Goal: Task Accomplishment & Management: Manage account settings

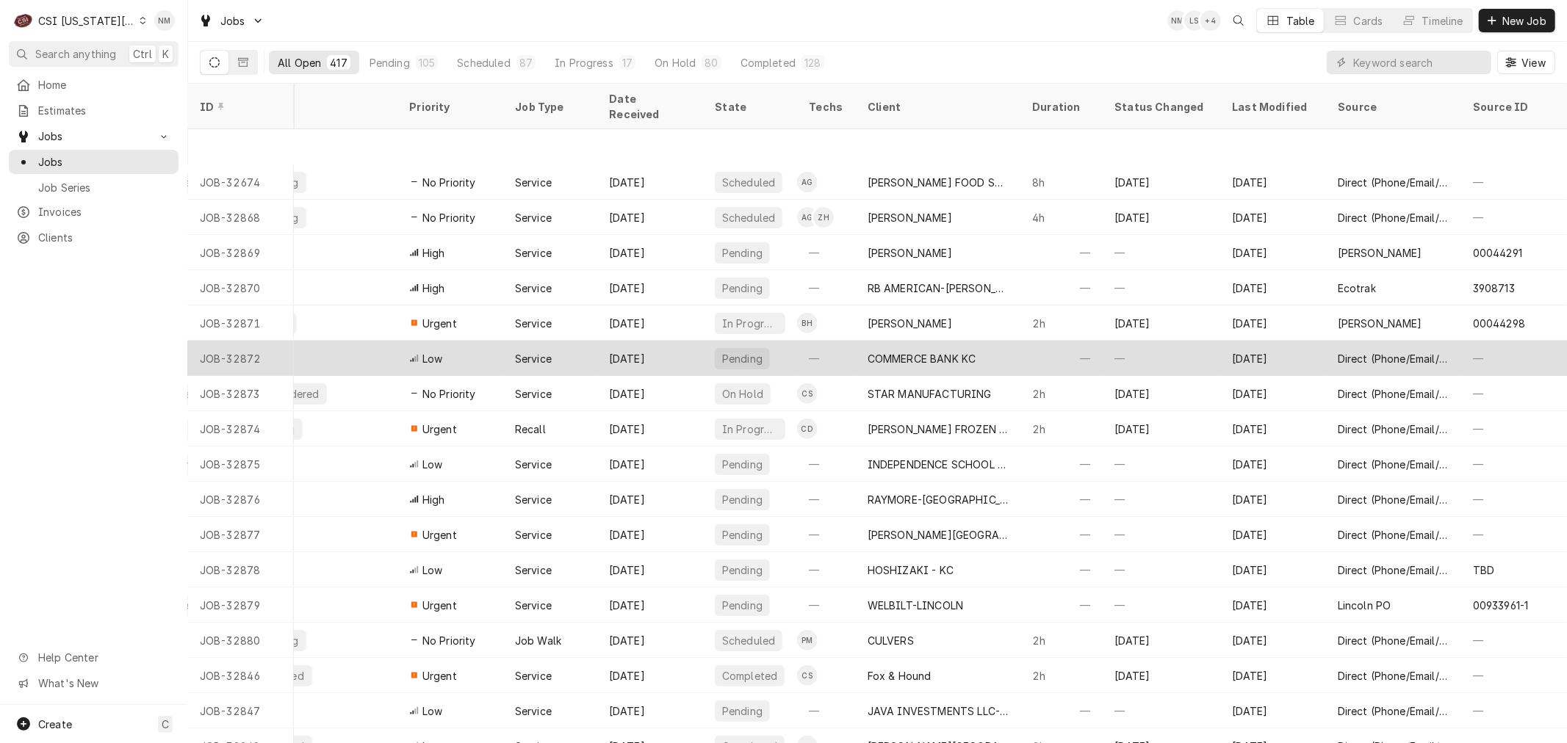
scroll to position [120, 848]
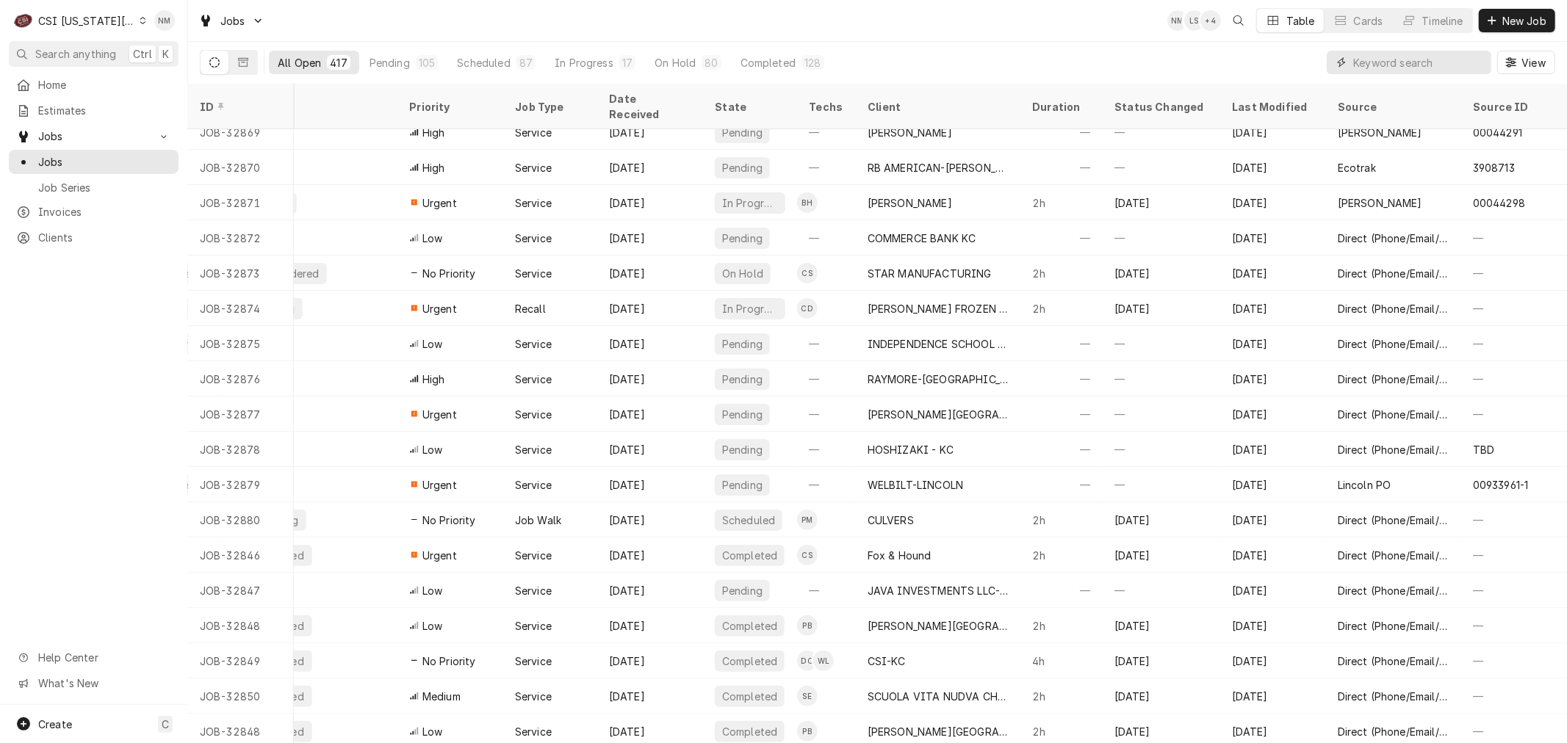
click at [1379, 63] on input "Dynamic Content Wrapper" at bounding box center [1418, 63] width 131 height 24
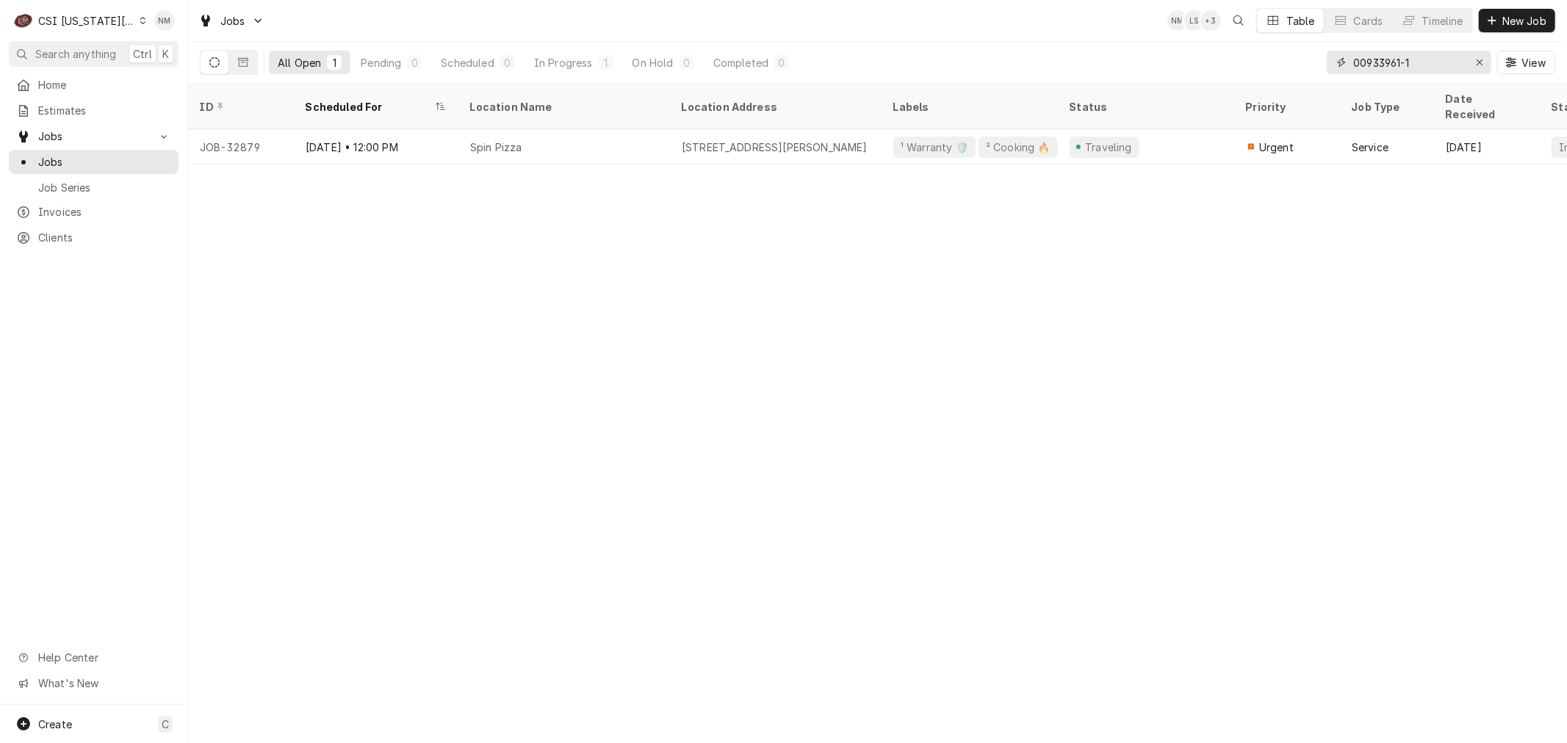
type input "00933961-1"
click at [1478, 64] on icon "Erase input" at bounding box center [1480, 62] width 8 height 10
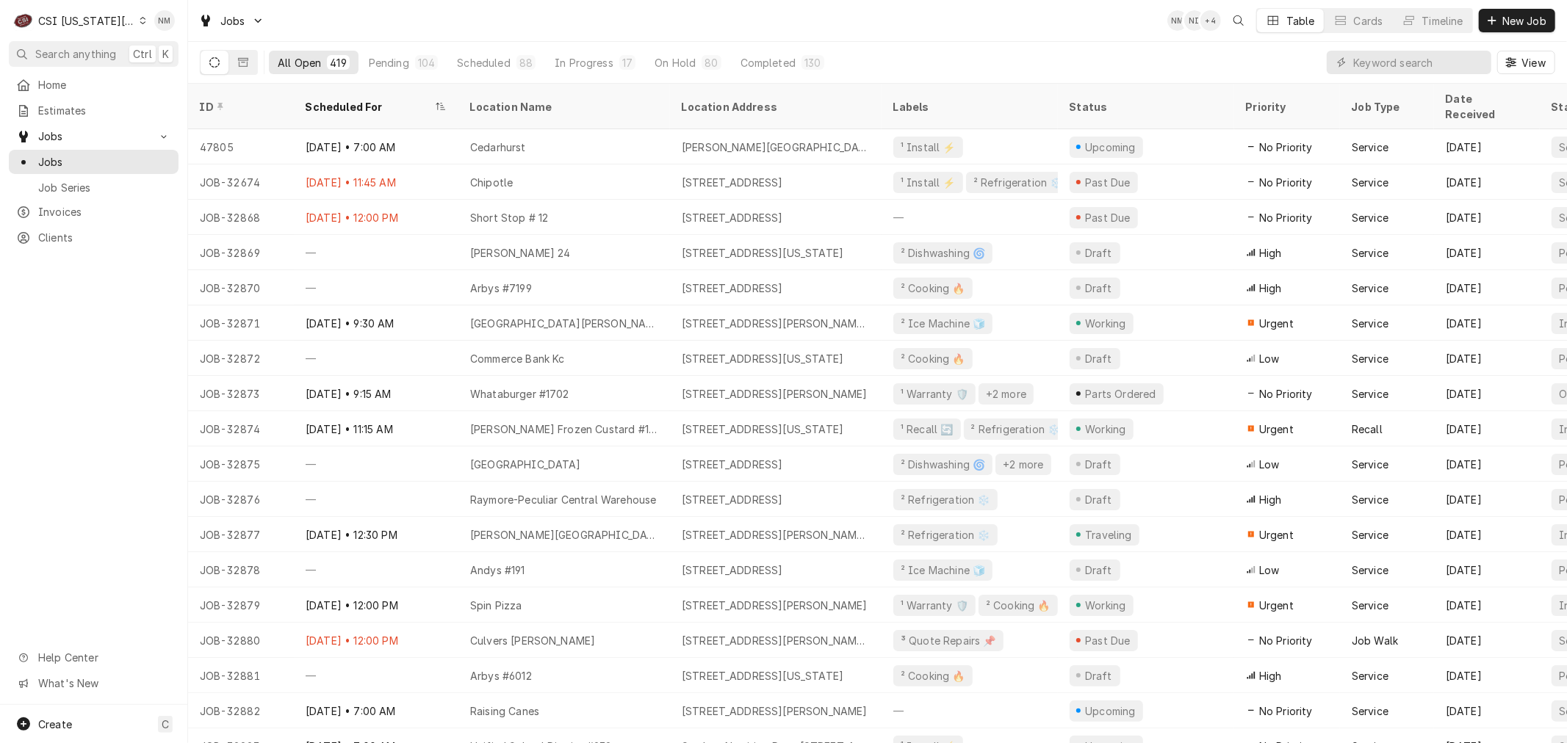
click at [140, 21] on div "Dynamic Content Wrapper" at bounding box center [143, 20] width 7 height 10
click at [162, 75] on div "CSI St. Louis" at bounding box center [252, 80] width 214 height 15
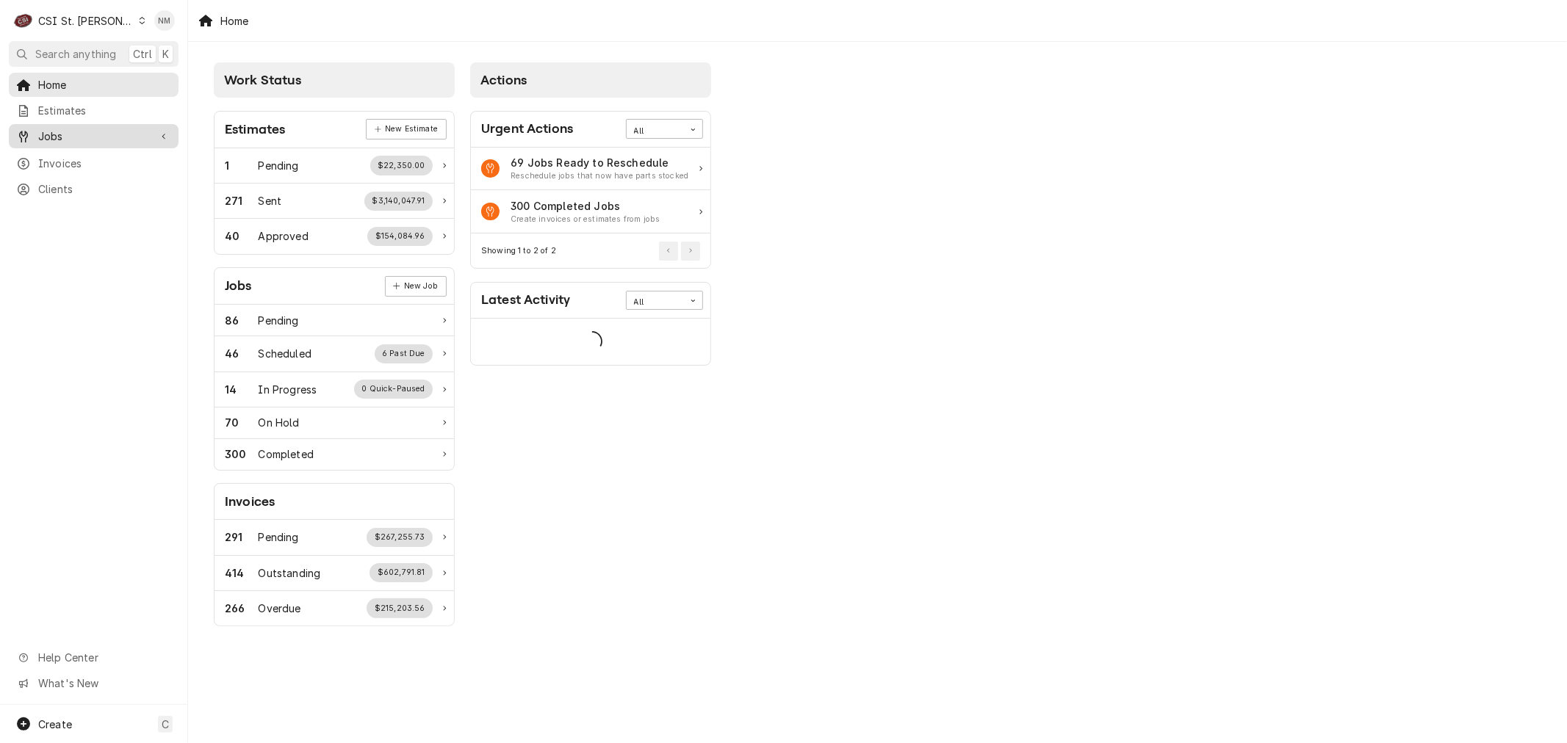
drag, startPoint x: 64, startPoint y: 129, endPoint x: 62, endPoint y: 138, distance: 8.9
click at [64, 129] on span "Jobs" at bounding box center [93, 136] width 111 height 15
click at [61, 154] on span "Jobs" at bounding box center [104, 161] width 133 height 15
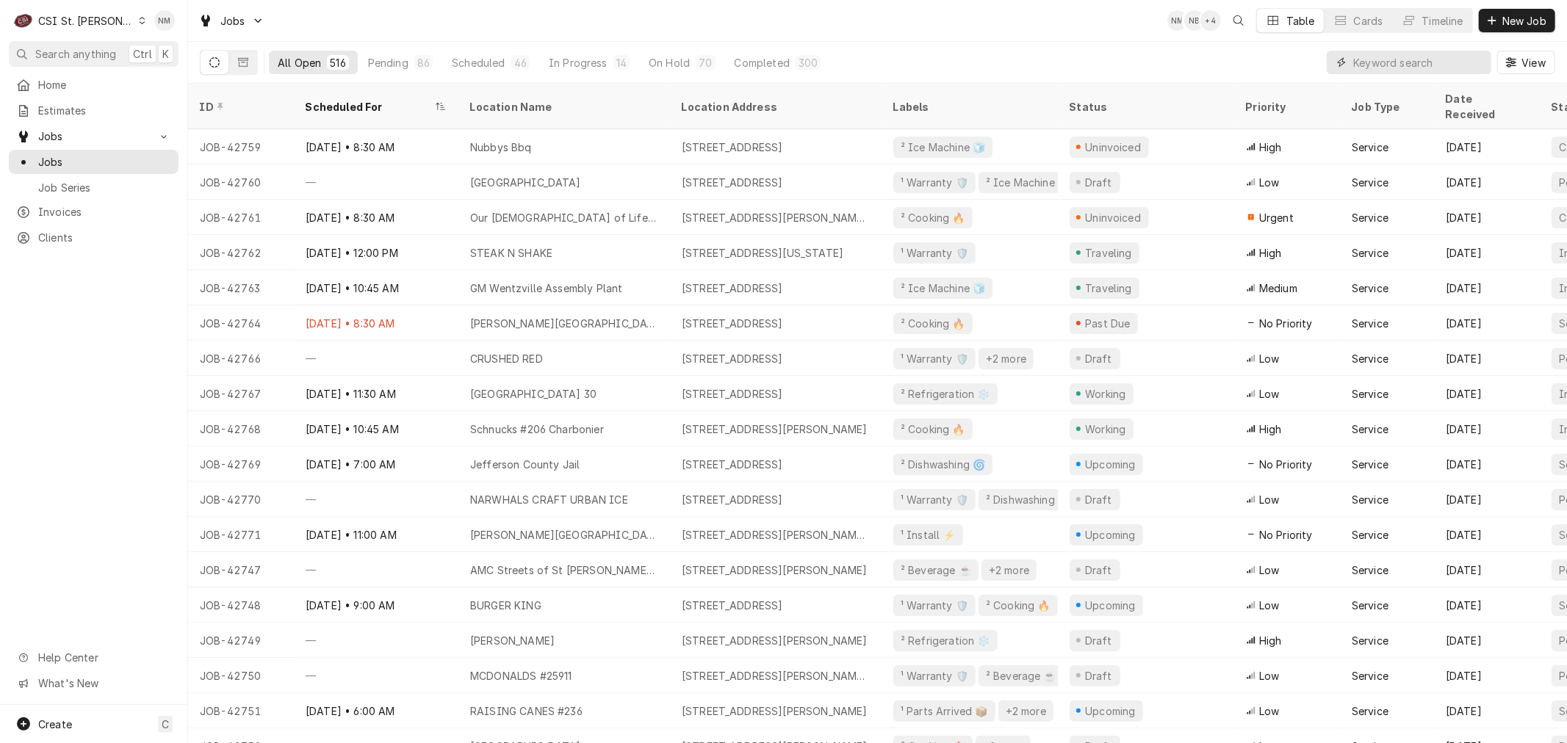
click at [1415, 59] on input "Dynamic Content Wrapper" at bounding box center [1418, 63] width 131 height 24
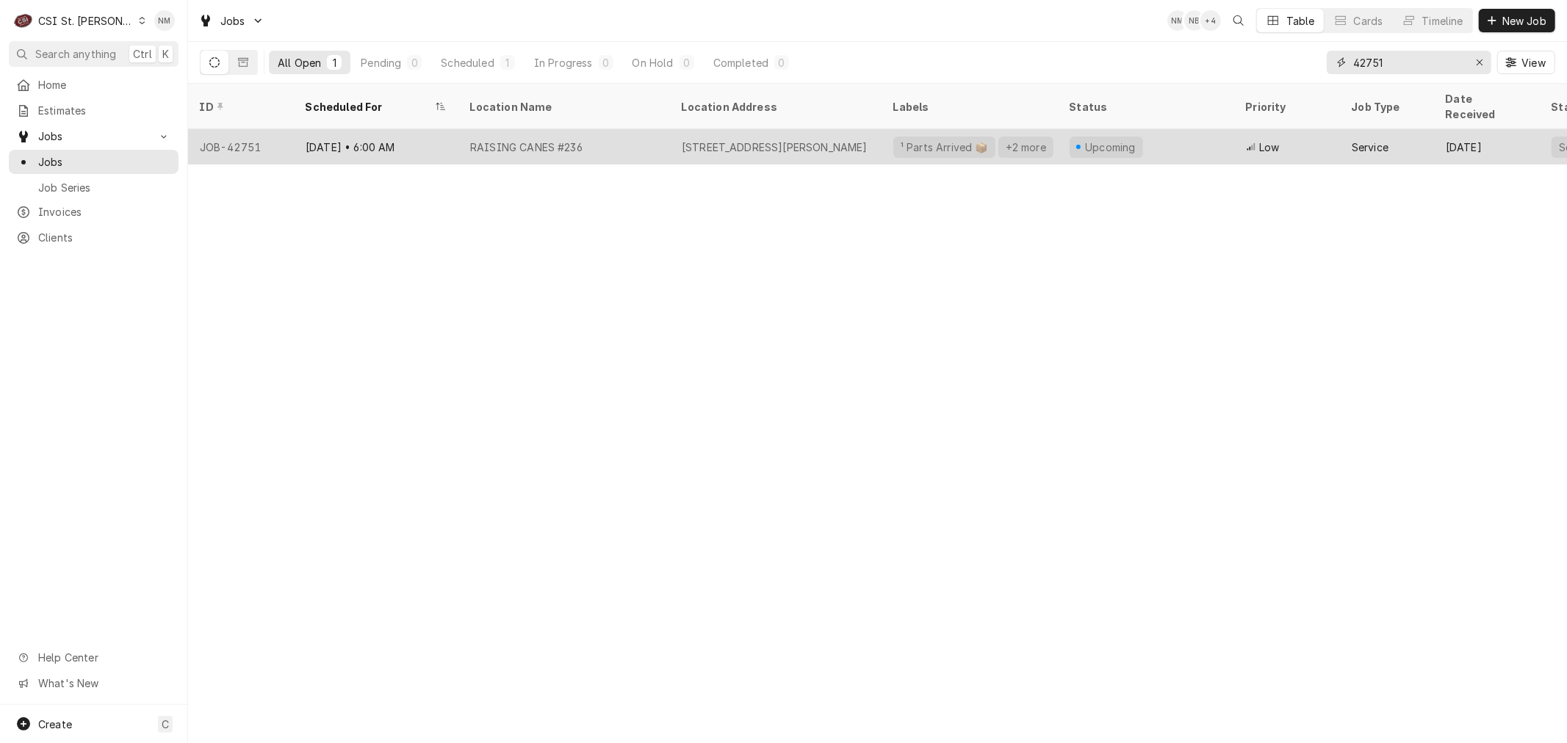
type input "42751"
click at [652, 132] on div "RAISING CANES #236" at bounding box center [564, 146] width 212 height 35
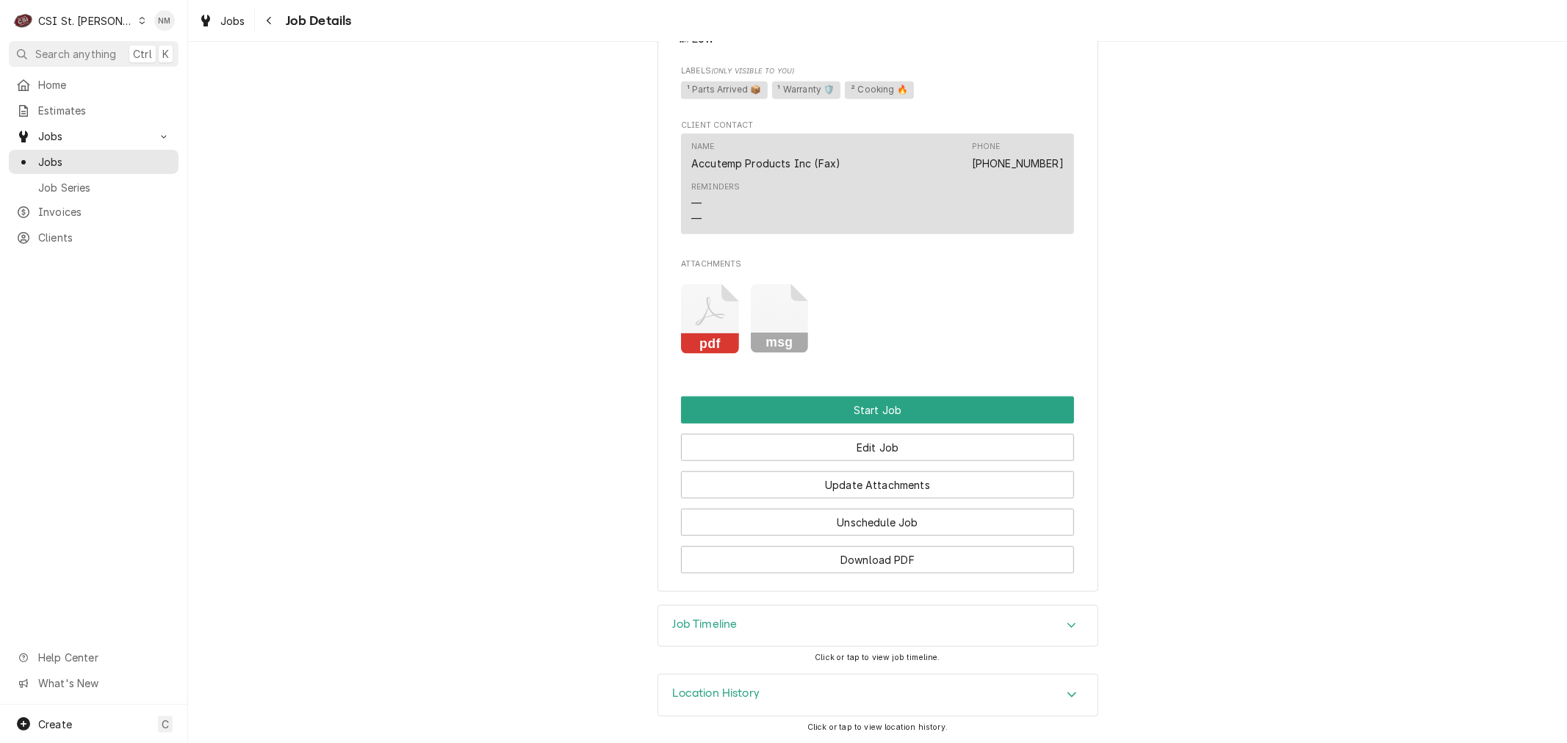
scroll to position [1136, 0]
click at [906, 447] on button "Edit Job" at bounding box center [877, 447] width 393 height 27
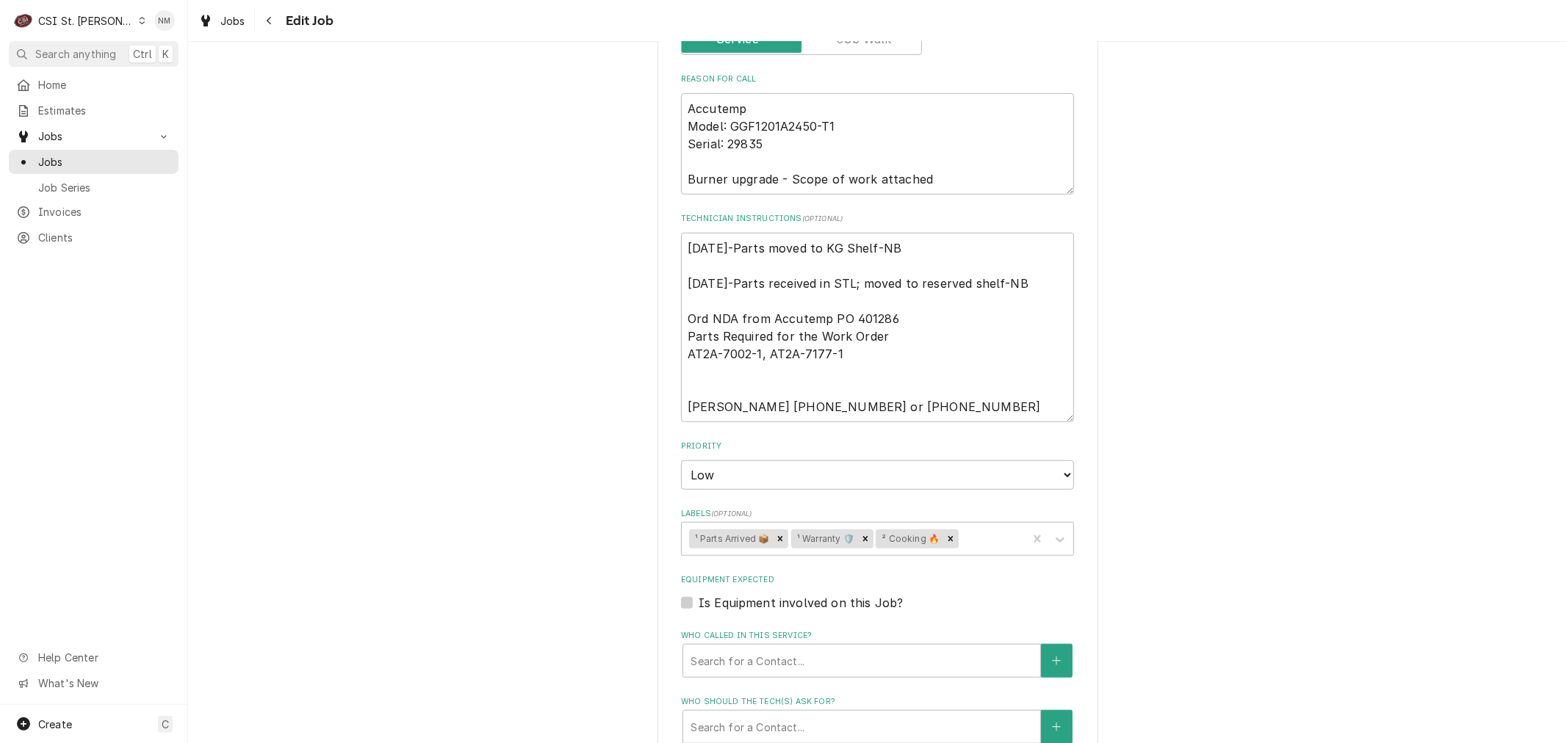
scroll to position [816, 0]
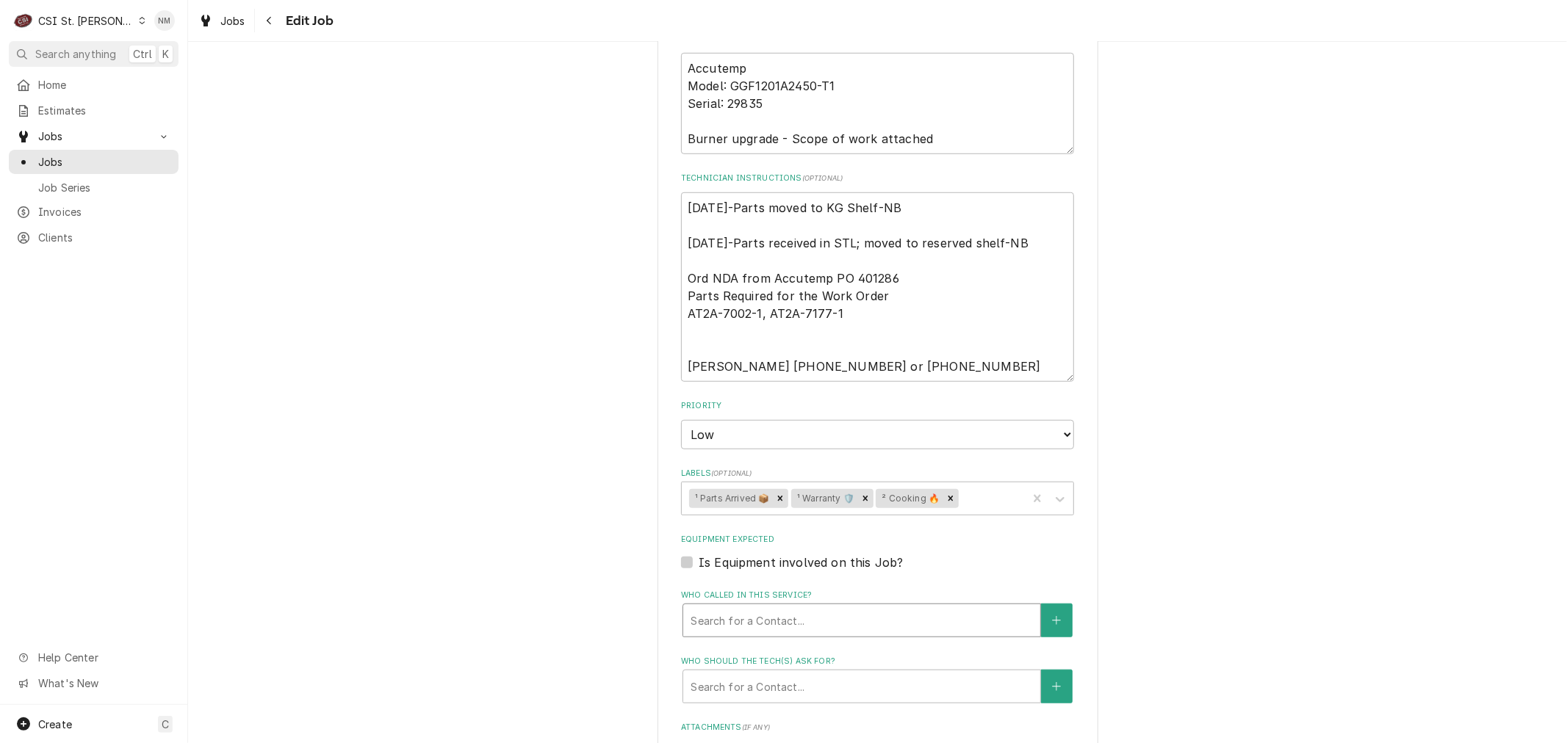
click at [959, 612] on div "Who called in this service?" at bounding box center [861, 620] width 342 height 26
drag, startPoint x: 740, startPoint y: 363, endPoint x: 644, endPoint y: 366, distance: 95.5
click at [645, 366] on div "Use the fields below to edit this job: Client Details Client ACCUTEMP PRODUCTS,…" at bounding box center [877, 217] width 1379 height 1952
type textarea "x"
type textarea "9/19/25-Parts moved to KG Shelf-NB 9/19/25-Parts received in STL; moved to rese…"
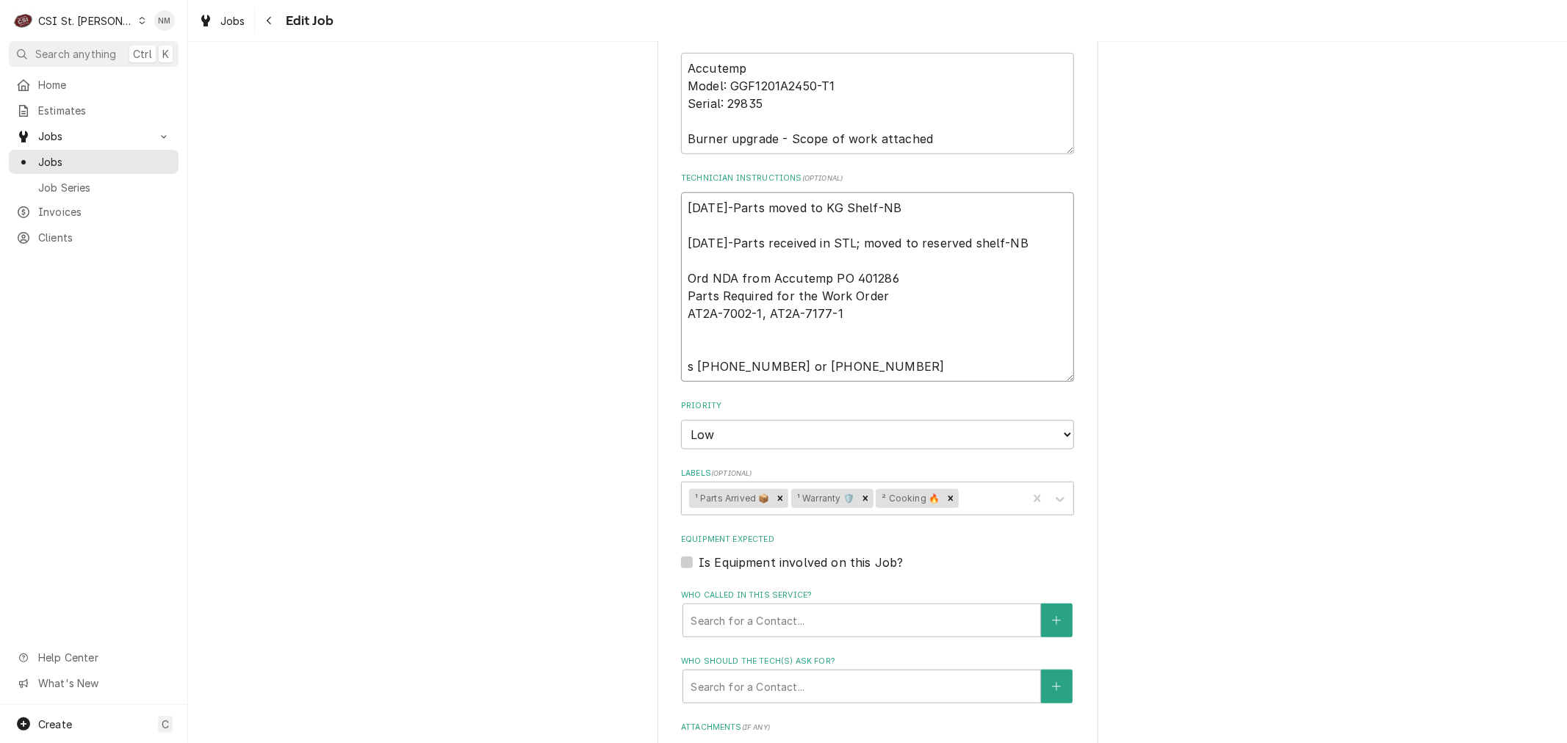
type textarea "x"
type textarea "9/19/25-Parts moved to KG Shelf-NB 9/19/25-Parts received in STL; moved to rese…"
type textarea "x"
type textarea "9/19/25-Parts moved to KG Shelf-NB 9/19/25-Parts received in STL; moved to rese…"
type textarea "x"
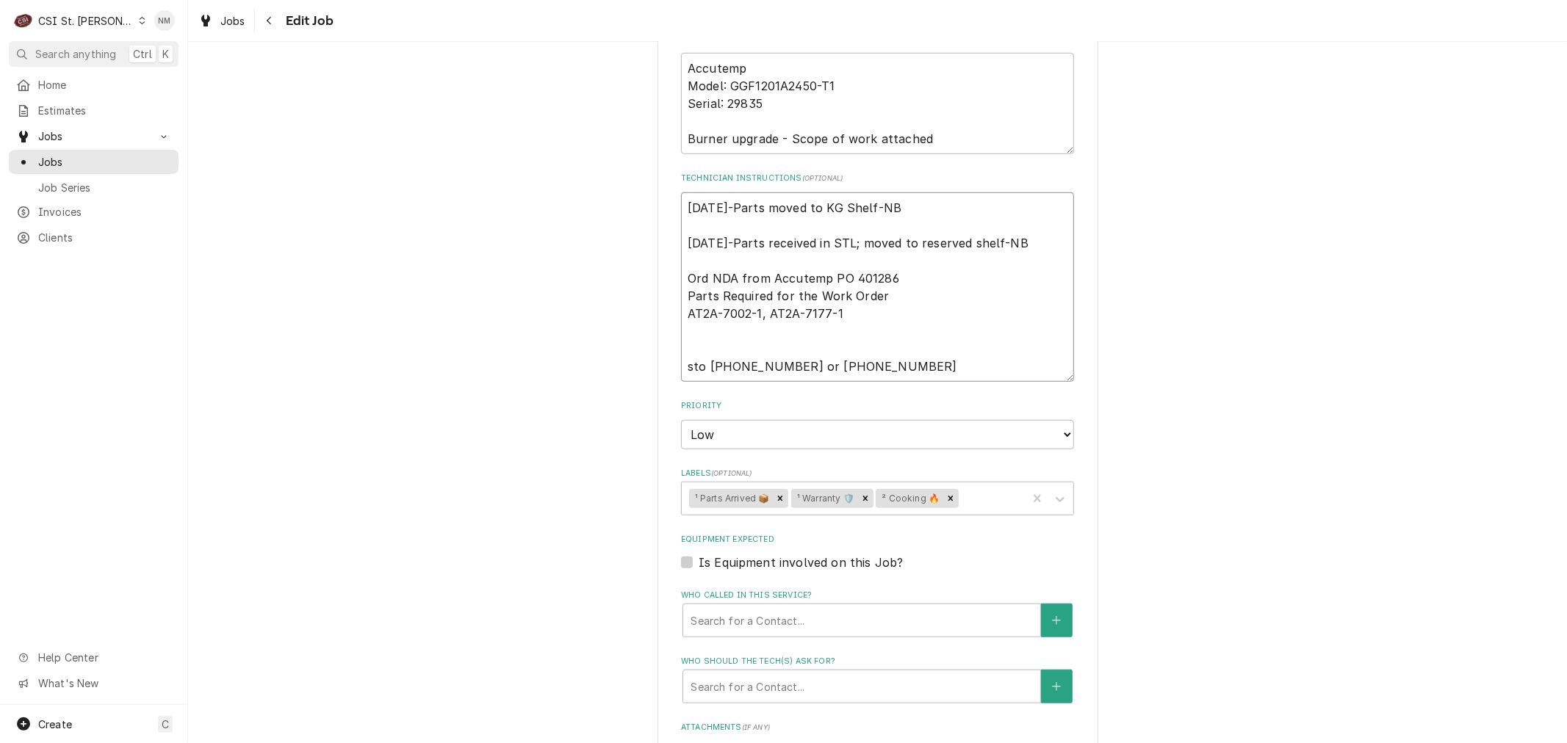
type textarea "9/19/25-Parts moved to KG Shelf-NB 9/19/25-Parts received in STL; moved to rese…"
type textarea "x"
type textarea "9/19/25-Parts moved to KG Shelf-NB 9/19/25-Parts received in STL; moved to rese…"
click at [819, 362] on textarea "9/19/25-Parts moved to KG Shelf-NB 9/19/25-Parts received in STL; moved to rese…" at bounding box center [877, 287] width 393 height 190
type textarea "x"
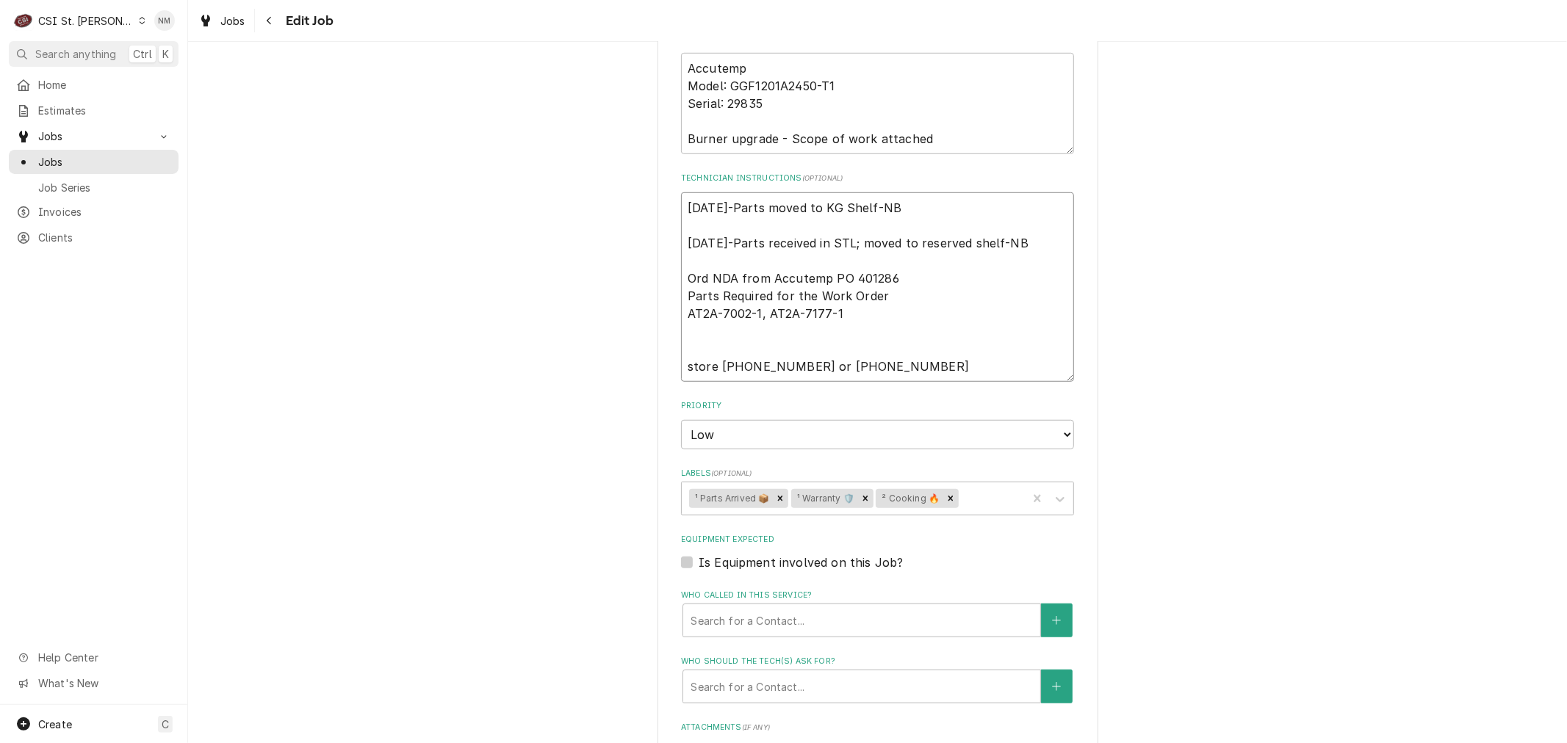
type textarea "9/19/25-Parts moved to KG Shelf-NB 9/19/25-Parts received in STL; moved to rese…"
type textarea "x"
type textarea "9/19/25-Parts moved to KG Shelf-NB 9/19/25-Parts received in STL; moved to rese…"
type textarea "x"
type textarea "9/19/25-Parts moved to KG Shelf-NB 9/19/25-Parts received in STL; moved to rese…"
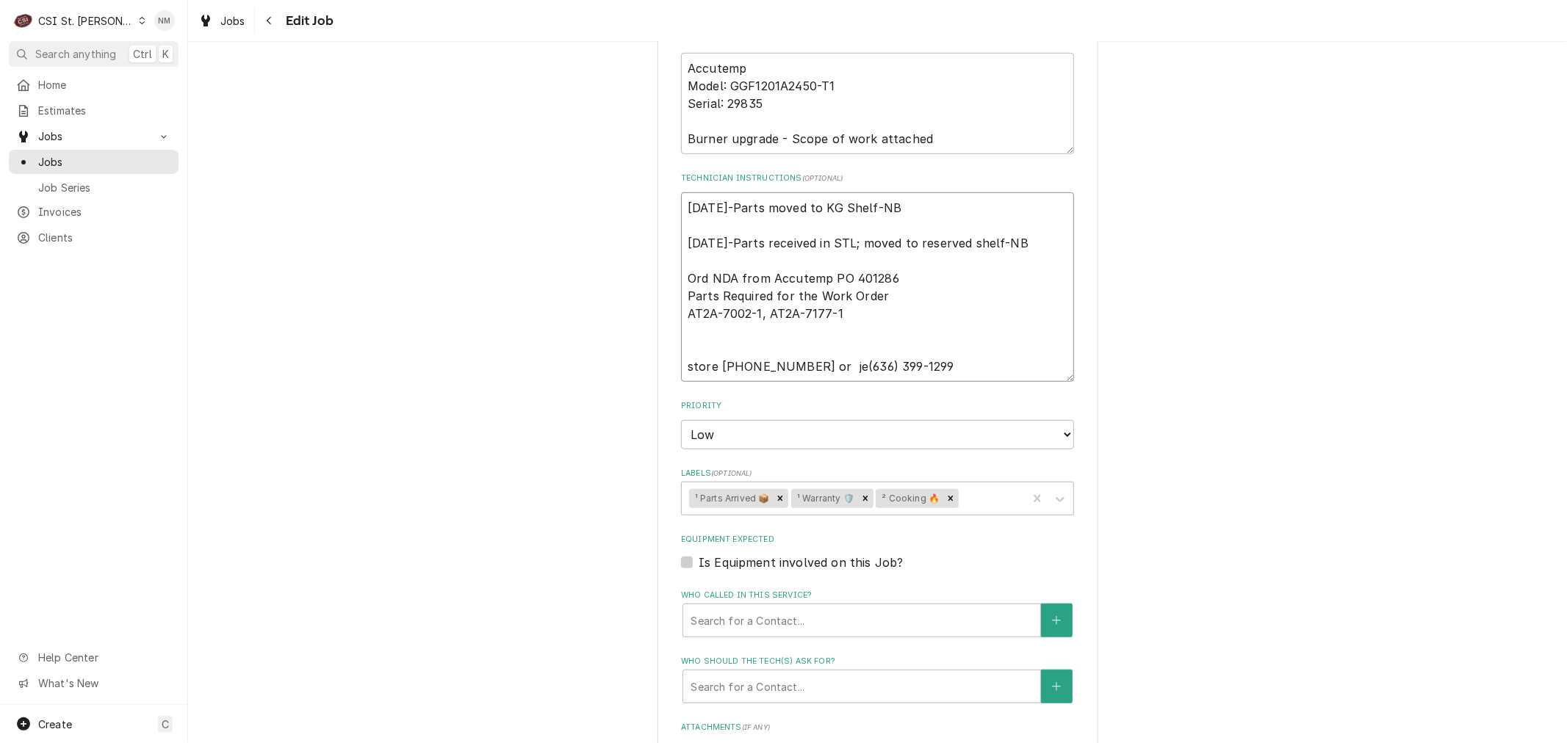
type textarea "x"
type textarea "9/19/25-Parts moved to KG Shelf-NB 9/19/25-Parts received in STL; moved to rese…"
type textarea "x"
type textarea "9/19/25-Parts moved to KG Shelf-NB 9/19/25-Parts received in STL; moved to rese…"
type textarea "x"
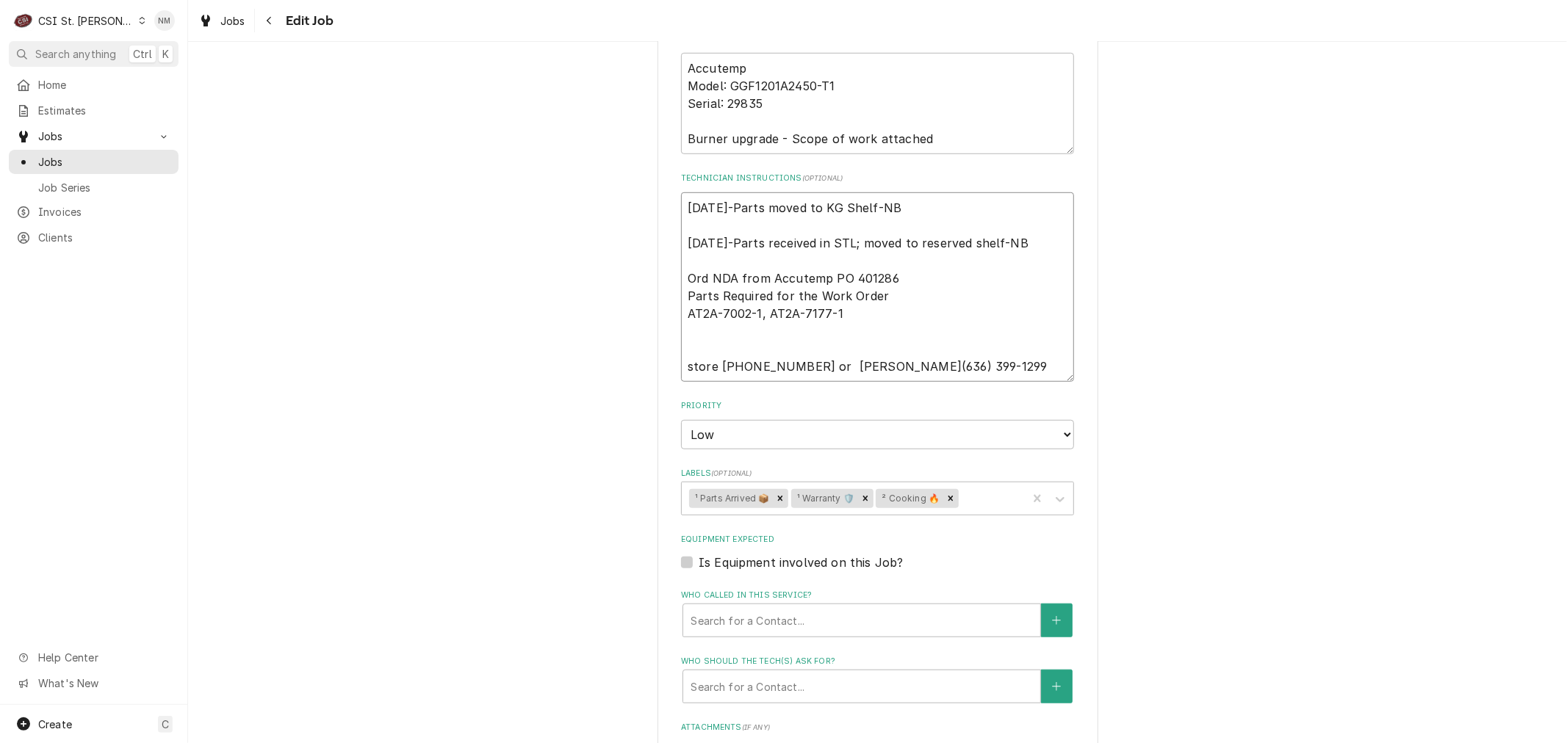
type textarea "9/19/25-Parts moved to KG Shelf-NB 9/19/25-Parts received in STL; moved to rese…"
type textarea "x"
type textarea "9/19/25-Parts moved to KG Shelf-NB 9/19/25-Parts received in STL; moved to rese…"
type textarea "x"
type textarea "9/19/25-Parts moved to KG Shelf-NB 9/19/25-Parts received in STL; moved to rese…"
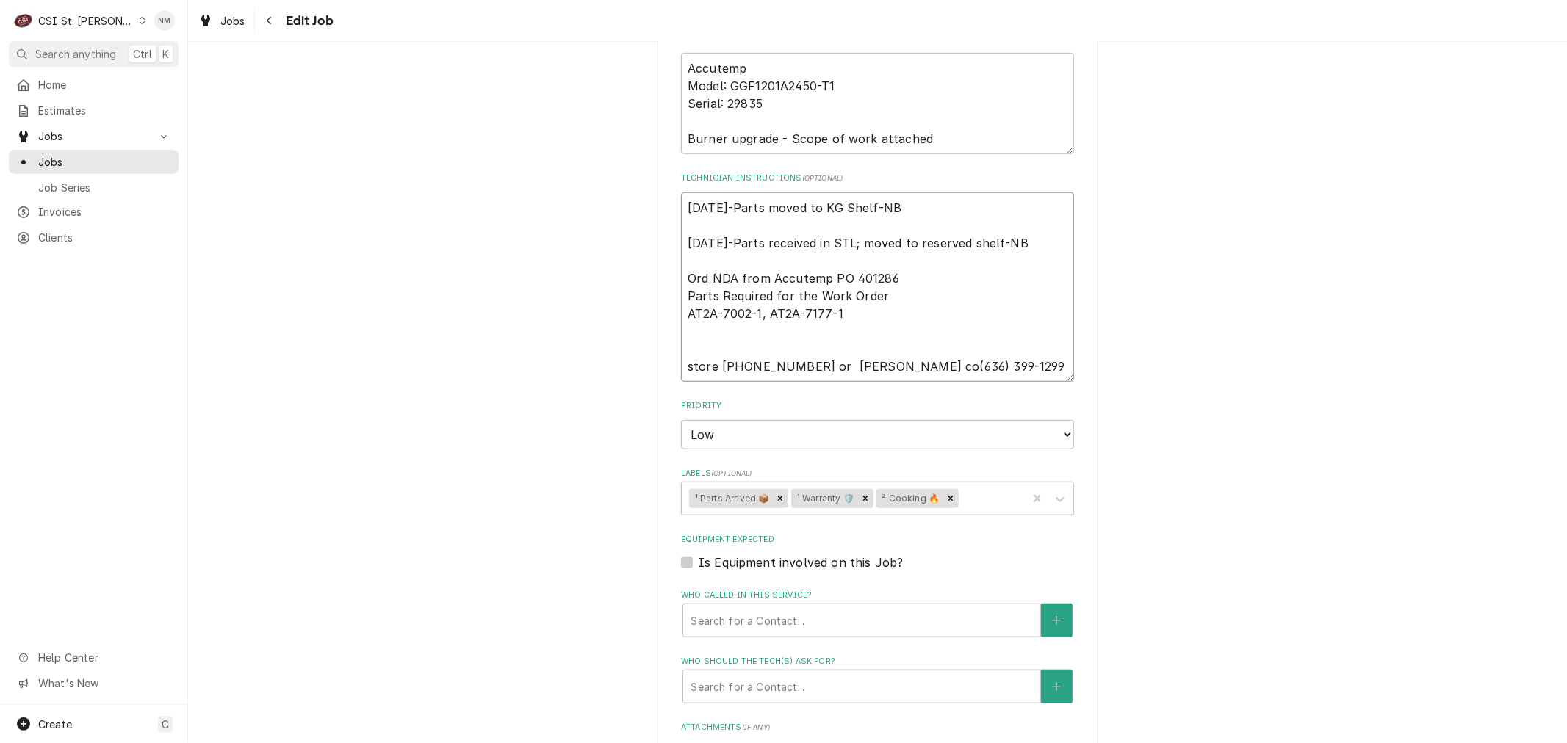
type textarea "x"
type textarea "9/19/25-Parts moved to KG Shelf-NB 9/19/25-Parts received in STL; moved to rese…"
type textarea "x"
type textarea "9/19/25-Parts moved to KG Shelf-NB 9/19/25-Parts received in STL; moved to rese…"
type textarea "x"
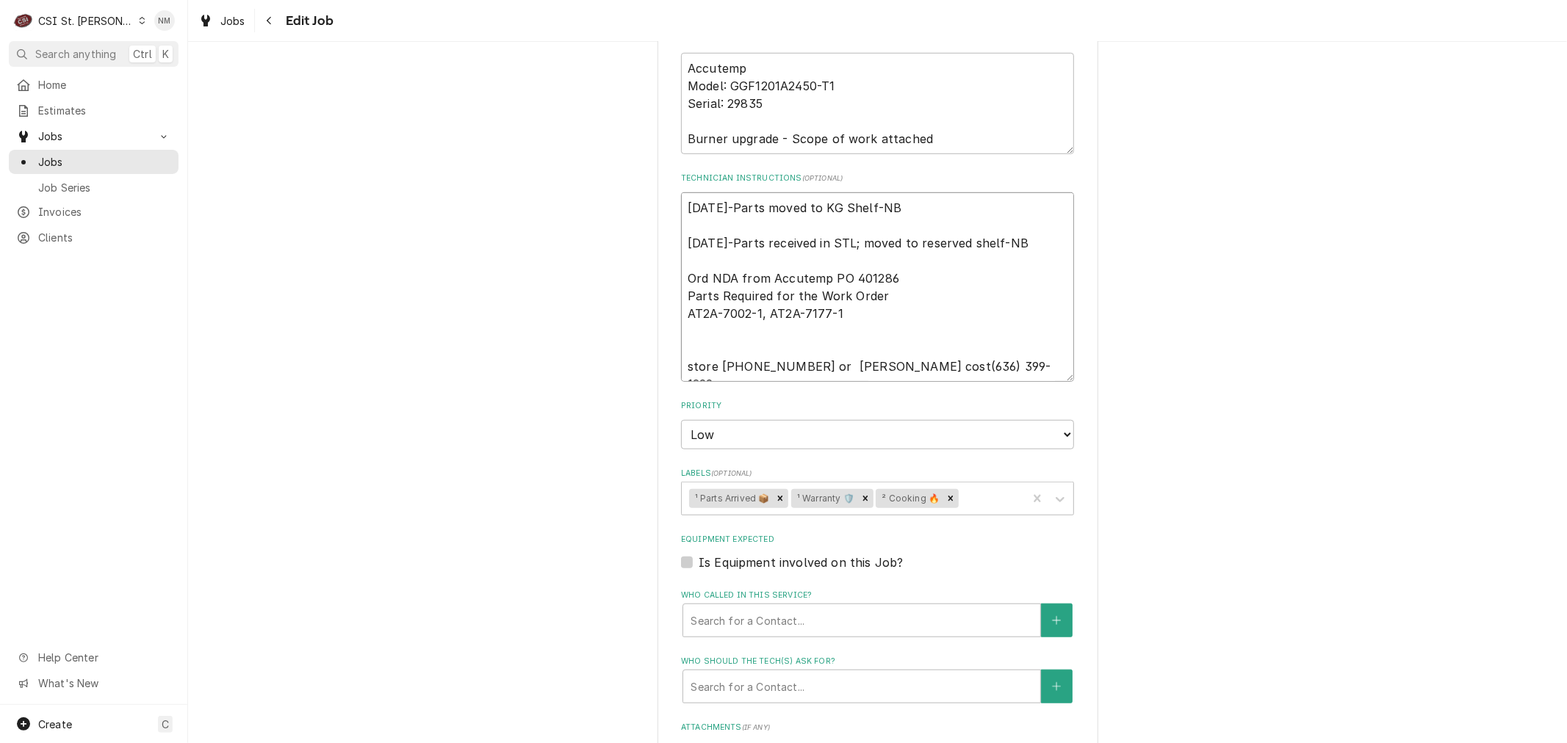
type textarea "9/19/25-Parts moved to KG Shelf-NB 9/19/25-Parts received in STL; moved to rese…"
type textarea "x"
type textarea "9/19/25-Parts moved to KG Shelf-NB 9/19/25-Parts received in STL; moved to rese…"
click at [69, 230] on span "Clients" at bounding box center [104, 237] width 133 height 15
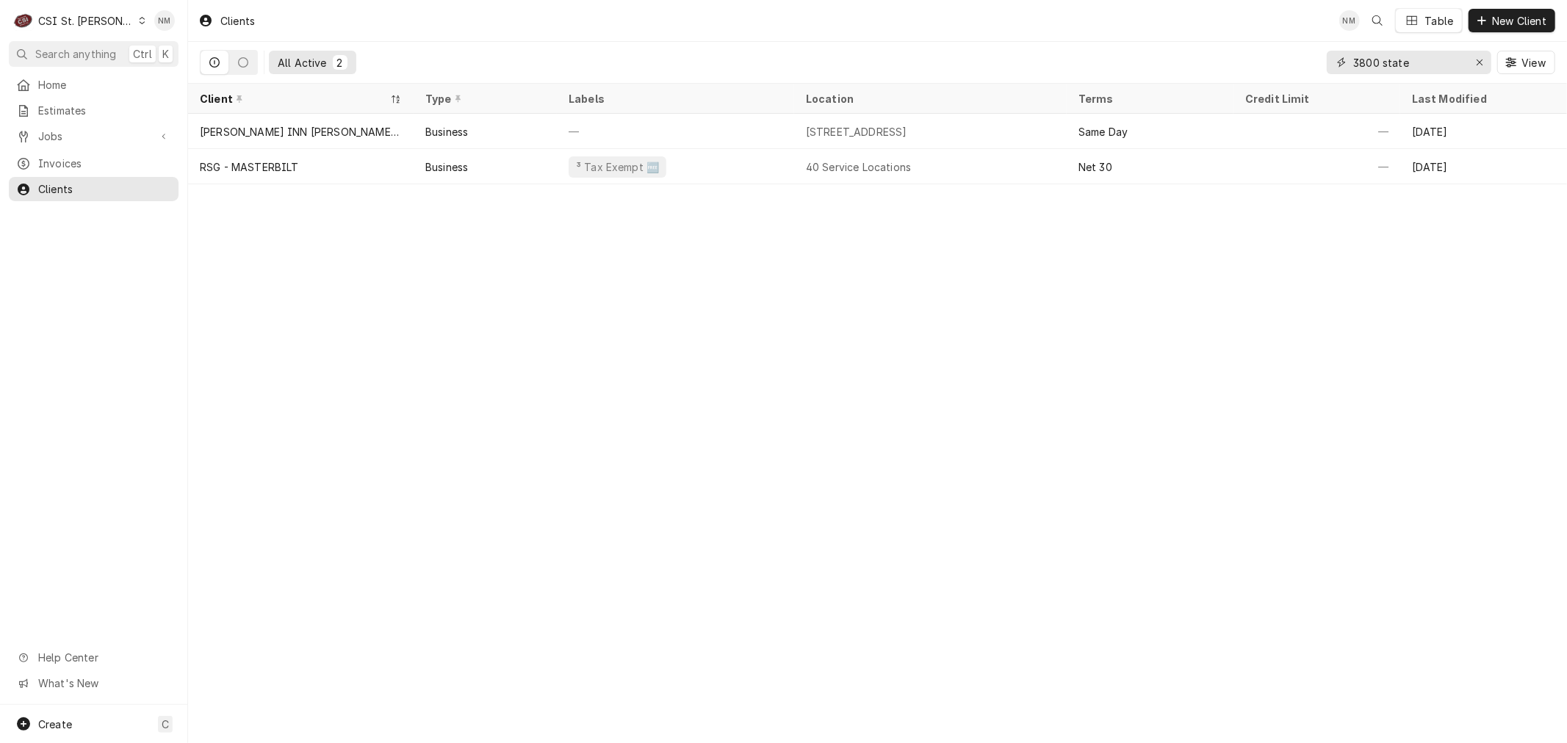
drag, startPoint x: 1421, startPoint y: 62, endPoint x: 1341, endPoint y: 61, distance: 79.3
click at [1341, 61] on div "3800 state" at bounding box center [1409, 63] width 165 height 24
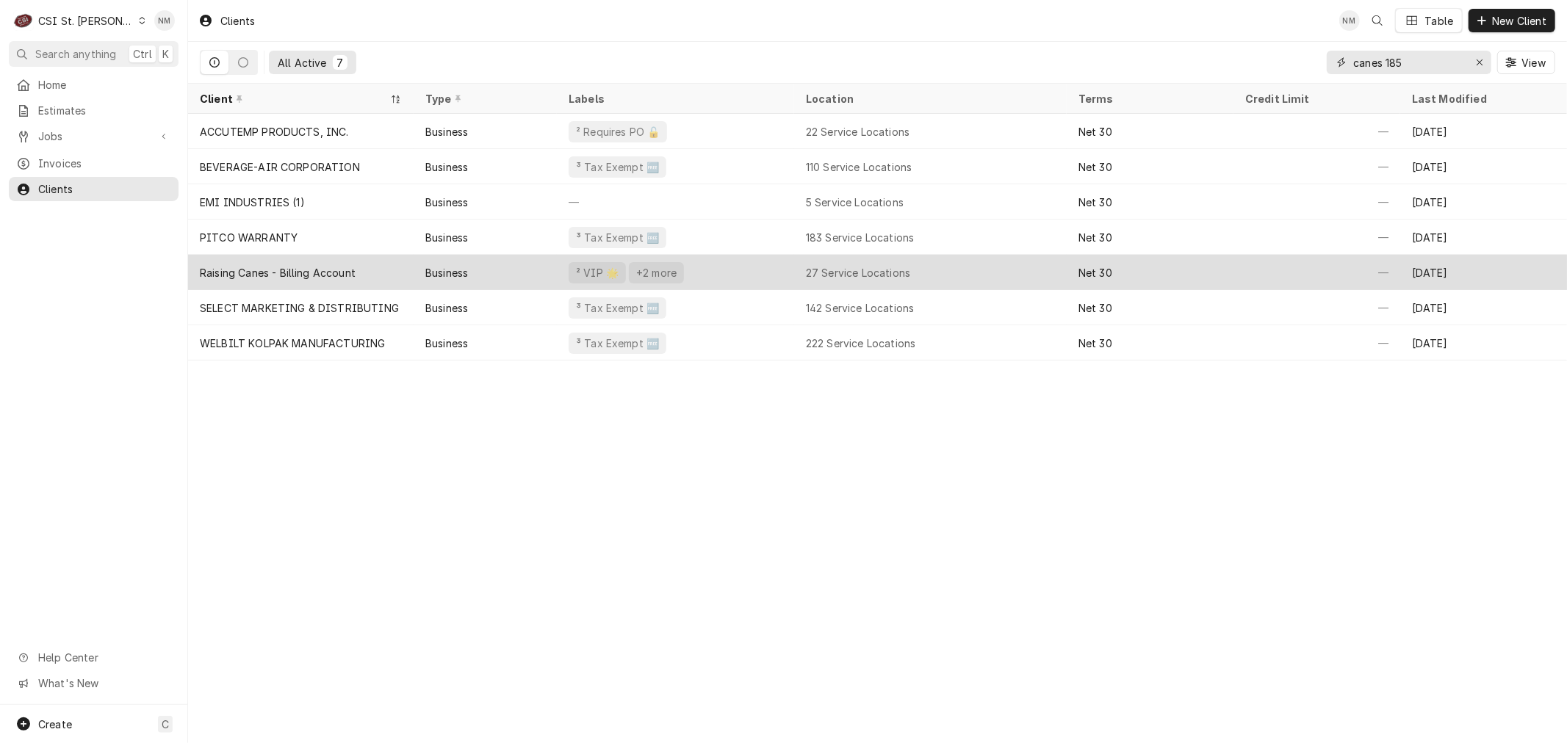
type input "canes 185"
click at [779, 273] on div "² VIP 🌟 +2 more" at bounding box center [675, 272] width 237 height 35
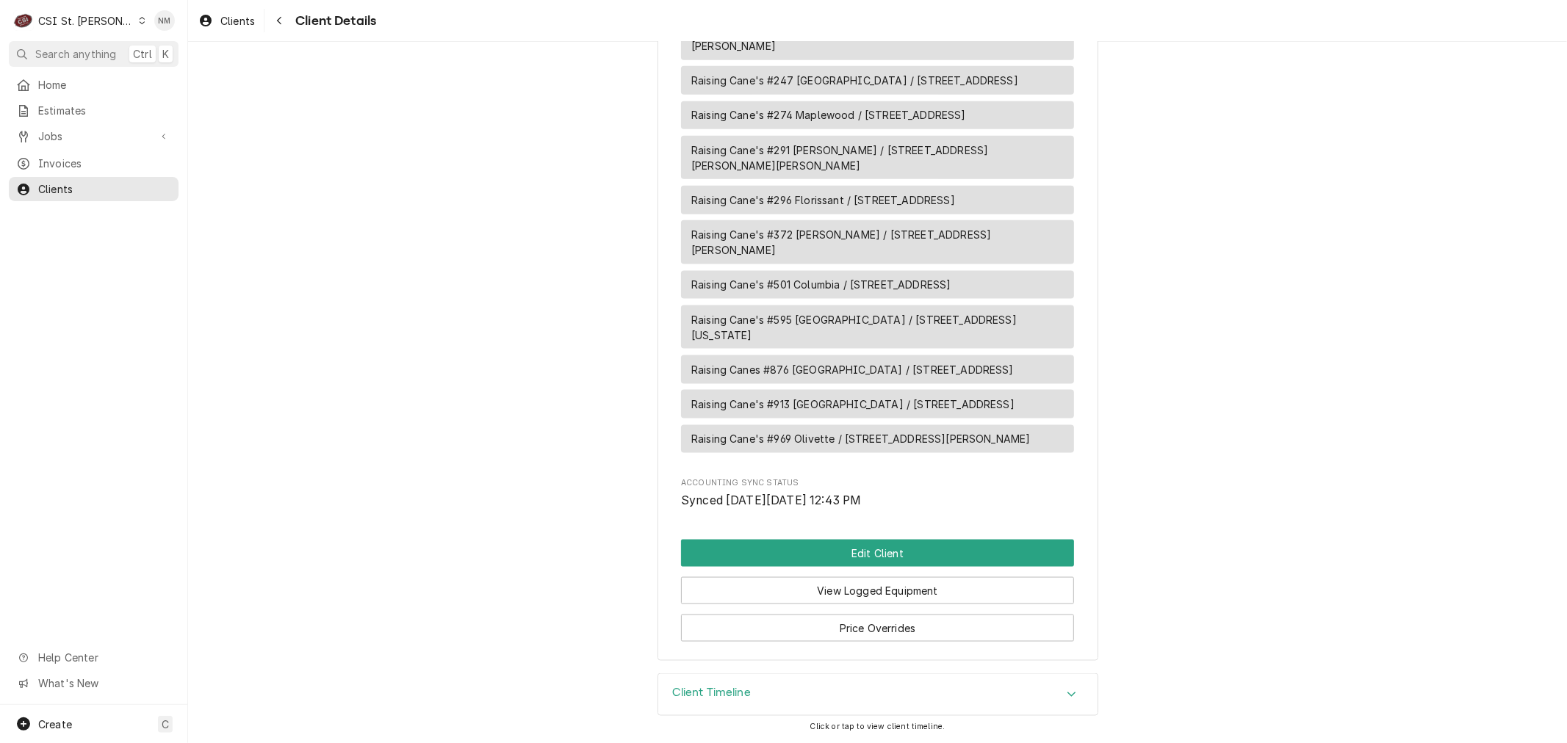
scroll to position [1632, 0]
click at [895, 567] on button "Edit Client" at bounding box center [877, 553] width 393 height 27
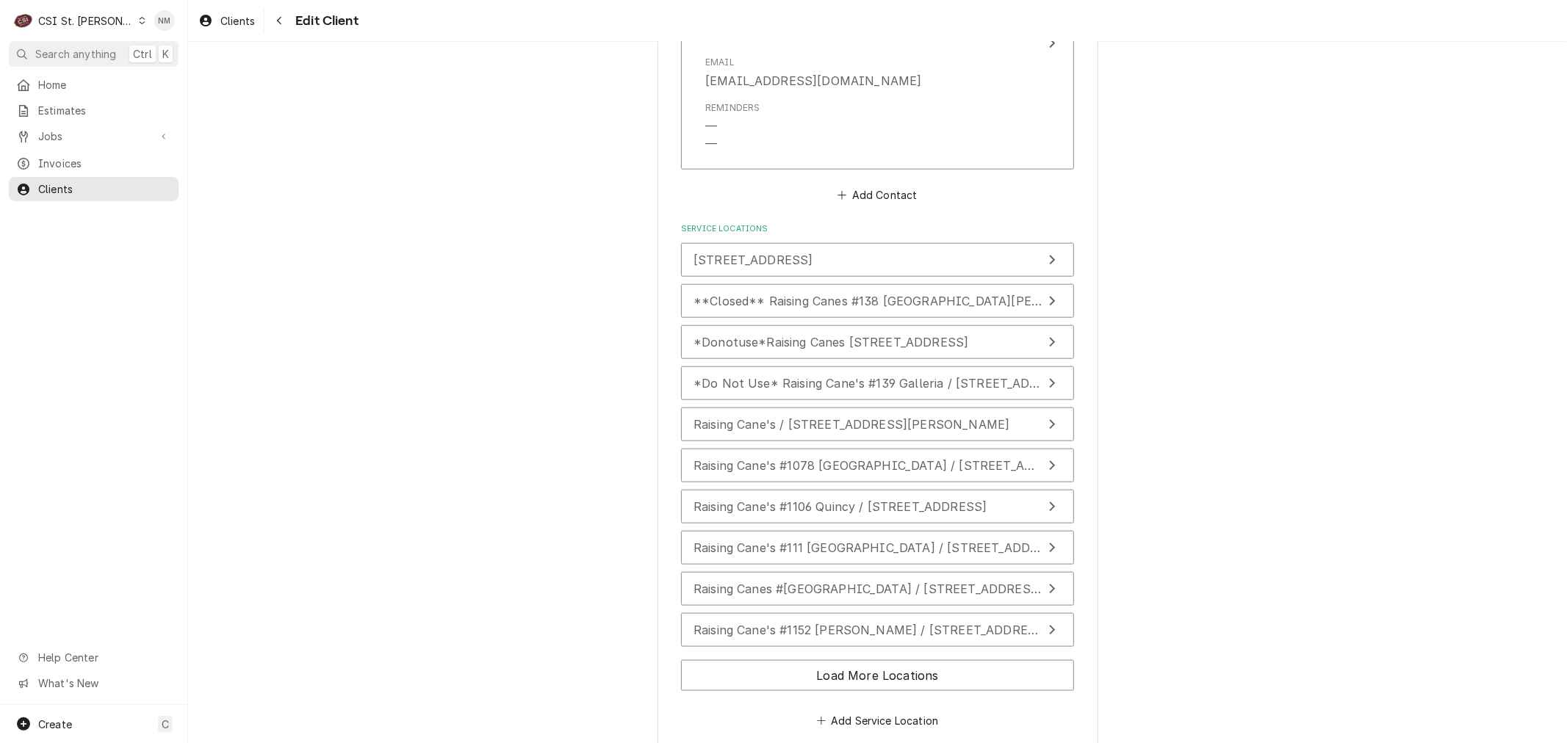
scroll to position [1305, 0]
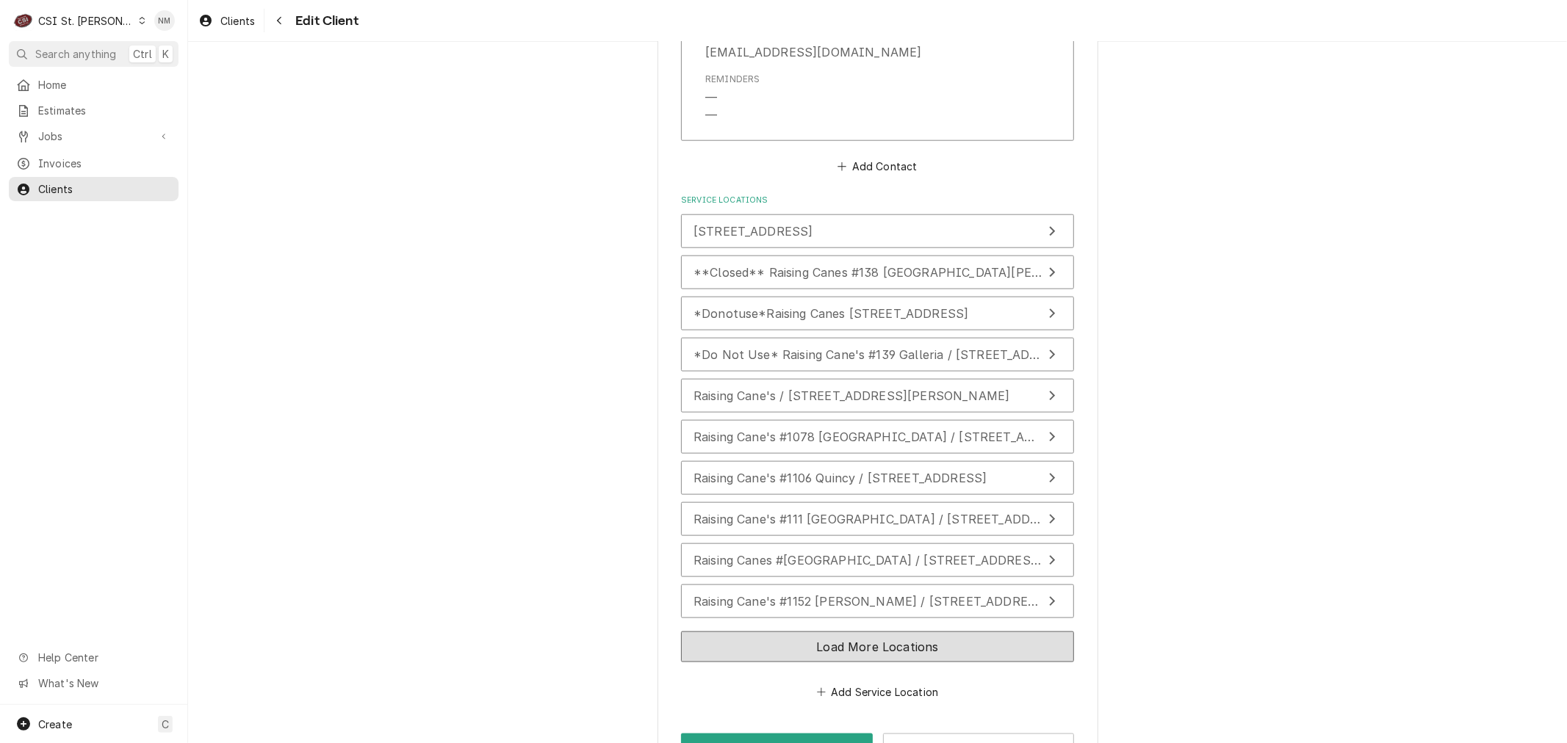
click at [915, 641] on button "Load More Locations" at bounding box center [877, 647] width 393 height 31
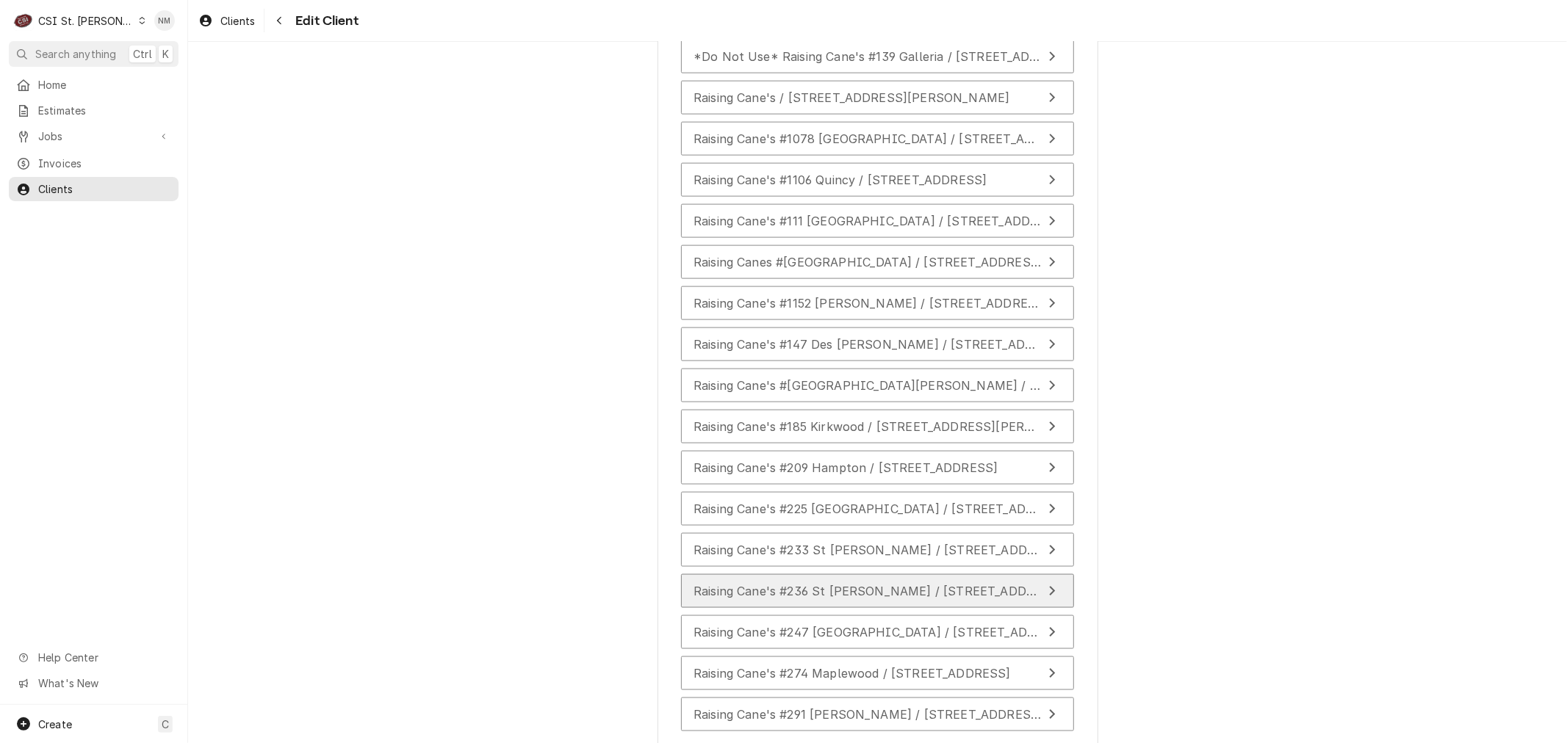
scroll to position [1632, 0]
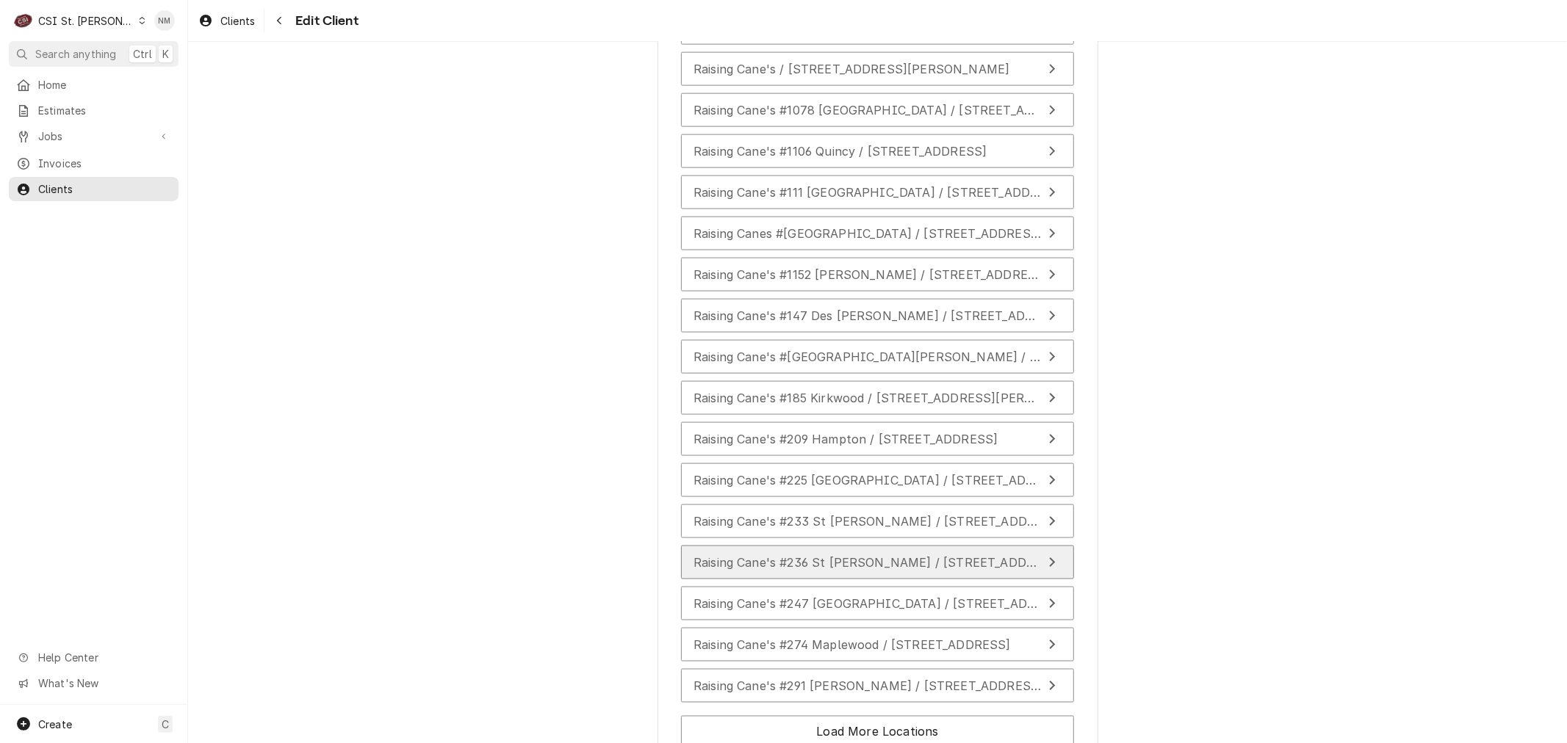
click at [886, 556] on span "Raising Cane's #236 St Charles / 1840 1st Capitol Dr, St Charles, MO 63301" at bounding box center [929, 562] width 472 height 15
type textarea "x"
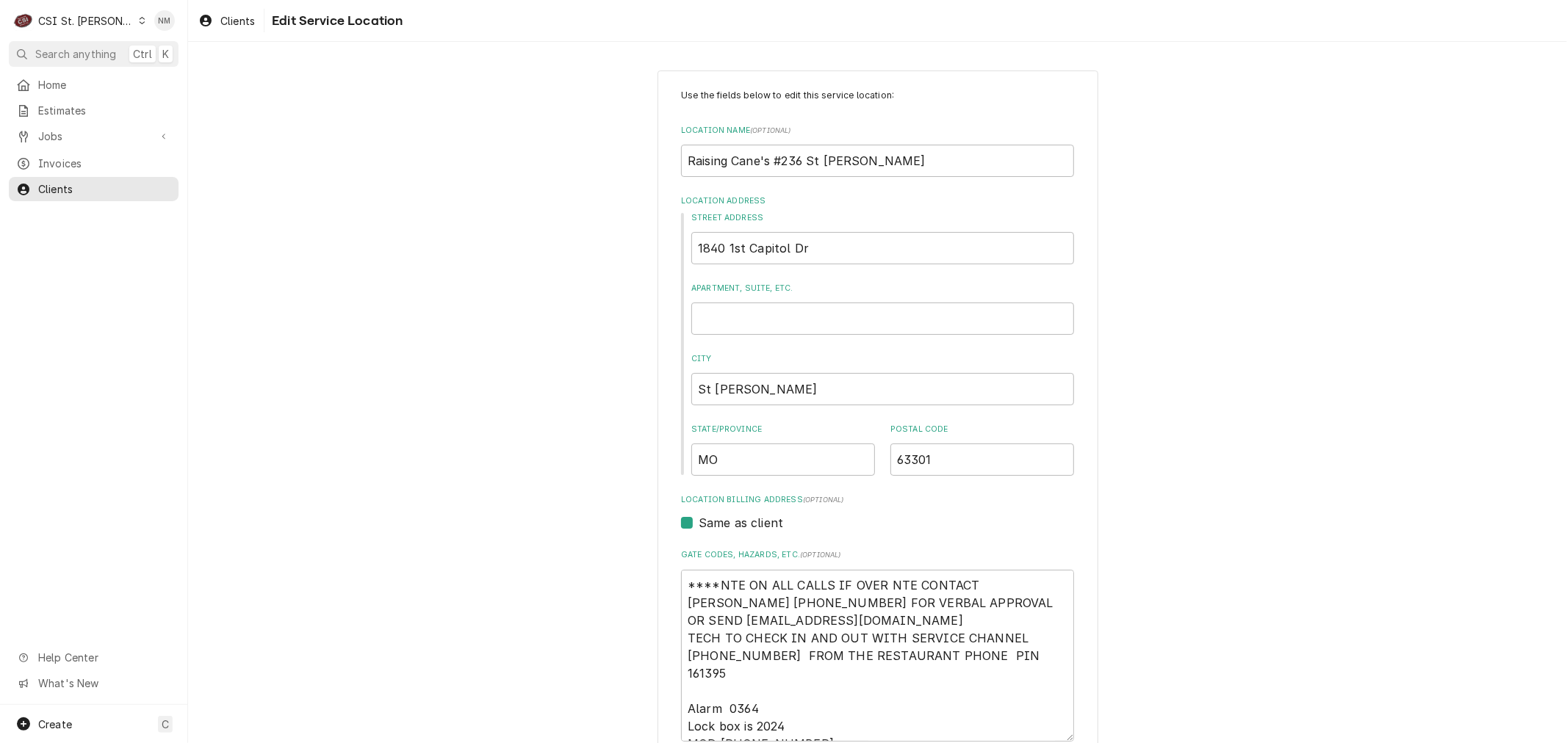
scroll to position [163, 0]
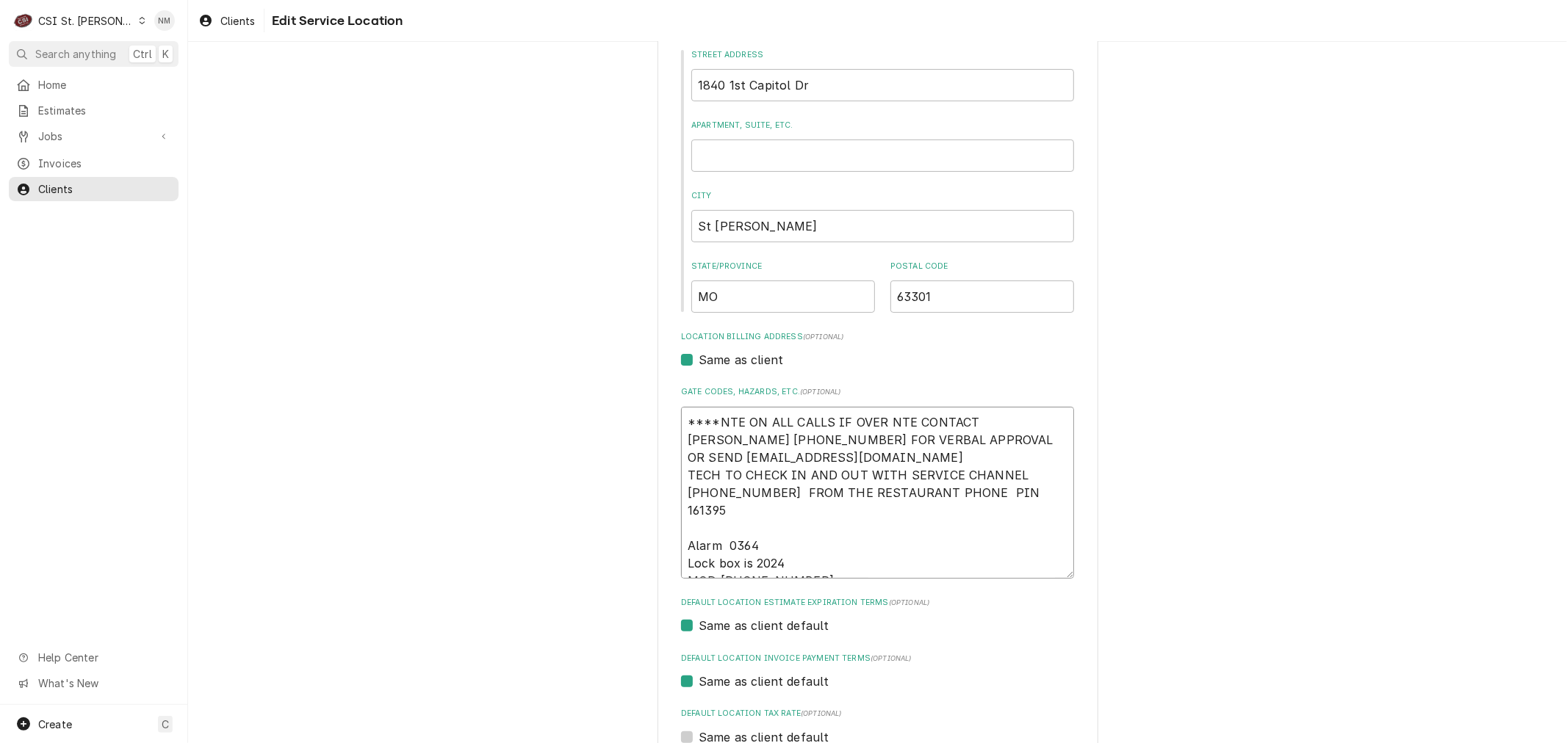
drag, startPoint x: 782, startPoint y: 544, endPoint x: 648, endPoint y: 527, distance: 134.7
click at [648, 527] on div "Use the fields below to edit this service location: Location Name ( optional ) …" at bounding box center [877, 428] width 1379 height 1069
click at [91, 129] on span "Jobs" at bounding box center [93, 136] width 111 height 15
click at [59, 159] on span "Jobs" at bounding box center [104, 161] width 133 height 15
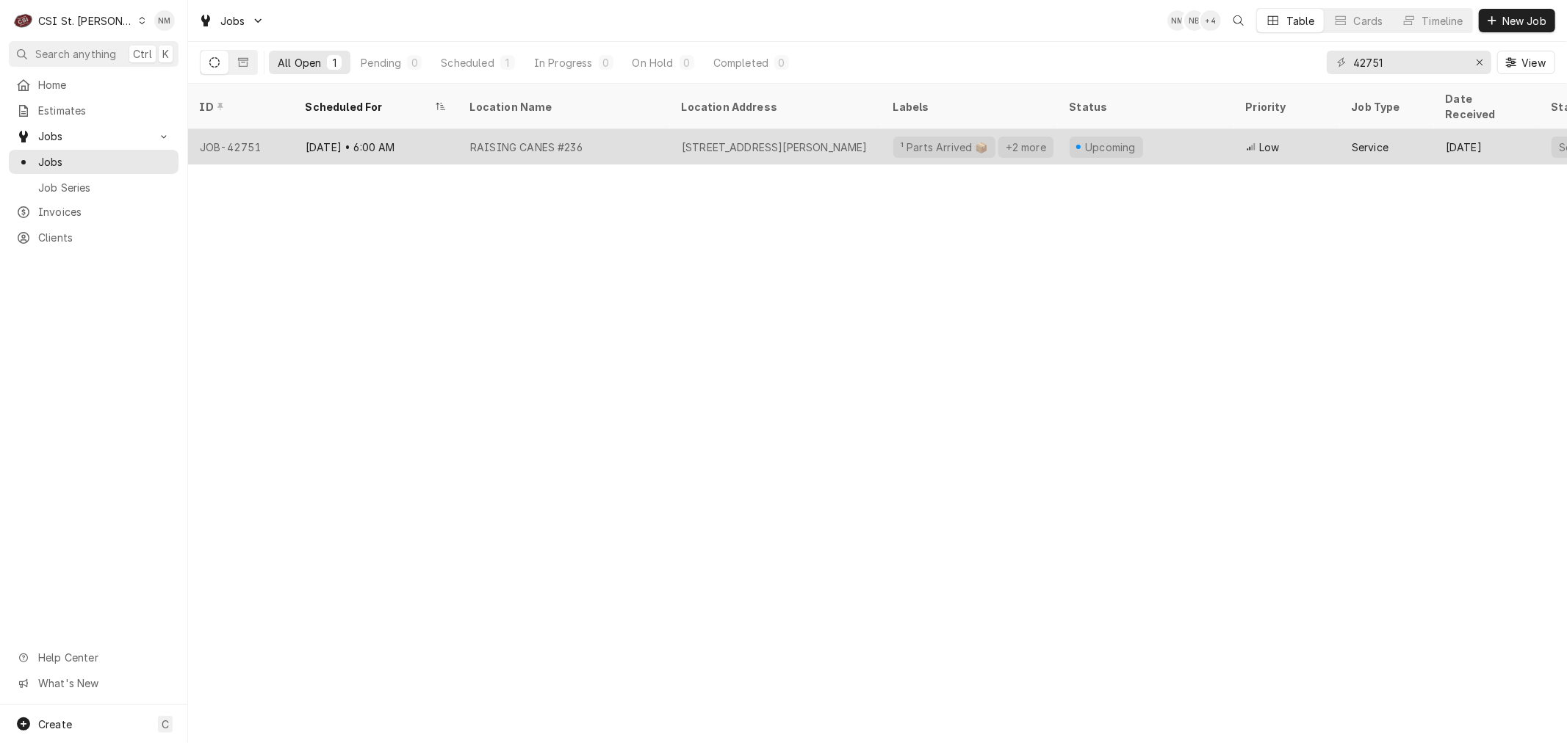
click at [639, 131] on div "RAISING CANES #236" at bounding box center [564, 146] width 212 height 35
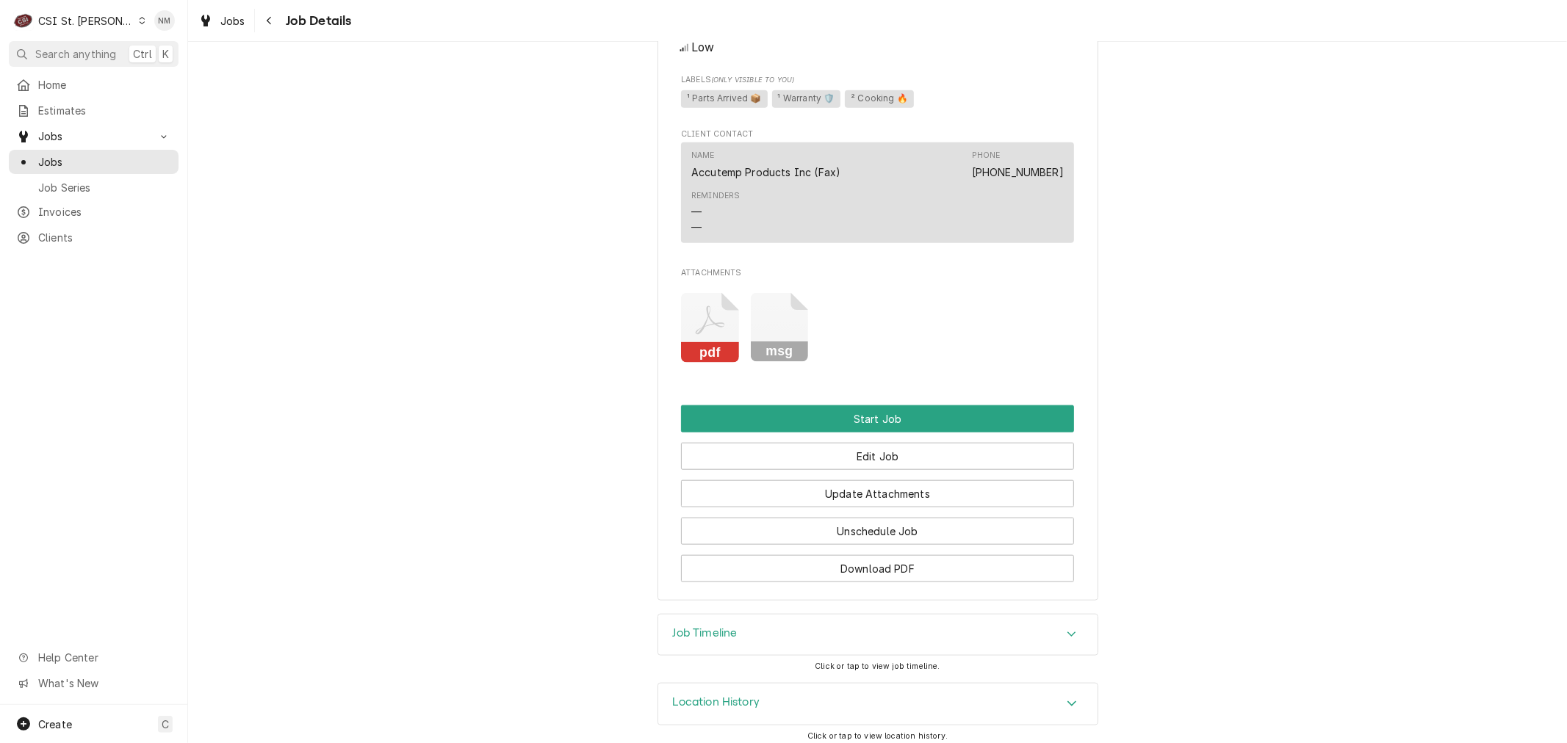
scroll to position [1136, 0]
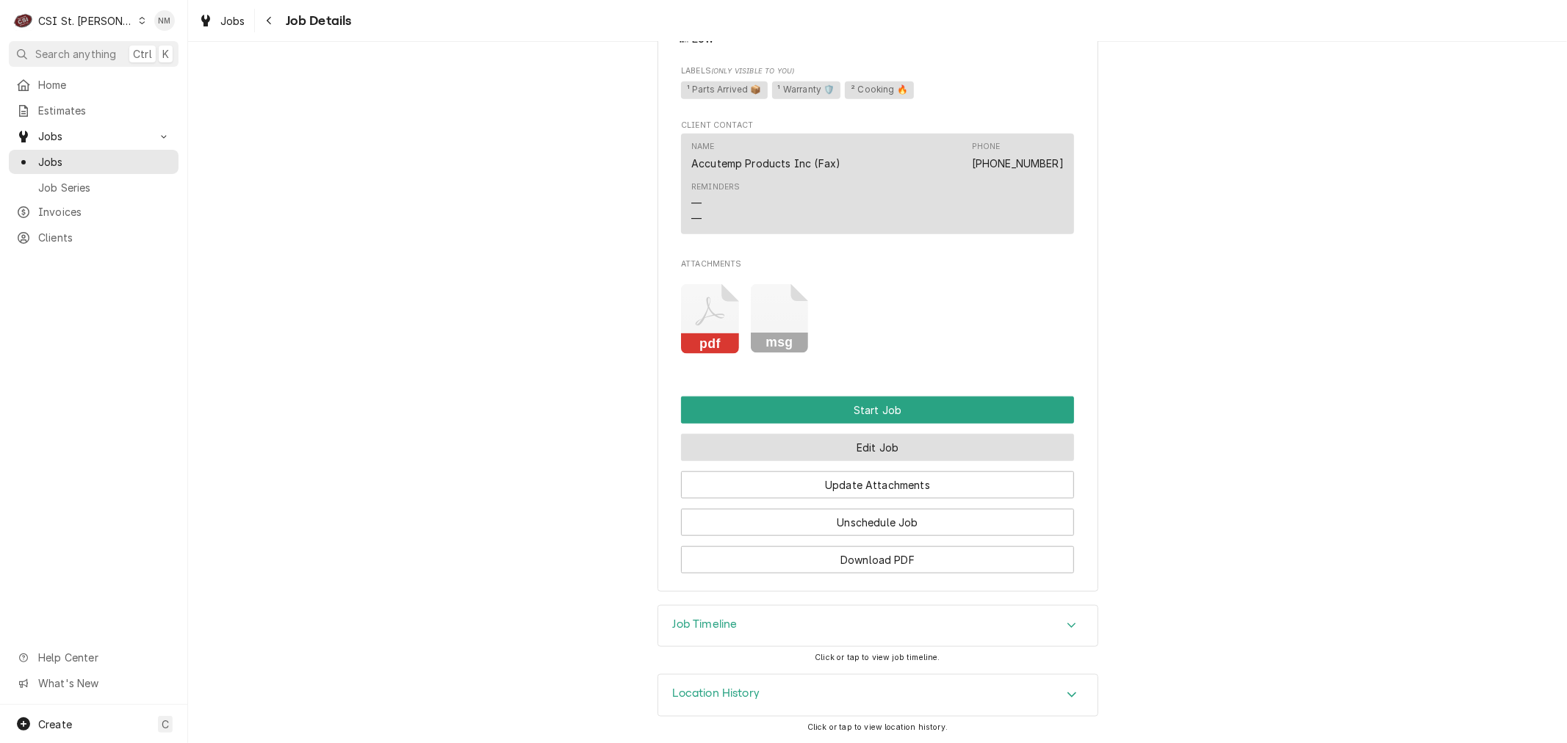
click at [878, 445] on button "Edit Job" at bounding box center [877, 447] width 393 height 27
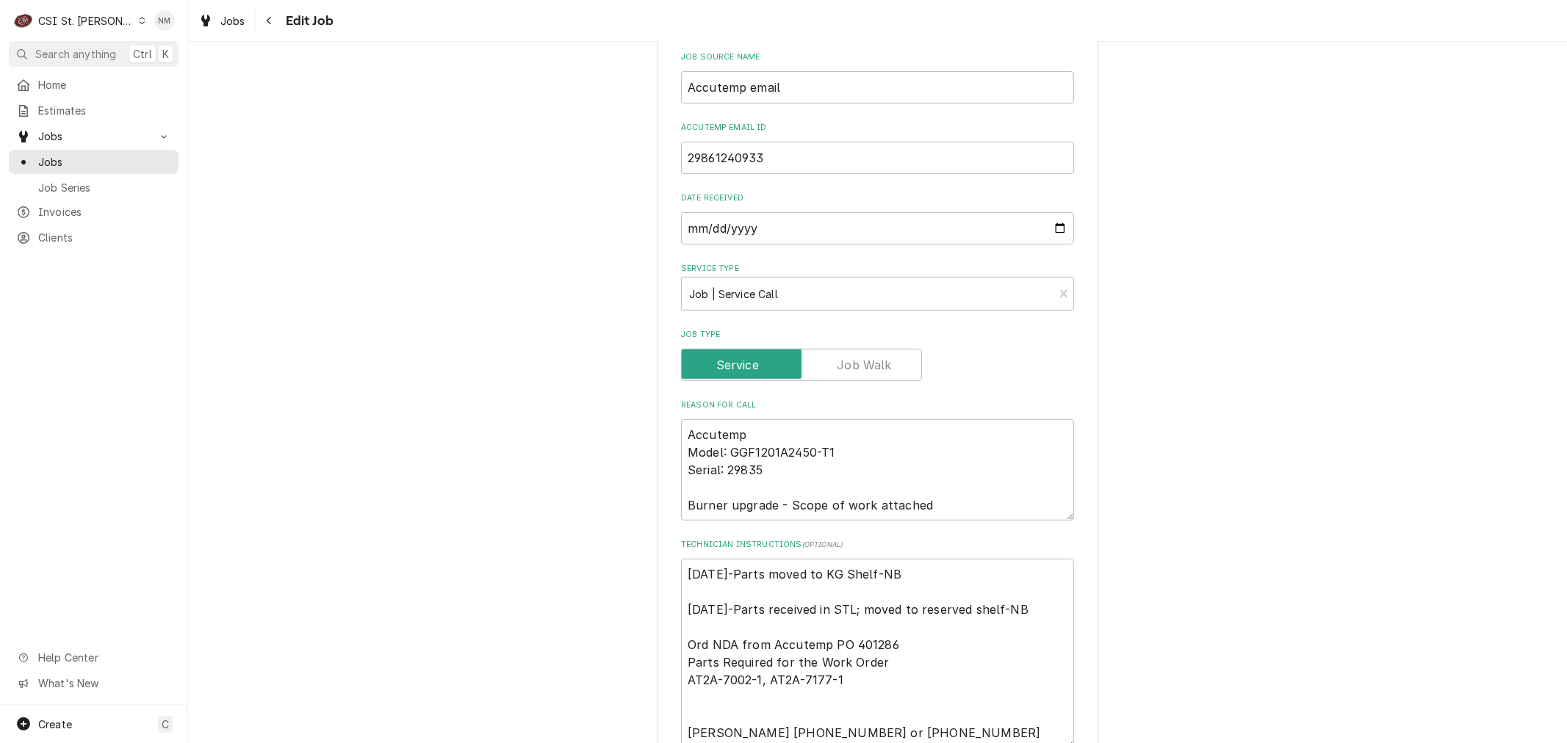
scroll to position [489, 0]
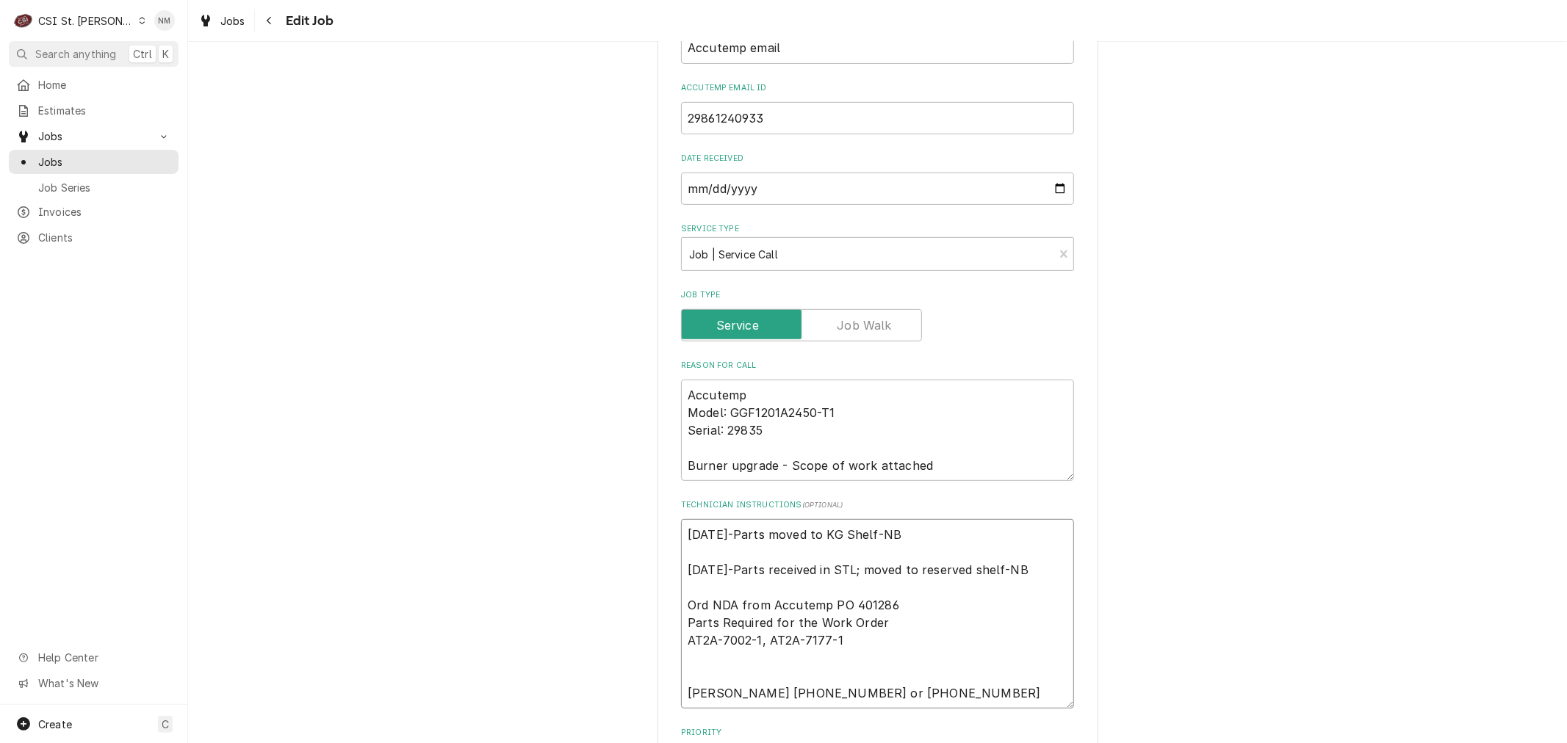
click at [720, 577] on textarea "[DATE]-Parts moved to KG Shelf-NB [DATE]-Parts received in STL; moved to reserv…" at bounding box center [877, 614] width 393 height 190
type textarea "x"
type textarea "[DATE]-Parts moved to KG Shelf-NB [DATE]-Parts received in STL; moved to reserv…"
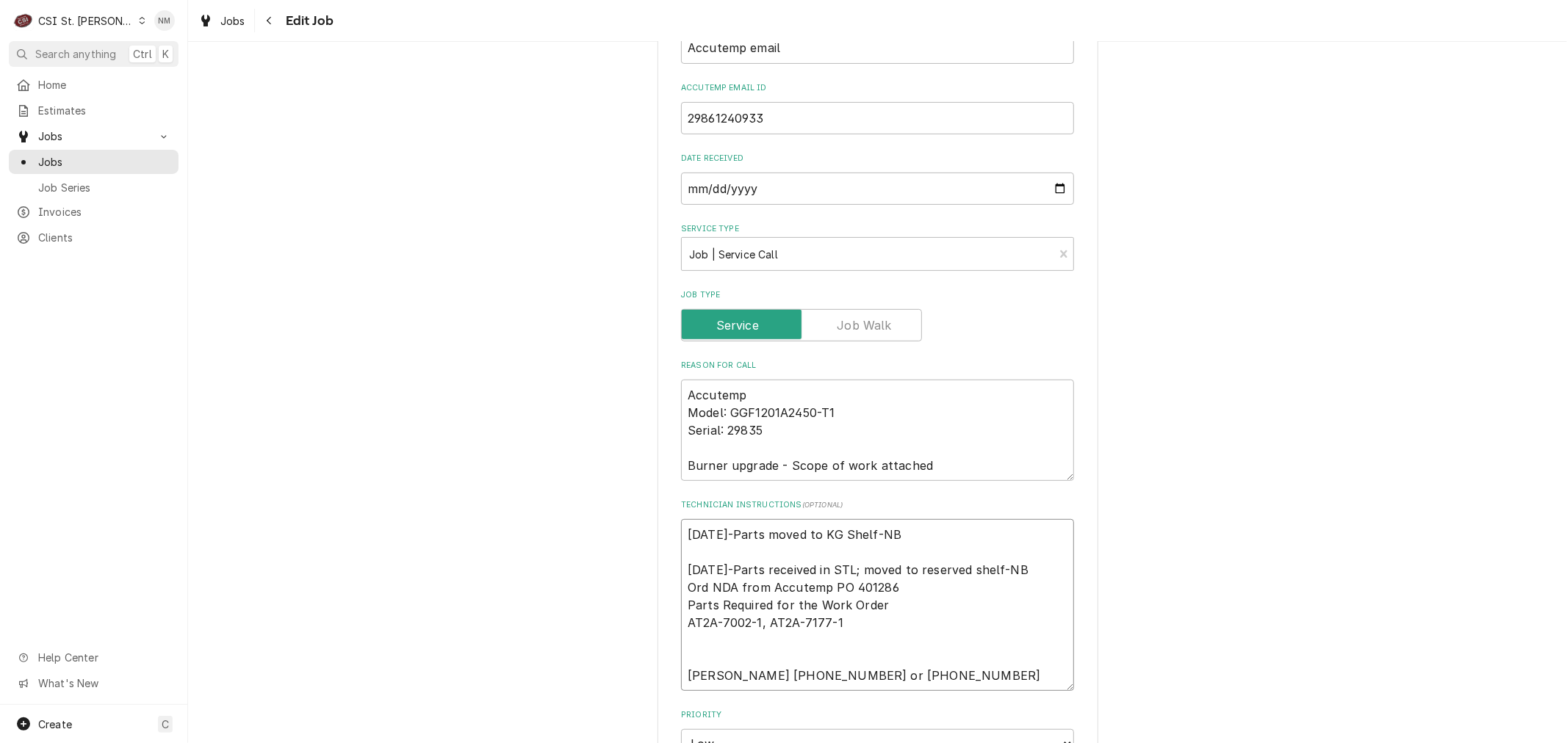
type textarea "x"
type textarea "[DATE]-Parts moved to KG Shelf-NB [DATE]-Parts received in STL; moved to reserv…"
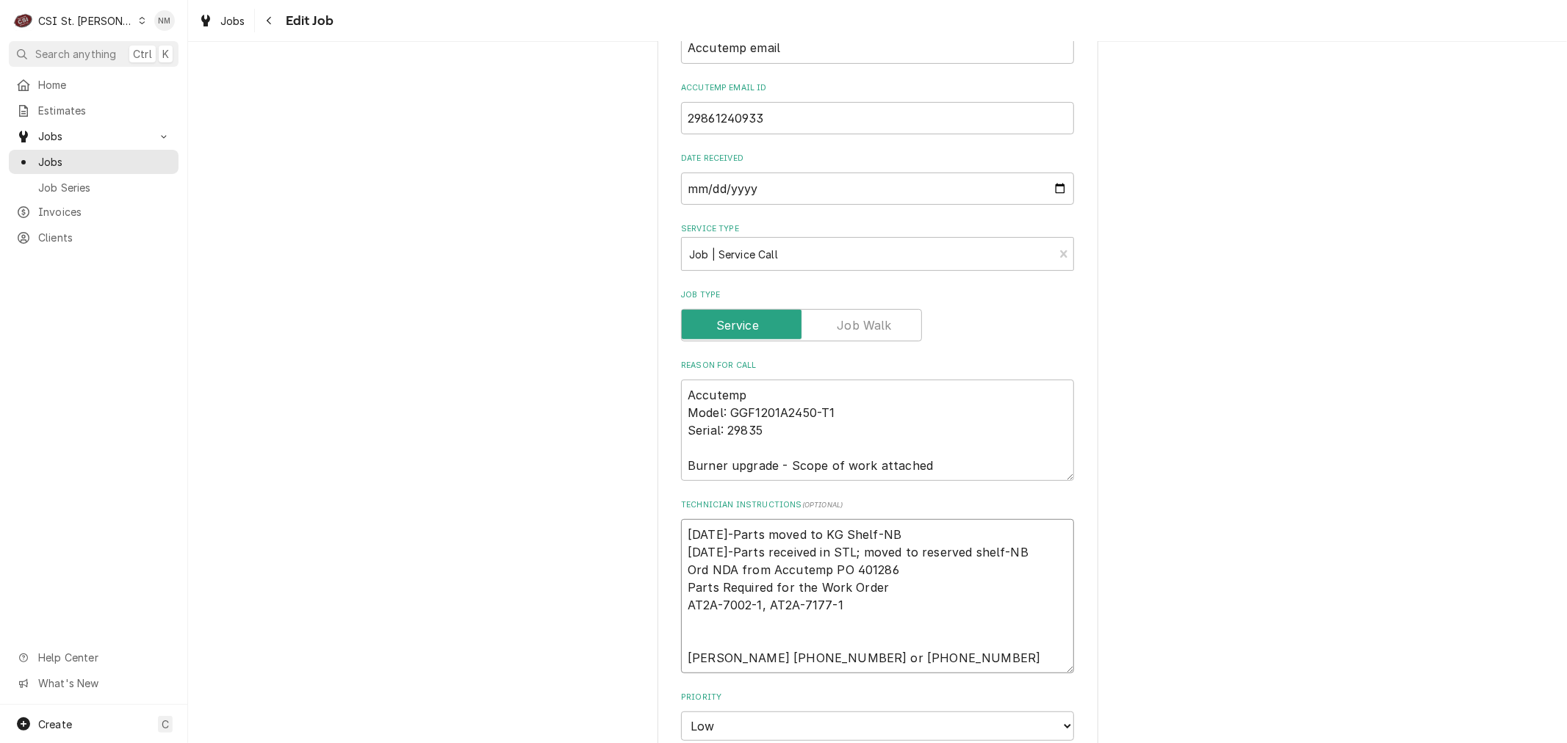
click at [848, 606] on textarea "[DATE]-Parts moved to KG Shelf-NB [DATE]-Parts received in STL; moved to reserv…" at bounding box center [877, 596] width 393 height 154
type textarea "x"
type textarea "[DATE]-Parts moved to KG Shelf-NB [DATE]-Parts received in STL; moved to reserv…"
paste textarea "From Subject Received Size Categories [GEOGRAPHIC_DATA][PERSON_NAME] job 42751 …"
type textarea "x"
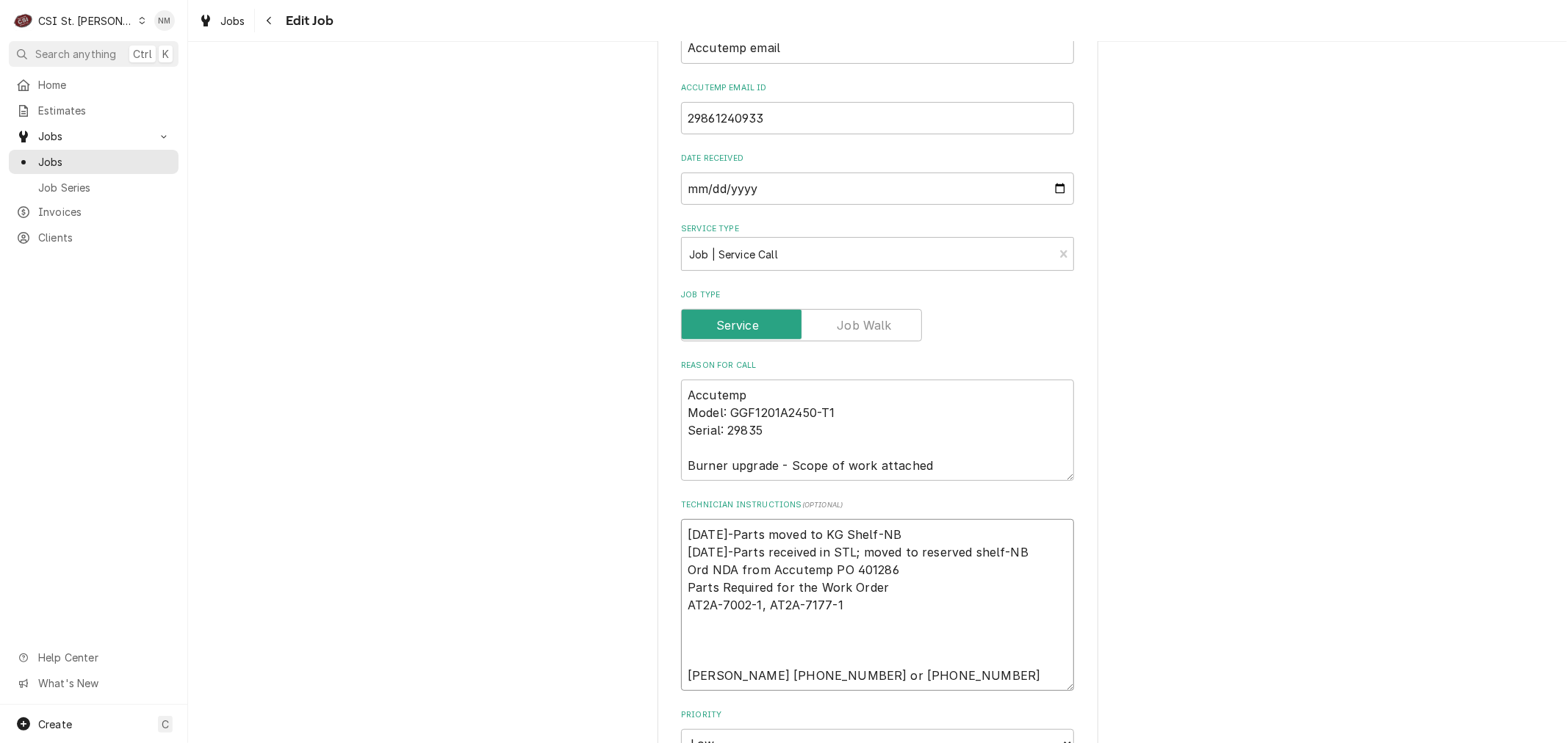
type textarea "[DATE]-Parts moved to KG Shelf-NB [DATE]-Parts received in STL; moved to reserv…"
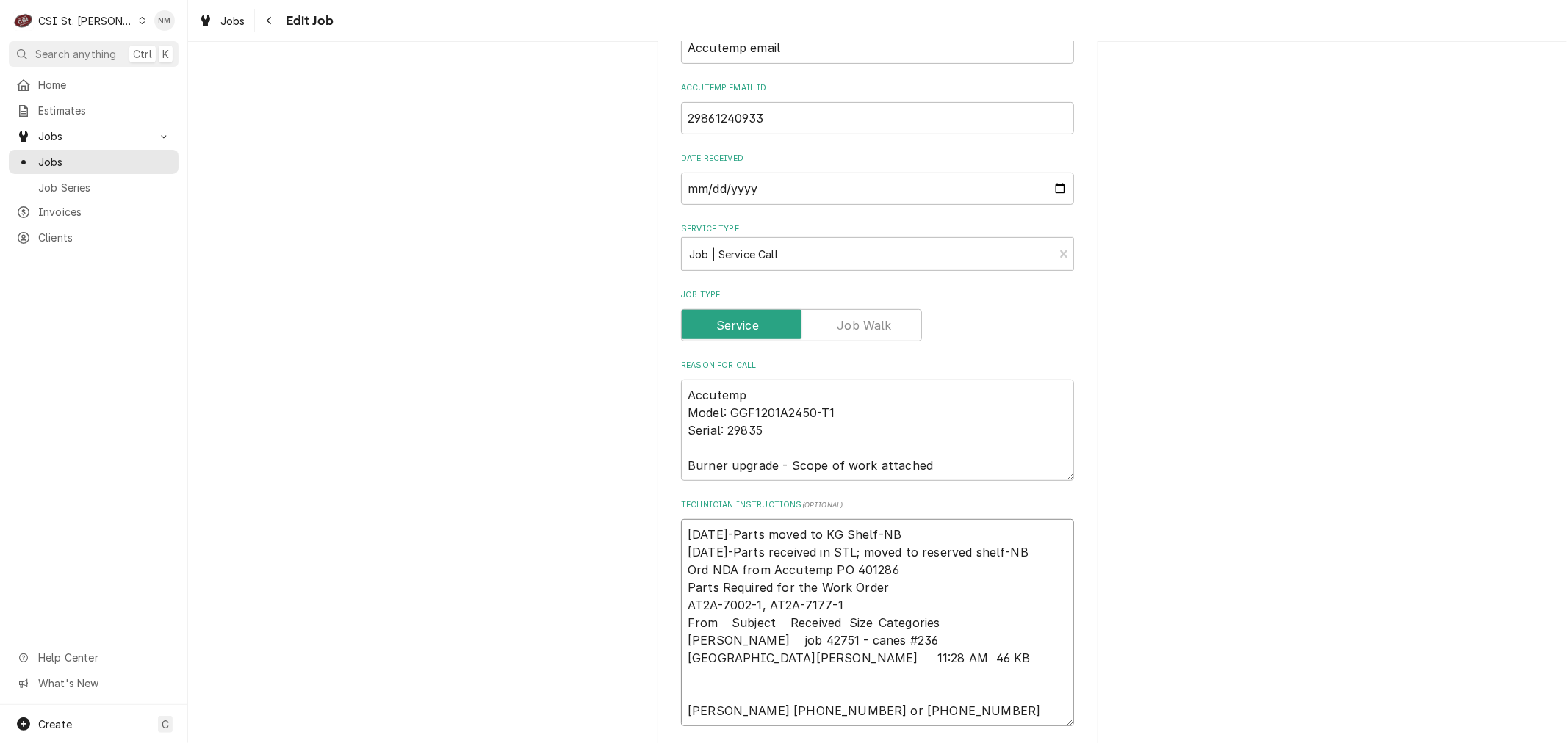
drag, startPoint x: 699, startPoint y: 657, endPoint x: 668, endPoint y: 624, distance: 44.7
click at [668, 624] on div "Use the fields below to edit this job: Client Details Client ACCUTEMP PRODUCTS,…" at bounding box center [877, 553] width 441 height 1944
type textarea "x"
type textarea "[DATE]-Parts moved to KG Shelf-NB [DATE]-Parts received in STL; moved to reserv…"
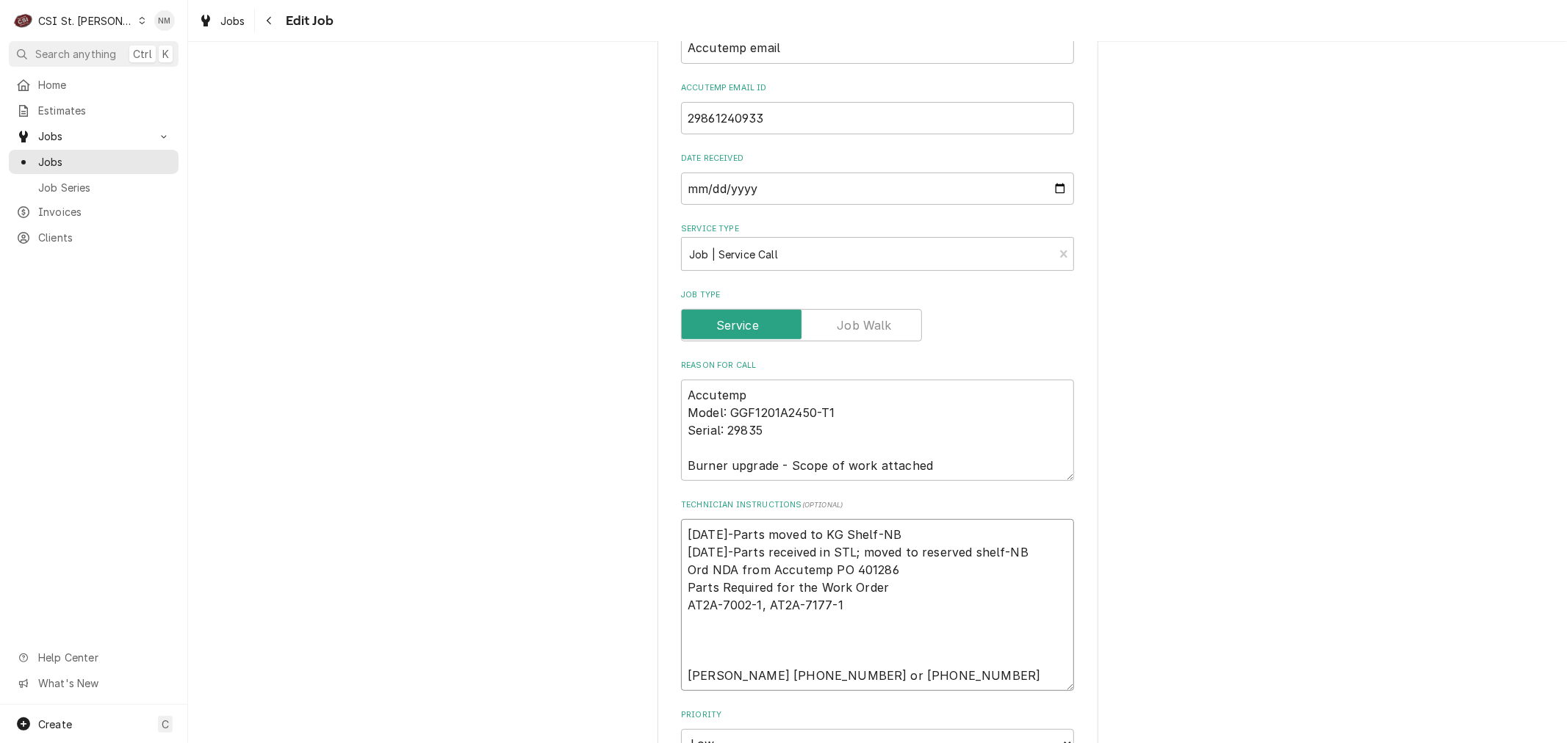
type textarea "x"
type textarea "[DATE]-Parts moved to KG Shelf-NB [DATE]-Parts received in STL; moved to reserv…"
click at [74, 230] on span "Clients" at bounding box center [104, 237] width 133 height 15
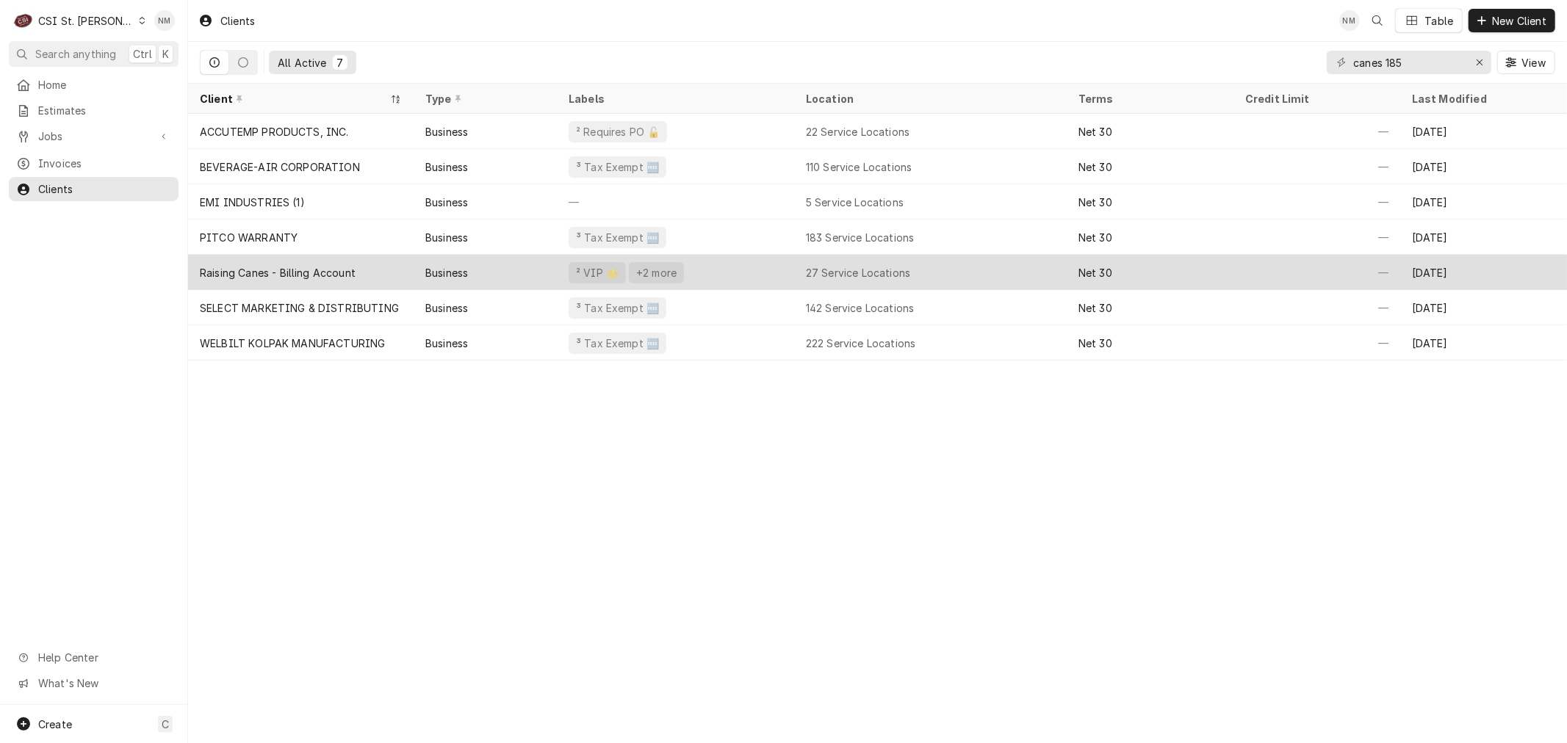
click at [757, 267] on div "² VIP 🌟 +2 more" at bounding box center [675, 272] width 237 height 35
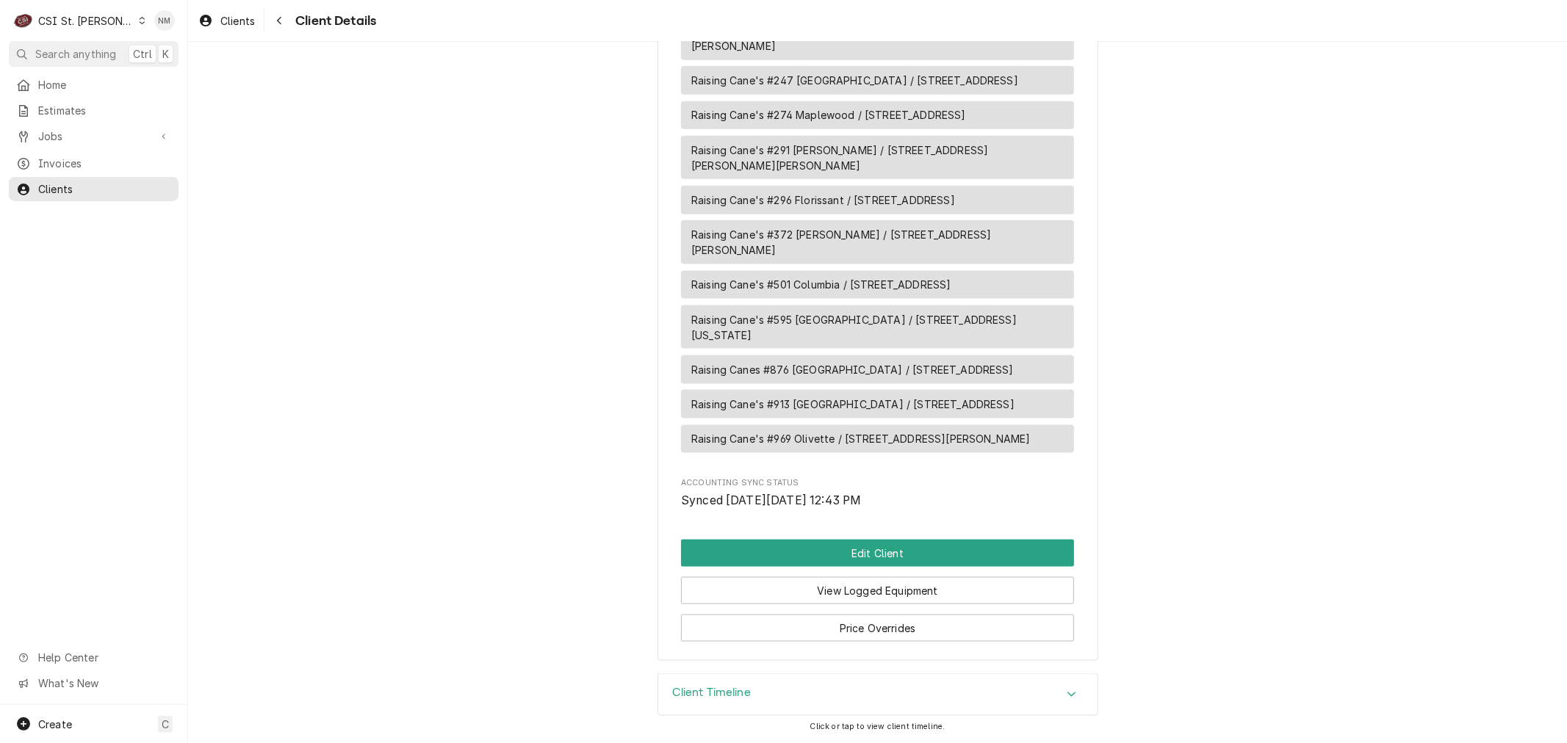
scroll to position [1667, 0]
click at [875, 547] on button "Edit Client" at bounding box center [877, 553] width 393 height 27
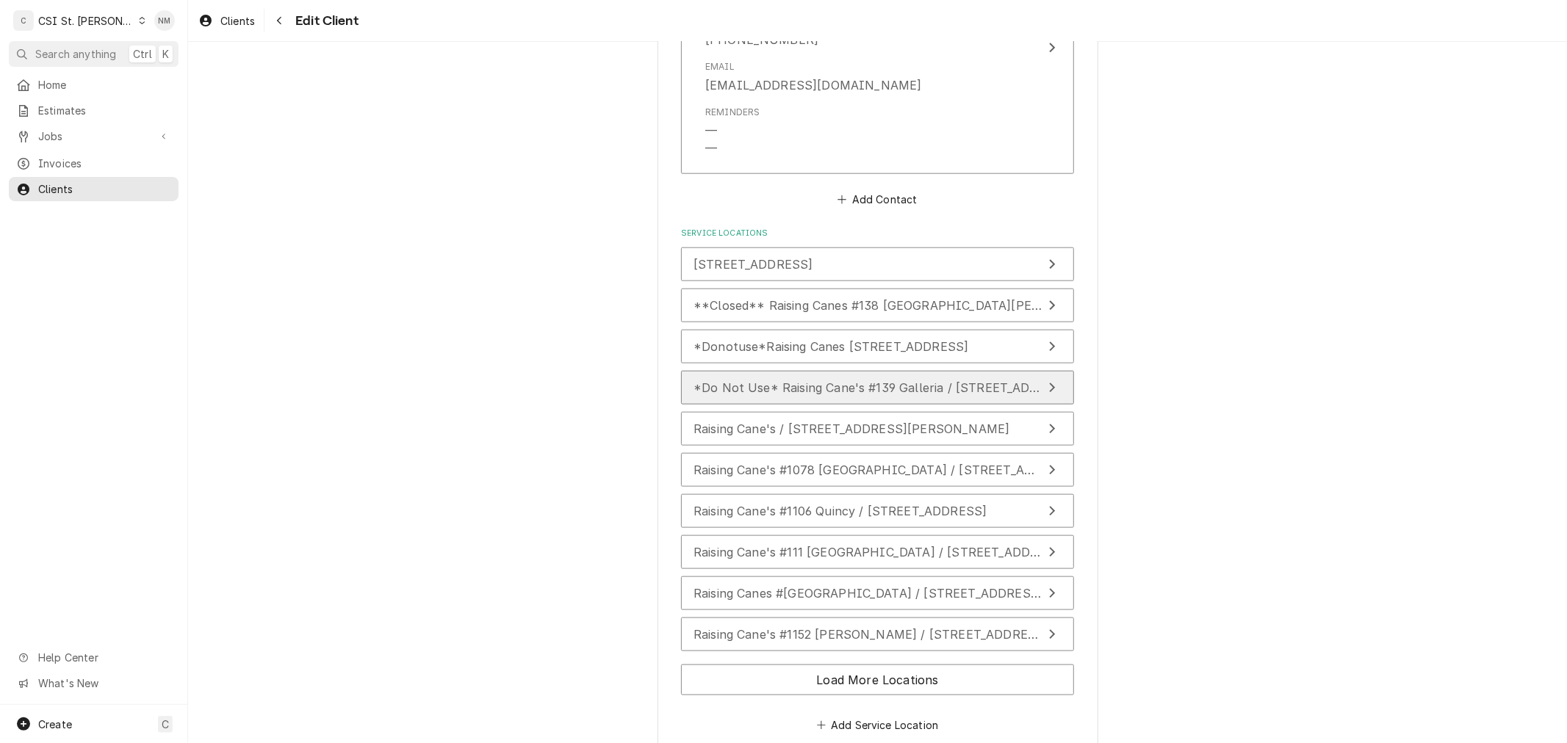
scroll to position [1354, 0]
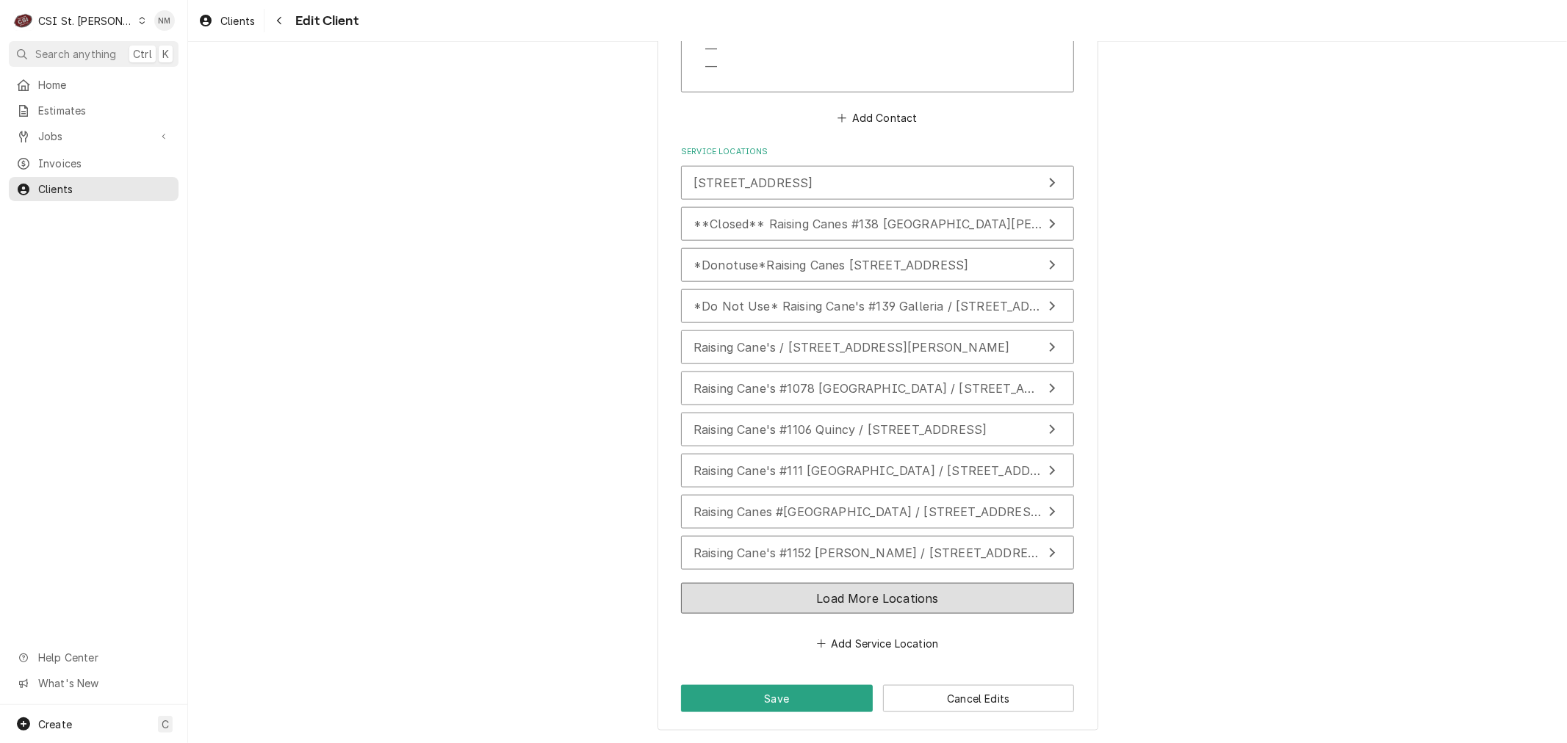
click at [865, 596] on button "Load More Locations" at bounding box center [877, 598] width 393 height 31
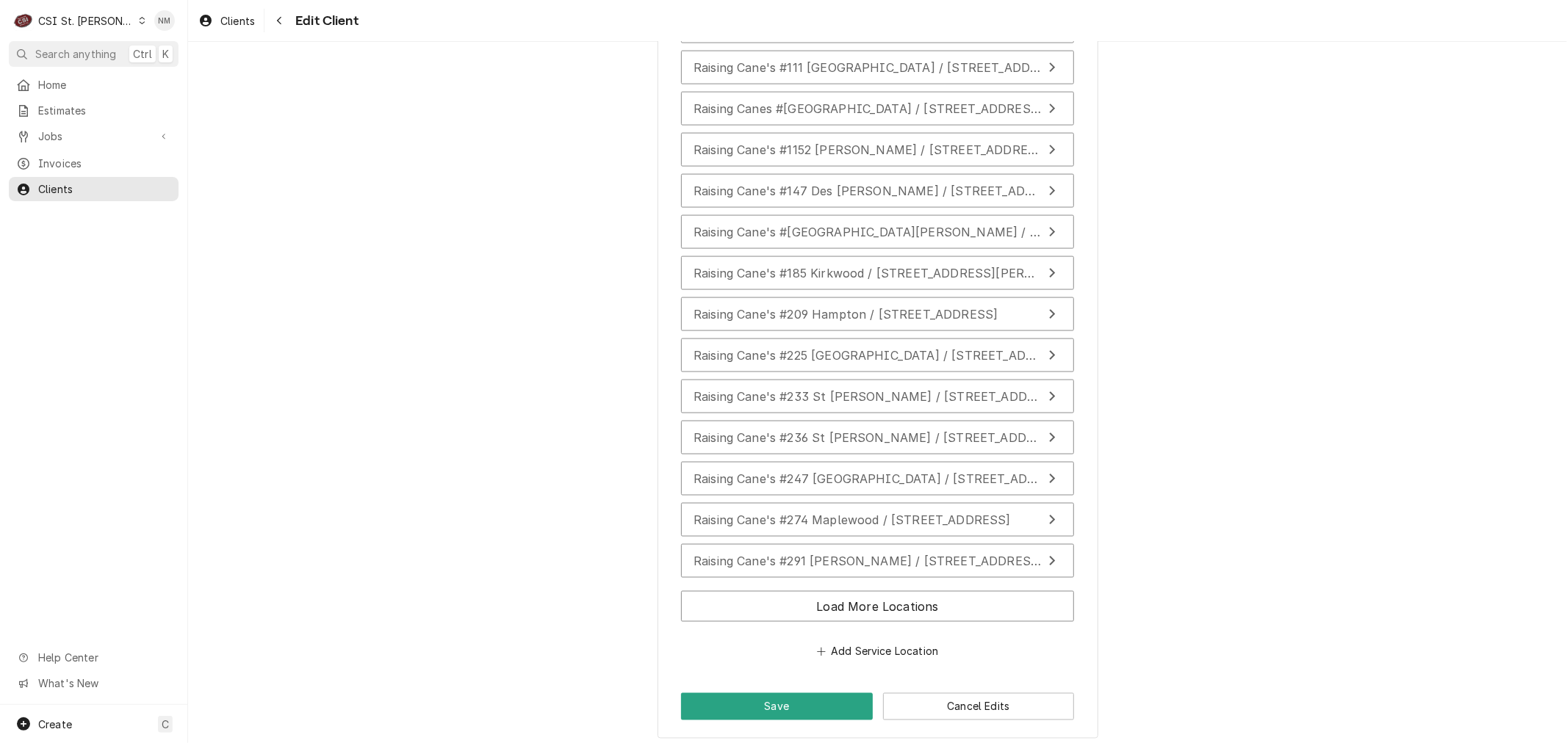
scroll to position [1761, 0]
click at [898, 426] on div "Raising Cane's #236 St [PERSON_NAME] / [STREET_ADDRESS][PERSON_NAME]" at bounding box center [867, 434] width 349 height 18
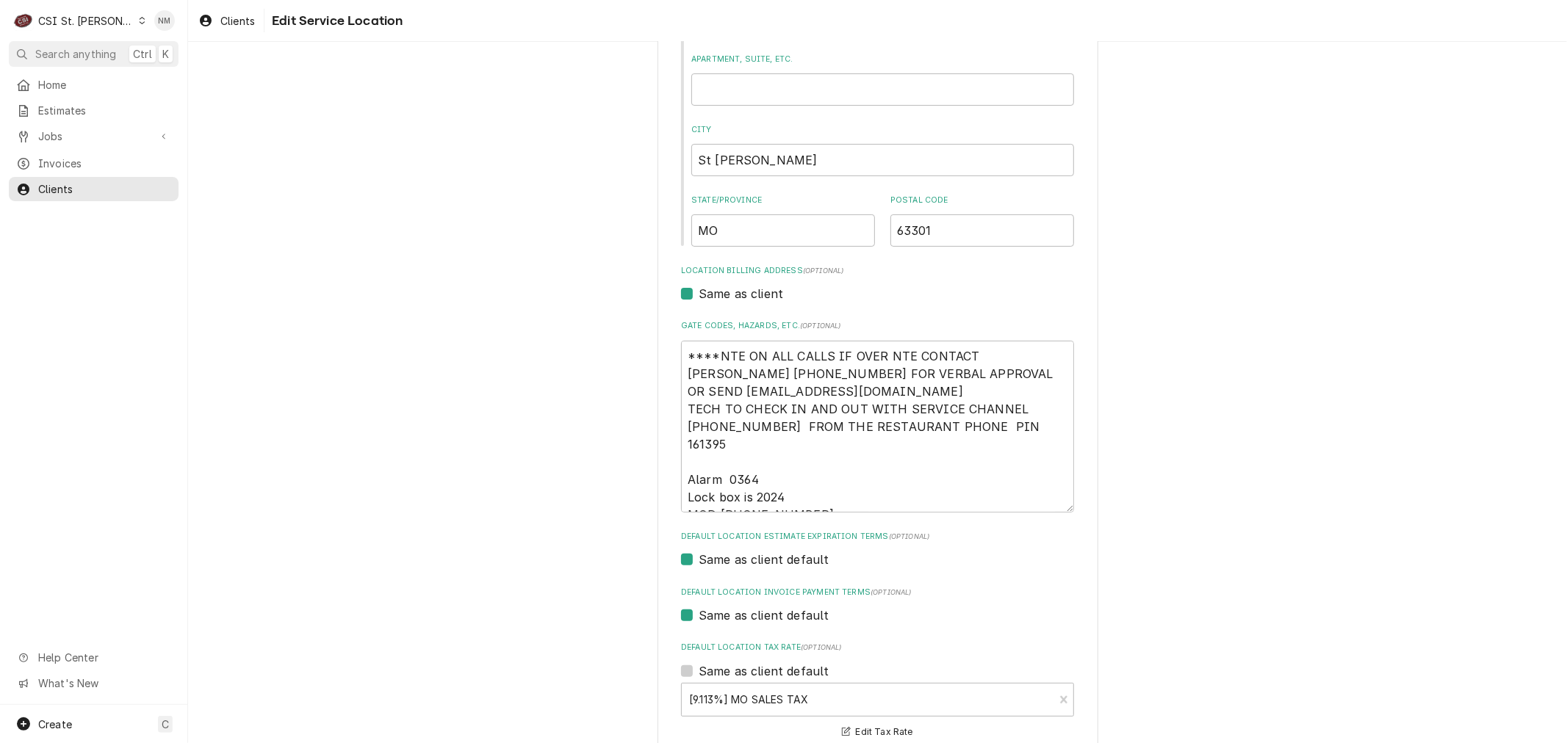
scroll to position [245, 0]
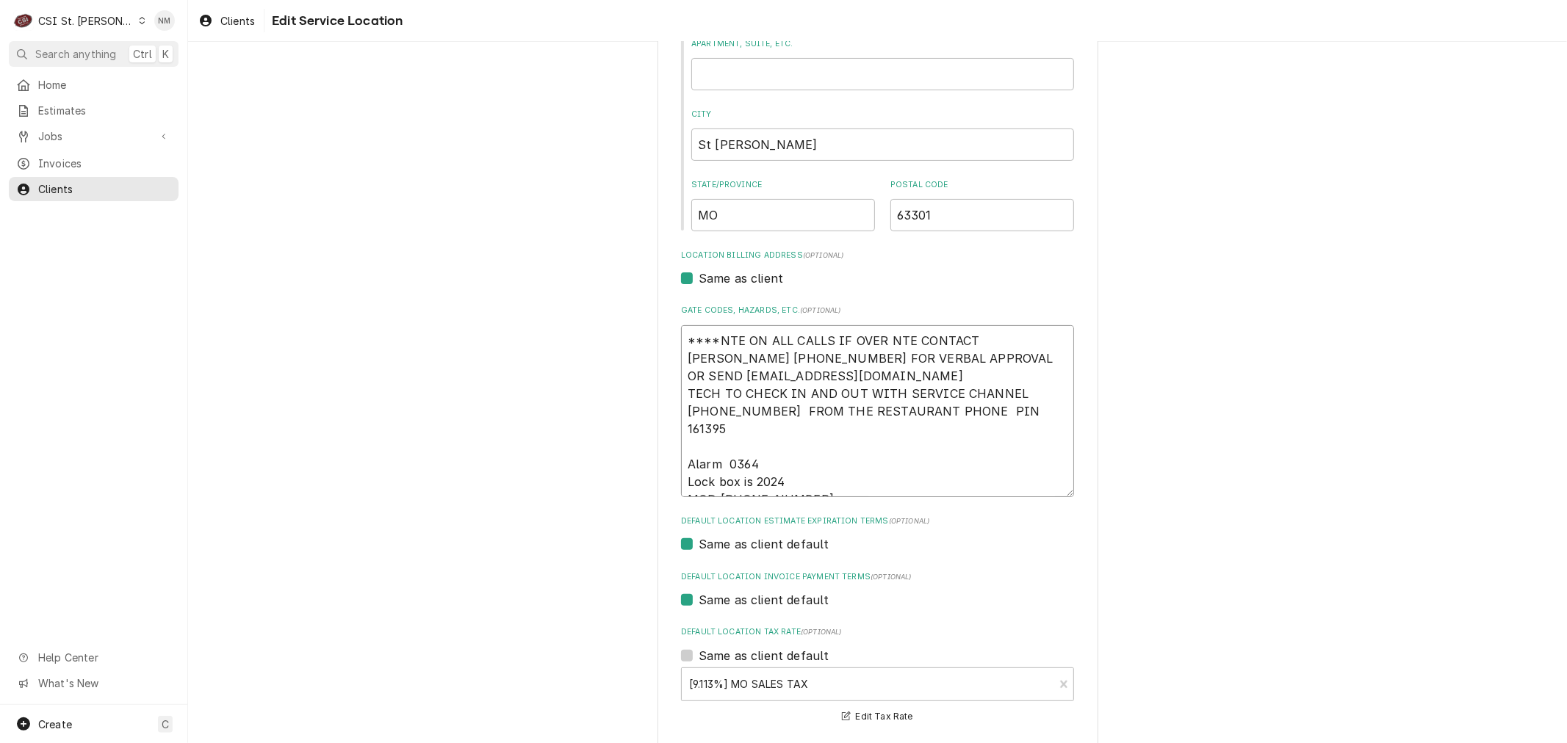
drag, startPoint x: 782, startPoint y: 465, endPoint x: 677, endPoint y: 448, distance: 106.4
click at [681, 448] on textarea "****NTE ON ALL CALLS IF OVER NTE CONTACT [PERSON_NAME] [PHONE_NUMBER] FOR VERBA…" at bounding box center [877, 411] width 393 height 172
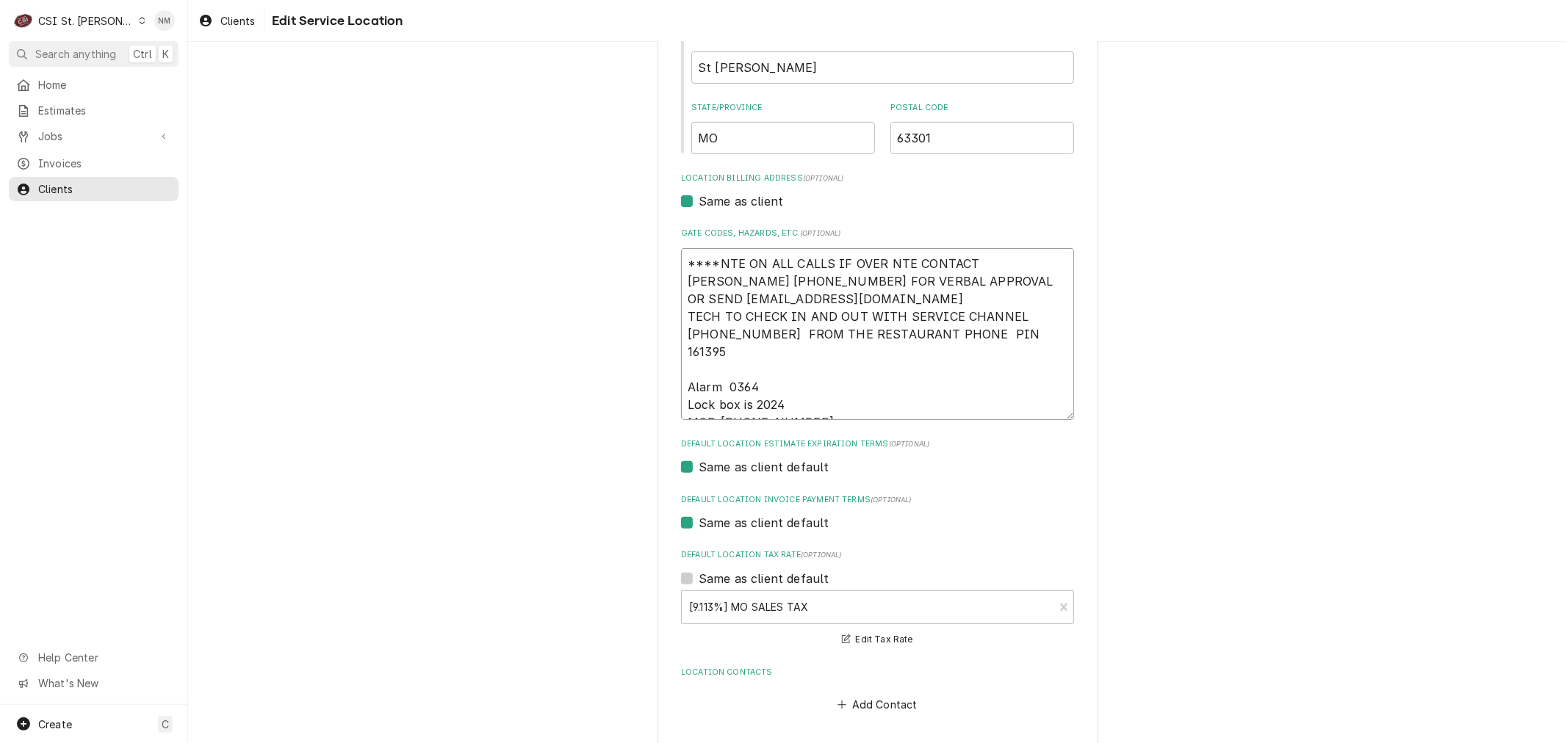
scroll to position [383, 0]
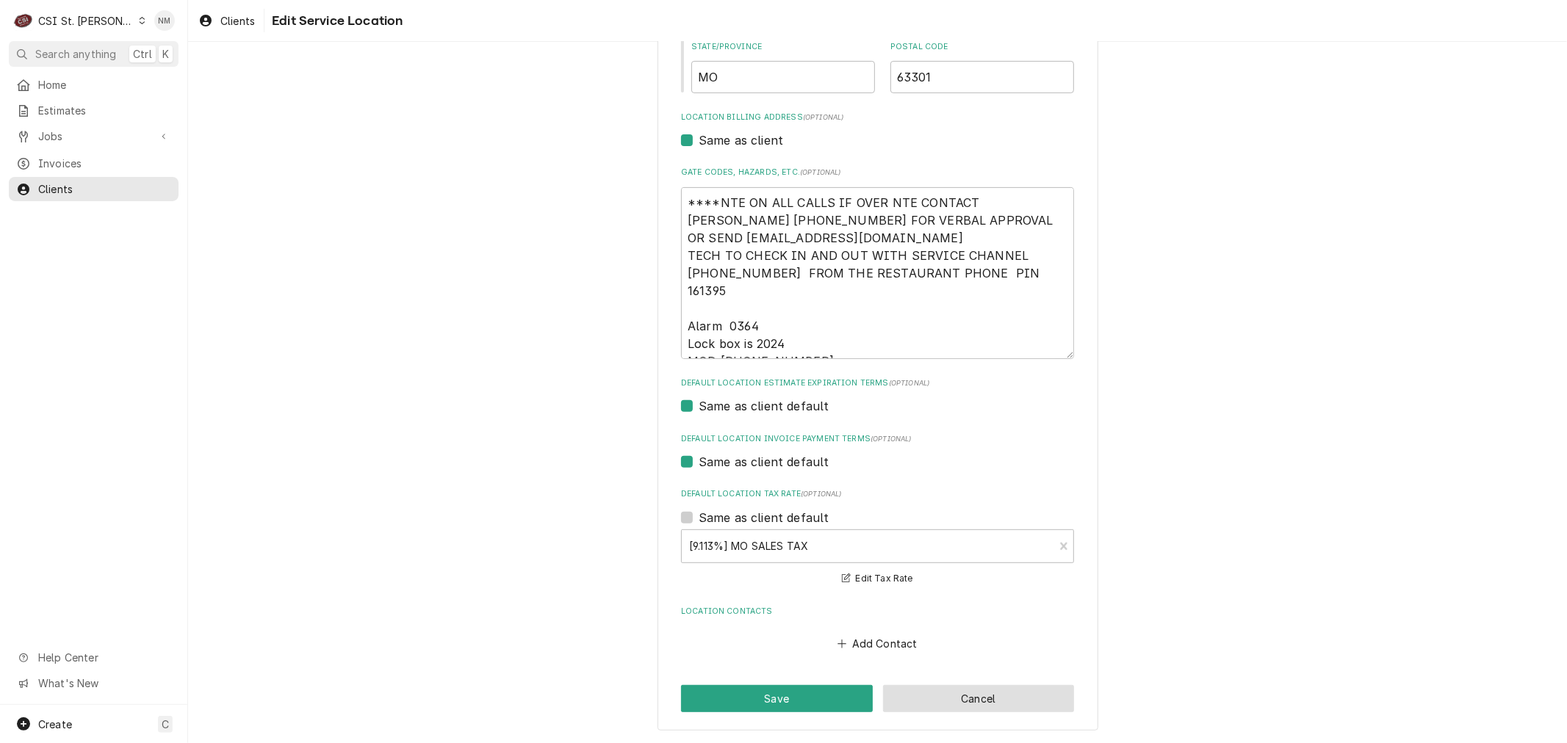
click at [1020, 691] on button "Cancel" at bounding box center [979, 698] width 192 height 27
type textarea "x"
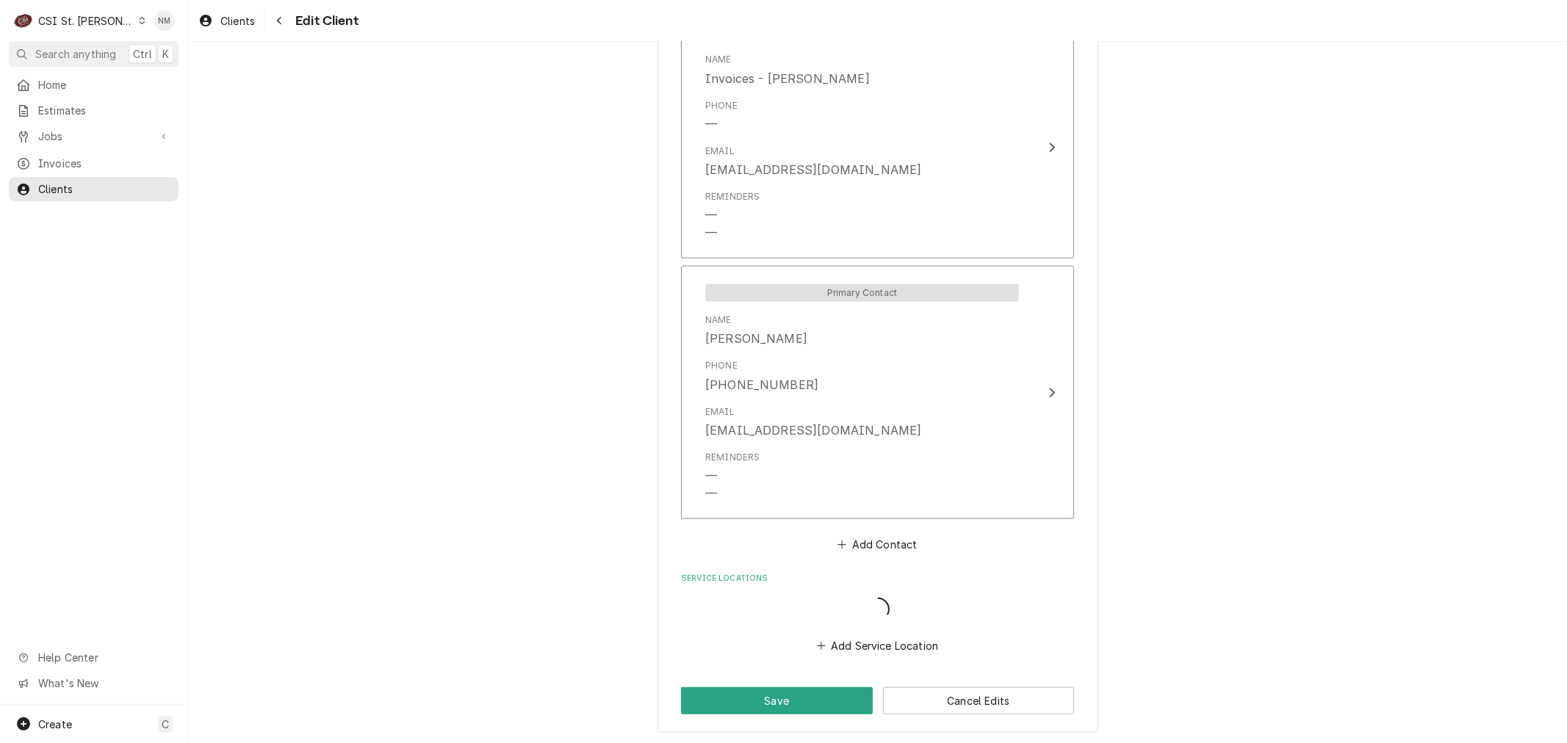
scroll to position [928, 0]
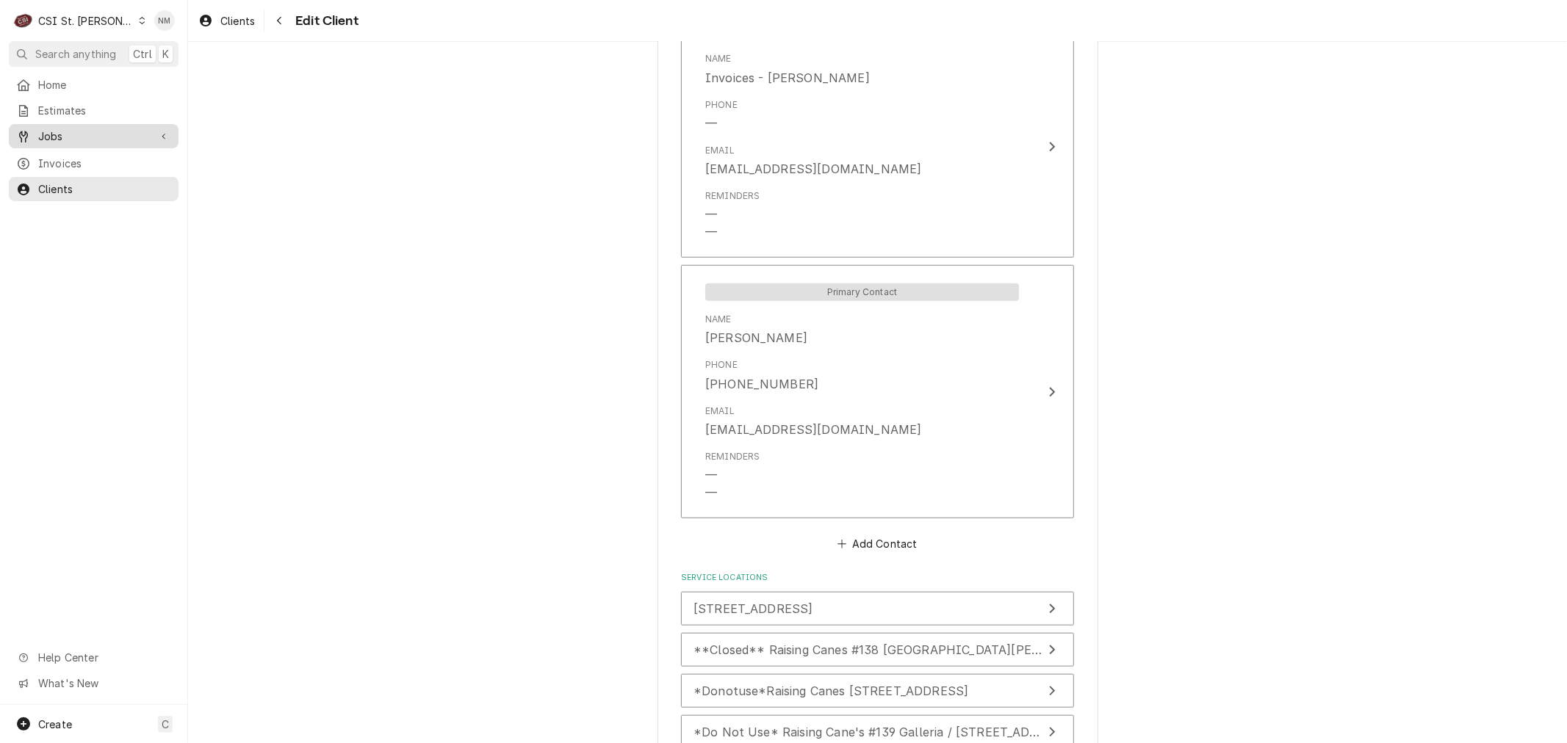
click at [74, 131] on span "Jobs" at bounding box center [93, 136] width 111 height 15
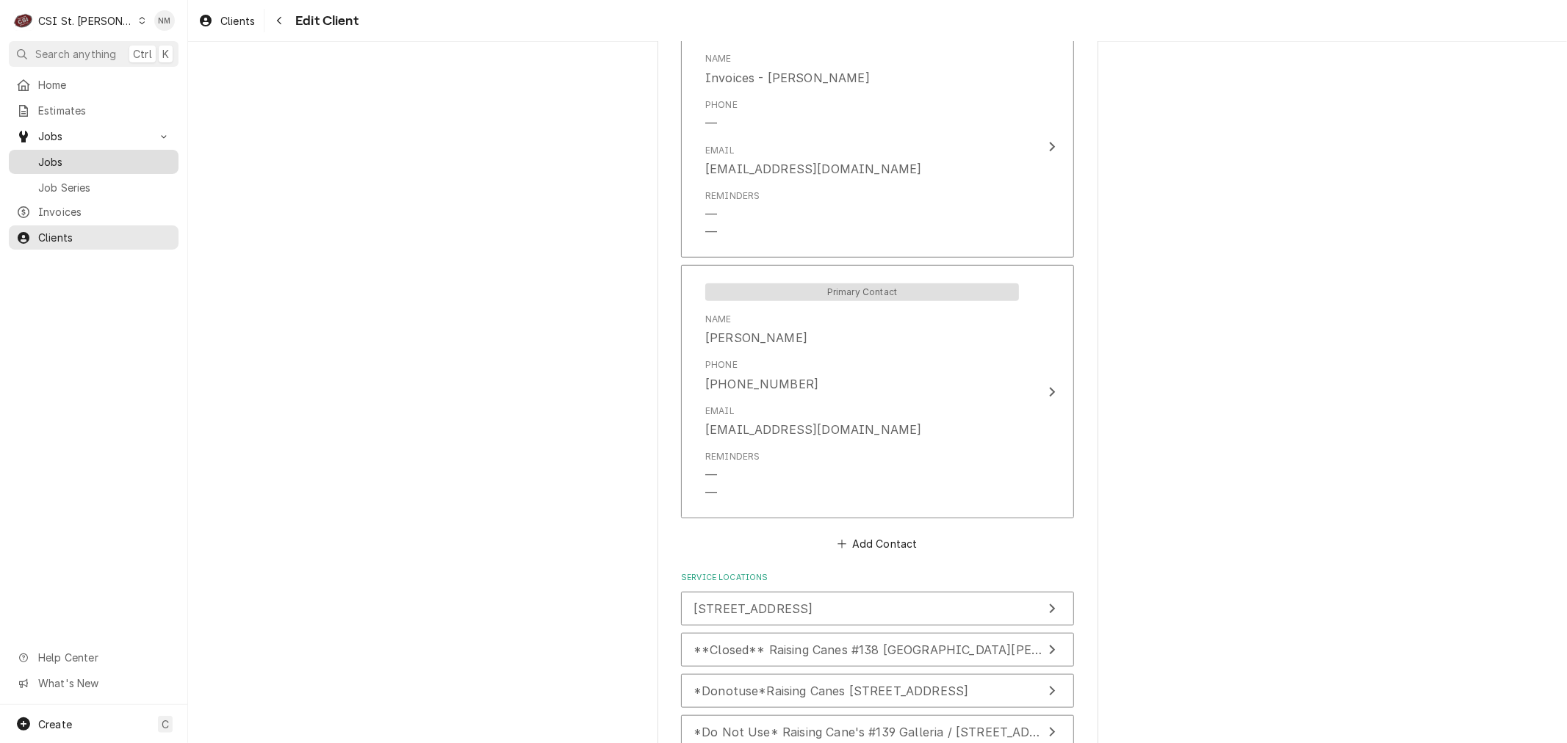
click at [59, 154] on span "Jobs" at bounding box center [104, 161] width 133 height 15
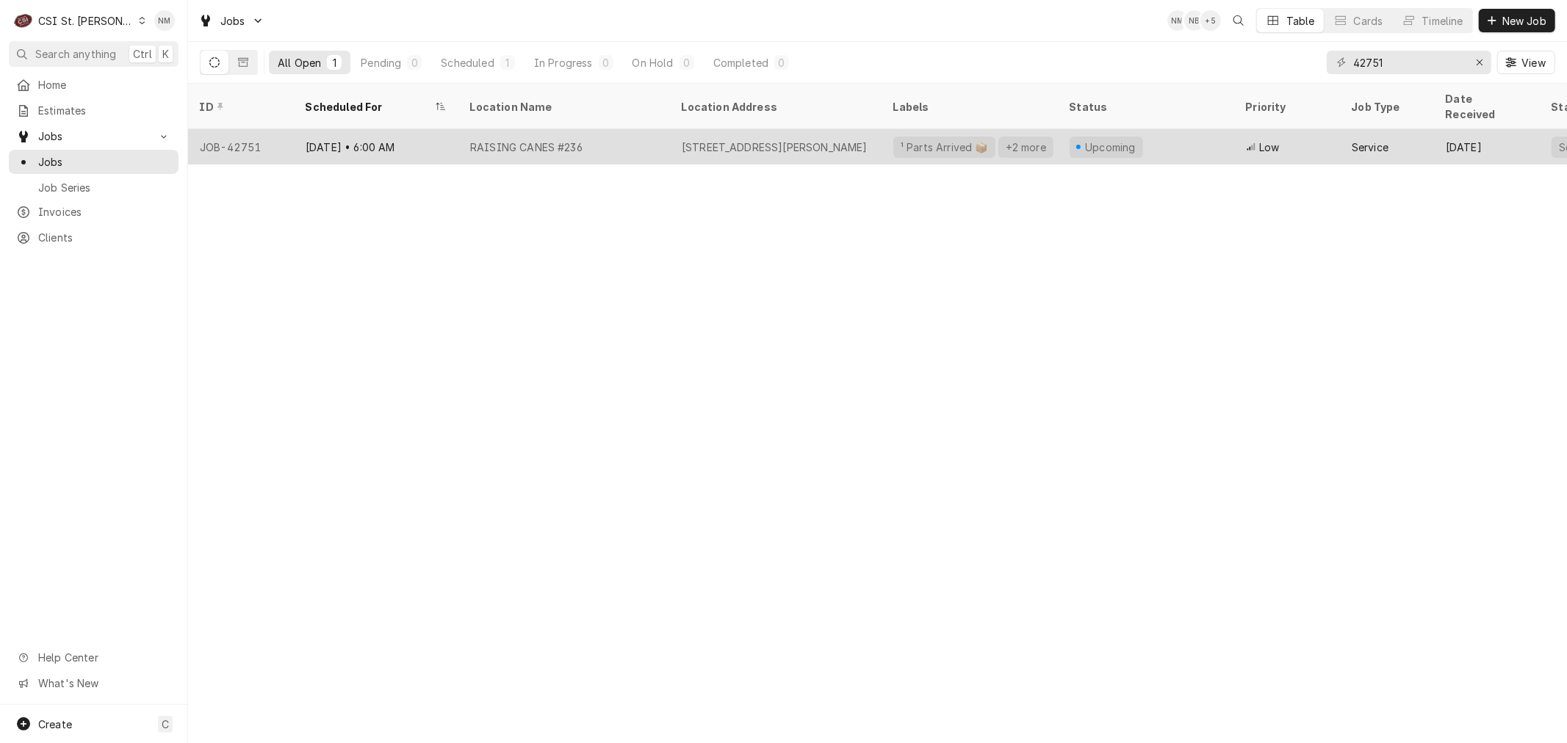
click at [656, 134] on div "RAISING CANES #236" at bounding box center [564, 146] width 212 height 35
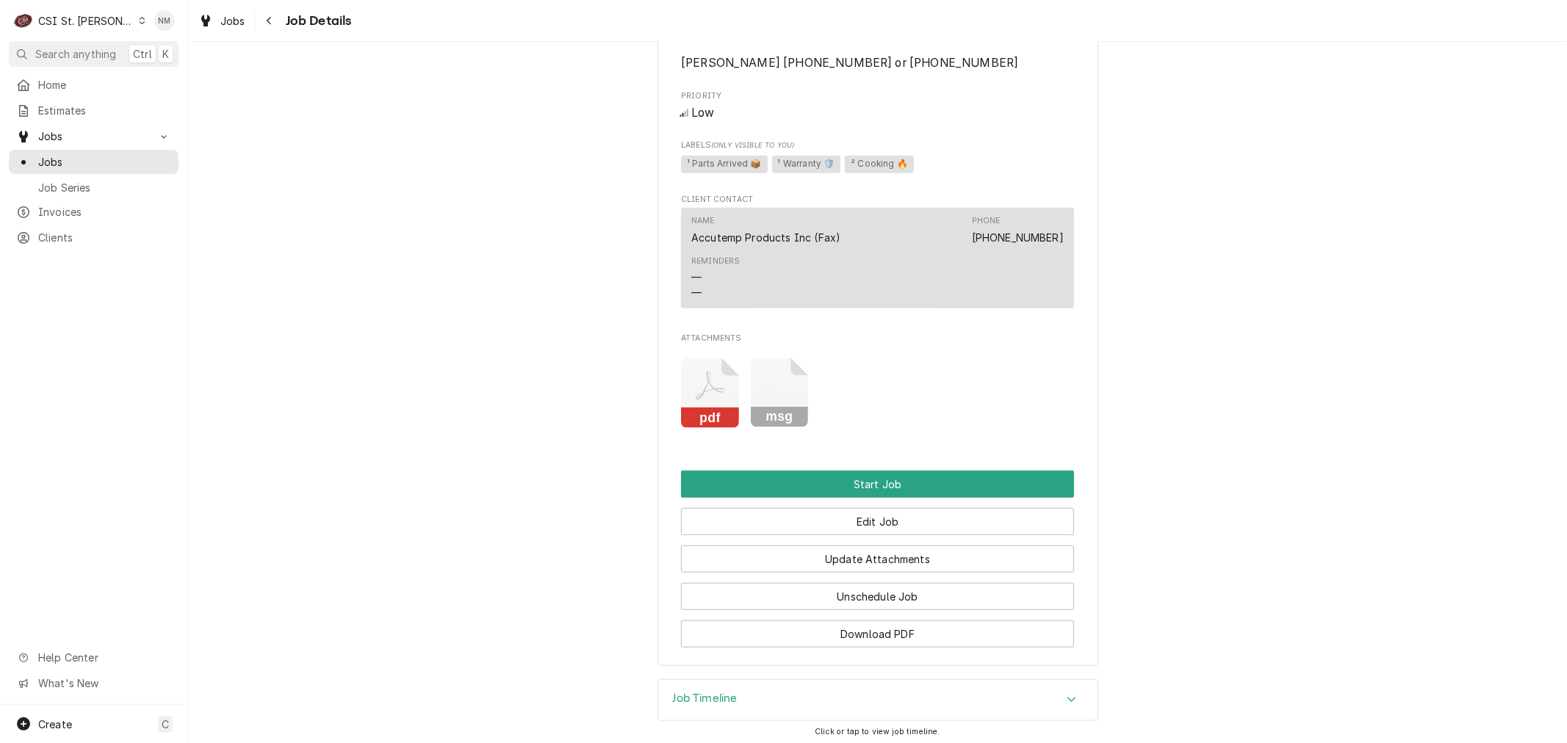
scroll to position [1061, 0]
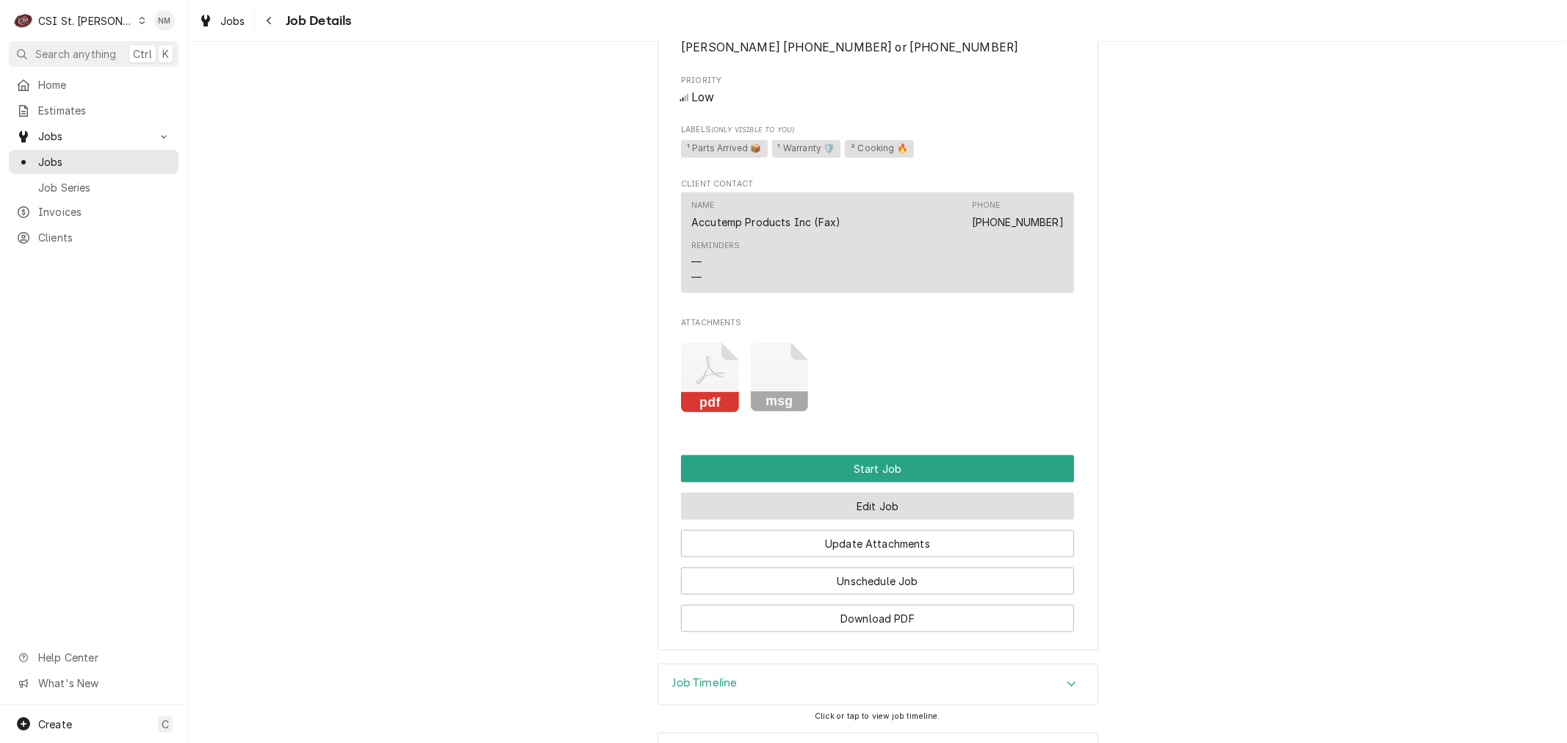
click at [924, 520] on button "Edit Job" at bounding box center [877, 506] width 393 height 27
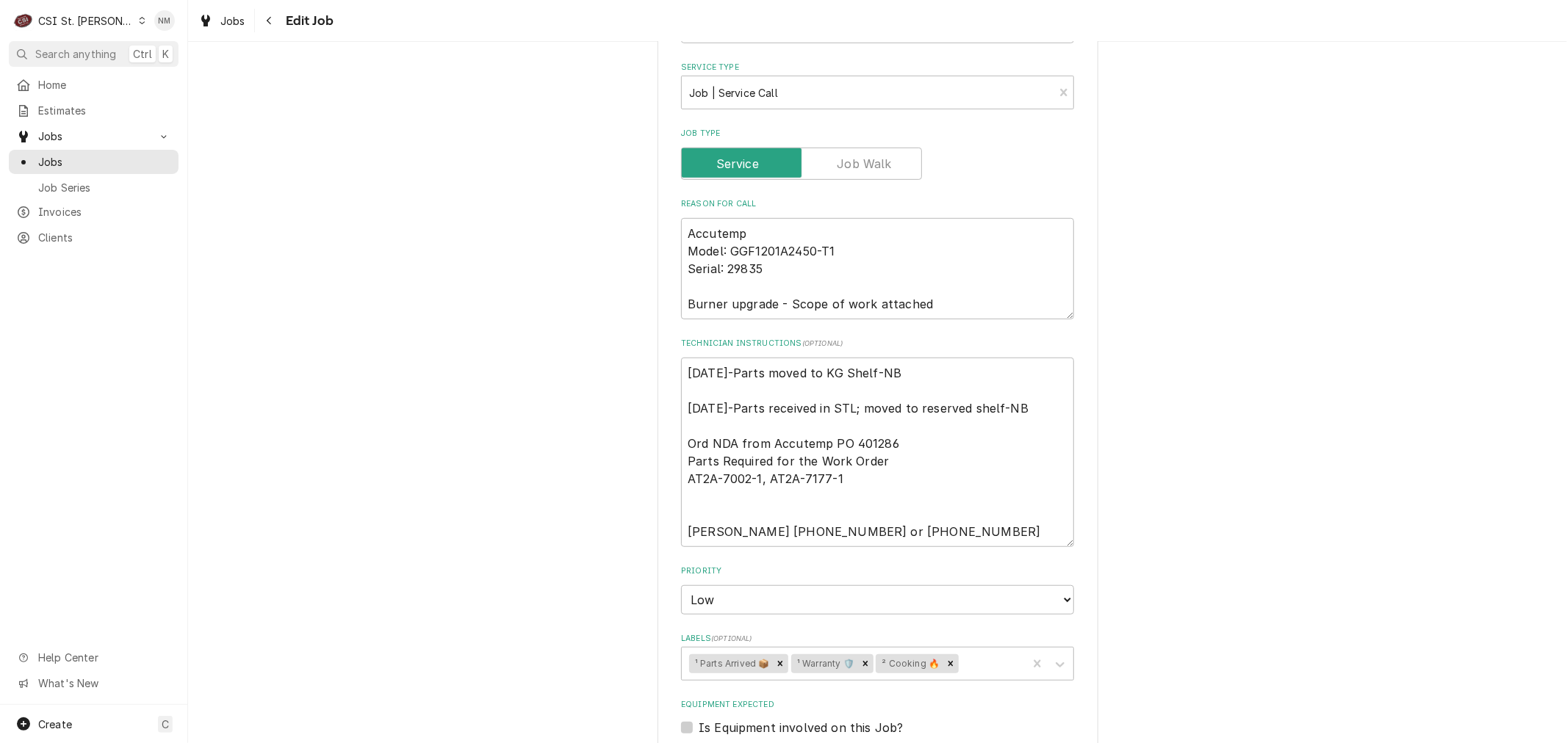
scroll to position [652, 0]
click at [698, 494] on textarea "[DATE]-Parts moved to KG Shelf-NB [DATE]-Parts received in STL; moved to reserv…" at bounding box center [877, 451] width 393 height 190
paste textarea "Alarm 0364 Lock box is 2024"
type textarea "x"
type textarea "[DATE]-Parts moved to KG Shelf-NB [DATE]-Parts received in STL; moved to reserv…"
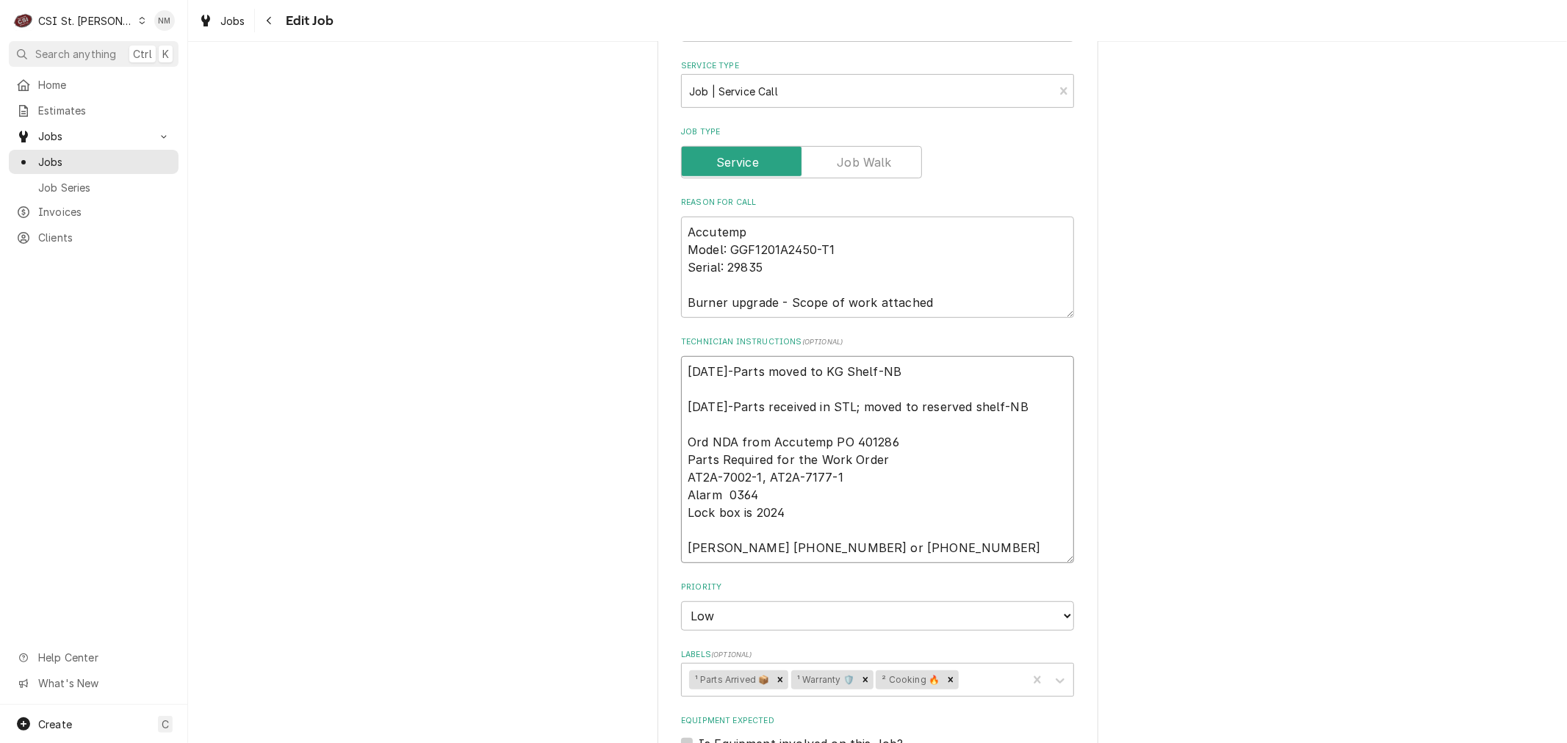
click at [839, 475] on textarea "[DATE]-Parts moved to KG Shelf-NB [DATE]-Parts received in STL; moved to reserv…" at bounding box center [877, 459] width 393 height 207
type textarea "x"
type textarea "[DATE]-Parts moved to KG Shelf-NB [DATE]-Parts received in STL; moved to reserv…"
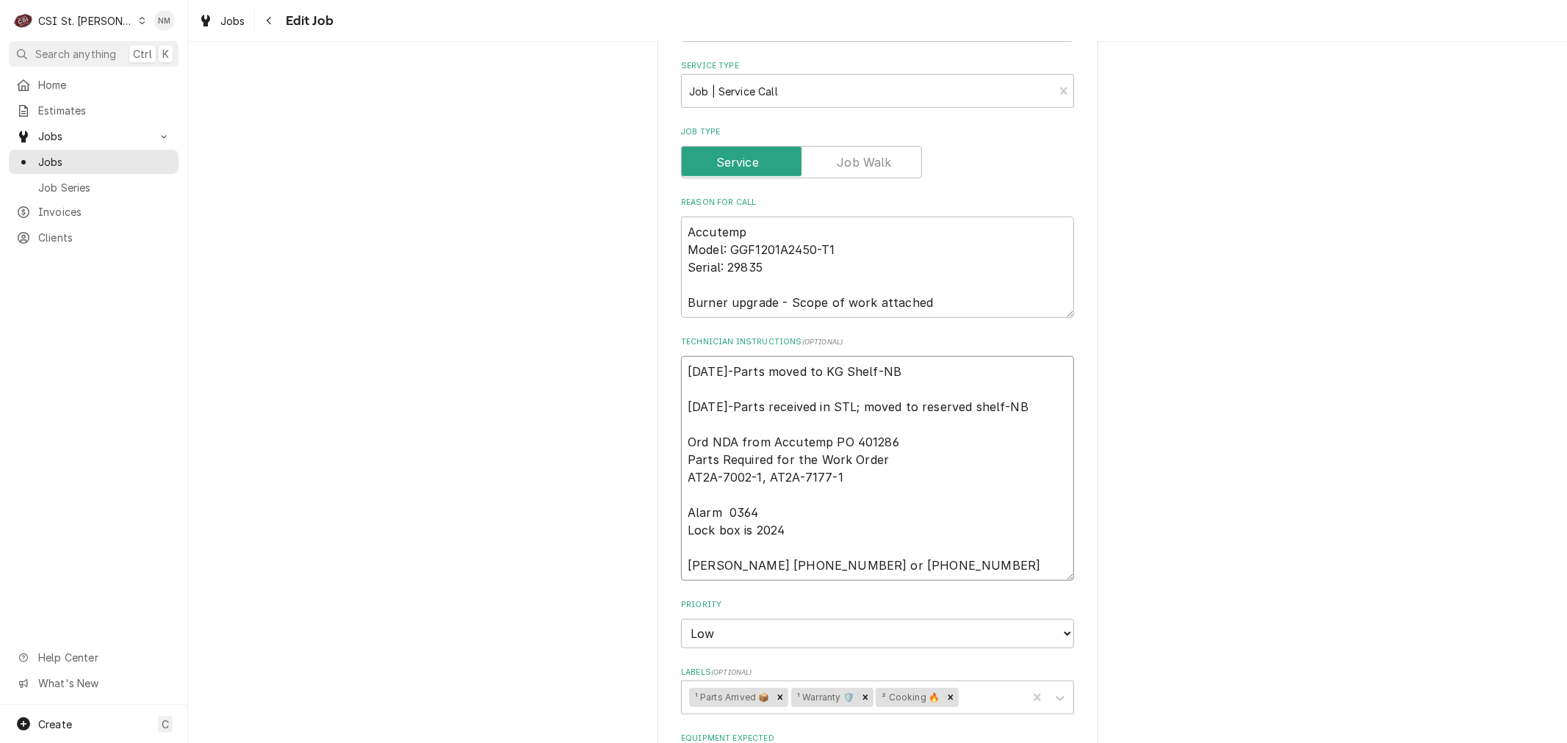
click at [899, 458] on textarea "[DATE]-Parts moved to KG Shelf-NB [DATE]-Parts received in STL; moved to reserv…" at bounding box center [877, 468] width 393 height 225
type textarea "x"
type textarea "[DATE]-Parts moved to KG Shelf-NB [DATE]-Parts received in STL; moved to reserv…"
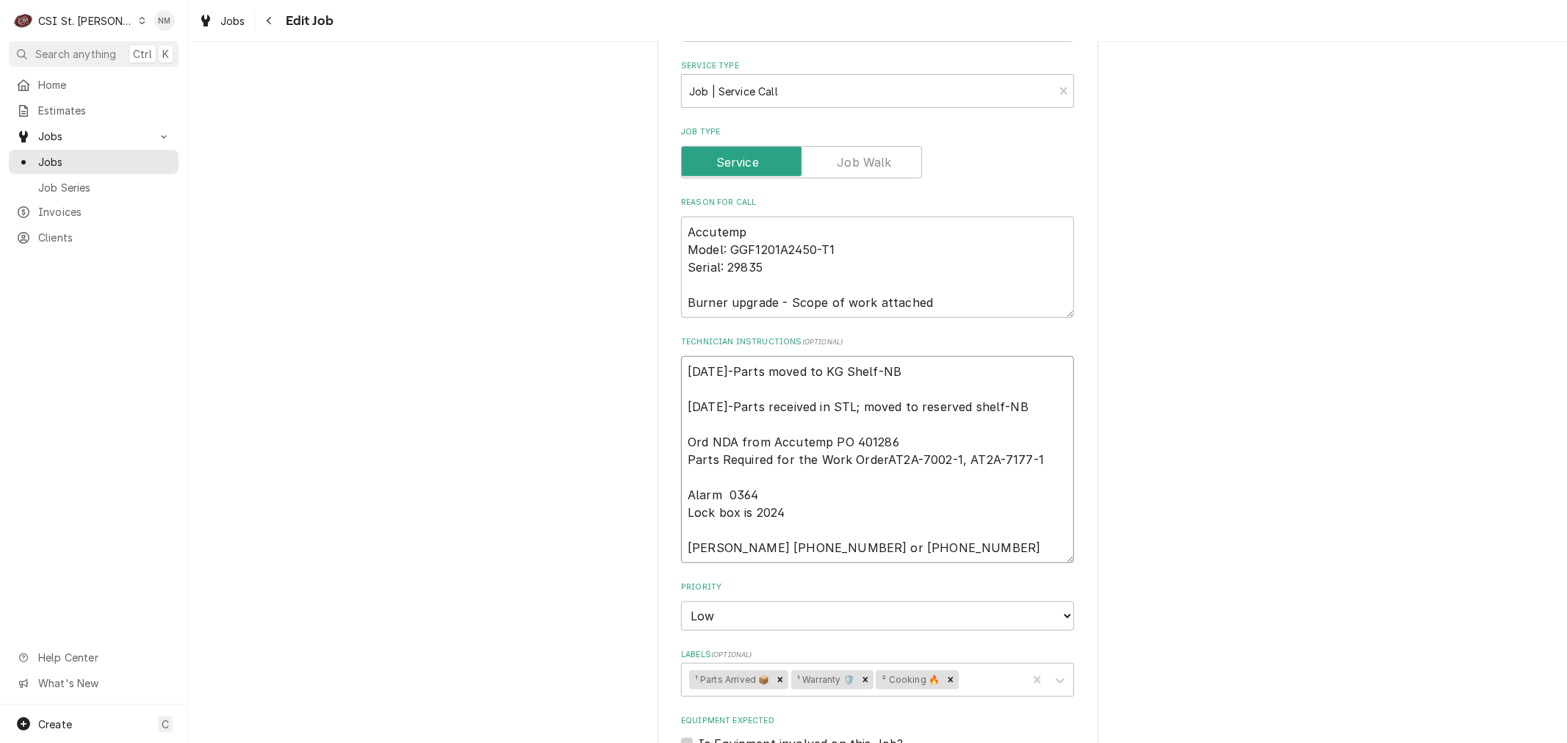
type textarea "x"
type textarea "[DATE]-Parts moved to KG Shelf-NB [DATE]-Parts received in STL; moved to reserv…"
type textarea "x"
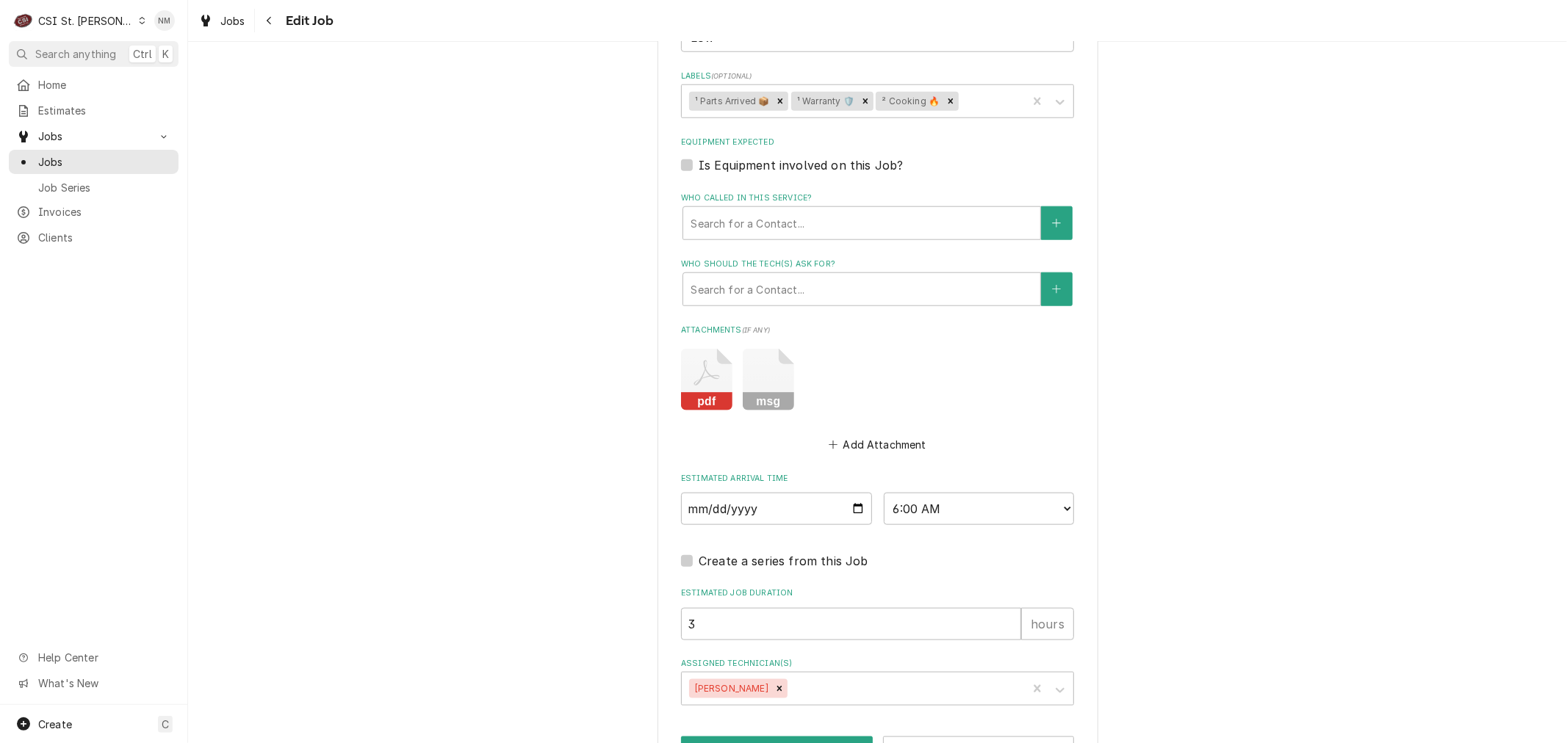
scroll to position [1280, 0]
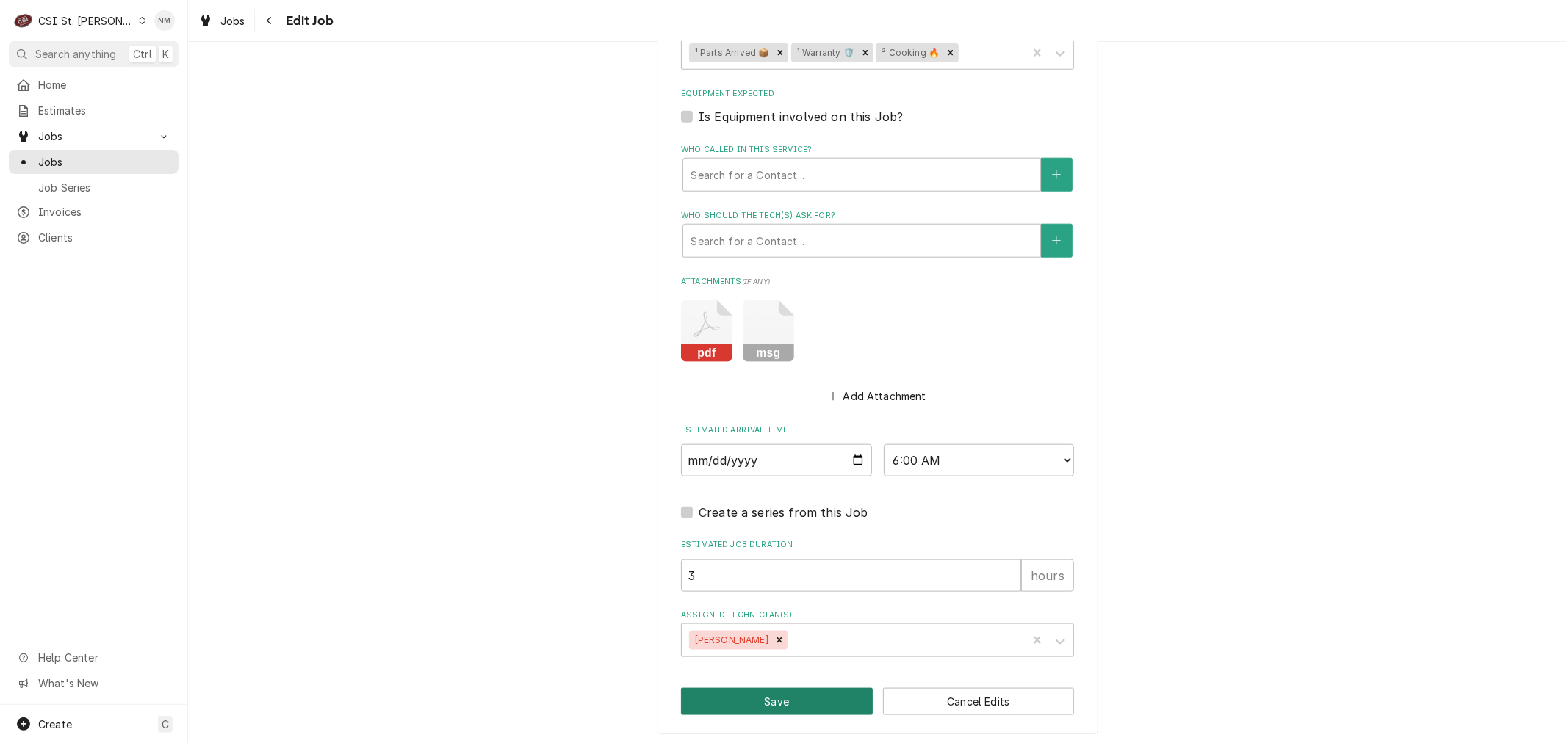
type textarea "[DATE]-Parts moved to KG Shelf-NB [DATE]-Parts received in STL; moved to reserv…"
click at [782, 698] on button "Save" at bounding box center [777, 701] width 192 height 27
type textarea "x"
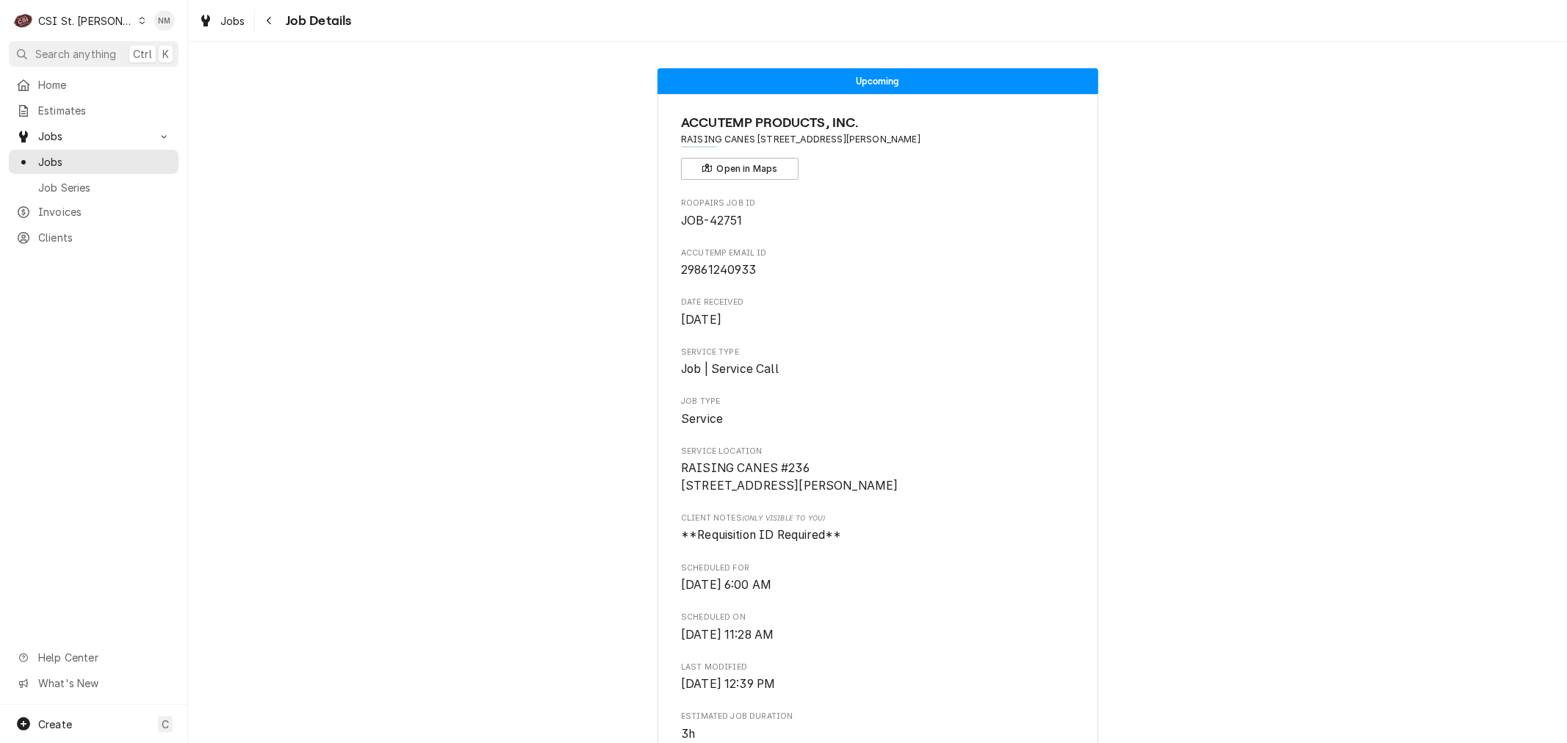
click at [139, 23] on icon "Dynamic Content Wrapper" at bounding box center [142, 20] width 7 height 7
click at [184, 21] on div "CSI [US_STATE][GEOGRAPHIC_DATA]" at bounding box center [226, 28] width 194 height 15
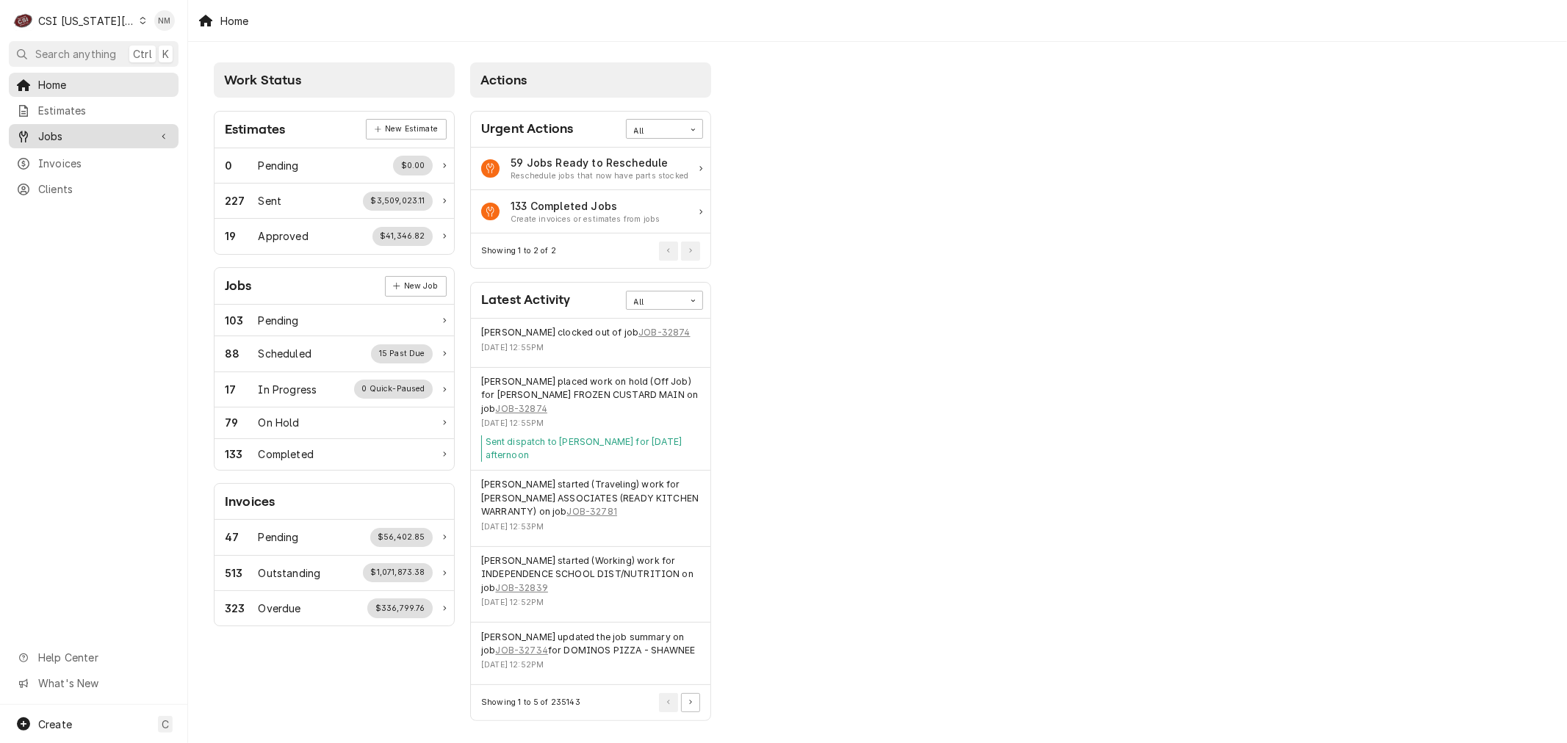
click at [83, 131] on span "Jobs" at bounding box center [93, 136] width 111 height 15
click at [57, 156] on span "Jobs" at bounding box center [104, 161] width 133 height 15
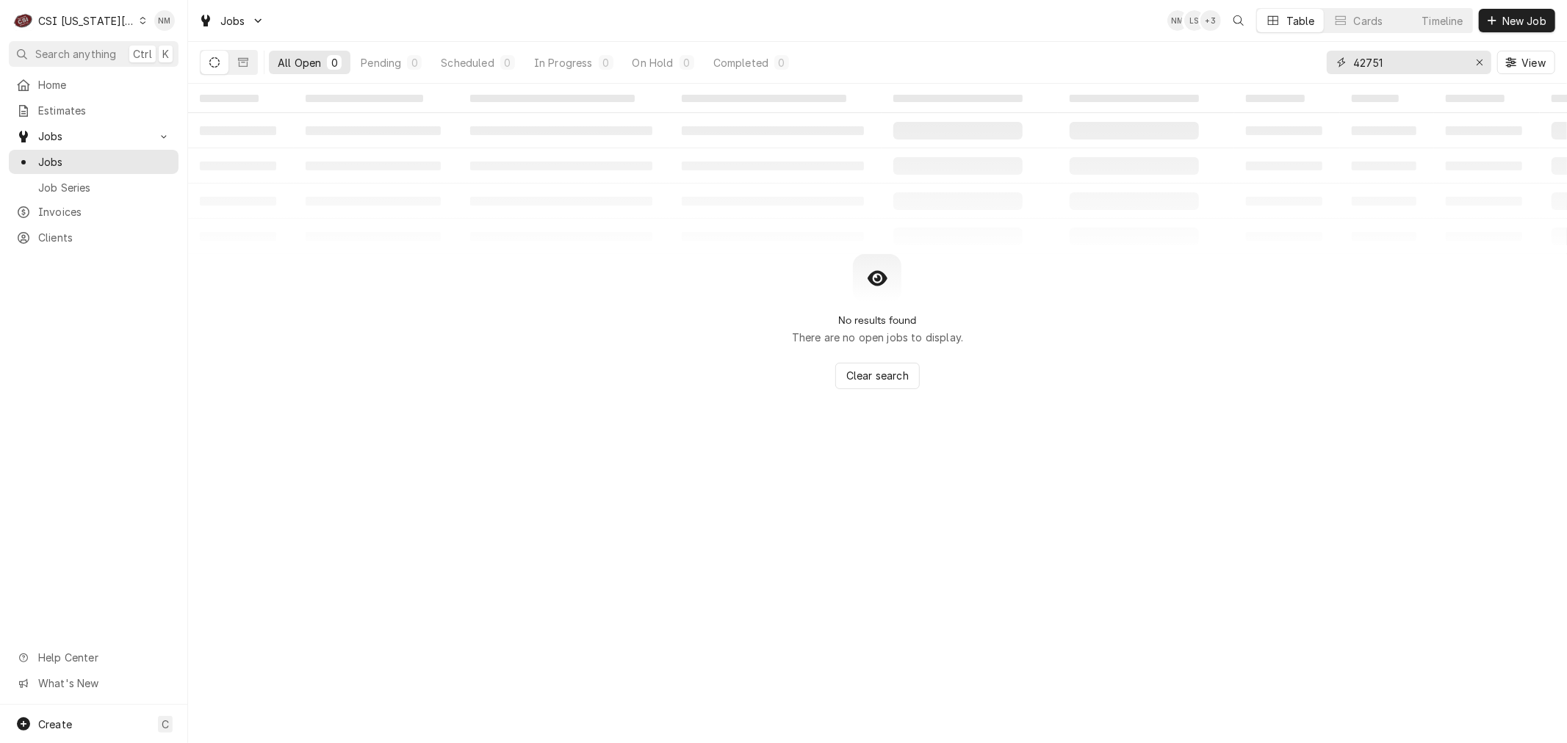
drag, startPoint x: 1415, startPoint y: 59, endPoint x: 1315, endPoint y: 59, distance: 100.6
click at [1315, 59] on div "All Open 0 Pending 0 Scheduled 0 In Progress 0 On Hold 0 Completed 0 42751 View" at bounding box center [877, 62] width 1355 height 41
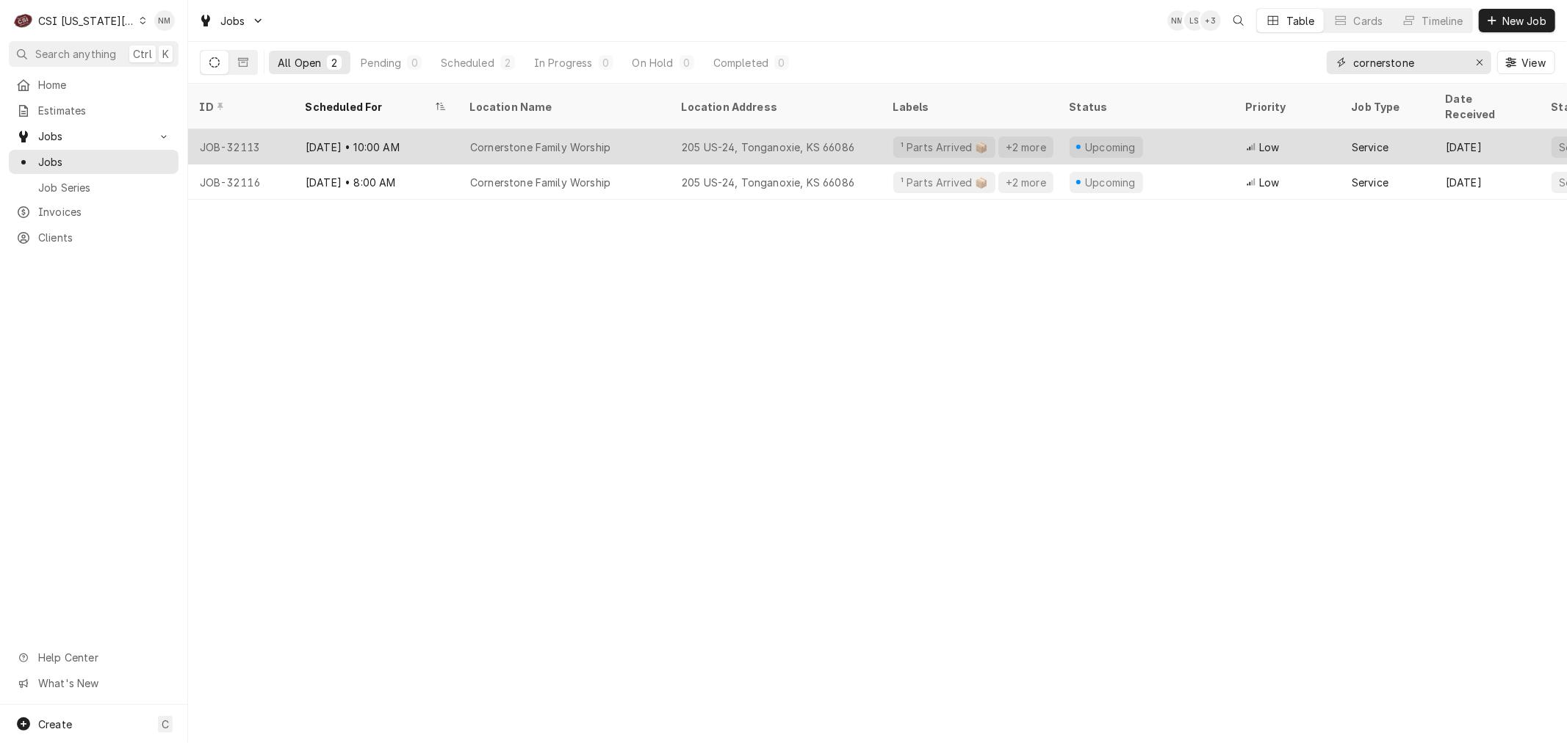
type input "cornerstone"
click at [445, 129] on div "Sep 23 • 10:00 AM" at bounding box center [376, 146] width 165 height 35
click at [421, 129] on div "[DATE] • 10:00 AM" at bounding box center [376, 146] width 165 height 35
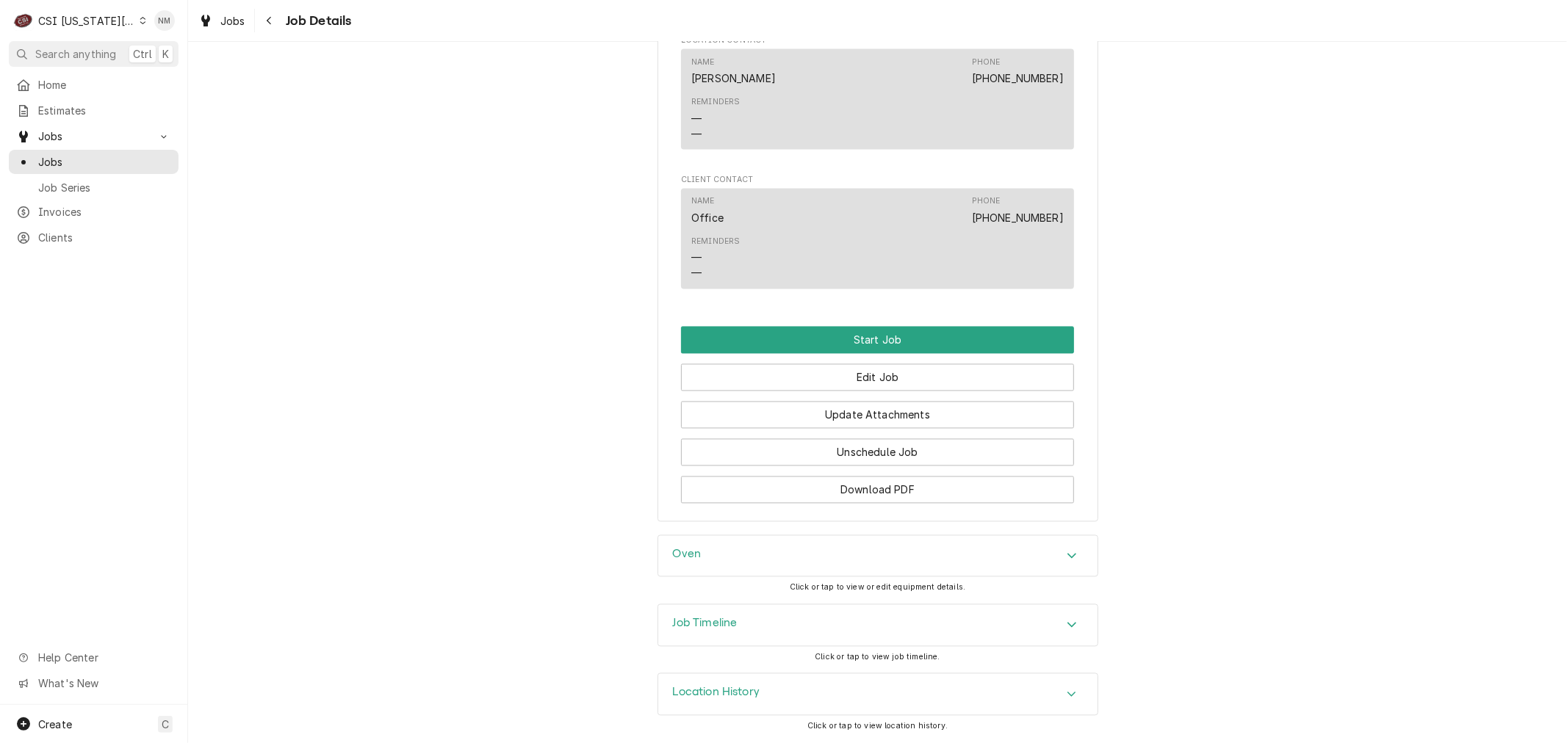
scroll to position [2395, 0]
click at [895, 375] on button "Edit Job" at bounding box center [877, 377] width 393 height 27
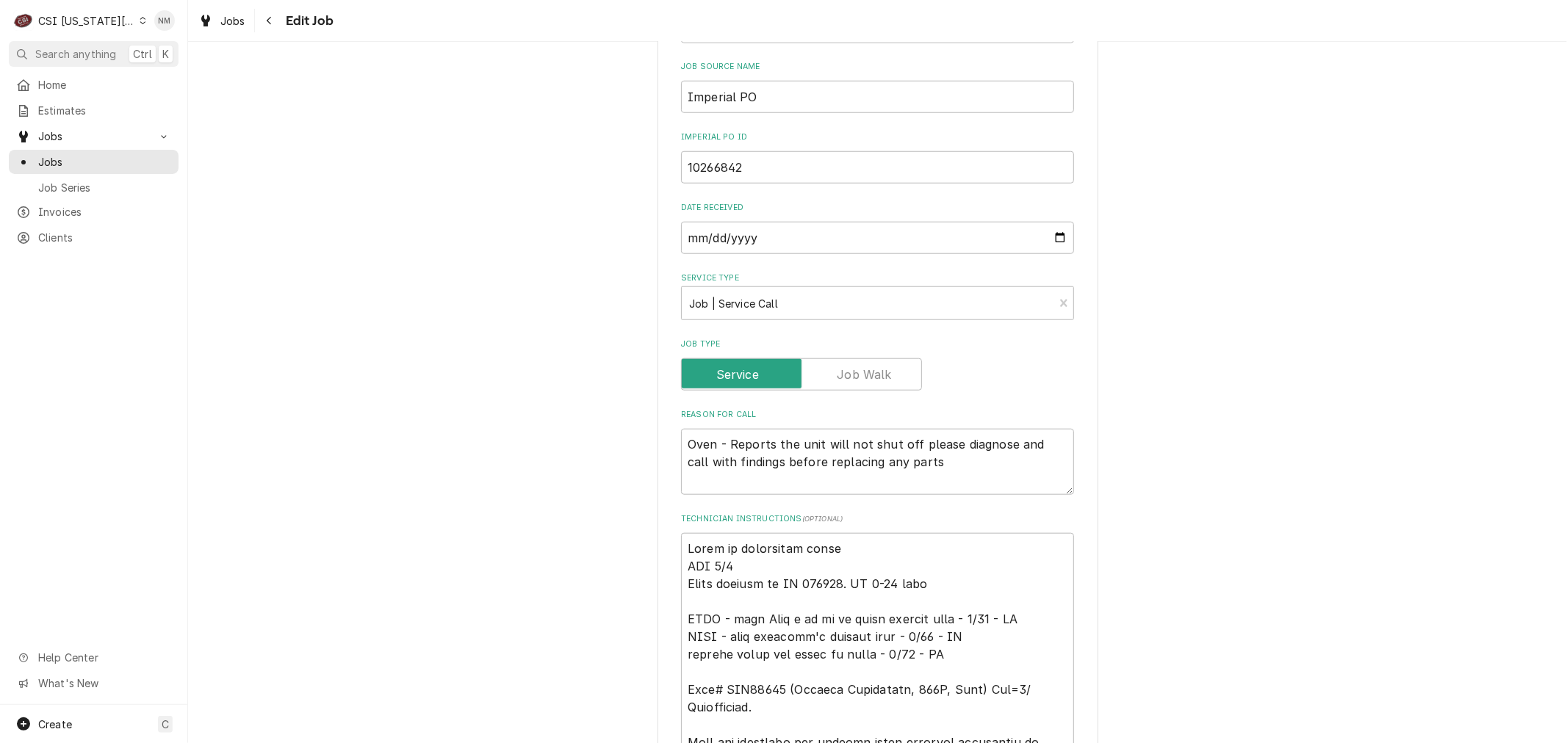
scroll to position [1142, 0]
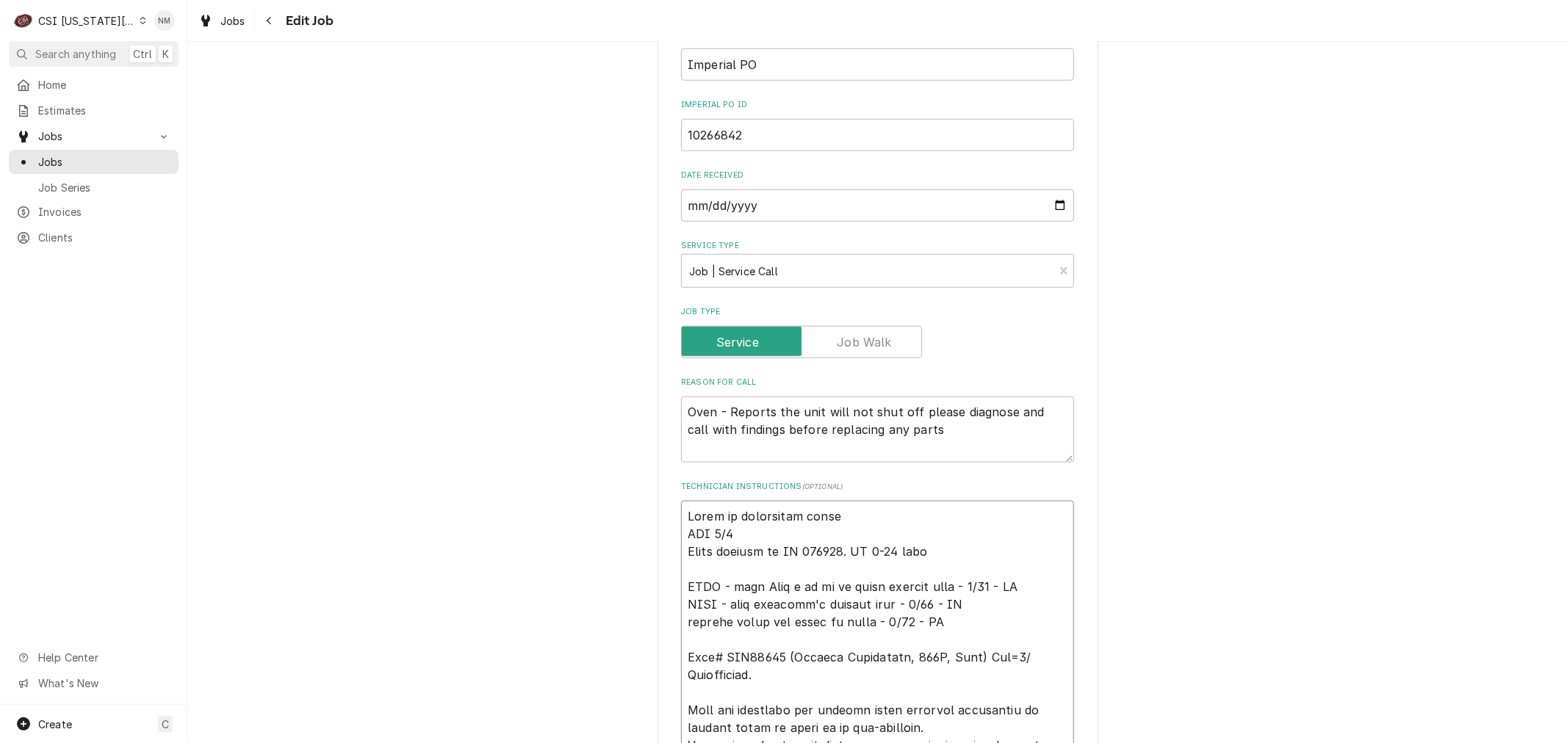
type textarea "x"
type textarea "Parts on unassigned shelf ETA 9/3 Parts ordered on PO 301236. BO 8-10 days HOLD…"
paste textarea "Confirmed with Dean Tues 9/23 8 am"
type textarea "x"
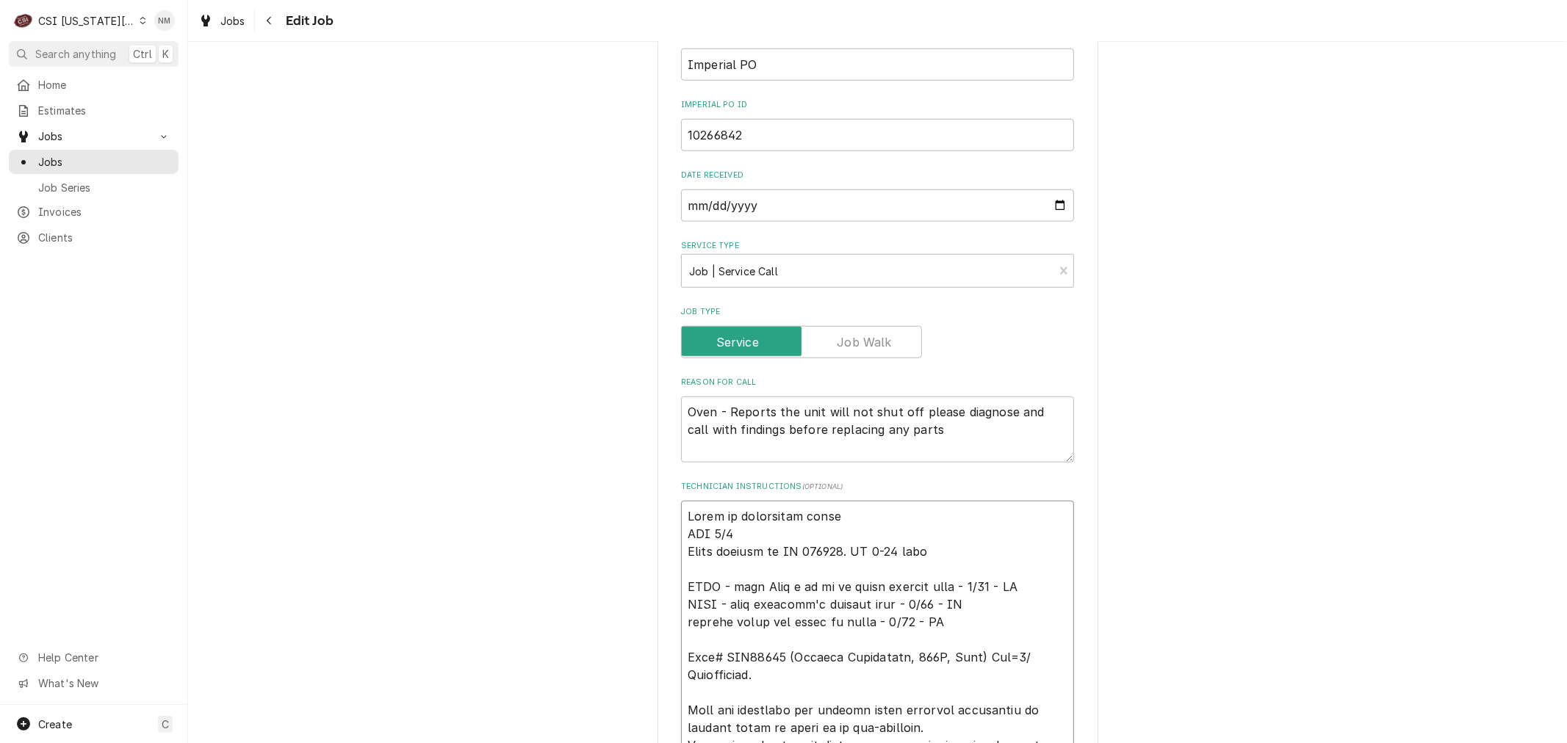
type textarea "Confirmed with Dean Tues 9/23 8 am Parts on unassigned shelf ETA 9/3 Parts orde…"
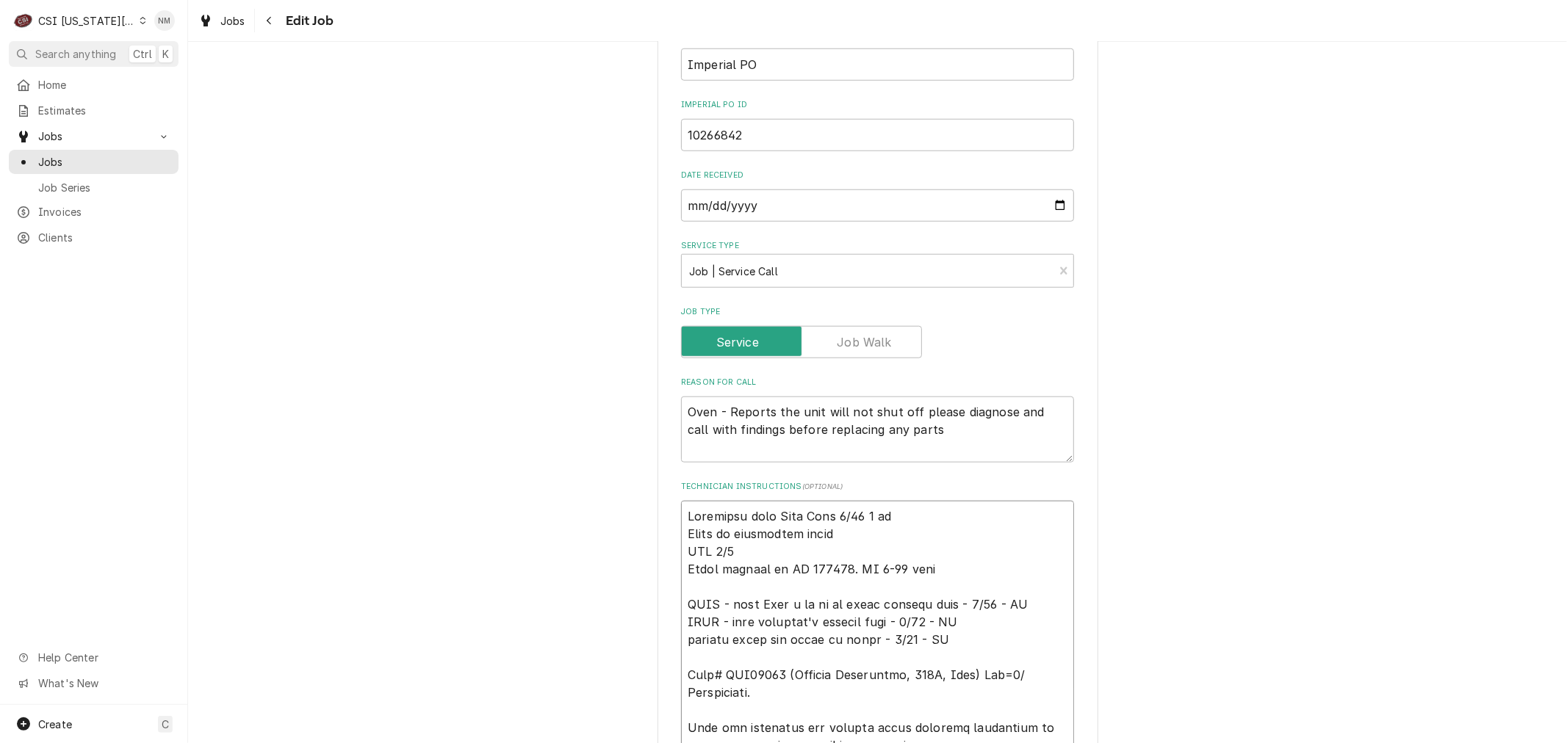
type textarea "x"
type textarea "Confirmed with Dean Tues 9/23 8 am Parts on unassigned shelf ETA 9/3 Parts orde…"
type textarea "x"
type textarea "Confirmed with Dean Tues 9/23 8 am Parts on unassigned shelf ETA 9/3 Parts orde…"
type textarea "x"
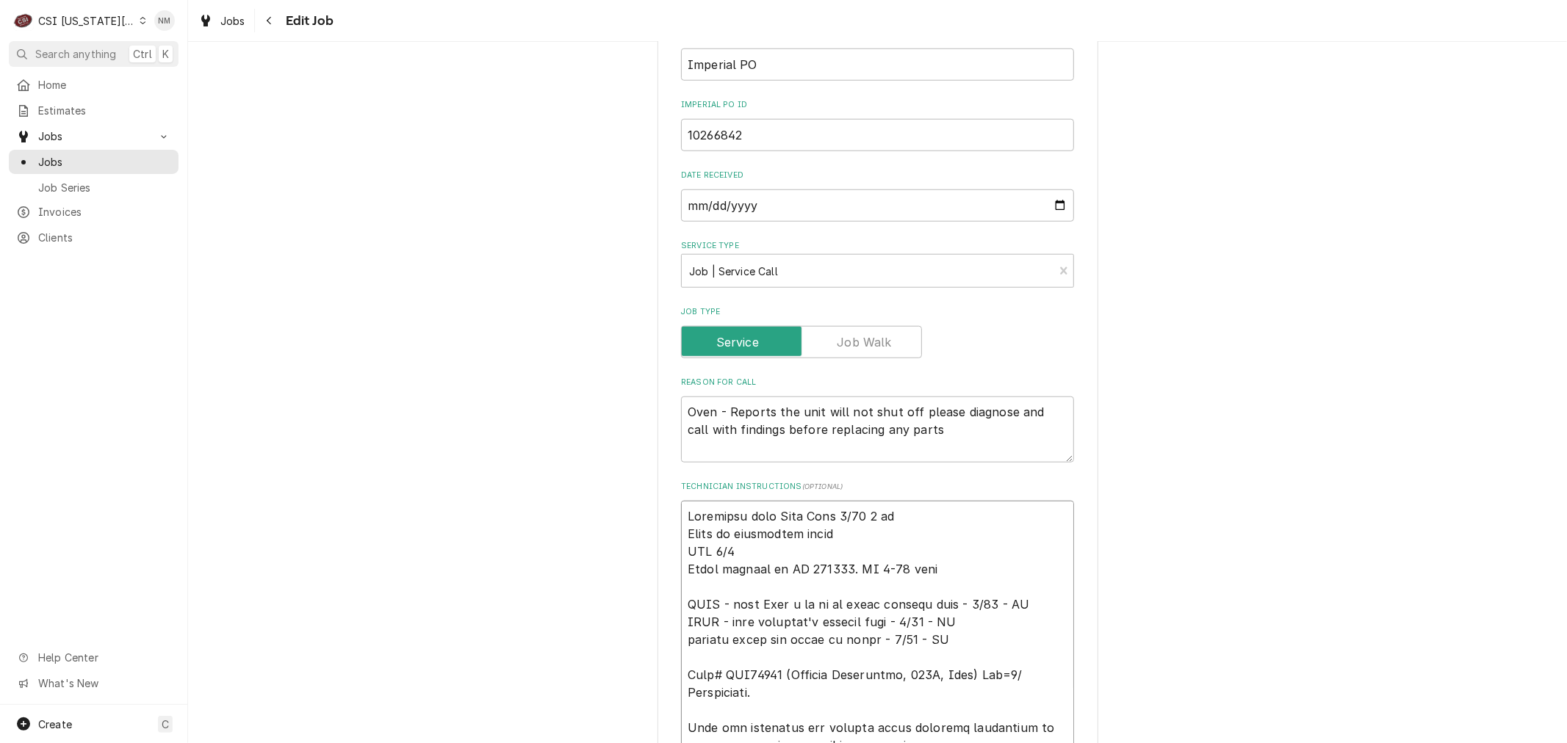
type textarea "Confirmed with Dean Tues 9/23 8 am ( Parts on unassigned shelf ETA 9/3 Parts or…"
type textarea "x"
type textarea "Confirmed with Dean Tues 9/23 8 am (s Parts on unassigned shelf ETA 9/3 Parts o…"
type textarea "x"
type textarea "Confirmed with Dean Tues 9/23 8 am (se Parts on unassigned shelf ETA 9/3 Parts …"
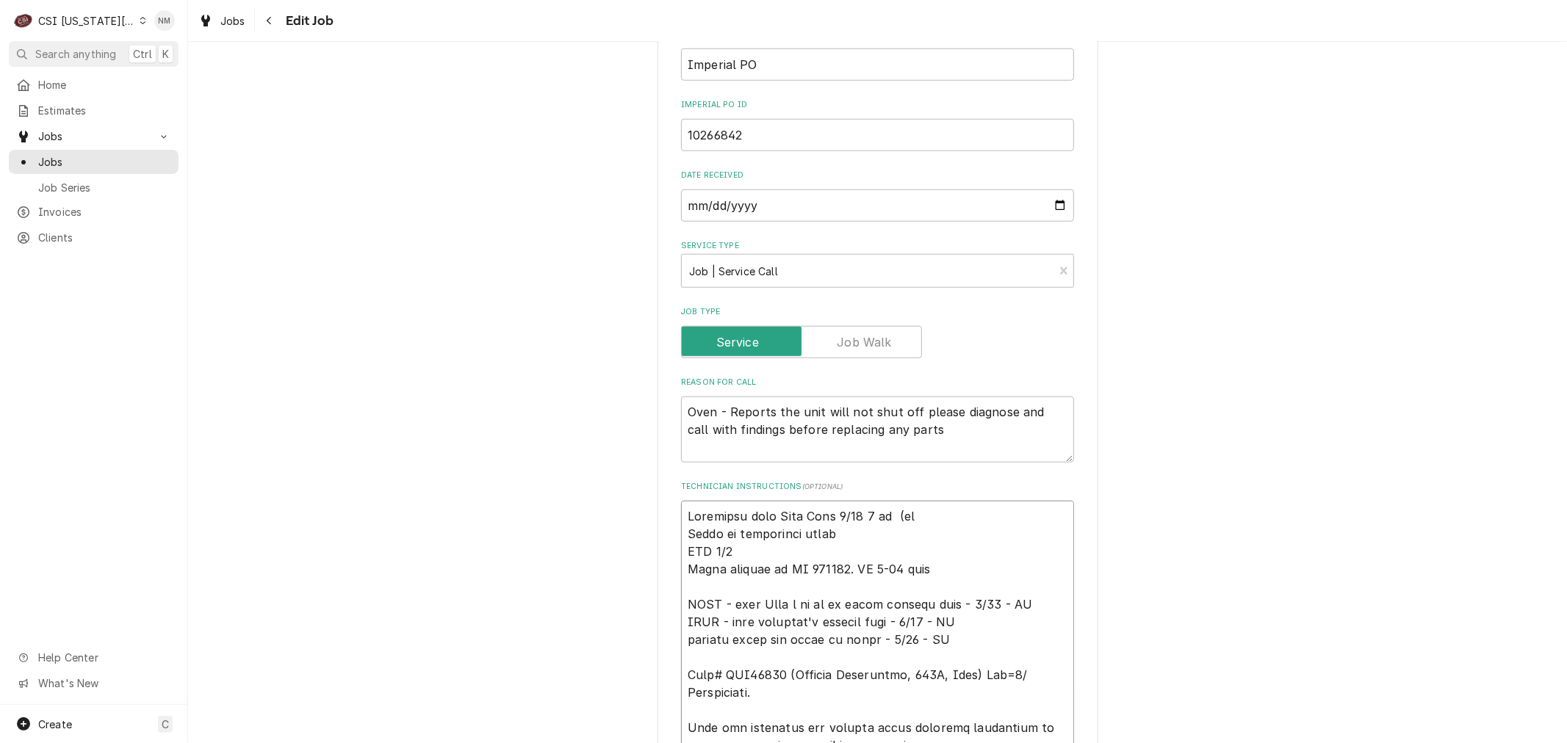
type textarea "x"
type textarea "Confirmed with Dean Tues 9/23 8 am (set Parts on unassigned shelf ETA 9/3 Parts…"
type textarea "x"
type textarea "Confirmed with Dean Tues 9/23 8 am (set Parts on unassigned shelf ETA 9/3 Parts…"
type textarea "x"
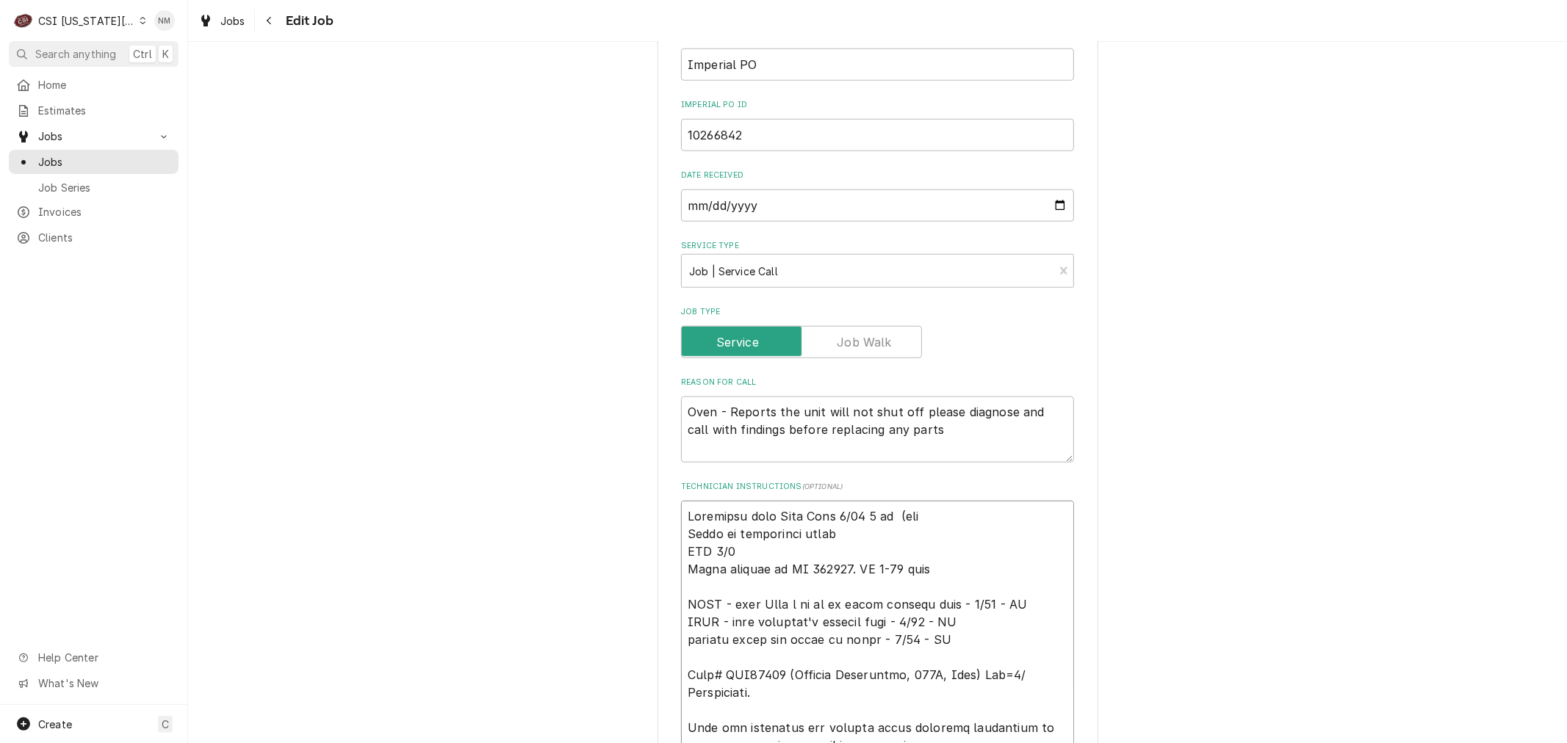
type textarea "Confirmed with Dean Tues 9/23 8 am (set t Parts on unassigned shelf ETA 9/3 Par…"
type textarea "x"
type textarea "Confirmed with Dean Tues 9/23 8 am (set th Parts on unassigned shelf ETA 9/3 Pa…"
type textarea "x"
type textarea "Confirmed with Dean Tues 9/23 8 am (set thi Parts on unassigned shelf ETA 9/3 P…"
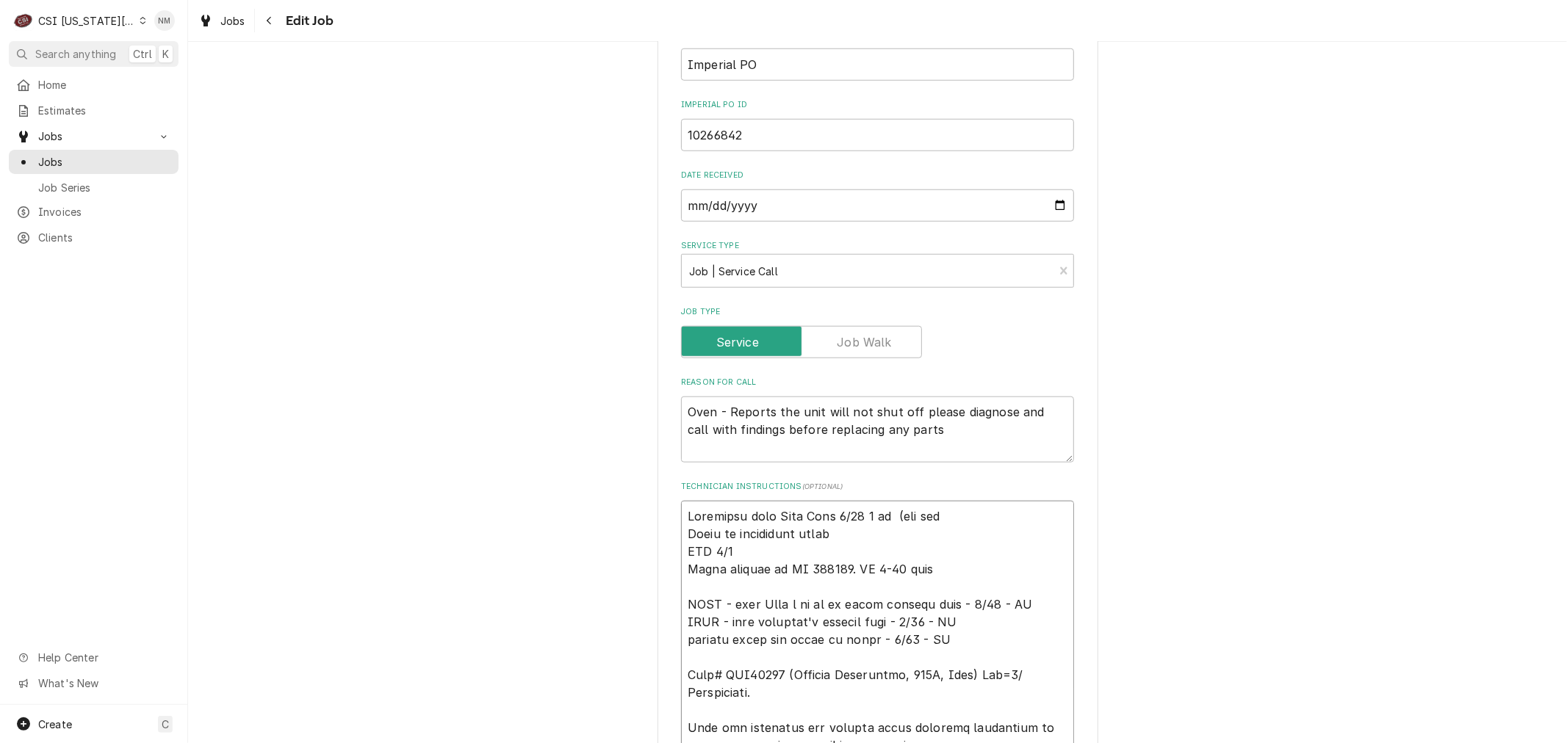
type textarea "x"
type textarea "Confirmed with Dean Tues 9/23 8 am (set this Parts on unassigned shelf ETA 9/3 …"
type textarea "x"
type textarea "Confirmed with Dean Tues 9/23 8 am (set this Parts on unassigned shelf ETA 9/3 …"
type textarea "x"
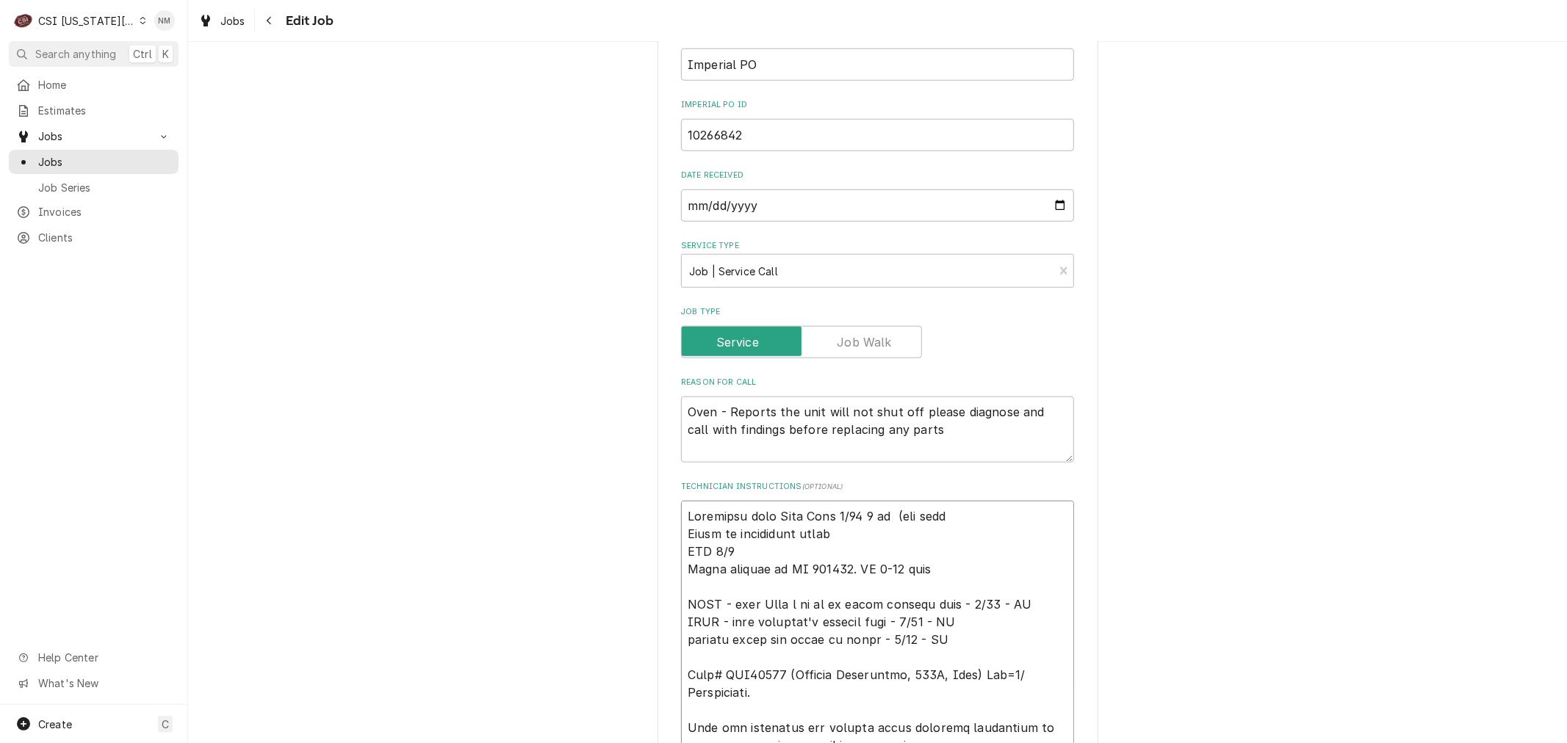
type textarea "Confirmed with Dean Tues 9/23 8 am (set this u Parts on unassigned shelf ETA 9/…"
type textarea "x"
type textarea "Confirmed with Dean Tues 9/23 8 am (set this up Parts on unassigned shelf ETA 9…"
type textarea "x"
type textarea "Confirmed with Dean Tues 9/23 8 am (set this up Parts on unassigned shelf ETA 9…"
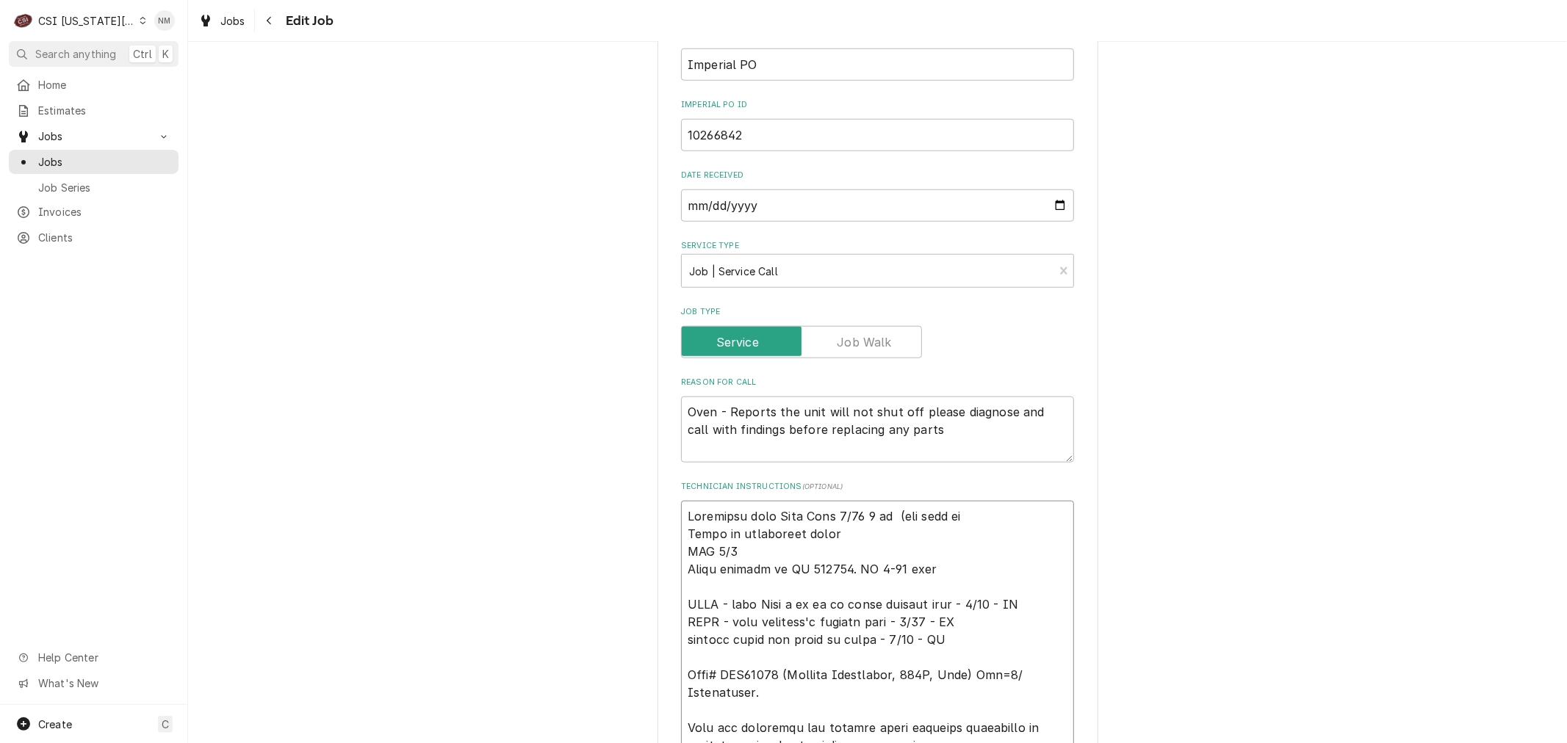
type textarea "x"
type textarea "Confirmed with Dean Tues 9/23 8 am (set this up e Parts on unassigned shelf ETA…"
type textarea "x"
type textarea "Confirmed with Dean Tues 9/23 8 am (set this up ea Parts on unassigned shelf ET…"
type textarea "x"
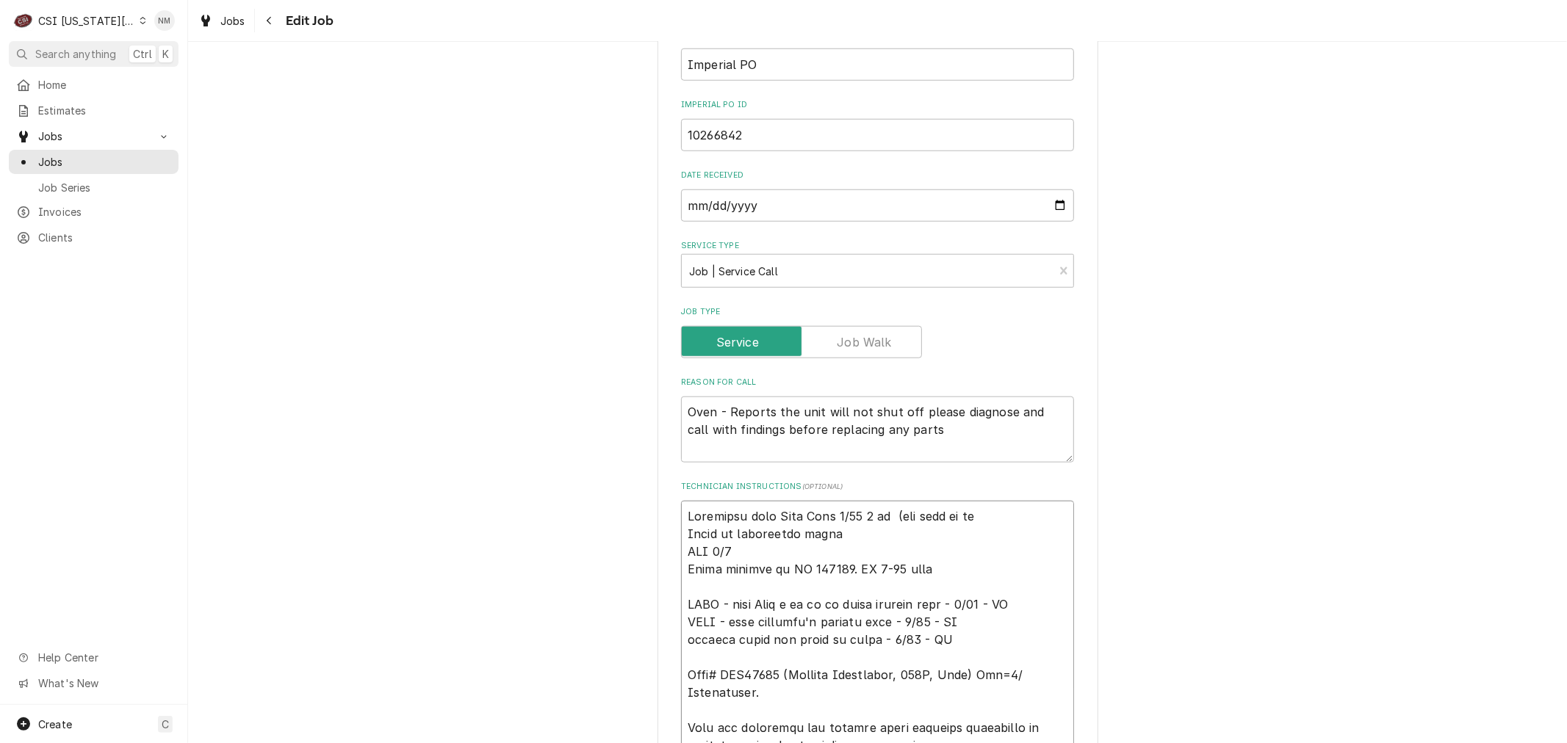
type textarea "Confirmed with Dean Tues 9/23 8 am (set this up ear Parts on unassigned shelf E…"
type textarea "x"
type textarea "Confirmed with Dean Tues 9/23 8 am (set this up earl Parts on unassigned shelf …"
type textarea "x"
type textarea "Confirmed with Dean Tues 9/23 8 am (set this up early Parts on unassigned shelf…"
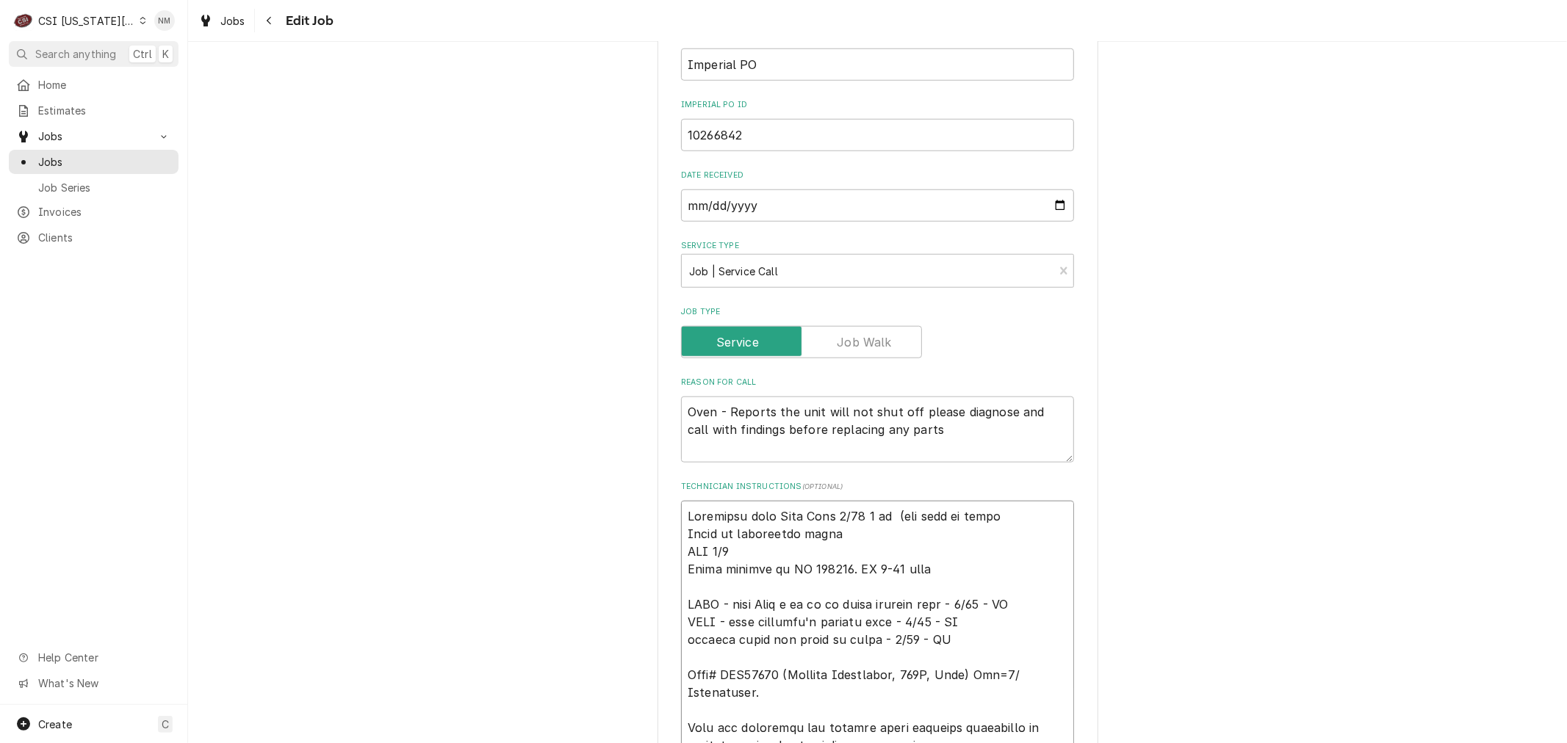
type textarea "x"
type textarea "Confirmed with Dean Tues 9/23 8 am (set this up early Parts on unassigned shelf…"
type textarea "x"
type textarea "Confirmed with Dean Tues 9/23 8 am (set this up early b Parts on unassigned she…"
type textarea "x"
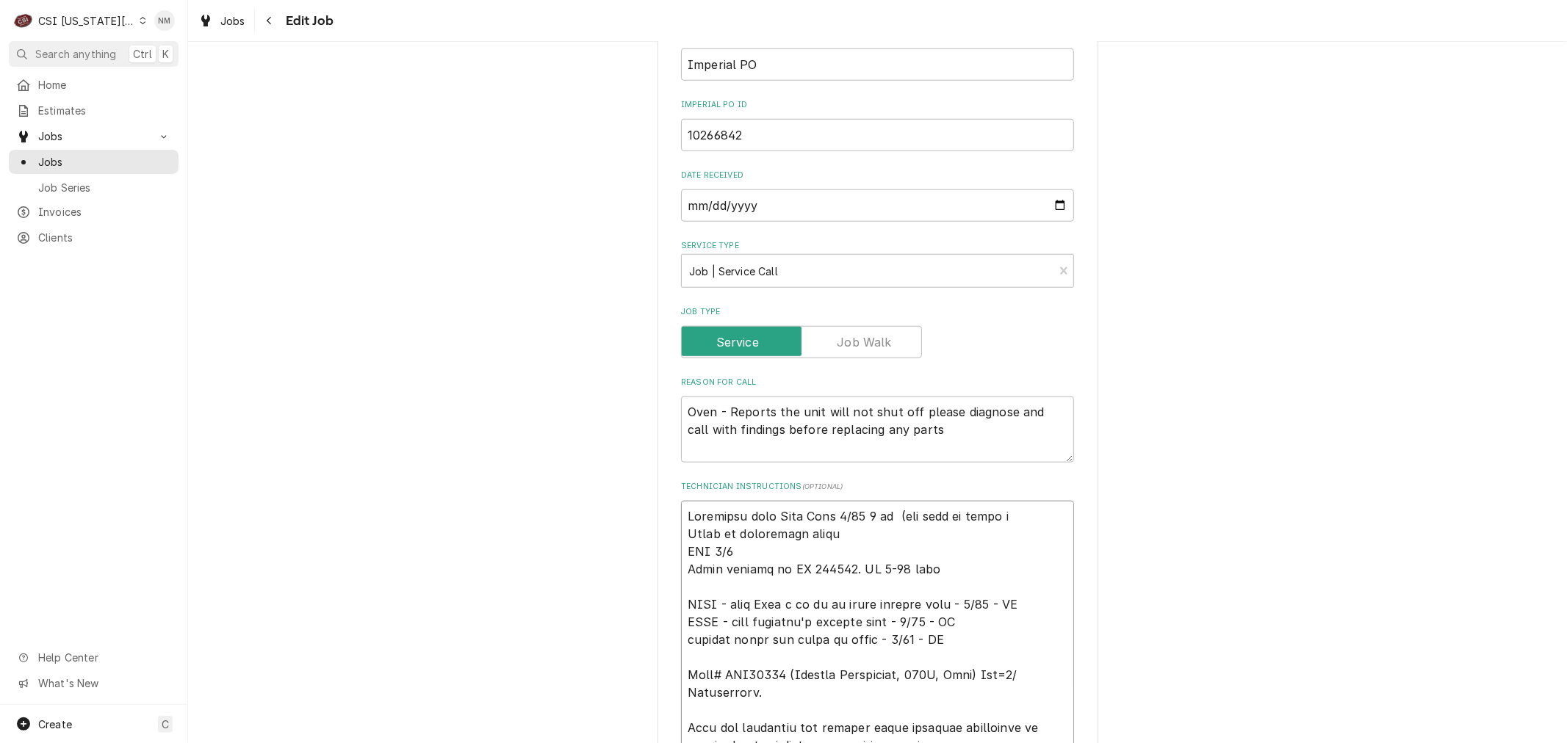
type textarea "Confirmed with Dean Tues 9/23 8 am (set this up early bc Parts on unassigned sh…"
type textarea "x"
type textarea "Confirmed with Dean Tues 9/23 8 am (set this up early bc Parts on unassigned sh…"
type textarea "x"
type textarea "Confirmed with Dean Tues 9/23 8 am (set this up early bc c Parts on unassigned …"
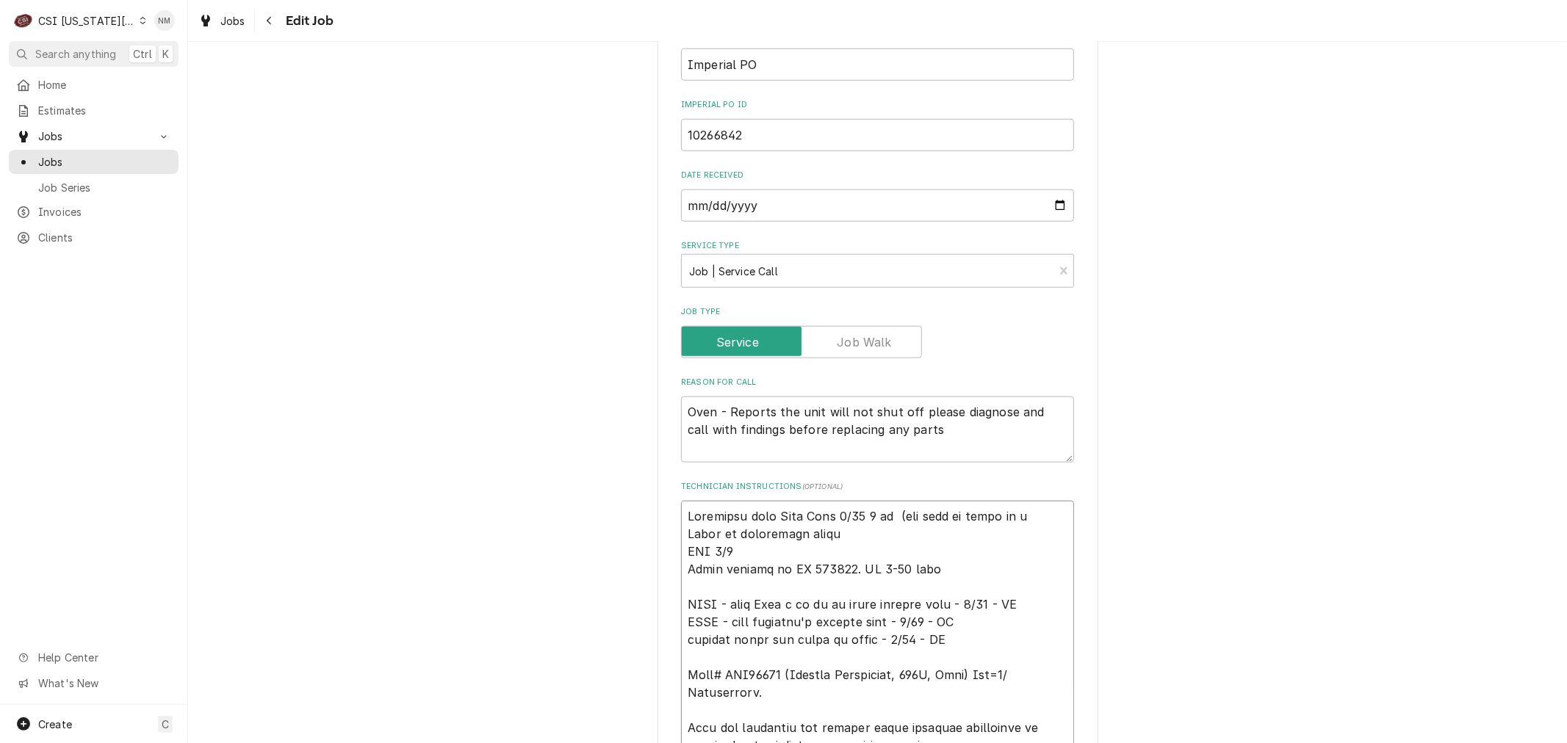
type textarea "x"
type textarea "Confirmed with Dean Tues 9/23 8 am (set this up early bc cu Parts on unassigned…"
type textarea "x"
type textarea "Confirmed with Dean Tues 9/23 8 am (set this up early bc cus Parts on unassigne…"
type textarea "x"
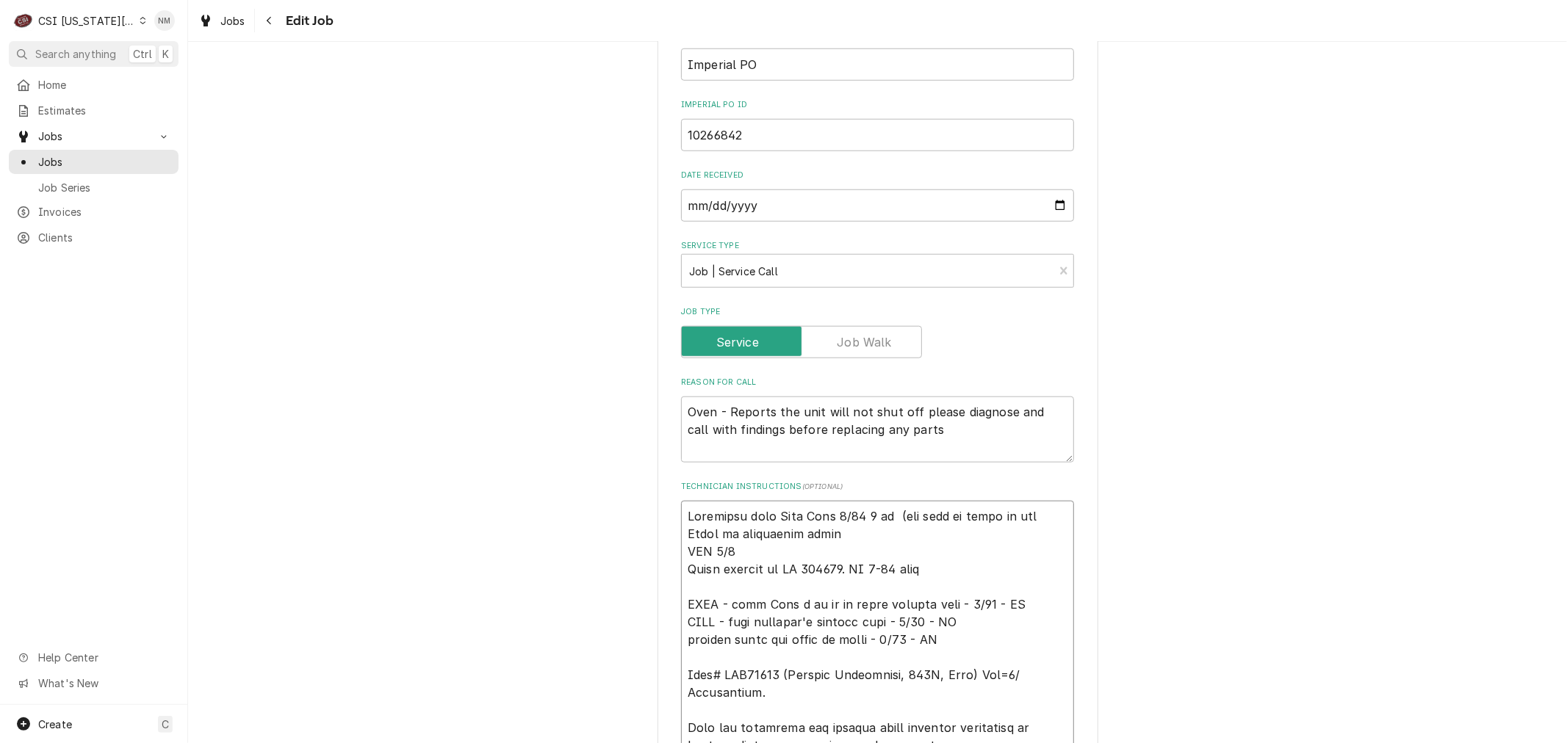
type textarea "Confirmed with Dean Tues 9/23 8 am (set this up early bc cust Parts on unassign…"
type textarea "x"
type textarea "Confirmed with Dean Tues 9/23 8 am (set this up early bc custo Parts on unassig…"
type textarea "x"
type textarea "Confirmed with Dean Tues 9/23 8 am (set this up early bc custom Parts on unassi…"
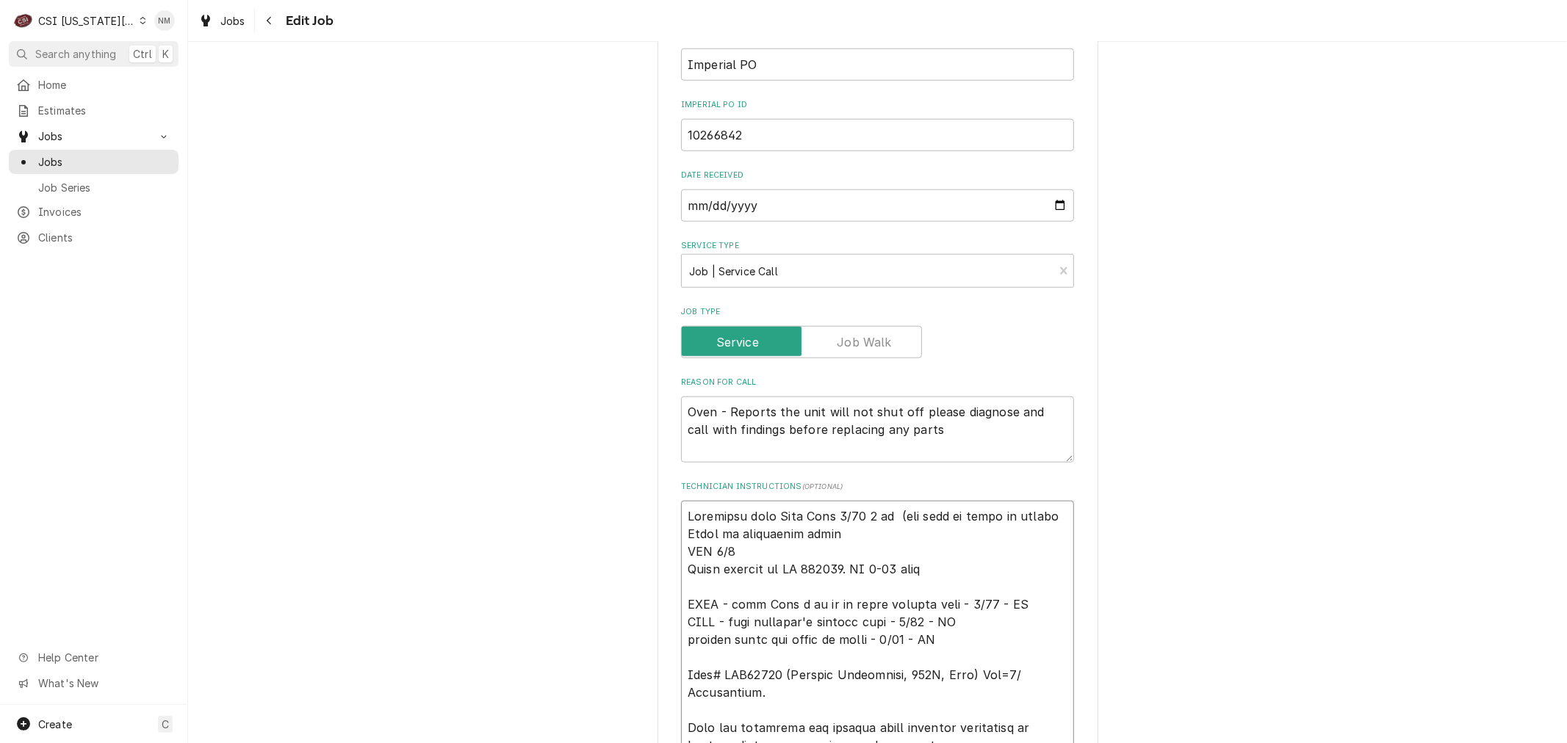
type textarea "x"
type textarea "Confirmed with Dean Tues 9/23 8 am (set this up early bc custome Parts on unass…"
type textarea "x"
type textarea "Confirmed with Dean Tues 9/23 8 am (set this up early bc customer Parts on unas…"
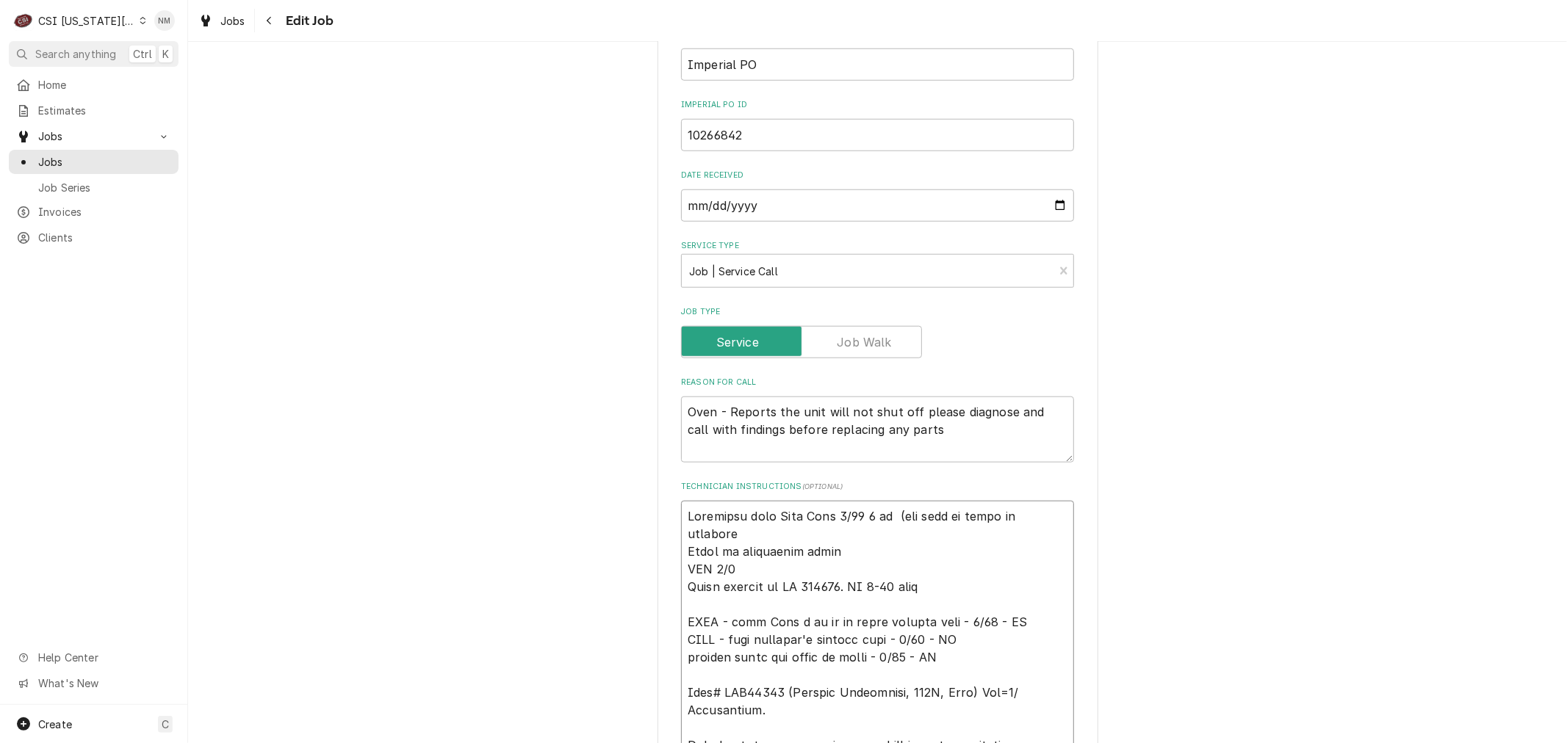
type textarea "x"
type textarea "Confirmed with Dean Tues 9/23 8 am (set this up early bc customer Parts on unas…"
type textarea "x"
type textarea "Confirmed with Dean Tues 9/23 8 am (set this up early bc customer h Parts on un…"
type textarea "x"
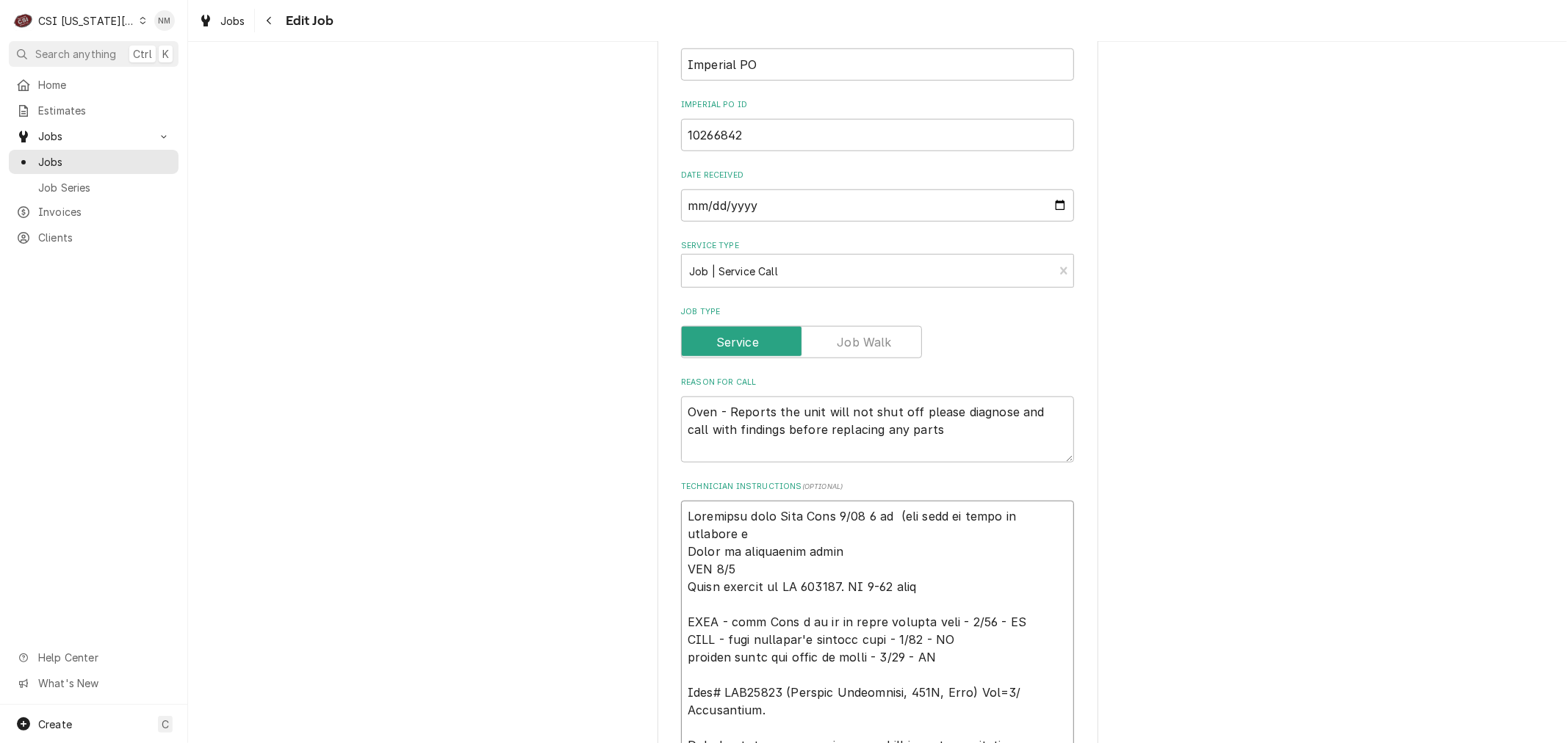
type textarea "Confirmed with Dean Tues 9/23 8 am (set this up early bc customer ha Parts on u…"
type textarea "x"
type textarea "Confirmed with Dean Tues 9/23 8 am (set this up early bc customer has Parts on …"
type textarea "x"
type textarea "Confirmed with Dean Tues 9/23 8 am (set this up early bc customer has Parts on …"
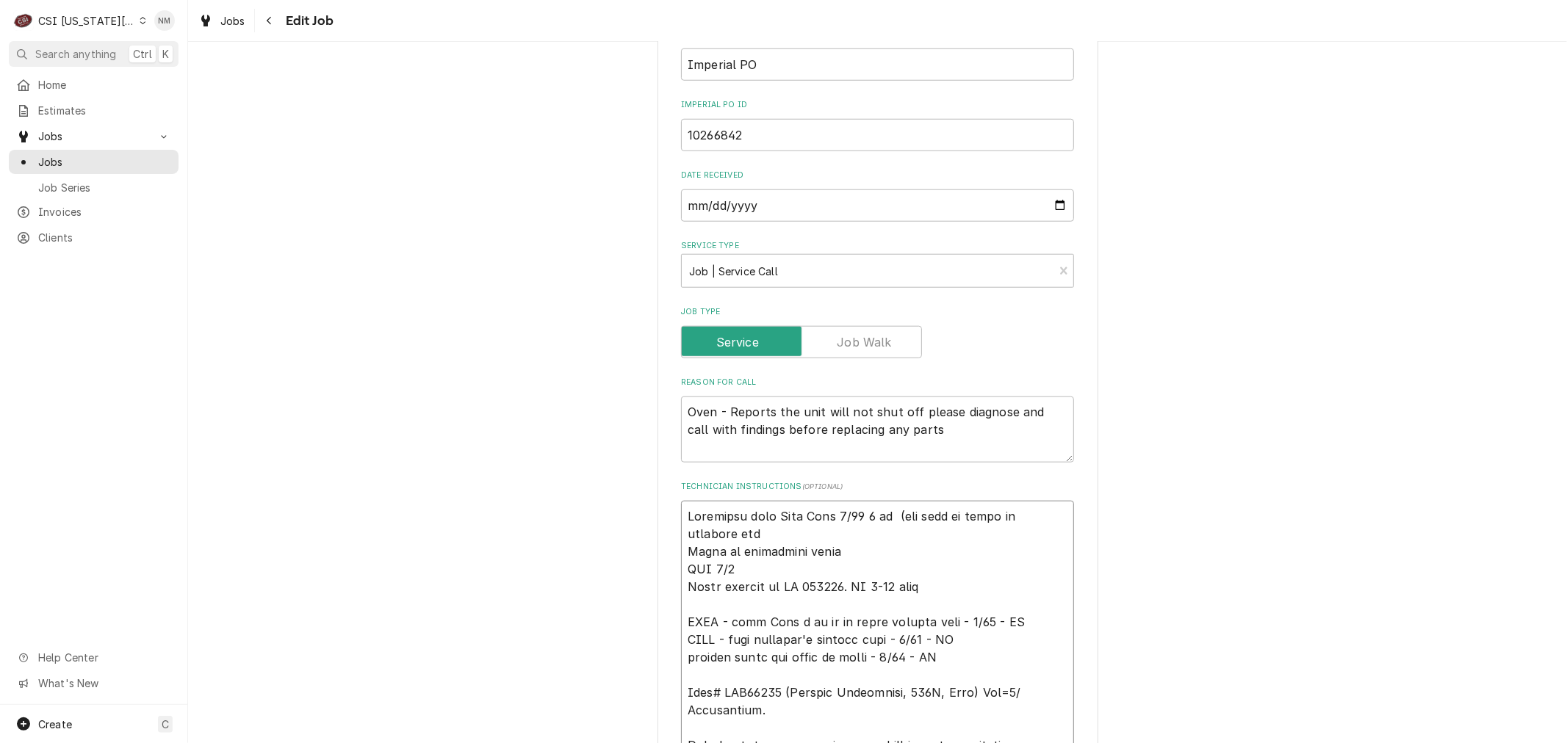
type textarea "x"
type textarea "Confirmed with Dean Tues 9/23 8 am (set this up early bc customer has j Parts o…"
type textarea "x"
type textarea "Confirmed with Dean Tues 9/23 8 am (set this up early bc customer has ju Parts …"
type textarea "x"
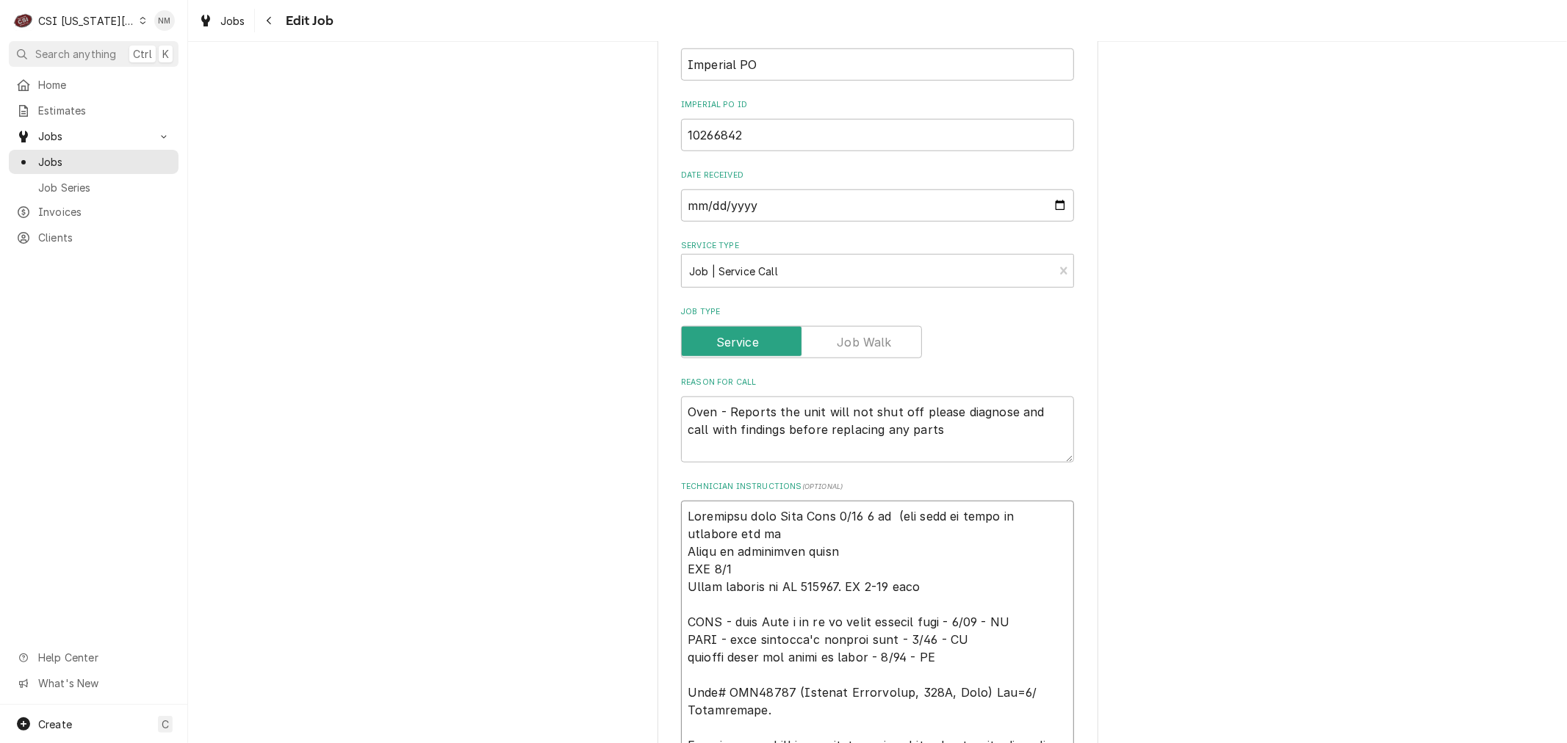
type textarea "Confirmed with Dean Tues 9/23 8 am (set this up early bc customer has jur Parts…"
type textarea "x"
type textarea "Confirmed with Dean Tues 9/23 8 am (set this up early bc customer has jury Part…"
type textarea "x"
type textarea "Confirmed with Dean Tues 9/23 8 am (set this up early bc customer has jury Part…"
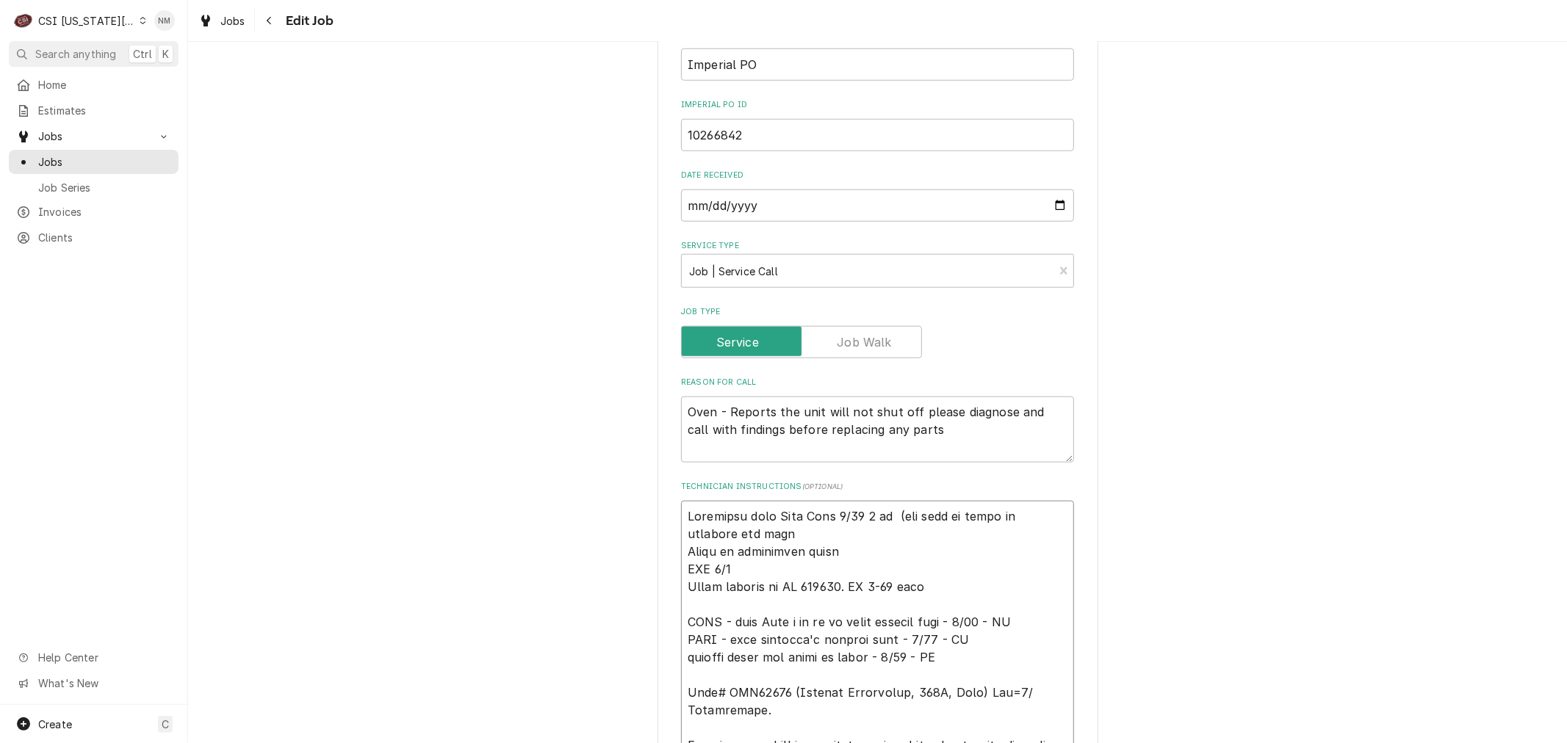
type textarea "x"
type textarea "Confirmed with Dean Tues 9/23 8 am (set this up early bc customer has jury d Pa…"
type textarea "x"
type textarea "Confirmed with Dean Tues 9/23 8 am (set this up early bc customer has jury du P…"
type textarea "x"
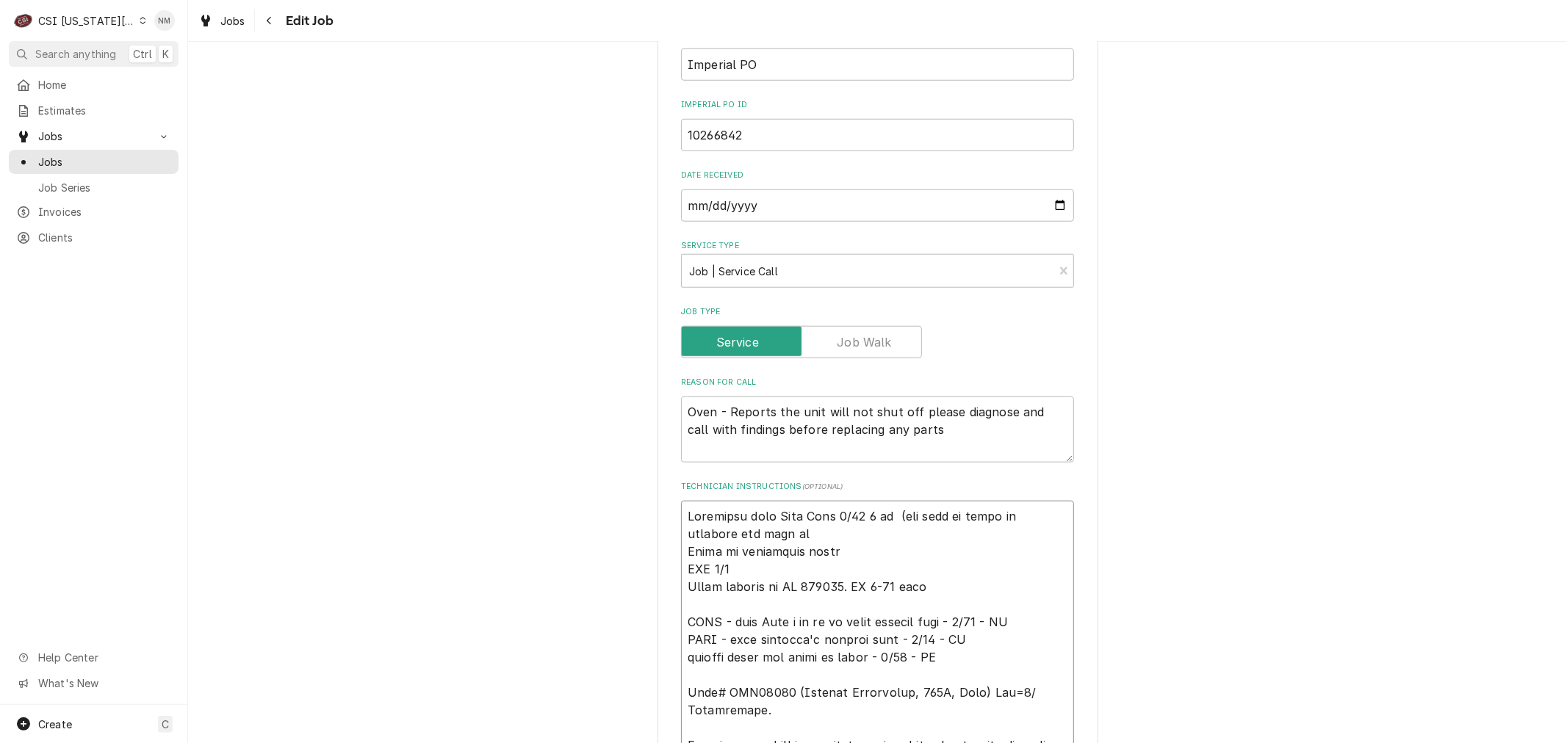
type textarea "Confirmed with Dean Tues 9/23 8 am (set this up early bc customer has jury dut …"
type textarea "x"
type textarea "Confirmed with Dean Tues 9/23 8 am (set this up early bc customer has jury duty…"
type textarea "x"
type textarea "Confirmed with Dean Tues 9/23 8 am (set this up early bc customer has jury duty…"
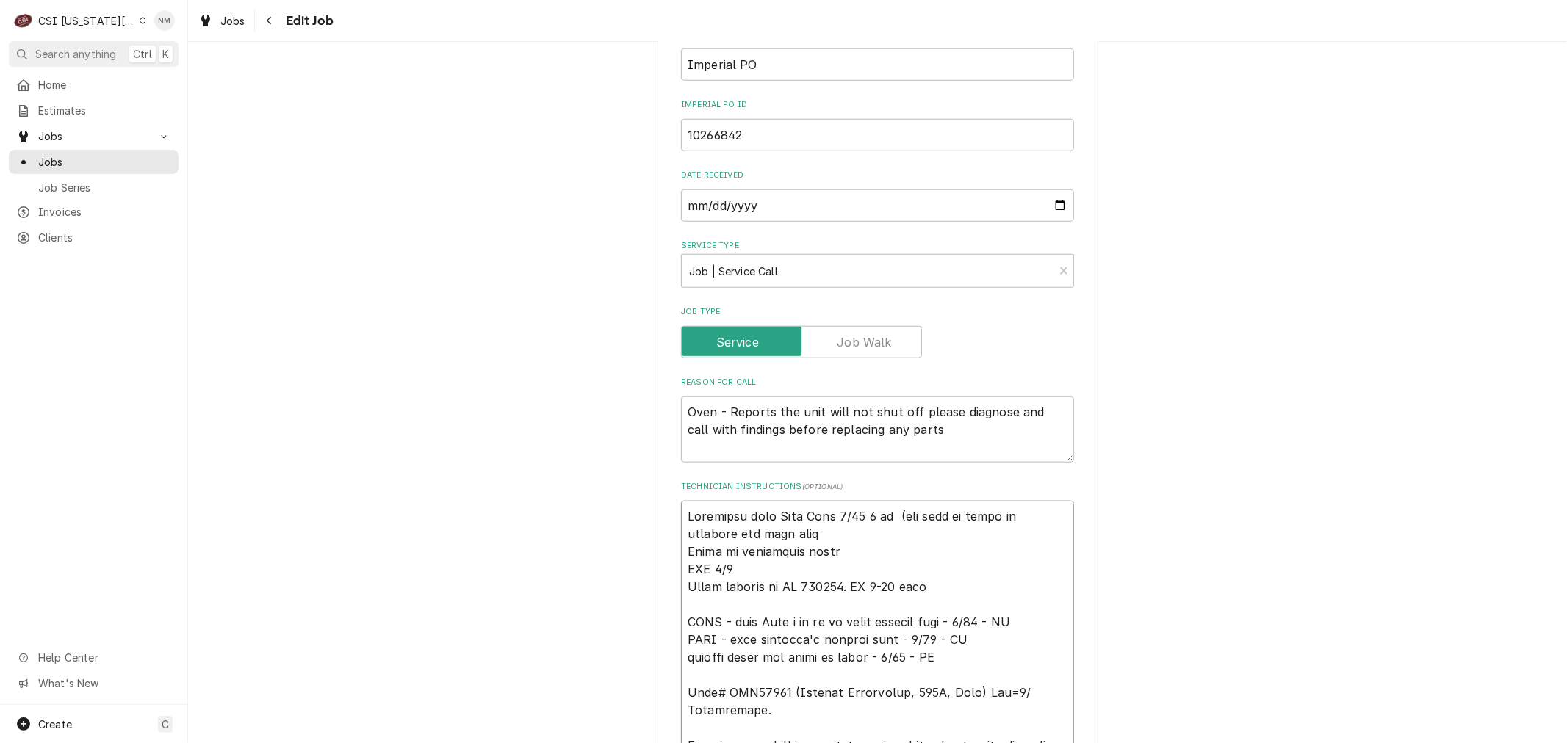
type textarea "x"
type textarea "Confirmed with Dean Tues 9/23 8 am (set this up early bc customer has jury duty…"
type textarea "x"
type textarea "Confirmed with Dean Tues 9/23 8 am (set this up early bc customer has jury duty…"
type textarea "x"
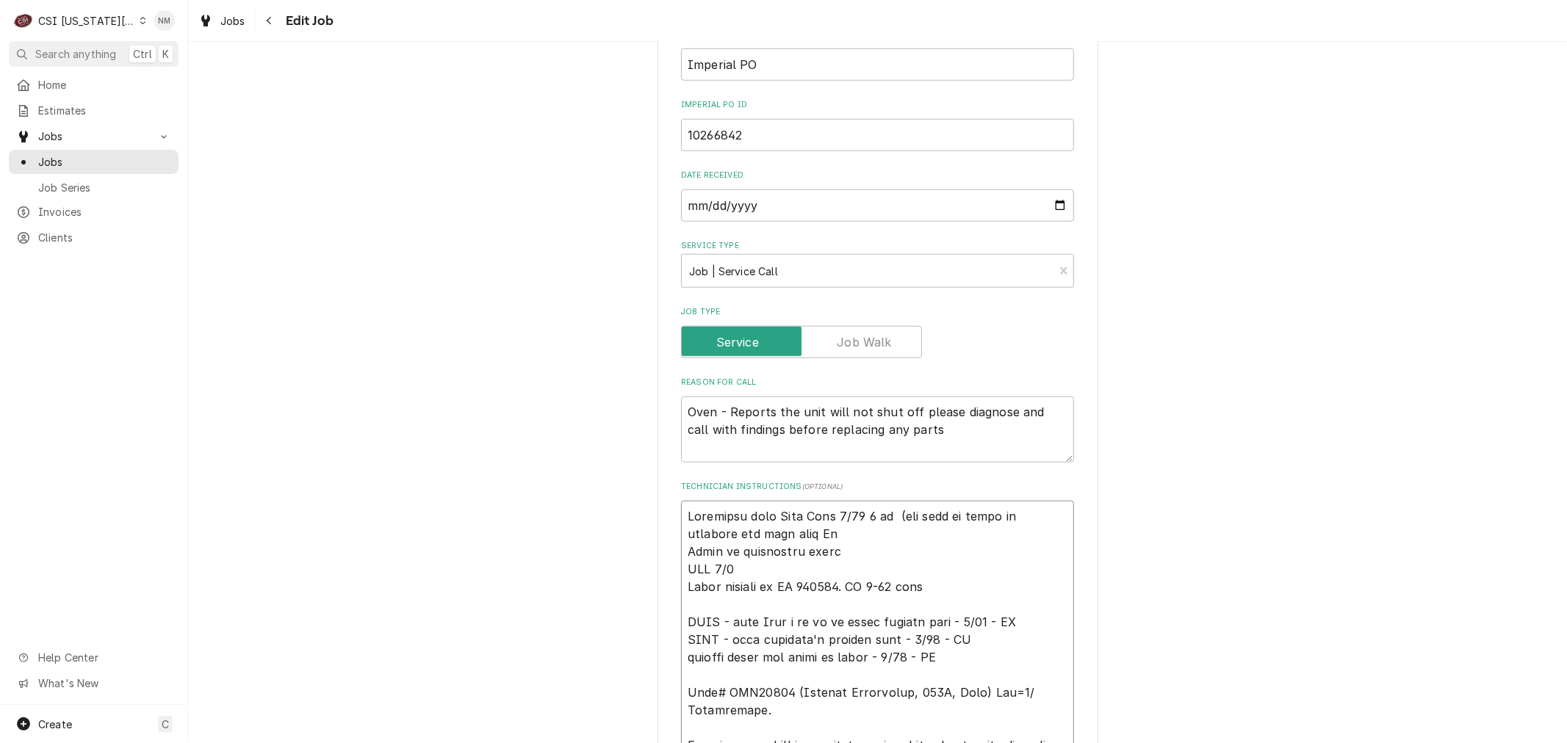
type textarea "Confirmed with Dean Tues 9/23 8 am (set this up early bc customer has jury duty…"
type textarea "x"
type textarea "Confirmed with Dean Tues 9/23 8 am (set this up early bc customer has jury duty…"
type textarea "x"
type textarea "Confirmed with Dean Tues 9/23 8 am (set this up early bc customer has jury duty…"
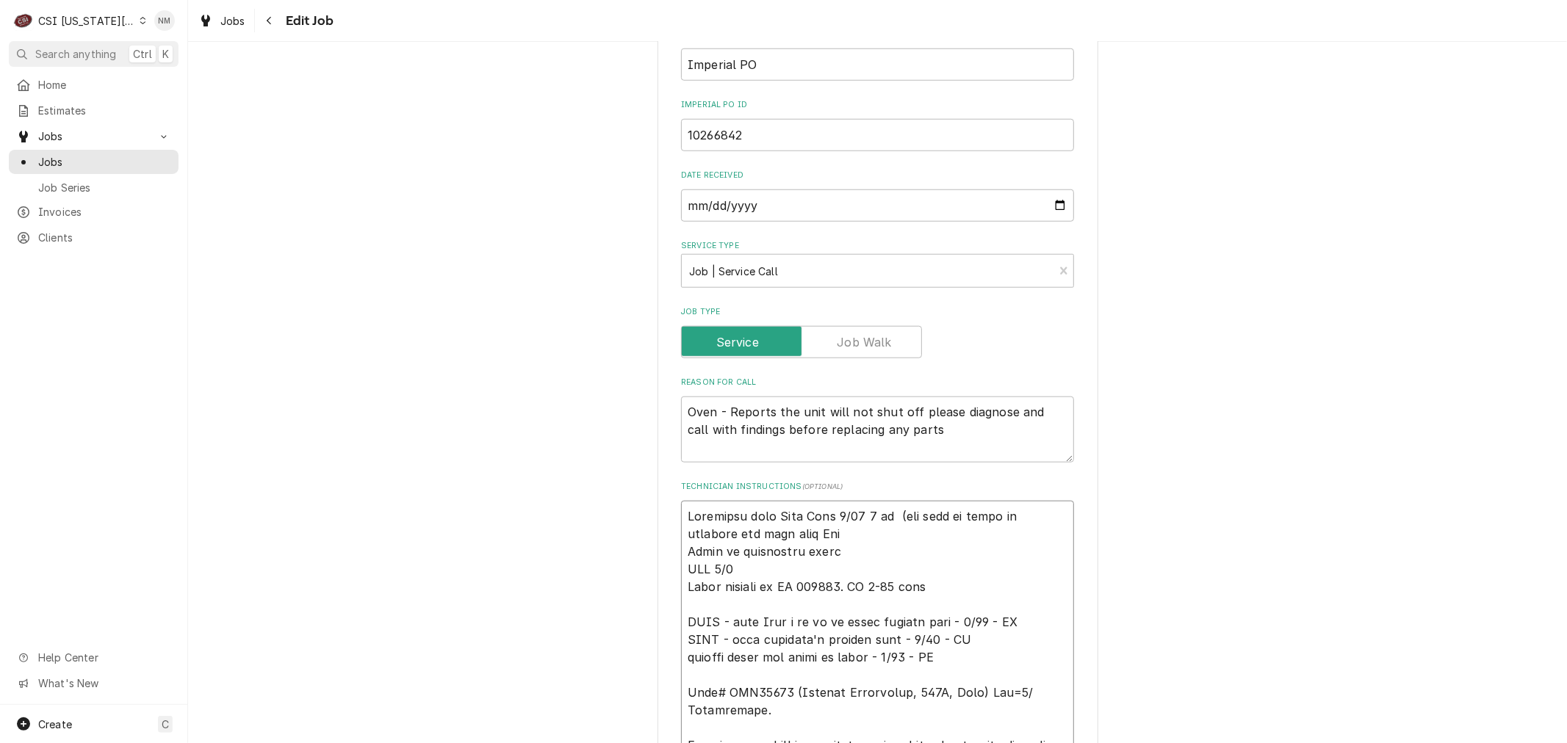
type textarea "x"
type textarea "Confirmed with Dean Tues 9/23 8 am (set this up early bc customer has jury duty…"
type textarea "x"
type textarea "Confirmed with Dean Tues 9/23 8 am (set this up early bc customer has jury duty…"
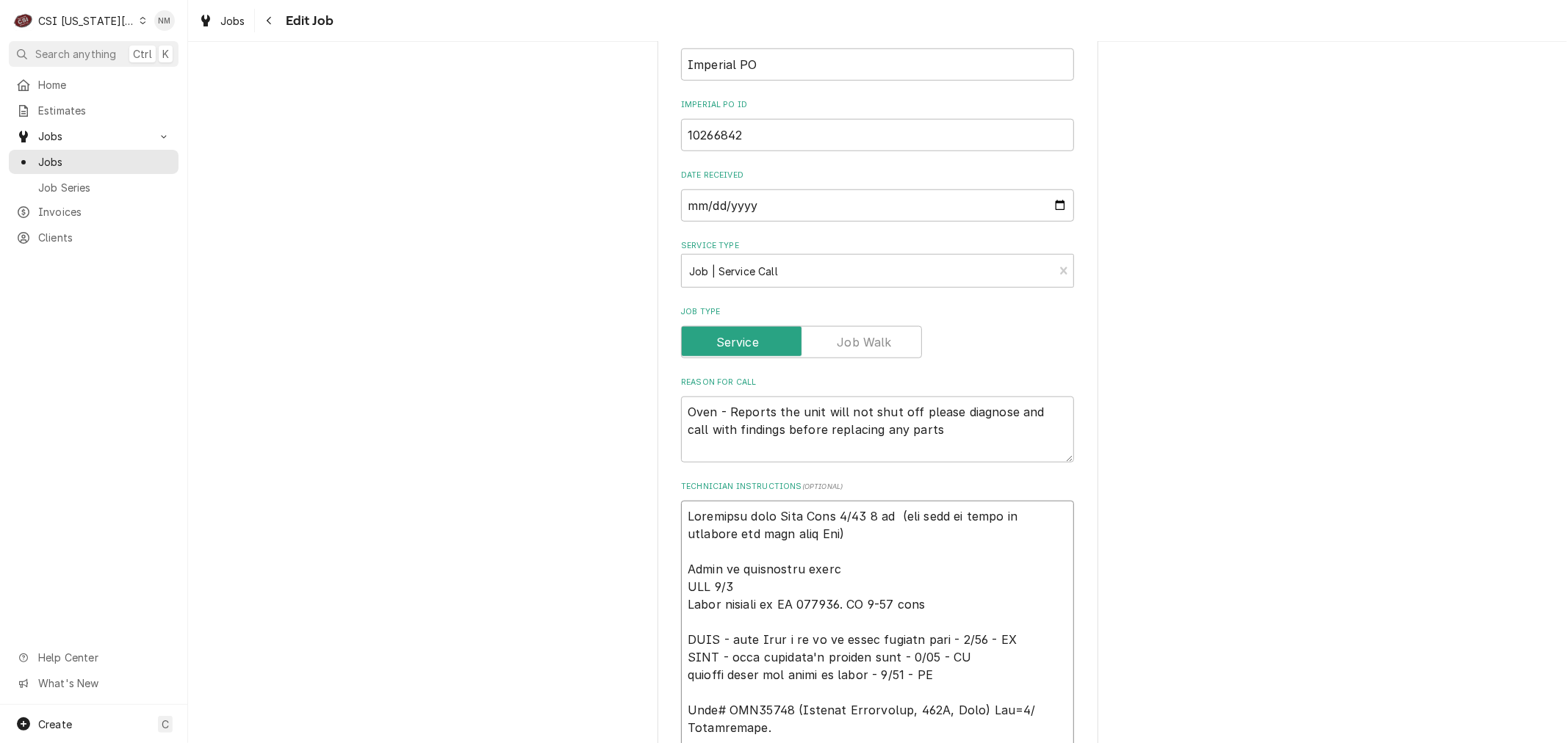
type textarea "x"
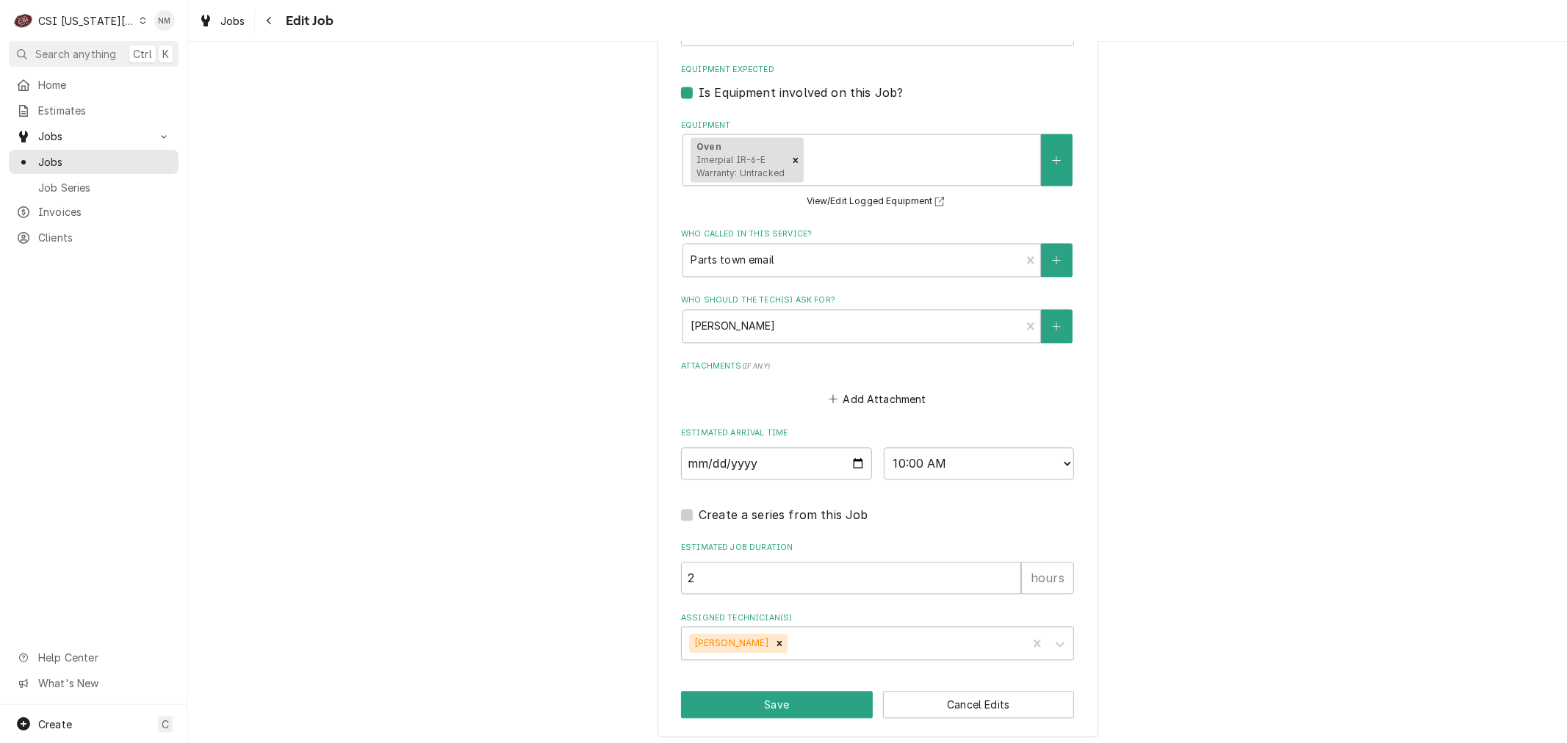
scroll to position [2400, 0]
type textarea "Confirmed with Dean Tues 9/23 8 am (set this up early bc customer has jury duty…"
click at [783, 699] on button "Save" at bounding box center [777, 701] width 192 height 27
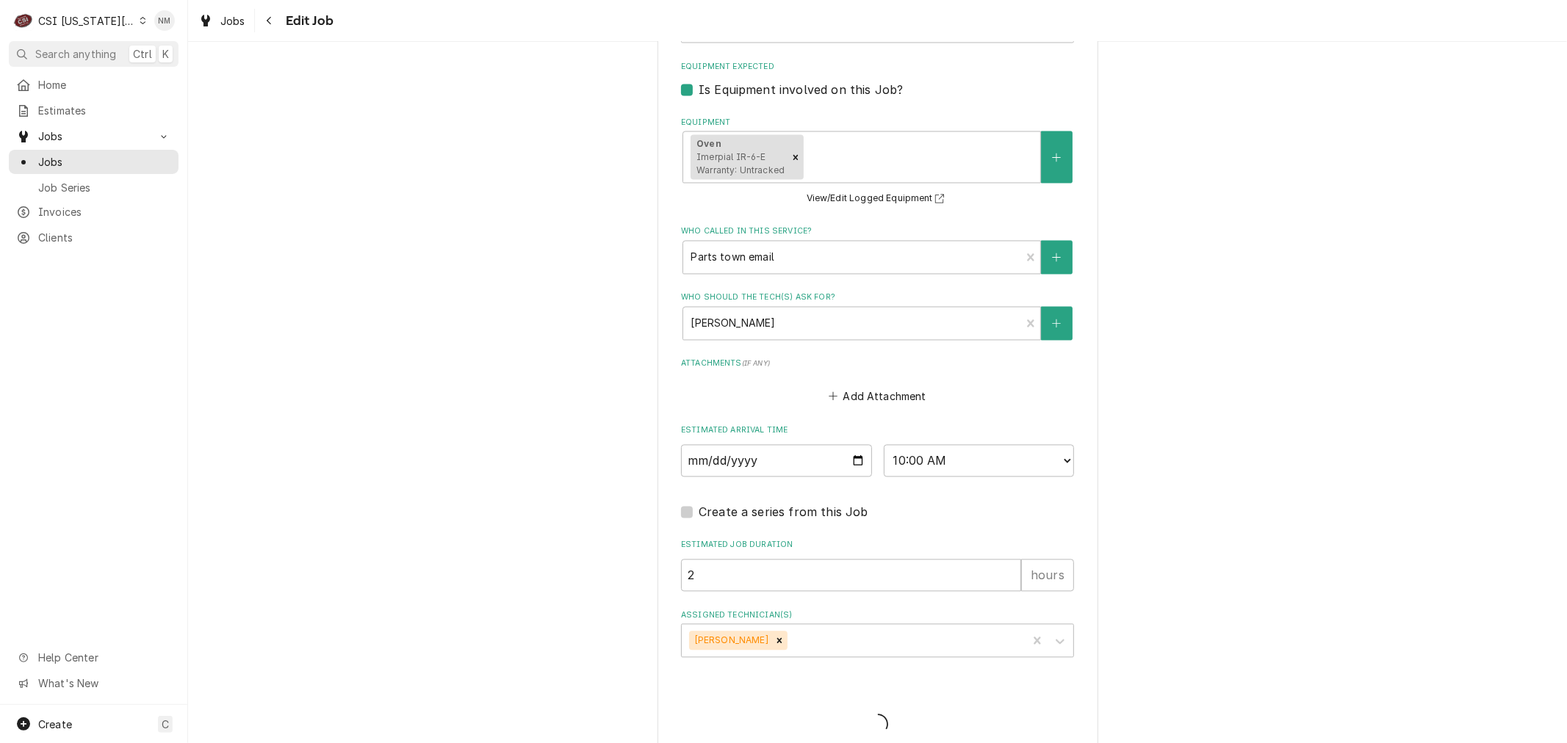
type textarea "x"
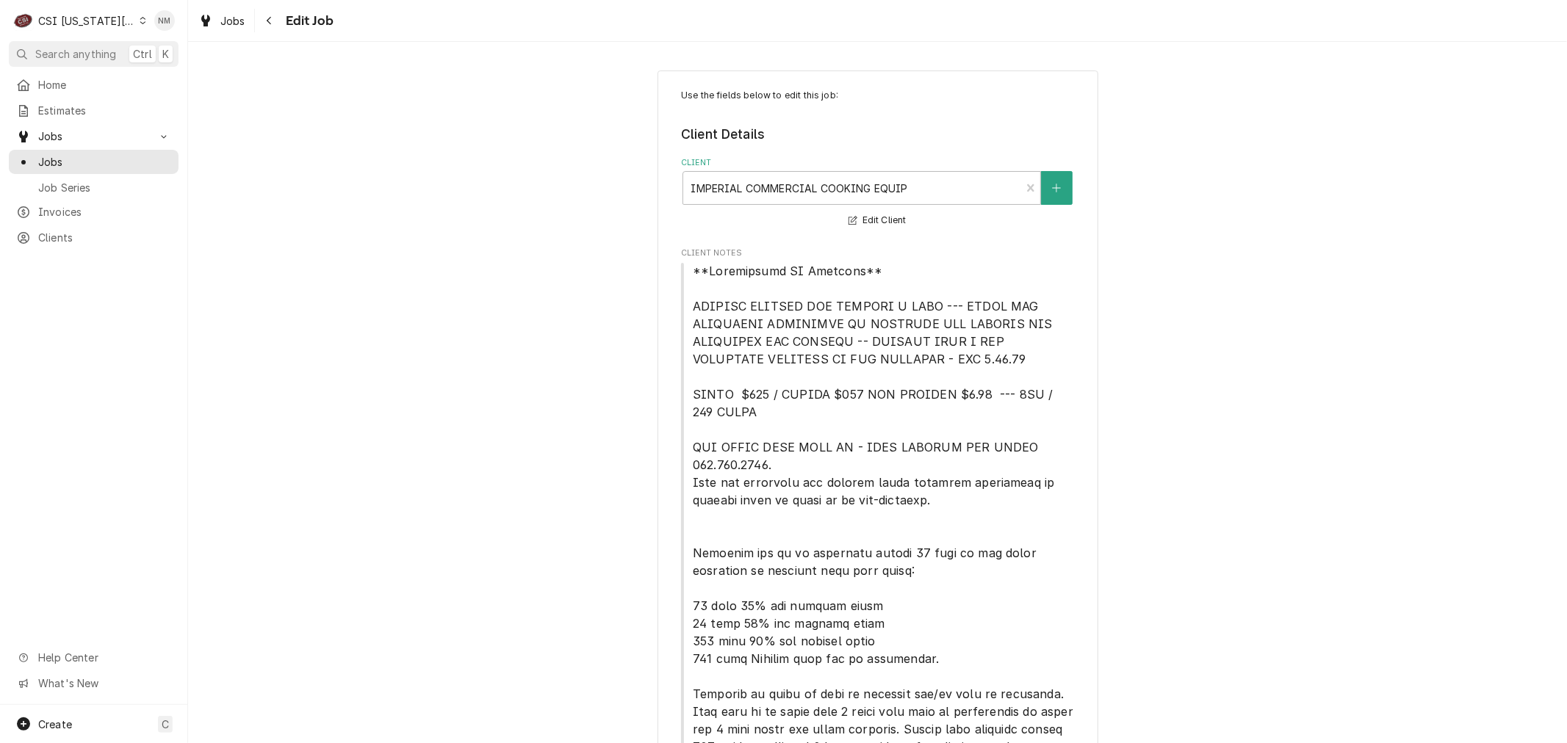
type textarea "x"
click at [42, 154] on span "Jobs" at bounding box center [104, 161] width 133 height 15
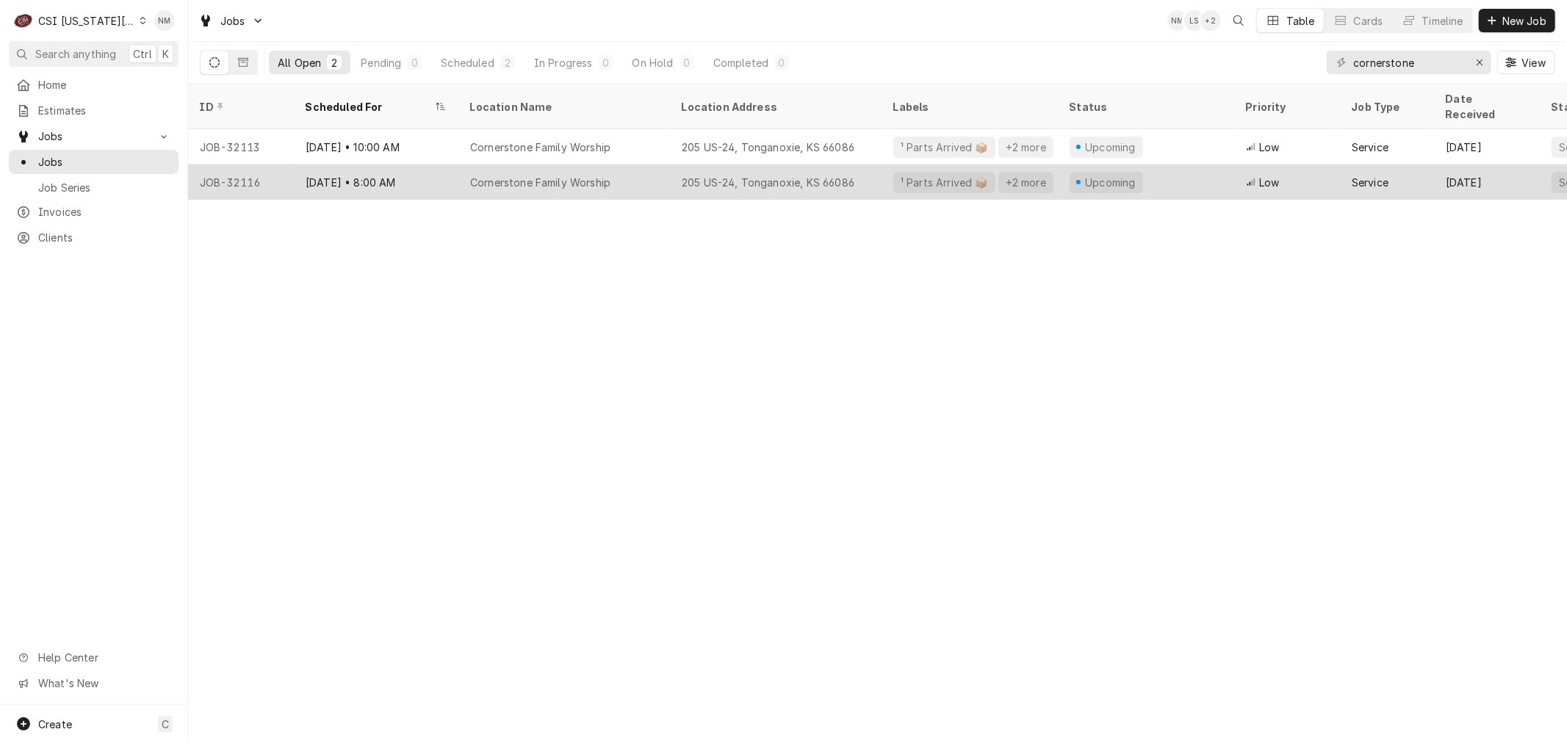
click at [434, 165] on div "Sep 23 • 8:00 AM" at bounding box center [376, 182] width 165 height 35
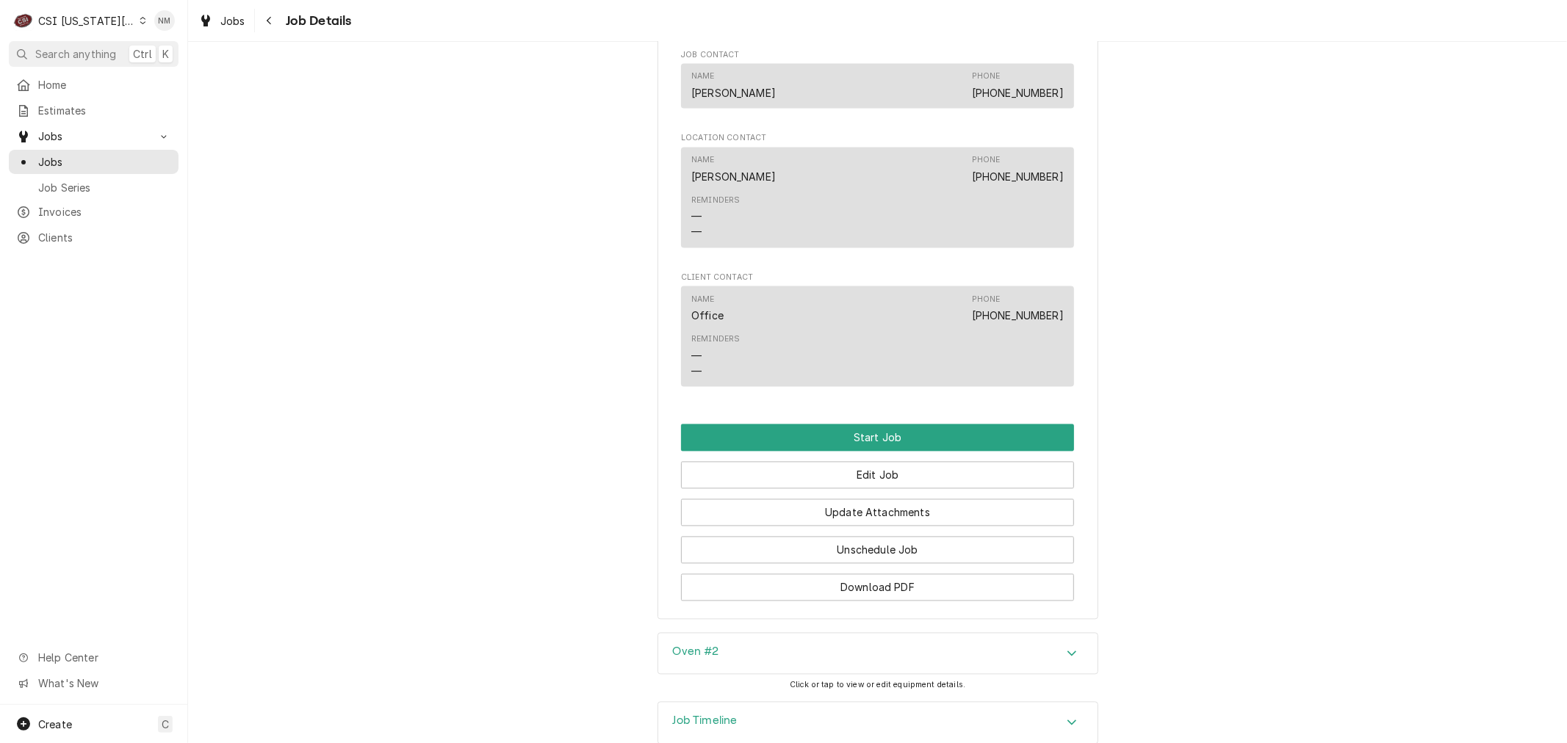
scroll to position [2367, 0]
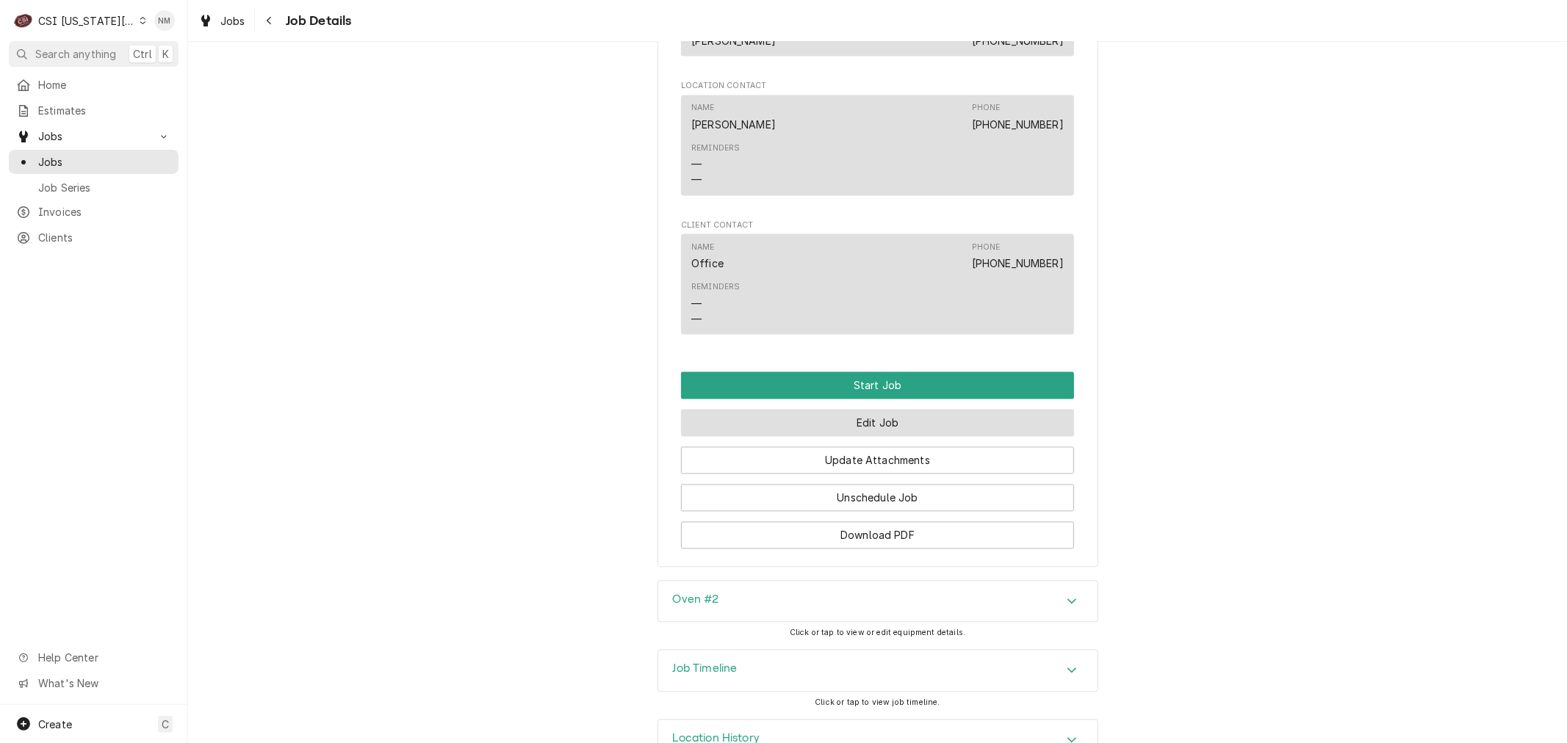
click at [849, 437] on button "Edit Job" at bounding box center [877, 423] width 393 height 27
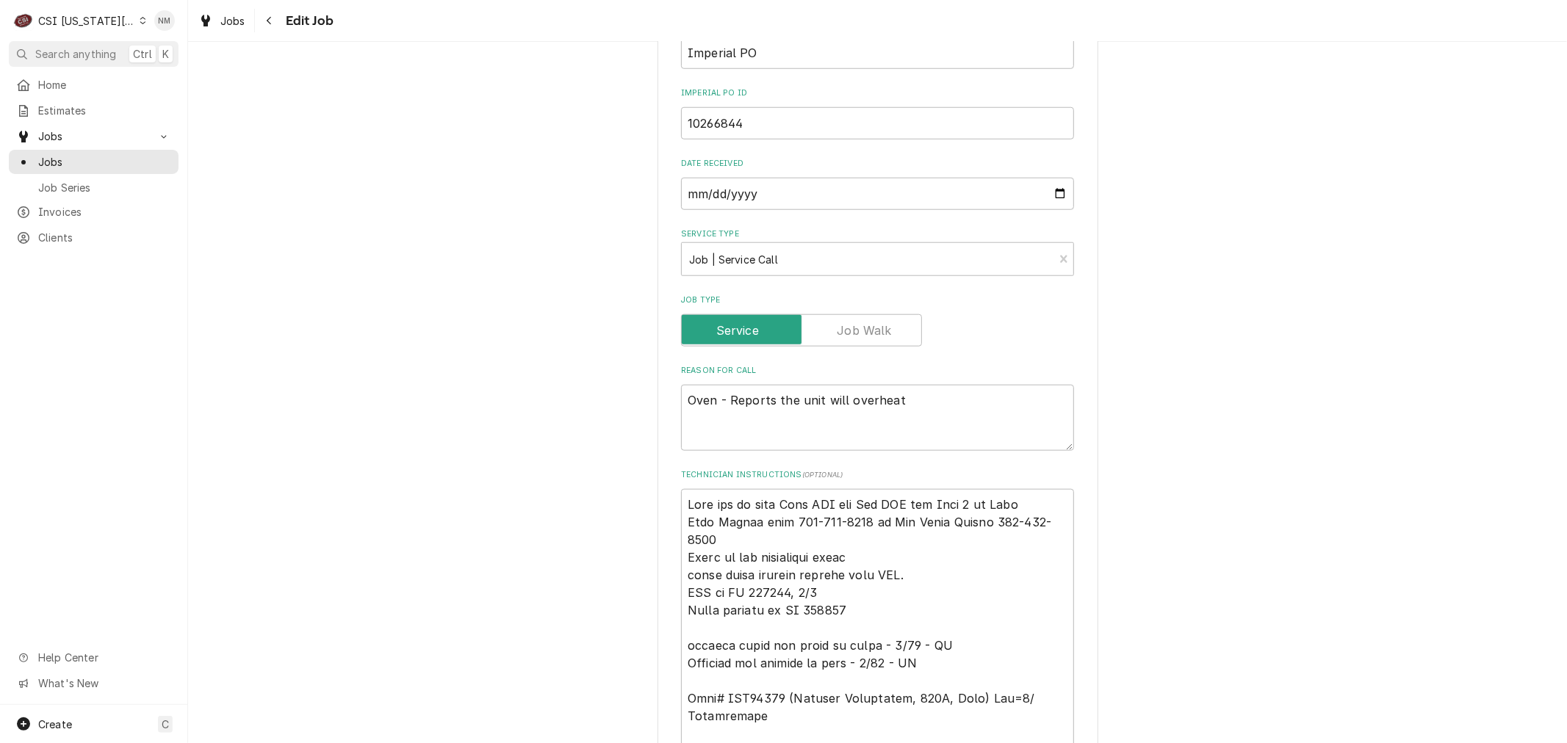
scroll to position [1224, 0]
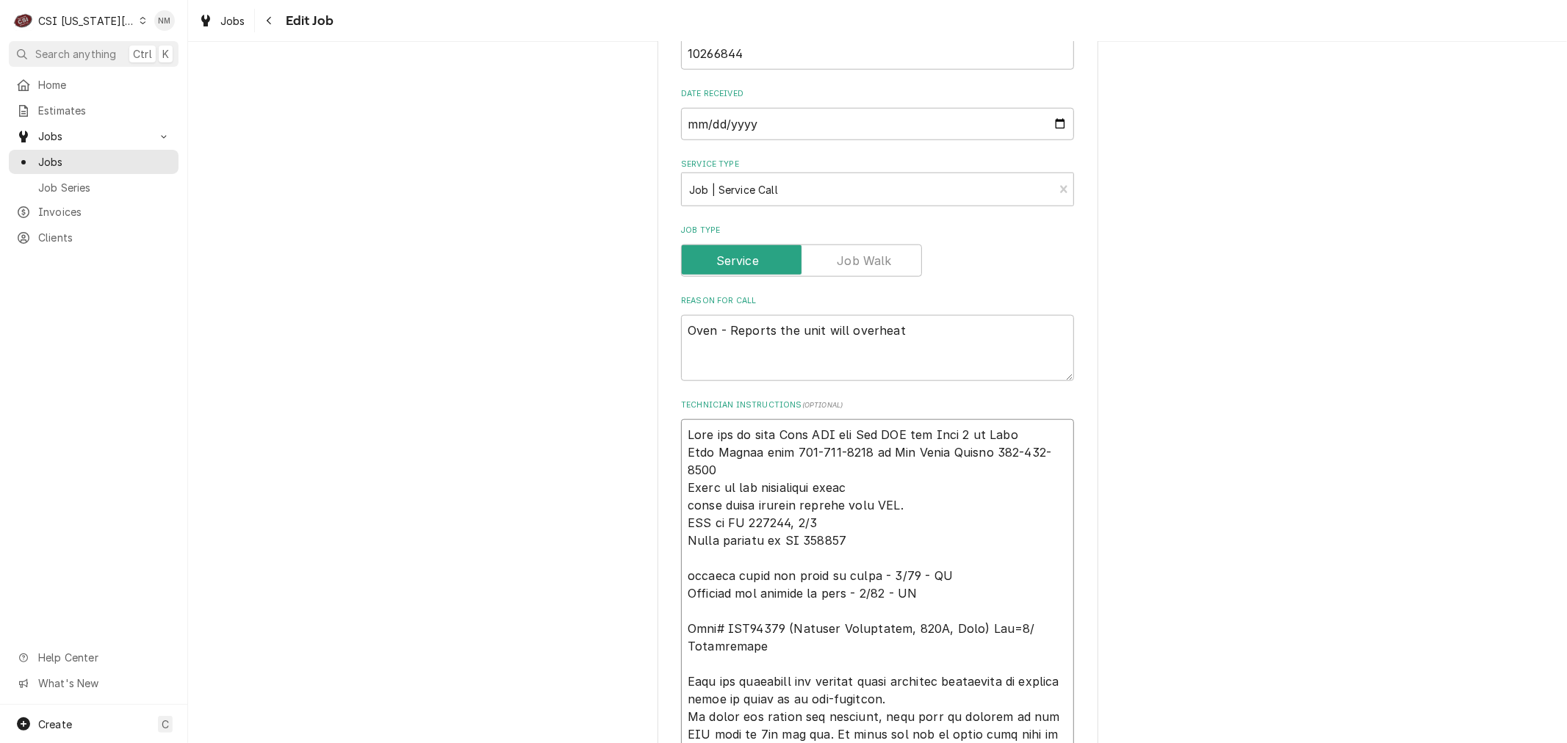
type textarea "x"
type textarea "Dean out of town Tues LVM for Ron LVM for Tina 8 am Tues Tina Warden cell 913-2…"
paste textarea "Confirmed with Dean Tues 9/23 8 am"
type textarea "x"
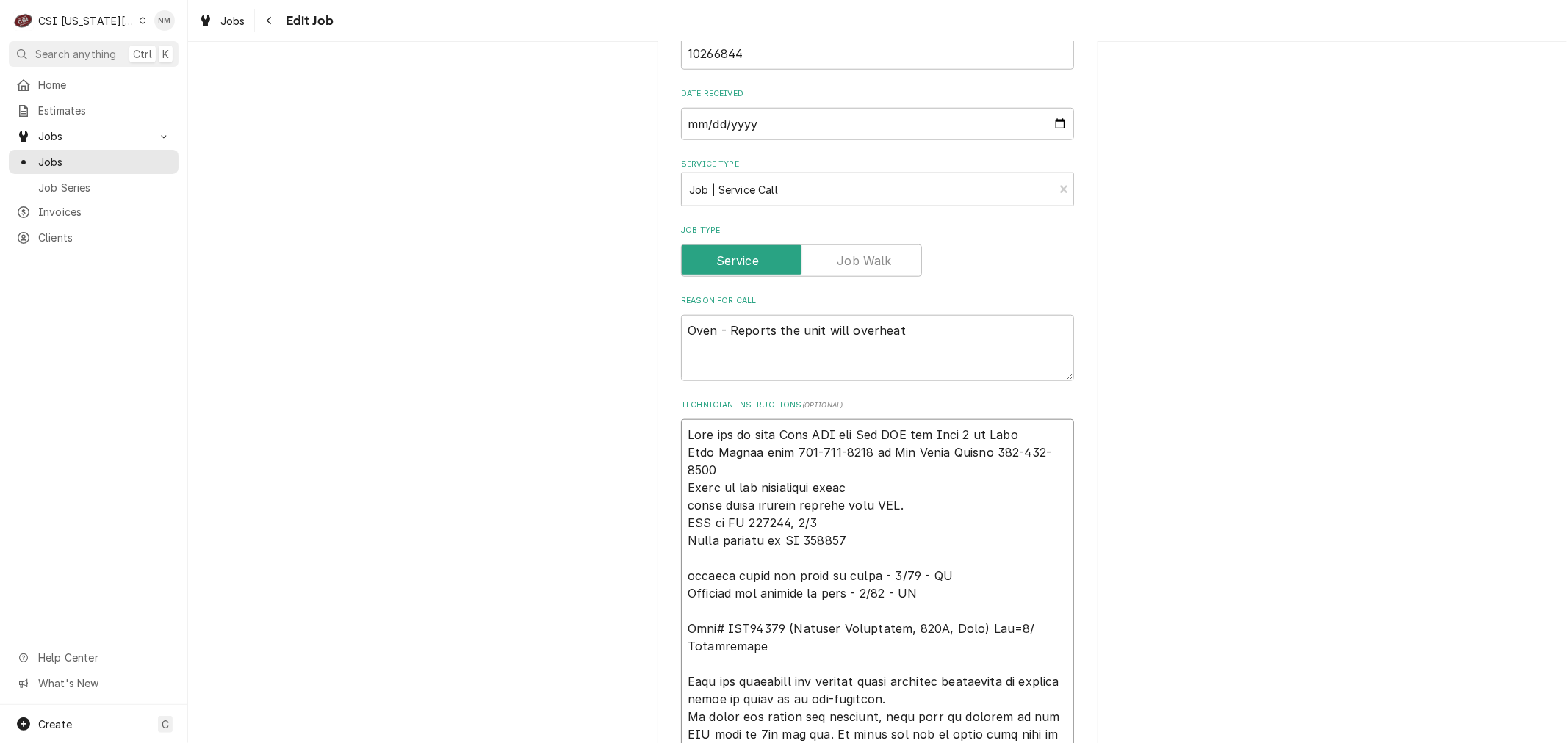
type textarea "Confirmed with Dean Tues 9/23 8 am Dean out of town Tues LVM for Ron LVM for Ti…"
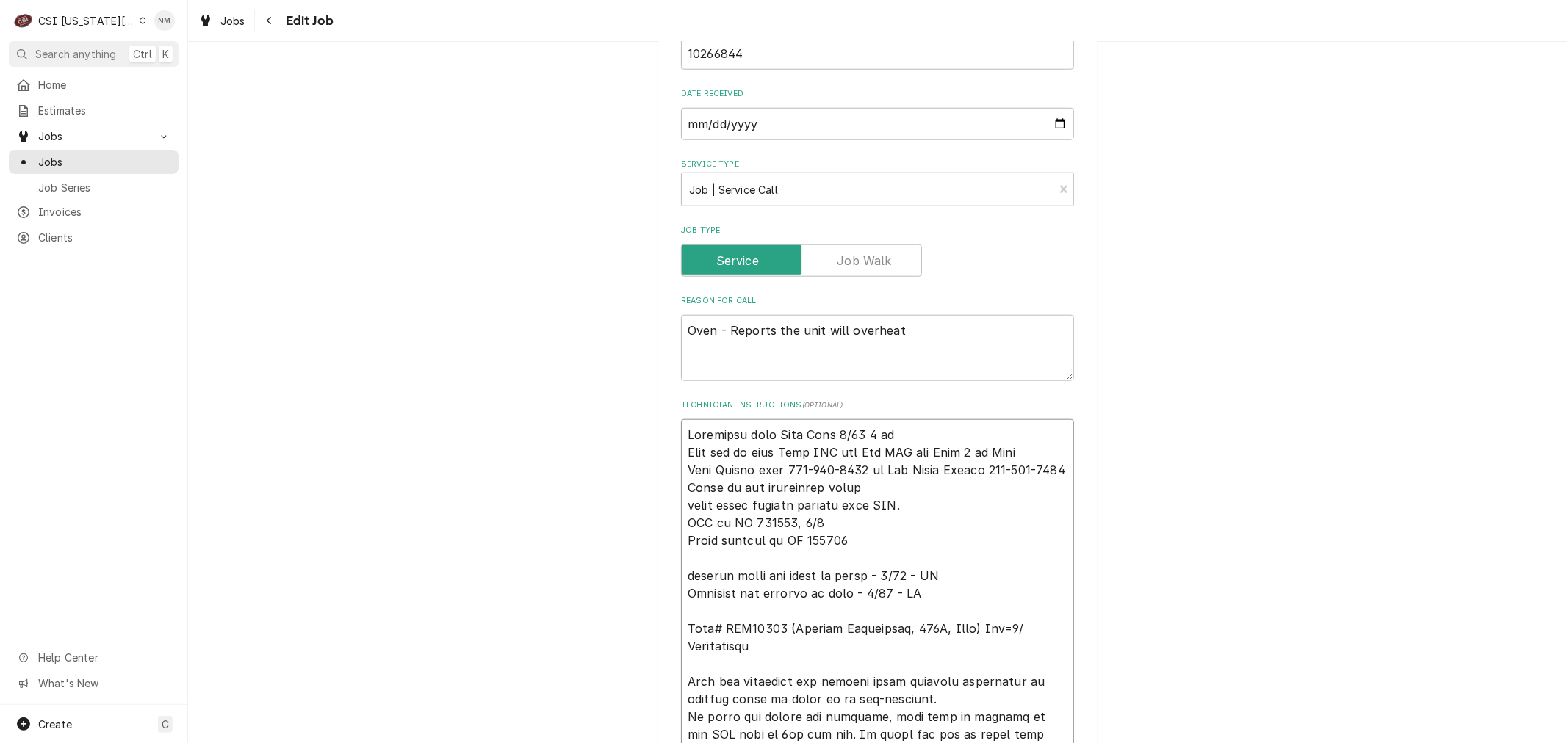
type textarea "x"
type textarea "Confirmed with Dean Tues 9/23 8 am Dean out of town Tues LVM for Ron LVM for Ti…"
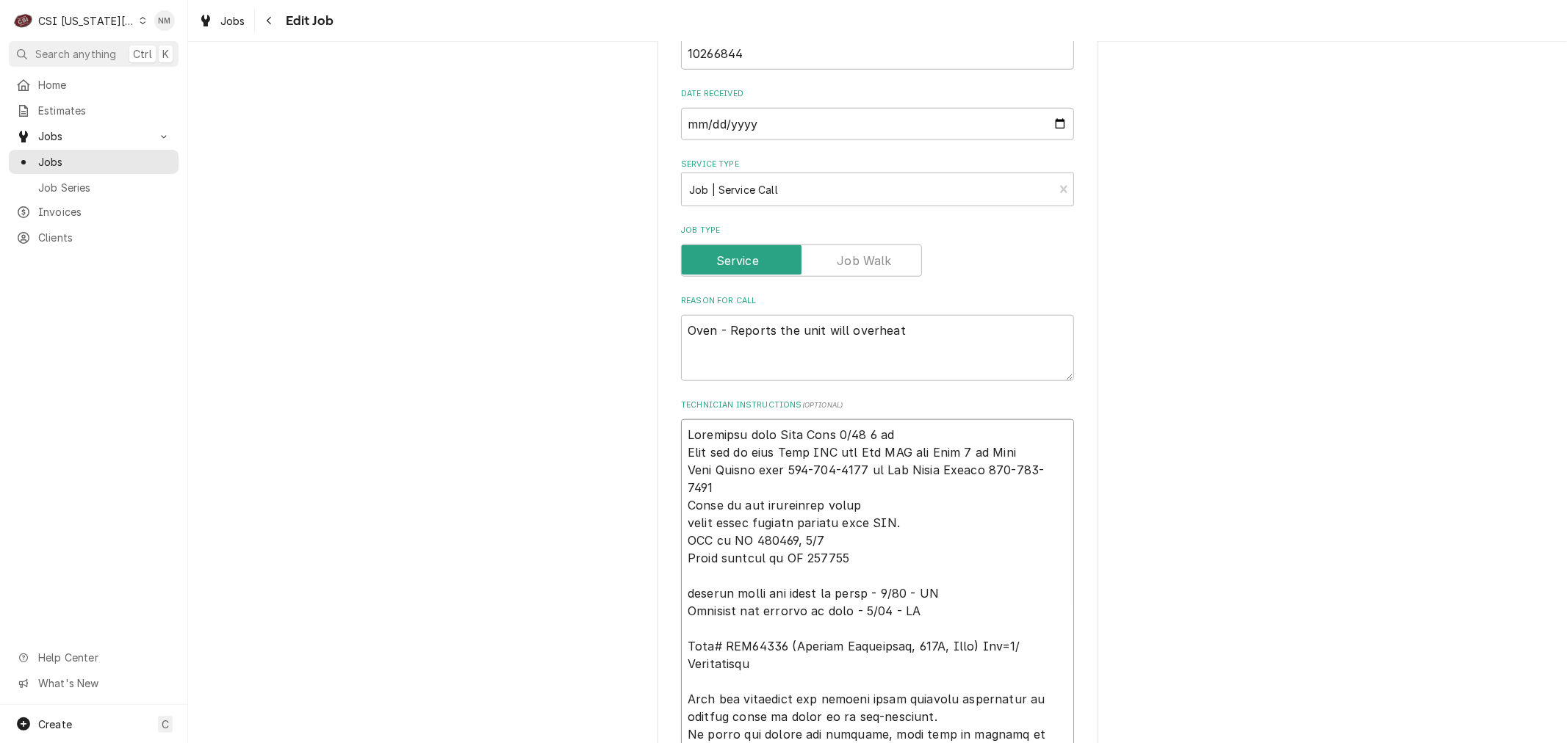
type textarea "x"
type textarea "Confirmed with Dean Tues 9/23 8 am ( Dean out of town Tues LVM for Ron LVM for …"
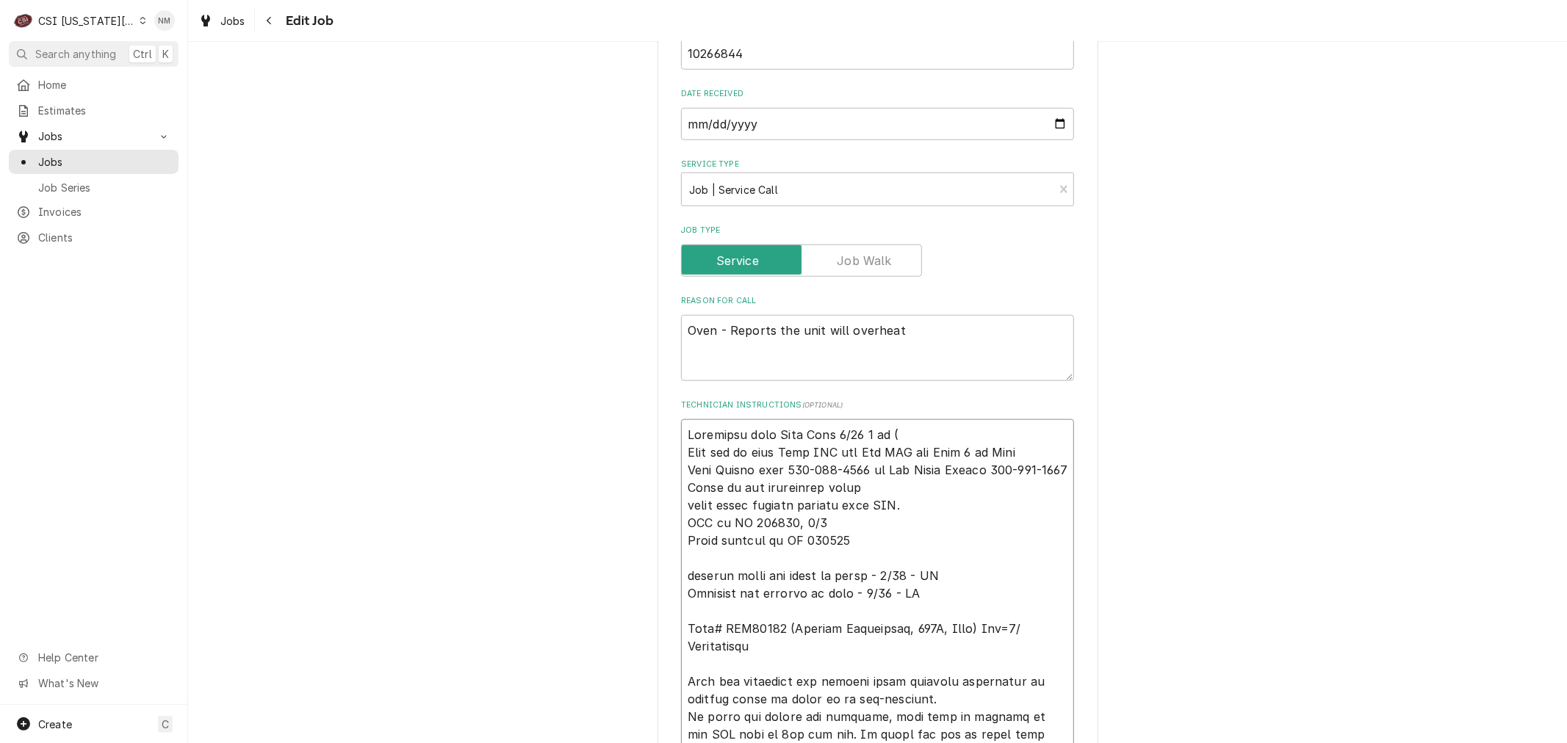
type textarea "x"
type textarea "Confirmed with Dean Tues 9/23 8 am (s Dean out of town Tues LVM for Ron LVM for…"
type textarea "x"
type textarea "Confirmed with Dean Tues 9/23 8 am (se Dean out of town Tues LVM for Ron LVM fo…"
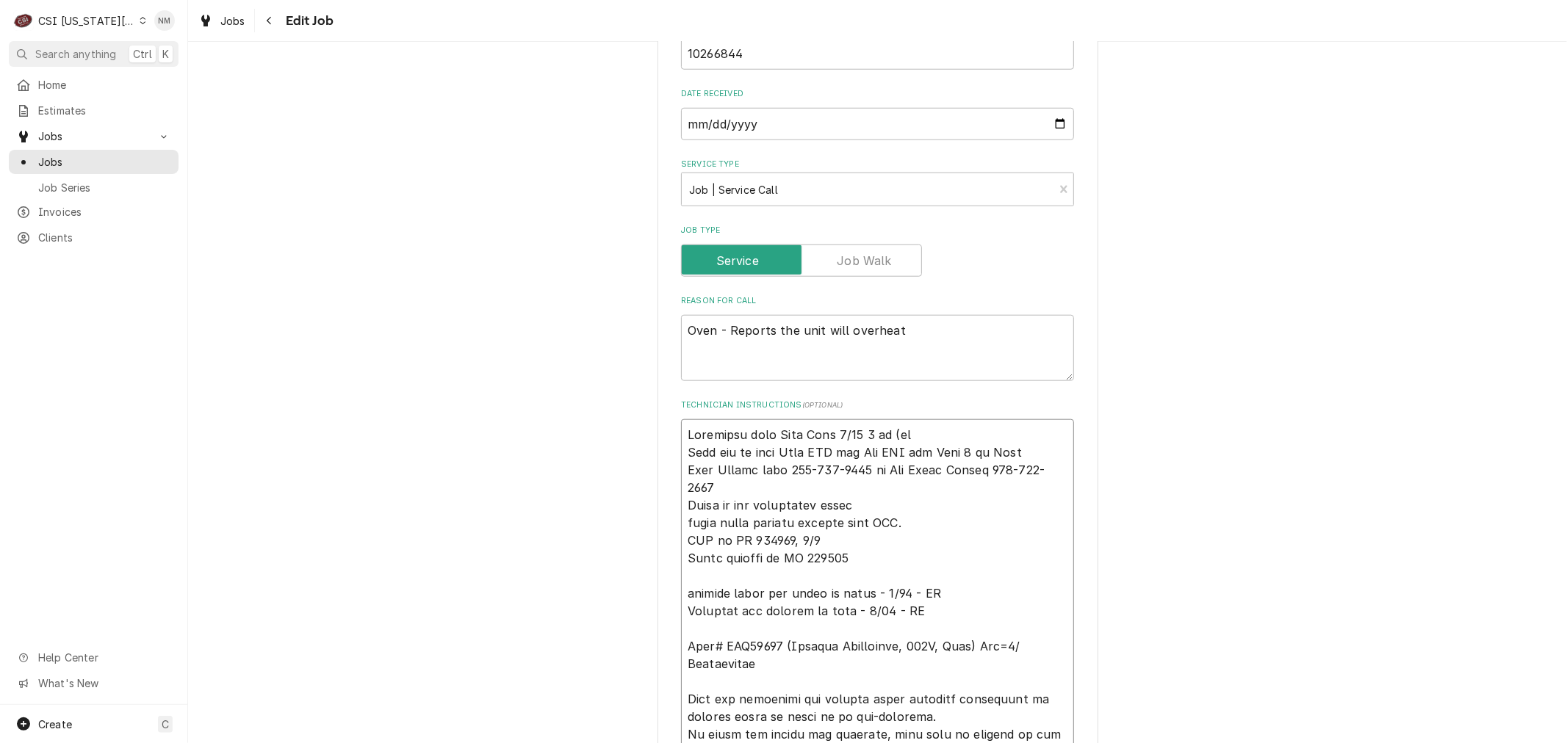
type textarea "x"
type textarea "Confirmed with Dean Tues 9/23 8 am (set Dean out of town Tues LVM for Ron LVM f…"
type textarea "x"
type textarea "Confirmed with Dean Tues 9/23 8 am (set Dean out of town Tues LVM for Ron LVM f…"
type textarea "x"
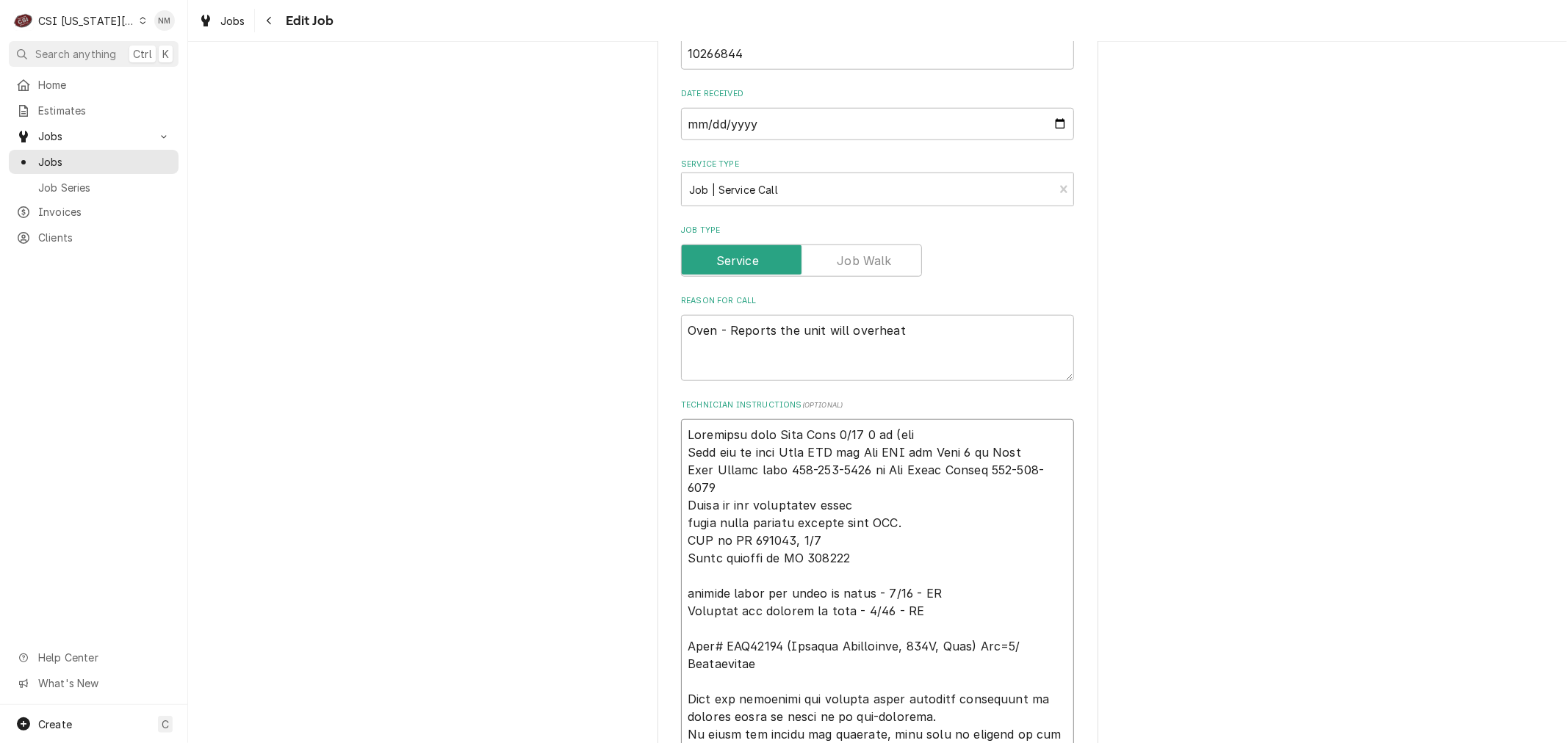
type textarea "Confirmed with Dean Tues 9/23 8 am (set u Dean out of town Tues LVM for Ron LVM…"
type textarea "x"
type textarea "Confirmed with Dean Tues 9/23 8 am (set up Dean out of town Tues LVM for Ron LV…"
type textarea "x"
type textarea "Confirmed with Dean Tues 9/23 8 am (set up Dean out of town Tues LVM for Ron LV…"
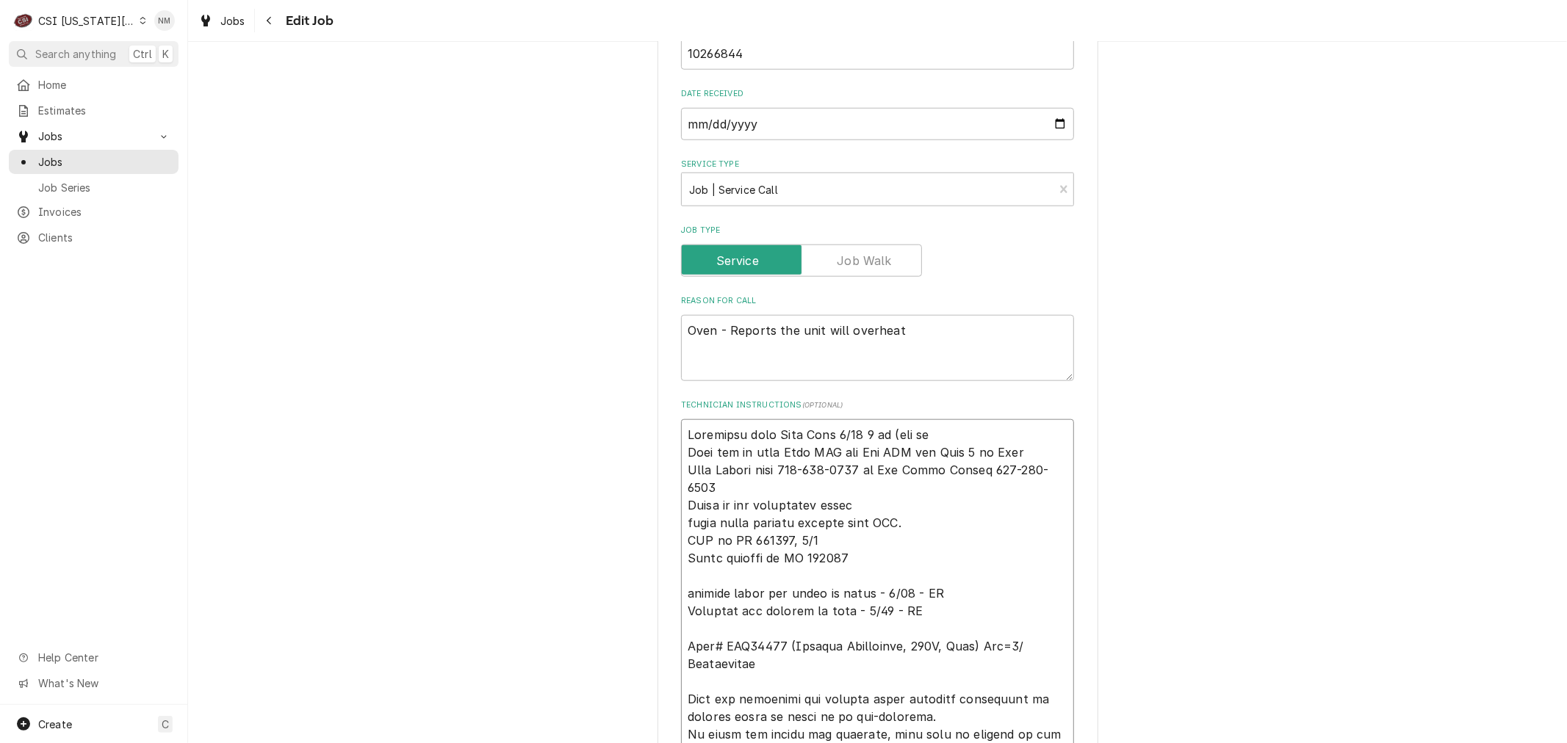
type textarea "x"
type textarea "Confirmed with Dean Tues 9/23 8 am (set up e Dean out of town Tues LVM for Ron …"
type textarea "x"
type textarea "Confirmed with Dean Tues 9/23 8 am (set up ea Dean out of town Tues LVM for Ron…"
type textarea "x"
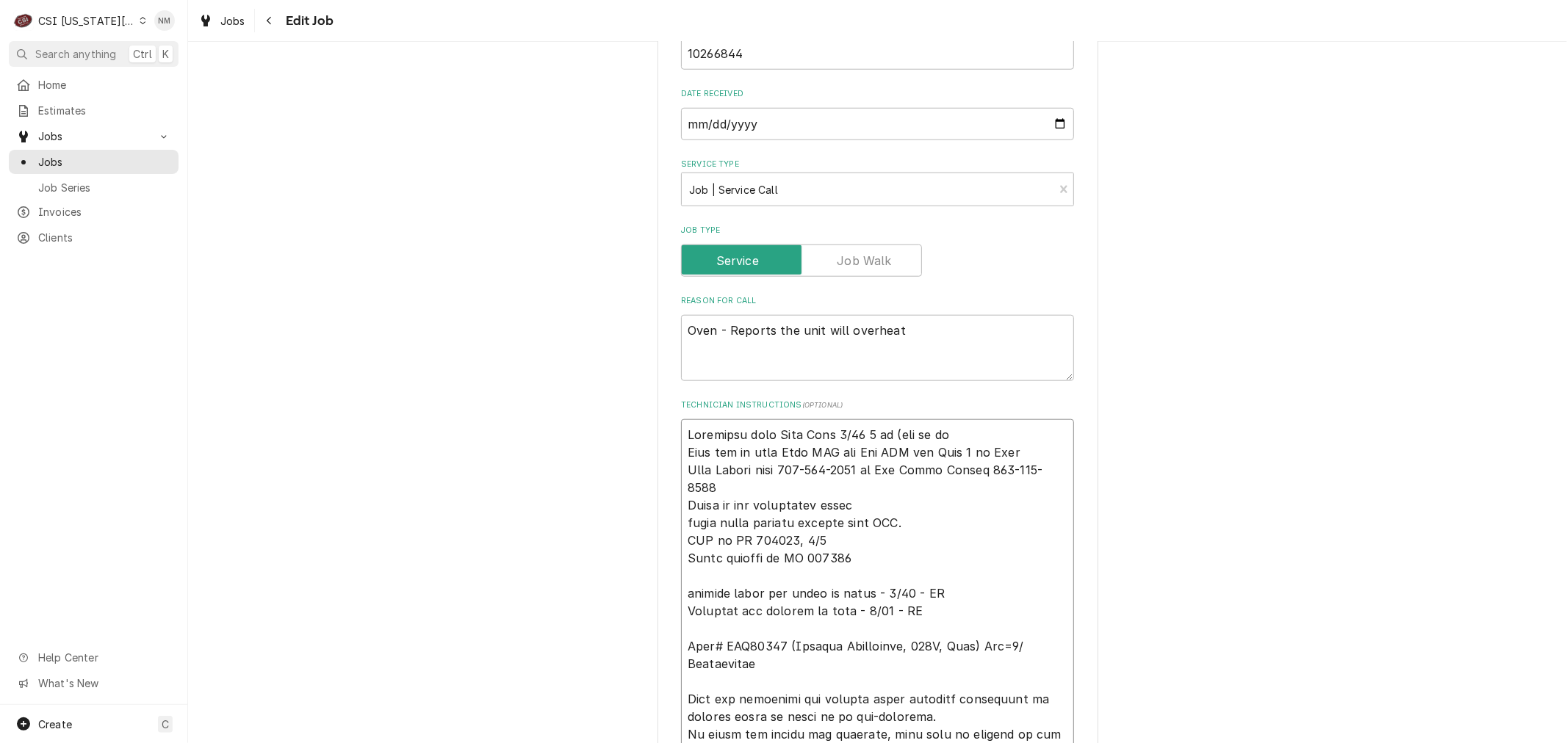
type textarea "Confirmed with Dean Tues 9/23 8 am (set up ear Dean out of town Tues LVM for Ro…"
type textarea "x"
type textarea "Confirmed with Dean Tues 9/23 8 am (set up earl Dean out of town Tues LVM for R…"
type textarea "x"
type textarea "Confirmed with Dean Tues 9/23 8 am (set up early Dean out of town Tues LVM for …"
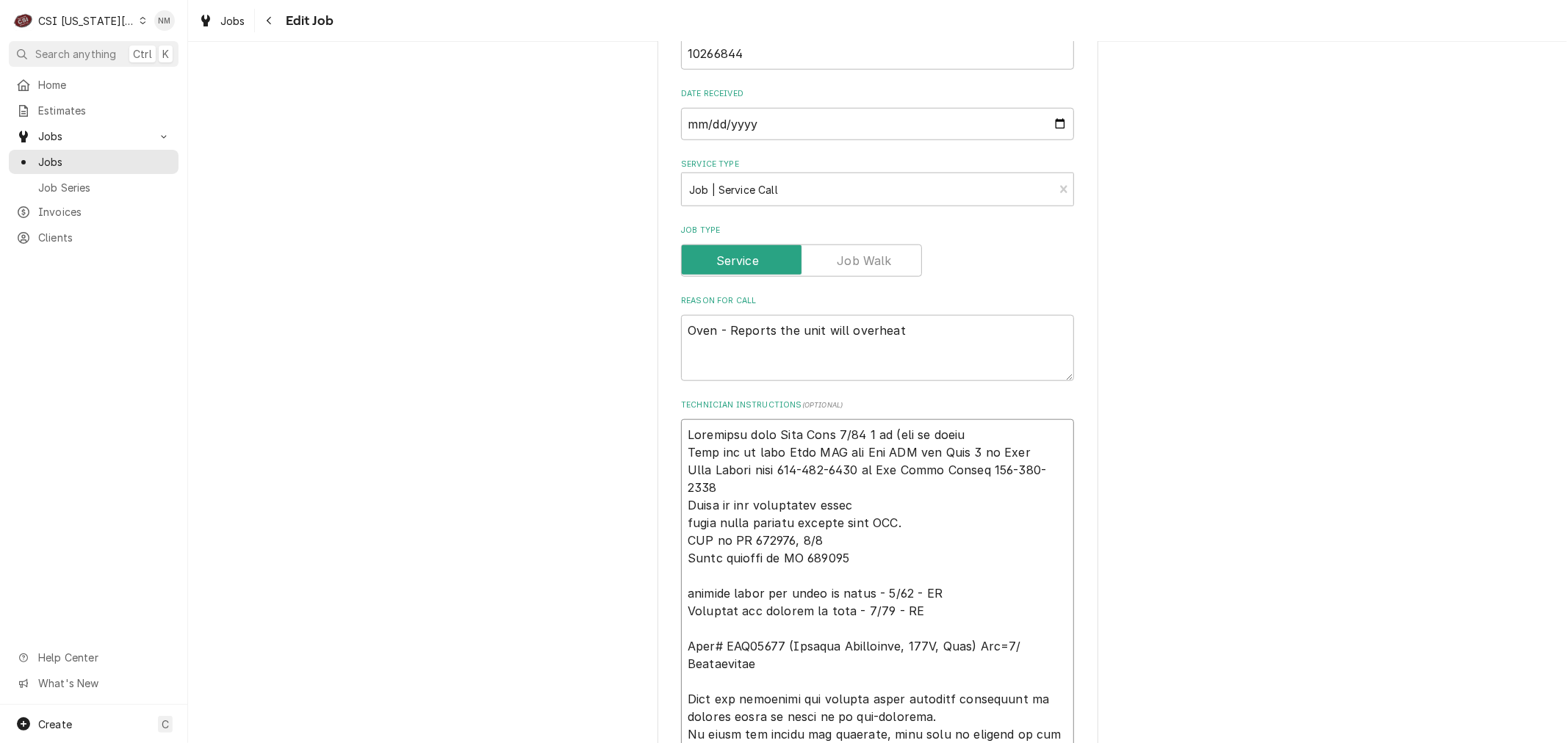
type textarea "x"
type textarea "Confirmed with Dean Tues 9/23 8 am (set up early Dean out of town Tues LVM for …"
type textarea "x"
type textarea "Confirmed with Dean Tues 9/23 8 am (set up early s Dean out of town Tues LVM fo…"
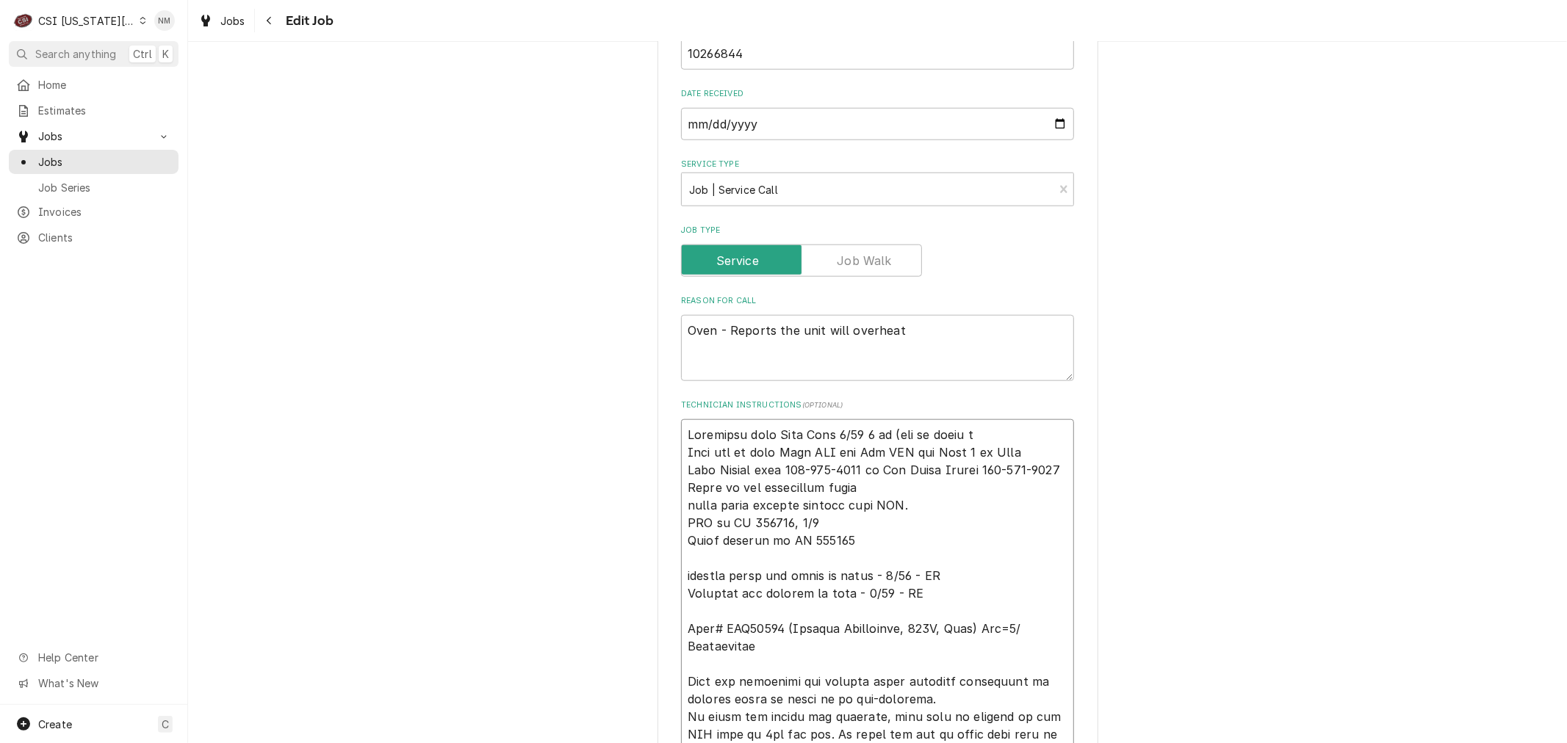
type textarea "x"
type textarea "Confirmed with Dean Tues 9/23 8 am (set up early si Dean out of town Tues LVM f…"
type textarea "x"
type textarea "Confirmed with Dean Tues 9/23 8 am (set up early sin Dean out of town Tues LVM …"
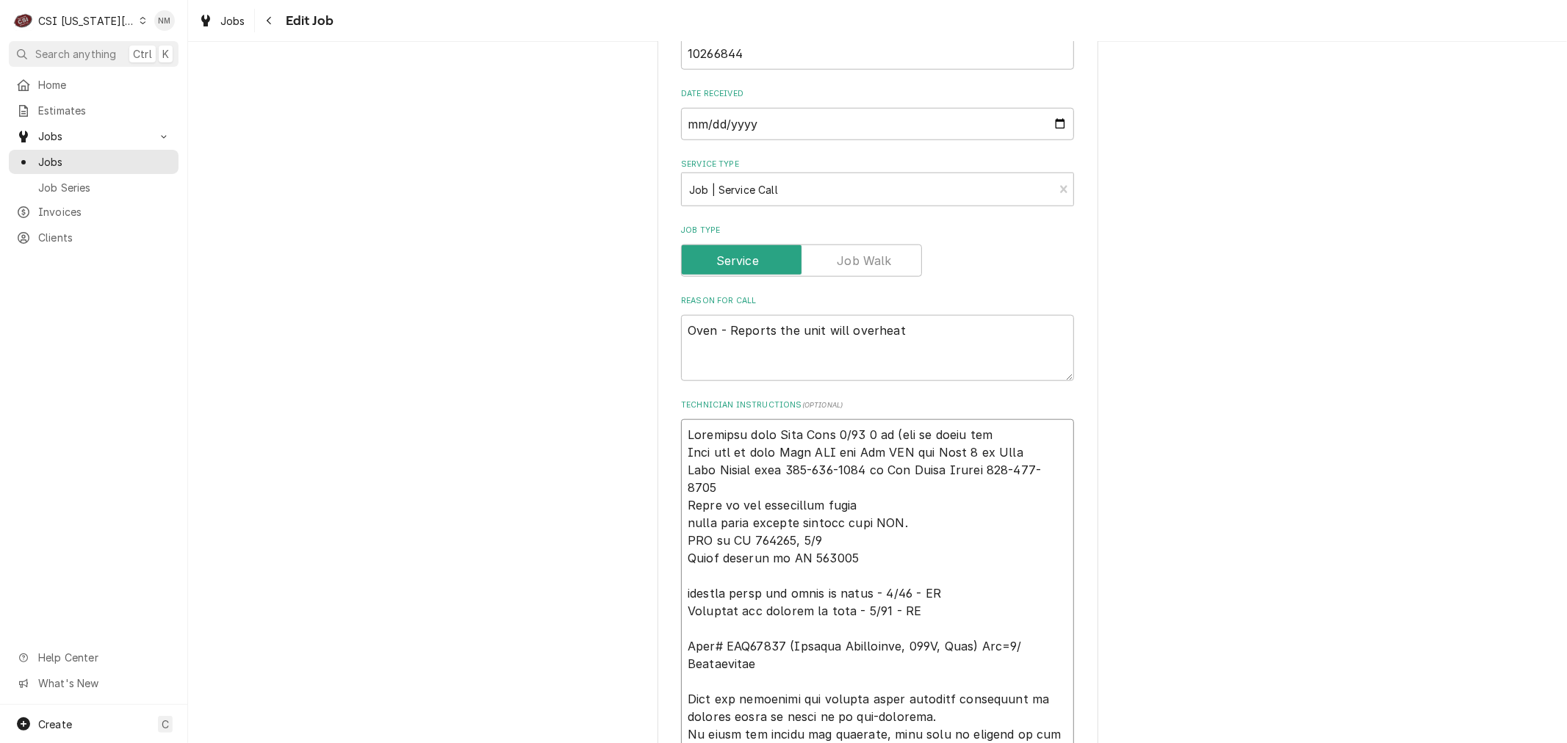
type textarea "x"
type textarea "Confirmed with Dean Tues 9/23 8 am (set up early sinc Dean out of town Tues LVM…"
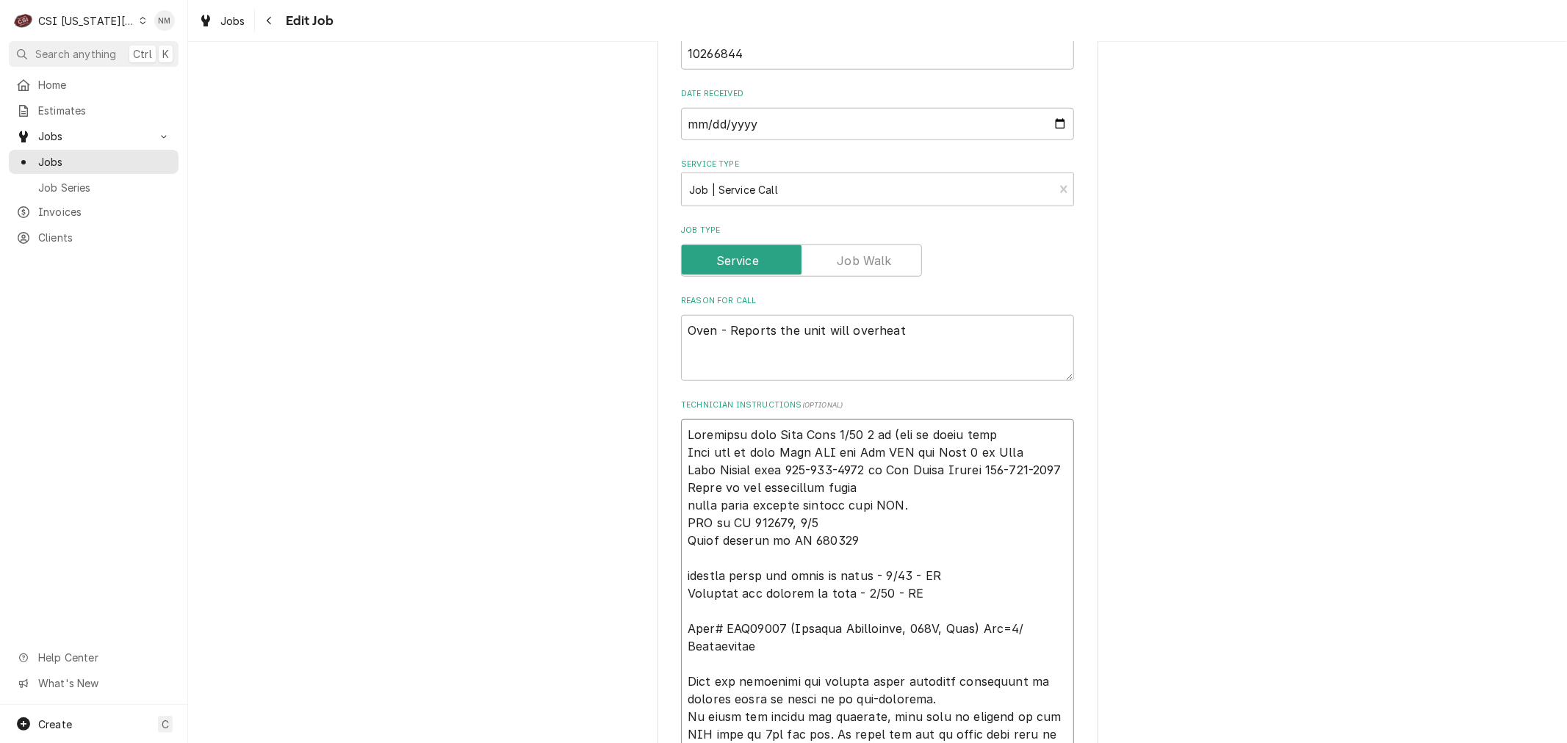
type textarea "x"
type textarea "Confirmed with Dean Tues 9/23 8 am (set up early since Dean out of town Tues LV…"
type textarea "x"
type textarea "Confirmed with Dean Tues 9/23 8 am (set up early since Dean out of town Tues LV…"
type textarea "x"
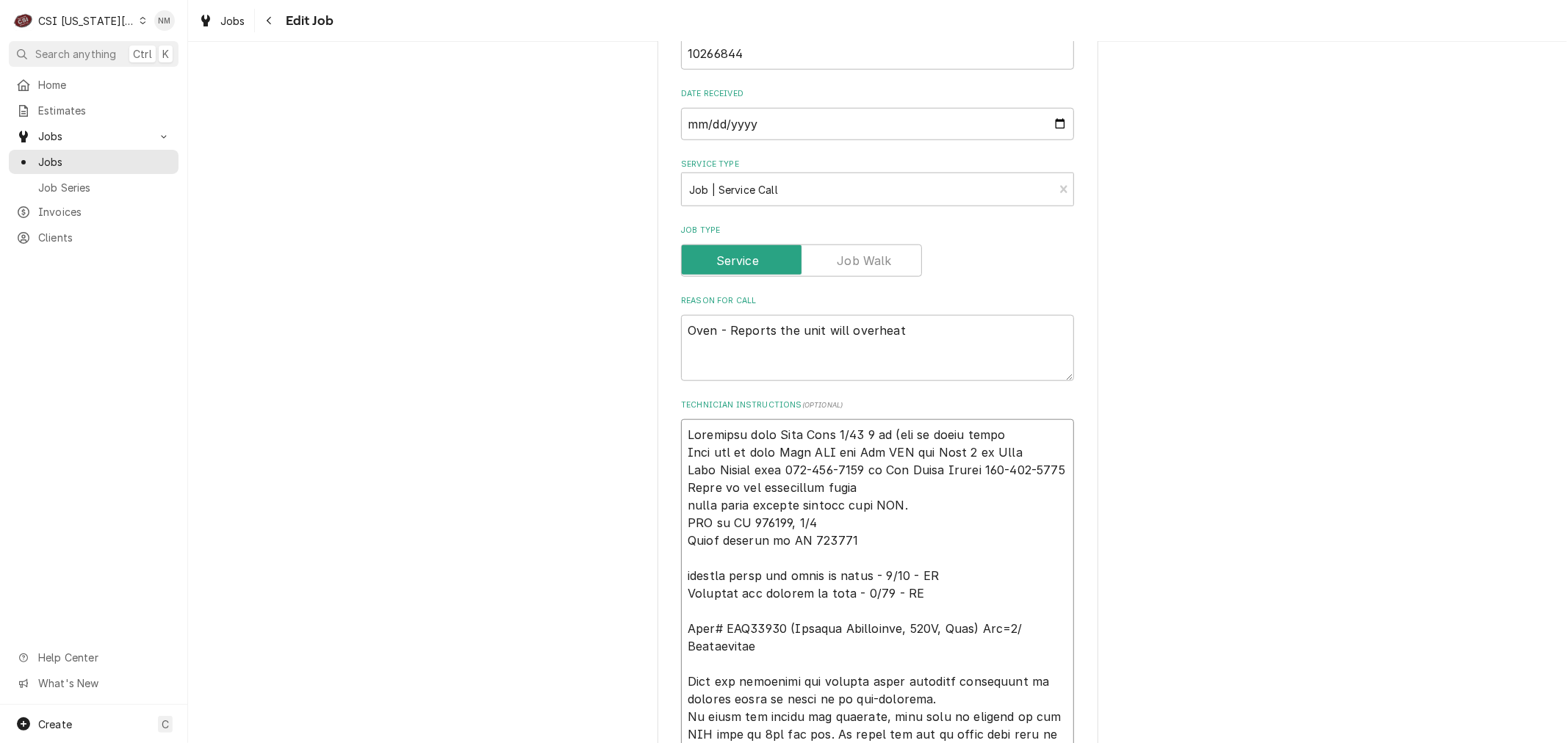
type textarea "Confirmed with Dean Tues 9/23 8 am (set up early since h Dean out of town Tues …"
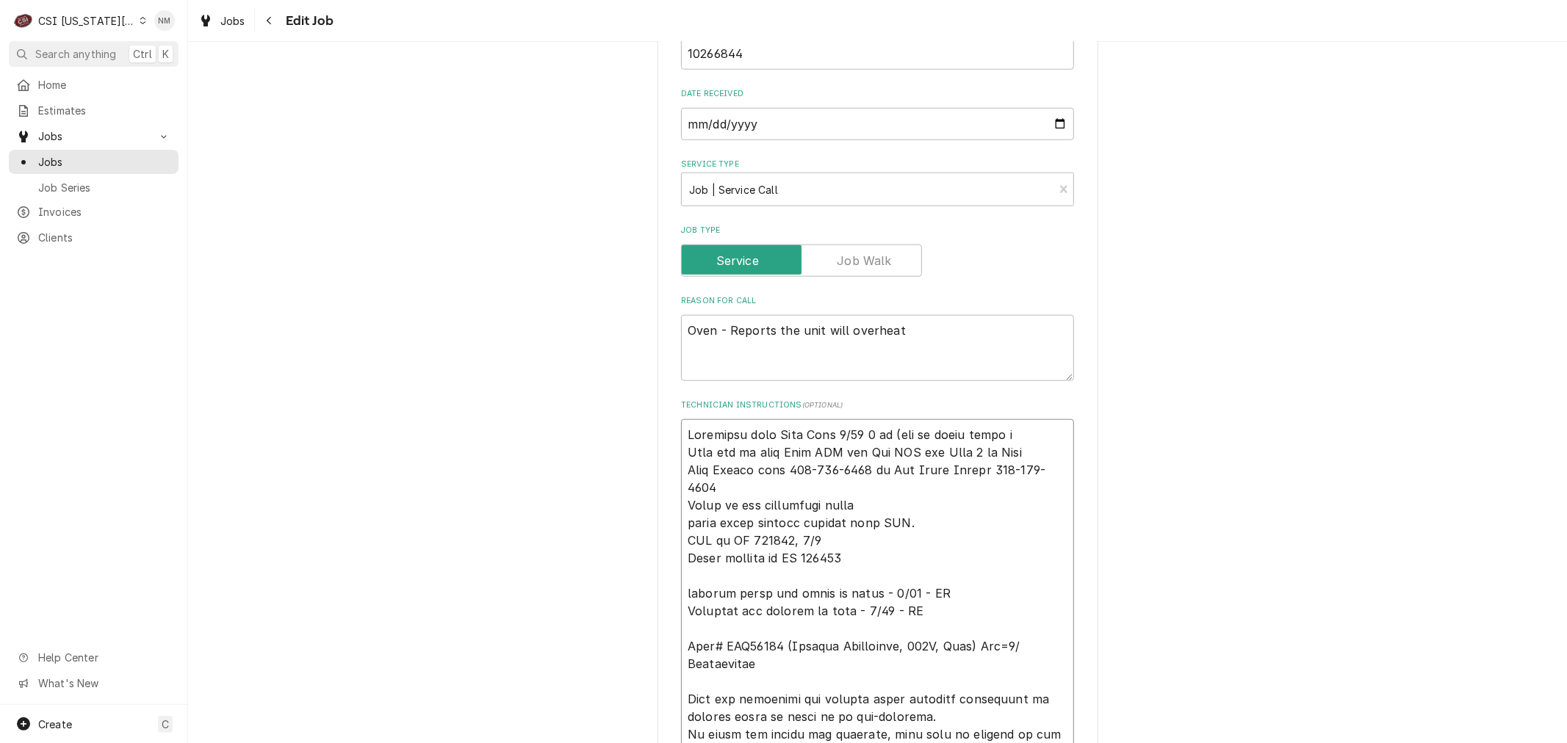
type textarea "x"
type textarea "Confirmed with Dean Tues 9/23 8 am (set up early since he Dean out of town Tues…"
type textarea "x"
type textarea "Confirmed with Dean Tues 9/23 8 am (set up early since he Dean out of town Tues…"
type textarea "x"
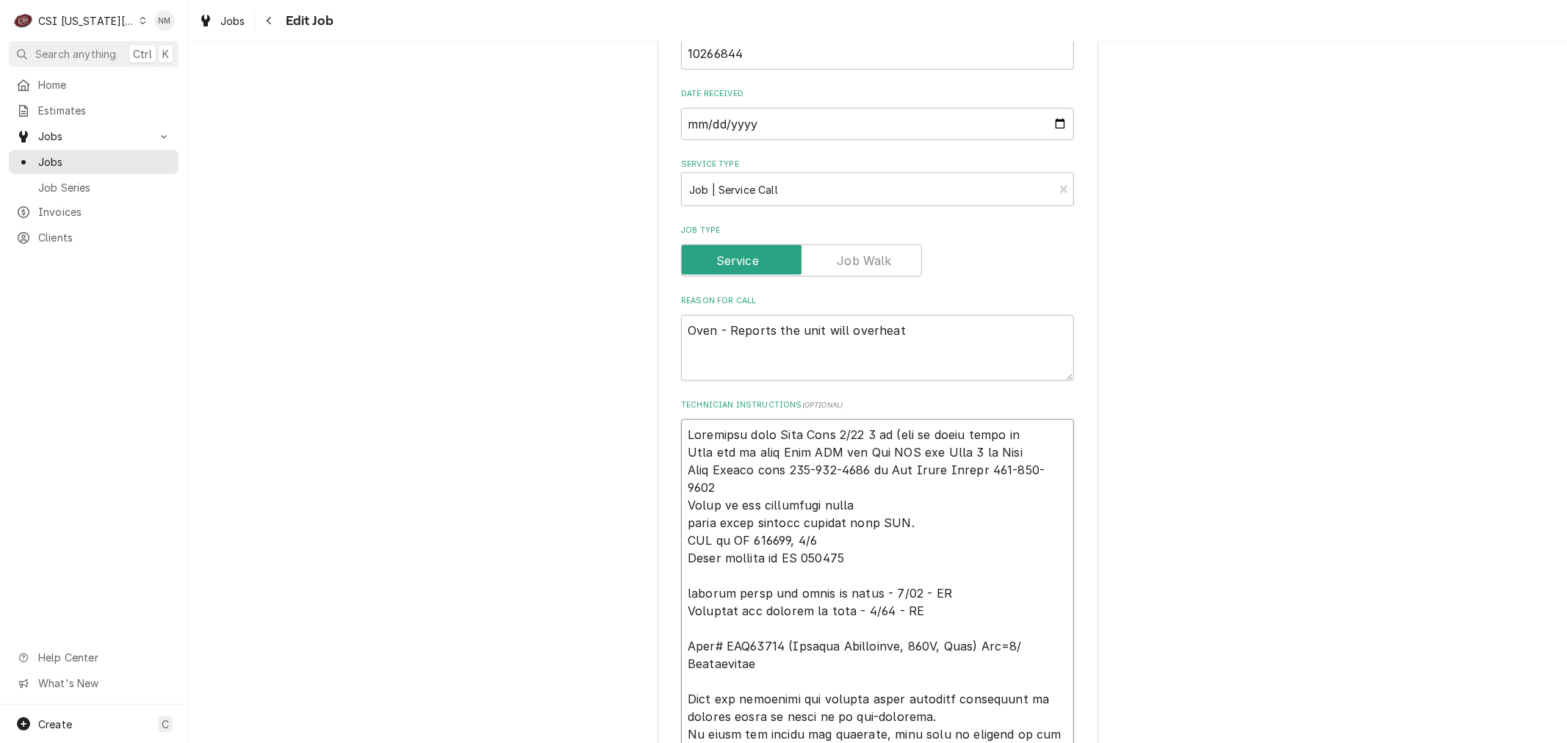
type textarea "Confirmed with Dean Tues 9/23 8 am (set up early since he h Dean out of town Tu…"
type textarea "x"
type textarea "Confirmed with Dean Tues 9/23 8 am (set up early since he ha Dean out of town T…"
type textarea "x"
type textarea "Confirmed with Dean Tues 9/23 8 am (set up early since he has Dean out of town …"
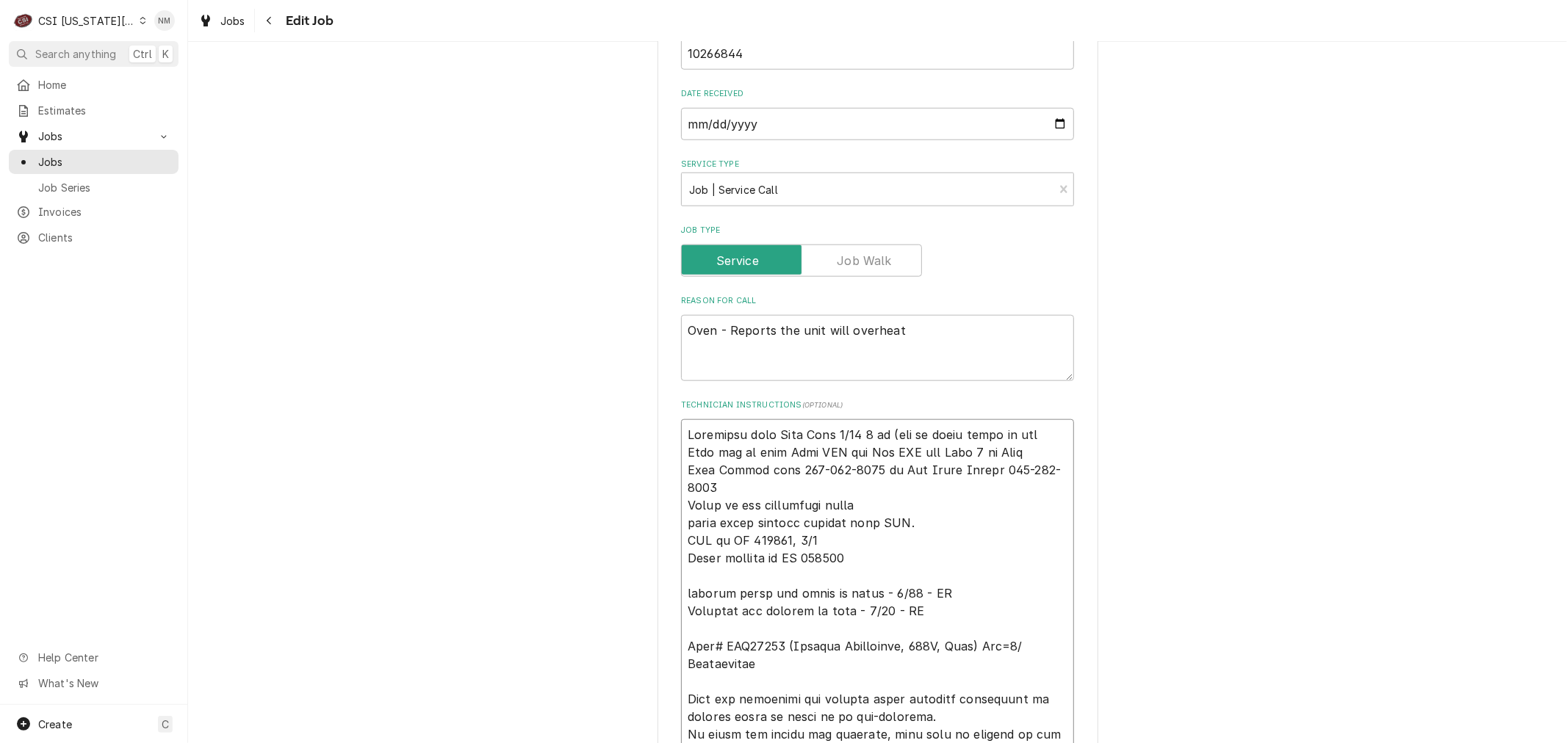
type textarea "x"
type textarea "Confirmed with Dean Tues 9/23 8 am (set up early since he has Dean out of town …"
type textarea "x"
type textarea "Confirmed with Dean Tues 9/23 8 am (set up early since he has j Dean out of tow…"
type textarea "x"
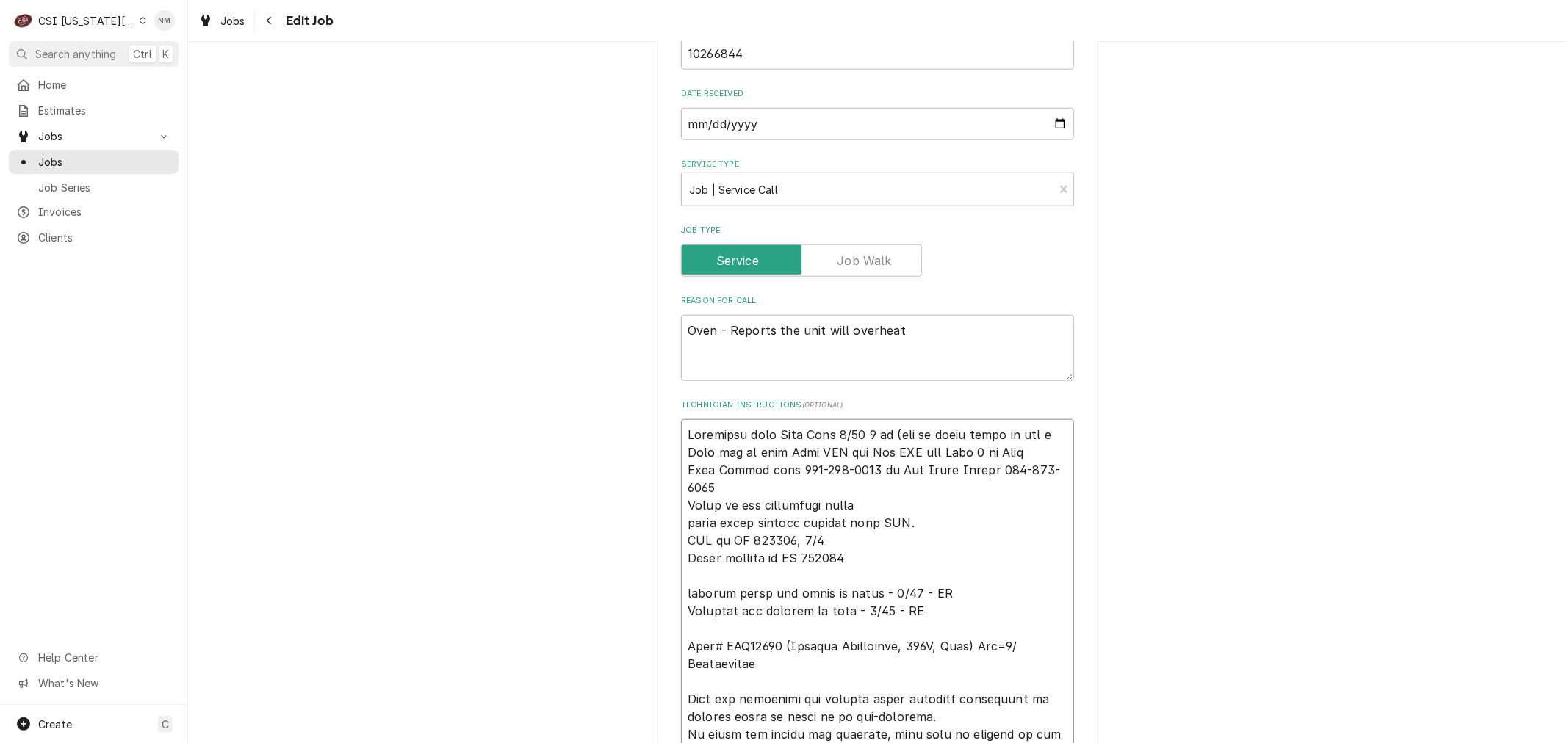
type textarea "Confirmed with Dean Tues 9/23 8 am (set up early since he has ju Dean out of to…"
type textarea "x"
type textarea "Confirmed with Dean Tues 9/23 8 am (set up early since he has jur Dean out of t…"
type textarea "x"
type textarea "Confirmed with Dean Tues 9/23 8 am (set up early since he has jury Dean out of …"
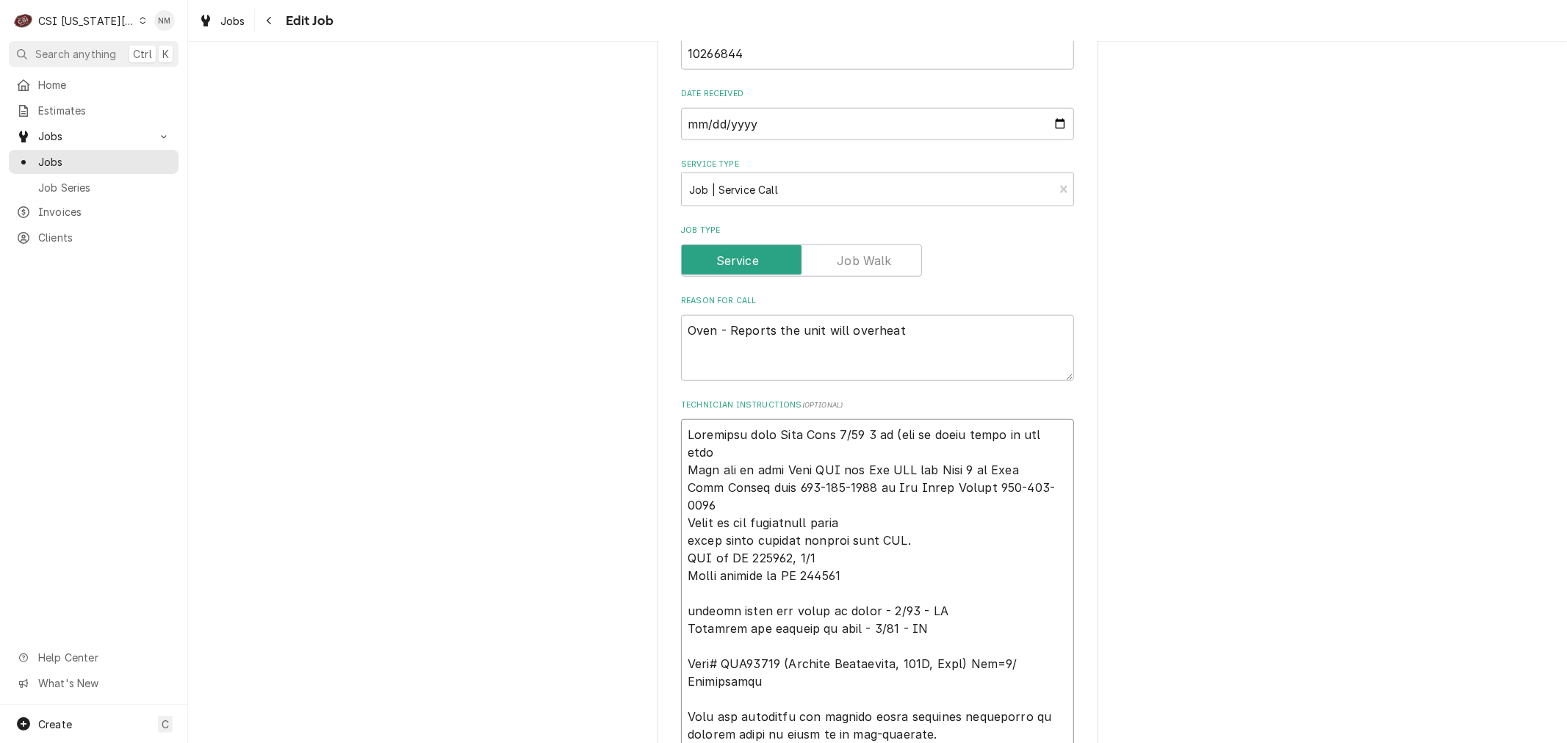
type textarea "x"
type textarea "Confirmed with Dean Tues 9/23 8 am (set up early since he has jury Dean out of …"
type textarea "x"
type textarea "Confirmed with Dean Tues 9/23 8 am (set up early since he has jury d Dean out o…"
type textarea "x"
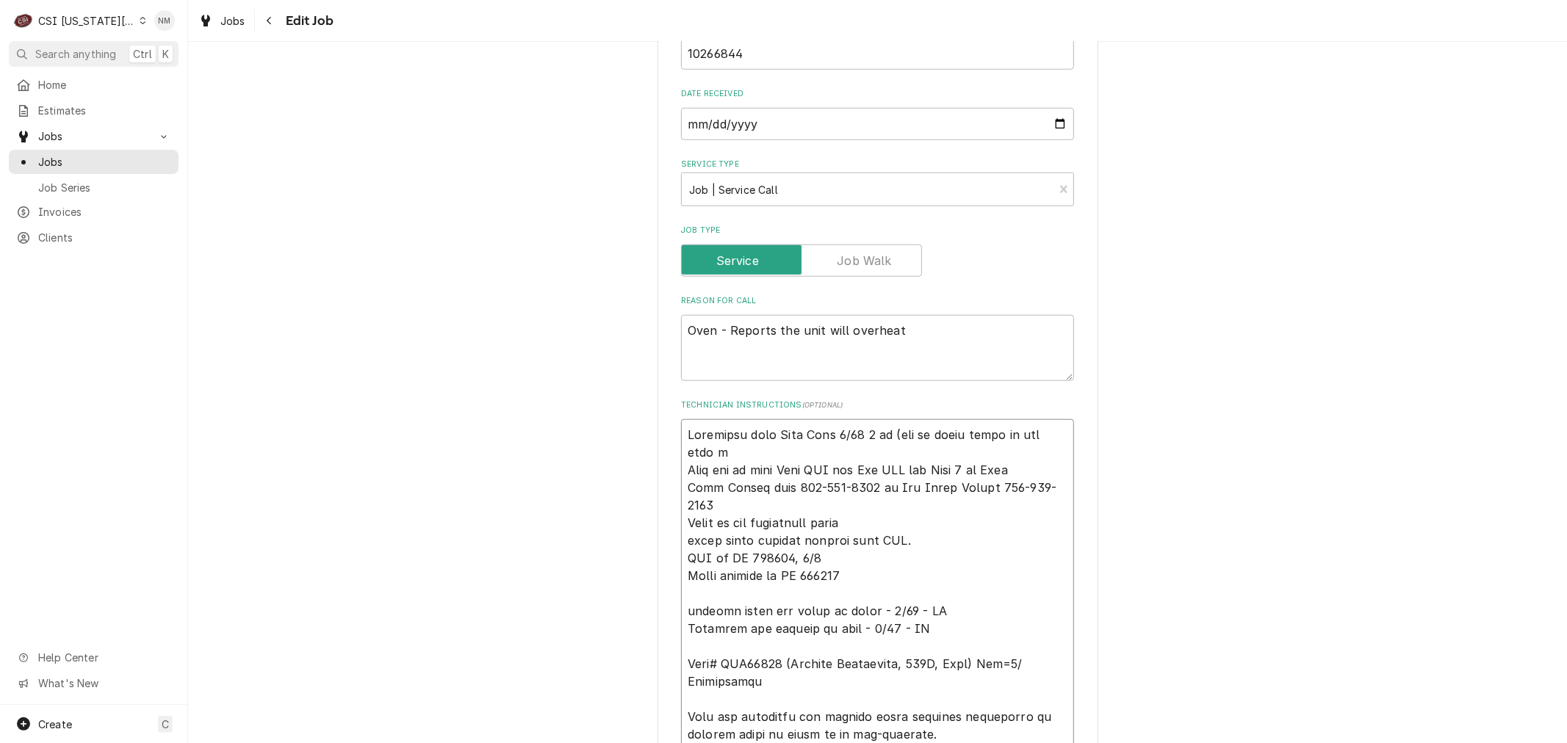
type textarea "Confirmed with Dean Tues 9/23 8 am (set up early since he has jury du Dean out …"
type textarea "x"
type textarea "Confirmed with Dean Tues 9/23 8 am (set up early since he has jury dut Dean out…"
type textarea "x"
type textarea "Confirmed with Dean Tues 9/23 8 am (set up early since he has jury duty Dean ou…"
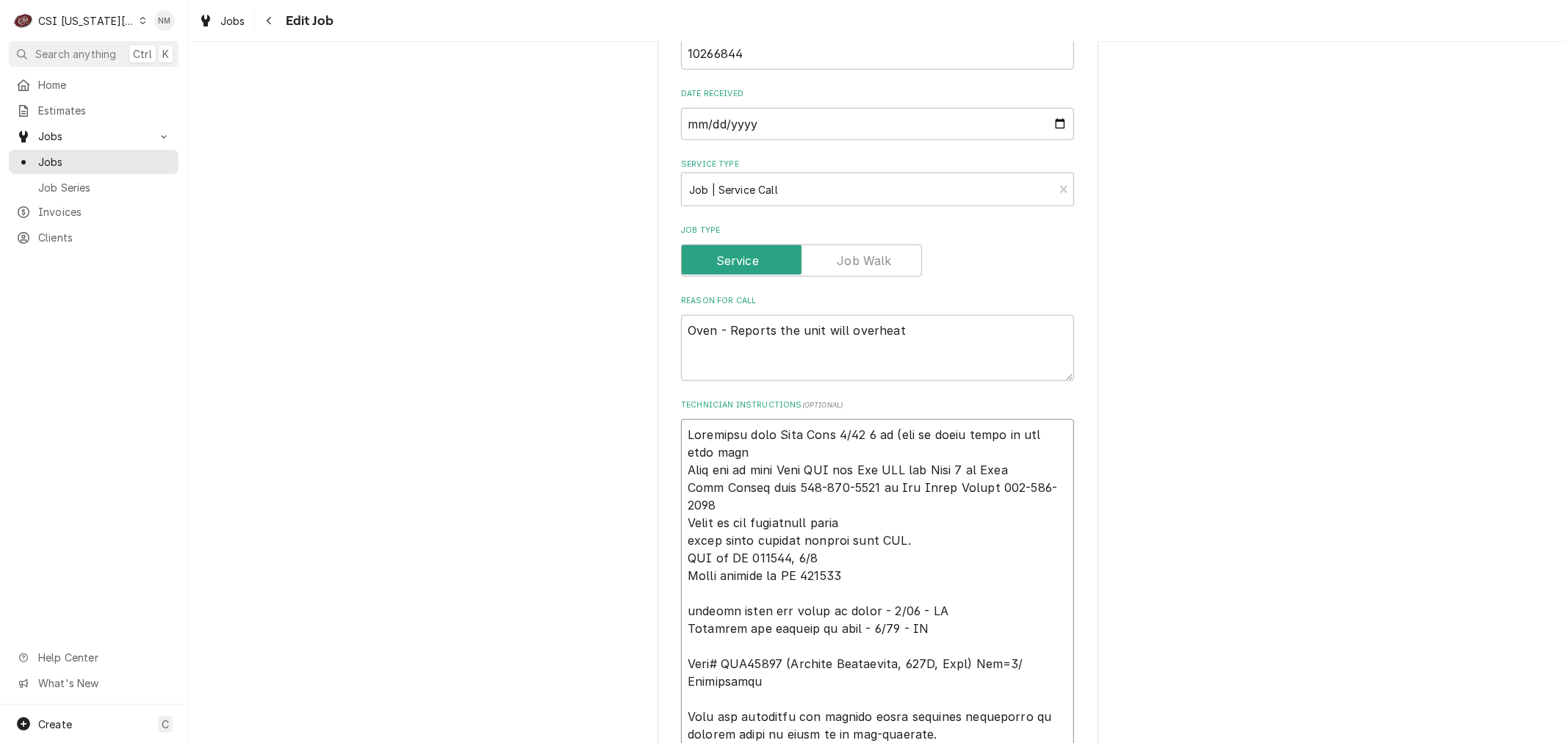
type textarea "x"
type textarea "Confirmed with Dean Tues 9/23 8 am (set up early since he has jury duty Dean ou…"
type textarea "x"
type textarea "Confirmed with Dean Tues 9/23 8 am (set up early since he has jury duty m Dean …"
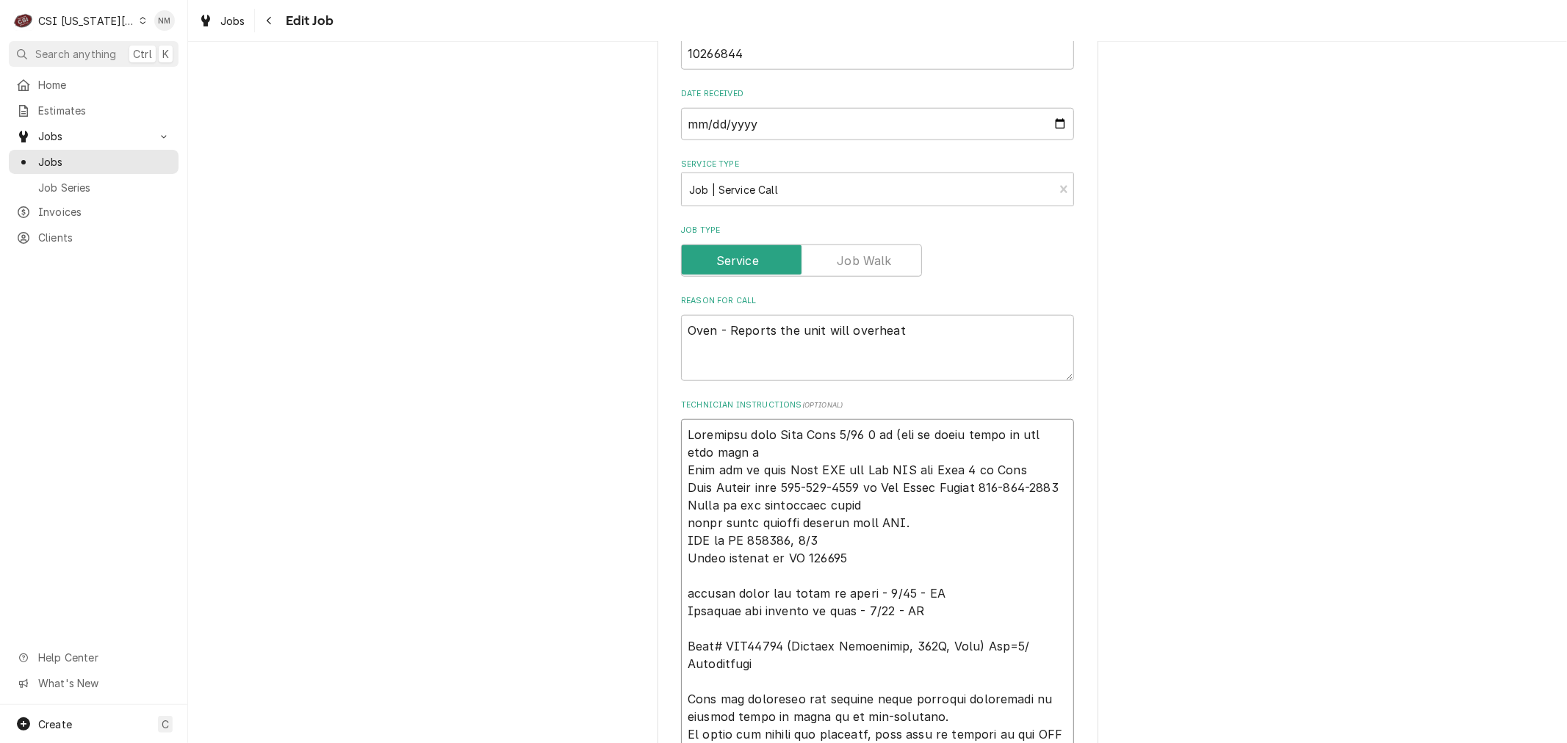
type textarea "x"
type textarea "Confirmed with Dean Tues 9/23 8 am (set up early since he has jury duty mo Dean…"
type textarea "x"
type textarea "Confirmed with Dean Tues 9/23 8 am (set up early since he has jury duty mon Dea…"
type textarea "x"
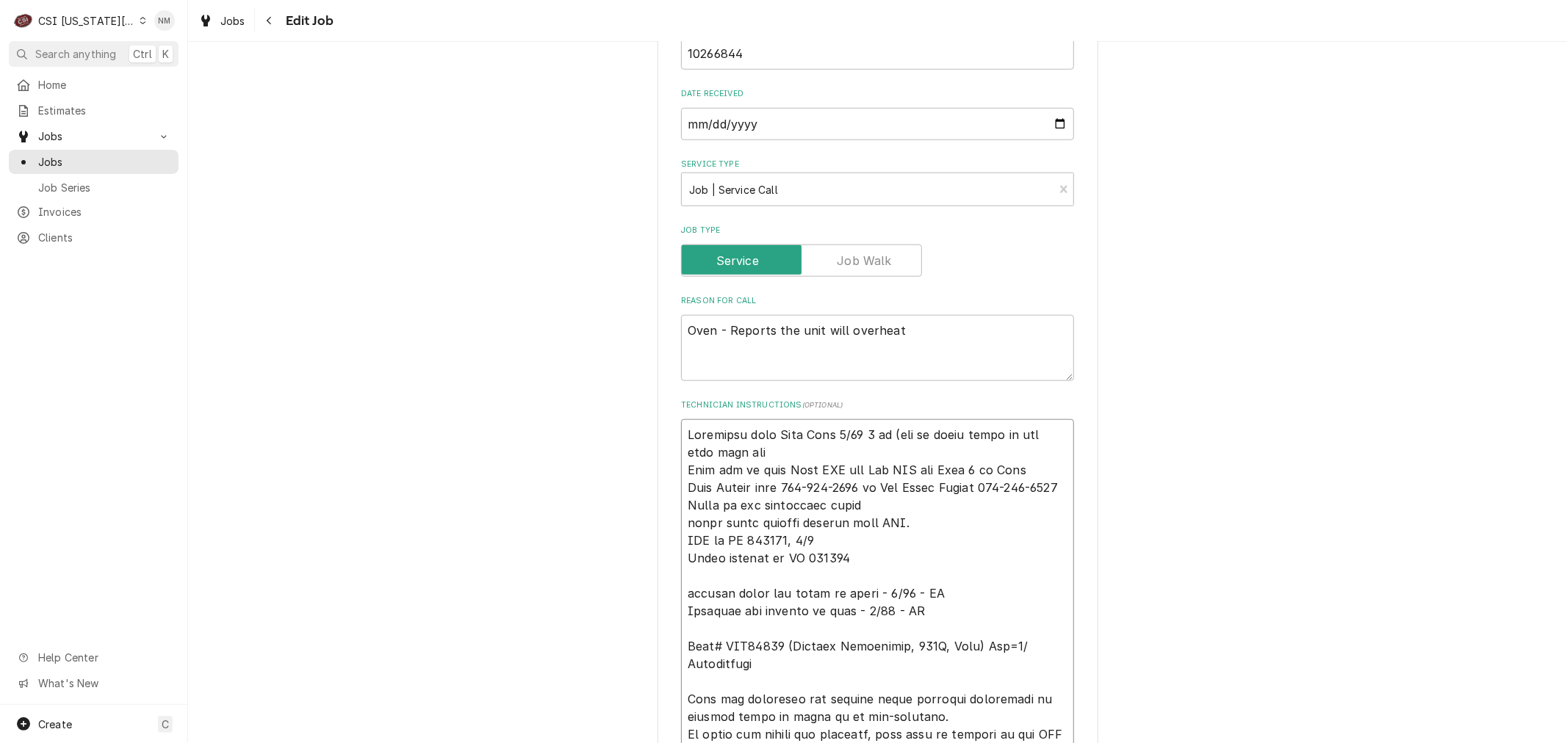
type textarea "Confirmed with Dean Tues 9/23 8 am (set up early since he has jury duty mon) De…"
type textarea "x"
type textarea "Confirmed with Dean Tues 9/23 8 am (set up early since he has jury duty mon) De…"
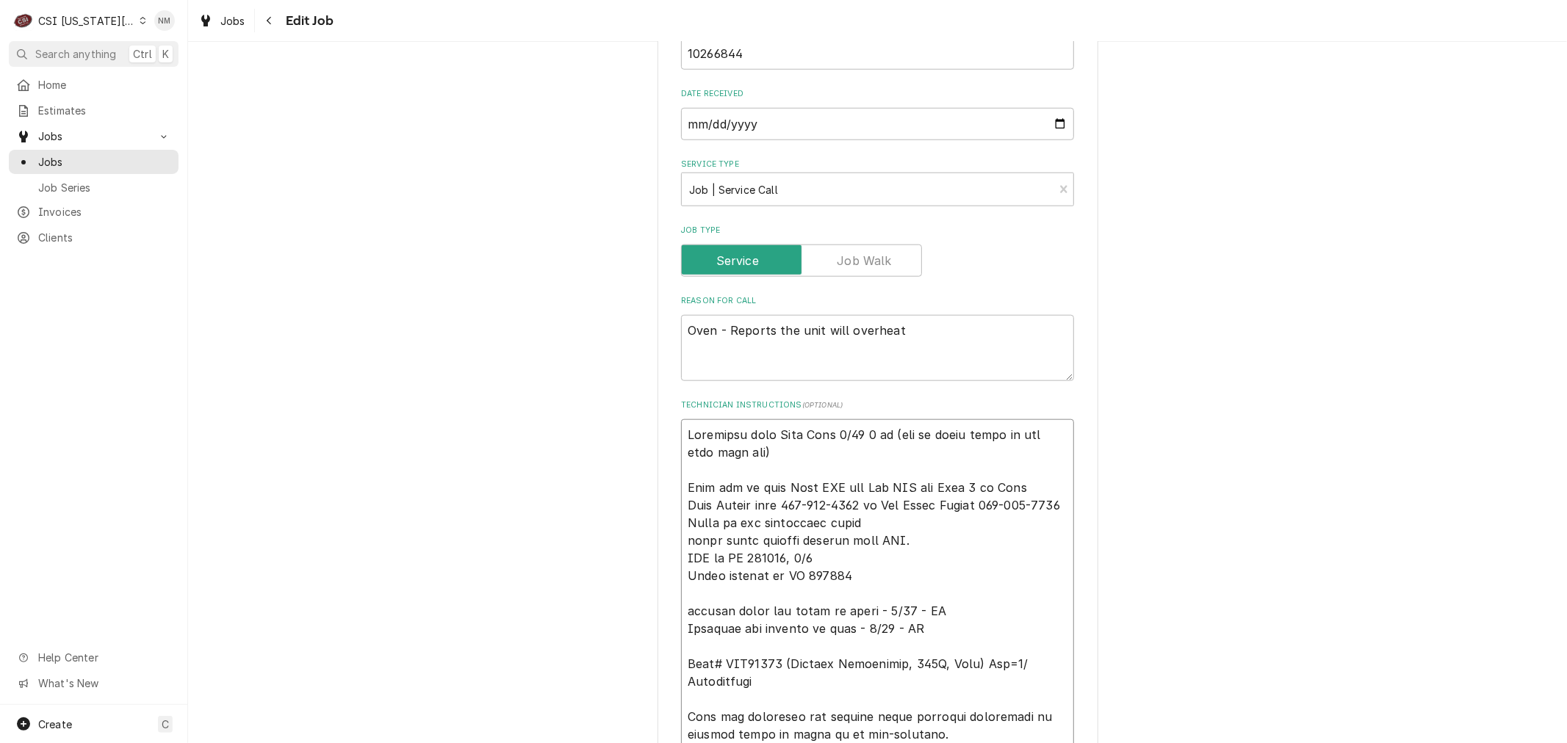
type textarea "x"
type textarea "Confirmed with Dean Tues 9/23 8 am (set up early since he has jury duty mon) De…"
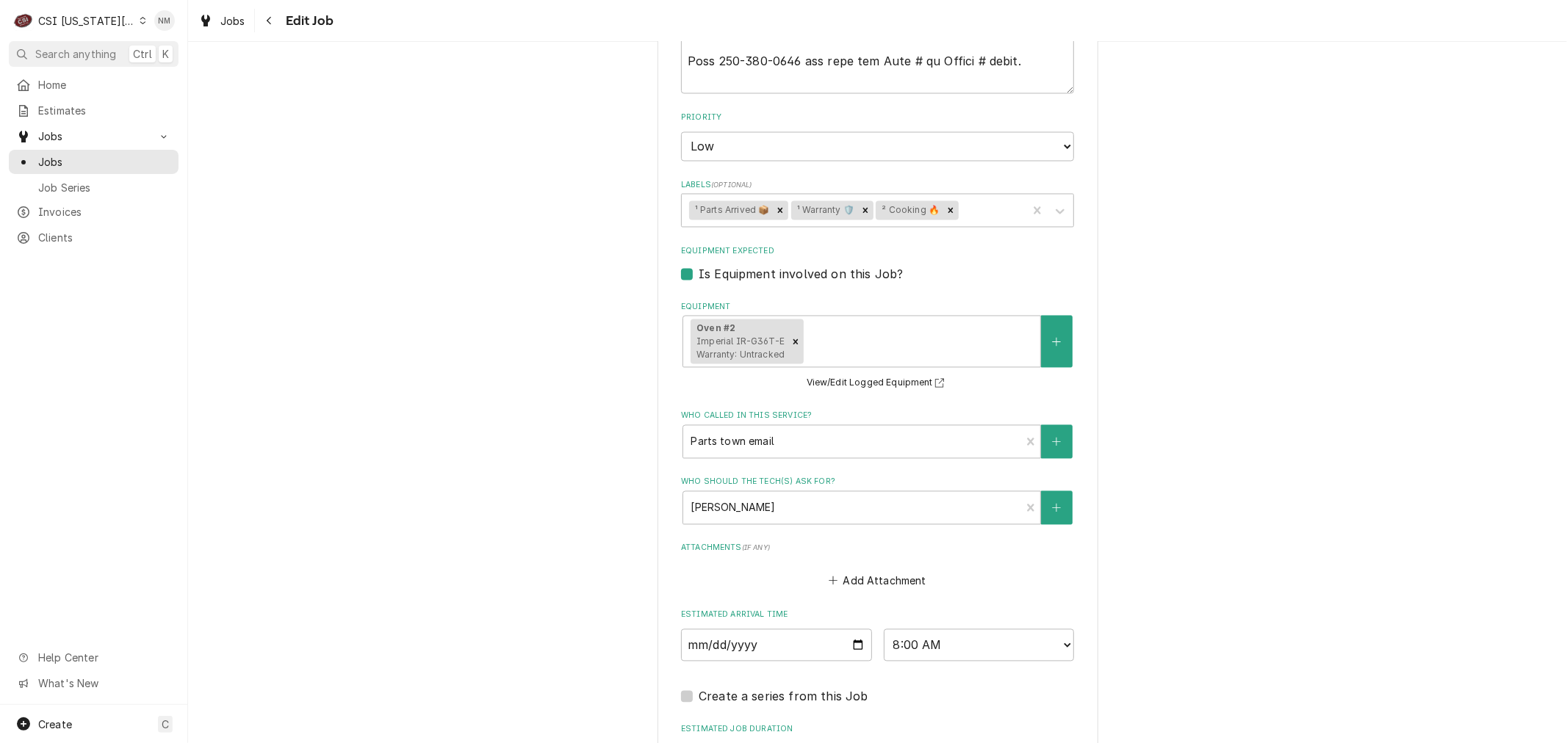
scroll to position [2470, 0]
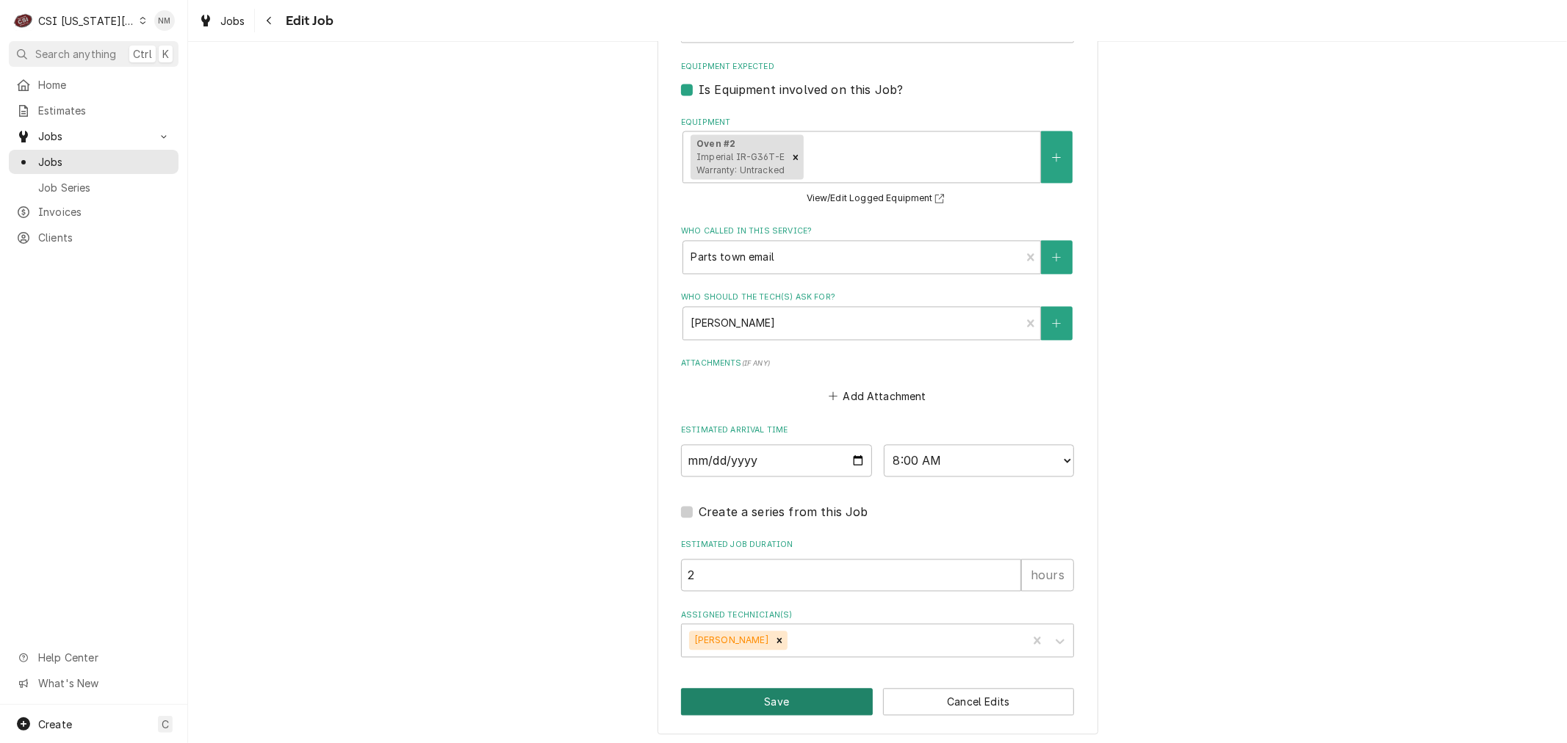
click at [779, 699] on button "Save" at bounding box center [777, 701] width 192 height 27
type textarea "x"
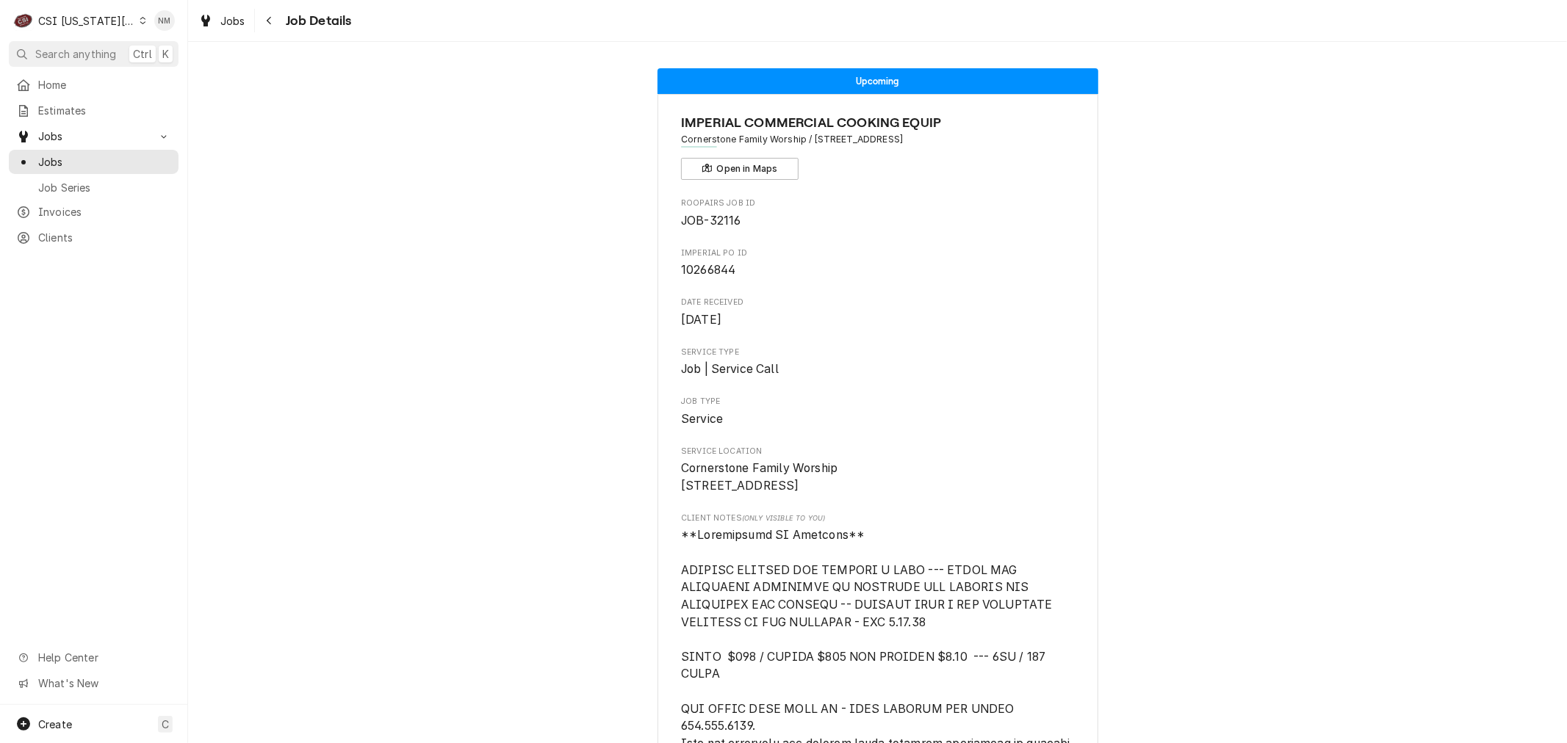
click at [140, 19] on icon "Dynamic Content Wrapper" at bounding box center [143, 20] width 7 height 7
click at [199, 55] on div "CSI [US_STATE]" at bounding box center [252, 54] width 214 height 15
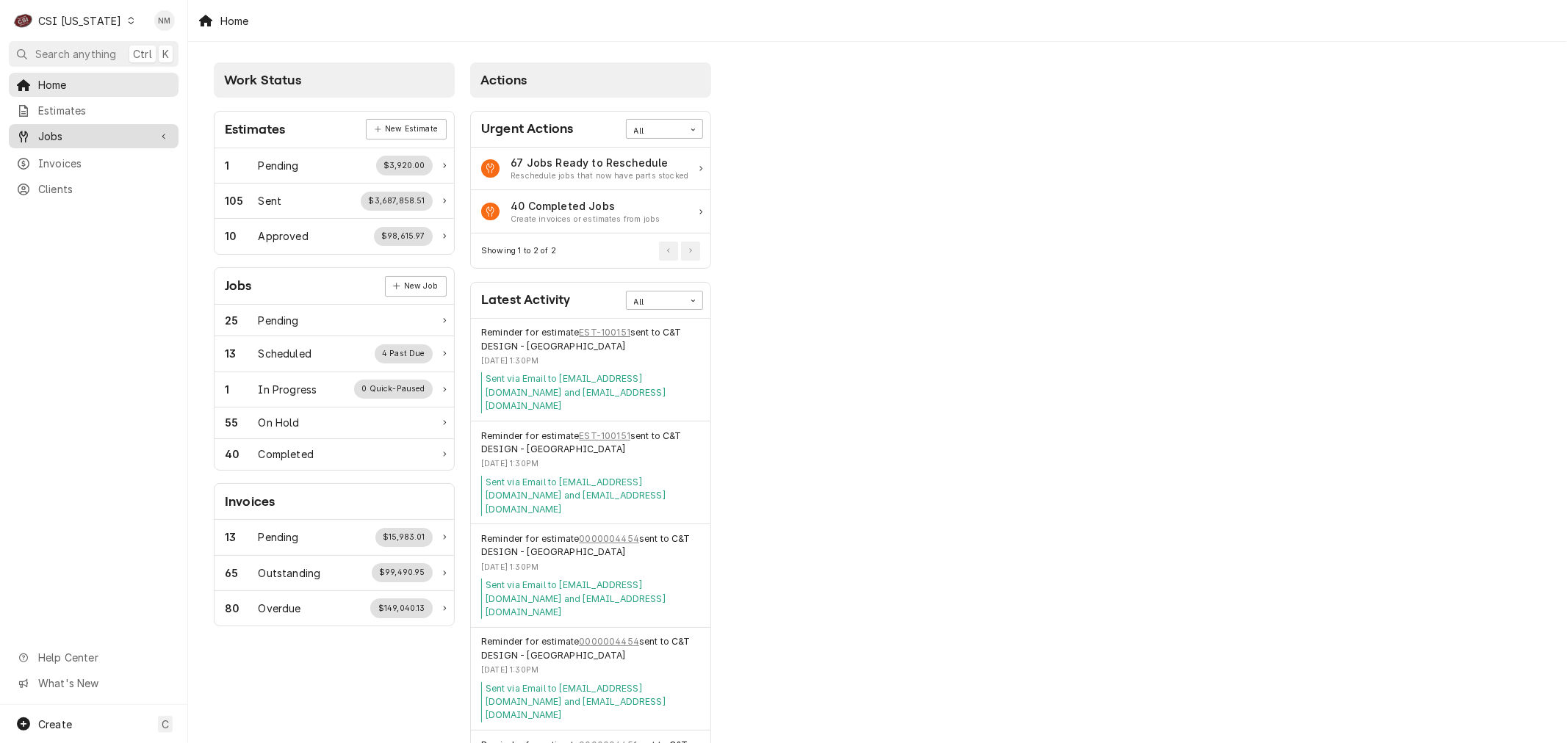
click at [107, 136] on span "Jobs" at bounding box center [93, 136] width 111 height 15
click at [54, 160] on span "Jobs" at bounding box center [104, 161] width 133 height 15
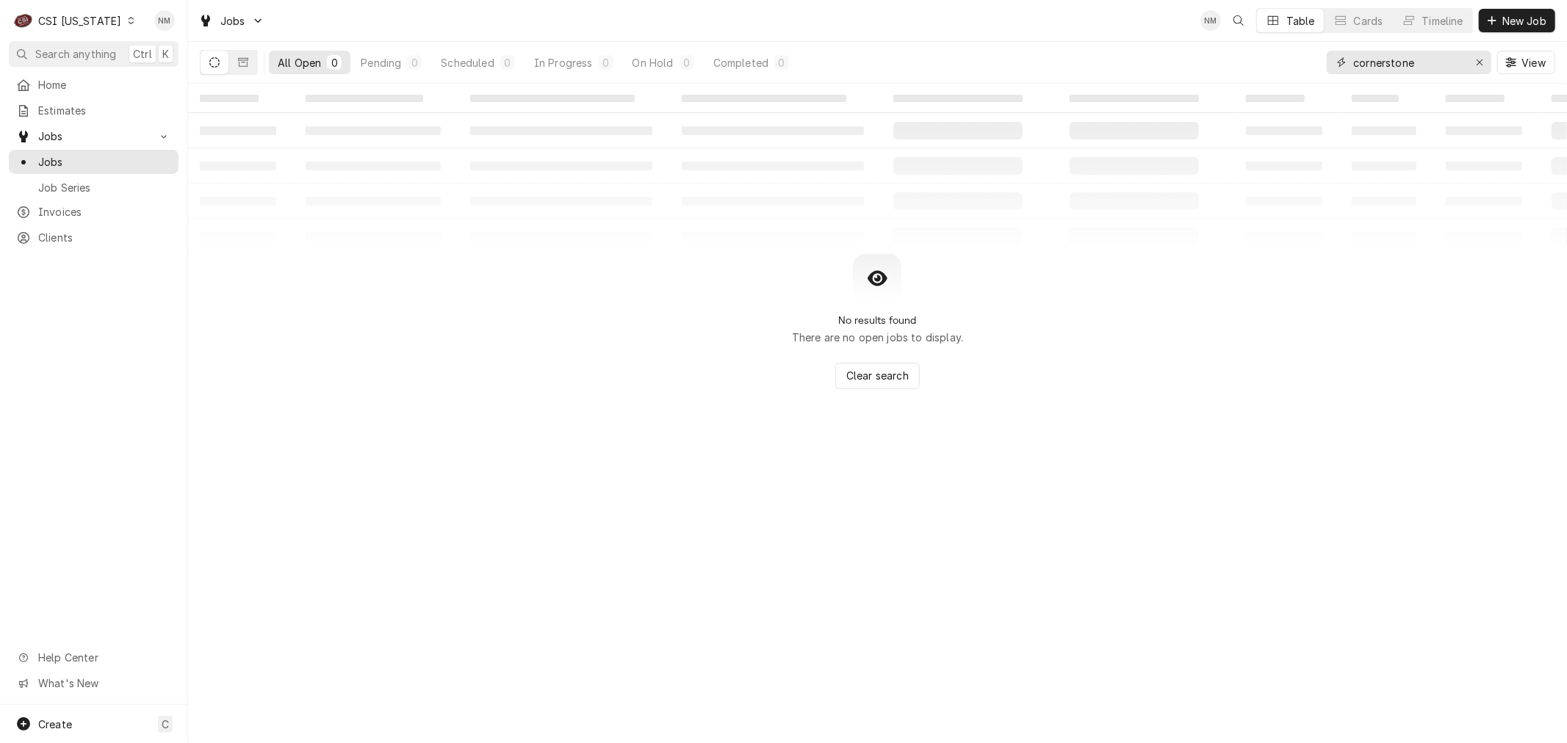
drag, startPoint x: 1357, startPoint y: 65, endPoint x: 1294, endPoint y: 66, distance: 63.2
click at [1294, 66] on div "All Open 0 Pending 0 Scheduled 0 In Progress 0 On Hold 0 Completed 0 cornerston…" at bounding box center [877, 62] width 1355 height 41
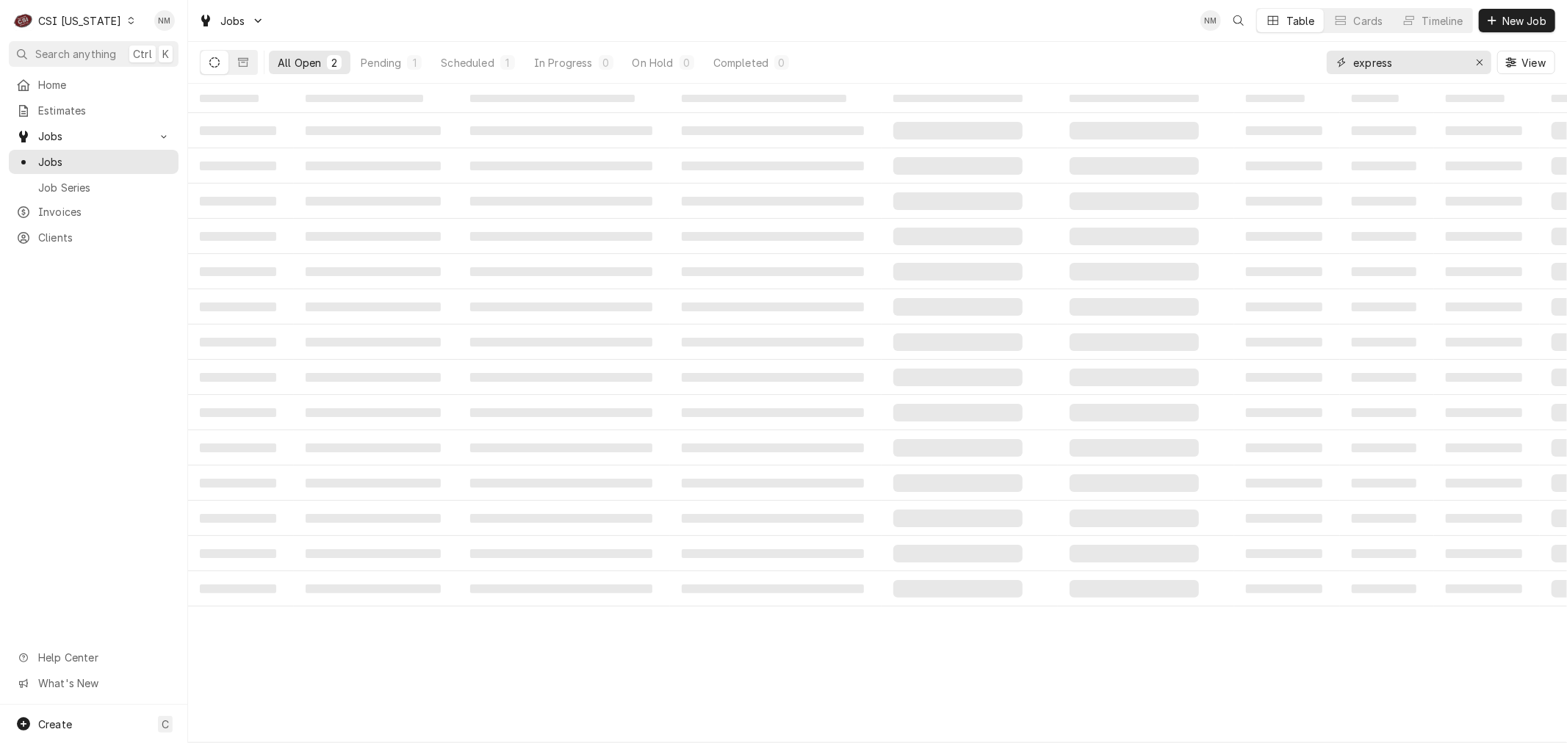
type input "express"
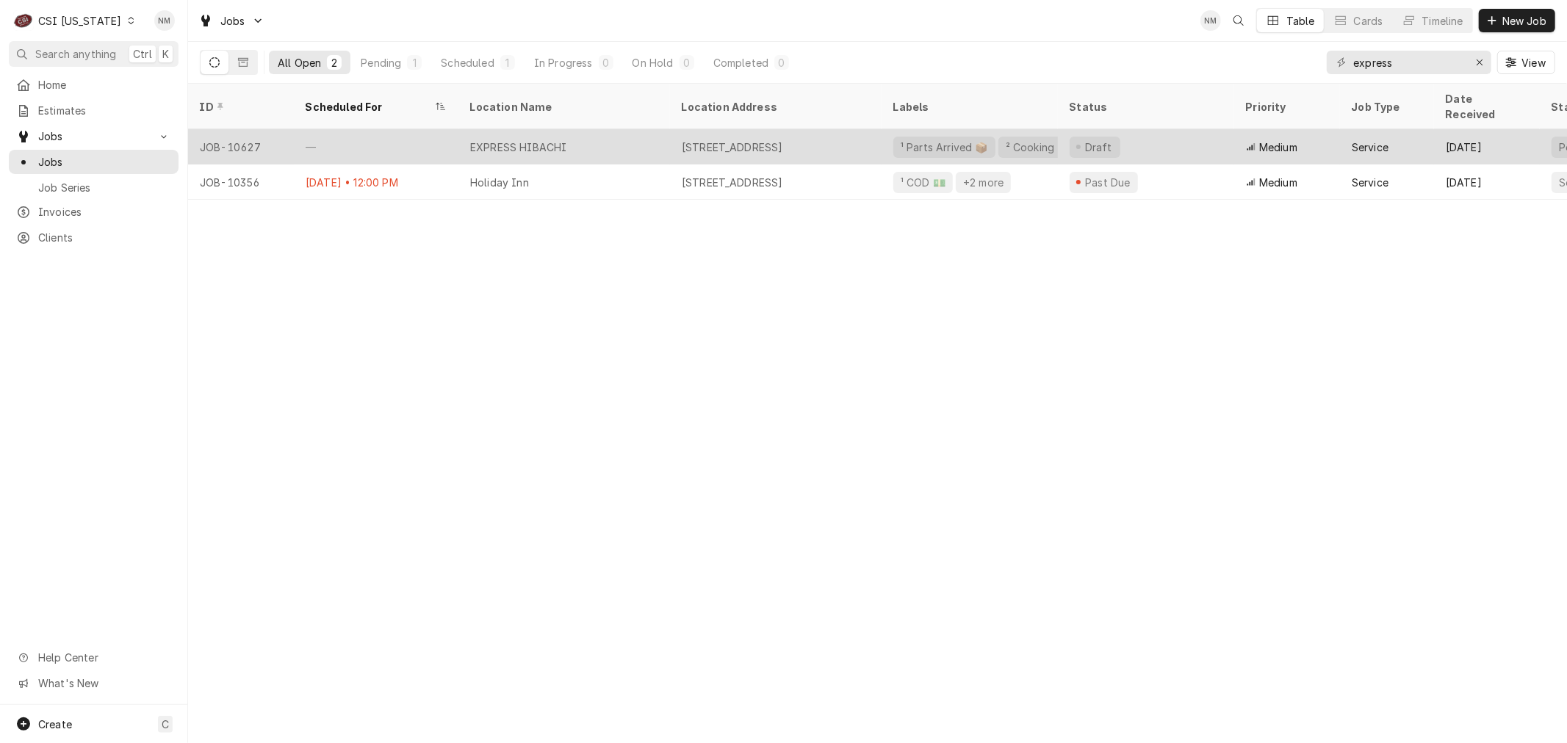
click at [645, 129] on div "EXPRESS HIBACHI" at bounding box center [564, 146] width 212 height 35
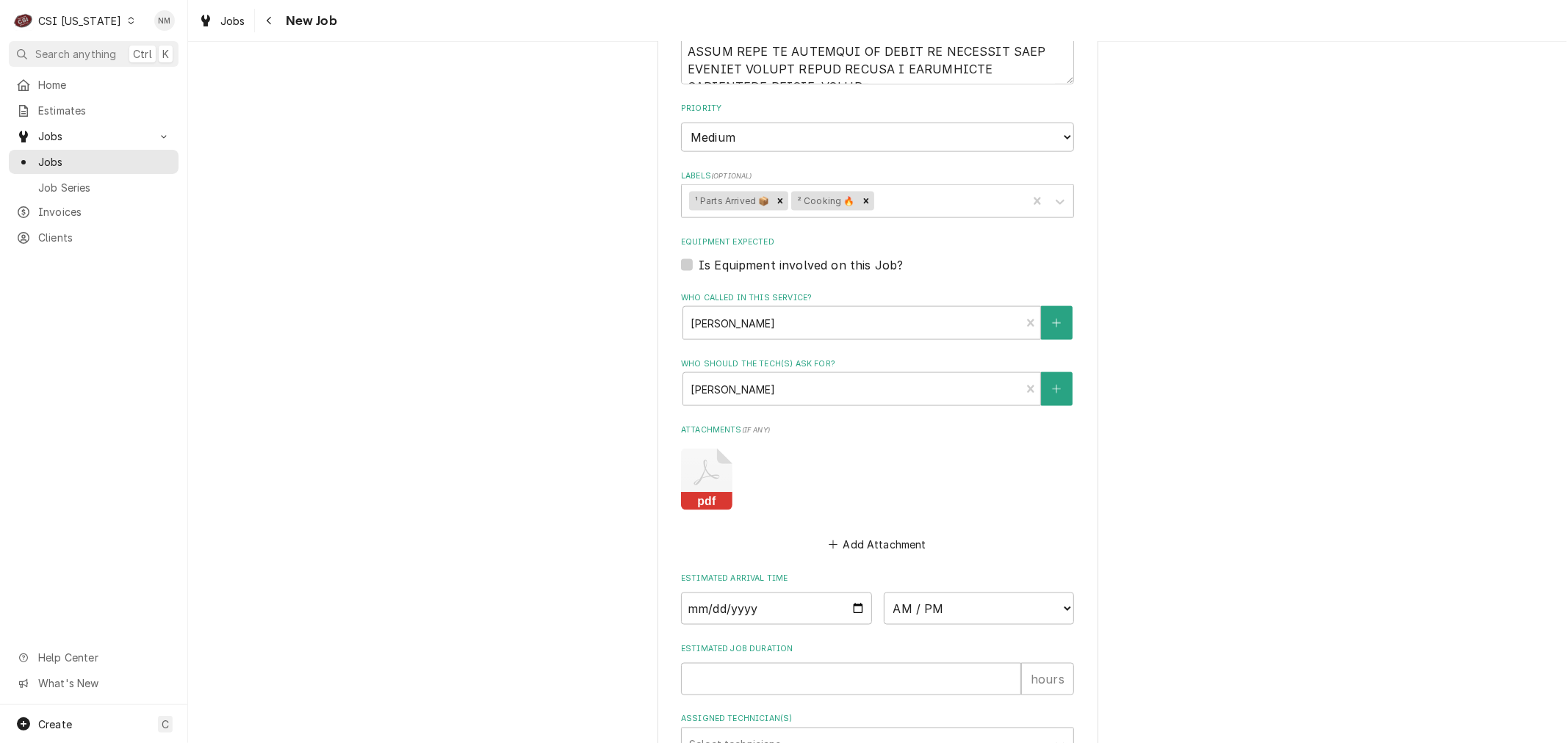
scroll to position [1874, 0]
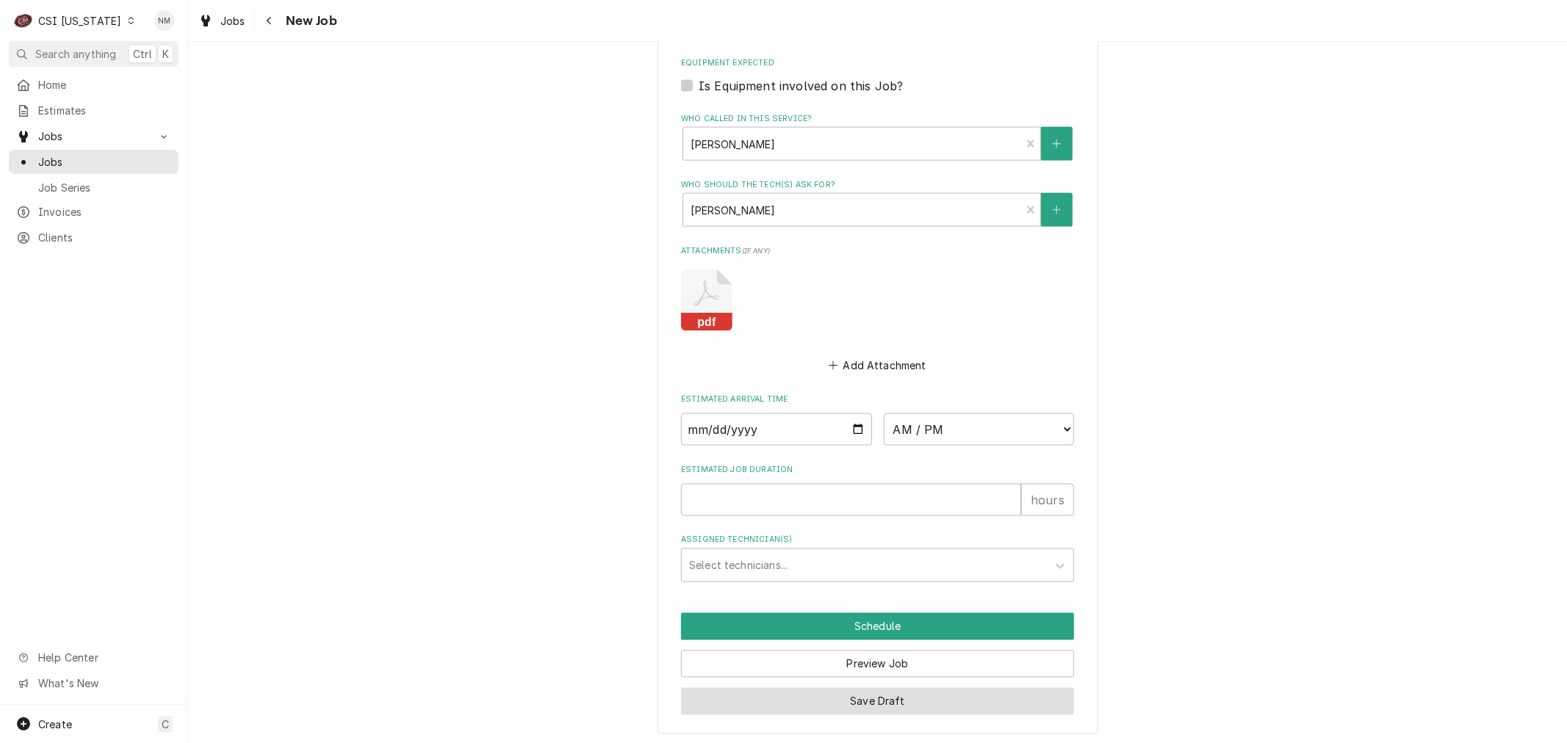
click at [852, 696] on button "Save Draft" at bounding box center [877, 701] width 393 height 27
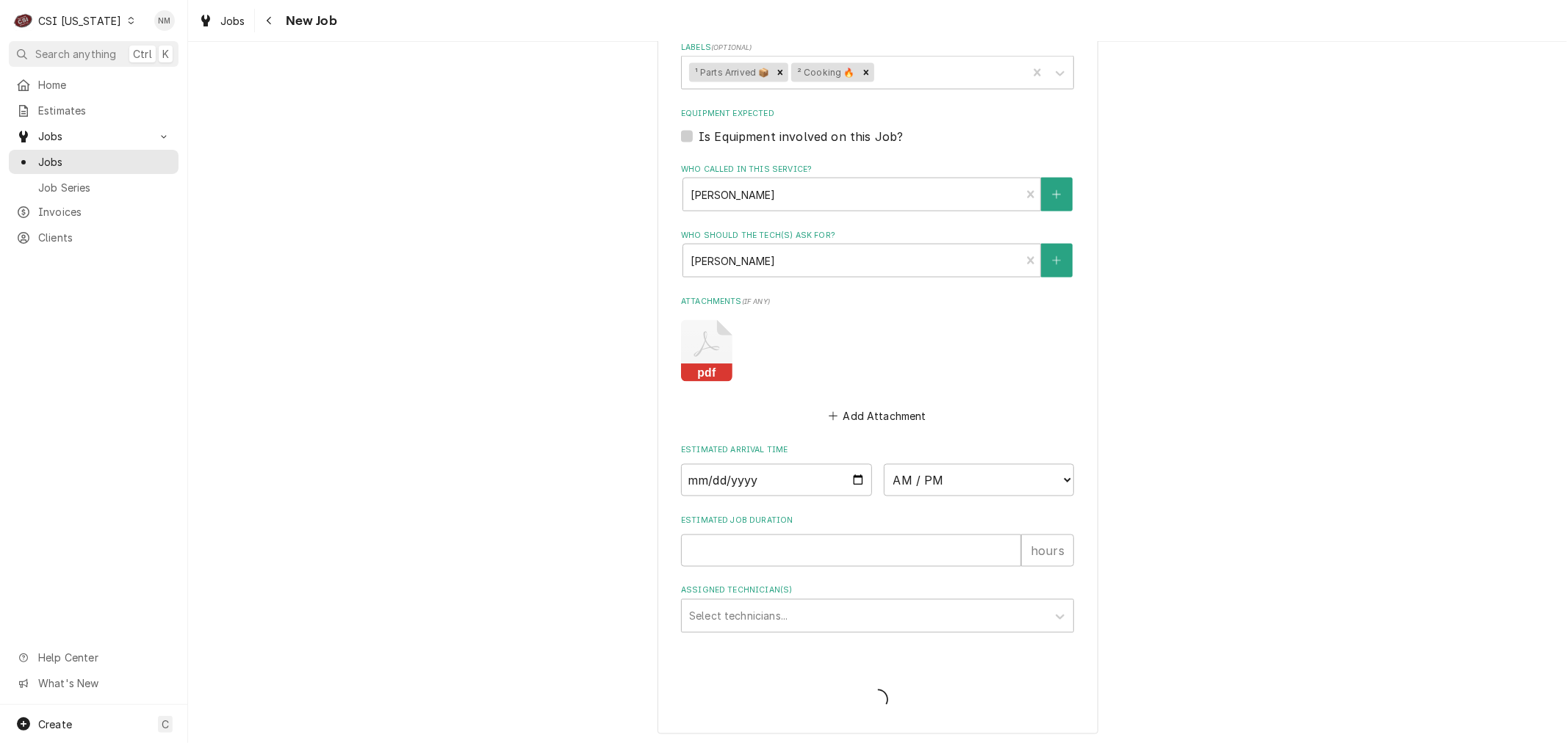
type textarea "x"
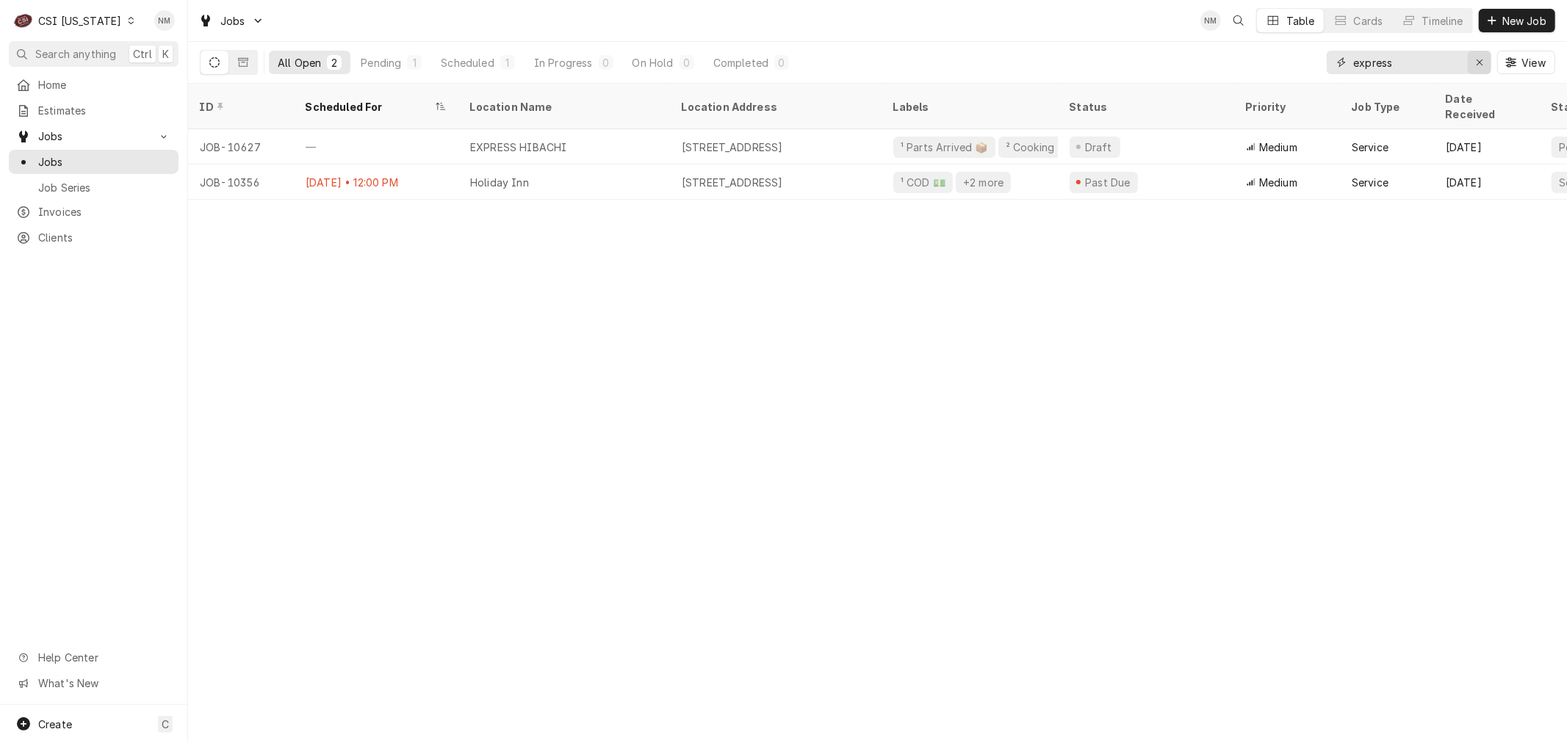
click at [1477, 62] on icon "Erase input" at bounding box center [1480, 62] width 8 height 10
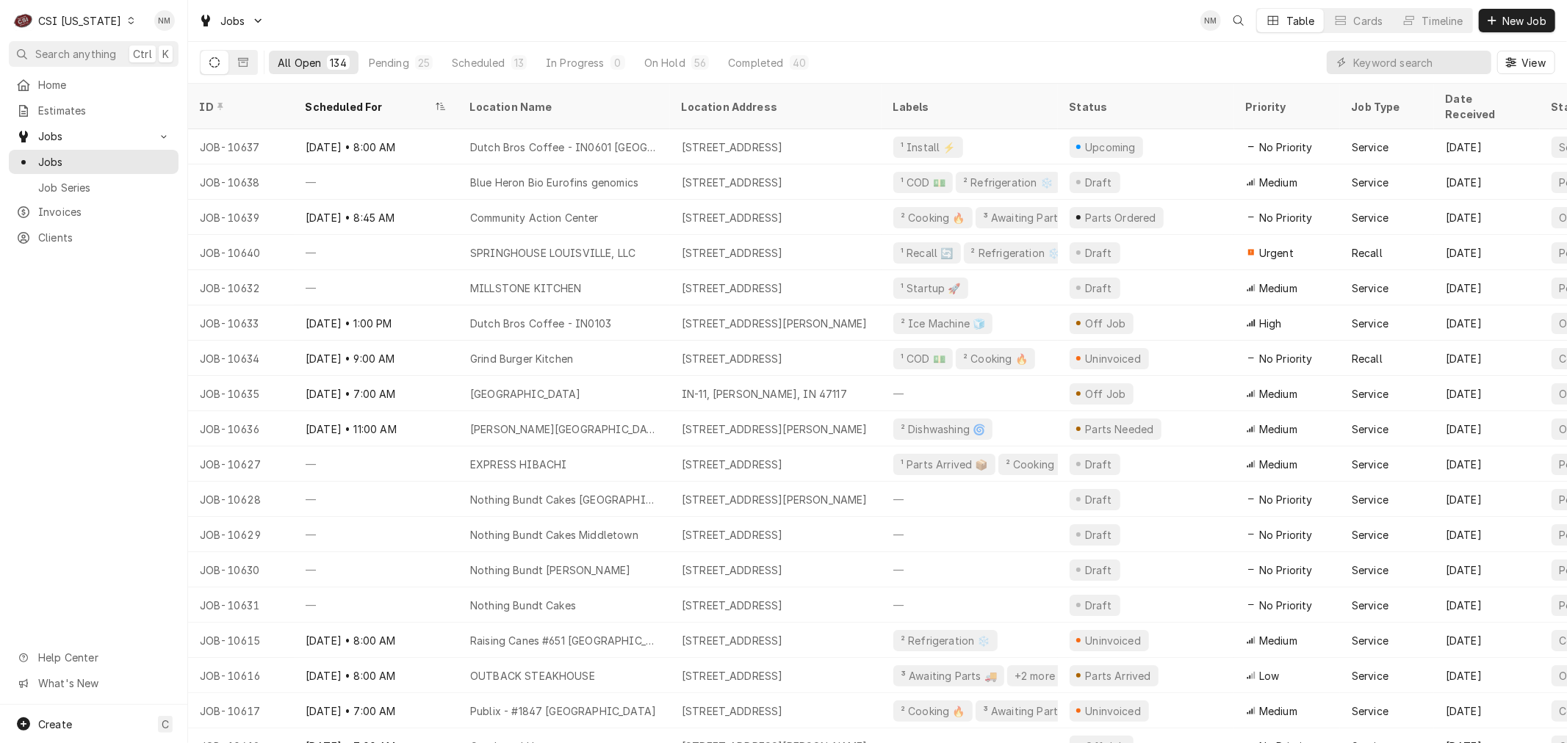
click at [128, 17] on icon "Dynamic Content Wrapper" at bounding box center [131, 20] width 7 height 7
click at [178, 28] on div "CSI [US_STATE][GEOGRAPHIC_DATA]" at bounding box center [229, 28] width 194 height 15
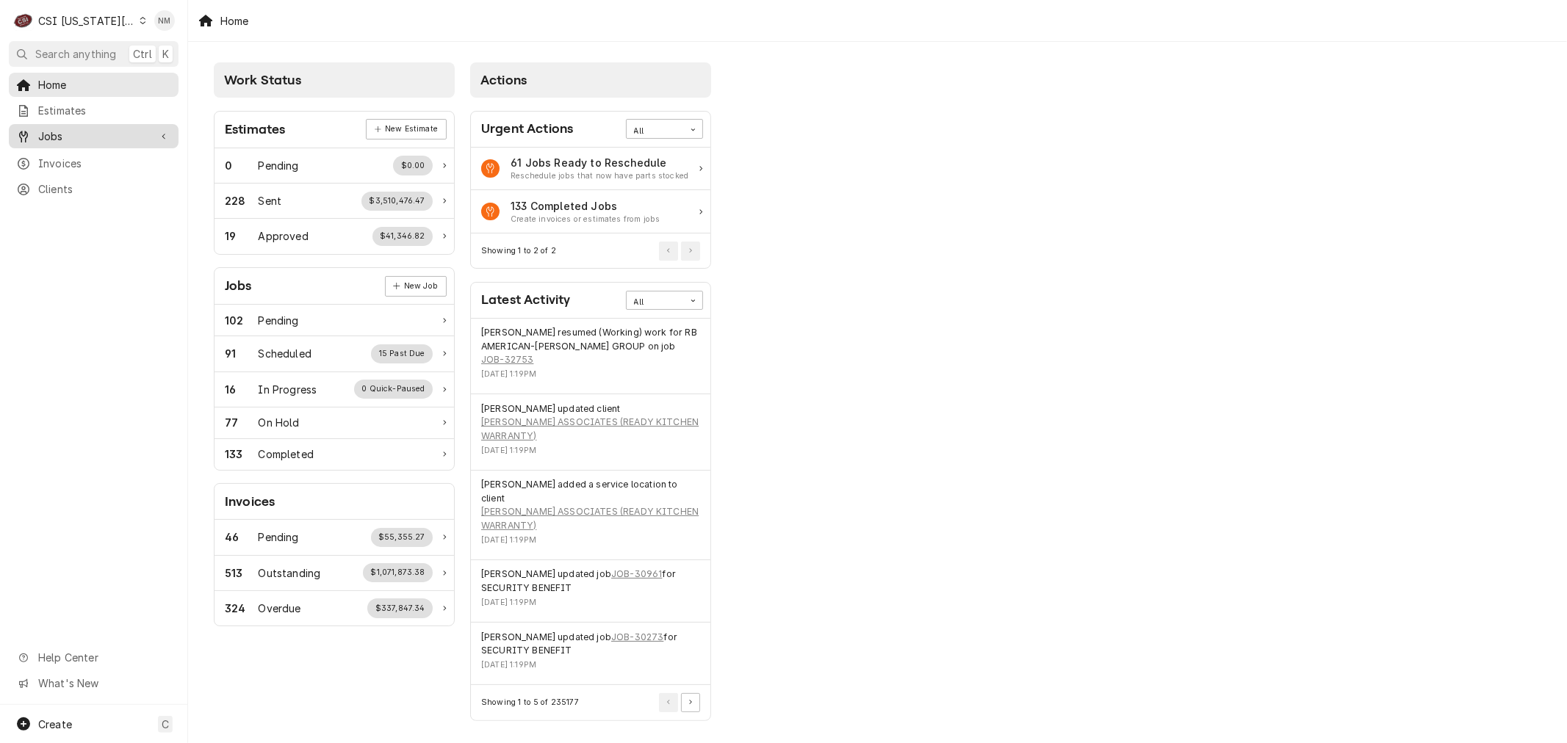
click at [62, 134] on span "Jobs" at bounding box center [93, 136] width 111 height 15
click at [56, 158] on span "Jobs" at bounding box center [104, 161] width 133 height 15
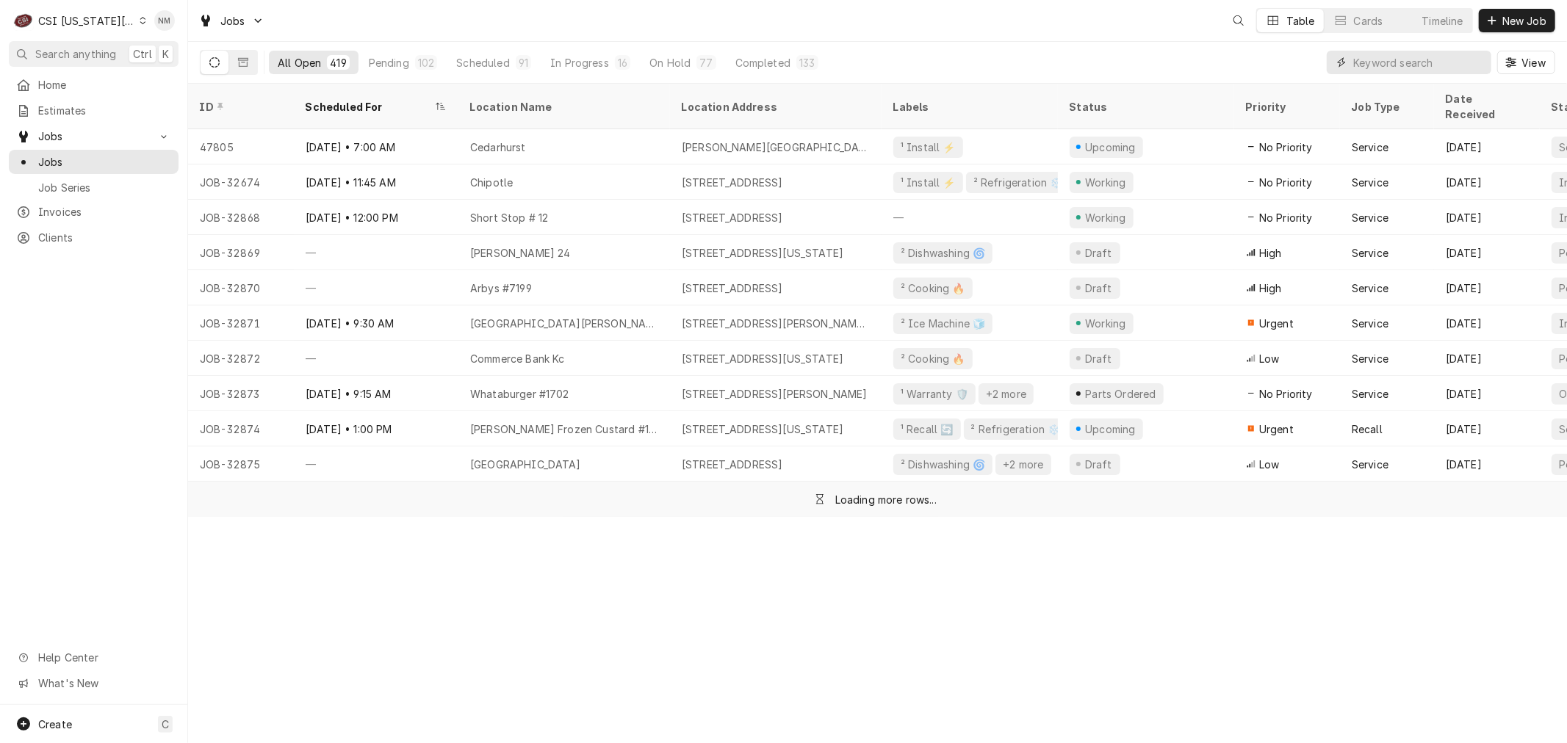
click at [1423, 62] on input "Dynamic Content Wrapper" at bounding box center [1418, 63] width 131 height 24
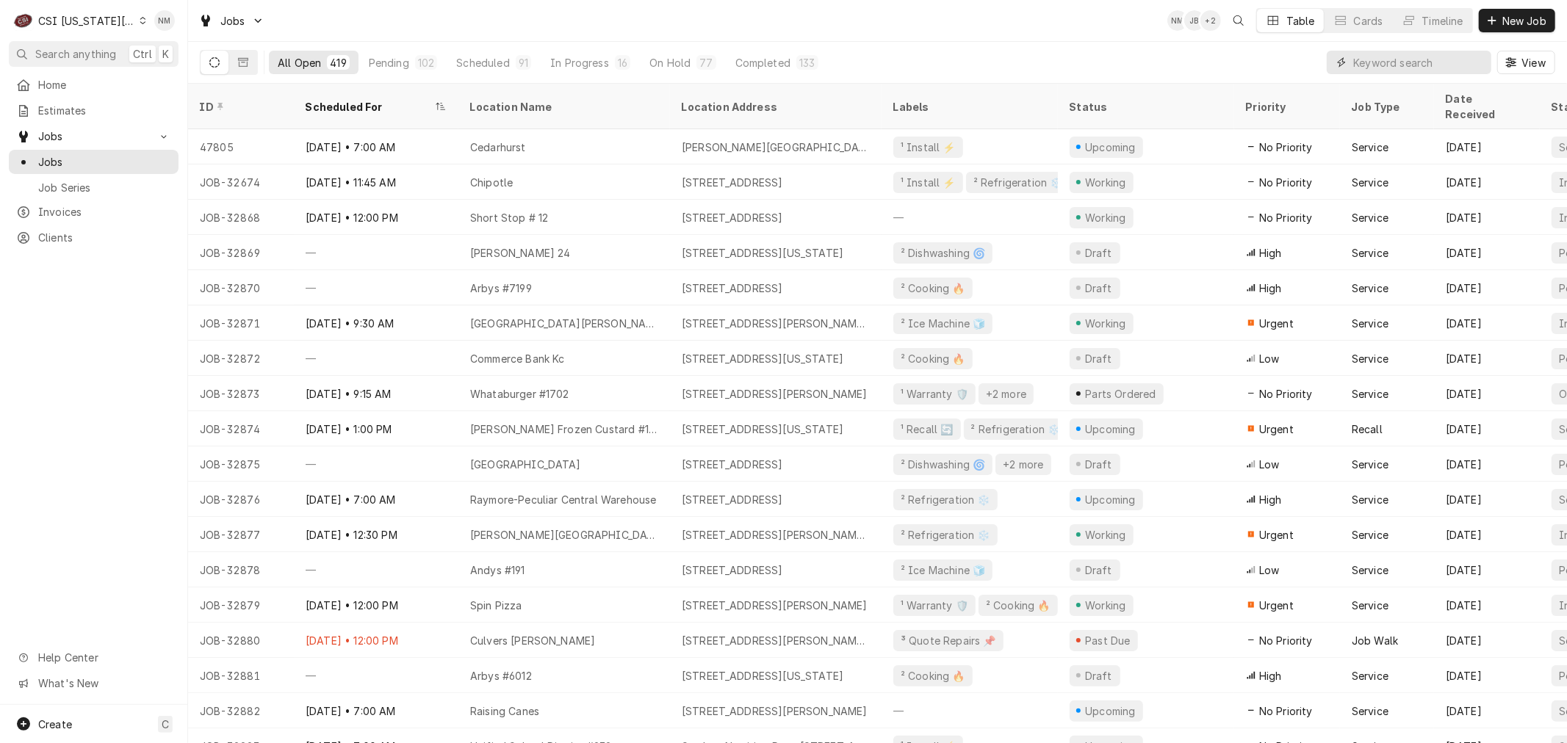
click at [1378, 62] on input "Dynamic Content Wrapper" at bounding box center [1418, 63] width 131 height 24
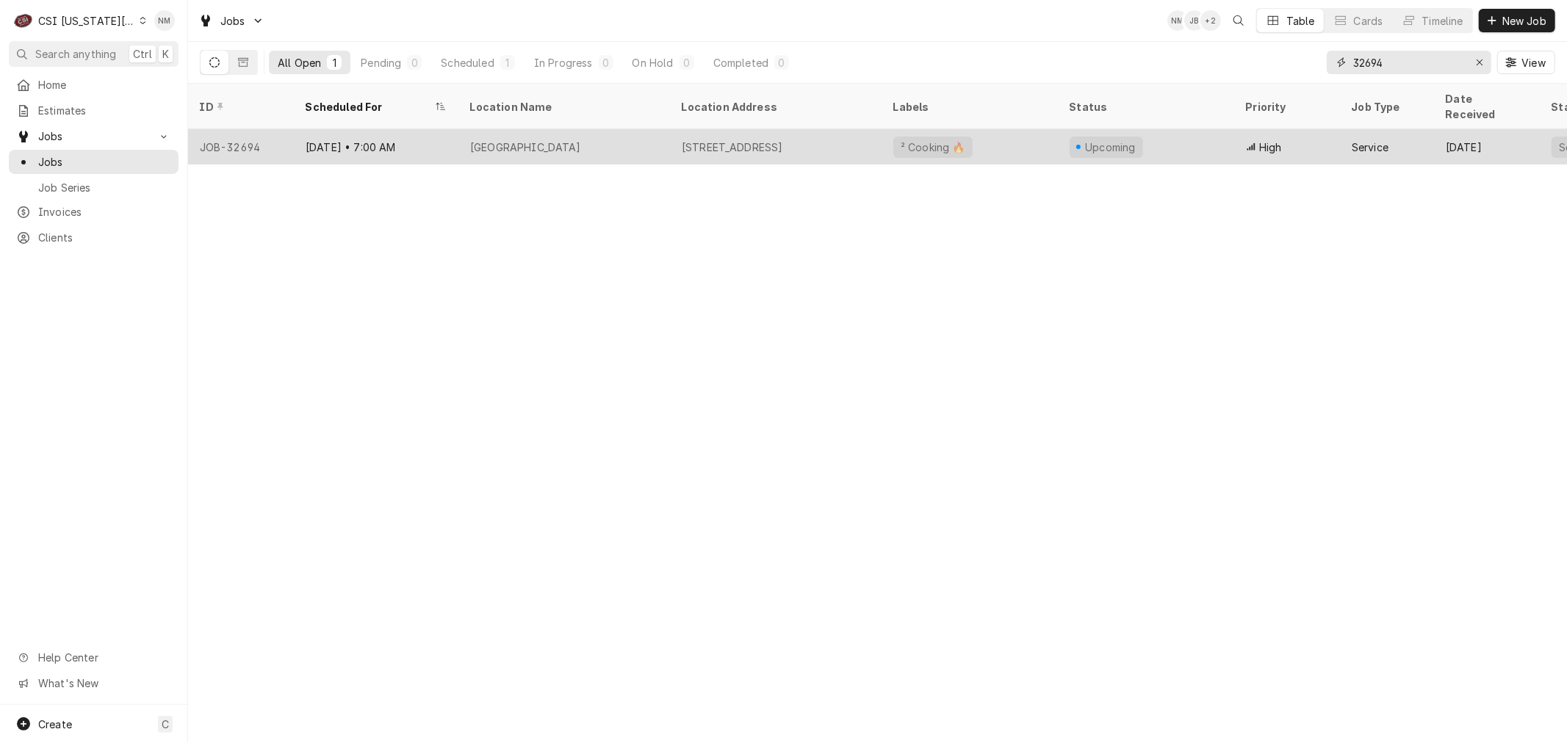
type input "32694"
click at [643, 129] on div "Madison Elementary" at bounding box center [564, 146] width 212 height 35
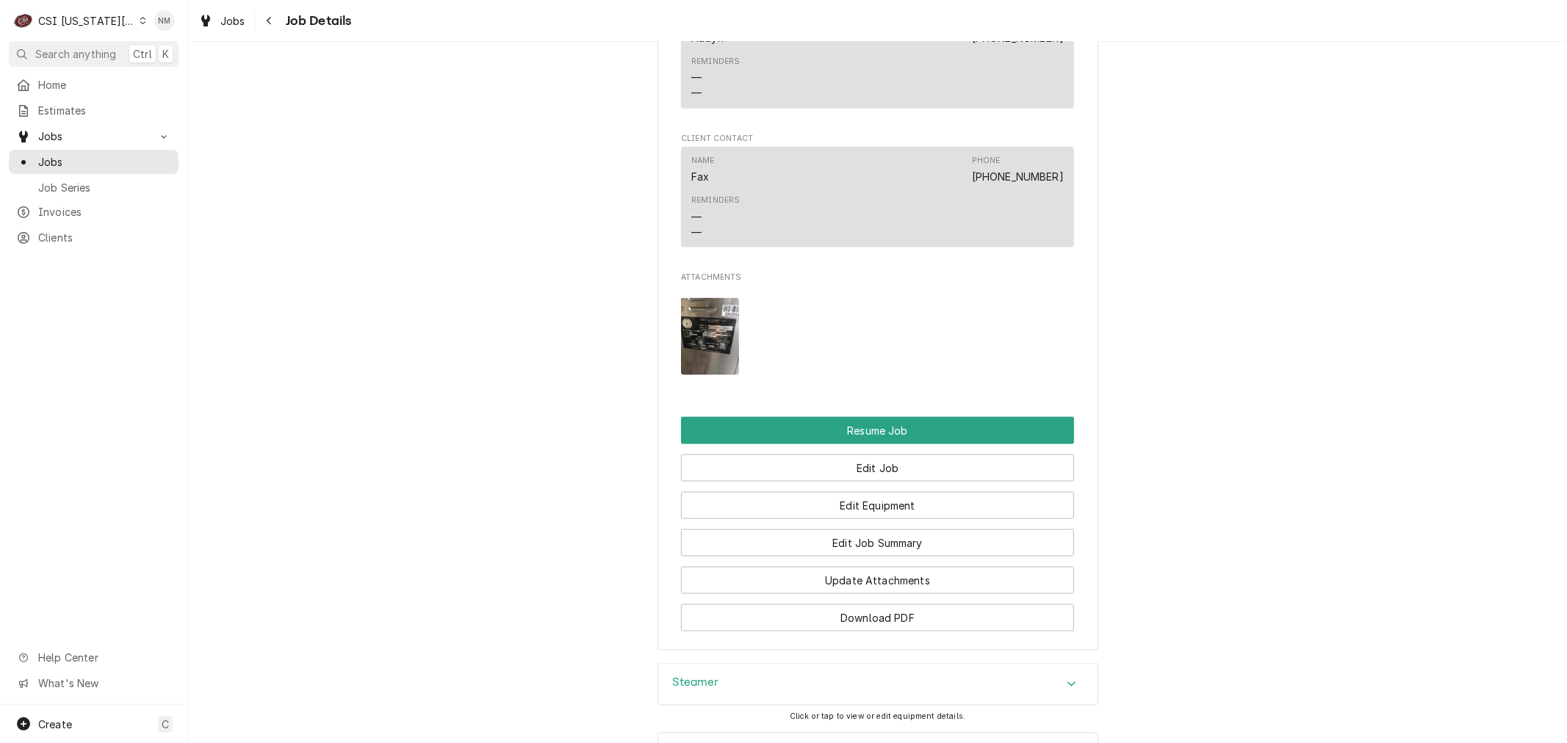
scroll to position [1714, 0]
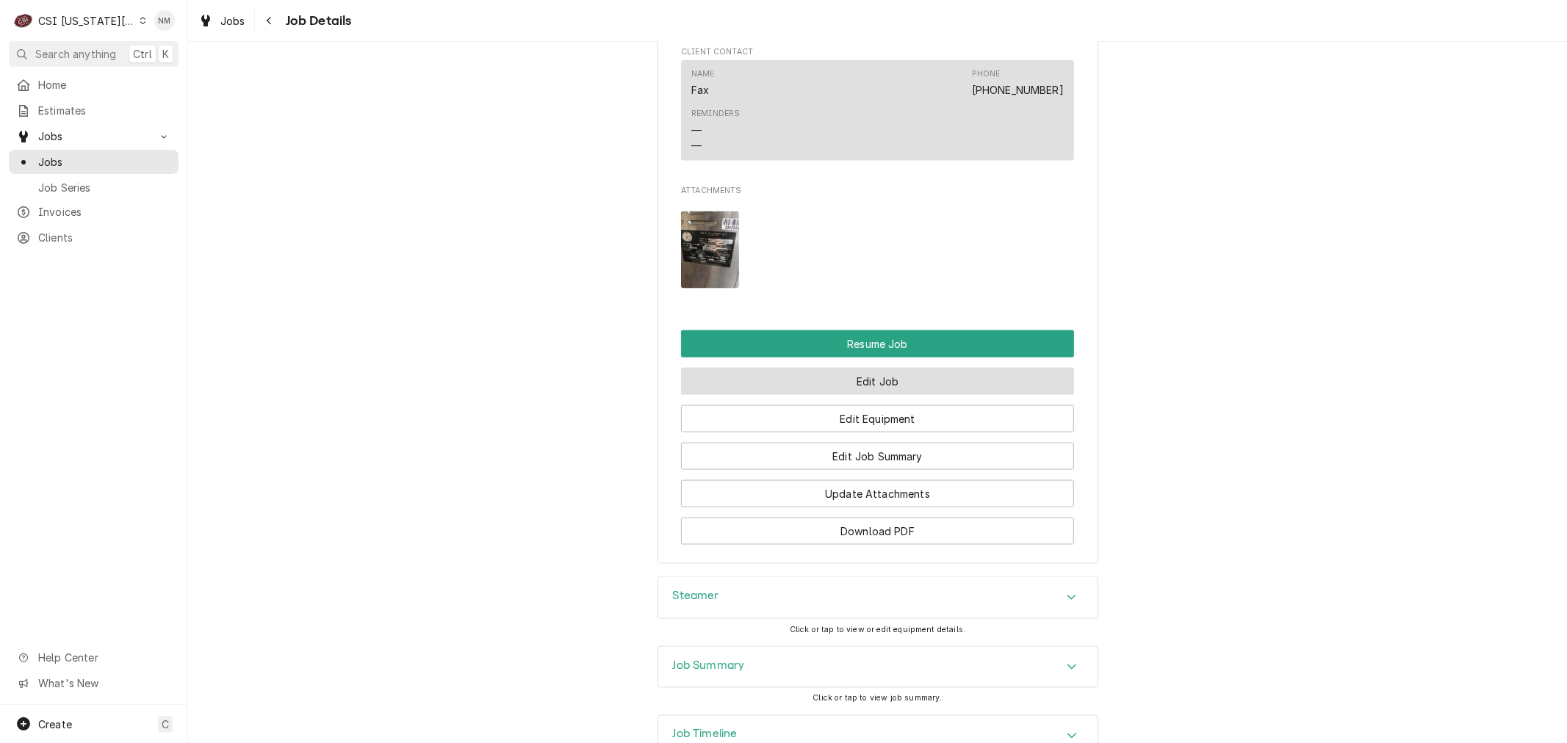
click at [929, 395] on button "Edit Job" at bounding box center [877, 381] width 393 height 27
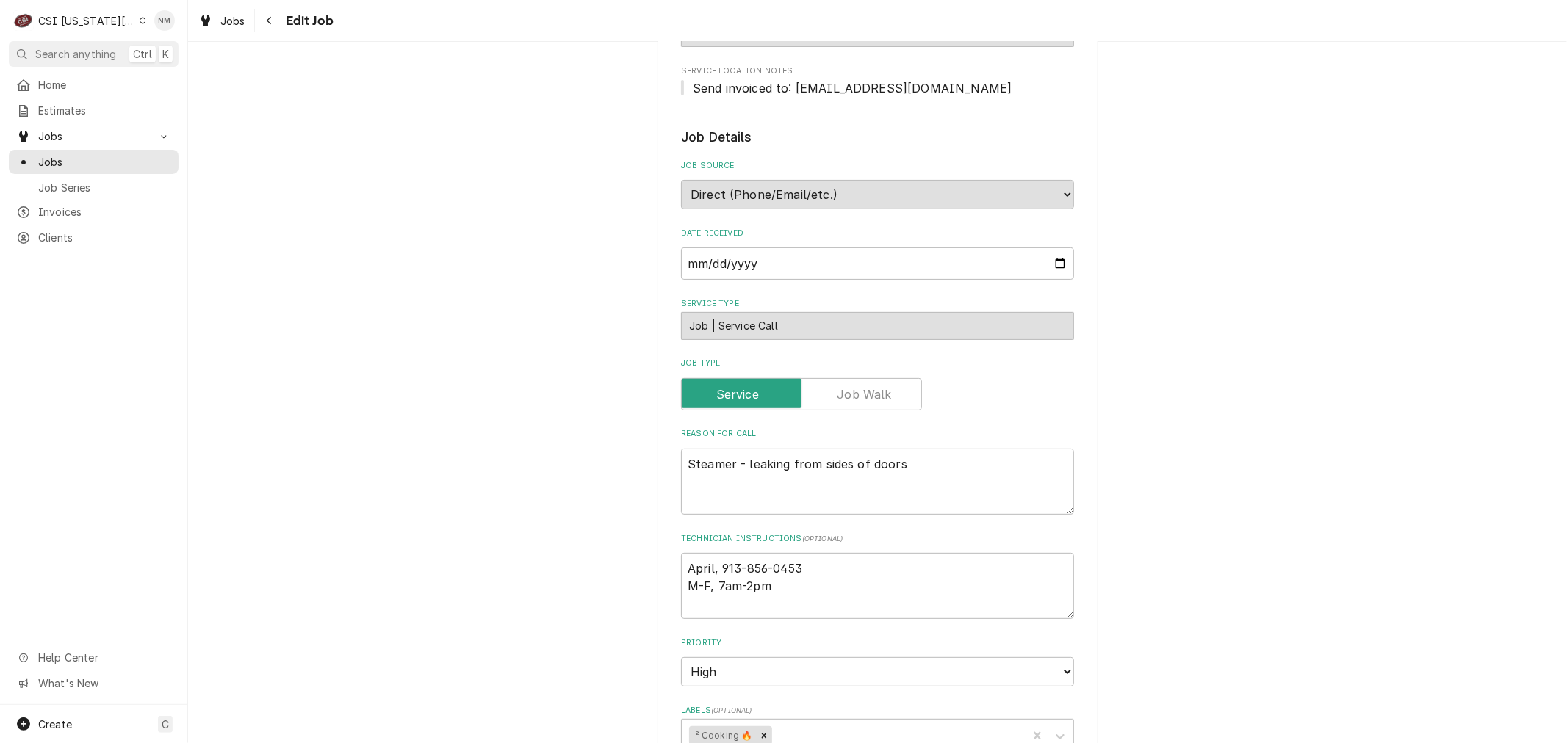
scroll to position [326, 0]
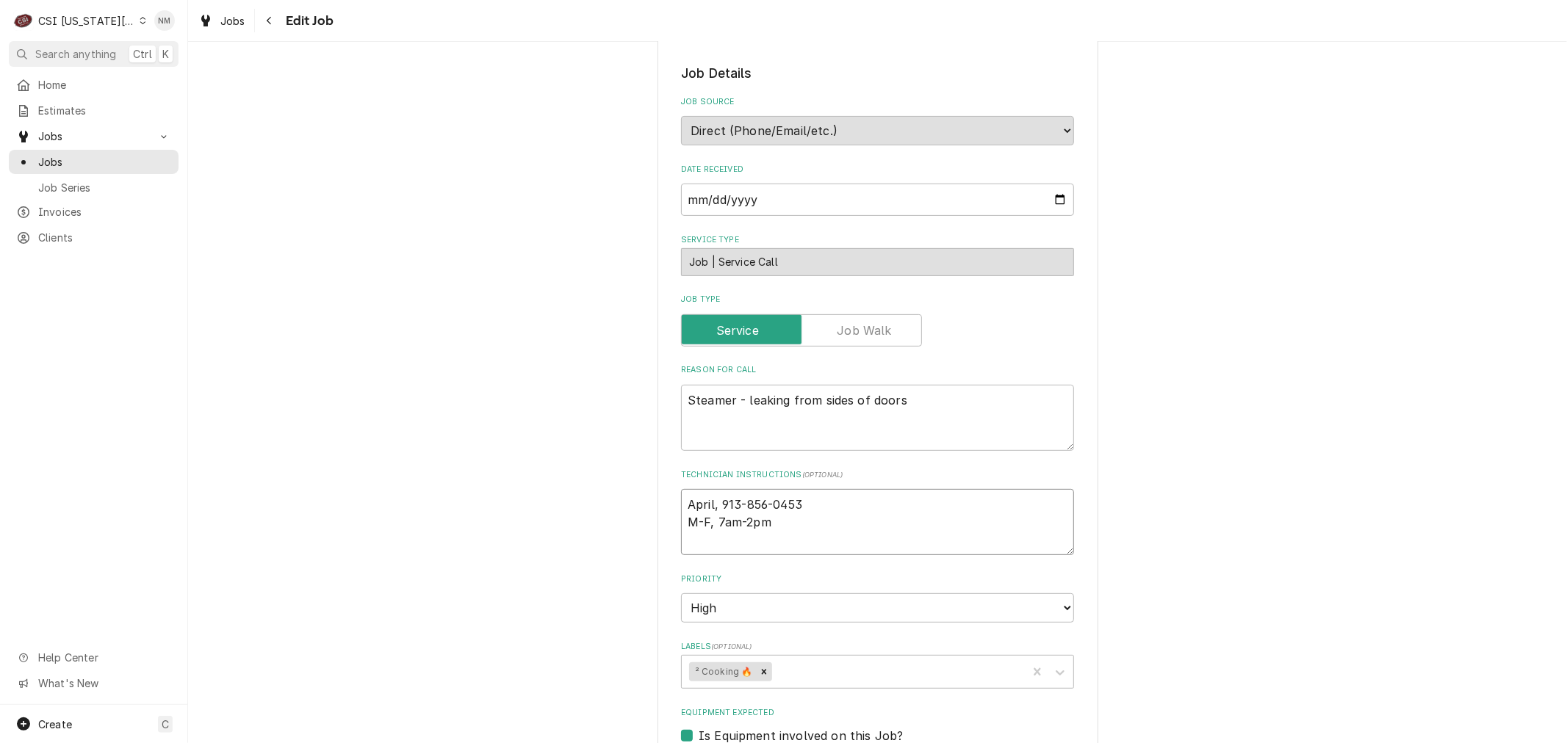
click at [683, 503] on textarea "April, 913-856-0453 M-F, 7am-2pm" at bounding box center [877, 522] width 393 height 66
type textarea "x"
type textarea "April, 913-856-0453 M-F, 7am-2pm"
type textarea "x"
type textarea "S April, 913-856-0453 M-F, 7am-2pm"
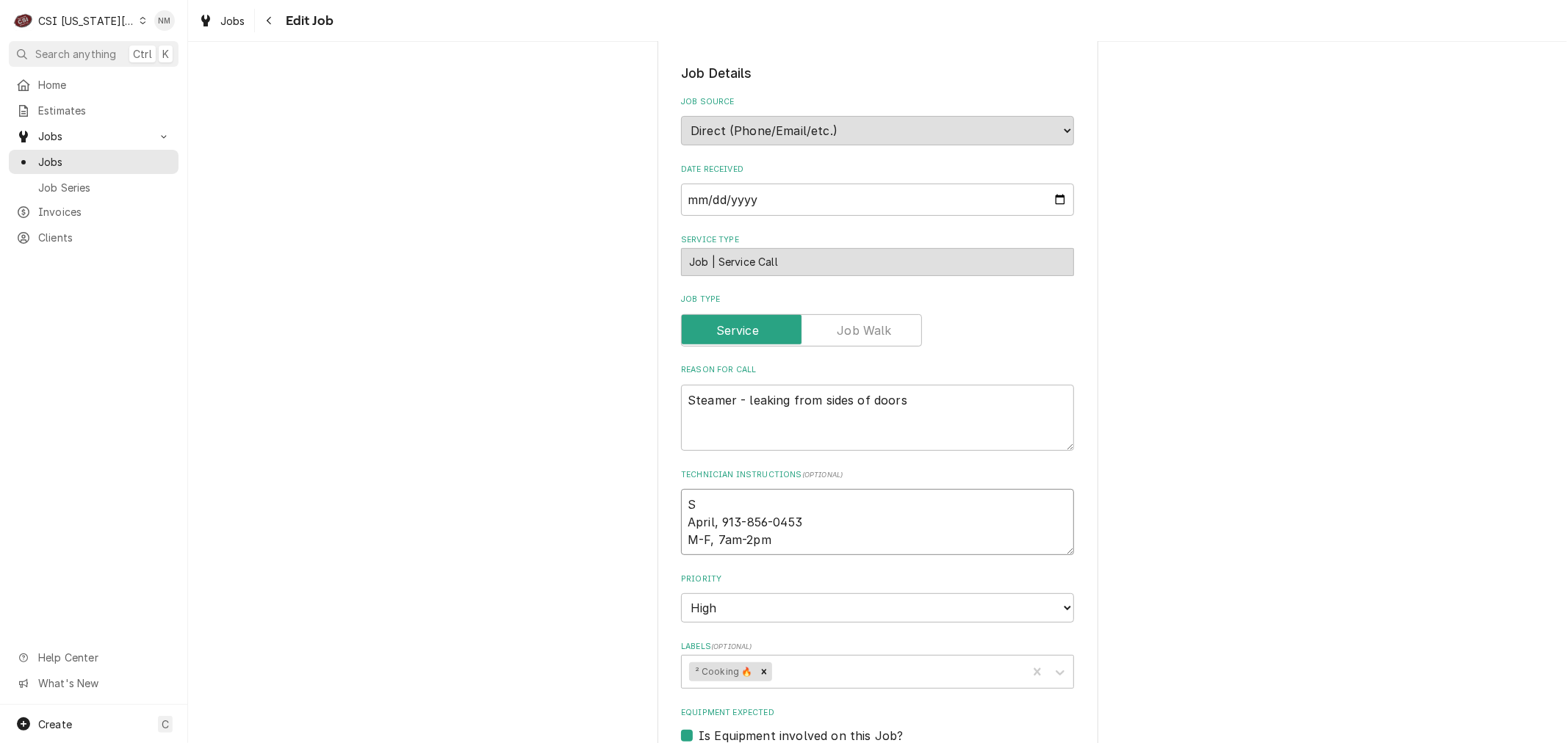
type textarea "x"
type textarea "Sc April, 913-856-0453 M-F, 7am-2pm"
type textarea "x"
type textarea "Sch April, 913-856-0453 M-F, 7am-2pm"
type textarea "x"
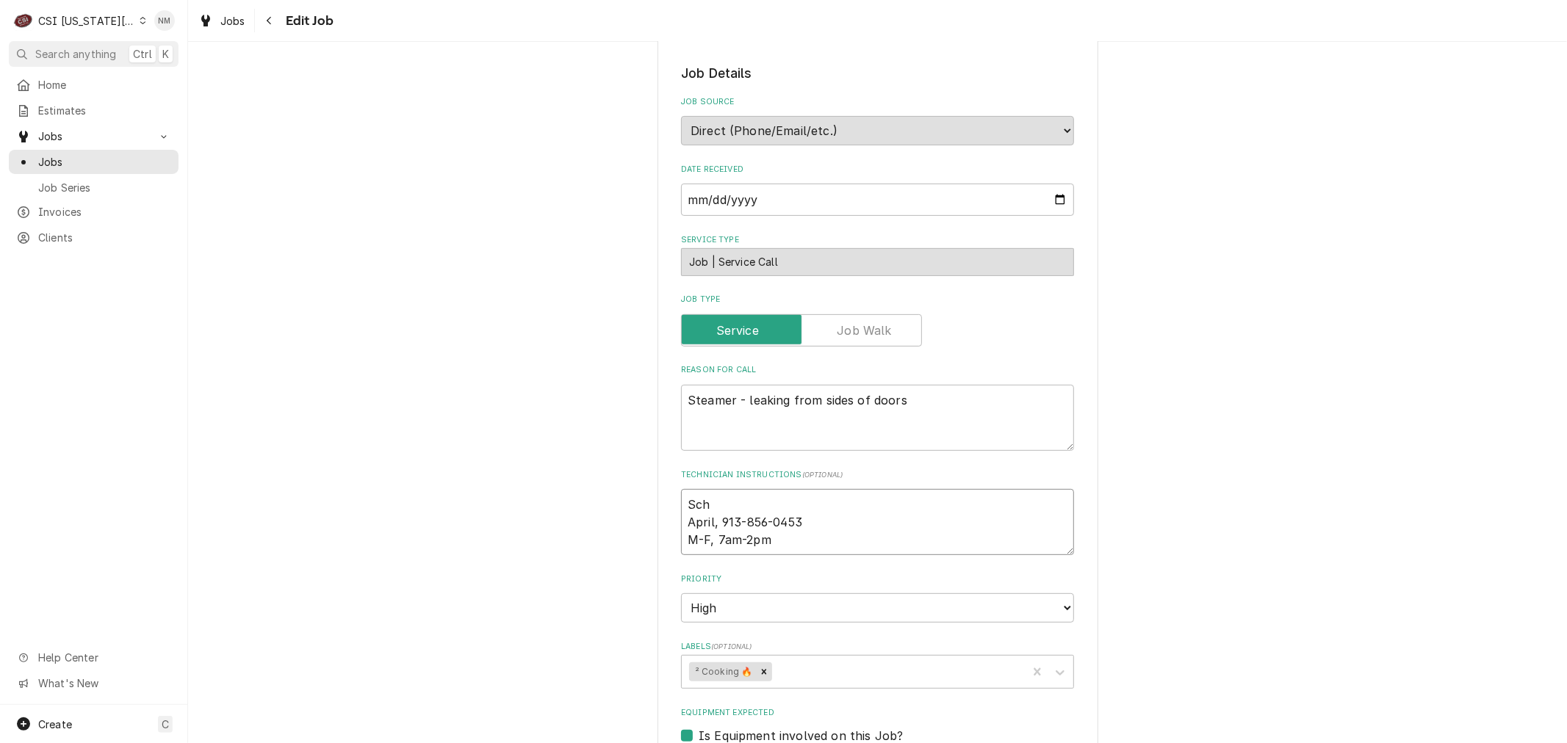
type textarea "Sche April, 913-856-0453 M-F, 7am-2pm"
type textarea "x"
type textarea "Sched April, 913-856-0453 M-F, 7am-2pm"
type textarea "x"
type textarea "Schedu April, 913-856-0453 M-F, 7am-2pm"
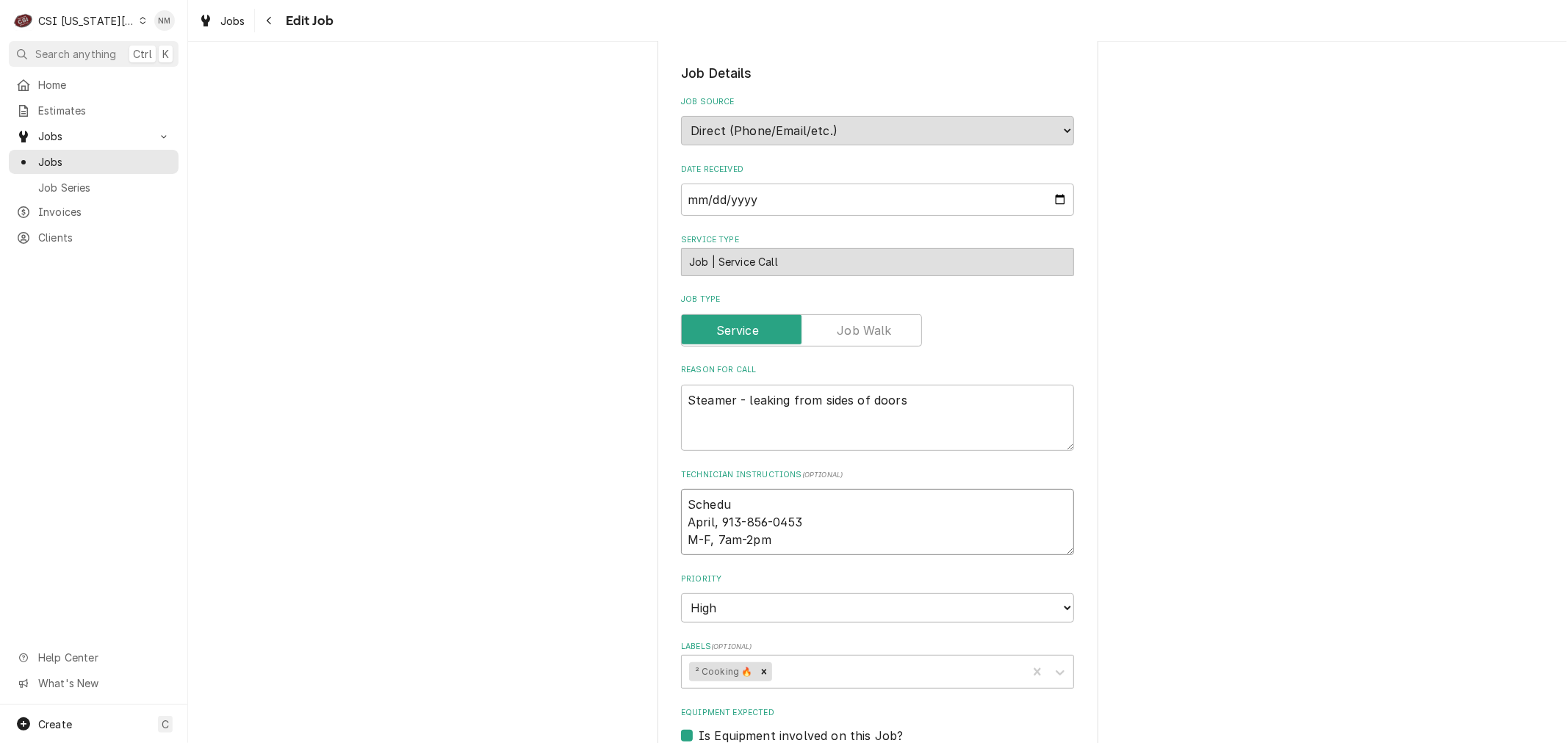
type textarea "x"
type textarea "Schedul April, 913-856-0453 M-F, 7am-2pm"
type textarea "x"
type textarea "Schedule April, 913-856-0453 M-F, 7am-2pm"
type textarea "x"
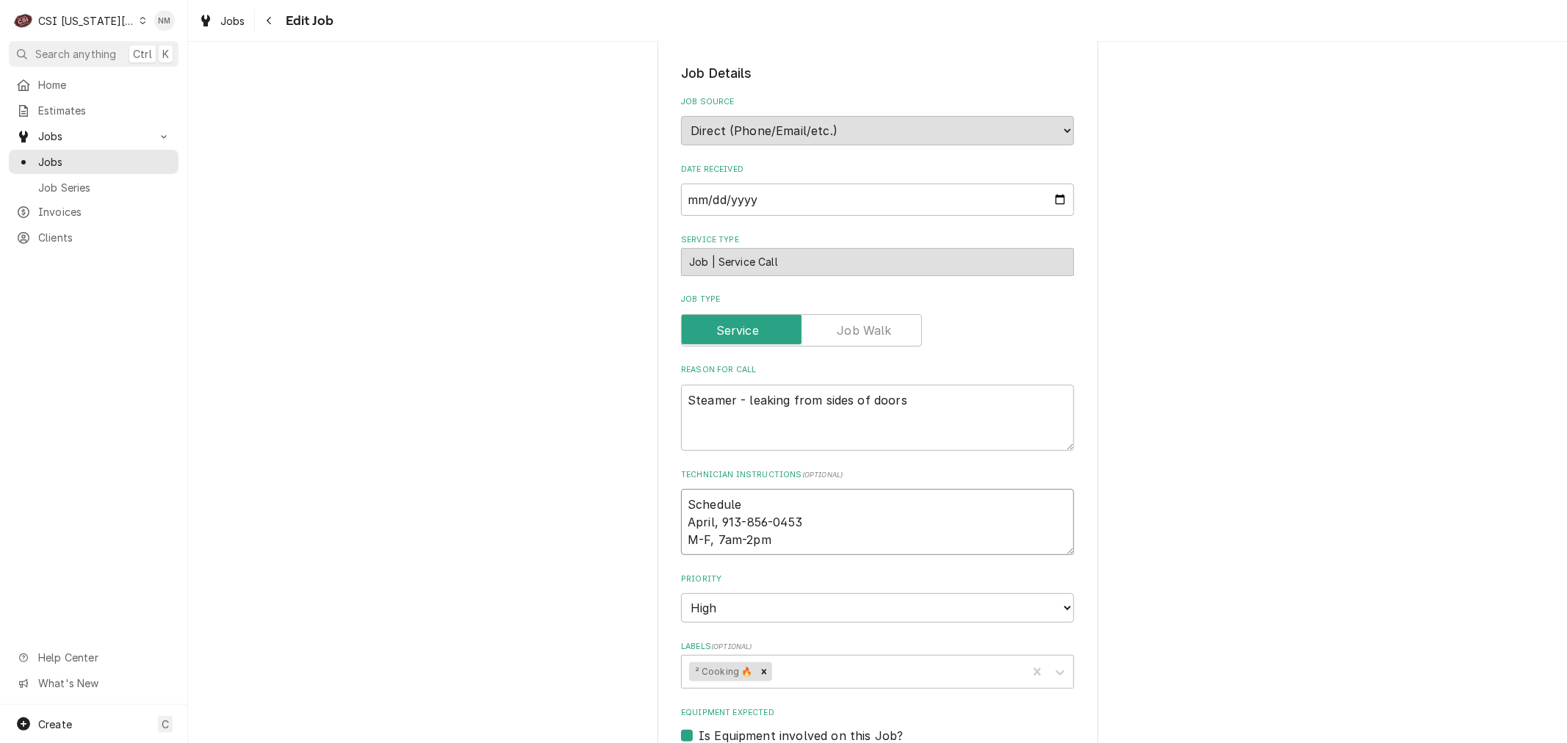
type textarea "Scheduled April, 913-856-0453 M-F, 7am-2pm"
type textarea "x"
type textarea "Scheduled April, 913-856-0453 M-F, 7am-2pm"
type textarea "x"
type textarea "Scheduled w April, 913-856-0453 M-F, 7am-2pm"
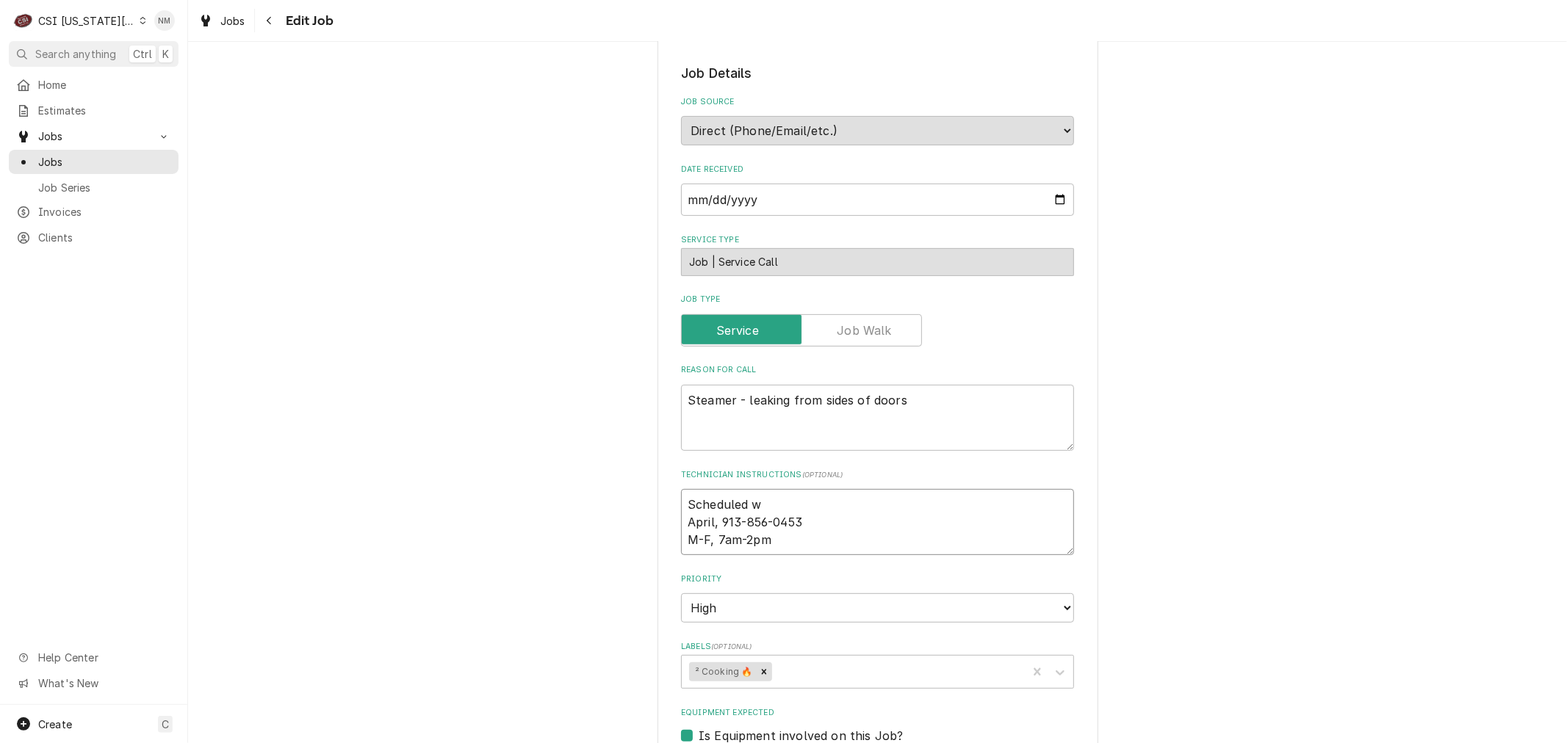
type textarea "x"
type textarea "Scheduled wi April, 913-856-0453 M-F, 7am-2pm"
type textarea "x"
type textarea "Scheduled wit April, 913-856-0453 M-F, 7am-2pm"
type textarea "x"
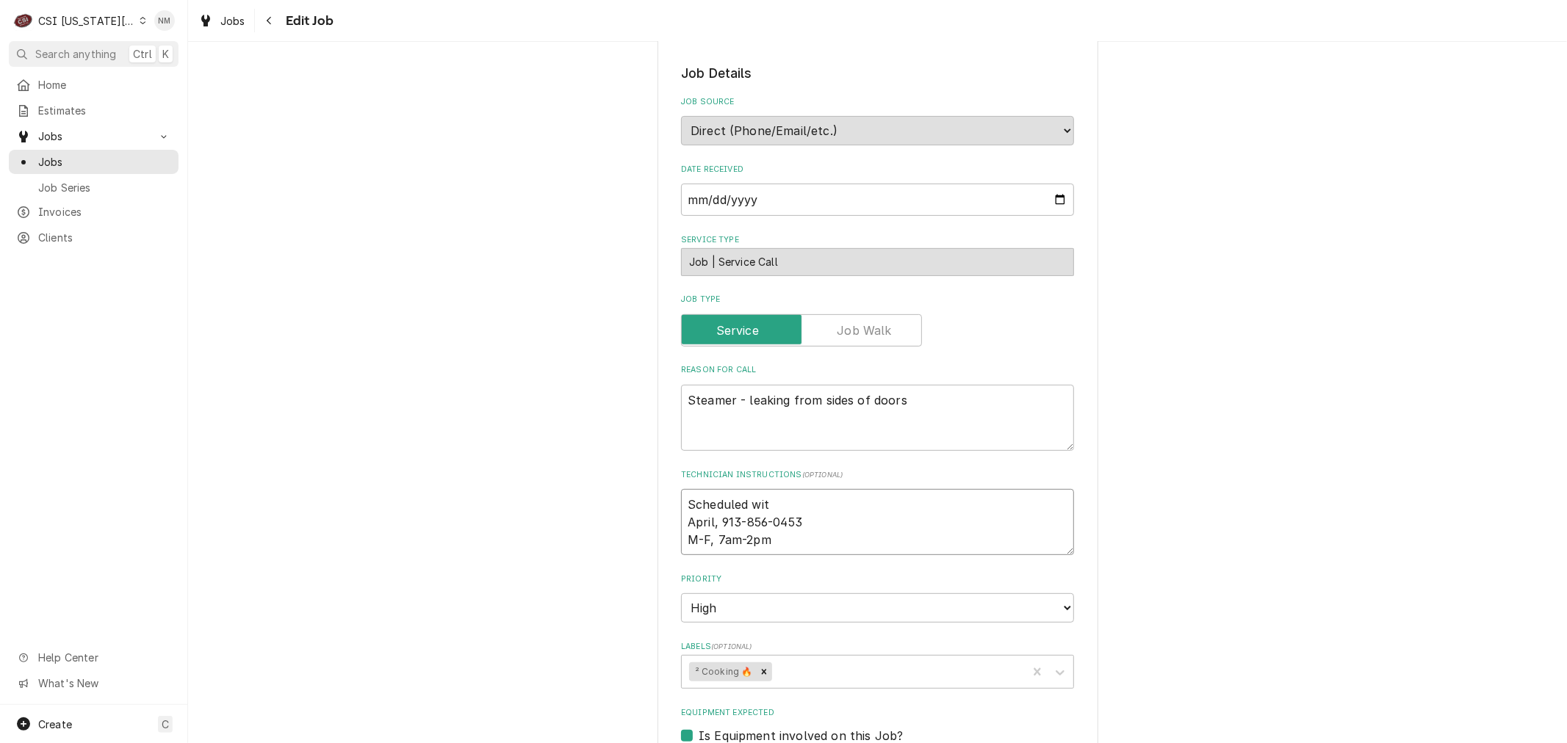
type textarea "Scheduled with April, 913-856-0453 M-F, 7am-2pm"
type textarea "x"
type textarea "Scheduled with April, 913-856-0453 M-F, 7am-2pm"
type textarea "x"
type textarea "Scheduled with A April, 913-856-0453 M-F, 7am-2pm"
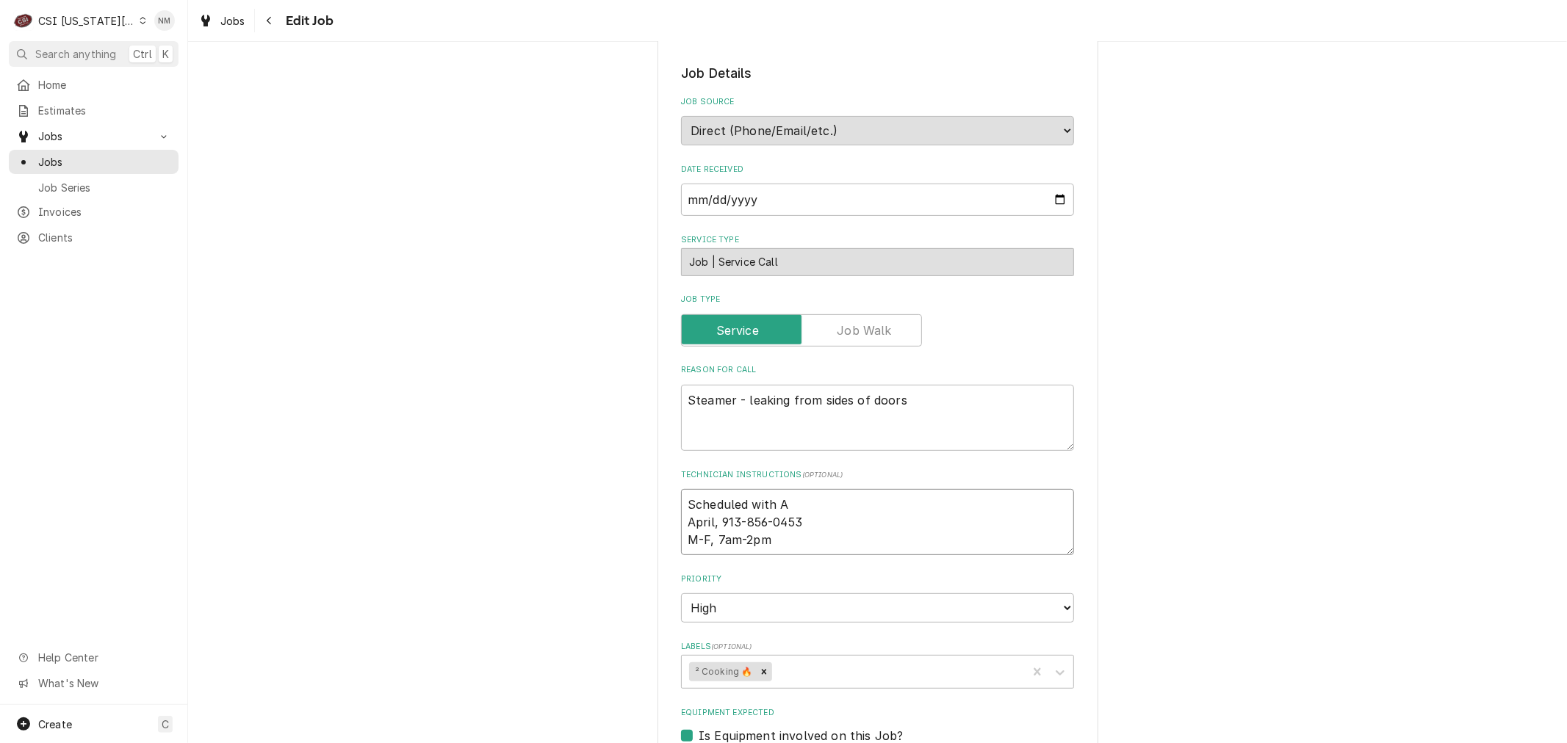
type textarea "x"
type textarea "Scheduled with Ap April, 913-856-0453 M-F, 7am-2pm"
type textarea "x"
type textarea "Scheduled with Apo April, 913-856-0453 M-F, 7am-2pm"
type textarea "x"
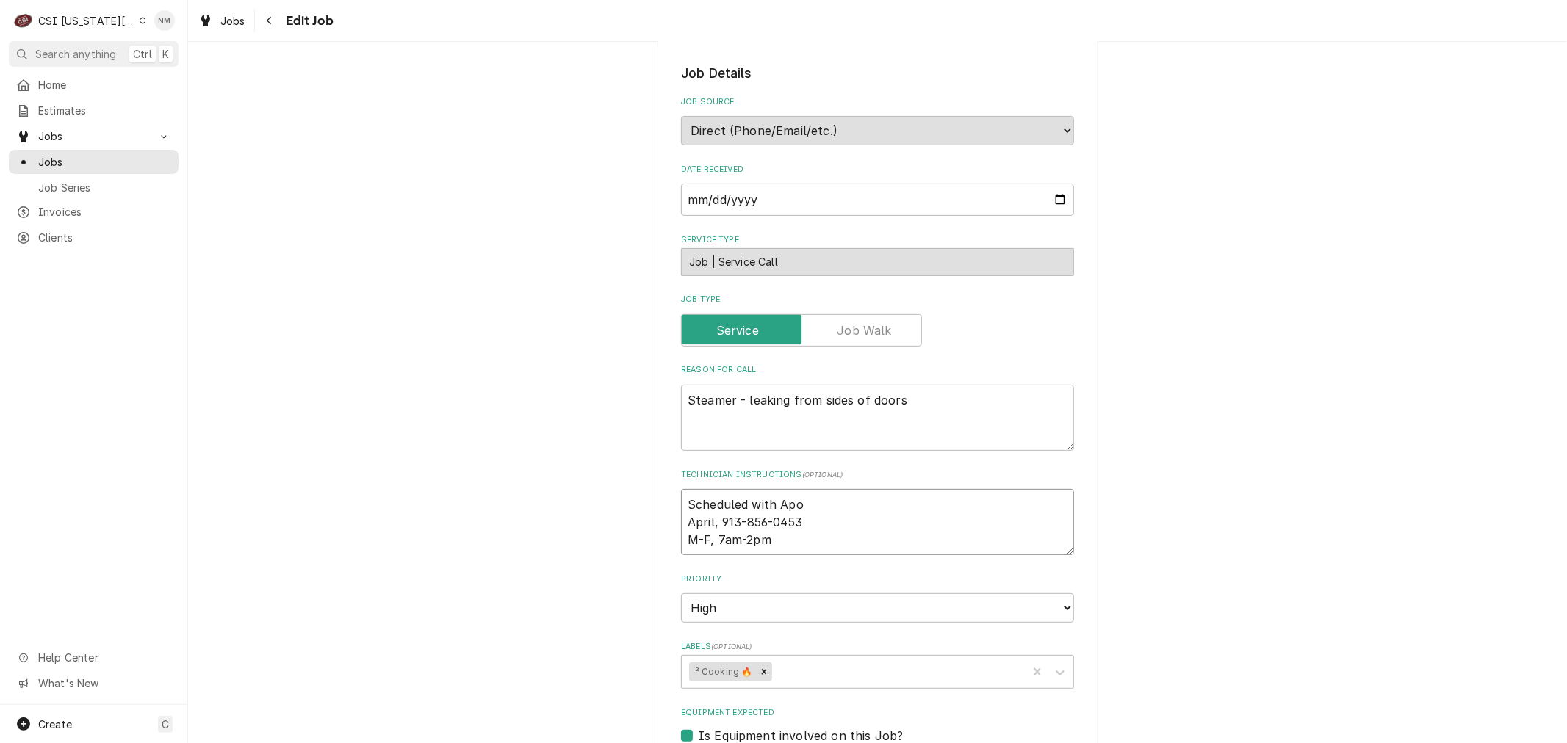
type textarea "Scheduled with Apor April, 913-856-0453 M-F, 7am-2pm"
type textarea "x"
type textarea "Scheduled with Apo April, 913-856-0453 M-F, 7am-2pm"
type textarea "x"
type textarea "Scheduled with Ap April, 913-856-0453 M-F, 7am-2pm"
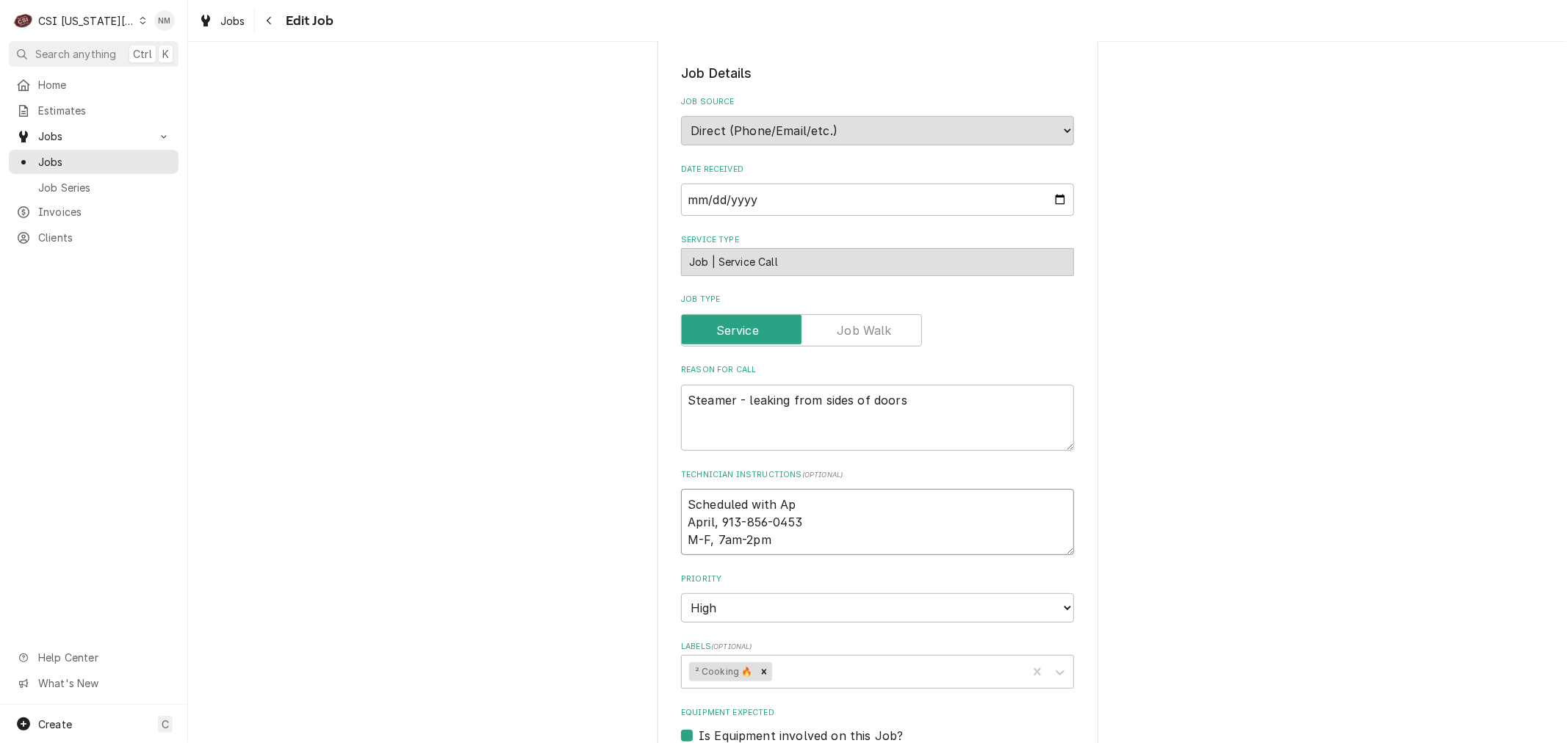
type textarea "x"
type textarea "Scheduled with Apr April, 913-856-0453 M-F, 7am-2pm"
type textarea "x"
type textarea "Scheduled with Apri April, 913-856-0453 M-F, 7am-2pm"
type textarea "x"
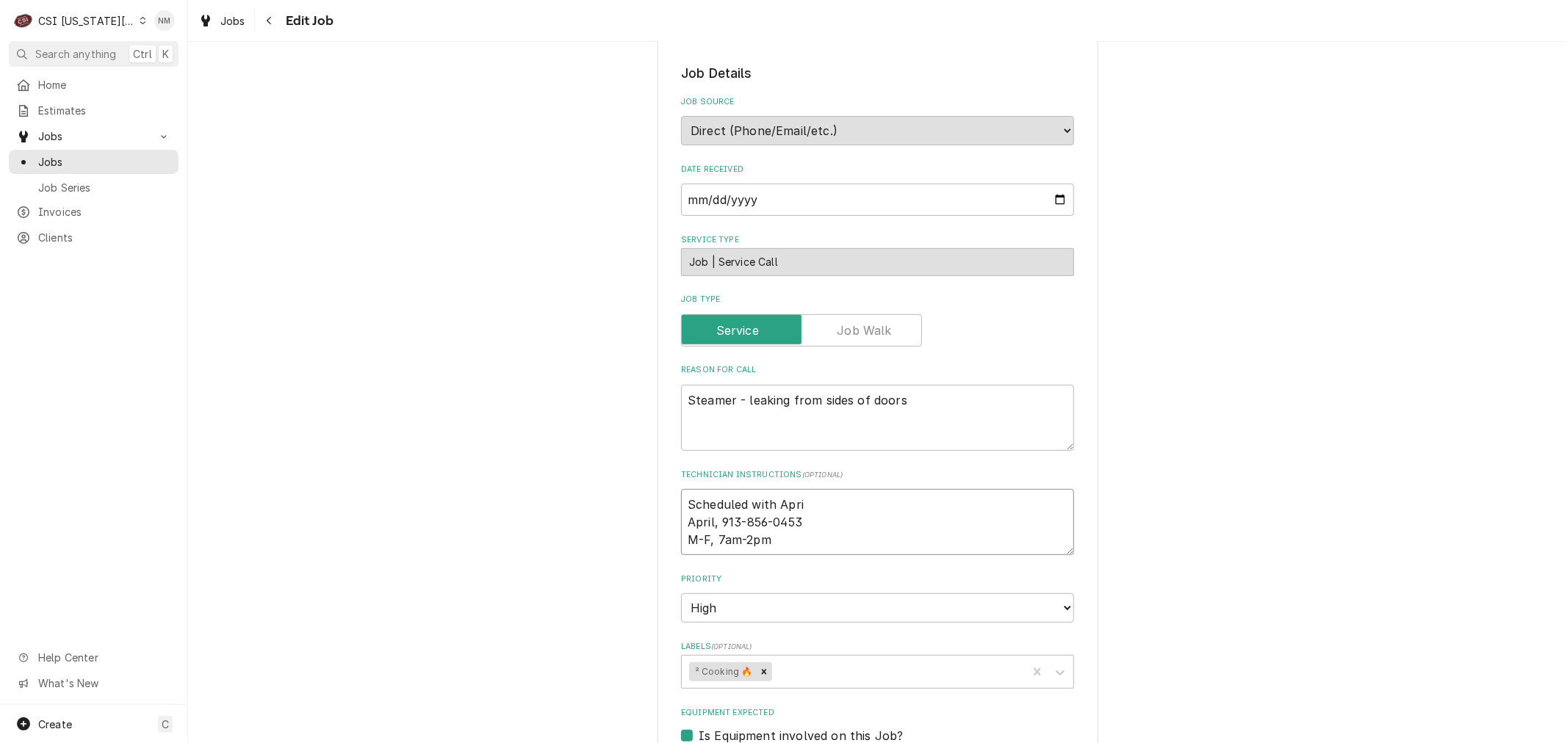
type textarea "Scheduled with April April, 913-856-0453 M-F, 7am-2pm"
type textarea "x"
type textarea "Scheduled with April April, 913-856-0453 M-F, 7am-2pm"
type textarea "x"
type textarea "Scheduled with April M April, 913-856-0453 M-F, 7am-2pm"
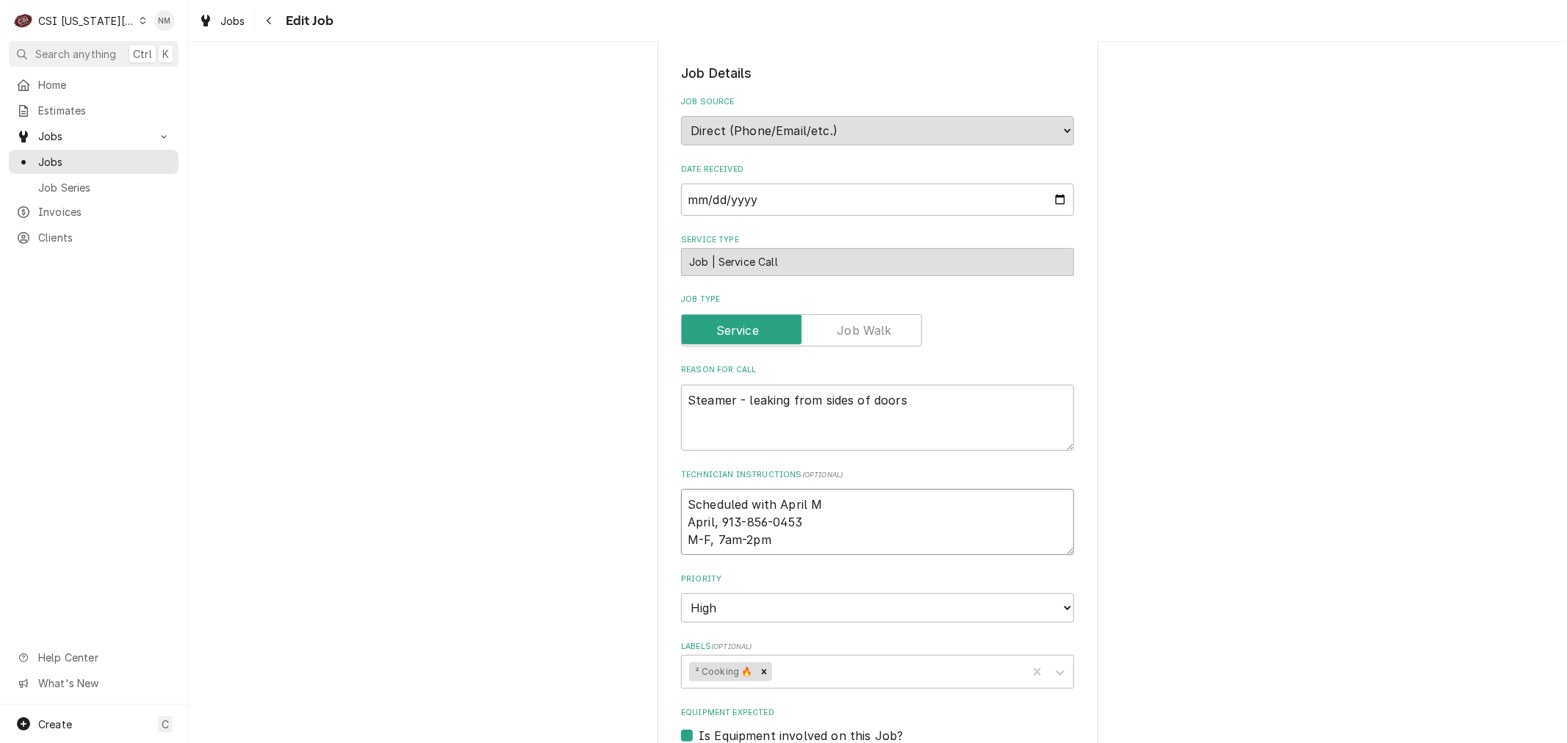
type textarea "x"
type textarea "Scheduled with April MO April, 913-856-0453 M-F, 7am-2pm"
type textarea "x"
type textarea "Scheduled with [PERSON_NAME] April, 913-856-0453 M-F, 7am-2pm"
type textarea "x"
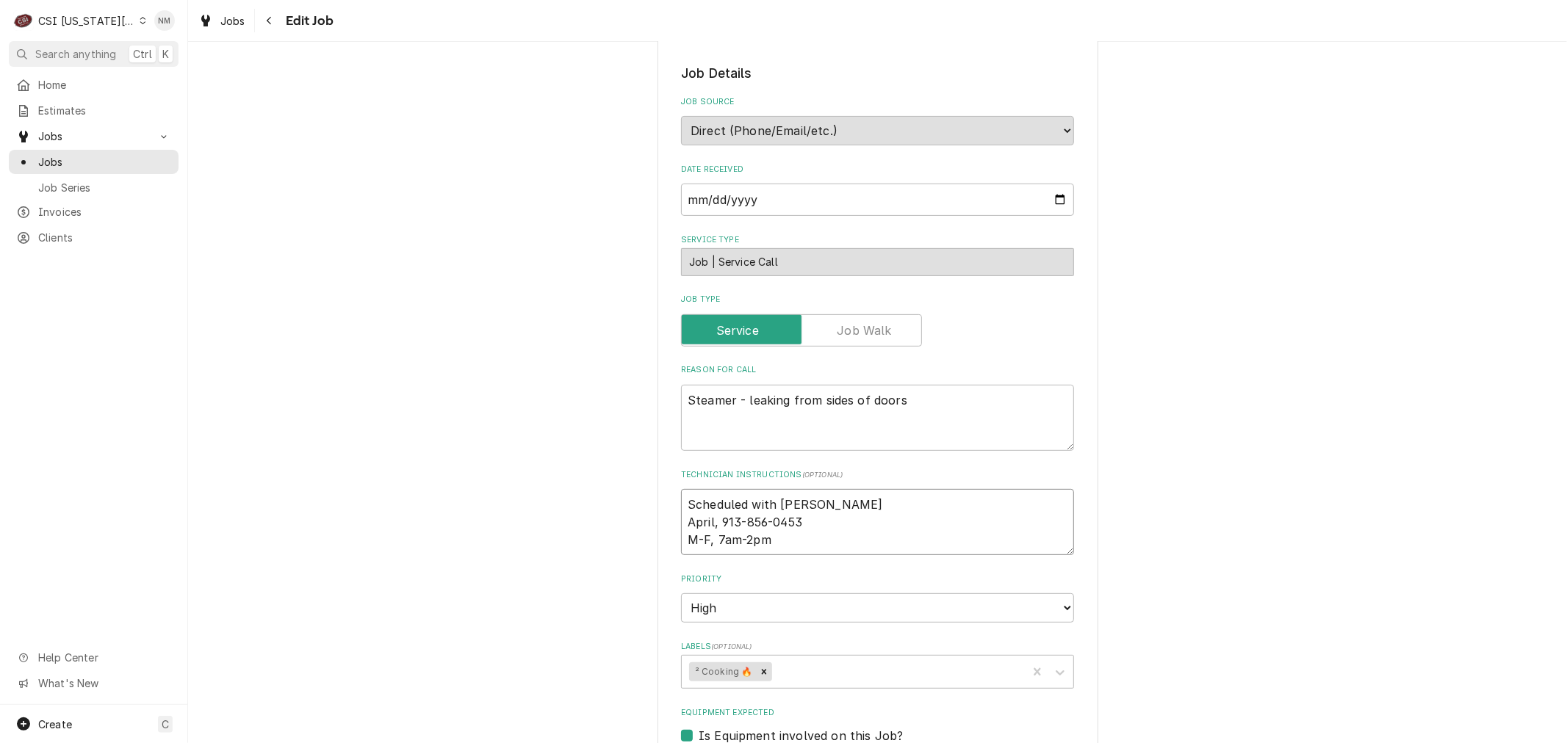
type textarea "Scheduled with April MO April, 913-856-0453 M-F, 7am-2pm"
type textarea "x"
type textarea "Scheduled with April M April, 913-856-0453 M-F, 7am-2pm"
type textarea "x"
type textarea "Scheduled with April Mo April, 913-856-0453 M-F, 7am-2pm"
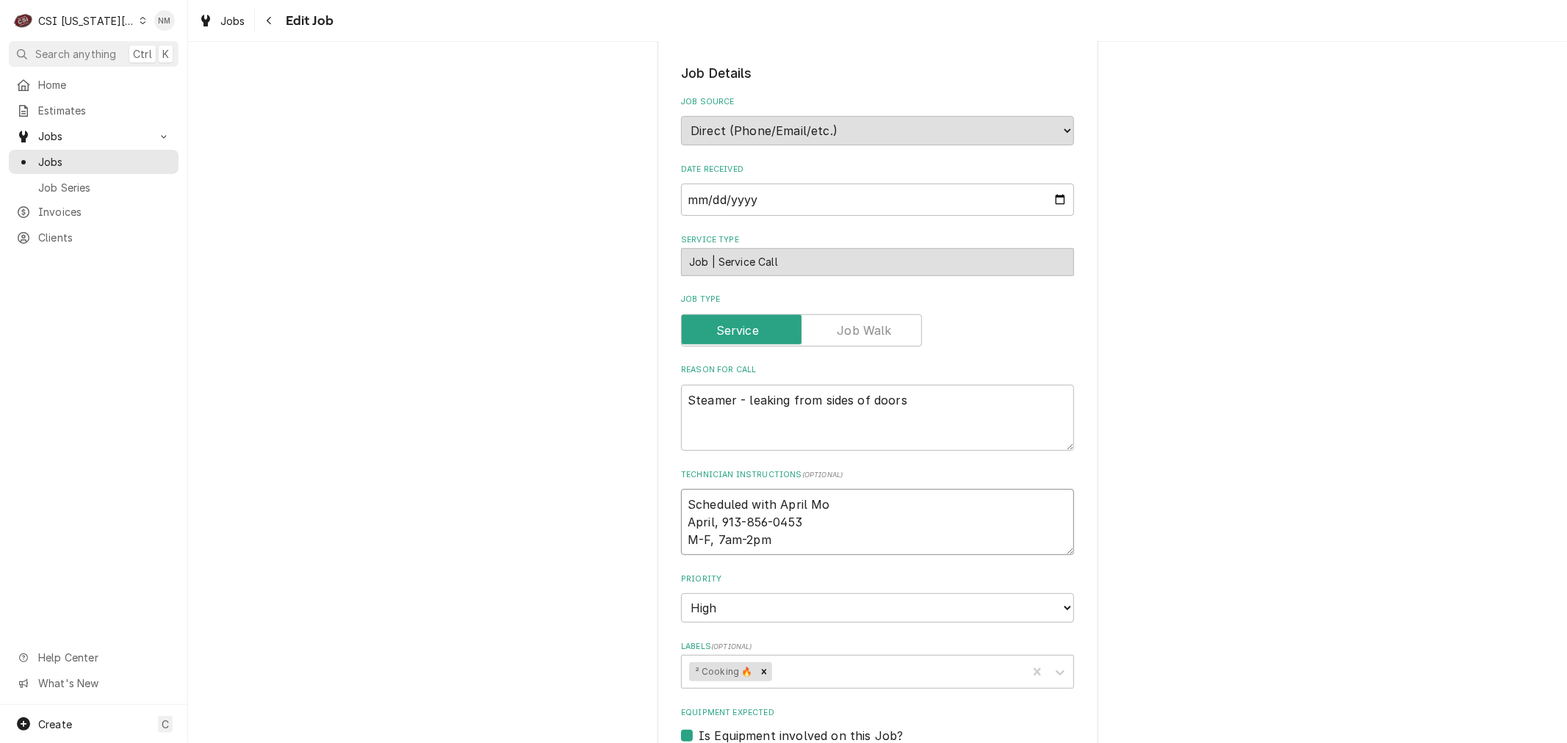
type textarea "x"
type textarea "Scheduled with April Mon April, 913-856-0453 M-F, 7am-2pm"
type textarea "x"
type textarea "Scheduled with April Mon April, 913-856-0453 M-F, 7am-2pm"
type textarea "x"
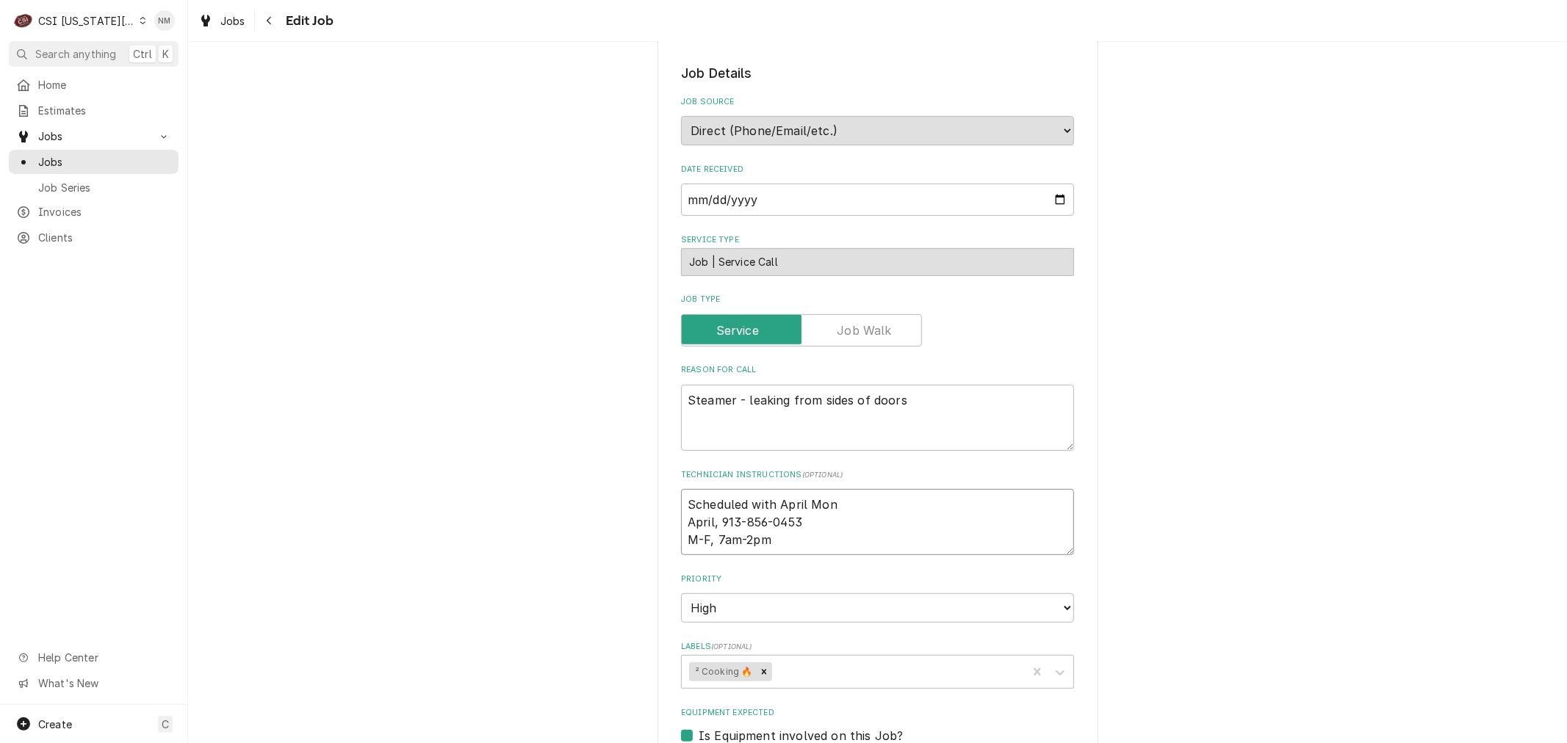
type textarea "Scheduled with April Mon 7 April, 913-856-0453 M-F, 7am-2pm"
type textarea "x"
type textarea "Scheduled with April Mon 7 April, 913-856-0453 M-F, 7am-2pm"
type textarea "x"
type textarea "Scheduled with April Mon 7 a April, 913-856-0453 M-F, 7am-2pm"
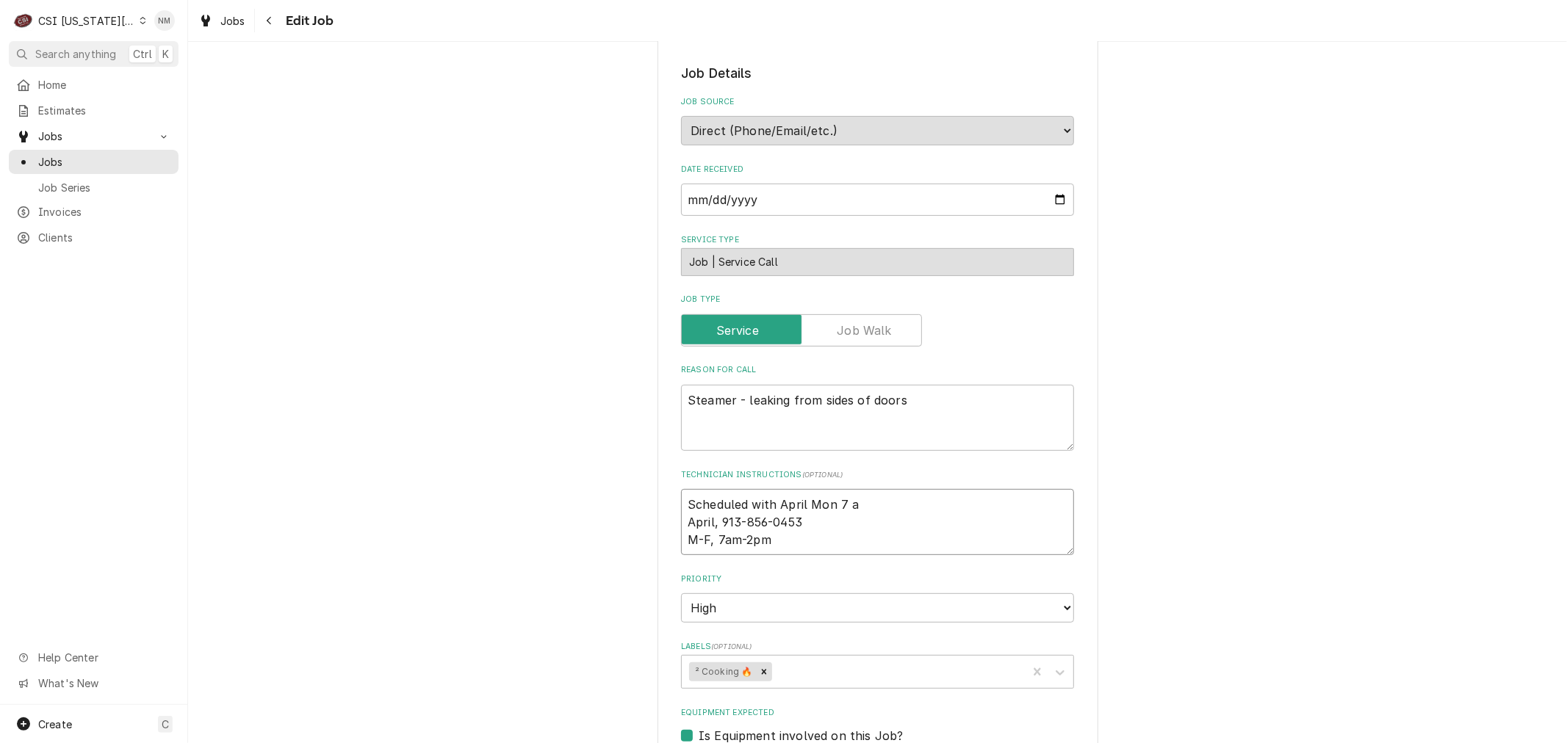
type textarea "x"
type textarea "Scheduled with April Mon 7 am April, 913-856-0453 M-F, 7am-2pm"
type textarea "x"
type textarea "Scheduled with April Mon 7 am April, 913-856-0453 M-F, 7am-2pm"
type textarea "x"
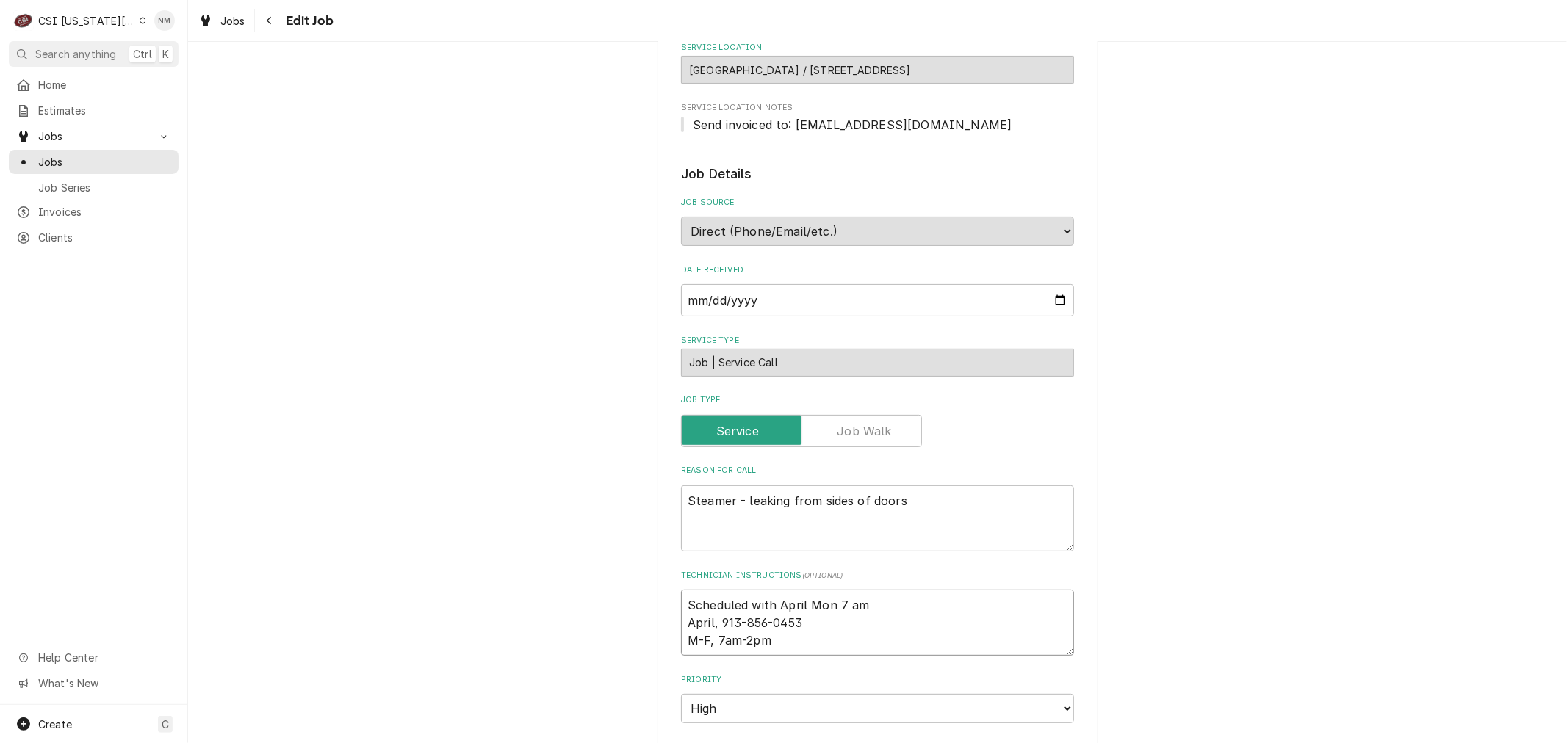
scroll to position [245, 0]
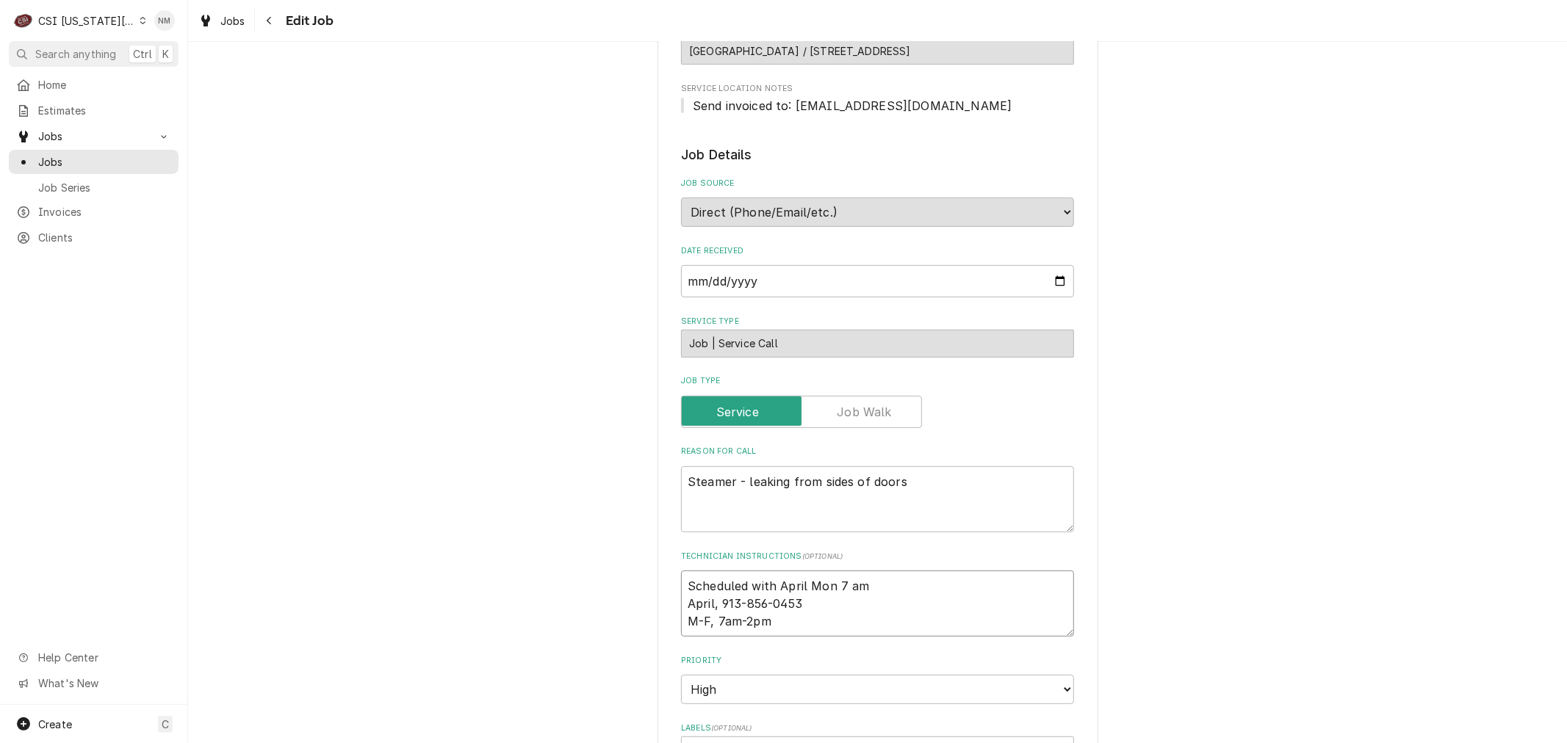
drag, startPoint x: 874, startPoint y: 579, endPoint x: 674, endPoint y: 584, distance: 200.6
click at [674, 584] on div "Use the fields below to edit this job: Client Details Client GARDNER EDGERTON S…" at bounding box center [877, 688] width 441 height 1725
type textarea "Scheduled with April Mon 7 am April, 913-856-0453 M-F, 7am-2pm"
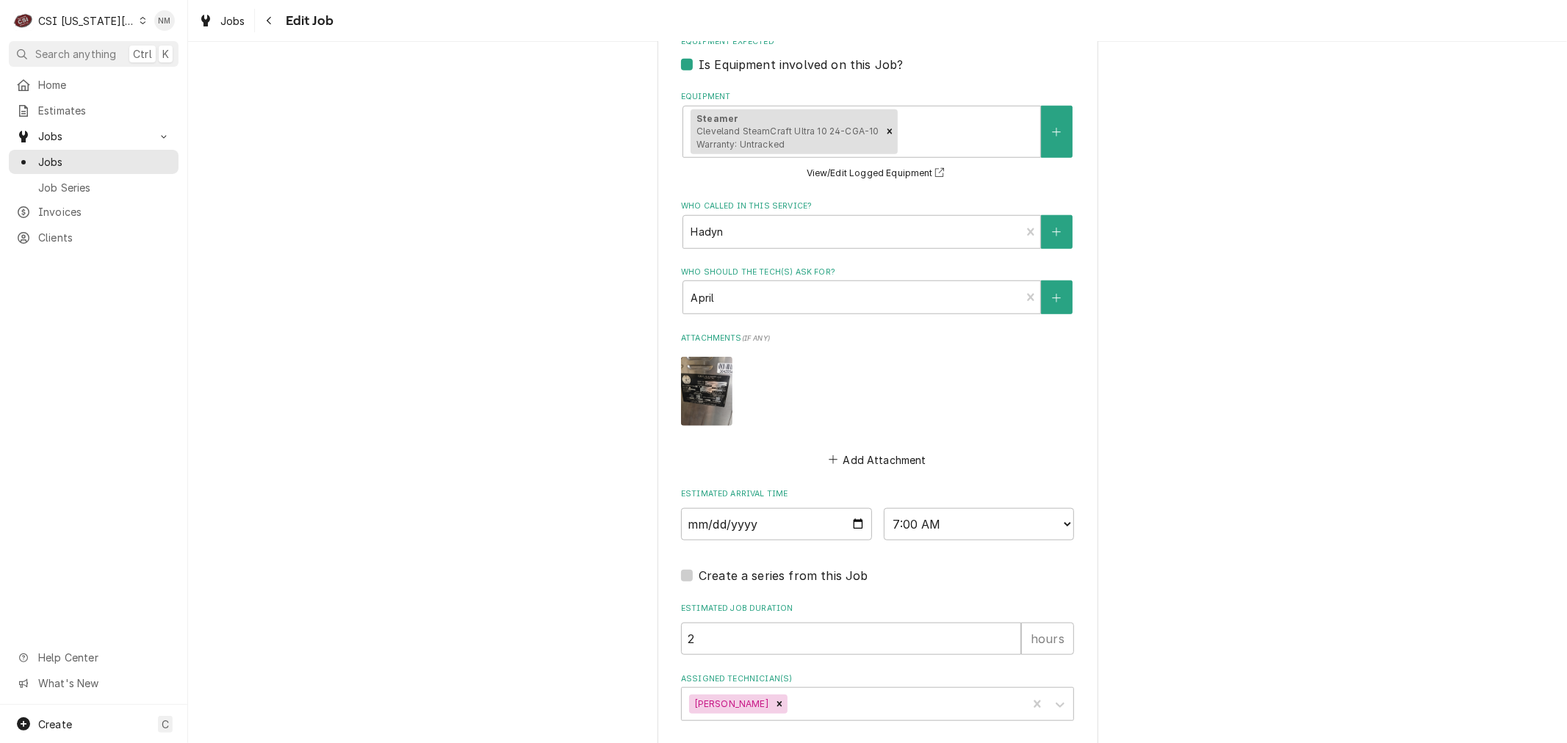
scroll to position [1061, 0]
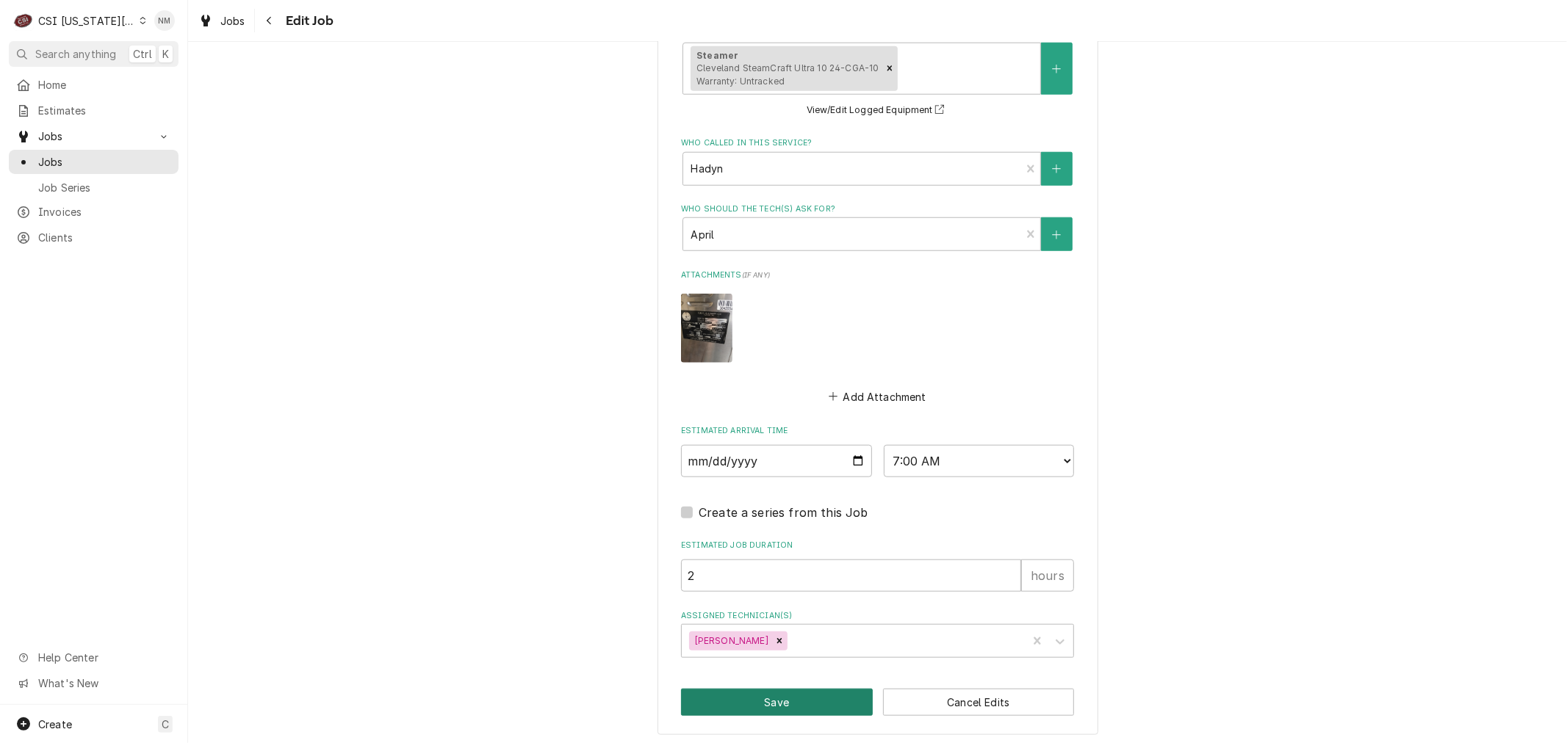
click at [784, 693] on button "Save" at bounding box center [777, 702] width 192 height 27
type textarea "x"
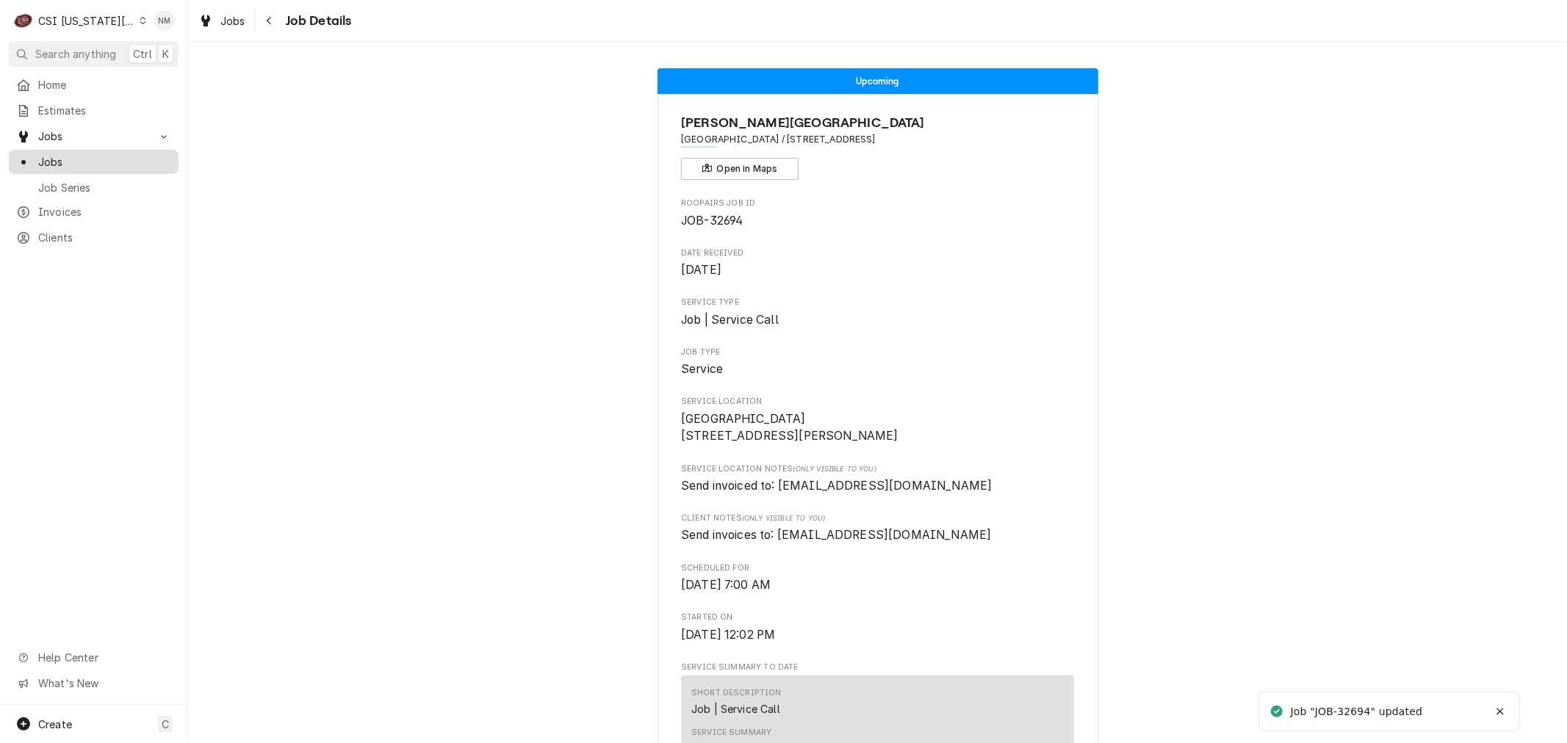
click at [59, 154] on span "Jobs" at bounding box center [104, 161] width 133 height 15
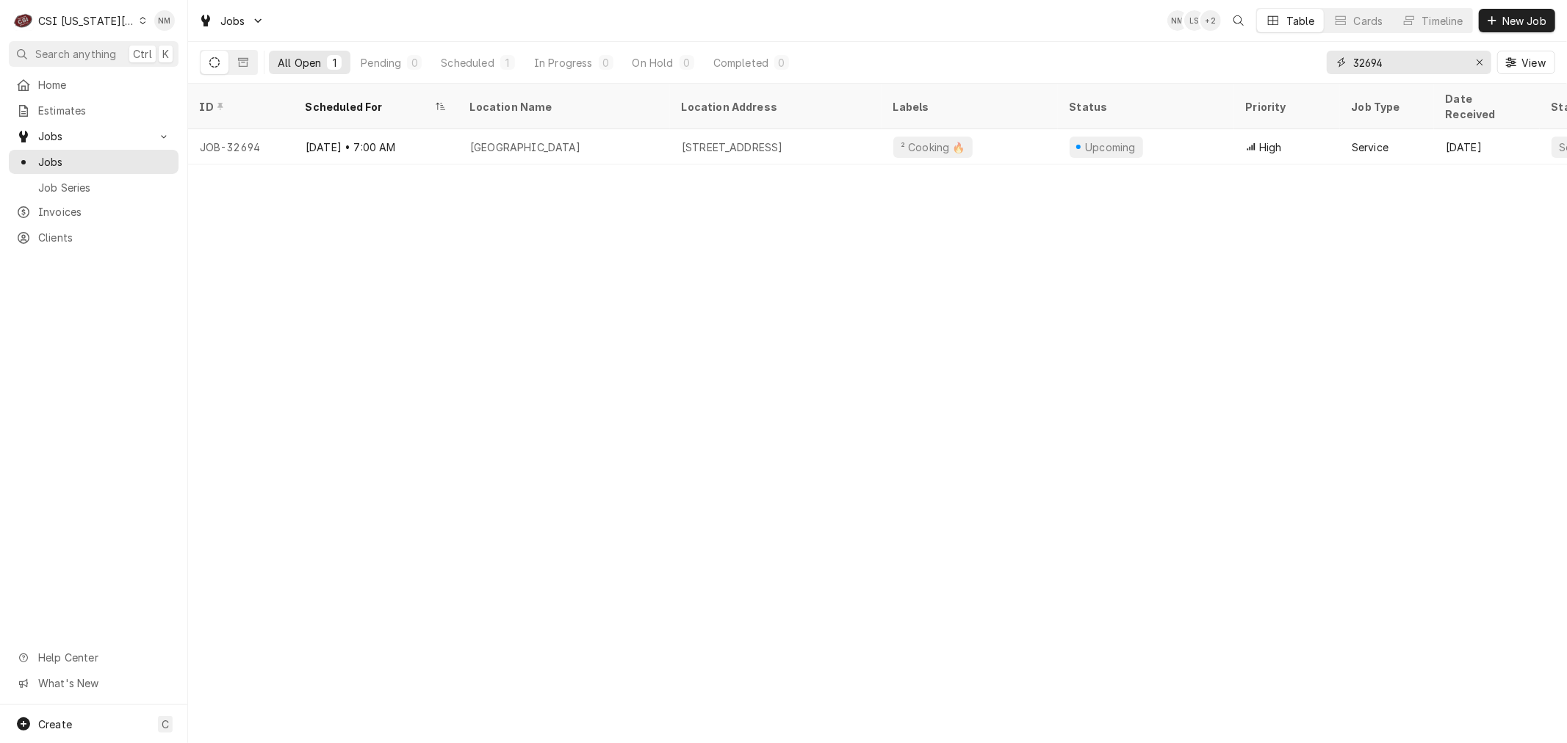
drag, startPoint x: 1406, startPoint y: 62, endPoint x: 1317, endPoint y: 67, distance: 89.0
click at [1315, 68] on div "All Open 1 Pending 0 Scheduled 1 In Progress 0 On Hold 0 Completed 0 32694 View" at bounding box center [877, 62] width 1355 height 41
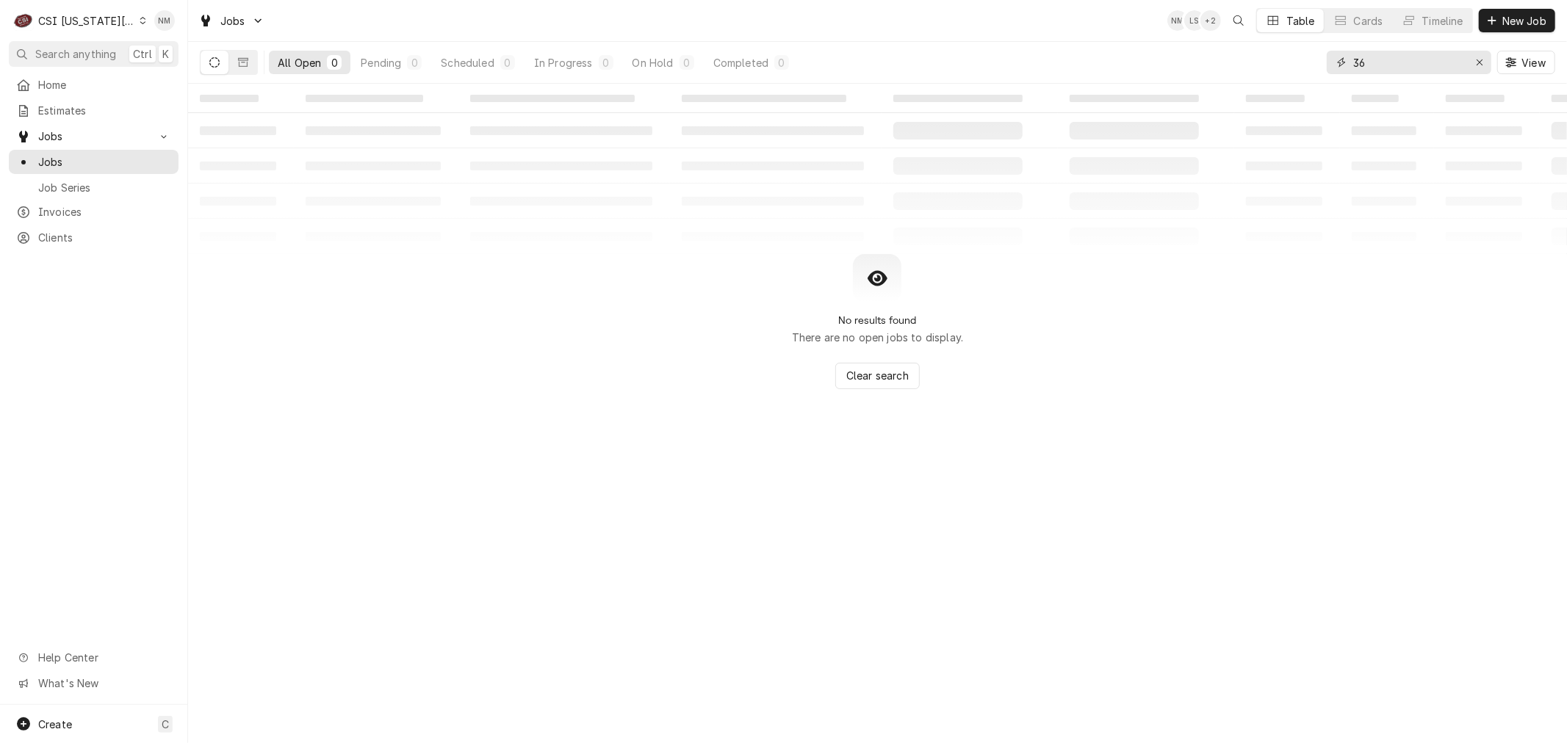
type input "3"
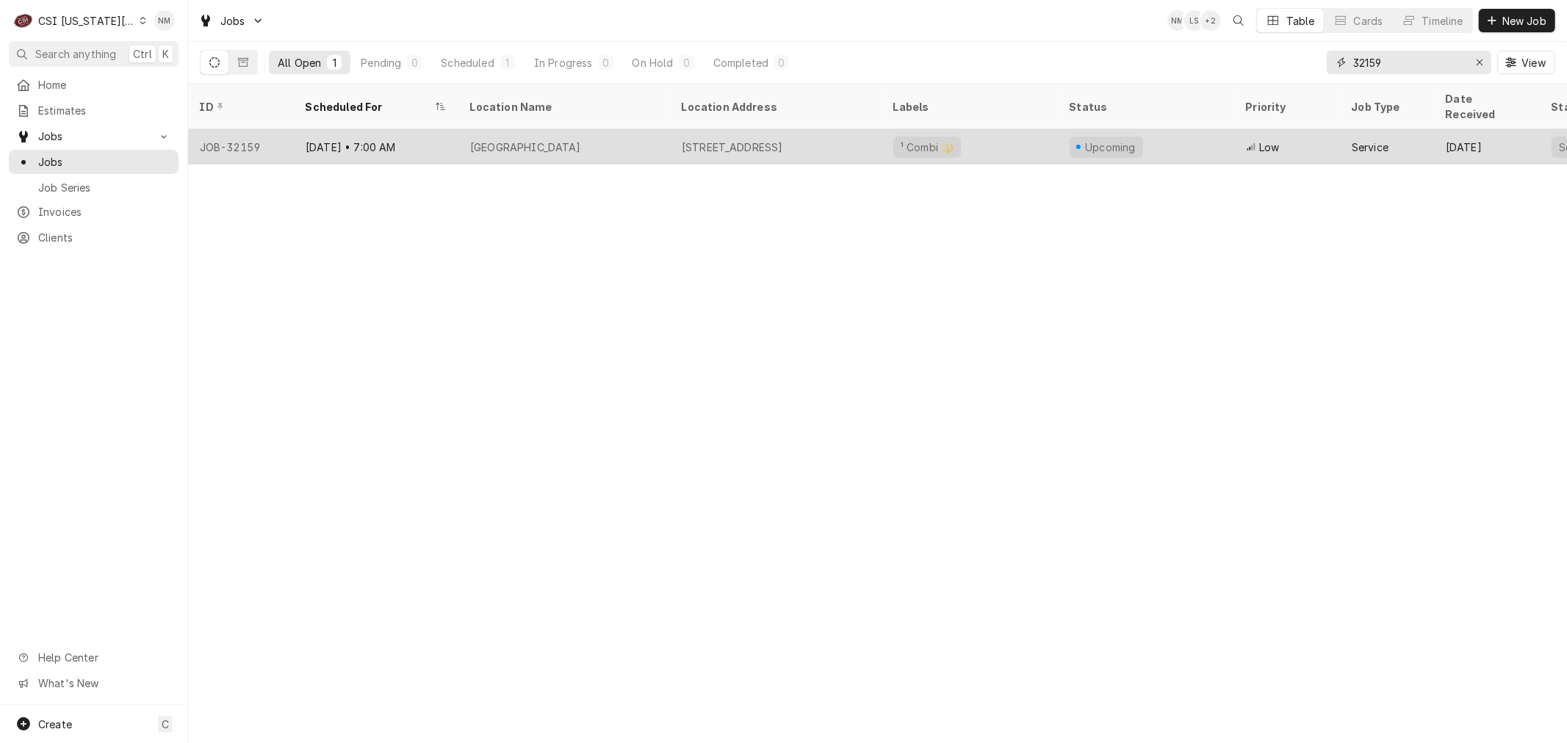
type input "32159"
click at [473, 140] on div "[GEOGRAPHIC_DATA]" at bounding box center [525, 147] width 111 height 15
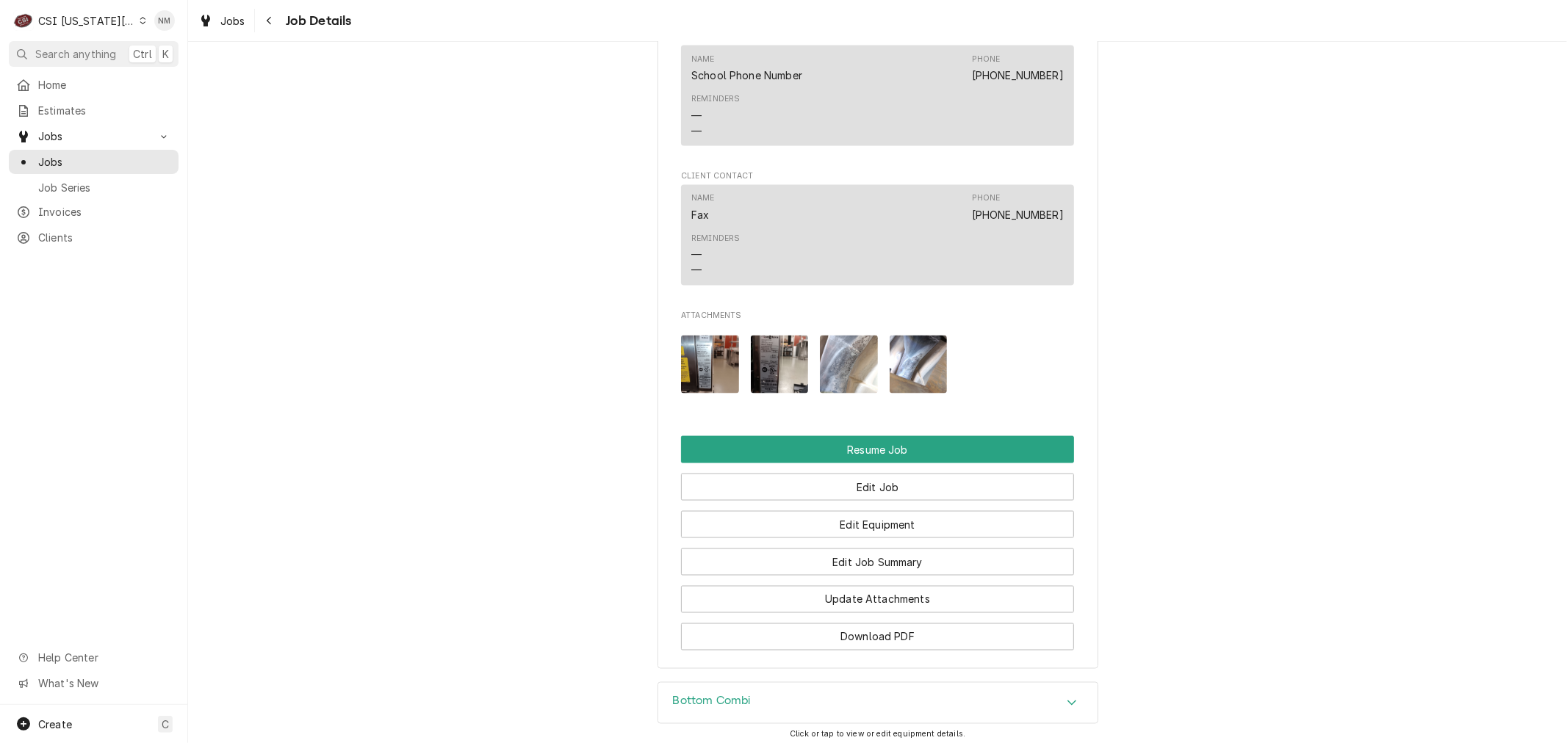
scroll to position [1795, 0]
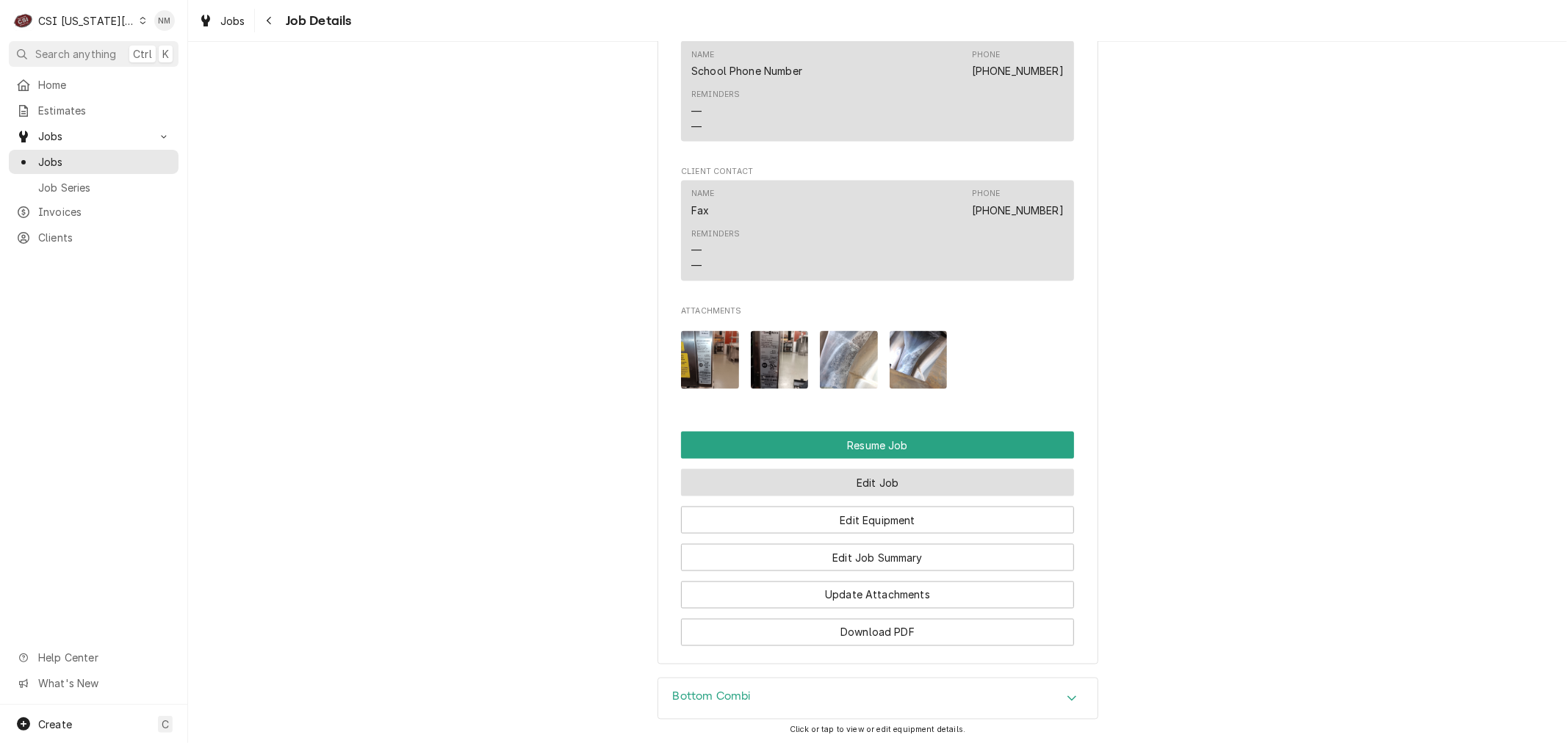
click at [931, 475] on button "Edit Job" at bounding box center [877, 482] width 393 height 27
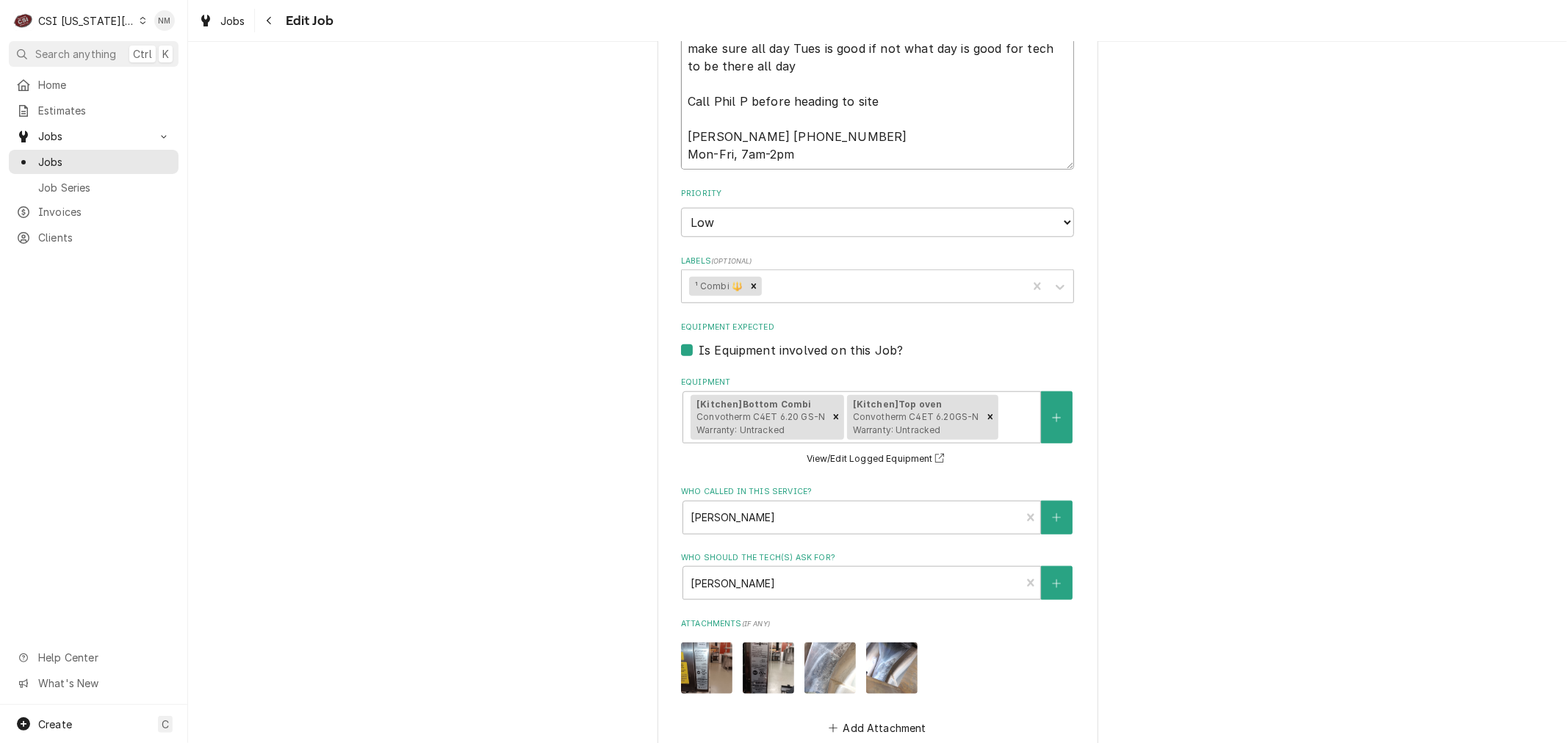
scroll to position [1017, 0]
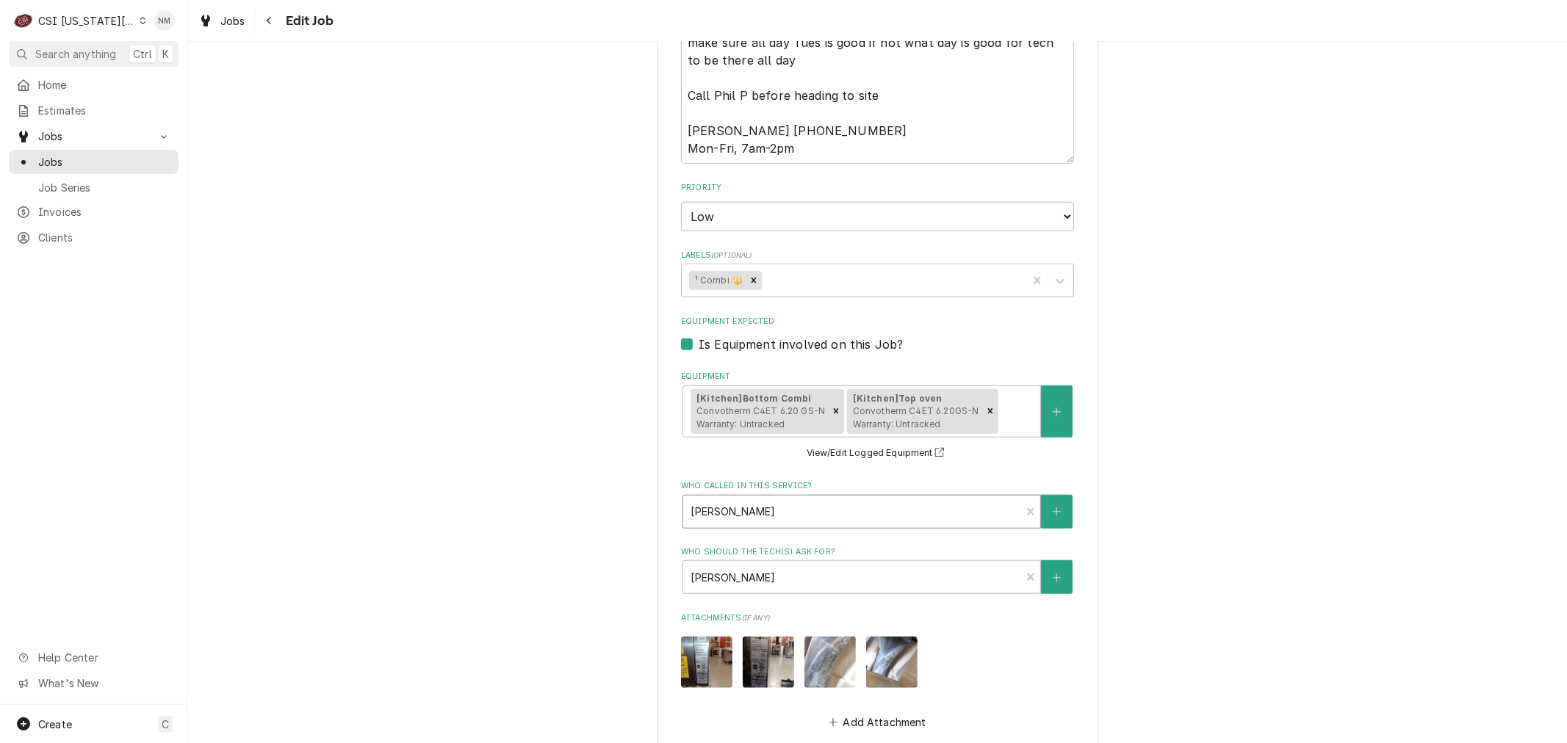
click at [943, 503] on div "Who called in this service?" at bounding box center [851, 512] width 322 height 26
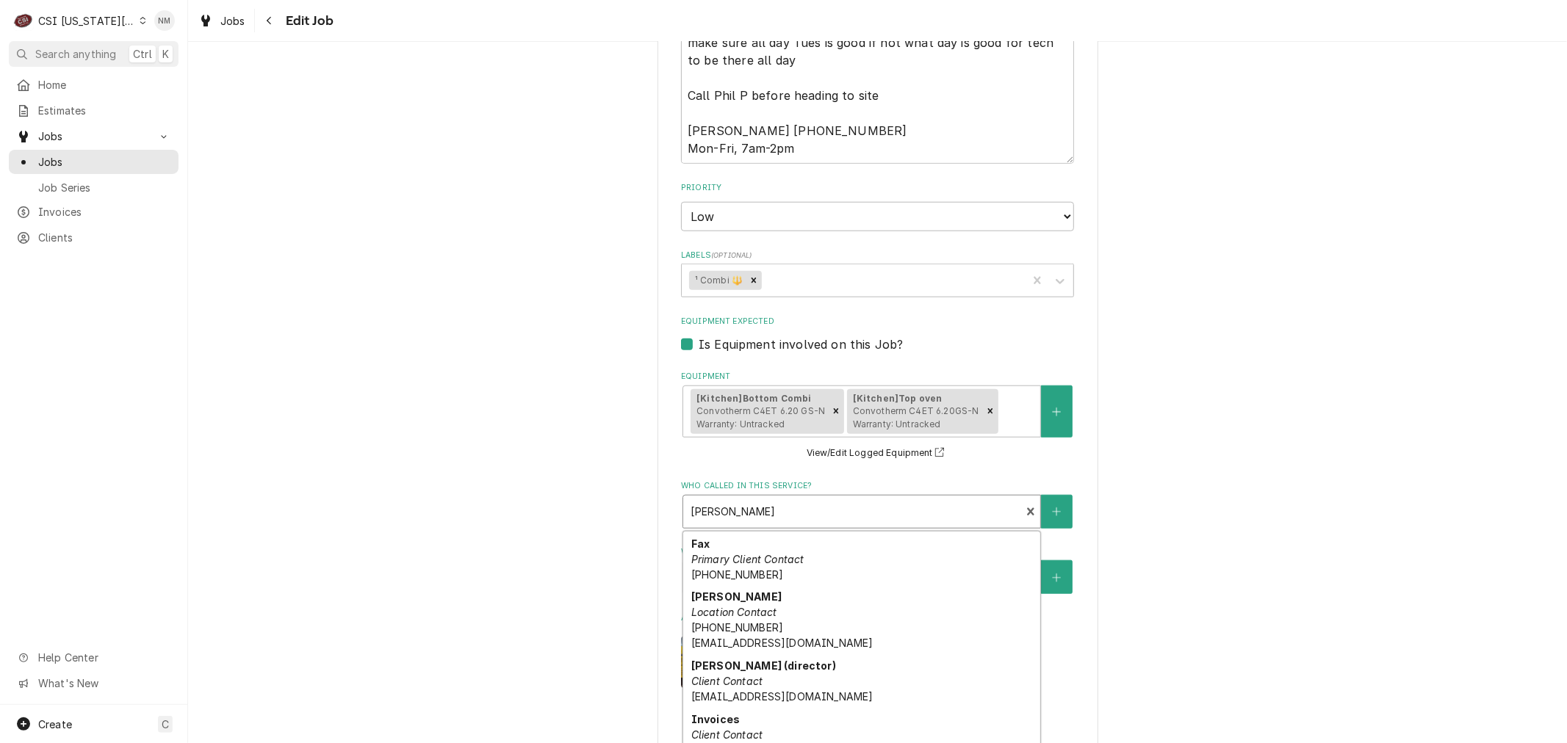
scroll to position [163, 0]
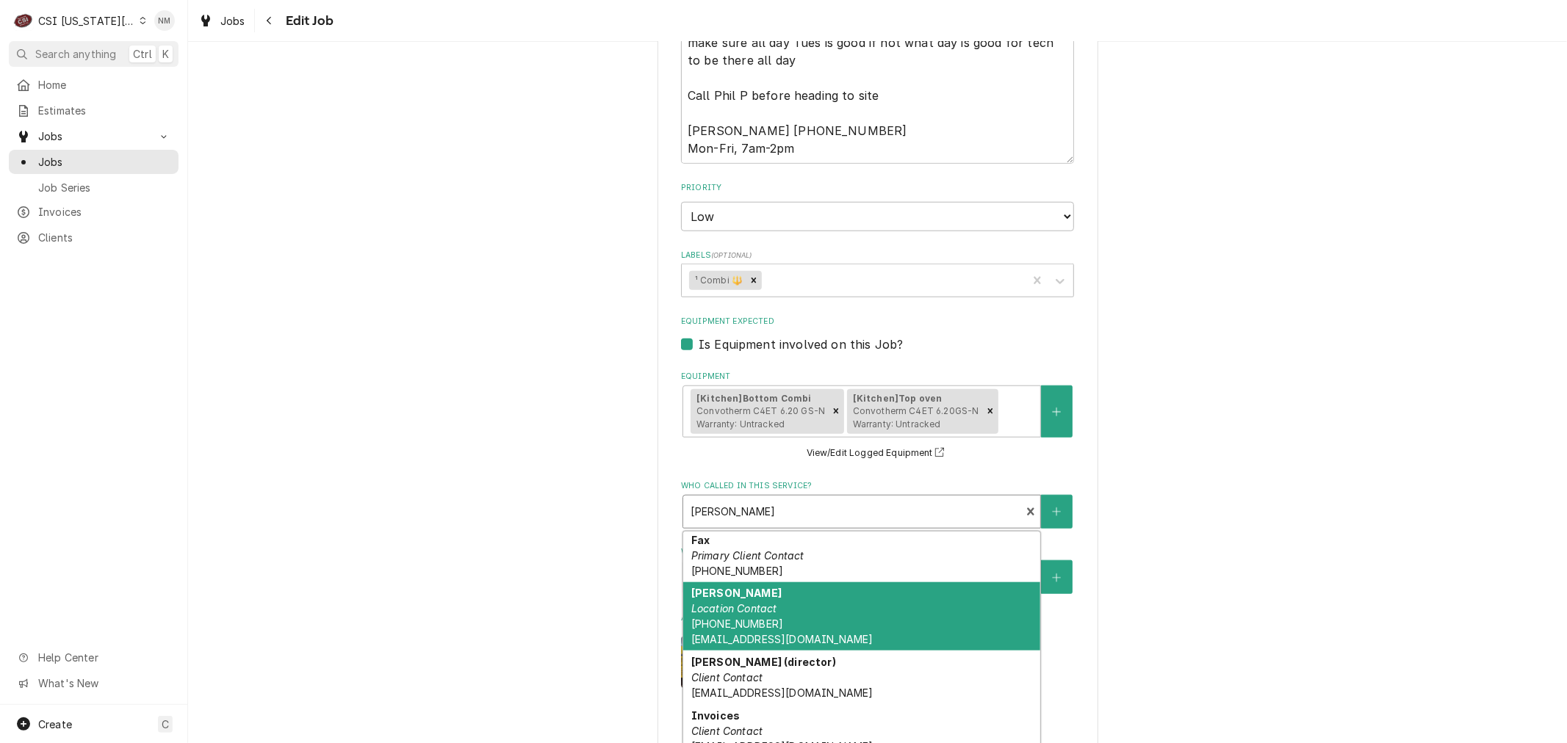
click at [1377, 599] on div "Use the fields below to edit this job: Client Details Client GARDNER EDGERTON S…" at bounding box center [877, 57] width 1379 height 2034
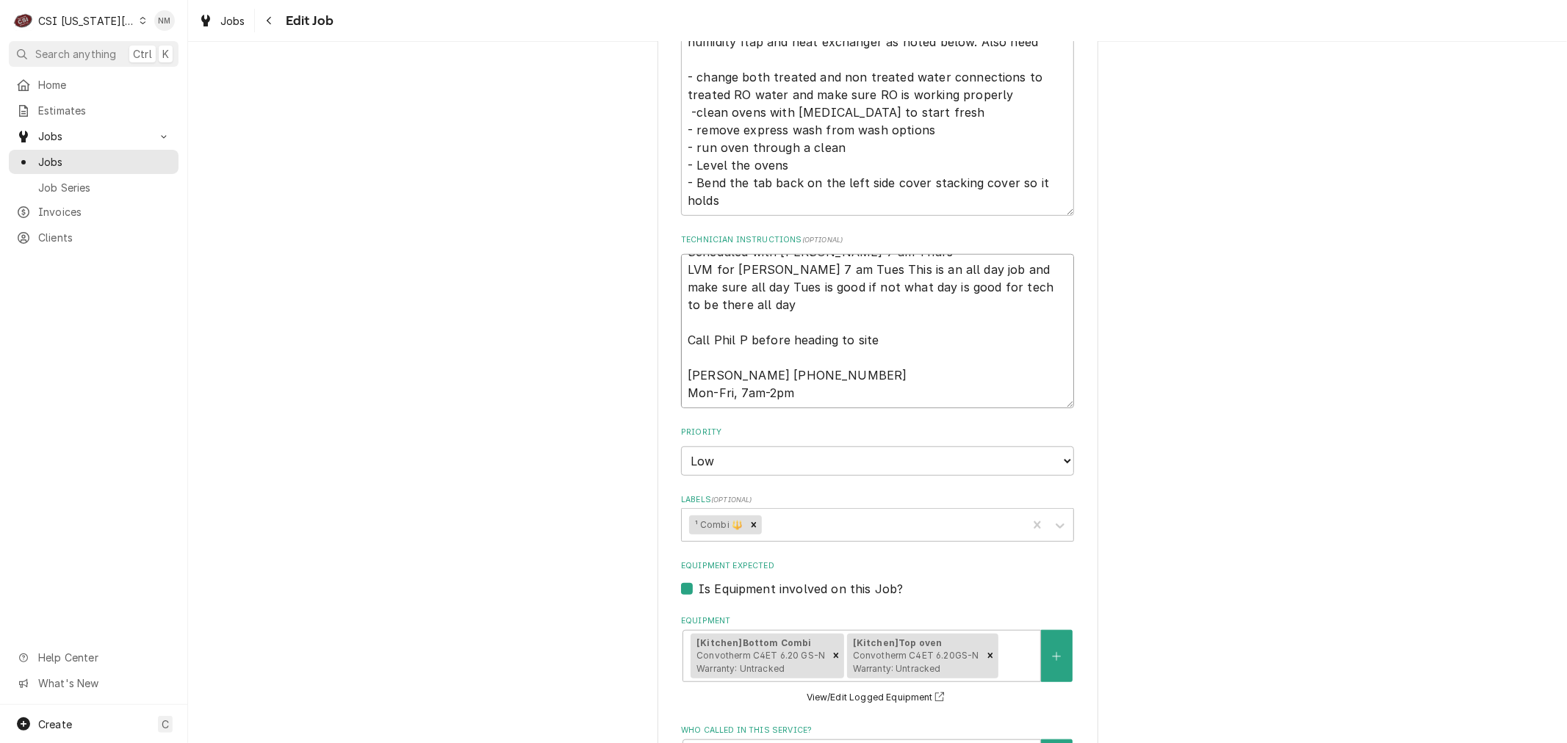
scroll to position [0, 0]
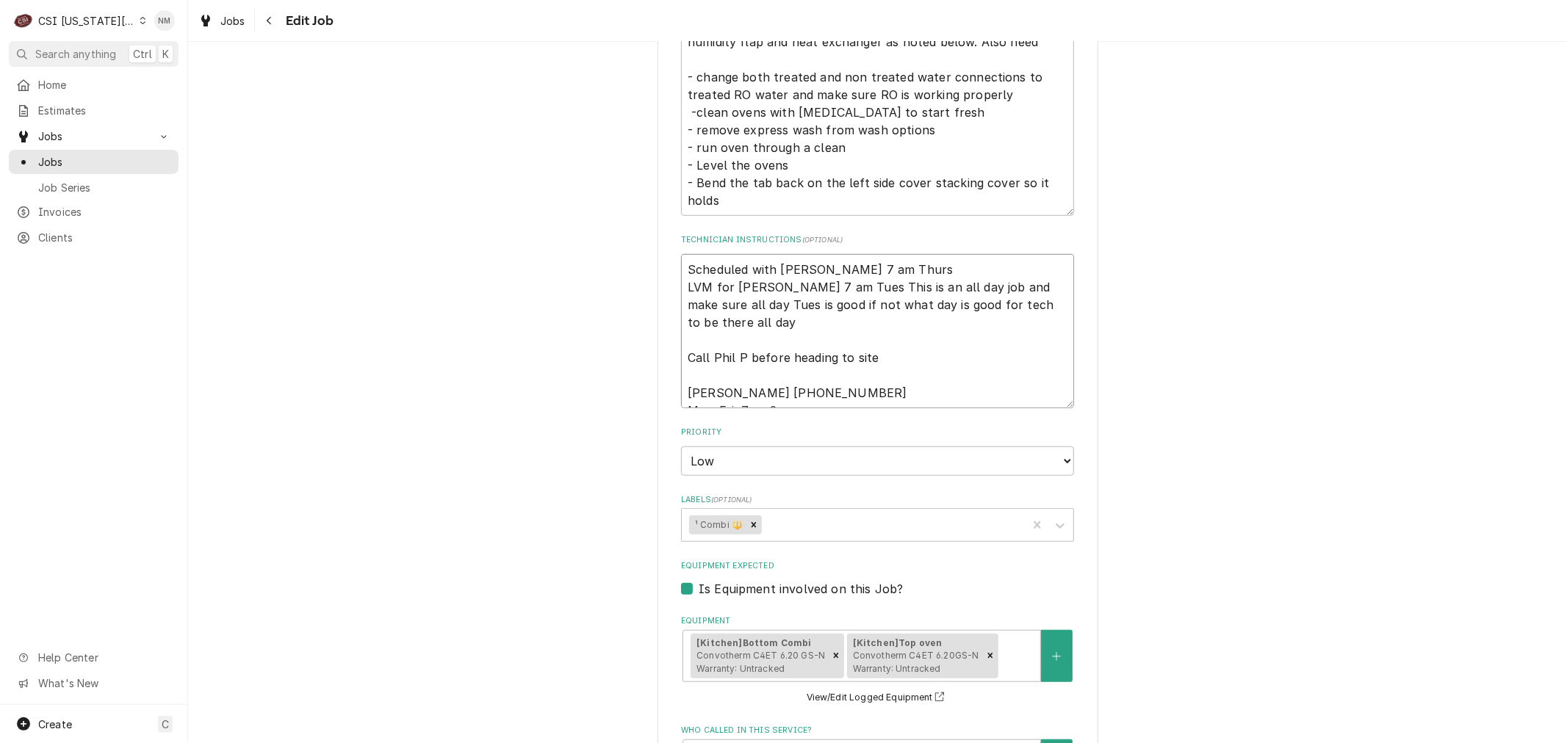
click at [681, 270] on textarea "Scheduled with Jill 7 am Thurs LVM for Jill 7 am Tues This is an all day job an…" at bounding box center [877, 331] width 393 height 154
type textarea "x"
type textarea "Scheduled with Jill 7 am Thurs LVM for Jill 7 am Tues This is an all day job an…"
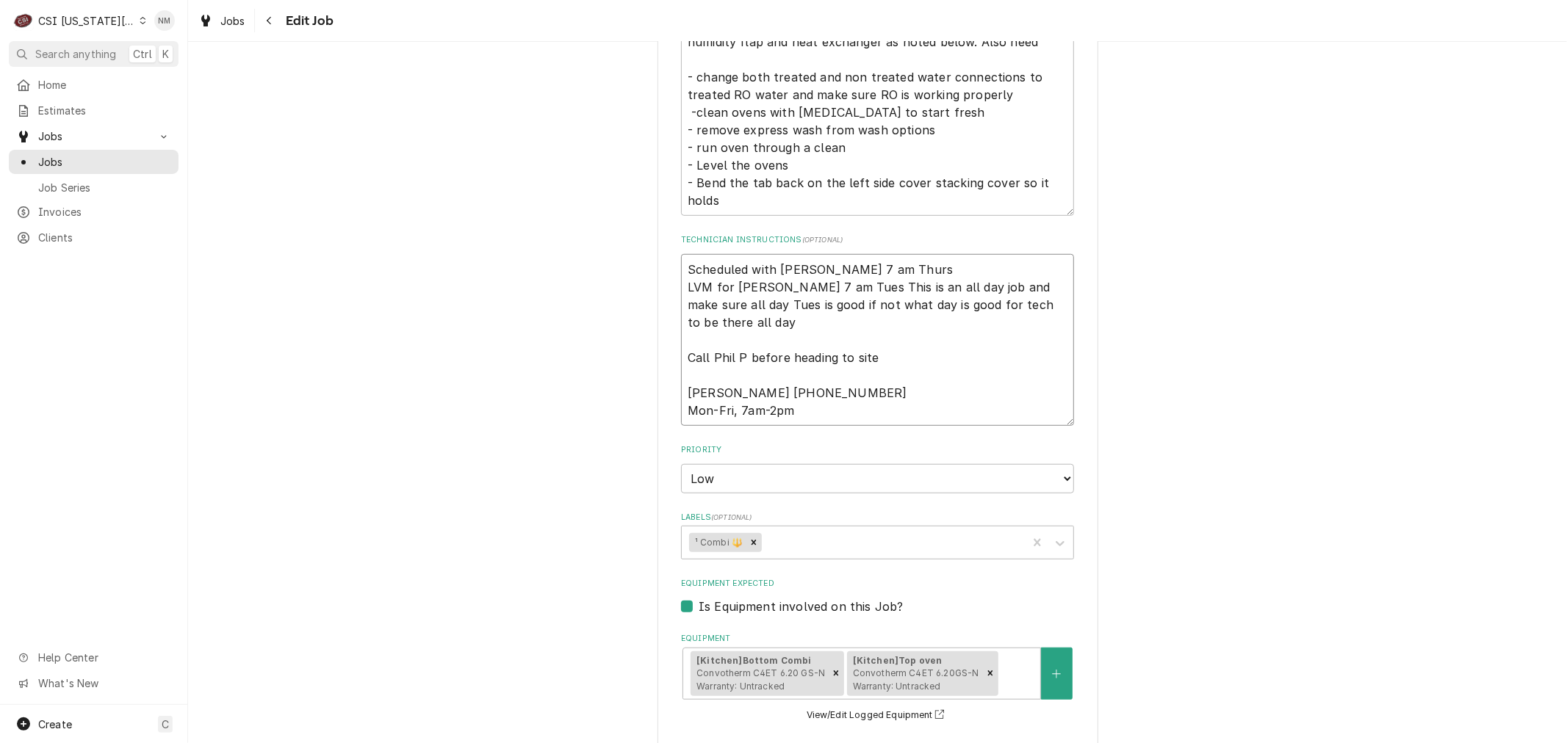
type textarea "x"
type textarea "L Scheduled with Jill 7 am Thurs LVM for Jill 7 am Tues This is an all day job …"
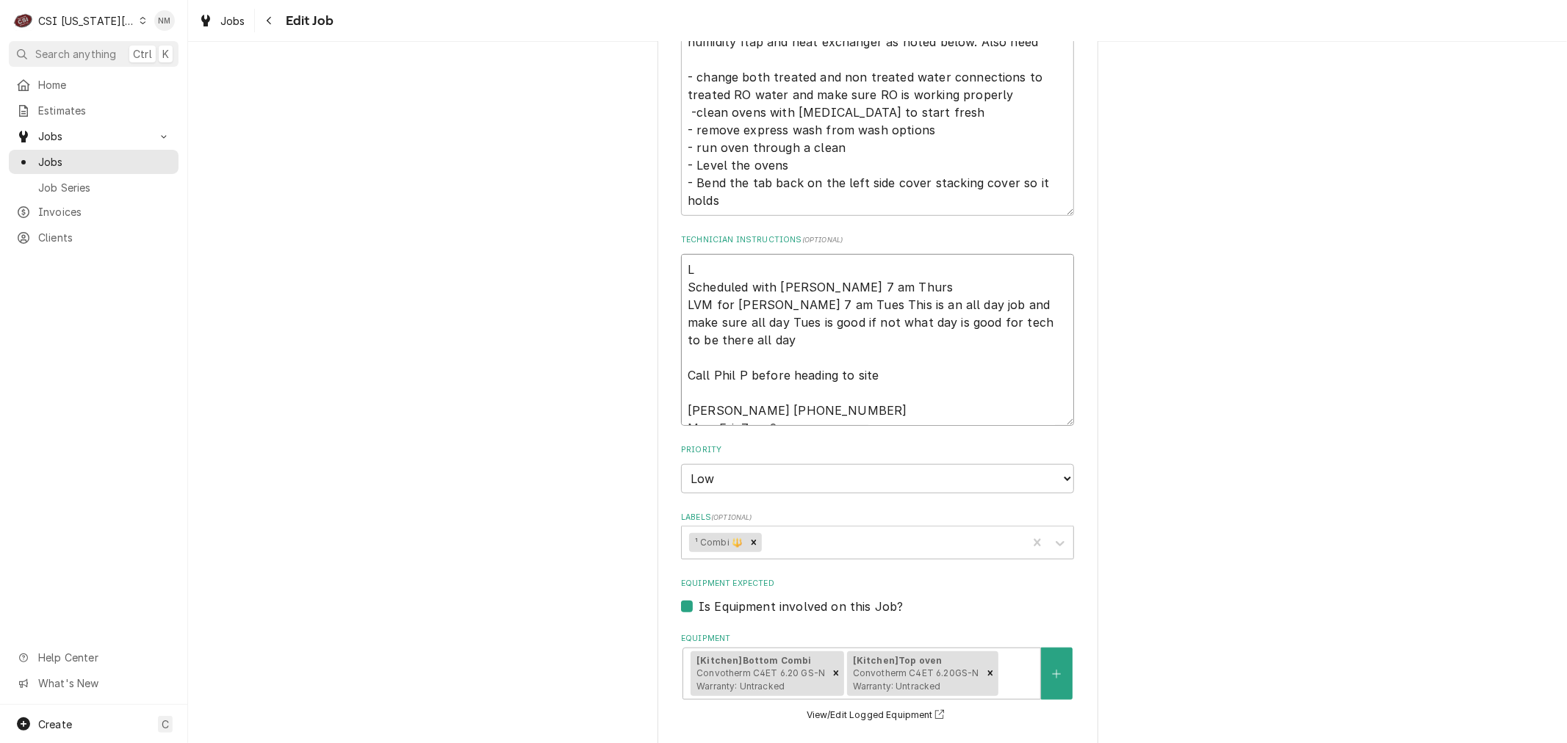
type textarea "x"
type textarea "LV Scheduled with Jill 7 am Thurs LVM for Jill 7 am Tues This is an all day job…"
type textarea "x"
type textarea "LVM Scheduled with Jill 7 am Thurs LVM for Jill 7 am Tues This is an all day jo…"
type textarea "x"
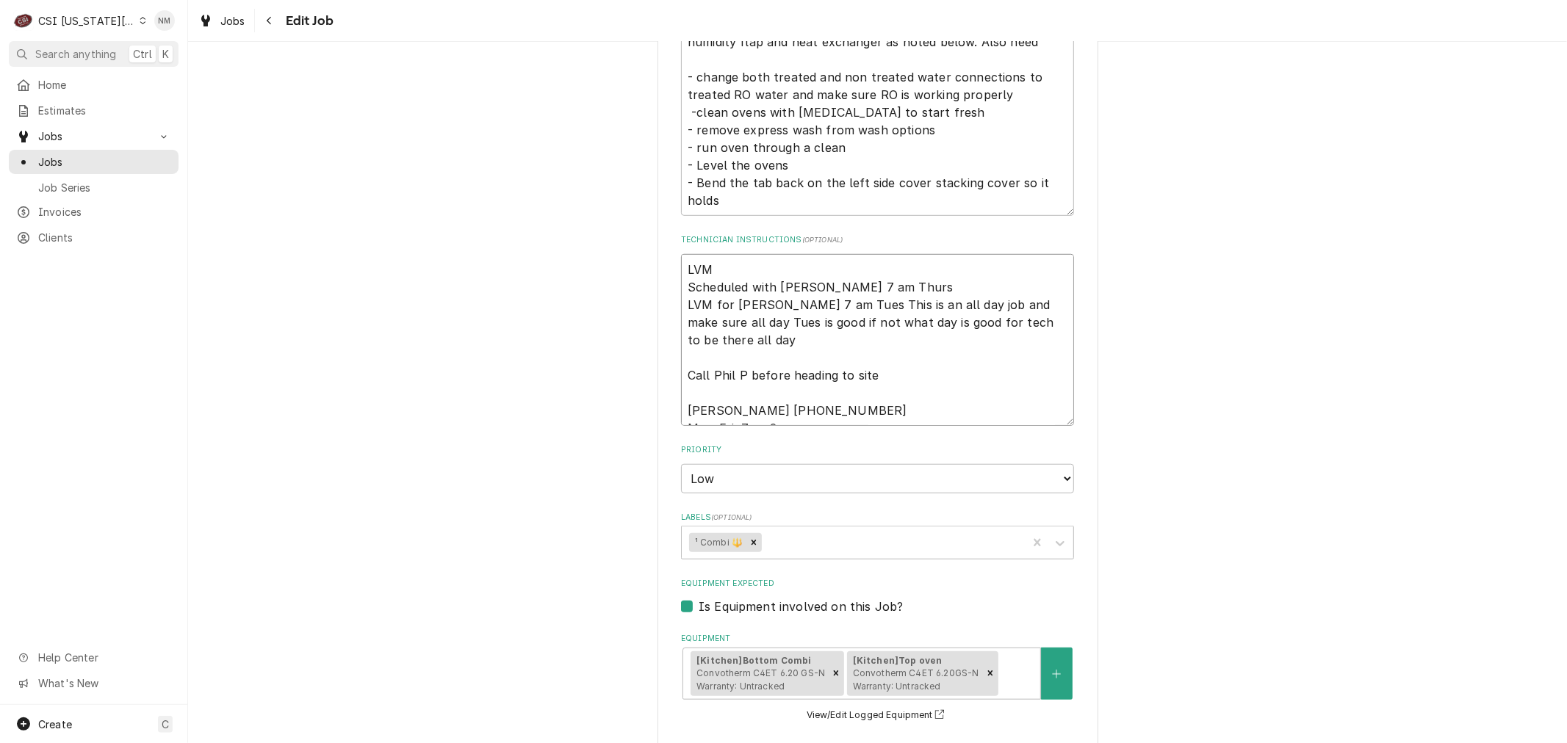
type textarea "LVM Scheduled with Jill 7 am Thurs LVM for Jill 7 am Tues This is an all day jo…"
type textarea "x"
type textarea "LVM f Scheduled with Jill 7 am Thurs LVM for Jill 7 am Tues This is an all day …"
type textarea "x"
type textarea "LVM fo Scheduled with Jill 7 am Thurs LVM for Jill 7 am Tues This is an all day…"
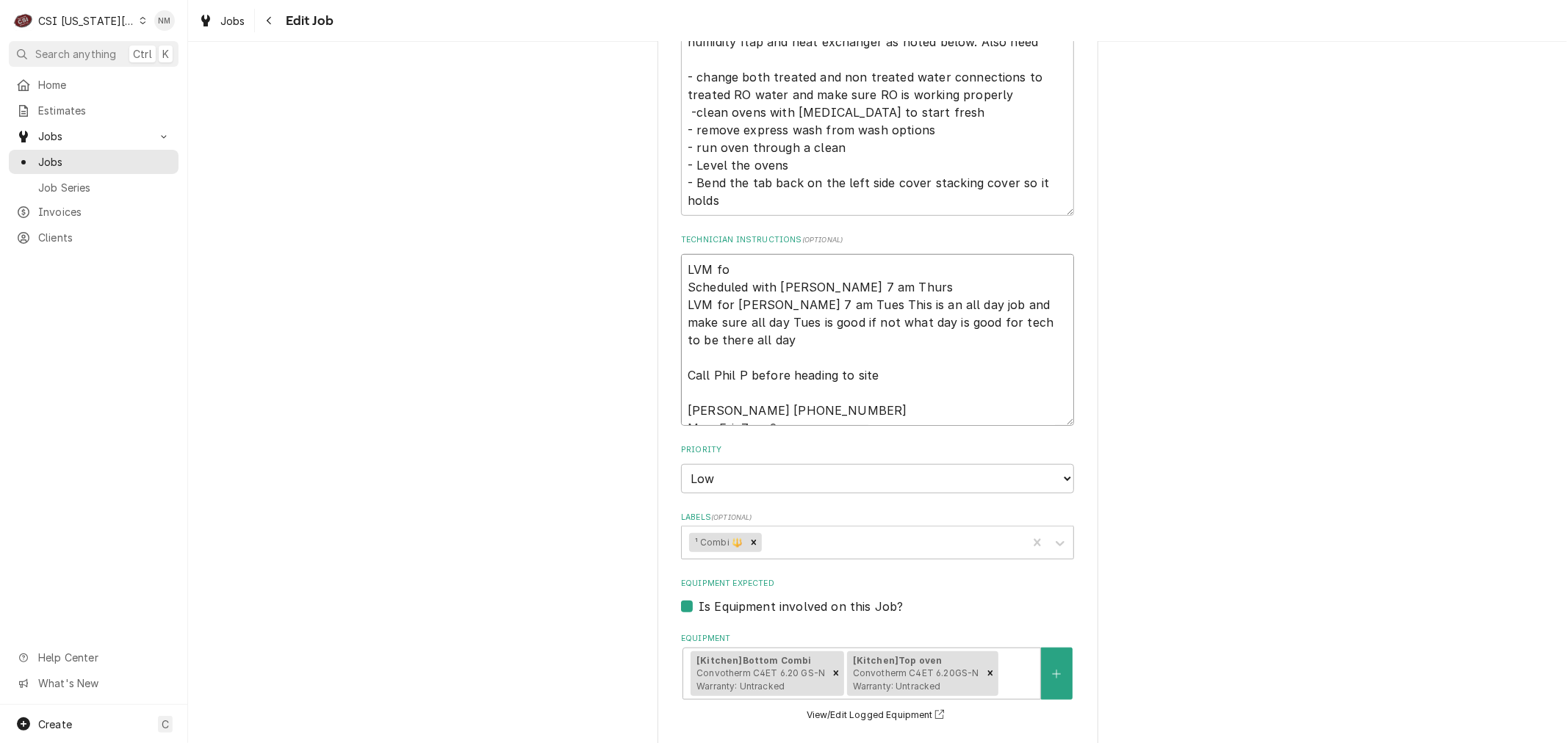
type textarea "x"
type textarea "LVM for Scheduled with Jill 7 am Thurs LVM for Jill 7 am Tues This is an all da…"
type textarea "x"
type textarea "LVM for Scheduled with Jill 7 am Thurs LVM for Jill 7 am Tues This is an all da…"
type textarea "x"
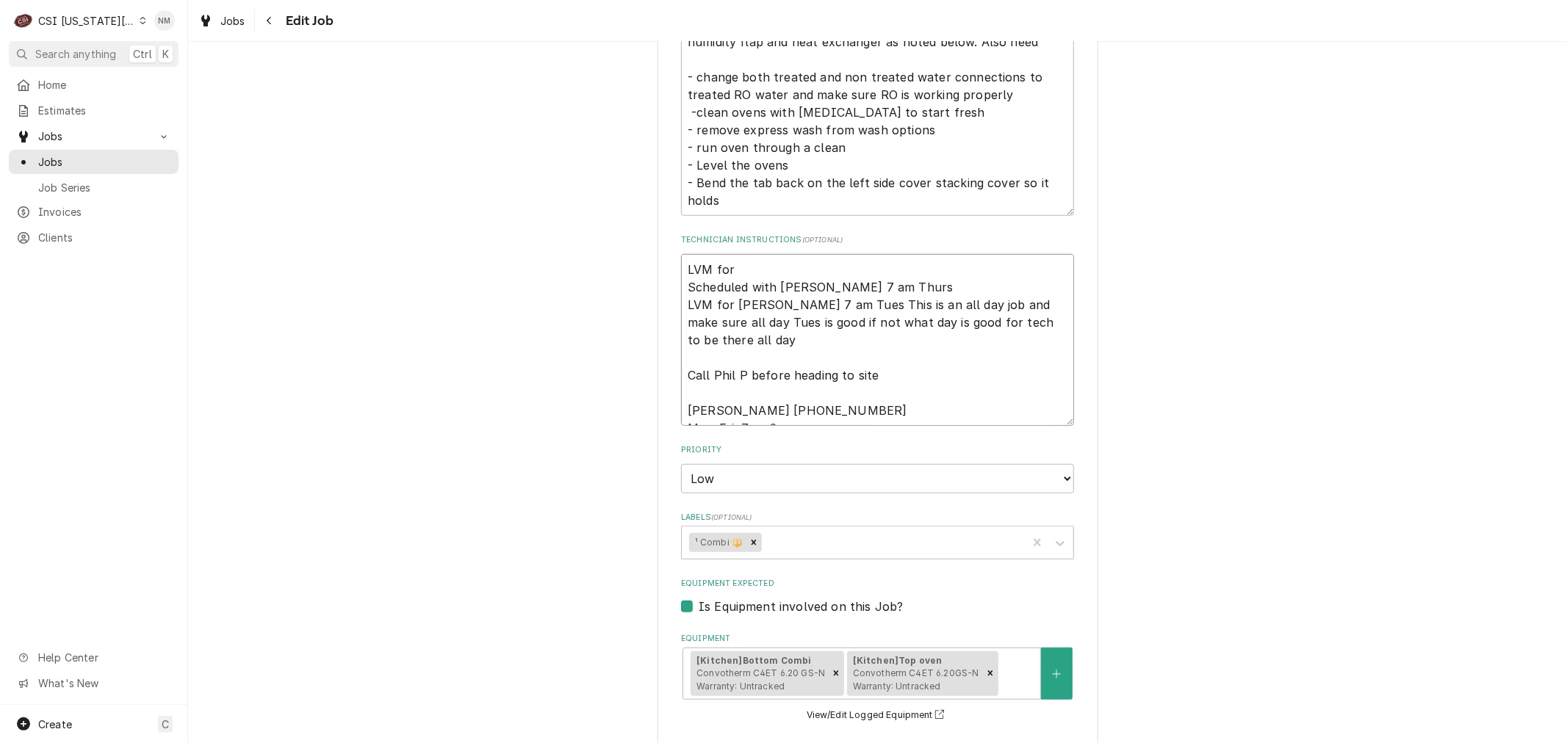
type textarea "LVM for J Scheduled with Jill 7 am Thurs LVM for Jill 7 am Tues This is an all …"
type textarea "x"
type textarea "LVM for JI Scheduled with Jill 7 am Thurs LVM for Jill 7 am Tues This is an all…"
type textarea "x"
type textarea "LVM for JIl Scheduled with Jill 7 am Thurs LVM for Jill 7 am Tues This is an al…"
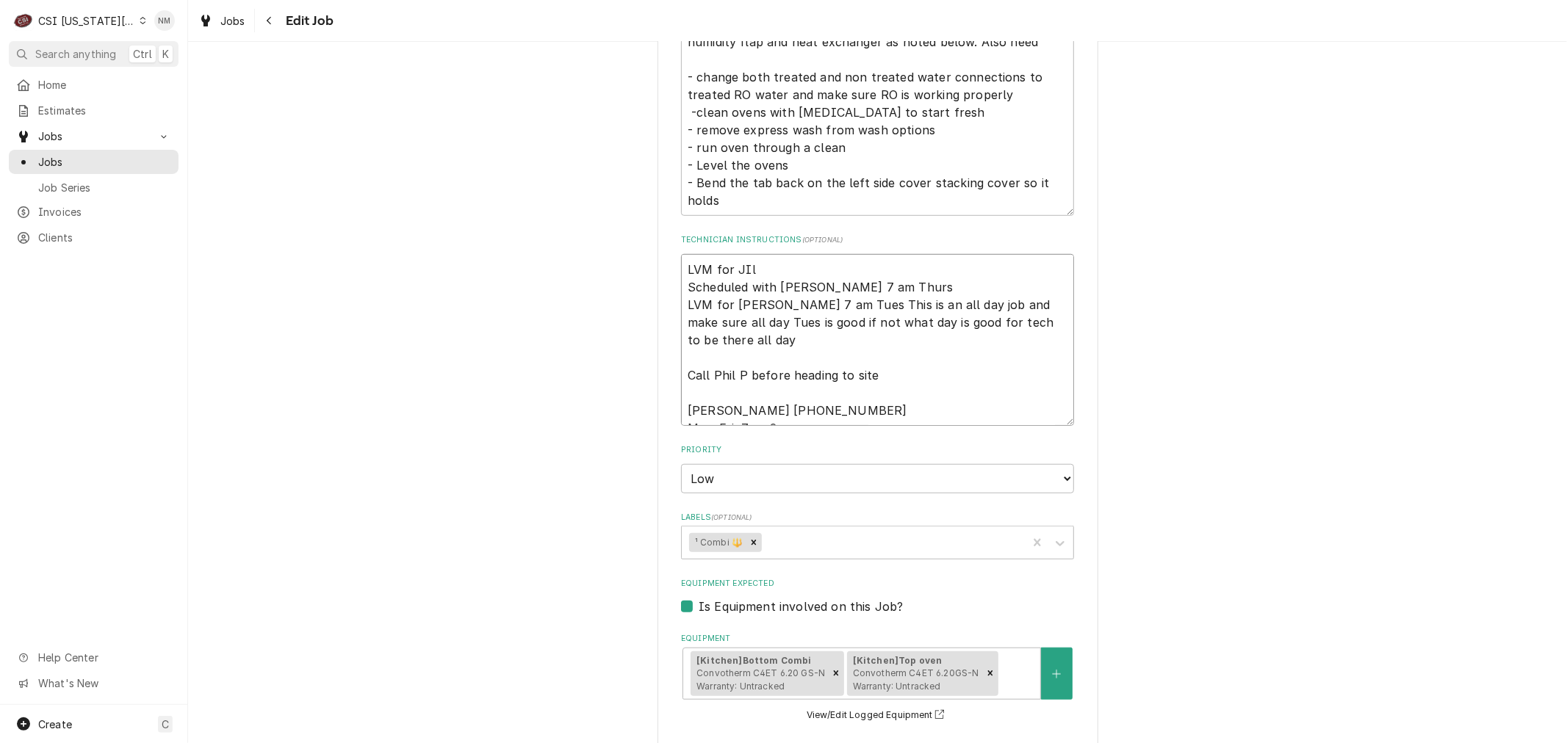
type textarea "x"
type textarea "LVM for JIll Scheduled with Jill 7 am Thurs LVM for Jill 7 am Tues This is an a…"
type textarea "x"
type textarea "LVM for JIl Scheduled with Jill 7 am Thurs LVM for Jill 7 am Tues This is an al…"
type textarea "x"
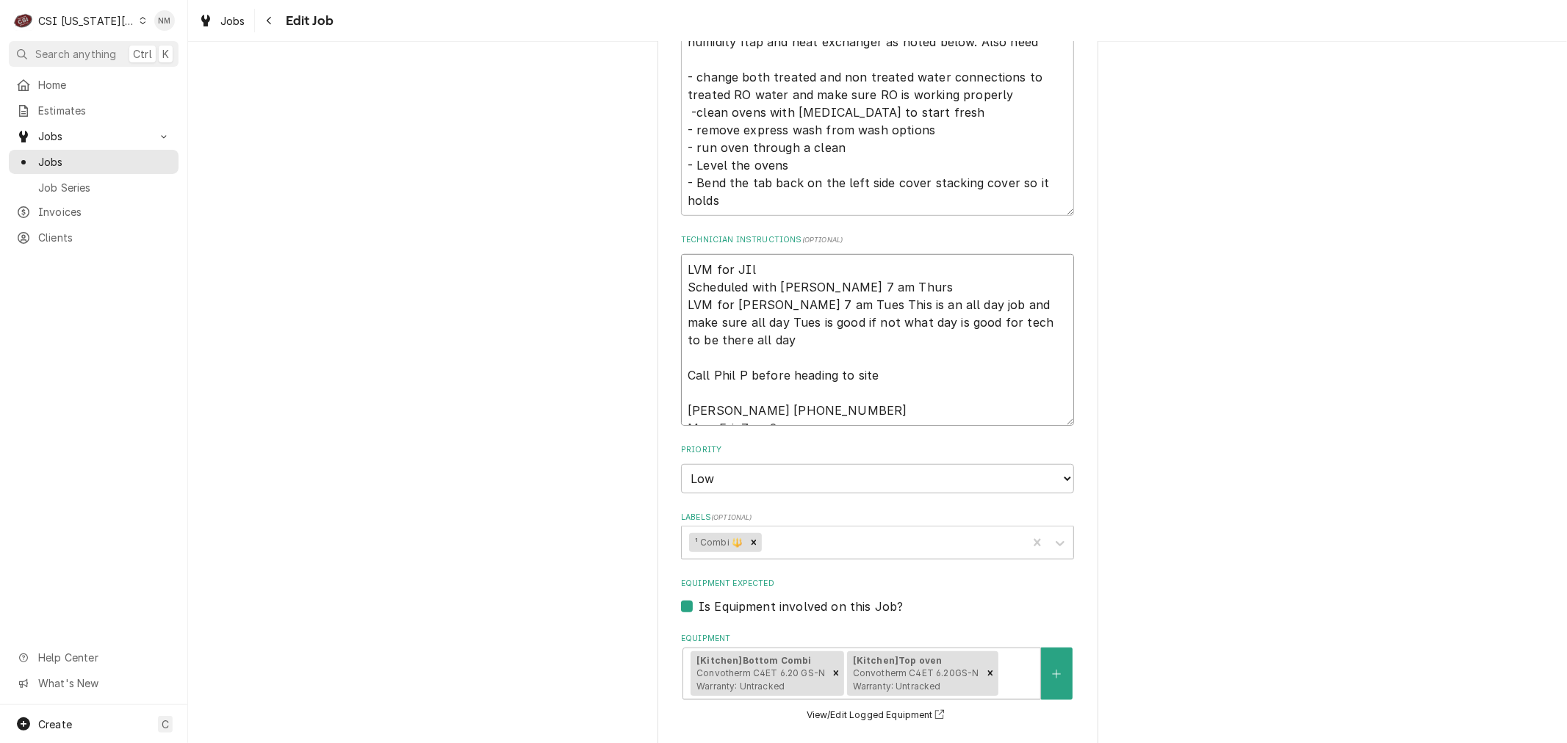
type textarea "LVM for JI Scheduled with Jill 7 am Thurs LVM for Jill 7 am Tues This is an all…"
type textarea "x"
type textarea "LVM for J Scheduled with Jill 7 am Thurs LVM for Jill 7 am Tues This is an all …"
type textarea "x"
type textarea "LVM for Ji Scheduled with Jill 7 am Thurs LVM for Jill 7 am Tues This is an all…"
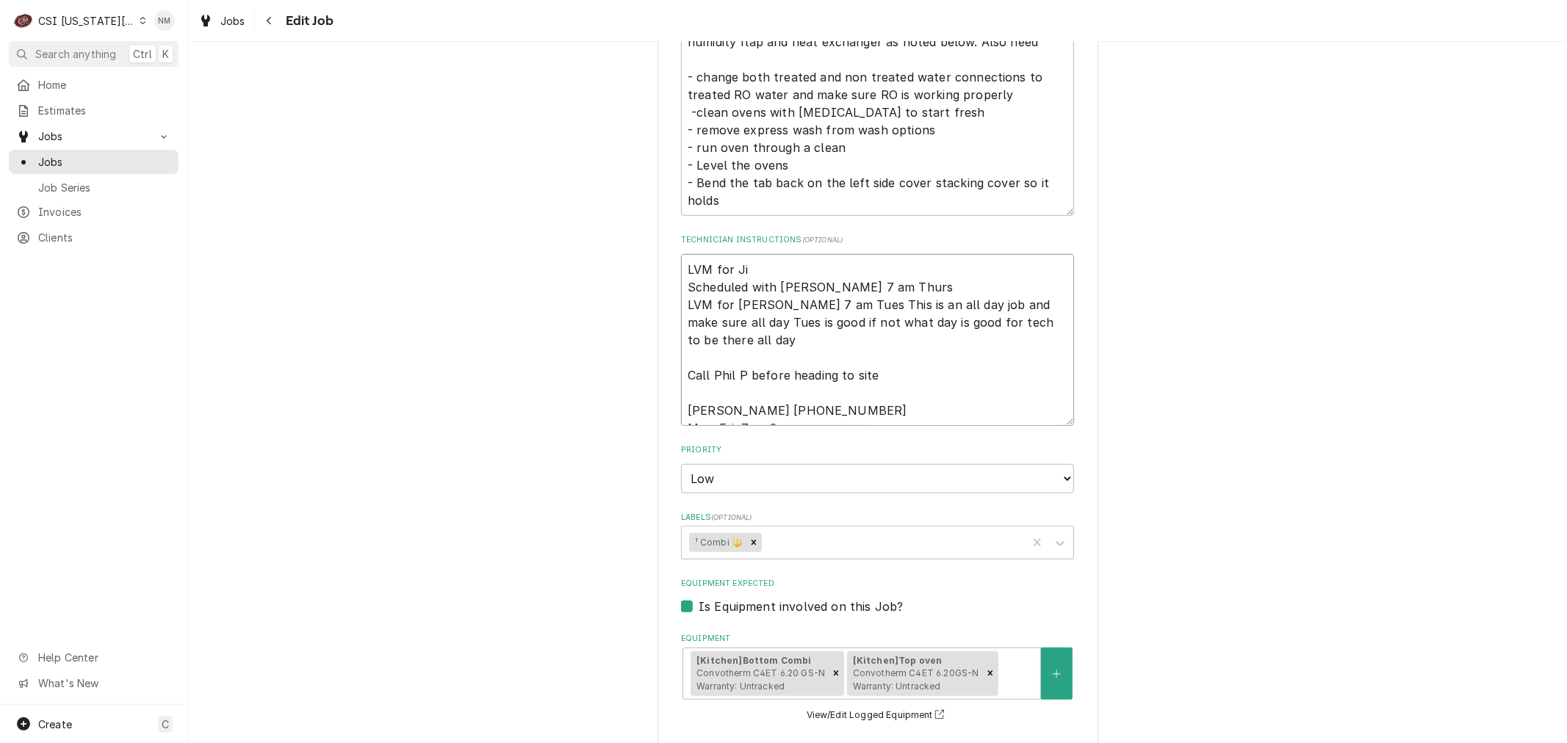
type textarea "x"
type textarea "LVM for Jil Scheduled with Jill 7 am Thurs LVM for Jill 7 am Tues This is an al…"
type textarea "x"
type textarea "LVM for Jill Scheduled with Jill 7 am Thurs LVM for Jill 7 am Tues This is an a…"
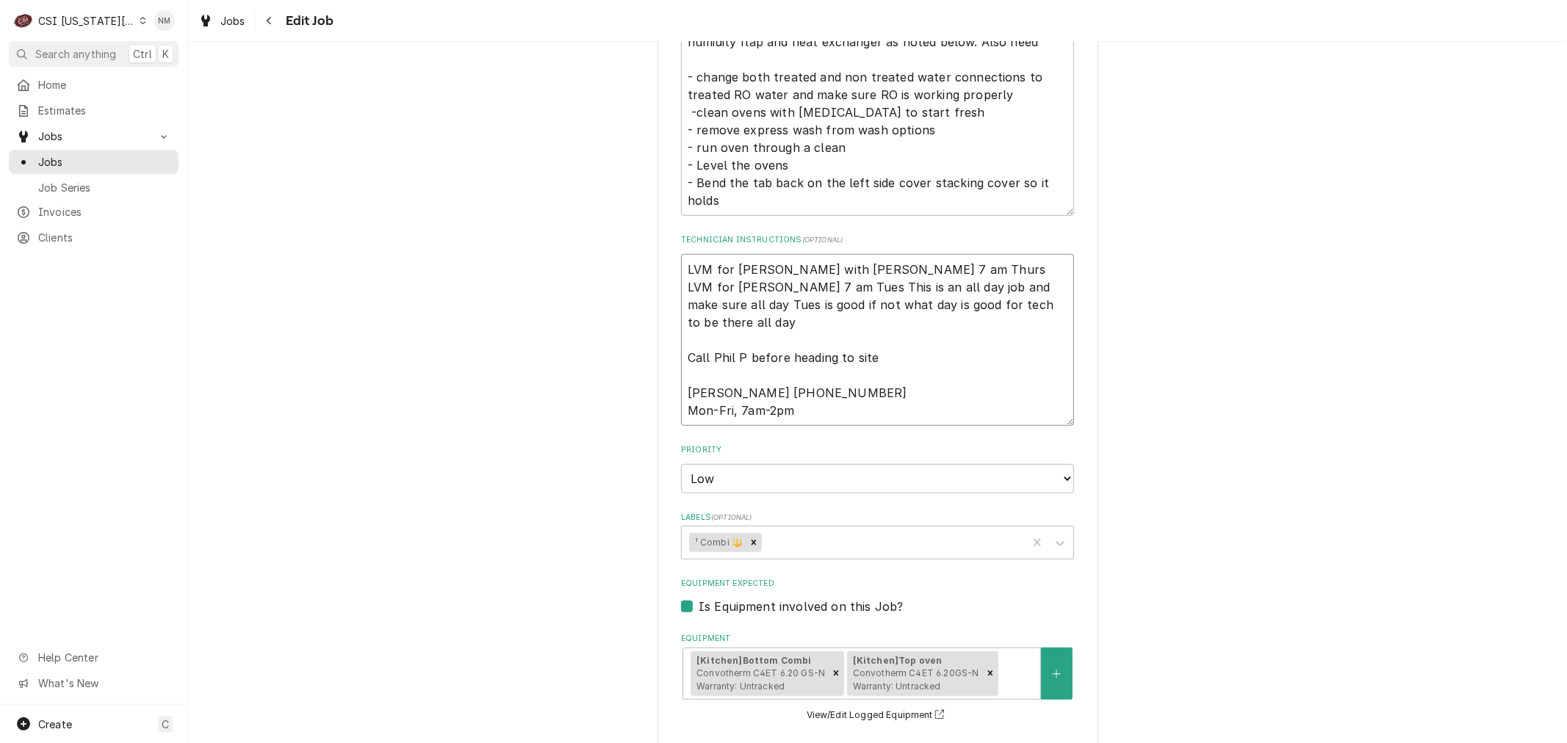
type textarea "x"
type textarea "LVM for Jill Scheduled with Jill 7 am Thurs LVM for Jill 7 am Tues This is an a…"
type textarea "x"
type textarea "LVM for Jill 7 Scheduled with Jill 7 am Thurs LVM for Jill 7 am Tues This is an…"
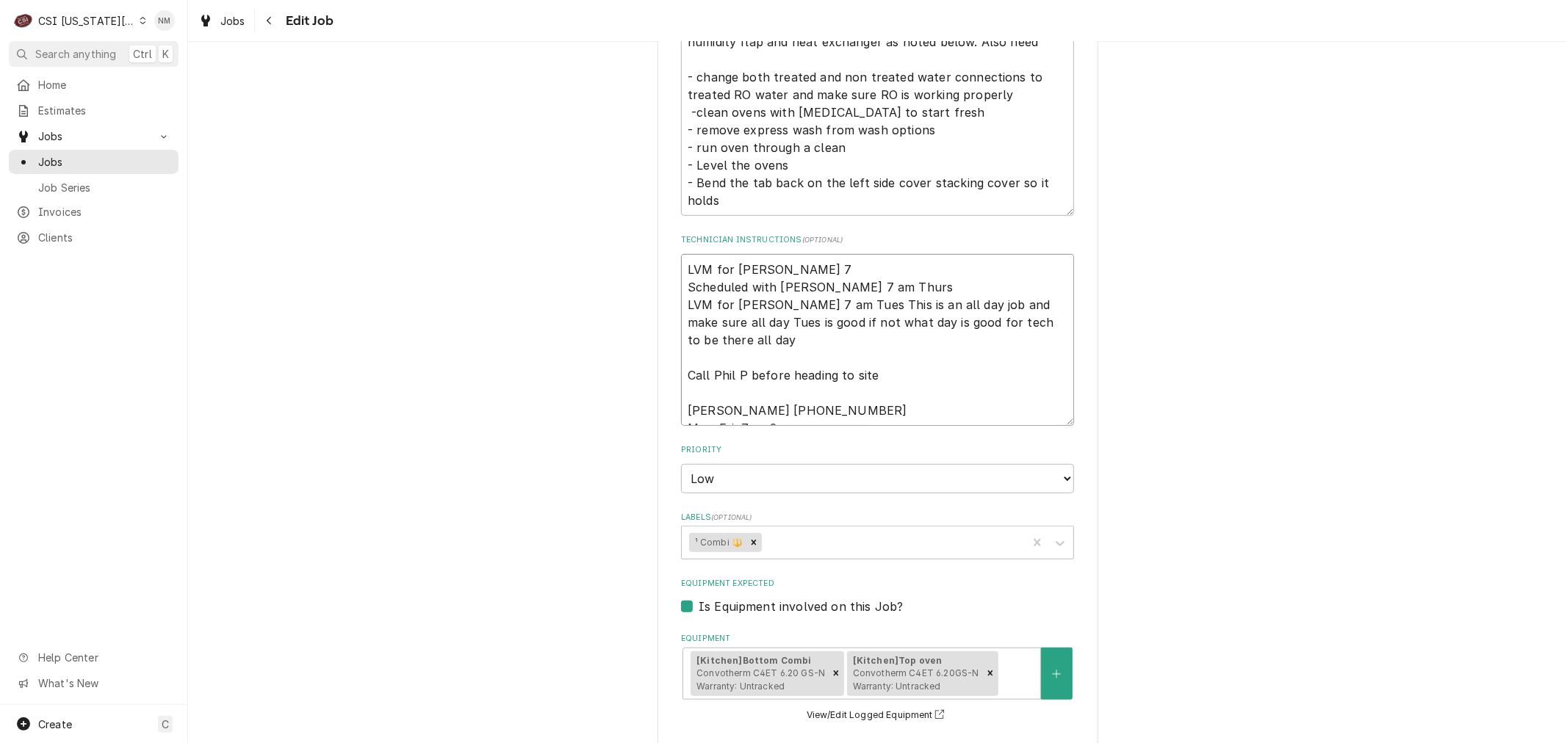
type textarea "x"
type textarea "LVM for Jill 7 Scheduled with Jill 7 am Thurs LVM for Jill 7 am Tues This is an…"
type textarea "x"
type textarea "LVM for Jill 7 a Scheduled with Jill 7 am Thurs LVM for Jill 7 am Tues This is …"
type textarea "x"
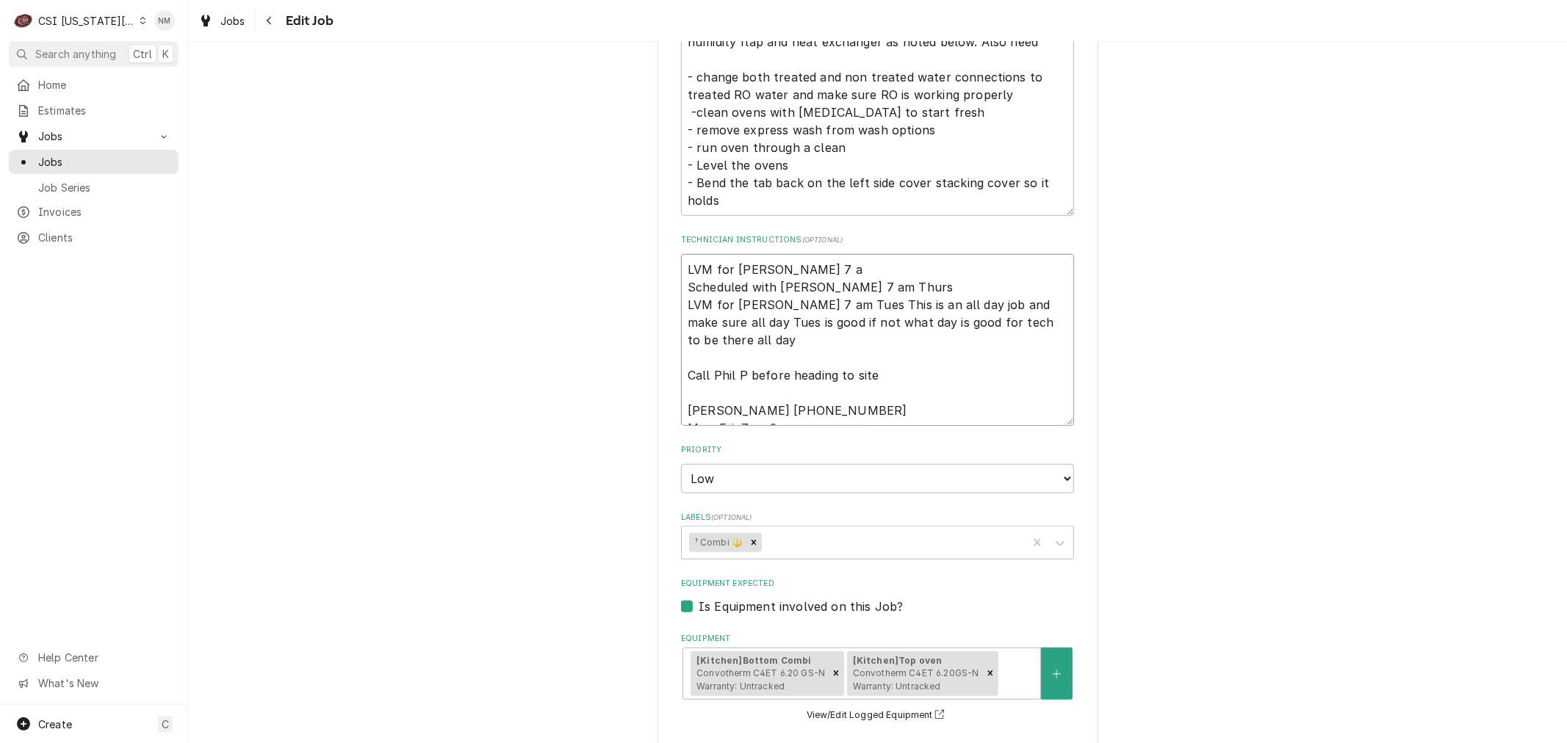
type textarea "LVM for Jill 7 am Scheduled with Jill 7 am Thurs LVM for Jill 7 am Tues This is…"
type textarea "x"
type textarea "LVM for Jill 7 am Scheduled with Jill 7 am Thurs LVM for Jill 7 am Tues This is…"
click at [790, 265] on textarea "LVM for Jill 7 am Scheduled with Jill 7 am Thurs LVM for Jill 7 am Tues This is…" at bounding box center [877, 340] width 393 height 172
type textarea "x"
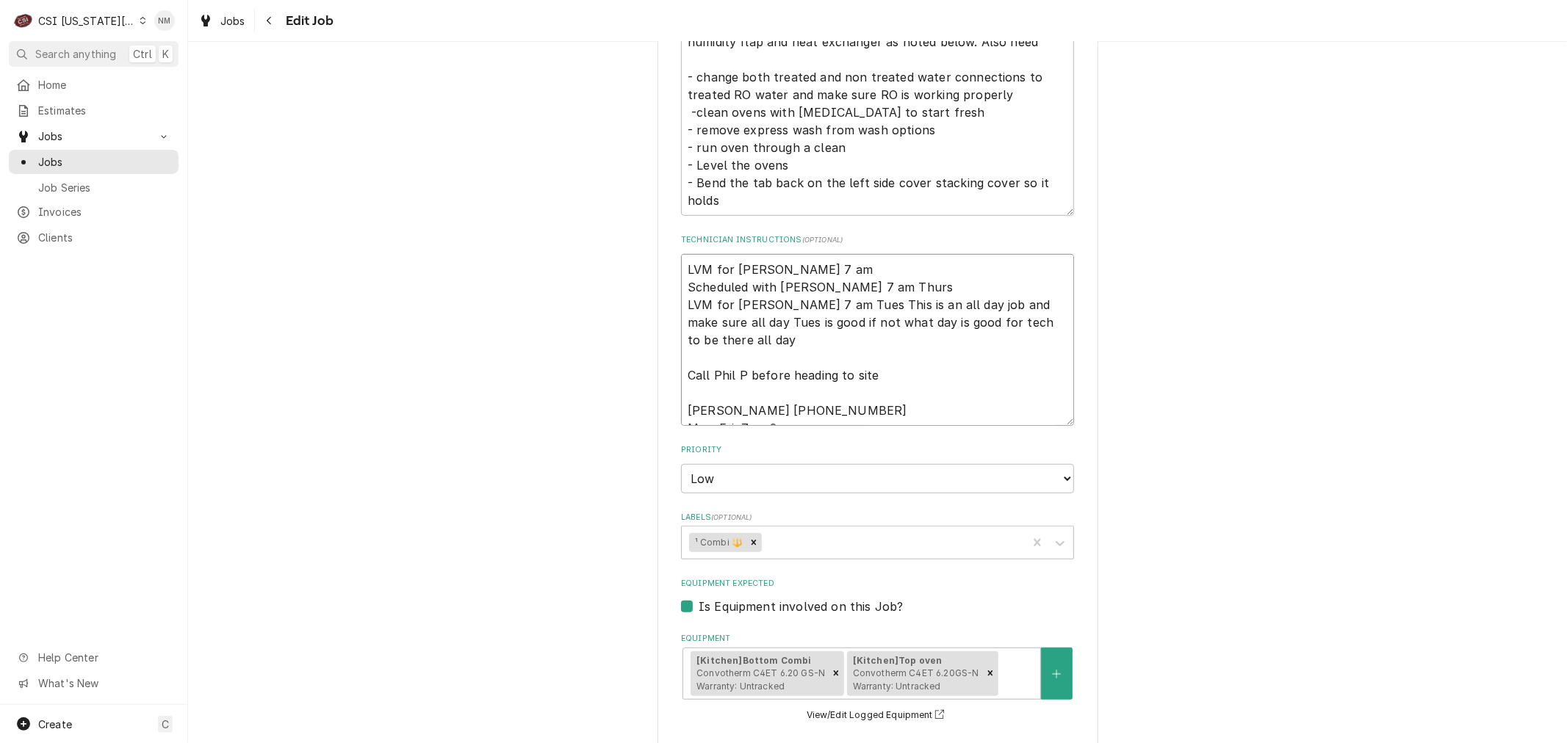
type textarea "LVM for Jill 7 am Scheduled with Jill 7 am Thurs LVM for Jill 7 am Tues This is…"
type textarea "x"
type textarea "LVM for Jill 7 am 7 Scheduled with Jill 7 am Thurs LVM for Jill 7 am Tues This …"
type textarea "x"
type textarea "LVM for Jill 7 am 7 Scheduled with Jill 7 am Thurs LVM for Jill 7 am Tues This …"
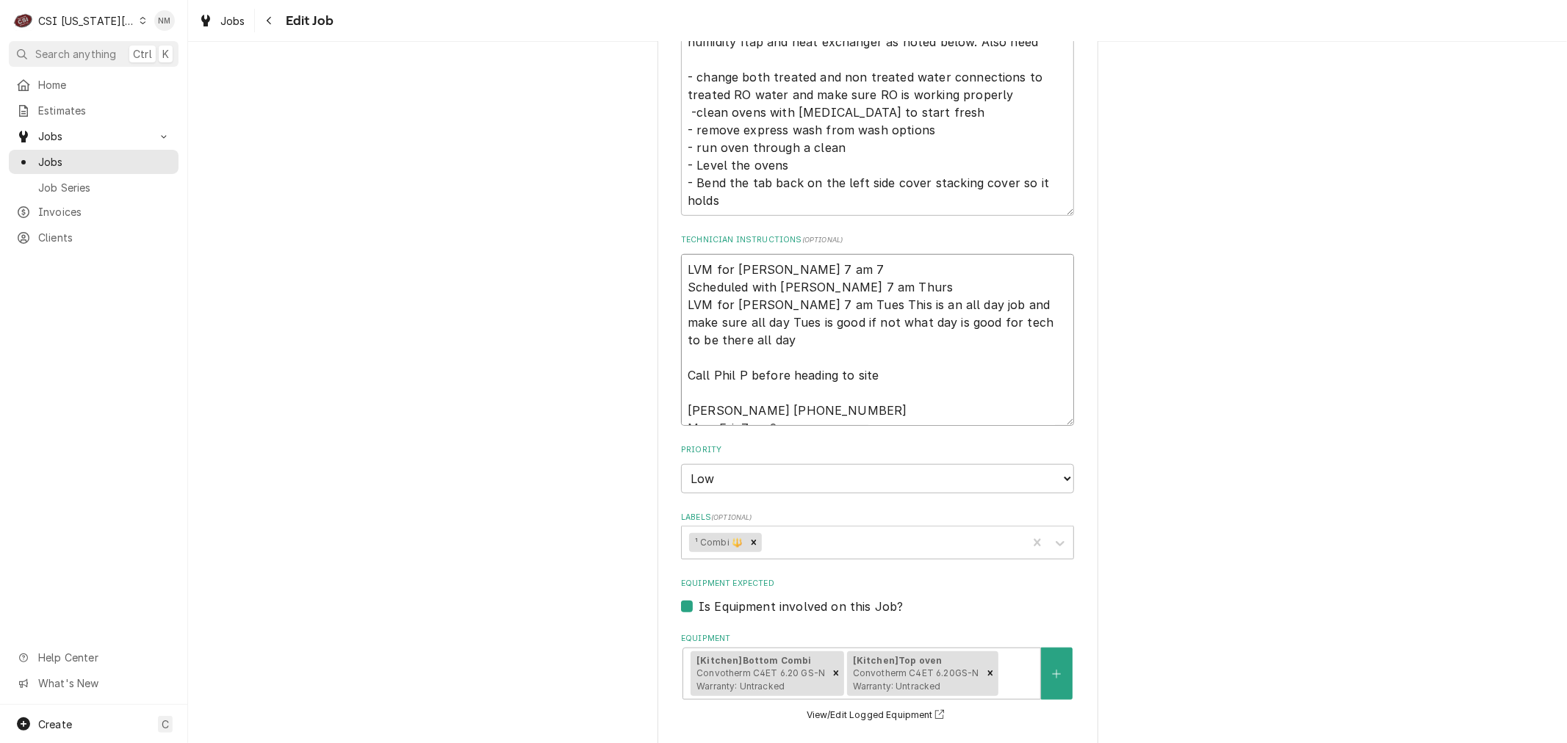
type textarea "x"
type textarea "LVM for Jill 7 am 7 a Scheduled with Jill 7 am Thurs LVM for Jill 7 am Tues Thi…"
type textarea "x"
type textarea "LVM for Jill 7 am 7 am Scheduled with Jill 7 am Thurs LVM for Jill 7 am Tues Th…"
type textarea "x"
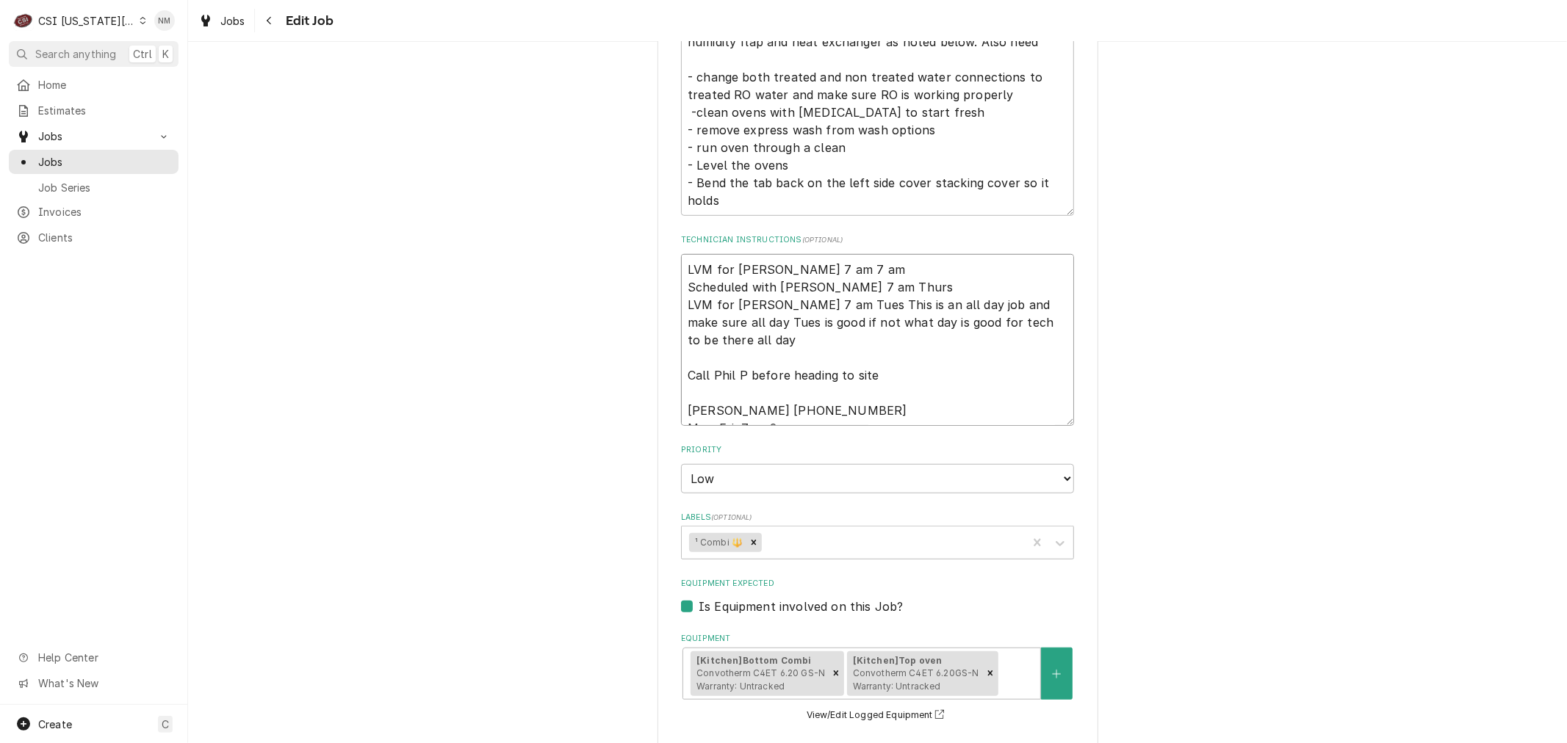
type textarea "LVM for Jill 7 am 7 am Scheduled with Jill 7 am Thurs LVM for Jill 7 am Tues Th…"
type textarea "x"
type textarea "LVM for Jill 7 am 7 am M Scheduled with Jill 7 am Thurs LVM for Jill 7 am Tues …"
type textarea "x"
type textarea "LVM for Jill 7 am 7 am MO Scheduled with Jill 7 am Thurs LVM for Jill 7 am Tues…"
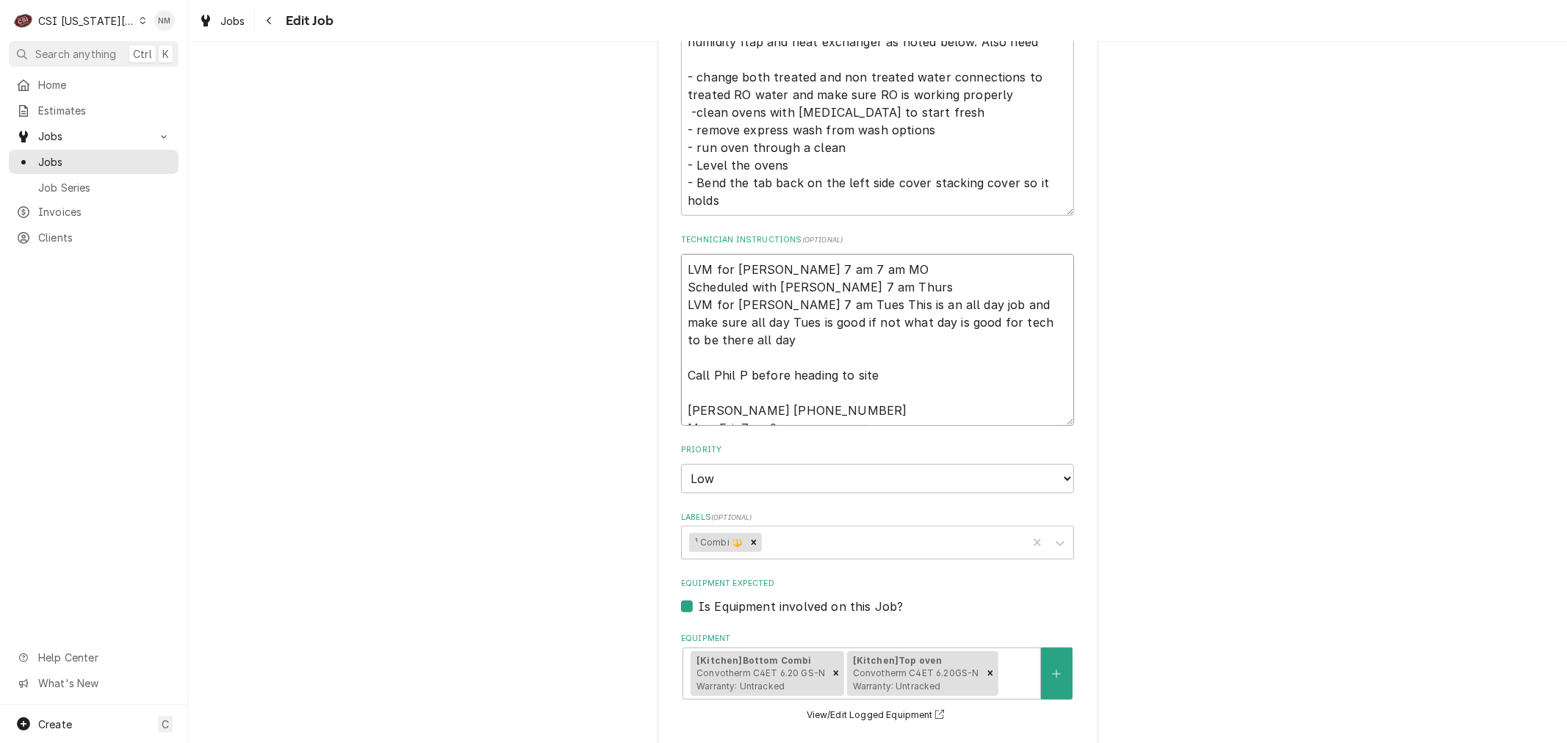
type textarea "x"
type textarea "LVM for Jill 7 am 7 am MOn Scheduled with Jill 7 am Thurs LVM for Jill 7 am Tue…"
type textarea "x"
type textarea "LVM for Jill 7 am 7 am MO Scheduled with Jill 7 am Thurs LVM for Jill 7 am Tues…"
type textarea "x"
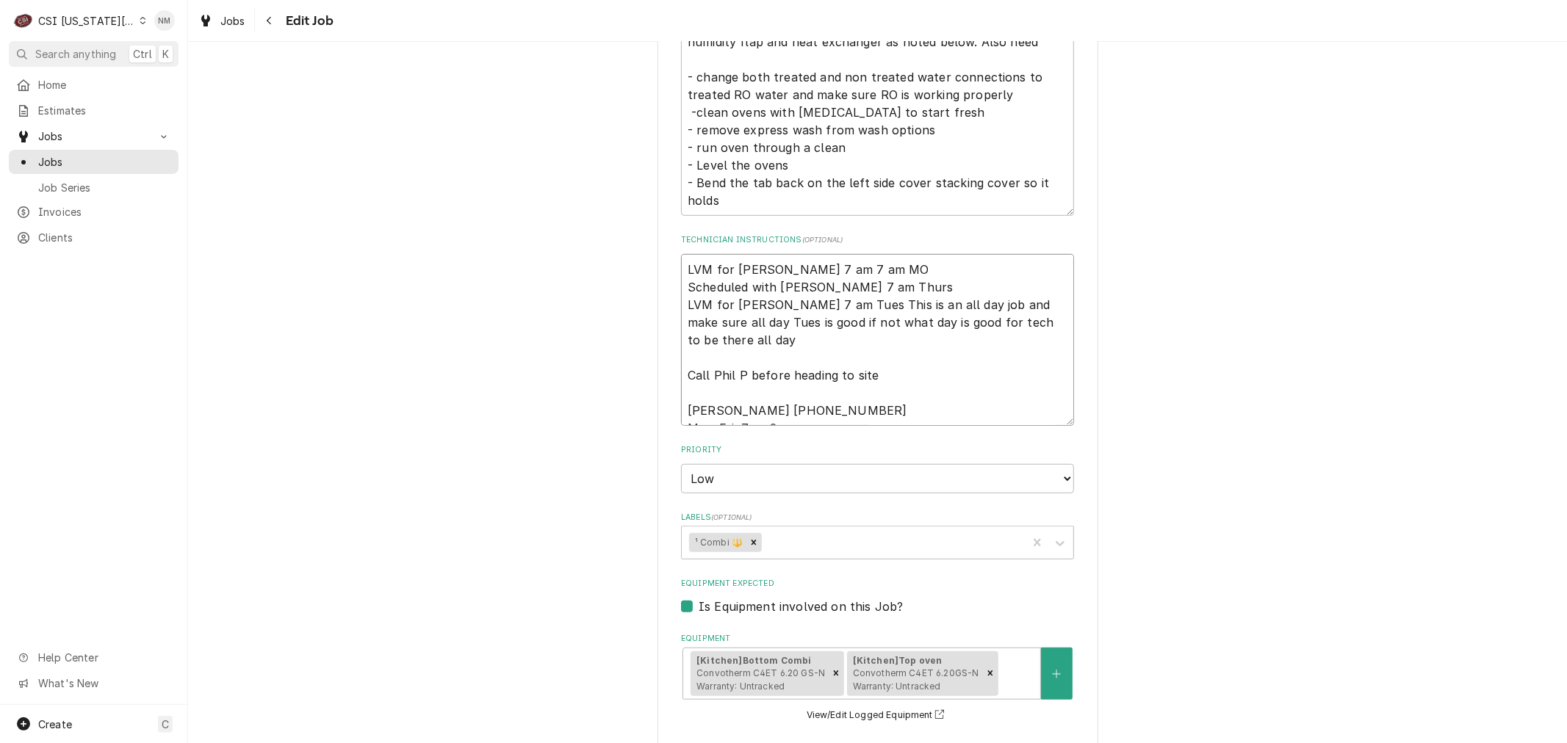
type textarea "LVM for Jill 7 am 7 am M Scheduled with Jill 7 am Thurs LVM for Jill 7 am Tues …"
type textarea "x"
type textarea "LVM for Jill 7 am 7 am Mo Scheduled with Jill 7 am Thurs LVM for Jill 7 am Tues…"
type textarea "x"
type textarea "LVM for Jill 7 am 7 am Mon Scheduled with Jill 7 am Thurs LVM for Jill 7 am Tue…"
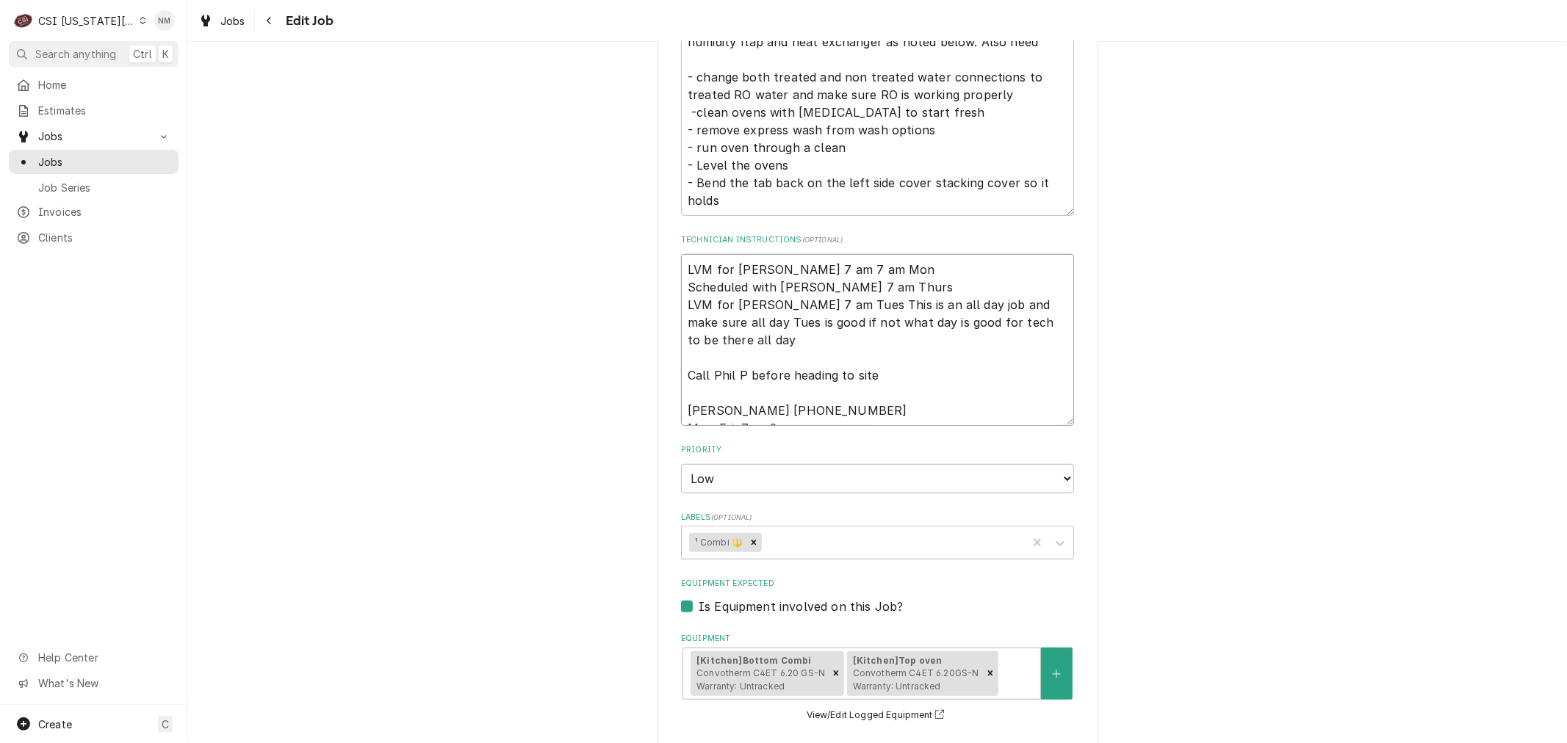
type textarea "x"
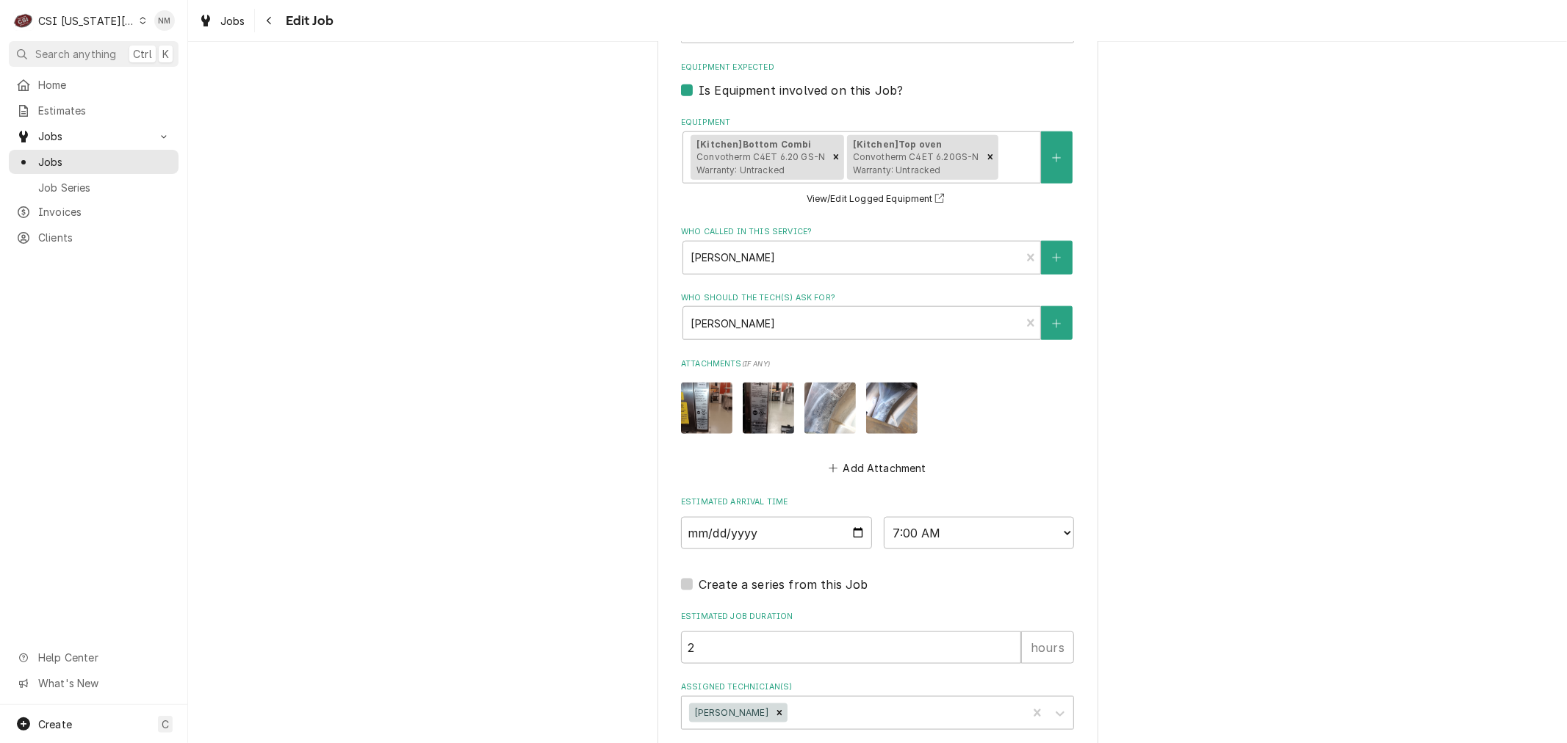
scroll to position [1361, 0]
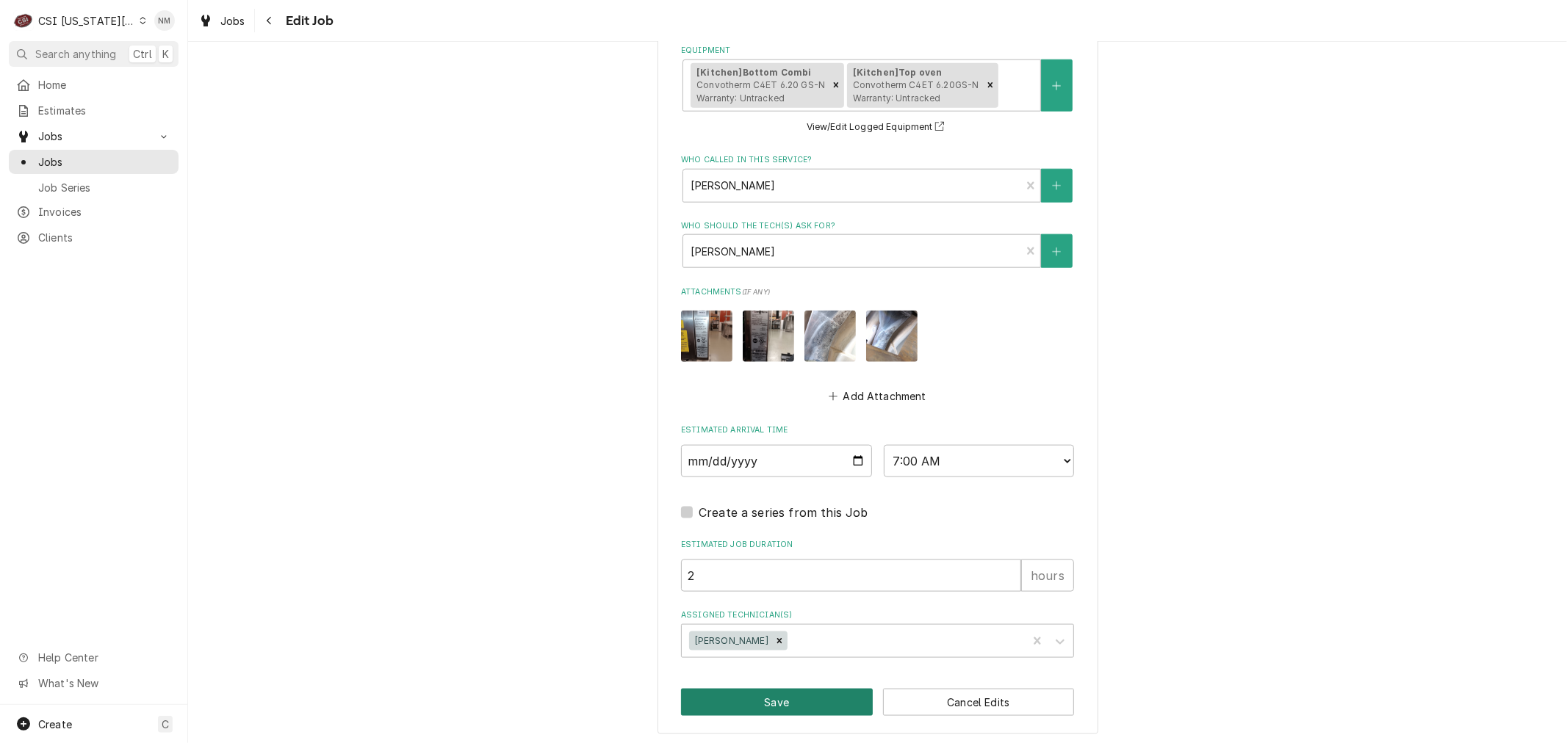
type textarea "LVM for Jill 7 am 7 am Mon Scheduled with Jill 7 am Thurs LVM for Jill 7 am Tue…"
click at [784, 692] on button "Save" at bounding box center [777, 702] width 192 height 27
type textarea "x"
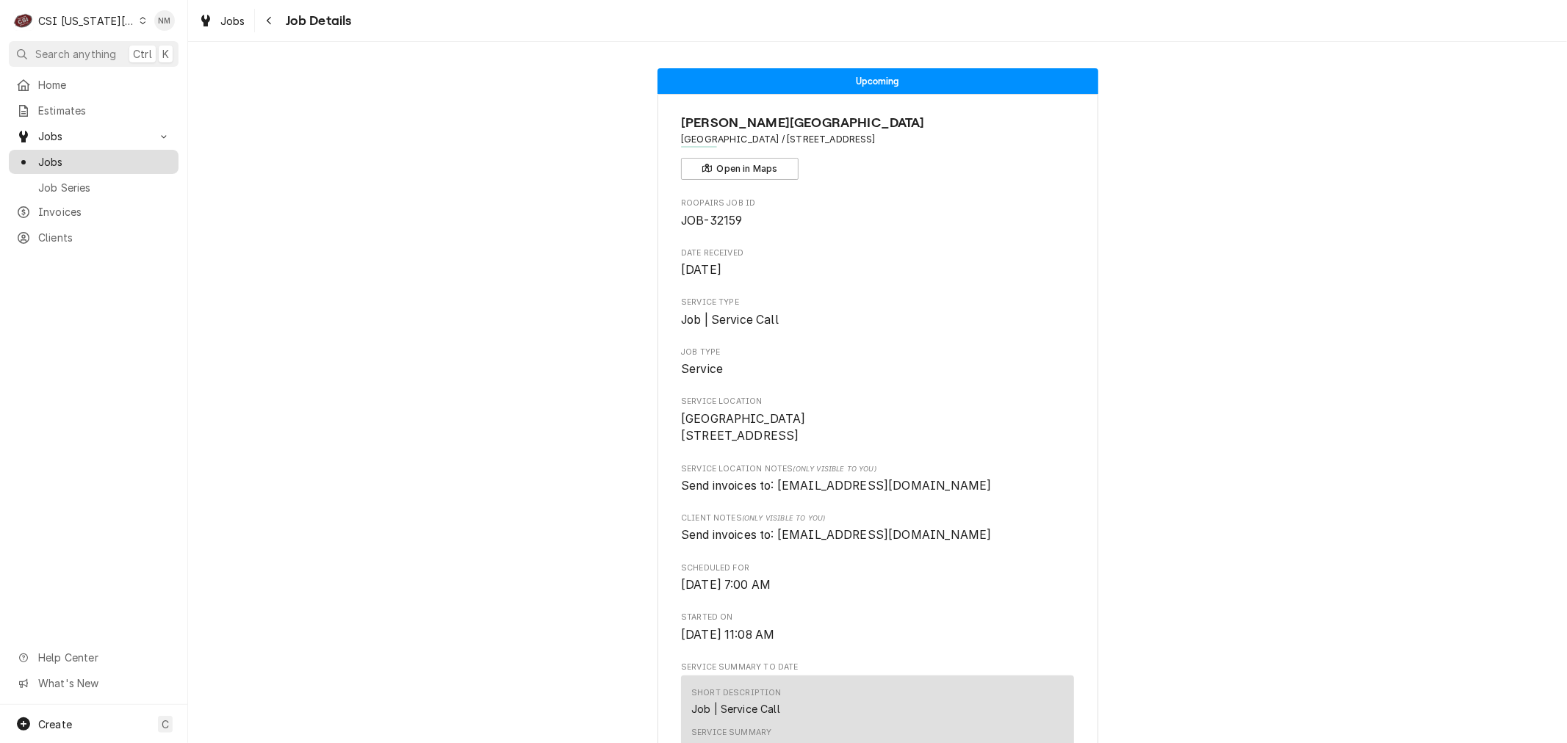
click at [67, 158] on span "Jobs" at bounding box center [104, 161] width 133 height 15
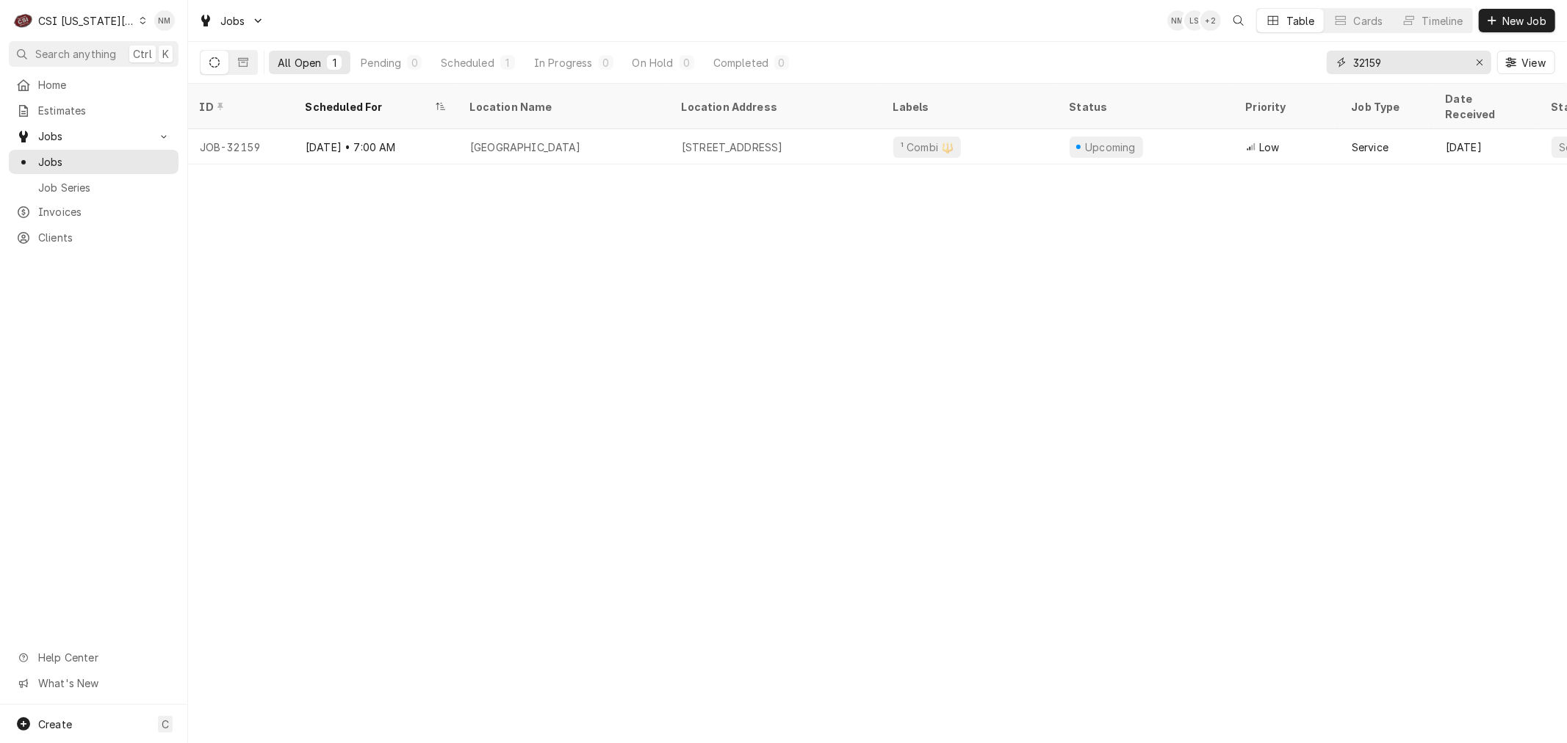
drag, startPoint x: 1407, startPoint y: 59, endPoint x: 1345, endPoint y: 62, distance: 62.5
click at [1345, 62] on div "32159" at bounding box center [1409, 63] width 165 height 24
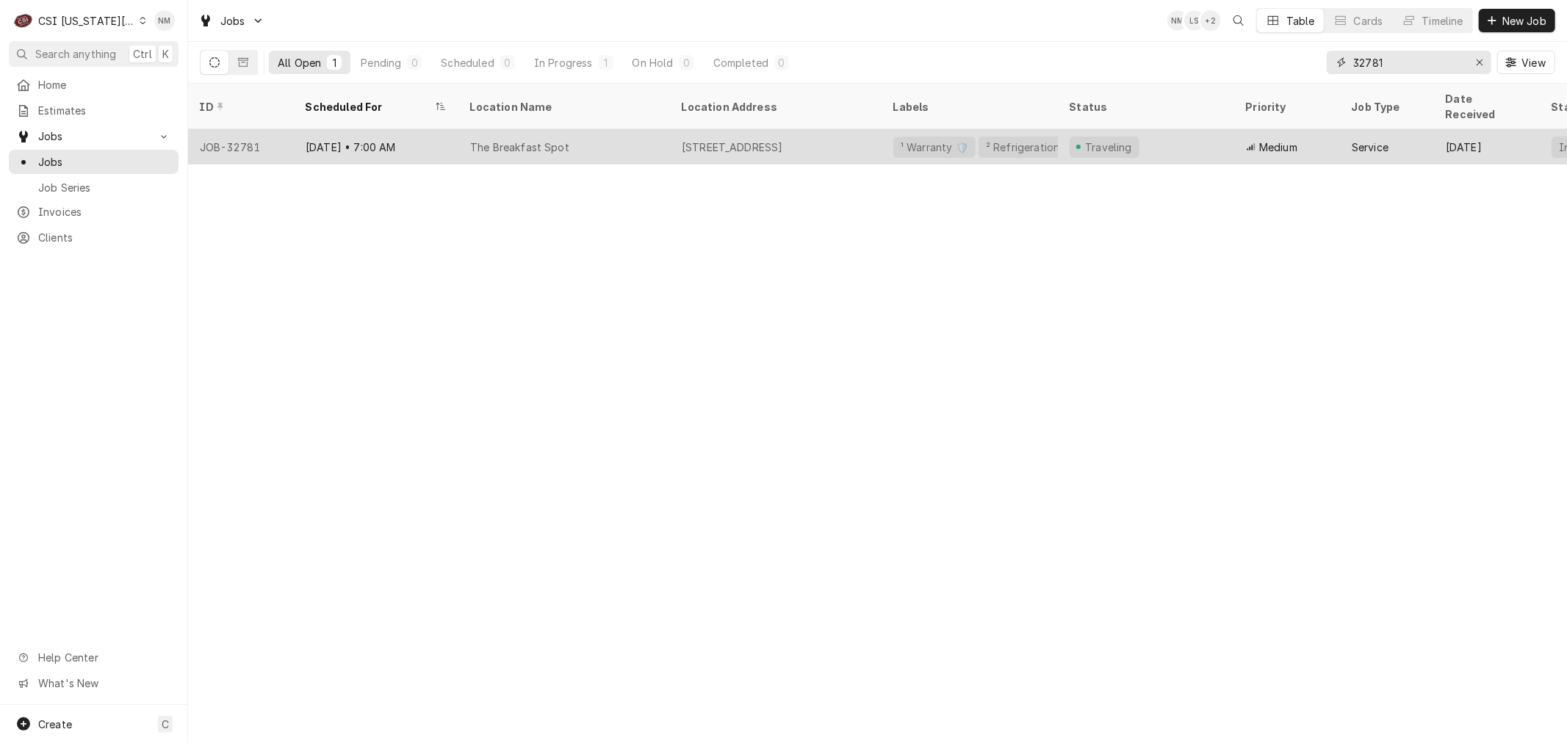
type input "32781"
click at [633, 132] on div "The Breakfast Spot" at bounding box center [564, 146] width 212 height 35
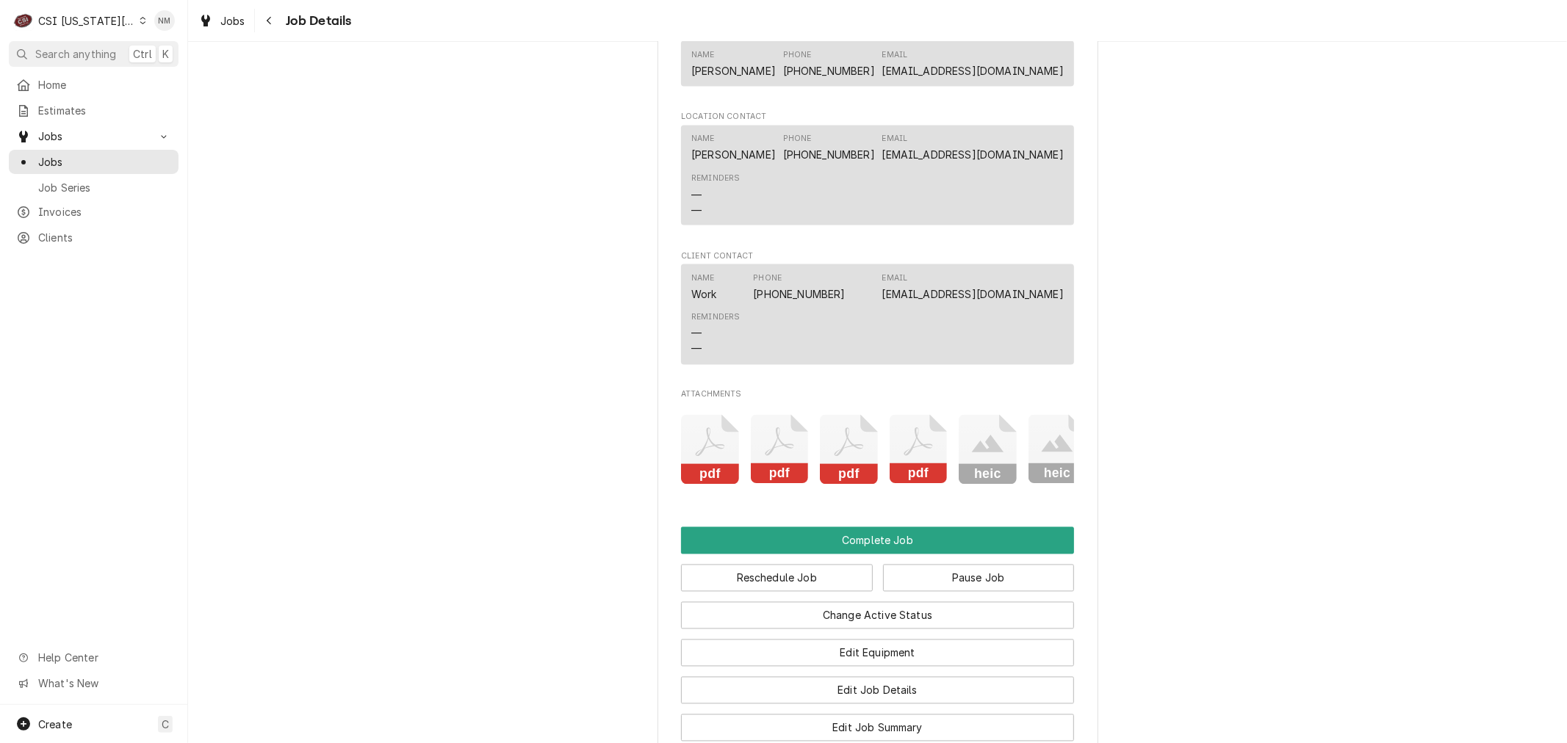
scroll to position [2121, 0]
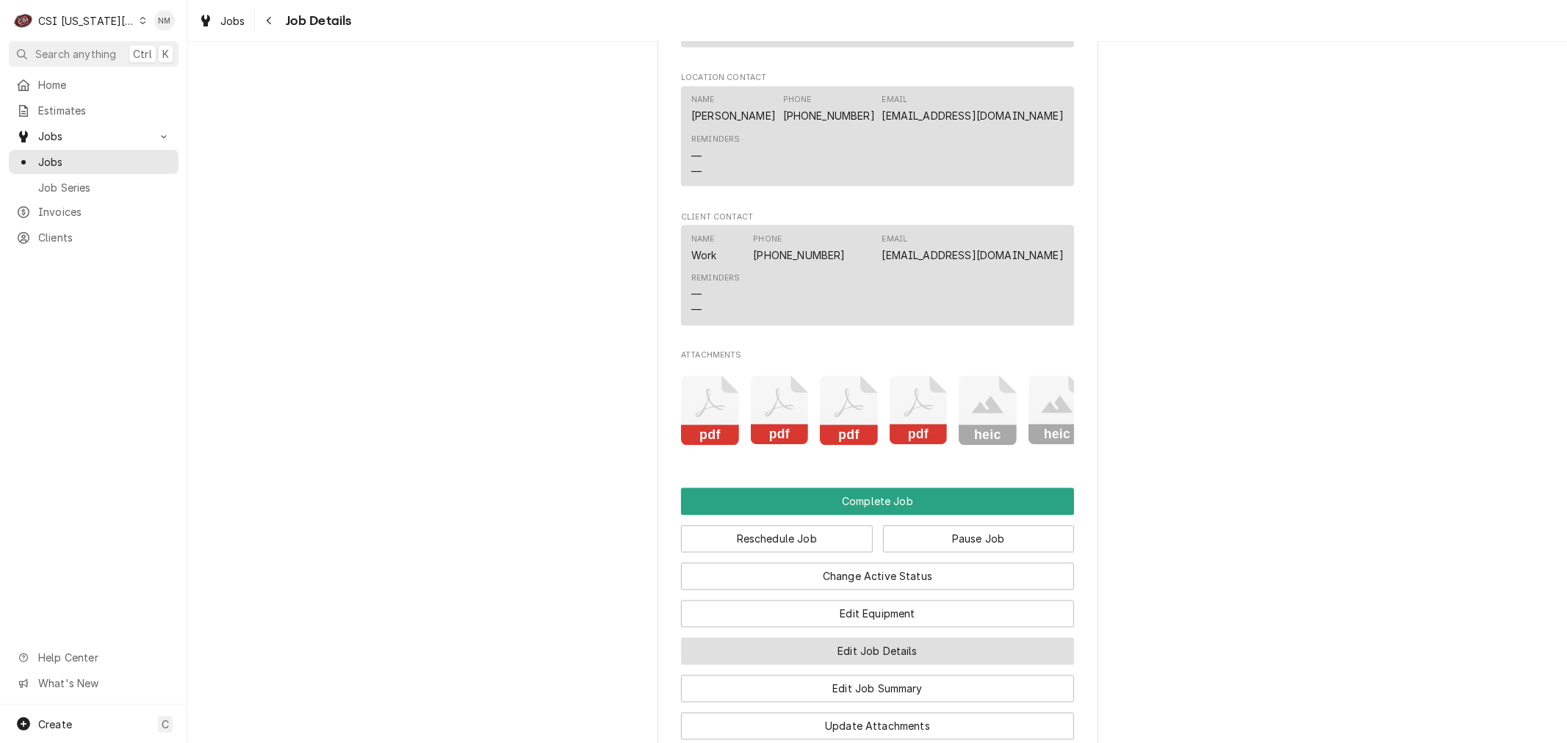
click at [878, 645] on button "Edit Job Details" at bounding box center [877, 651] width 393 height 27
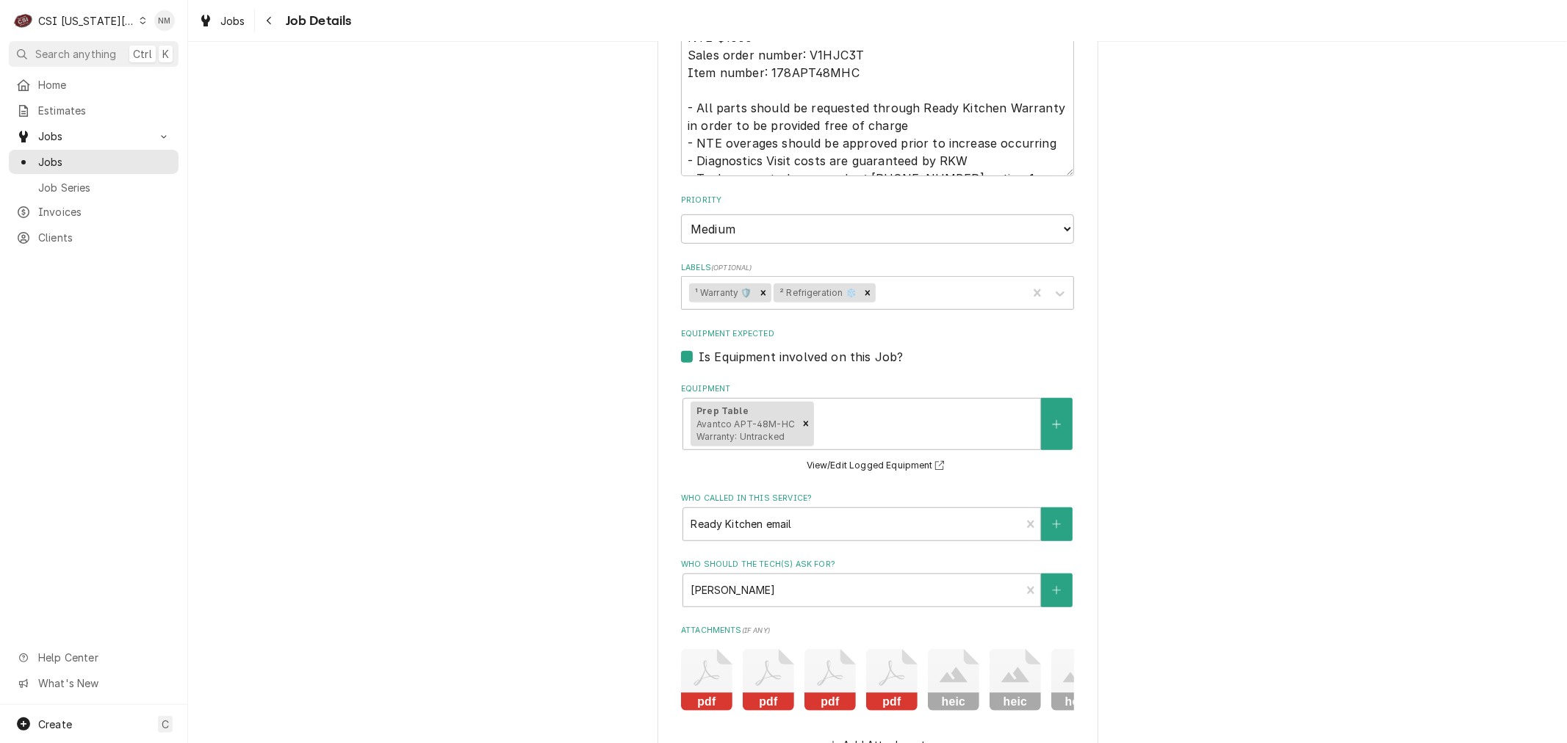
scroll to position [735, 0]
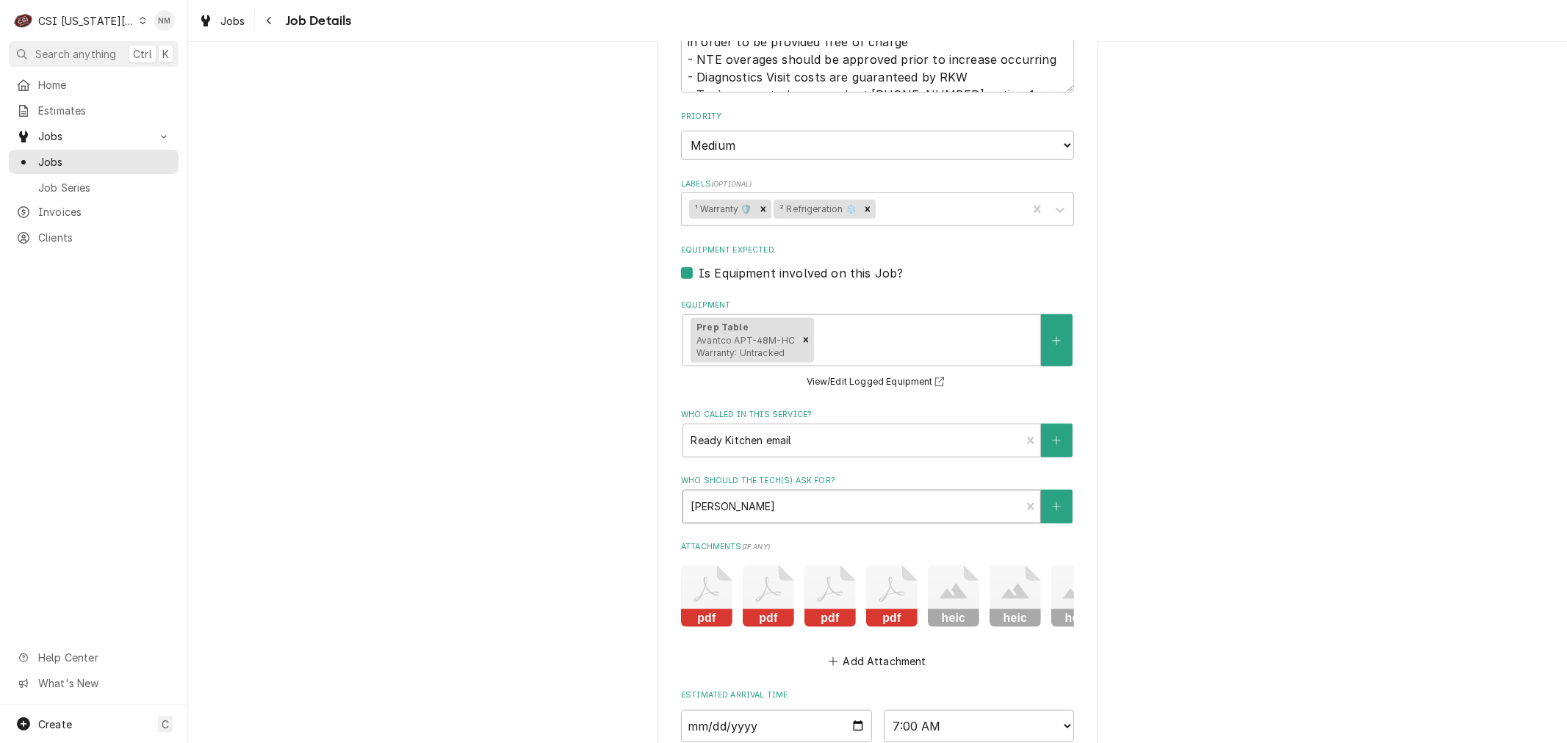
click at [909, 502] on div "Who should the tech(s) ask for?" at bounding box center [851, 507] width 322 height 26
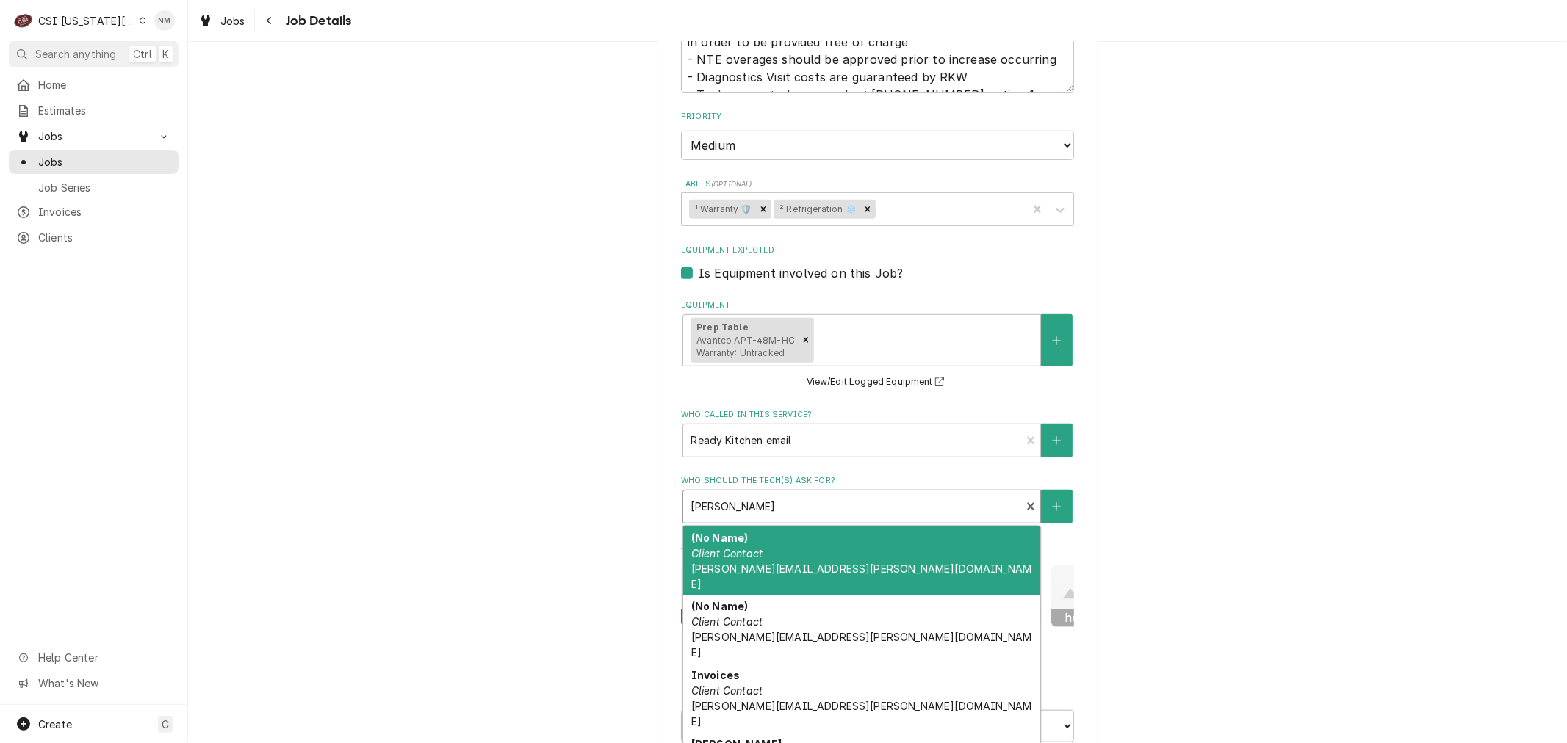
type textarea "x"
type input "l"
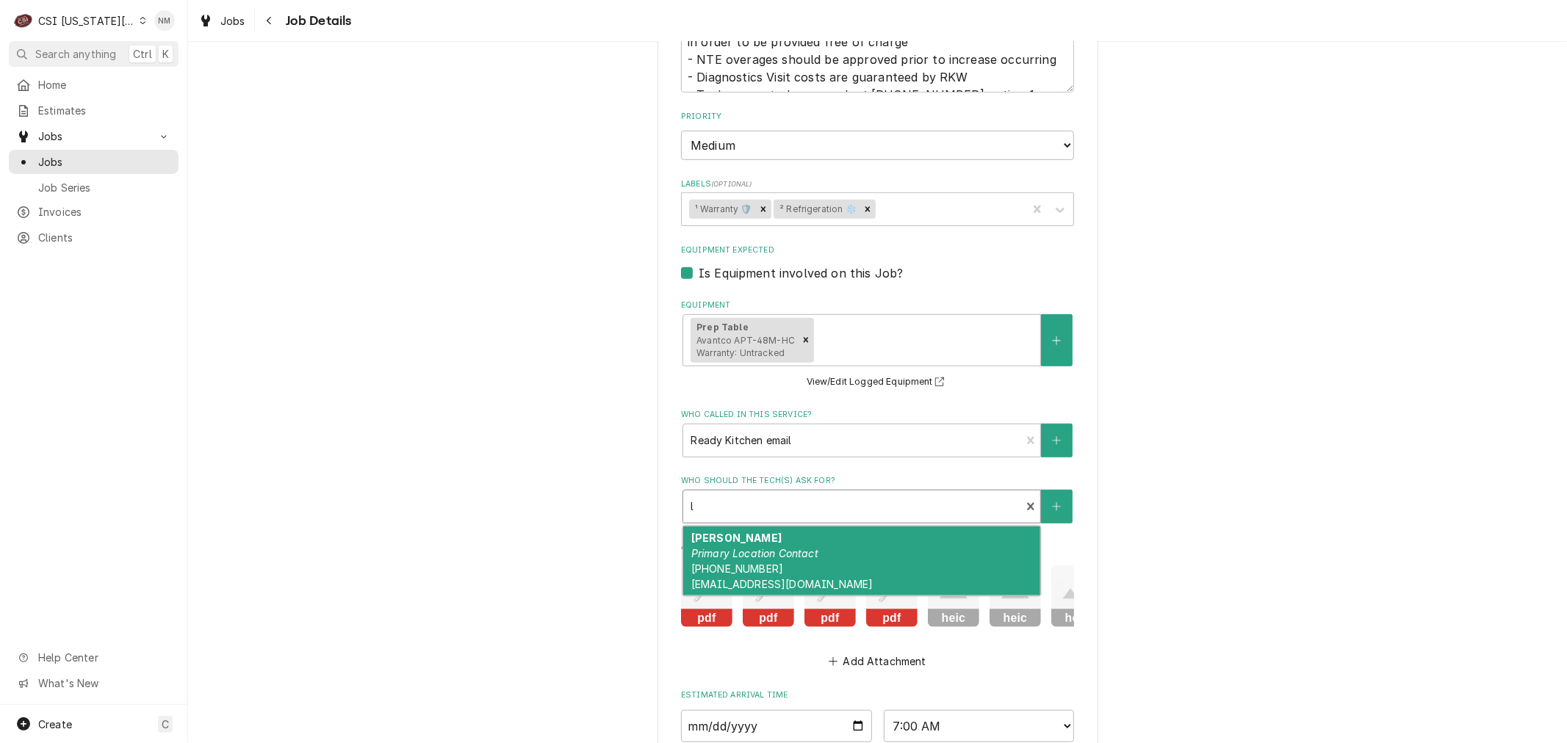
type textarea "x"
type input "lu"
type textarea "x"
type input "lui"
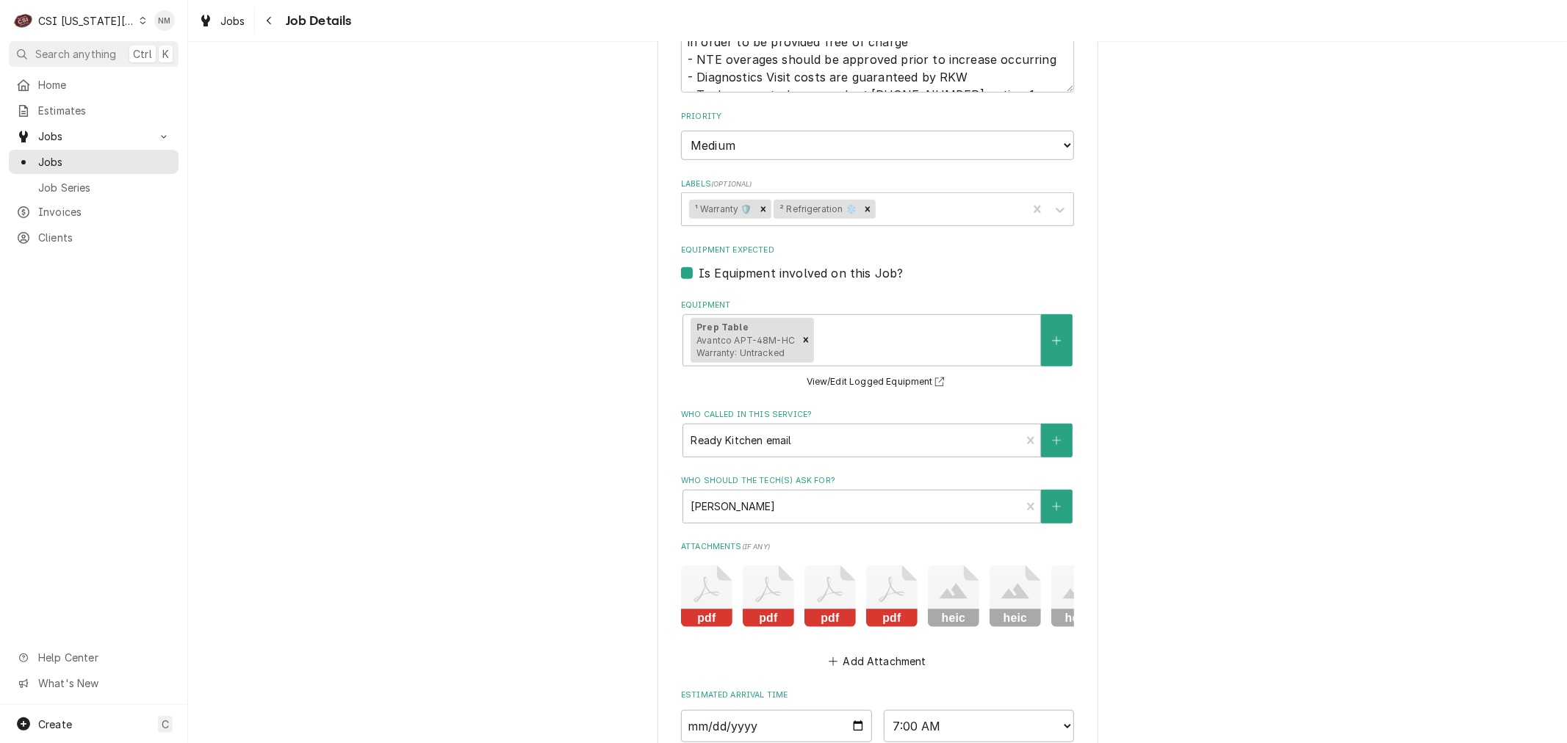
click at [1203, 554] on div "[PERSON_NAME] ASSOCIATES (READY KITCHEN WARRANTY) The Breakfast Spot / [STREET_…" at bounding box center [877, 146] width 1379 height 1646
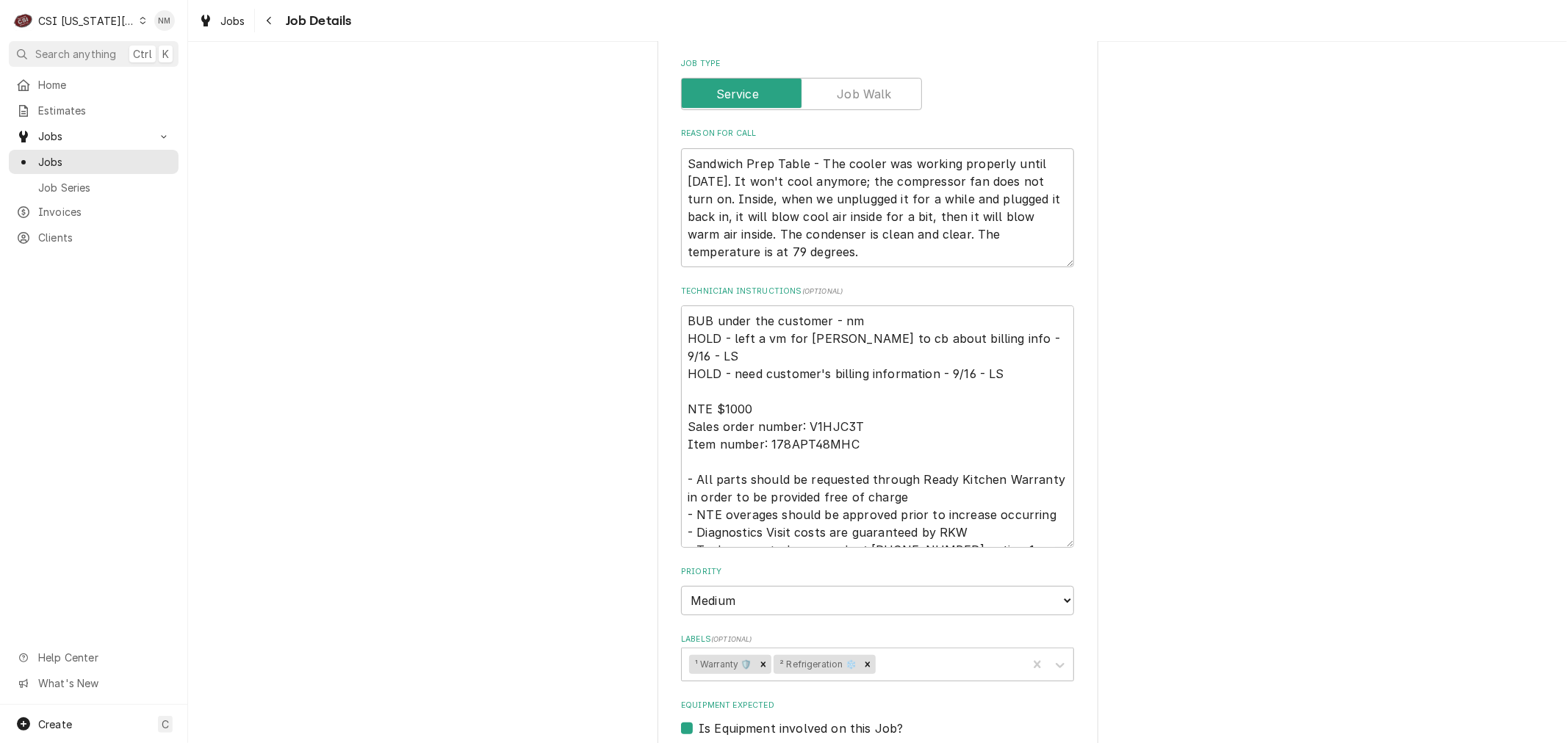
scroll to position [245, 0]
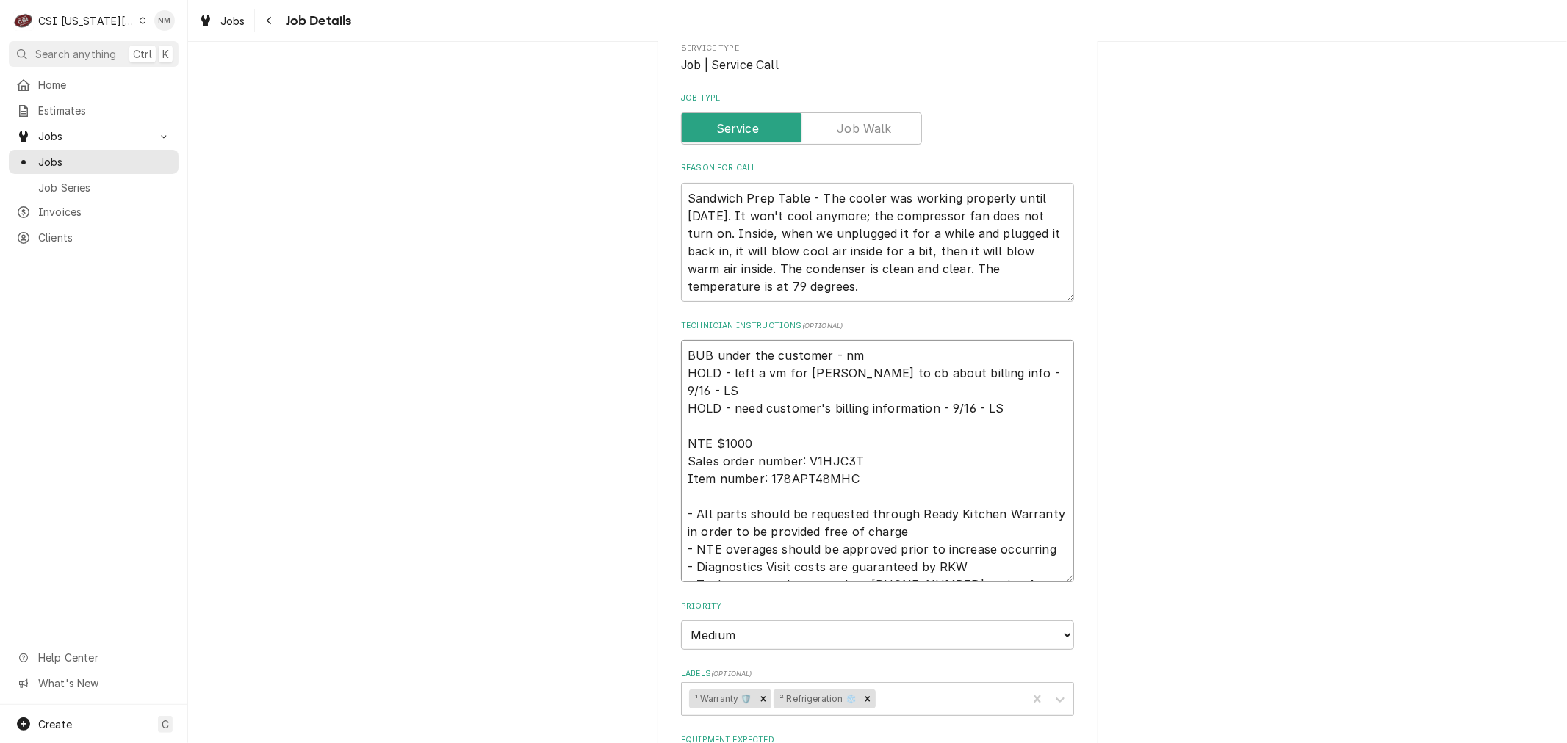
click at [681, 356] on textarea "BUB under the customer - nm HOLD - left a vm for [PERSON_NAME] to cb about bill…" at bounding box center [877, 461] width 393 height 242
type textarea "x"
type textarea "BUB under the customer - nm HOLD - left a vm for [PERSON_NAME] to cb about bill…"
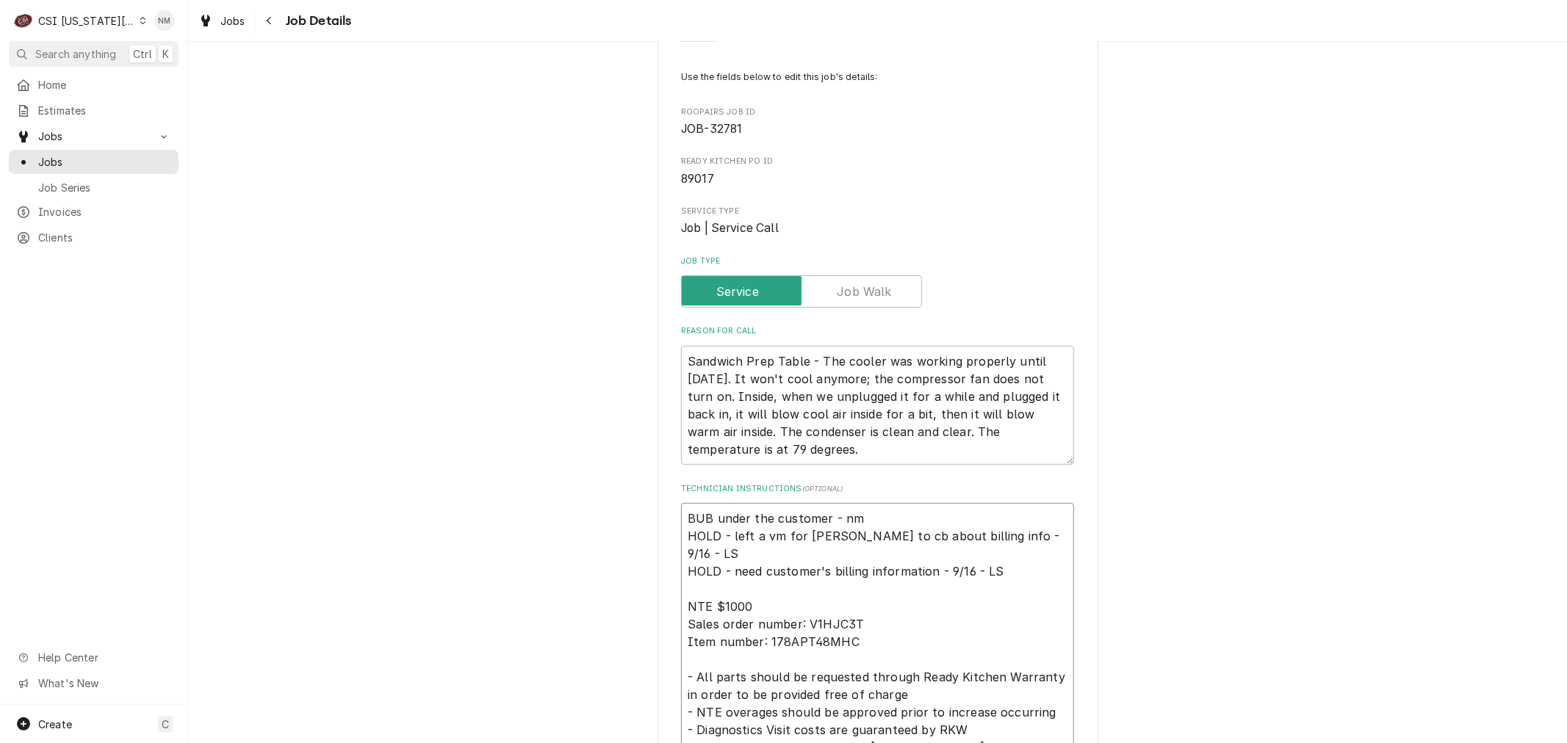
scroll to position [0, 0]
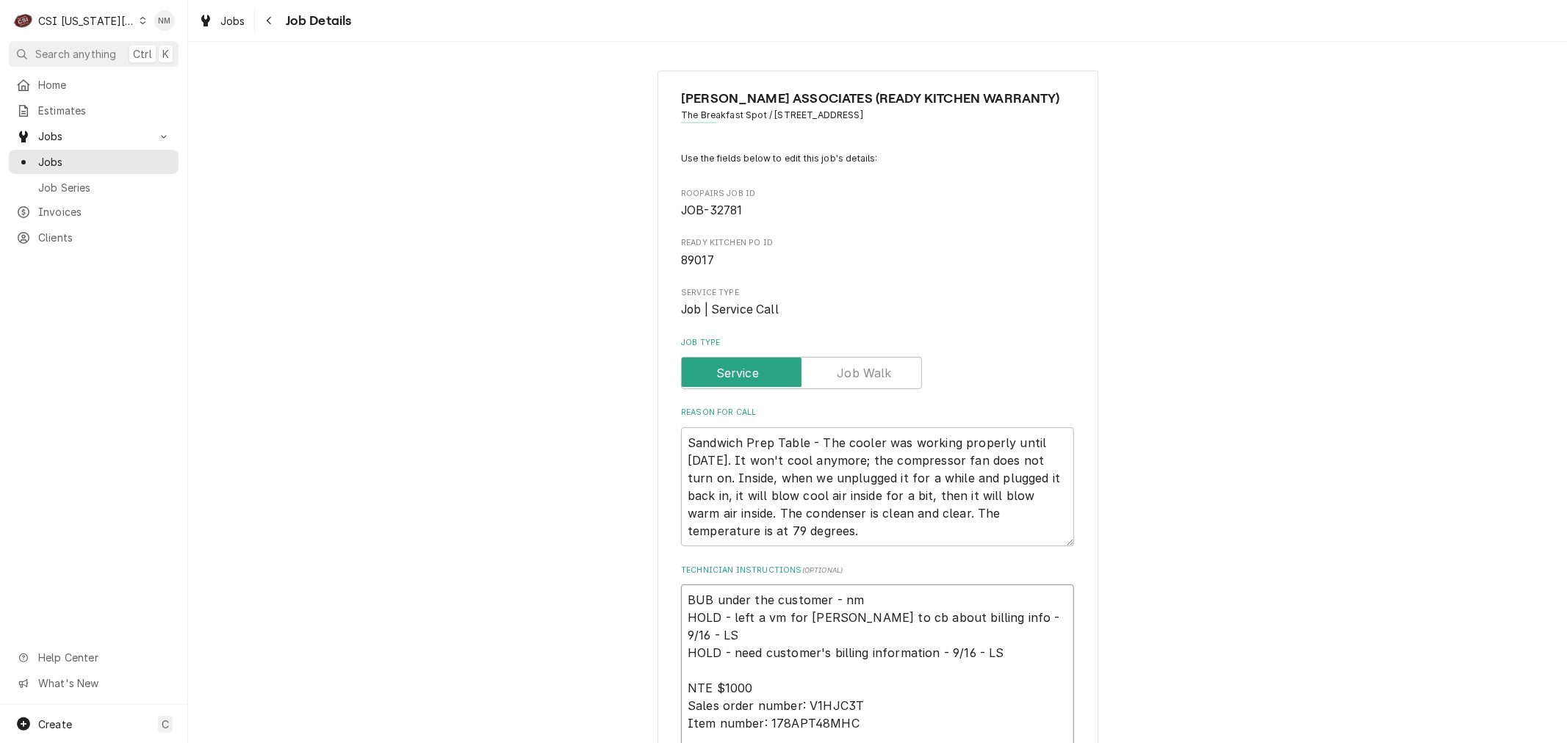
type textarea "x"
type textarea "L BUB under the customer - nm HOLD - left a vm for [PERSON_NAME] to cb about bi…"
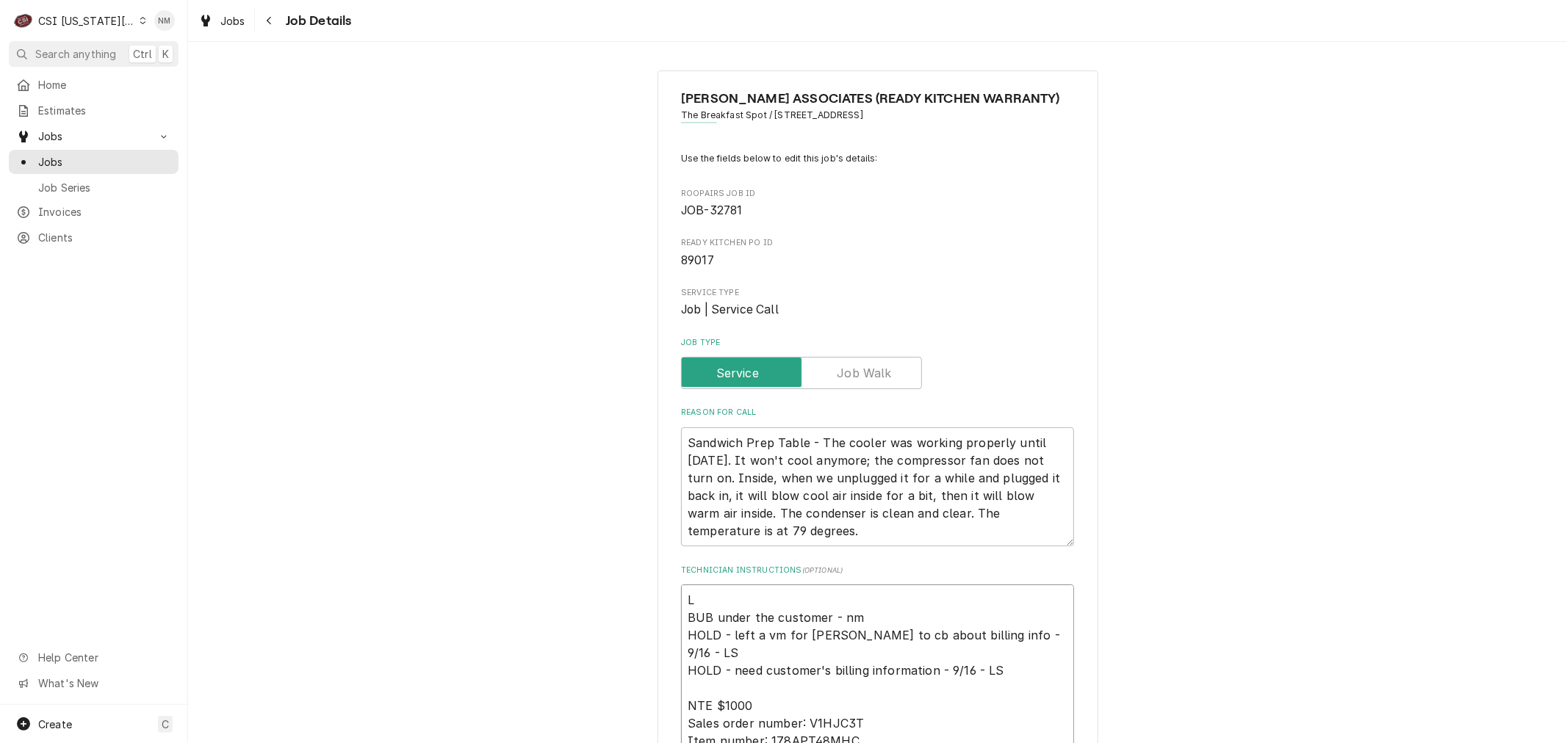
type textarea "x"
type textarea "LVM BUB under the customer - nm HOLD - left a vm for [PERSON_NAME] to cb about …"
type textarea "x"
type textarea "LVM BUB under the customer - nm HOLD - left a vm for [PERSON_NAME] to cb about …"
type textarea "x"
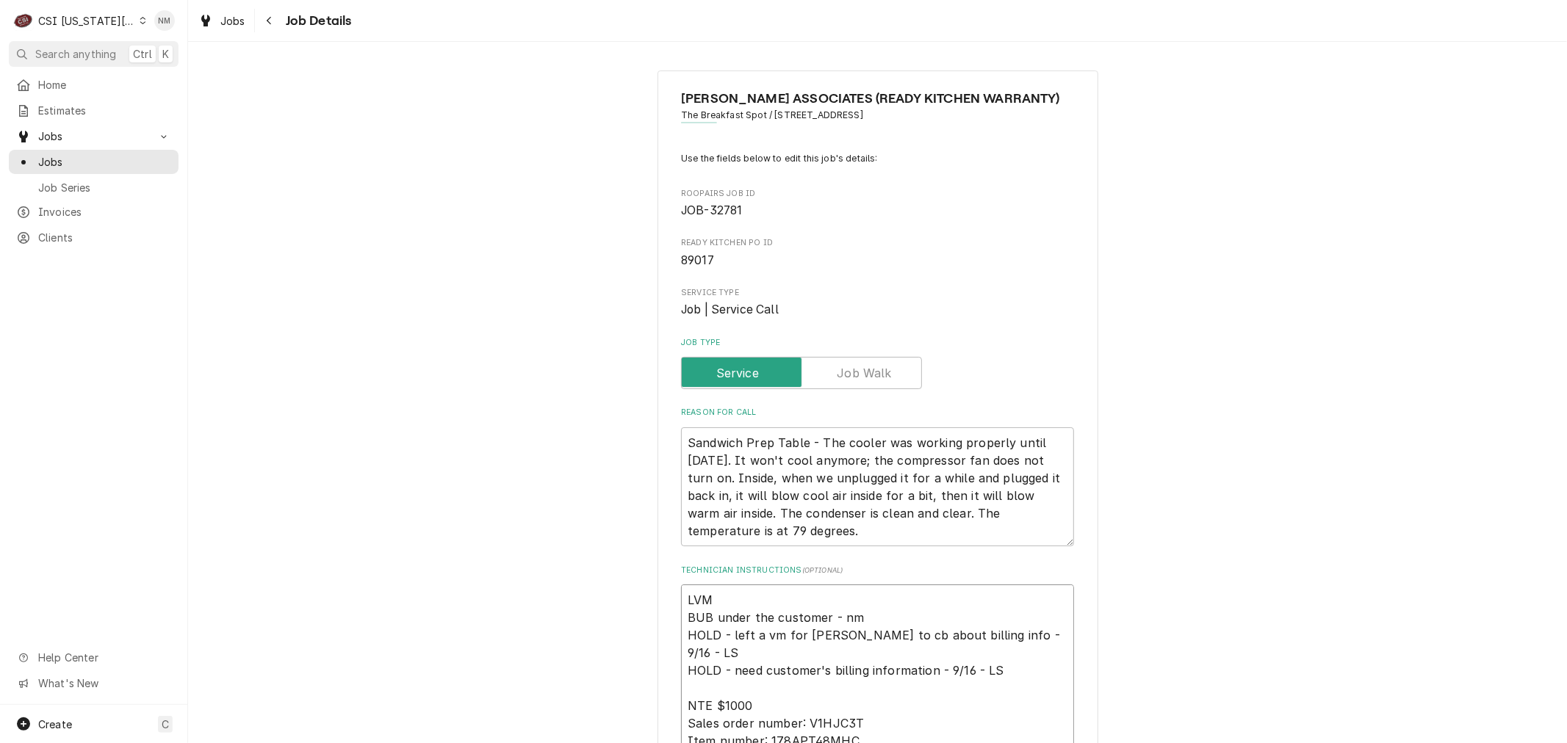
type textarea "LVM f BUB under the customer - nm HOLD - left a vm for [PERSON_NAME] to cb abou…"
type textarea "x"
type textarea "LVM fo BUB under the customer - nm HOLD - left a vm for [PERSON_NAME] to cb abo…"
type textarea "x"
type textarea "LVM for BUB under the customer - nm HOLD - left a vm for [PERSON_NAME] to cb ab…"
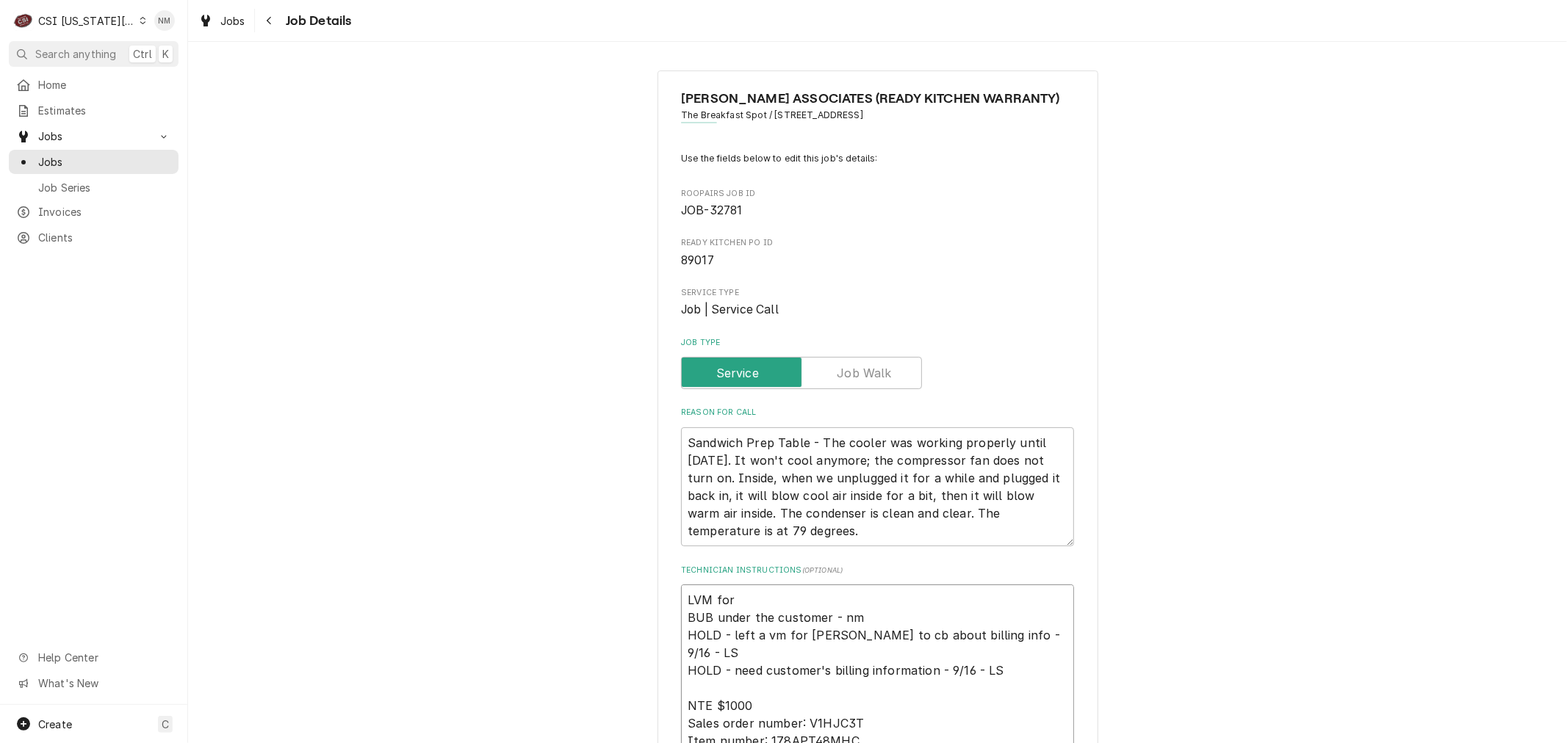
type textarea "x"
type textarea "LVM for BUB under the customer - nm HOLD - left a vm for [PERSON_NAME] to cb ab…"
type textarea "x"
type textarea "LVM for L BUB under the customer - nm HOLD - left a vm for [PERSON_NAME] to cb …"
type textarea "x"
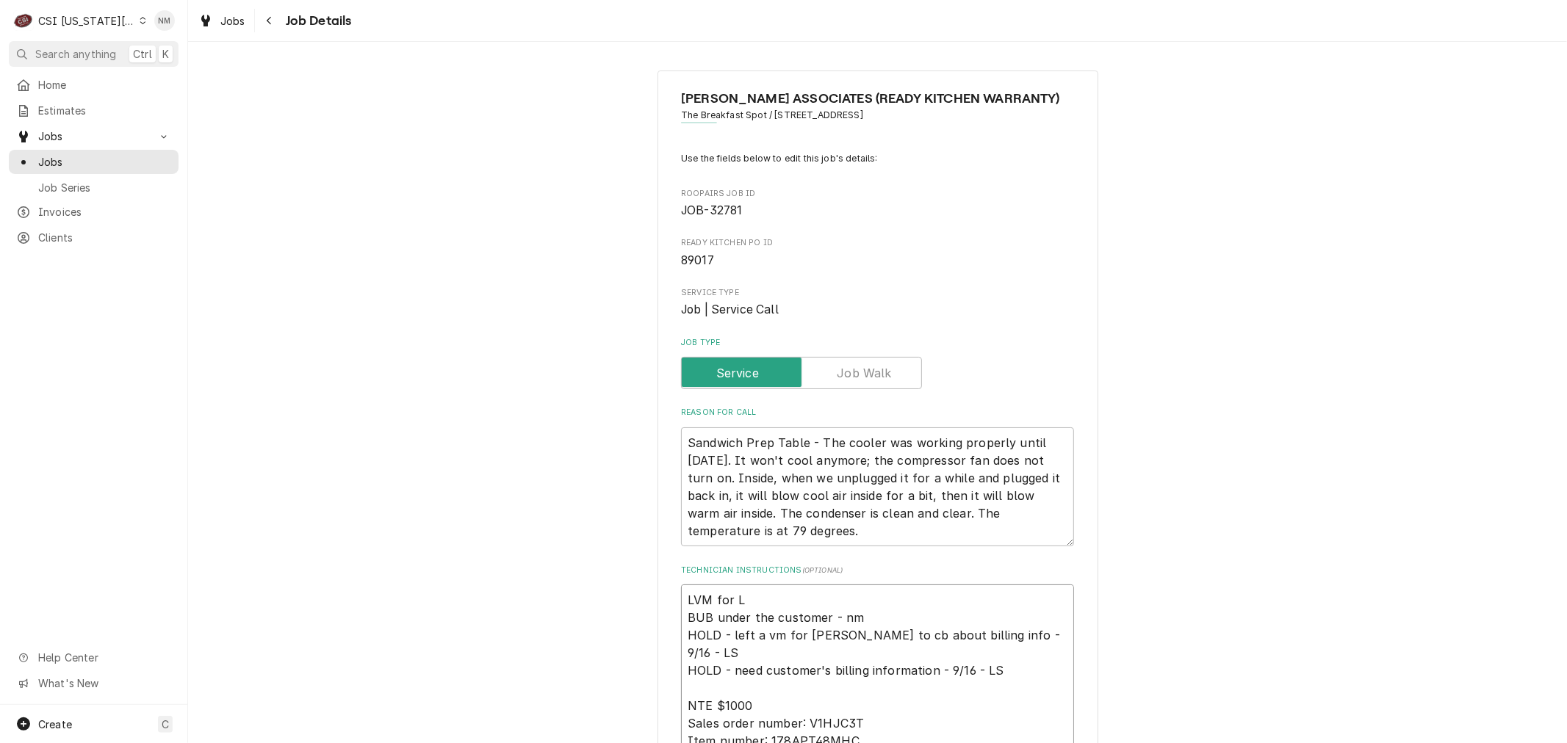
type textarea "LVM for Lu BUB under the customer - nm HOLD - left a vm for [PERSON_NAME] to cb…"
type textarea "x"
type textarea "LVM for [PERSON_NAME] under the customer - nm HOLD - left a vm for [PERSON_NAME…"
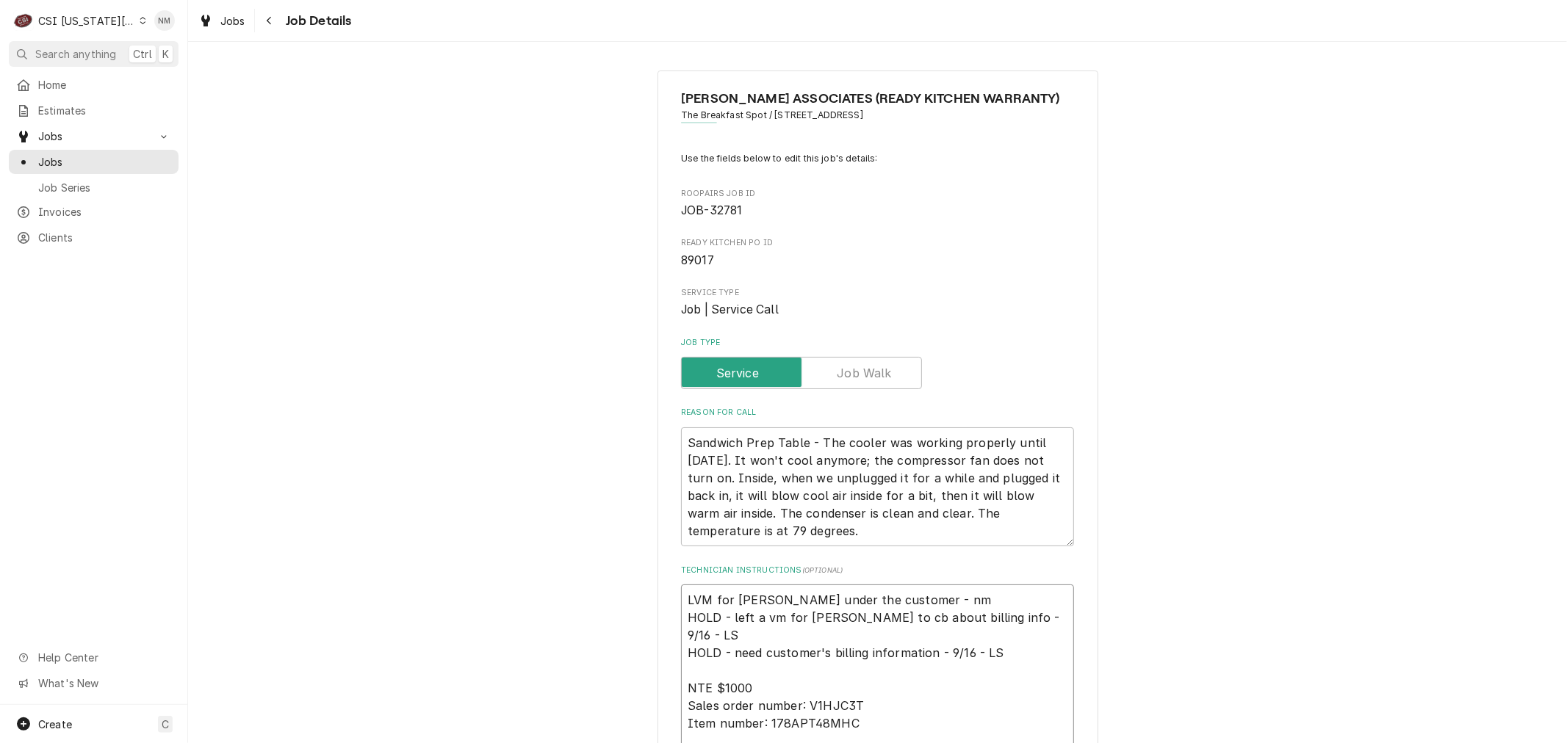
type textarea "x"
type textarea "LVM for Luis BUB under the customer - nm HOLD - left a vm for Luis to cb about …"
type textarea "x"
type textarea "LVM for Luis BUB under the customer - nm HOLD - left a vm for Luis to cb about …"
type textarea "x"
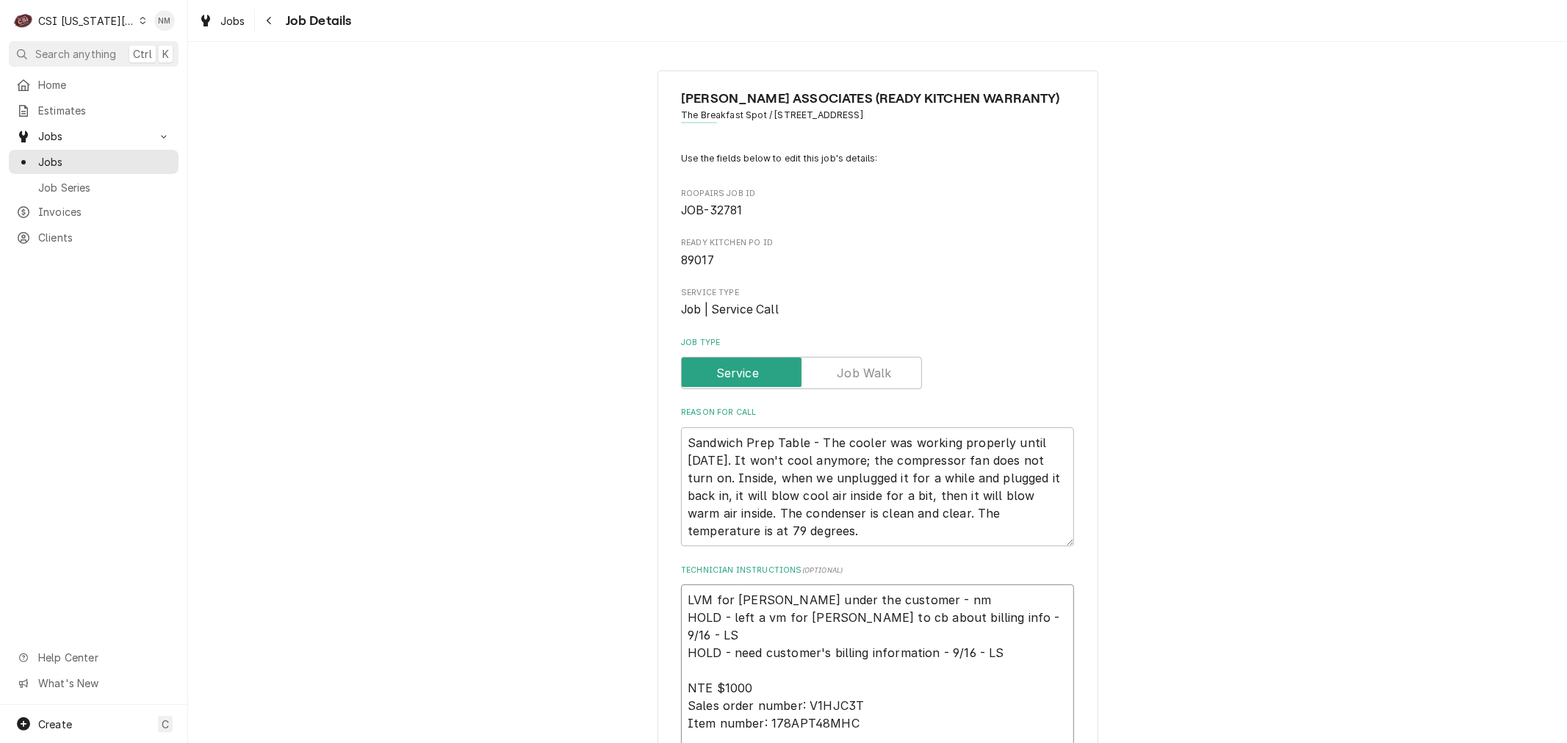
type textarea "LVM for Luis 7 BUB under the customer - nm HOLD - left a vm for Luis to cb abou…"
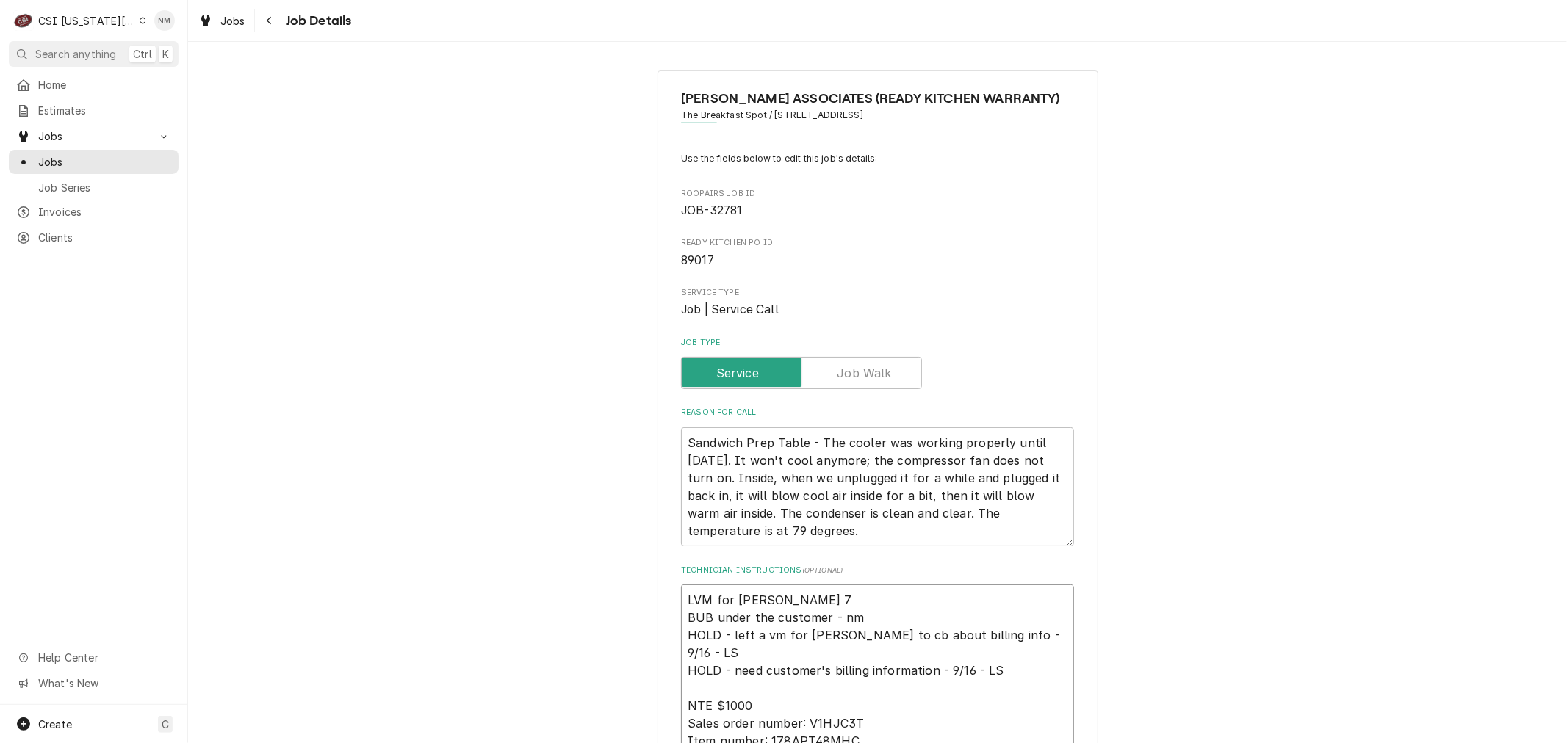
type textarea "x"
type textarea "LVM for Luis 7 BUB under the customer - nm HOLD - left a vm for Luis to cb abou…"
type textarea "x"
type textarea "LVM for Luis 7 a BUB under the customer - nm HOLD - left a vm for Luis to cb ab…"
type textarea "x"
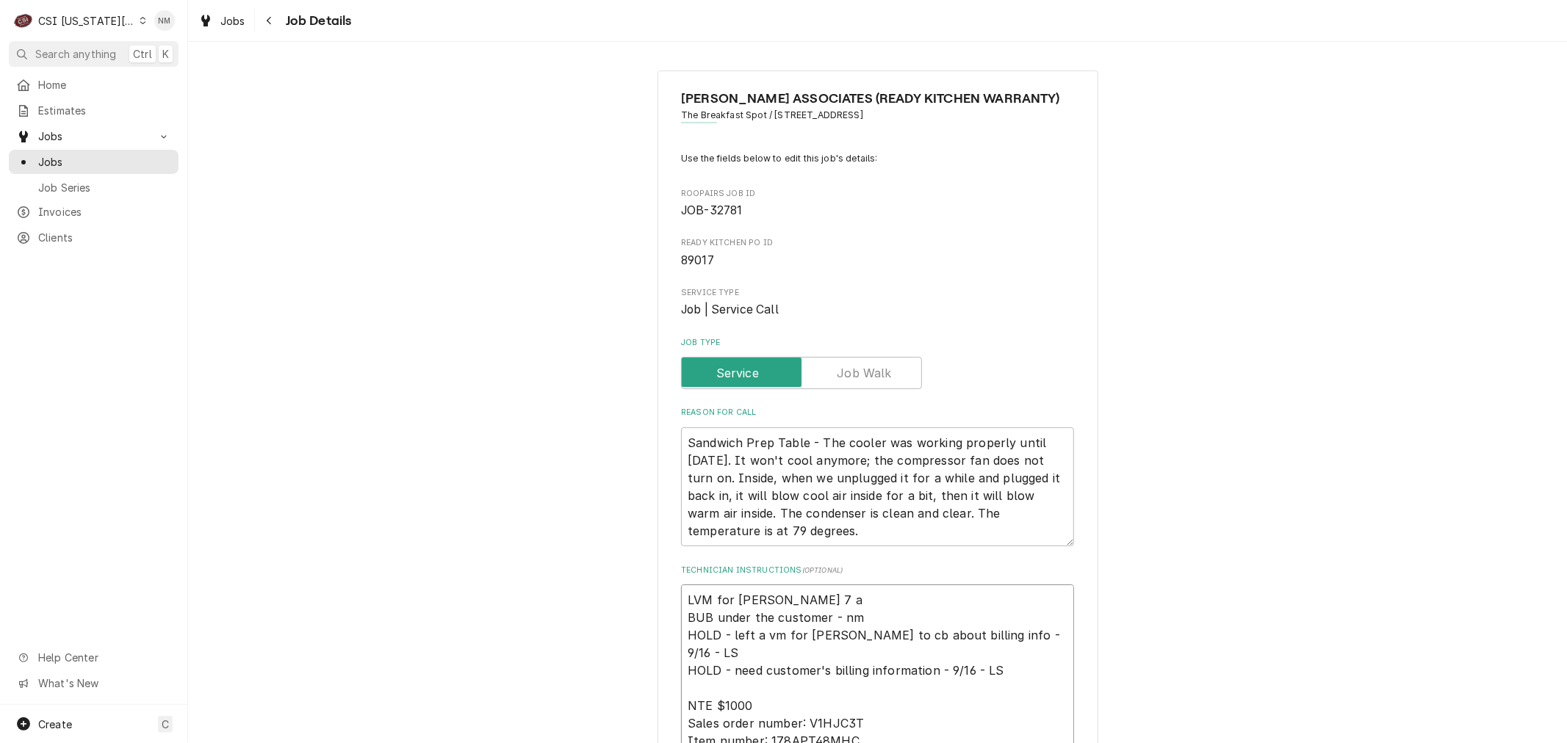
type textarea "LVM for Luis 7 am BUB under the customer - nm HOLD - left a vm for Luis to cb a…"
type textarea "x"
type textarea "LVM for Luis 7 am BUB under the customer - nm HOLD - left a vm for Luis to cb a…"
type textarea "x"
type textarea "LVM for Luis 7 am M BUB under the customer - nm HOLD - left a vm for Luis to cb…"
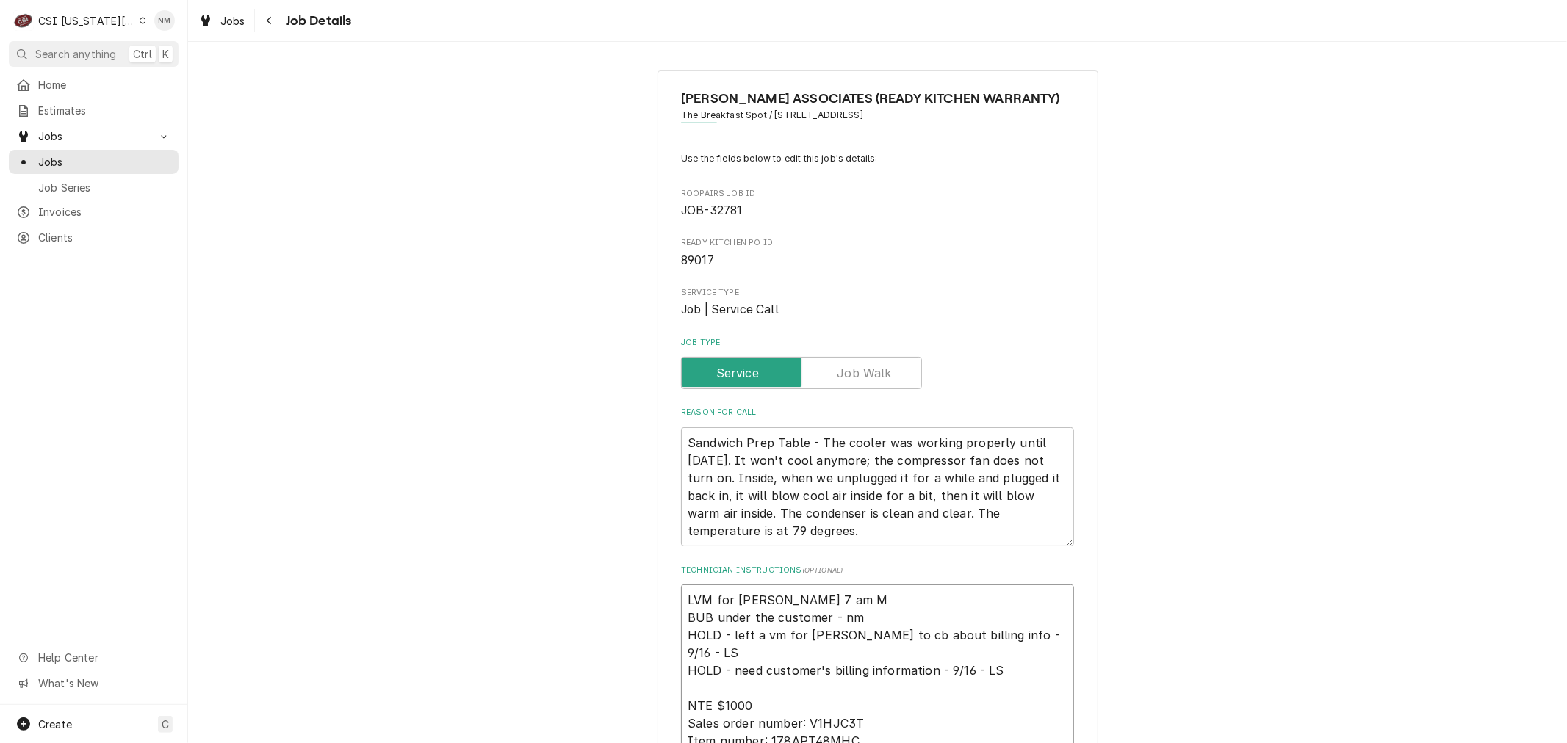
type textarea "x"
type textarea "LVM for Luis 7 am Mo BUB under the customer - nm HOLD - left a vm for Luis to c…"
type textarea "x"
type textarea "LVM for Luis 7 am Mon BUB under the customer - nm HOLD - left a vm for Luis to …"
type textarea "x"
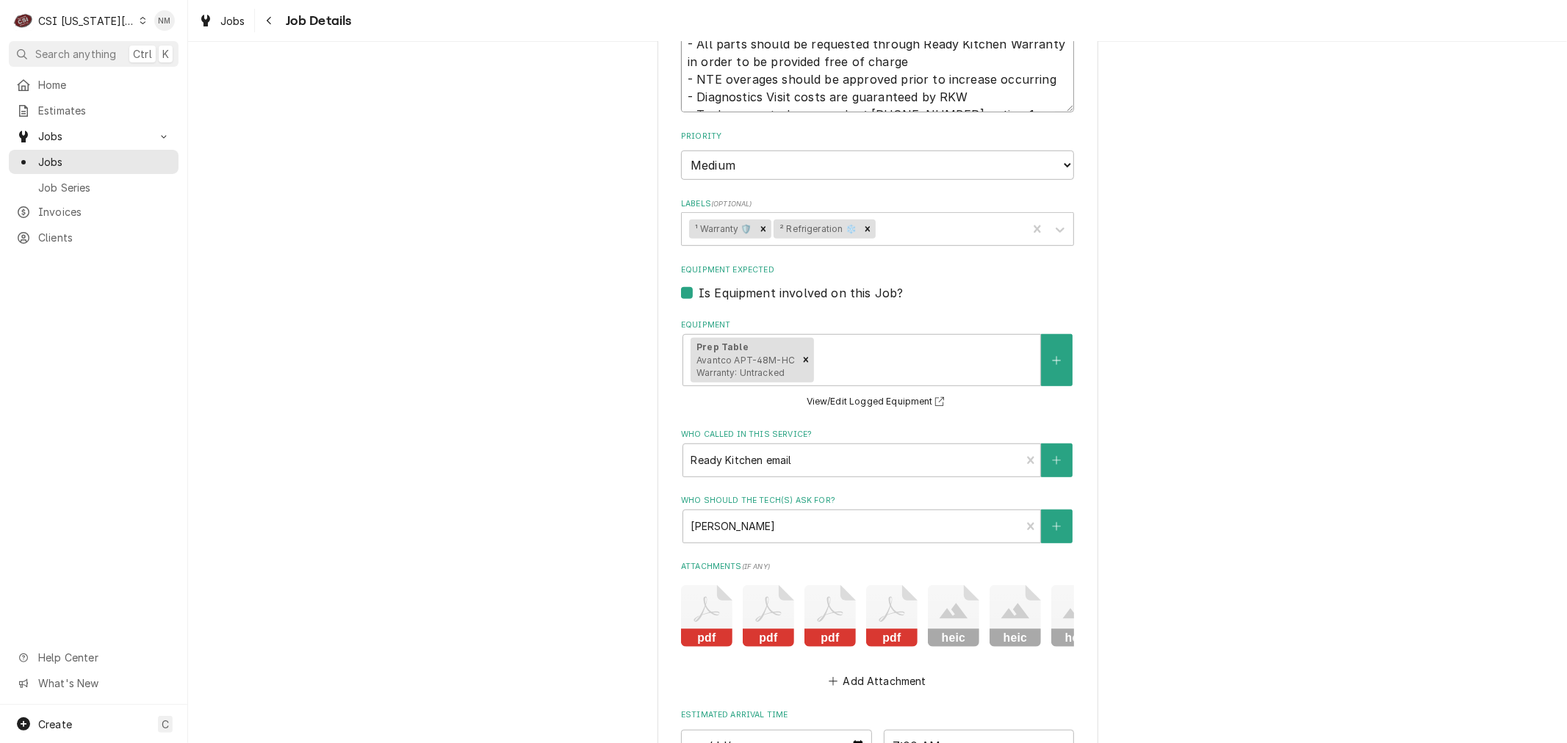
scroll to position [735, 0]
type textarea "LVM for Luis 7 am Mon BUB under the customer - nm HOLD - left a vm for Luis to …"
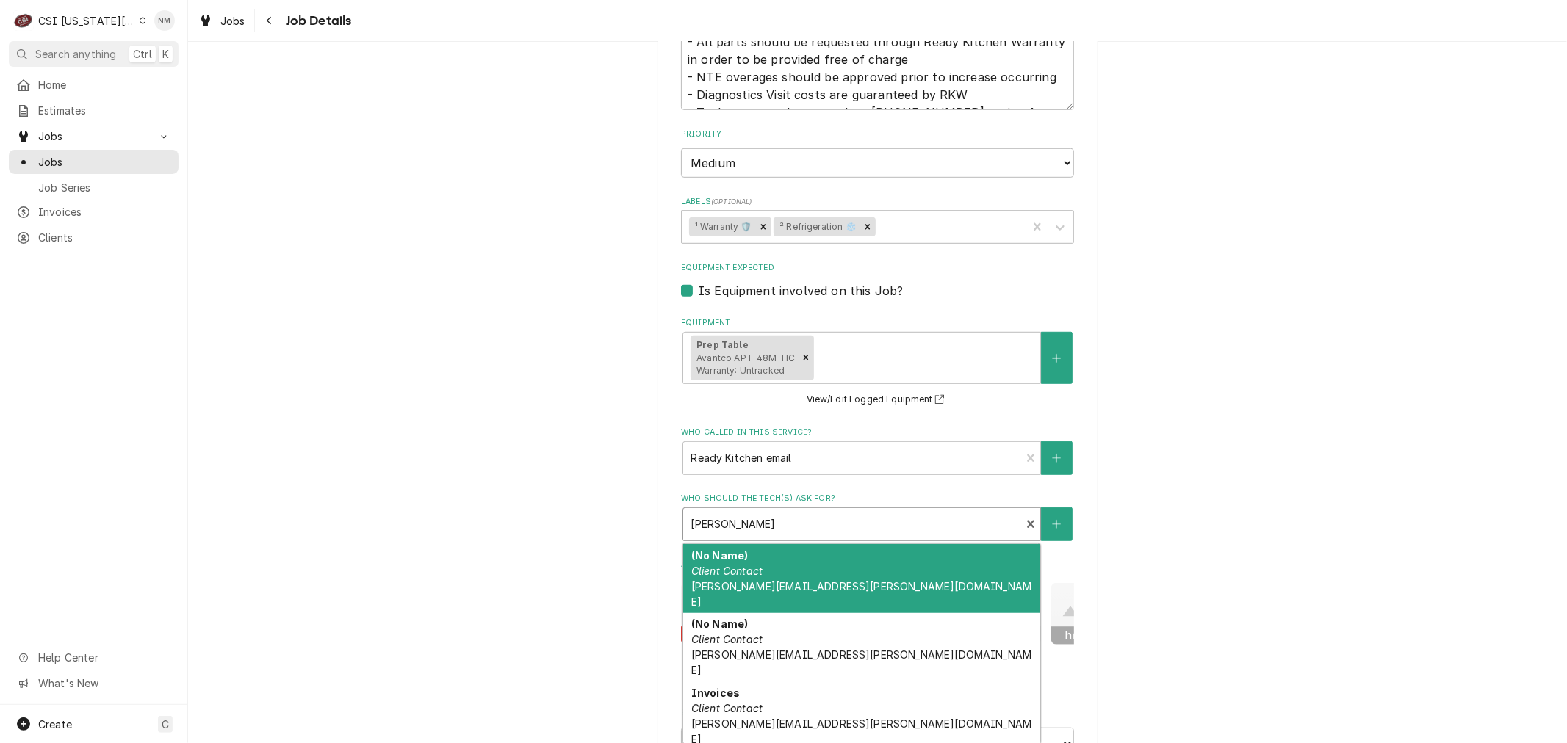
click at [858, 529] on div "Who should the tech(s) ask for?" at bounding box center [851, 524] width 322 height 26
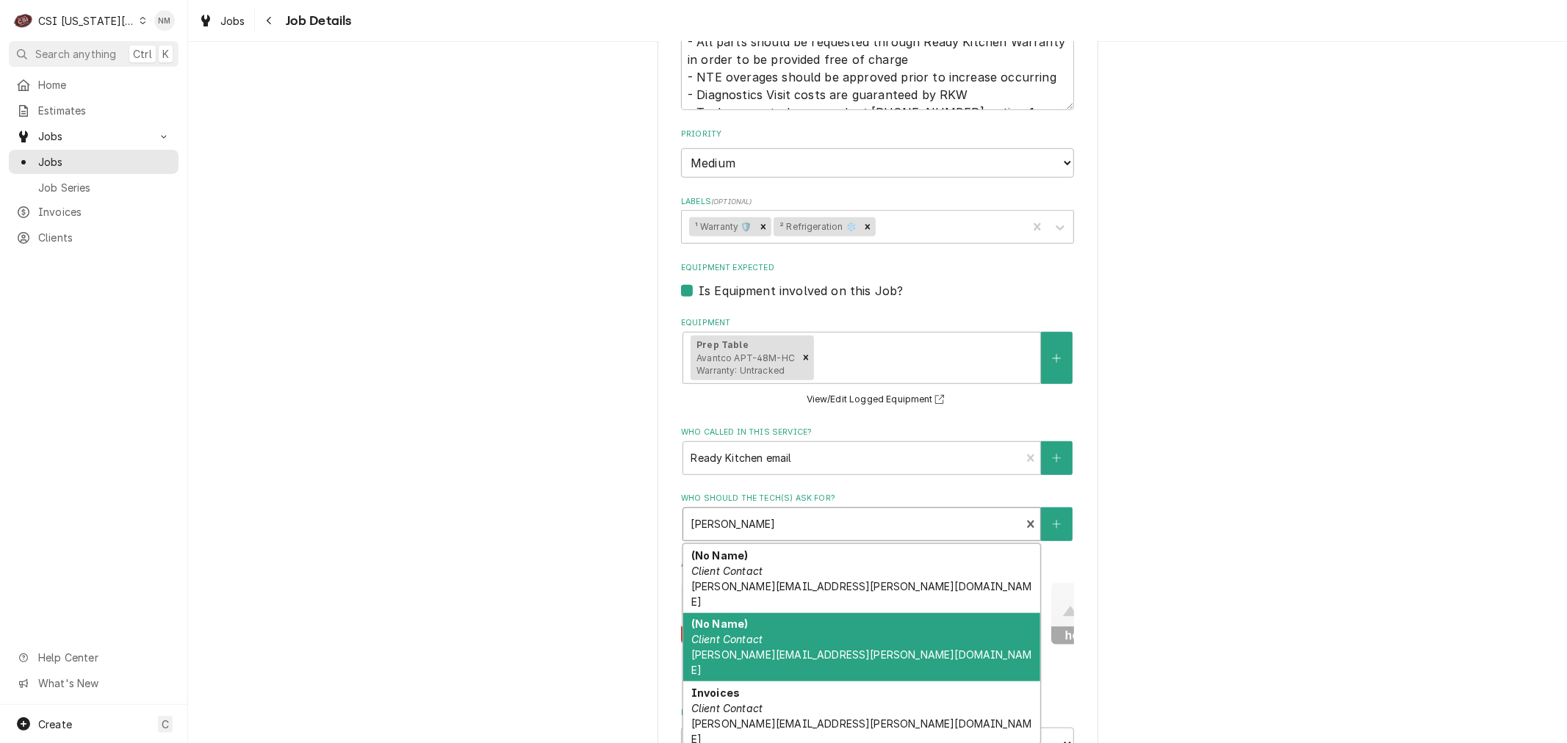
scroll to position [98, 0]
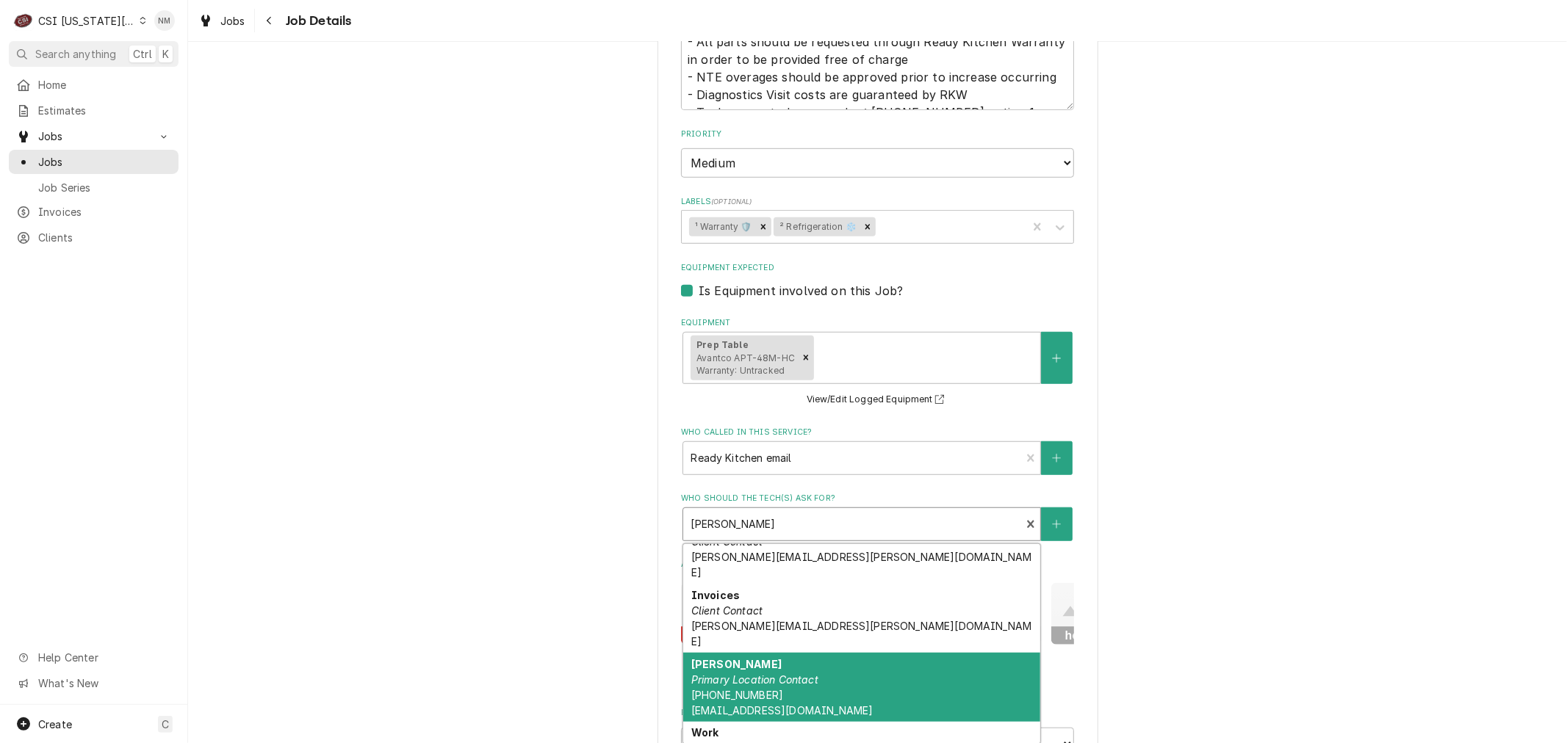
click at [1215, 597] on div "CLARK ASSOCIATES (READY KITCHEN WARRANTY) The Breakfast Spot / 13164 State Line…" at bounding box center [877, 155] width 1379 height 1664
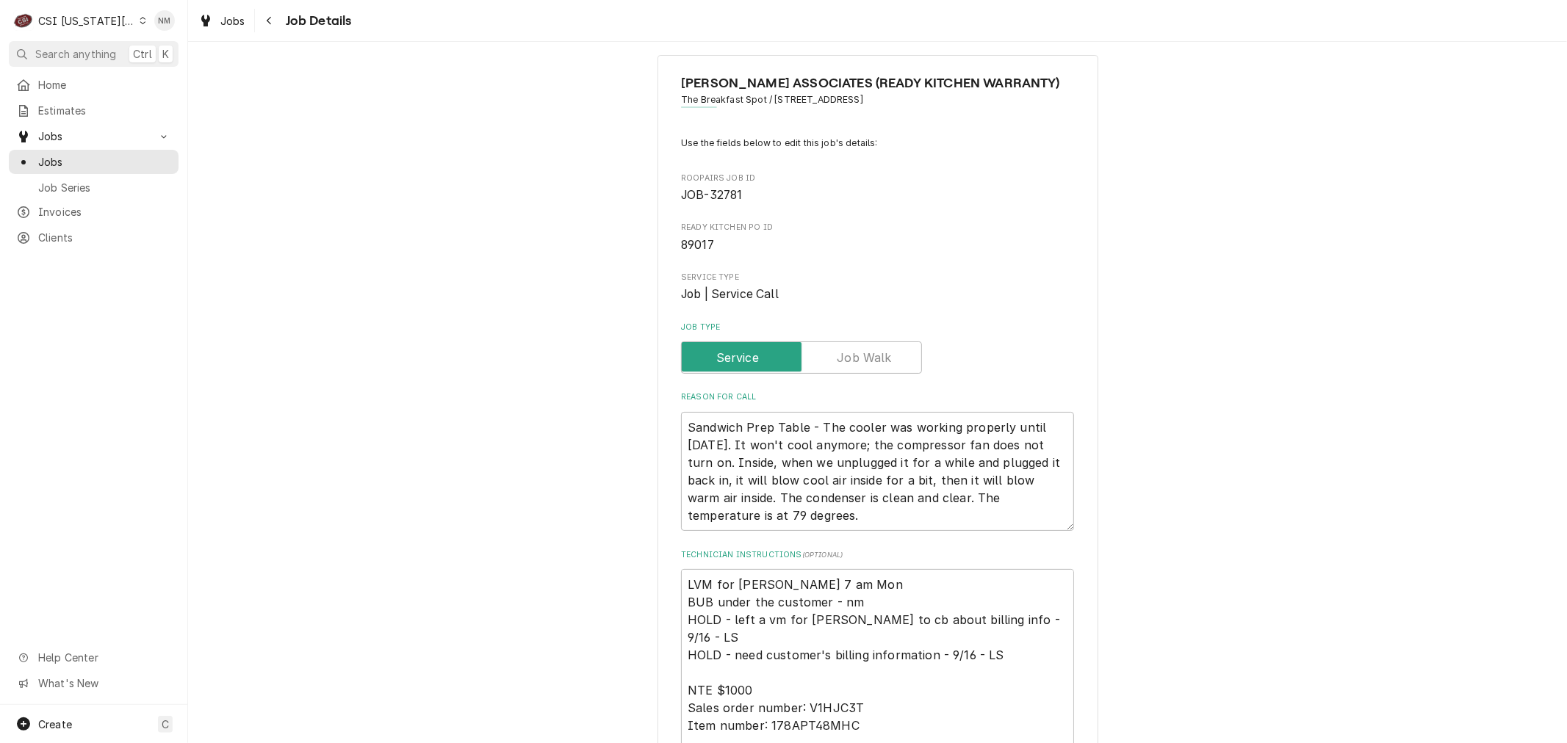
scroll to position [0, 0]
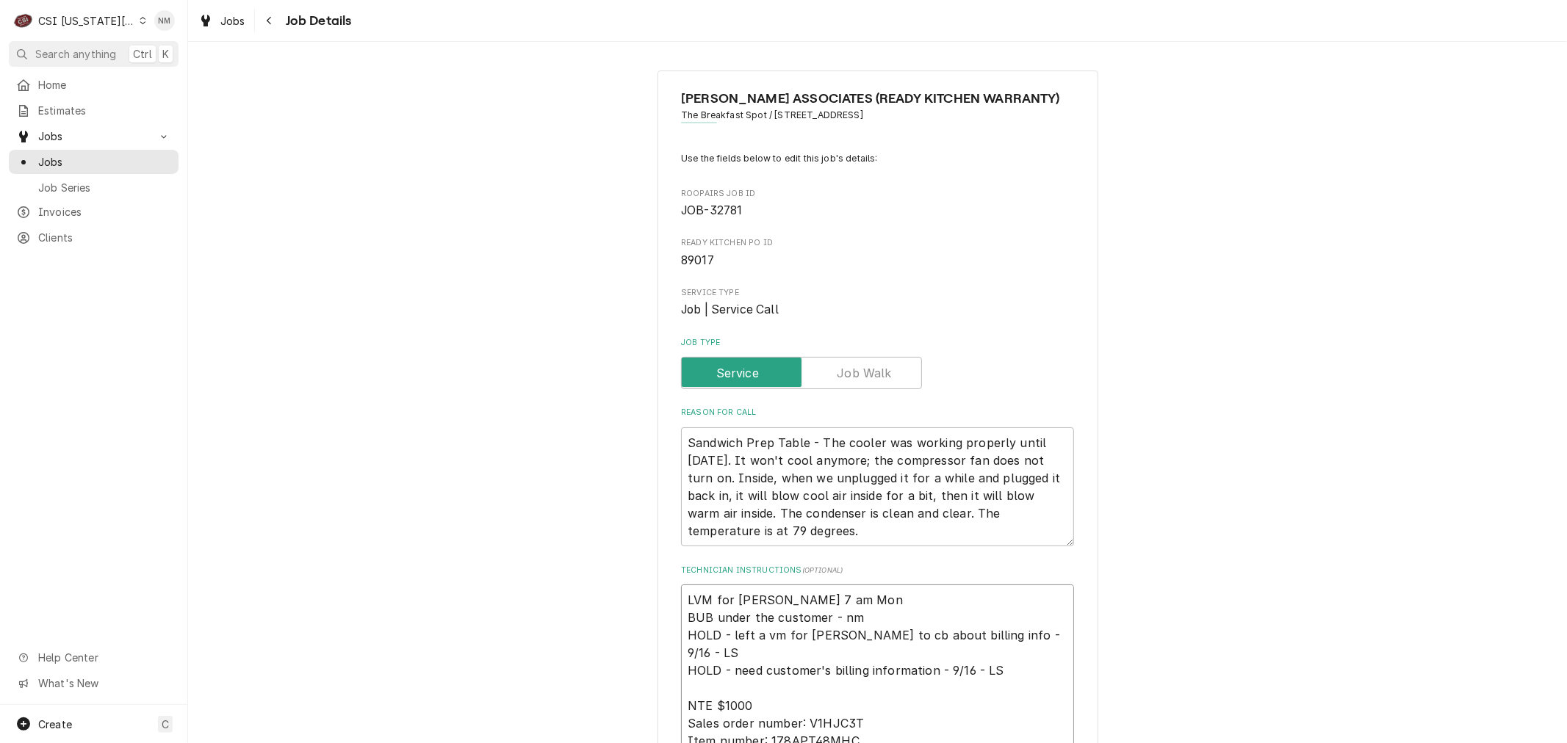
click at [824, 598] on textarea "LVM for Luis 7 am Mon BUB under the customer - nm HOLD - left a vm for Luis to …" at bounding box center [877, 715] width 393 height 260
drag, startPoint x: 824, startPoint y: 598, endPoint x: 677, endPoint y: 591, distance: 147.1
click at [681, 591] on textarea "LVM for Luis 7 am Mon BUB under the customer - nm HOLD - left a vm for Luis to …" at bounding box center [877, 715] width 393 height 260
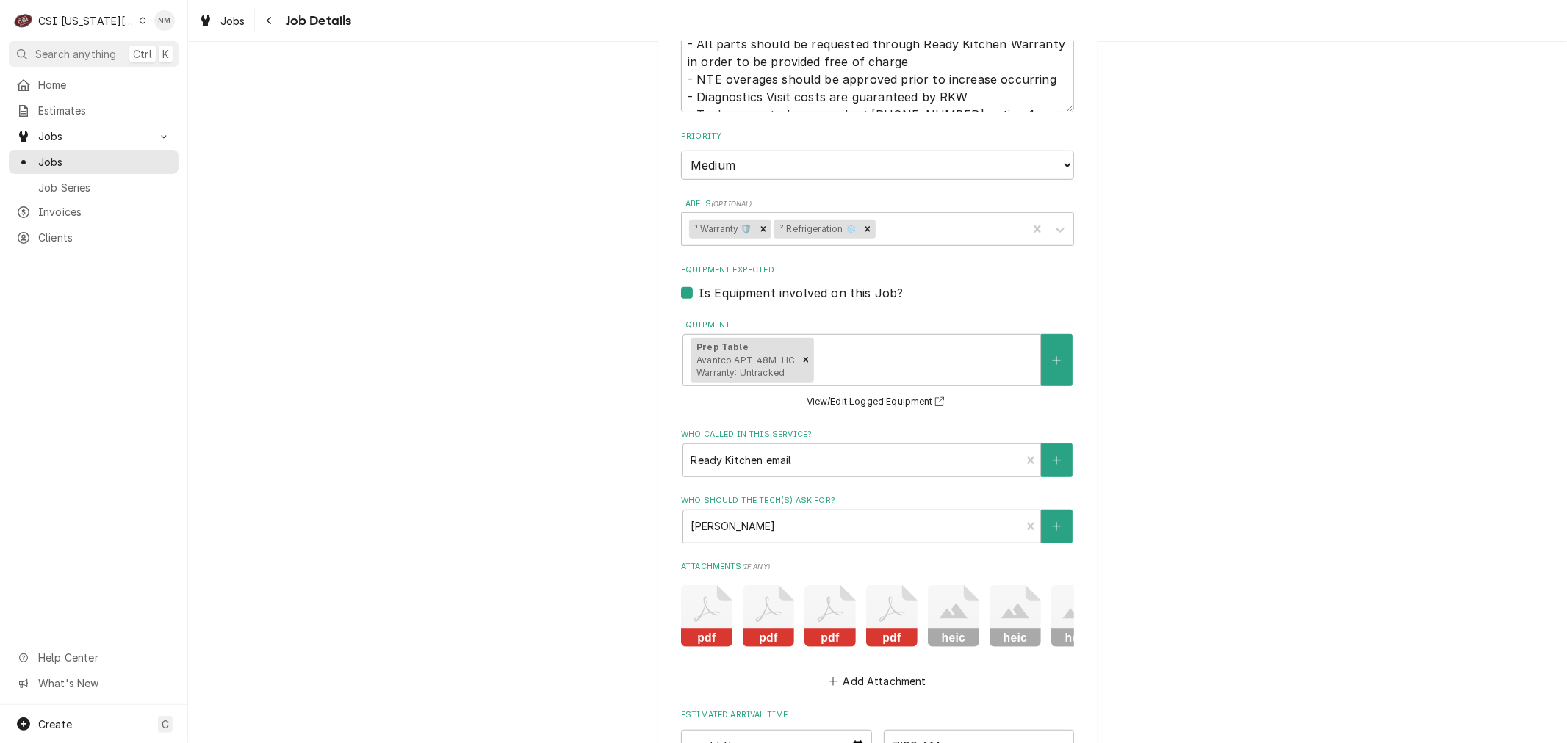
scroll to position [979, 0]
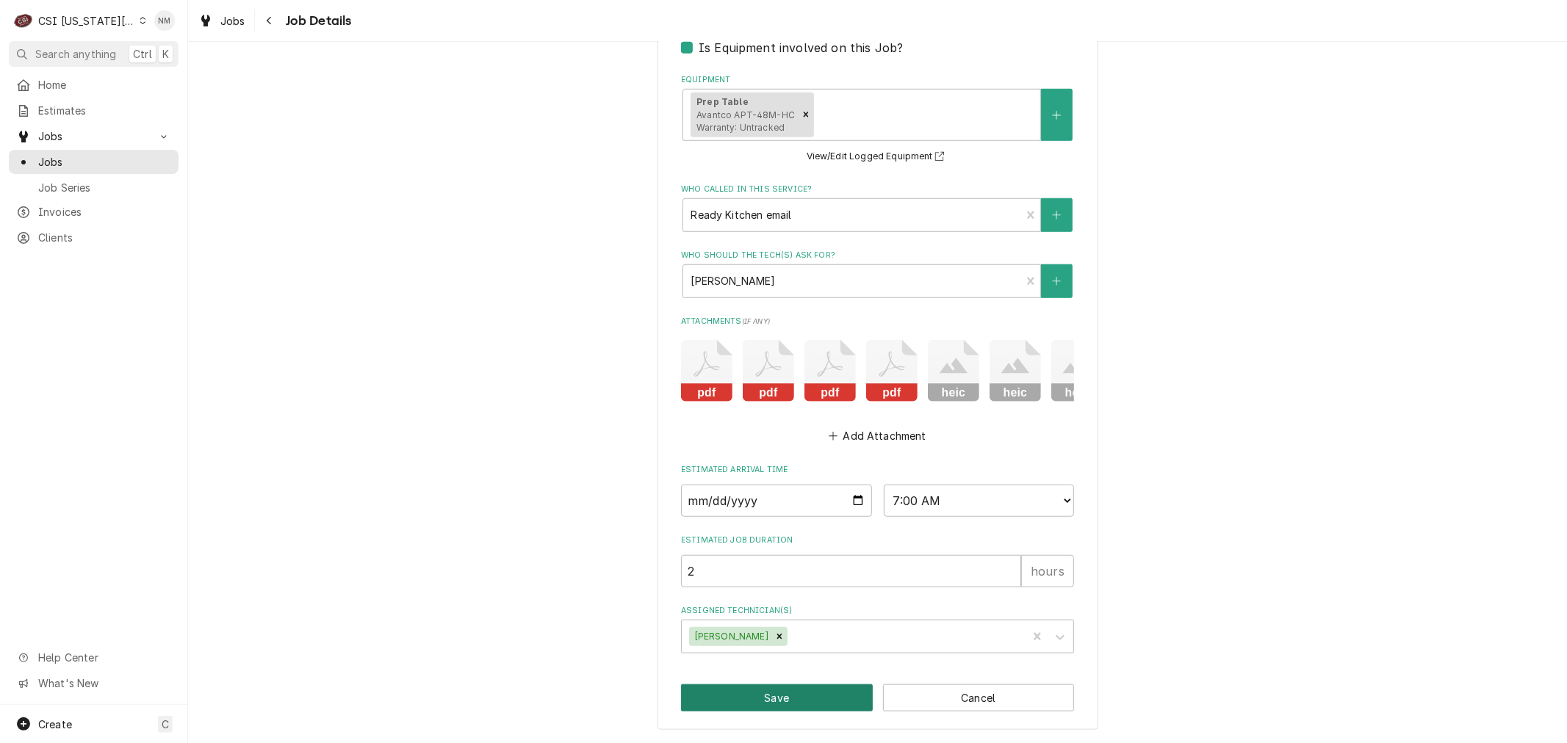
click at [757, 701] on button "Save" at bounding box center [777, 698] width 192 height 27
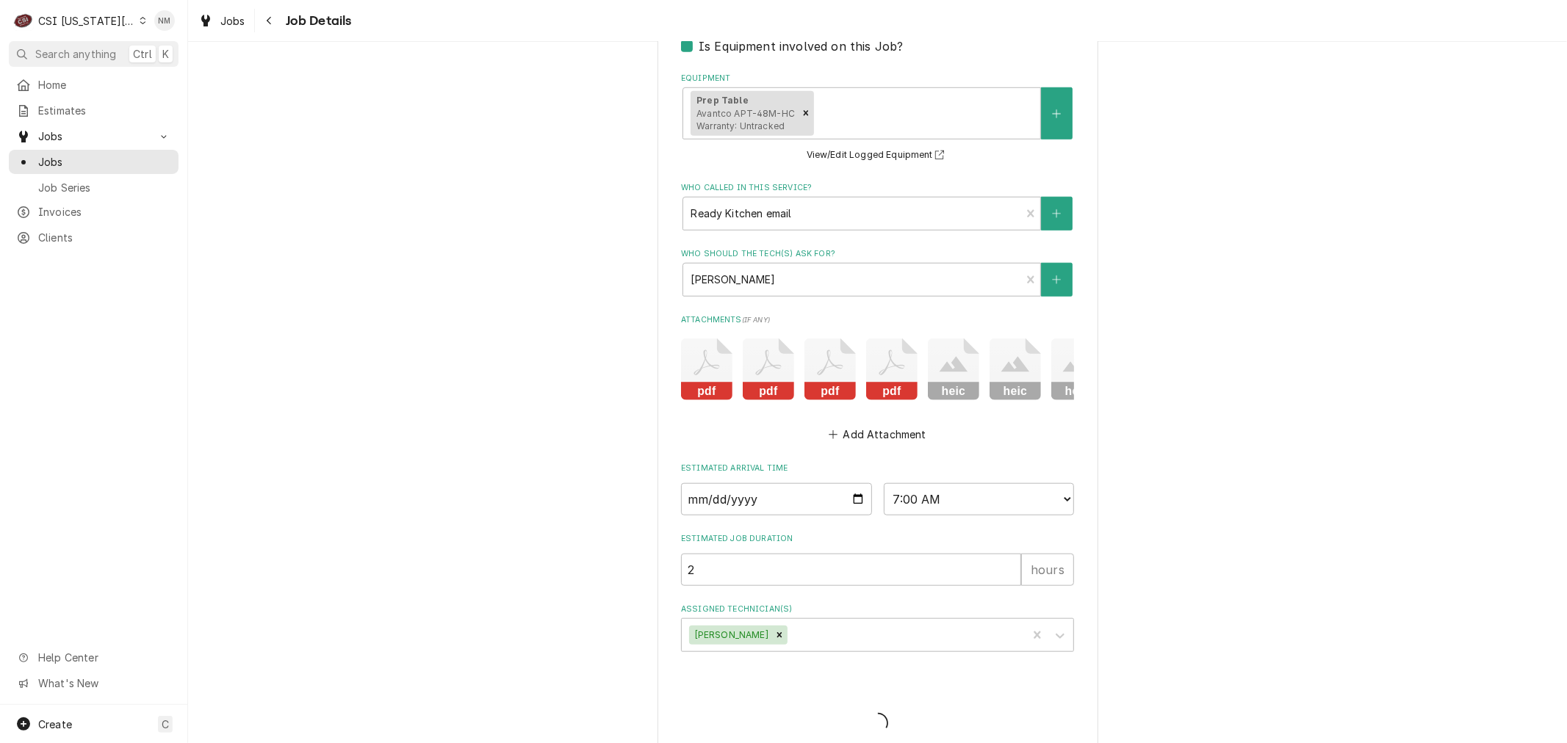
type textarea "x"
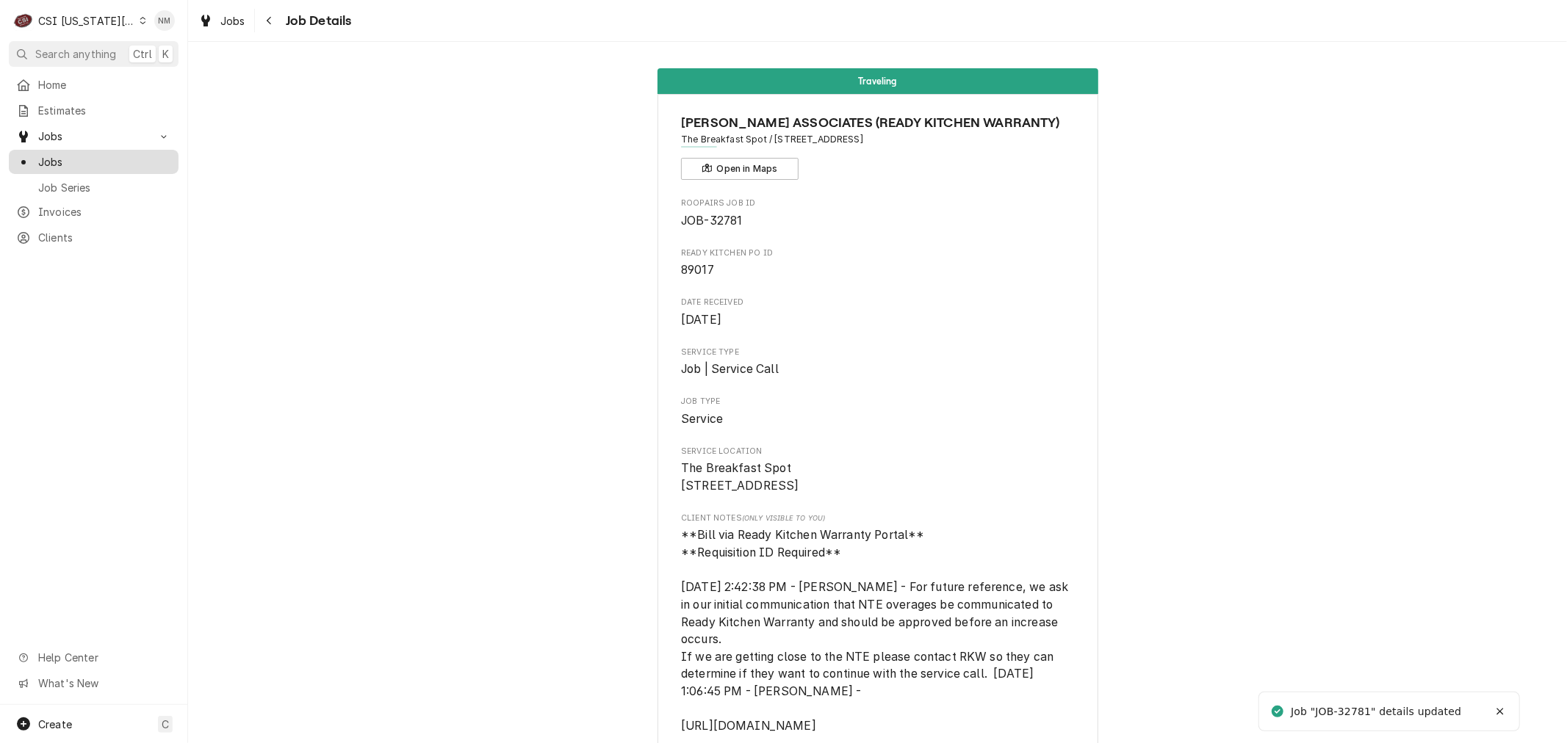
click at [62, 154] on span "Jobs" at bounding box center [104, 161] width 133 height 15
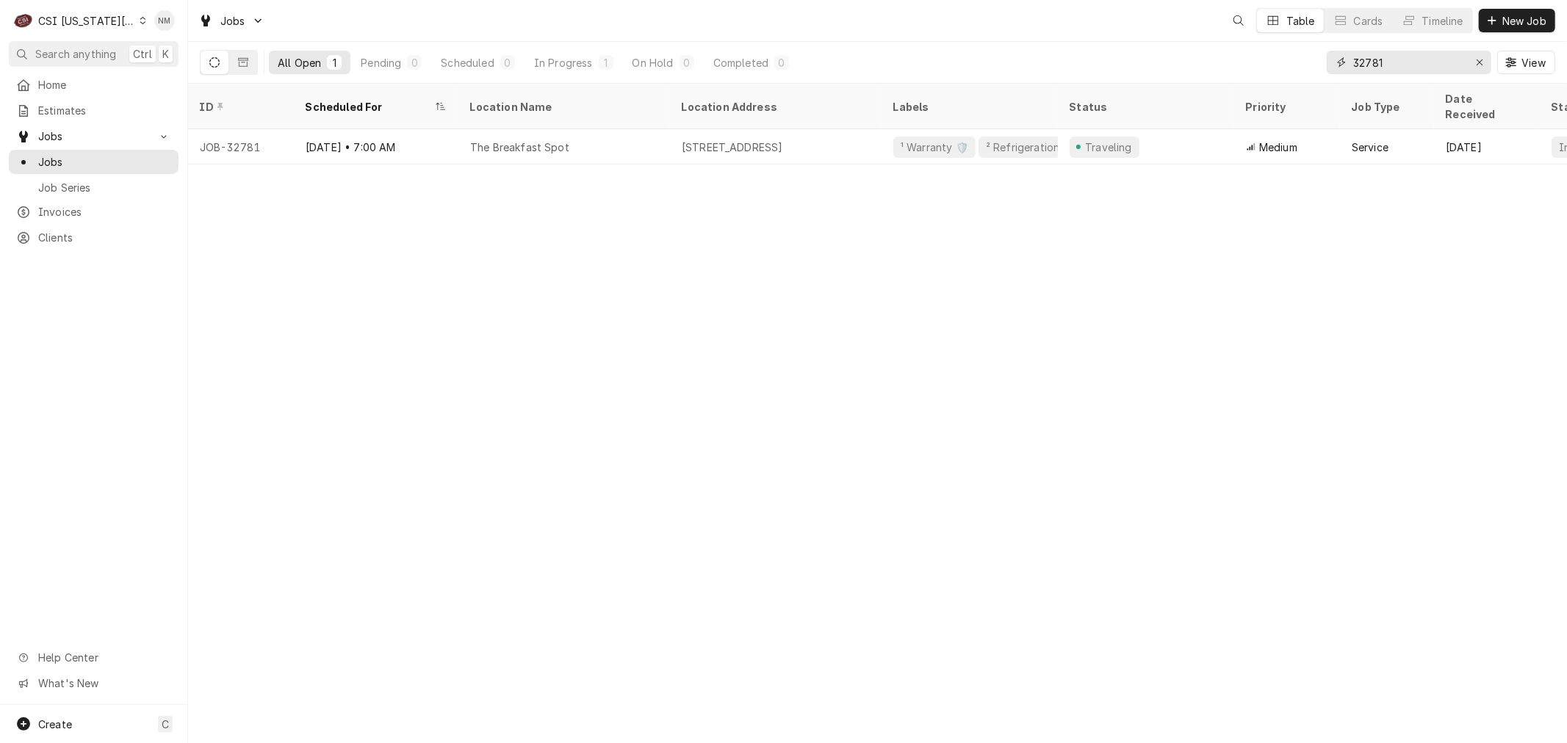
drag, startPoint x: 1413, startPoint y: 63, endPoint x: 1333, endPoint y: 61, distance: 80.1
click at [1333, 61] on div "32781" at bounding box center [1409, 63] width 165 height 24
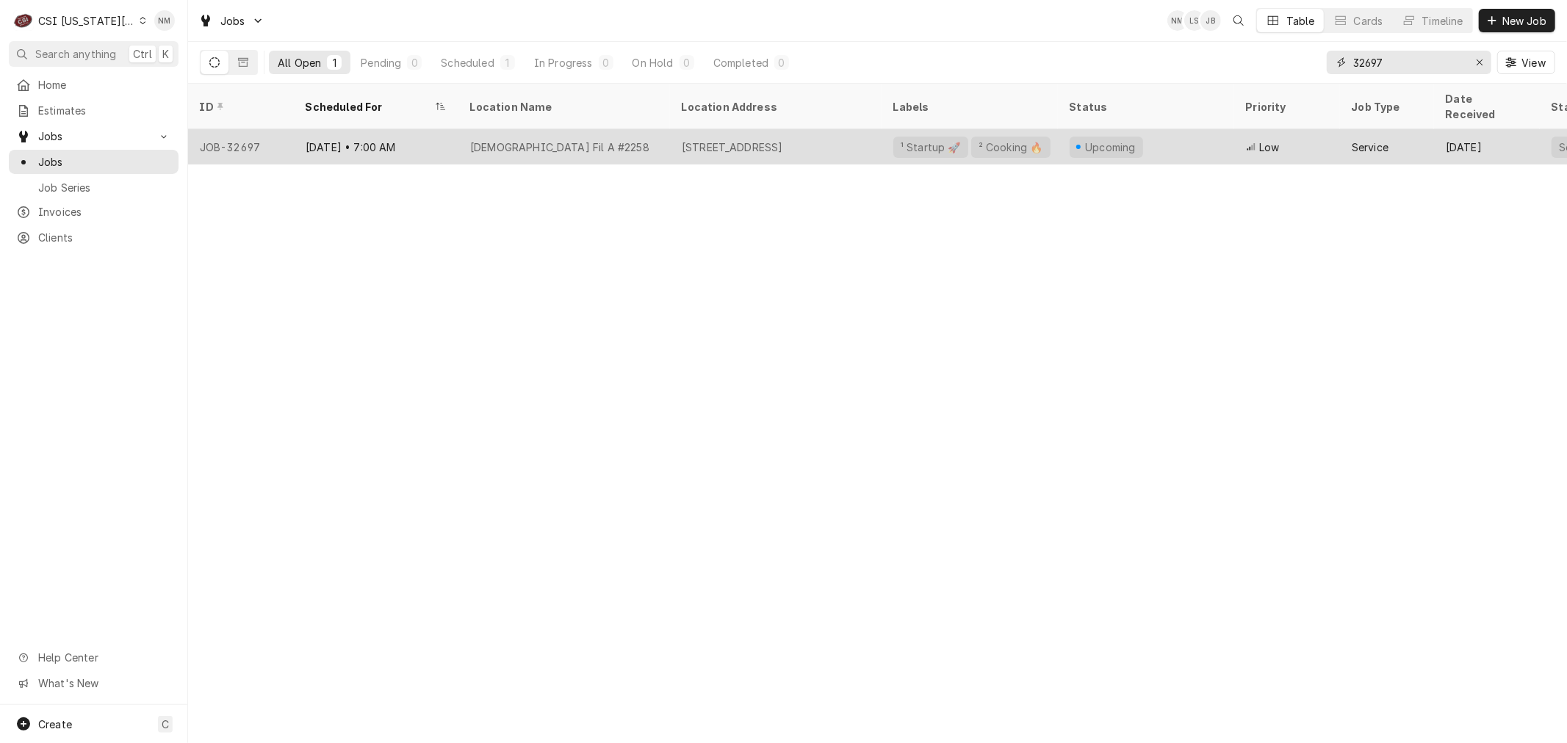
type input "32697"
click at [638, 129] on div "Chick Fil A #2258" at bounding box center [564, 146] width 212 height 35
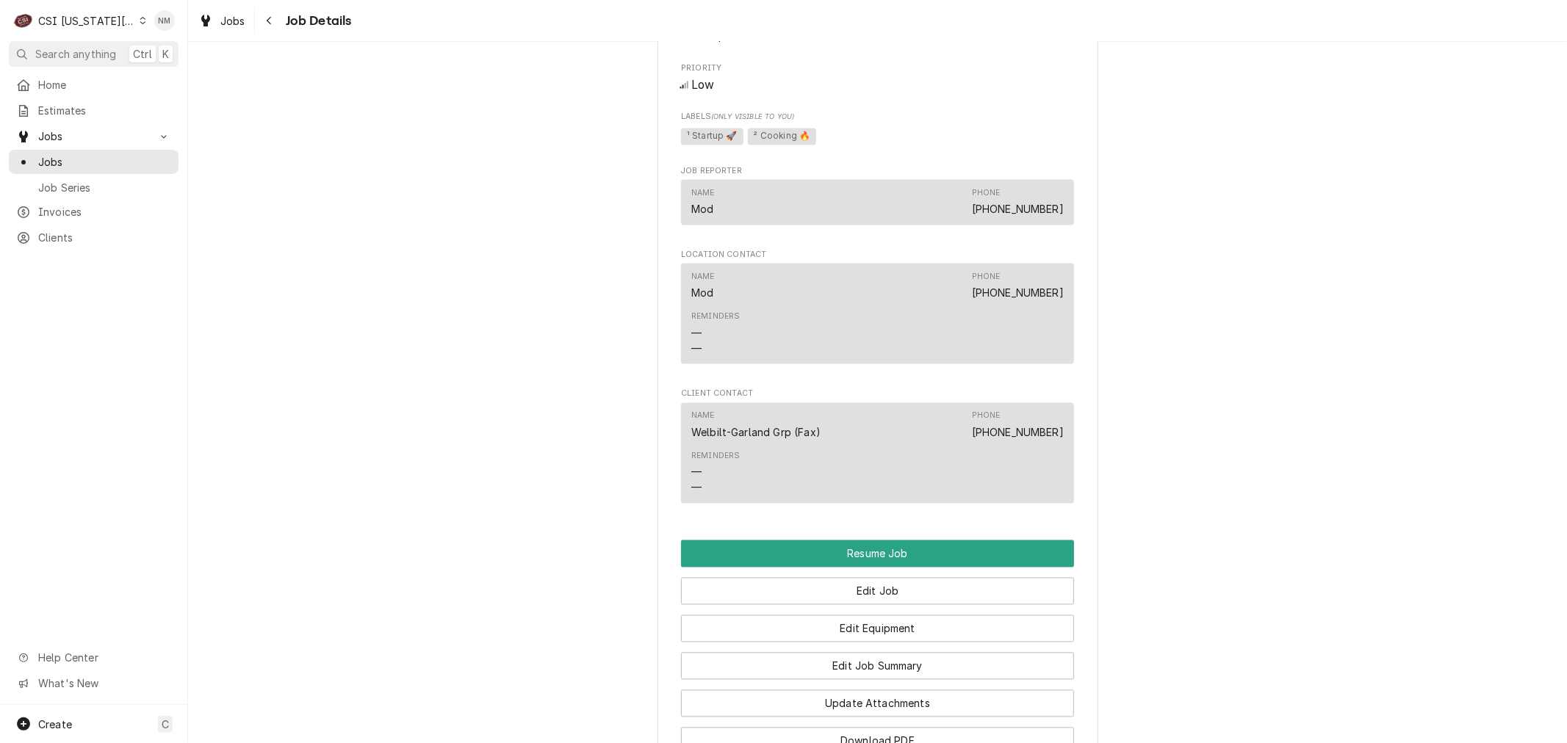
scroll to position [2285, 0]
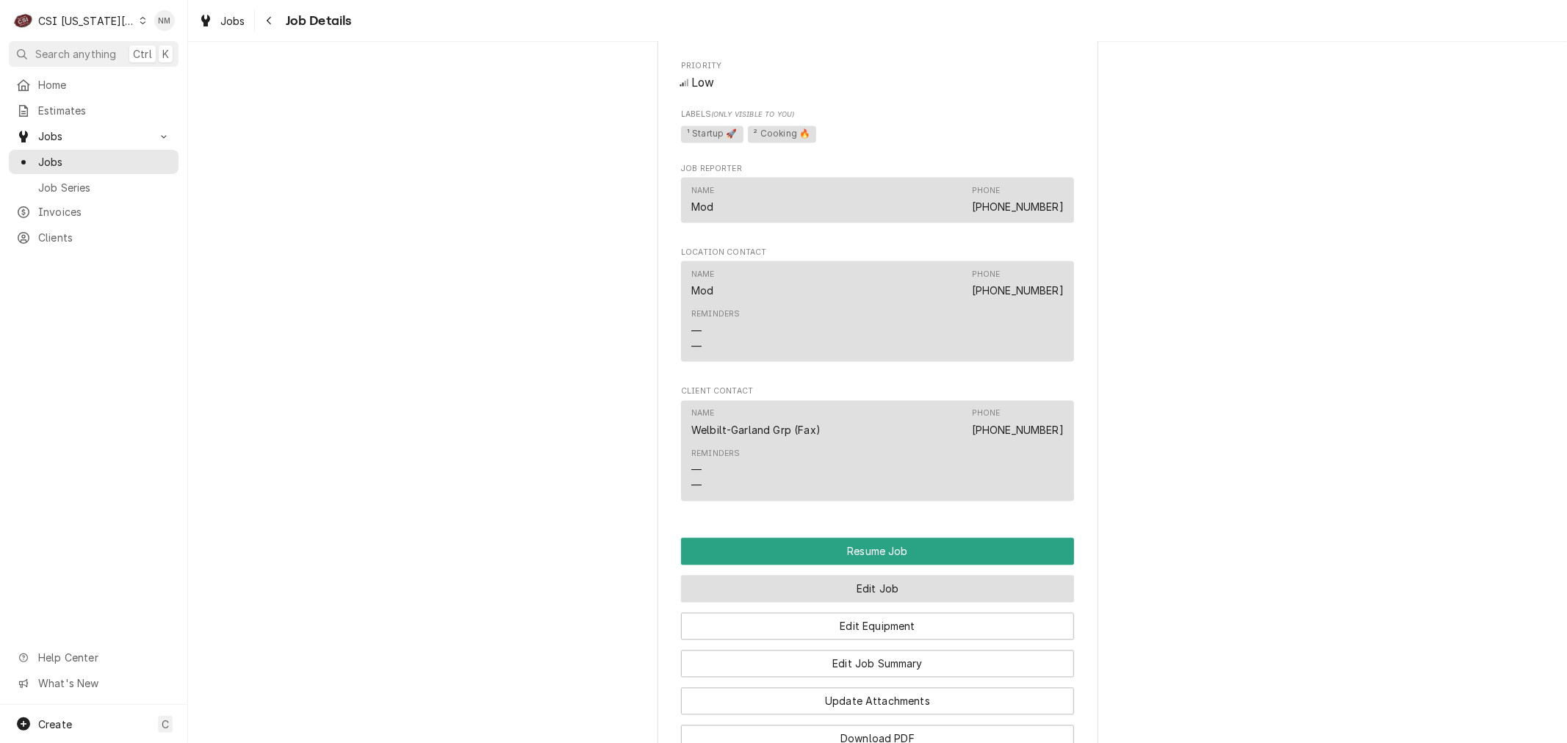
click at [914, 598] on button "Edit Job" at bounding box center [877, 589] width 393 height 27
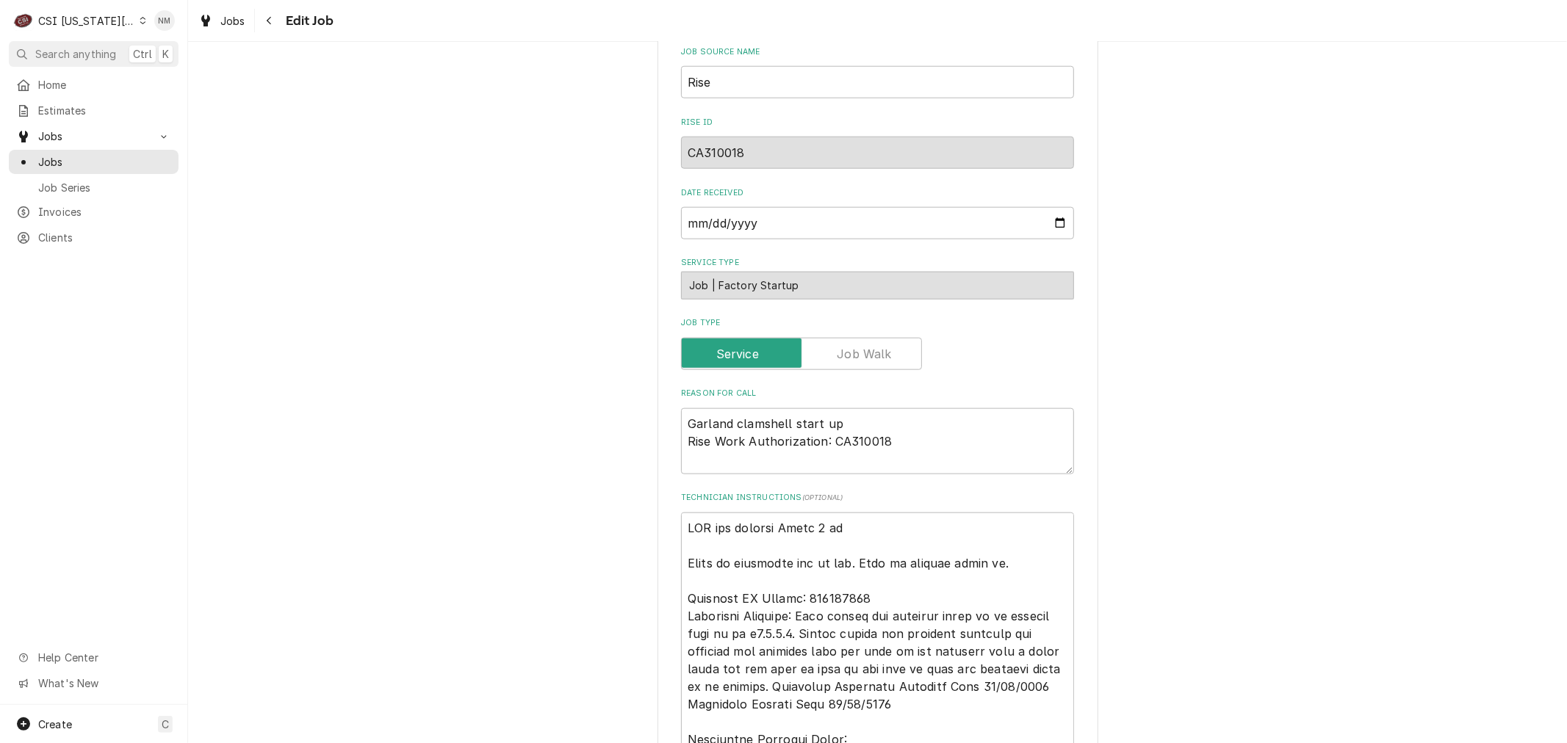
scroll to position [1305, 0]
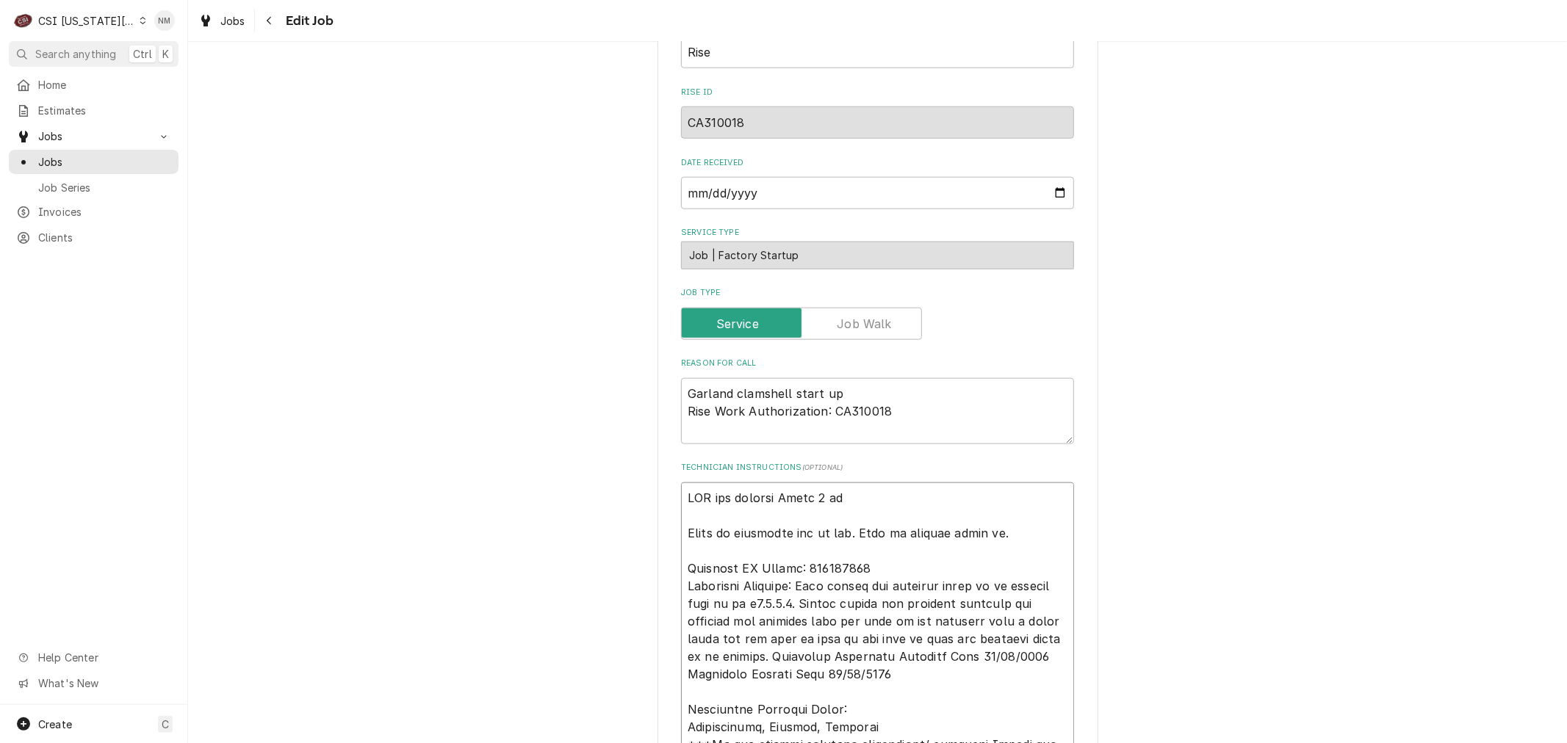
click at [681, 496] on textarea "Technician Instructions ( optional )" at bounding box center [877, 745] width 393 height 524
type textarea "x"
type textarea "LOR ips dolorsi Ametc 0 ad Elits do eiusmodte inc ut lab. Etdo ma aliquae admin…"
type textarea "x"
type textarea "l IPS dol sitamet Conse 6 ad Elits do eiusmodte inc ut lab. Etdo ma aliquae adm…"
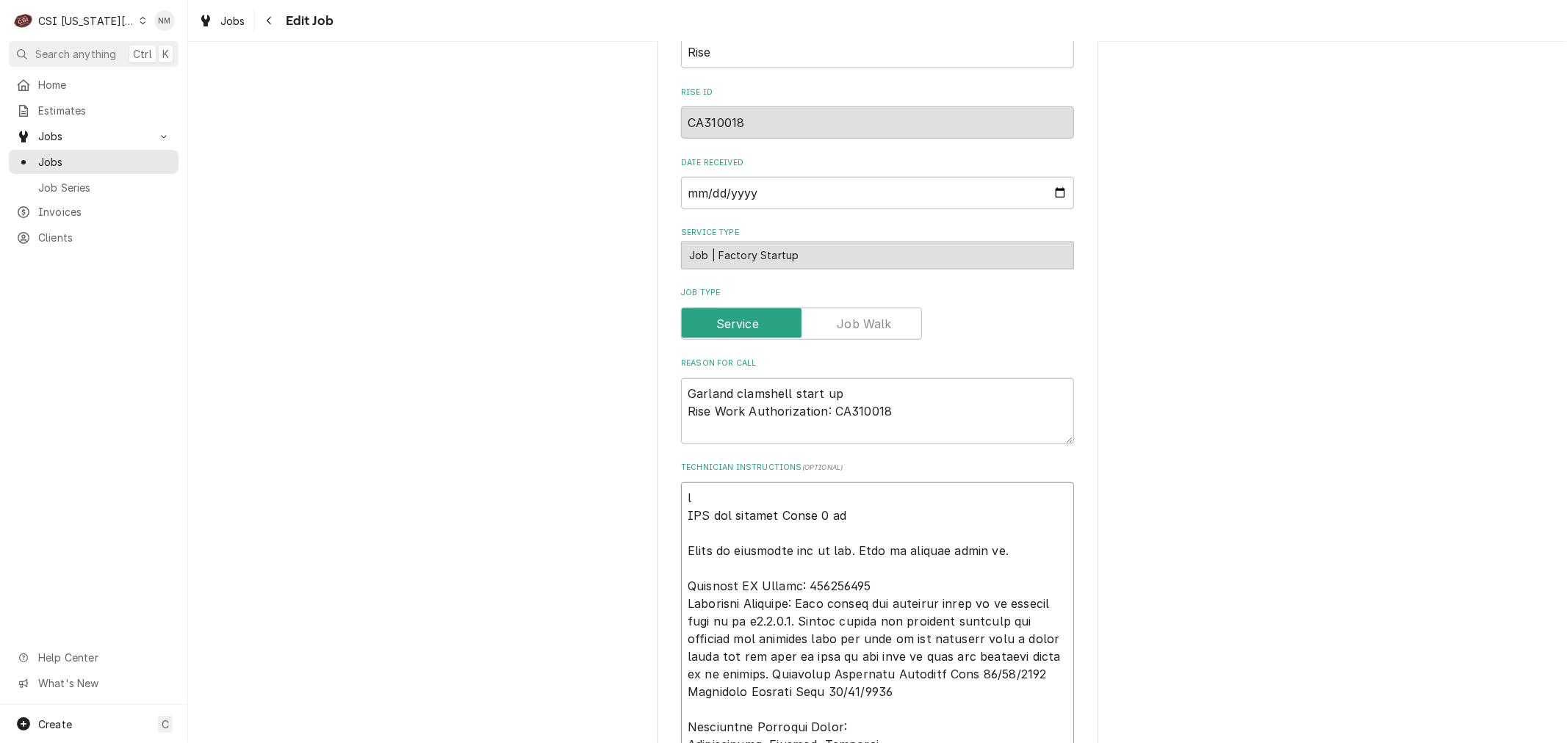
type textarea "x"
type textarea "lo IPS dol sitamet Conse 2 ad Elits do eiusmodte inc ut lab. Etdo ma aliquae ad…"
type textarea "x"
type textarea "lor IPS dol sitamet Conse 5 ad Elits do eiusmodte inc ut lab. Etdo ma aliquae a…"
type textarea "x"
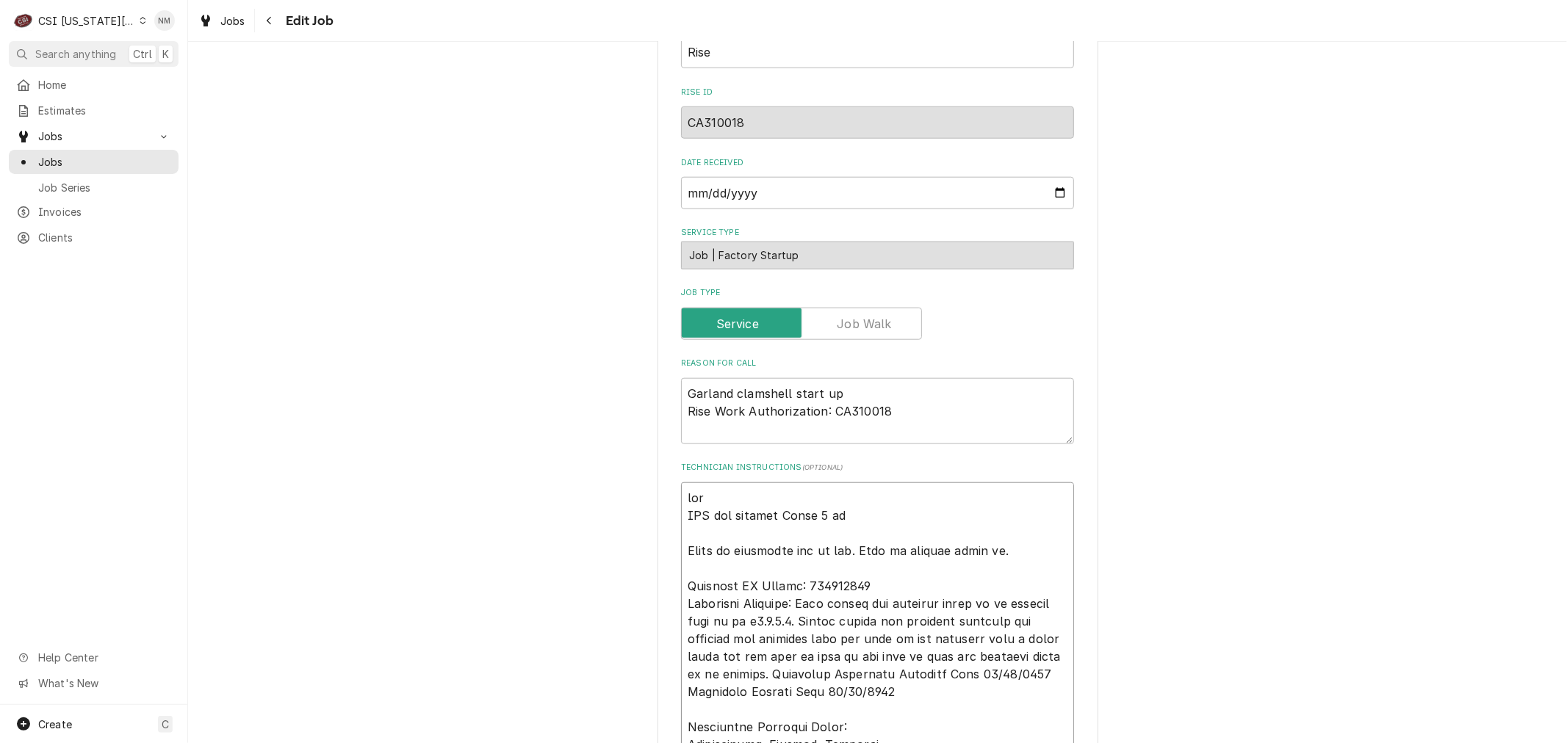
type textarea "lore IPS dol sitamet Conse 3 ad Elits do eiusmodte inc ut lab. Etdo ma aliquae …"
type textarea "x"
type textarea "lorem IPS dol sitamet Conse 3 ad Elits do eiusmodte inc ut lab. Etdo ma aliquae…"
type textarea "x"
type textarea "loremi DOL sit ametcon Adipi 6 el Seddo ei temporinc utl et dol. Magn al enimad…"
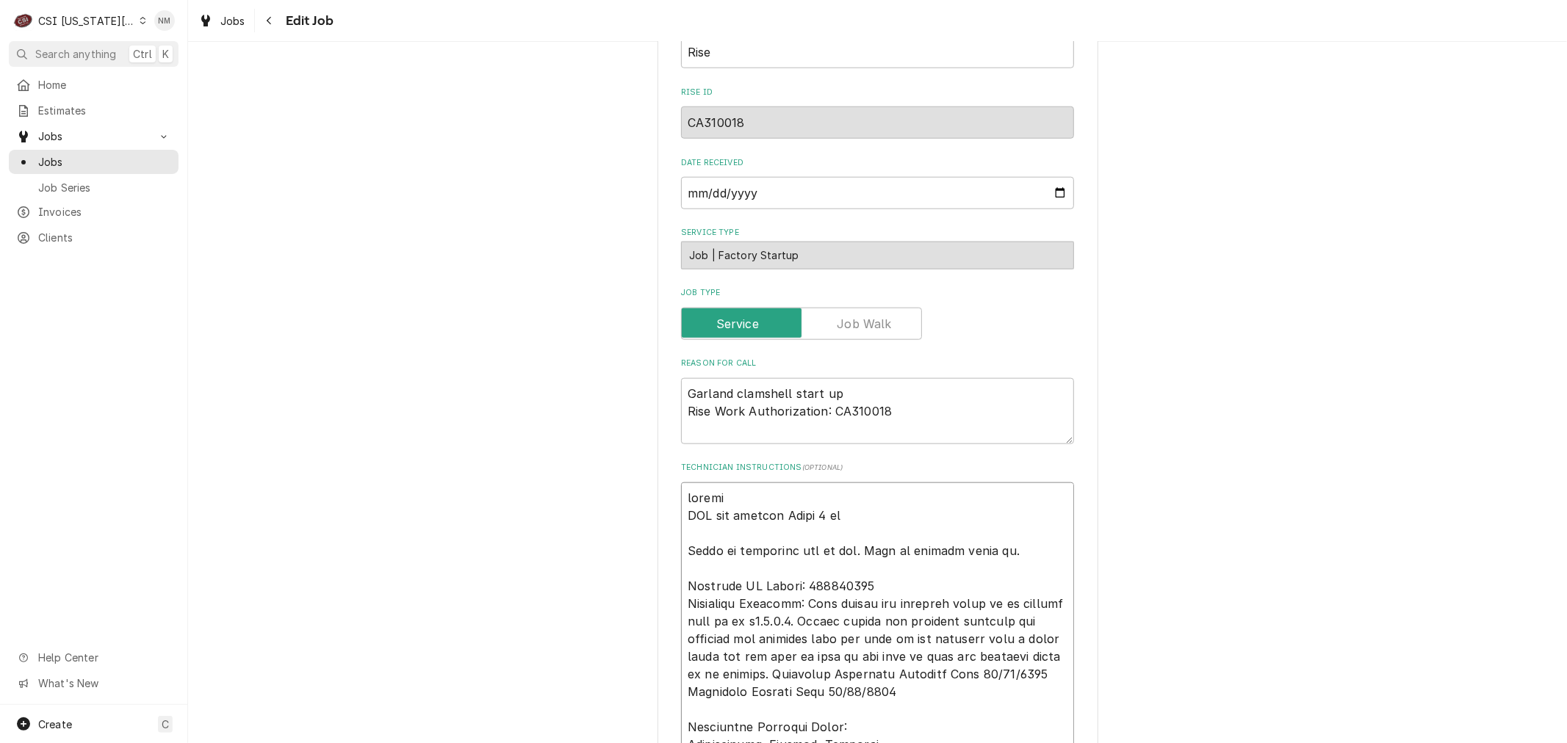
type textarea "x"
type textarea "loremip DOL sit ametcon Adipi 9 el Seddo ei temporinc utl et dol. Magn al enima…"
type textarea "x"
type textarea "loremips DOL sit ametcon Adipi 7 el Seddo ei temporinc utl et dol. Magn al enim…"
type textarea "x"
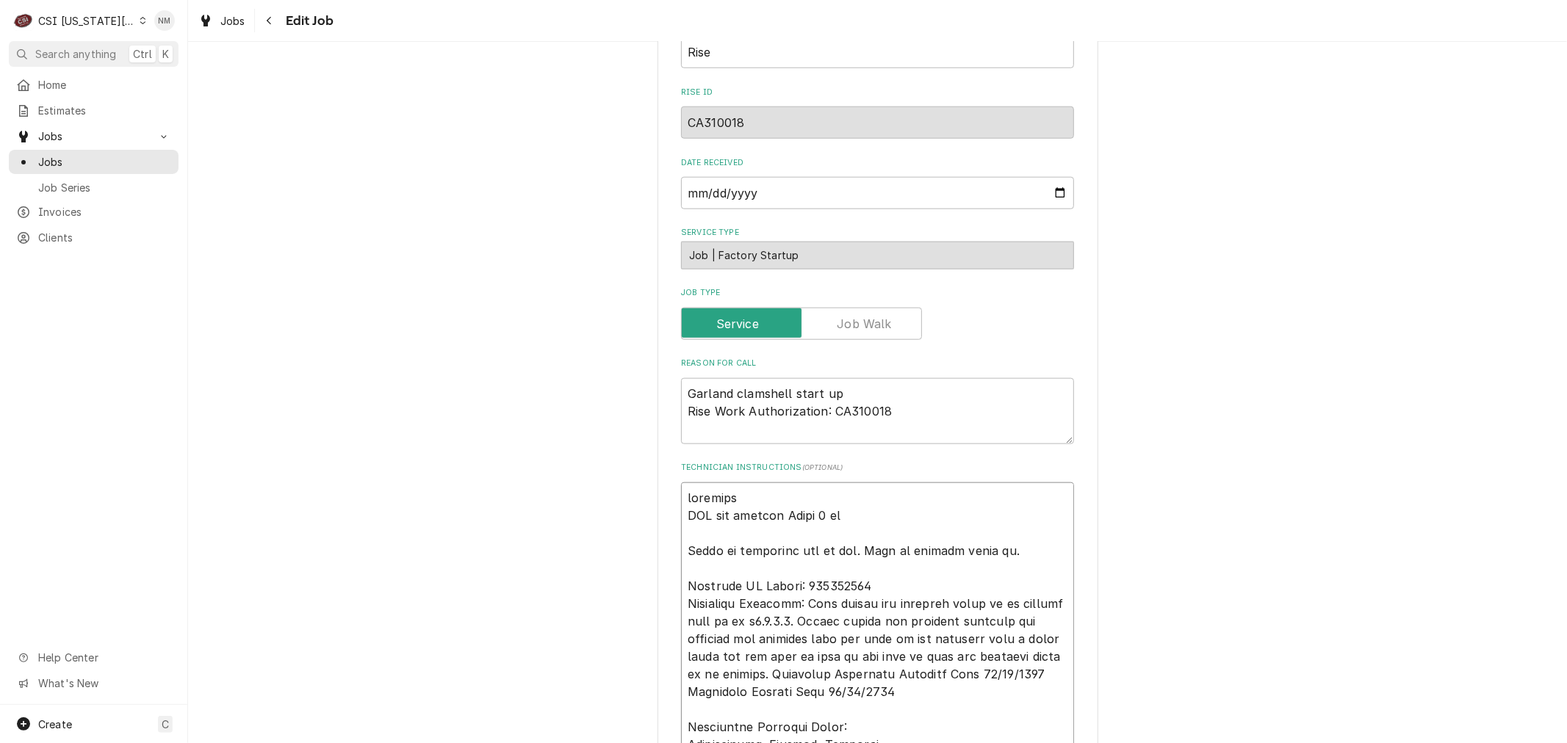
type textarea "loremipsu DOL sit ametcon Adipi 9 el Seddo ei temporinc utl et dol. Magn al eni…"
click at [688, 497] on textarea "Technician Instructions ( optional )" at bounding box center [877, 754] width 393 height 542
type textarea "x"
type textarea "loremips DOL sit ametcon Adipi 5 el Seddo ei temporinc utl et dol. Magn al enim…"
type textarea "x"
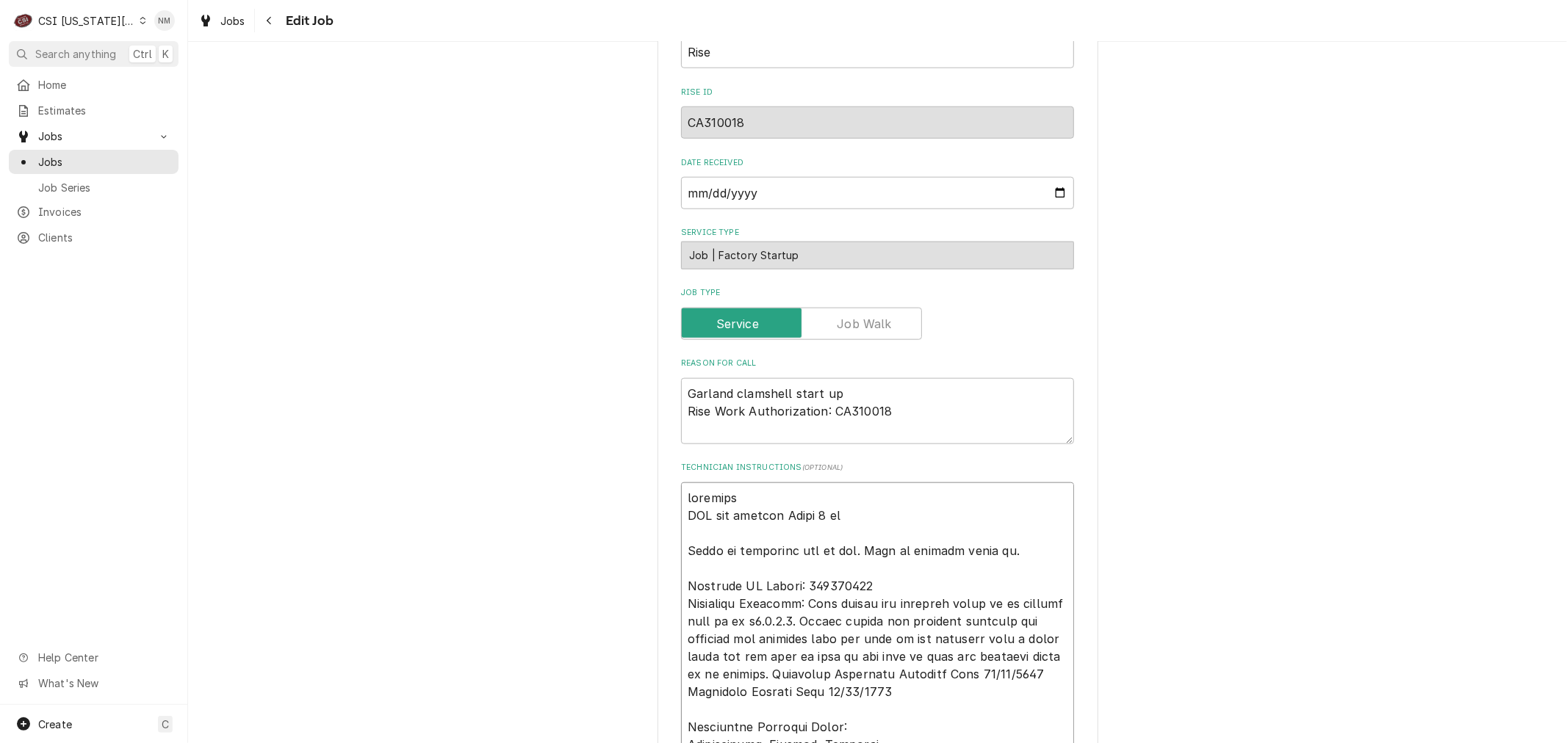
type textarea "Loremipsu DOL sit ametcon Adipi 6 el Seddo ei temporinc utl et dol. Magn al eni…"
type textarea "x"
type textarea "LOremipsum DOL sit ametcon Adipi 5 el Seddo ei temporinc utl et dol. Magn al en…"
type textarea "x"
type textarea "LoRemipsumd SIT ame consect Adipi 8 el Seddo ei temporinc utl et dol. Magn al e…"
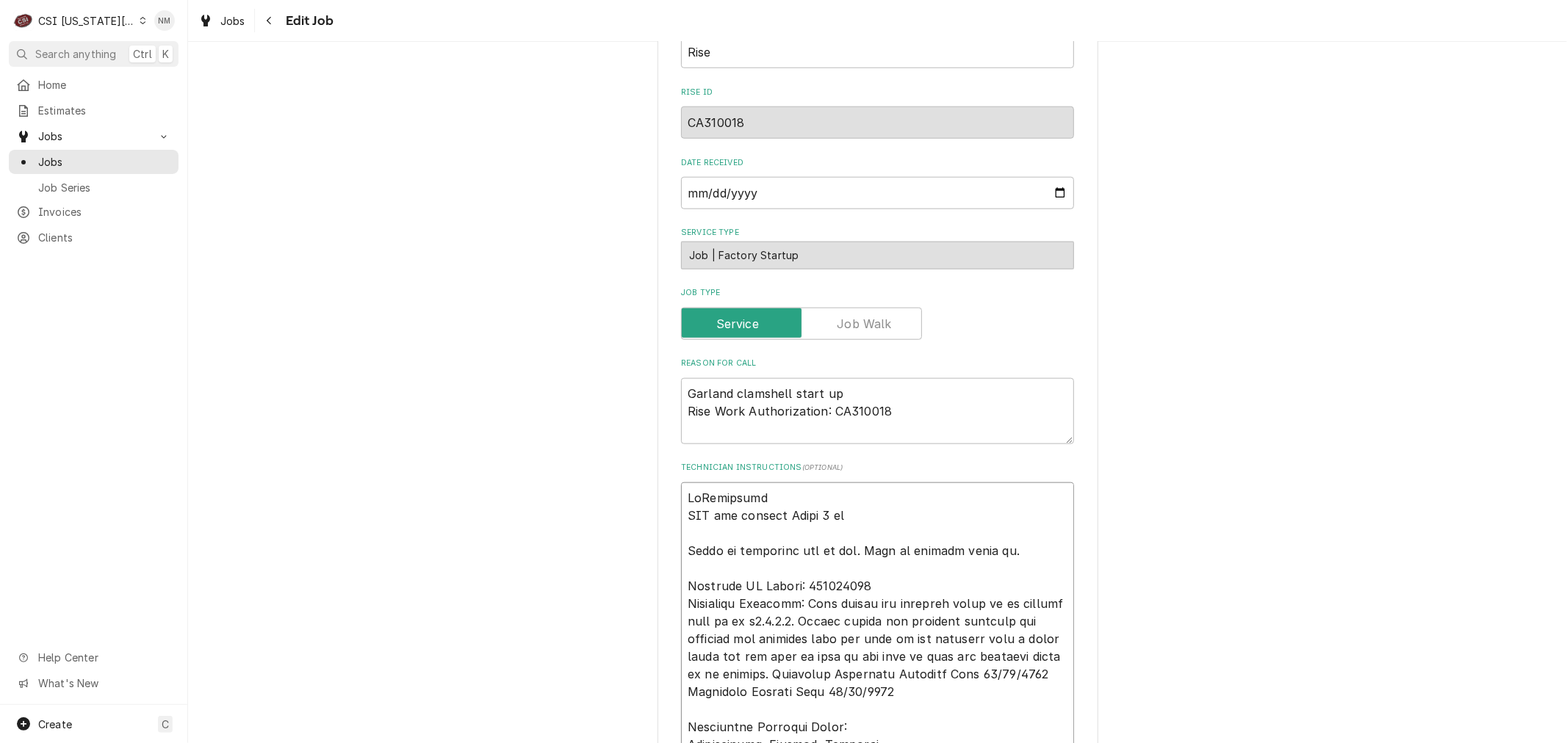
type textarea "x"
type textarea "LorEmipsumdo SIT ame consect Adipi 9 el Seddo ei temporinc utl et dol. Magn al …"
type textarea "x"
type textarea "LoreMipsumdol SIT ame consect Adipi 8 el Seddo ei temporinc utl et dol. Magn al…"
type textarea "x"
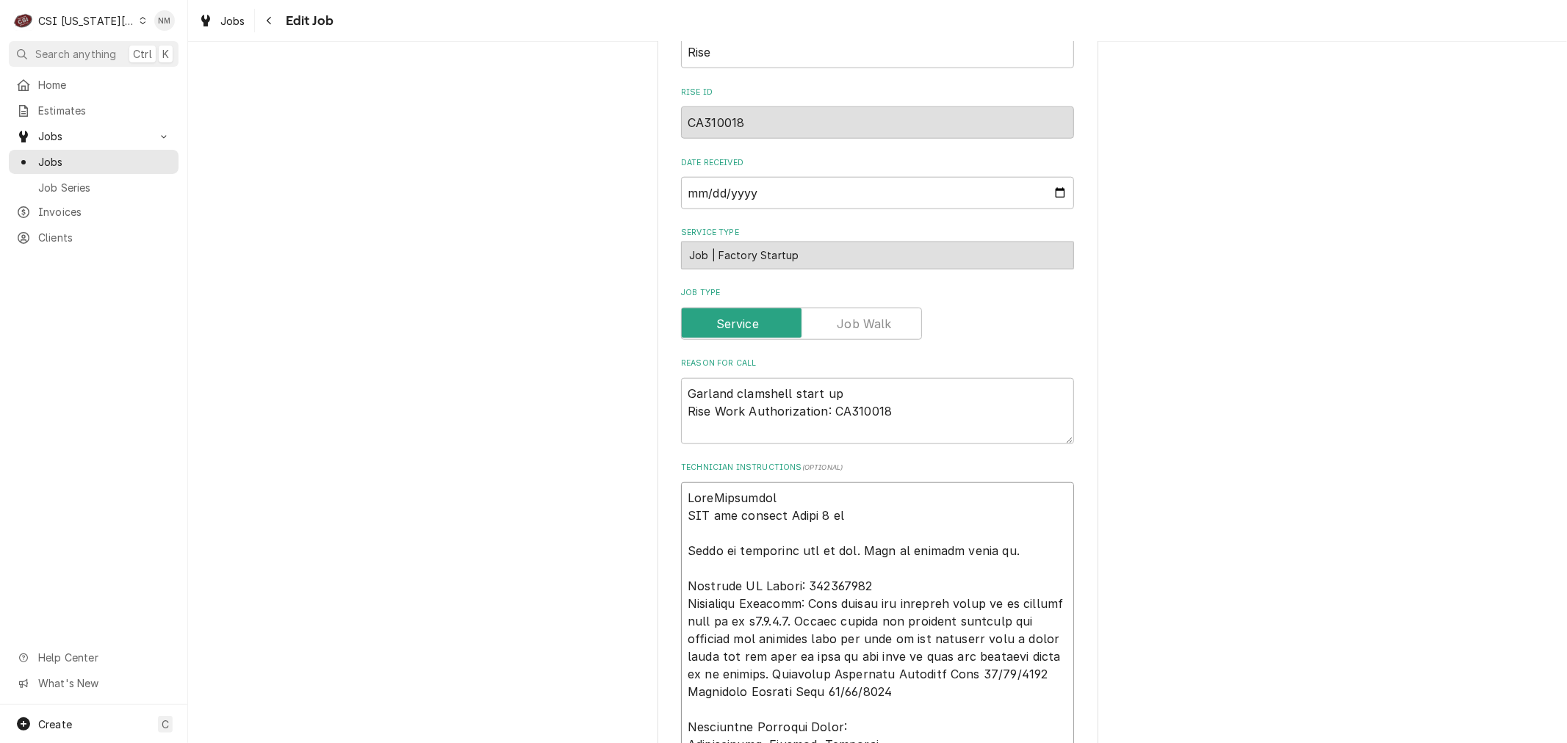
type textarea "LoremIpsumdolo SIT ame consect Adipi 9 el Seddo ei temporinc utl et dol. Magn a…"
type textarea "x"
type textarea "LoremiPsumdolor SIT ame consect Adipi 6 el Seddo ei temporinc utl et dol. Magn …"
type textarea "x"
type textarea "LoremipSumdolors AME con adipisc Elits 4 do Eiusm te incididun utl et dol. Magn…"
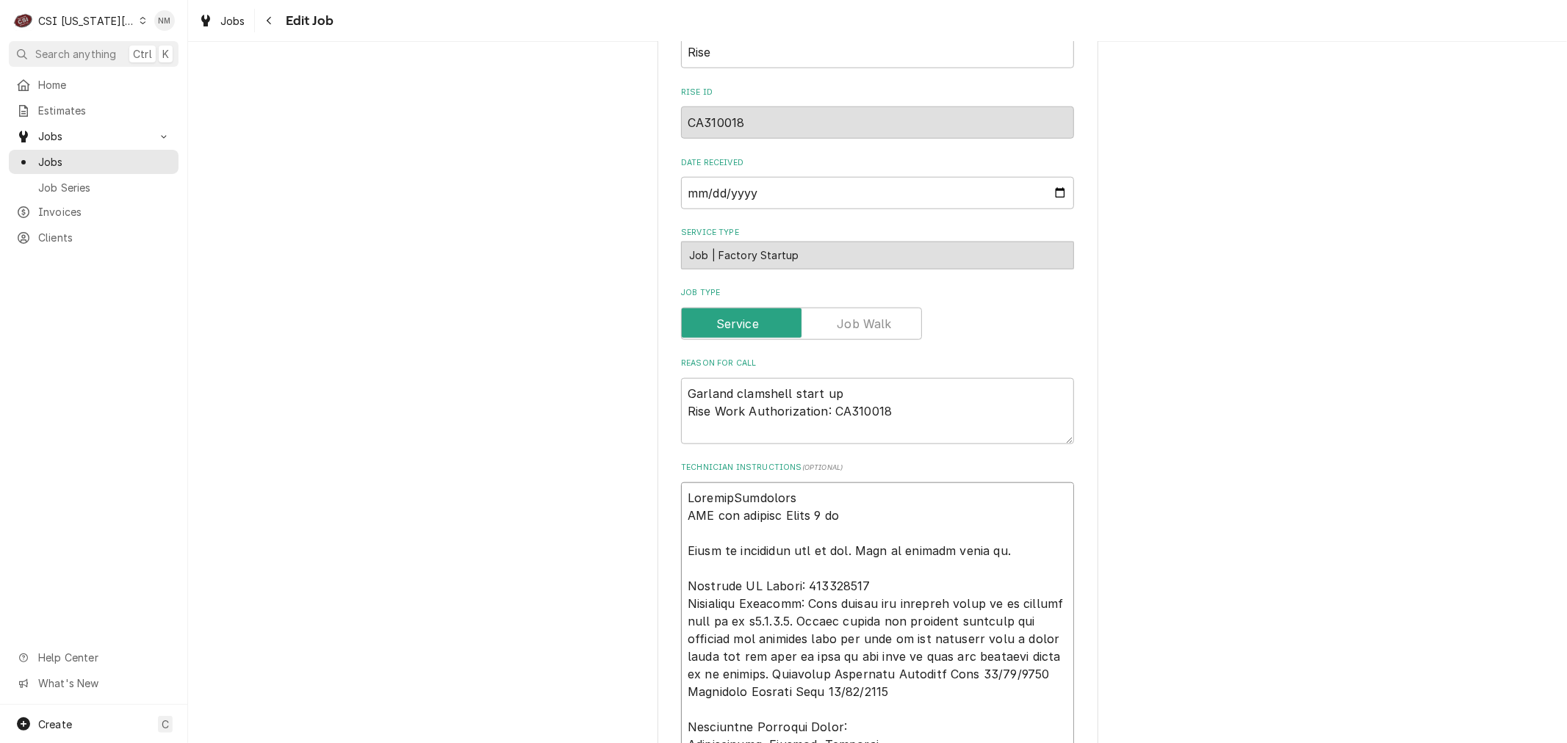
type textarea "x"
type textarea "LoremipsUmdolorsi AME con adipisc Elits 6 do Eiusm te incididun utl et dol. Mag…"
type textarea "x"
type textarea "LoremipSumdolors AME con adipisc Elits 4 do Eiusm te incididun utl et dol. Magn…"
type textarea "x"
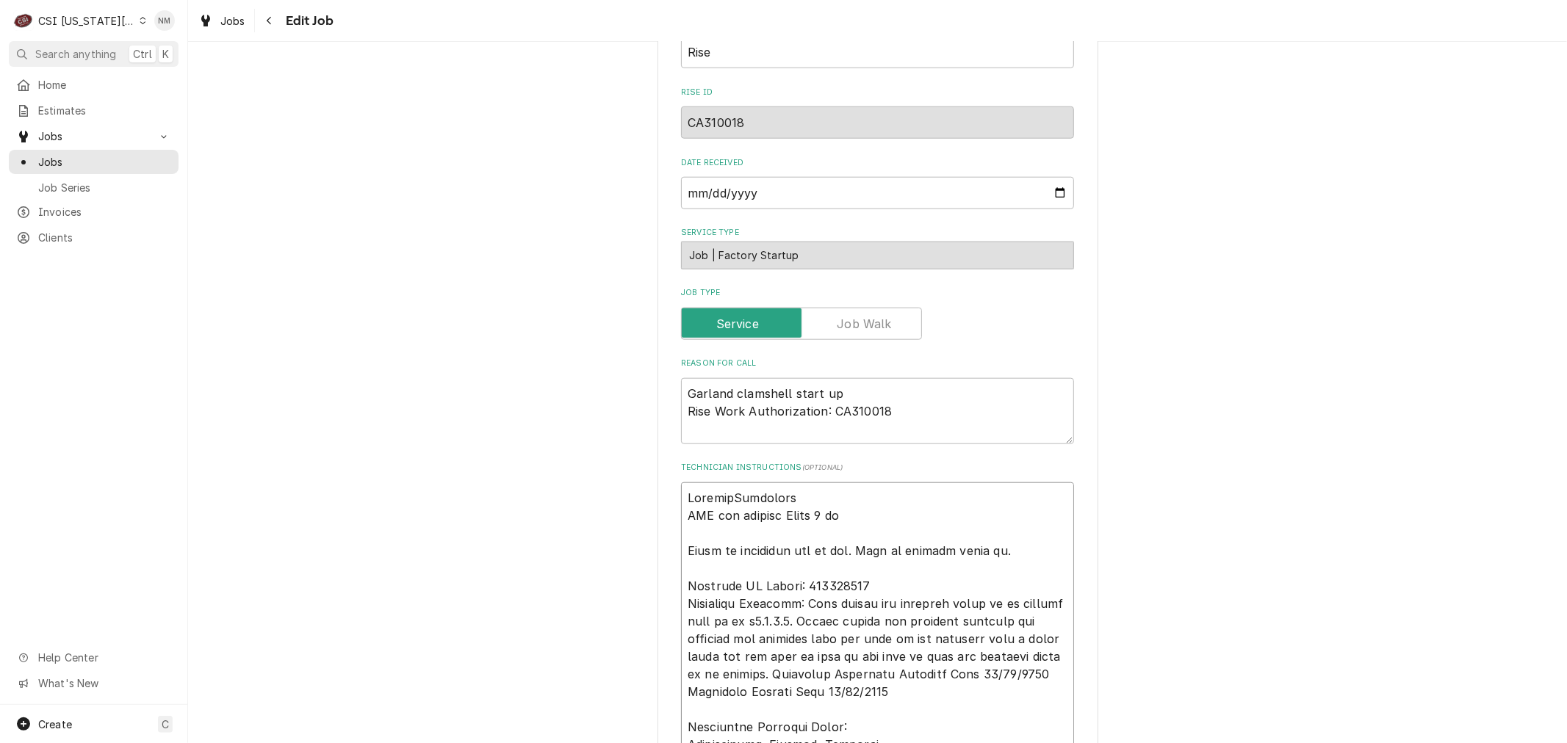
type textarea "LoremipsUmdolorsi AME con adipisc Elits 0 do Eiusm te incididun utl et dol. Mag…"
type textarea "x"
type textarea "LoremipsuMdolorsit AME con adipisc Elits 4 do Eiusm te incididun utl et dol. Ma…"
type textarea "x"
type textarea "Loremipsu Dolorsita CON adi elitsed Doeiu 1 te Incid ut laboreetd mag al eni. A…"
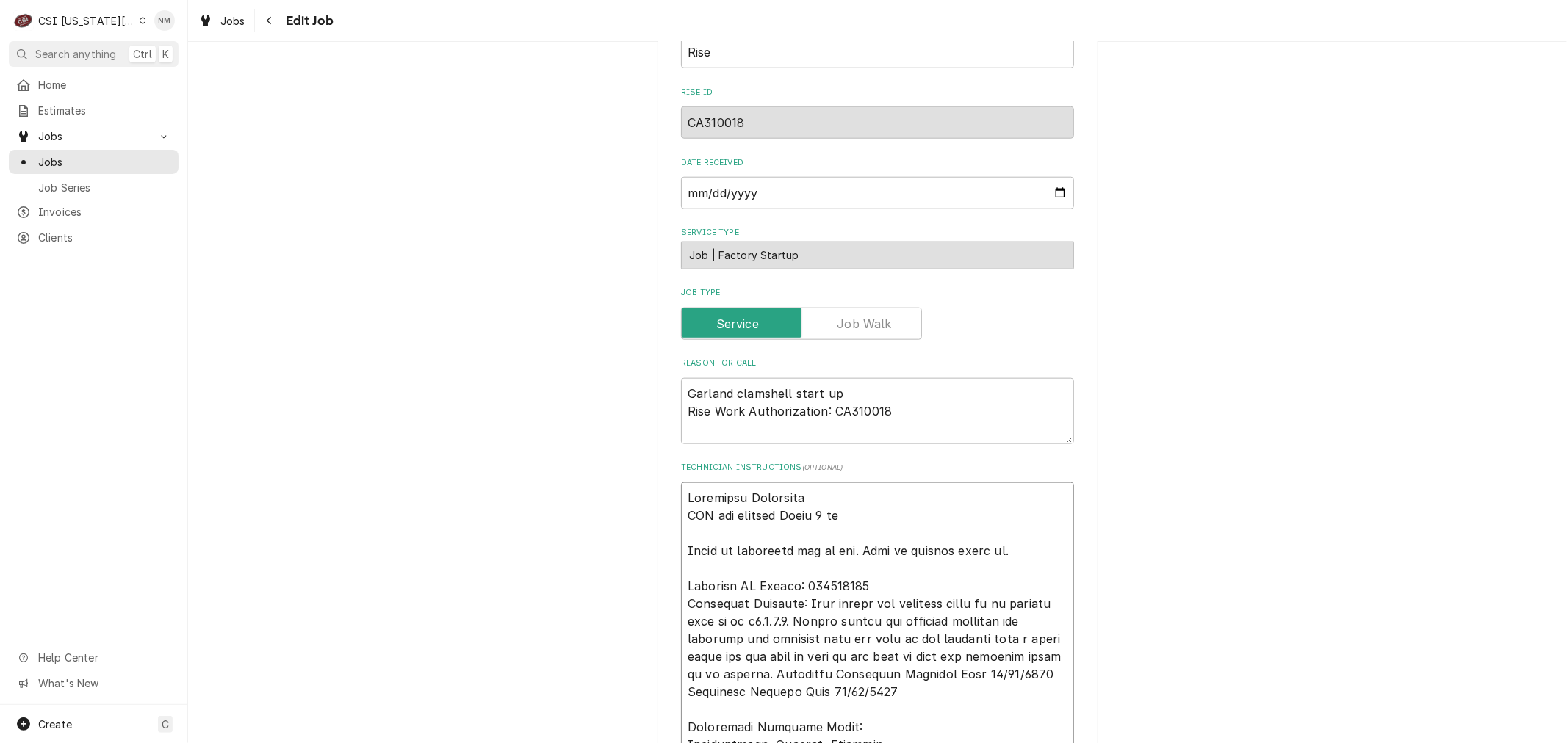
type textarea "x"
type textarea "Loremipsu dOlorsitam CON adi elitsed Doeiu 6 te Incid ut laboreetd mag al eni. …"
type textarea "x"
type textarea "Loremipsu doLorsitame CON adi elitsed Doeiu 9 te Incid ut laboreetd mag al eni.…"
type textarea "x"
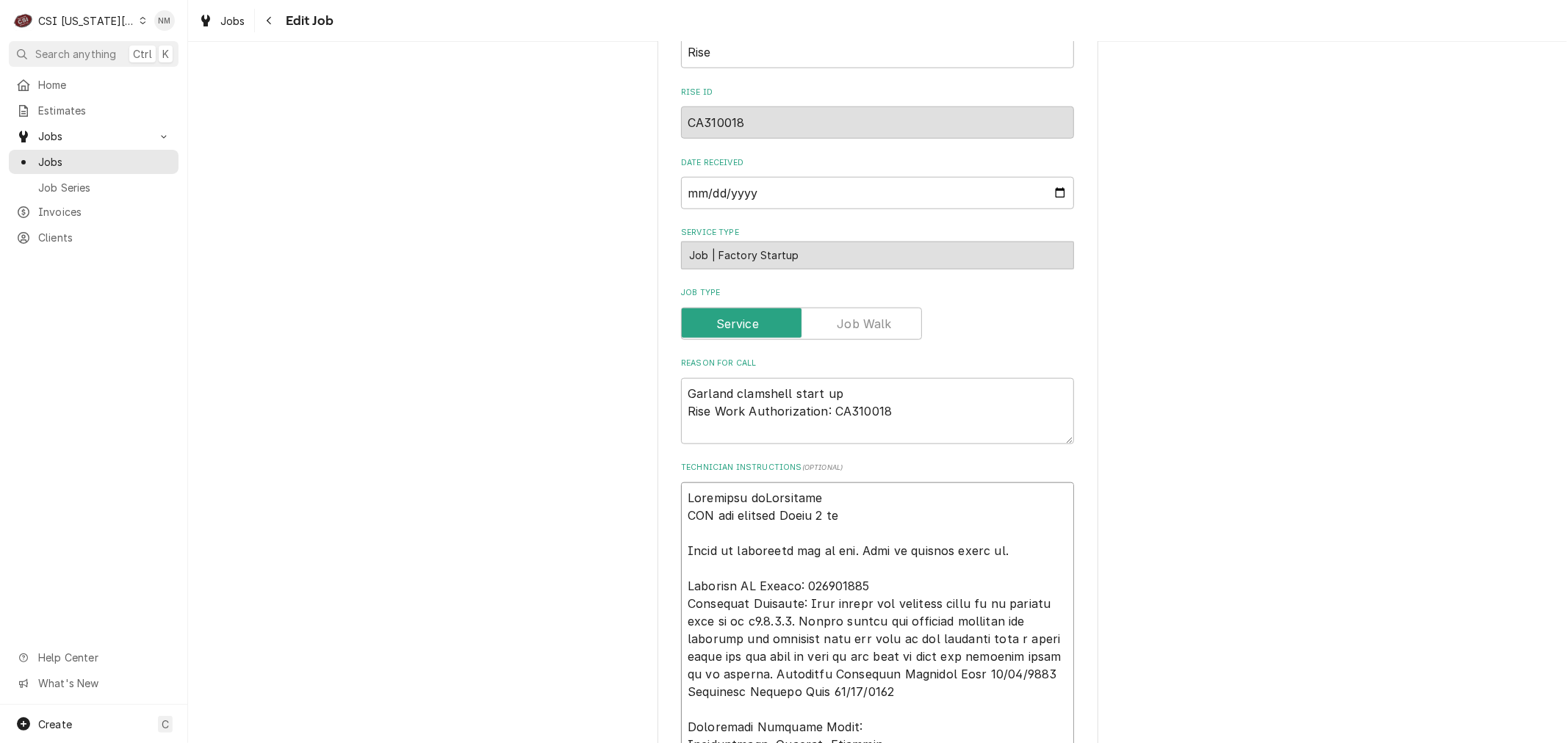
type textarea "Loremipsu dolOrsitamet CON adi elitsed Doeiu 0 te Incid ut laboreetd mag al eni…"
type textarea "x"
type textarea "Loremipsu doloRsitametc ADI eli seddoei Tempo 8 in Utlab et doloremag ali en ad…"
type textarea "x"
type textarea "Loremipsu dolo Sitametco ADI eli seddoei Tempo 5 in Utlab et doloremag ali en a…"
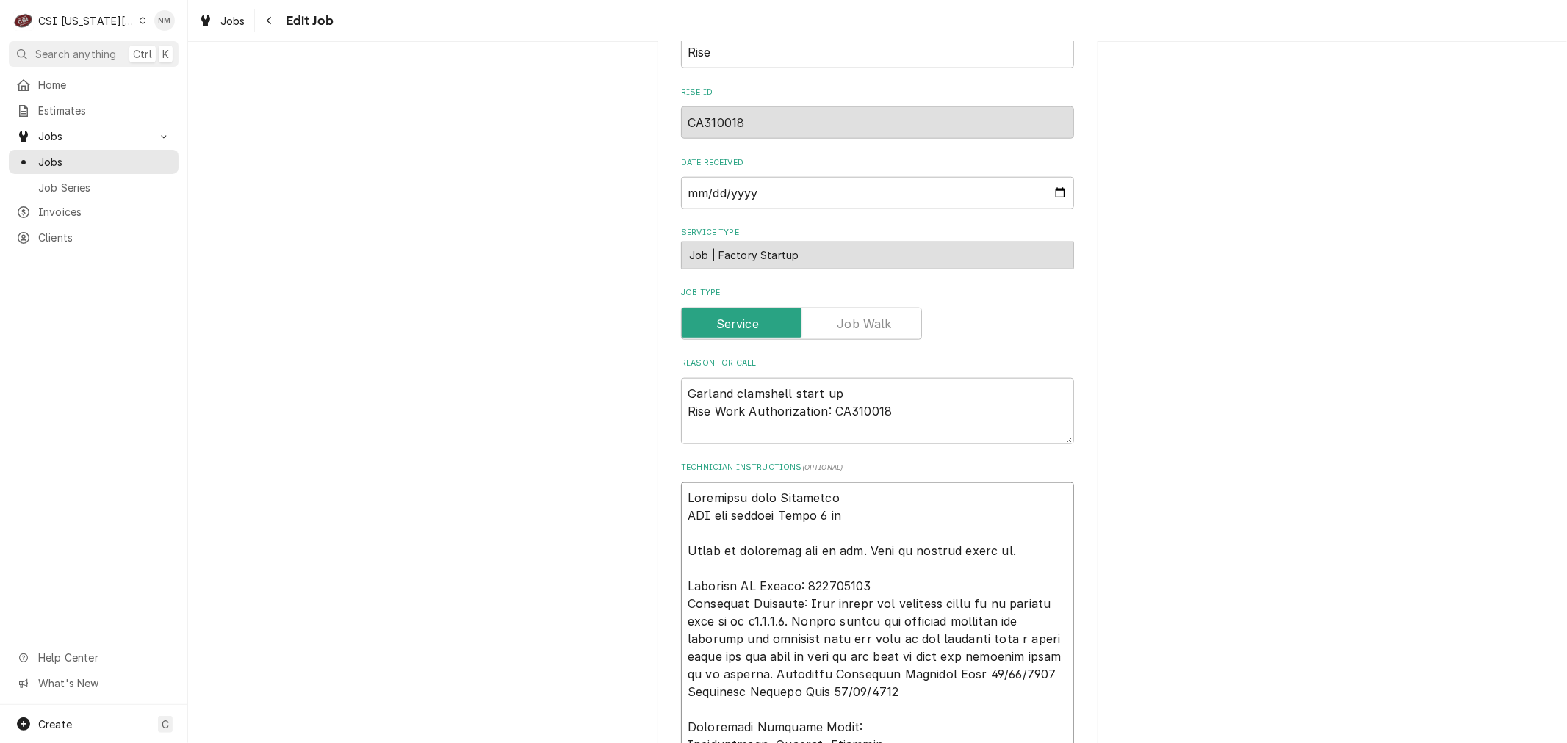
click at [842, 493] on textarea "Technician Instructions ( optional )" at bounding box center [877, 754] width 393 height 542
type textarea "x"
type textarea "Loremipsu dolo Sitametco ADI eli seddoei Tempo 6 in Utlab et doloremag ali en a…"
type textarea "x"
type textarea "Loremipsu dolo Sitametco A ELI sed doeiusm Tempo 1 in Utlab et doloremag ali en…"
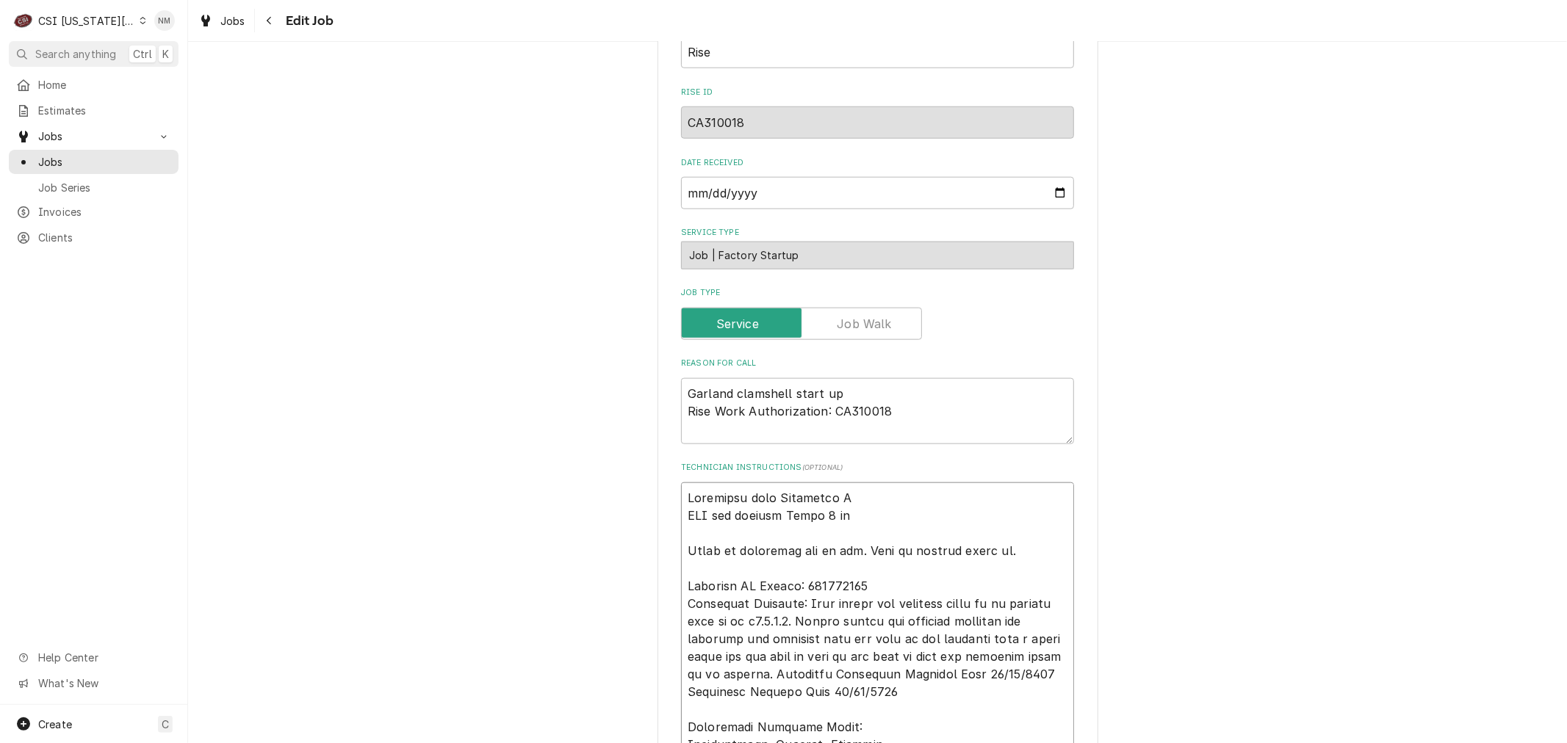
type textarea "x"
type textarea "Loremipsu dolo Sitametco Ad ELI sed doeiusm Tempo 2 in Utlab et doloremag ali e…"
type textarea "x"
type textarea "Loremipsu dolo Sitametco Adi ELI sed doeiusm Tempo 1 in Utlab et doloremag ali …"
type textarea "x"
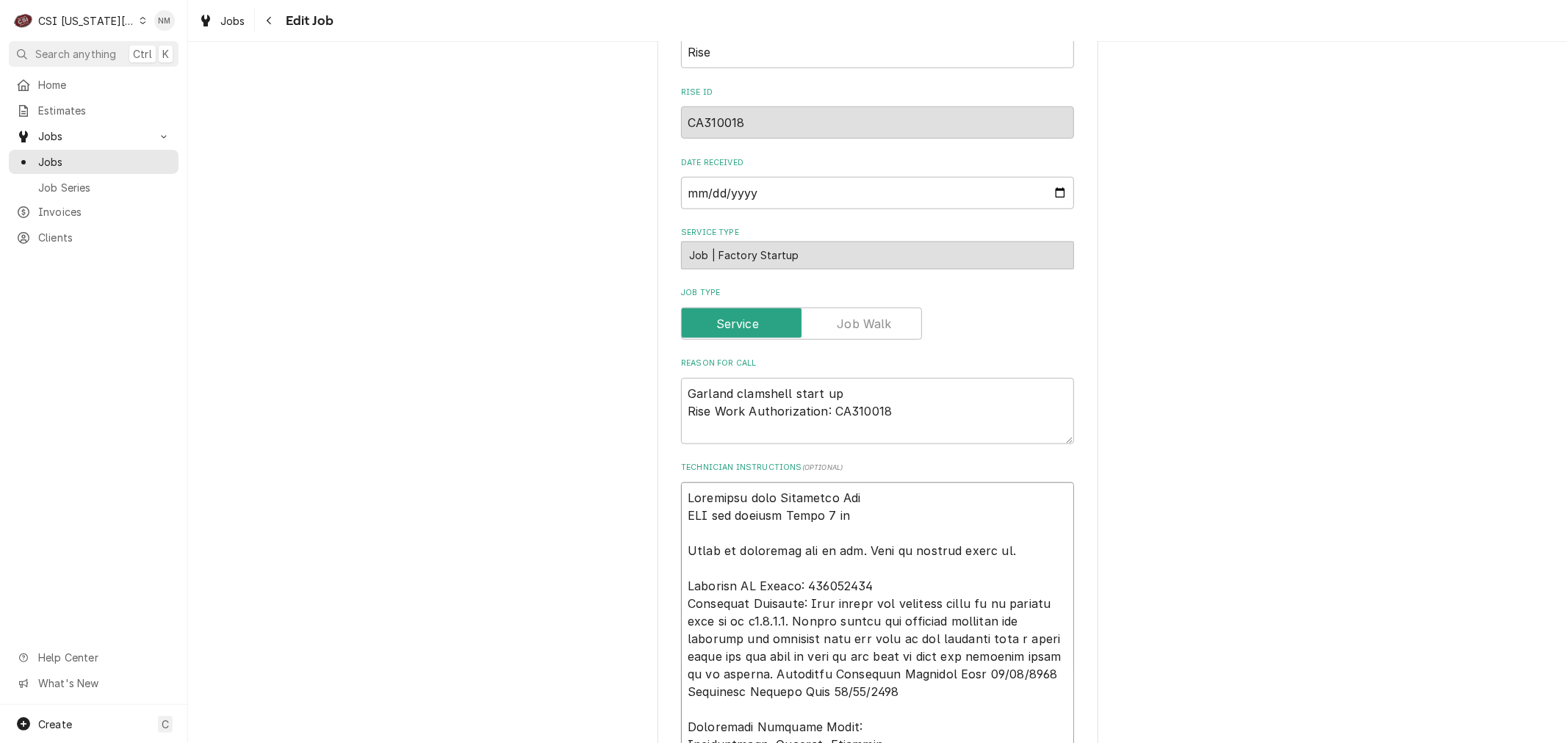
type textarea "Loremipsu dolo Sitametco Adi ELI sed doeiusm Tempo 8 in Utlab et doloremag ali …"
type textarea "x"
type textarea "Loremipsu dolo Sitametco Adi 1 ELI sed doeiusm Tempo 4 in Utlab et doloremag al…"
type textarea "x"
type textarea "Loremipsu dolo Sitametco Adi 1 ELI sed doeiusm Tempo 6 in Utlab et doloremag al…"
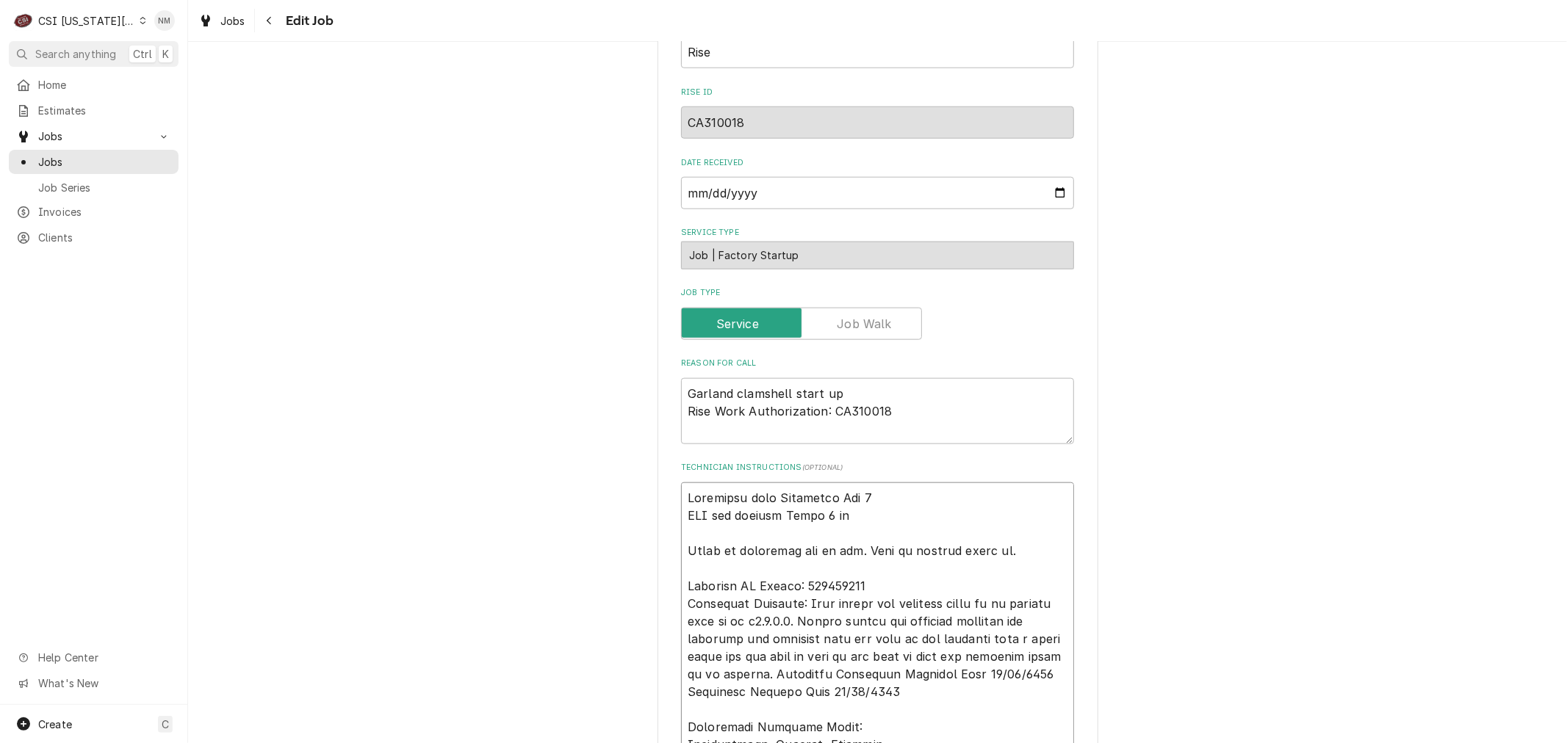
type textarea "x"
type textarea "Loremipsu dolo Sitametco Adi 4 e SED doe tempori Utlab 8 et Dolor ma aliquaeni …"
type textarea "x"
type textarea "Loremipsu dolo Sitametco Adi 0 el SED doe tempori Utlab 5 et Dolor ma aliquaeni…"
type textarea "x"
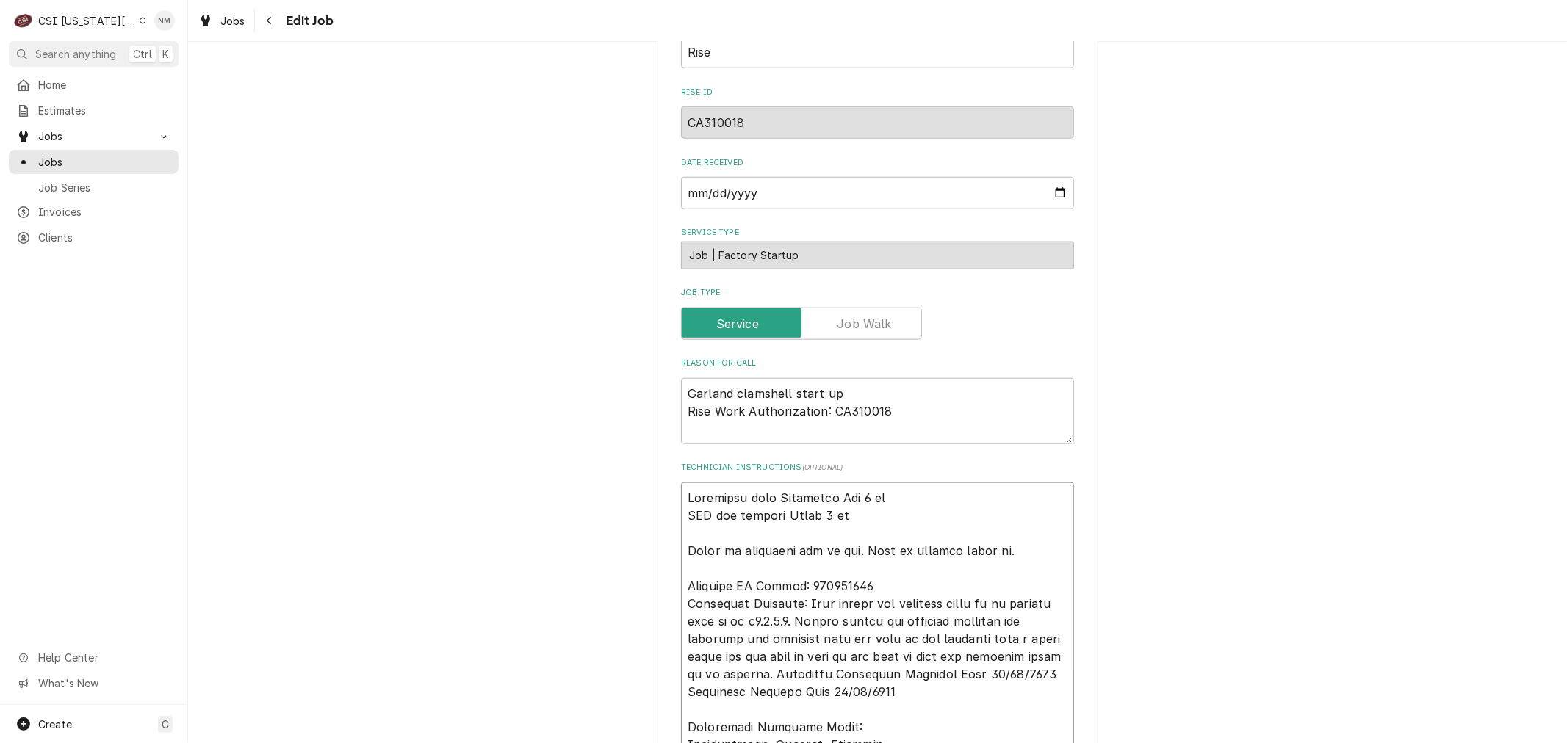
drag, startPoint x: 890, startPoint y: 497, endPoint x: 671, endPoint y: 497, distance: 219.6
click at [671, 497] on div "Use the fields below to edit this job: Client Details Client WELBILT-GARLAND GR…" at bounding box center [877, 253] width 441 height 2976
type textarea "Loremipsu dolo Sitametco Adi 0 el SED doe tempori Utlab 5 et Dolor ma aliquaeni…"
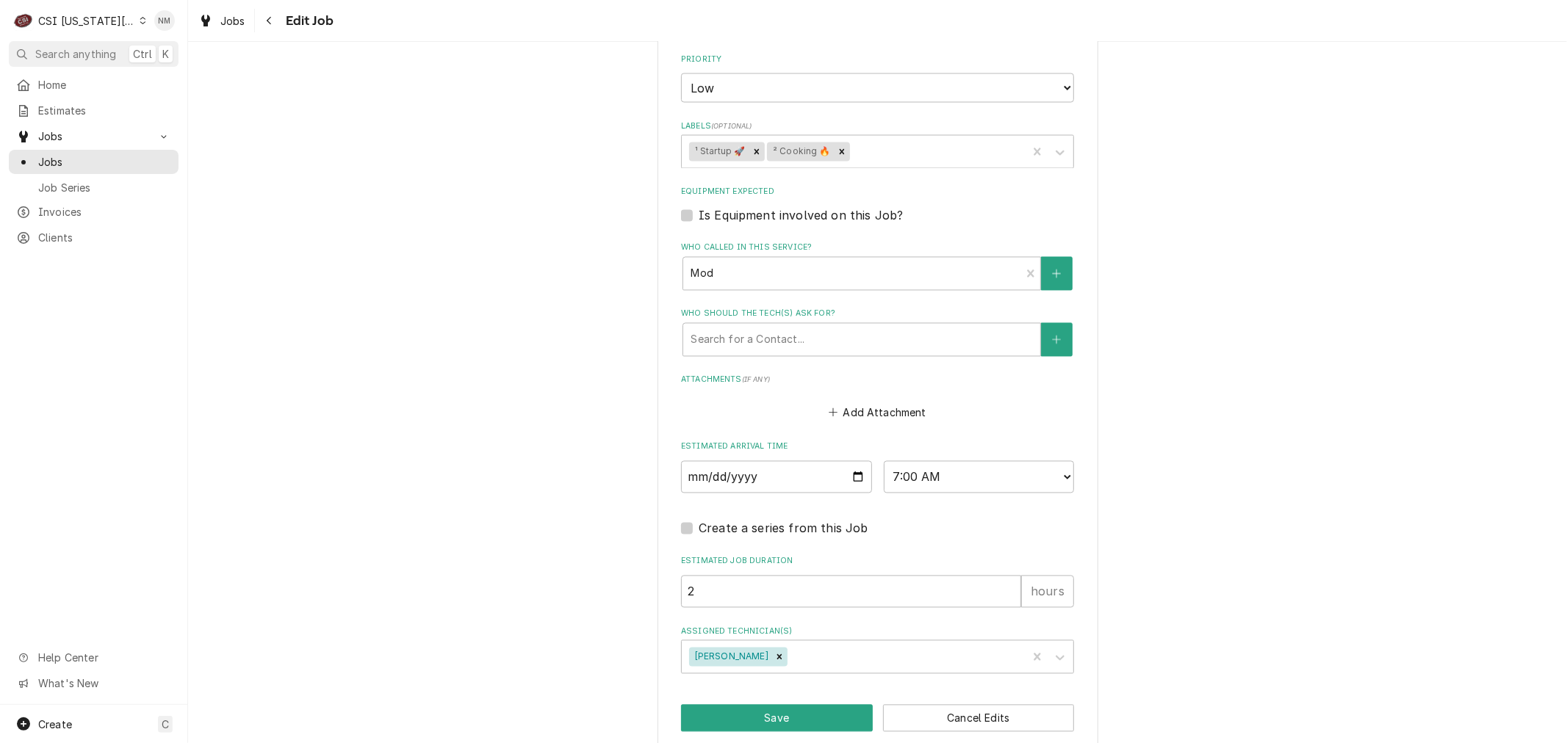
scroll to position [2312, 0]
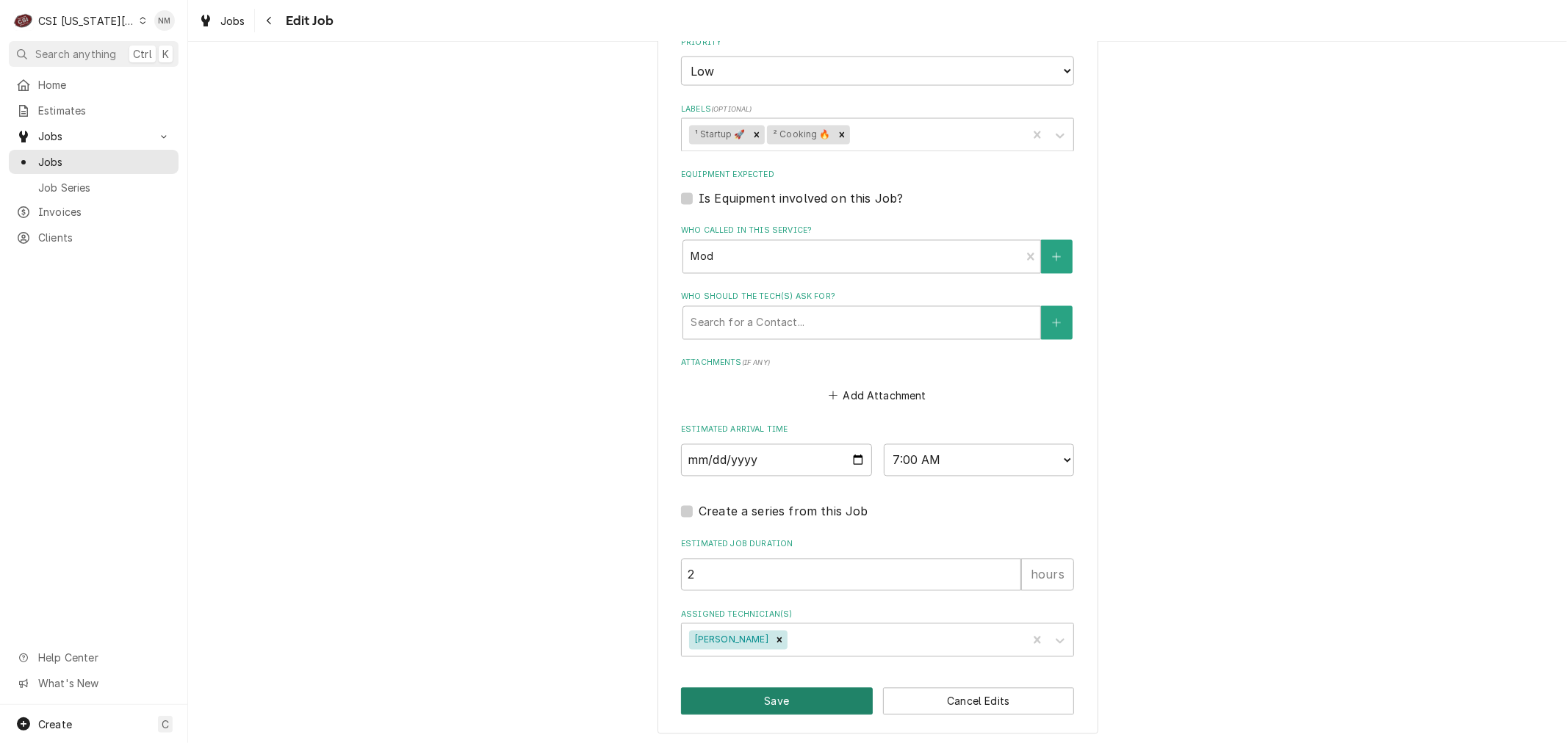
click at [790, 695] on button "Save" at bounding box center [777, 701] width 192 height 27
type textarea "x"
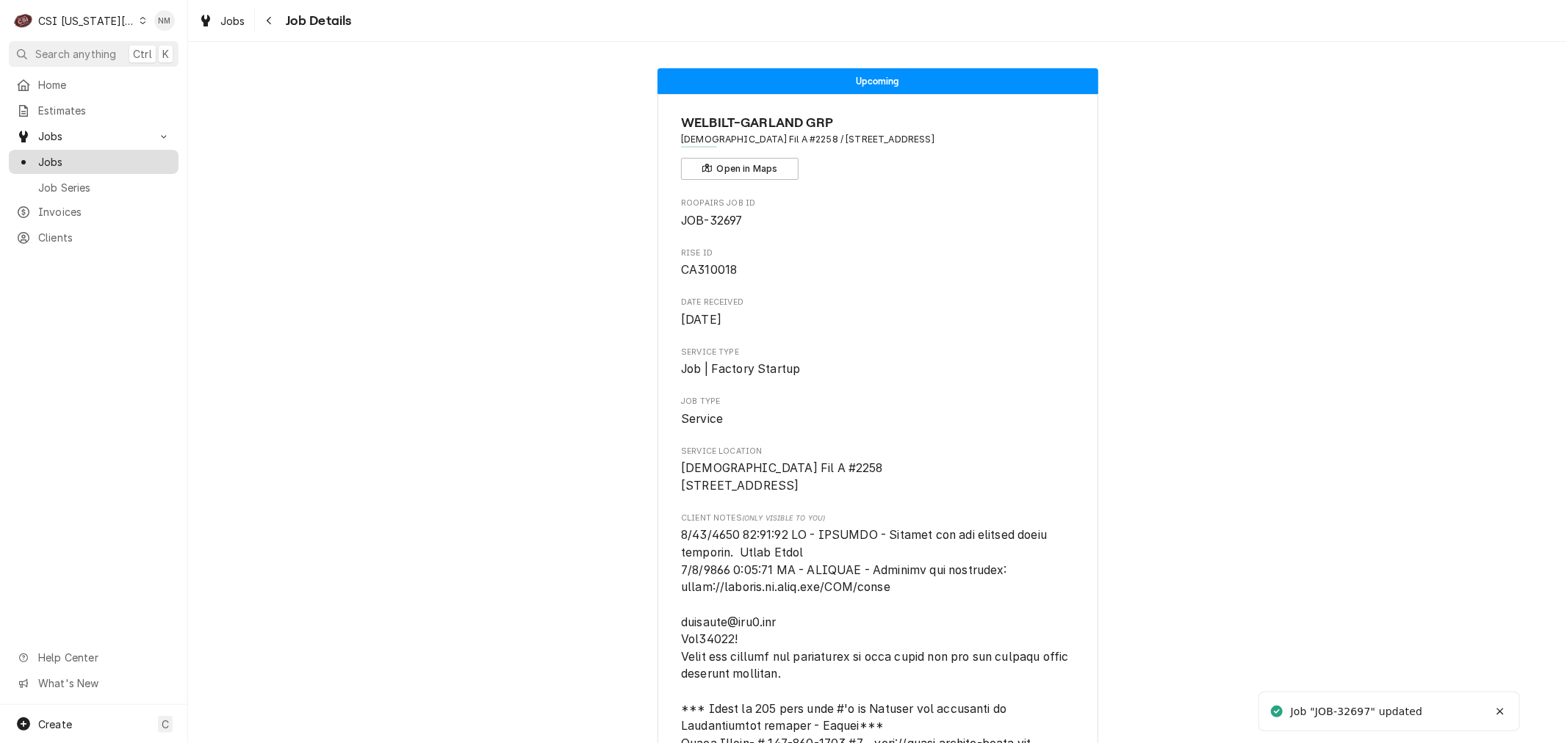
click at [57, 154] on span "Jobs" at bounding box center [104, 161] width 133 height 15
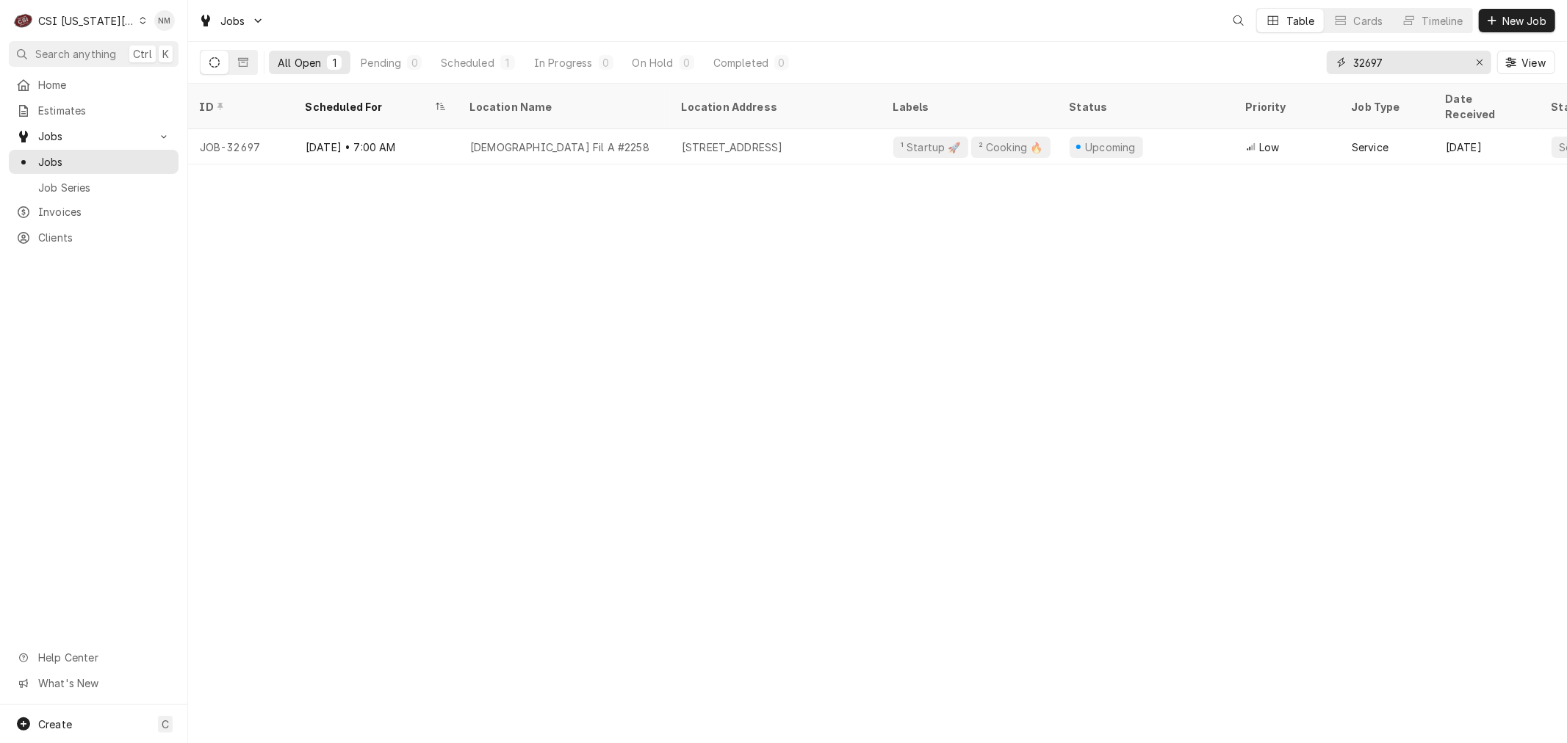
drag, startPoint x: 1412, startPoint y: 69, endPoint x: 1293, endPoint y: 67, distance: 119.0
click at [1293, 67] on div "All Open 1 Pending 0 Scheduled 1 In Progress 0 On Hold 0 Completed 0 32697 View" at bounding box center [877, 62] width 1355 height 41
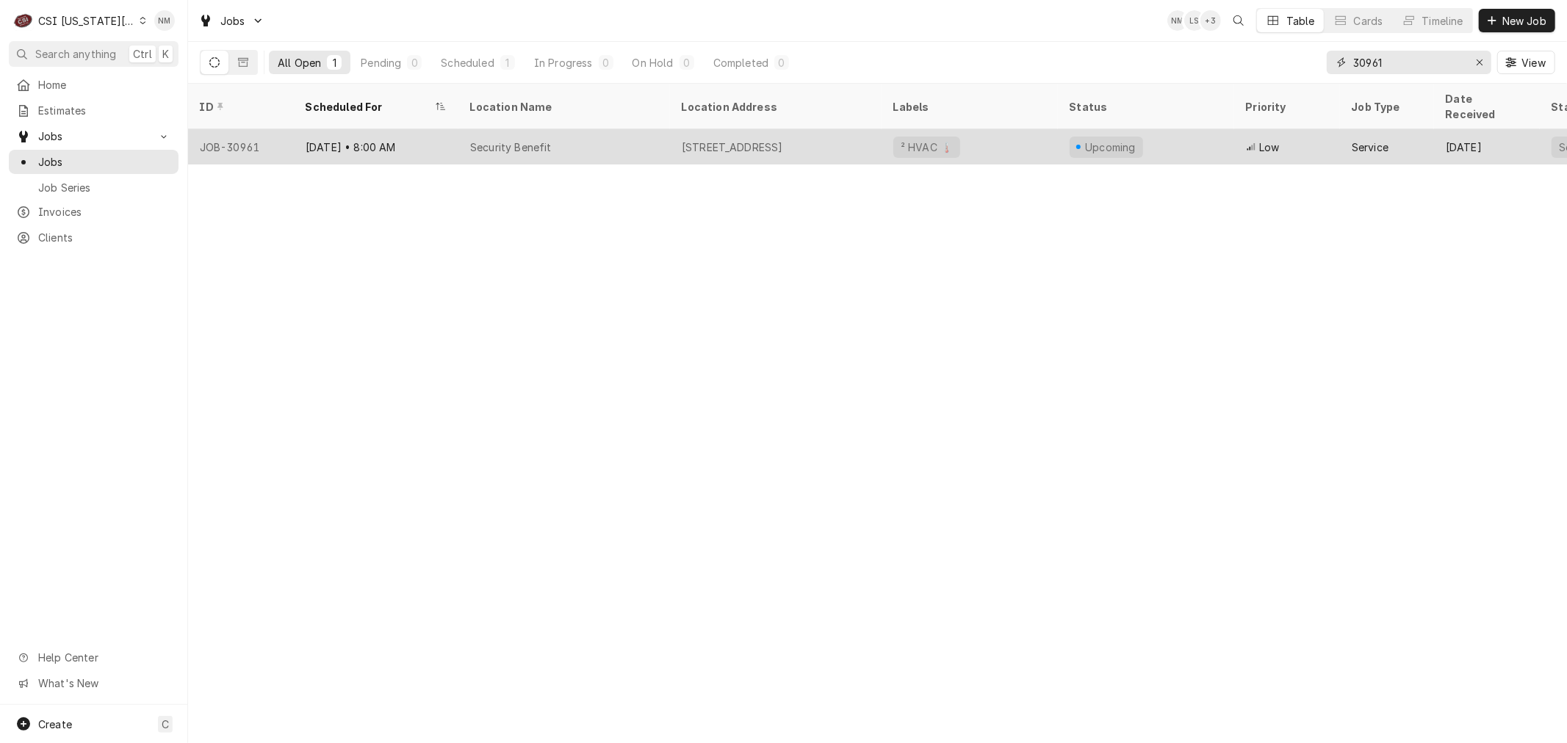
type input "30961"
click at [646, 129] on div "Security Benefit" at bounding box center [564, 146] width 212 height 35
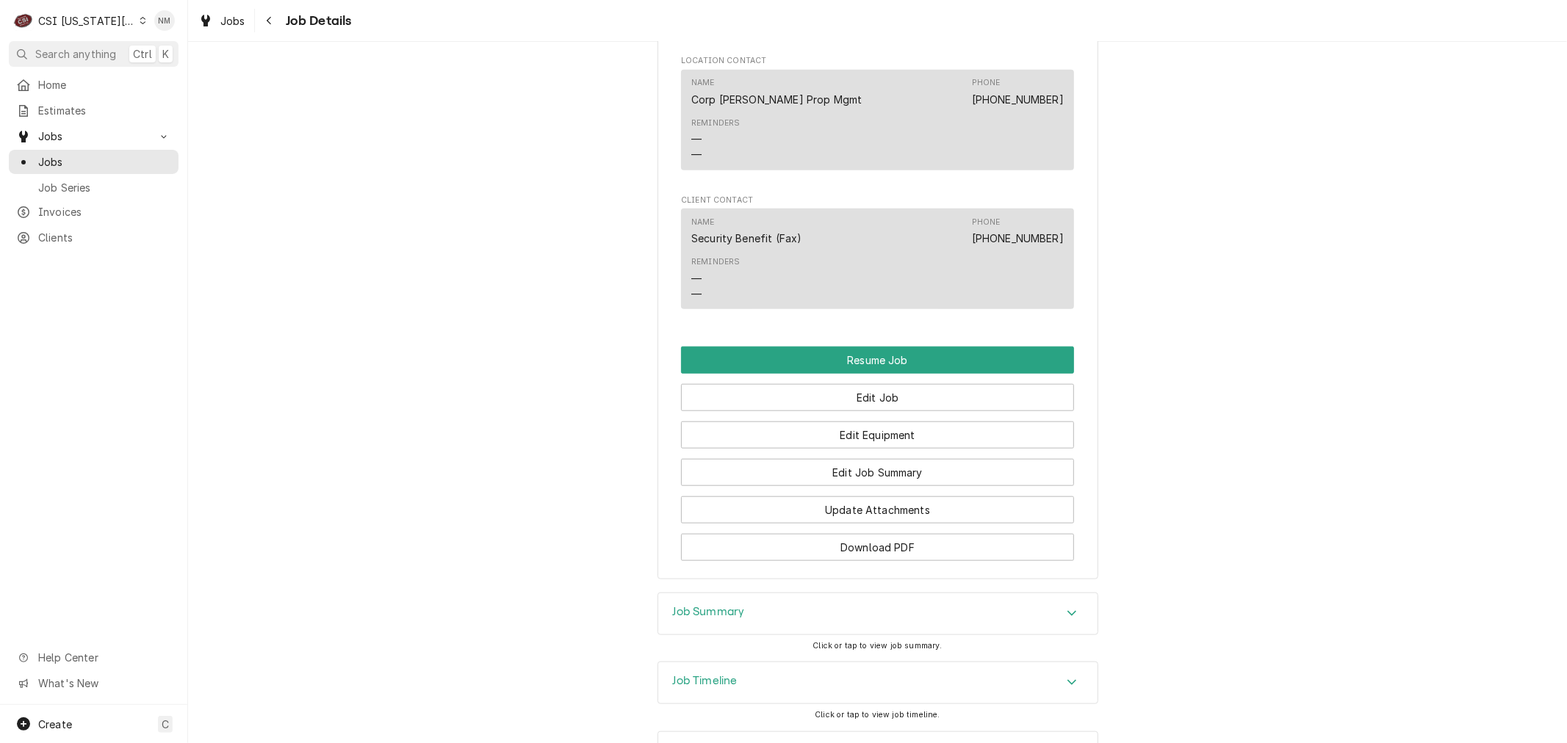
scroll to position [1142, 0]
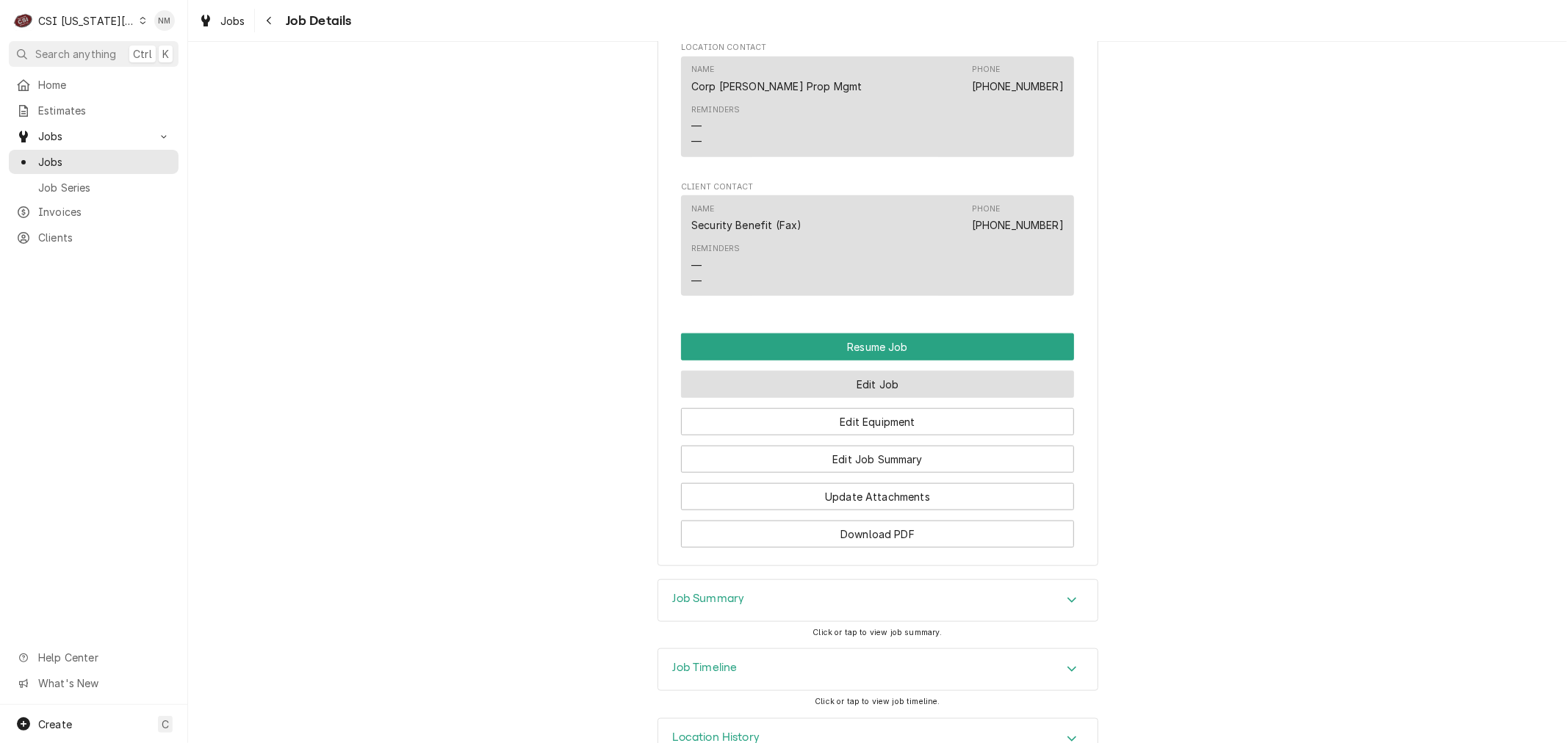
click at [865, 371] on button "Edit Job" at bounding box center [877, 384] width 393 height 27
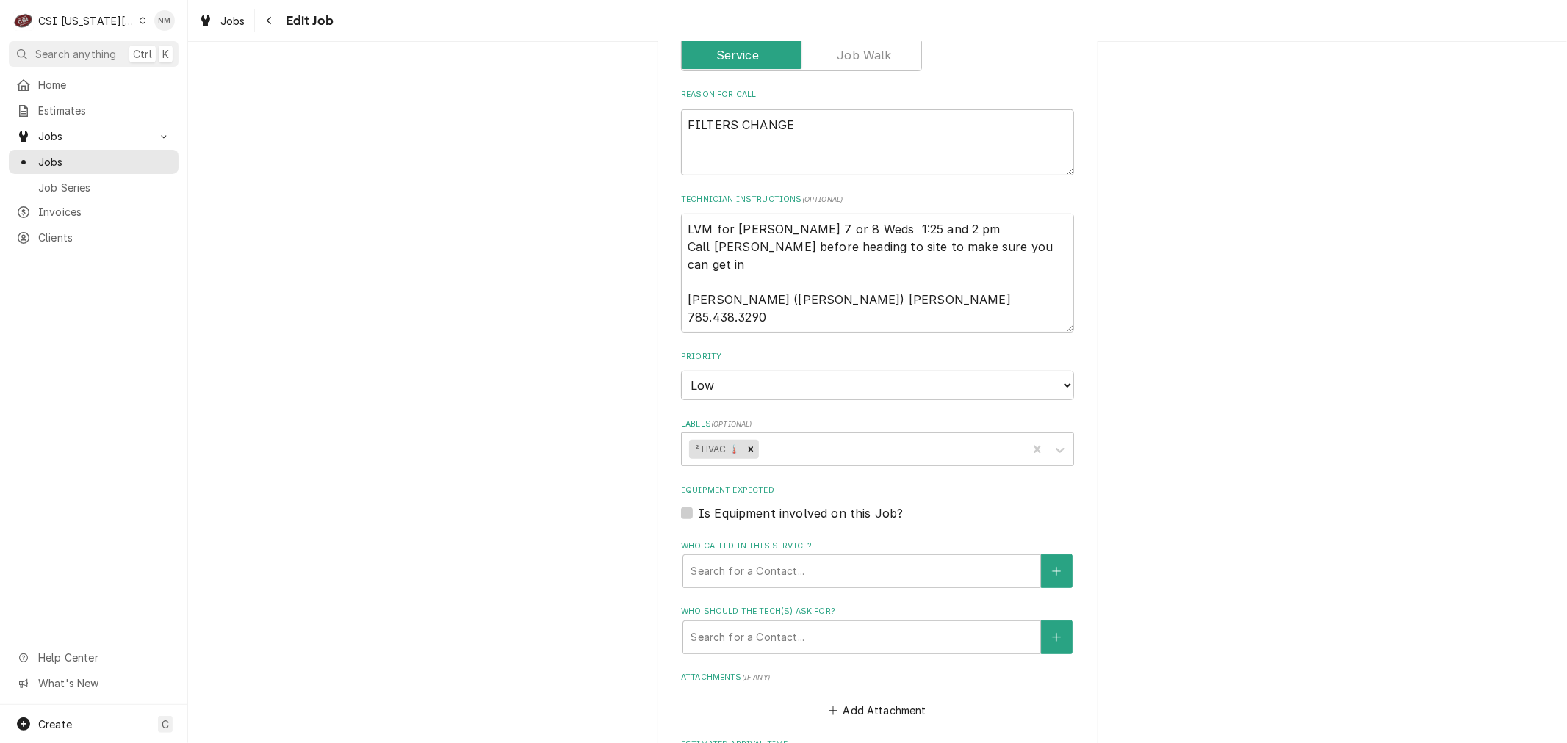
scroll to position [652, 0]
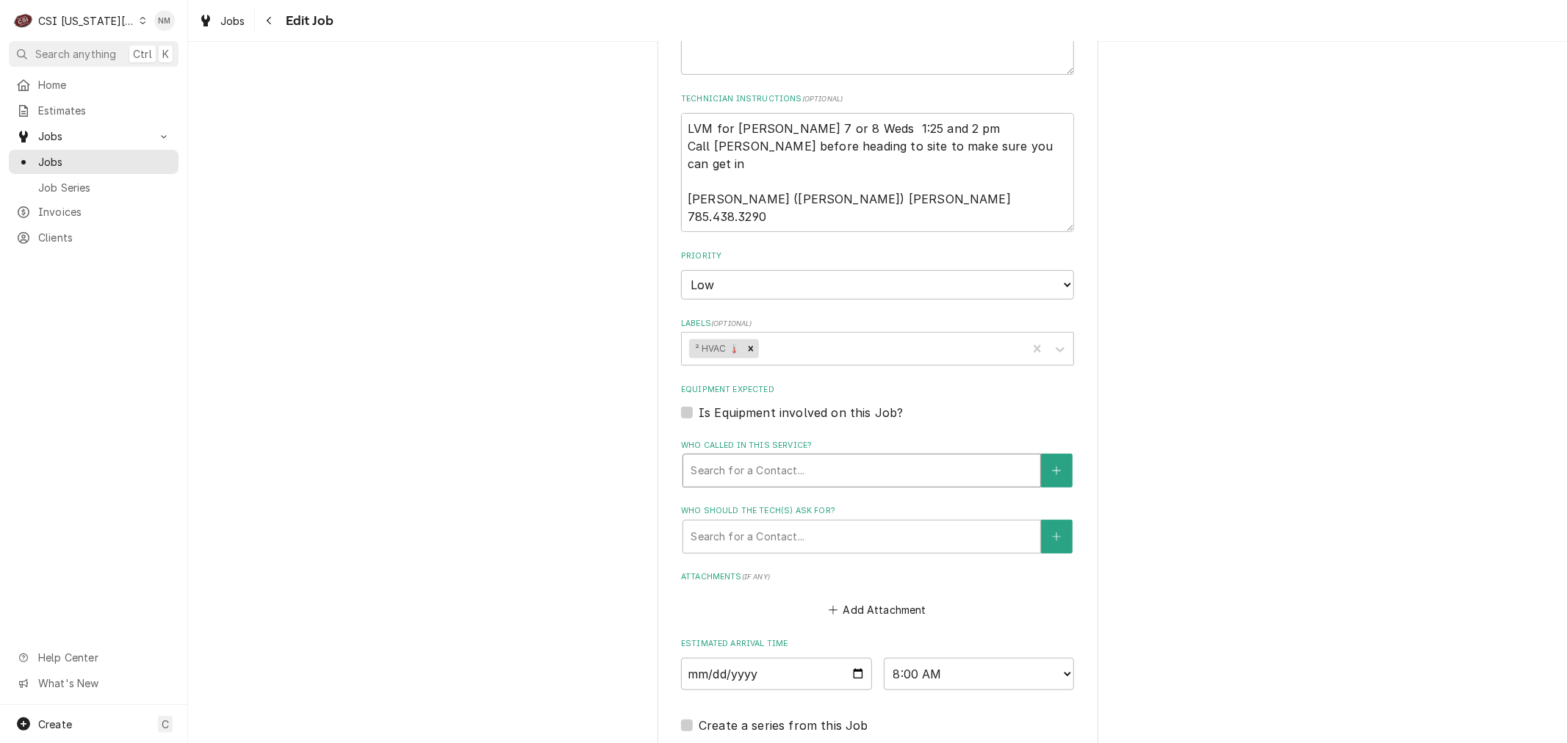
click at [869, 458] on div "Who called in this service?" at bounding box center [861, 471] width 342 height 26
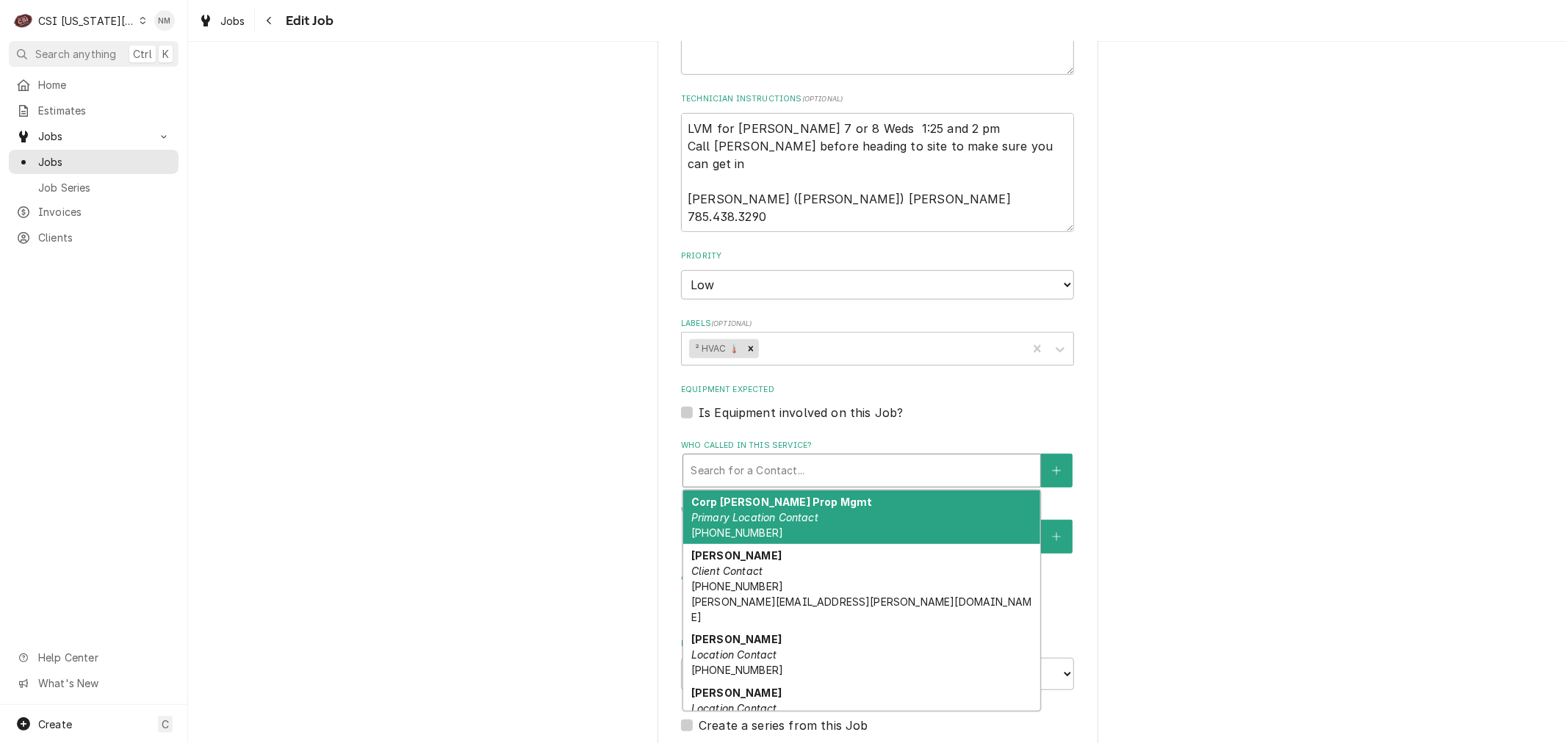
type textarea "x"
type input "j"
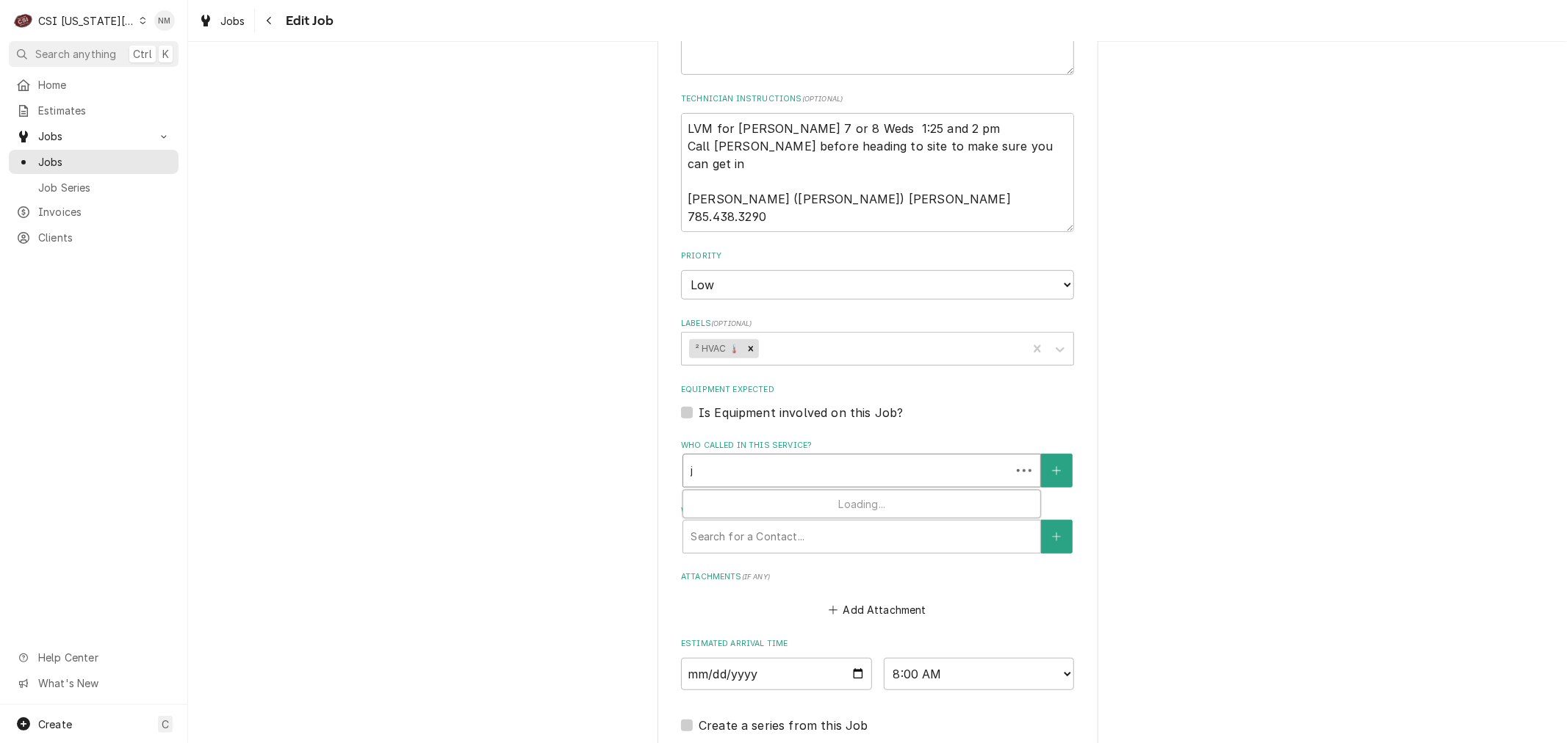
type textarea "x"
type input "je"
type textarea "x"
type input "jef"
type textarea "x"
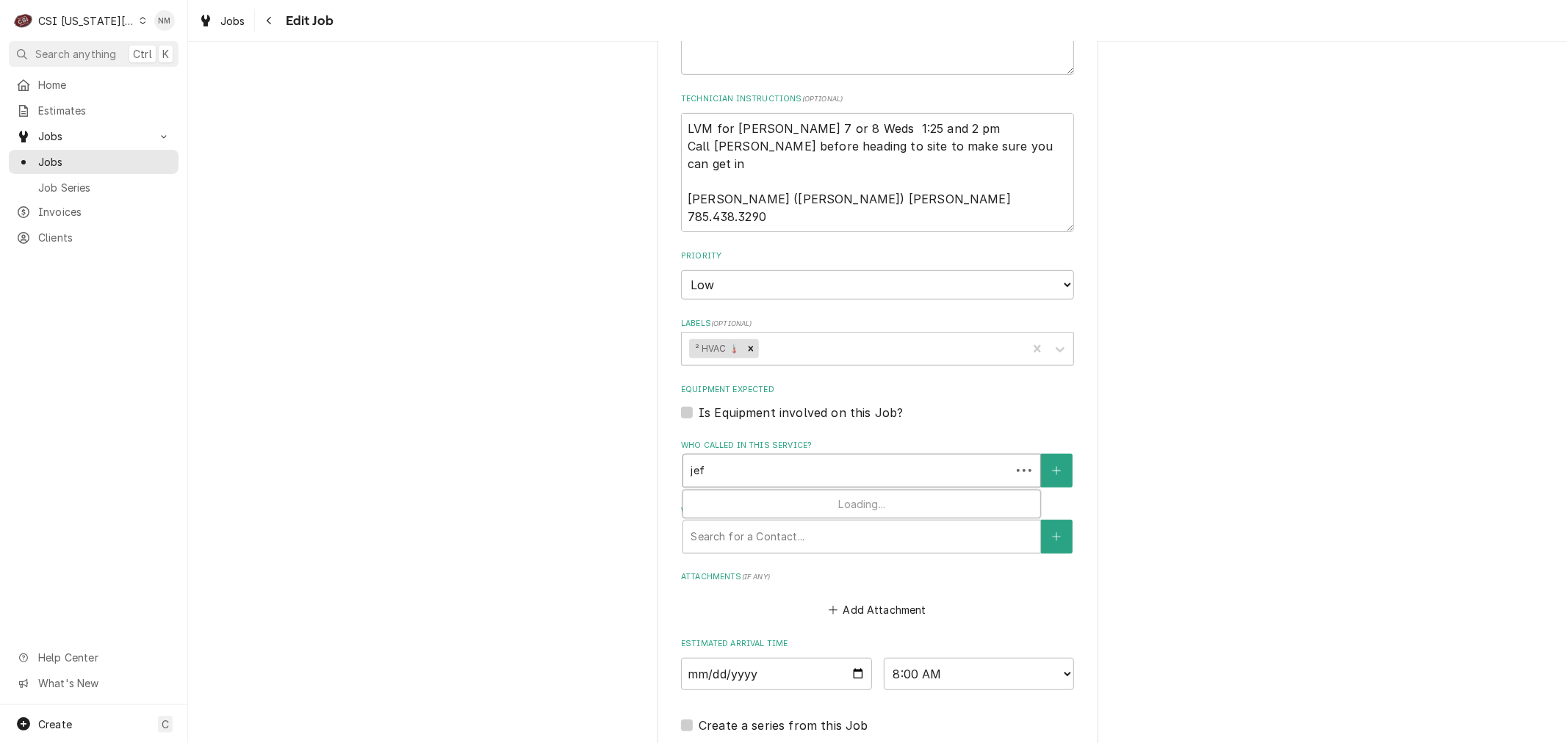
type input "jeff"
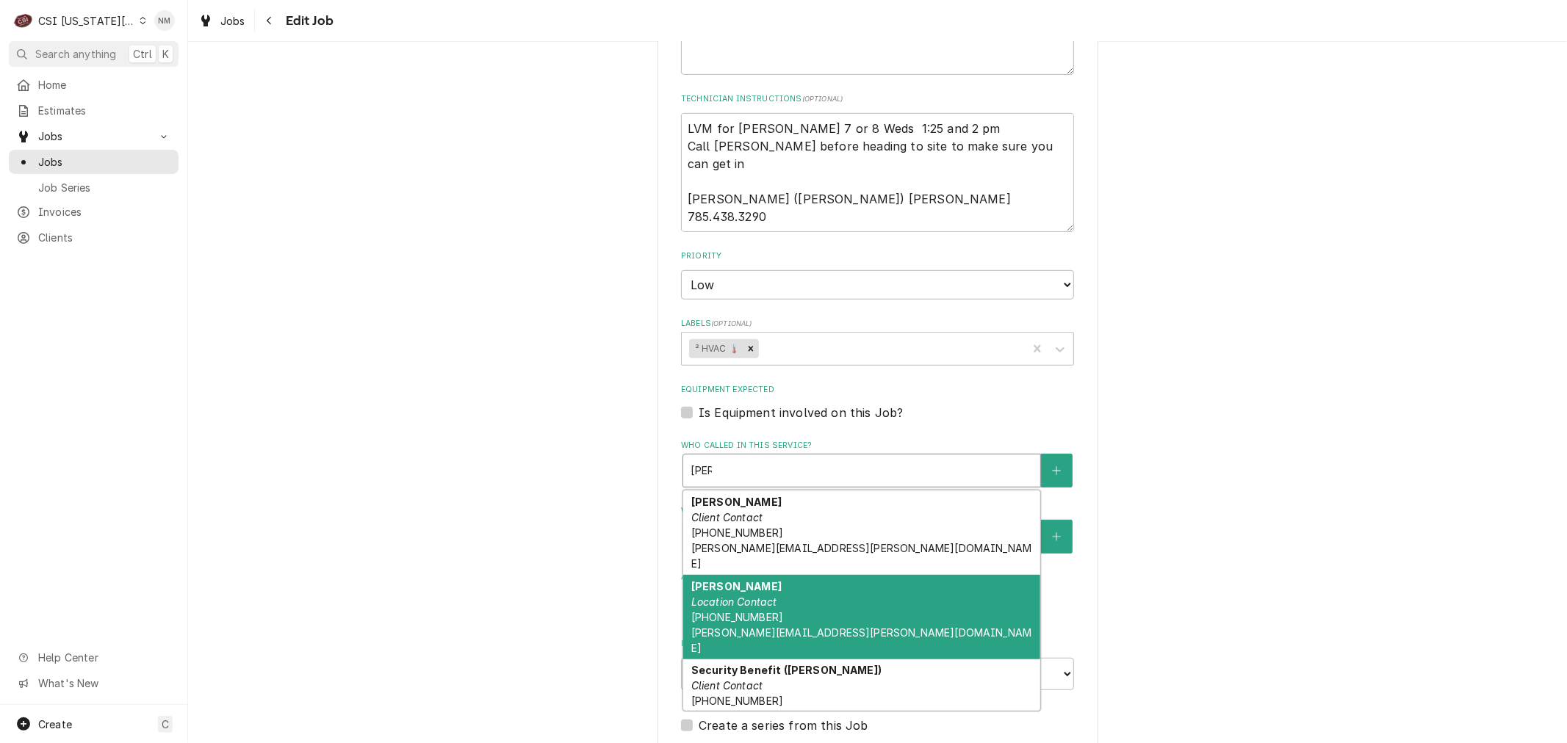
click at [868, 590] on div "Jeffery Grutsch Location Contact (785) 220-4858 Jeffery.Grutsch@SecurityBenefit…" at bounding box center [861, 617] width 357 height 84
type textarea "x"
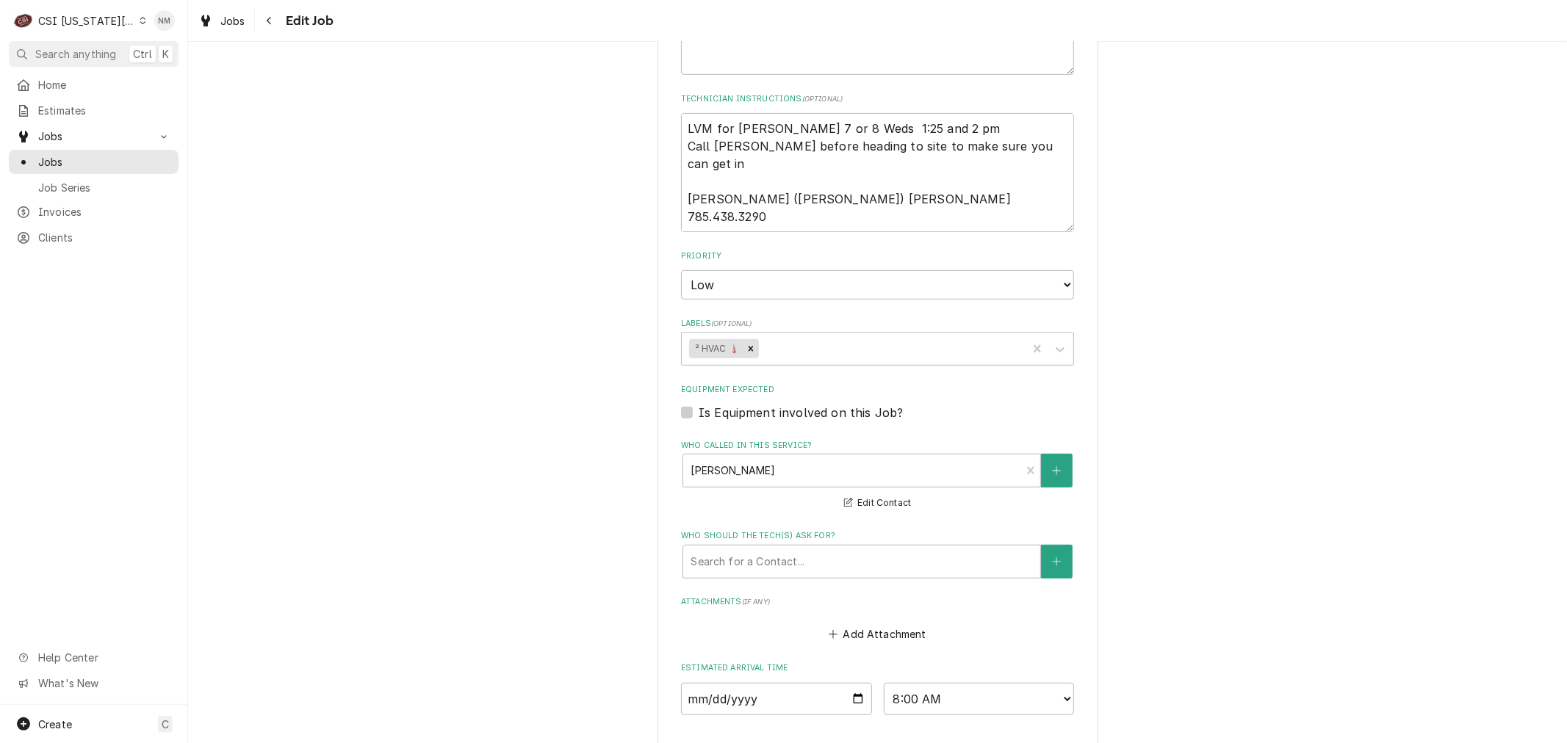
click at [140, 21] on icon "Dynamic Content Wrapper" at bounding box center [143, 20] width 7 height 7
click at [199, 56] on div "CSI Kentucky" at bounding box center [252, 54] width 214 height 15
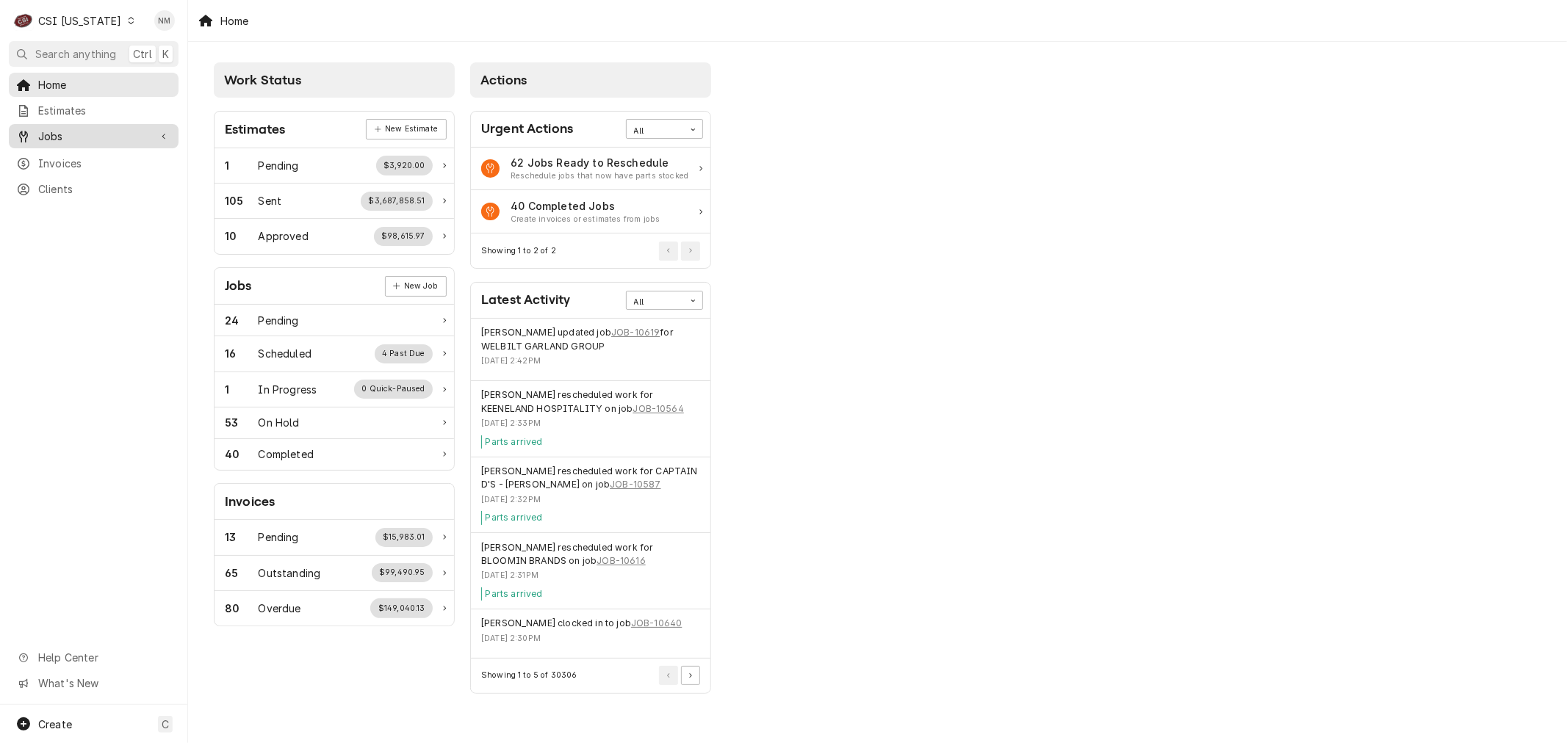
click at [72, 134] on span "Jobs" at bounding box center [93, 136] width 111 height 15
click at [71, 154] on span "Jobs" at bounding box center [104, 161] width 133 height 15
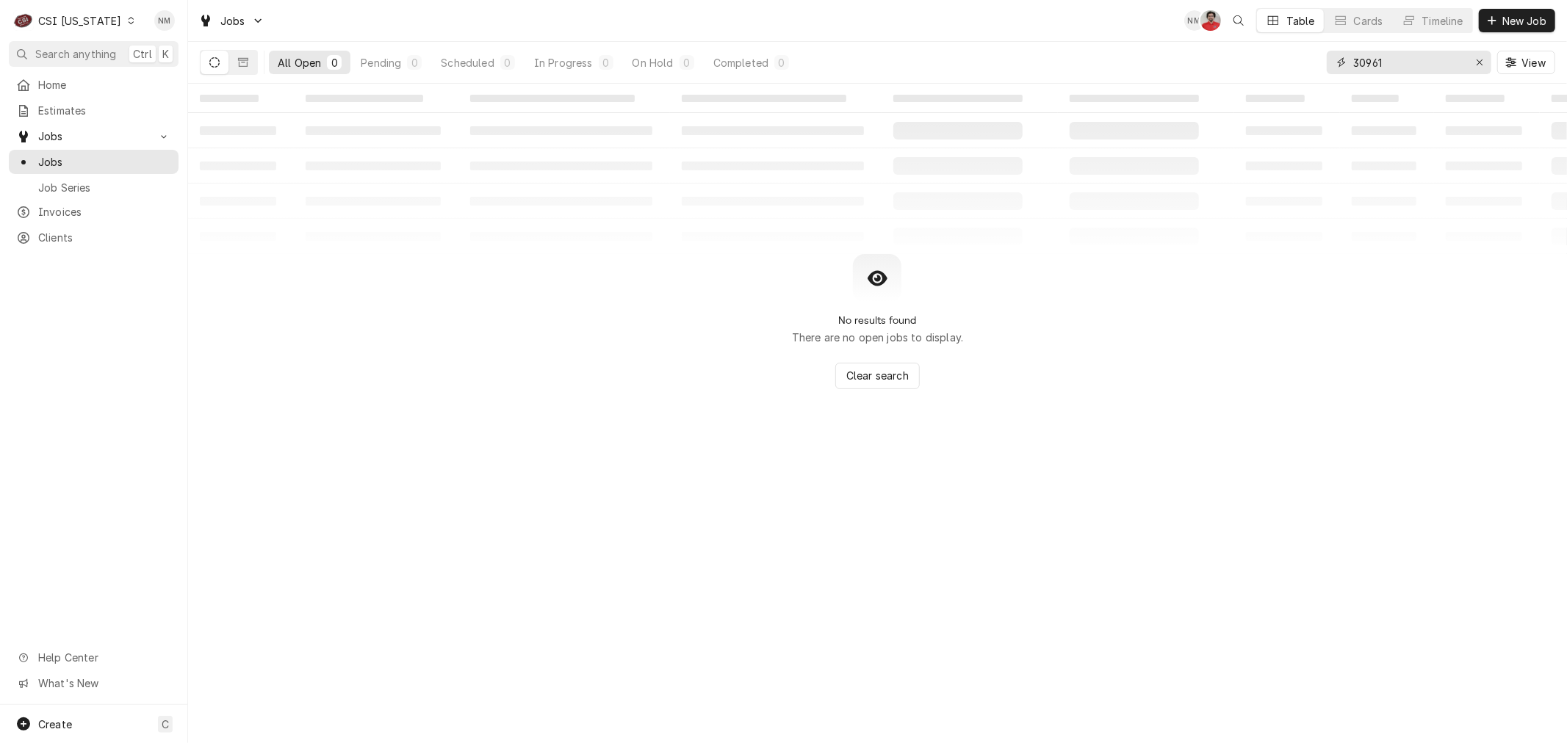
drag, startPoint x: 1410, startPoint y: 59, endPoint x: 1329, endPoint y: 59, distance: 80.8
click at [1329, 59] on div "30961" at bounding box center [1409, 63] width 165 height 24
type input "15828"
click at [128, 18] on icon "Dynamic Content Wrapper" at bounding box center [131, 20] width 7 height 7
click at [203, 30] on div "CSI [US_STATE][GEOGRAPHIC_DATA]" at bounding box center [229, 28] width 194 height 15
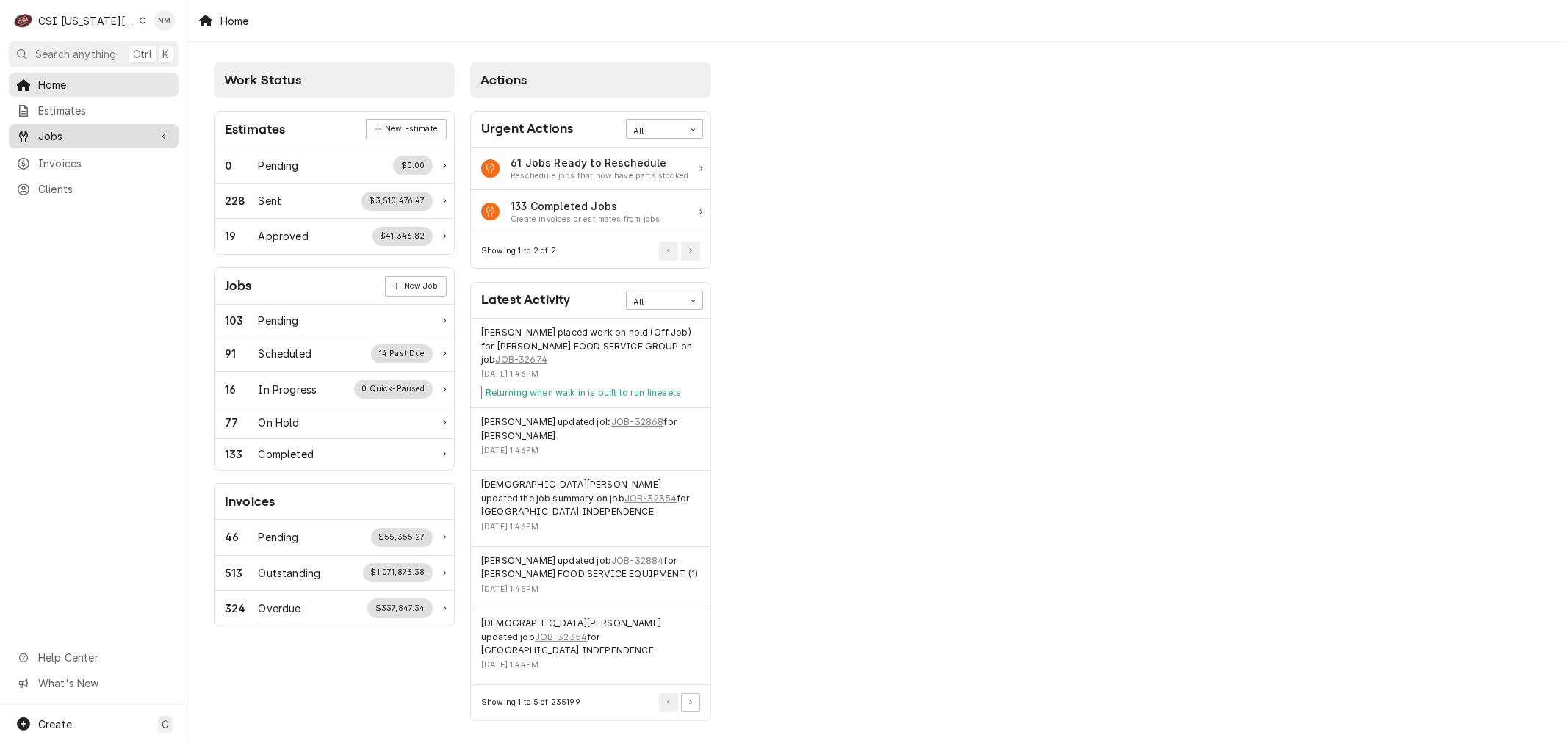
click at [79, 140] on div "Jobs" at bounding box center [94, 136] width 164 height 18
click at [78, 154] on span "Jobs" at bounding box center [104, 161] width 133 height 15
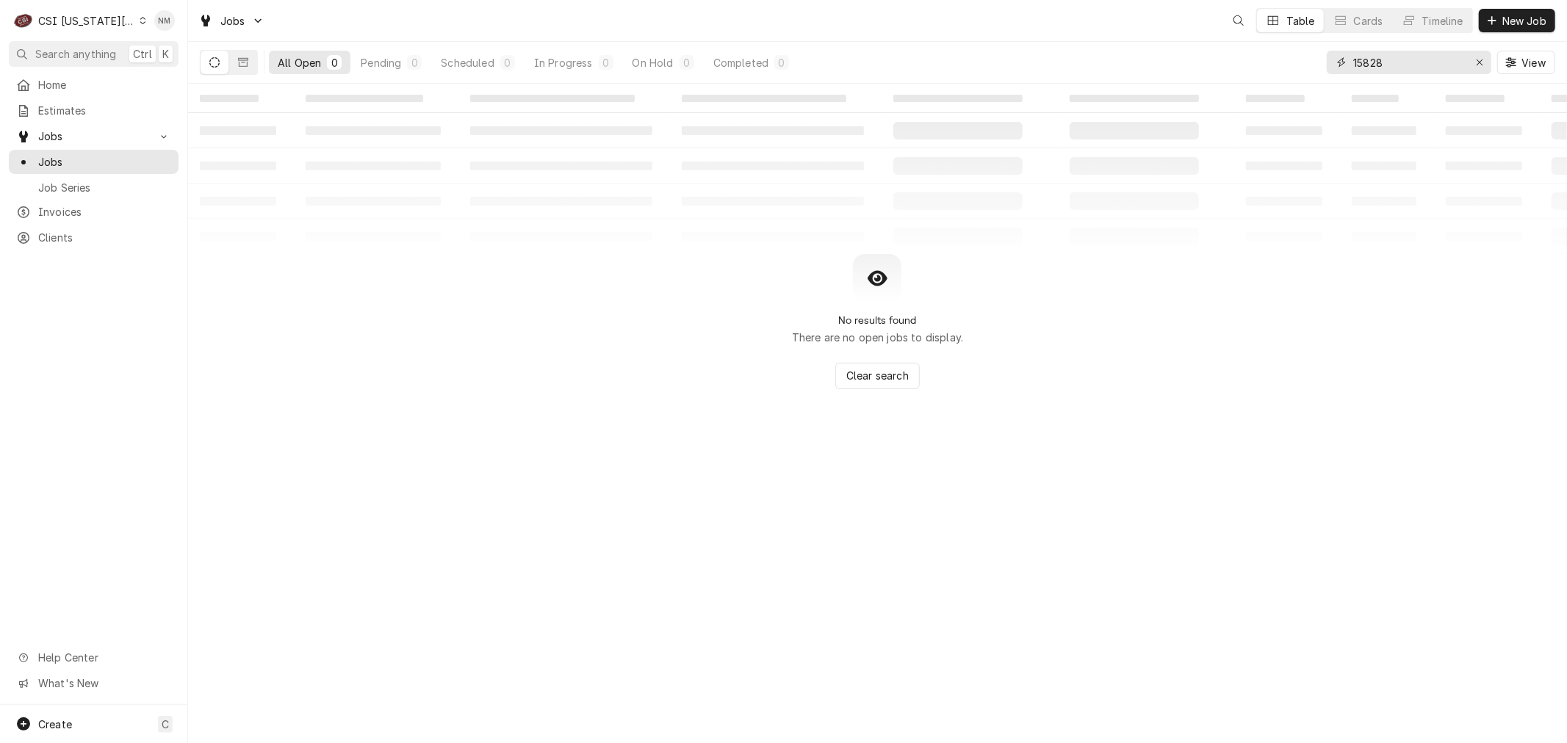
drag, startPoint x: 1426, startPoint y: 55, endPoint x: 1315, endPoint y: 75, distance: 113.4
click at [1315, 75] on div "All Open 0 Pending 0 Scheduled 0 In Progress 0 On Hold 0 Completed 0 15828 View" at bounding box center [877, 62] width 1355 height 41
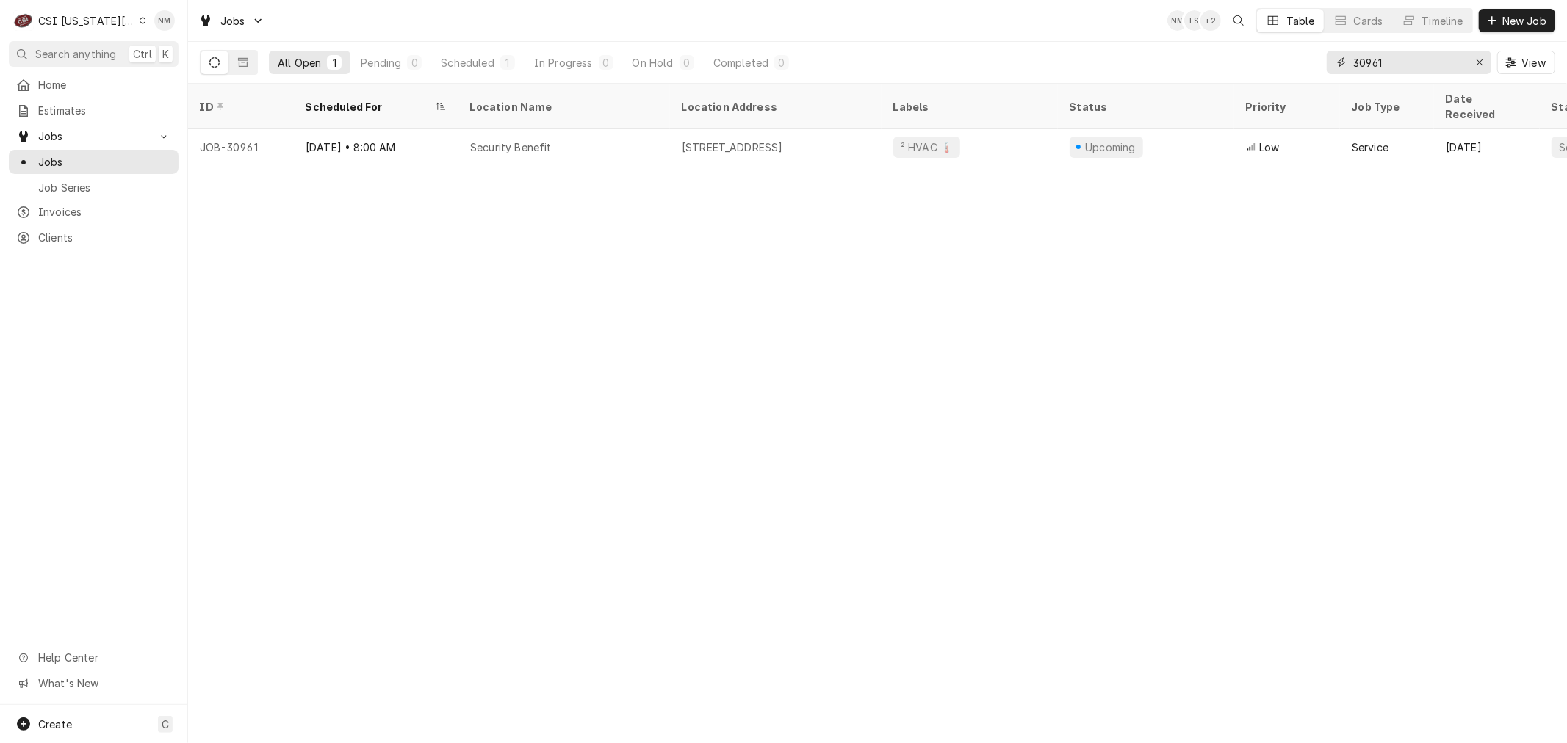
type input "30961"
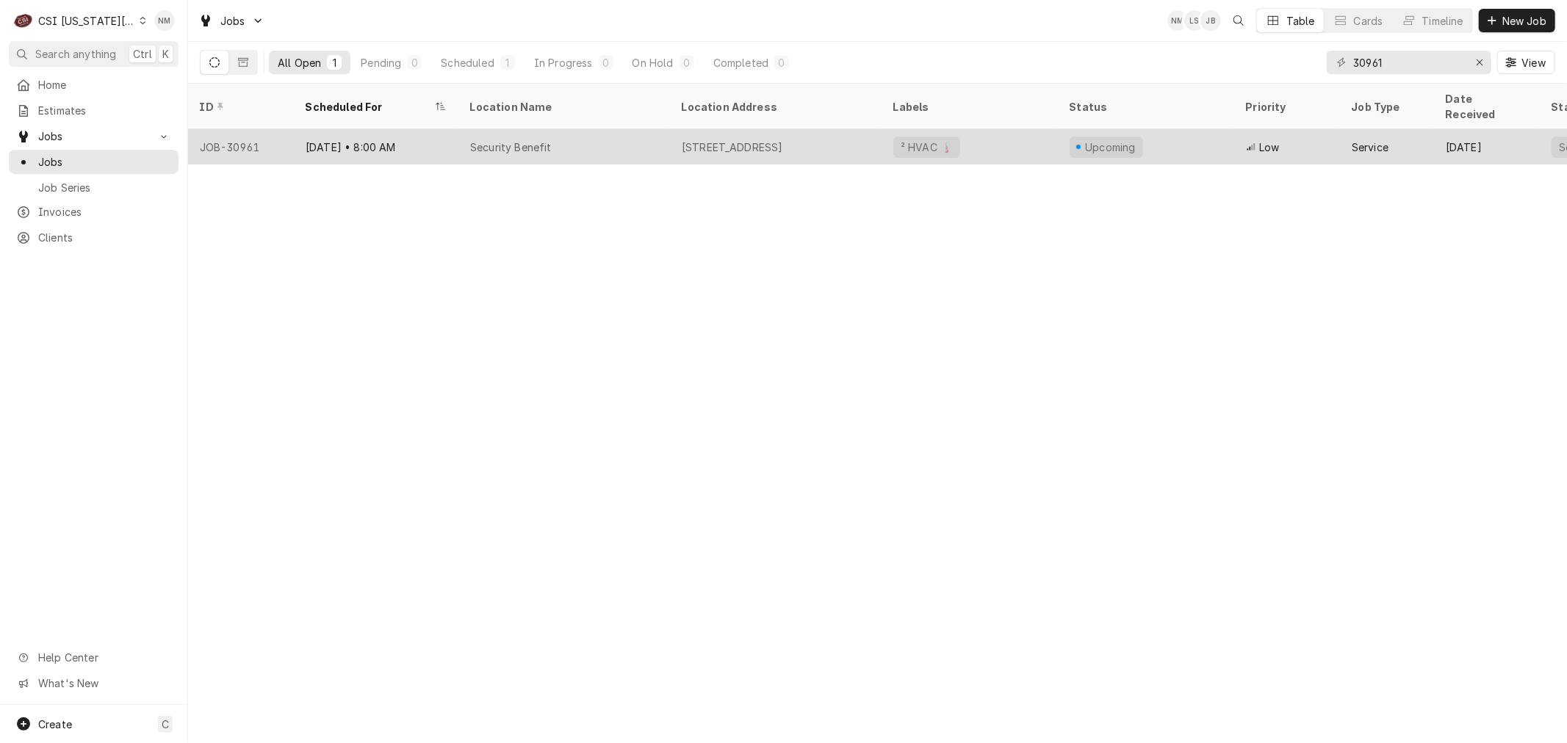
click at [650, 131] on div "Security Benefit" at bounding box center [564, 146] width 212 height 35
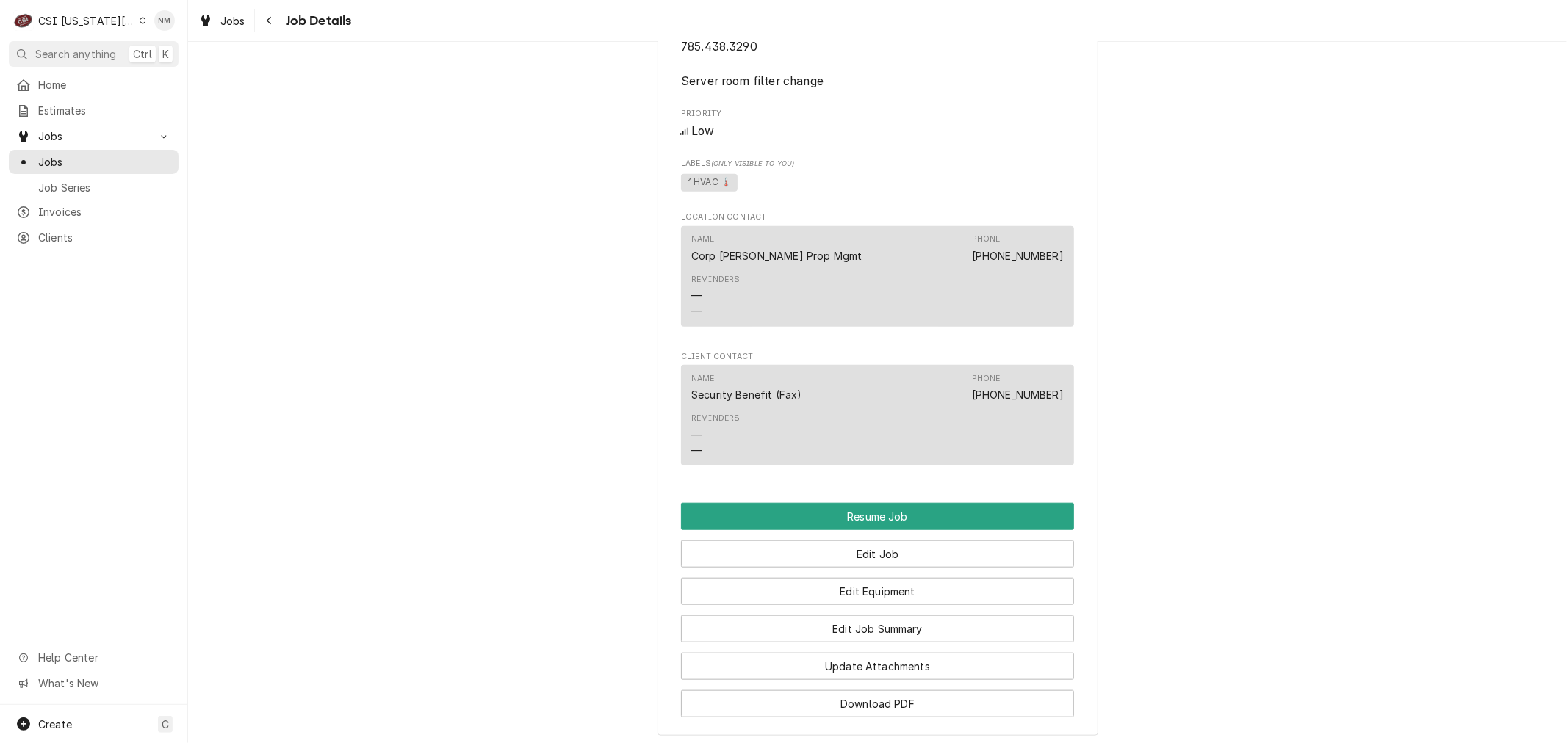
scroll to position [979, 0]
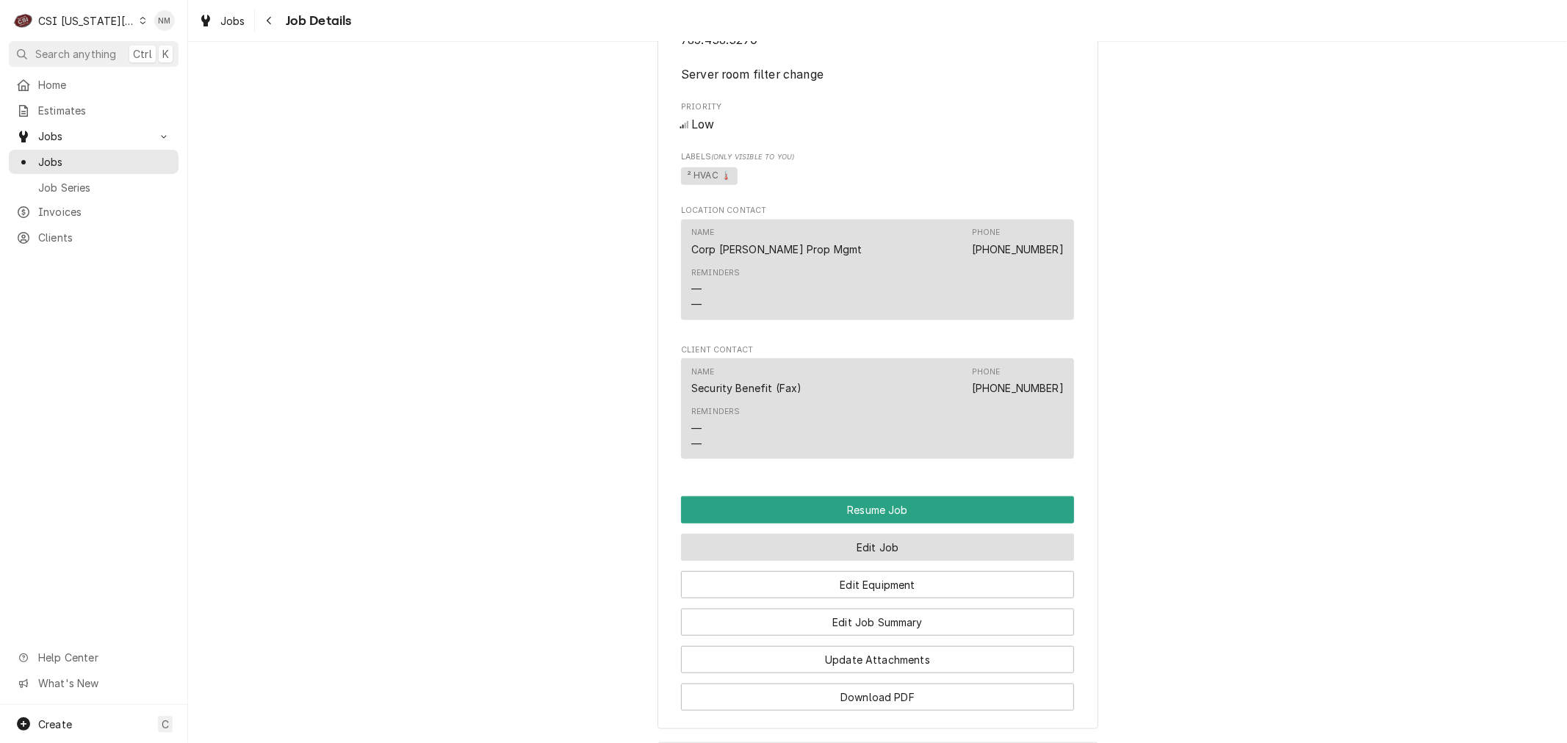
click at [867, 534] on button "Edit Job" at bounding box center [877, 547] width 393 height 27
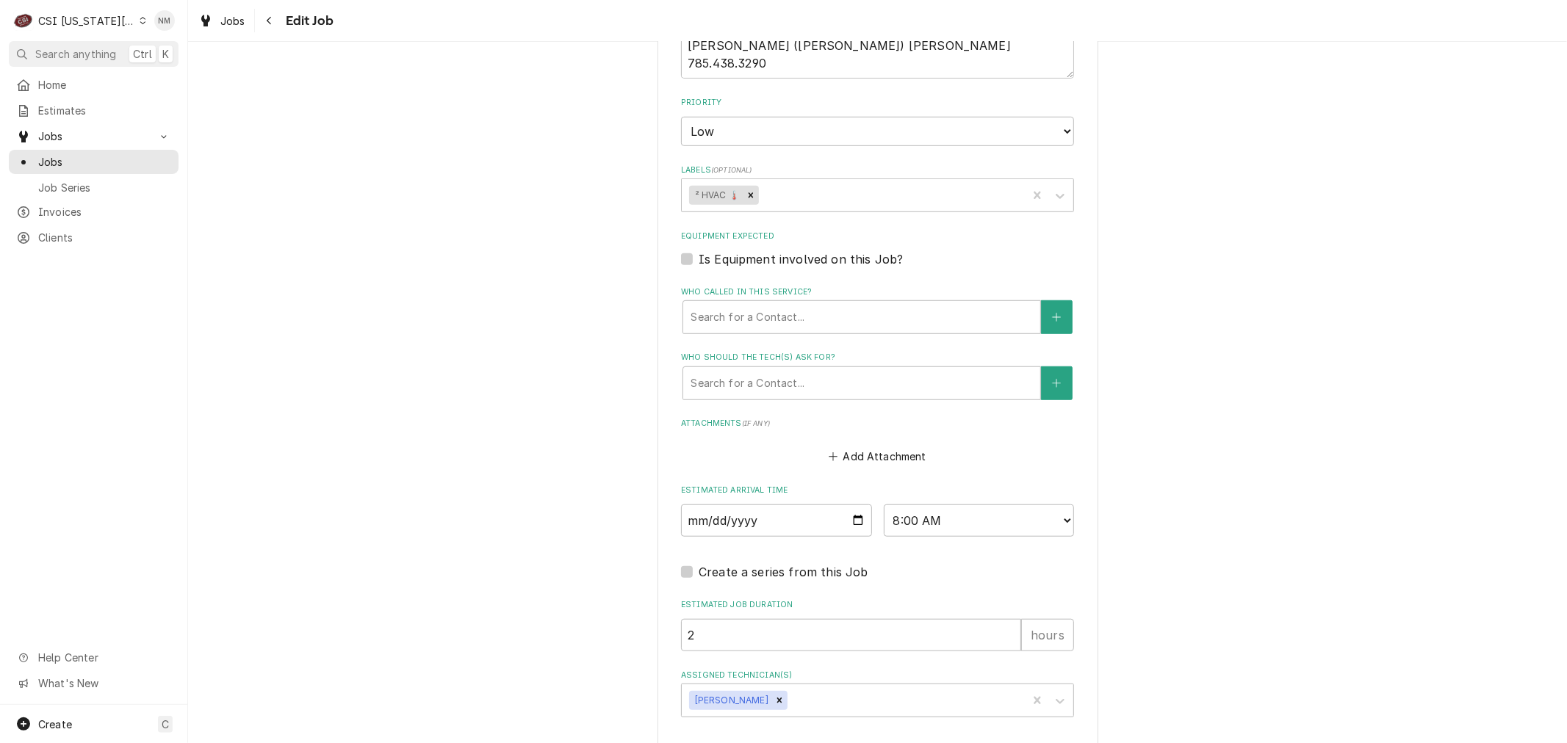
scroll to position [816, 0]
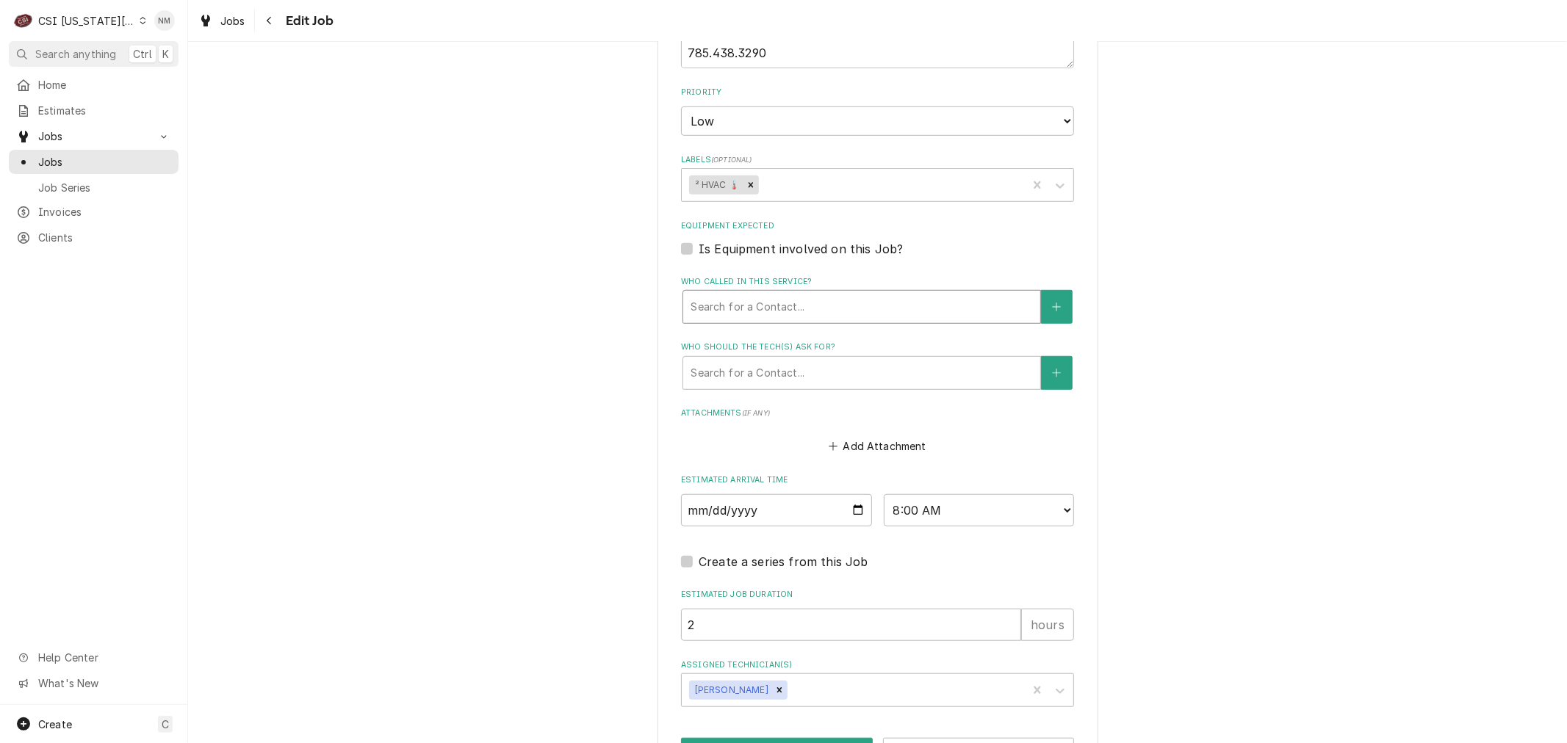
click at [809, 306] on div "Who called in this service?" at bounding box center [861, 307] width 342 height 26
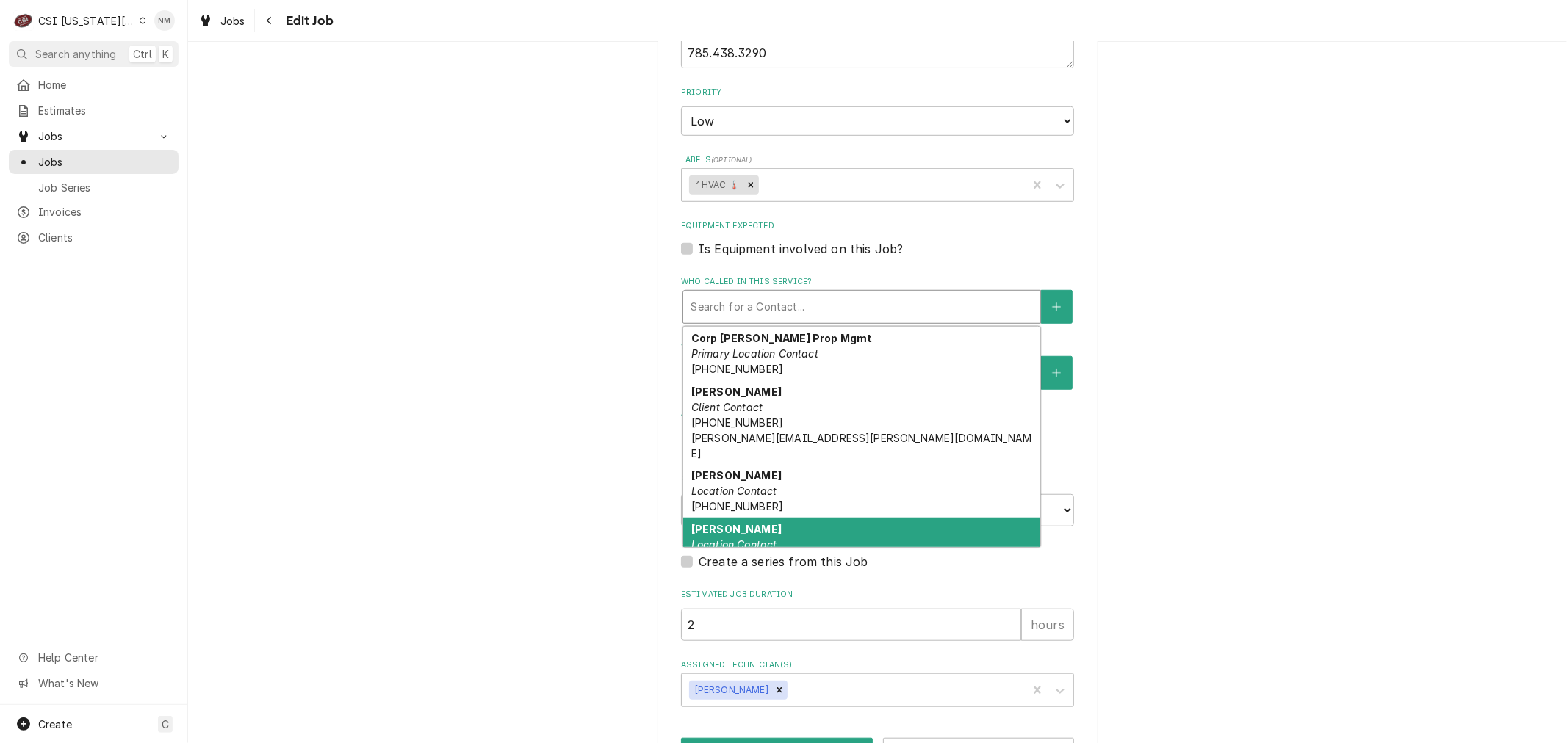
click at [812, 518] on div "[PERSON_NAME] Location Contact [PHONE_NUMBER] [PERSON_NAME][EMAIL_ADDRESS][PERS…" at bounding box center [861, 560] width 357 height 84
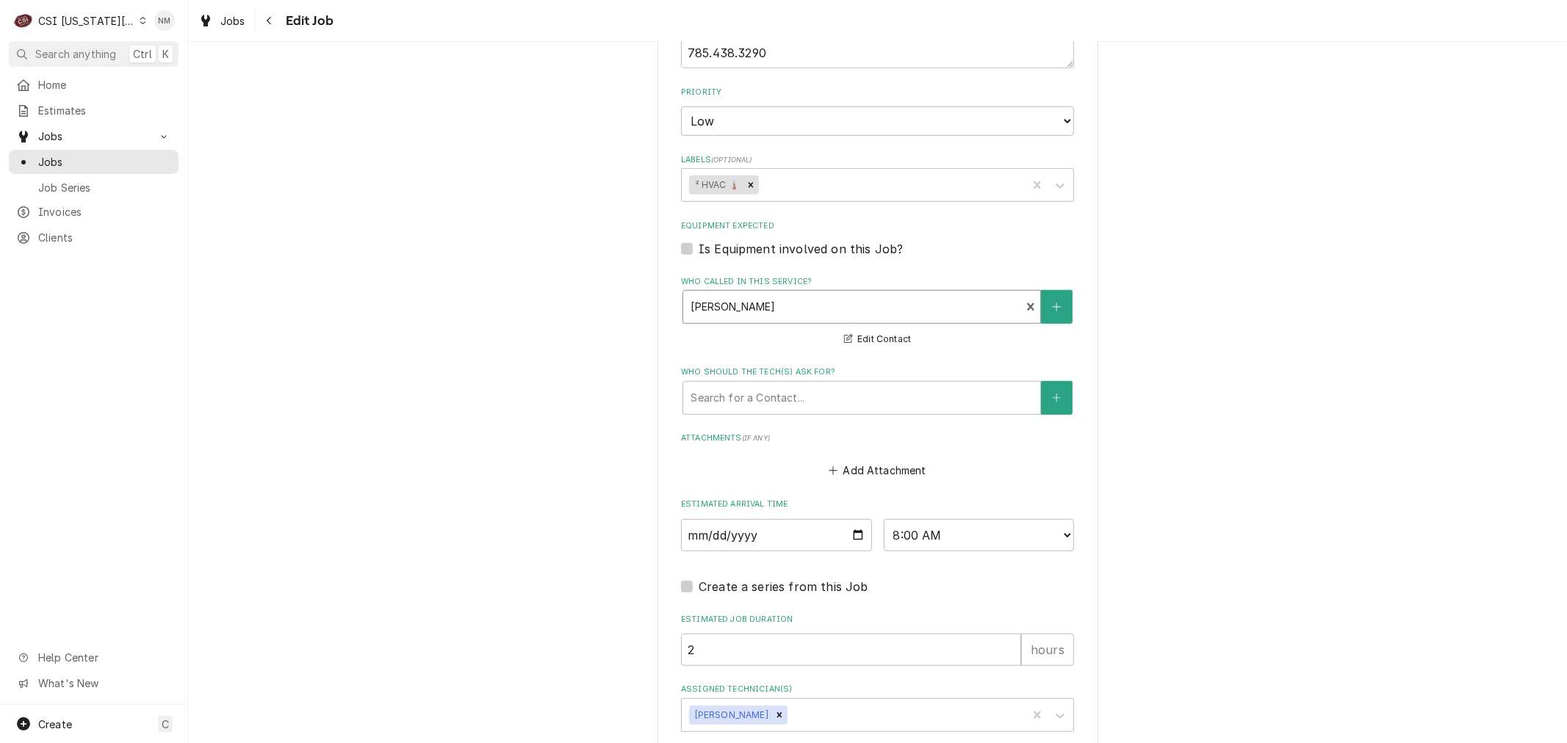
click at [852, 299] on div "Who called in this service?" at bounding box center [851, 307] width 322 height 26
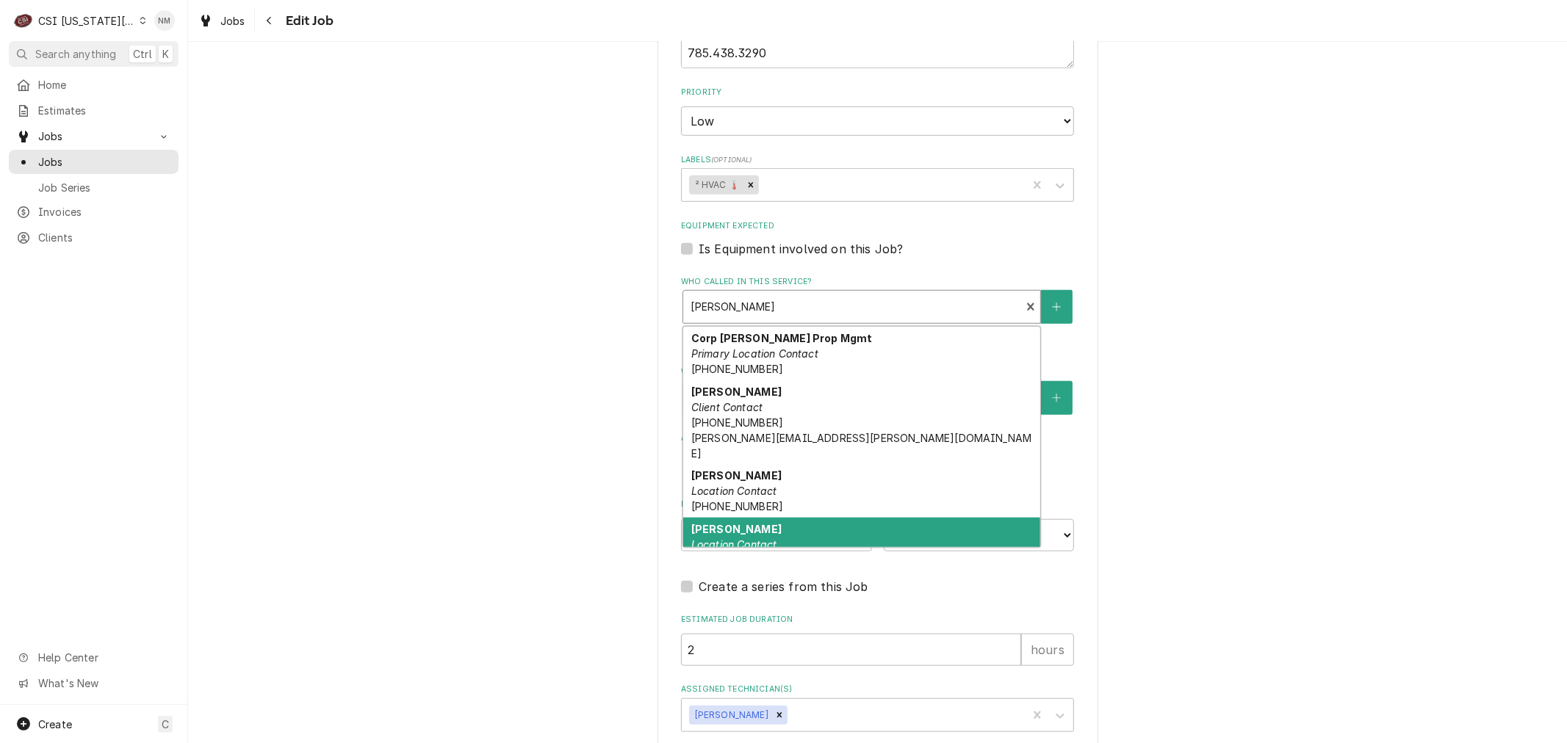
scroll to position [47, 0]
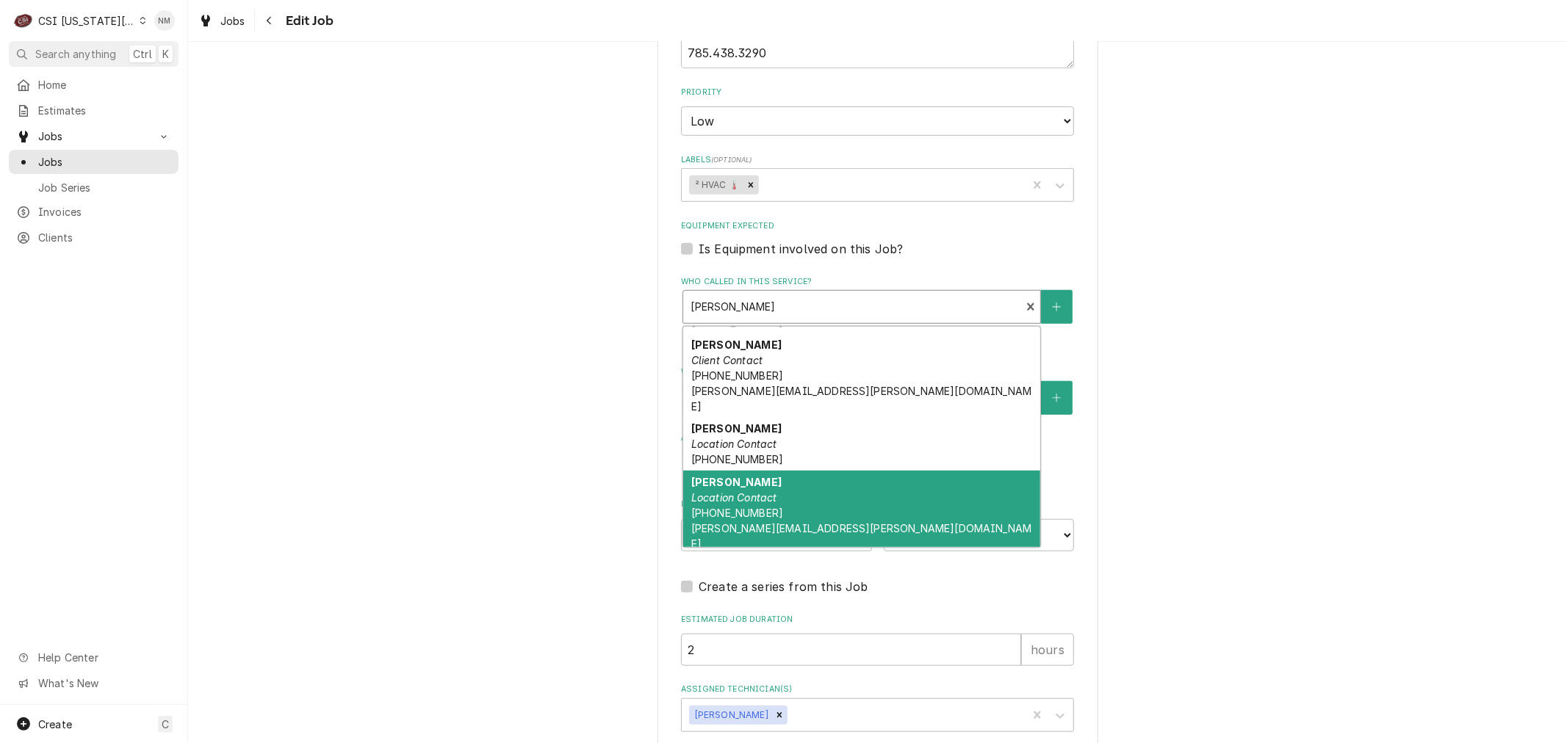
click at [842, 473] on div "[PERSON_NAME] Location Contact [PHONE_NUMBER] [PERSON_NAME][EMAIL_ADDRESS][PERS…" at bounding box center [861, 513] width 357 height 84
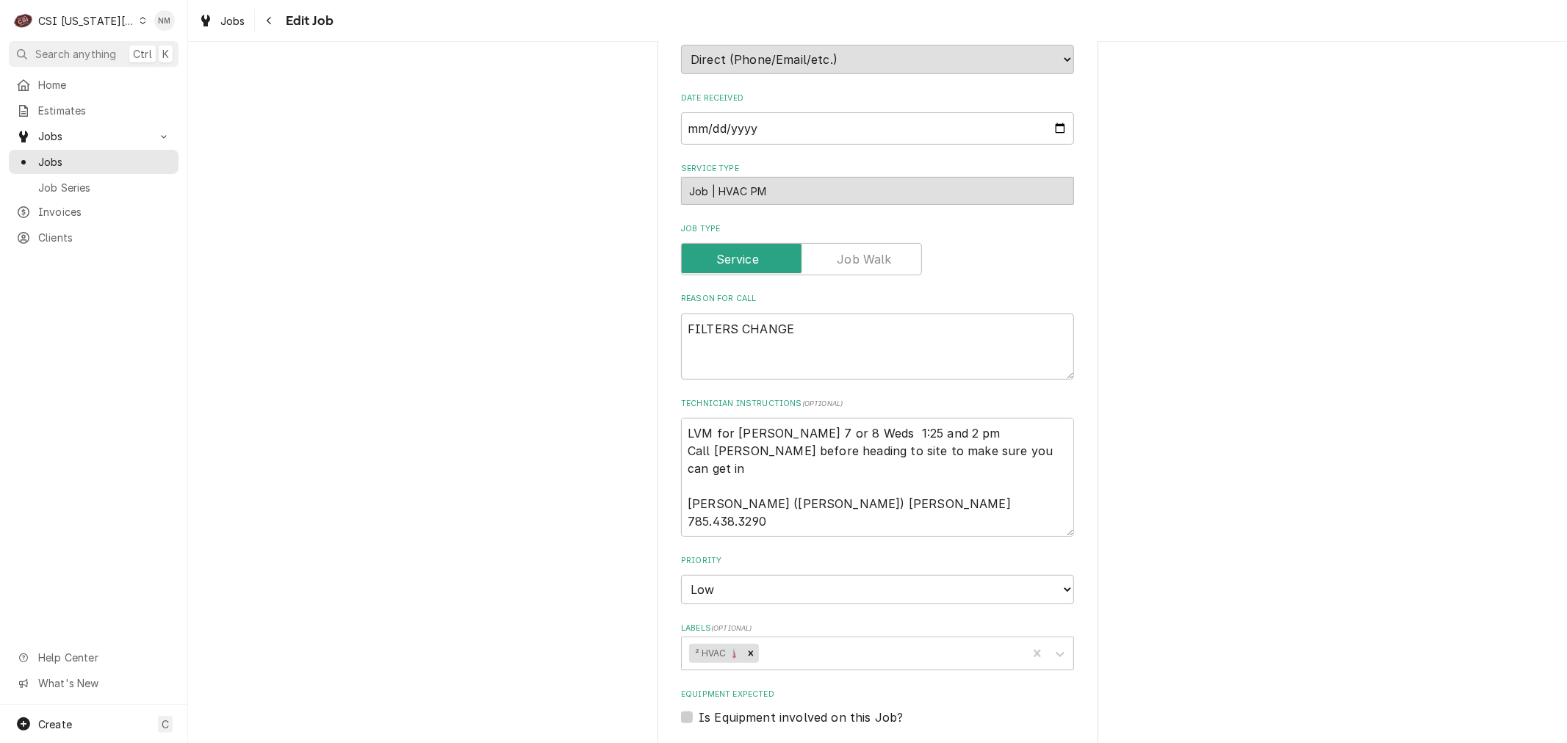
scroll to position [326, 0]
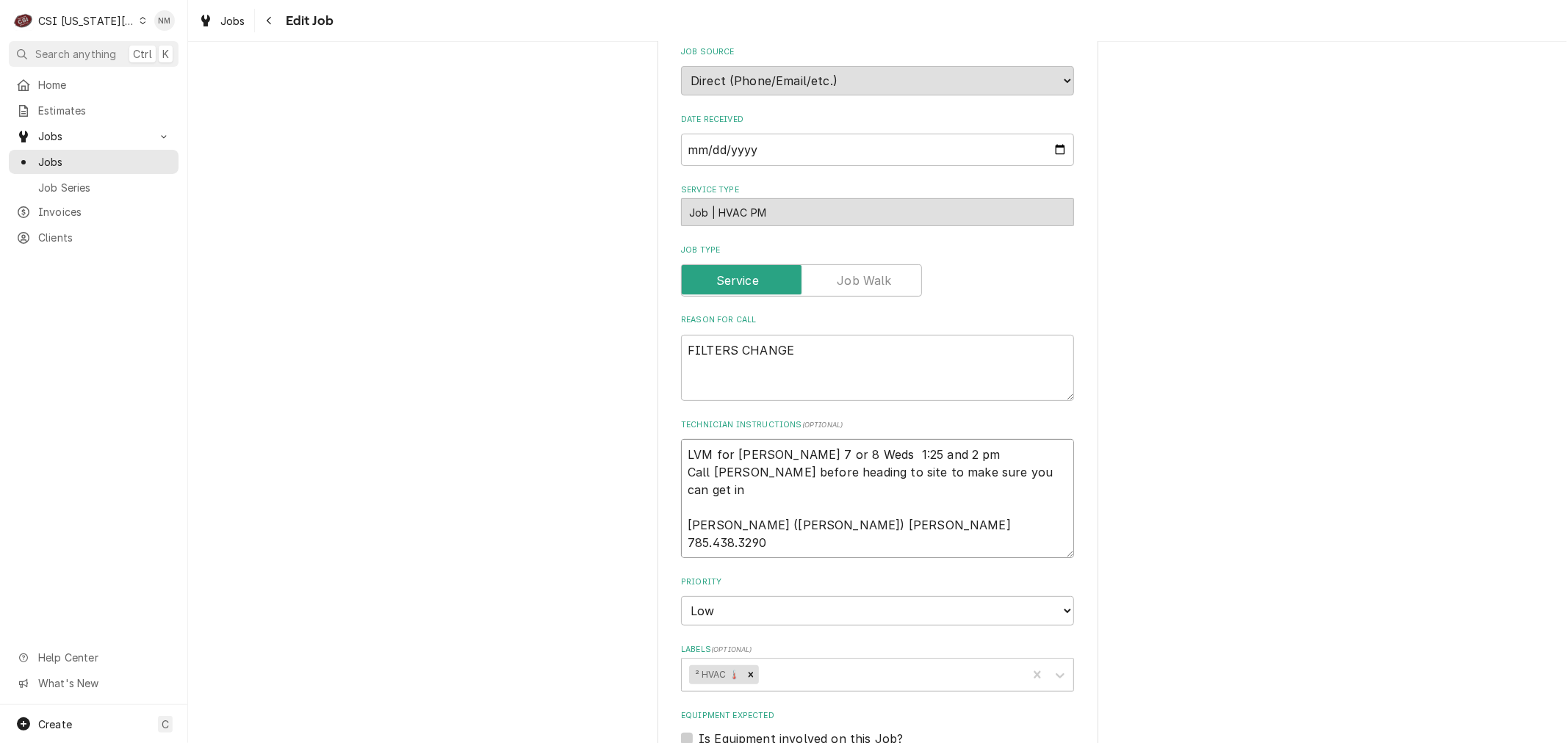
click at [682, 447] on textarea "LVM for [PERSON_NAME] 7 or 8 Weds 1:25 and 2 pm Call [PERSON_NAME] before headi…" at bounding box center [877, 498] width 393 height 119
type textarea "x"
type textarea "LVM for [PERSON_NAME] 7 or 8 Weds 1:25 and 2 pm Call [PERSON_NAME] before headi…"
type textarea "x"
type textarea "S LVM for [PERSON_NAME] 7 or 8 Weds 1:25 and 2 pm Call [PERSON_NAME] before hea…"
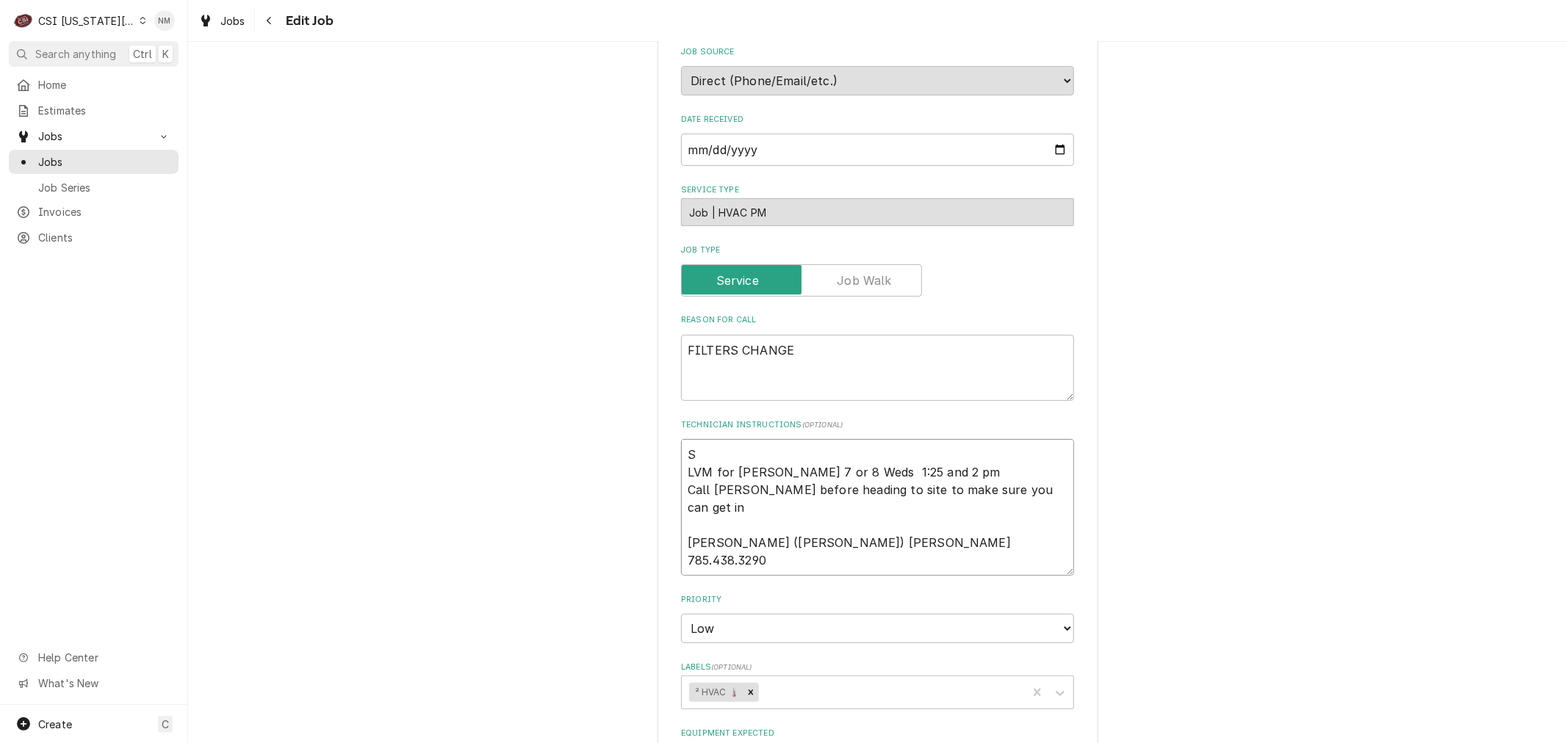
type textarea "x"
type textarea "Sc LVM for [PERSON_NAME] 7 or 8 Weds 1:25 and 2 pm Call [PERSON_NAME] before he…"
type textarea "x"
type textarea "Sch LVM for [PERSON_NAME] 7 or 8 Weds 1:25 and 2 pm Call [PERSON_NAME] before h…"
type textarea "x"
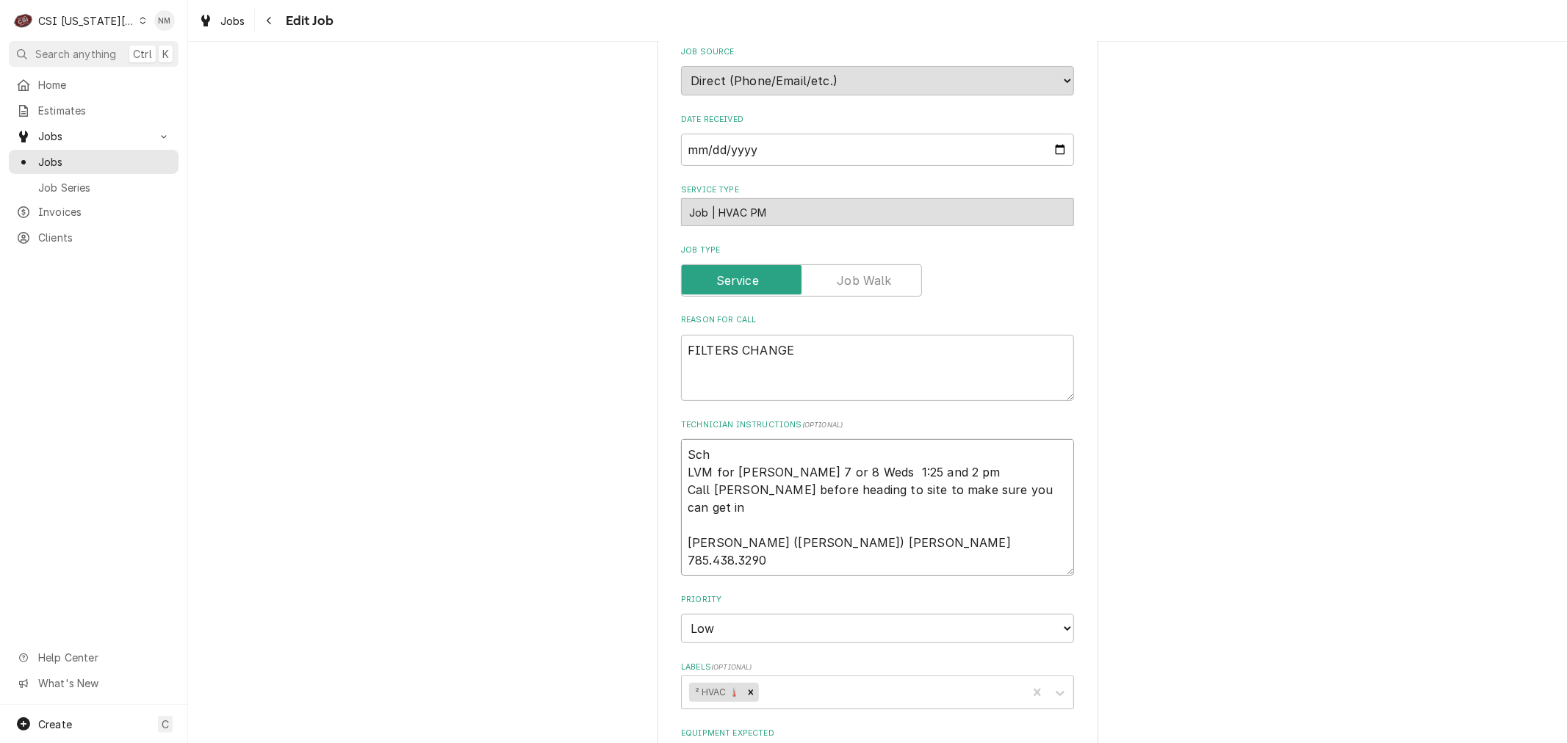
type textarea "Sche LVM for [PERSON_NAME] 7 or 8 Weds 1:25 and 2 pm Call [PERSON_NAME] before …"
type textarea "x"
type textarea "Sched LVM for [PERSON_NAME] 7 or 8 Weds 1:25 and 2 pm Call [PERSON_NAME] before…"
type textarea "x"
type textarea "Schedu LVM for [PERSON_NAME] 7 or 8 Weds 1:25 and 2 pm Call [PERSON_NAME] befor…"
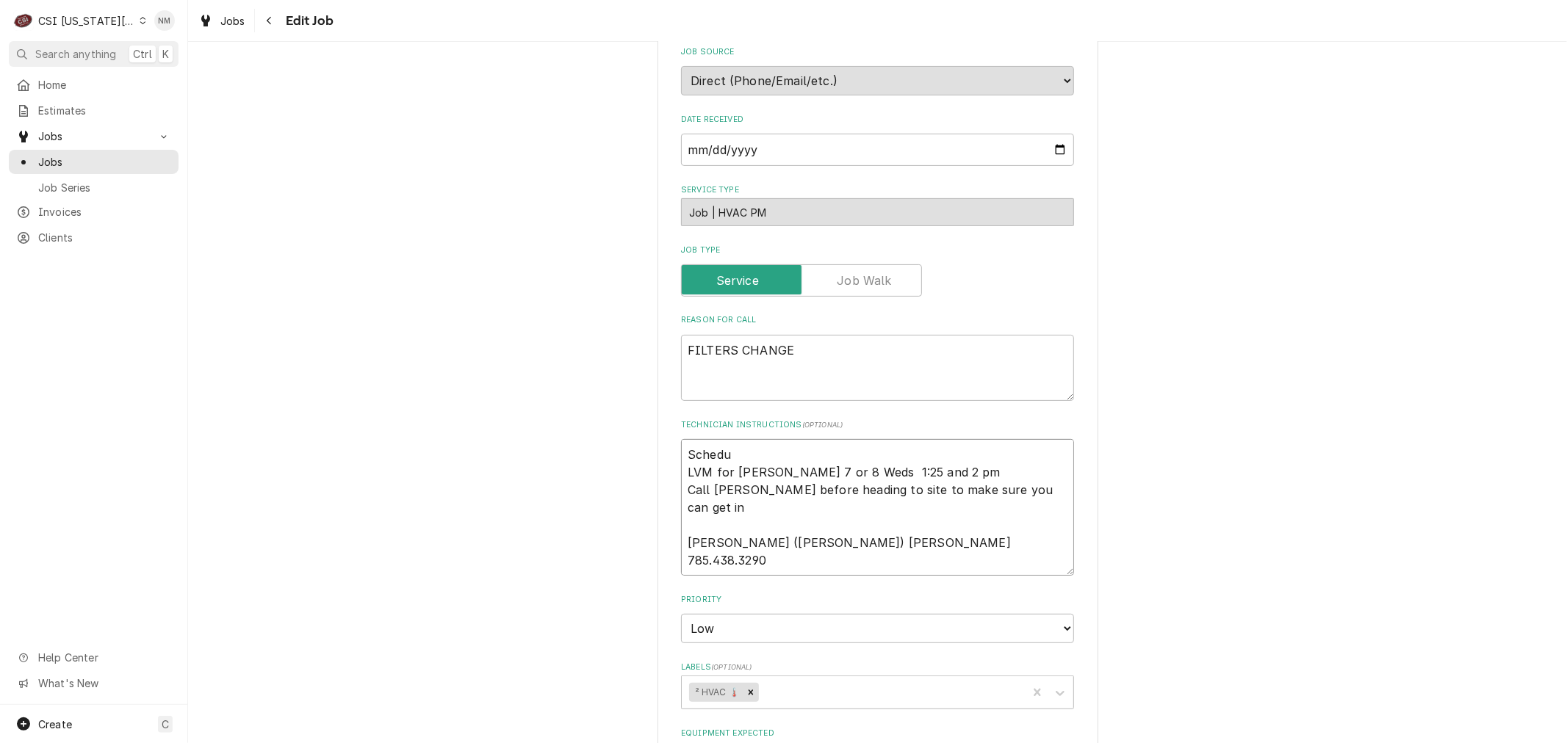
type textarea "x"
type textarea "Schedul LVM for [PERSON_NAME] 7 or 8 Weds 1:25 and 2 pm Call [PERSON_NAME] befo…"
type textarea "x"
type textarea "Schedule LVM for [PERSON_NAME] 7 or 8 Weds 1:25 and 2 pm Call [PERSON_NAME] bef…"
type textarea "x"
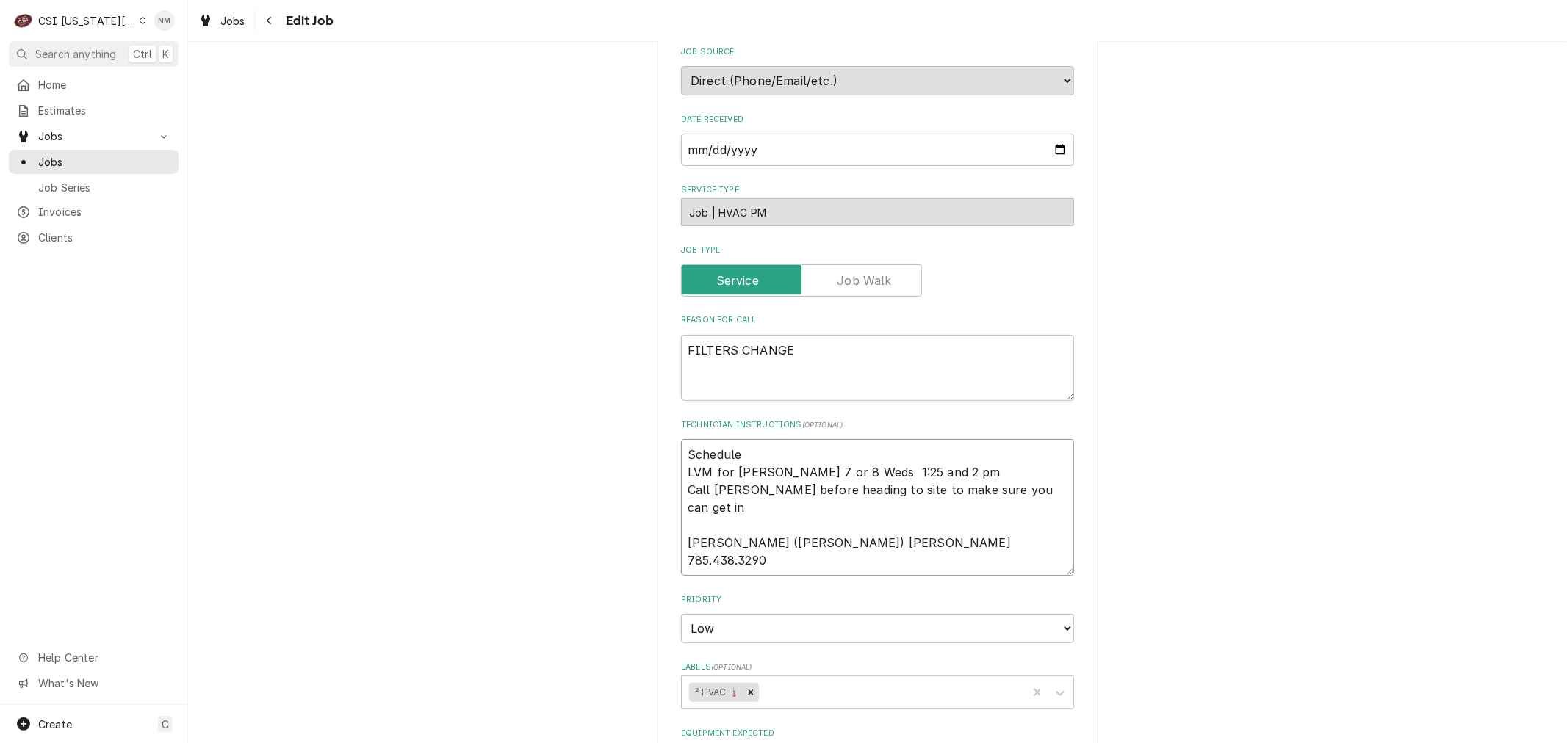
type textarea "Scheduled LVM for [PERSON_NAME] 7 or 8 Weds 1:25 and 2 pm Call [PERSON_NAME] be…"
type textarea "x"
type textarea "Scheduled LVM for [PERSON_NAME] 7 or 8 Weds 1:25 and 2 pm Call [PERSON_NAME] be…"
type textarea "x"
type textarea "Scheduled w LVM for [PERSON_NAME] 7 or 8 Weds 1:25 and 2 pm Call [PERSON_NAME] …"
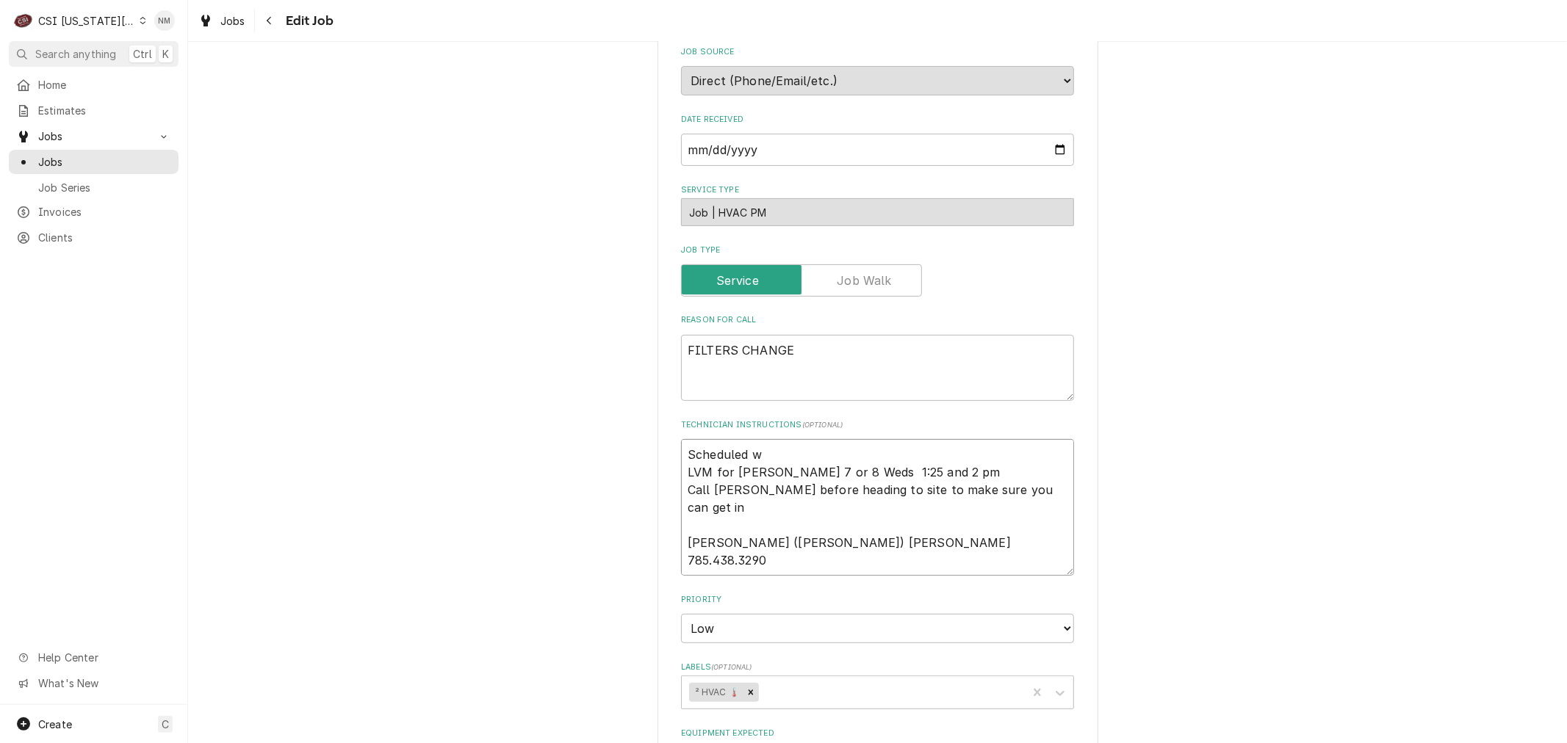
type textarea "x"
type textarea "Scheduled wi LVM for [PERSON_NAME] 7 or 8 Weds 1:25 and 2 pm Call [PERSON_NAME]…"
type textarea "x"
type textarea "Scheduled wit LVM for [PERSON_NAME] 7 or 8 Weds 1:25 and 2 pm Call [PERSON_NAME…"
type textarea "x"
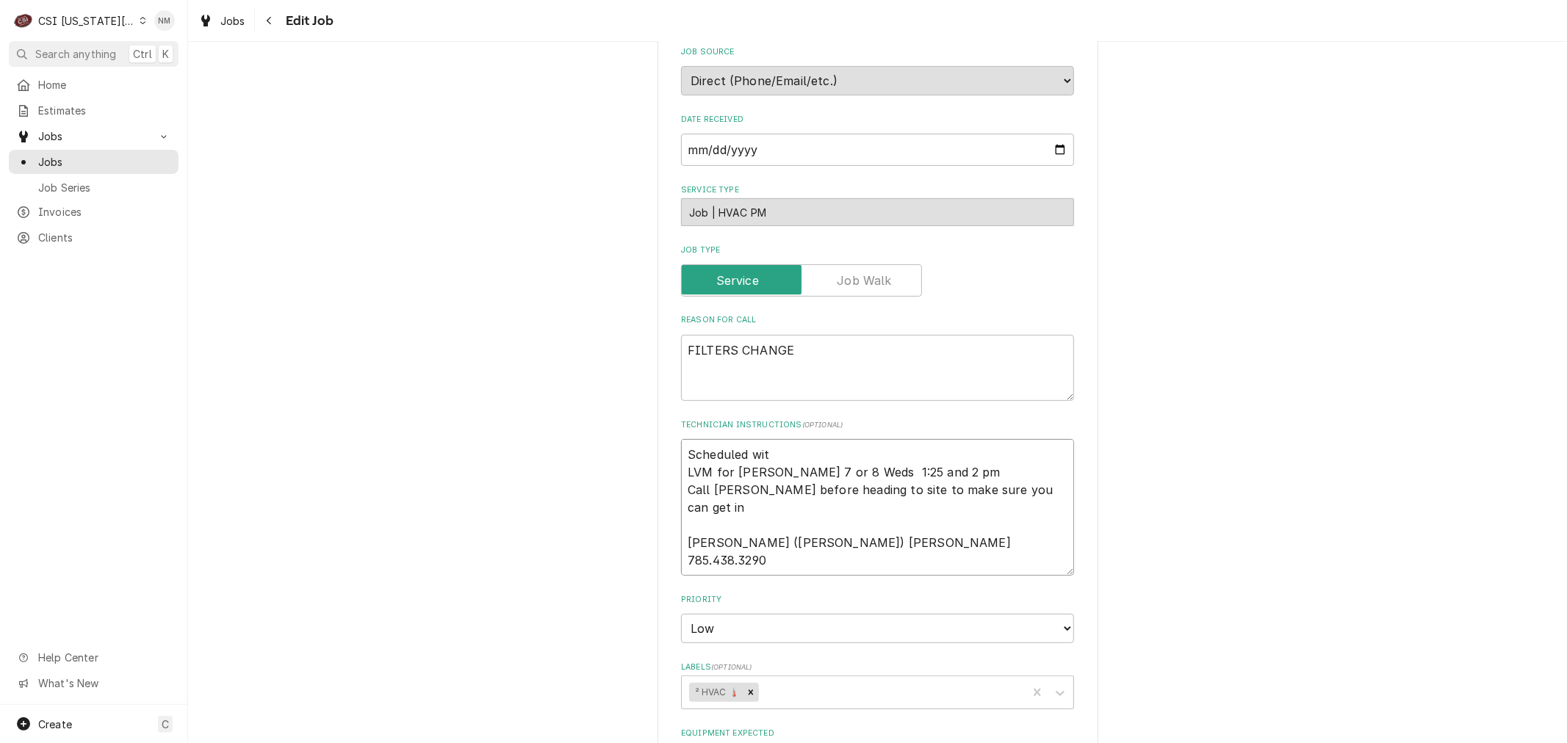
type textarea "Scheduled with LVM for [PERSON_NAME] 7 or 8 Weds 1:25 and 2 pm Call [PERSON_NAM…"
type textarea "x"
type textarea "Scheduled with LVM for [PERSON_NAME] 7 or 8 Weds 1:25 and 2 pm Call [PERSON_NAM…"
type textarea "x"
type textarea "Scheduled with J LVM for [PERSON_NAME] 7 or 8 Weds 1:25 and 2 pm Call [PERSON_N…"
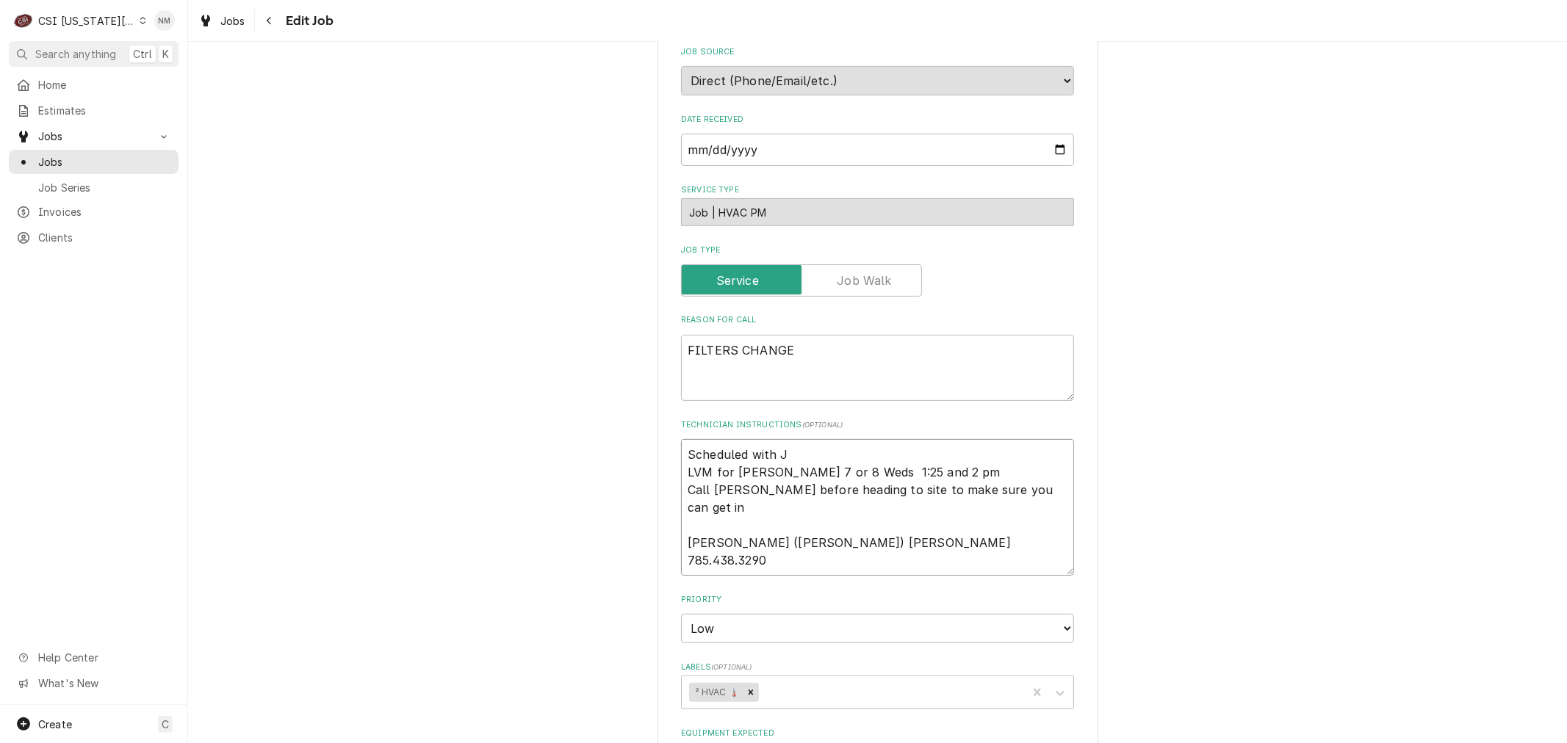
type textarea "x"
type textarea "Scheduled with Je LVM for [PERSON_NAME] 7 or 8 Weds 1:25 and 2 pm Call [PERSON_…"
type textarea "x"
type textarea "Scheduled with Jef LVM for [PERSON_NAME] 7 or 8 Weds 1:25 and 2 pm Call [PERSON…"
type textarea "x"
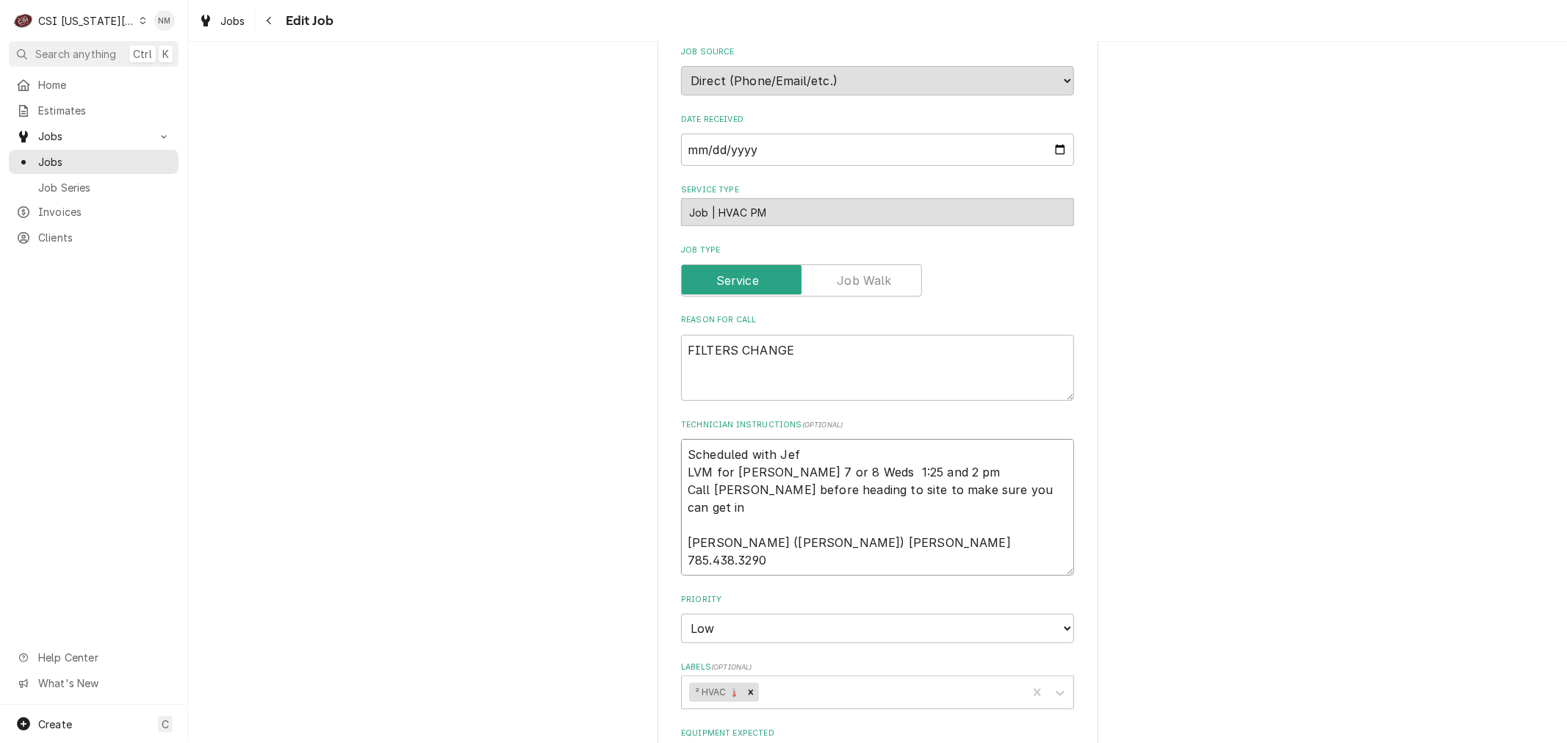
type textarea "Scheduled with [PERSON_NAME] for [PERSON_NAME] 7 or 8 Weds 1:25 and 2 pm Call […"
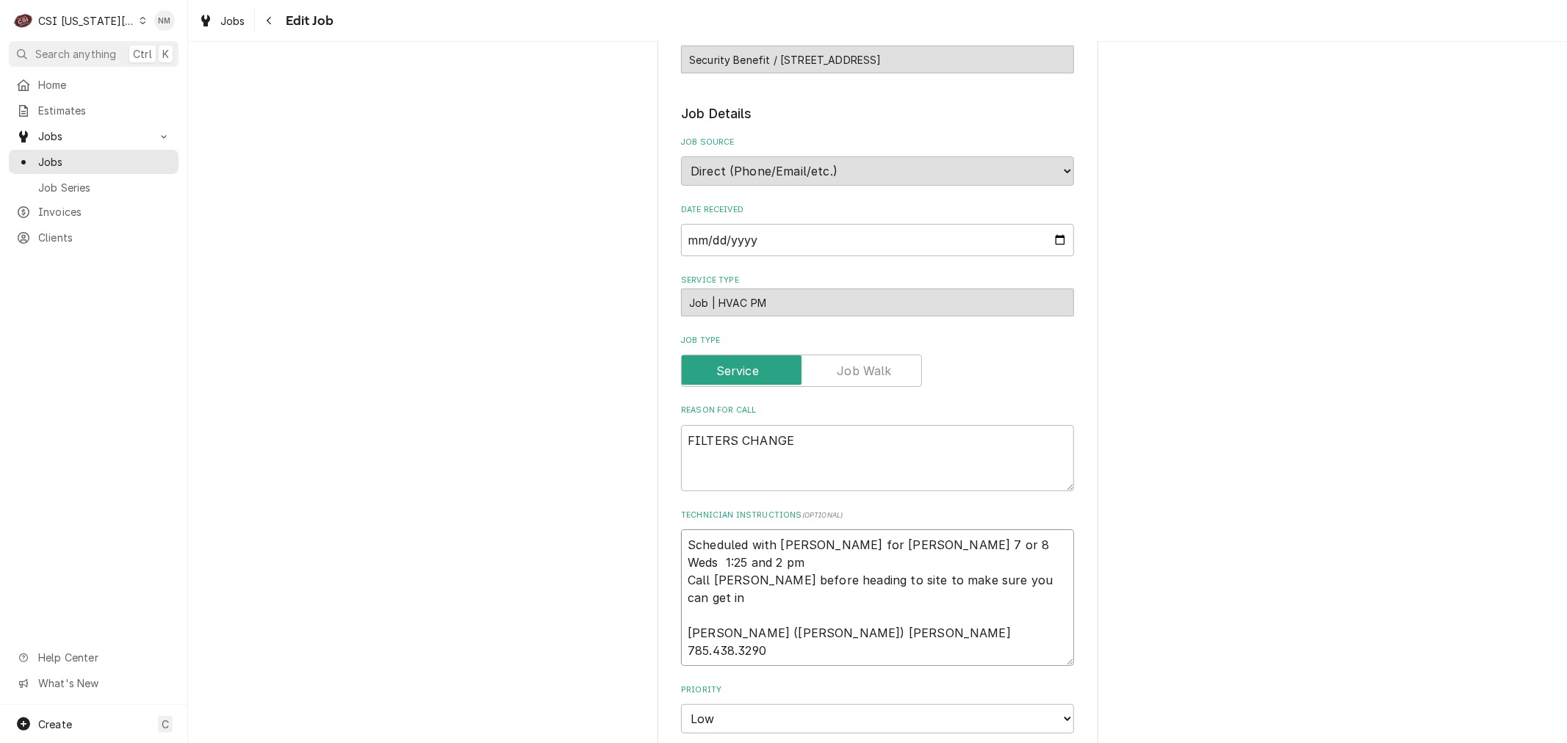
scroll to position [245, 0]
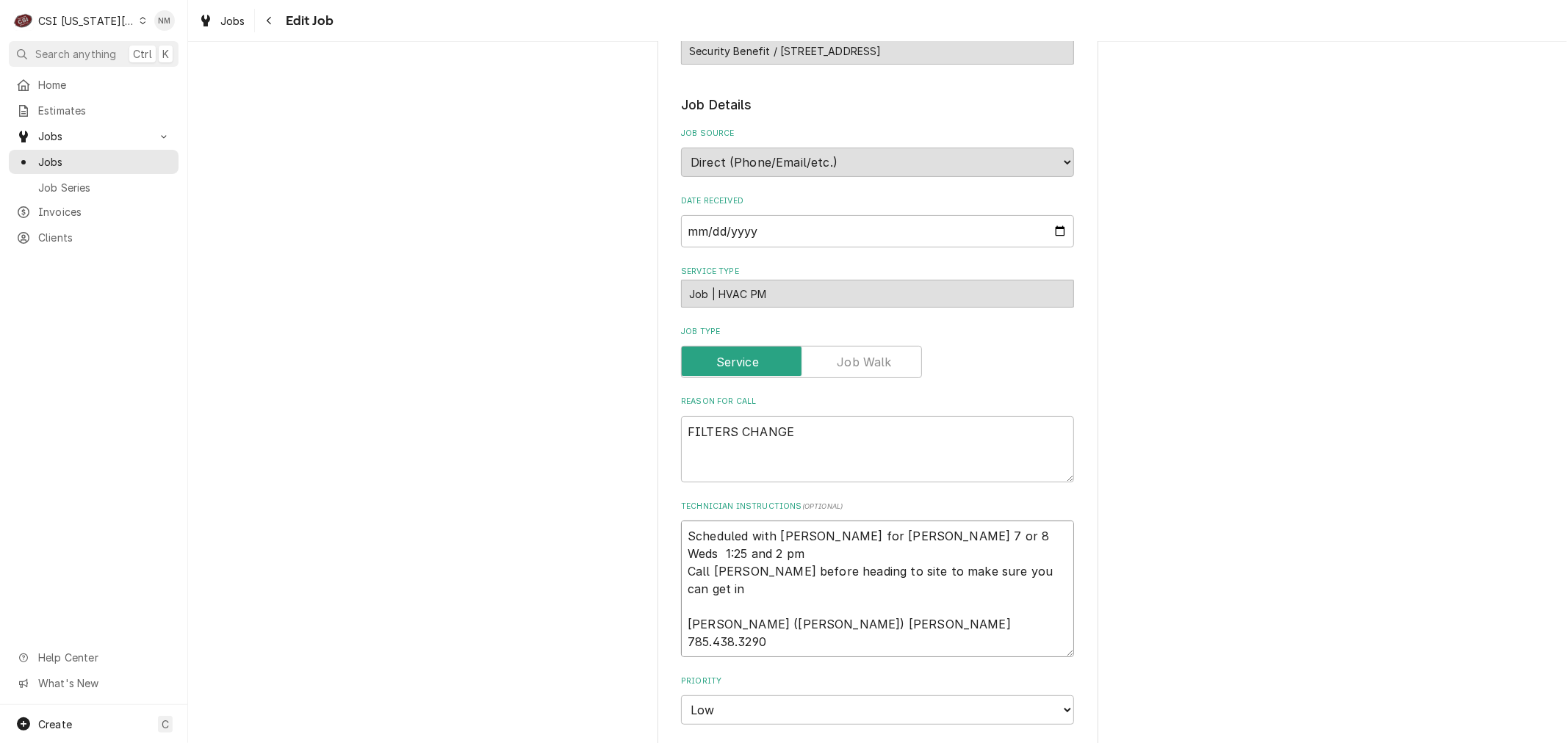
type textarea "x"
type textarea "Scheduled with [PERSON_NAME] for [PERSON_NAME] 7 or 8 Weds 1:25 and 2 pm Call […"
type textarea "x"
type textarea "Scheduled with Jeff 8 LVM for Tina 7 or 8 Weds 1:25 and 2 pm Call Tina before h…"
type textarea "x"
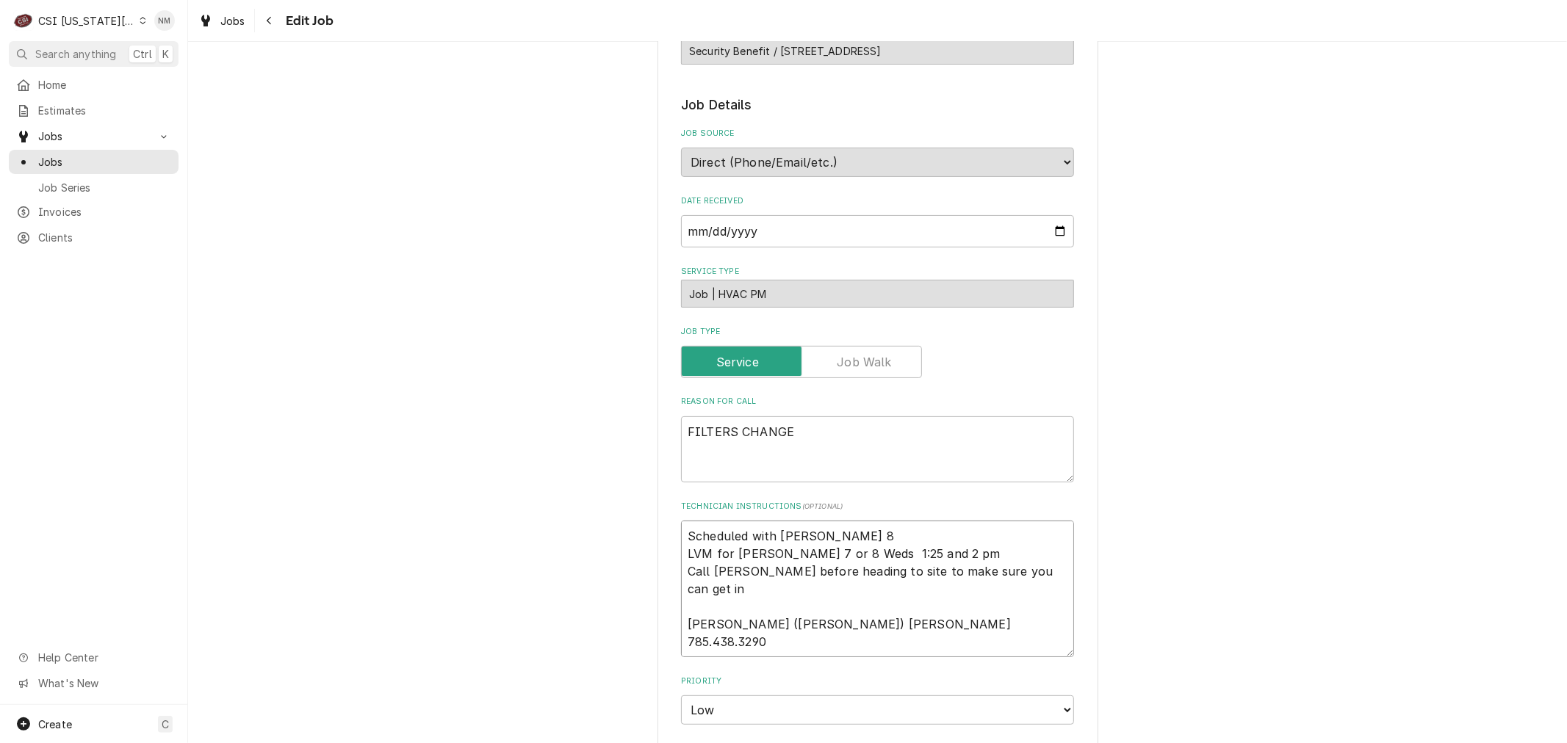
type textarea "Scheduled with Jeff 8 LVM for Tina 7 or 8 Weds 1:25 and 2 pm Call Tina before h…"
type textarea "x"
type textarea "Scheduled with Jeff 8 a LVM for Tina 7 or 8 Weds 1:25 and 2 pm Call Tina before…"
type textarea "x"
type textarea "Scheduled with Jeff 8 am LVM for Tina 7 or 8 Weds 1:25 and 2 pm Call Tina befor…"
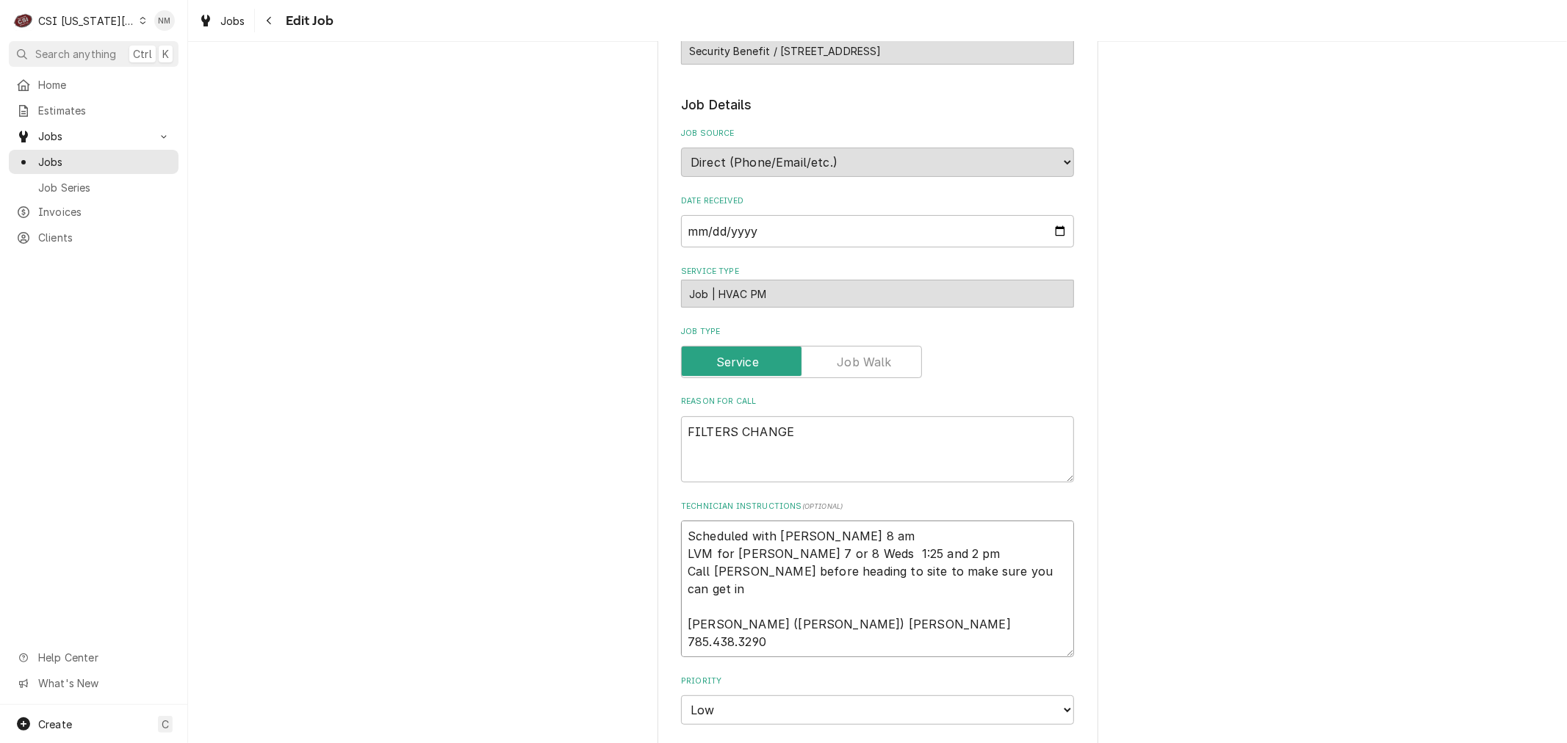
type textarea "x"
type textarea "Scheduled with Jeff 8 am LVM for Tina 7 or 8 Weds 1:25 and 2 pm Call Tina befor…"
type textarea "x"
type textarea "Scheduled with Jeff 8 am M LVM for Tina 7 or 8 Weds 1:25 and 2 pm Call Tina bef…"
type textarea "x"
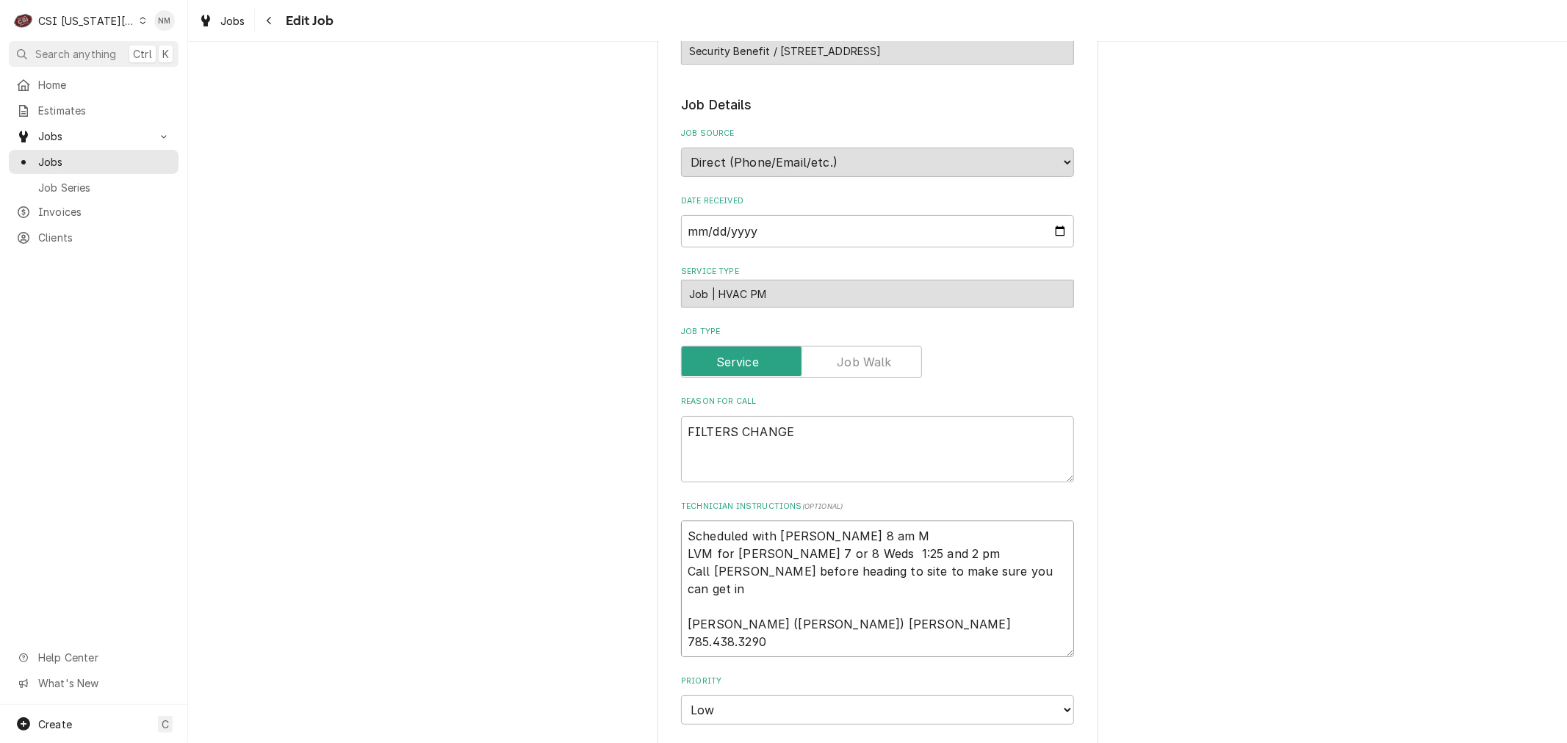
type textarea "Scheduled with Jeff 8 am MO LVM for Tina 7 or 8 Weds 1:25 and 2 pm Call Tina be…"
type textarea "x"
type textarea "Scheduled with Jeff 8 am MOn LVM for Tina 7 or 8 Weds 1:25 and 2 pm Call Tina b…"
type textarea "x"
type textarea "Scheduled with Jeff 8 am MOnd LVM for Tina 7 or 8 Weds 1:25 and 2 pm Call Tina …"
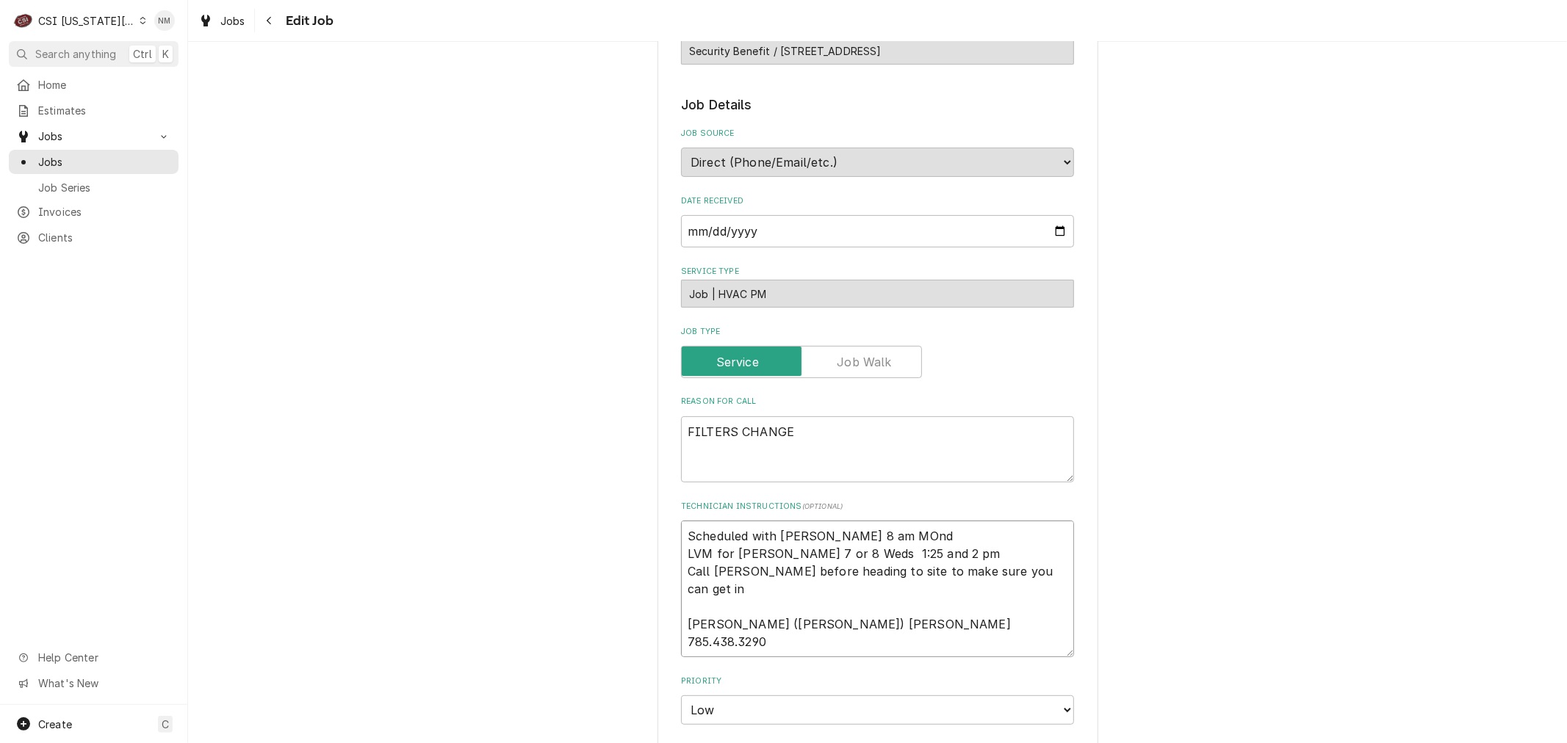
type textarea "x"
type textarea "Scheduled with Jeff 8 am MOnda LVM for Tina 7 or 8 Weds 1:25 and 2 pm Call Tina…"
type textarea "x"
type textarea "Scheduled with Jeff 8 am MOnday LVM for Tina 7 or 8 Weds 1:25 and 2 pm Call Tin…"
type textarea "x"
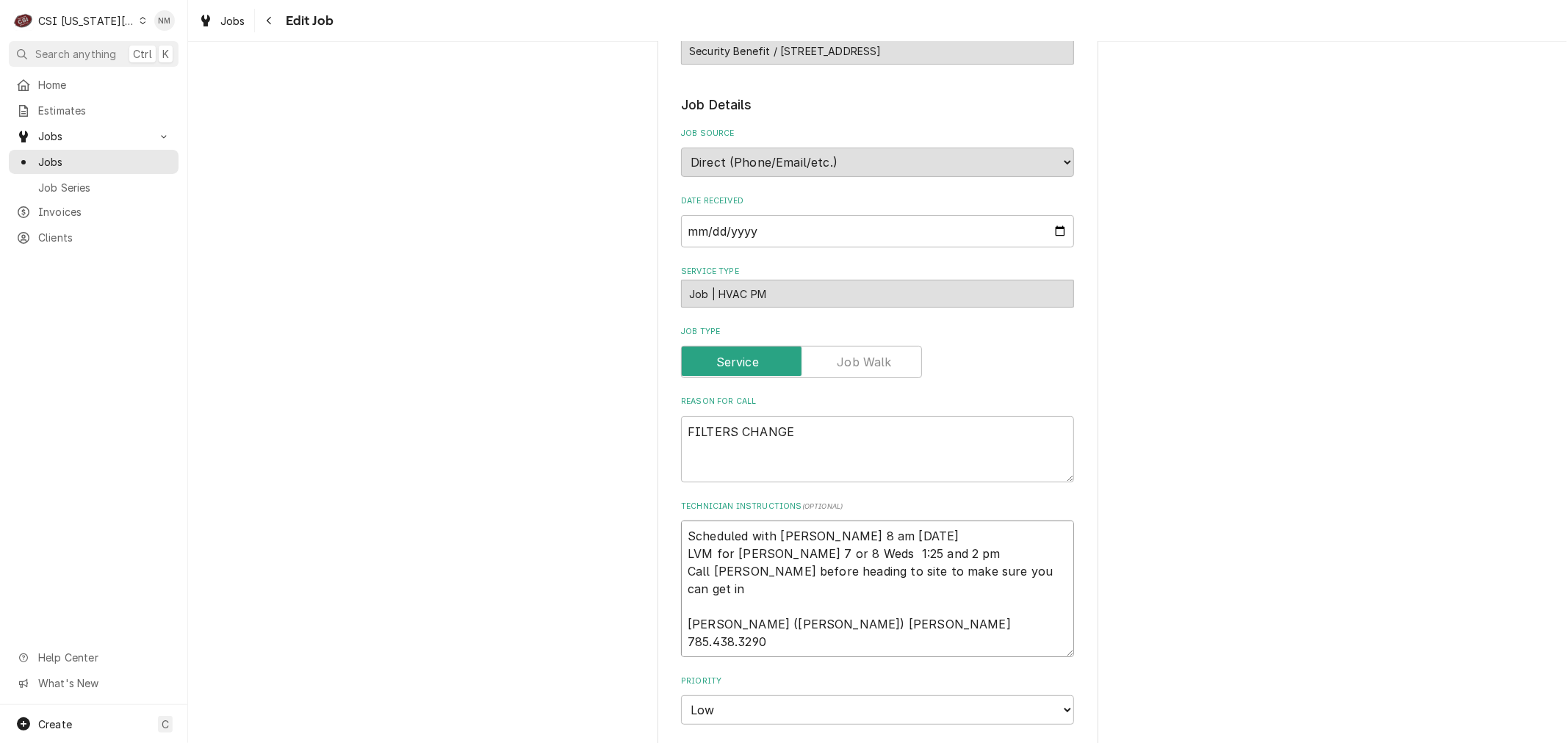
type textarea "Scheduled with Jeff 8 am MOnda LVM for Tina 7 or 8 Weds 1:25 and 2 pm Call Tina…"
type textarea "x"
type textarea "Scheduled with Jeff 8 am MOnd LVM for Tina 7 or 8 Weds 1:25 and 2 pm Call Tina …"
type textarea "x"
type textarea "Scheduled with Jeff 8 am MOn LVM for Tina 7 or 8 Weds 1:25 and 2 pm Call Tina b…"
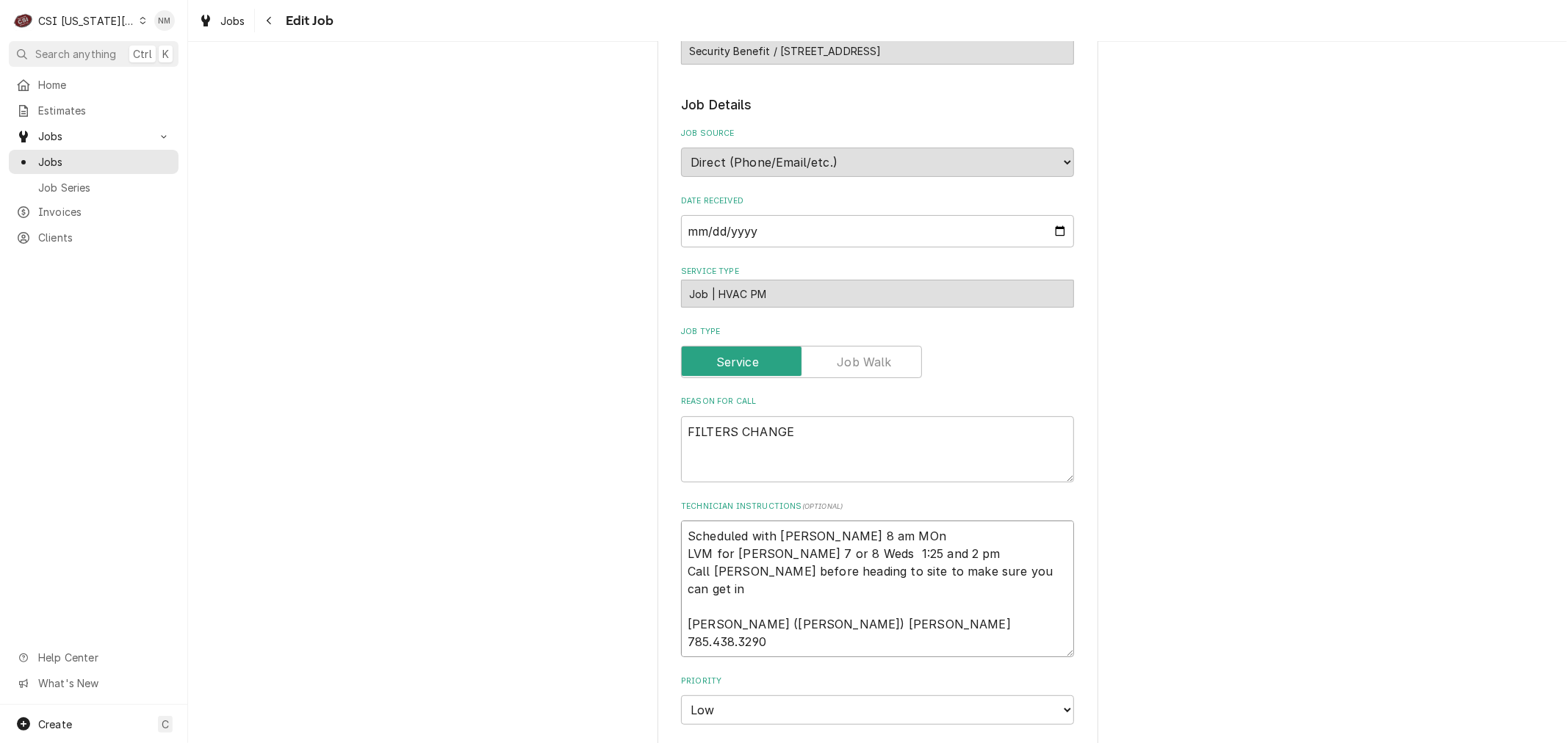
type textarea "x"
type textarea "Scheduled with Jeff 8 am MO LVM for Tina 7 or 8 Weds 1:25 and 2 pm Call Tina be…"
type textarea "x"
type textarea "Scheduled with Jeff 8 am M LVM for Tina 7 or 8 Weds 1:25 and 2 pm Call Tina bef…"
type textarea "x"
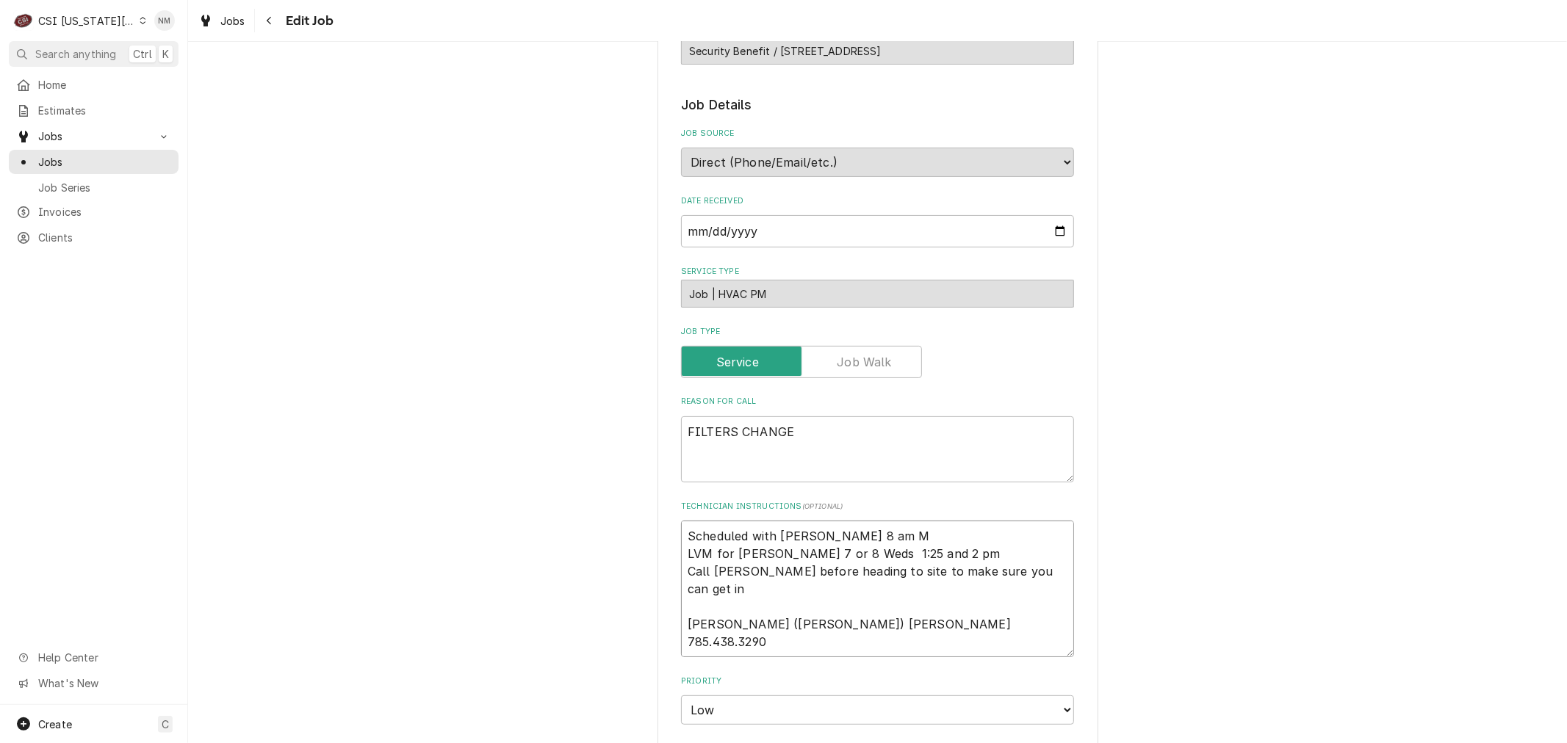
type textarea "Scheduled with Jeff 8 am Mo LVM for Tina 7 or 8 Weds 1:25 and 2 pm Call Tina be…"
type textarea "x"
type textarea "Scheduled with Jeff 8 am Mon LVM for Tina 7 or 8 Weds 1:25 and 2 pm Call Tina b…"
type textarea "x"
type textarea "Scheduled with Jeff 8 am Mond LVM for Tina 7 or 8 Weds 1:25 and 2 pm Call Tina …"
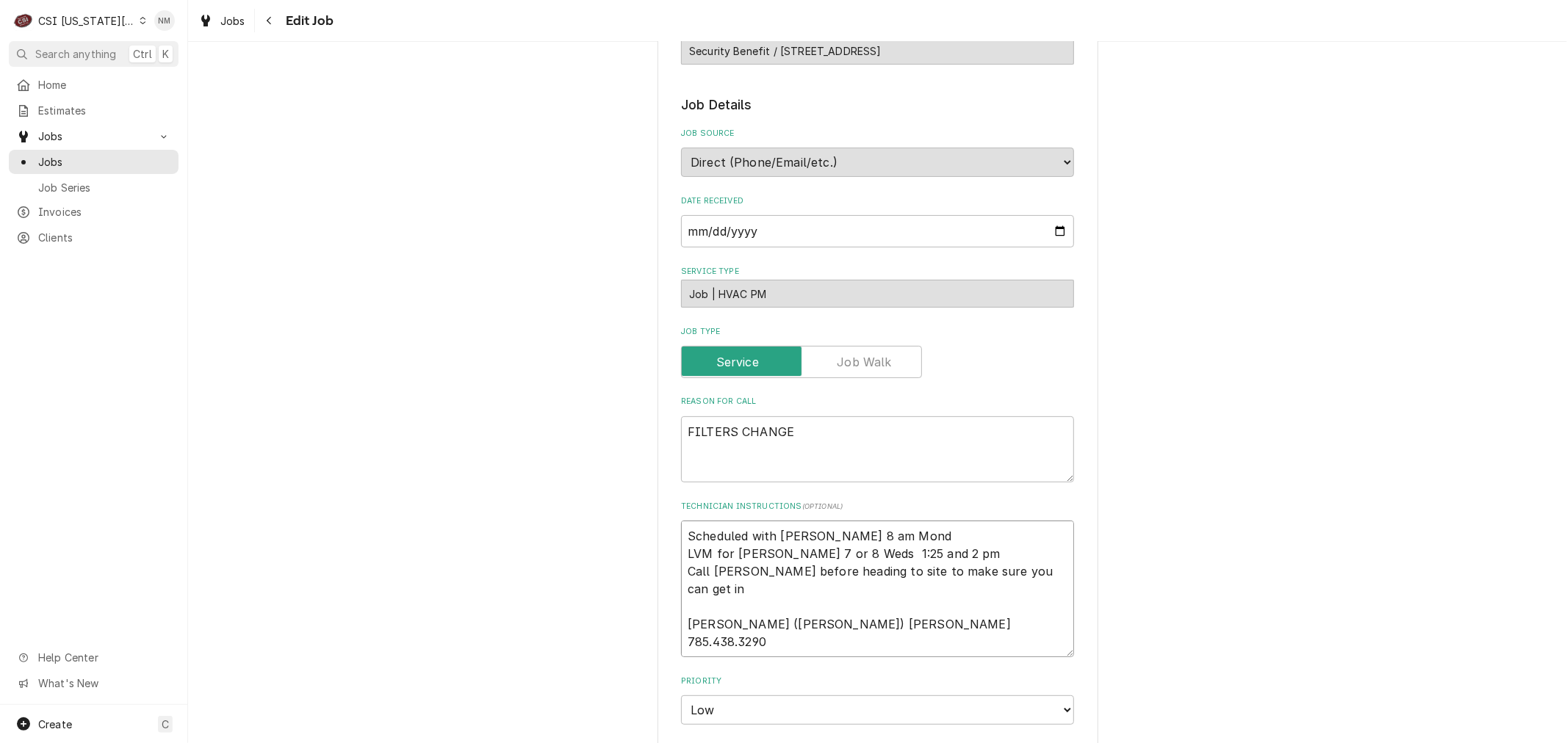
type textarea "x"
type textarea "Scheduled with Jeff 8 am Monda LVM for Tina 7 or 8 Weds 1:25 and 2 pm Call Tina…"
type textarea "x"
type textarea "Scheduled with Jeff 8 am Monday LVM for Tina 7 or 8 Weds 1:25 and 2 pm Call Tin…"
type textarea "x"
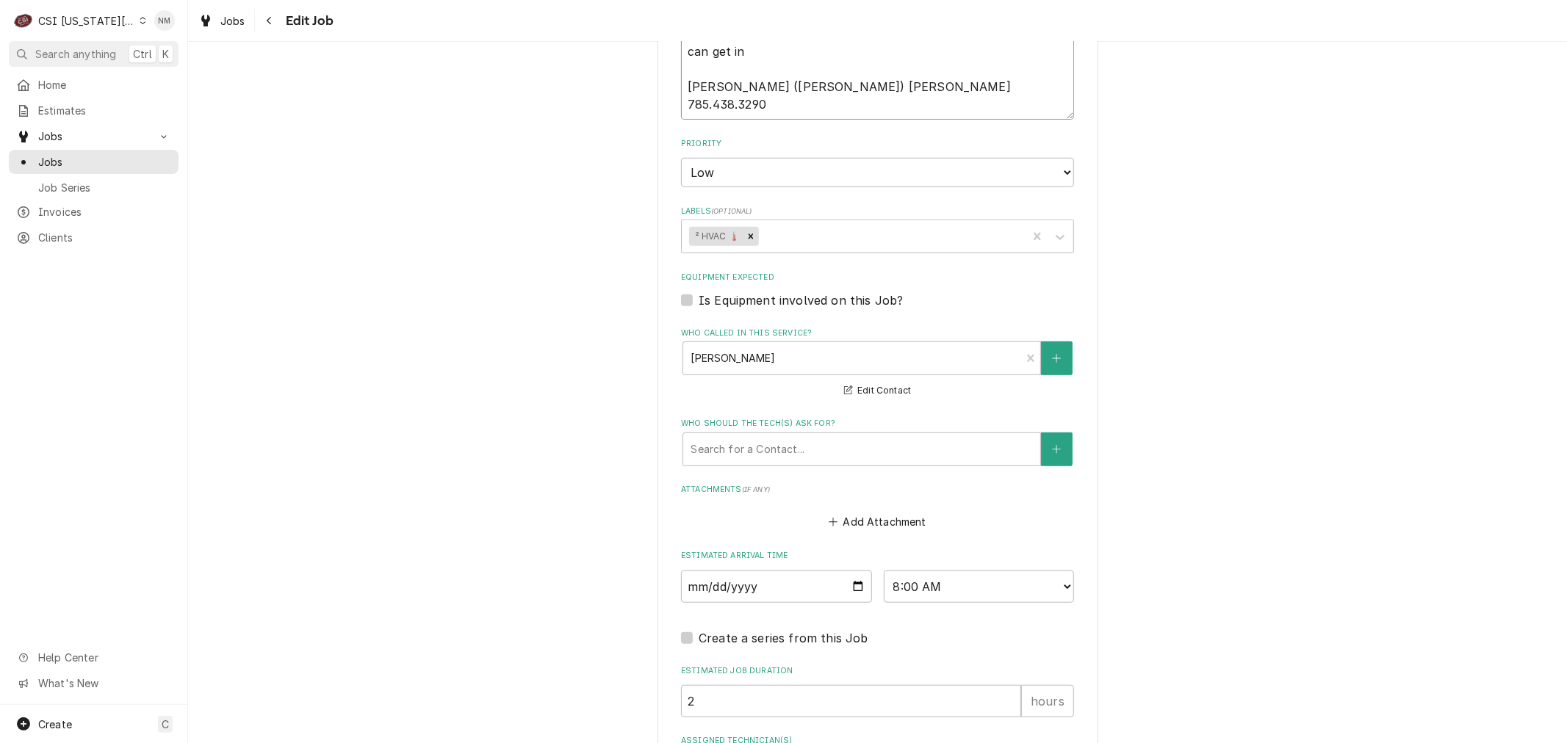
scroll to position [908, 0]
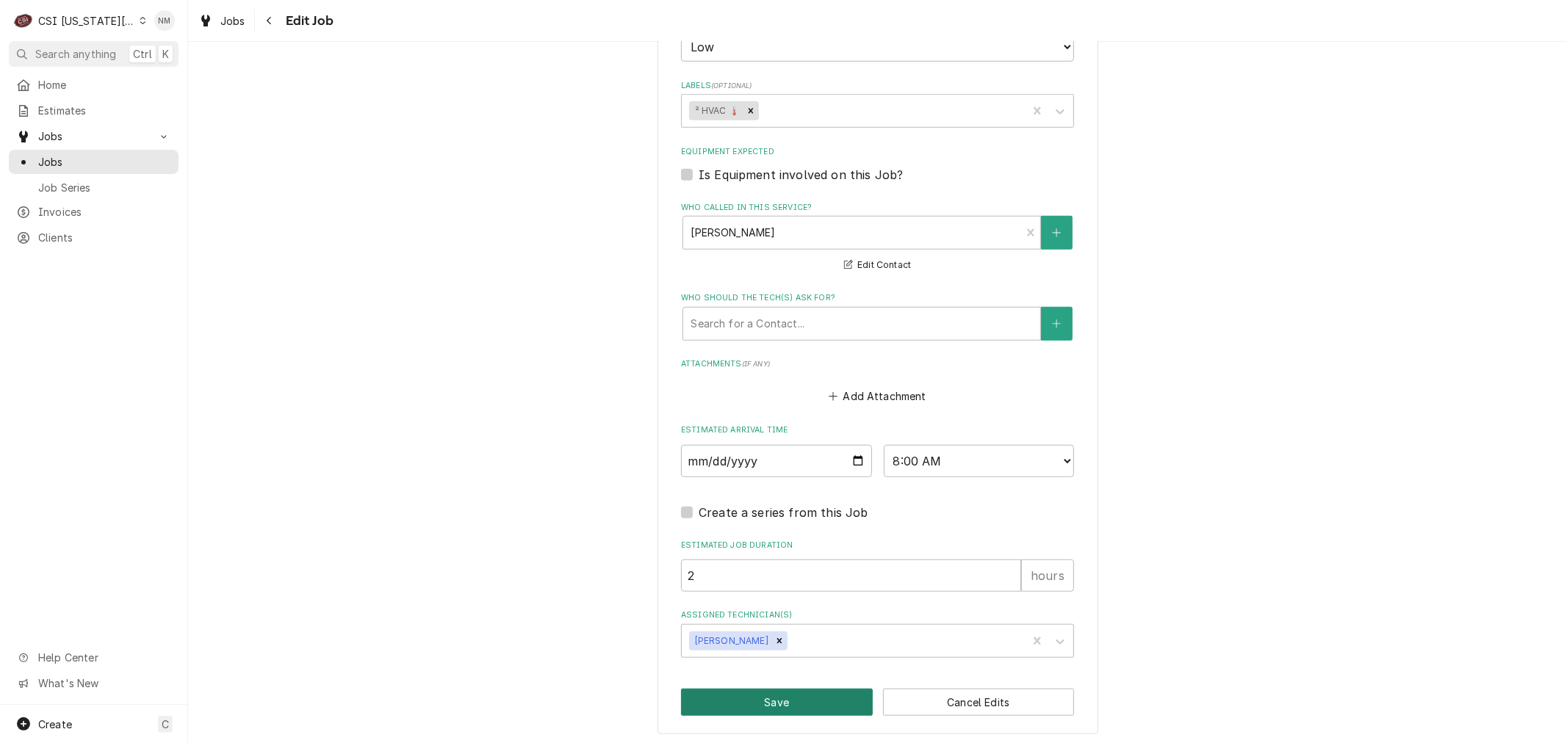
type textarea "Scheduled with Jeff 8 am Monday LVM for Tina 7 or 8 Weds 1:25 and 2 pm Call Tin…"
click at [762, 699] on button "Save" at bounding box center [777, 702] width 192 height 27
type textarea "x"
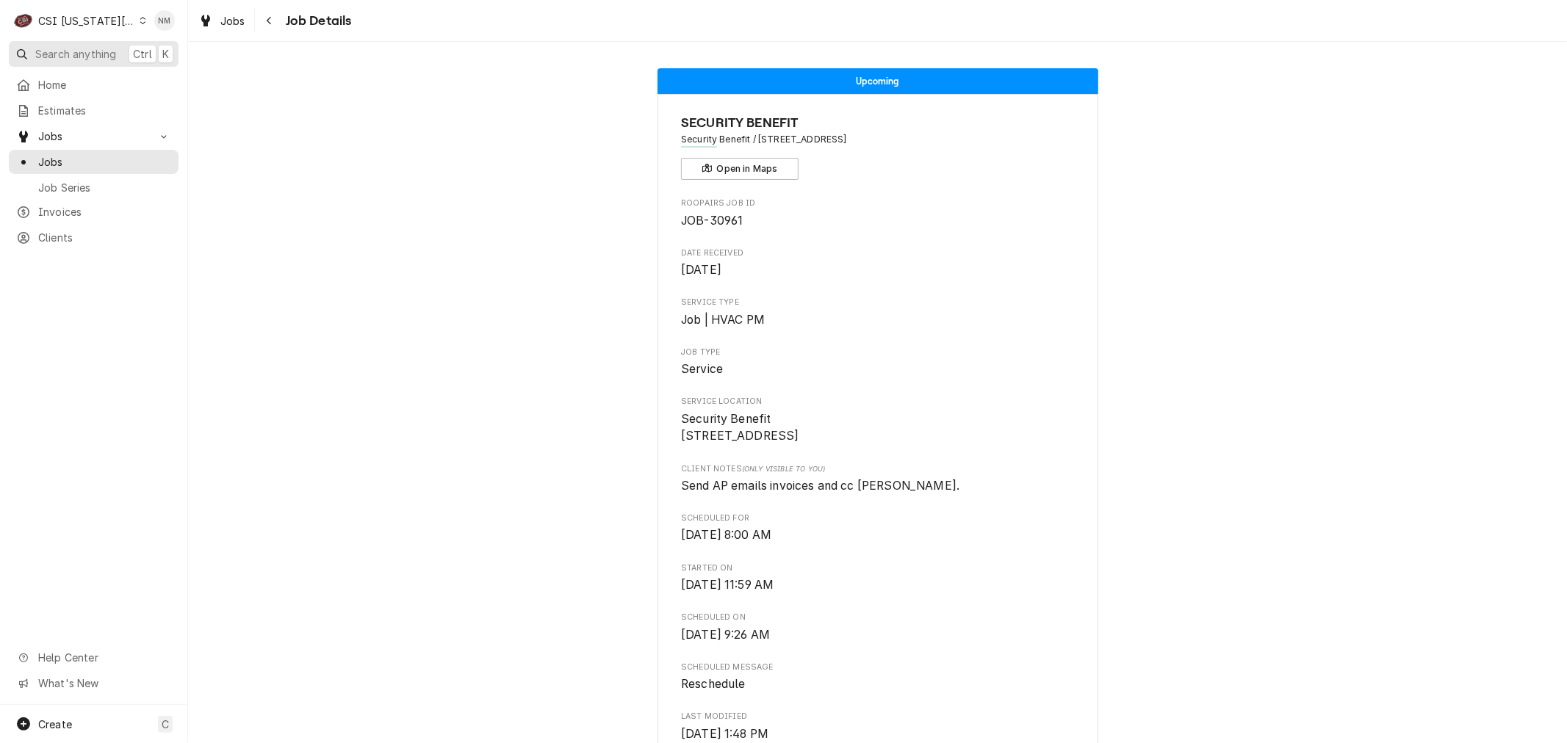
click at [74, 49] on span "Search anything" at bounding box center [75, 53] width 81 height 15
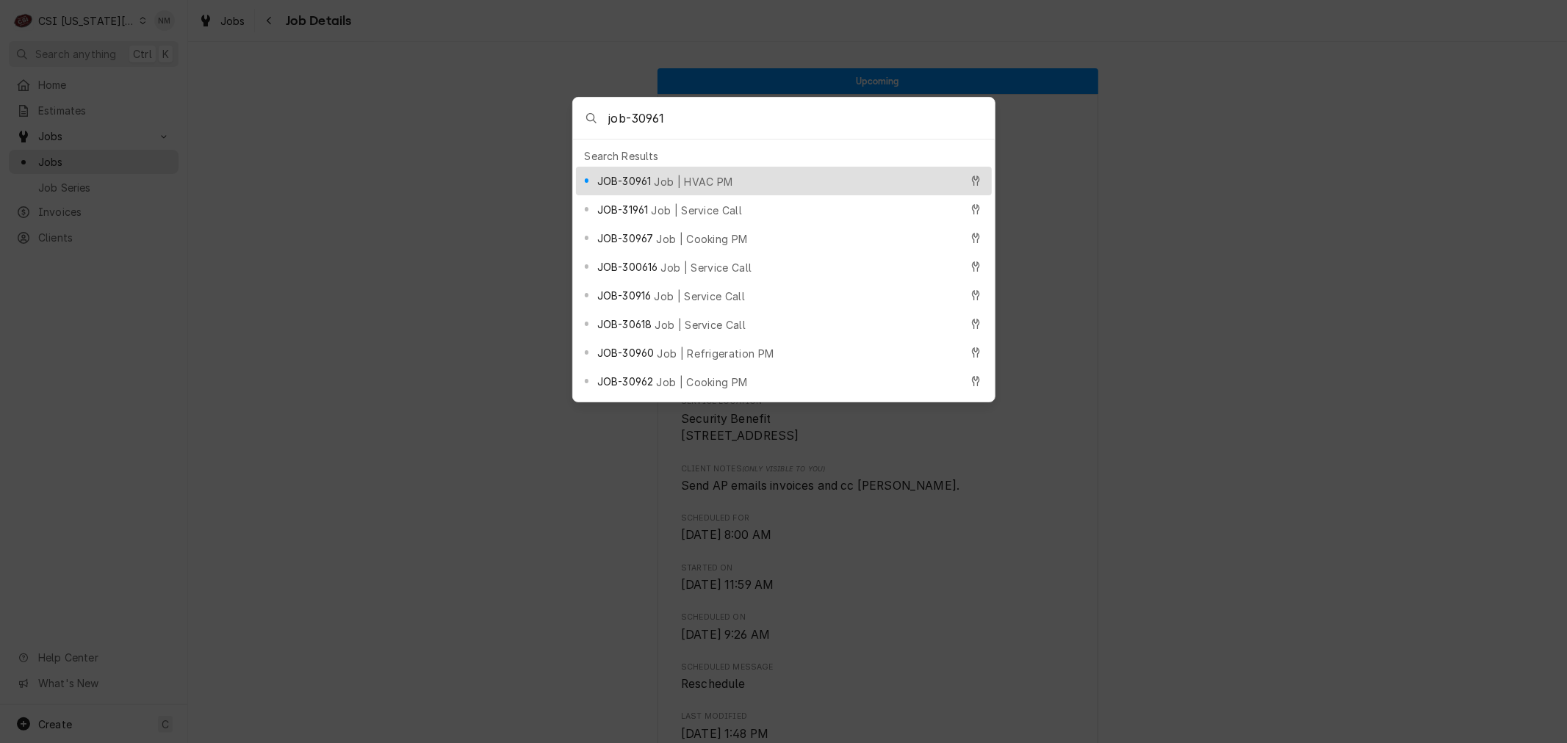
type input "job-30961"
click at [665, 176] on span "Job | HVAC PM" at bounding box center [693, 181] width 79 height 15
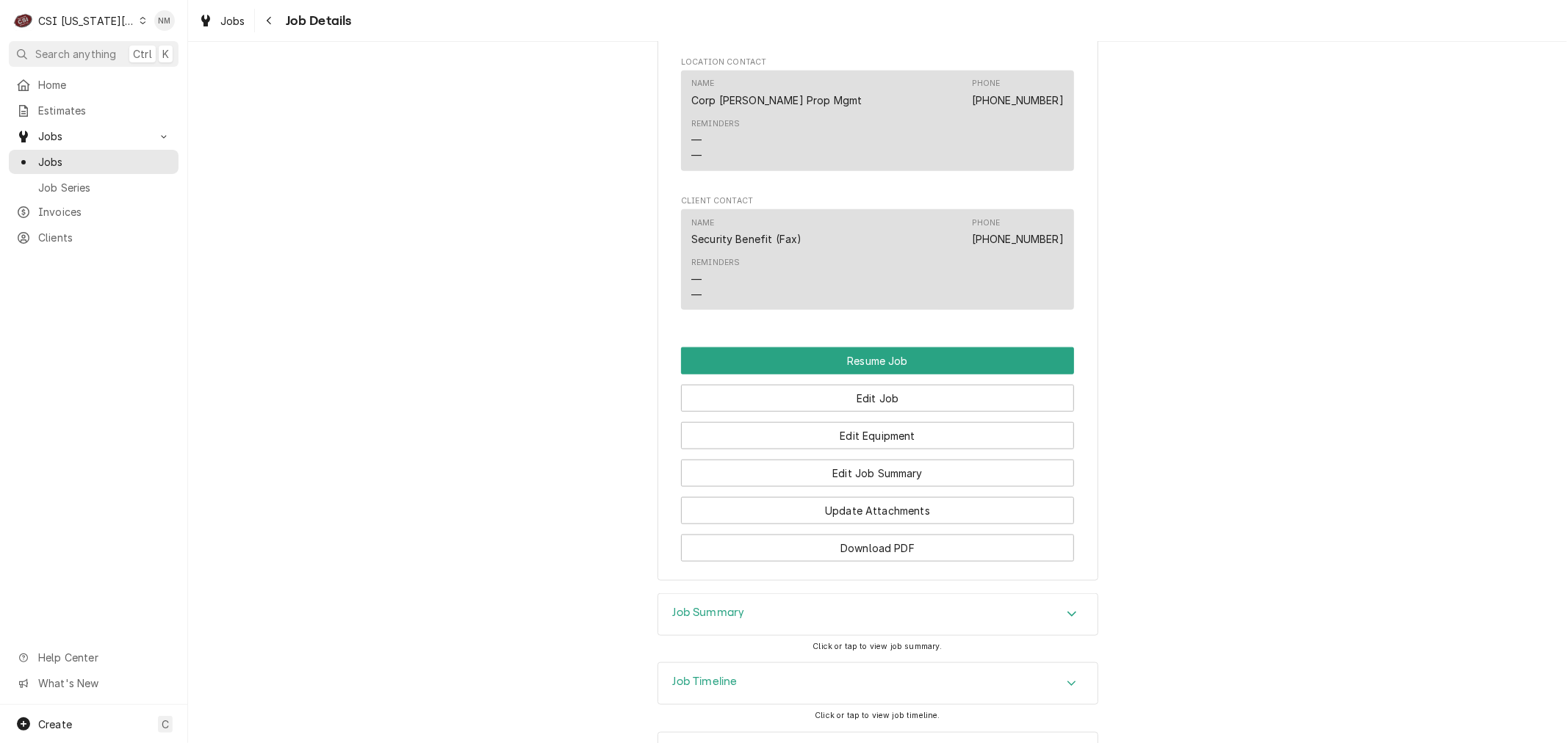
scroll to position [1271, 0]
click at [716, 674] on h3 "Job Timeline" at bounding box center [705, 681] width 65 height 14
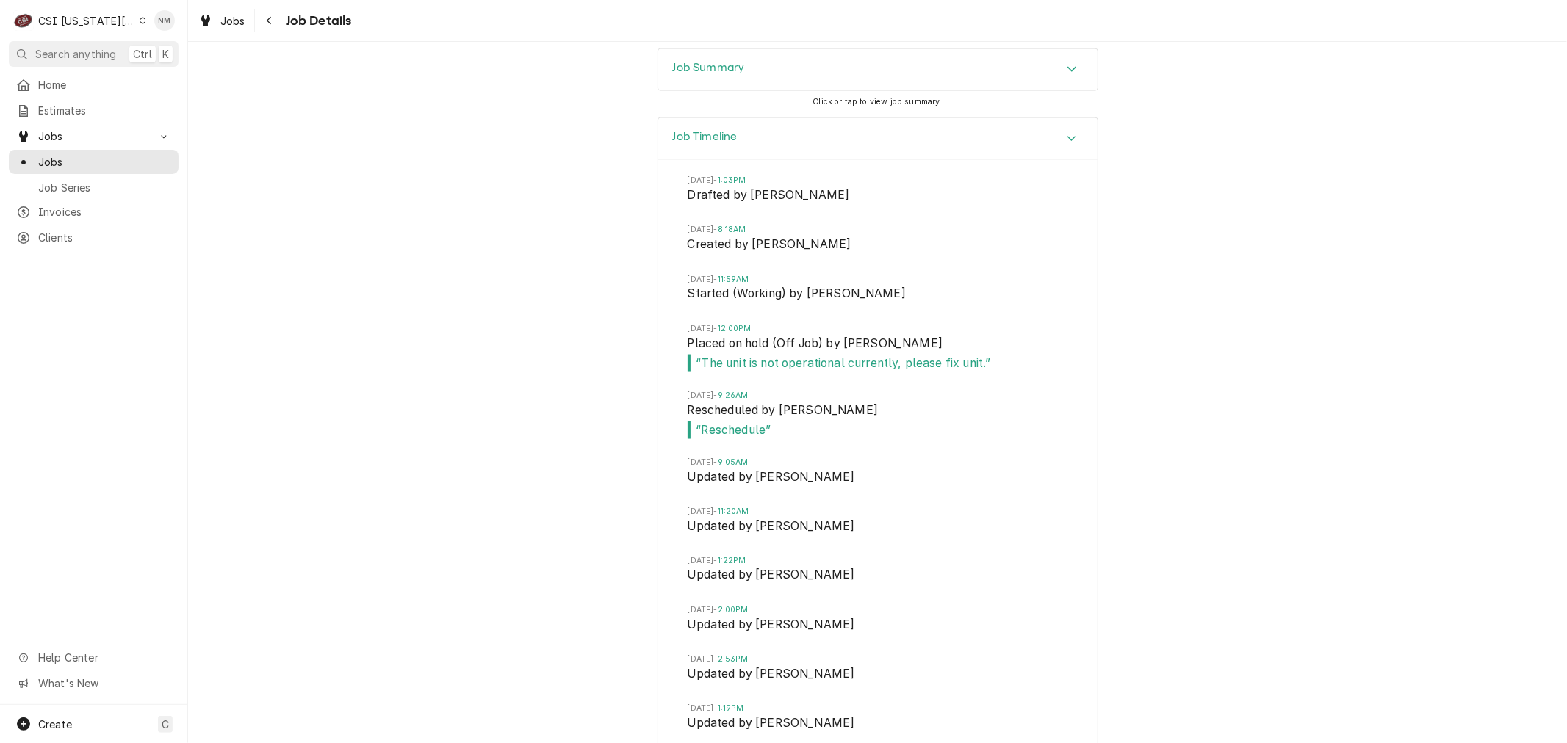
scroll to position [1841, 0]
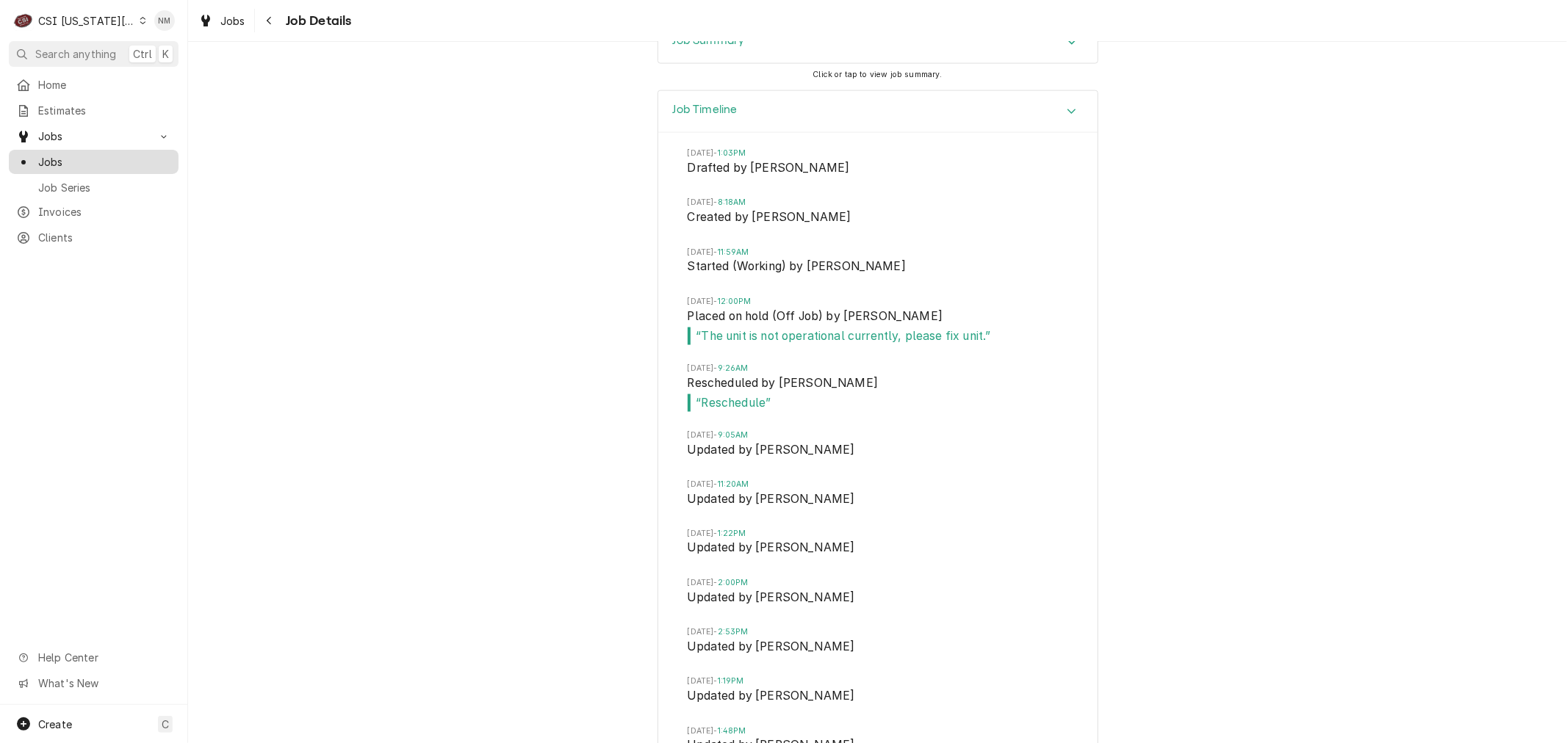
click at [42, 156] on span "Jobs" at bounding box center [104, 161] width 133 height 15
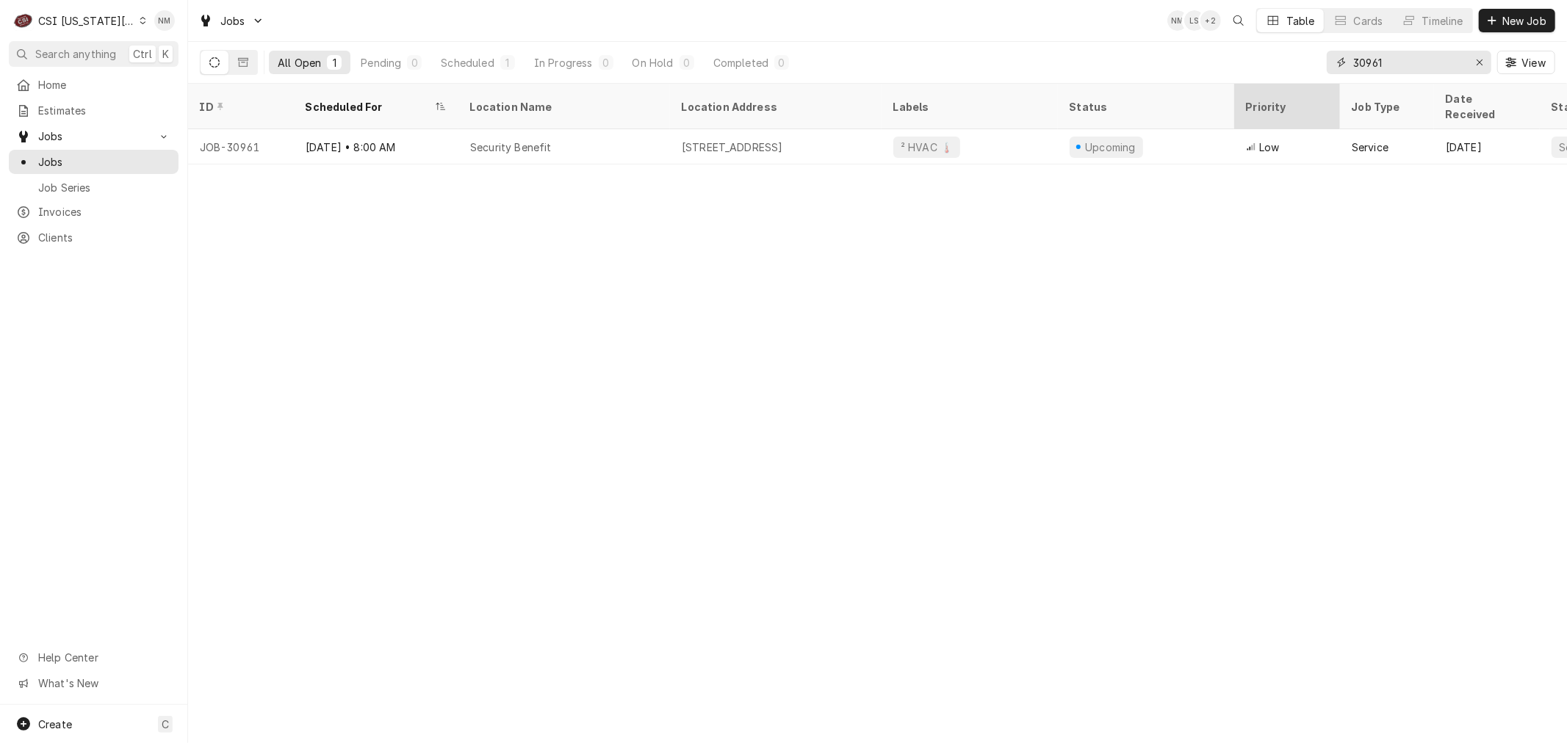
drag, startPoint x: 1418, startPoint y: 66, endPoint x: 1274, endPoint y: 93, distance: 146.4
click at [1274, 93] on div "Jobs NM LS + 2 Table Cards Timeline New Job All Open 1 Pending 0 Scheduled 1 In…" at bounding box center [877, 371] width 1379 height 743
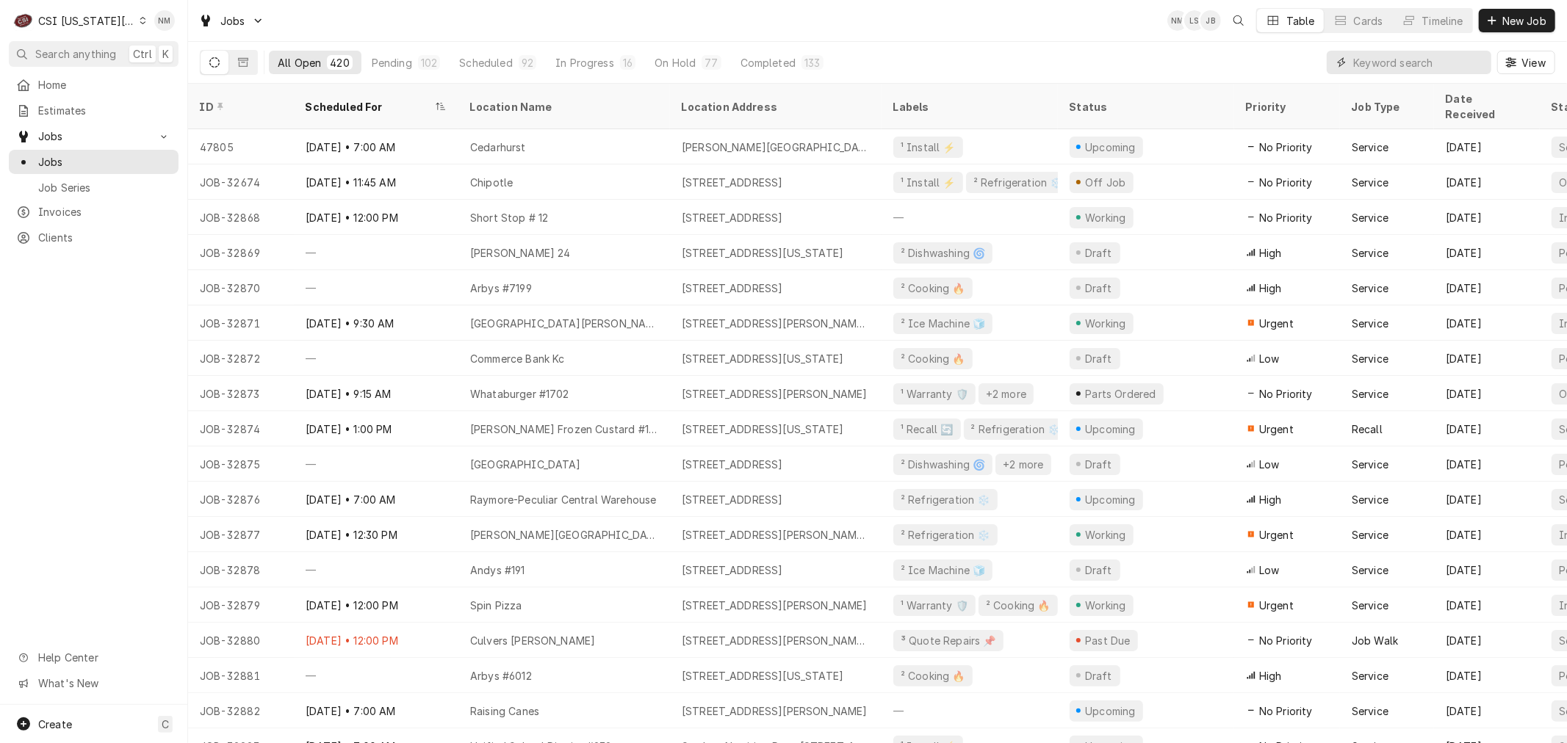
click at [1427, 66] on input "Dynamic Content Wrapper" at bounding box center [1418, 63] width 131 height 24
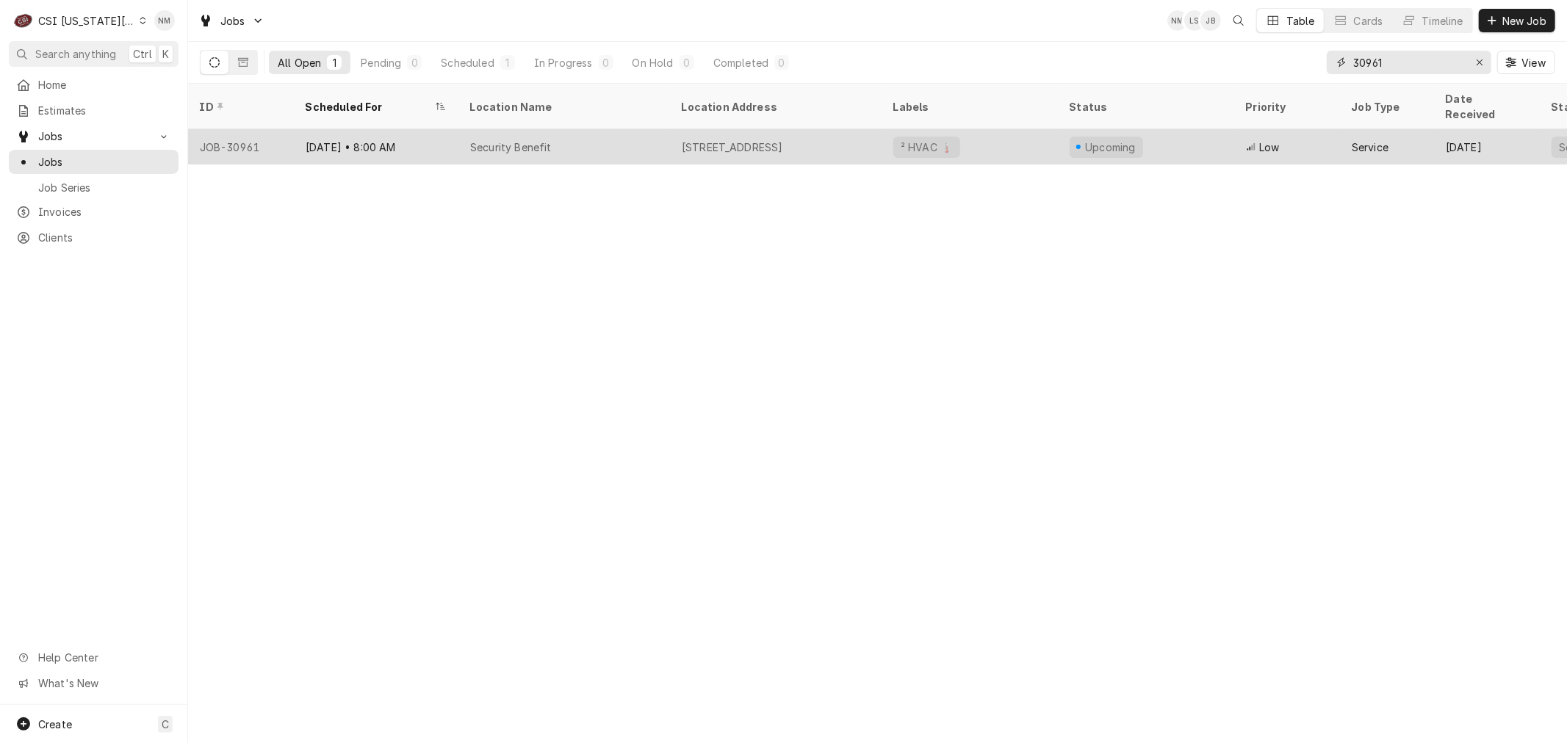
type input "30961"
click at [610, 135] on div "Security Benefit" at bounding box center [564, 146] width 212 height 35
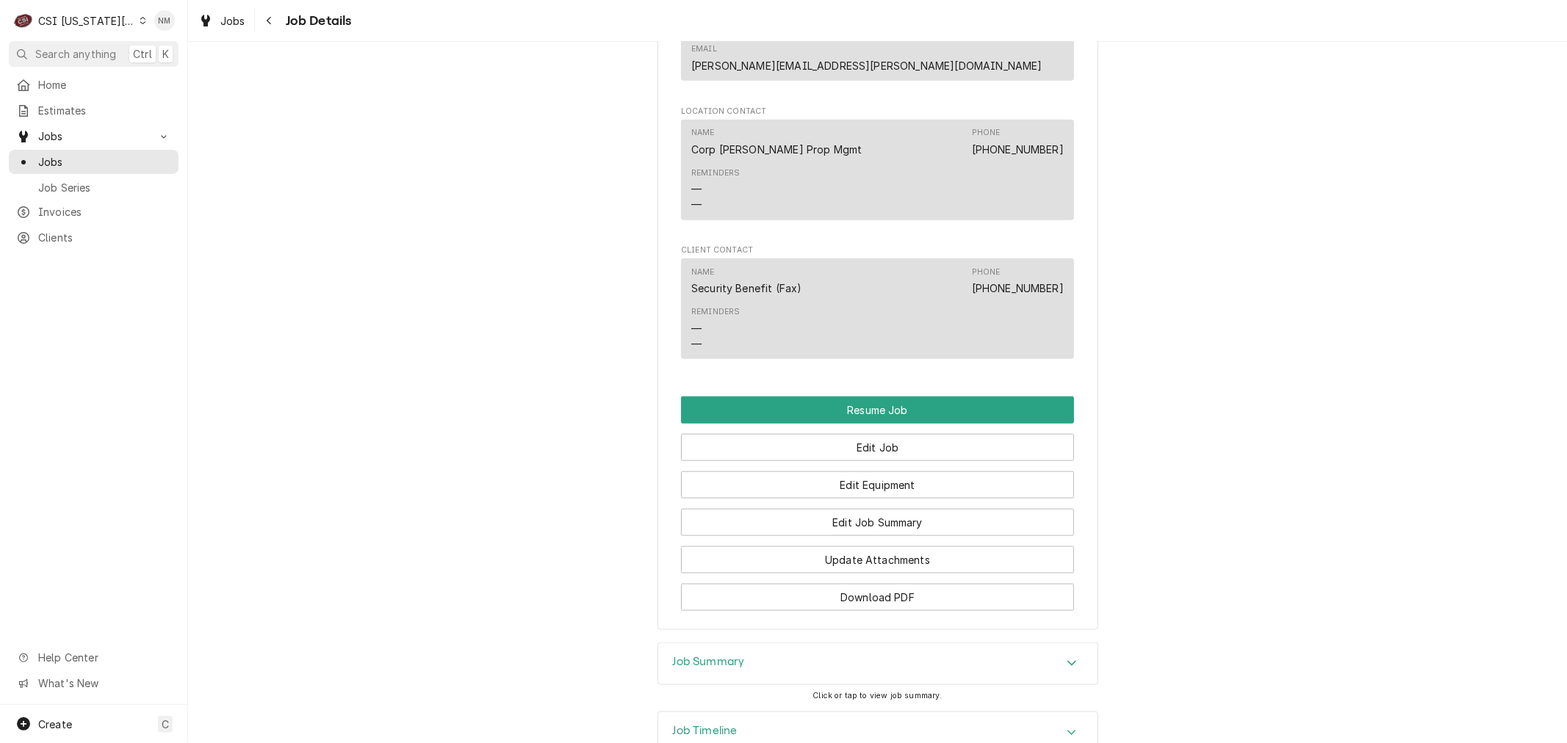
scroll to position [1224, 0]
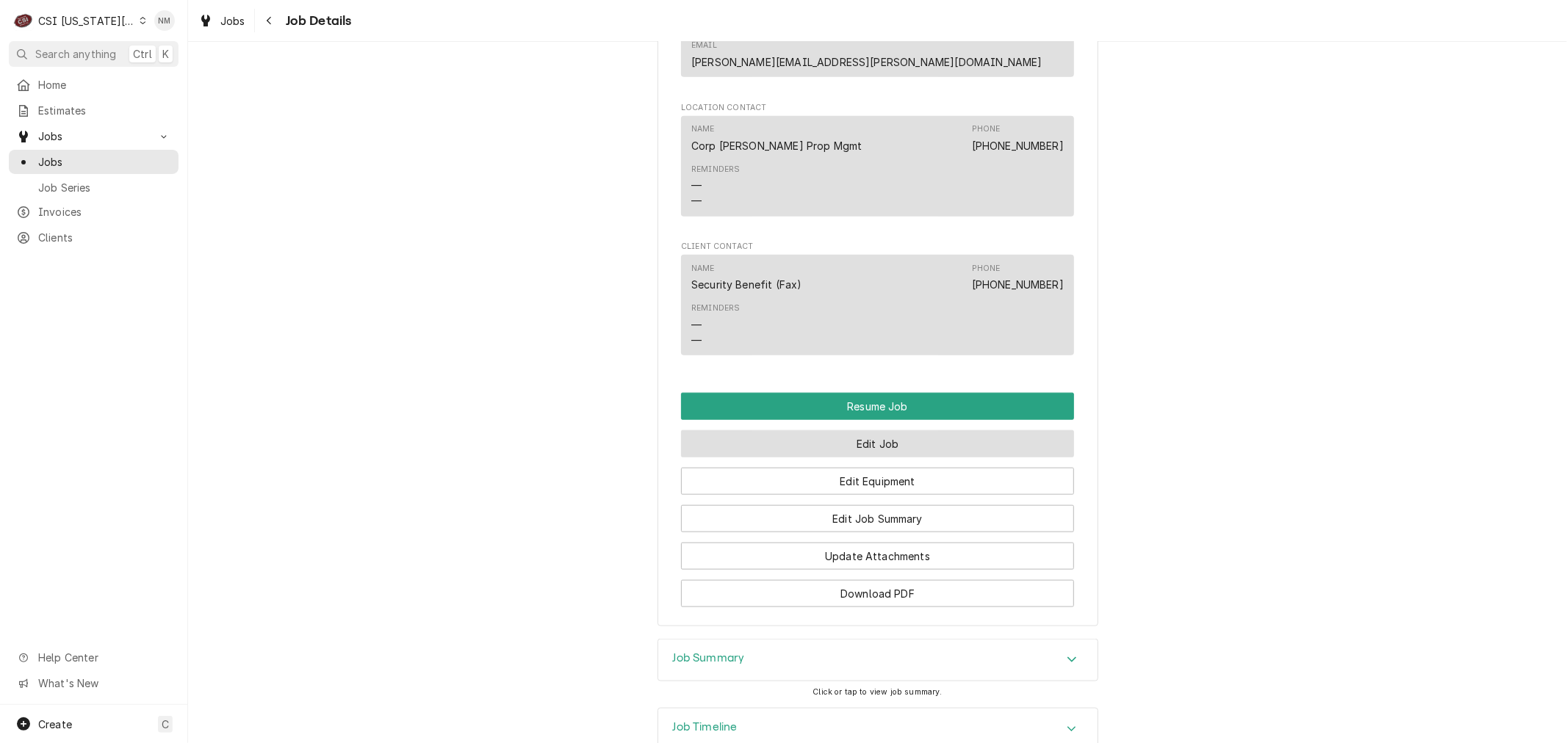
click at [854, 430] on button "Edit Job" at bounding box center [877, 443] width 393 height 27
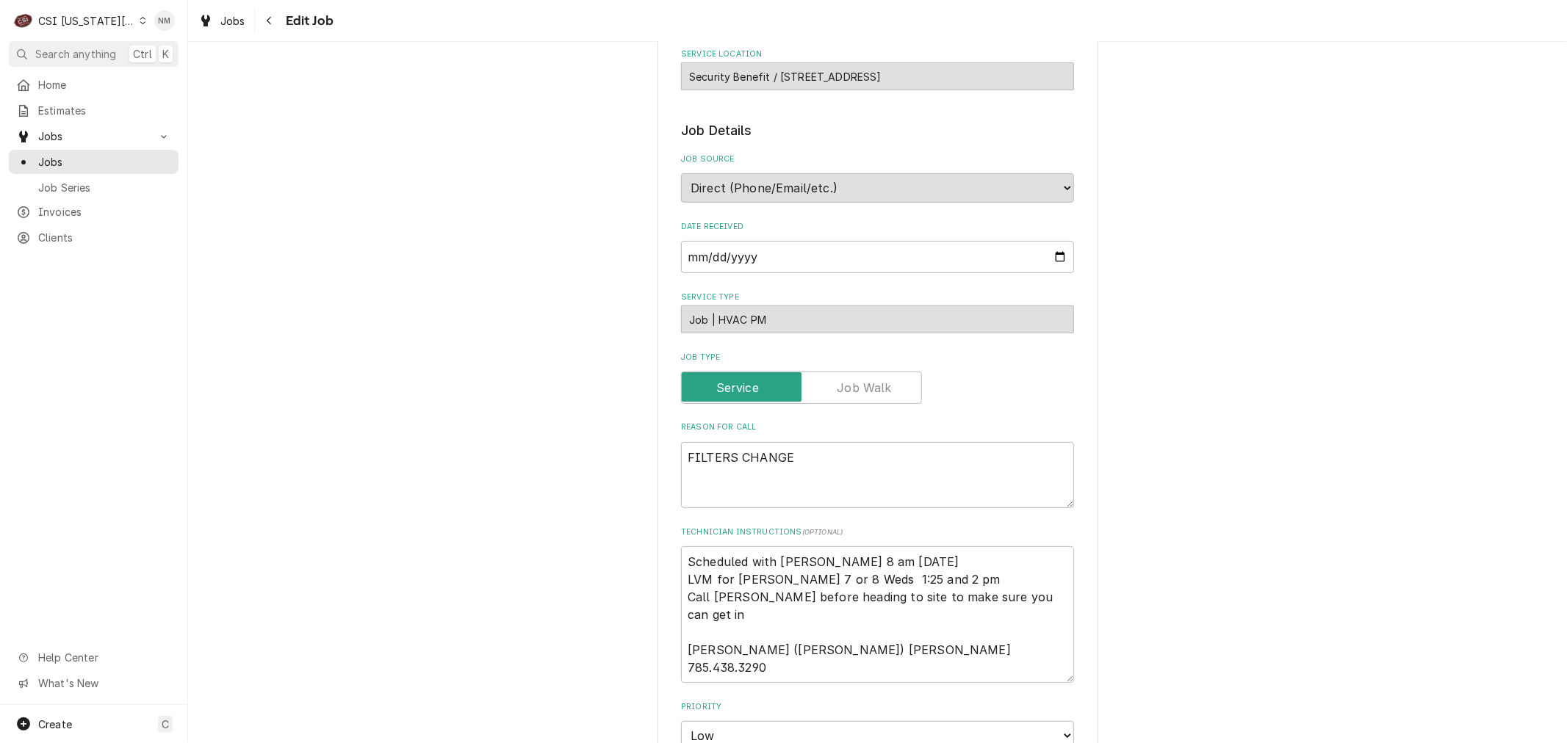
scroll to position [245, 0]
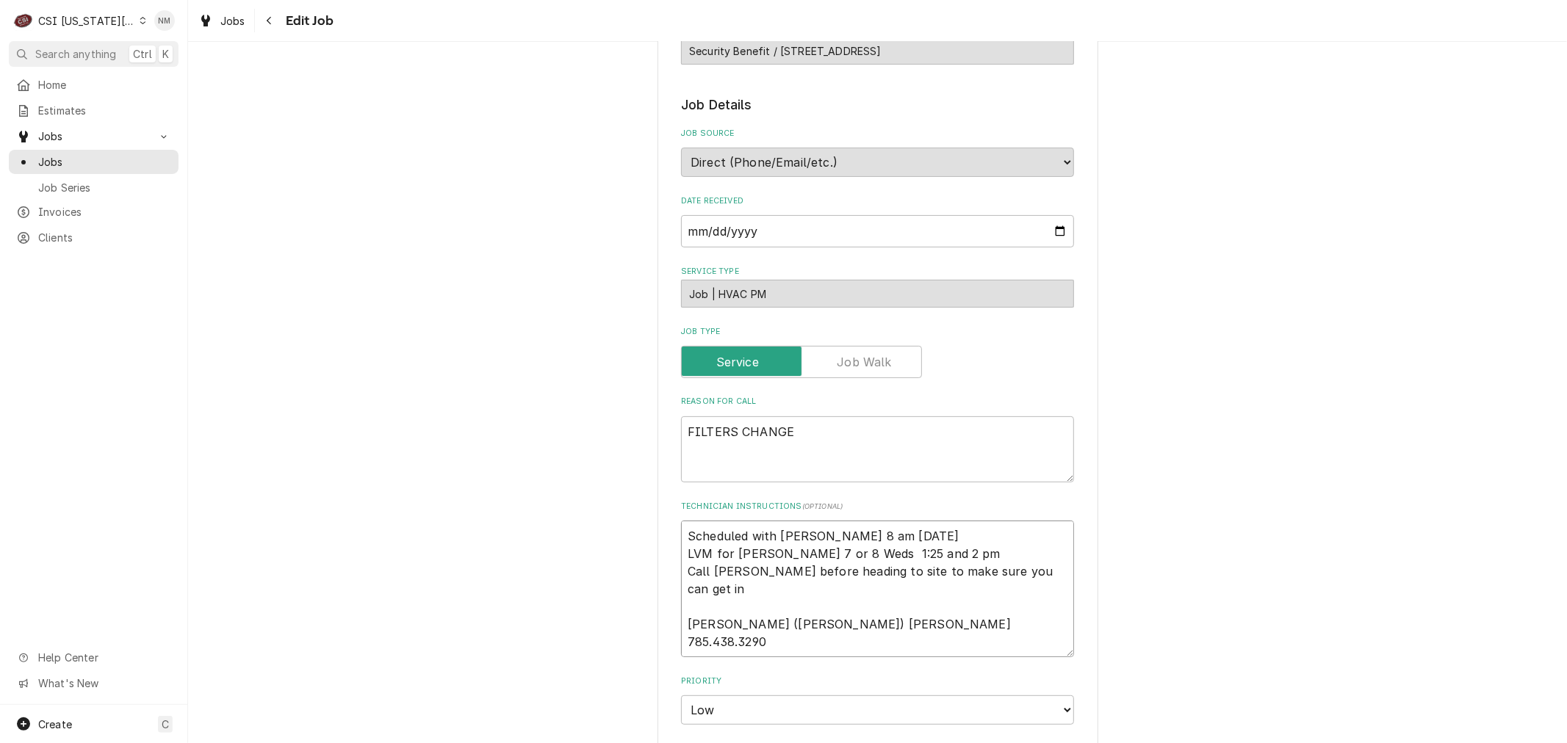
drag, startPoint x: 903, startPoint y: 533, endPoint x: 644, endPoint y: 537, distance: 259.3
click at [644, 537] on div "Use the fields below to edit this job: Client Details Client SECURITY BENEFIT C…" at bounding box center [877, 599] width 1379 height 1573
type textarea "x"
type textarea "M LVM for Tina 7 or 8 Weds 1:25 and 2 pm Call Tina before heading to site to ma…"
type textarea "x"
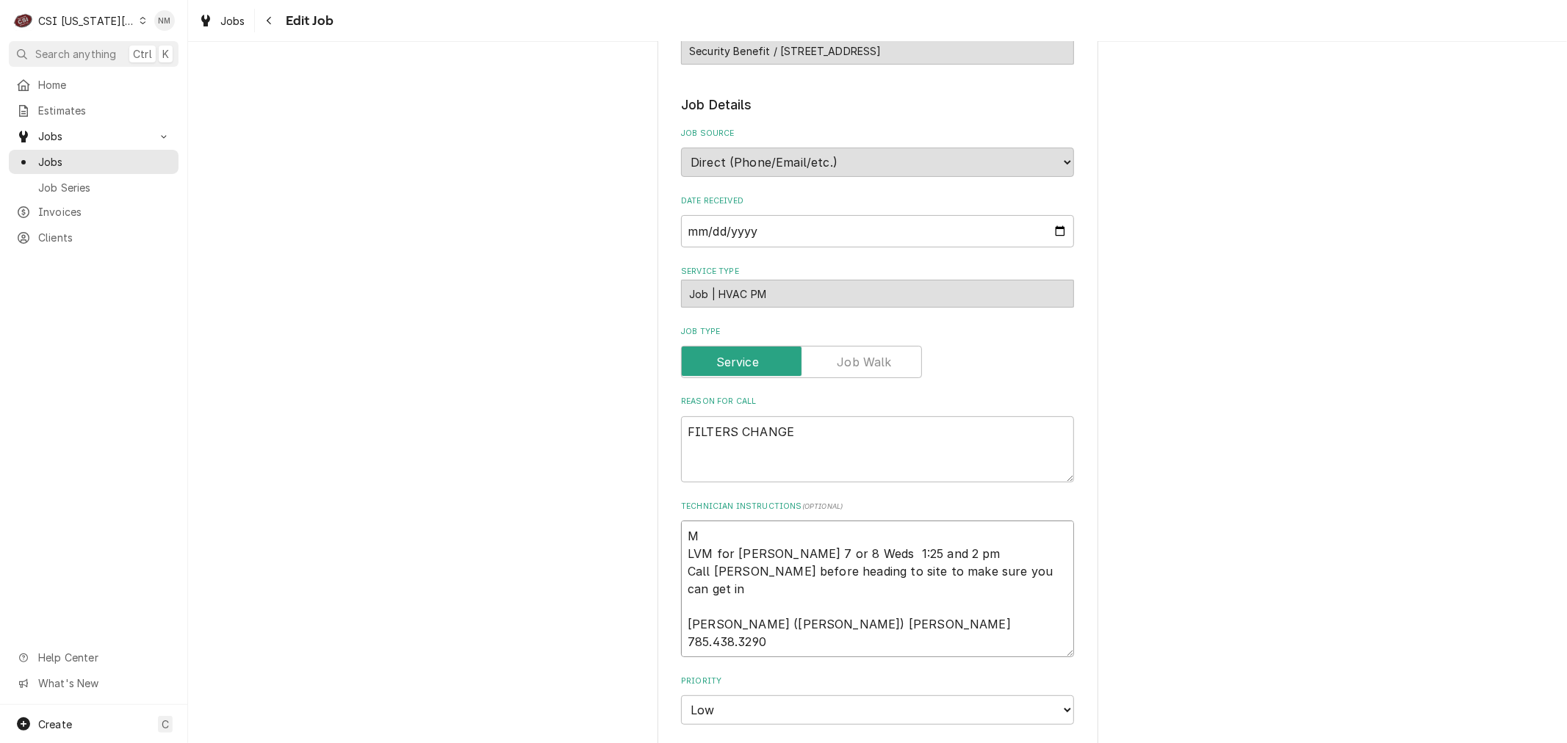
type textarea "Mo LVM for Tina 7 or 8 Weds 1:25 and 2 pm Call Tina before heading to site to m…"
type textarea "x"
type textarea "Mon LVM for Tina 7 or 8 Weds 1:25 and 2 pm Call Tina before heading to site to …"
type textarea "x"
type textarea "Mond LVM for Tina 7 or 8 Weds 1:25 and 2 pm Call Tina before heading to site to…"
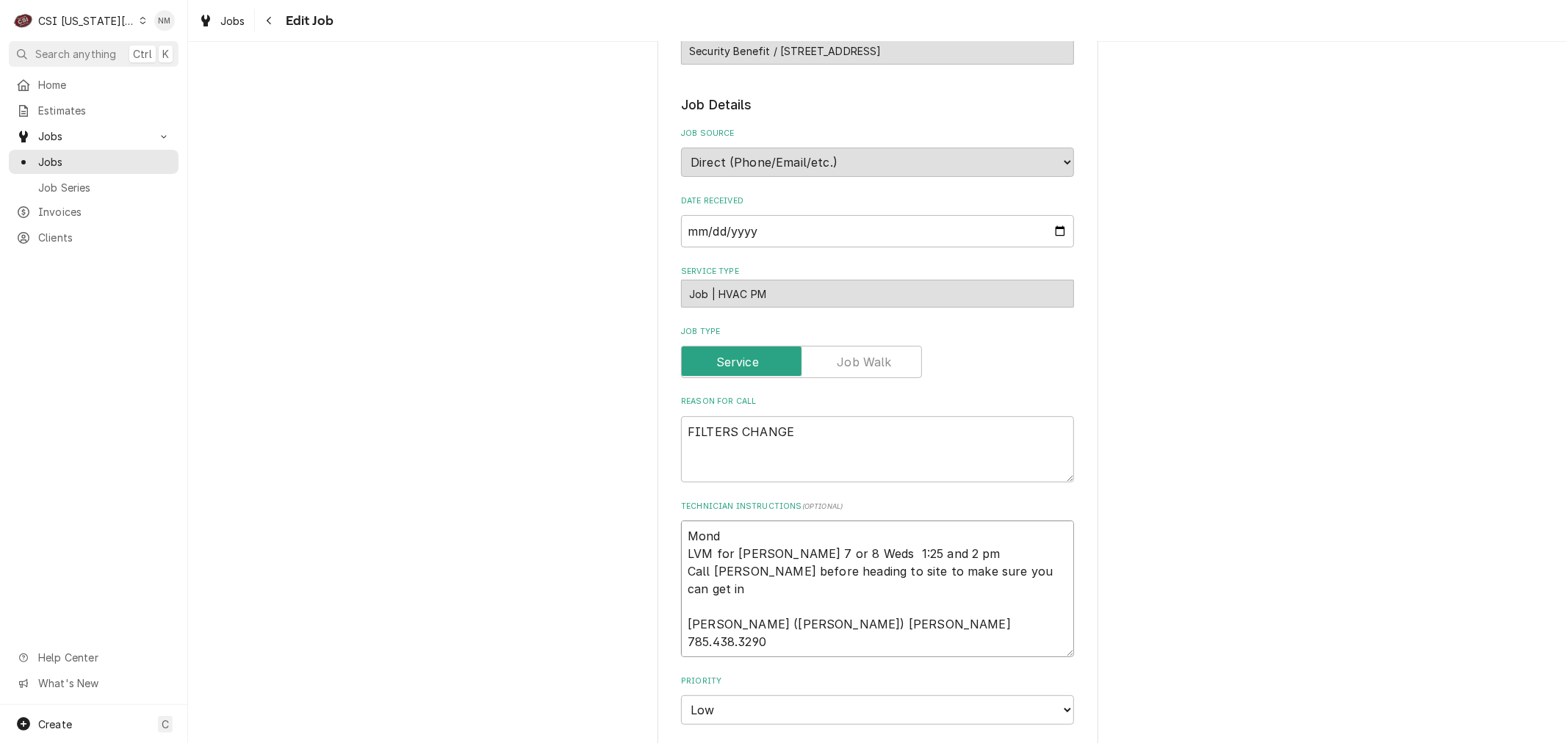
type textarea "x"
type textarea "Monda LVM for Tina 7 or 8 Weds 1:25 and 2 pm Call Tina before heading to site t…"
type textarea "x"
type textarea "Monday LVM for Tina 7 or 8 Weds 1:25 and 2 pm Call Tina before heading to site …"
type textarea "x"
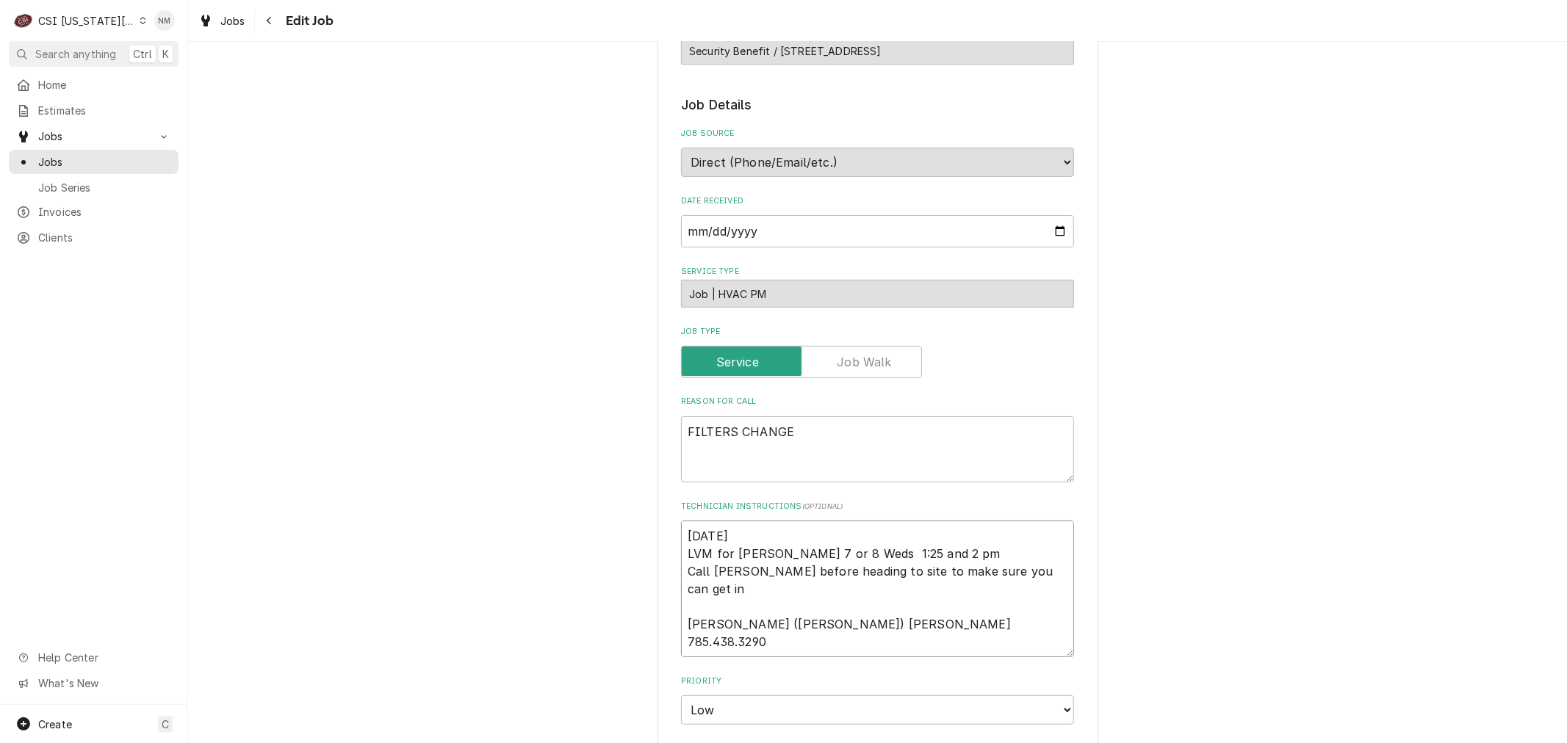
type textarea "Mondays LVM for Tina 7 or 8 Weds 1:25 and 2 pm Call Tina before heading to site…"
type textarea "x"
type textarea "Mondays LVM for Tina 7 or 8 Weds 1:25 and 2 pm Call Tina before heading to site…"
type textarea "x"
type textarea "Mondays a LVM for Tina 7 or 8 Weds 1:25 and 2 pm Call Tina before heading to si…"
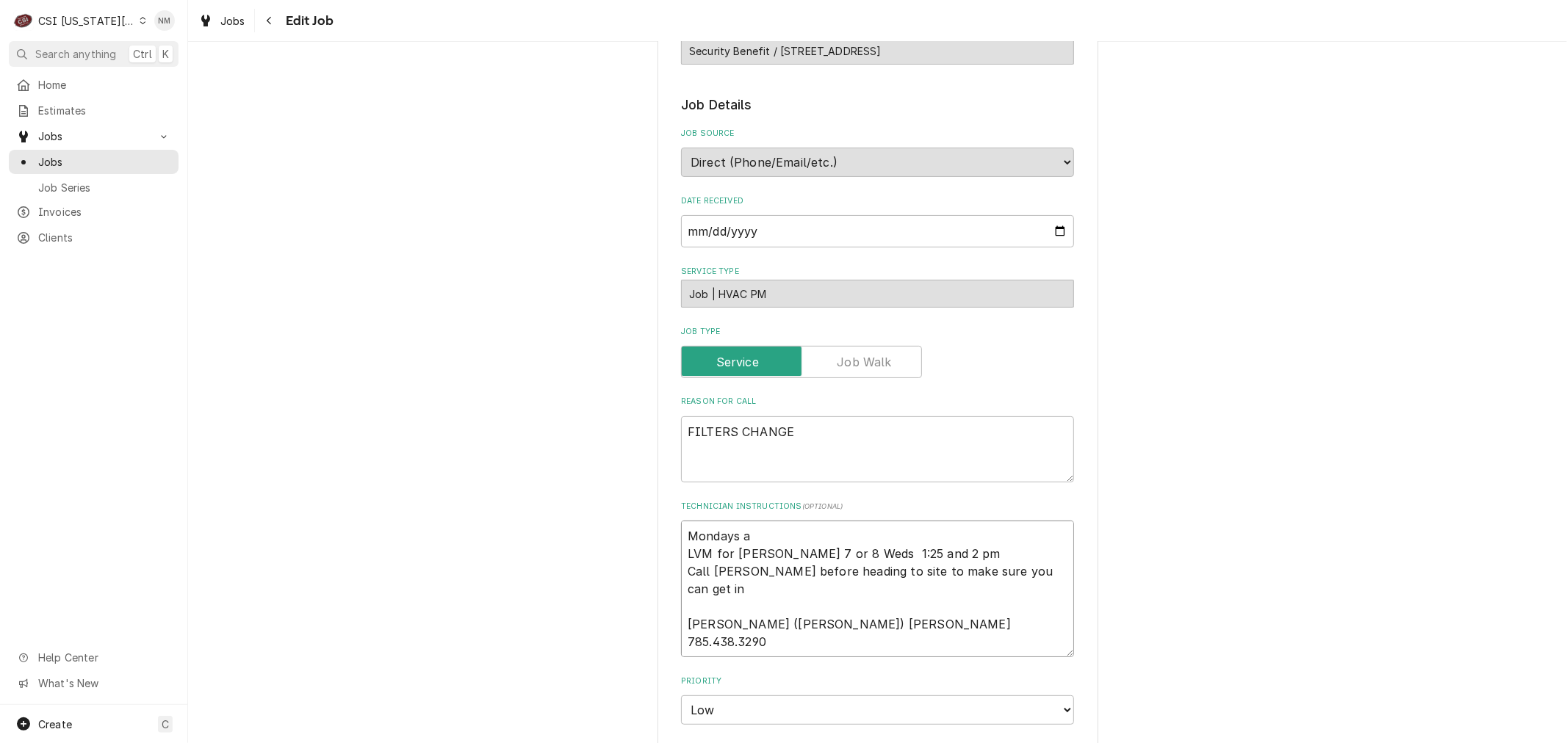
type textarea "x"
type textarea "Mondays ar LVM for Tina 7 or 8 Weds 1:25 and 2 pm Call Tina before heading to s…"
type textarea "x"
type textarea "Mondays are LVM for Tina 7 or 8 Weds 1:25 and 2 pm Call Tina before heading to …"
type textarea "x"
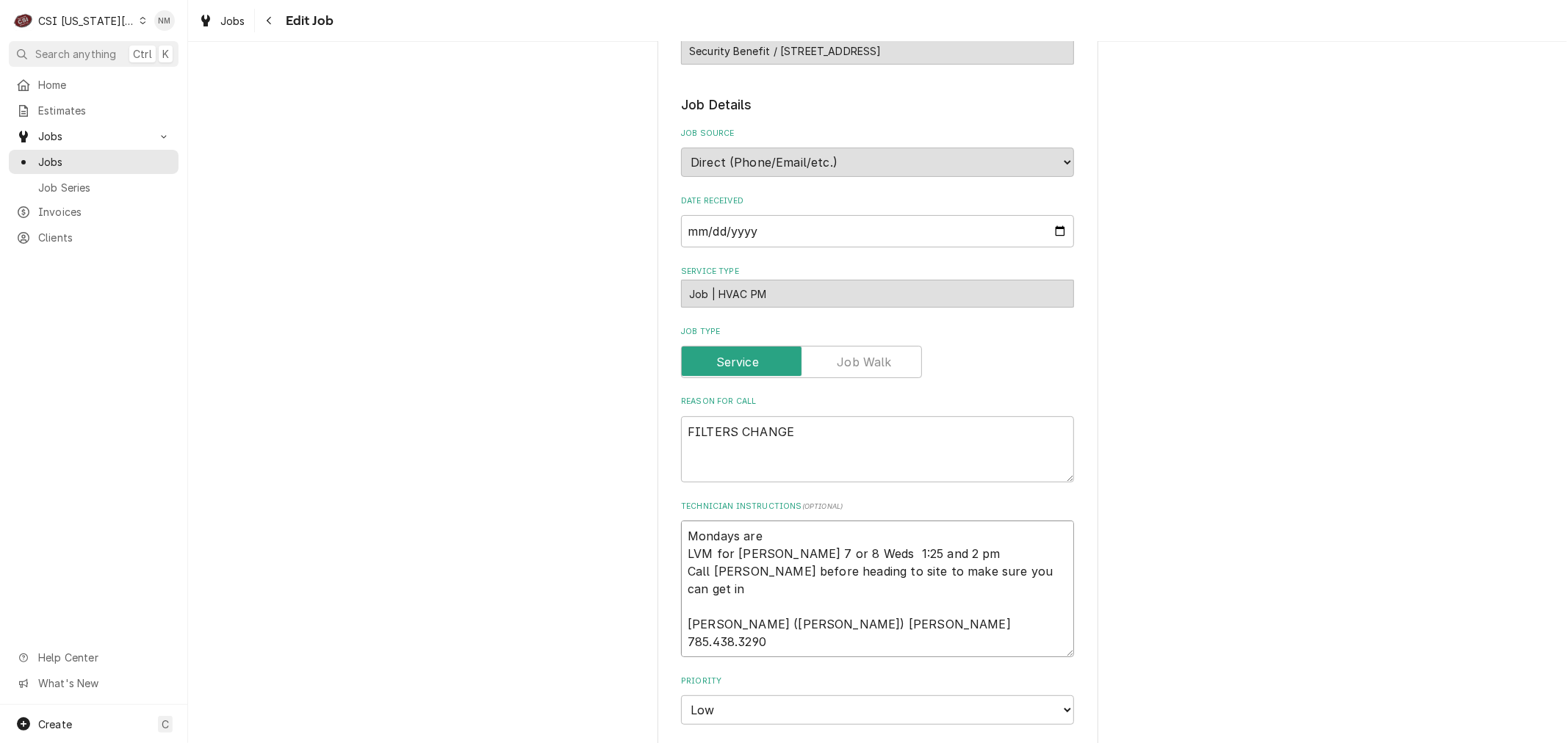
type textarea "Mondays are LVM for Tina 7 or 8 Weds 1:25 and 2 pm Call Tina before heading to …"
type textarea "x"
type textarea "Mondays are n LVM for Tina 7 or 8 Weds 1:25 and 2 pm Call Tina before heading t…"
type textarea "x"
type textarea "Mondays are no LVM for Tina 7 or 8 Weds 1:25 and 2 pm Call Tina before heading …"
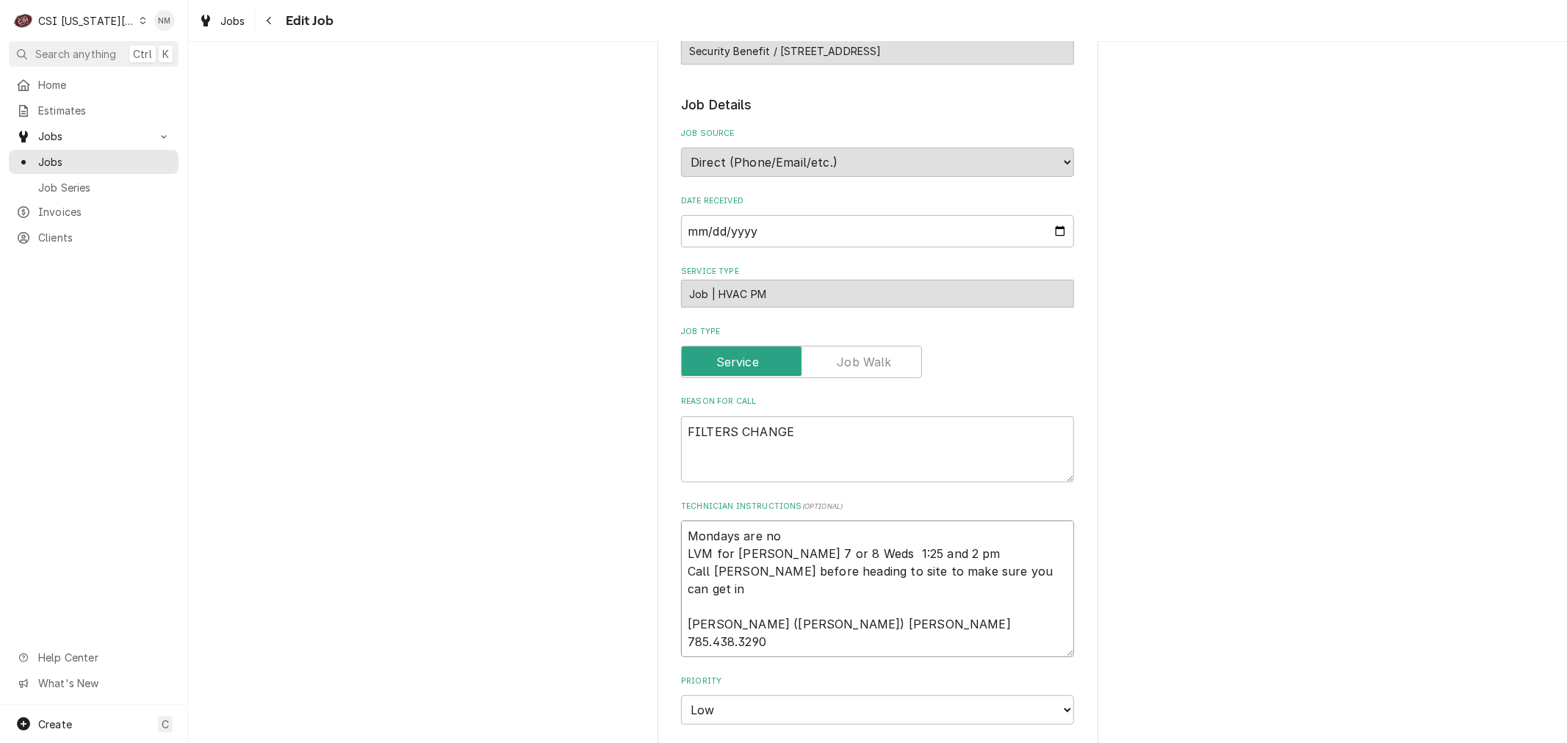
type textarea "x"
type textarea "Mondays are not LVM for Tina 7 or 8 Weds 1:25 and 2 pm Call Tina before heading…"
type textarea "x"
type textarea "Mondays are not LVM for Tina 7 or 8 Weds 1:25 and 2 pm Call Tina before heading…"
type textarea "x"
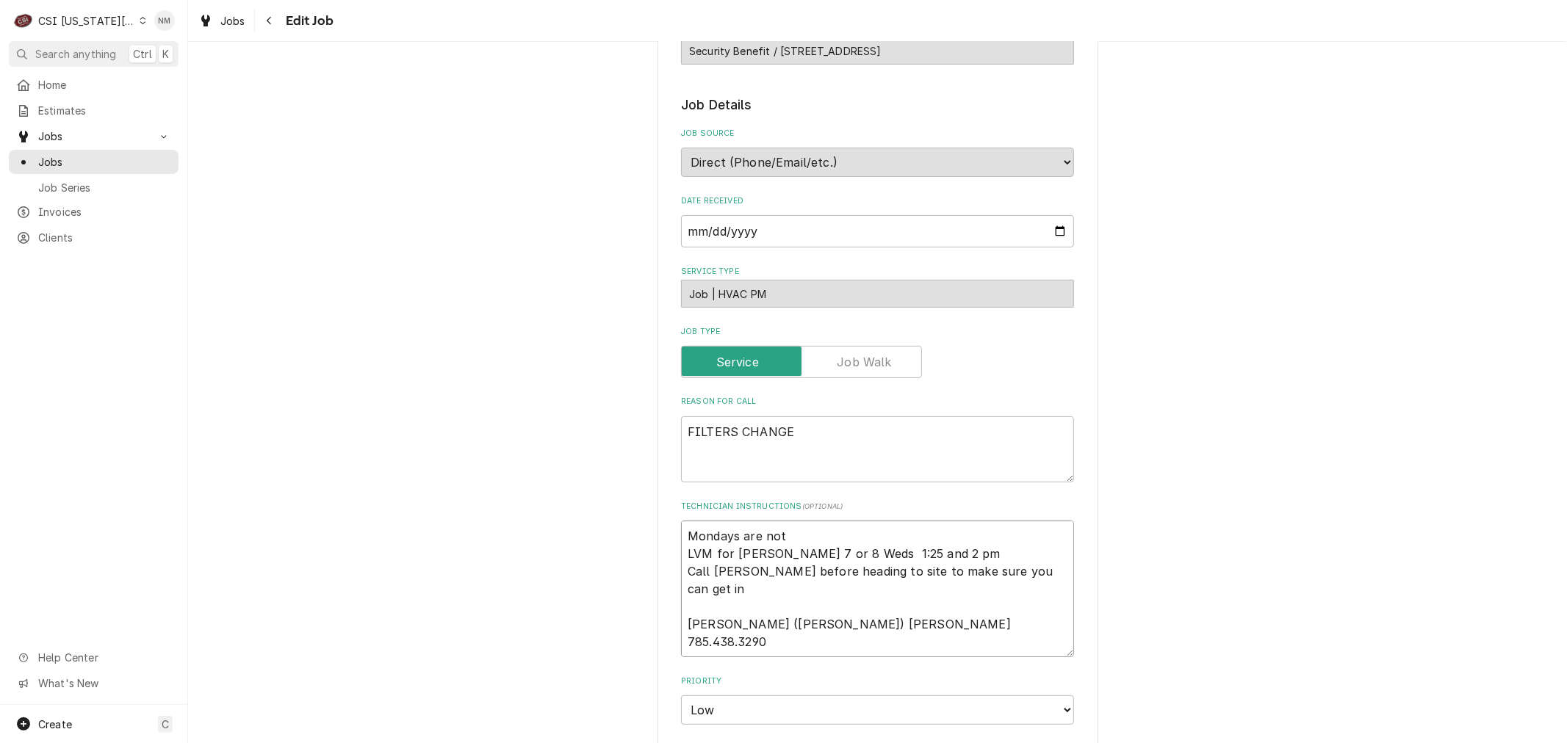
type textarea "Mondays are not g LVM for Tina 7 or 8 Weds 1:25 and 2 pm Call Tina before headi…"
type textarea "x"
type textarea "Mondays are not go LVM for Tina 7 or 8 Weds 1:25 and 2 pm Call Tina before head…"
type textarea "x"
type textarea "Mondays are not goo LVM for Tina 7 or 8 Weds 1:25 and 2 pm Call Tina before hea…"
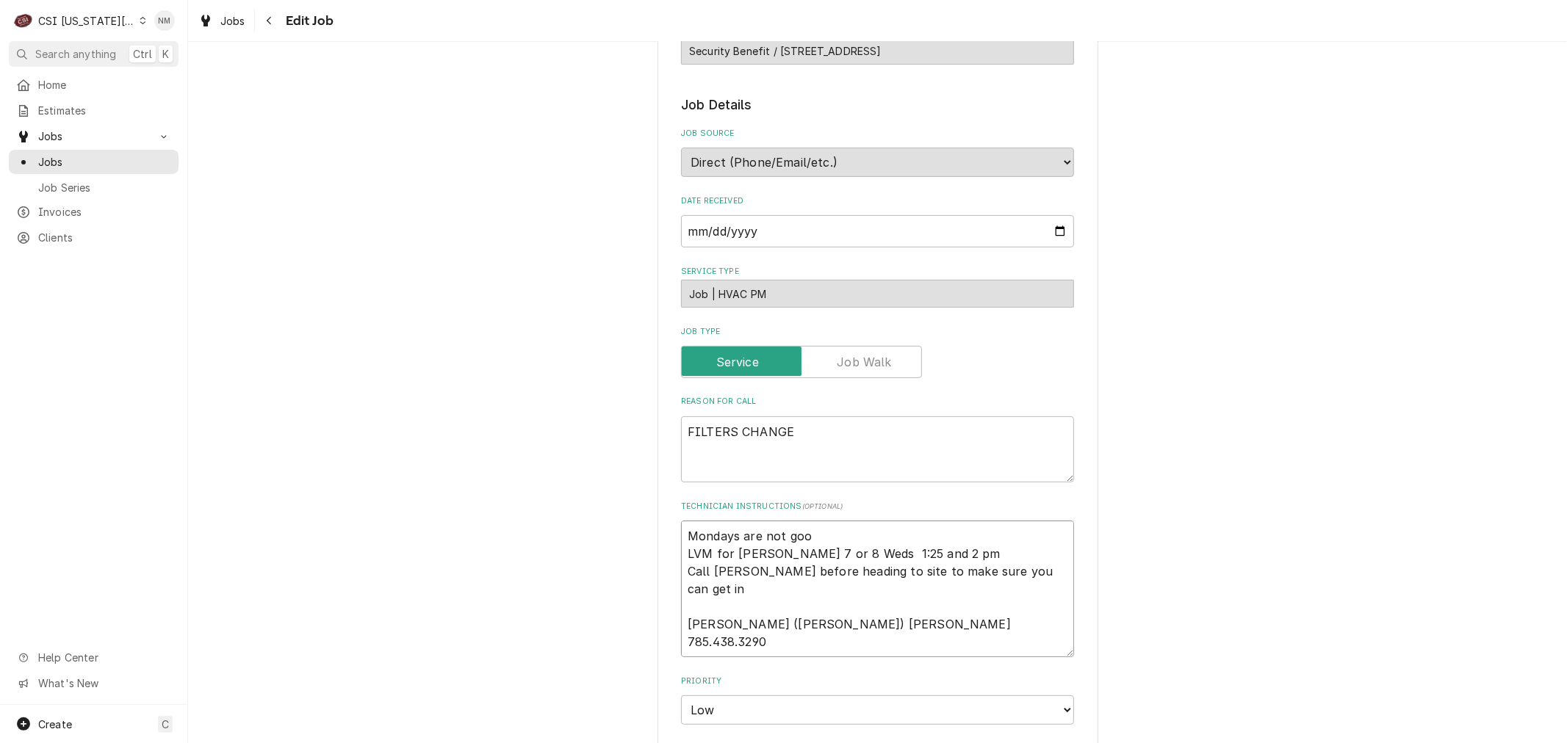
type textarea "x"
type textarea "Mondays are not good LVM for Tina 7 or 8 Weds 1:25 and 2 pm Call Tina before he…"
type textarea "x"
type textarea "Mondays are not good LVM for Tina 7 or 8 Weds 1:25 and 2 pm Call Tina before he…"
type textarea "x"
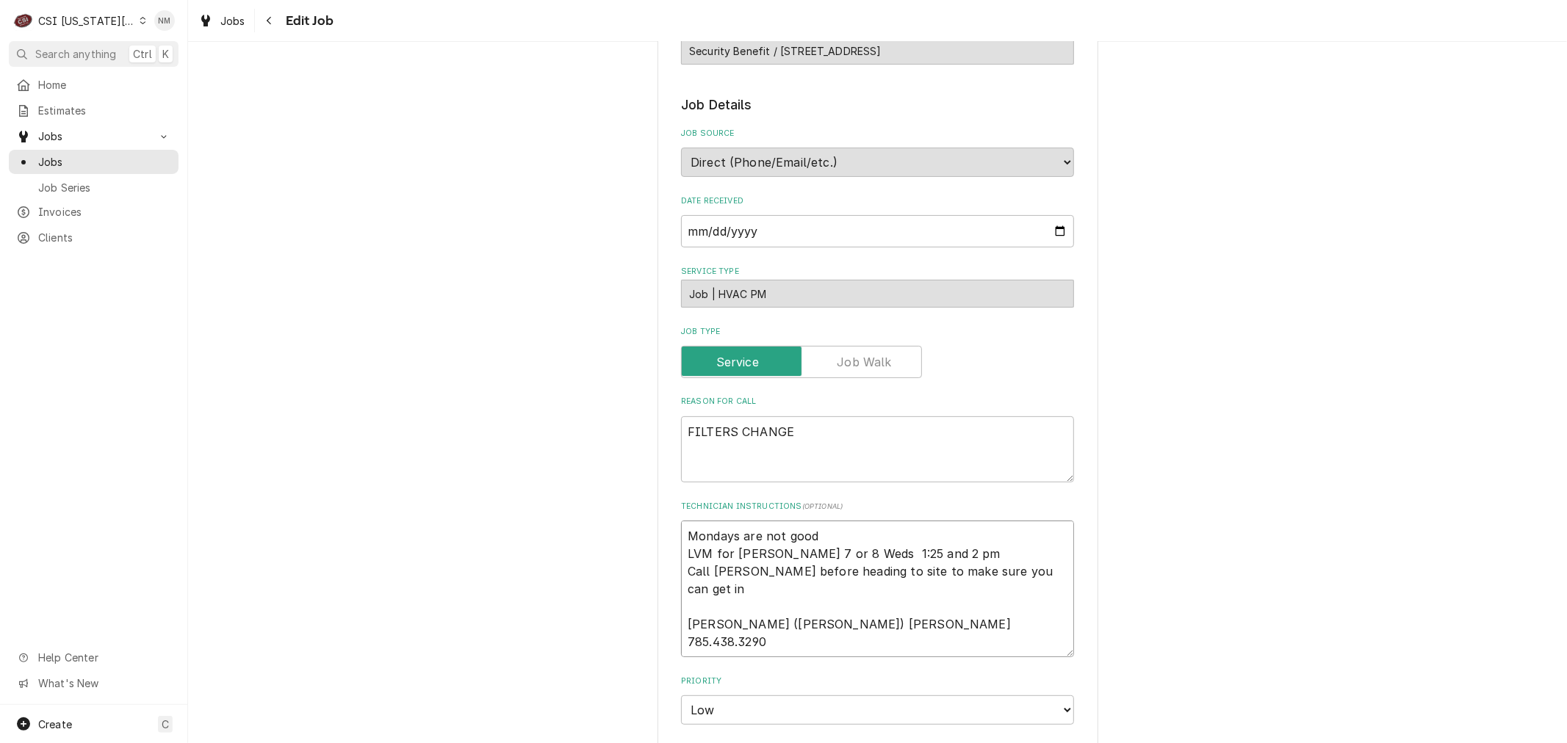
type textarea "Mondays are not good T LVM for Tina 7 or 8 Weds 1:25 and 2 pm Call Tina before …"
type textarea "x"
type textarea "Mondays are not good Tu LVM for Tina 7 or 8 Weds 1:25 and 2 pm Call Tina before…"
type textarea "x"
type textarea "Mondays are not good Tue LVM for Tina 7 or 8 Weds 1:25 and 2 pm Call Tina befor…"
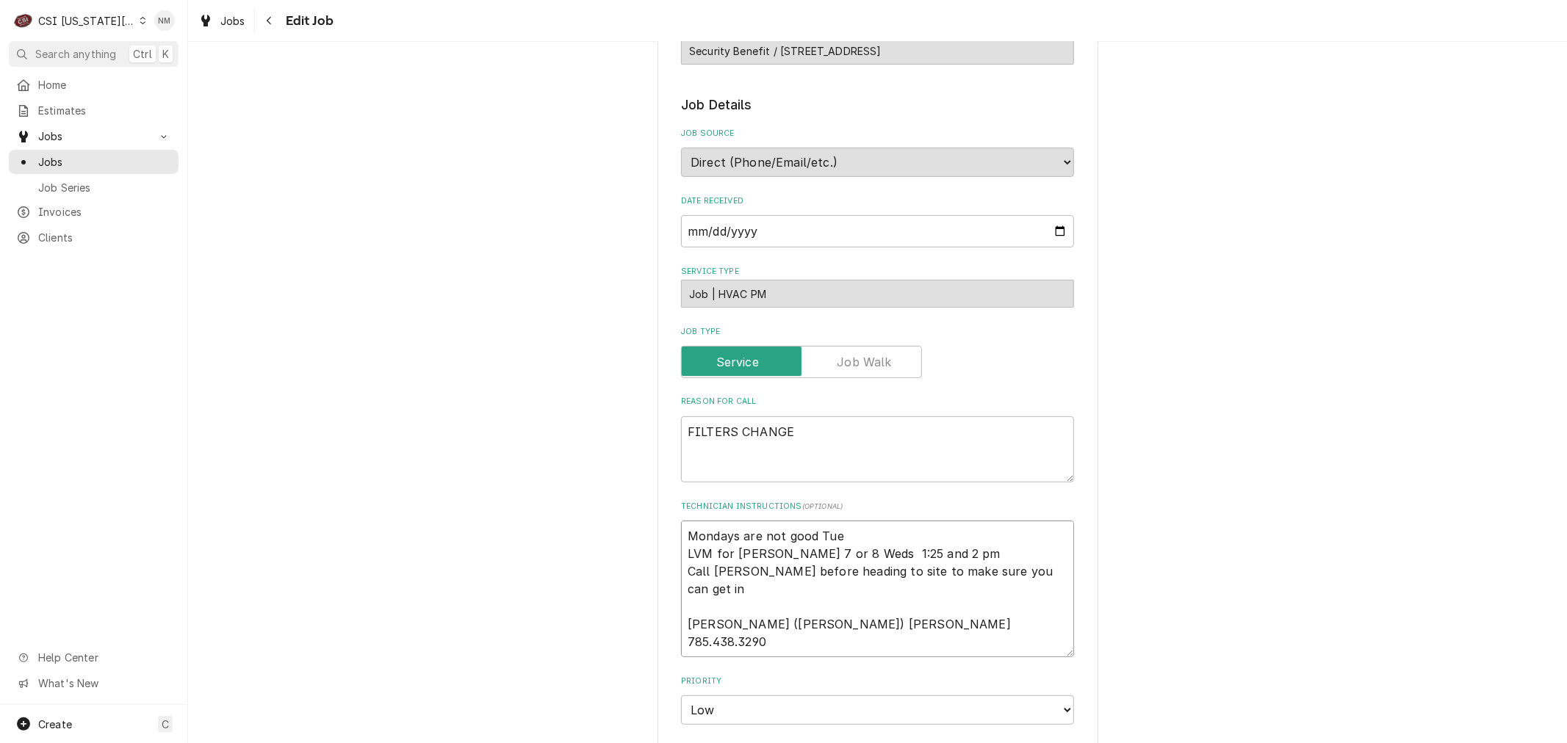
type textarea "x"
type textarea "Mondays are not good Tues LVM for Tina 7 or 8 Weds 1:25 and 2 pm Call Tina befo…"
type textarea "x"
type textarea "Mondays are not good Tues LVM for Tina 7 or 8 Weds 1:25 and 2 pm Call Tina befo…"
type textarea "x"
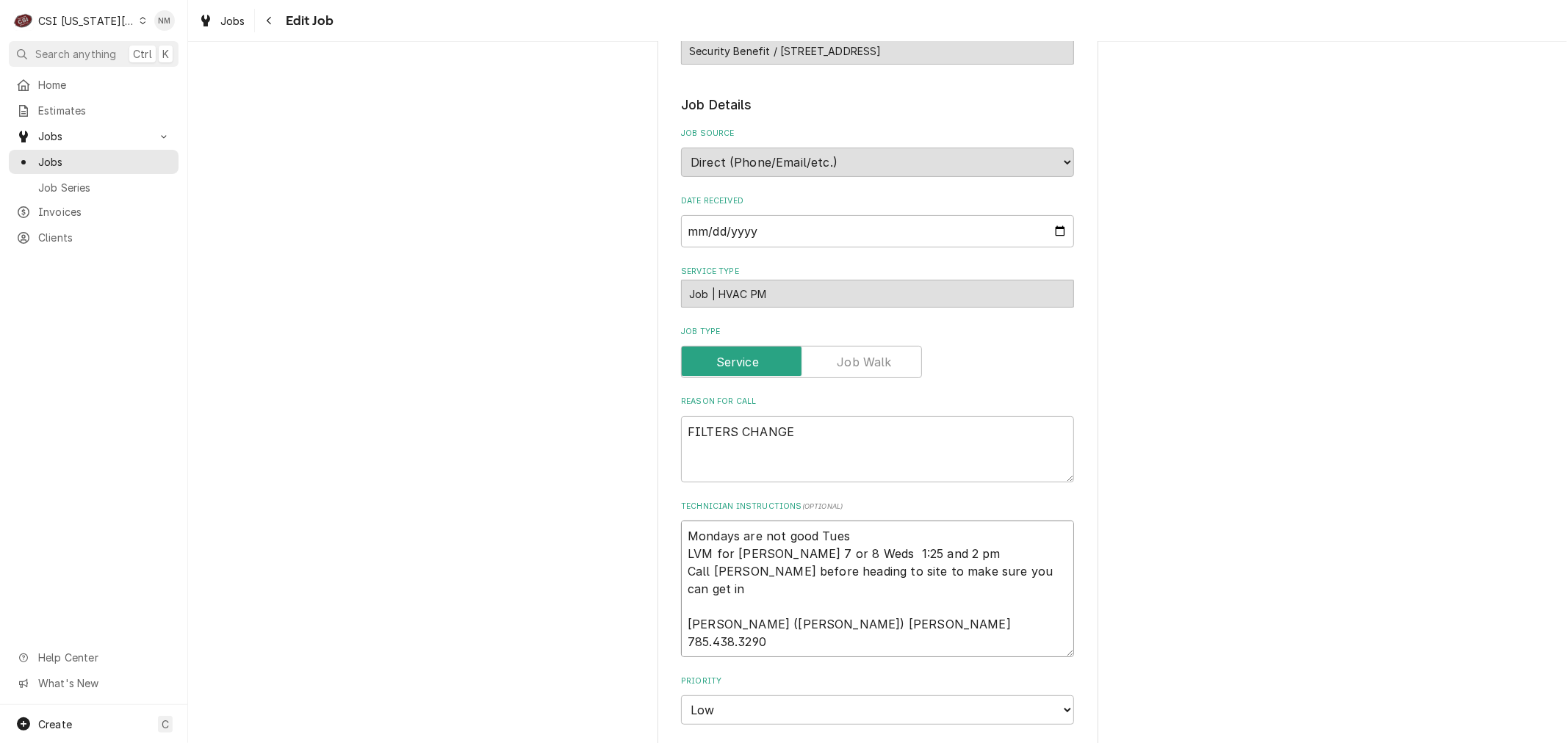
type textarea "Mondays are not good Tues W LVM for Tina 7 or 8 Weds 1:25 and 2 pm Call Tina be…"
type textarea "x"
type textarea "Mondays are not good Tues We LVM for Tina 7 or 8 Weds 1:25 and 2 pm Call Tina b…"
type textarea "x"
type textarea "Mondays are not good Tues Wed LVM for Tina 7 or 8 Weds 1:25 and 2 pm Call Tina …"
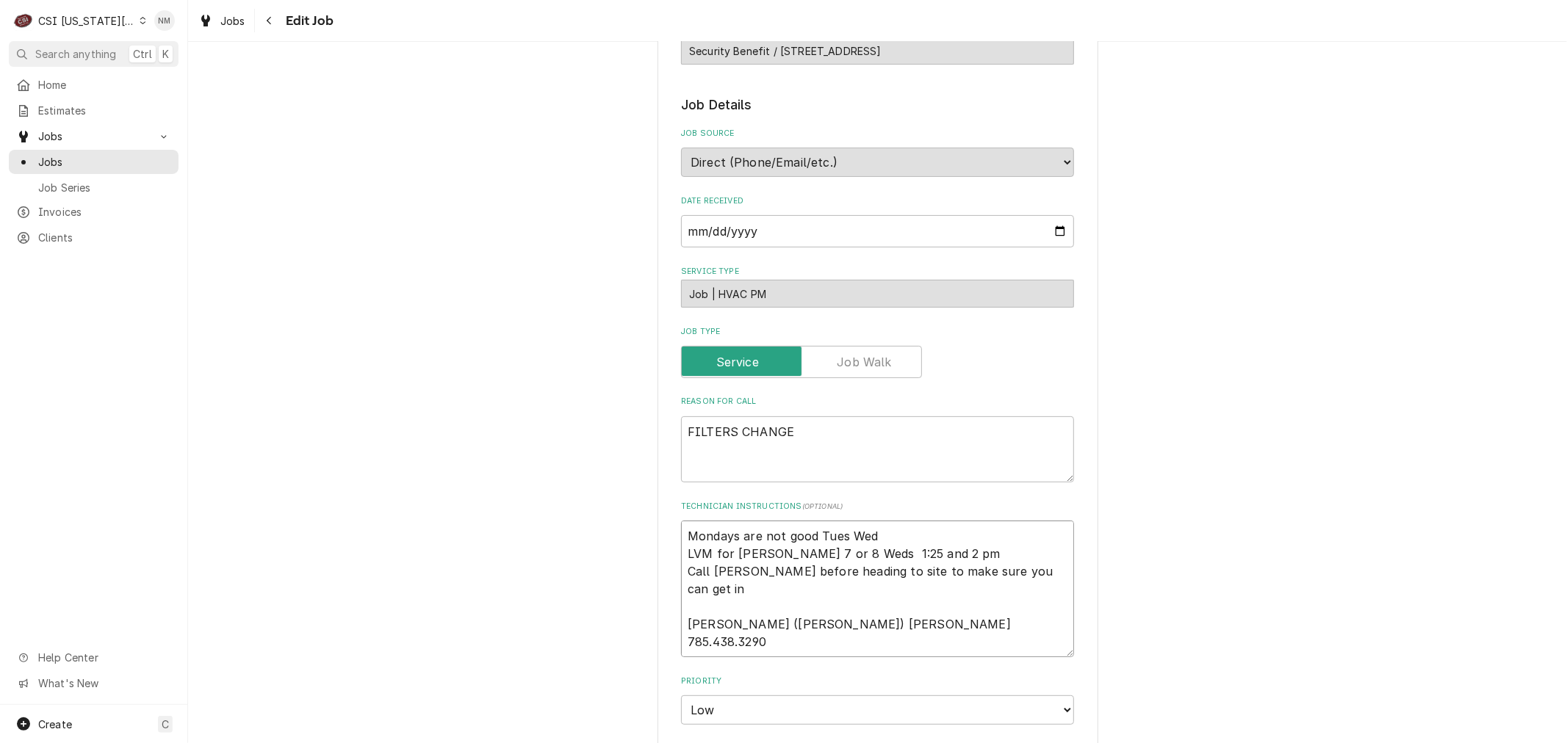
type textarea "x"
type textarea "Mondays are not good Tues Wed LVM for Tina 7 or 8 Weds 1:25 and 2 pm Call Tina …"
type textarea "x"
type textarea "Mondays are not good Tues Wed o LVM for Tina 7 or 8 Weds 1:25 and 2 pm Call Tin…"
type textarea "x"
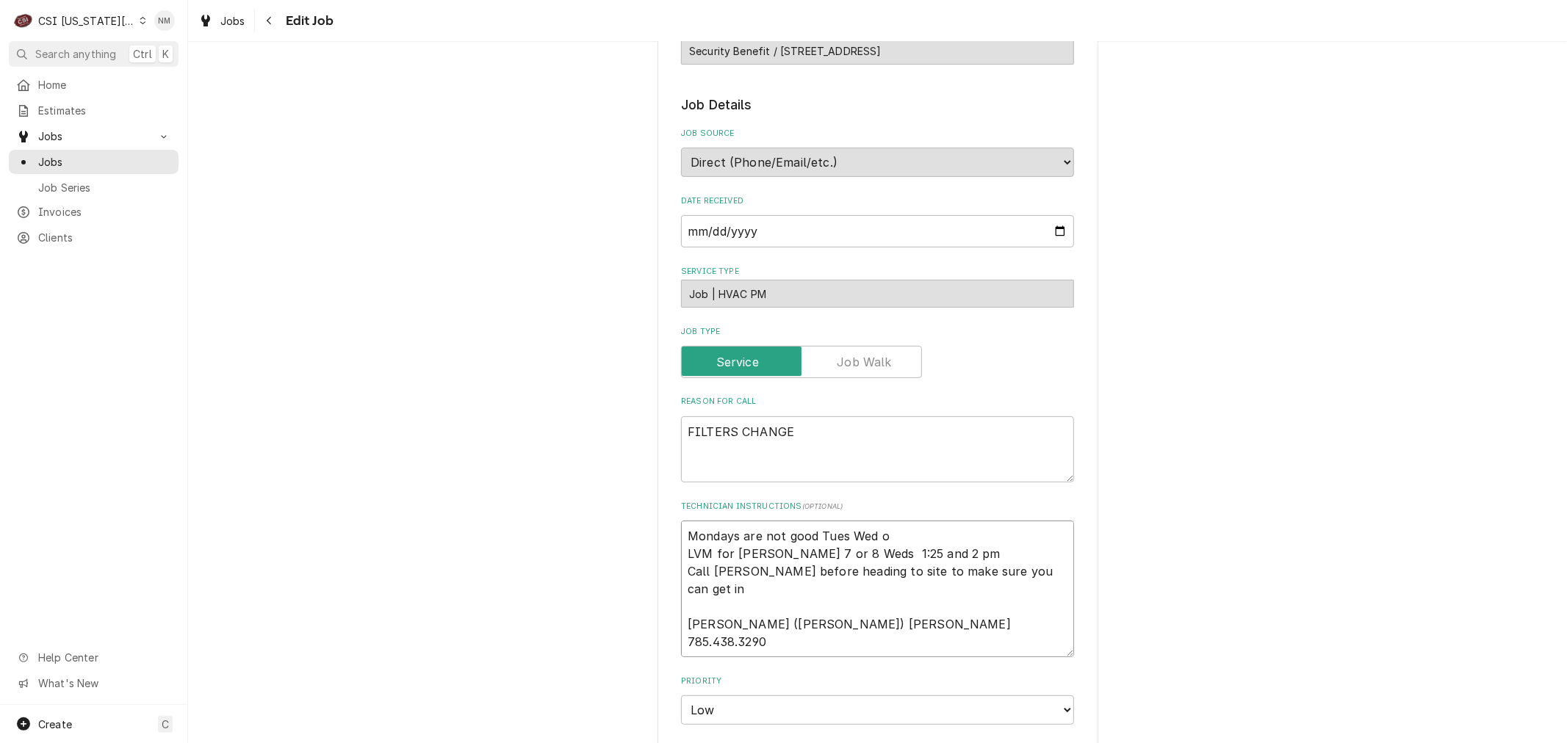
type textarea "Mondays are not good Tues Wed or LVM for Tina 7 or 8 Weds 1:25 and 2 pm Call Ti…"
type textarea "x"
type textarea "Mondays are not good Tues Wed or LVM for Tina 7 or 8 Weds 1:25 and 2 pm Call Ti…"
type textarea "x"
type textarea "Mondays are not good Tues Wed or T LVM for Tina 7 or 8 Weds 1:25 and 2 pm Call …"
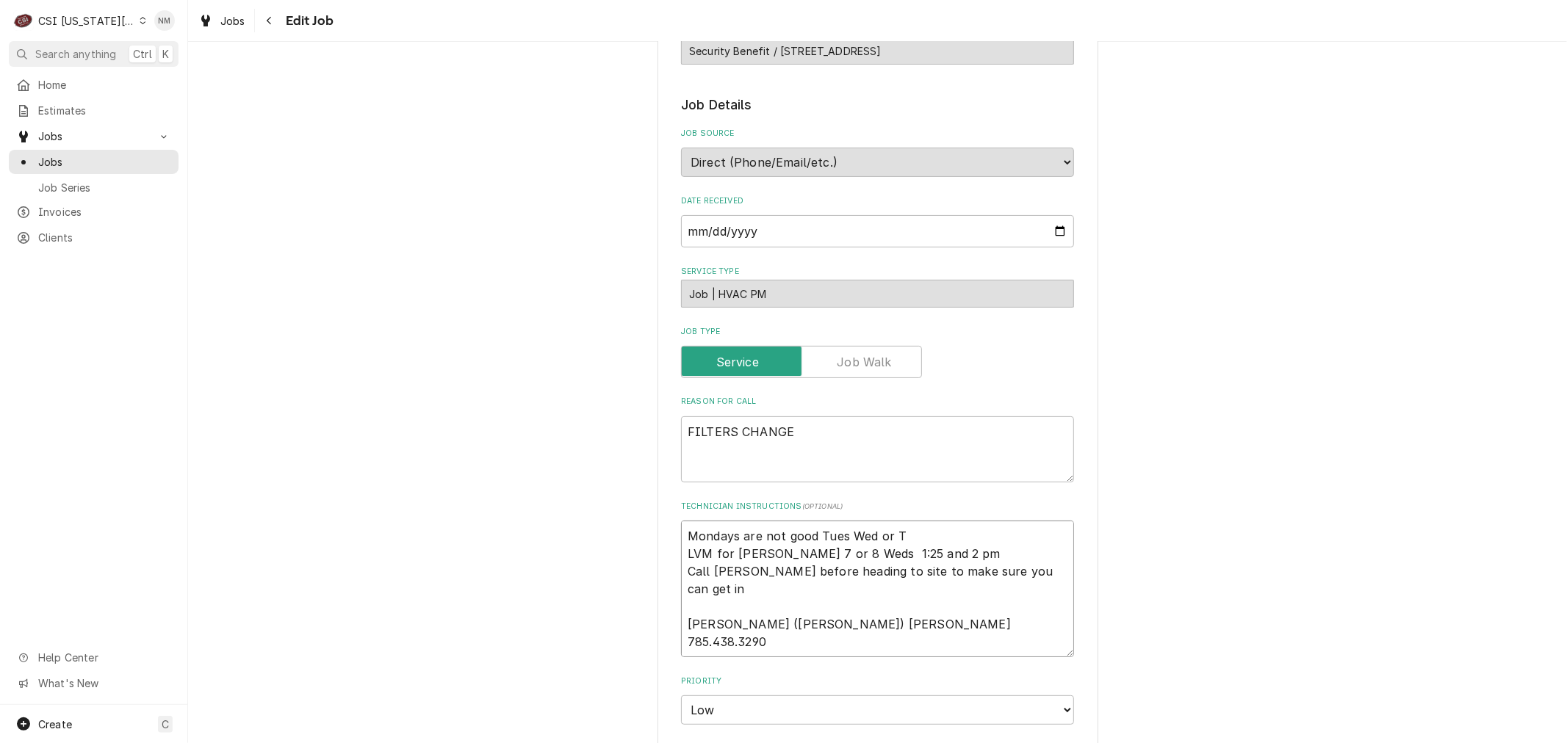
type textarea "x"
type textarea "Mondays are not good Tues Wed or Th LVM for Tina 7 or 8 Weds 1:25 and 2 pm Call…"
type textarea "x"
type textarea "Mondays are not good Tues Wed or Thu LVM for Tina 7 or 8 Weds 1:25 and 2 pm Cal…"
type textarea "x"
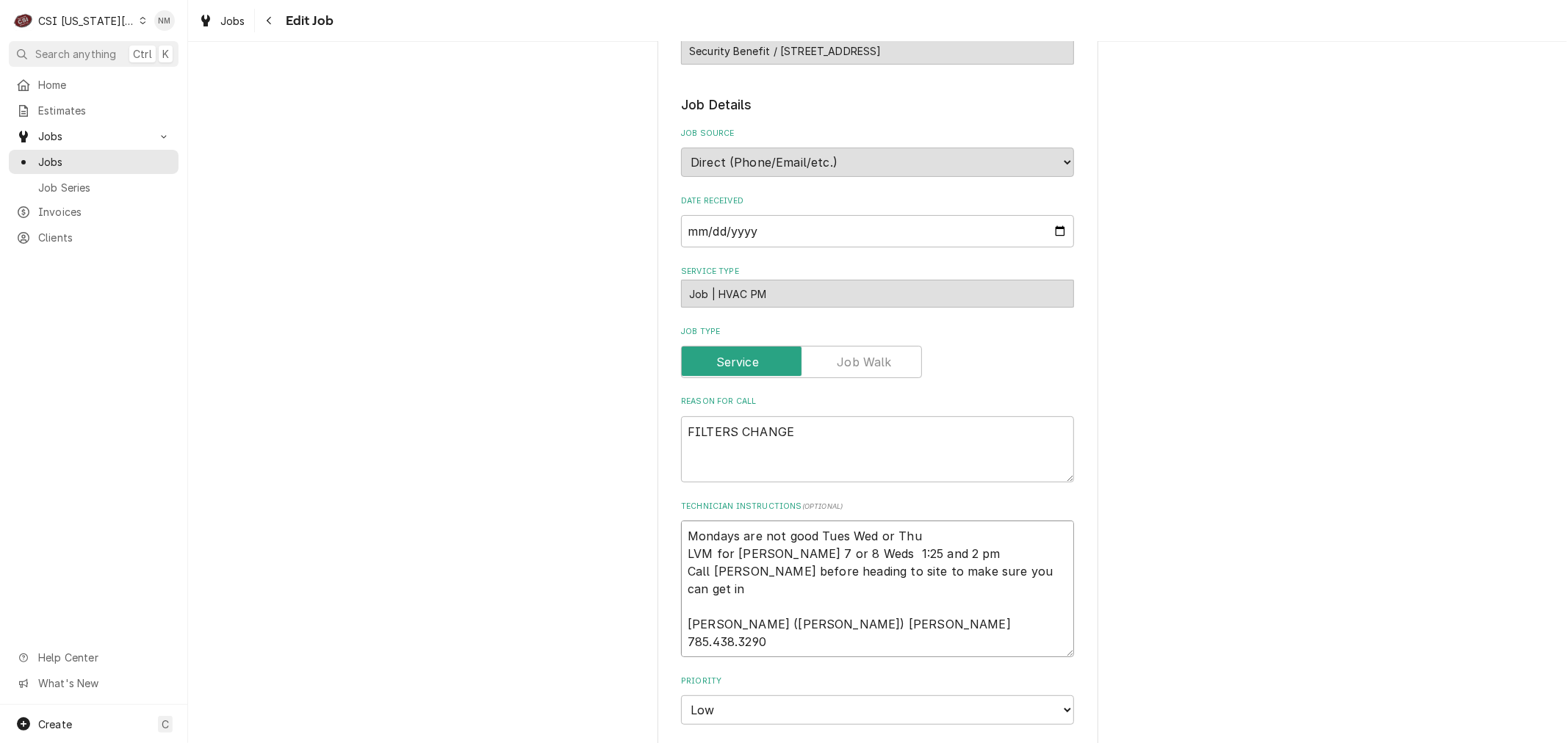
type textarea "Mondays are not good Tues Wed or Thur LVM for Tina 7 or 8 Weds 1:25 and 2 pm Ca…"
type textarea "x"
type textarea "Mondays are not good Tues Wed or Thurs LVM for Tina 7 or 8 Weds 1:25 and 2 pm C…"
type textarea "x"
type textarea "Mondays are not good Tues Wed or Thurs LVM for Tina 7 or 8 Weds 1:25 and 2 pm C…"
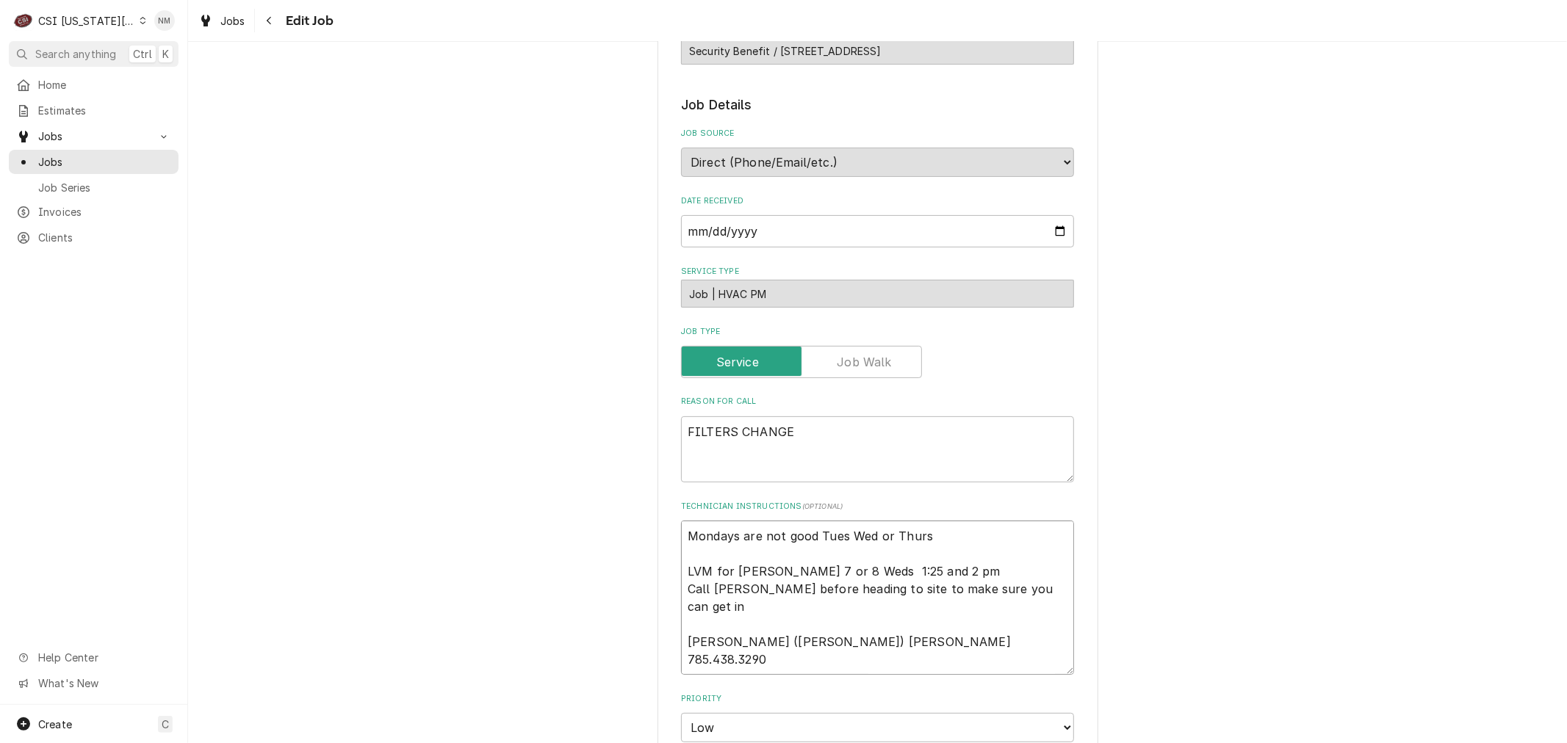
type textarea "x"
drag, startPoint x: 926, startPoint y: 536, endPoint x: 659, endPoint y: 533, distance: 267.4
click at [659, 533] on div "Use the fields below to edit this job: Client Details Client SECURITY BENEFIT C…" at bounding box center [877, 608] width 441 height 1565
type textarea "Mondays are not good Tues Wed or Thurs LVM for Tina 7 or 8 Weds 1:25 and 2 pm C…"
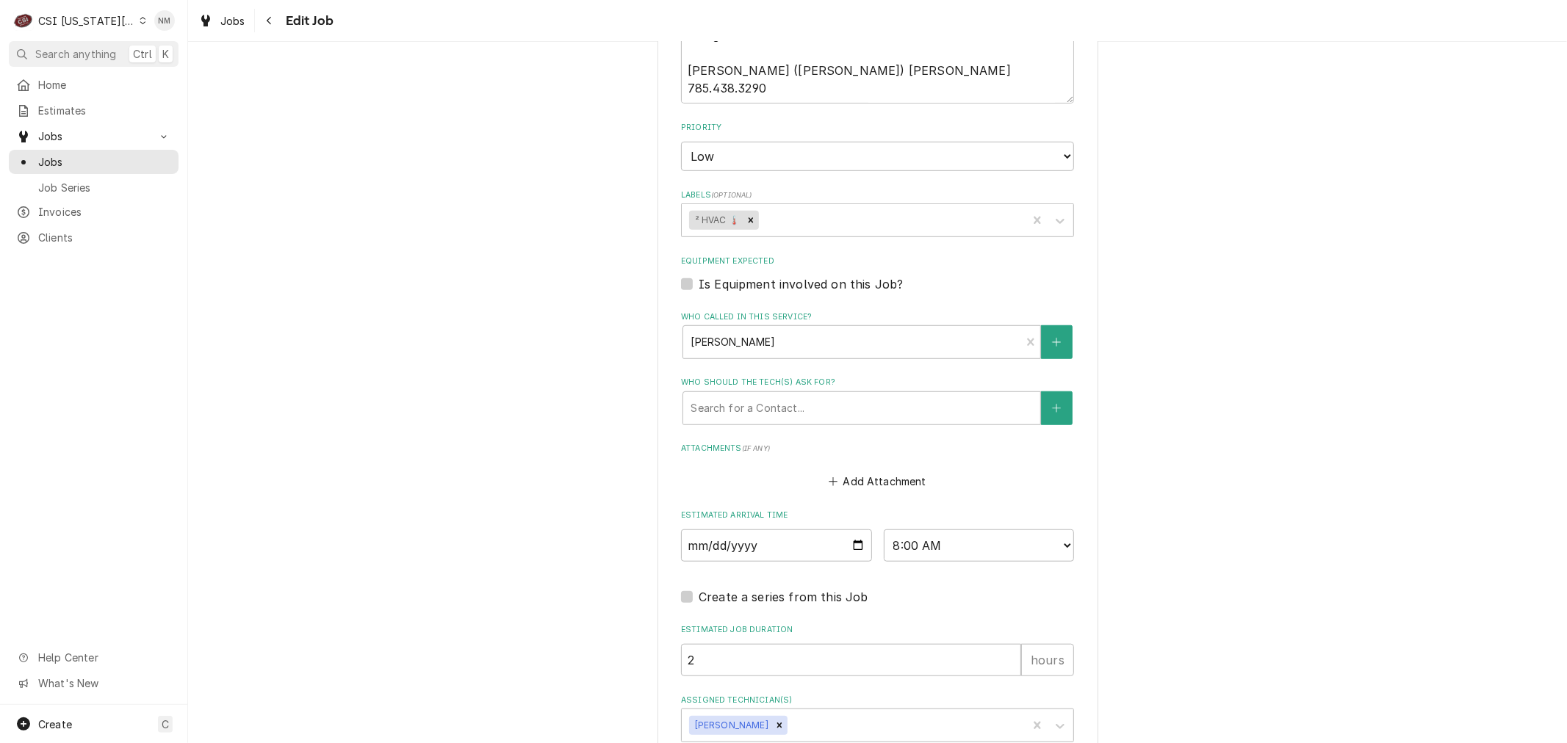
scroll to position [901, 0]
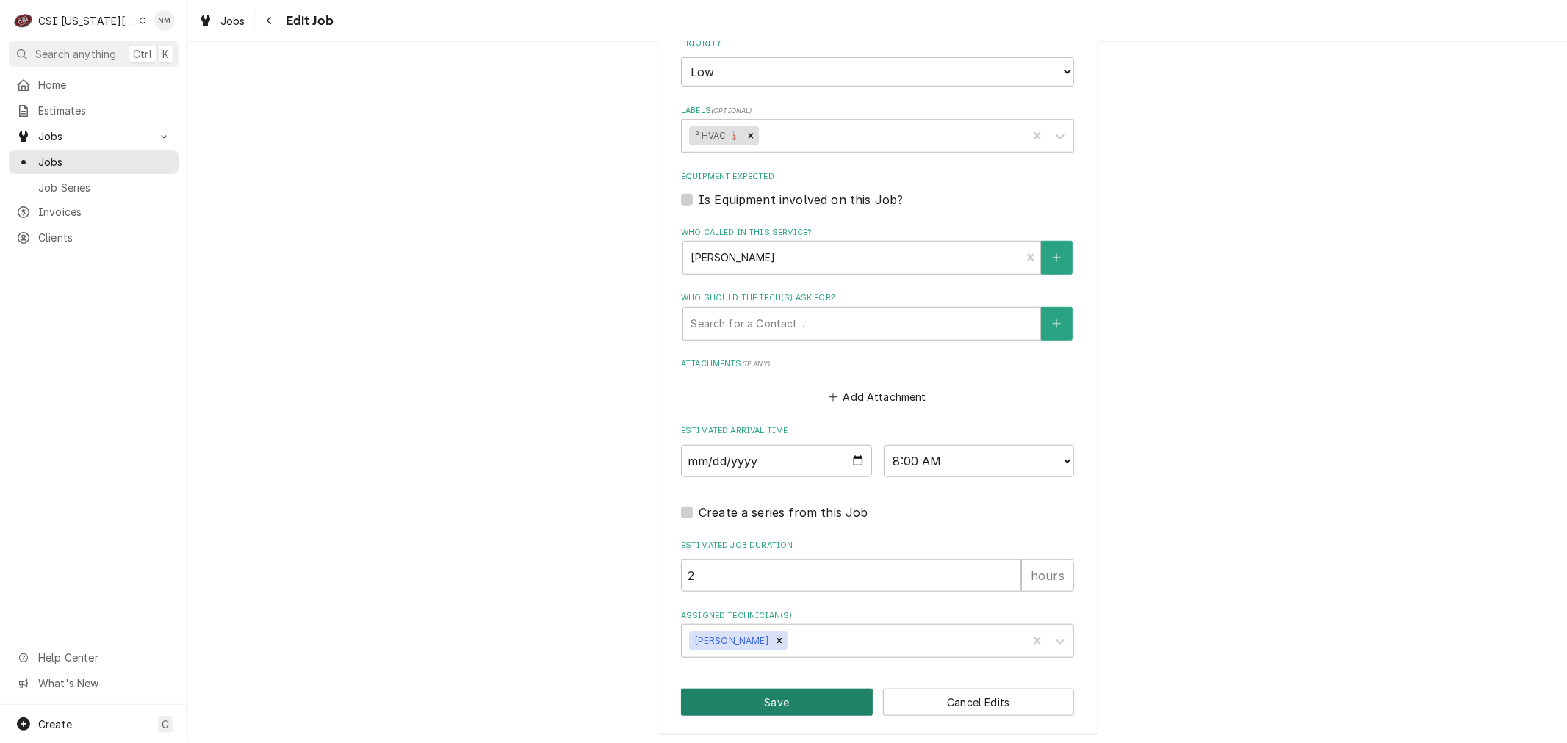
click at [768, 693] on button "Save" at bounding box center [777, 702] width 192 height 27
type textarea "x"
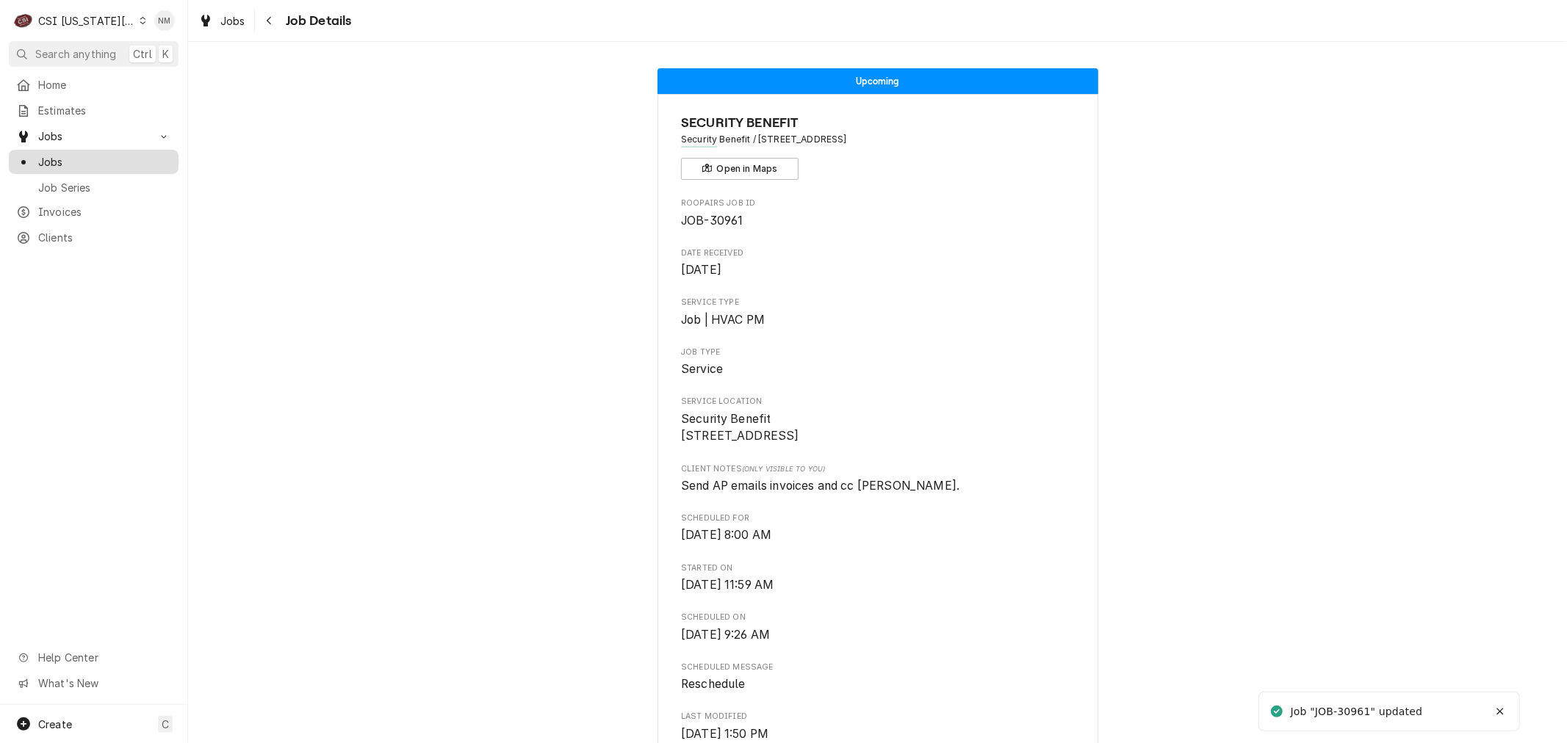
click at [72, 156] on span "Jobs" at bounding box center [104, 161] width 133 height 15
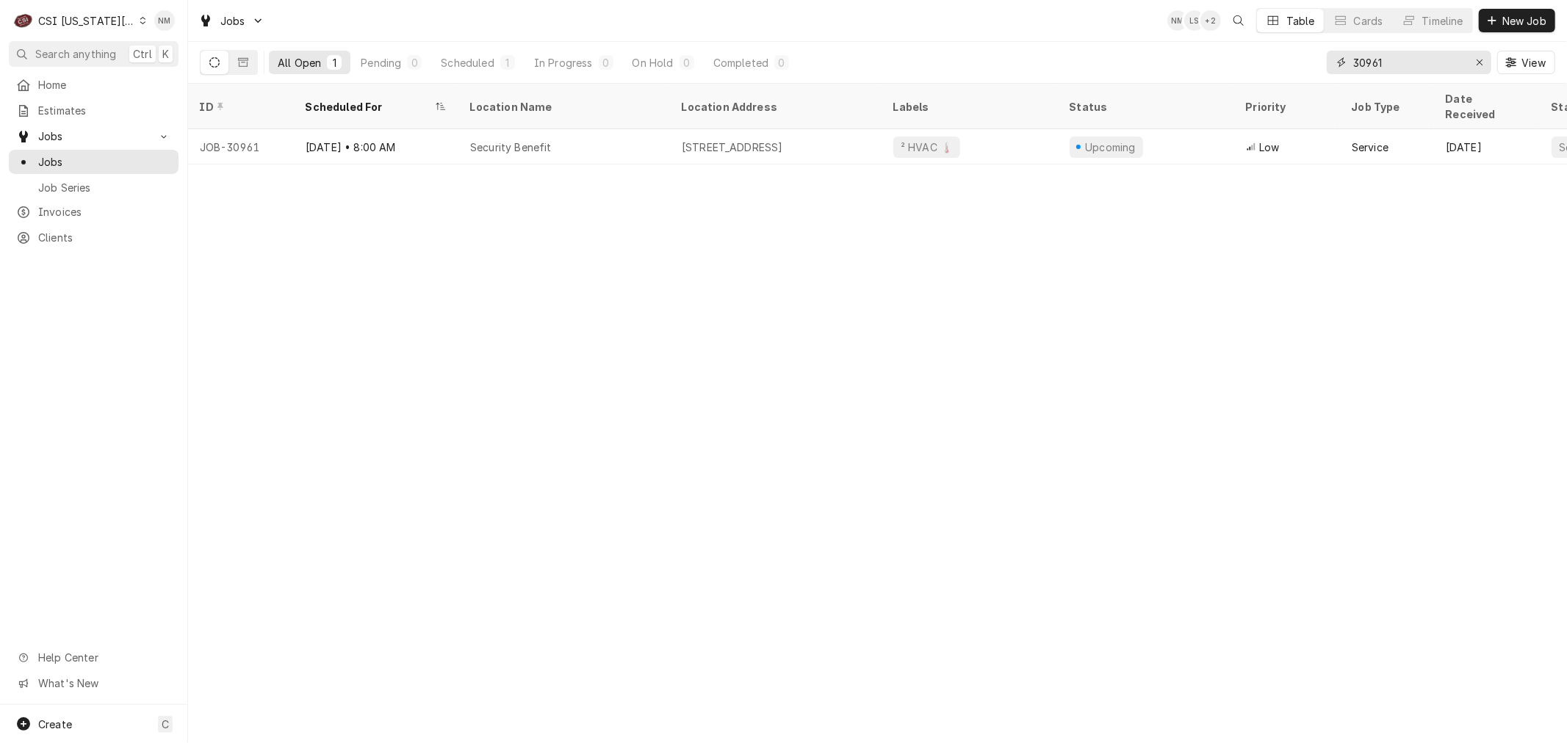
drag, startPoint x: 1382, startPoint y: 62, endPoint x: 1326, endPoint y: 62, distance: 56.6
click at [1327, 62] on div "30961" at bounding box center [1409, 63] width 165 height 24
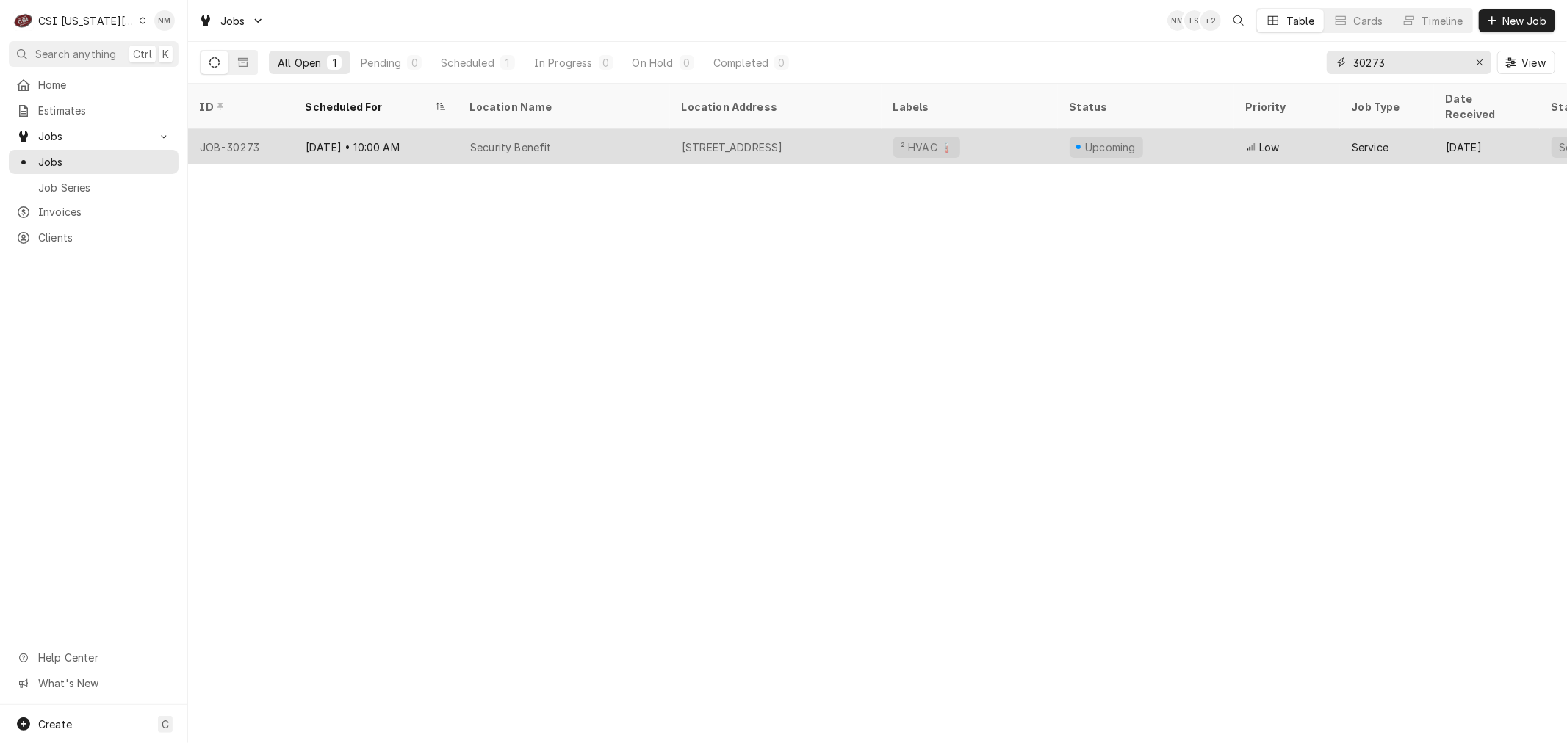
type input "30273"
click at [618, 129] on div "Security Benefit" at bounding box center [564, 146] width 212 height 35
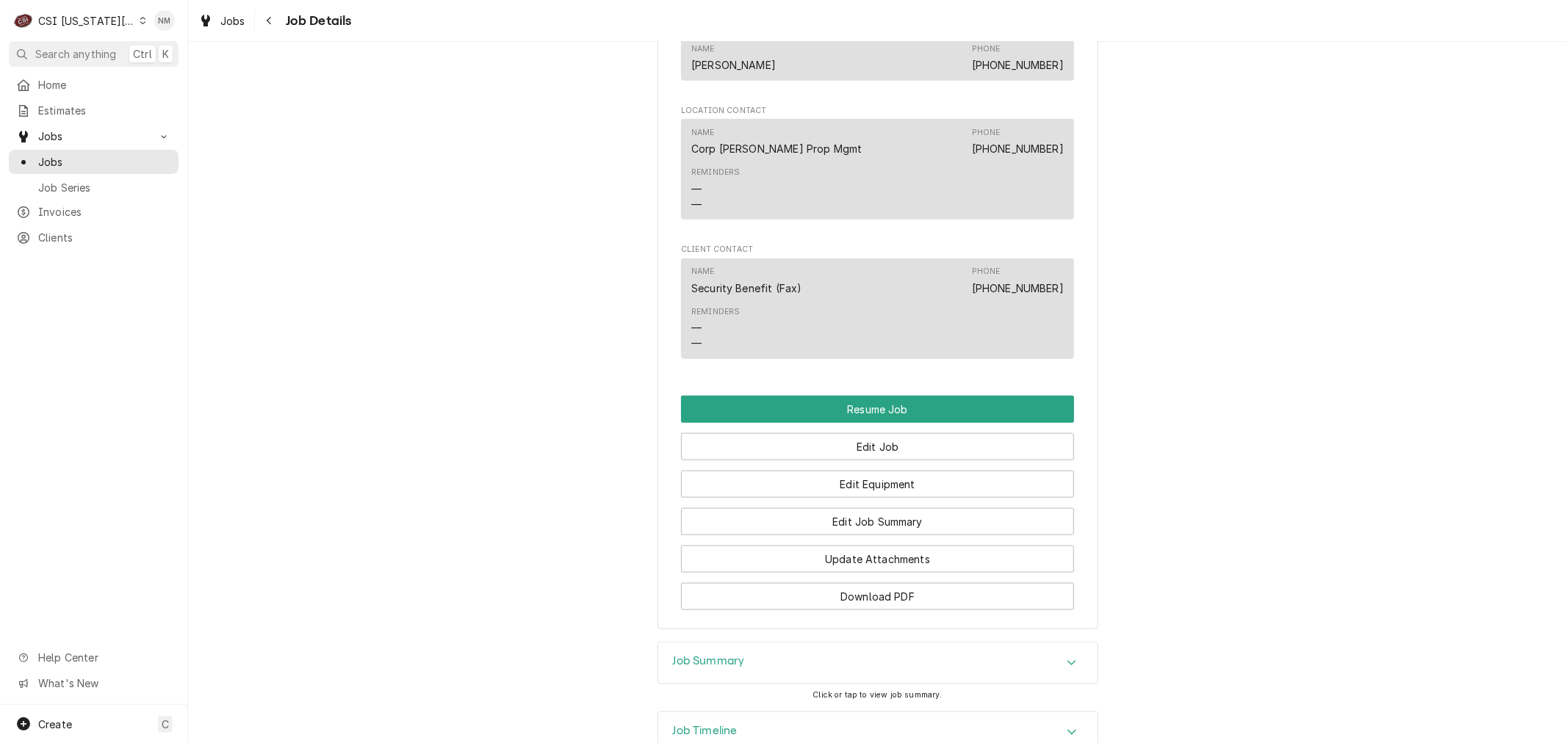
scroll to position [1413, 0]
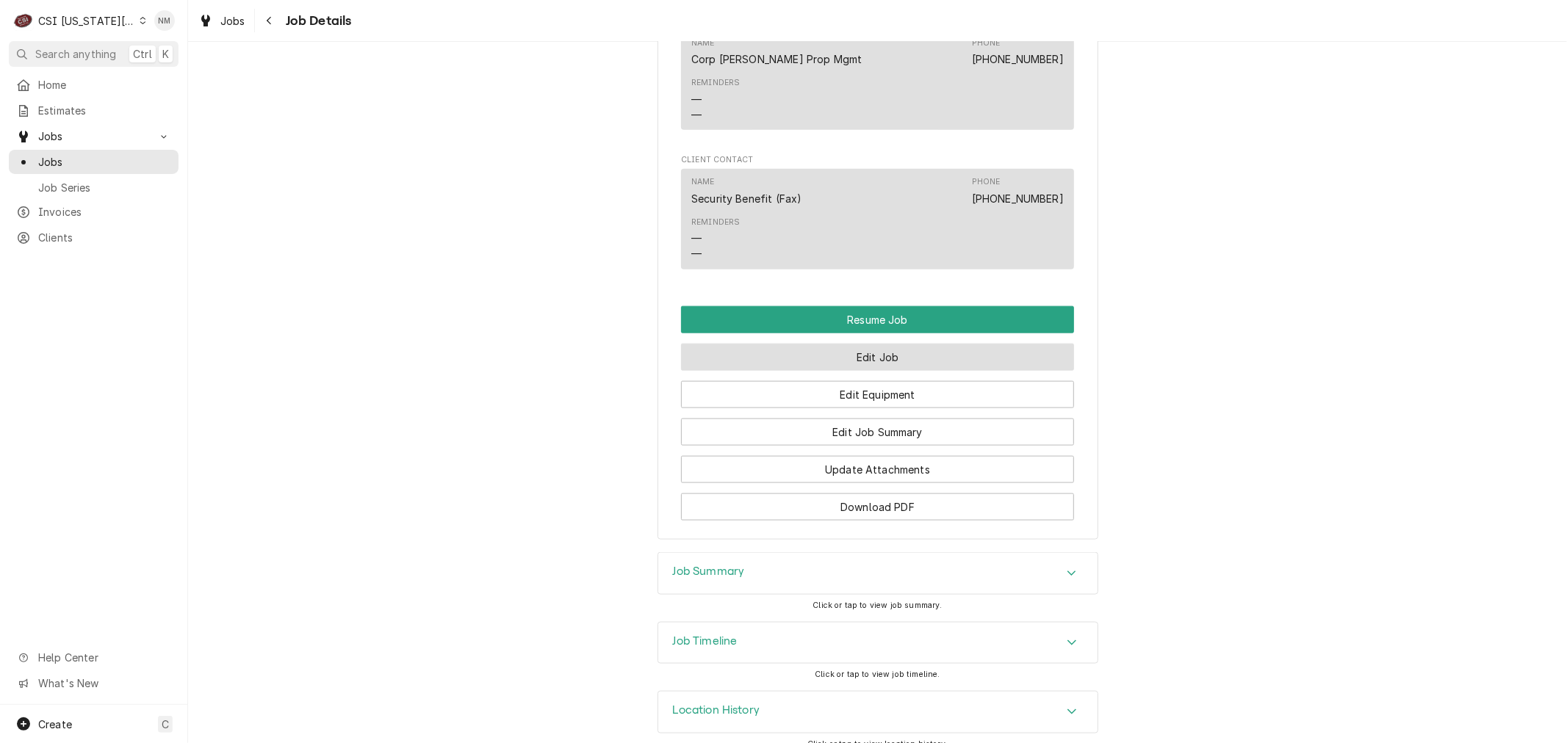
click at [882, 344] on button "Edit Job" at bounding box center [877, 357] width 393 height 27
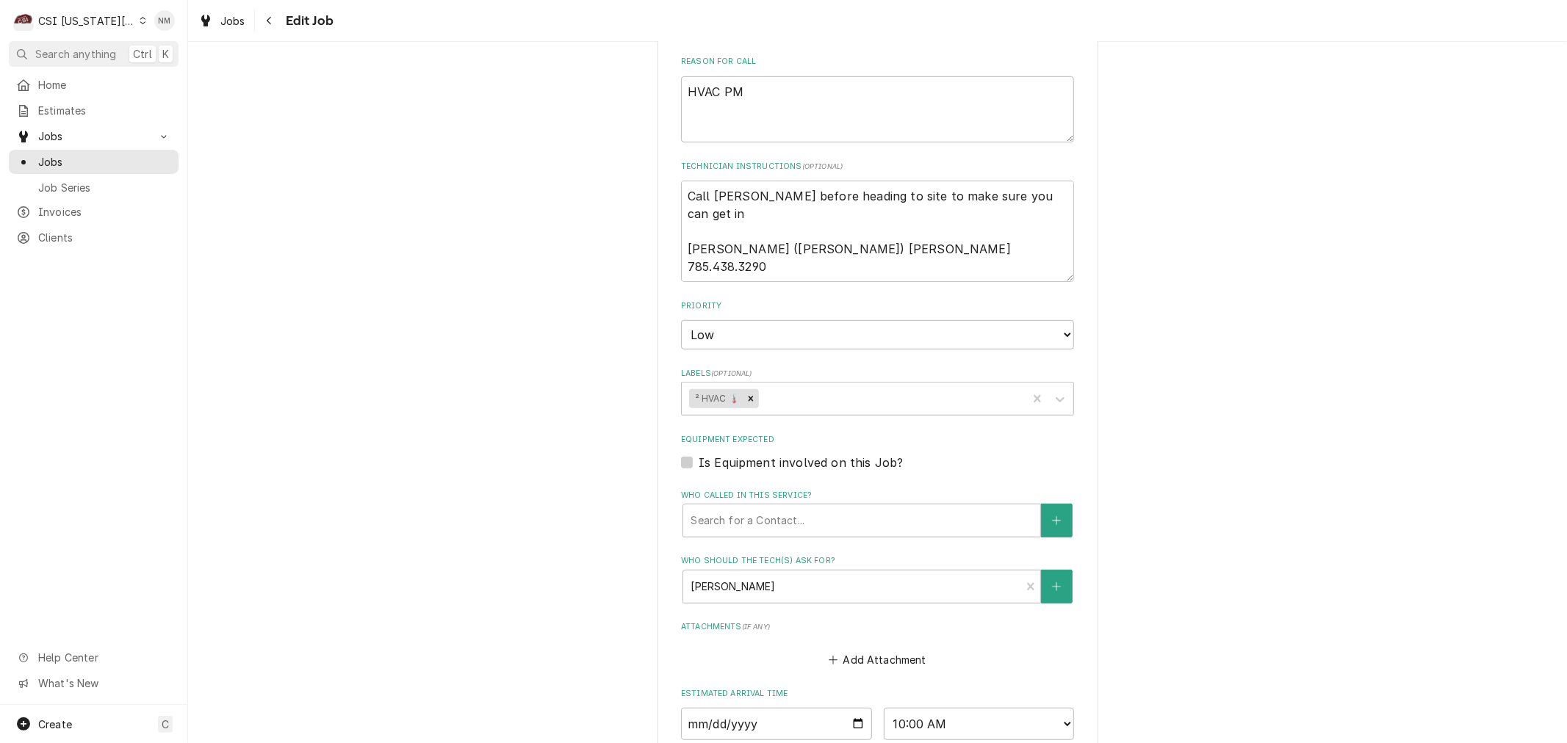
scroll to position [652, 0]
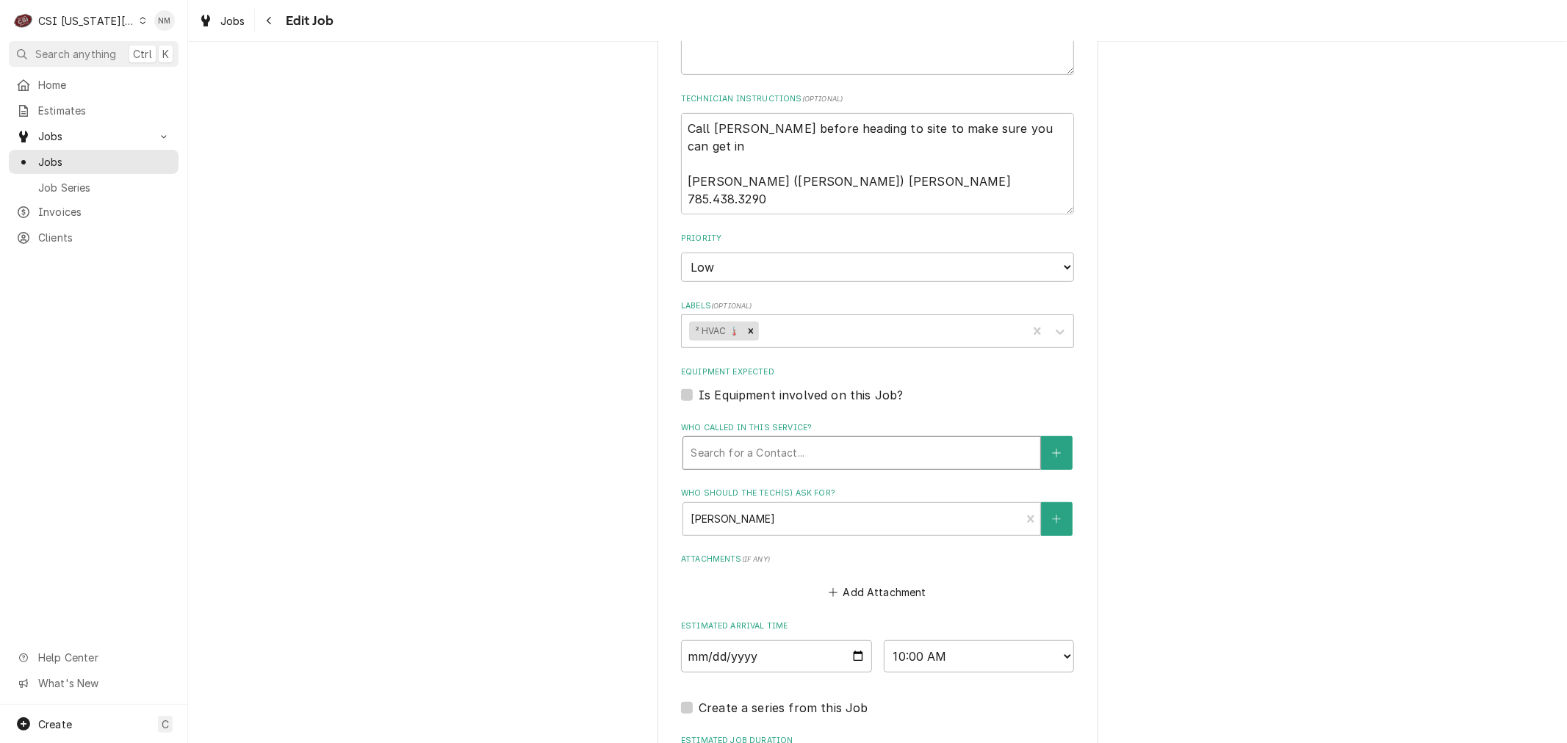
click at [805, 449] on div "Who called in this service?" at bounding box center [861, 453] width 342 height 26
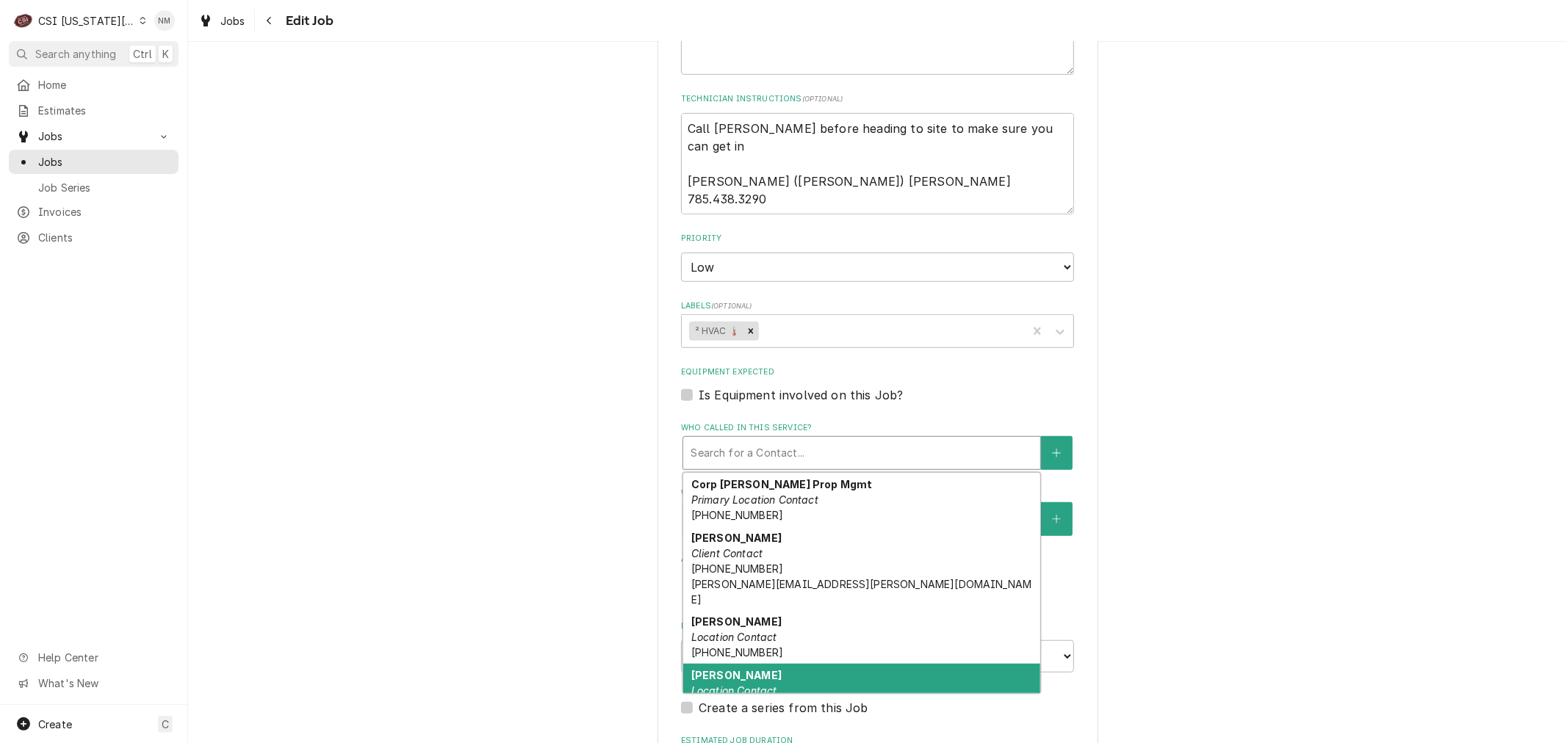
click at [827, 664] on div "[PERSON_NAME] Location Contact [PHONE_NUMBER] [PERSON_NAME][EMAIL_ADDRESS][PERS…" at bounding box center [861, 706] width 357 height 84
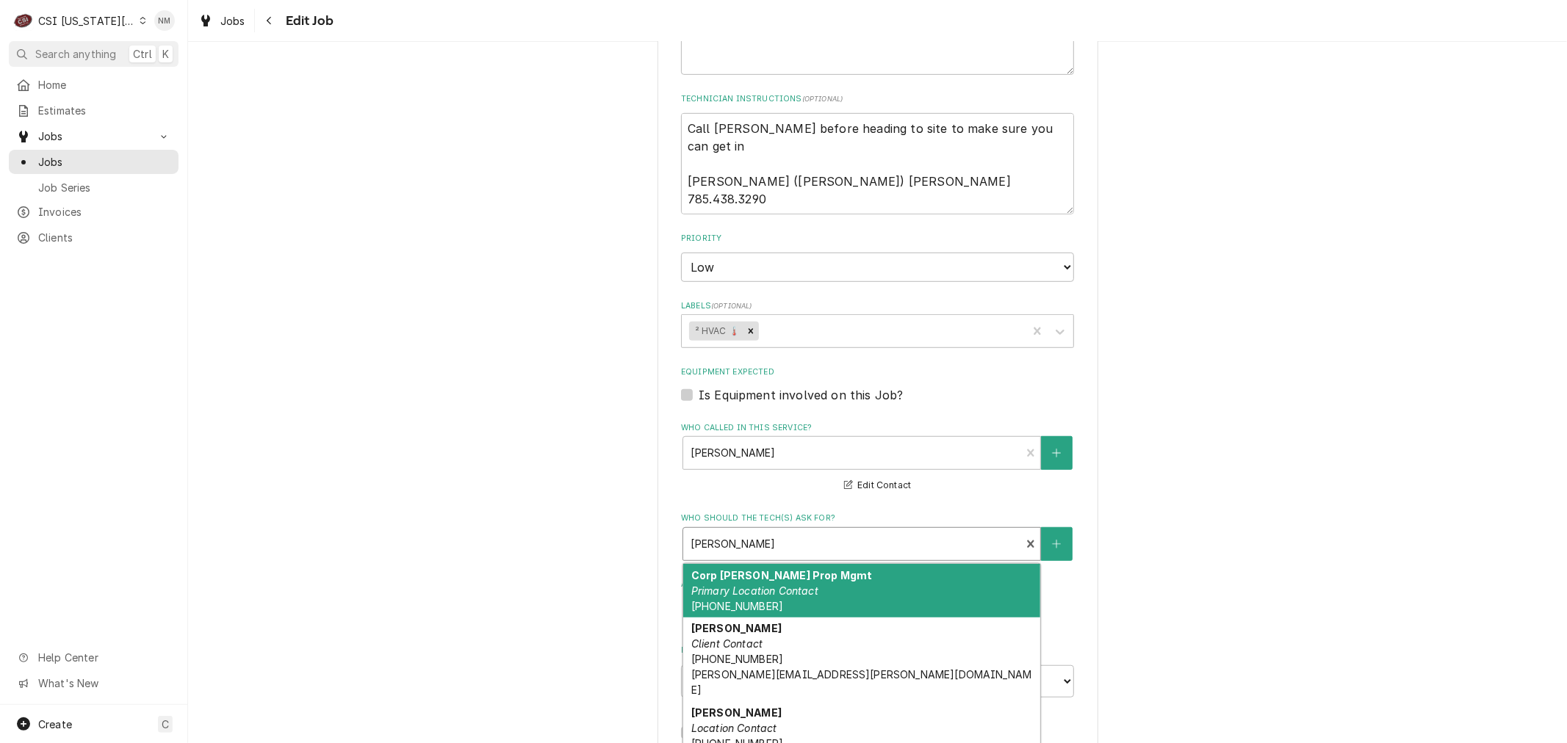
click at [798, 539] on div "Who should the tech(s) ask for?" at bounding box center [851, 544] width 322 height 26
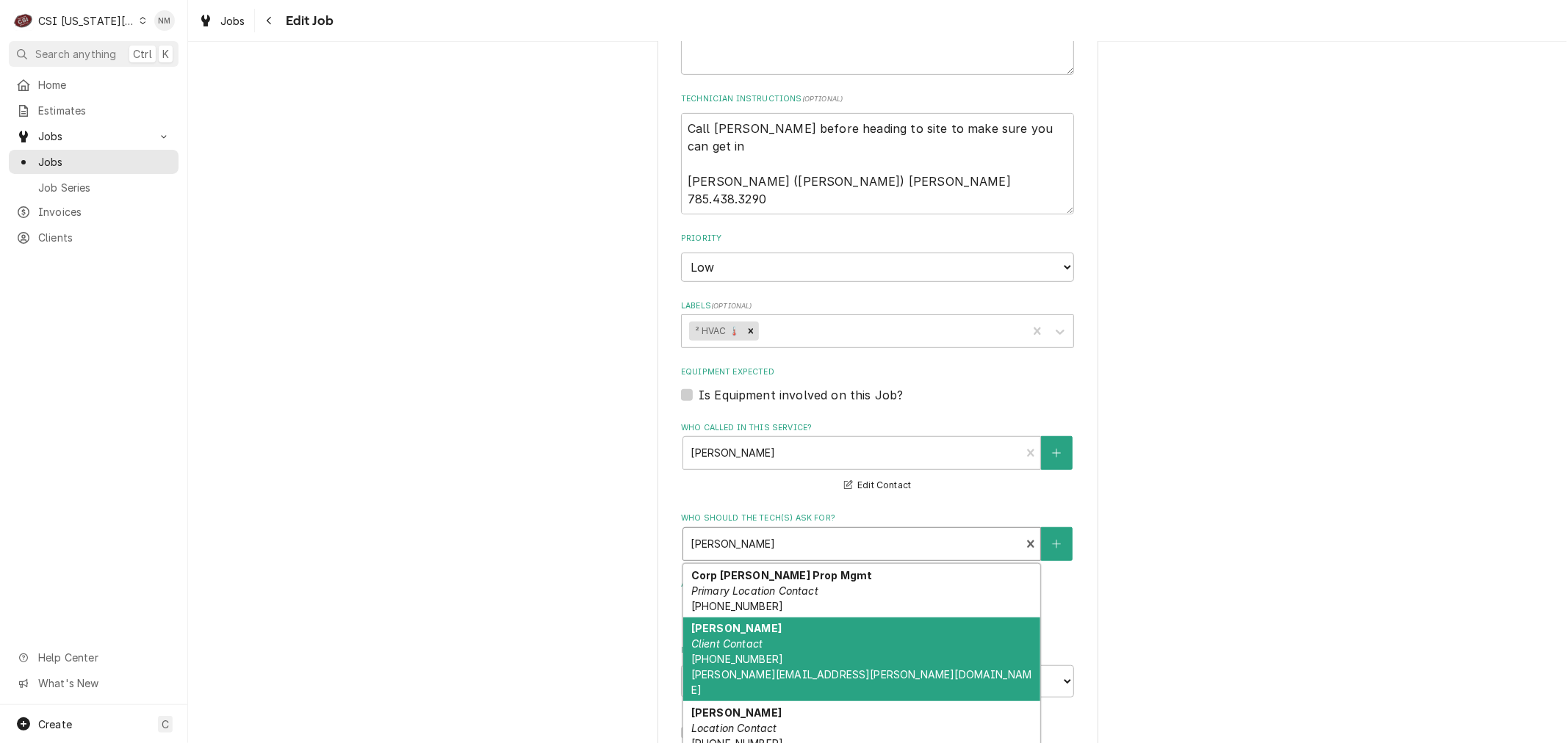
scroll to position [163, 0]
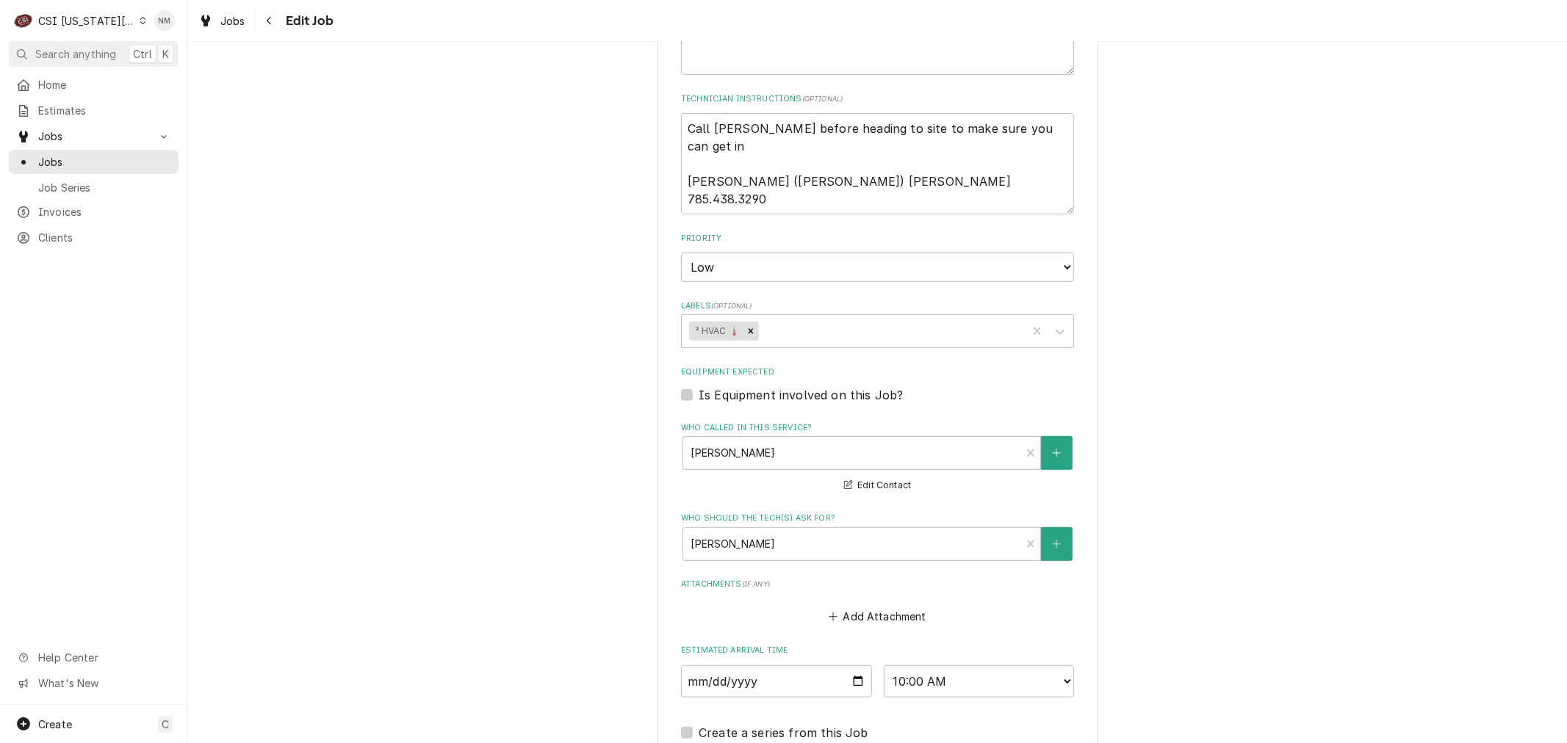
drag, startPoint x: 1371, startPoint y: 535, endPoint x: 1323, endPoint y: 563, distance: 56.3
click at [1372, 533] on div "Use the fields below to edit this job: Client Details Client SECURITY BENEFIT C…" at bounding box center [877, 186] width 1379 height 1563
click at [683, 127] on textarea "Call [PERSON_NAME] before heading to site to make sure you can get in [PERSON_N…" at bounding box center [877, 163] width 393 height 101
type textarea "x"
type textarea "Call [PERSON_NAME] before heading to site to make sure you can get in [PERSON_N…"
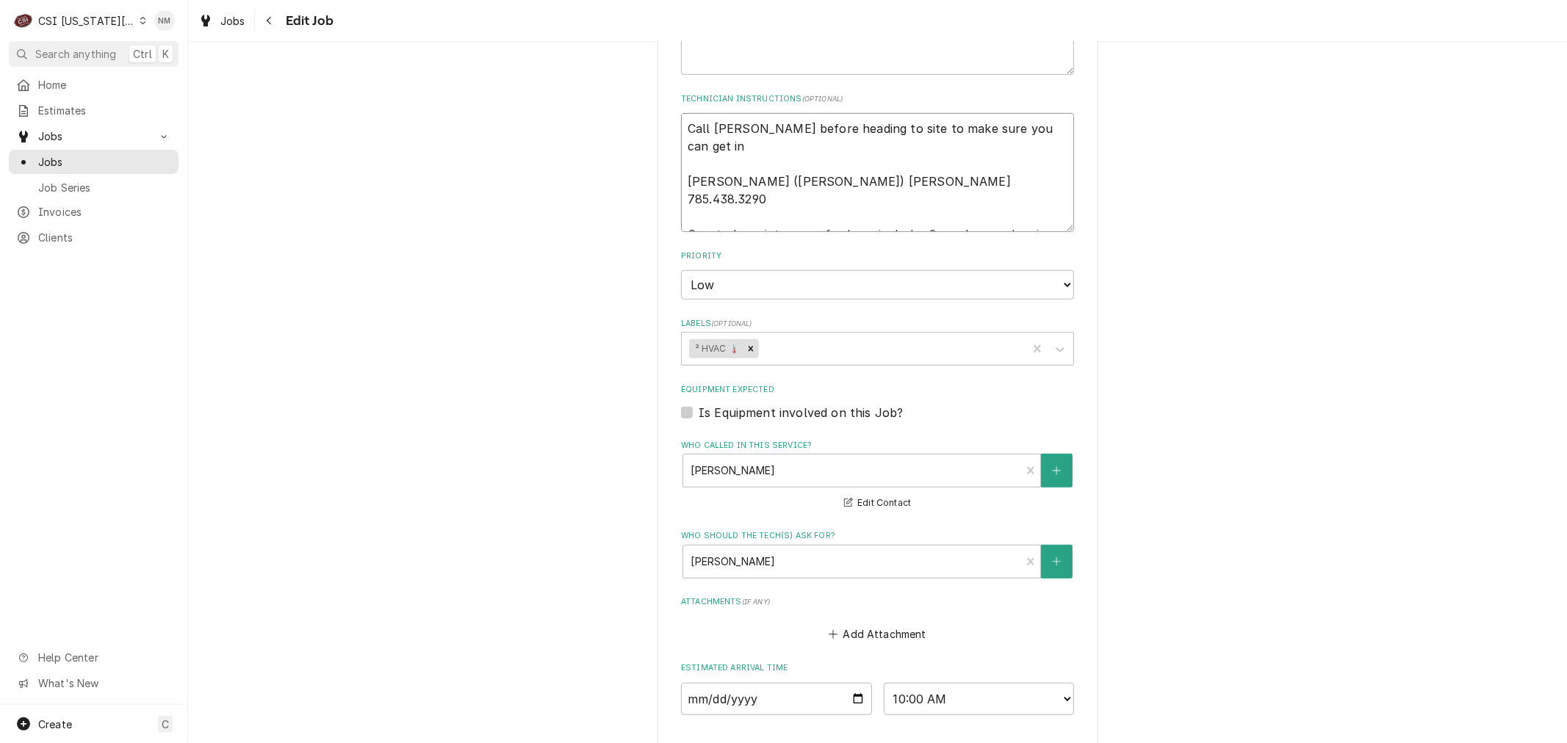
paste textarea "Mondays are not good Tues Wed or Thurs"
type textarea "x"
type textarea "Mondays are not good Tues Wed or Thurs Call [PERSON_NAME] before heading to sit…"
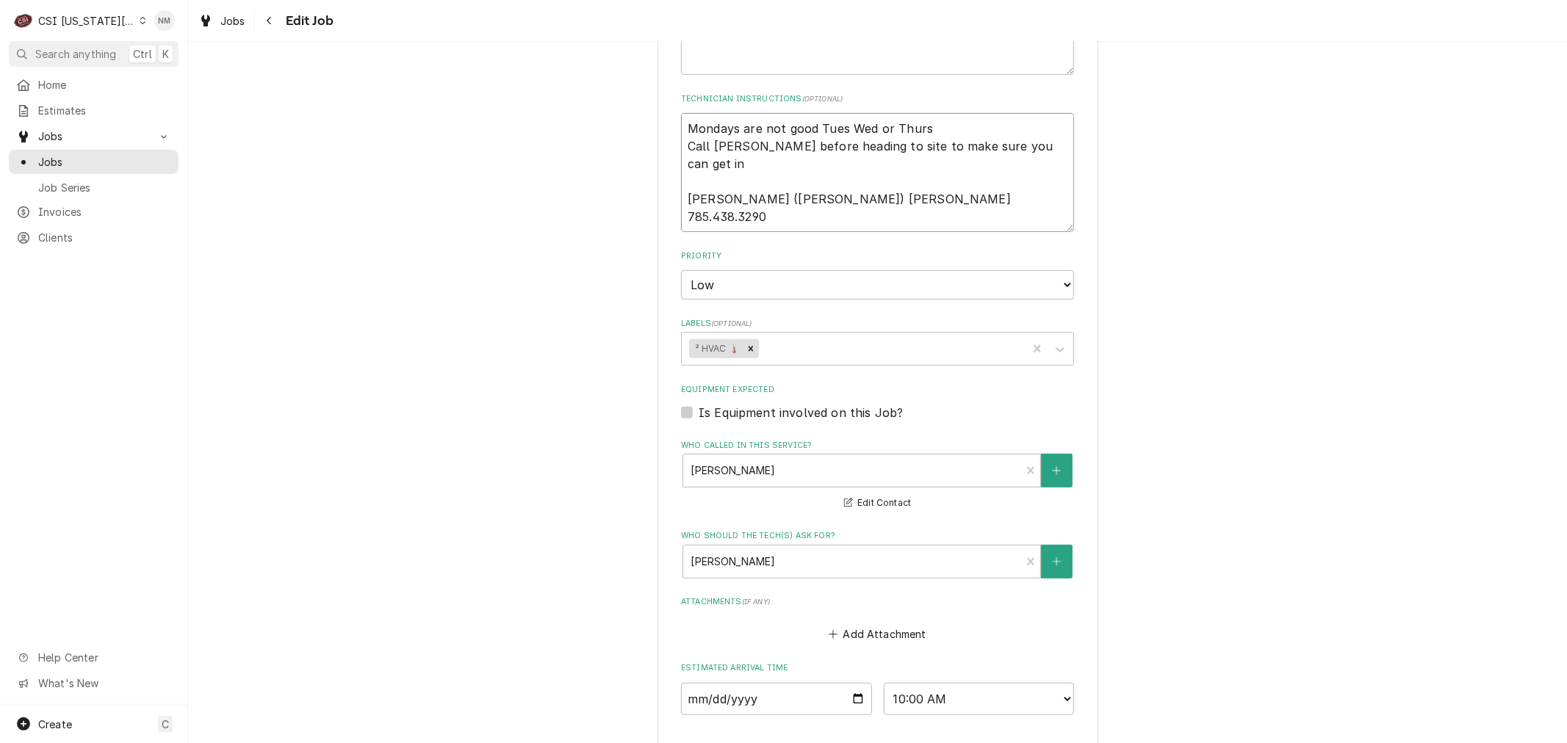
type textarea "x"
type textarea "Mondays are not good Tues Wed or Thurs Call [PERSON_NAME] before heading to sit…"
type textarea "x"
type textarea "Mondays are not good Tues Wed or Thurs Call [PERSON_NAME] before heading to sit…"
type textarea "x"
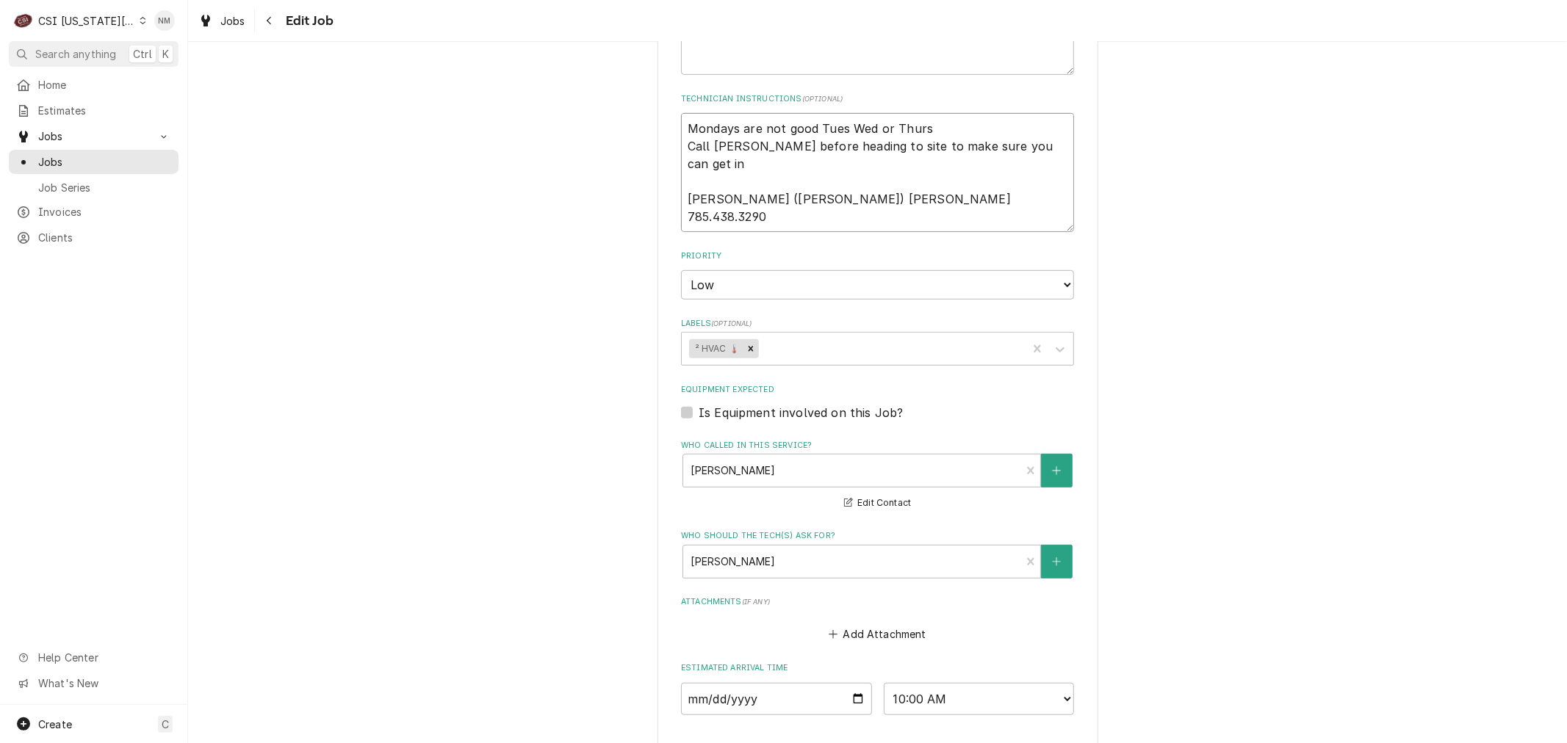
type textarea "Mondays are not good Tues Wed or Thurs S Call [PERSON_NAME] before heading to s…"
type textarea "x"
type textarea "Mondays are not good Tues Wed or Thurs Se Call [PERSON_NAME] before heading to …"
type textarea "x"
type textarea "Mondays are not good Tues Wed or Thurs Set Call [PERSON_NAME] before heading to…"
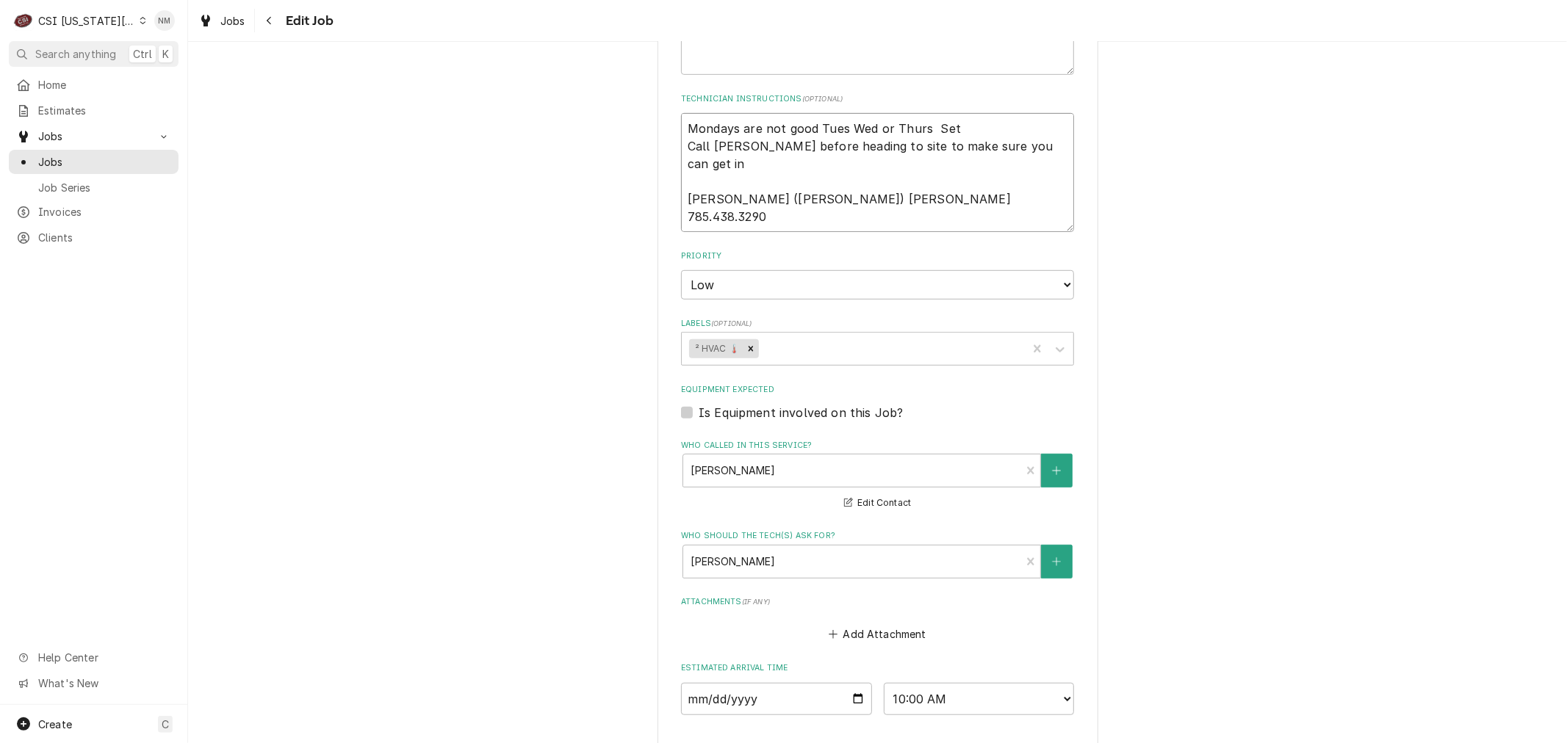
type textarea "x"
type textarea "Mondays are not good Tues Wed or Thurs Set Call [PERSON_NAME] before heading to…"
type textarea "x"
type textarea "Mondays are not good Tues Wed or Thurs Set i Call [PERSON_NAME] before heading …"
type textarea "x"
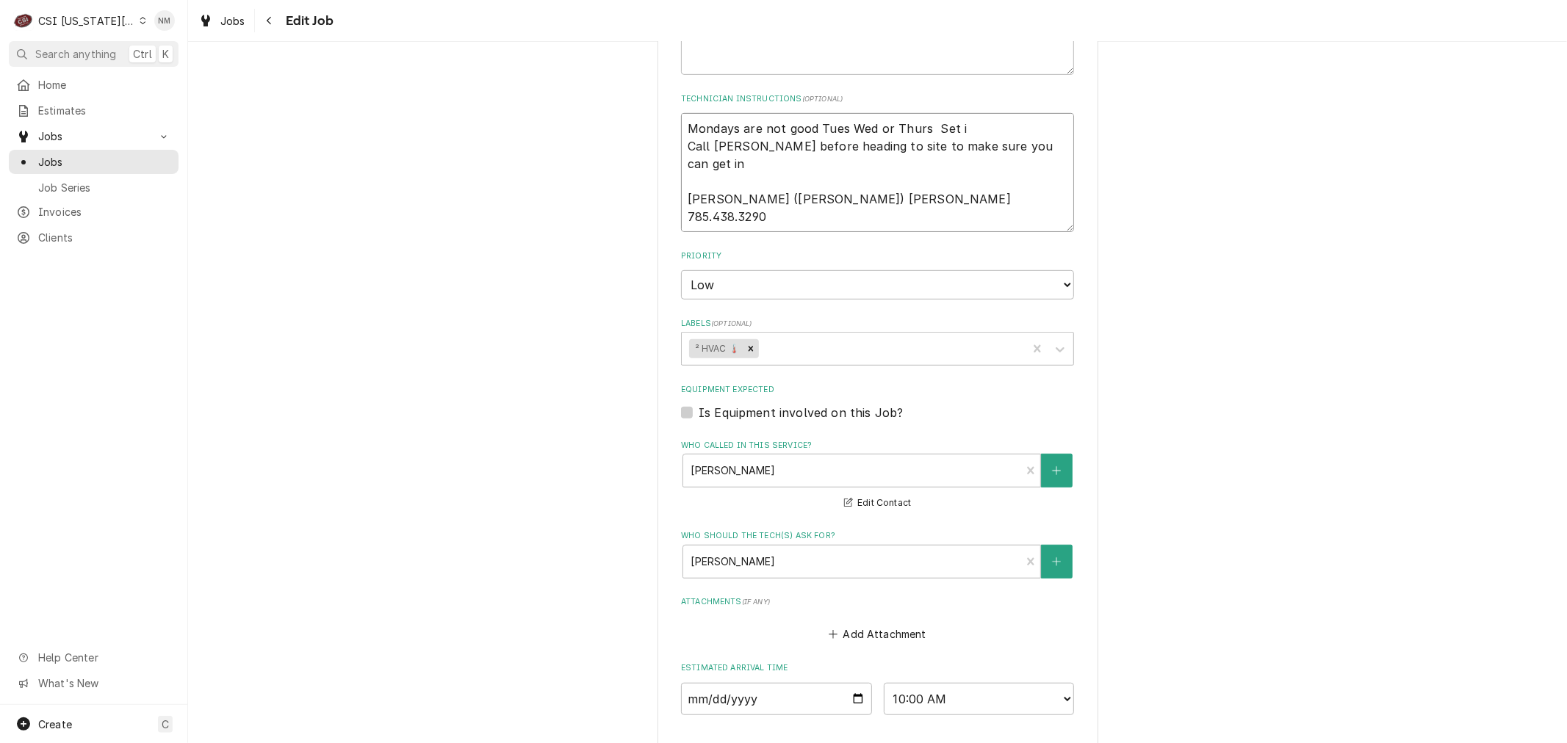
type textarea "Mondays are not good Tues Wed or Thurs Set it Call [PERSON_NAME] before heading…"
type textarea "x"
type textarea "Mondays are not good Tues Wed or Thurs Set it Call [PERSON_NAME] before heading…"
type textarea "x"
type textarea "Mondays are not good Tues Wed or Thurs Set it u Call [PERSON_NAME] before headi…"
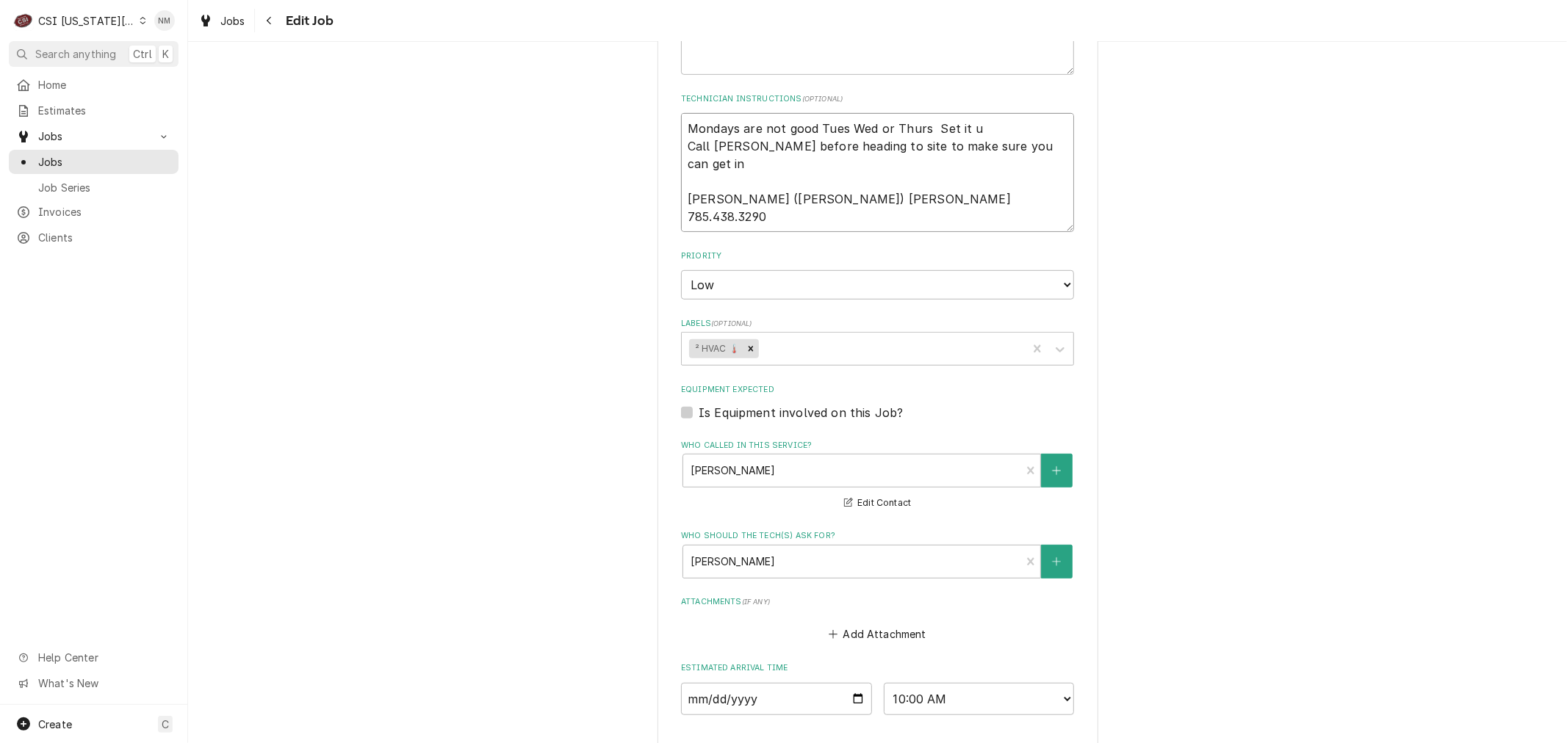
type textarea "x"
type textarea "Mondays are not good Tues Wed or Thurs Set it up Call Tina before heading to si…"
type textarea "x"
type textarea "Mondays are not good Tues Wed or Thurs Set it up Call Tina before heading to si…"
type textarea "x"
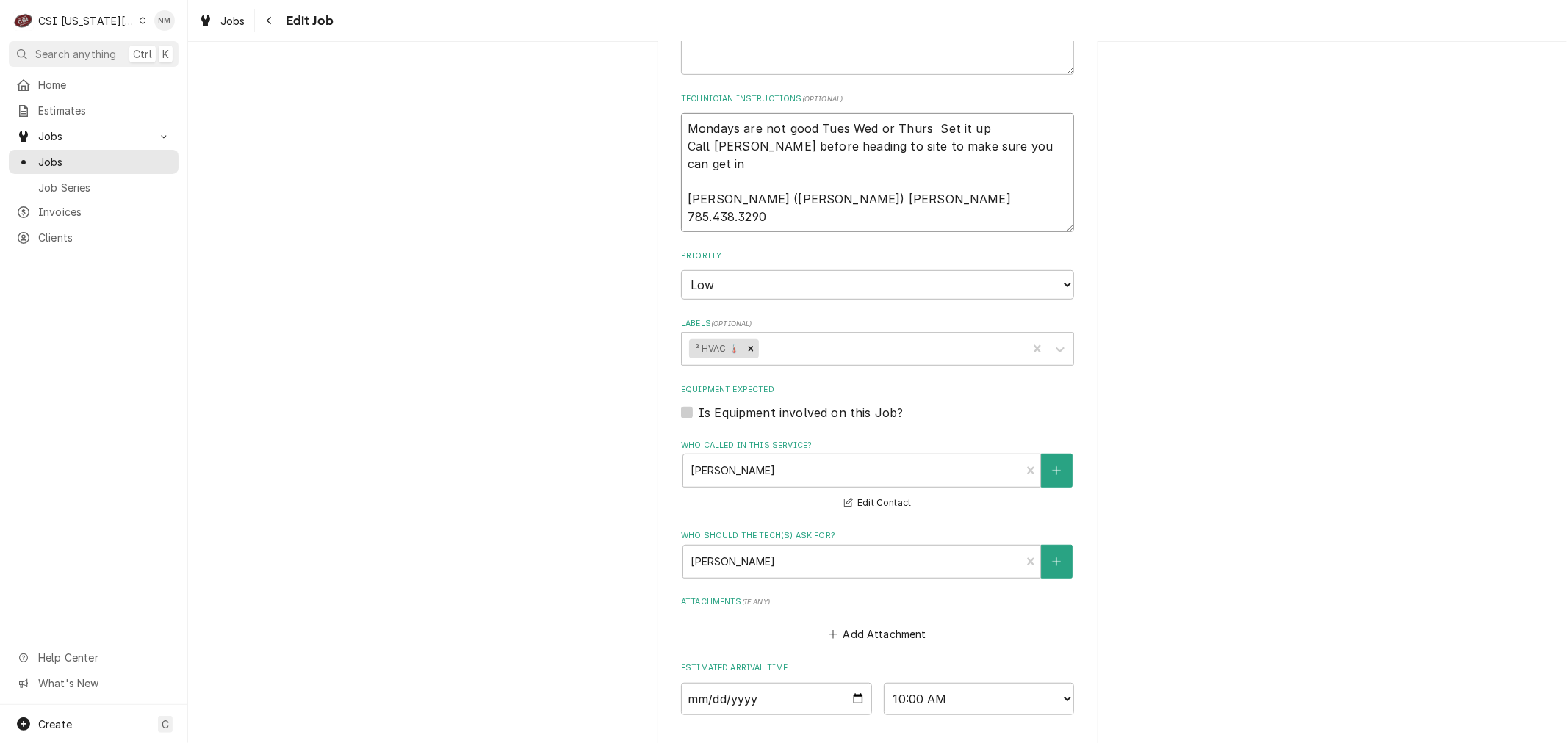
type textarea "Mondays are not good Tues Wed or Thurs Set it up w Call Tina before heading to …"
type textarea "x"
type textarea "Mondays are not good Tues Wed or Thurs Set it up wi Call Tina before heading to…"
type textarea "x"
type textarea "Mondays are not good Tues Wed or Thurs Set it up wit Call Tina before heading t…"
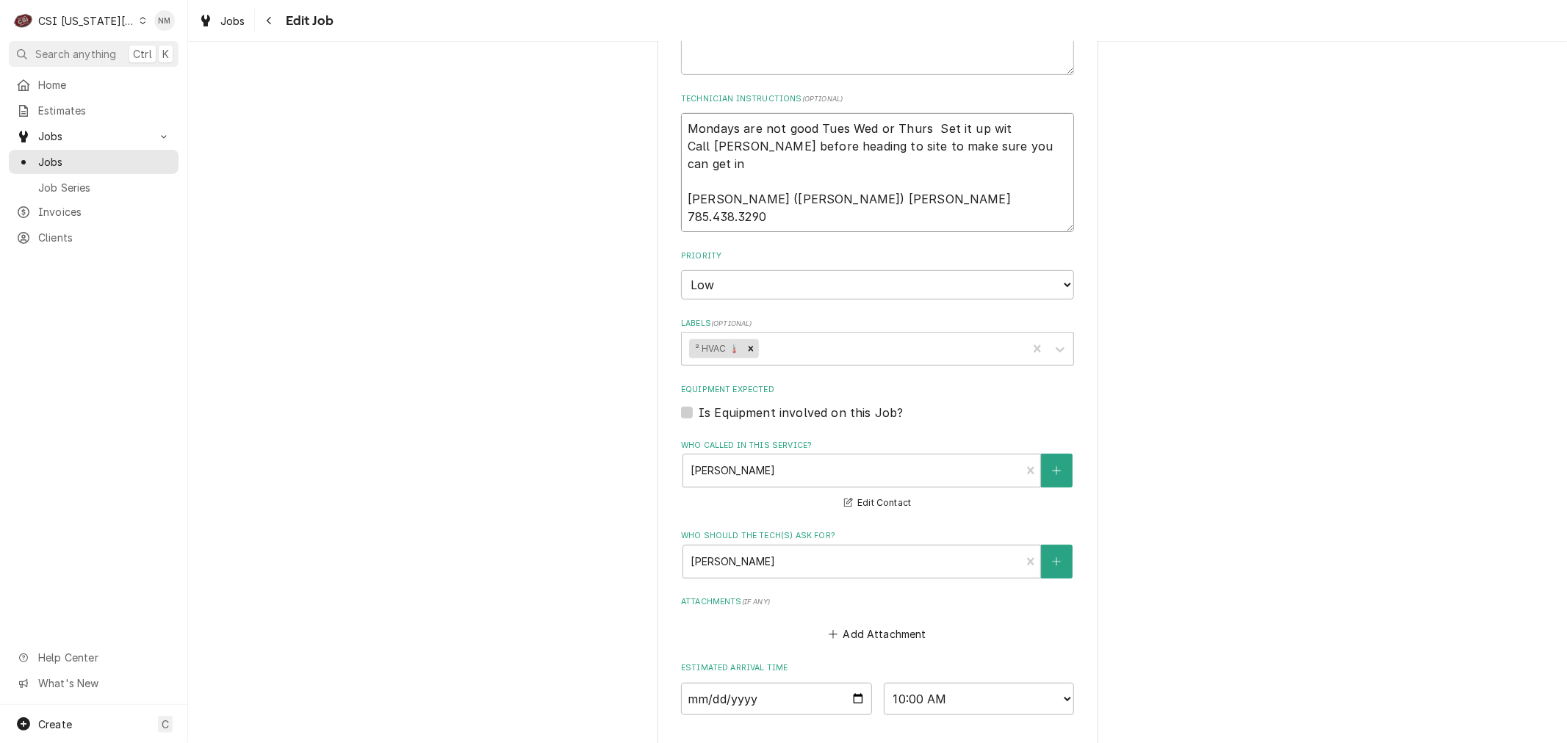
type textarea "x"
type textarea "Mondays are not good Tues Wed or Thurs Set it up with Call Tina before heading …"
type textarea "x"
type textarea "Mondays are not good Tues Wed or Thurs Set it up with Call Tina before heading …"
type textarea "x"
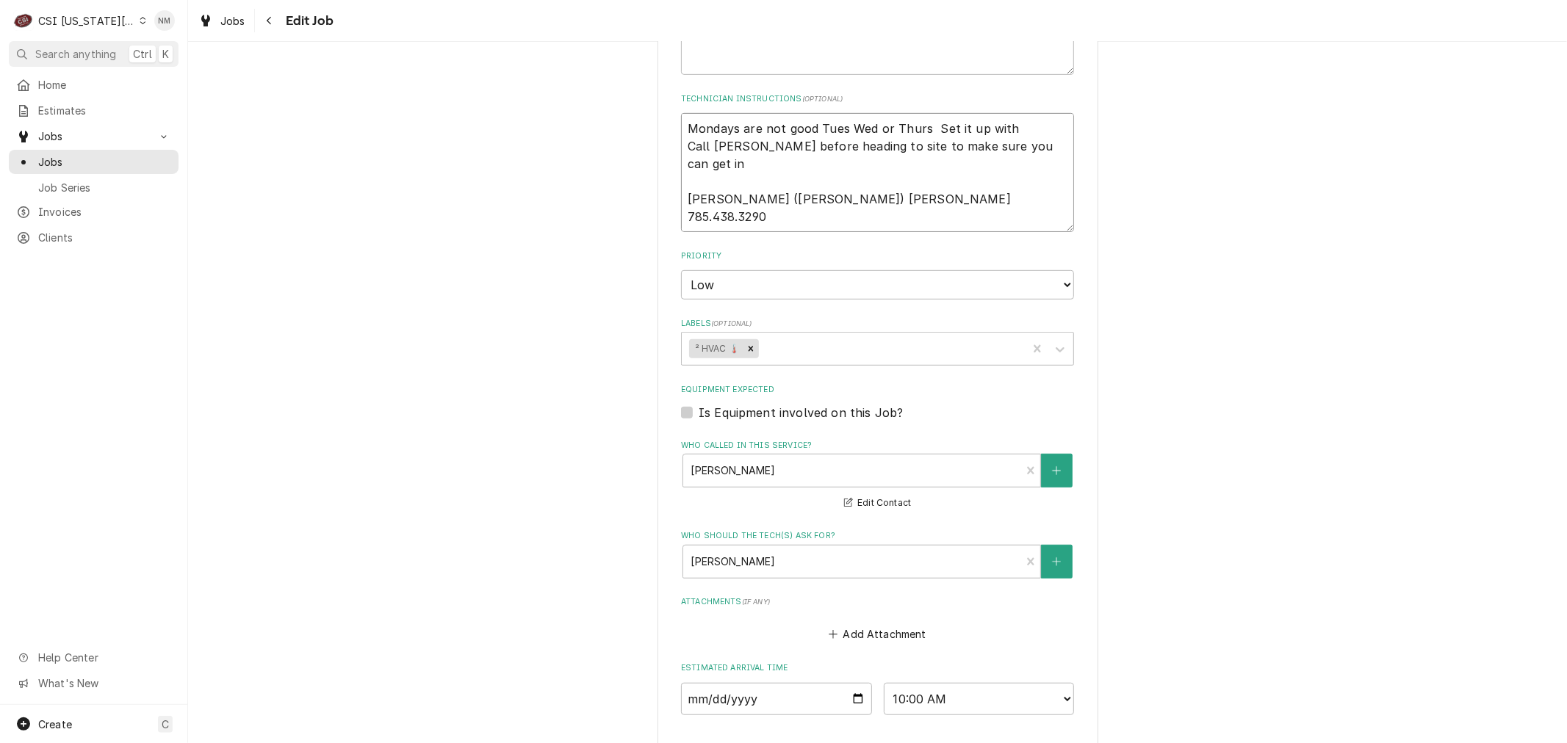
type textarea "Mondays are not good Tues Wed or Thurs Set it up with J Call Tina before headin…"
type textarea "x"
type textarea "Mondays are not good Tues Wed or Thurs Set it up with Je Call Tina before headi…"
type textarea "x"
type textarea "Mondays are not good Tues Wed or Thurs Set it up with Jef Call Tina before head…"
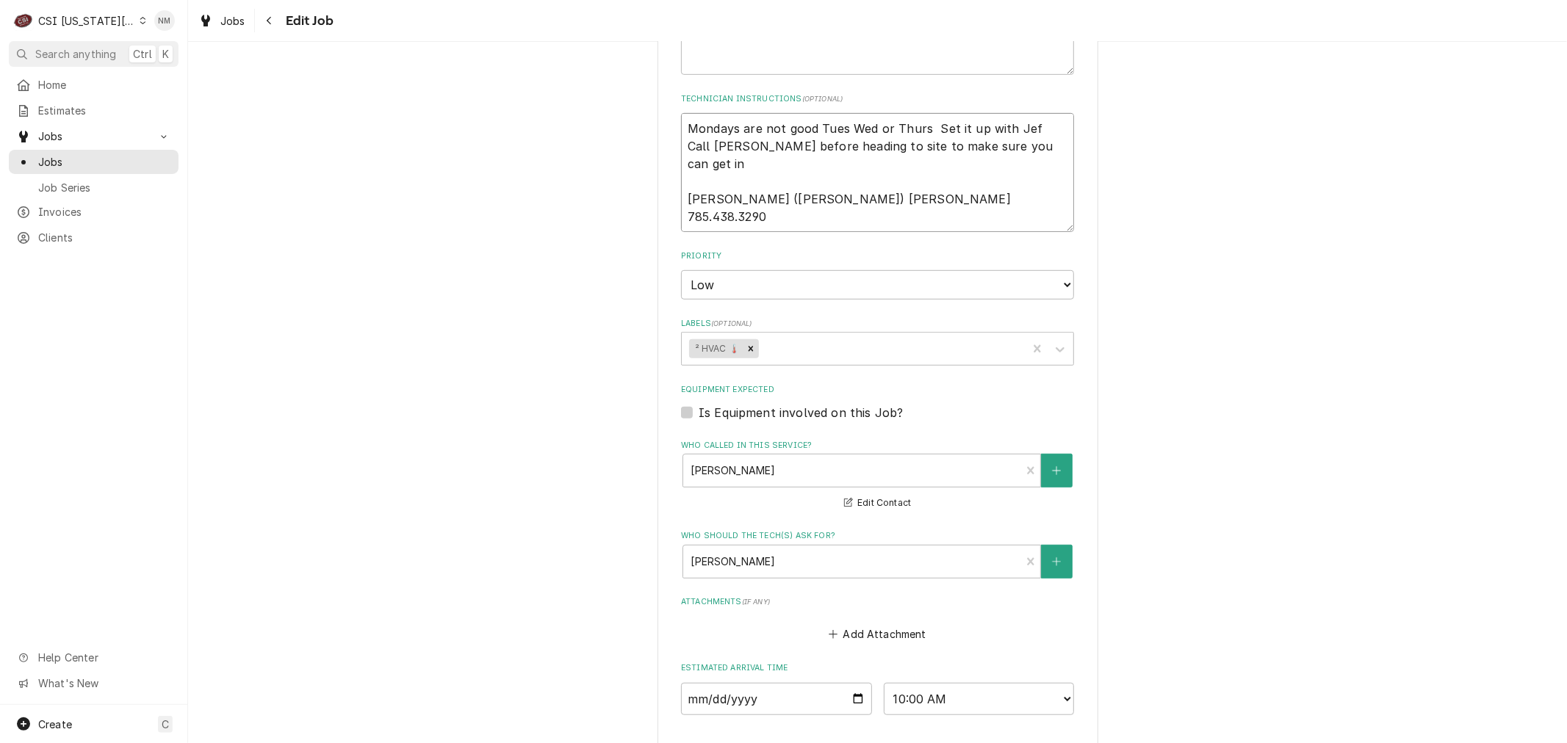
type textarea "x"
type textarea "Mondays are not good Tues Wed or Thurs Set it up with Jeff Call Tina before hea…"
type textarea "x"
type textarea "Mondays are not good Tues Wed or Thurs Set it up with [PERSON_NAME] [PERSON_NAM…"
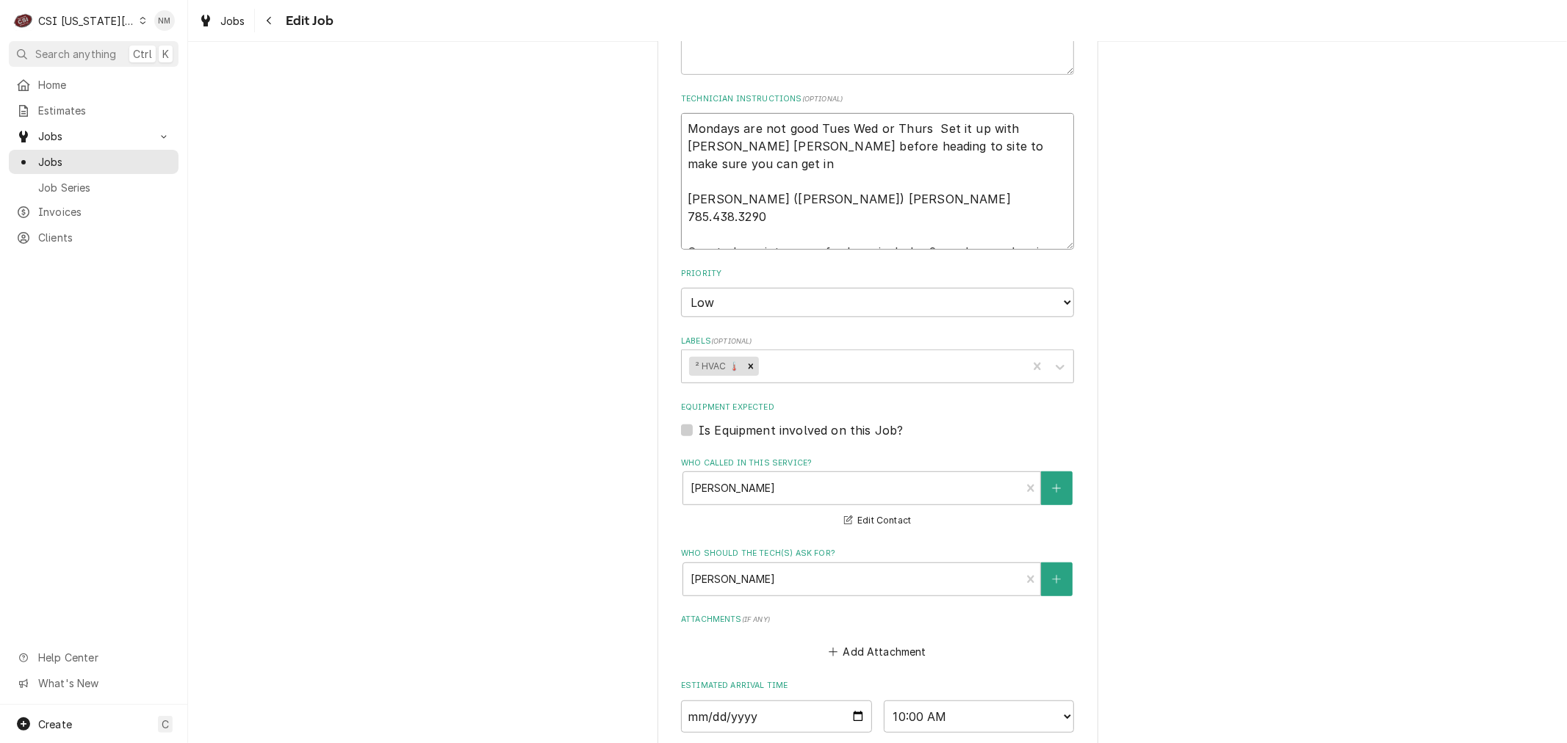
type textarea "x"
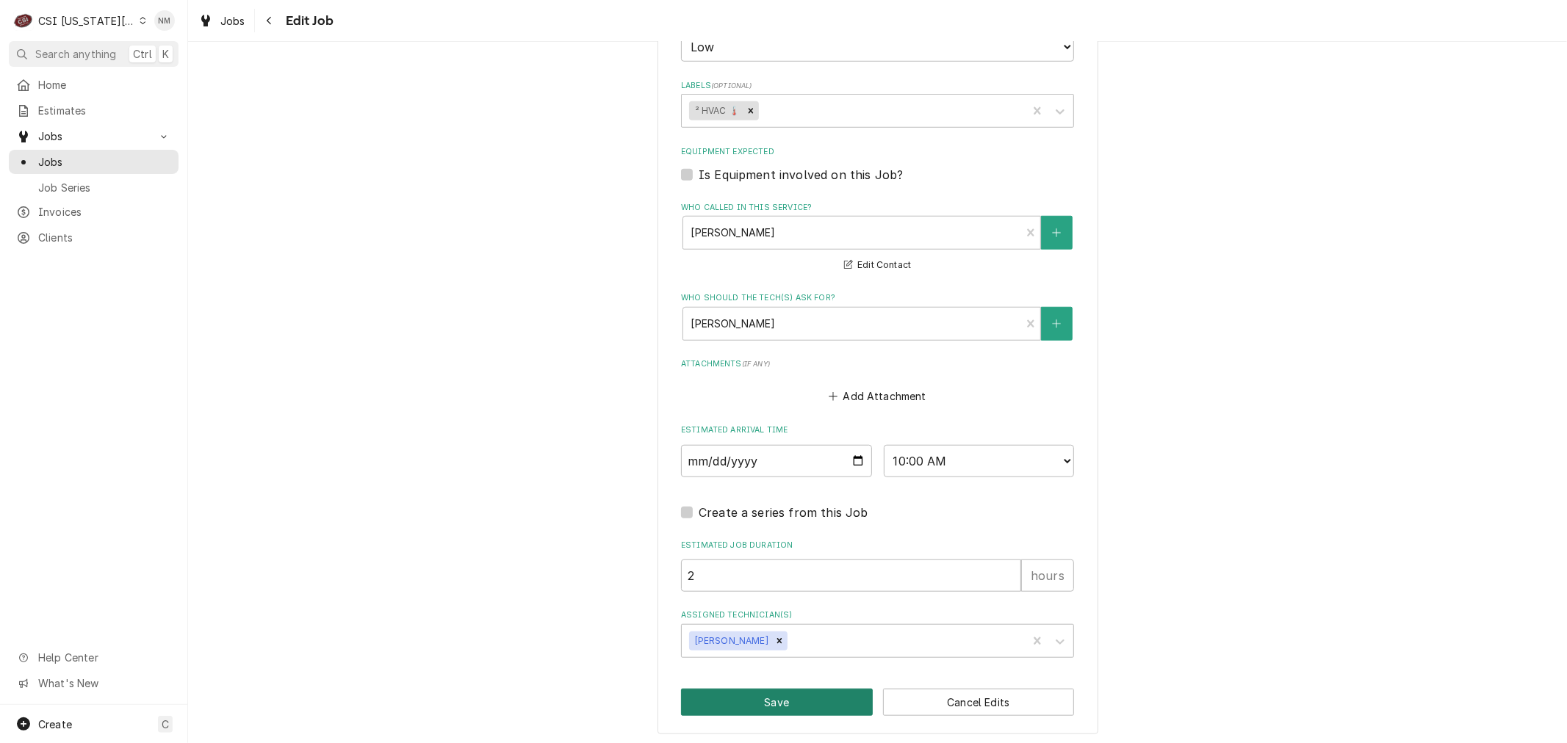
type textarea "Mondays are not good Tues Wed or Thurs Set it up with [PERSON_NAME] [PERSON_NAM…"
click at [745, 696] on button "Save" at bounding box center [777, 702] width 192 height 27
type textarea "x"
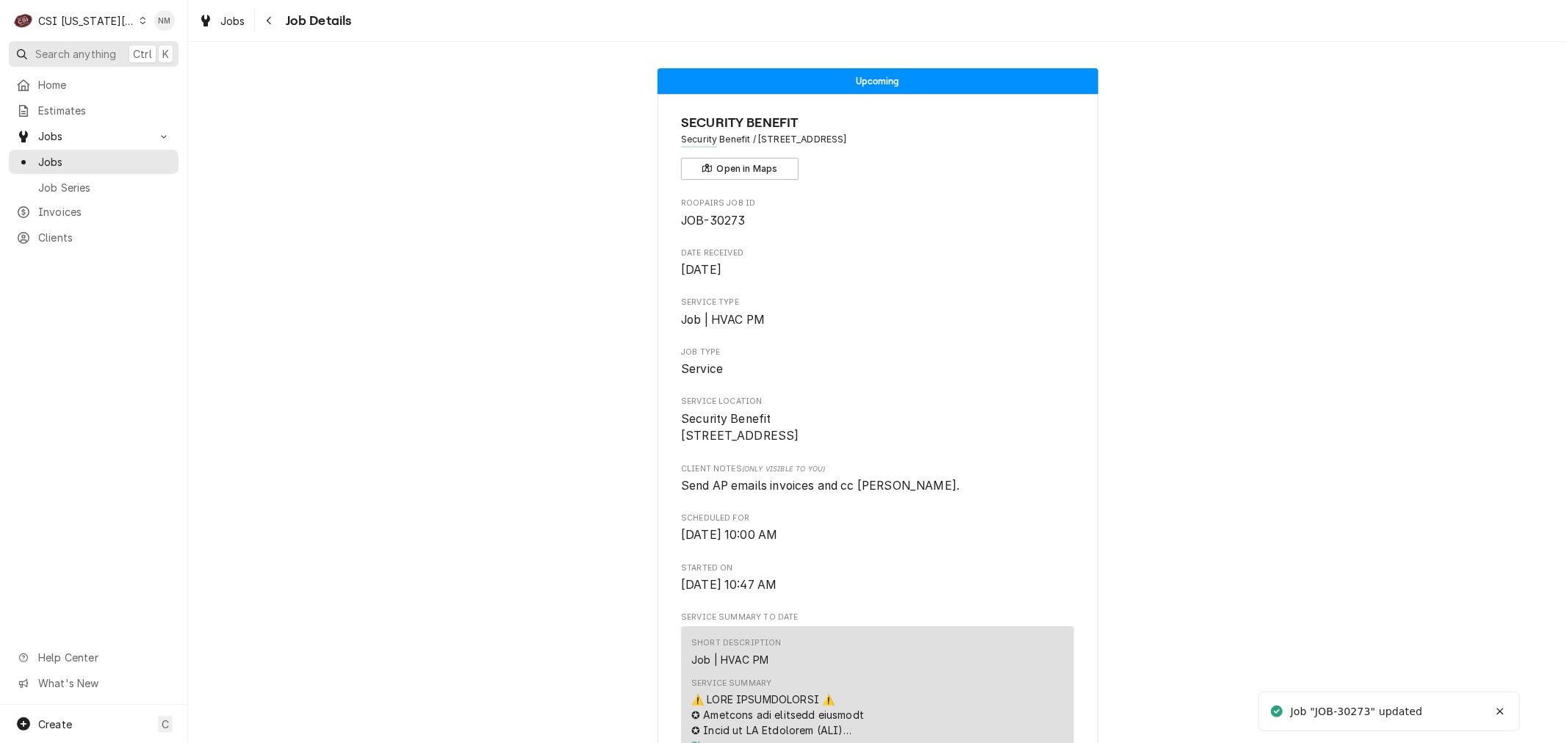
click at [53, 46] on span "Search anything" at bounding box center [75, 53] width 81 height 15
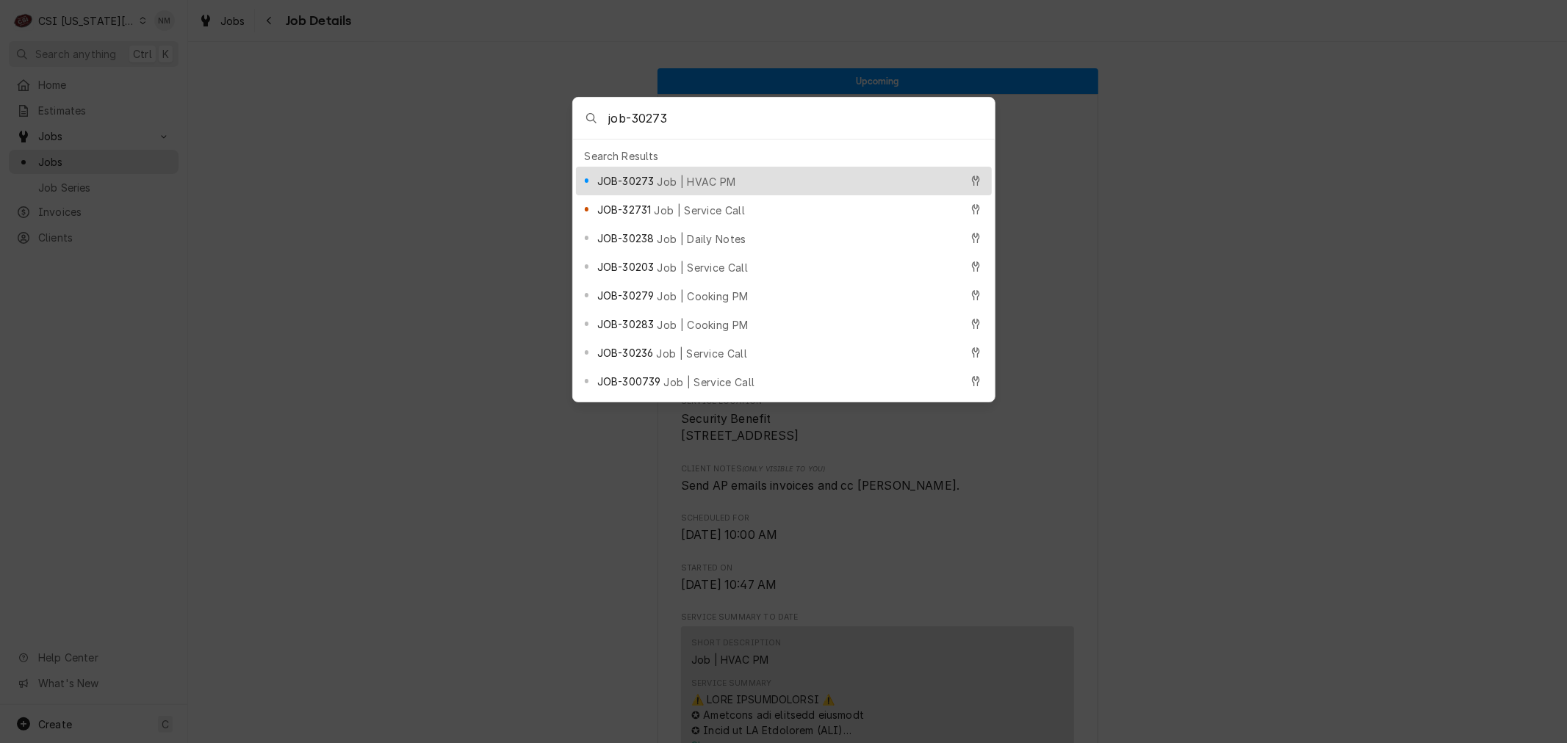
type input "job-30273"
click at [683, 173] on div "JOB-30273 Job | HVAC PM" at bounding box center [778, 181] width 363 height 17
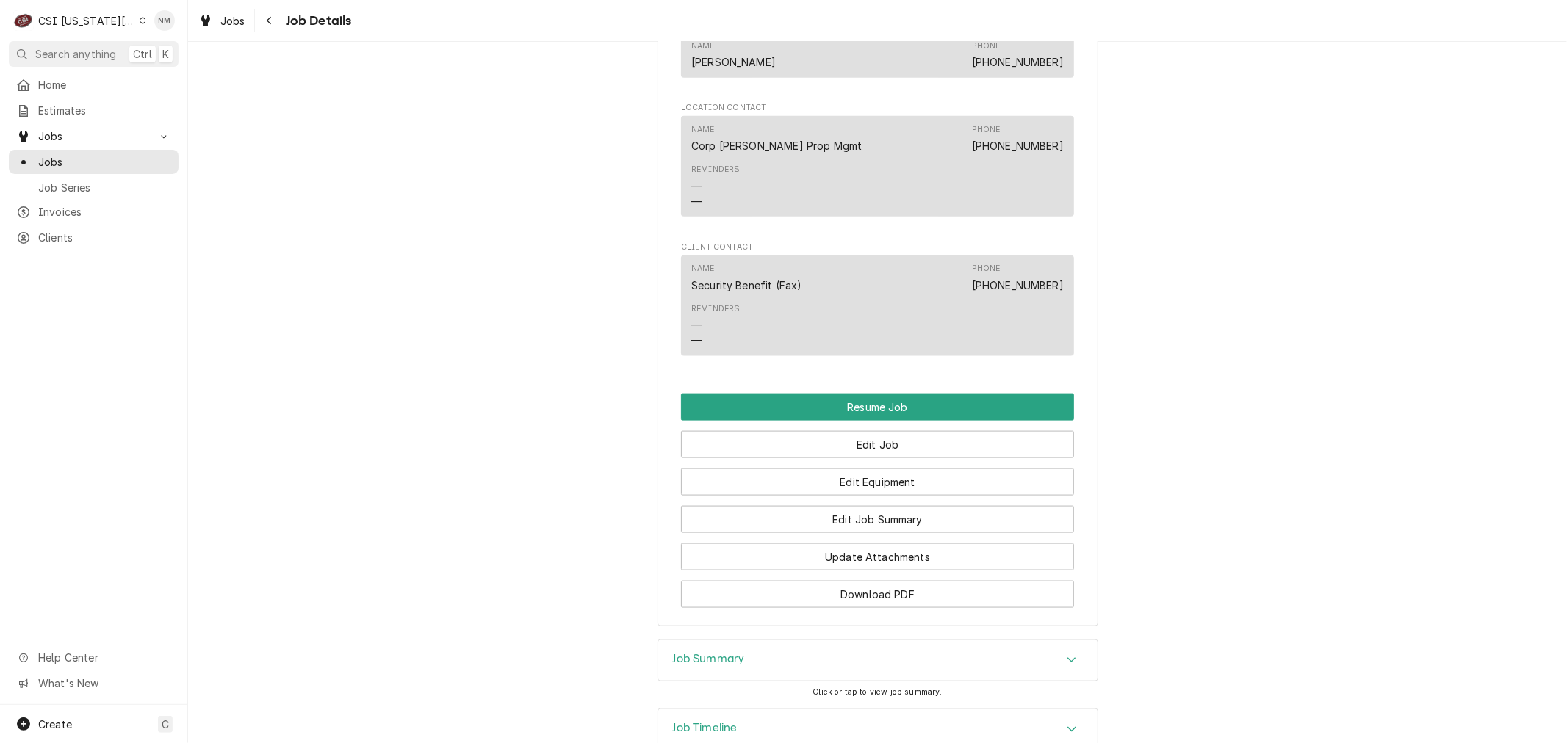
scroll to position [1469, 0]
click at [721, 720] on h3 "Job Timeline" at bounding box center [705, 727] width 65 height 14
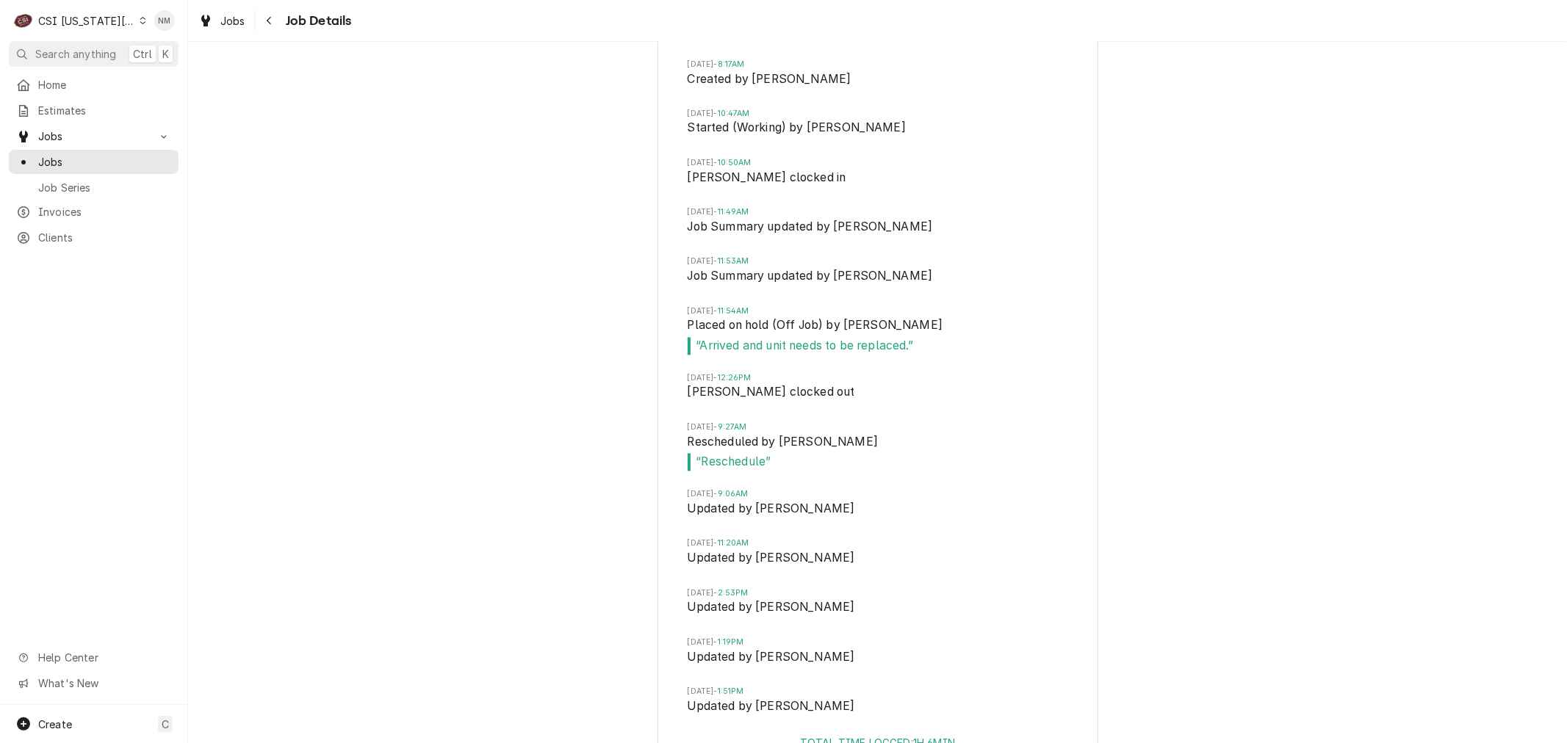
scroll to position [2345, 0]
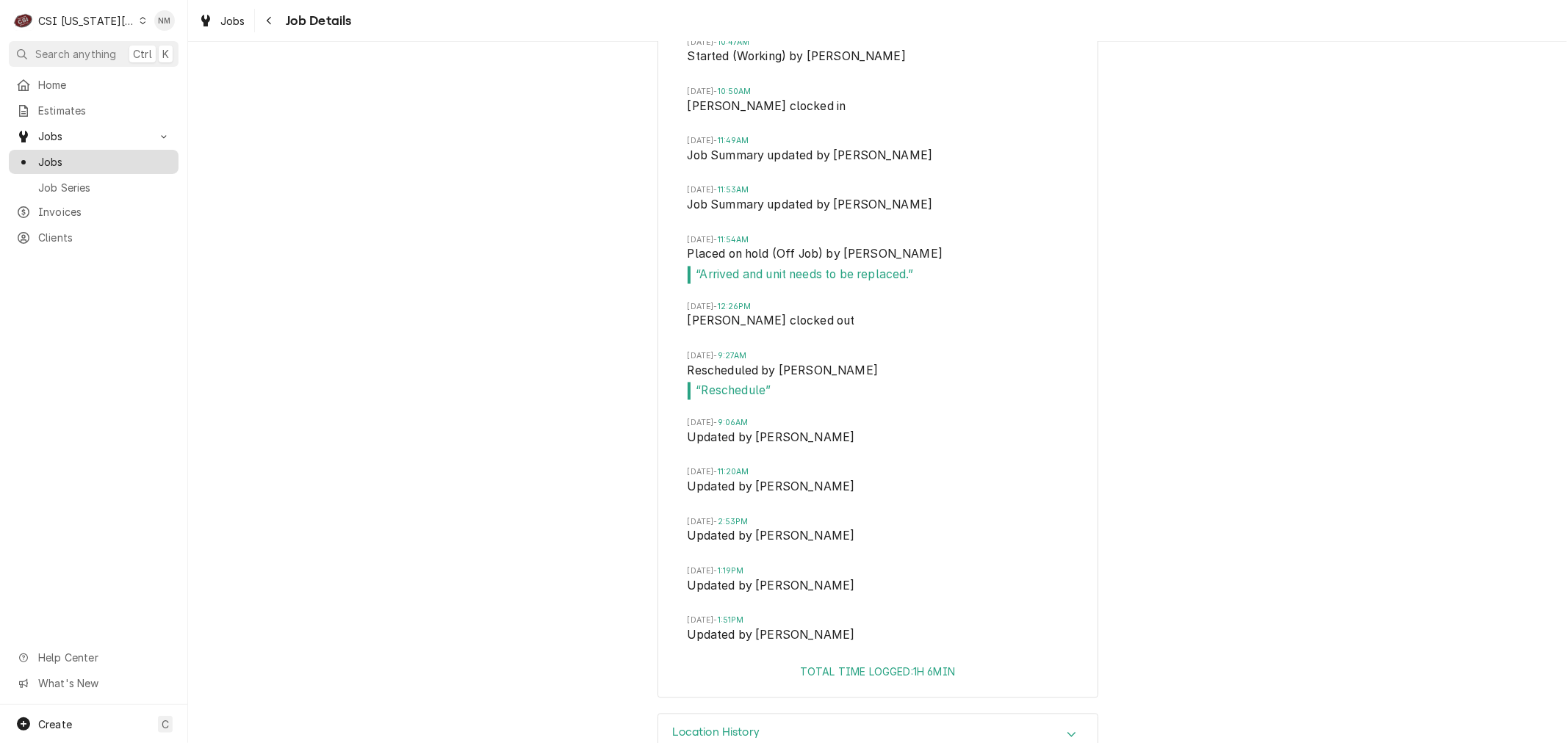
click at [67, 154] on span "Jobs" at bounding box center [104, 161] width 133 height 15
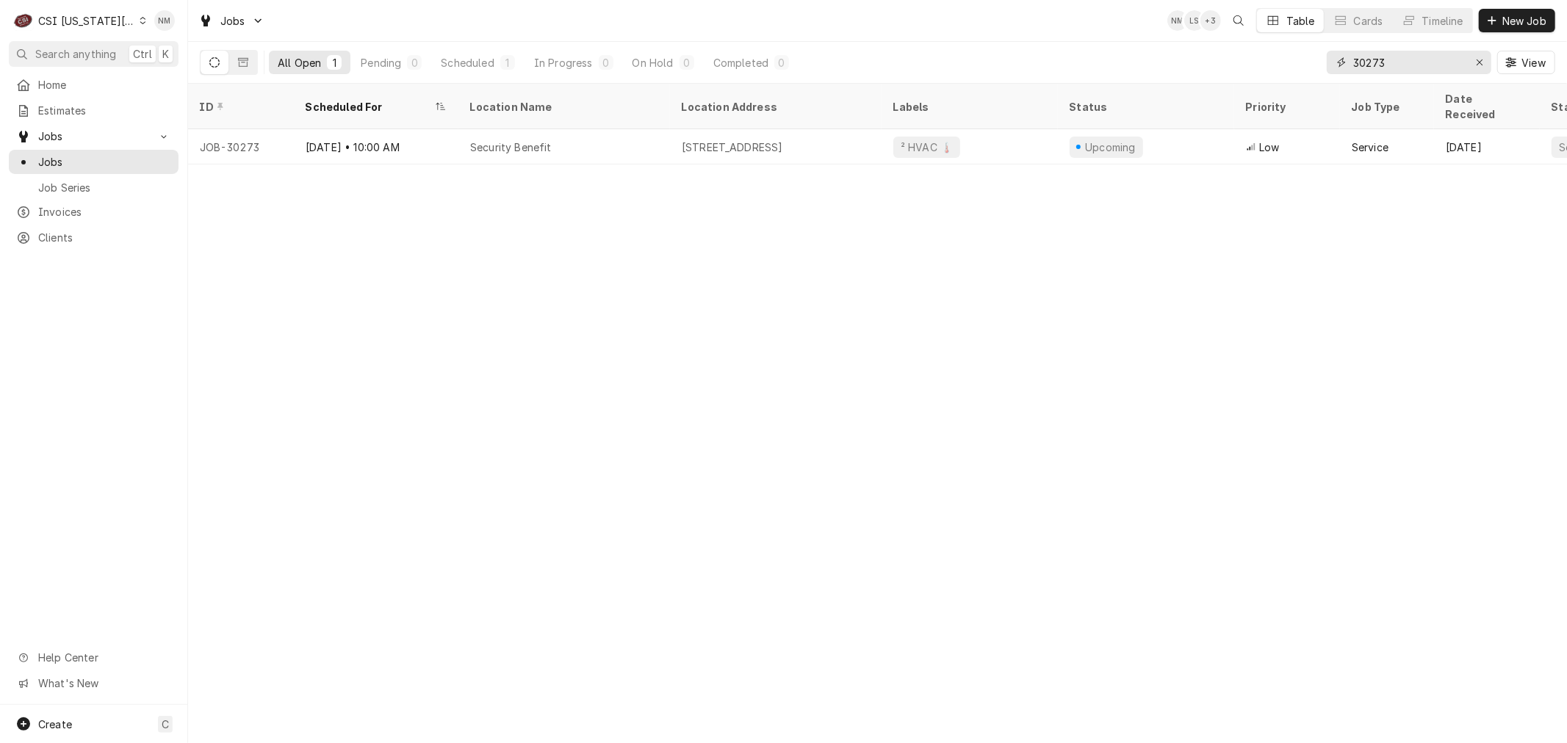
drag, startPoint x: 1382, startPoint y: 60, endPoint x: 1293, endPoint y: 61, distance: 89.6
click at [1293, 61] on div "All Open 1 Pending 0 Scheduled 1 In Progress 0 On Hold 0 Completed 0 30273 View" at bounding box center [877, 62] width 1355 height 41
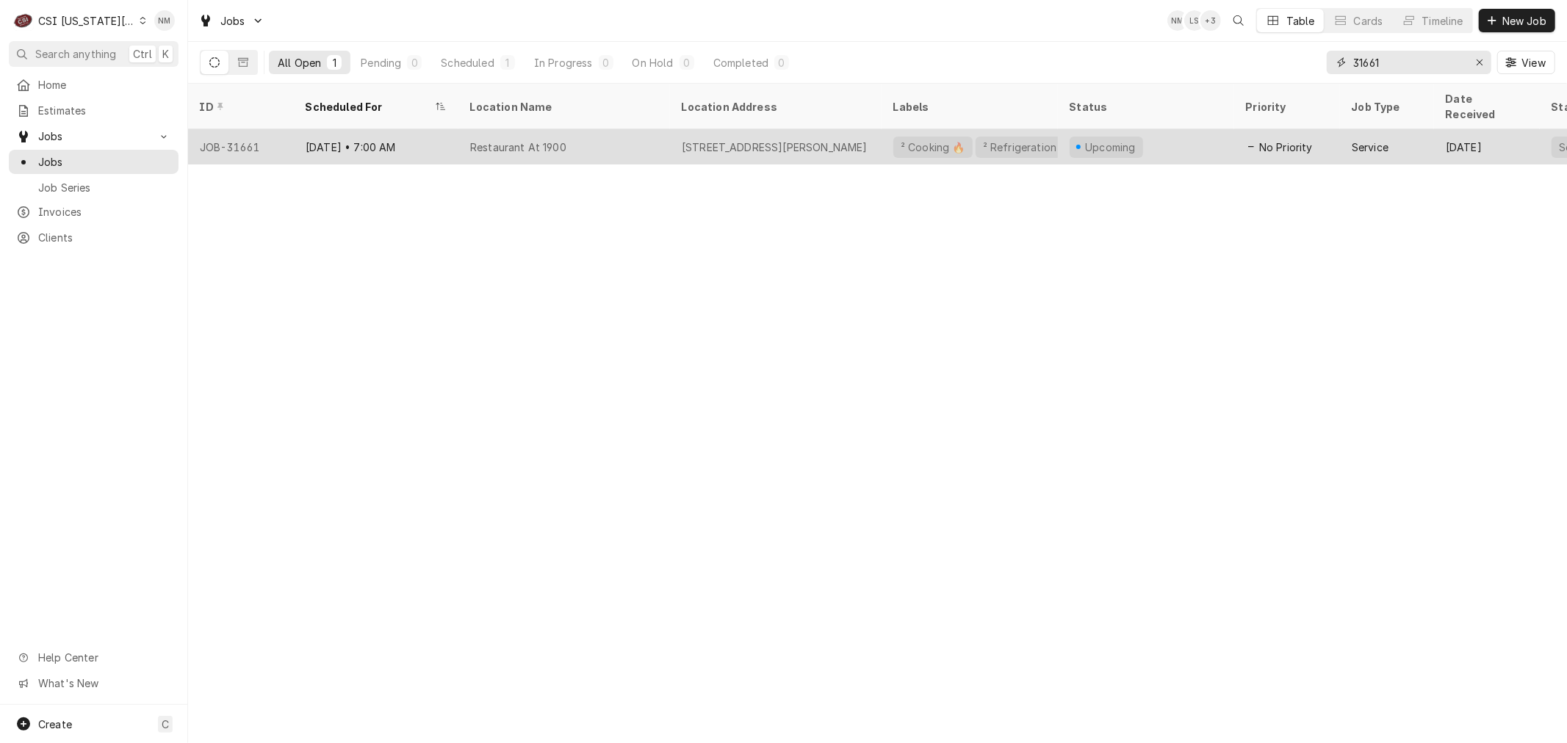
type input "31661"
click at [603, 129] on div "Restaurant At 1900" at bounding box center [564, 146] width 212 height 35
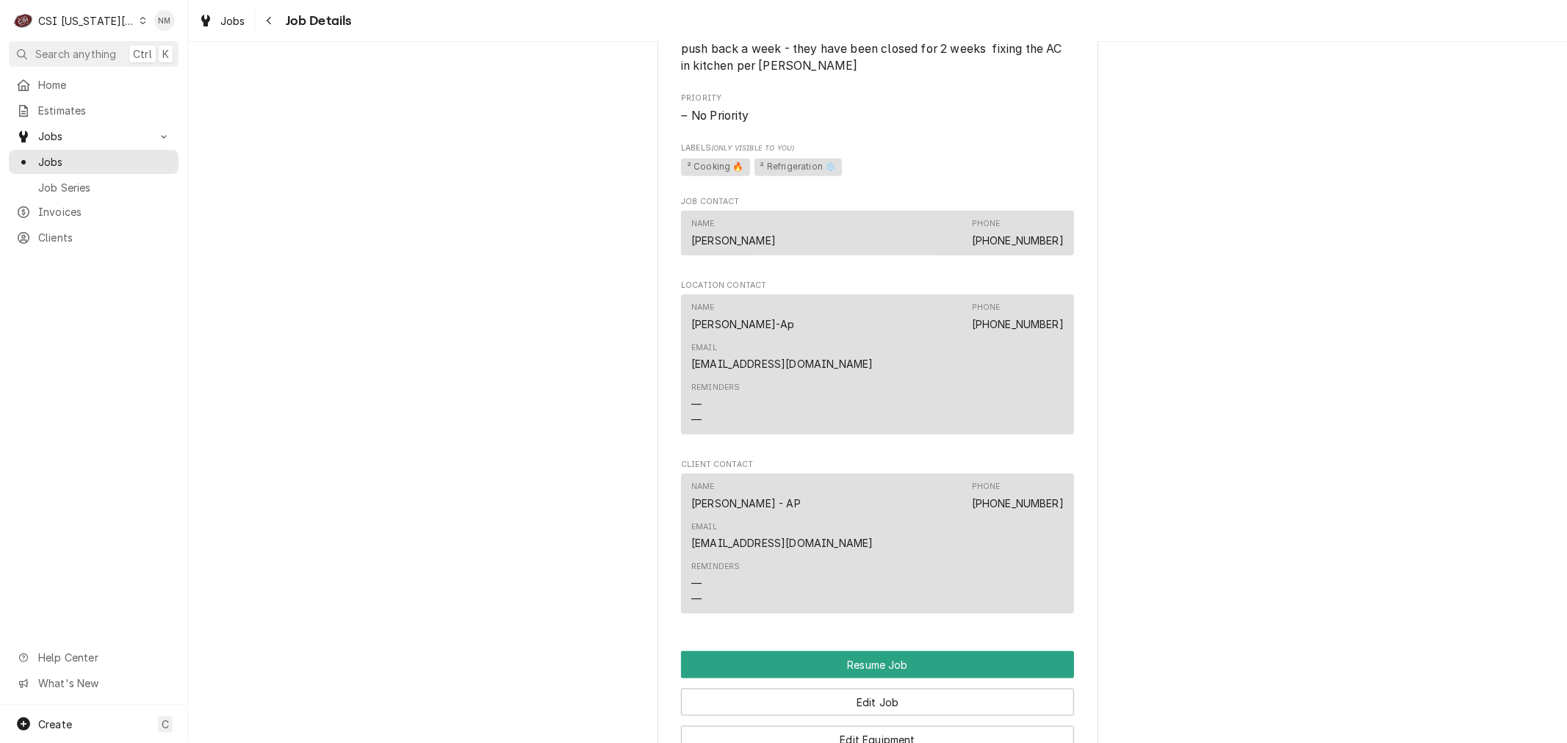
scroll to position [1305, 0]
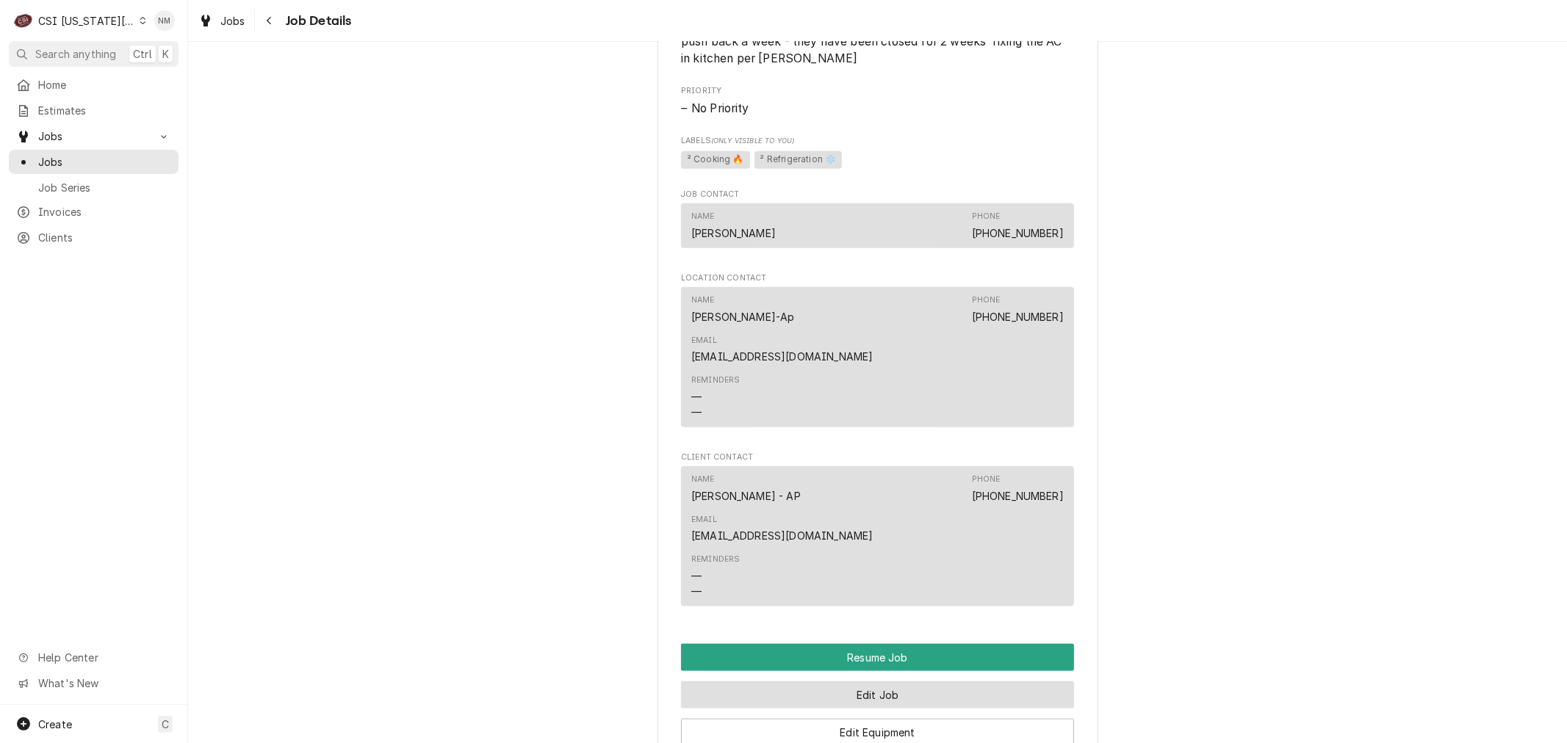
click at [921, 682] on button "Edit Job" at bounding box center [877, 695] width 393 height 27
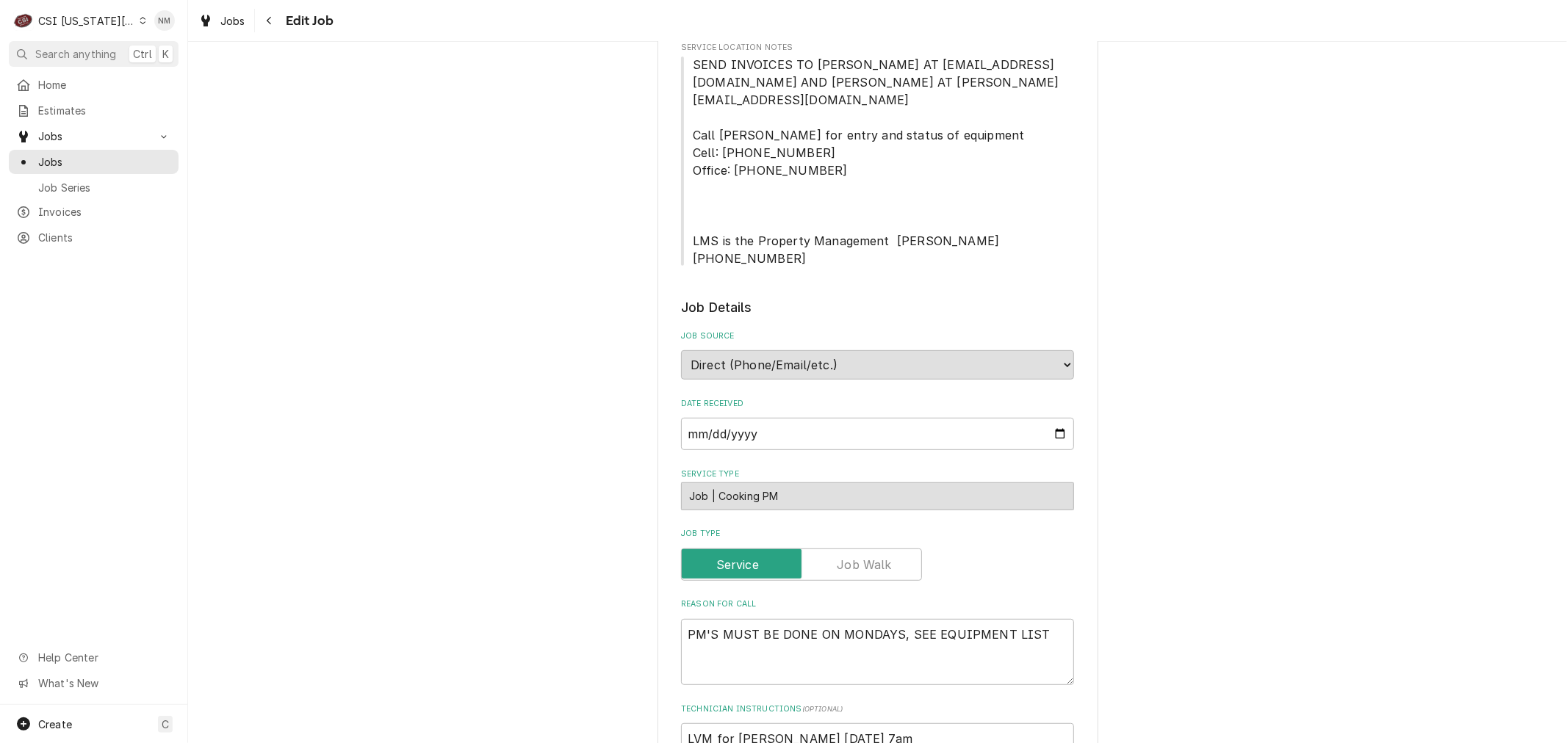
scroll to position [571, 0]
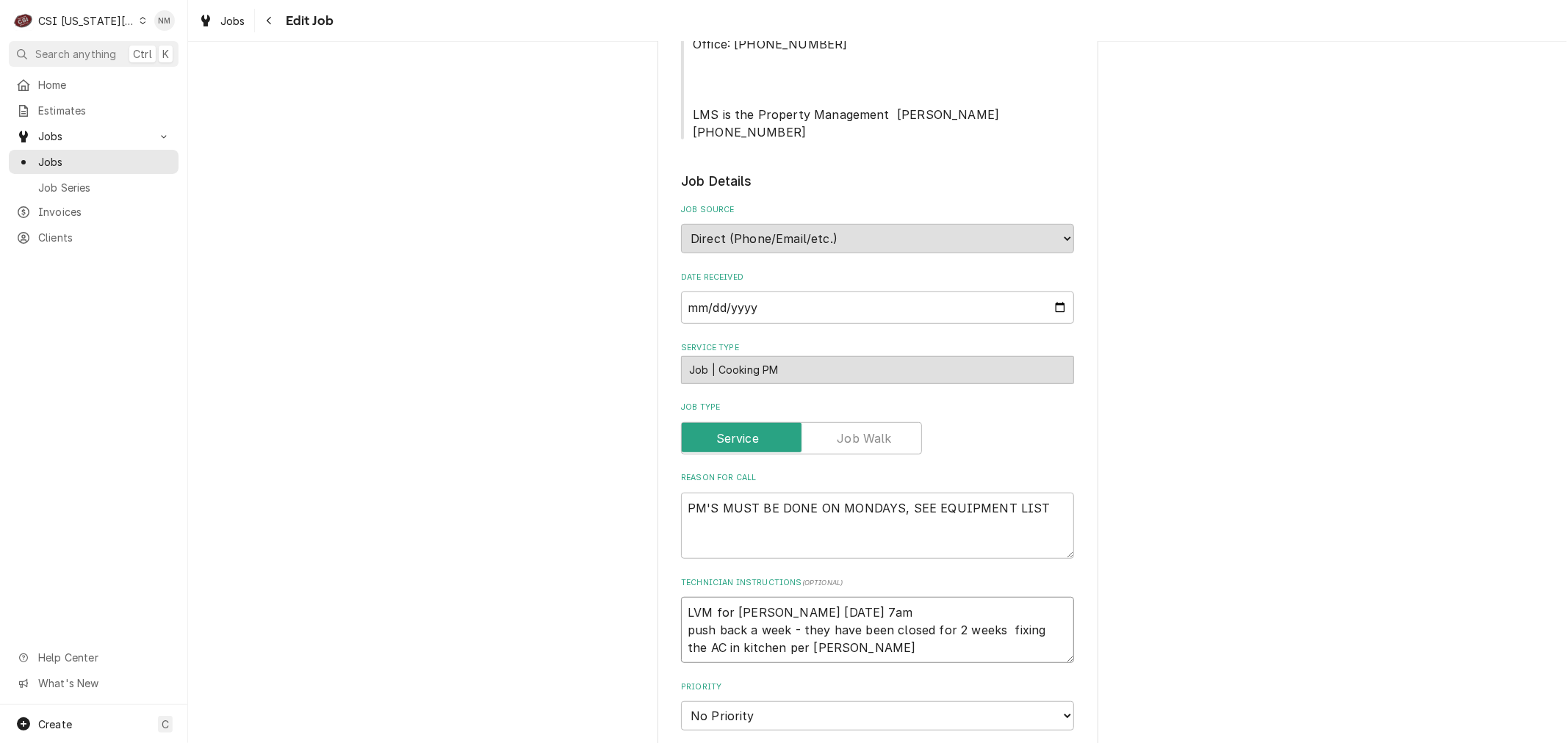
click at [681, 597] on textarea "LVM for Steve Monday 7am push back a week - they have been closed for 2 weeks f…" at bounding box center [877, 630] width 393 height 66
type textarea "x"
type textarea "LVM for Steve Monday 7am push back a week - they have been closed for 2 weeks f…"
type textarea "x"
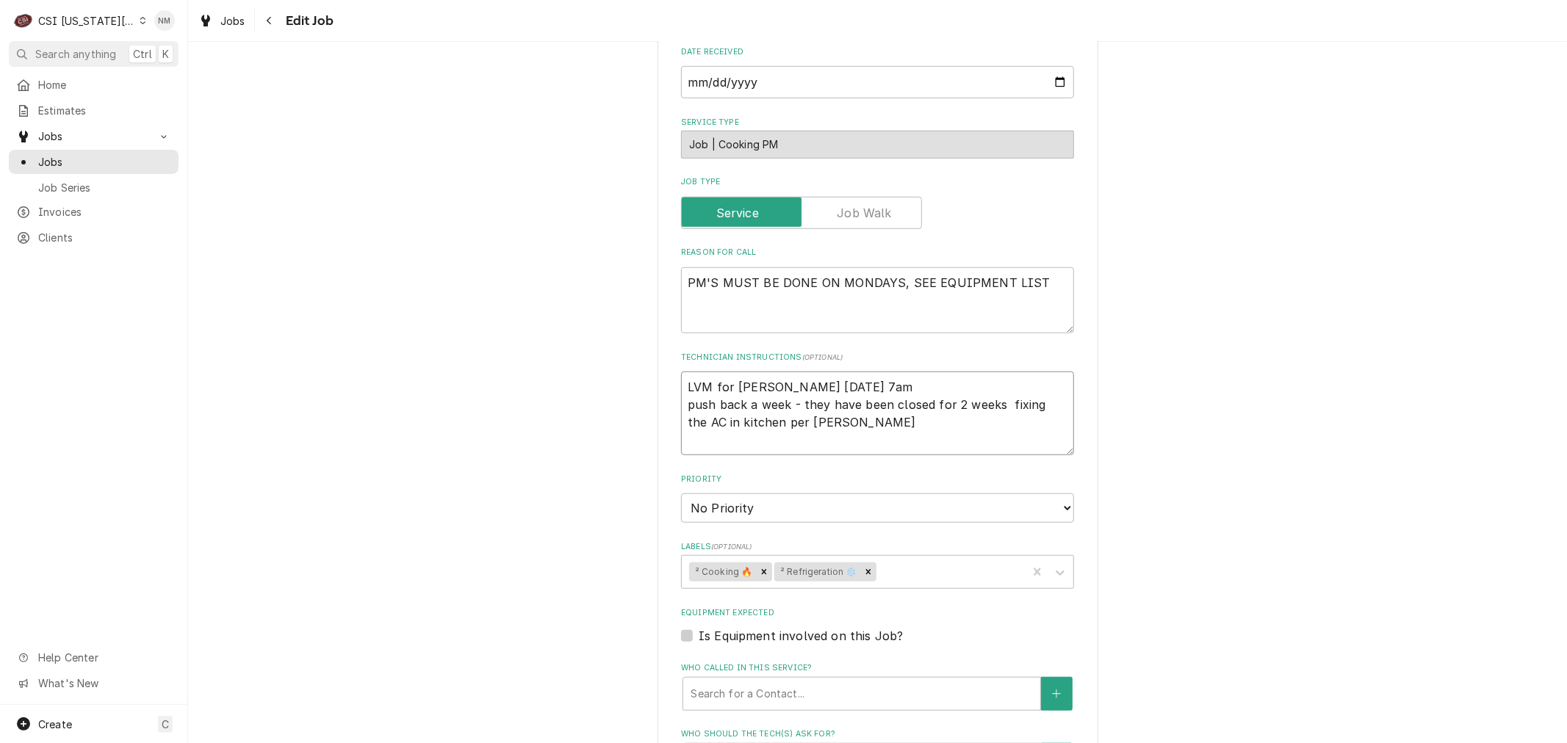
scroll to position [816, 0]
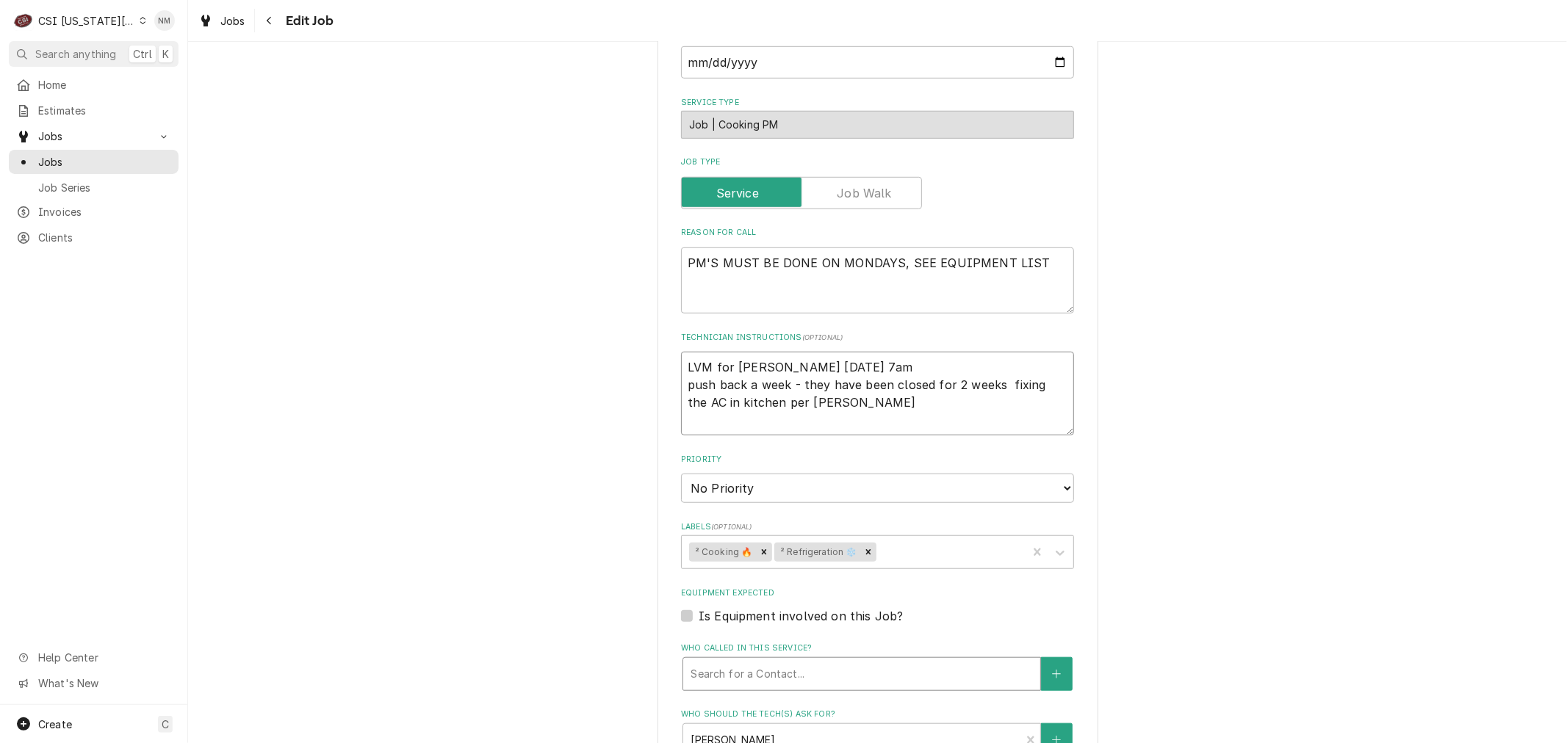
type textarea "LVM for Steve Monday 7am push back a week - they have been closed for 2 weeks f…"
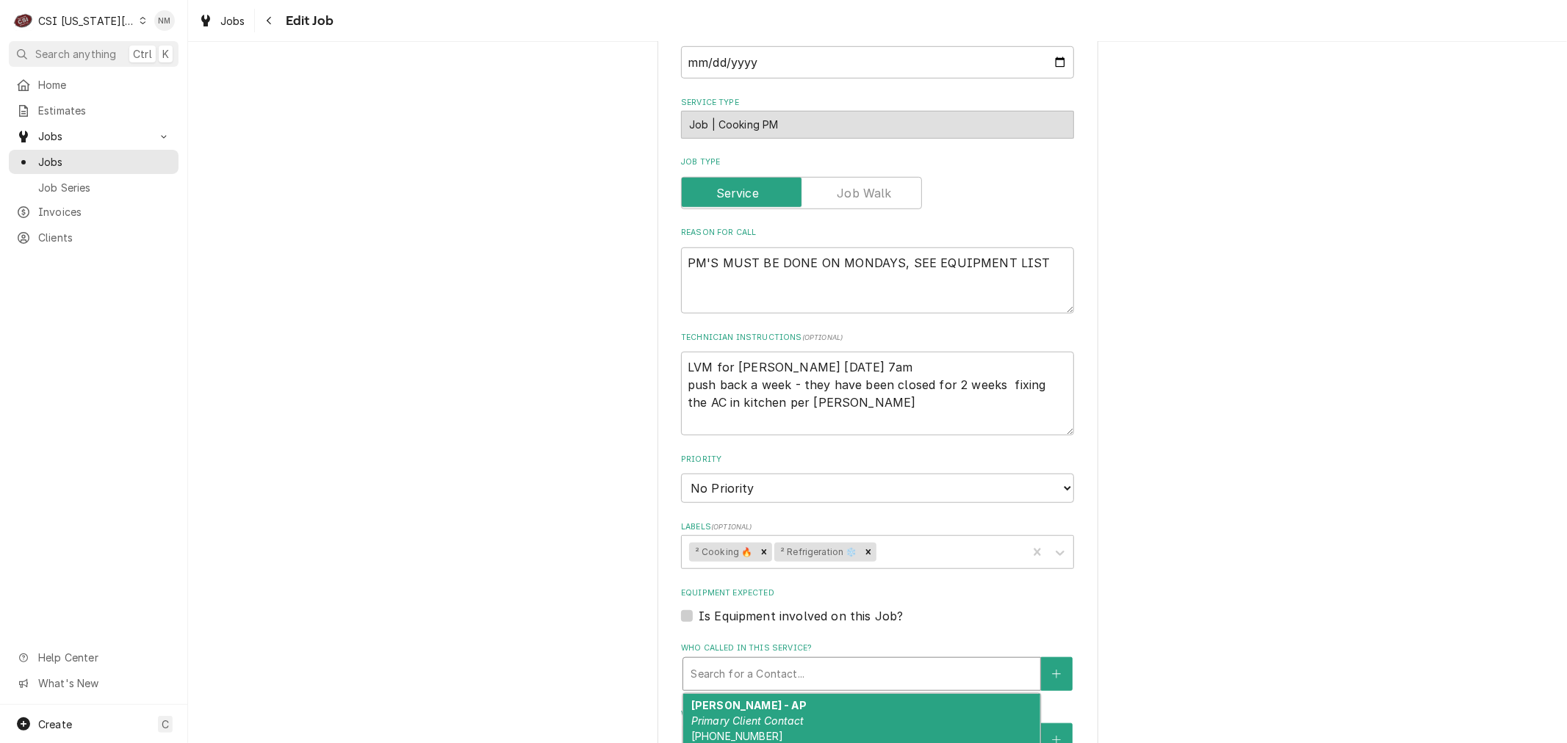
click at [880, 661] on div "Who called in this service?" at bounding box center [861, 674] width 342 height 26
type textarea "x"
type input "k"
type textarea "x"
type input "ke"
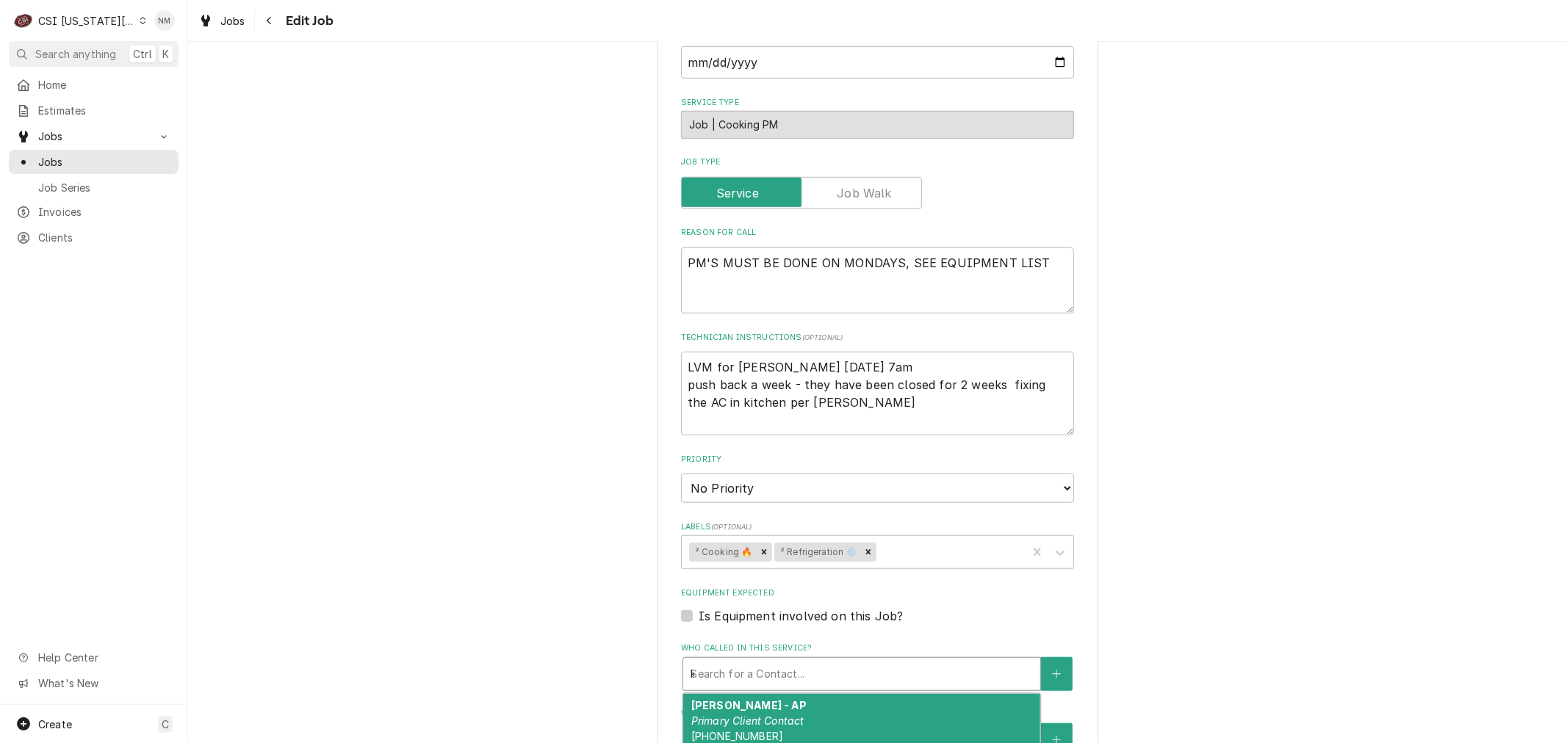
type textarea "x"
type input "kei"
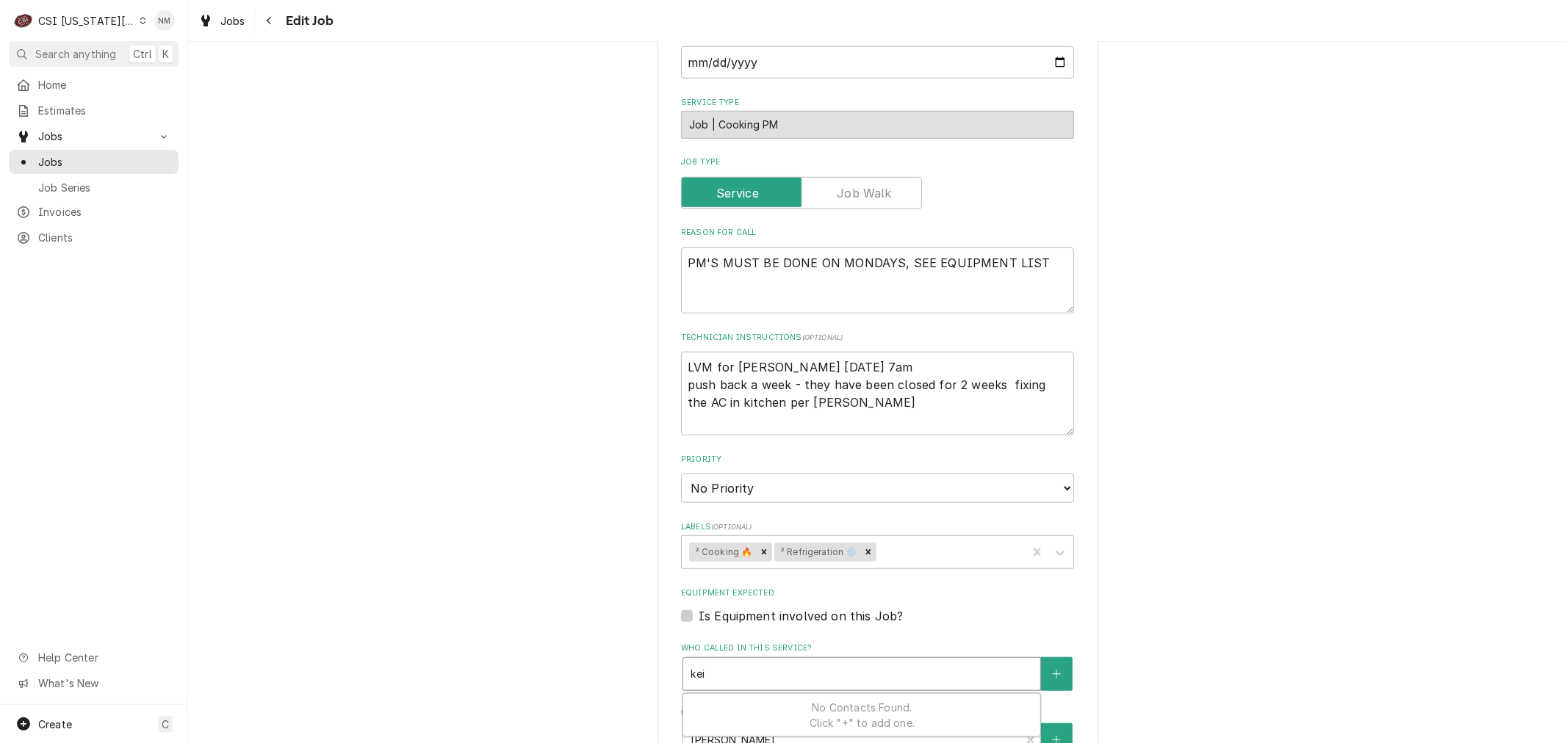
type textarea "x"
type input "keit"
type textarea "x"
type input "keith"
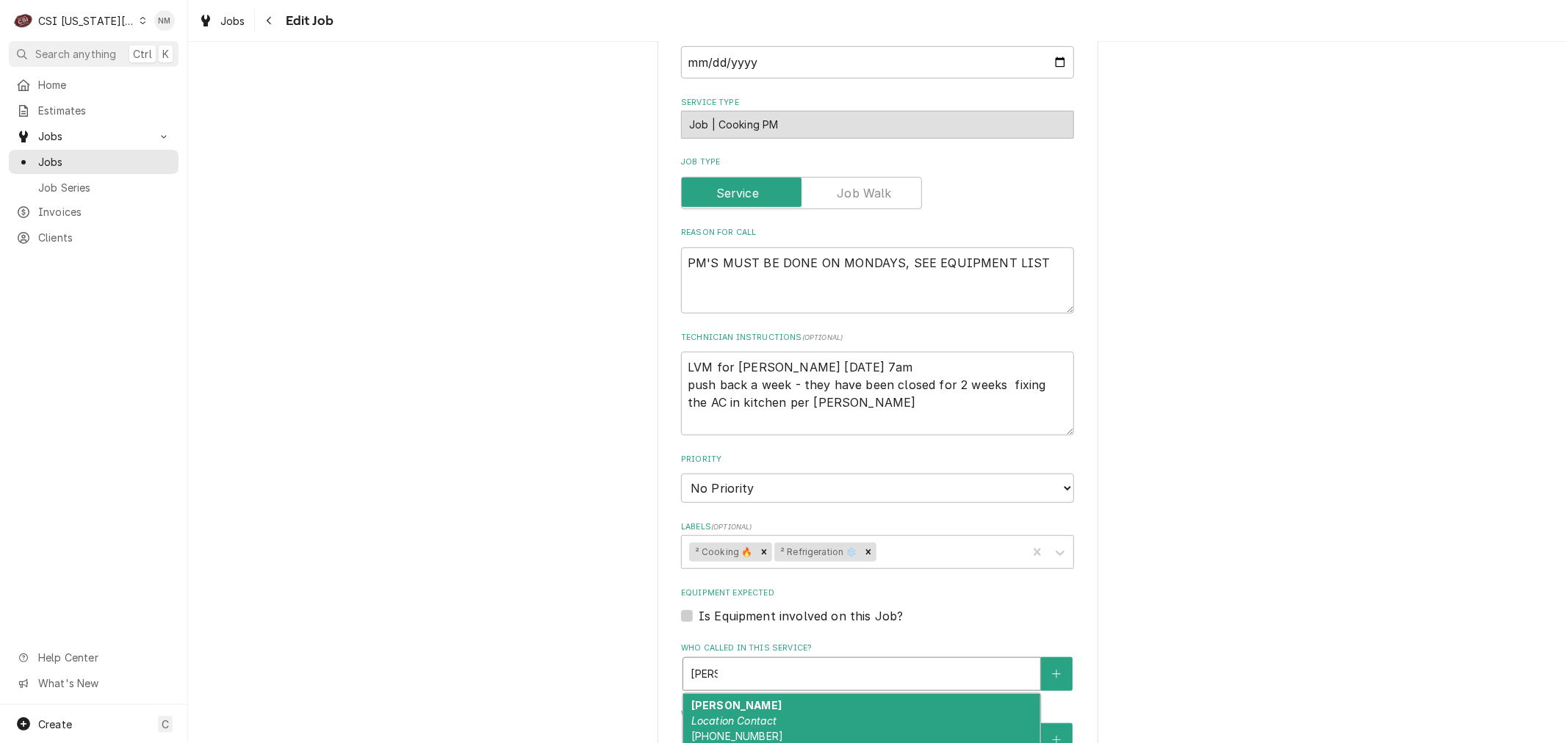
click at [839, 694] on div "Keith Location Contact (913) 579-5015 keith@therestaurantat1900.com" at bounding box center [861, 728] width 357 height 69
type textarea "x"
click at [845, 661] on div "Who called in this service?" at bounding box center [851, 674] width 322 height 26
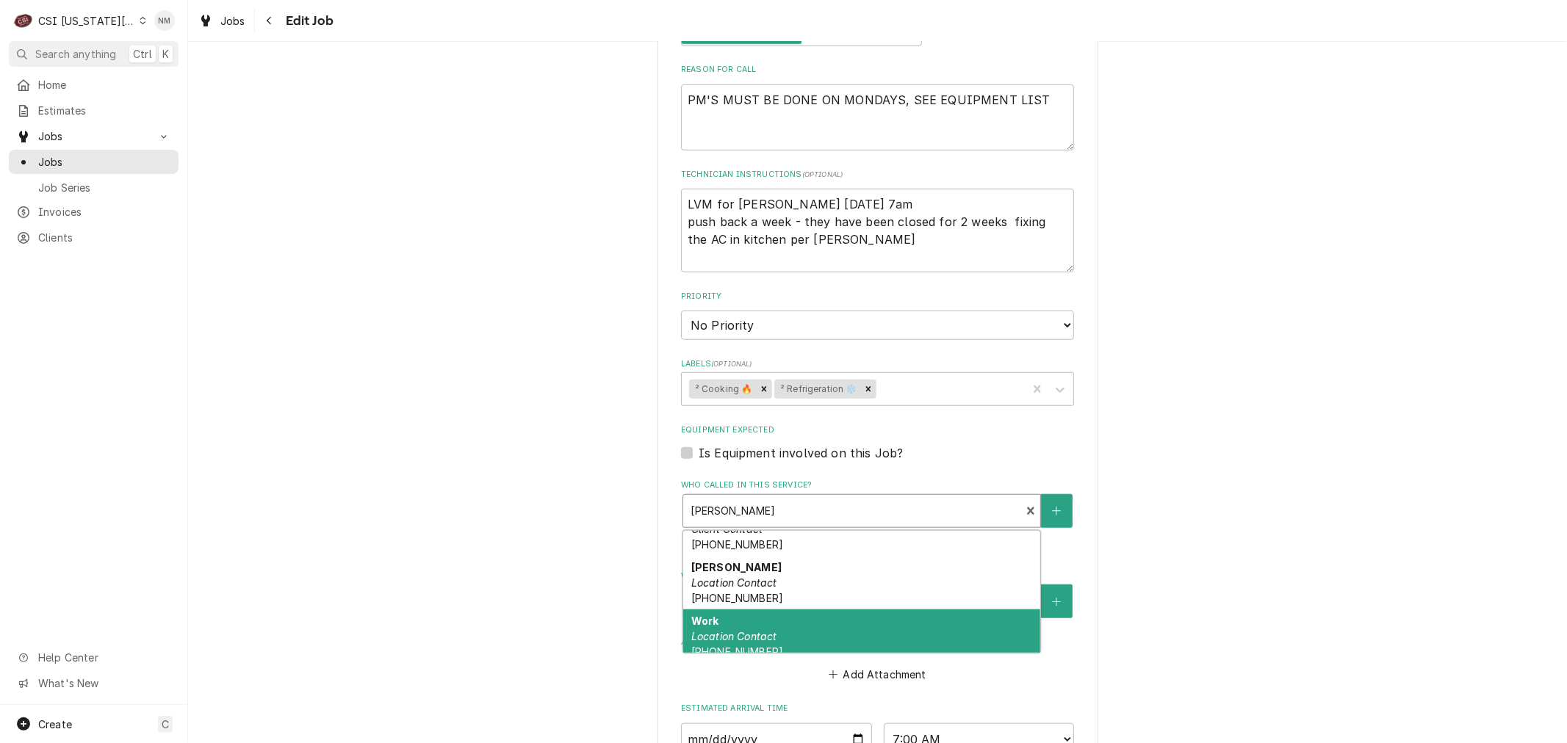
scroll to position [335, 0]
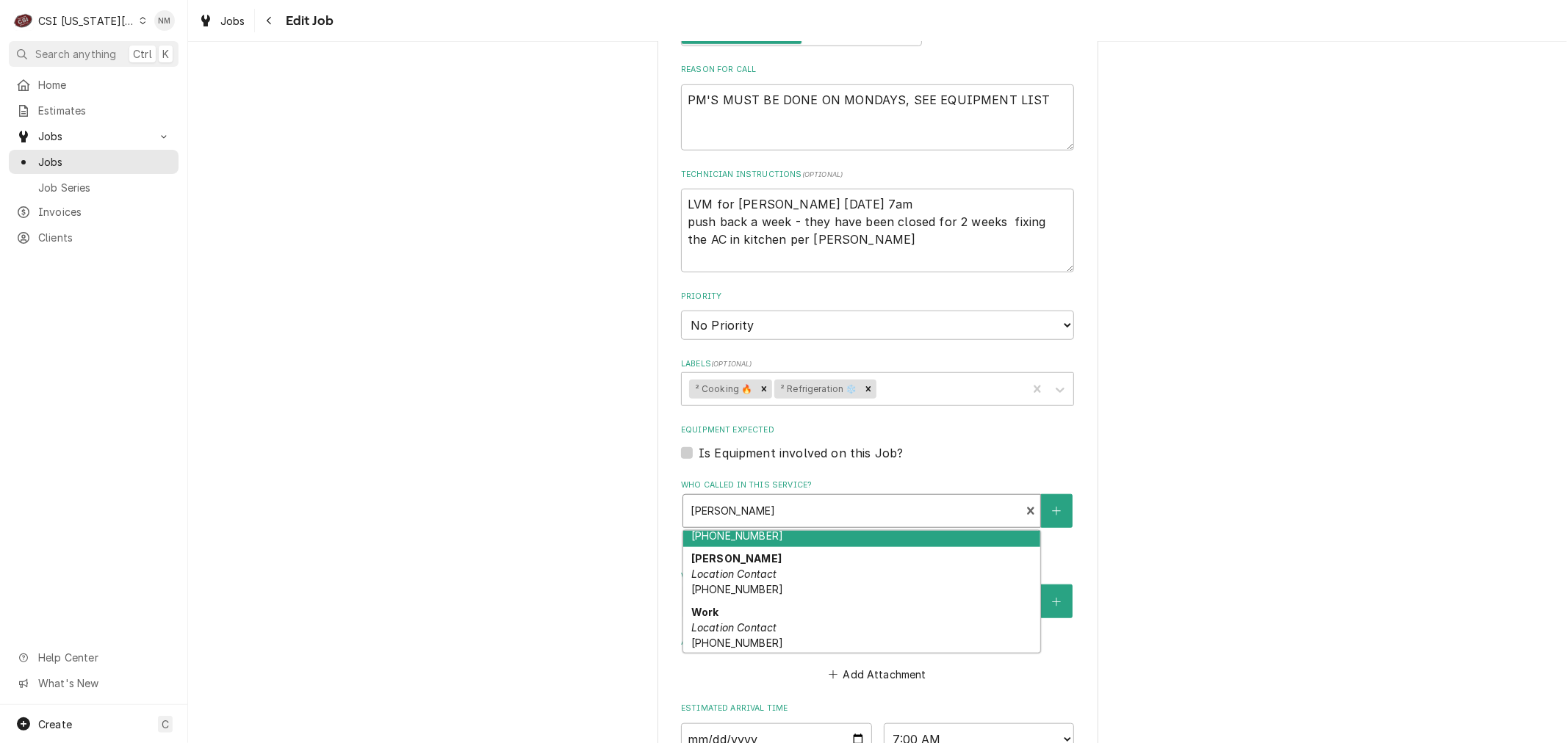
click at [806, 498] on div "Who called in this service?" at bounding box center [851, 511] width 322 height 26
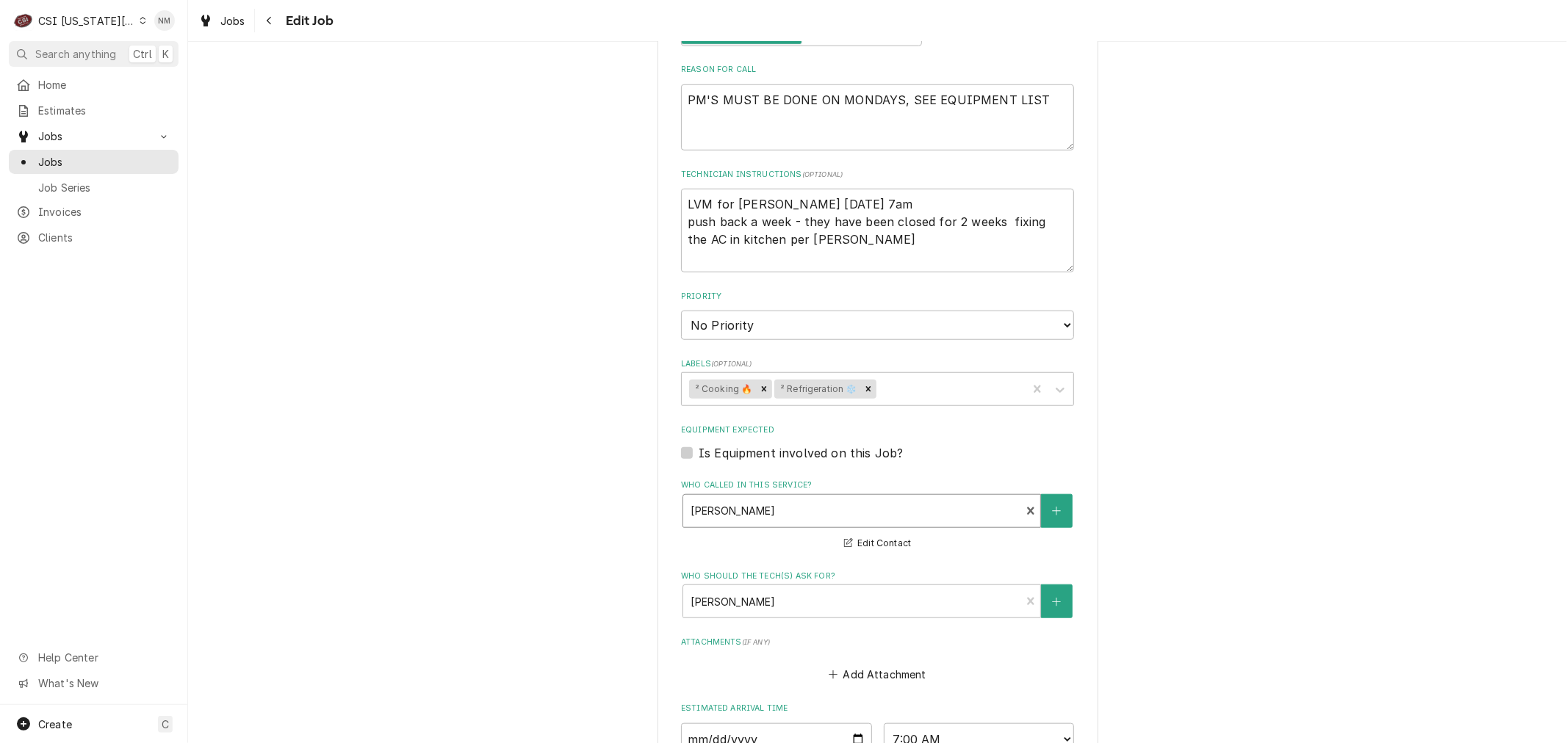
click at [816, 498] on div "Who called in this service?" at bounding box center [851, 511] width 322 height 26
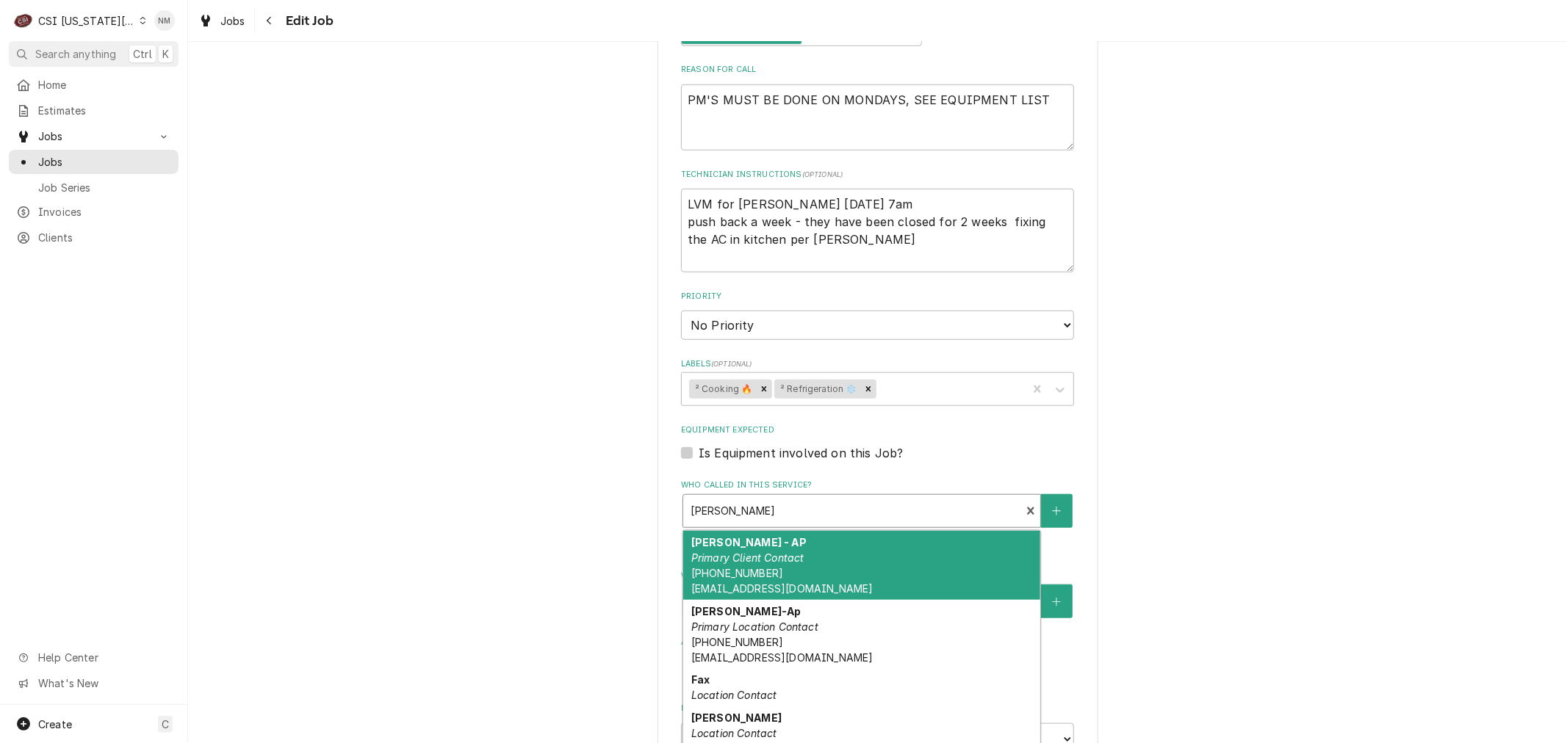
type textarea "x"
type input "k"
type textarea "x"
type input "ke"
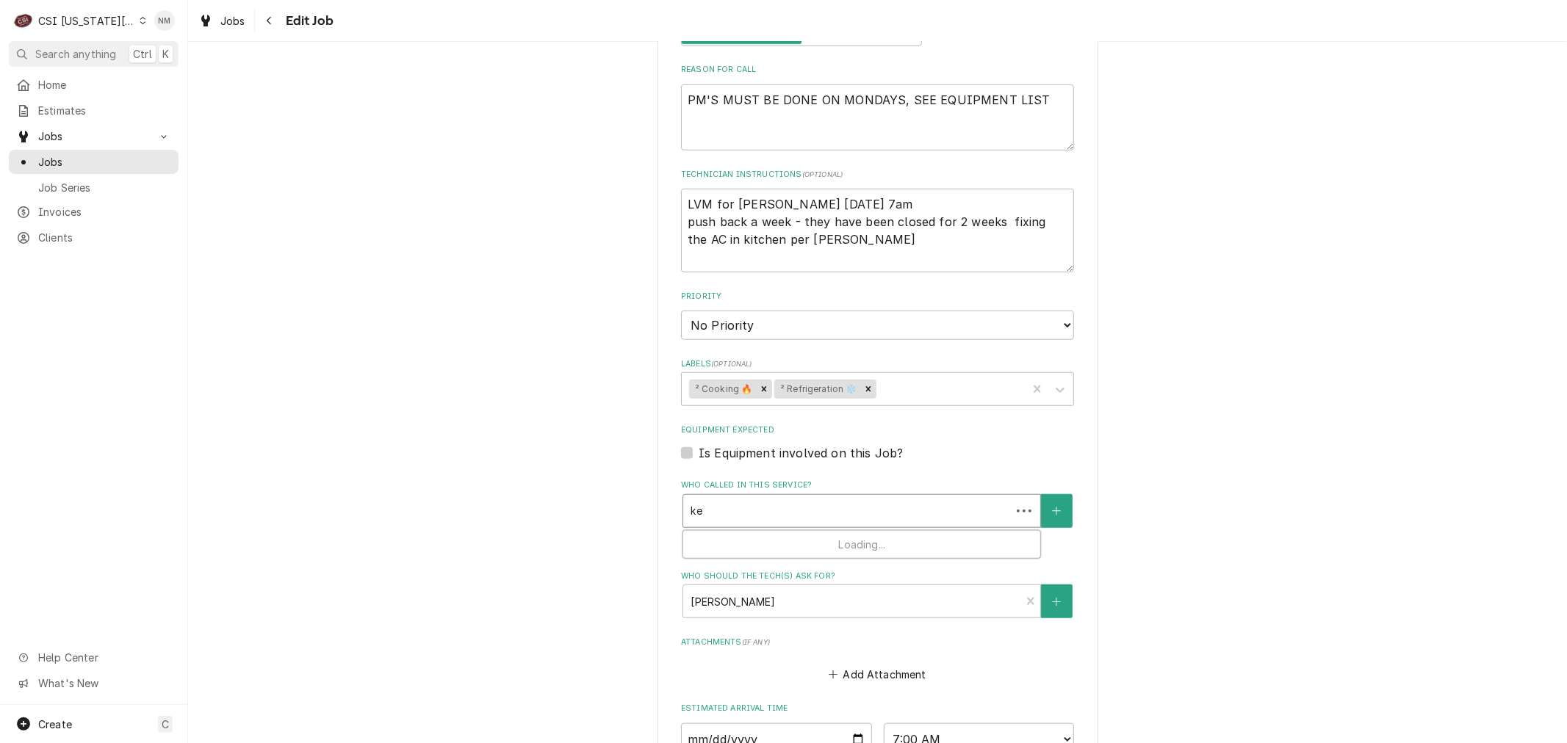
type textarea "x"
type input "kei"
type textarea "x"
type input "keit"
type textarea "x"
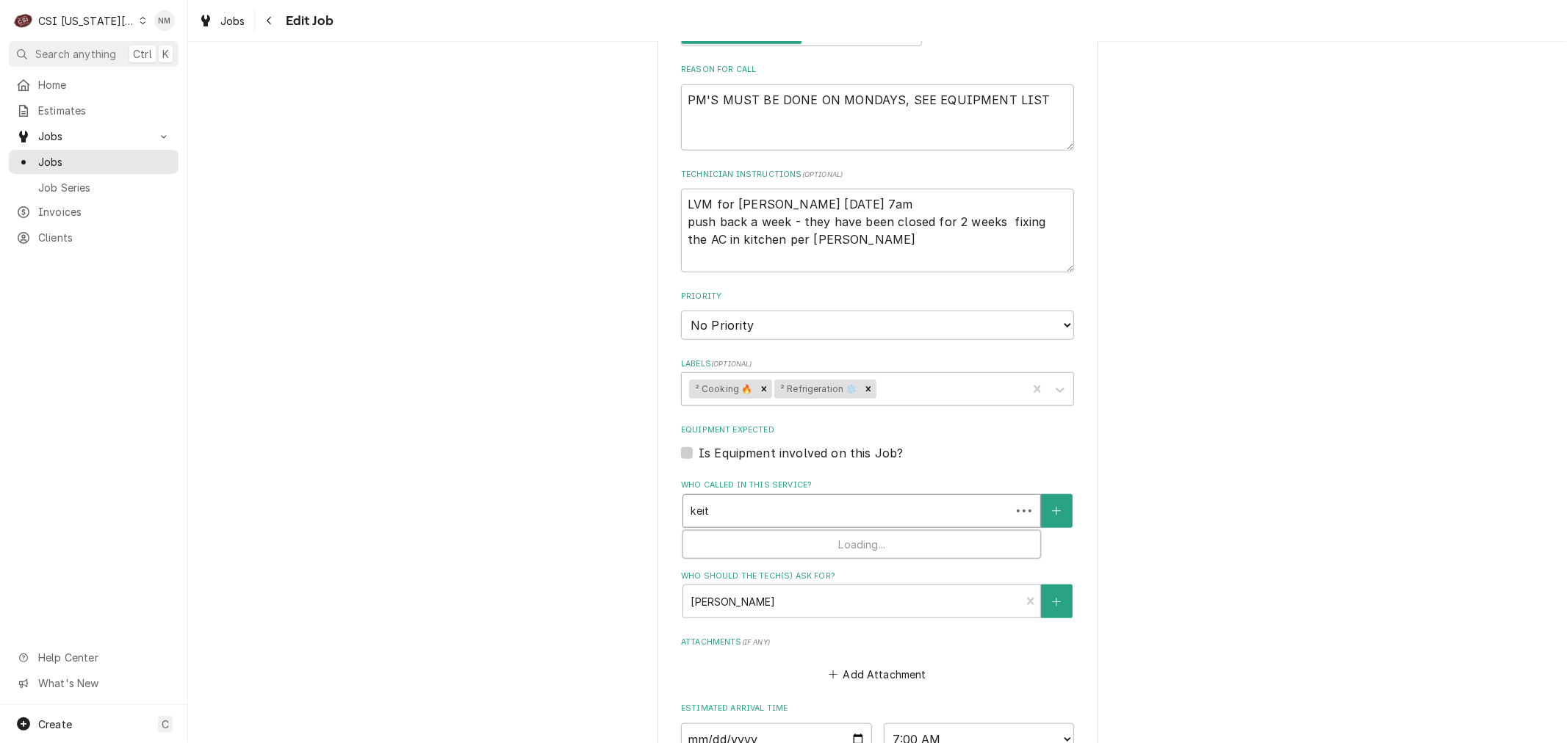
type input "keith"
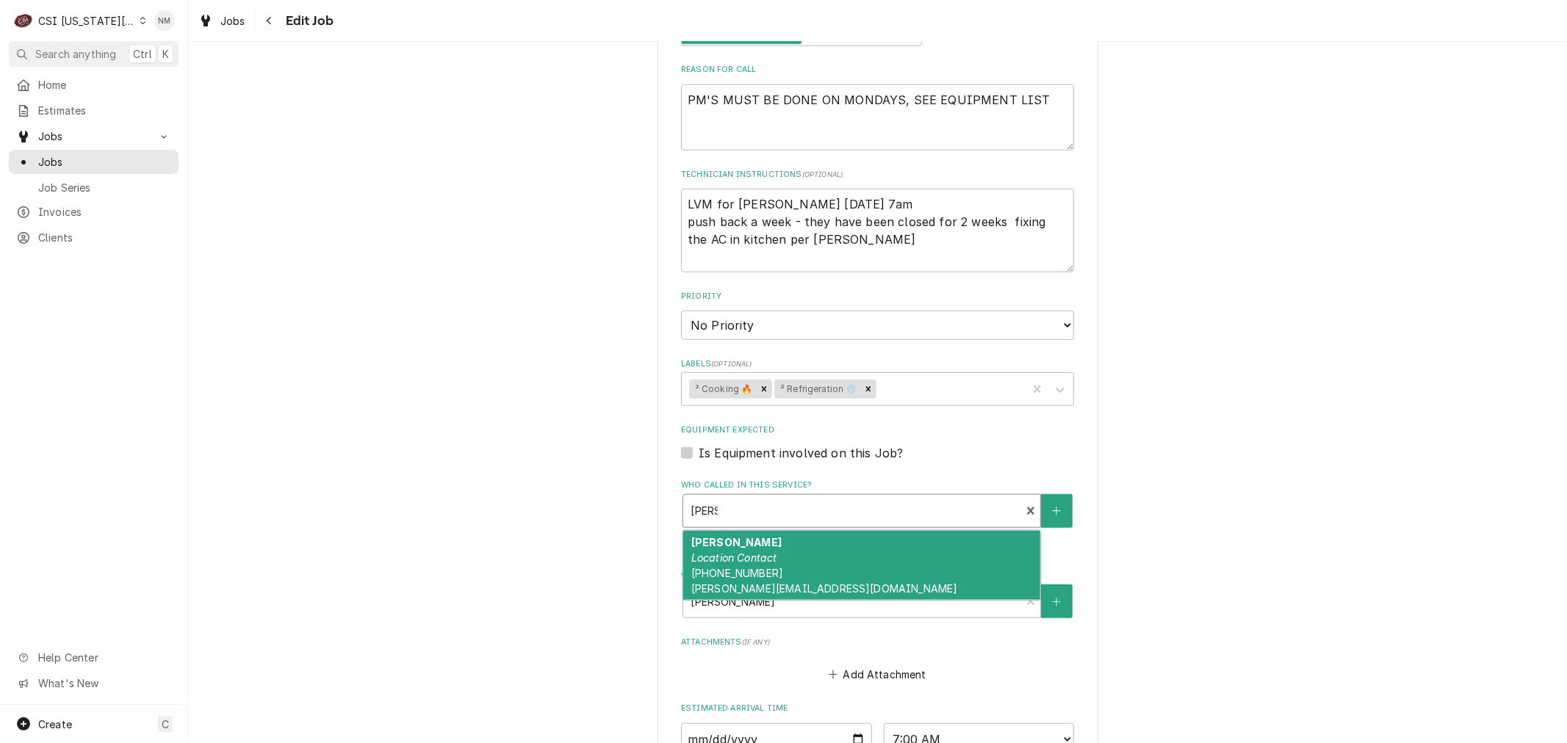
click at [818, 531] on div "Keith Location Contact (913) 579-5015 keith@therestaurantat1900.com" at bounding box center [861, 565] width 357 height 69
type textarea "x"
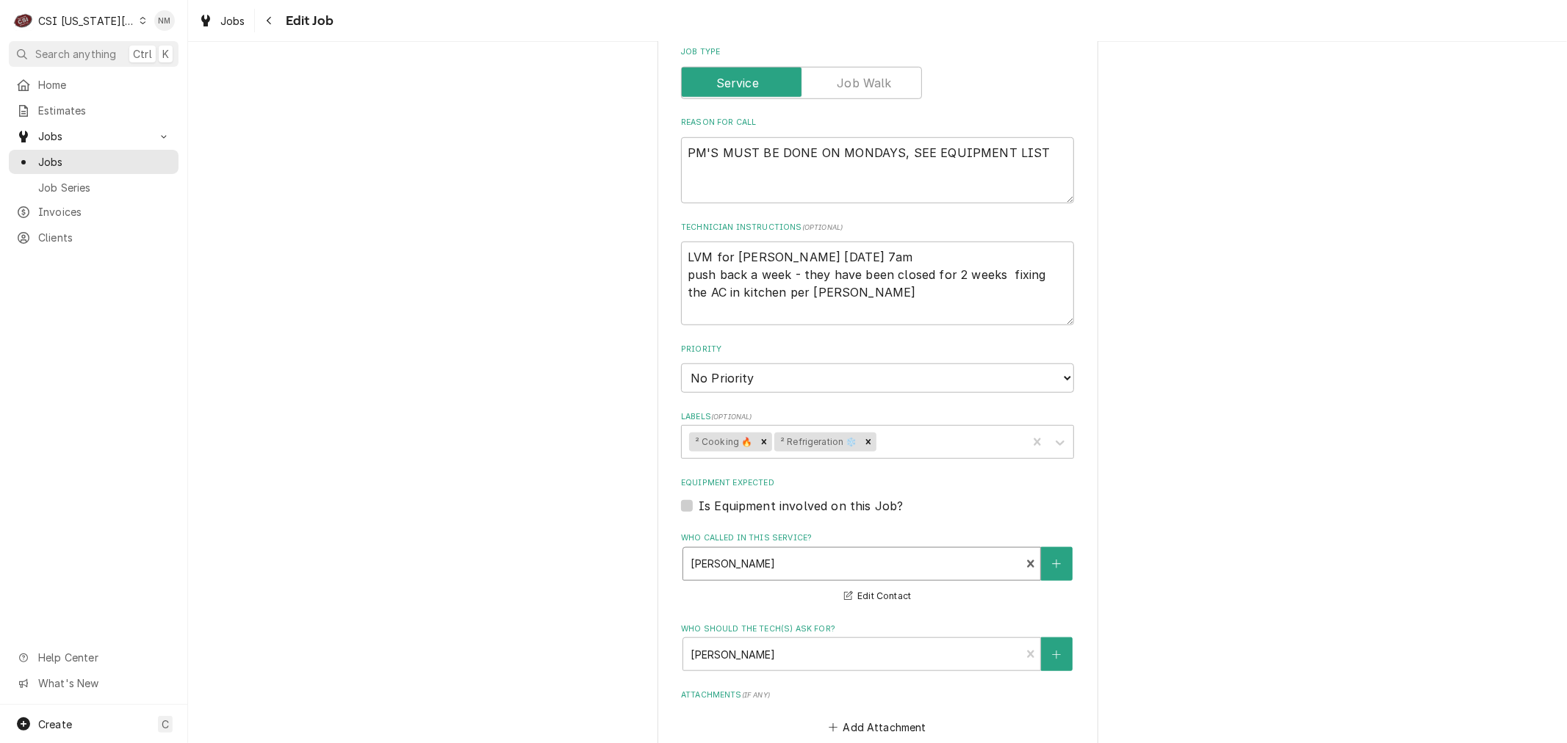
scroll to position [979, 0]
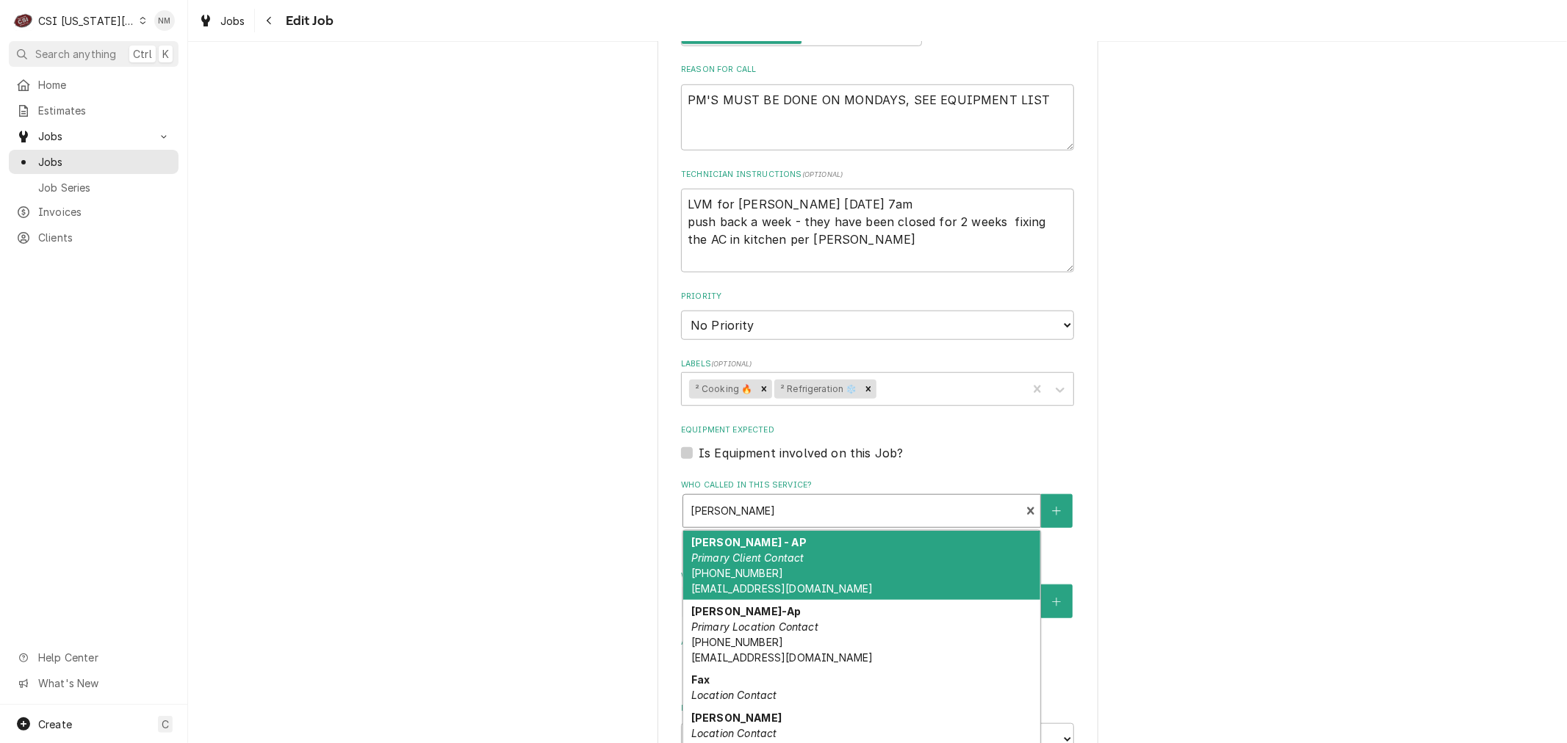
click at [738, 498] on div "Who called in this service?" at bounding box center [851, 511] width 322 height 26
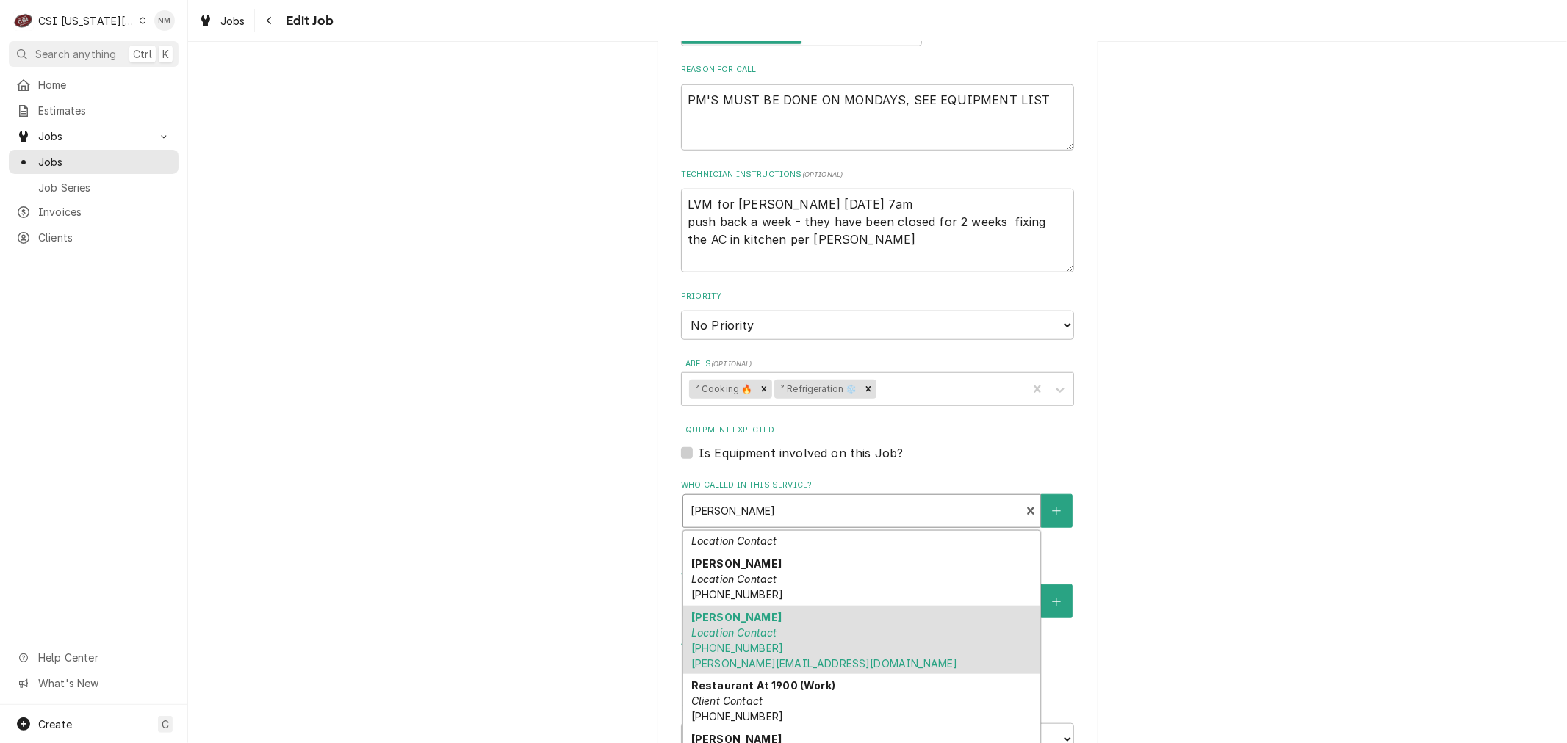
scroll to position [163, 0]
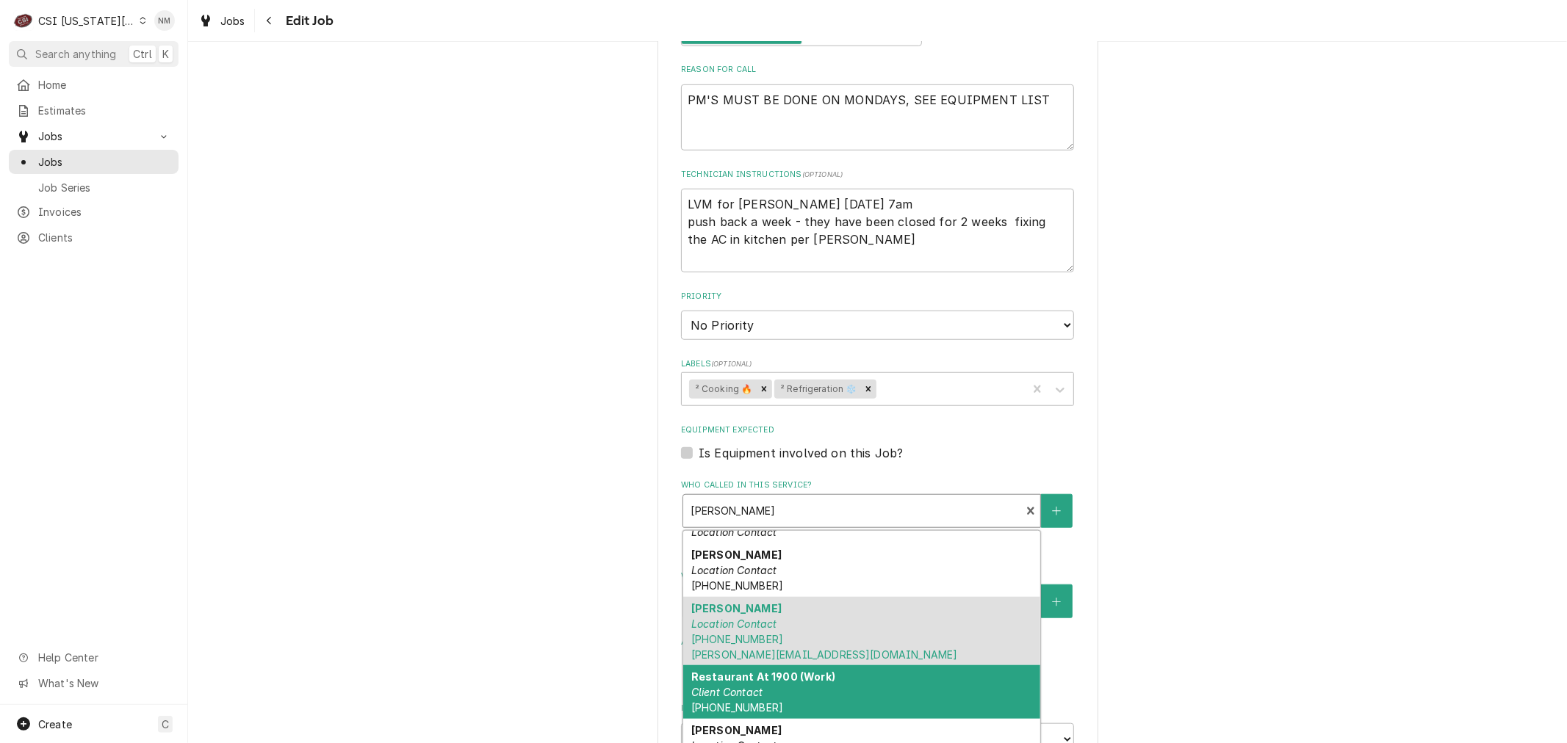
click at [847, 665] on div "Restaurant At 1900 (Work) Client Contact (913) 730-1900" at bounding box center [861, 692] width 357 height 54
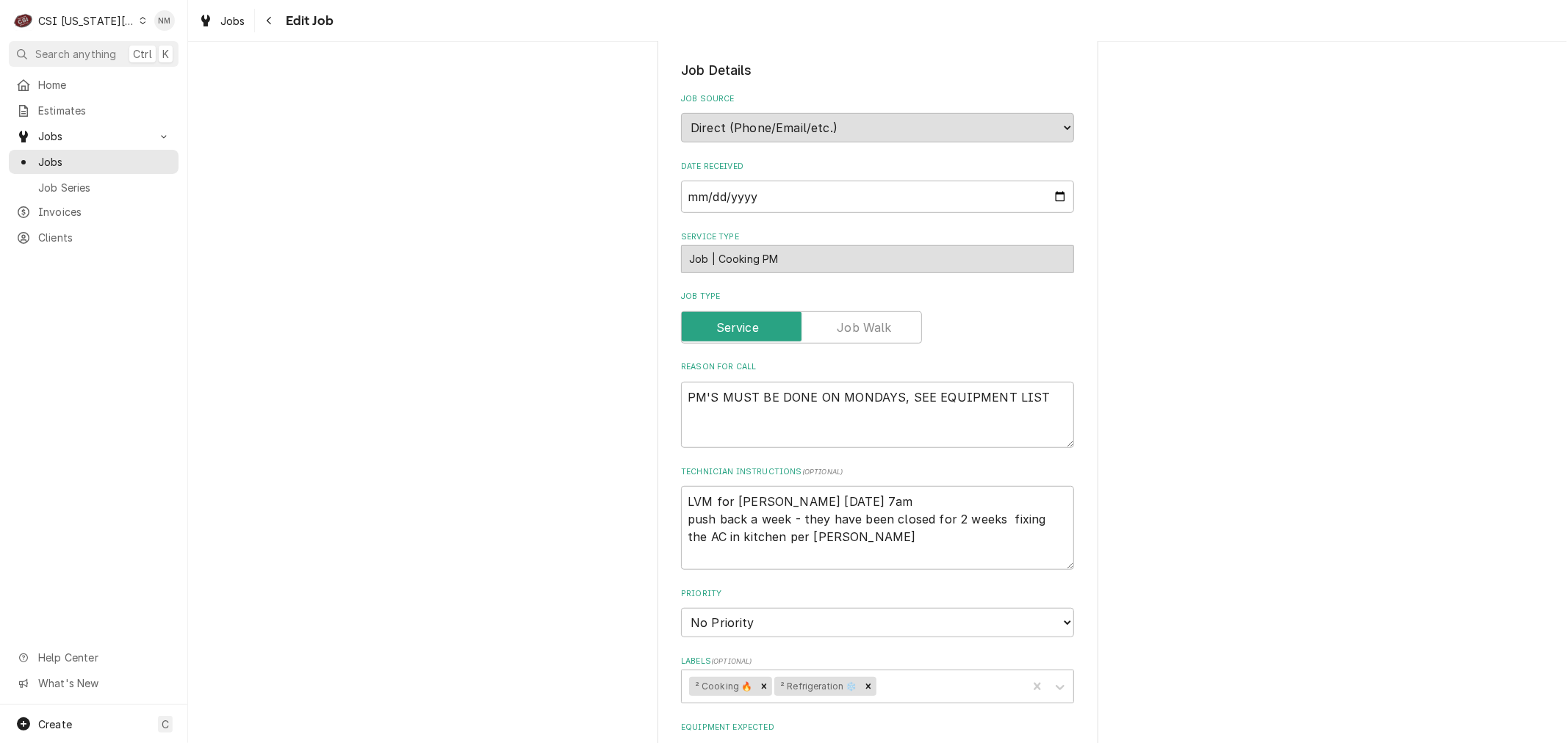
scroll to position [652, 0]
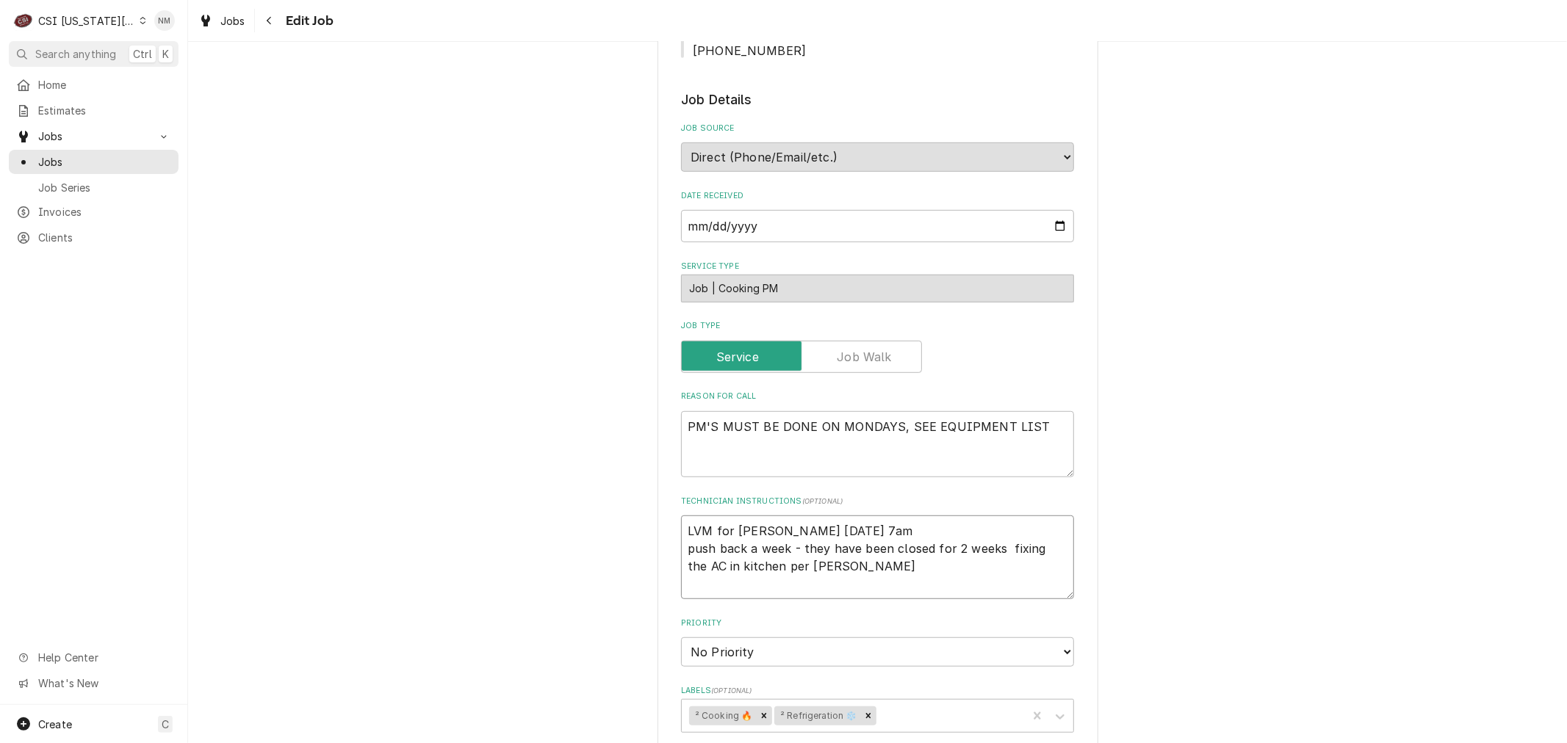
click at [693, 516] on textarea "LVM for Steve Monday 7am push back a week - they have been closed for 2 weeks f…" at bounding box center [877, 558] width 393 height 84
type textarea "x"
type textarea "P LVM for Steve Monday 7am push back a week - they have been closed for 2 weeks…"
type textarea "x"
type textarea "Pe LVM for Steve Monday 7am push back a week - they have been closed for 2 week…"
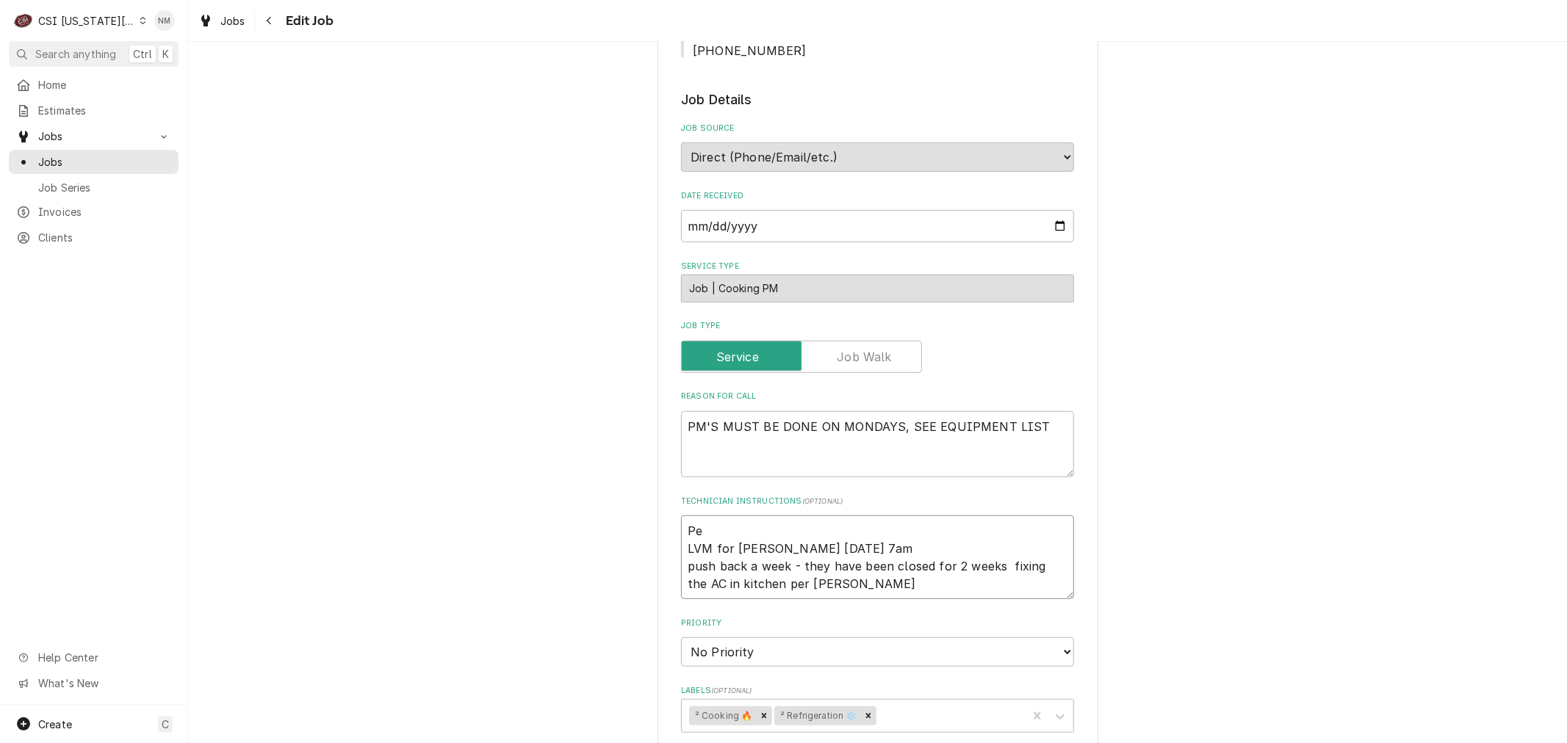
type textarea "x"
type textarea "Per LVM for Steve Monday 7am push back a week - they have been closed for 2 wee…"
type textarea "x"
type textarea "Per LVM for Steve Monday 7am push back a week - they have been closed for 2 wee…"
type textarea "x"
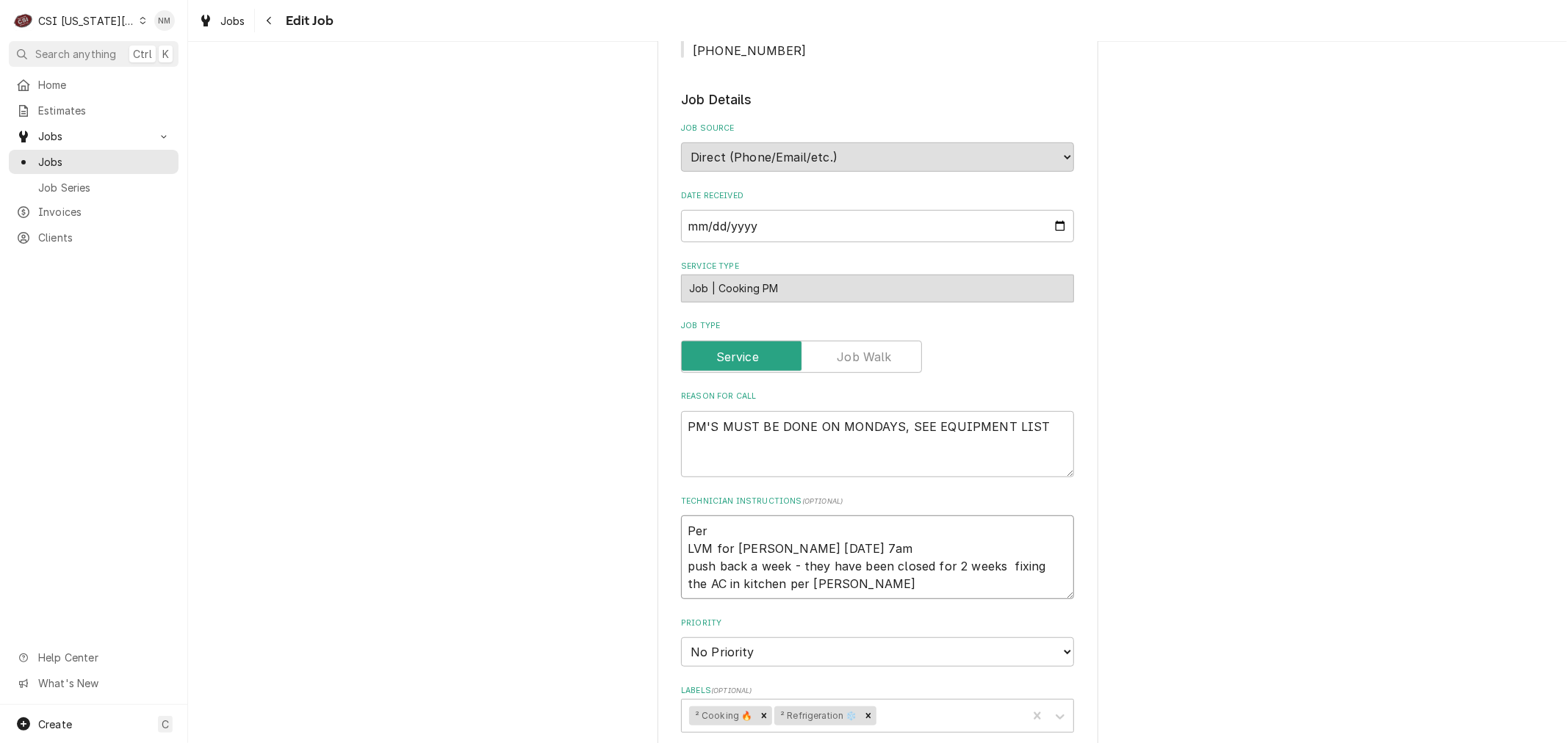
type textarea "Per K LVM for Steve Monday 7am push back a week - they have been closed for 2 w…"
type textarea "x"
type textarea "Per Ke LVM for Steve Monday 7am push back a week - they have been closed for 2 …"
type textarea "x"
type textarea "Per Kei LVM for Steve Monday 7am push back a week - they have been closed for 2…"
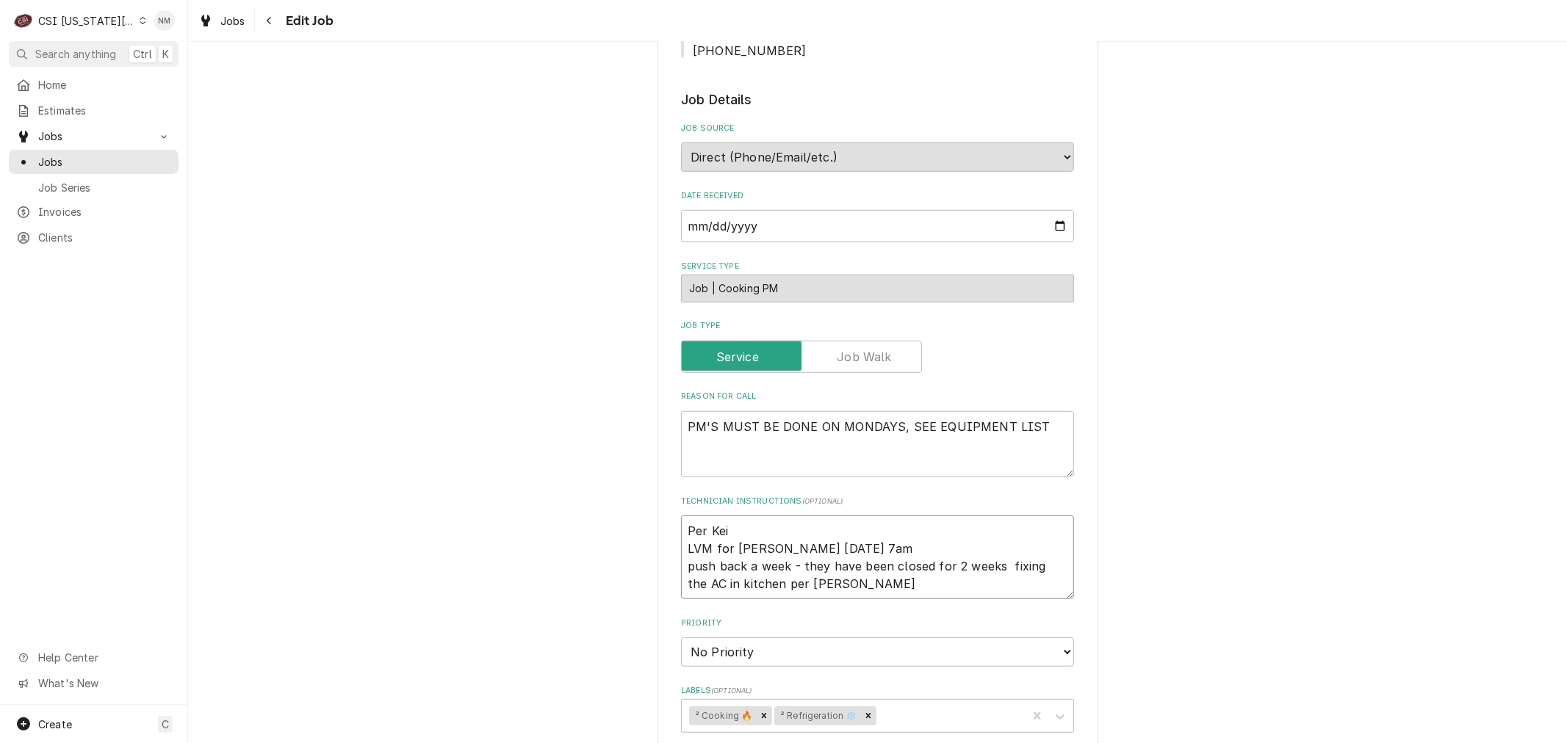
type textarea "x"
type textarea "Per Keit LVM for Steve Monday 7am push back a week - they have been closed for …"
type textarea "x"
type textarea "Per Keith LVM for Steve Monday 7am push back a week - they have been closed for…"
type textarea "x"
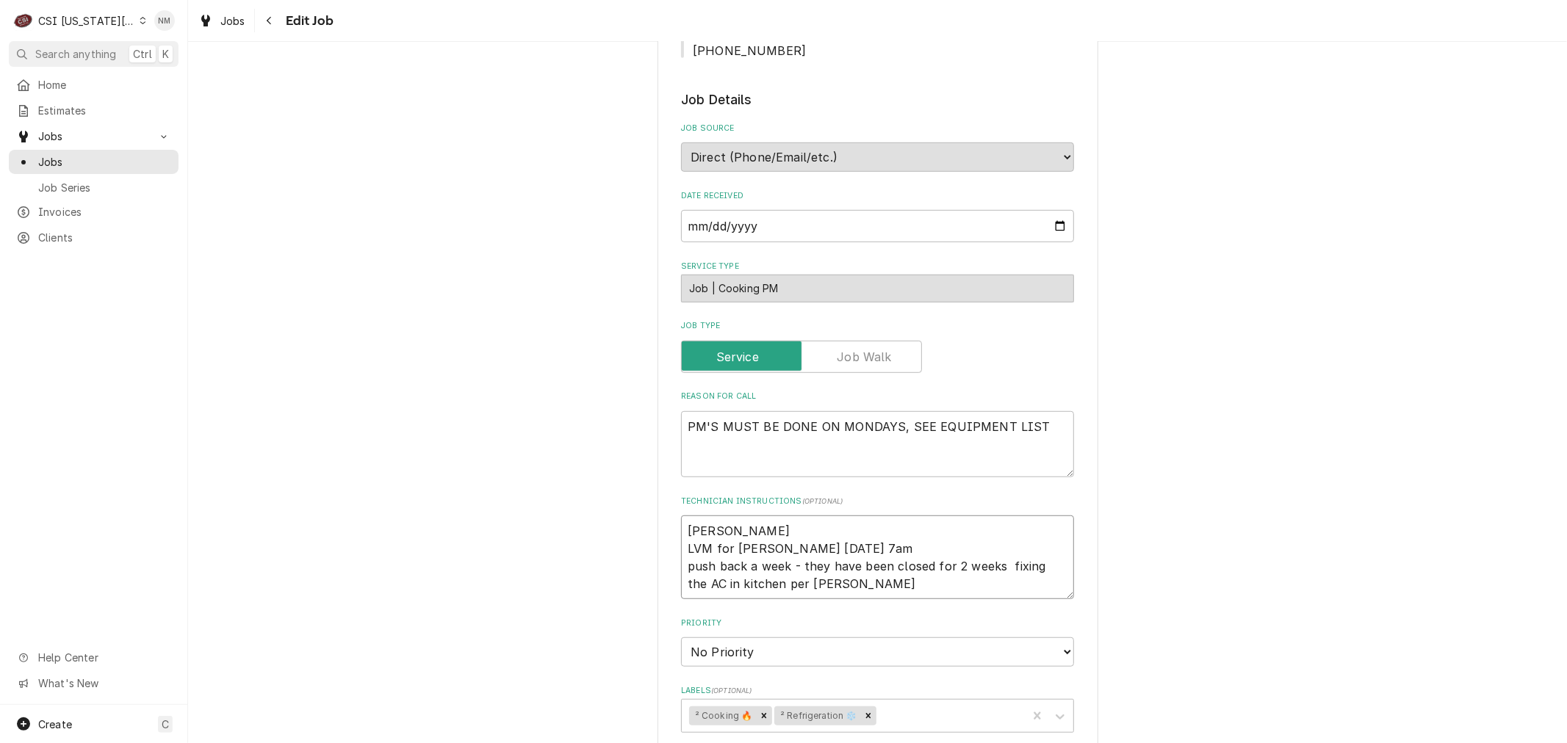
type textarea "Per Keith LVM for Steve Monday 7am push back a week - they have been closed for…"
type textarea "x"
type textarea "Per Keith c LVM for Steve Monday 7am push back a week - they have been closed f…"
type textarea "x"
type textarea "Per Keith ca LVM for Steve Monday 7am push back a week - they have been closed …"
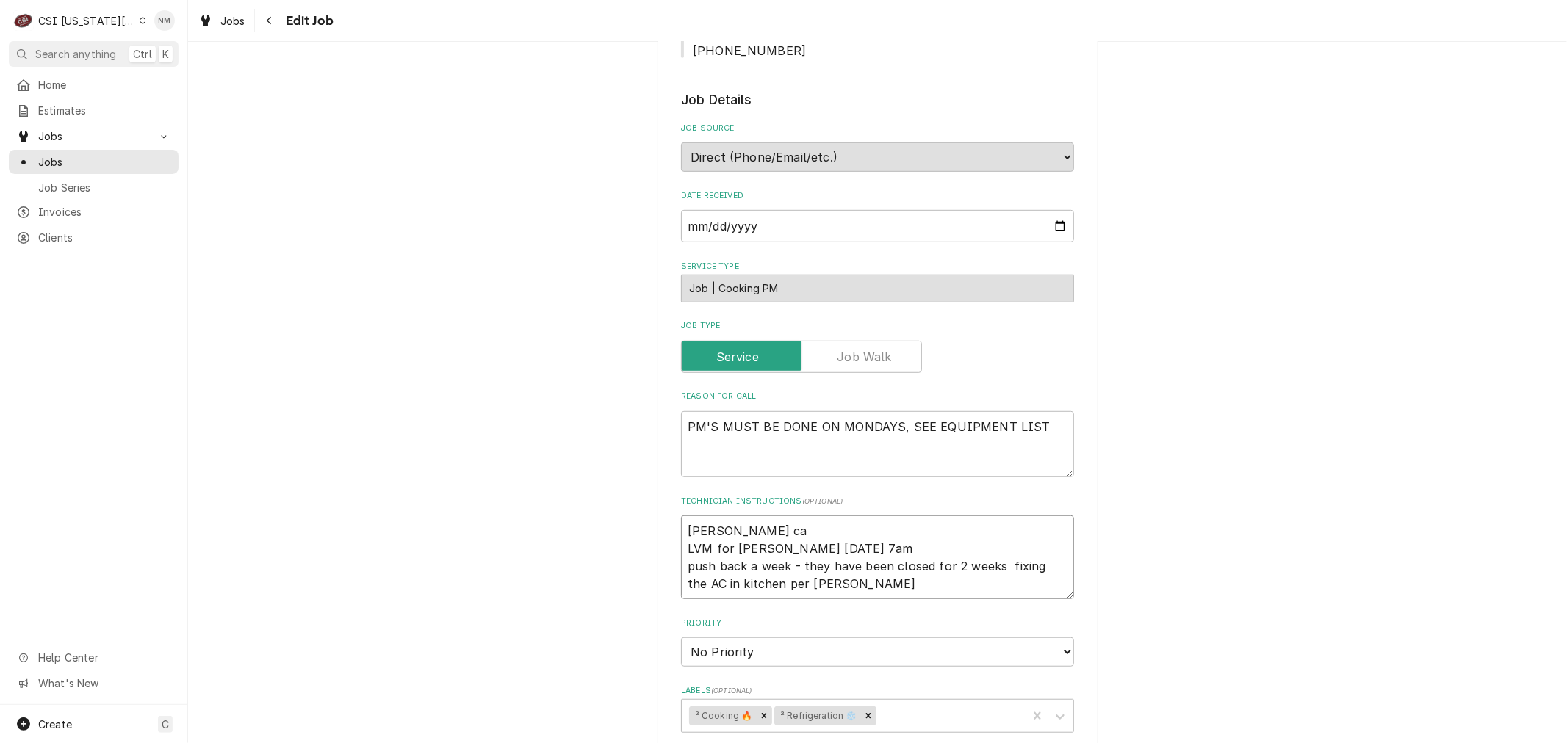
type textarea "x"
type textarea "Per Keith can LVM for Steve Monday 7am push back a week - they have been closed…"
type textarea "x"
type textarea "Per Keith canc LVM for Steve Monday 7am push back a week - they have been close…"
type textarea "x"
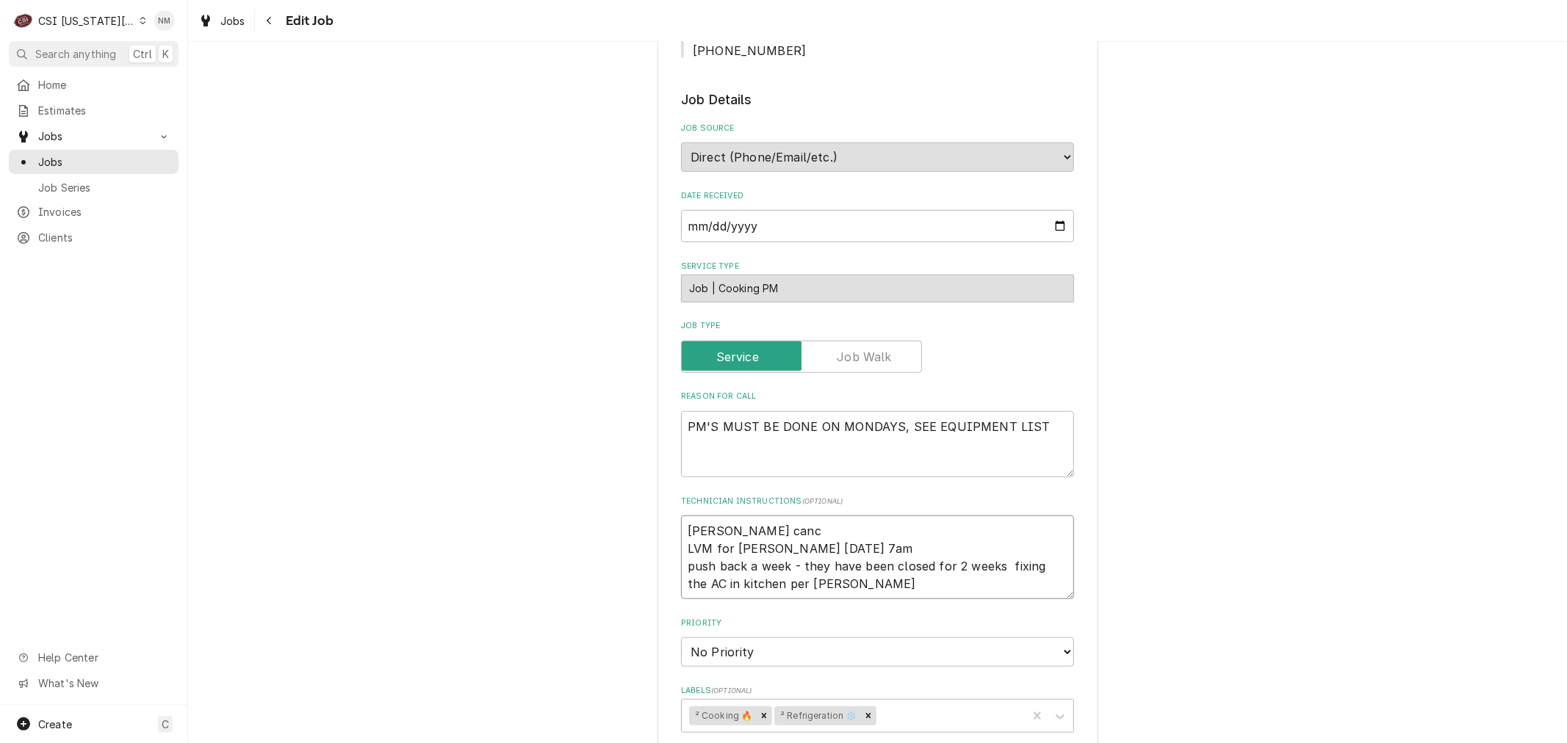
type textarea "Per Keith cance LVM for Steve Monday 7am push back a week - they have been clos…"
type textarea "x"
type textarea "Per Keith cancel LVM for Steve Monday 7am push back a week - they have been clo…"
type textarea "x"
type textarea "Per Keith cancell LVM for Steve Monday 7am push back a week - they have been cl…"
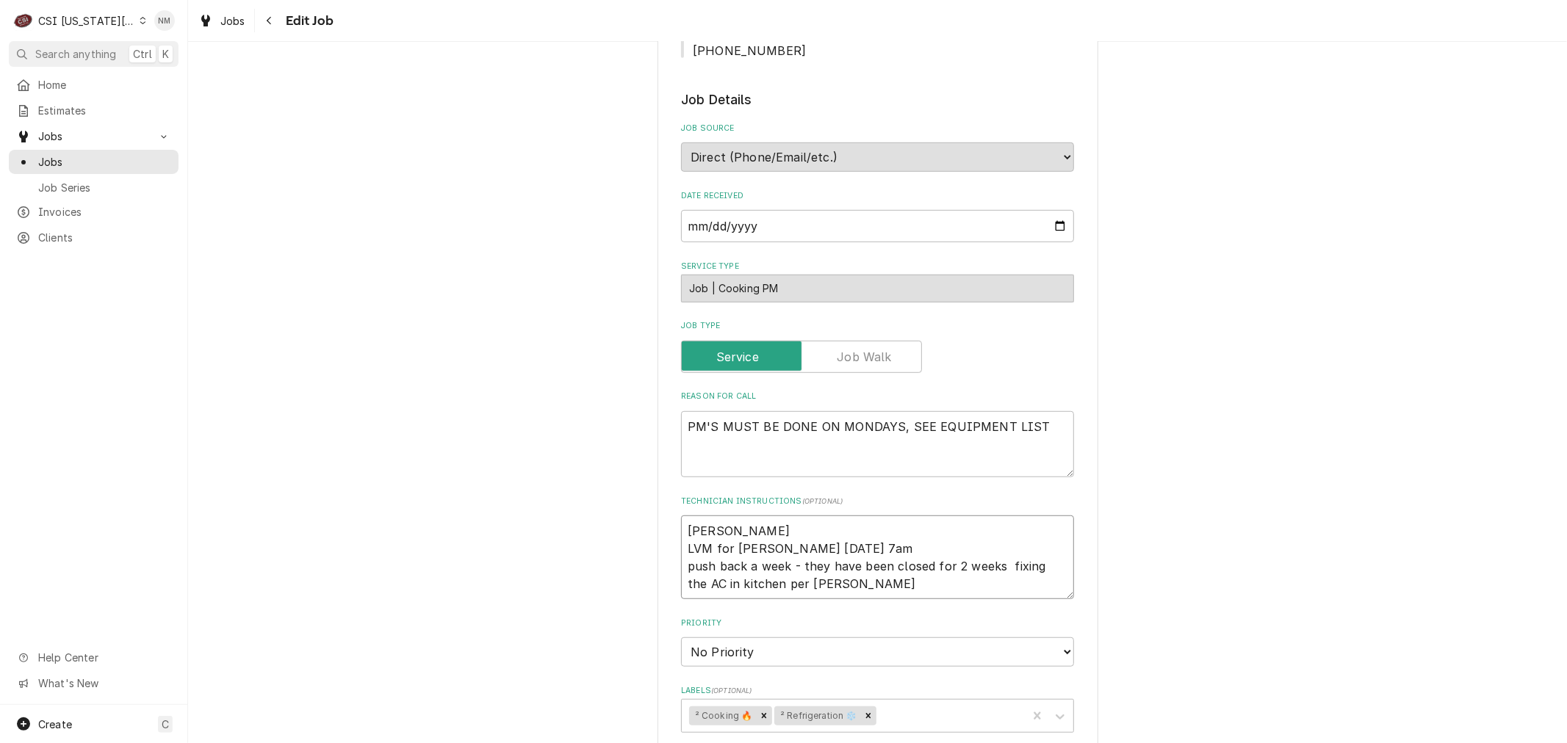
type textarea "x"
type textarea "Per Keith cancelli LVM for Steve Monday 7am push back a week - they have been c…"
type textarea "x"
type textarea "Per Keith cancellin LVM for Steve Monday 7am push back a week - they have been …"
type textarea "x"
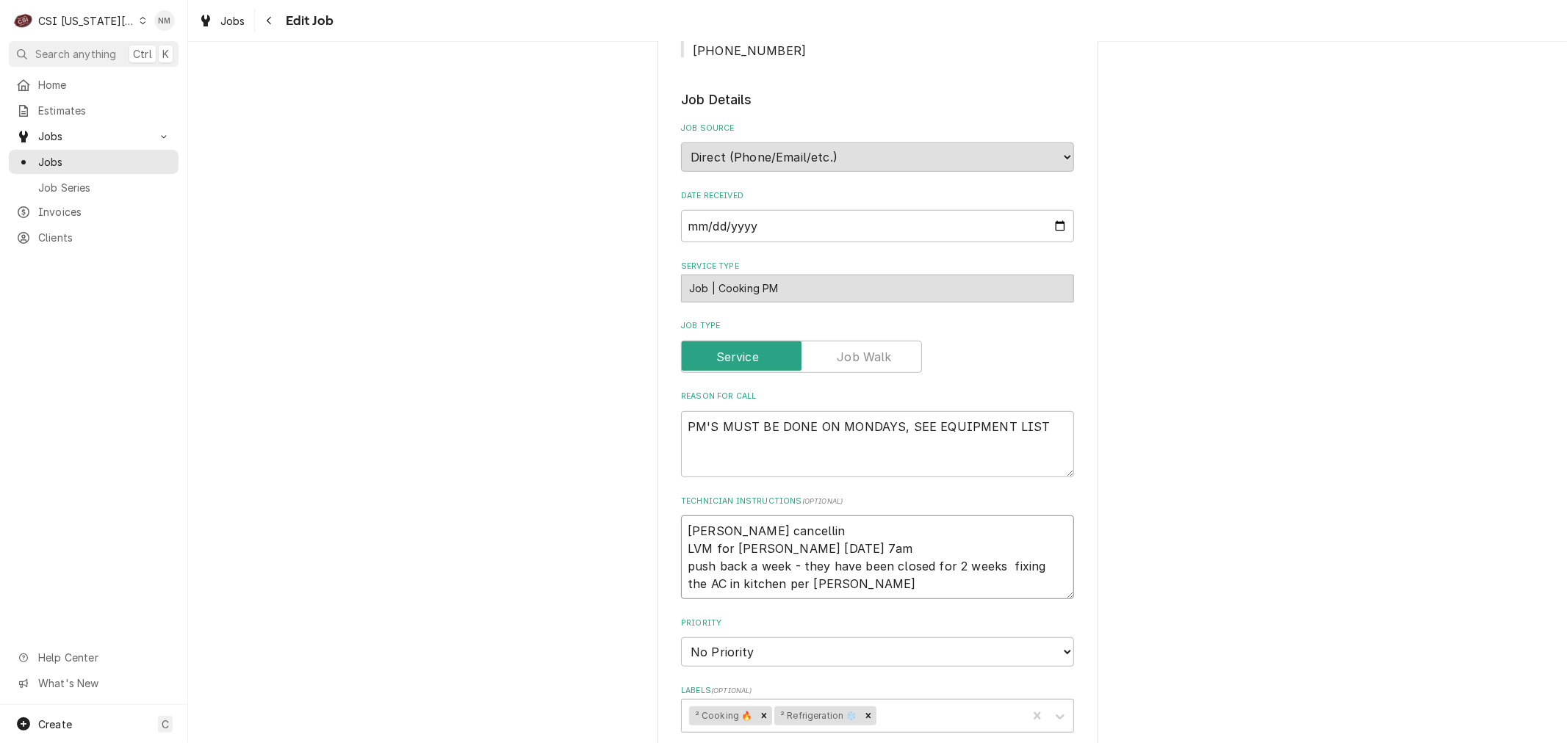
type textarea "Per Keith cancelling LVM for Steve Monday 7am push back a week - they have been…"
type textarea "x"
type textarea "Per Keith cancelling LVM for Steve Monday 7am push back a week - they have been…"
type textarea "x"
type textarea "Per Keith cancelling t LVM for Steve Monday 7am push back a week - they have be…"
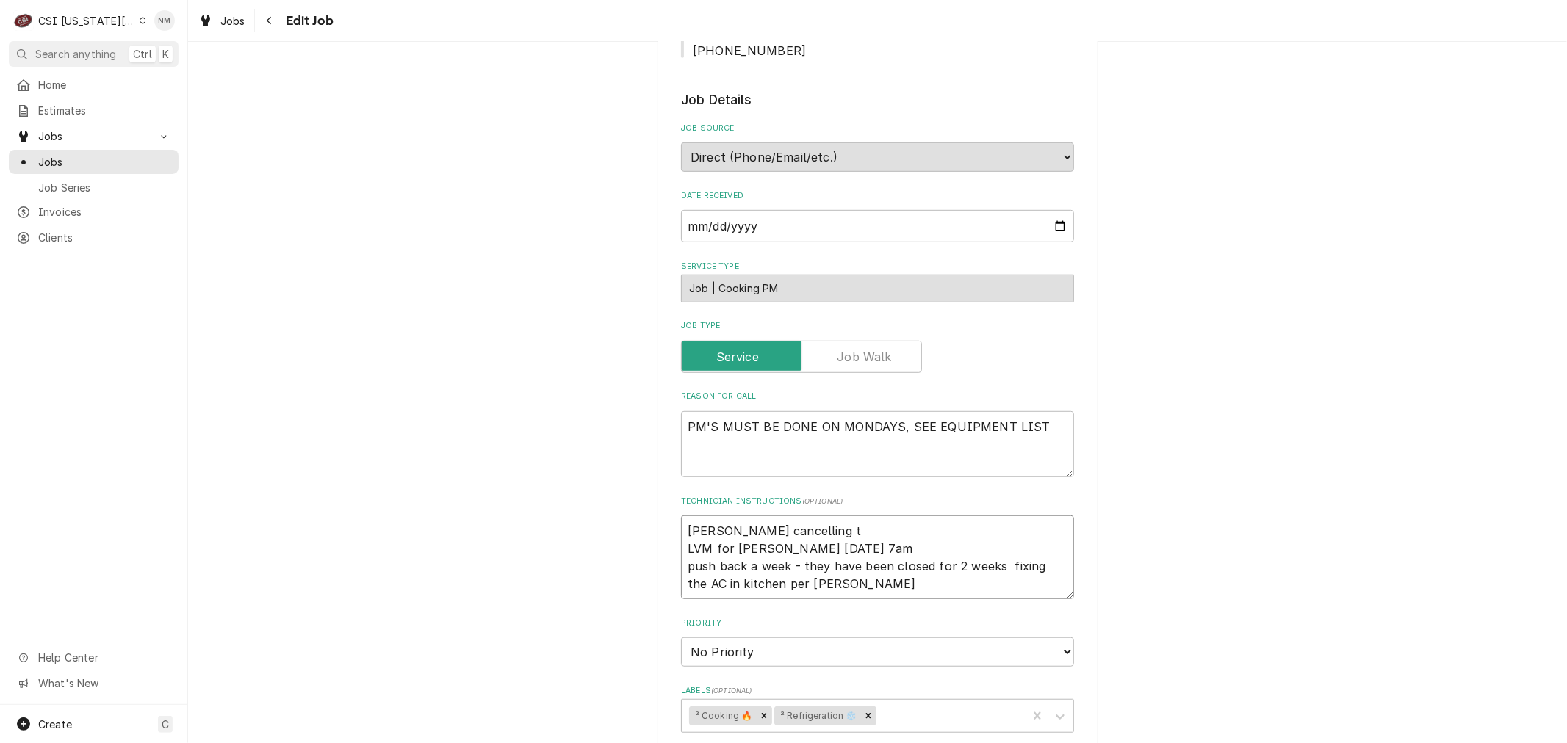
type textarea "x"
type textarea "Per Keith cancelling th LVM for Steve Monday 7am push back a week - they have b…"
type textarea "x"
type textarea "Per Keith cancelling the LVM for Steve Monday 7am push back a week - they have …"
type textarea "x"
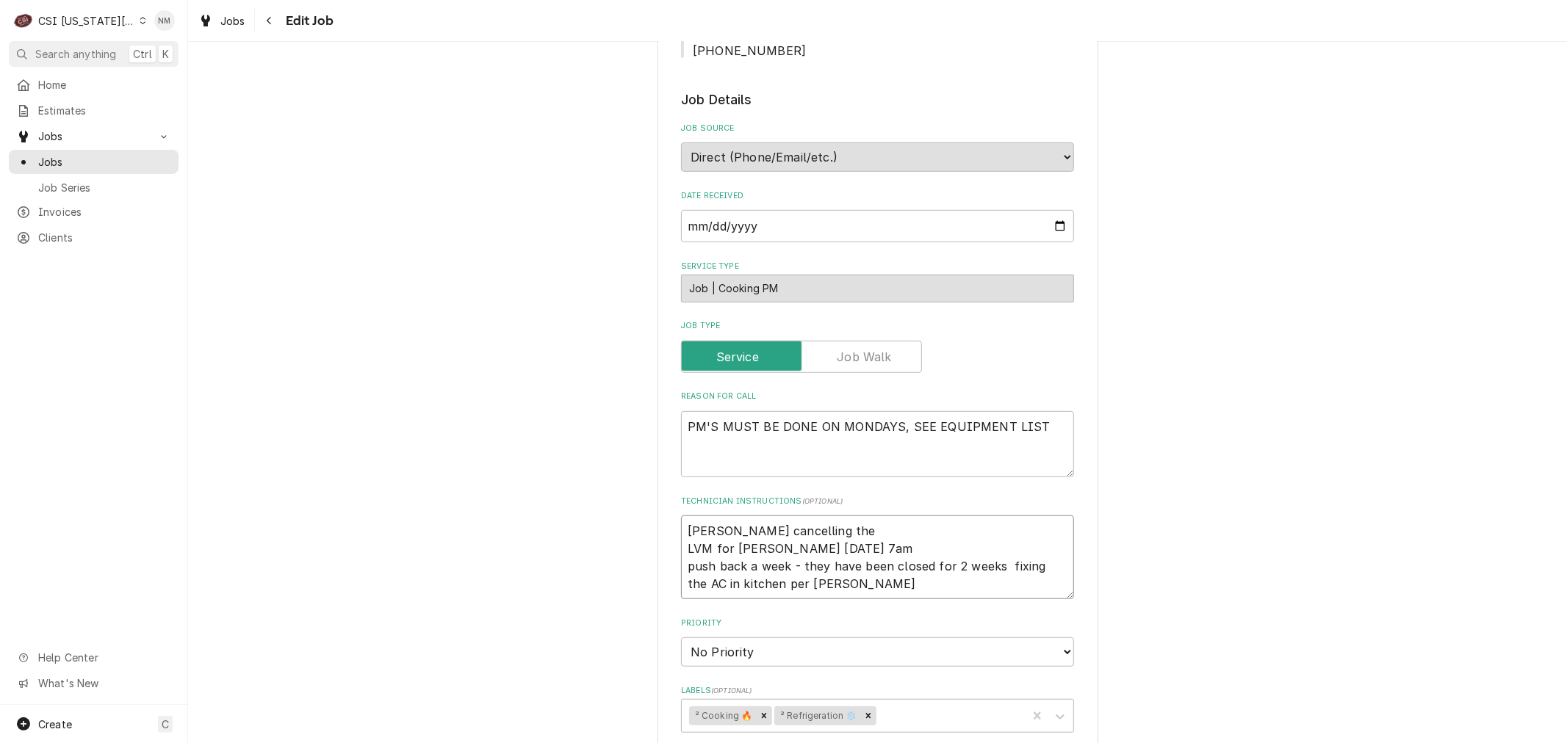
type textarea "Per Keith cancelling the LVM for Steve Monday 7am push back a week - they have …"
type textarea "x"
type textarea "Per Keith cancelling the P LVM for Steve Monday 7am push back a week - they hav…"
type textarea "x"
type textarea "Per Keith cancelling the PM LVM for Steve Monday 7am push back a week - they ha…"
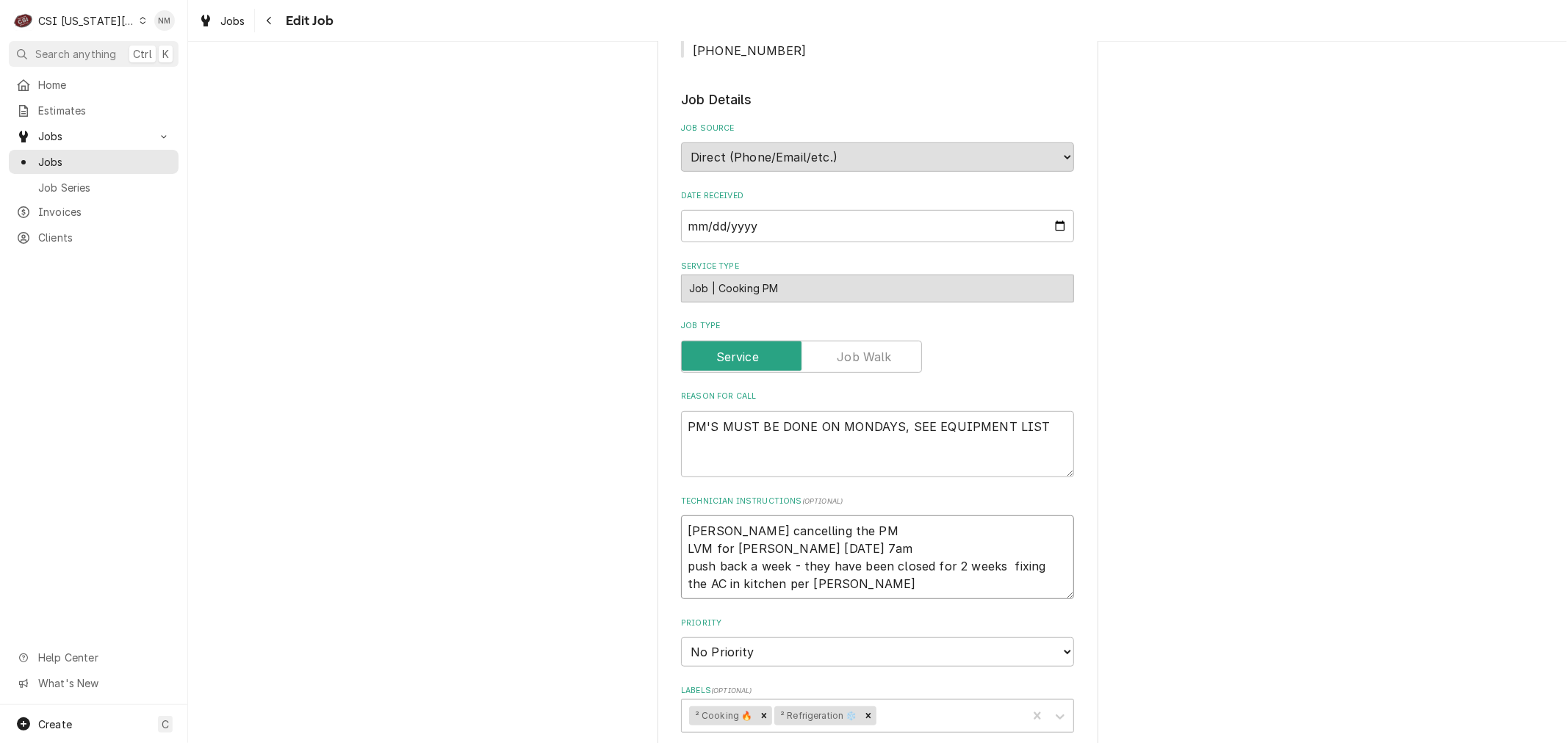
type textarea "x"
type textarea "Per Keith cancelling the PM LVM for Steve Monday 7am push back a week - they ha…"
type textarea "x"
type textarea "Per Keith cancelling the PM s LVM for Steve Monday 7am push back a week - they …"
type textarea "x"
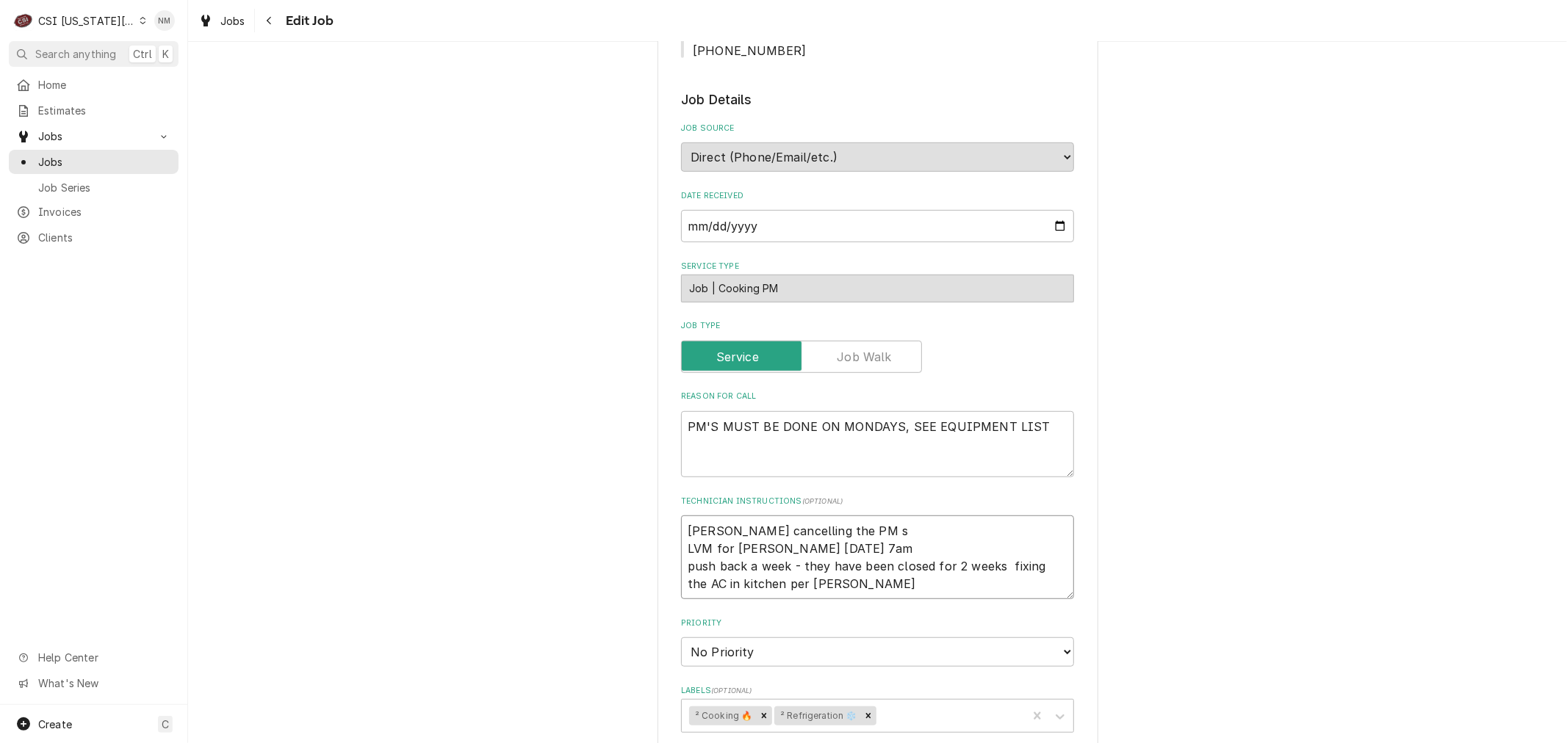
type textarea "Per Keith cancelling the PM se LVM for Steve Monday 7am push back a week - they…"
type textarea "x"
type textarea "Per Keith cancelling the PM ser LVM for Steve Monday 7am push back a week - the…"
type textarea "x"
type textarea "Per Keith cancelling the PM serv LVM for Steve Monday 7am push back a week - th…"
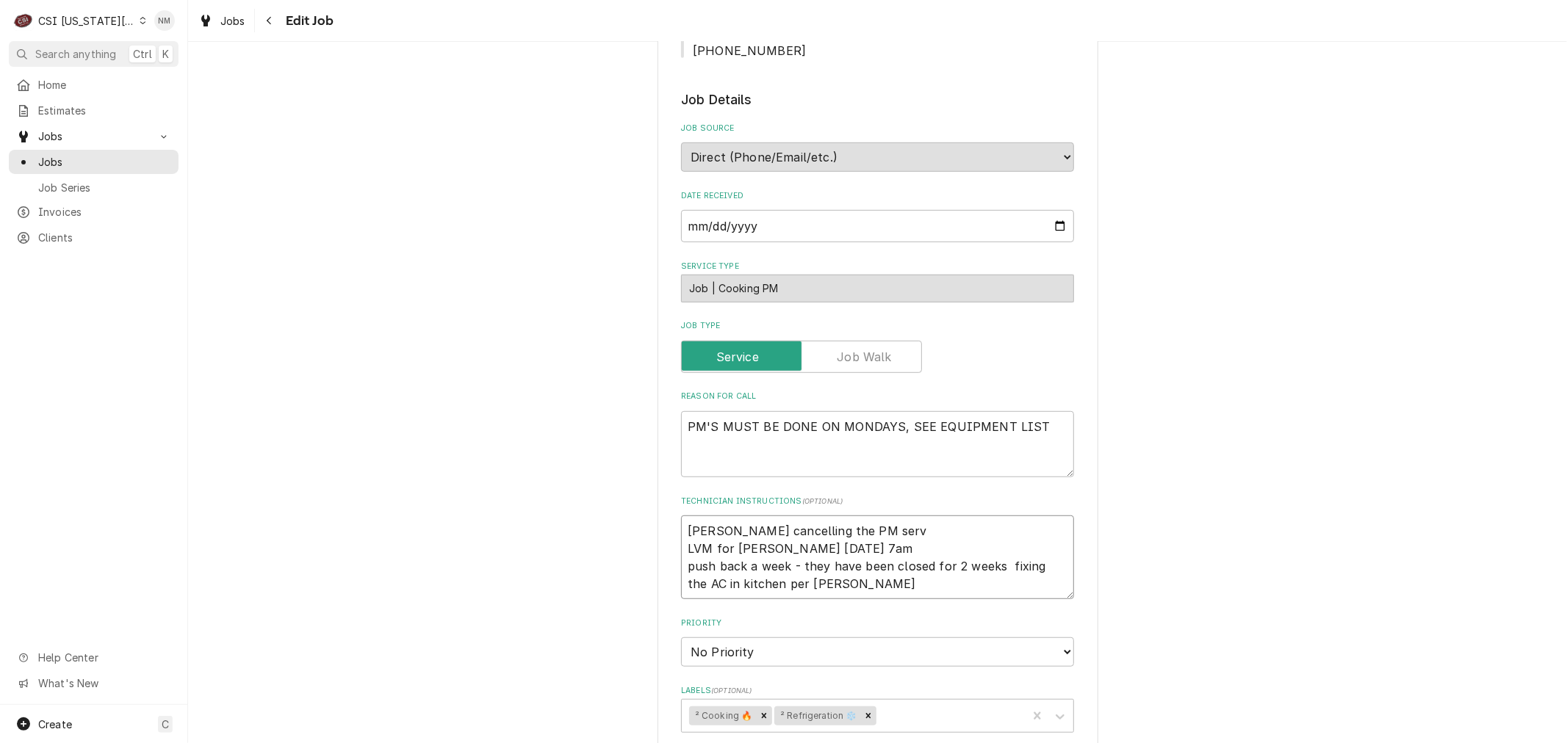
type textarea "x"
type textarea "Per Keith cancelling the PM servi LVM for Steve Monday 7am push back a week - t…"
type textarea "x"
type textarea "Per Keith cancelling the PM servic LVM for Steve Monday 7am push back a week - …"
type textarea "x"
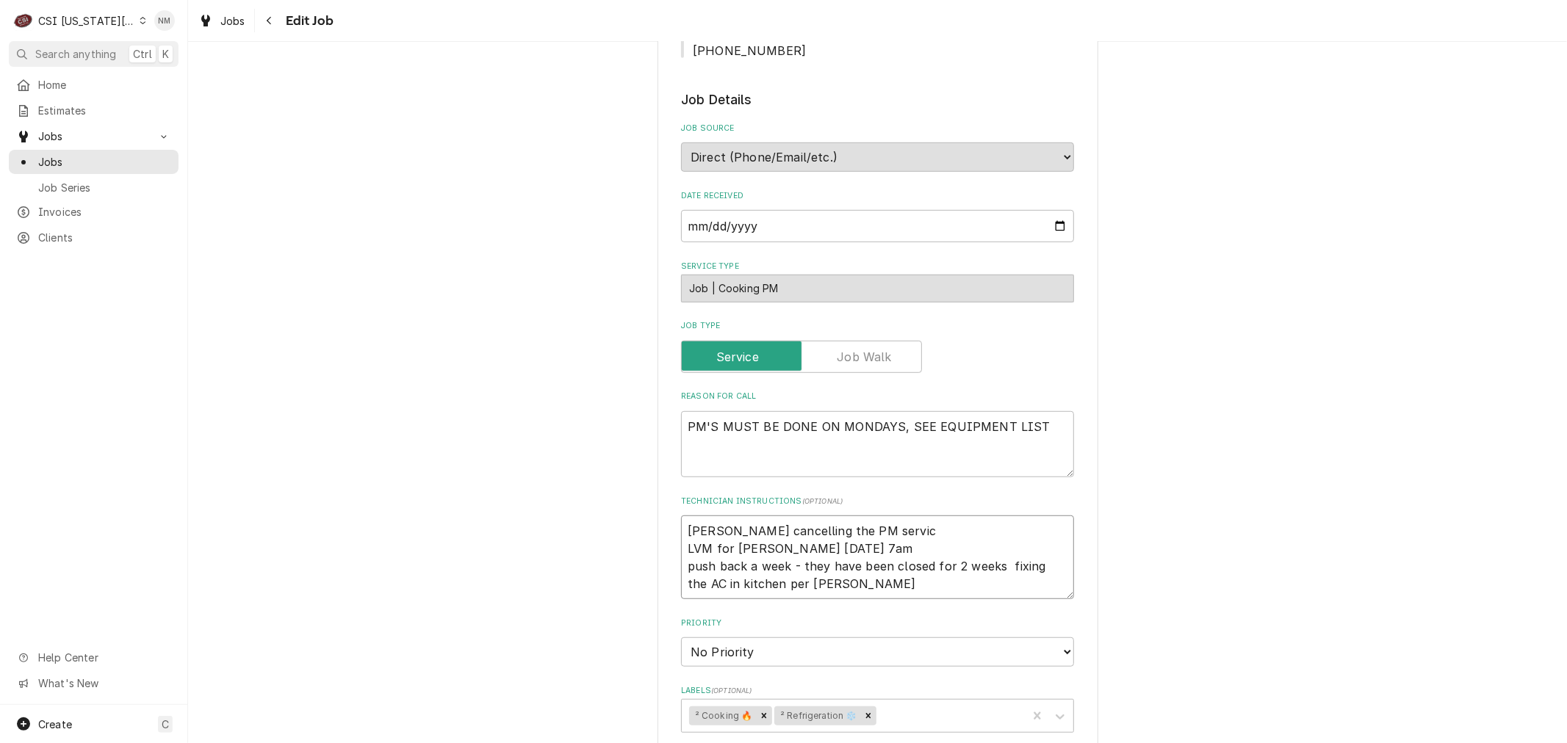
type textarea "Per Keith cancelling the PM service LVM for Steve Monday 7am push back a week -…"
type textarea "x"
type textarea "Per Keith cancelling the PM services LVM for Steve Monday 7am push back a week …"
type textarea "x"
type textarea "Per Keith cancelling the PM services LVM for Steve Monday 7am push back a week …"
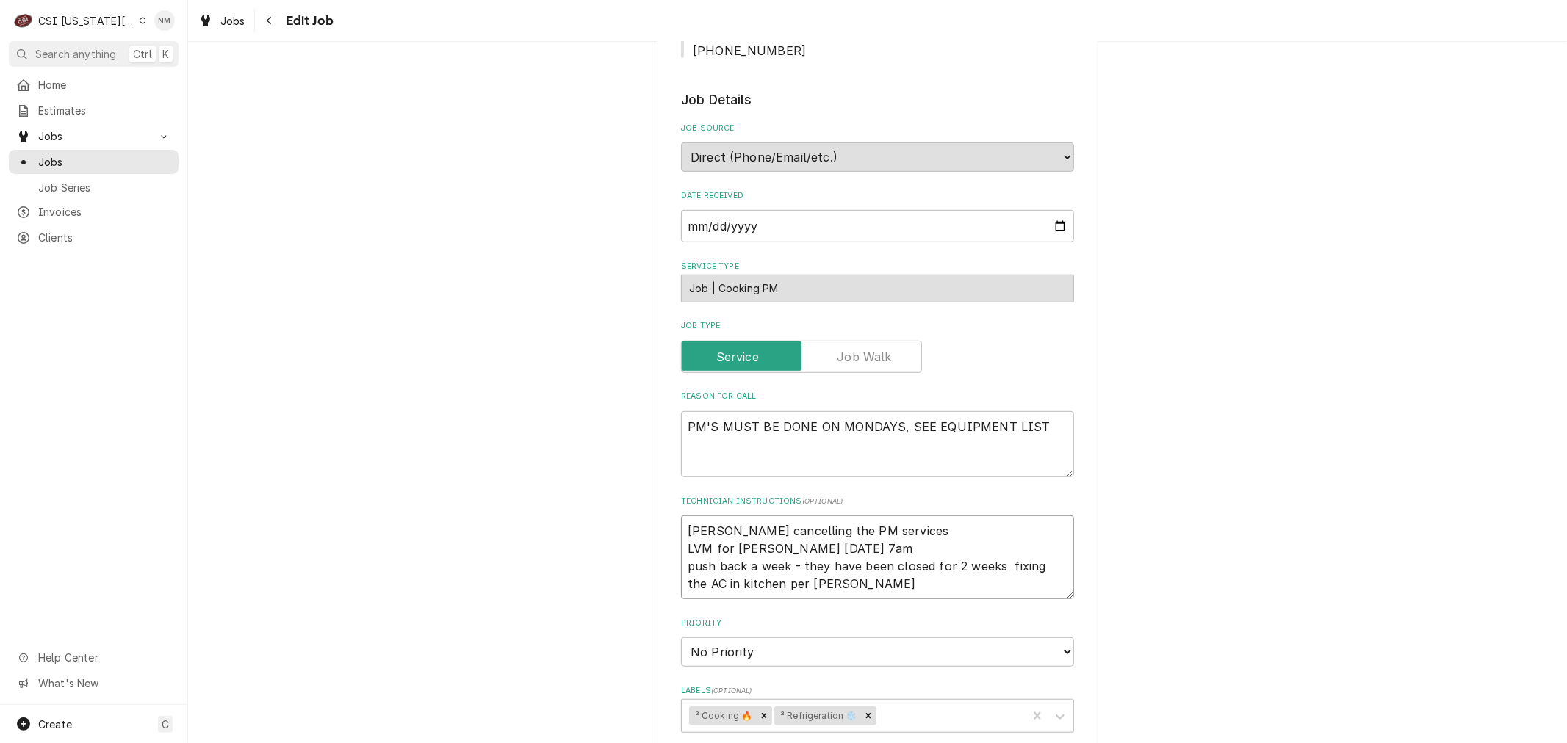
type textarea "x"
type textarea "Per Keith cancelling the PM services - LVM for Steve Monday 7am push back a wee…"
type textarea "x"
type textarea "Per Keith cancelling the PM services - LVM for Steve Monday 7am push back a wee…"
type textarea "x"
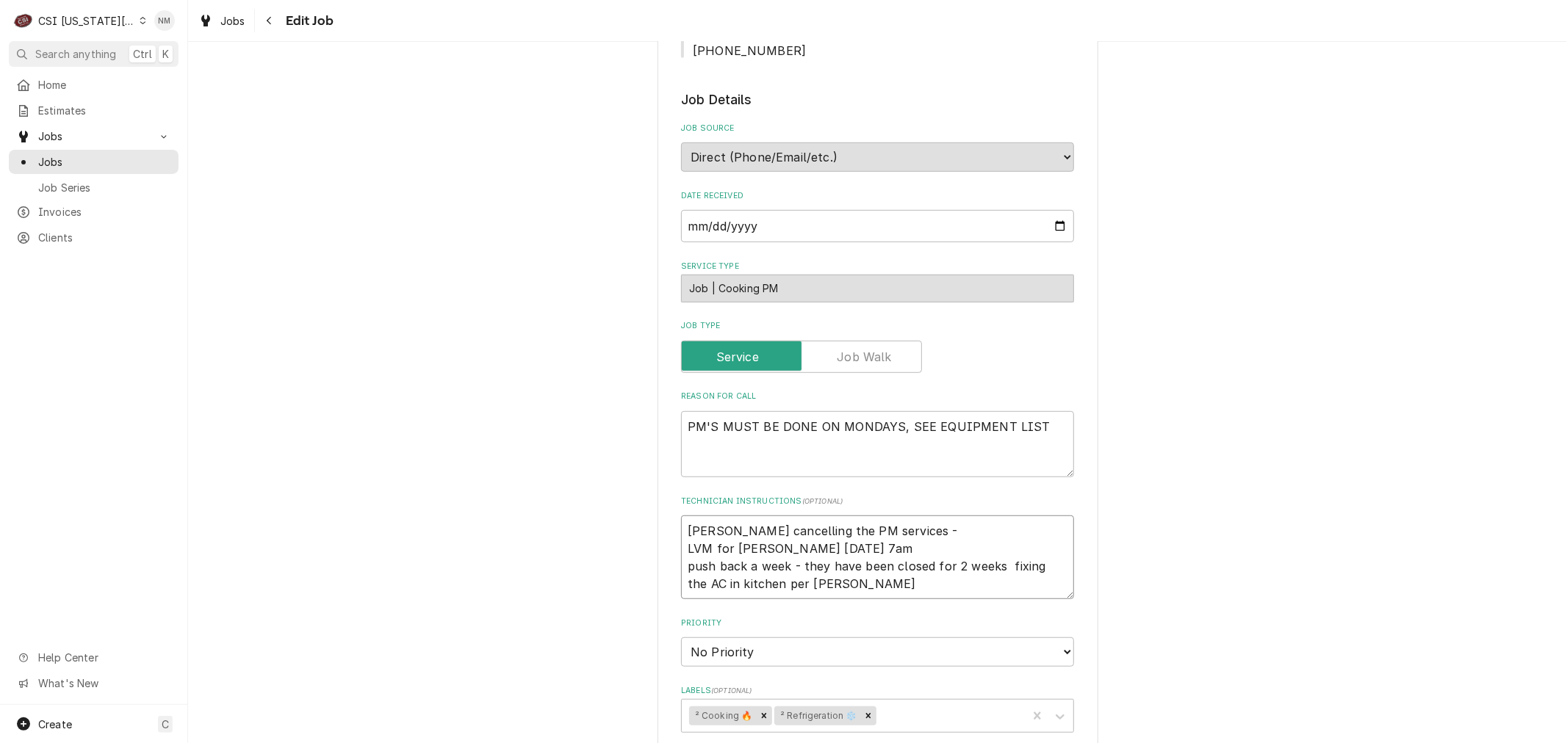
type textarea "Per Keith cancelling the PM services - t LVM for Steve Monday 7am push back a w…"
type textarea "x"
type textarea "Per Keith cancelling the PM services - th LVM for Steve Monday 7am push back a …"
type textarea "x"
type textarea "Per Keith cancelling the PM services - the LVM for Steve Monday 7am push back a…"
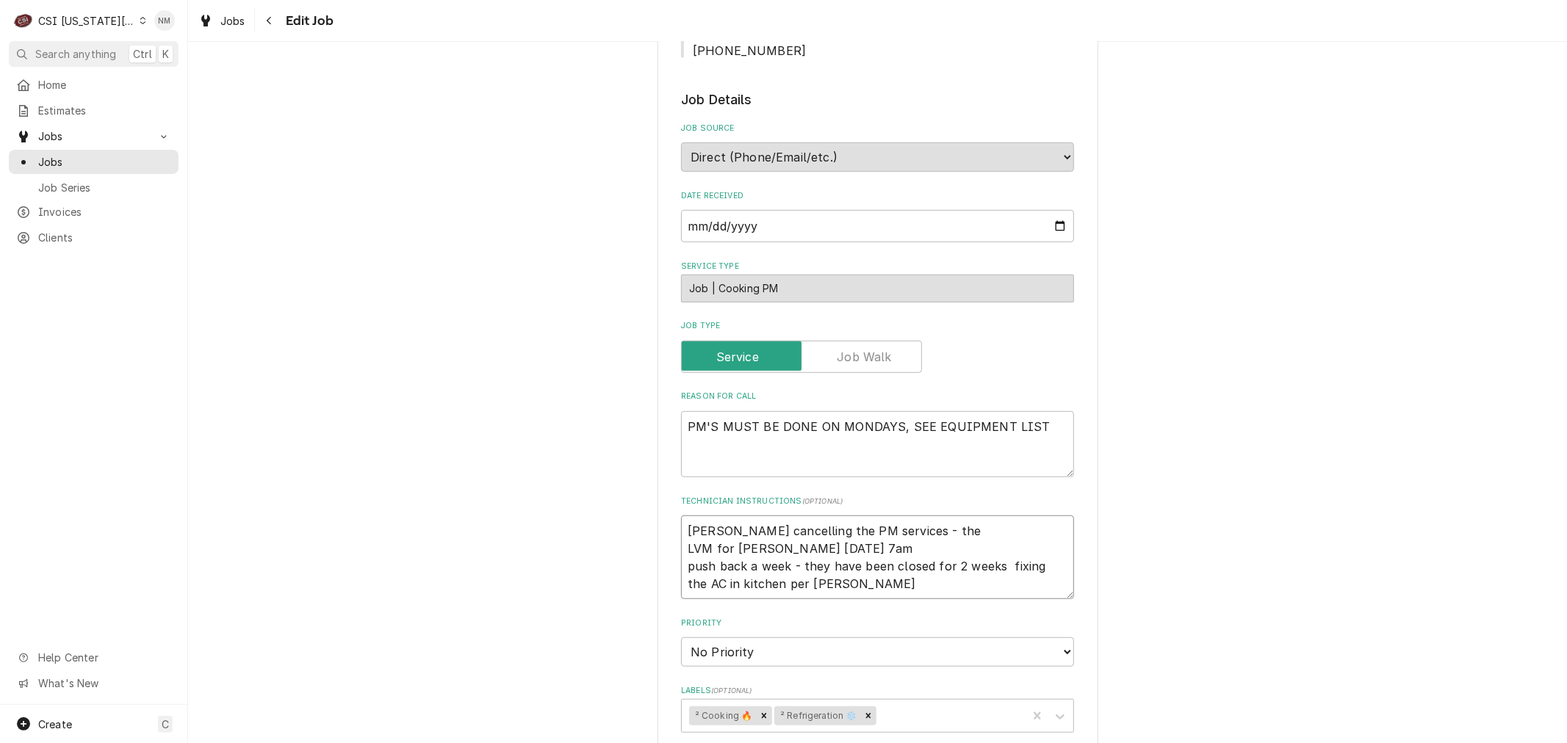
type textarea "x"
type textarea "Per Keith cancelling the PM services - the LVM for Steve Monday 7am push back a…"
type textarea "x"
type textarea "Per Keith cancelling the PM services - the P LVM for Steve Monday 7am push back…"
type textarea "x"
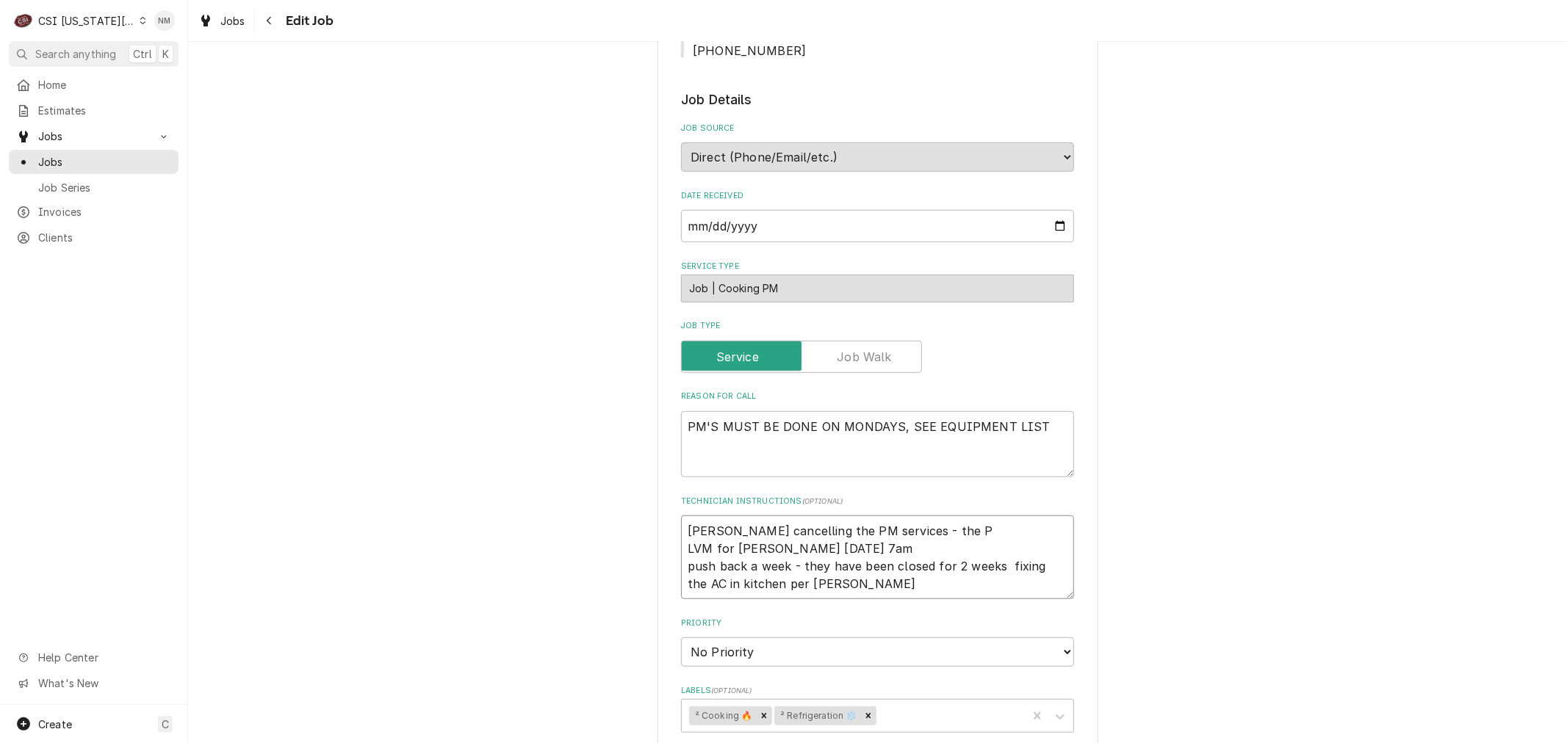
type textarea "Per Keith cancelling the PM services - the PM LVM for Steve Monday 7am push bac…"
type textarea "x"
type textarea "Per Keith cancelling the PM services - the PM LVM for Steve Monday 7am push bac…"
type textarea "x"
type textarea "Per Keith cancelling the PM services - the PM s LVM for Steve Monday 7am push b…"
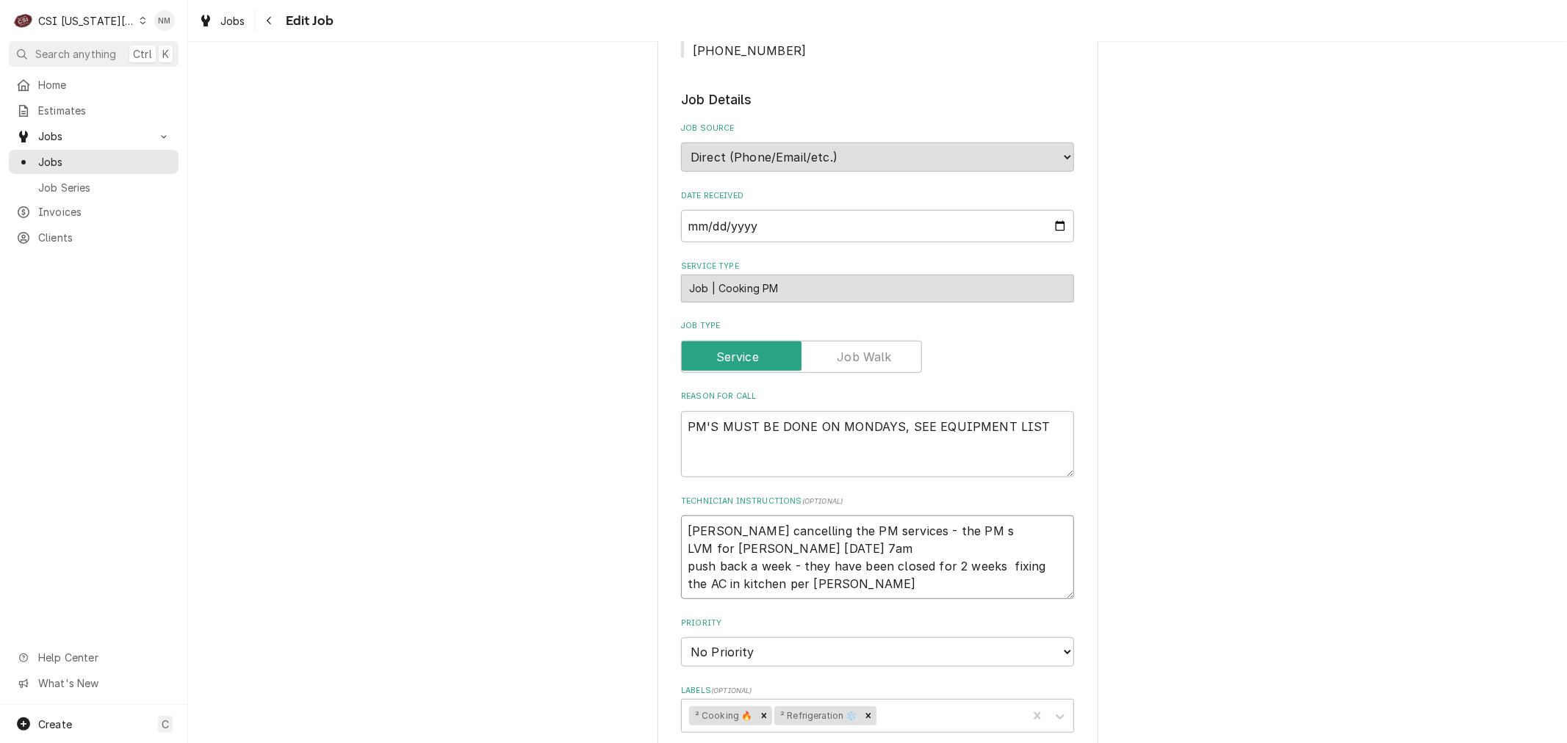
type textarea "x"
type textarea "Per Keith cancelling the PM services - the PM se LVM for Steve Monday 7am push …"
type textarea "x"
type textarea "Per Keith cancelling the PM services - the PM ser LVM for Steve Monday 7am push…"
type textarea "x"
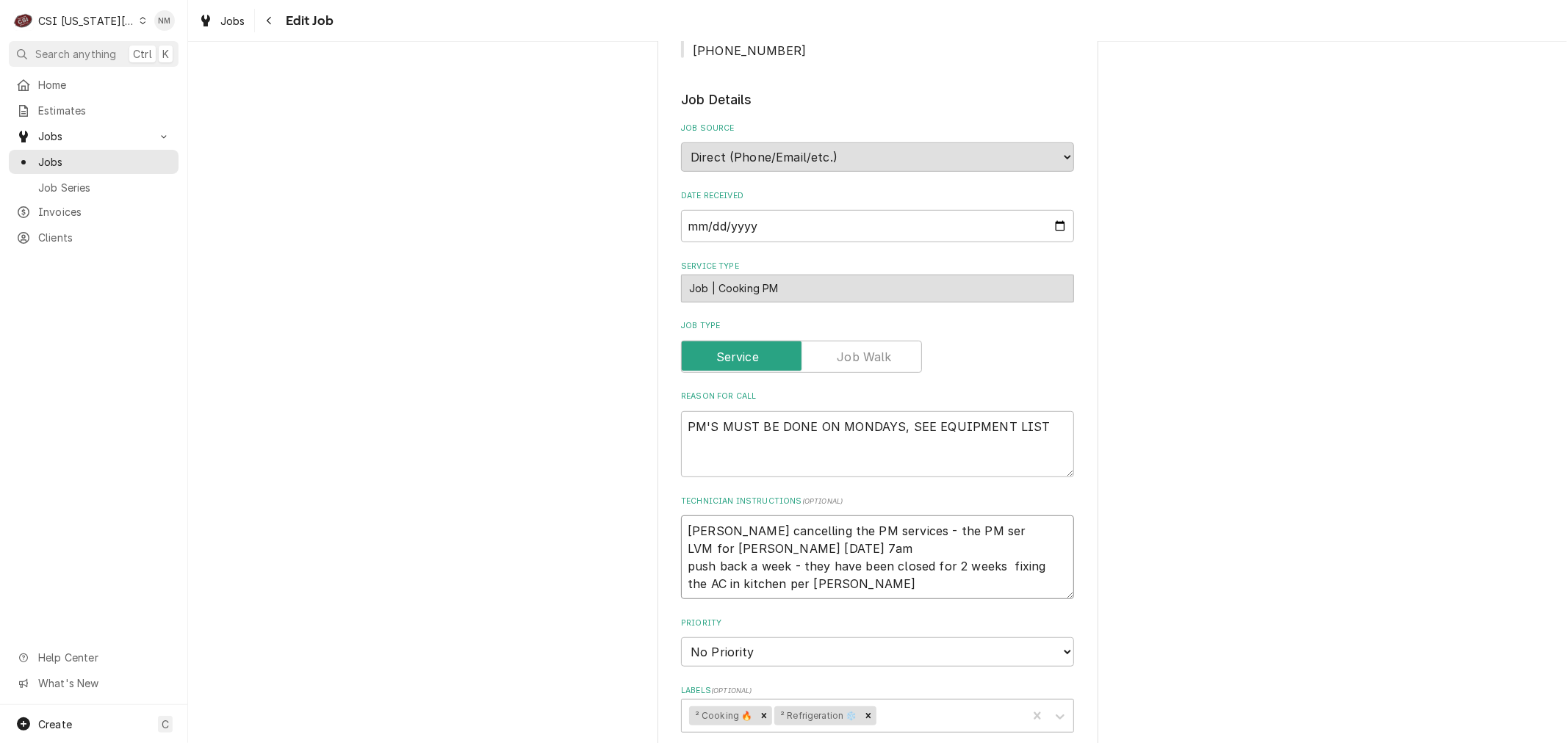
type textarea "Per Keith cancelling the PM services - the PM serv LVM for Steve Monday 7am pus…"
type textarea "x"
type textarea "Per Keith cancelling the PM services - the PM servi LVM for Steve Monday 7am pu…"
type textarea "x"
type textarea "Per Keith cancelling the PM services - the PM servic LVM for Steve Monday 7am p…"
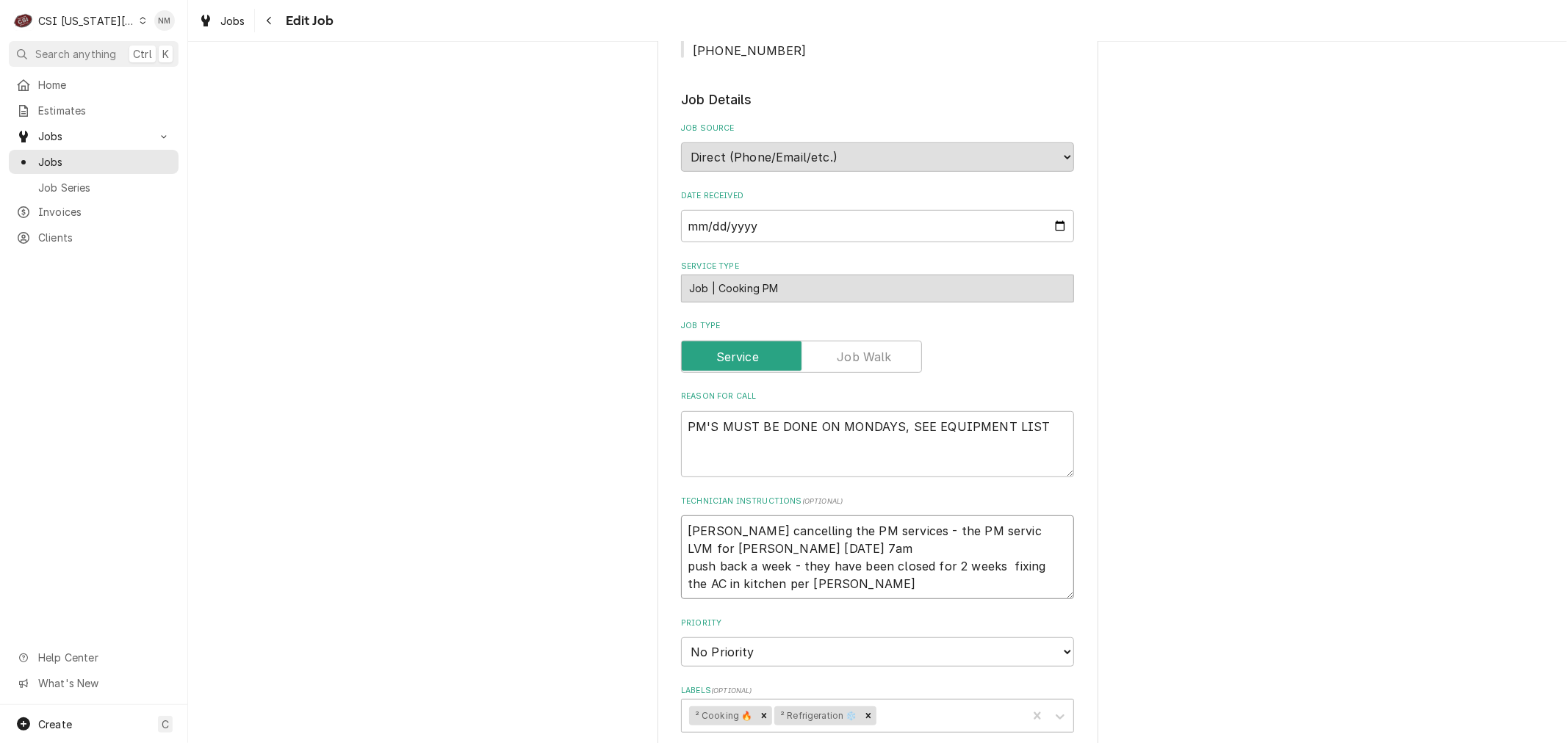
type textarea "x"
type textarea "Per Keith cancelling the PM services - the PM service LVM for Steve Monday 7am …"
type textarea "x"
type textarea "Per Keith cancelling the PM services - the PM service LVM for Steve Monday 7am …"
type textarea "x"
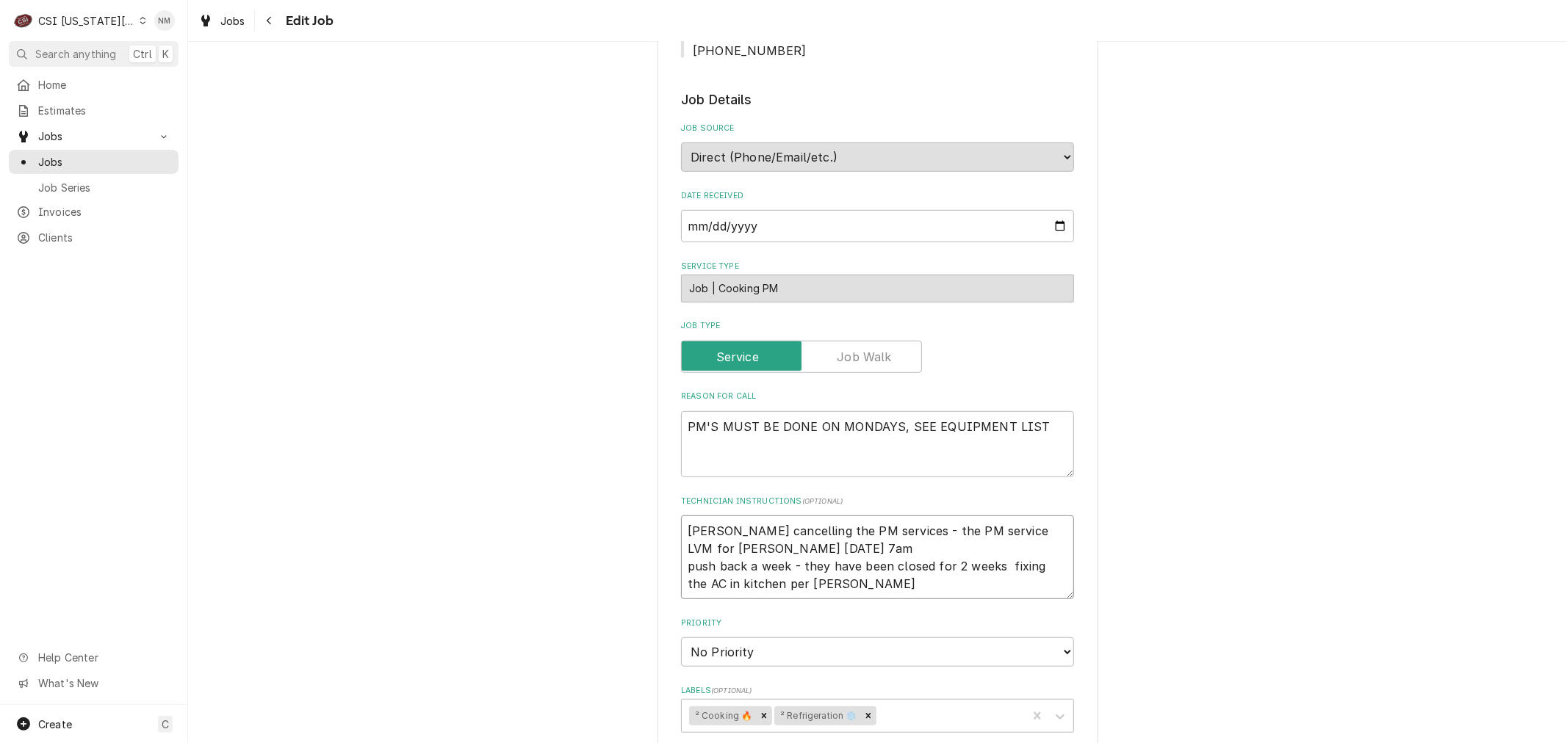
type textarea "Per Keith cancelling the PM services - the PM service h LVM for Steve Monday 7a…"
type textarea "x"
type textarea "Per Keith cancelling the PM services - the PM service ha LVM for Steve Monday 7…"
type textarea "x"
type textarea "Per Keith cancelling the PM services - the PM service has LVM for Steve Monday …"
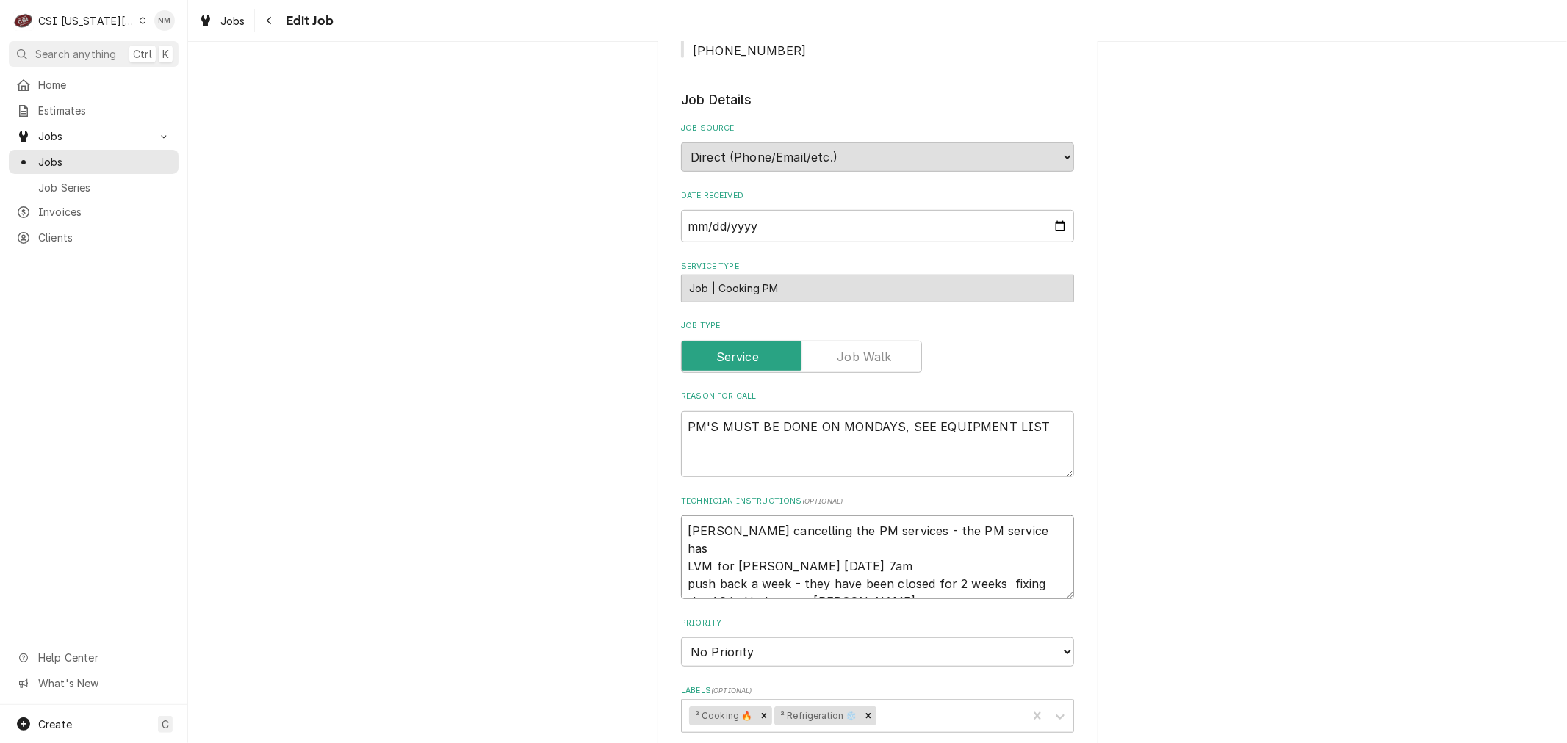
type textarea "x"
type textarea "Per Keith cancelling the PM services - the PM service has LVM for Steve Monday …"
type textarea "x"
type textarea "Per Keith cancelling the PM services - the PM service has n LVM for Steve Monda…"
type textarea "x"
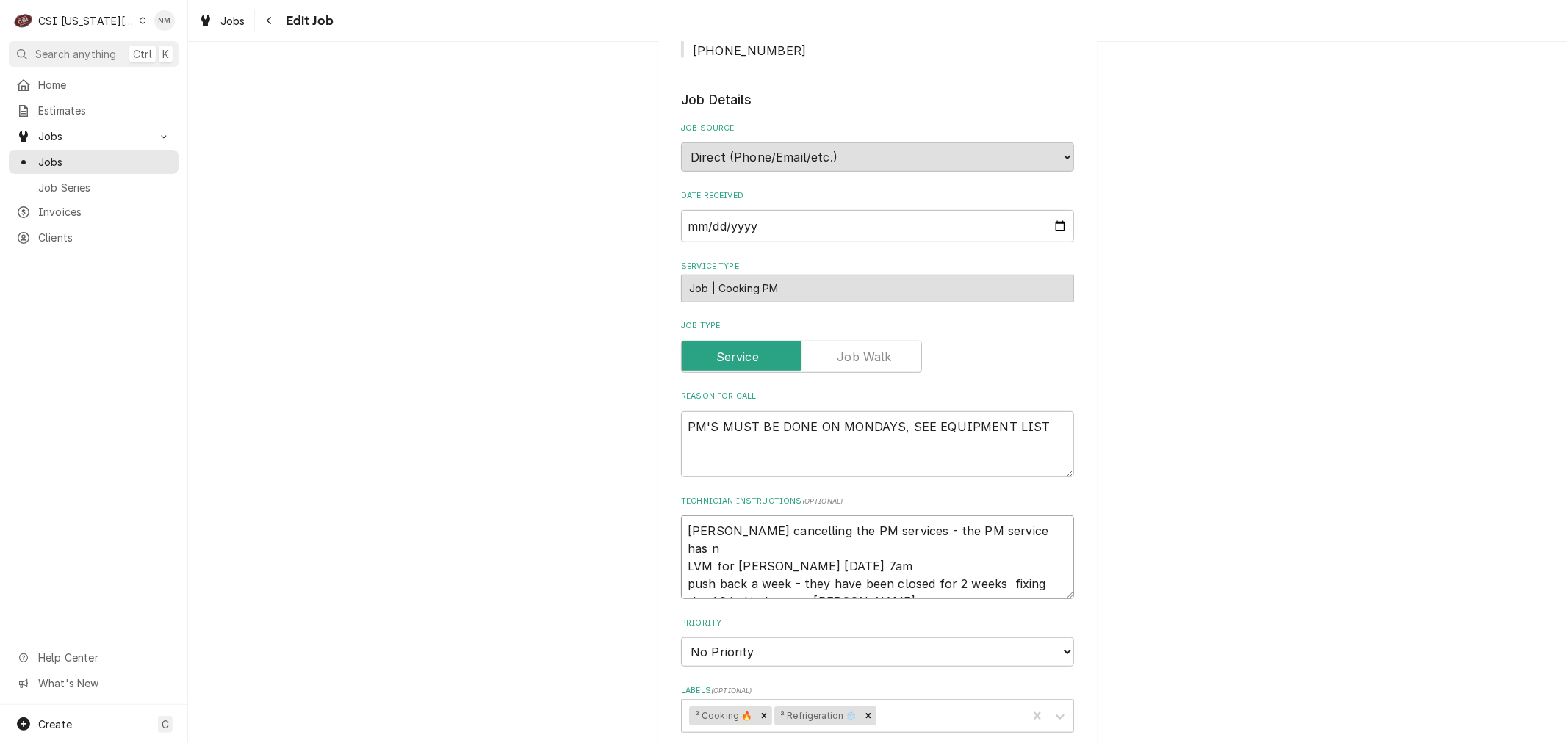
type textarea "Per Keith cancelling the PM services - the PM service has no LVM for Steve Mond…"
type textarea "x"
type textarea "Per Keith cancelling the PM services - the PM service has not LVM for Steve Mon…"
type textarea "x"
type textarea "Per Keith cancelling the PM services - the PM service has not LVM for Steve Mon…"
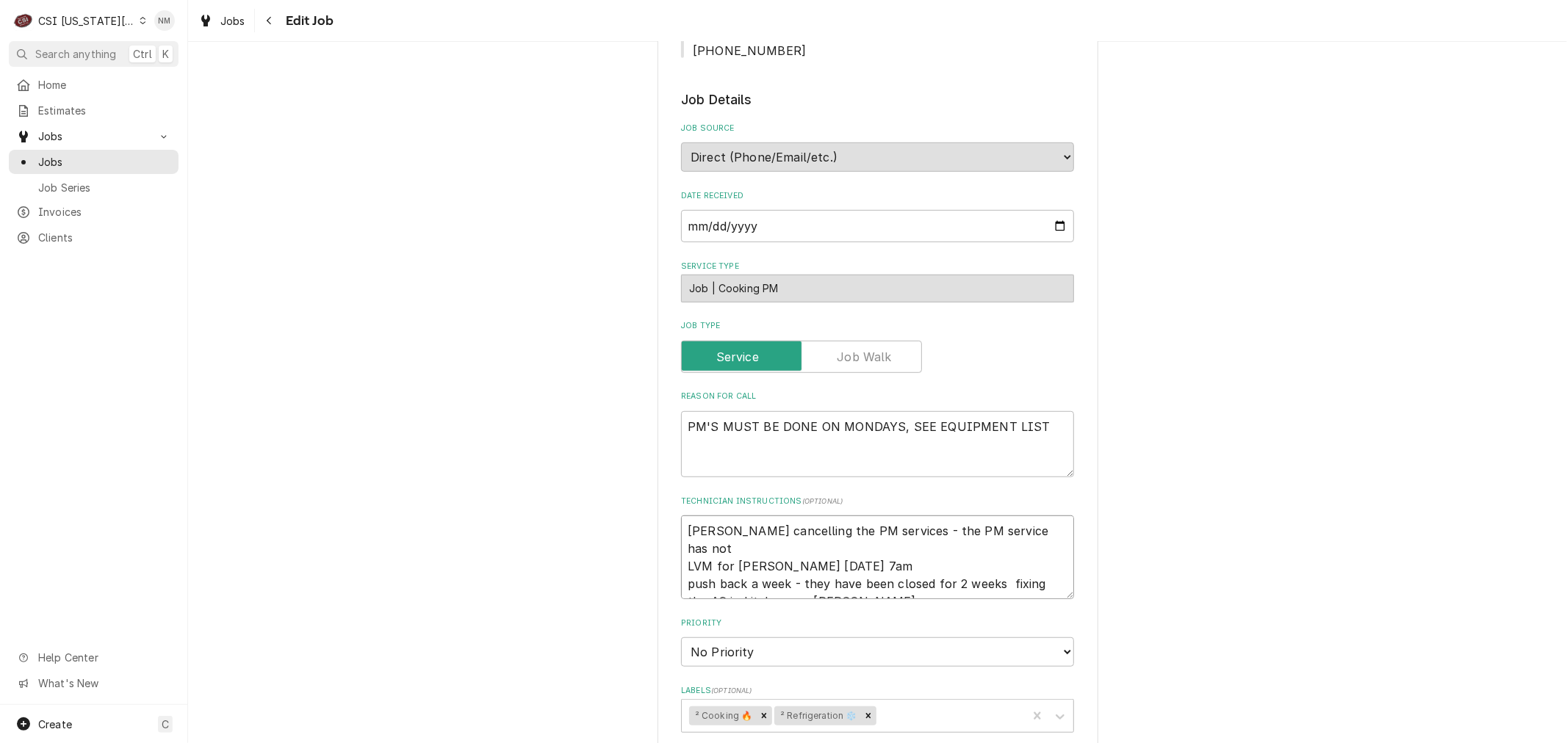
type textarea "x"
type textarea "Per Keith cancelling the PM services - the PM service has not p LVM for Steve M…"
type textarea "x"
type textarea "Per Keith cancelling the PM services - the PM service has not pr LVM for Steve …"
type textarea "x"
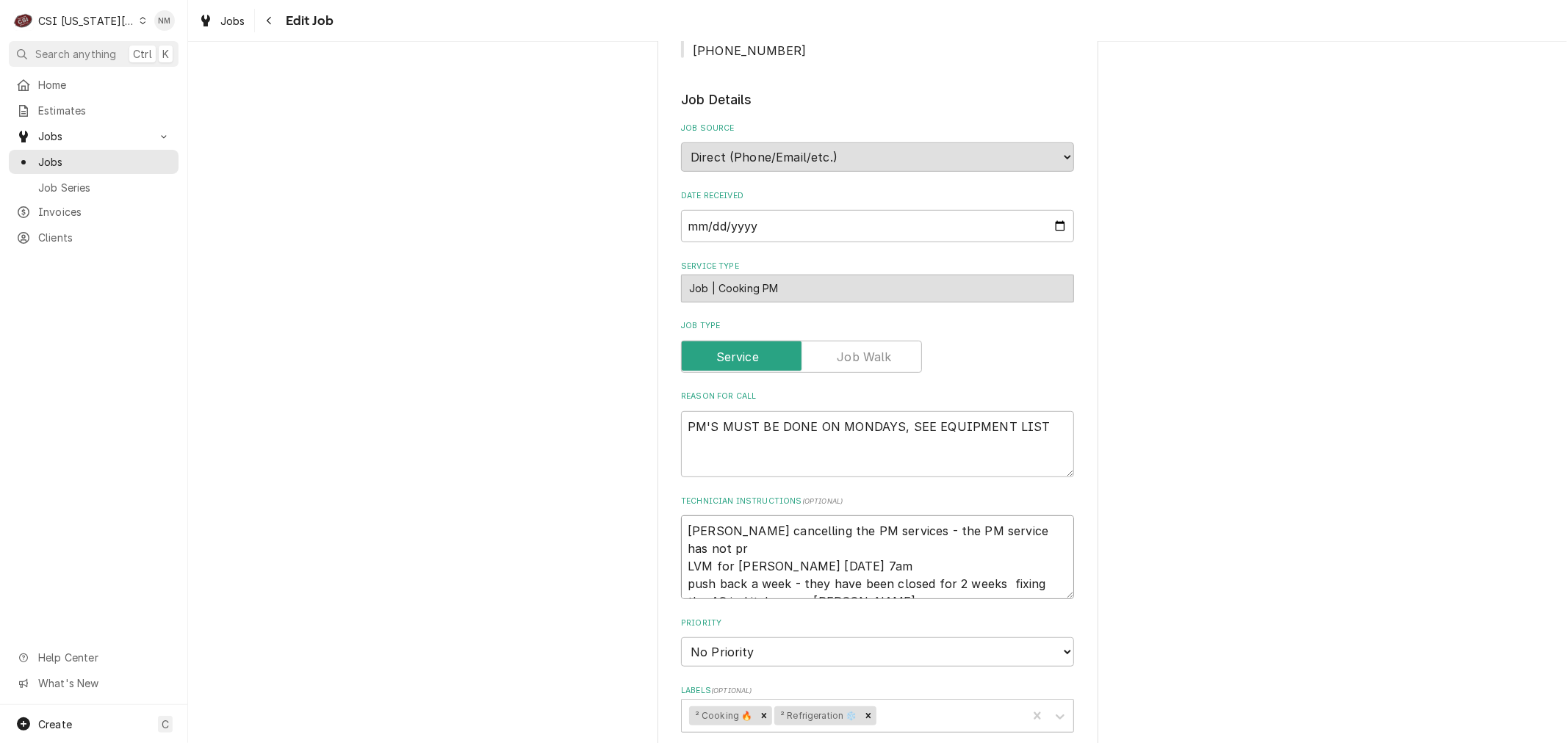
type textarea "Per Keith cancelling the PM services - the PM service has not pre LVM for Steve…"
type textarea "x"
type textarea "Per Keith cancelling the PM services - the PM service has not prev LVM for Stev…"
type textarea "x"
type textarea "Per Keith cancelling the PM services - the PM service has not preve LVM for Ste…"
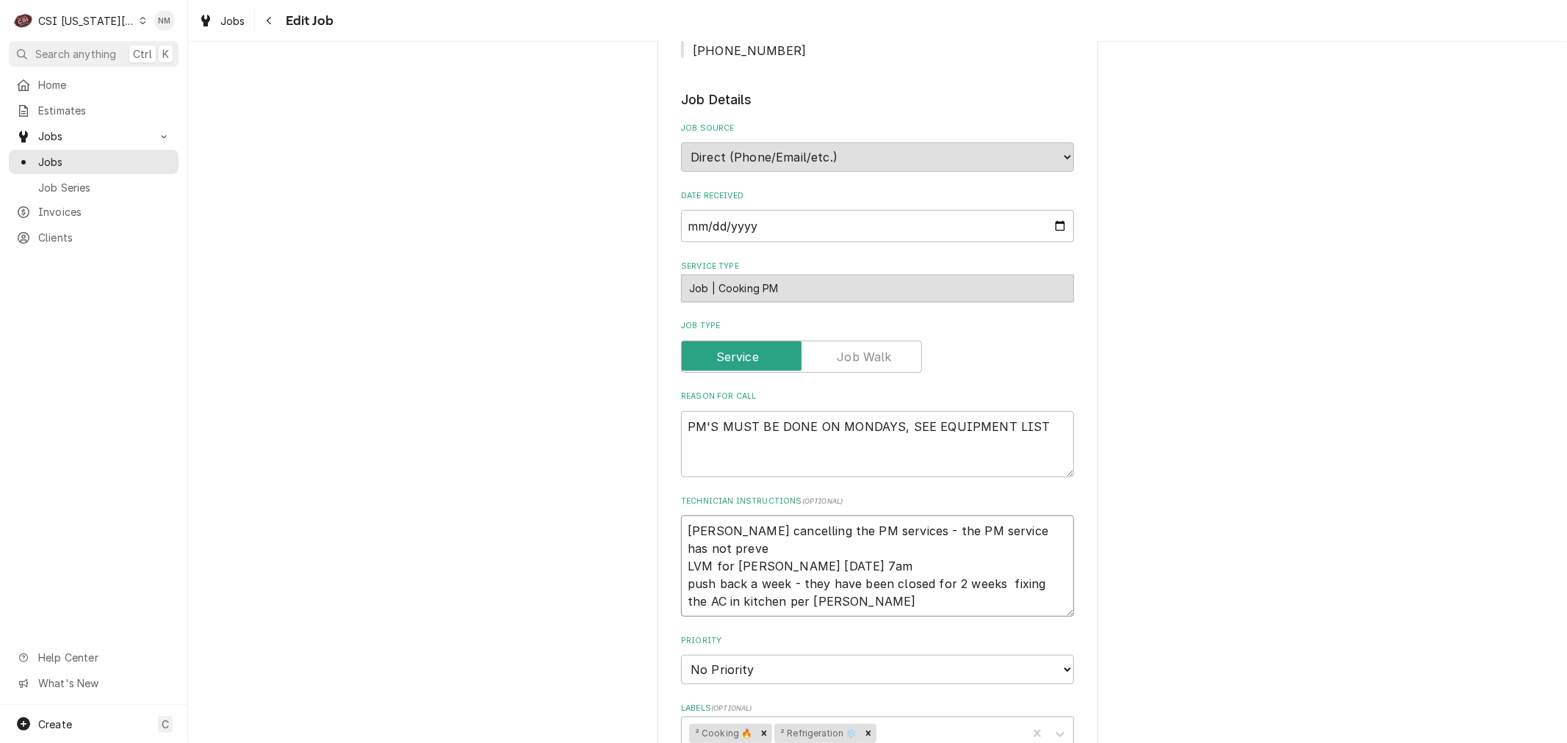
type textarea "x"
type textarea "Per Keith cancelling the PM services - the PM service has not preven LVM for St…"
type textarea "x"
type textarea "Per Keith cancelling the PM services - the PM service has not prevent LVM for S…"
type textarea "x"
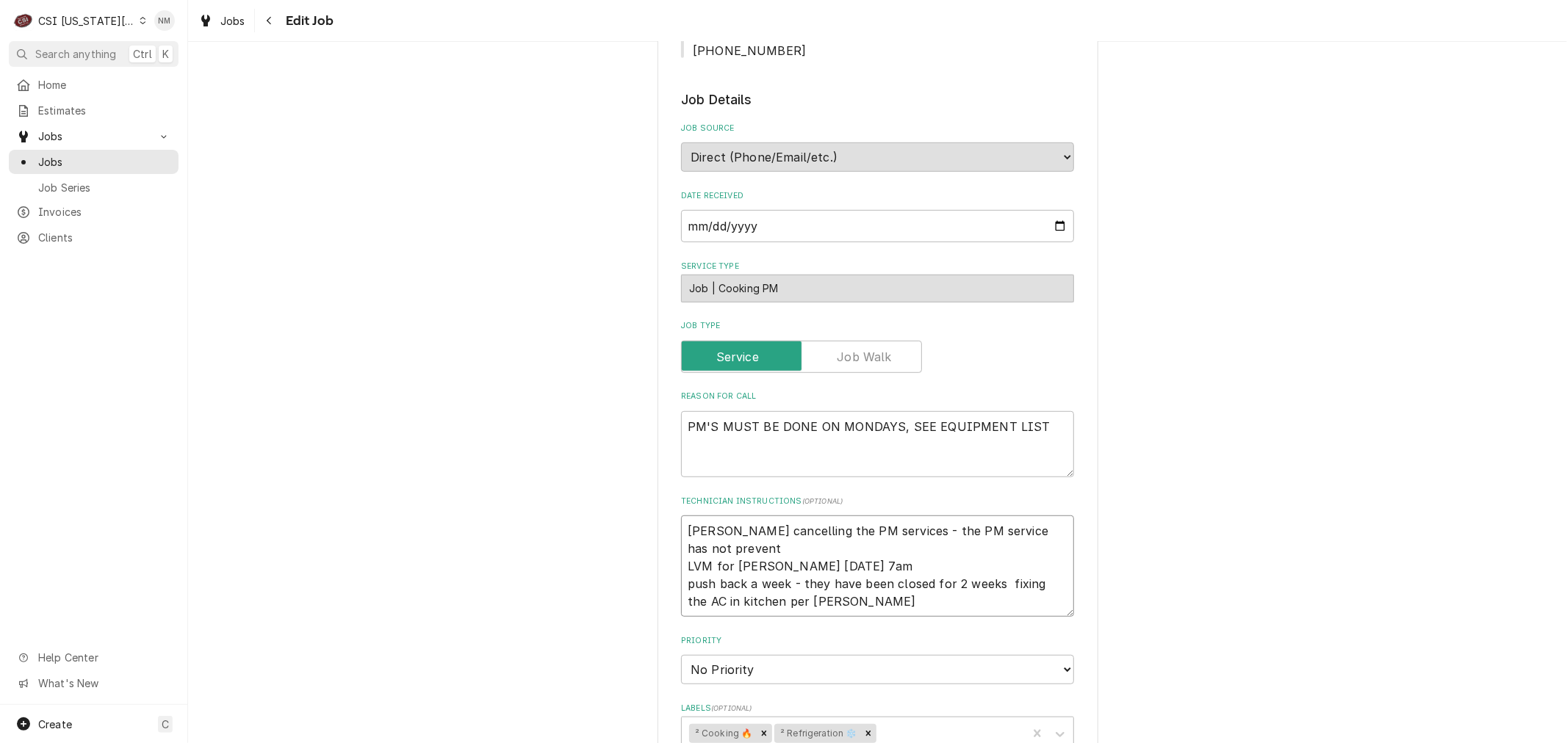
type textarea "Per Keith cancelling the PM services - the PM service has not preventa LVM for …"
type textarea "x"
type textarea "Per Keith cancelling the PM services - the PM service has not prevent LVM for S…"
type textarea "x"
type textarea "Per Keith cancelling the PM services - the PM service has not prevente LVM for …"
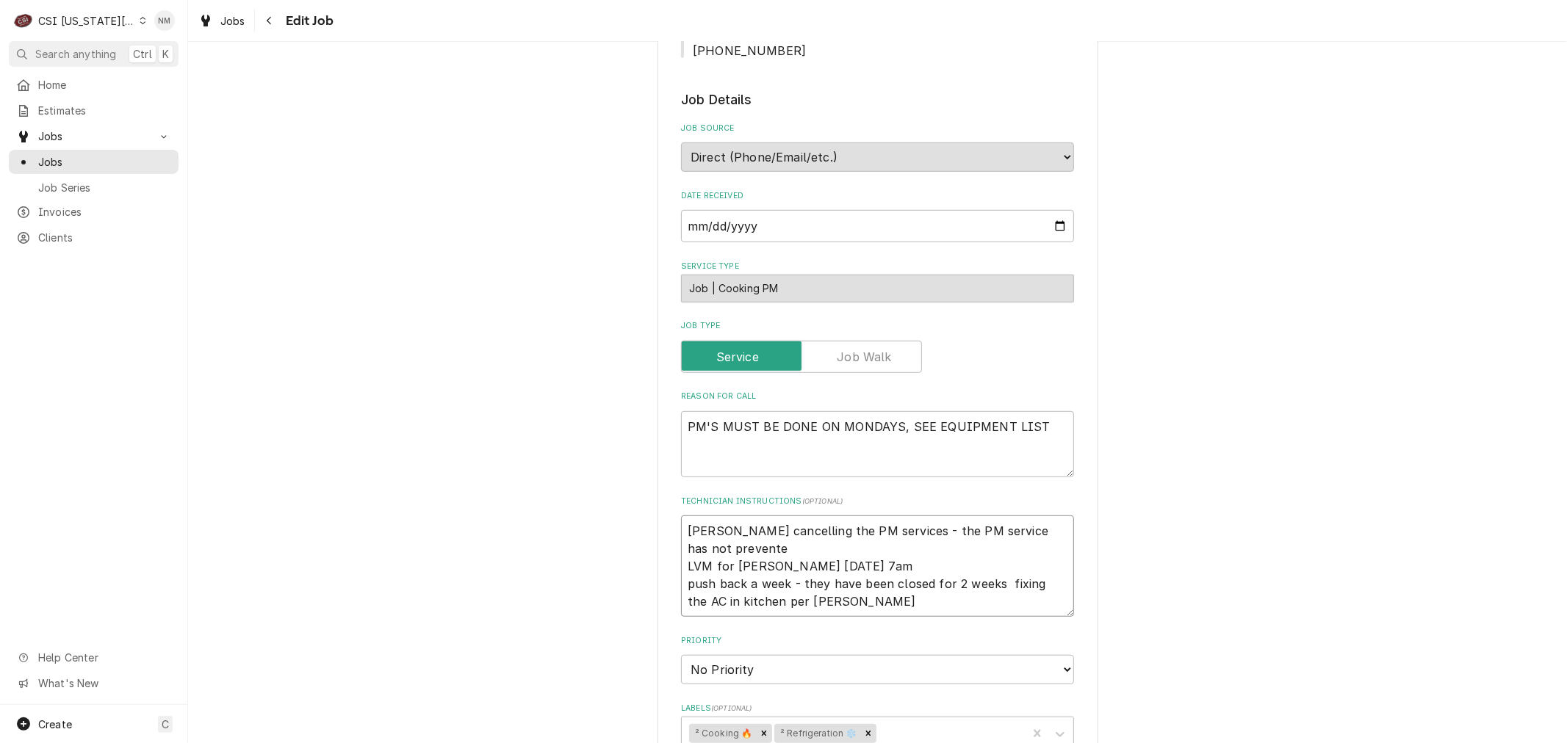
type textarea "x"
type textarea "Per Keith cancelling the PM services - the PM service has not prevented LVM for…"
type textarea "x"
type textarea "Per Keith cancelling the PM services - the PM service has not prevente LVM for …"
type textarea "x"
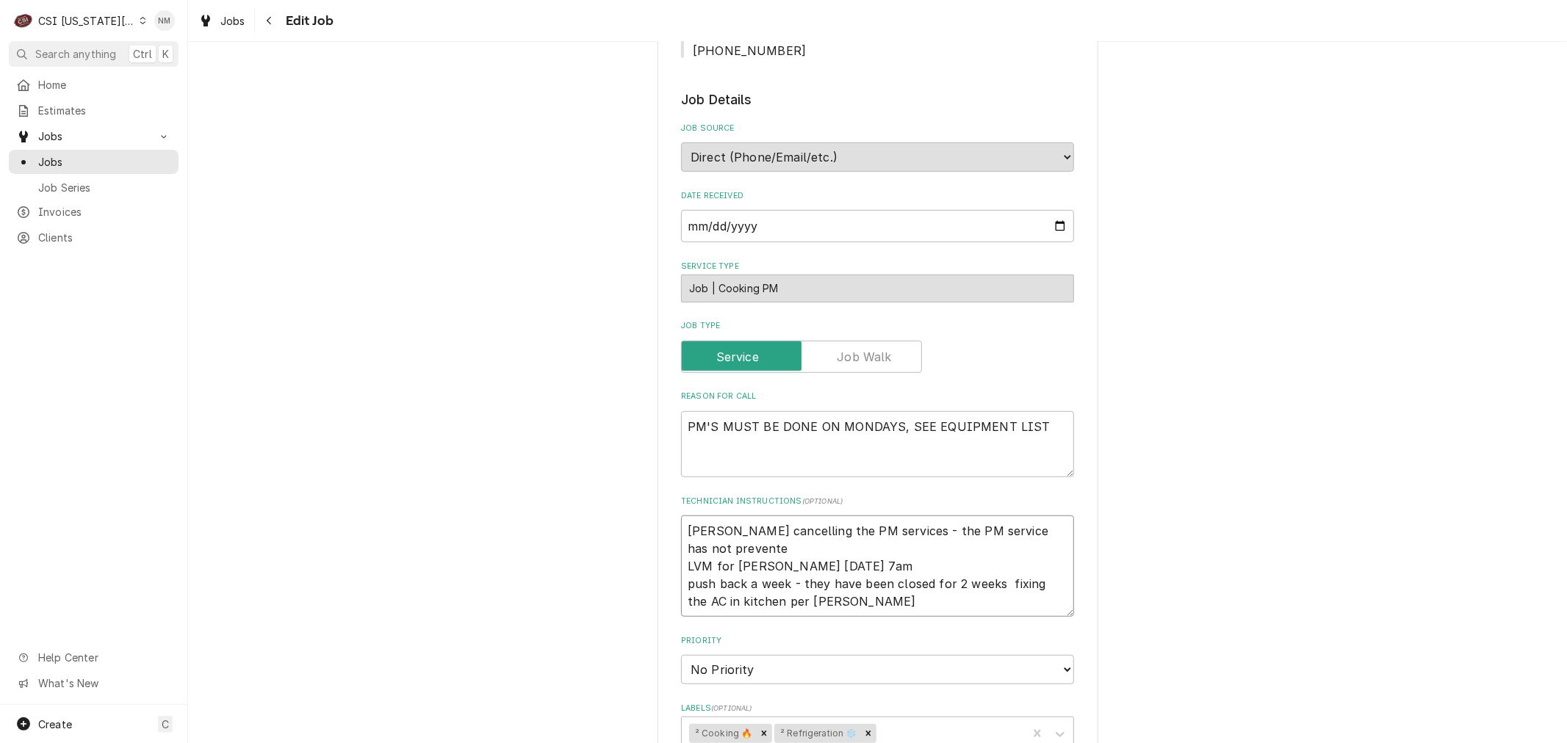
type textarea "Per Keith cancelling the PM services - the PM service has not prevent LVM for S…"
type textarea "x"
type textarea "Per Keith cancelling the PM services - the PM service has not preven LVM for St…"
type textarea "x"
type textarea "Per Keith cancelling the PM services - the PM service has not preve LVM for Ste…"
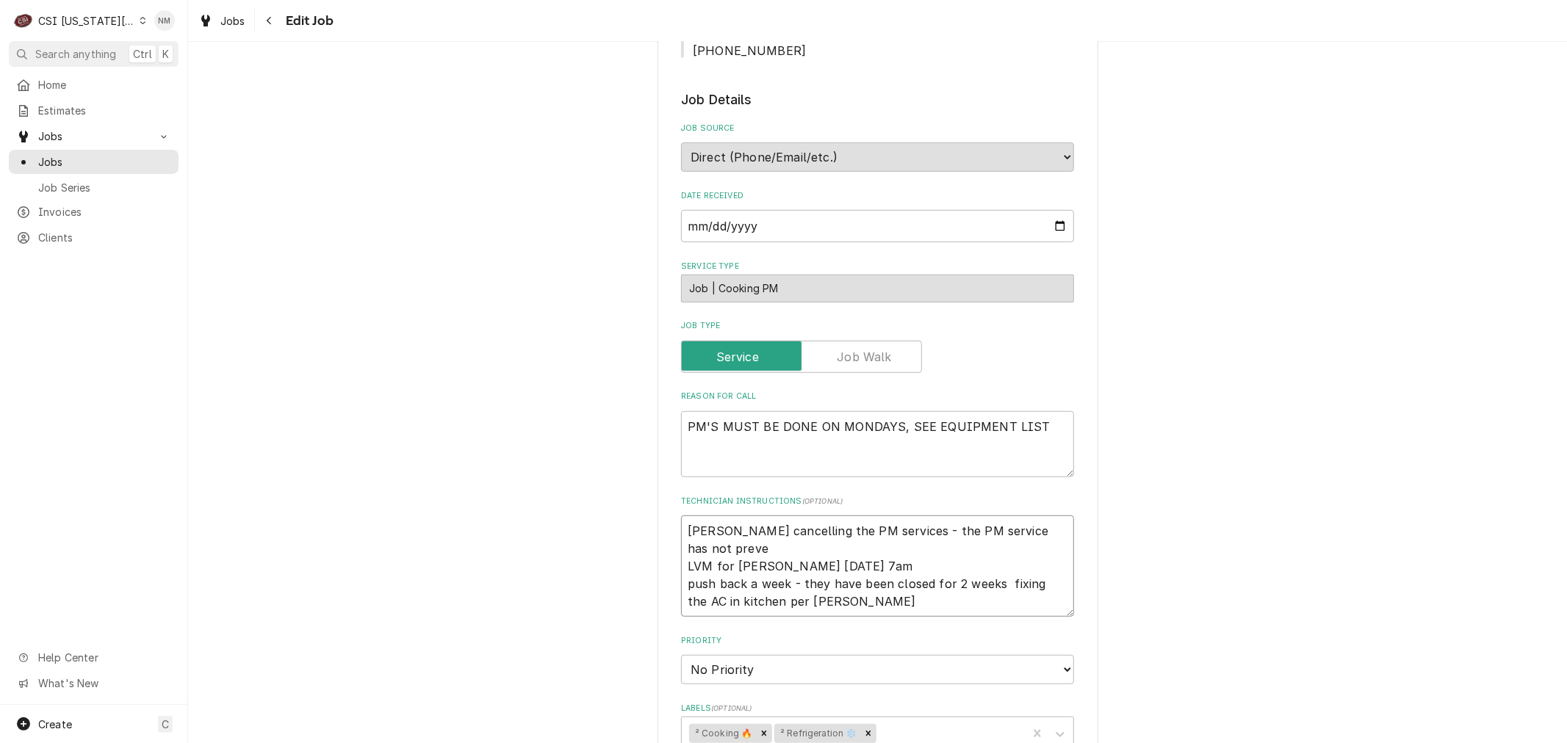
type textarea "x"
type textarea "Per Keith cancelling the PM services - the PM service has not prev LVM for Stev…"
type textarea "x"
type textarea "Per Keith cancelling the PM services - the PM service has not pre LVM for Steve…"
type textarea "x"
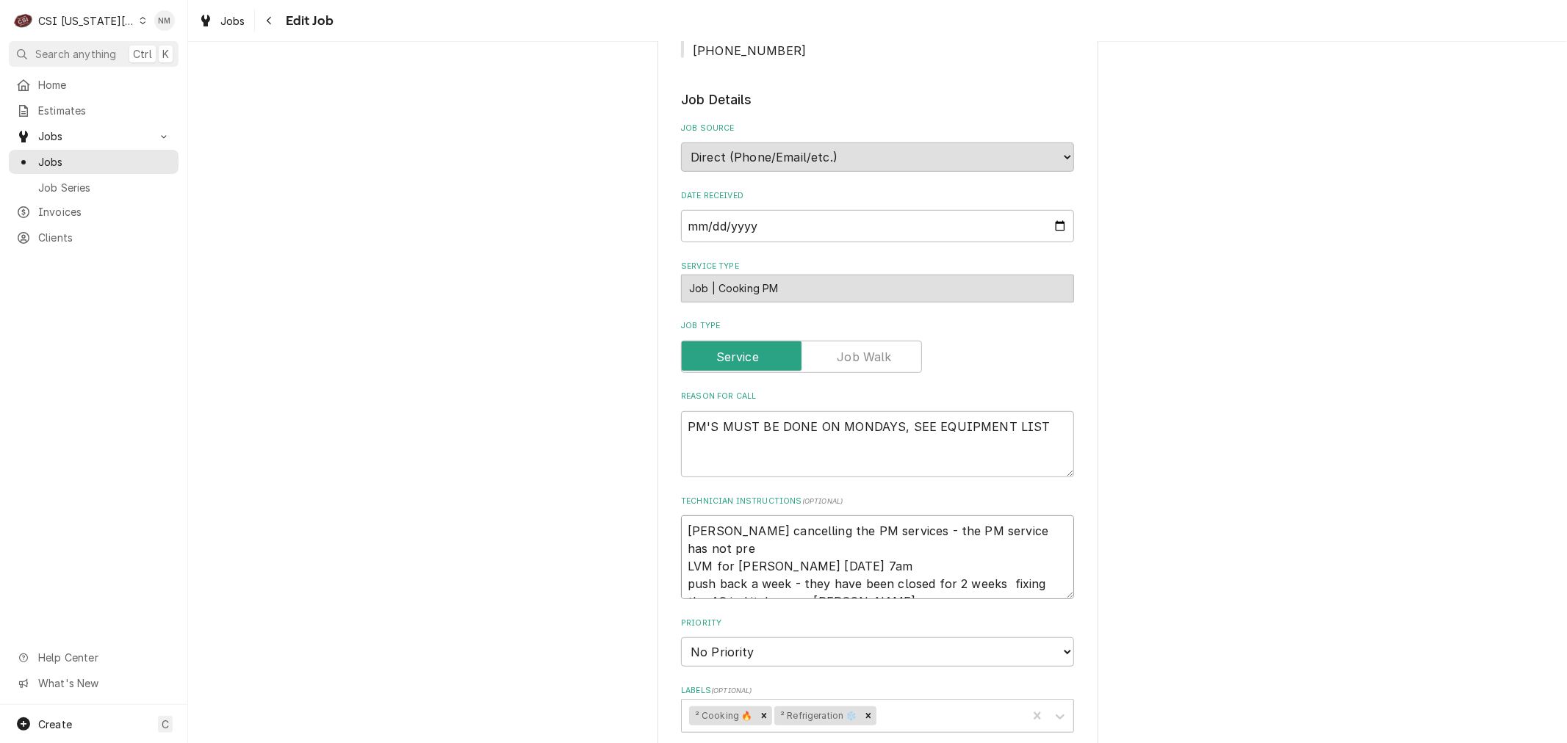
type textarea "Per Keith cancelling the PM services - the PM service has not pr LVM for Steve …"
type textarea "x"
type textarea "Per Keith cancelling the PM services - the PM service has not p LVM for Steve M…"
type textarea "x"
type textarea "Per Keith cancelling the PM services - the PM service has not LVM for Steve Mon…"
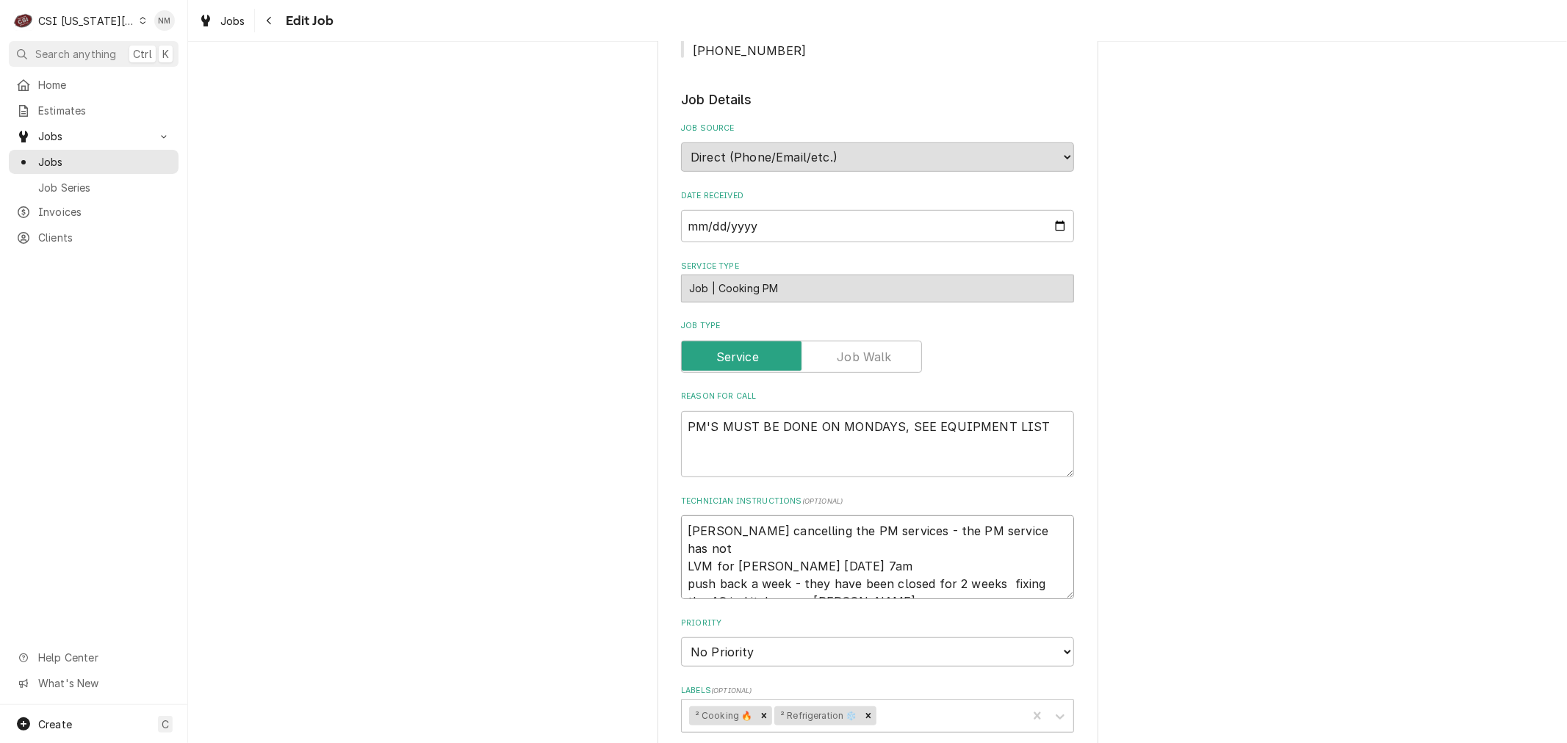
type textarea "x"
type textarea "Per Keith cancelling the PM services - the PM service has not s LVM for Steve M…"
type textarea "x"
type textarea "Per Keith cancelling the PM services - the PM service has not se LVM for Steve …"
type textarea "x"
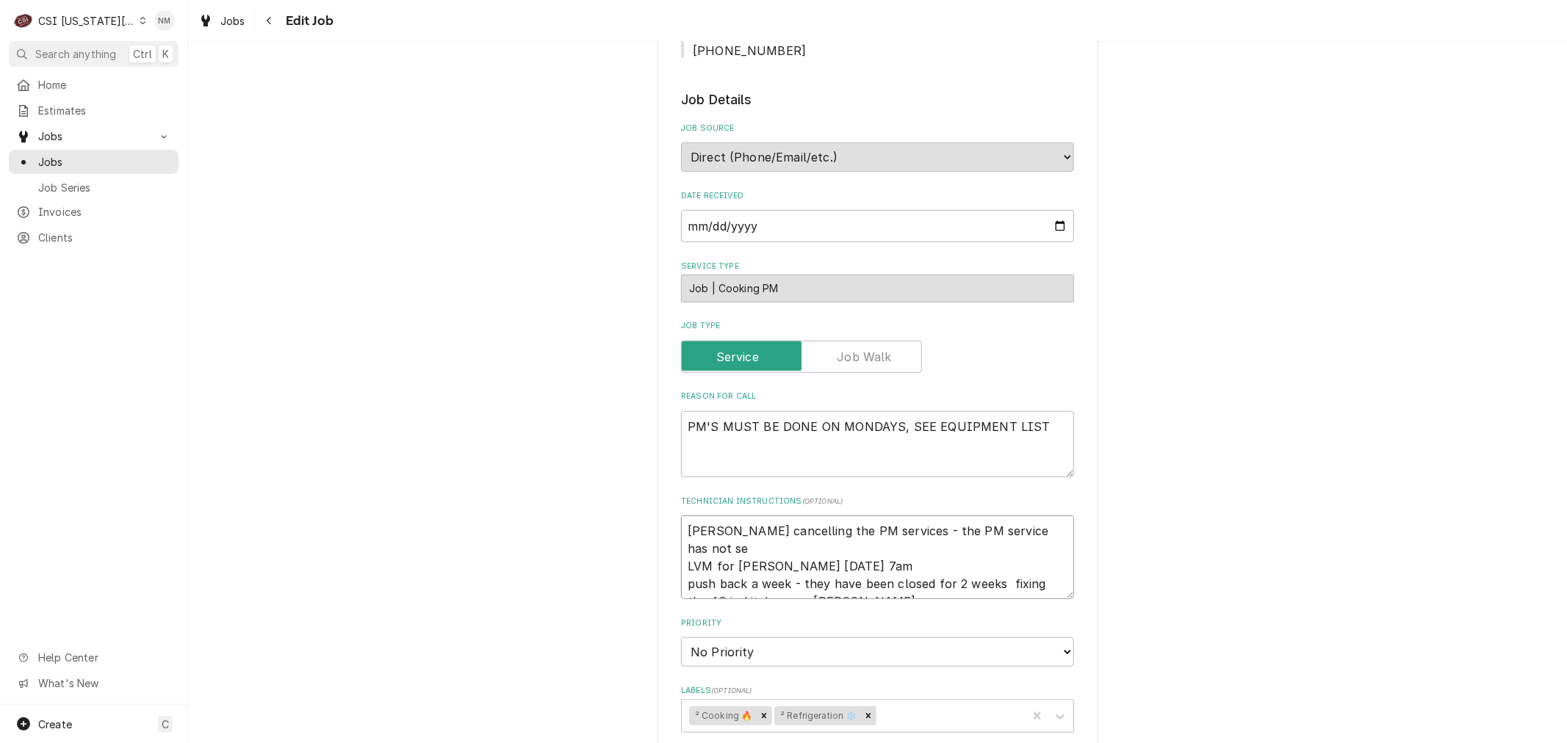
type textarea "Per Keith cancelling the PM services - the PM service has not see LVM for Steve…"
type textarea "x"
type textarea "Per Keith cancelling the PM services - the PM service has not seem LVM for Stev…"
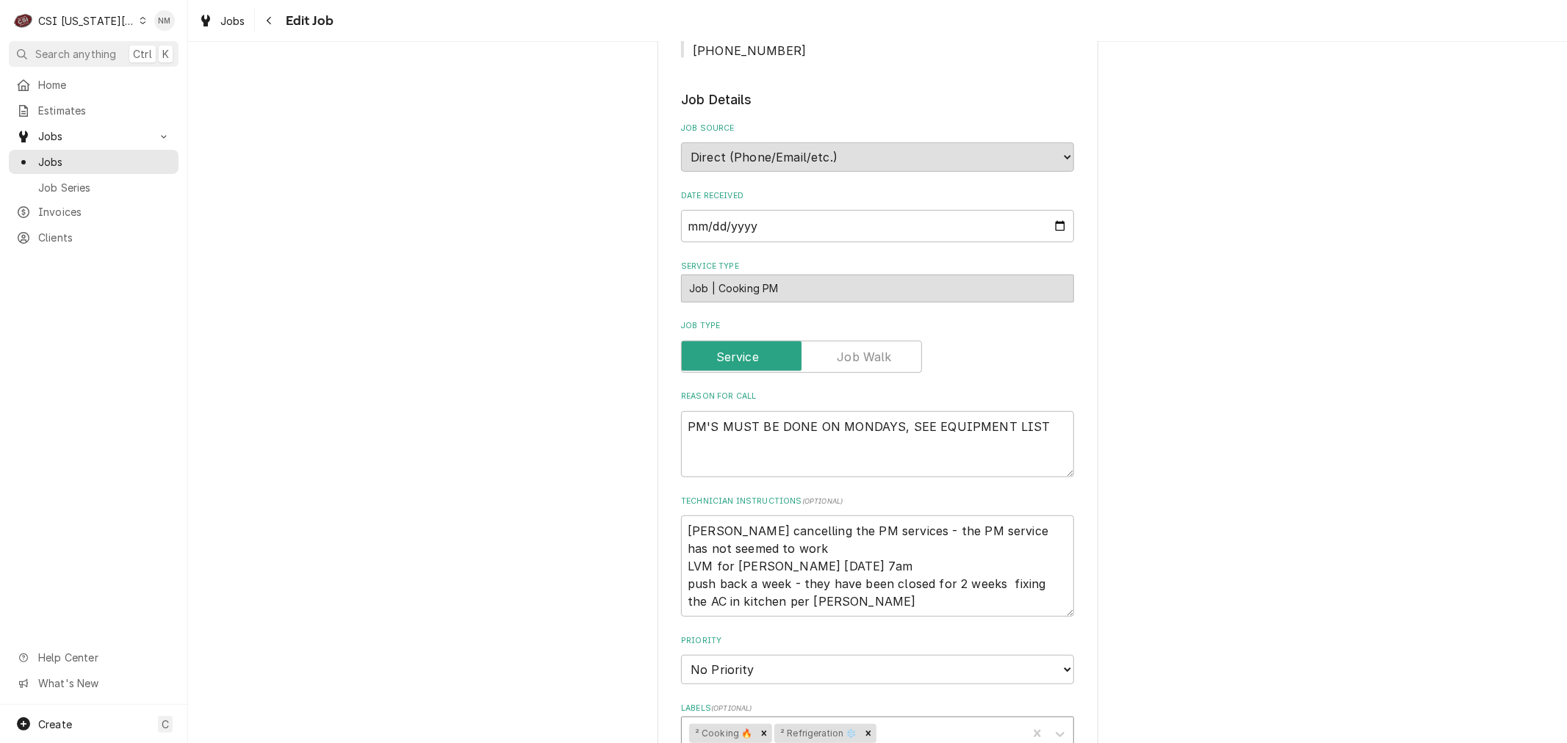
click at [917, 721] on div "Labels" at bounding box center [949, 734] width 141 height 26
drag, startPoint x: 783, startPoint y: 473, endPoint x: 652, endPoint y: 465, distance: 131.0
click at [657, 465] on div "Use the fields below to edit this job: Client Details Client RESTAURANT AT 1900…" at bounding box center [877, 388] width 441 height 1940
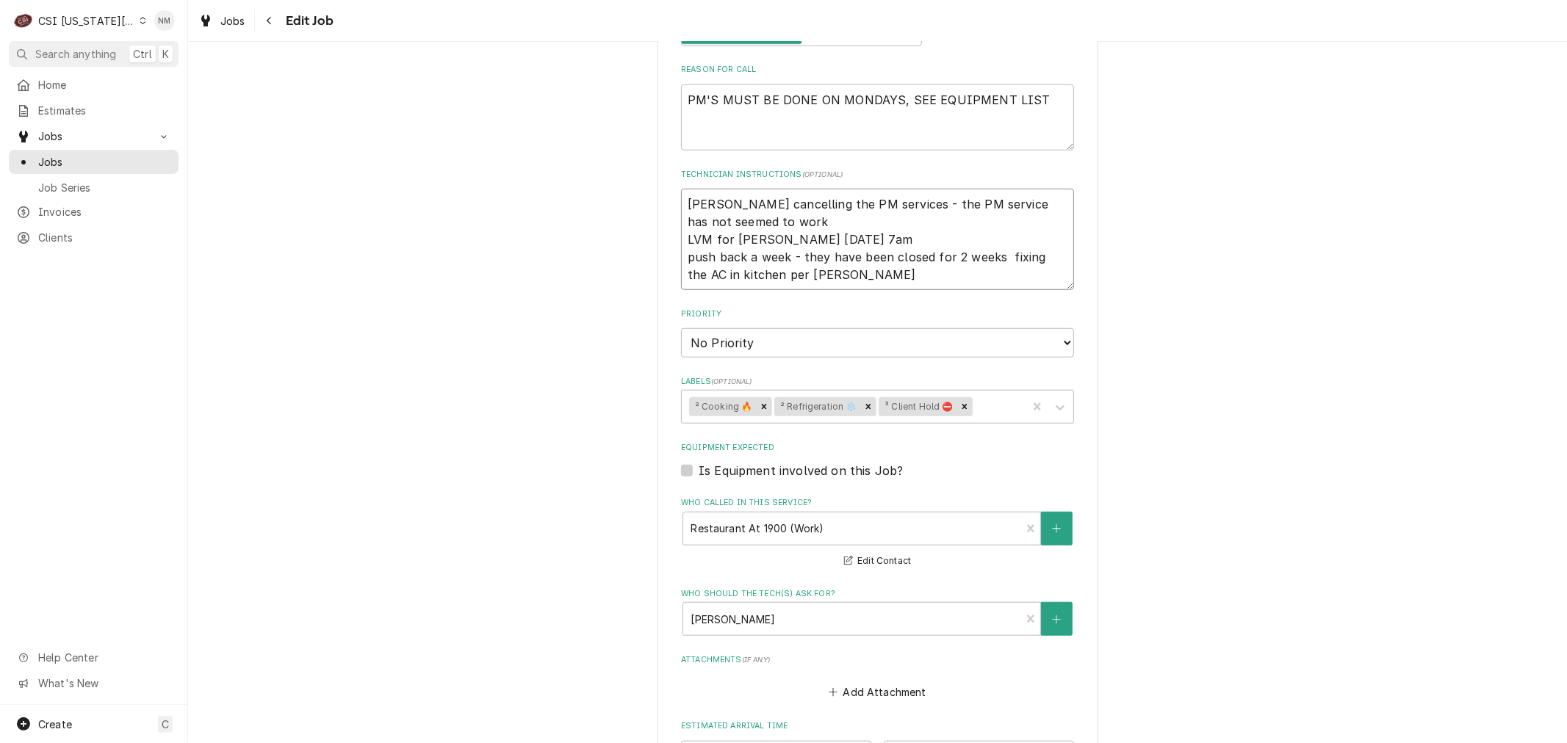
scroll to position [1205, 0]
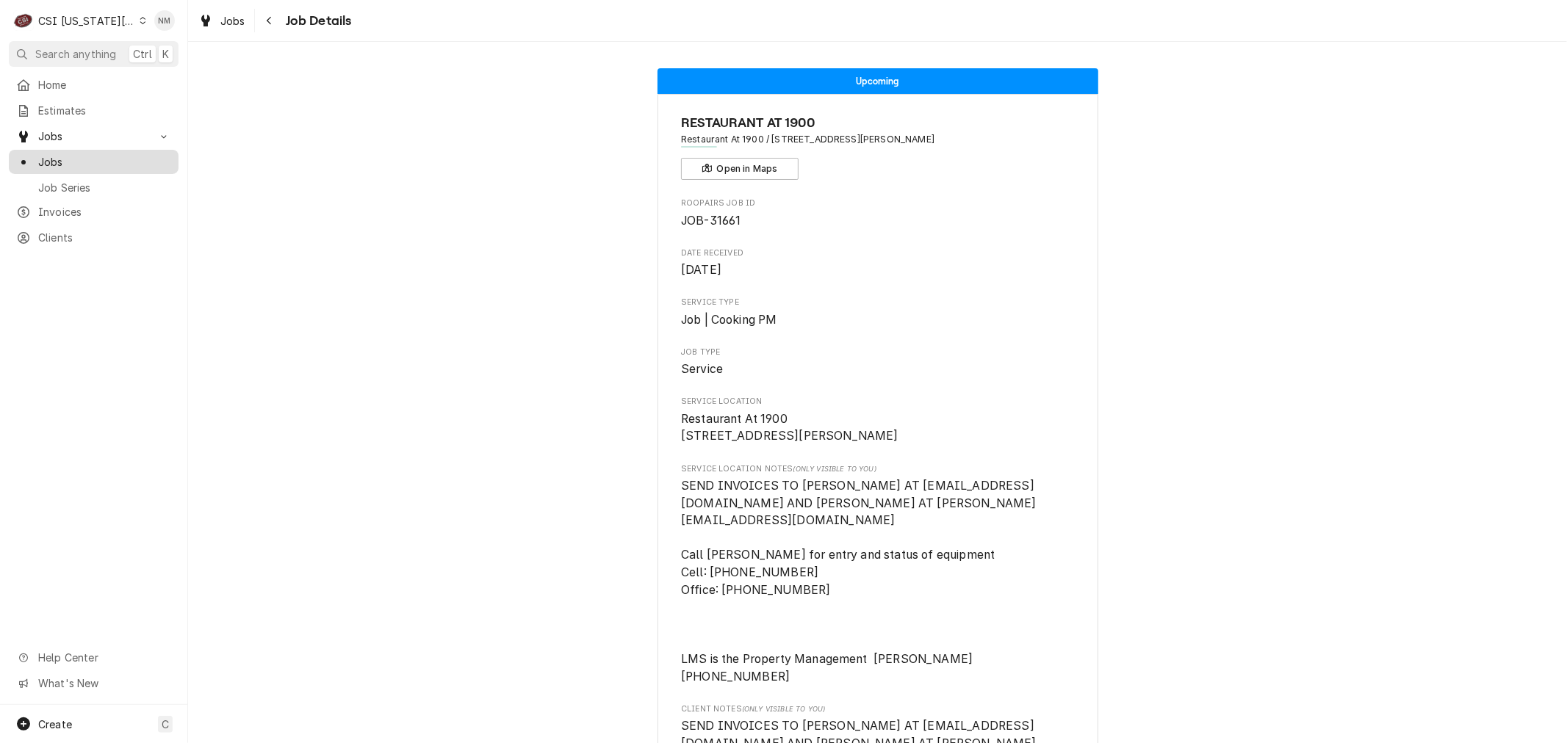
click at [66, 154] on span "Jobs" at bounding box center [104, 161] width 133 height 15
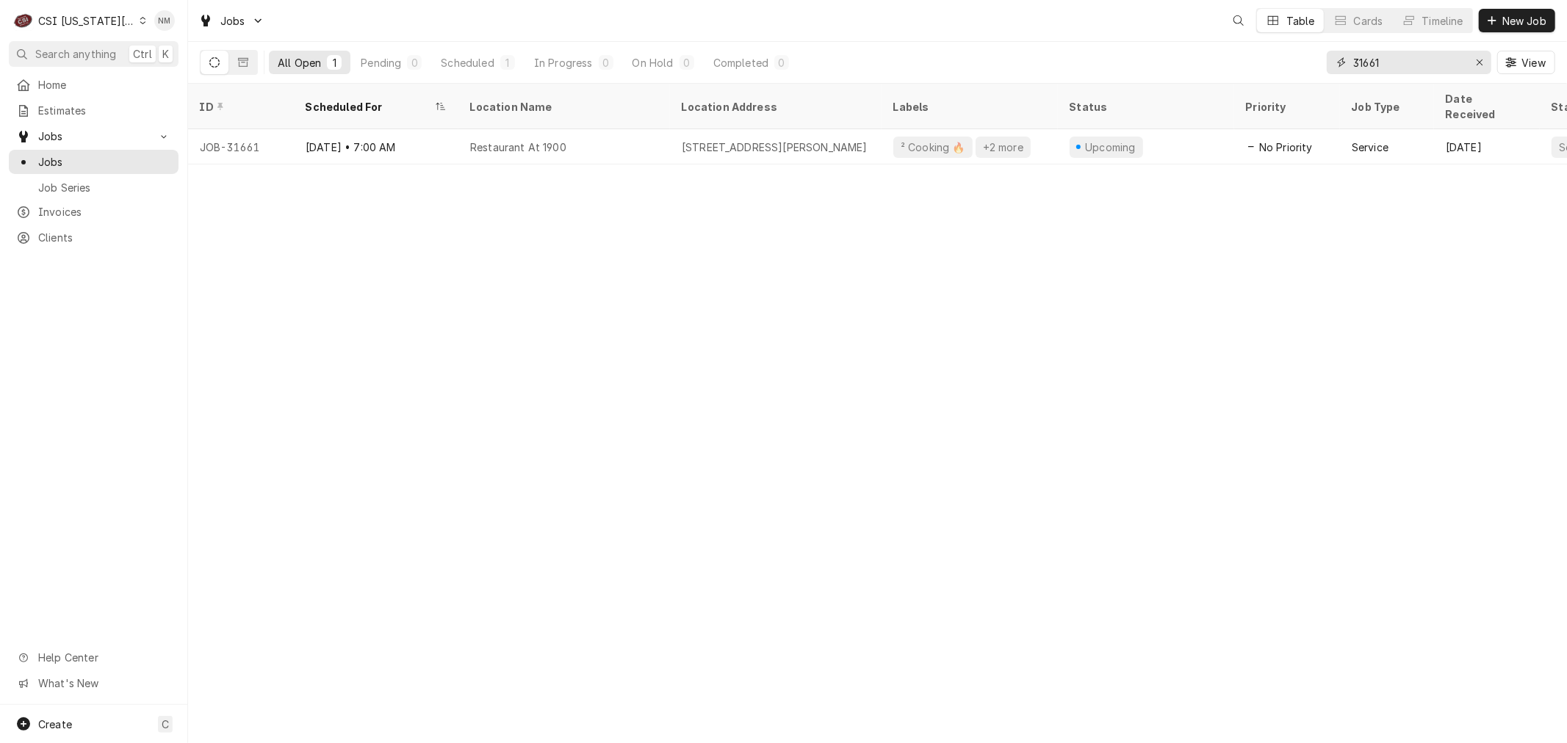
drag, startPoint x: 1394, startPoint y: 57, endPoint x: 1329, endPoint y: 57, distance: 64.6
click at [1329, 57] on div "31661" at bounding box center [1409, 63] width 165 height 24
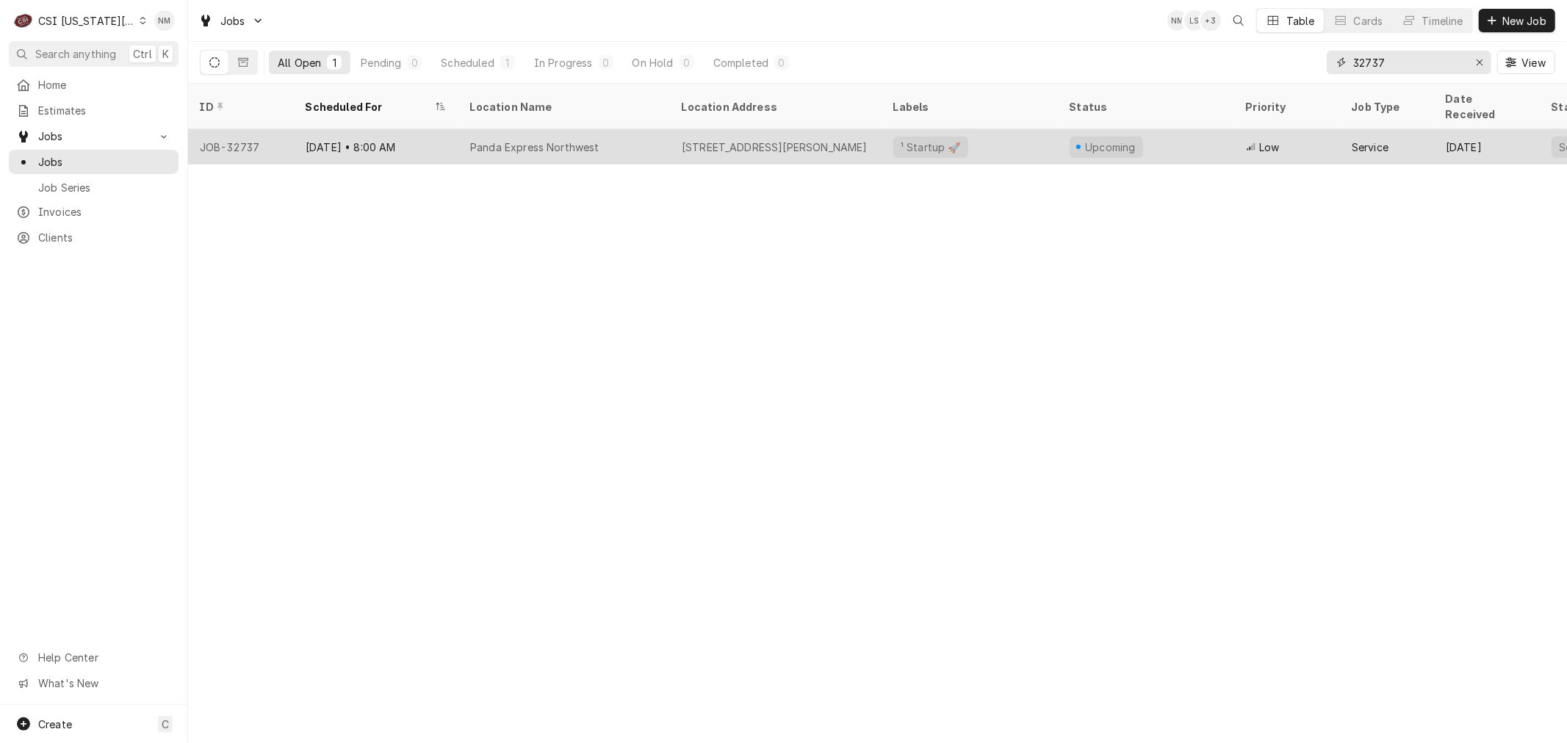
type input "32737"
click at [617, 129] on div "Panda Express Northwest" at bounding box center [564, 146] width 212 height 35
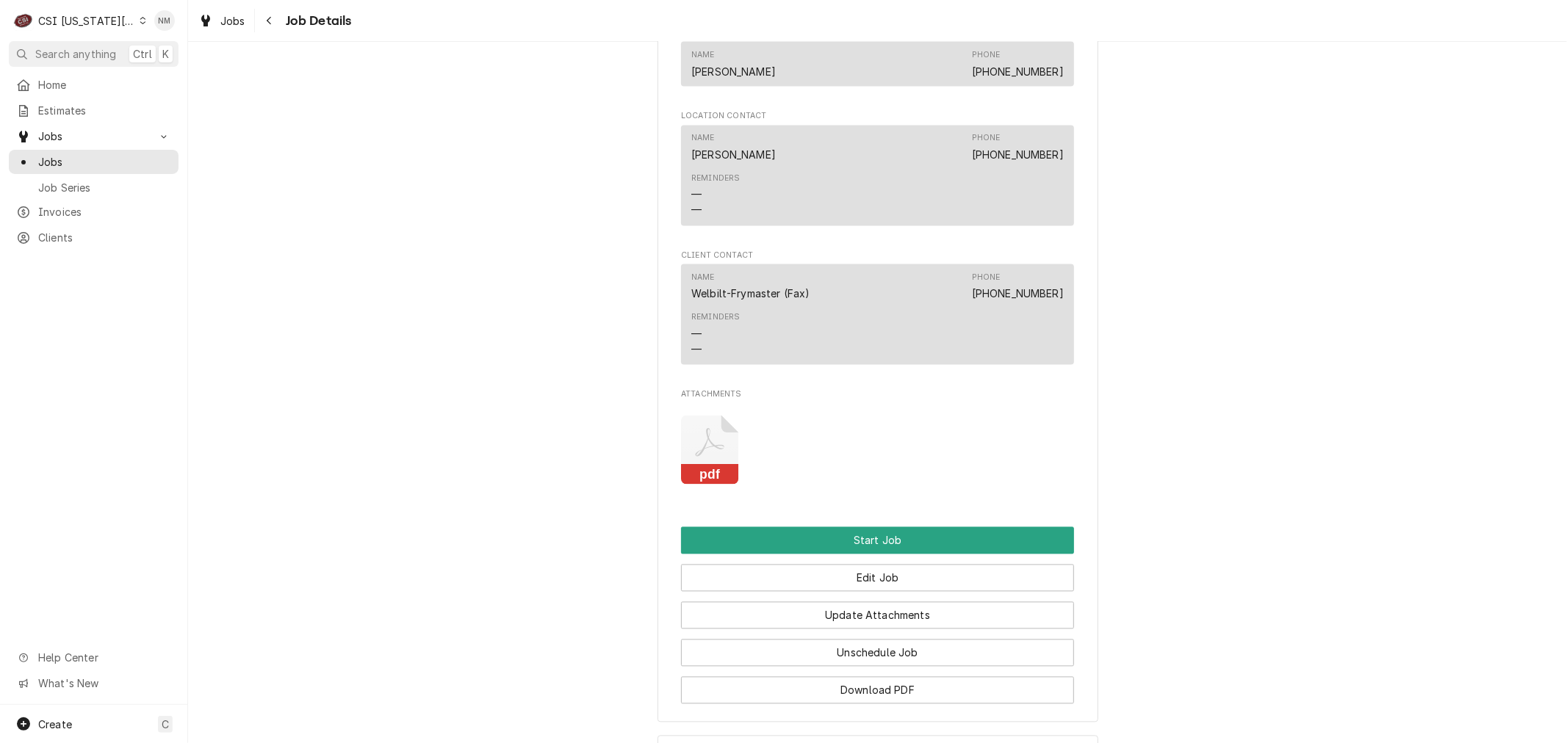
scroll to position [2285, 0]
click at [906, 575] on button "Edit Job" at bounding box center [877, 577] width 393 height 27
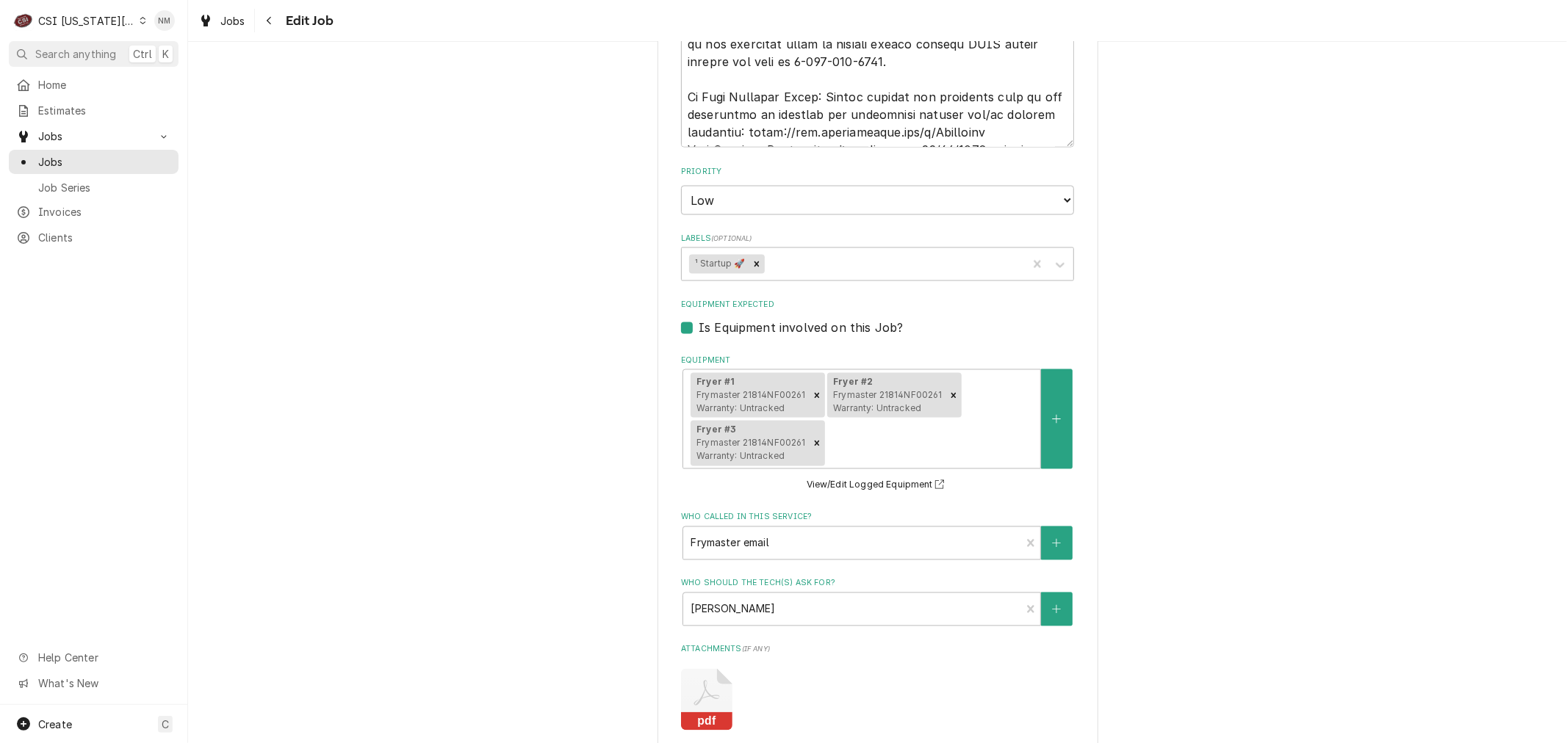
scroll to position [2204, 0]
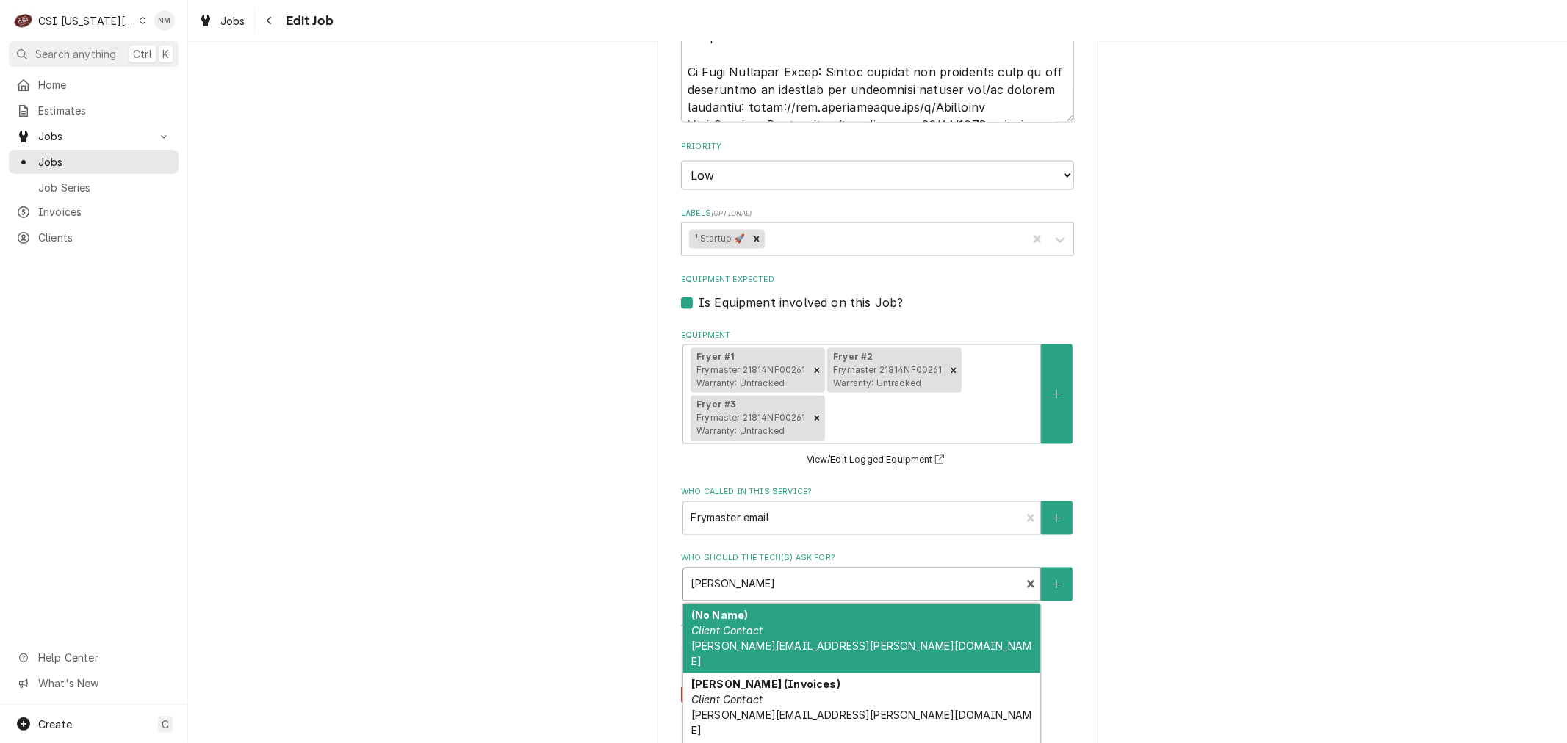
click at [864, 571] on div "Who should the tech(s) ask for?" at bounding box center [851, 584] width 322 height 26
type textarea "x"
type input "t"
type textarea "x"
type input "to"
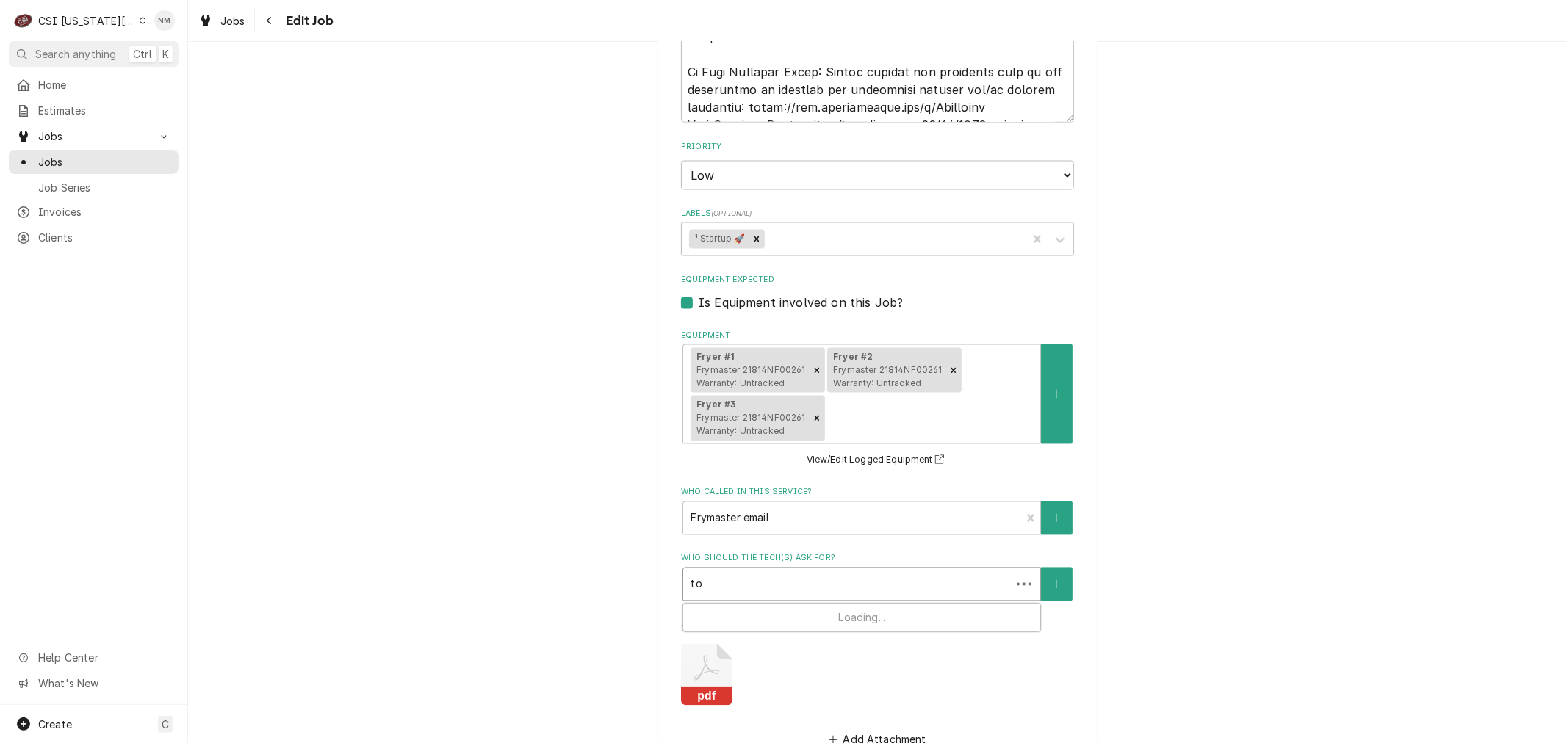
type textarea "x"
type input "[PERSON_NAME]"
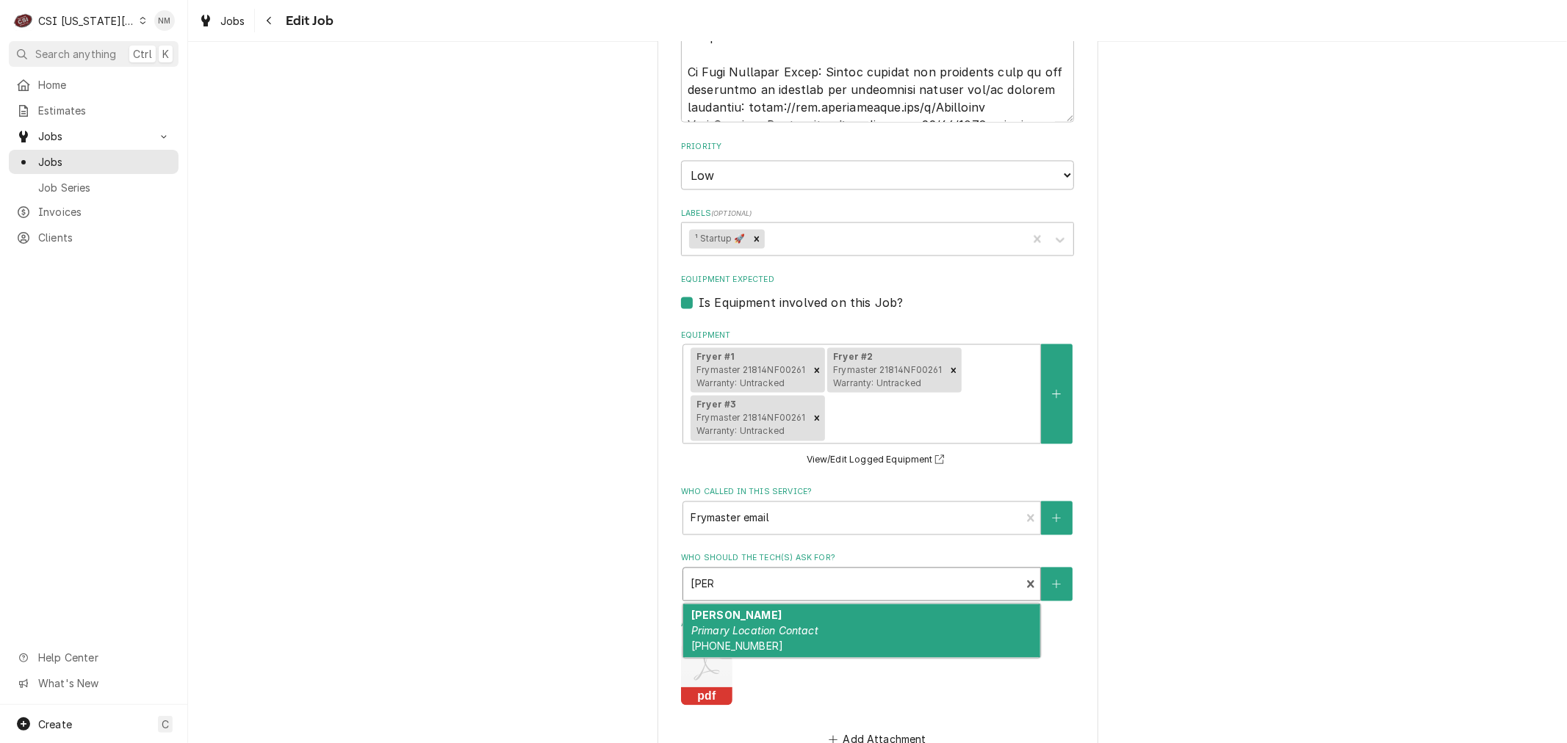
click at [872, 605] on div "[PERSON_NAME] Primary Location Contact [PHONE_NUMBER]" at bounding box center [861, 632] width 357 height 54
type textarea "x"
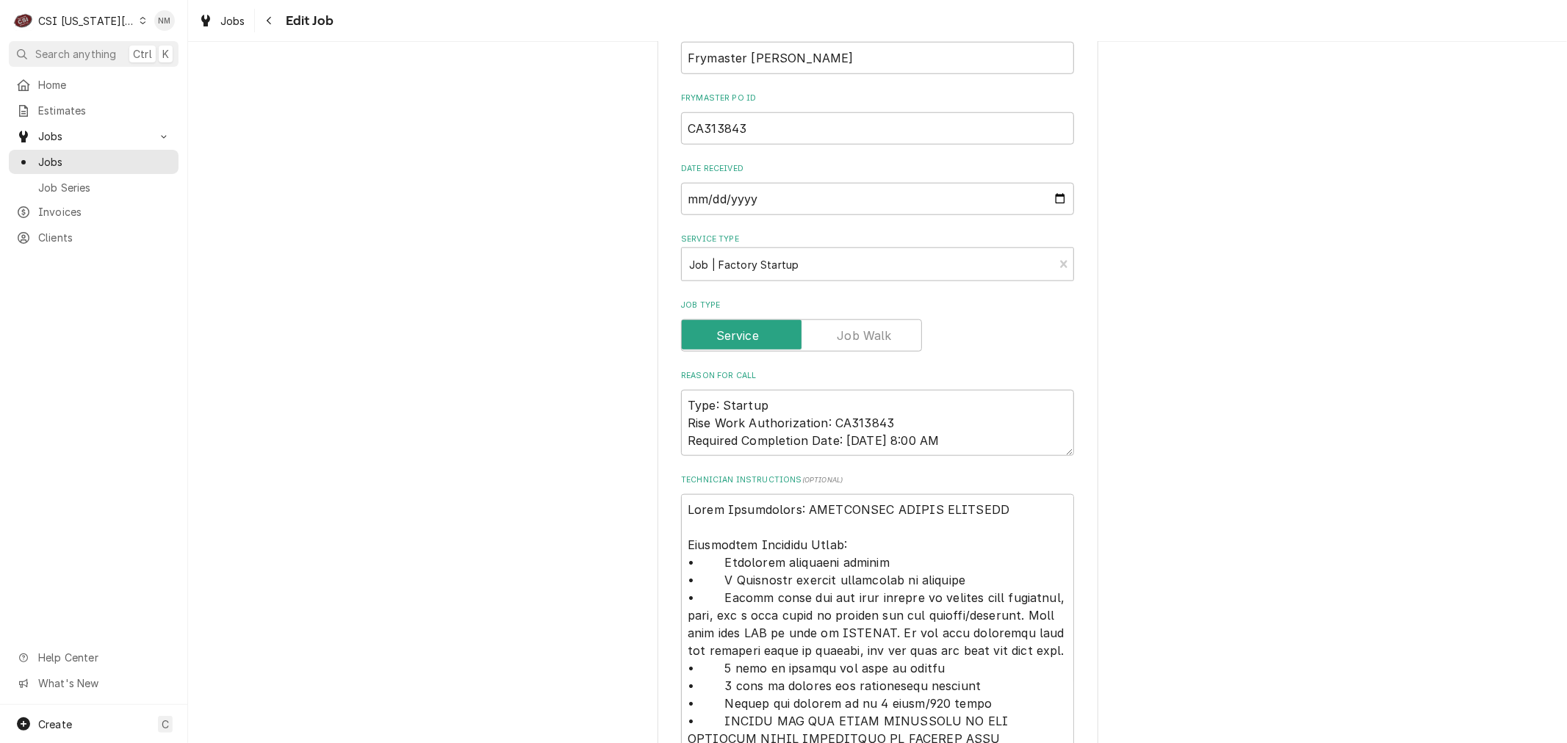
scroll to position [1224, 0]
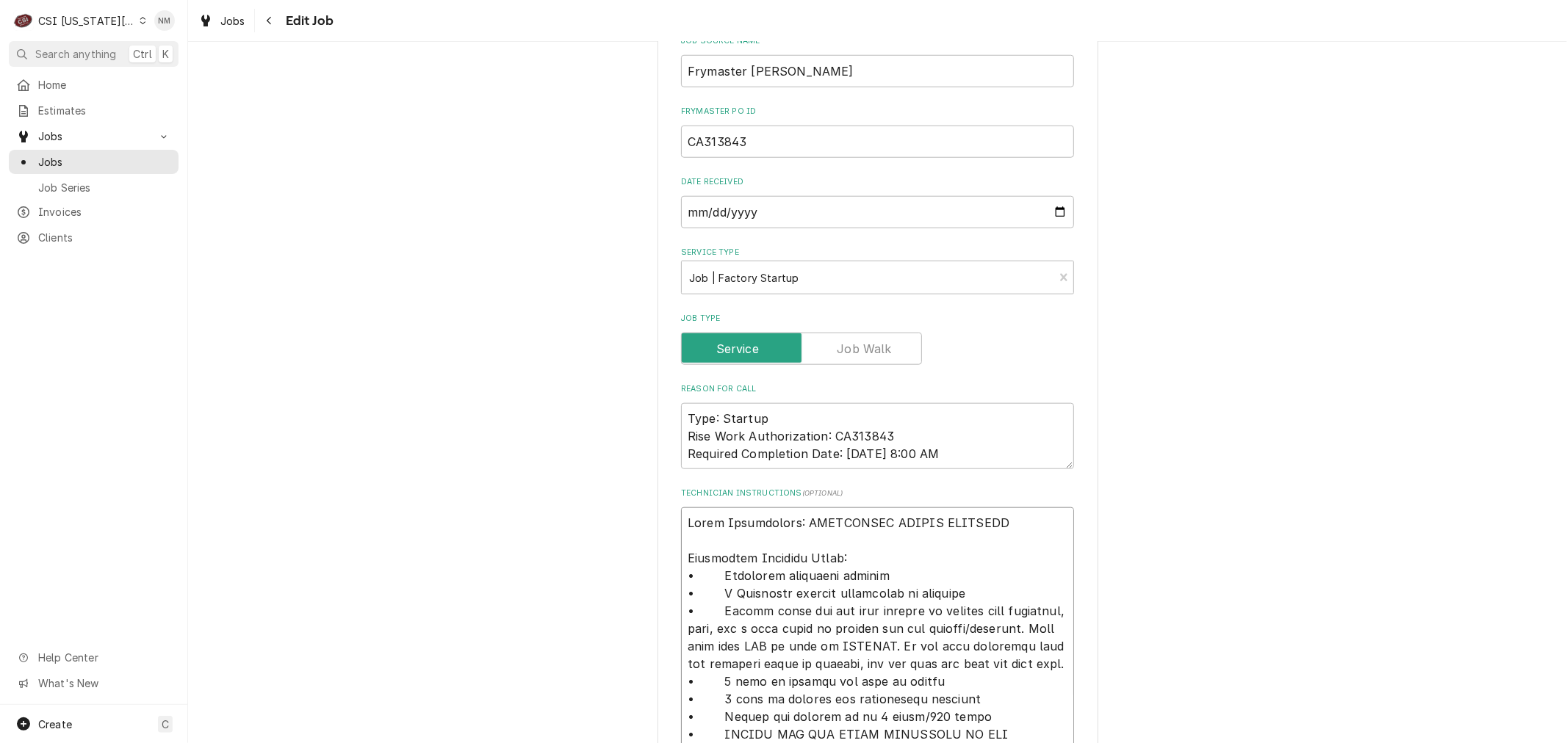
type textarea "x"
type textarea "Lorem Ipsumdolors: AMETCONSEC ADIPIS ELITSEDD Eiusmodtem Incididu Utlab: • Etdo…"
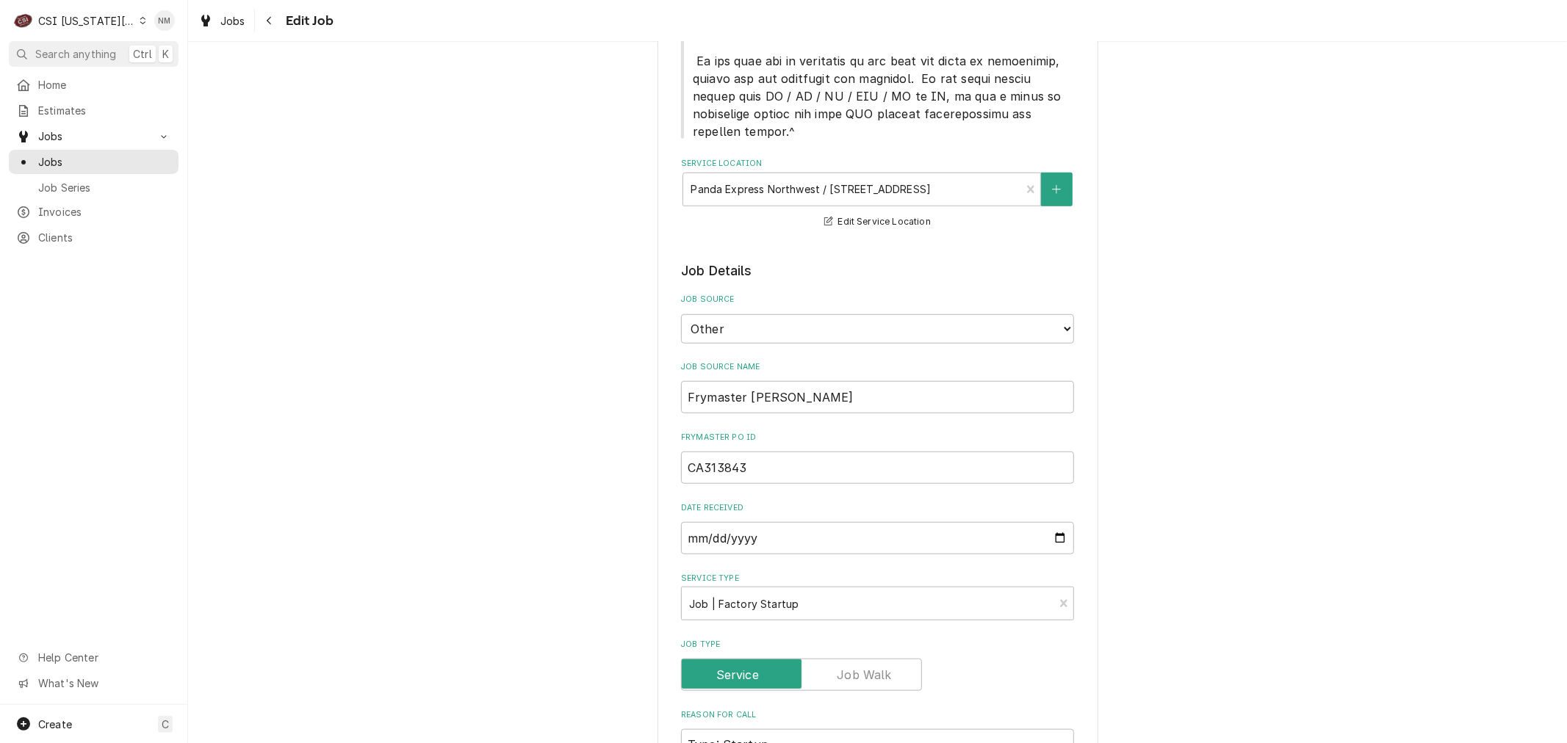
scroll to position [1142, 0]
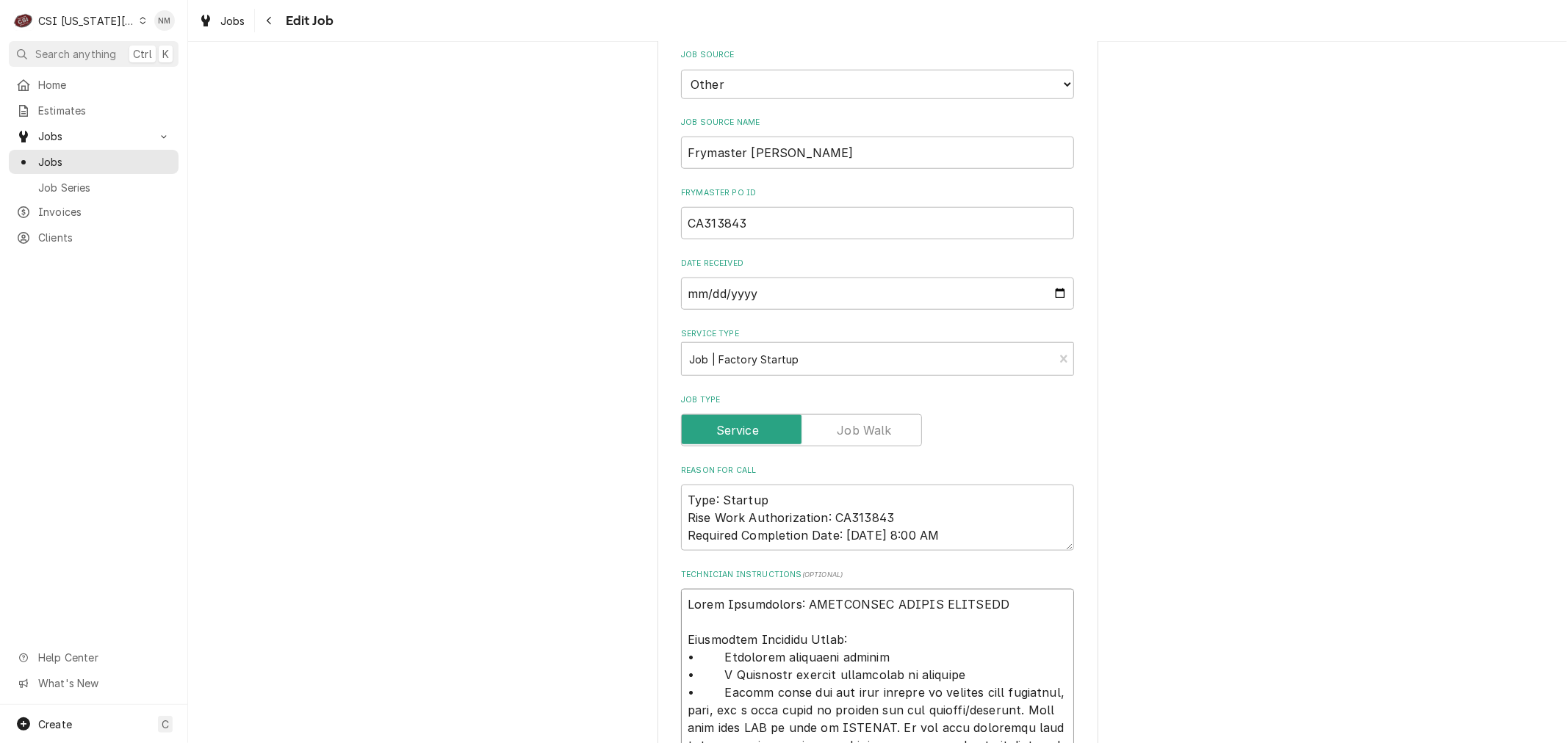
type textarea "x"
type textarea "L Ipsum Dolorsitame: CONSECTETU ADIPIS ELITSEDD Eiusmodtem Incididu Utlab: • Et…"
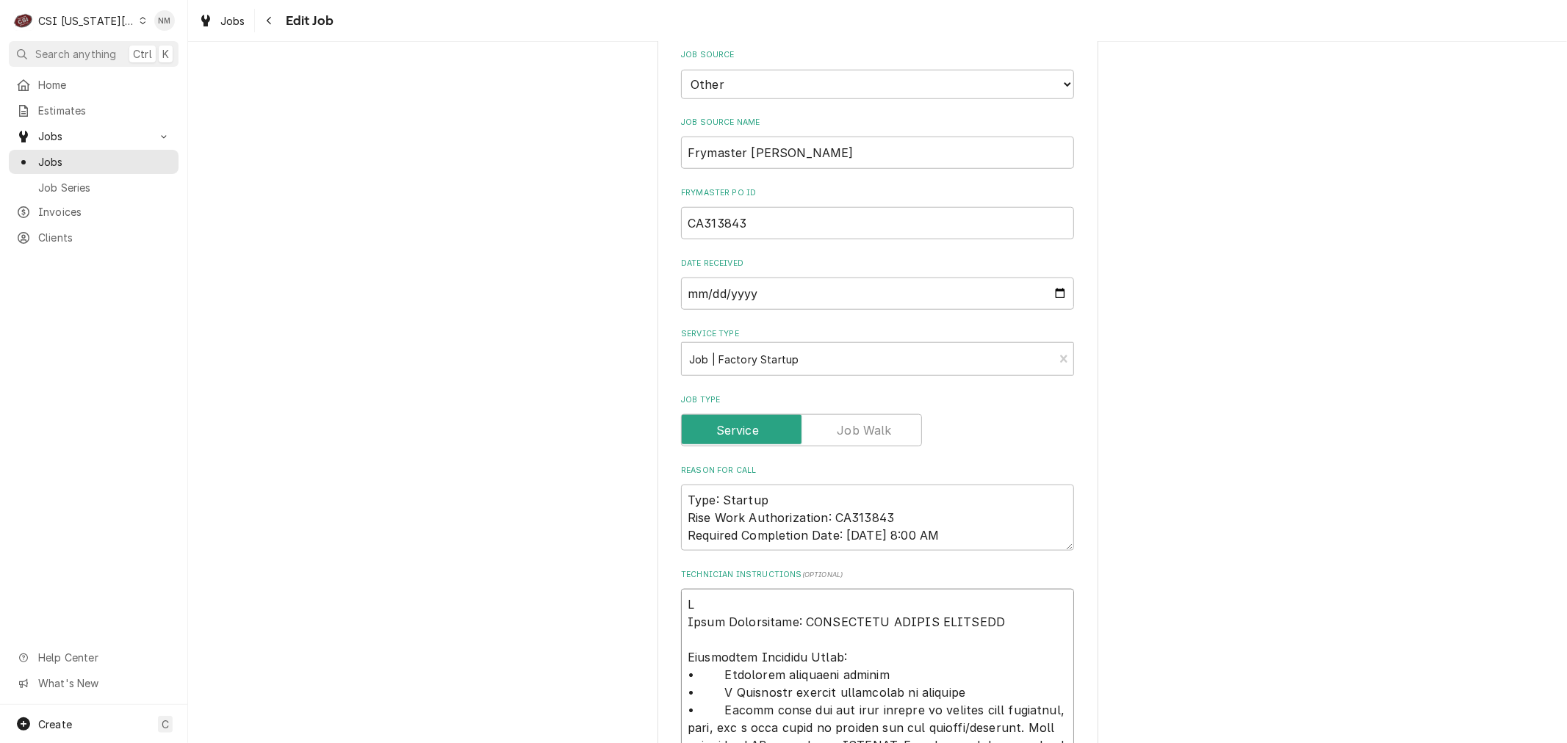
type textarea "x"
type textarea "Lo Ipsum Dolorsitame: CONSECTETU ADIPIS ELITSEDD Eiusmodtem Incididu Utlab: • E…"
type textarea "x"
type textarea "Lor Ipsum Dolorsitame: CONSECTETU ADIPIS ELITSEDD Eiusmodtem Incididu Utlab: • …"
type textarea "x"
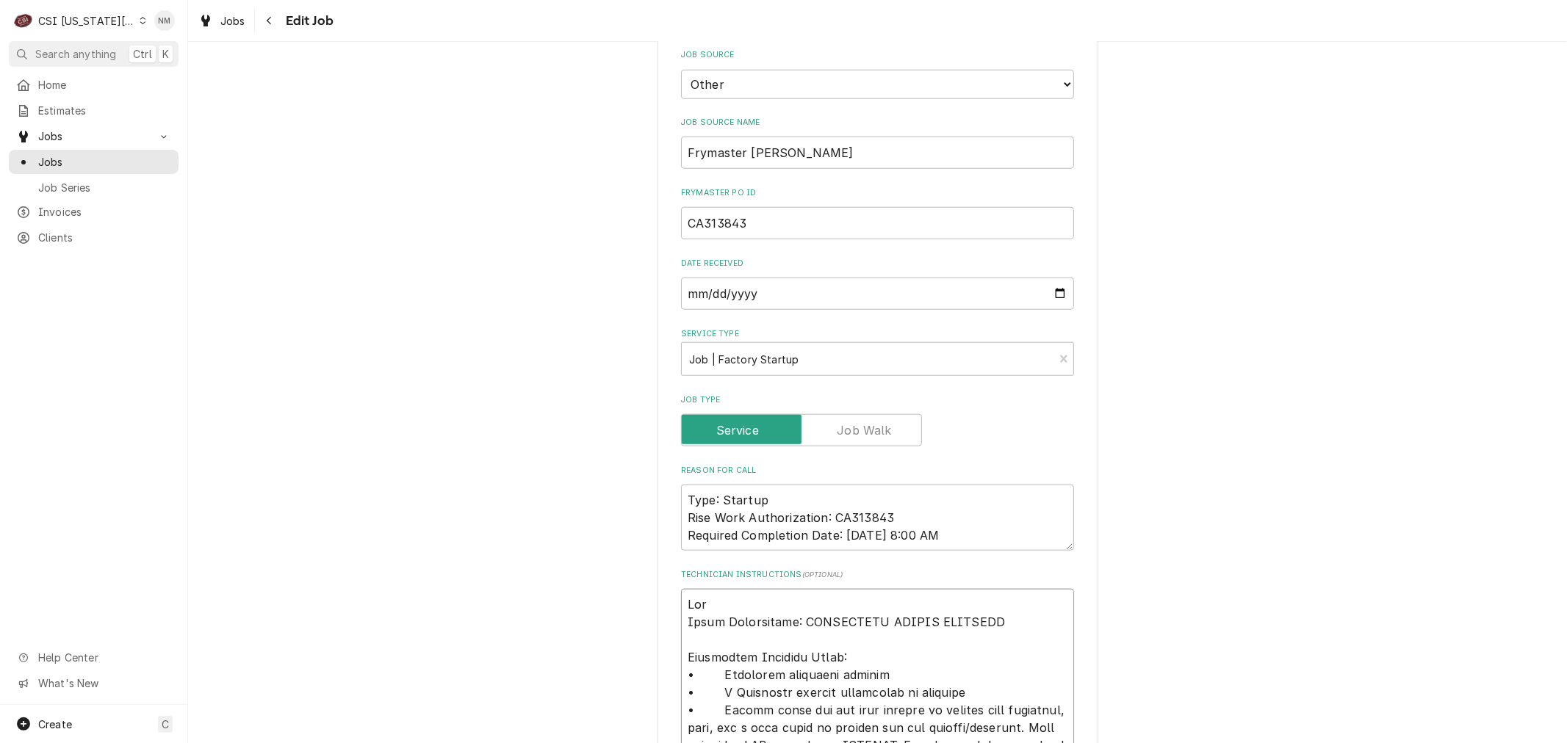
type textarea "Lore Ipsum Dolorsitame: CONSECTETU ADIPIS ELITSEDD Eiusmodtem Incididu Utlab: •…"
type textarea "x"
type textarea "Lorem Ipsum Dolorsitame: CONSECTETU ADIPIS ELITSEDD Eiusmodtem Incididu Utlab: …"
type textarea "x"
type textarea "Loremi Dolor Sitametcons: ADIPISCING ELITSE DOEIUSMO Temporinci Utlabore Etdol:…"
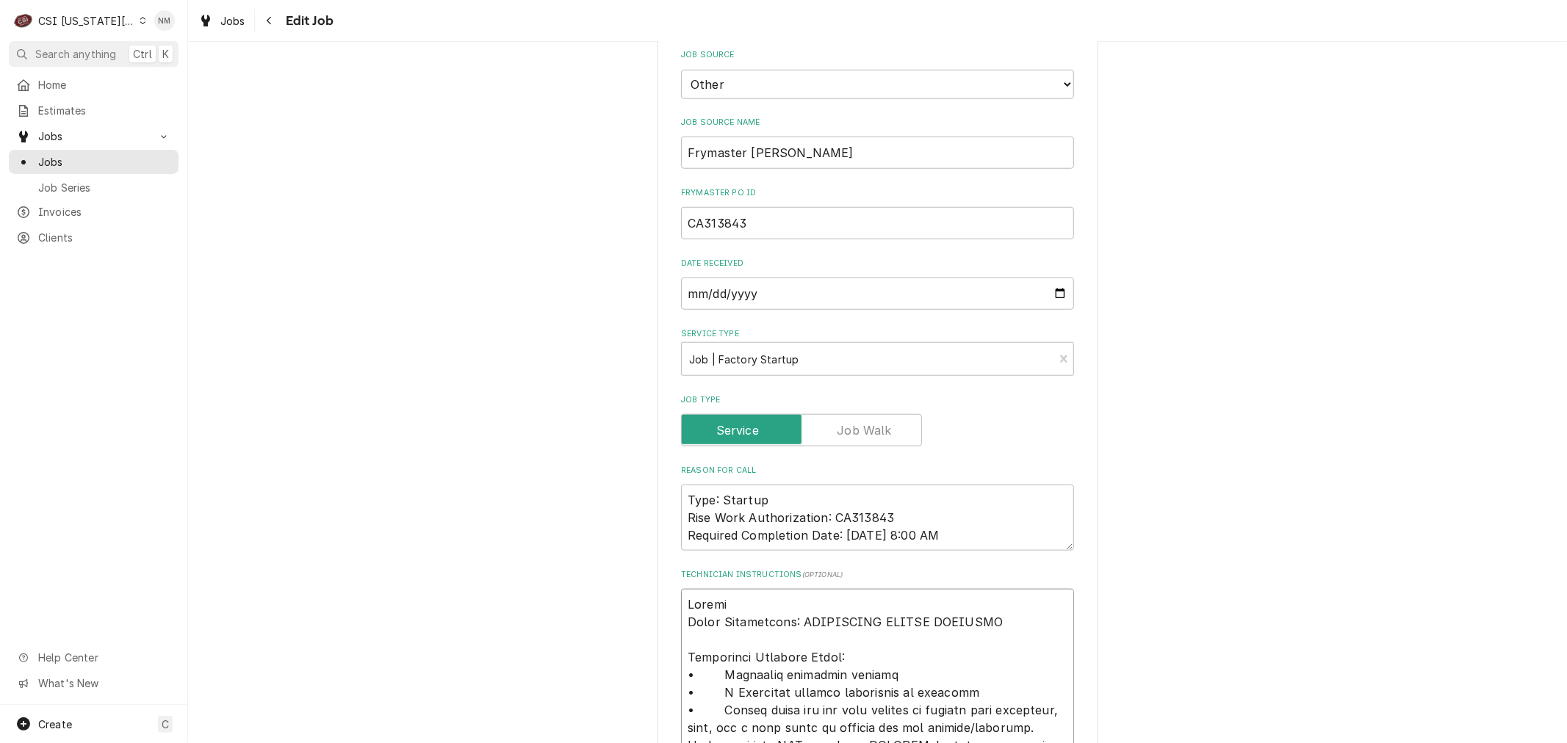
type textarea "x"
type textarea "Loremip Dolor Sitametcons: ADIPISCING ELITSE DOEIUSMO Temporinci Utlabore Etdol…"
type textarea "x"
type textarea "Loremips Dolor Sitametcons: ADIPISCING ELITSE DOEIUSMO Temporinci Utlabore Etdo…"
type textarea "x"
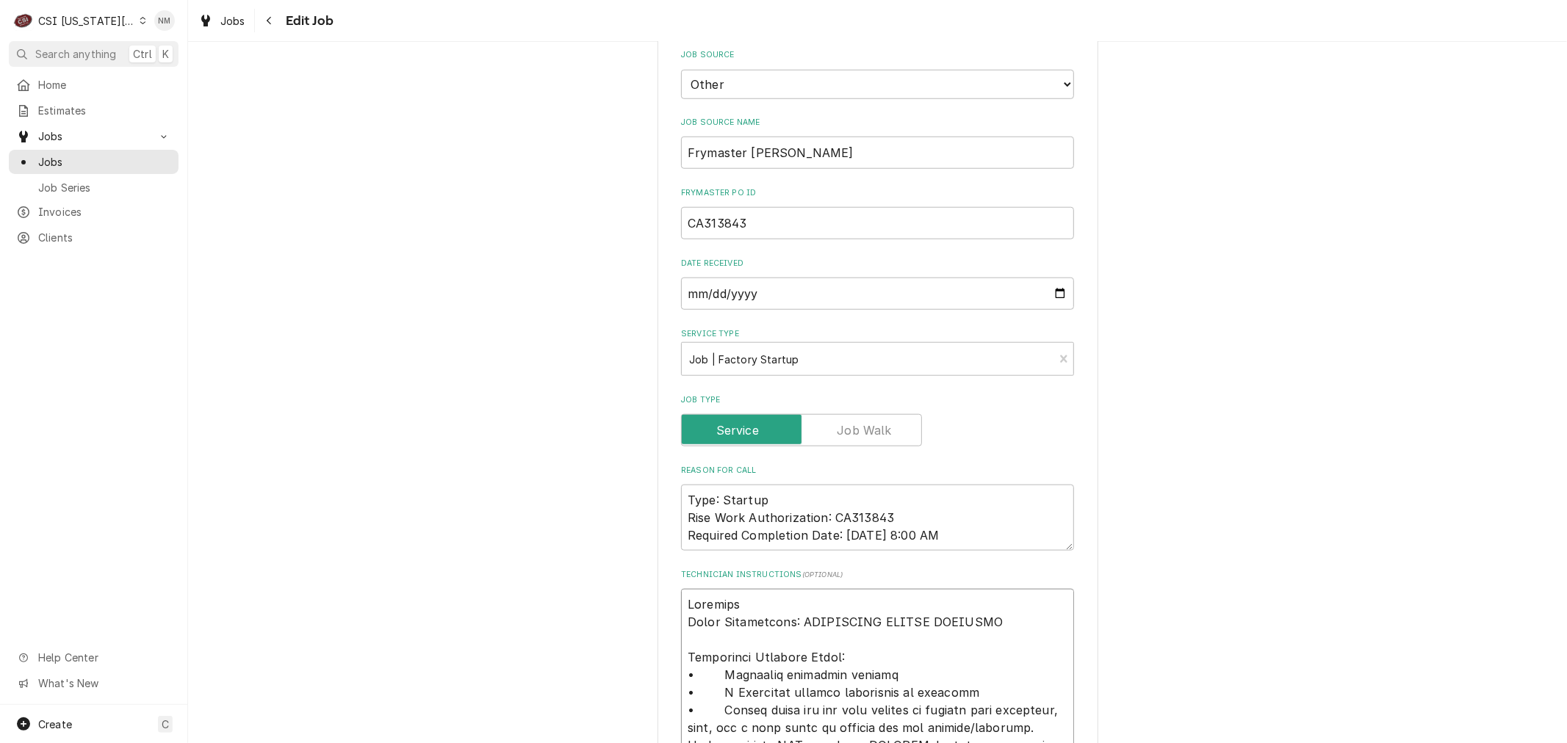
type textarea "Loremipsu Dolor Sitametcons: ADIPISCING ELITSE DOEIUSMO Temporinci Utlabore Etd…"
type textarea "x"
type textarea "Loremipsu Dolor Sitametcons: ADIPISCING ELITSE DOEIUSMO Temporinci Utlabore Etd…"
type textarea "x"
type textarea "Scheduled w Fault Description: ADDITIONAL TRAVEL APPROVED Additional Dispatch N…"
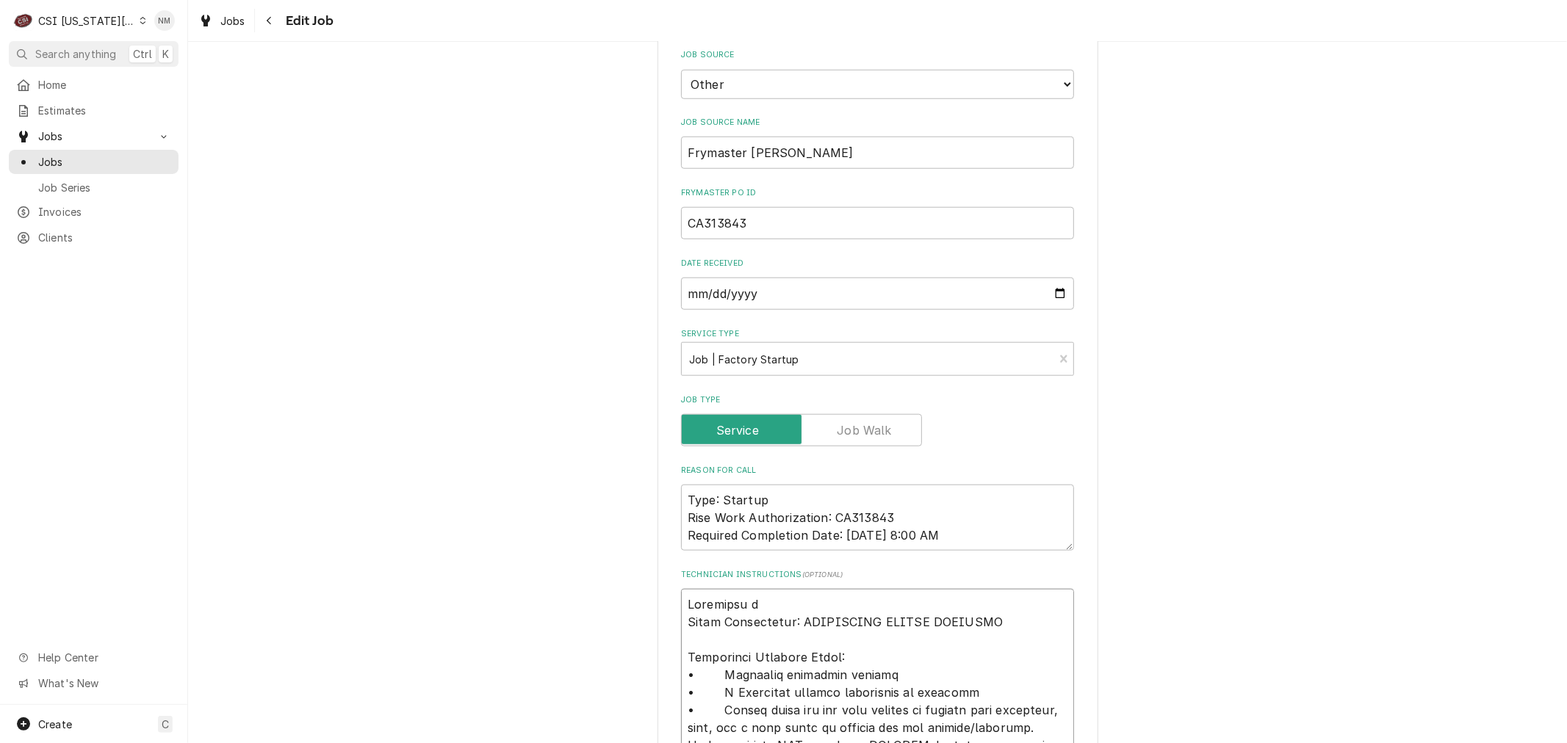
type textarea "x"
type textarea "Scheduled wi Fault Description: ADDITIONAL TRAVEL APPROVED Additional Dispatch …"
type textarea "x"
type textarea "Scheduled wit Fault Description: ADDITIONAL TRAVEL APPROVED Additional Dispatch…"
type textarea "x"
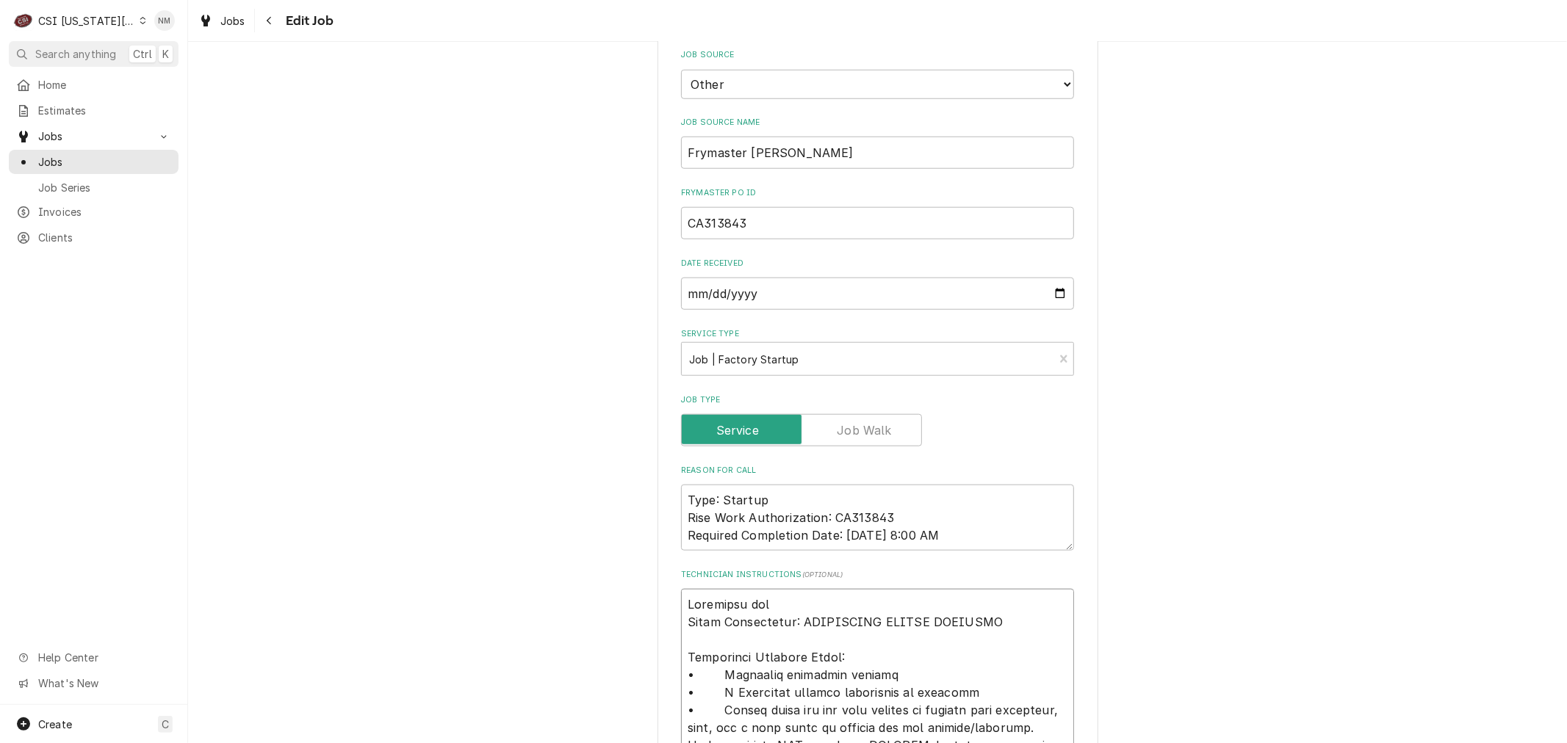
type textarea "Scheduled with Fault Description: ADDITIONAL TRAVEL APPROVED Additional Dispatc…"
type textarea "x"
type textarea "Scheduled with Fault Description: ADDITIONAL TRAVEL APPROVED Additional Dispatc…"
type textarea "x"
type textarea "Scheduled with T Fault Description: ADDITIONAL TRAVEL APPROVED Additional Dispa…"
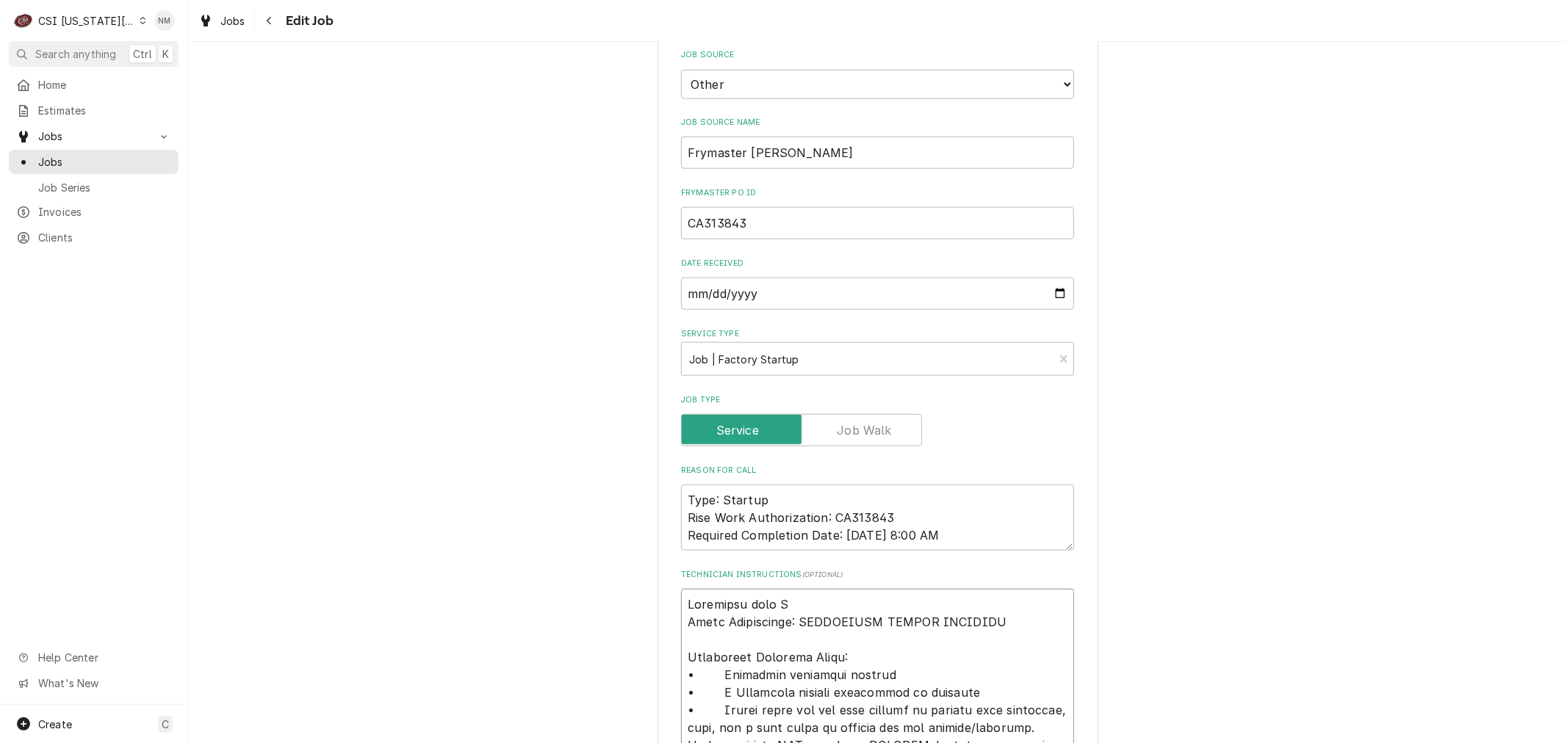
type textarea "x"
type textarea "Scheduled with To Fault Description: ADDITIONAL TRAVEL APPROVED Additional Disp…"
type textarea "x"
type textarea "Scheduled with Tom Fault Description: ADDITIONAL TRAVEL APPROVED Additional Dis…"
type textarea "x"
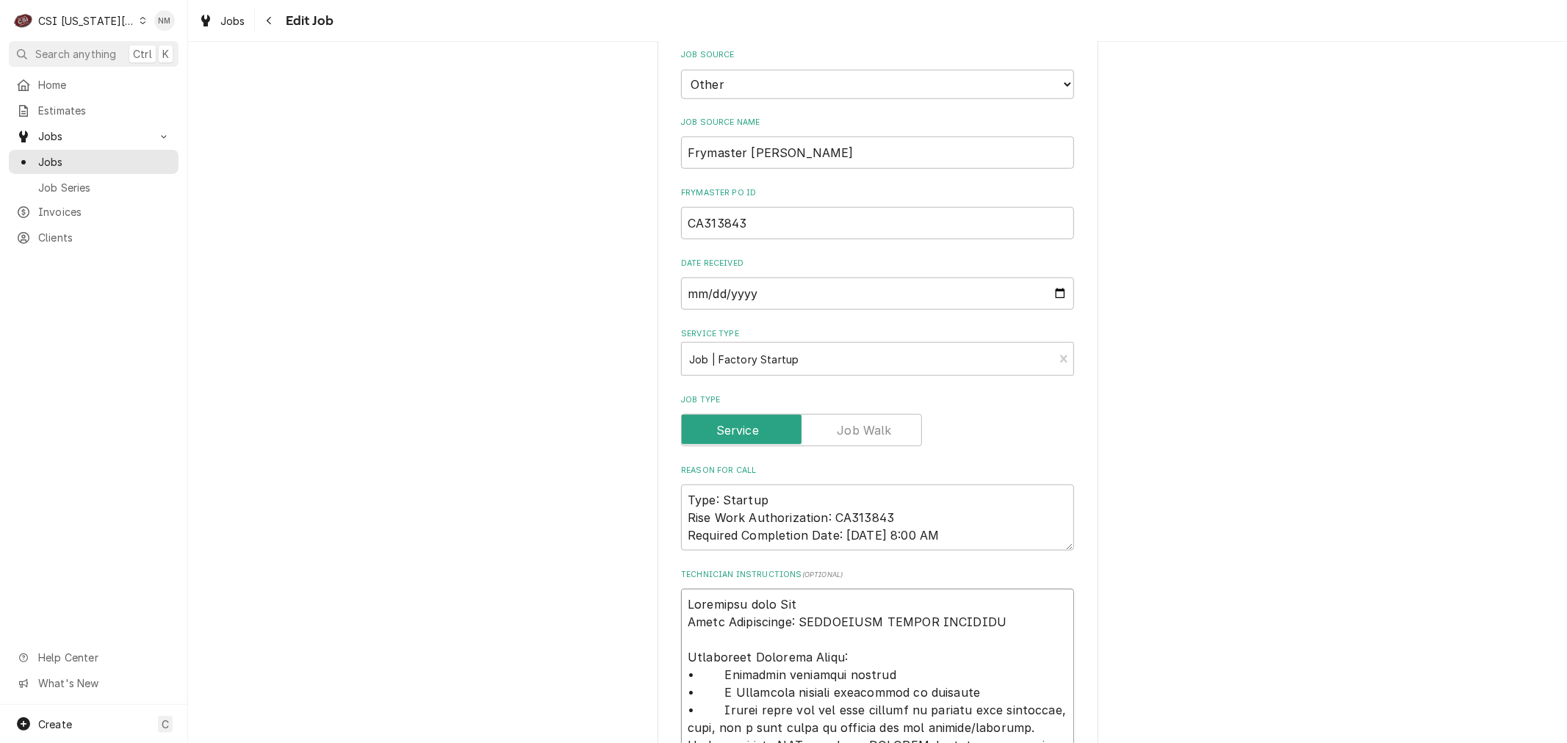
type textarea "Scheduled with Tom Fault Description: ADDITIONAL TRAVEL APPROVED Additional Dis…"
type textarea "x"
type textarea "Scheduled with Tom M Fault Description: ADDITIONAL TRAVEL APPROVED Additional D…"
type textarea "x"
type textarea "Scheduled with Tom Mo Fault Description: ADDITIONAL TRAVEL APPROVED Additional …"
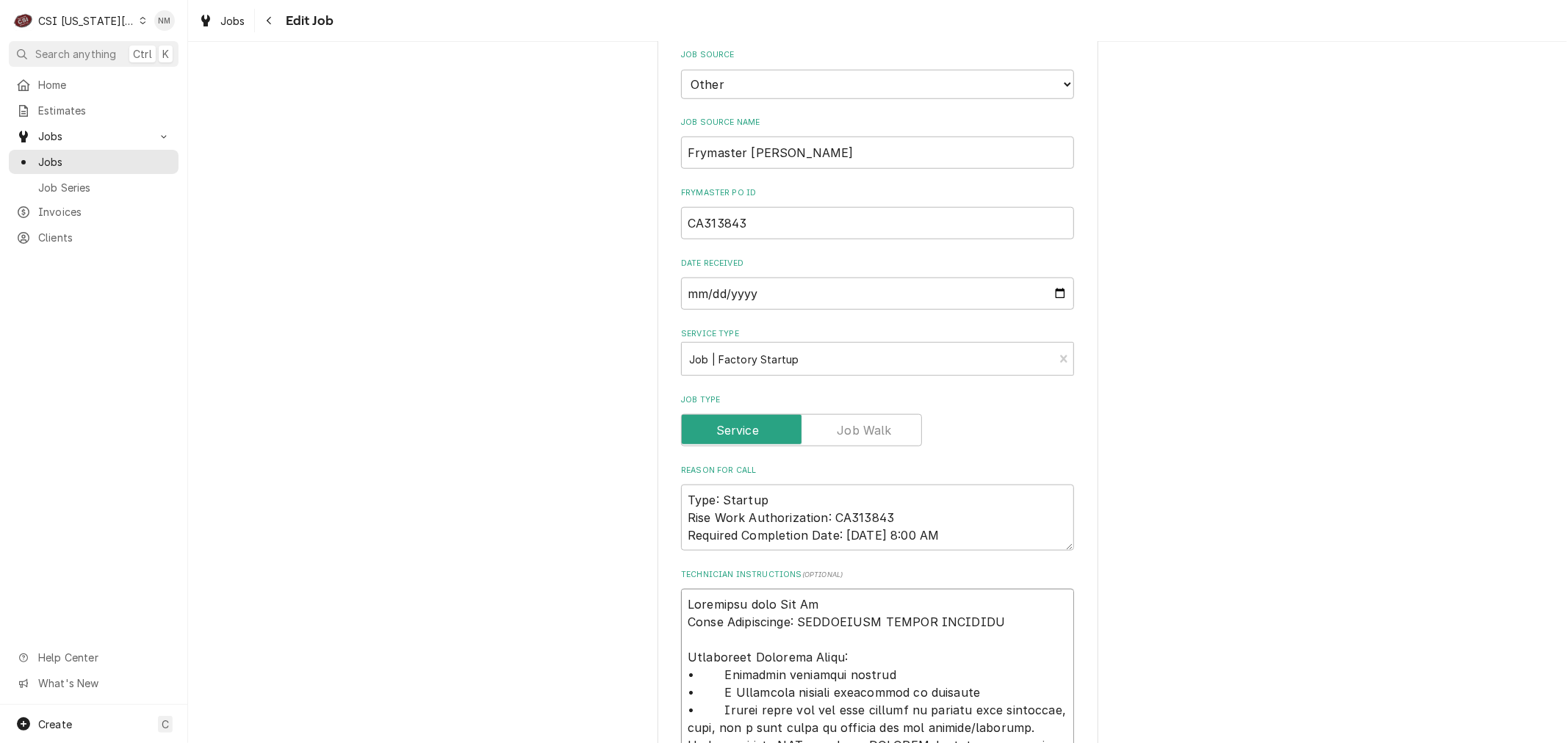
type textarea "x"
type textarea "Scheduled with Tom Mon Fault Description: ADDITIONAL TRAVEL APPROVED Additional…"
type textarea "x"
type textarea "Scheduled with Tom Mond Fault Description: ADDITIONAL TRAVEL APPROVED Additiona…"
type textarea "x"
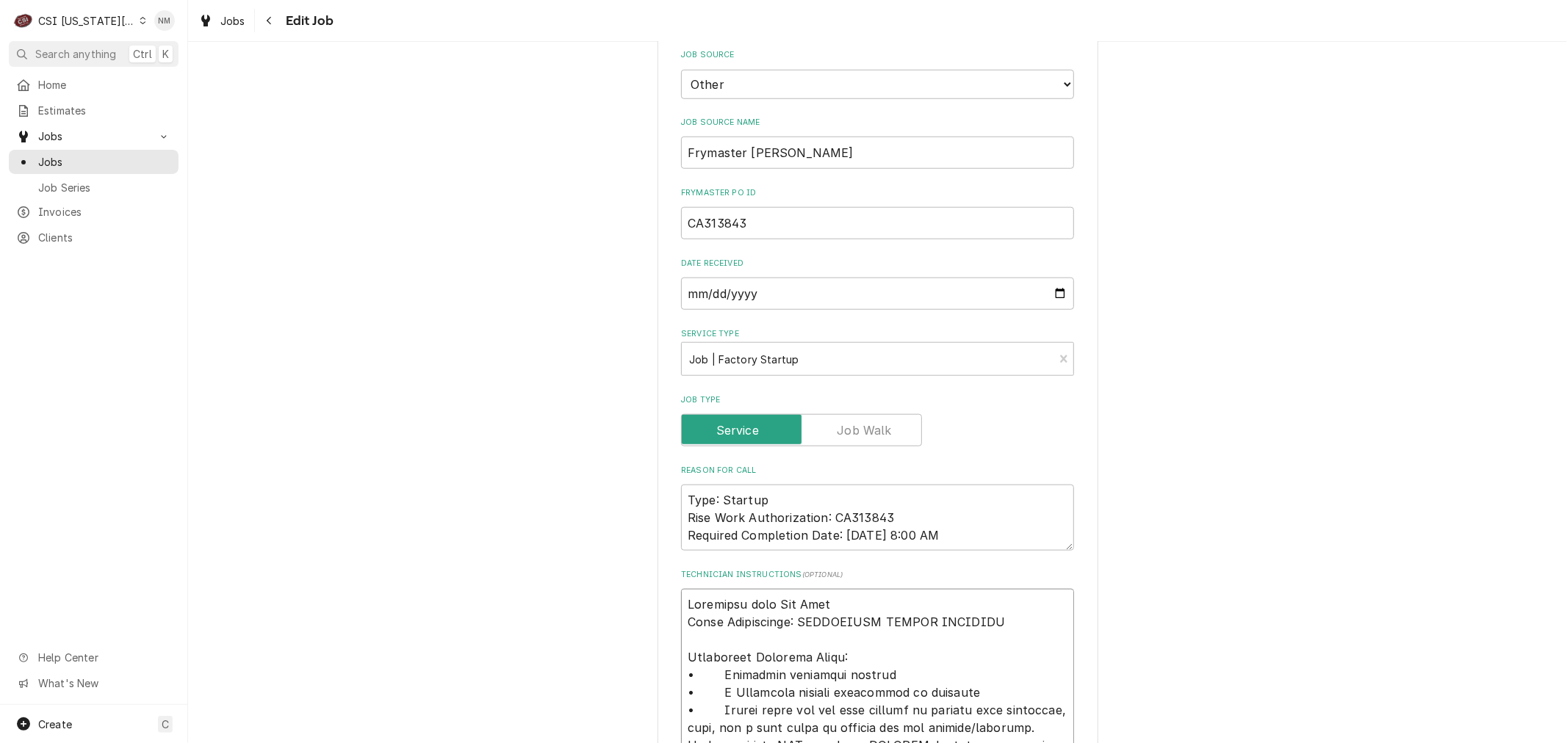
type textarea "Scheduled with Tom Monda Fault Description: ADDITIONAL TRAVEL APPROVED Addition…"
type textarea "x"
type textarea "Scheduled with Tom Monday Fault Description: ADDITIONAL TRAVEL APPROVED Additio…"
type textarea "x"
type textarea "Scheduled with Tom Monday Fault Description: ADDITIONAL TRAVEL APPROVED Additio…"
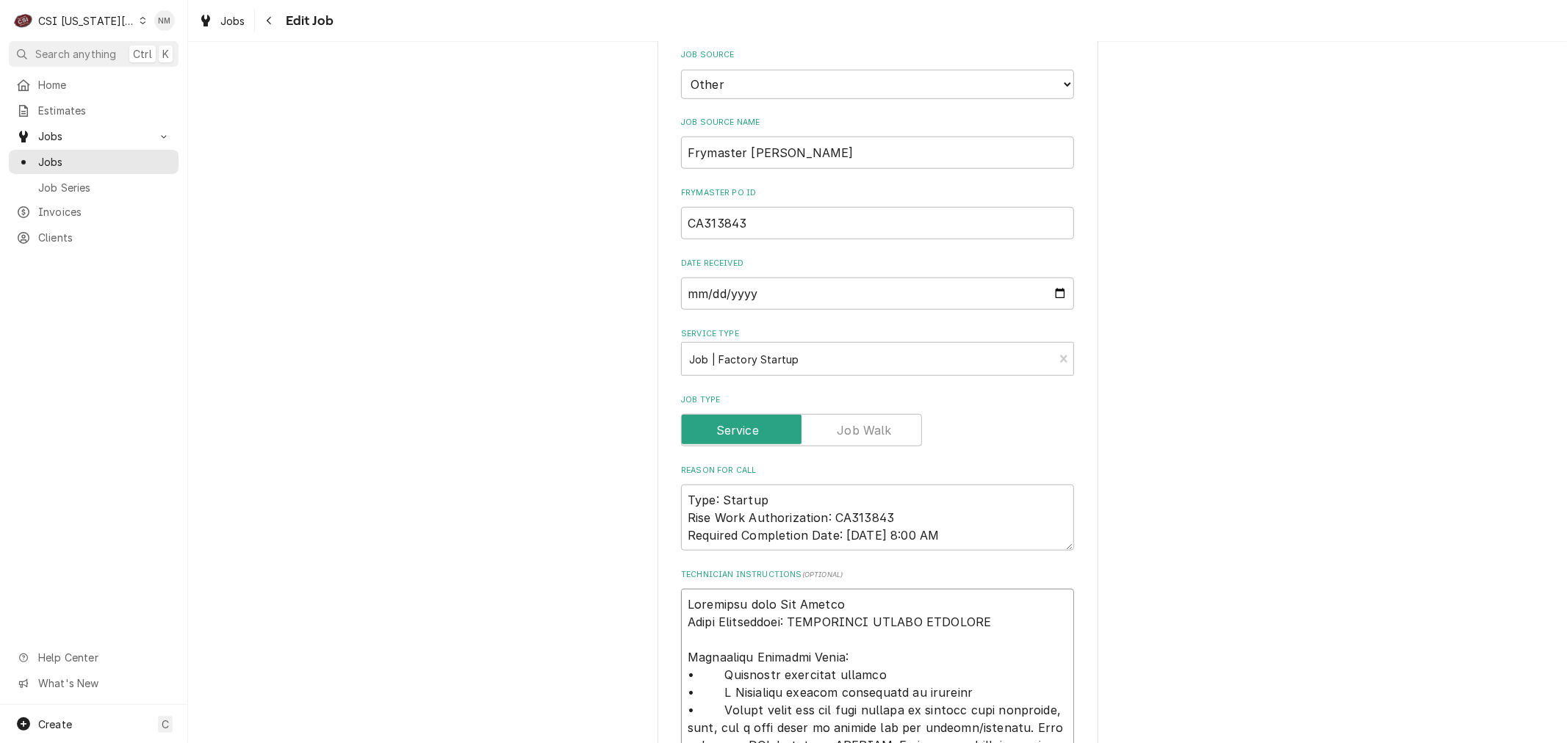
type textarea "x"
type textarea "Scheduled with Tom Monday 8 Fault Description: ADDITIONAL TRAVEL APPROVED Addit…"
type textarea "x"
type textarea "Scheduled with Tom Monday 8 Fault Description: ADDITIONAL TRAVEL APPROVED Addit…"
type textarea "x"
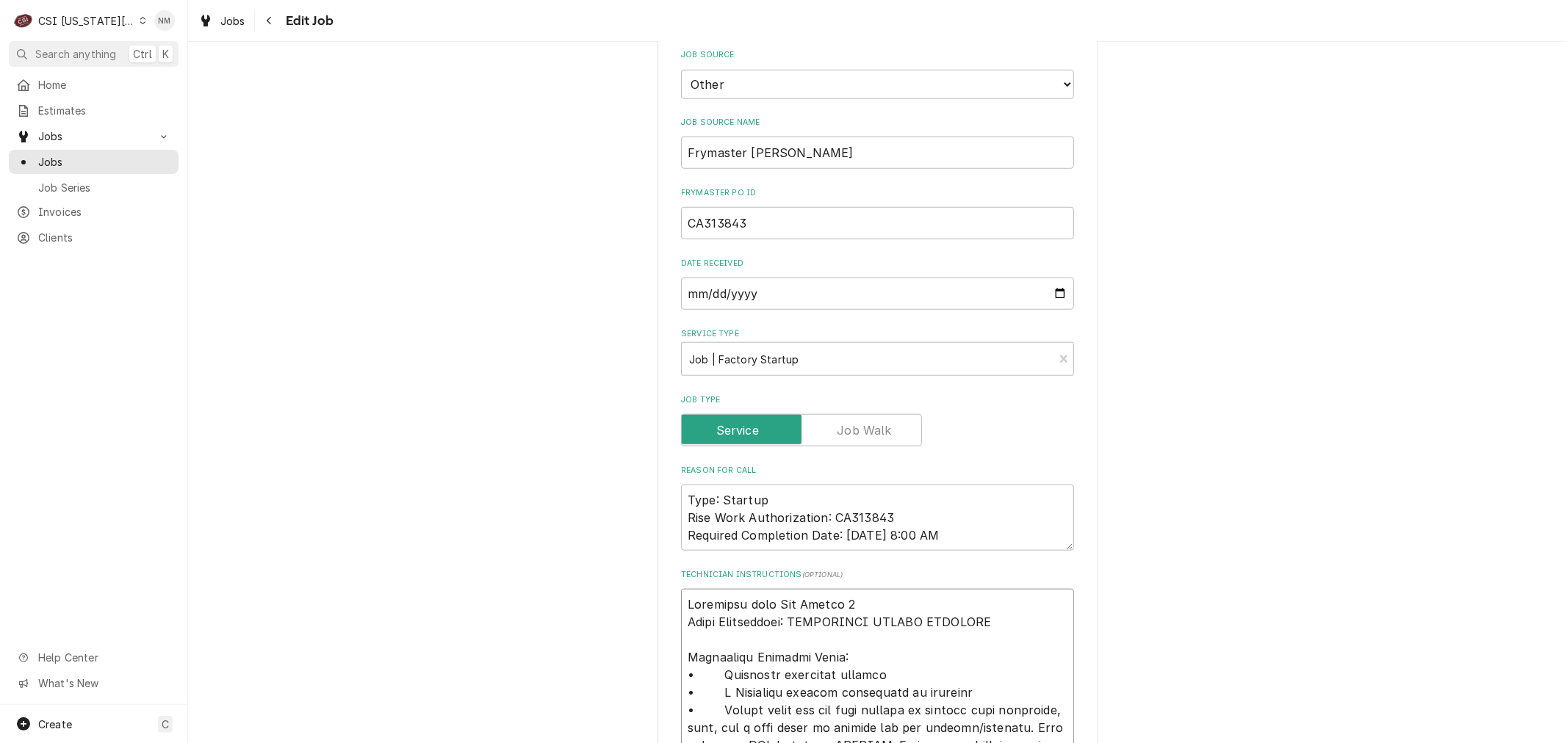
type textarea "Scheduled with Tom Monday 8 a Fault Description: ADDITIONAL TRAVEL APPROVED Add…"
type textarea "x"
type textarea "Scheduled with Tom Monday 8 am Fault Description: ADDITIONAL TRAVEL APPROVED Ad…"
type textarea "x"
type textarea "Scheduled with Tom Monday 8 am Fault Description: ADDITIONAL TRAVEL APPROVED Ad…"
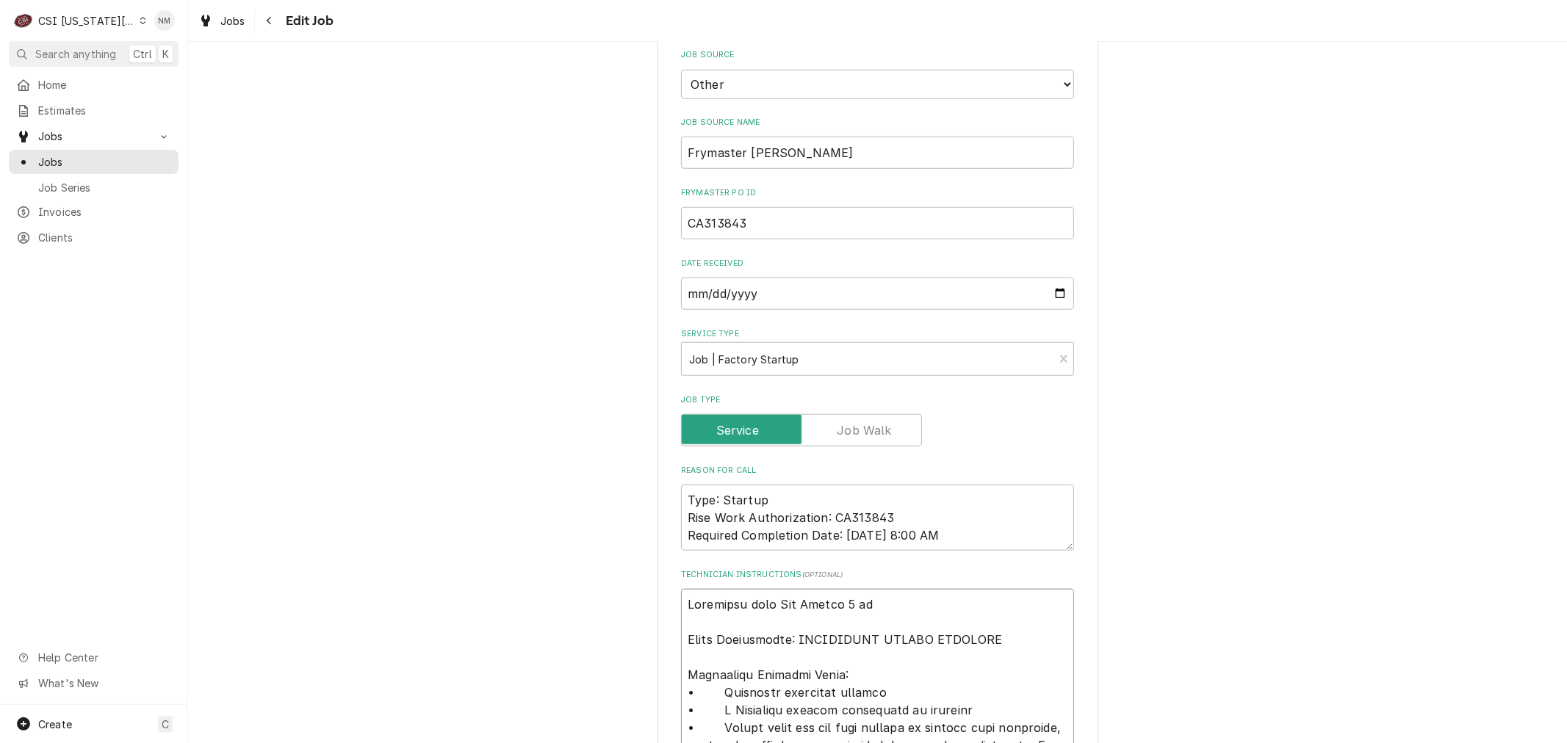
type textarea "x"
type textarea "Scheduled with Tom Monday 8 am n Fault Description: ADDITIONAL TRAVEL APPROVED …"
type textarea "x"
type textarea "Scheduled with Tom Monday 8 am ne Fault Description: ADDITIONAL TRAVEL APPROVED…"
type textarea "x"
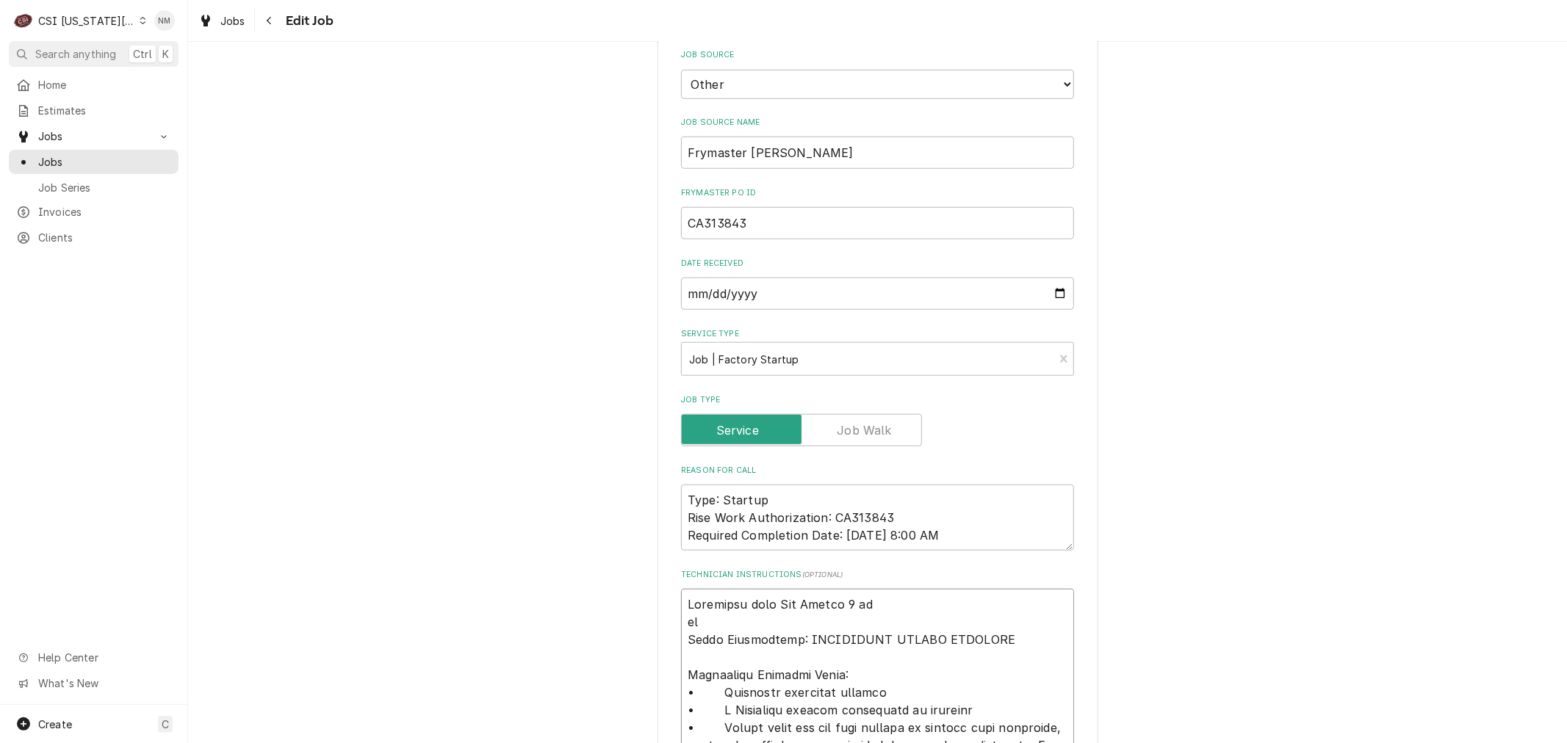
type textarea "Scheduled with Tom Monday 8 am new Fault Description: ADDITIONAL TRAVEL APPROVE…"
type textarea "x"
type textarea "Scheduled with Tom Monday 8 am new Fault Description: ADDITIONAL TRAVEL APPROVE…"
type textarea "x"
type textarea "Scheduled with Tom Monday 8 am new s Fault Description: ADDITIONAL TRAVEL APPRO…"
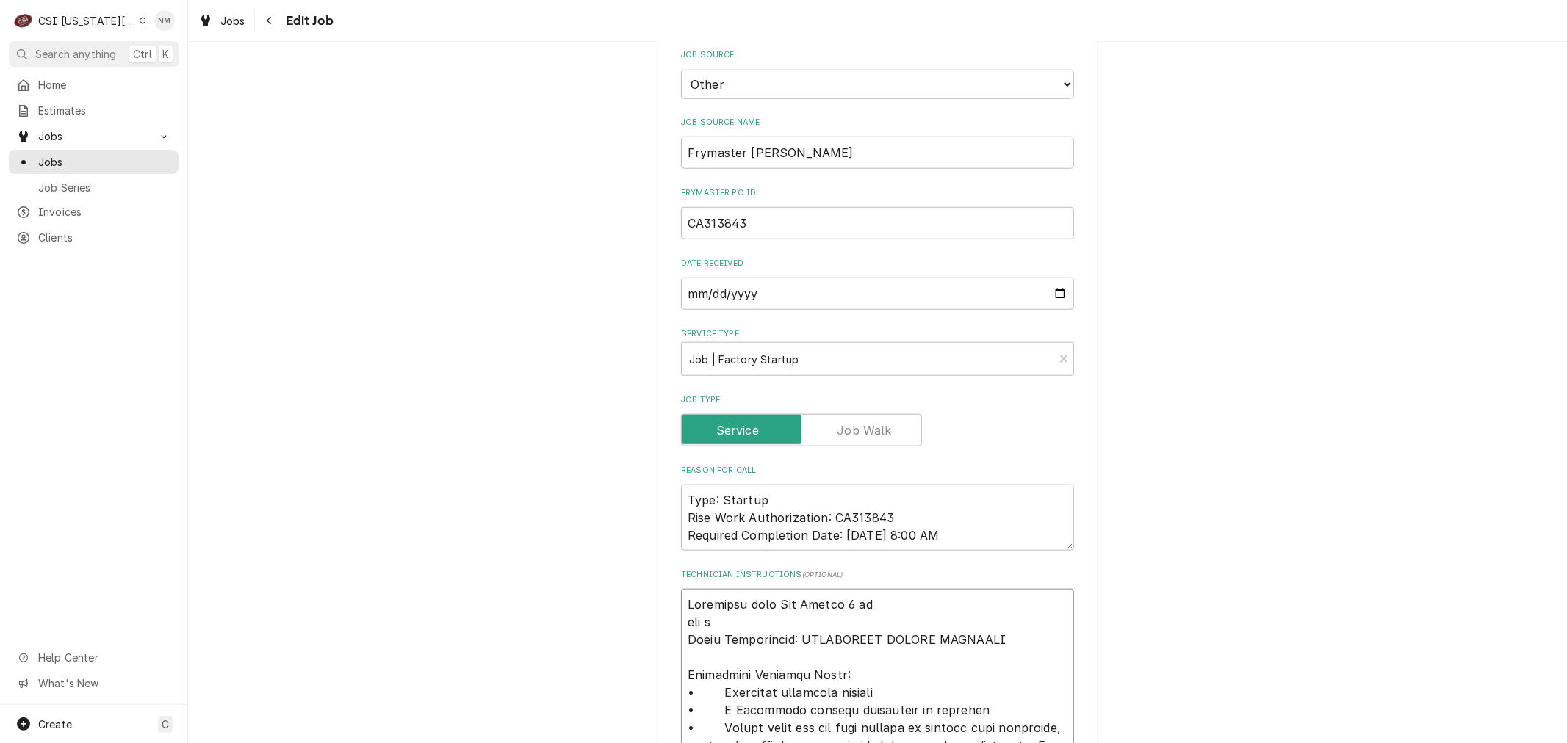
type textarea "x"
type textarea "Scheduled with Tom Monday 8 am new st Fault Description: ADDITIONAL TRAVEL APPR…"
type textarea "x"
type textarea "Scheduled with Tom Monday 8 am new sto Fault Description: ADDITIONAL TRAVEL APP…"
type textarea "x"
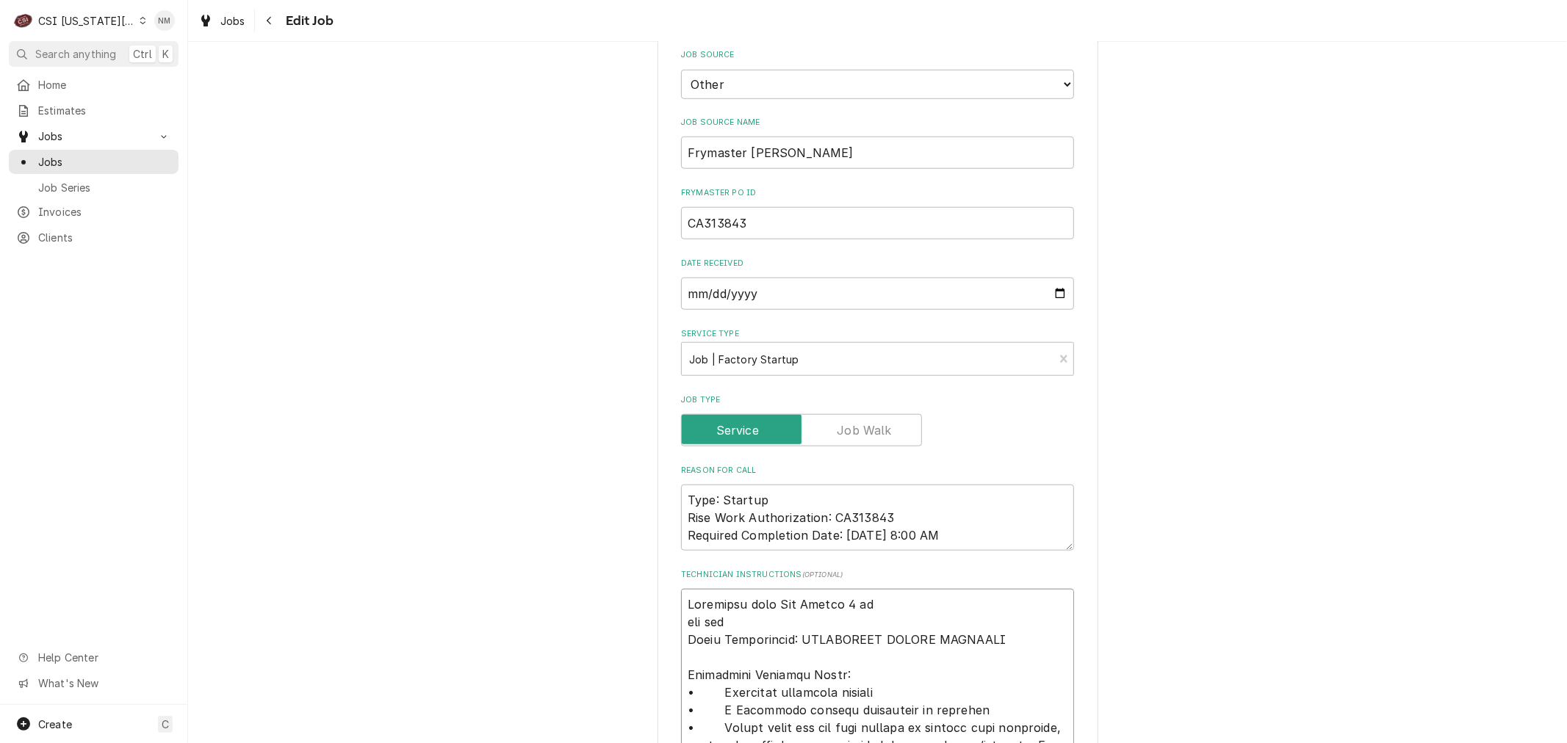
type textarea "Scheduled with Tom Monday 8 am new stor Fault Description: ADDITIONAL TRAVEL AP…"
type textarea "x"
type textarea "Scheduled with Tom Monday 8 am new store Fault Description: ADDITIONAL TRAVEL A…"
type textarea "x"
type textarea "Scheduled with Tom Monday 8 am new store Fault Description: ADDITIONAL TRAVEL A…"
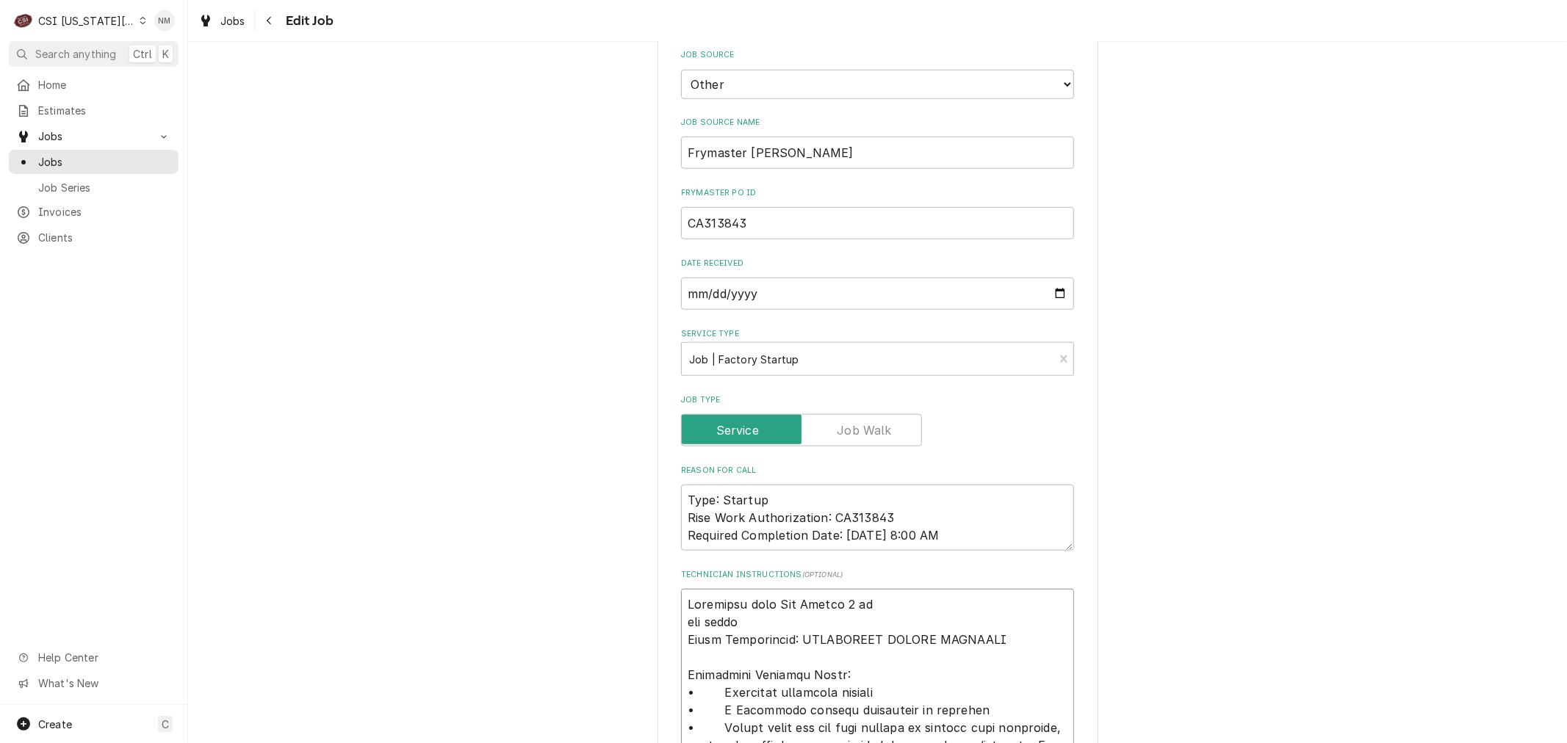
type textarea "x"
type textarea "Scheduled with Tom Monday 8 am new store h Fault Description: ADDITIONAL TRAVEL…"
type textarea "x"
type textarea "Scheduled with Tom Monday 8 am new store ha Fault Description: ADDITIONAL TRAVE…"
type textarea "x"
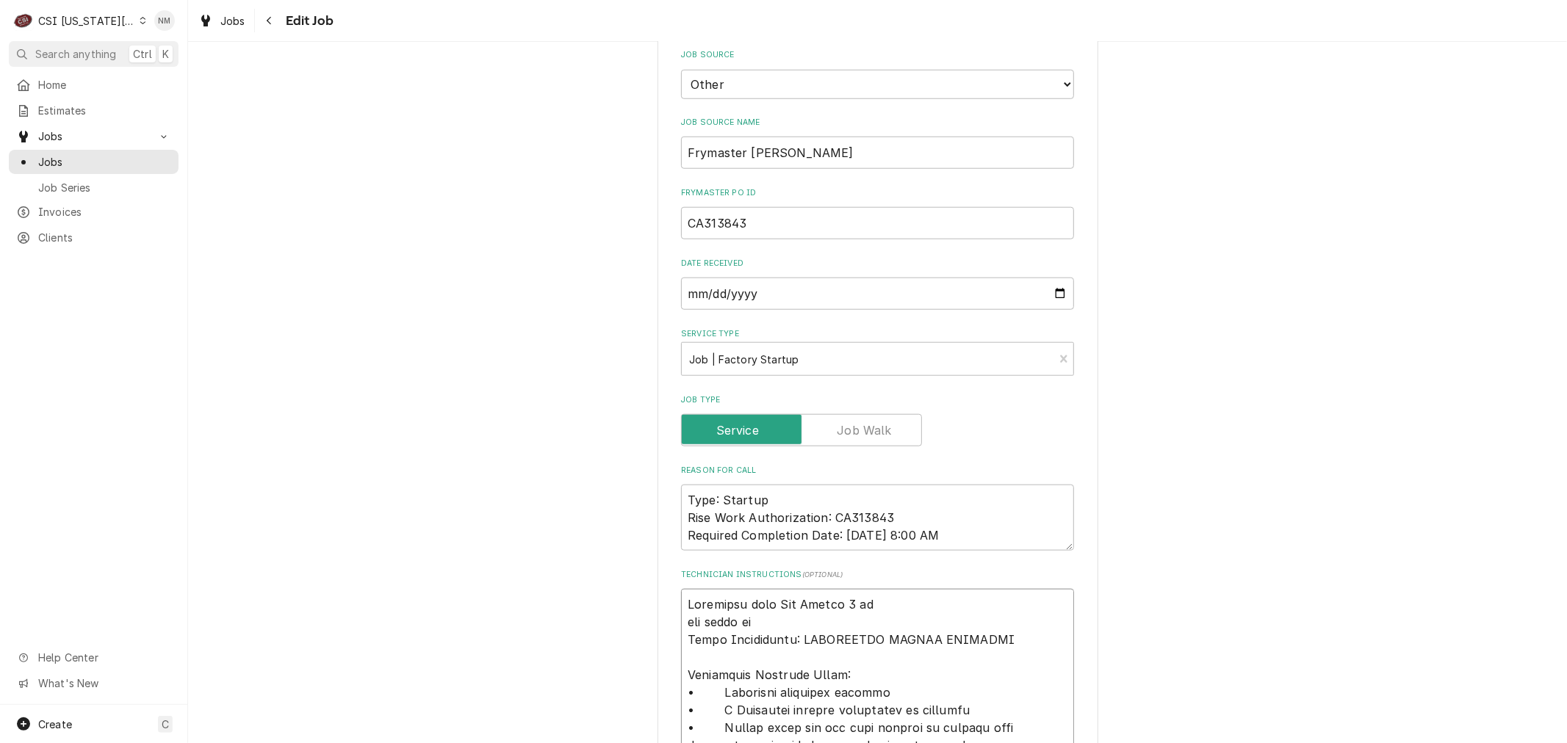
type textarea "Scheduled with Tom Monday 8 am new store has Fault Description: ADDITIONAL TRAV…"
type textarea "x"
type textarea "Scheduled with Tom Monday 8 am new store has Fault Description: ADDITIONAL TRAV…"
type textarea "x"
type textarea "Scheduled with Tom Monday 8 am new store has o Fault Description: ADDITIONAL TR…"
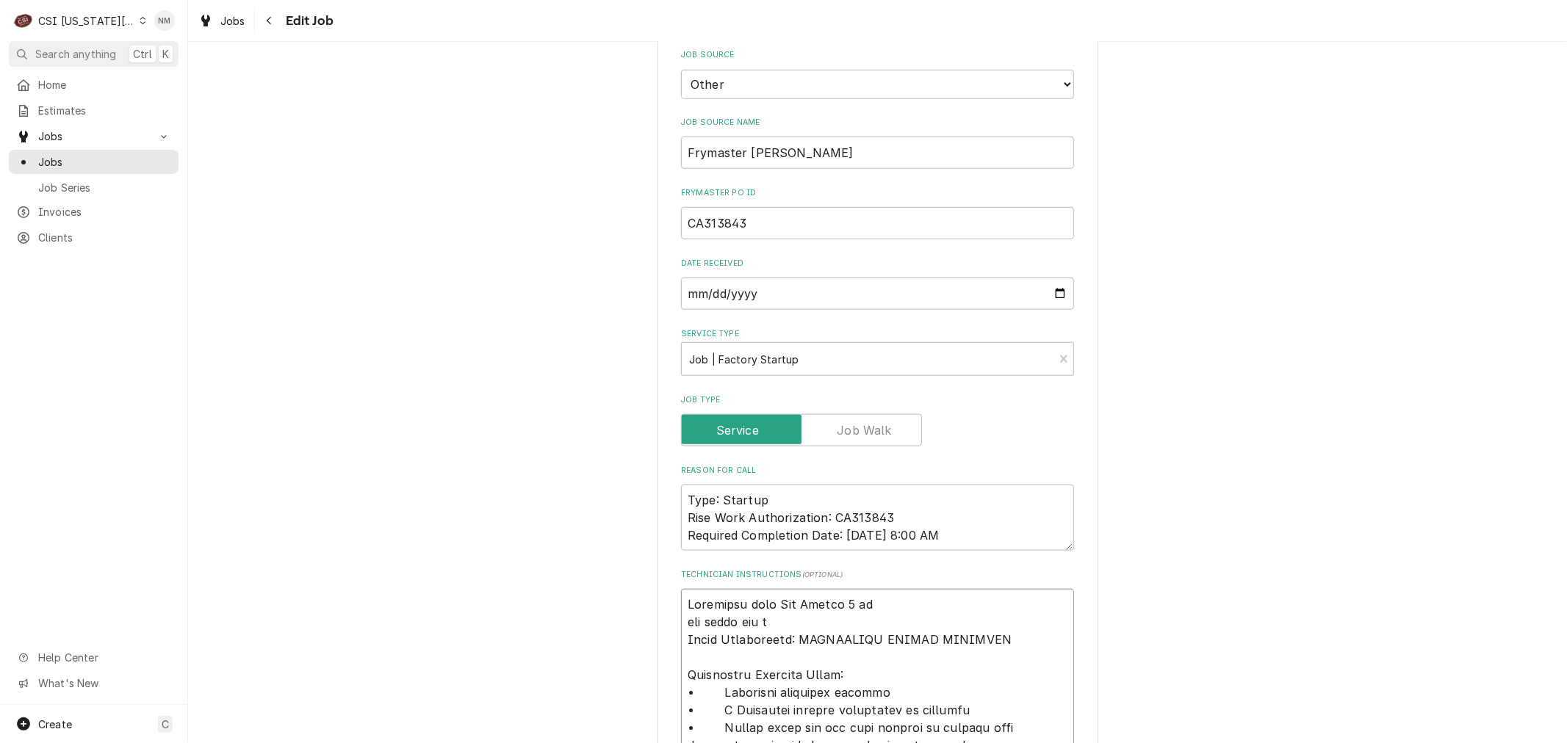
type textarea "x"
type textarea "Scheduled with Tom Monday 8 am new store has oi Fault Description: ADDITIONAL T…"
type textarea "x"
type textarea "Scheduled with Tom Monday 8 am new store has oil Fault Description: ADDITIONAL …"
type textarea "x"
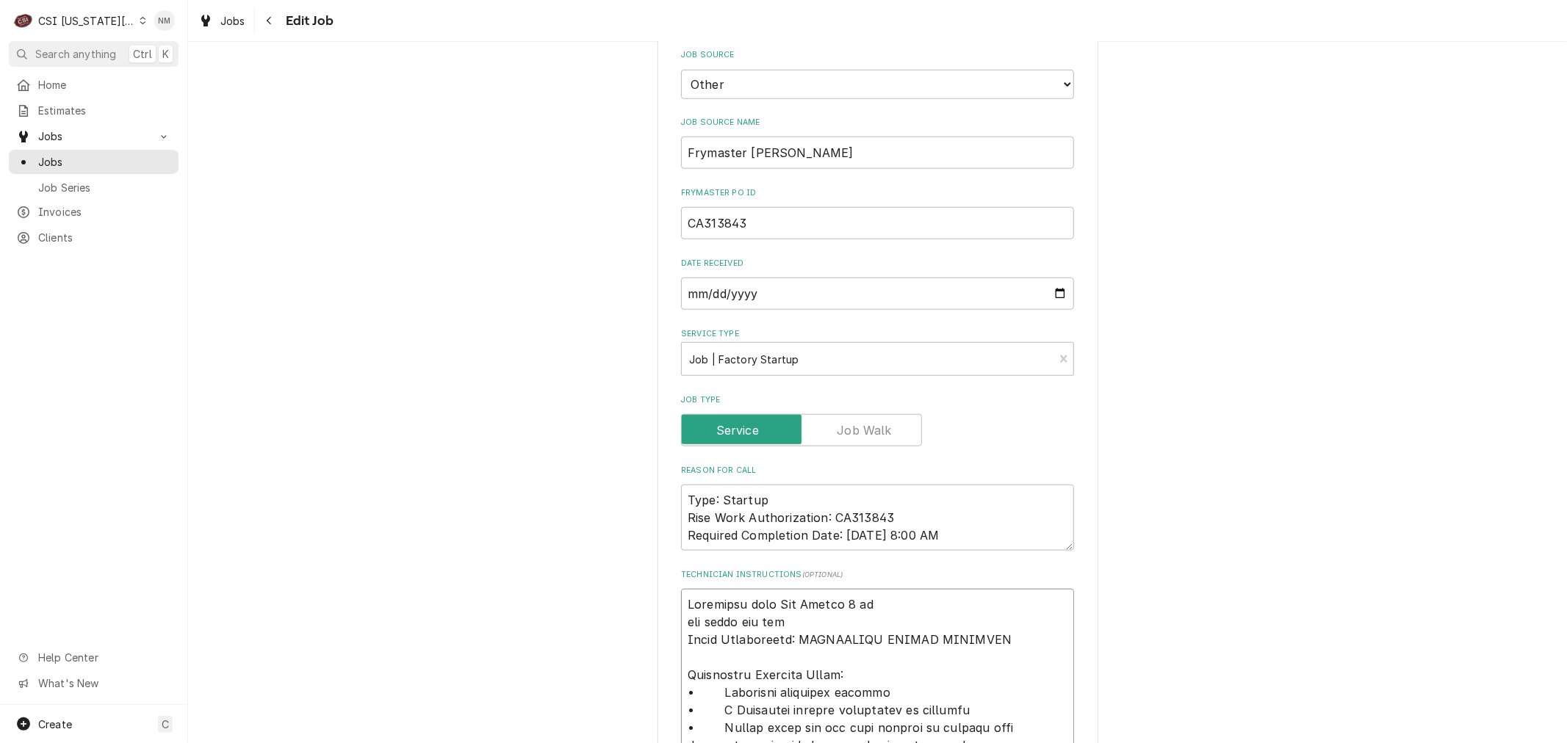
type textarea "Scheduled with Tom Monday 8 am new store has oil, Fault Description: ADDITIONAL…"
type textarea "x"
type textarea "Scheduled with Tom Monday 8 am new store has oil, Fault Description: ADDITIONAL…"
type textarea "x"
type textarea "Scheduled with Tom Monday 8 am new store has oil, p Fault Description: ADDITION…"
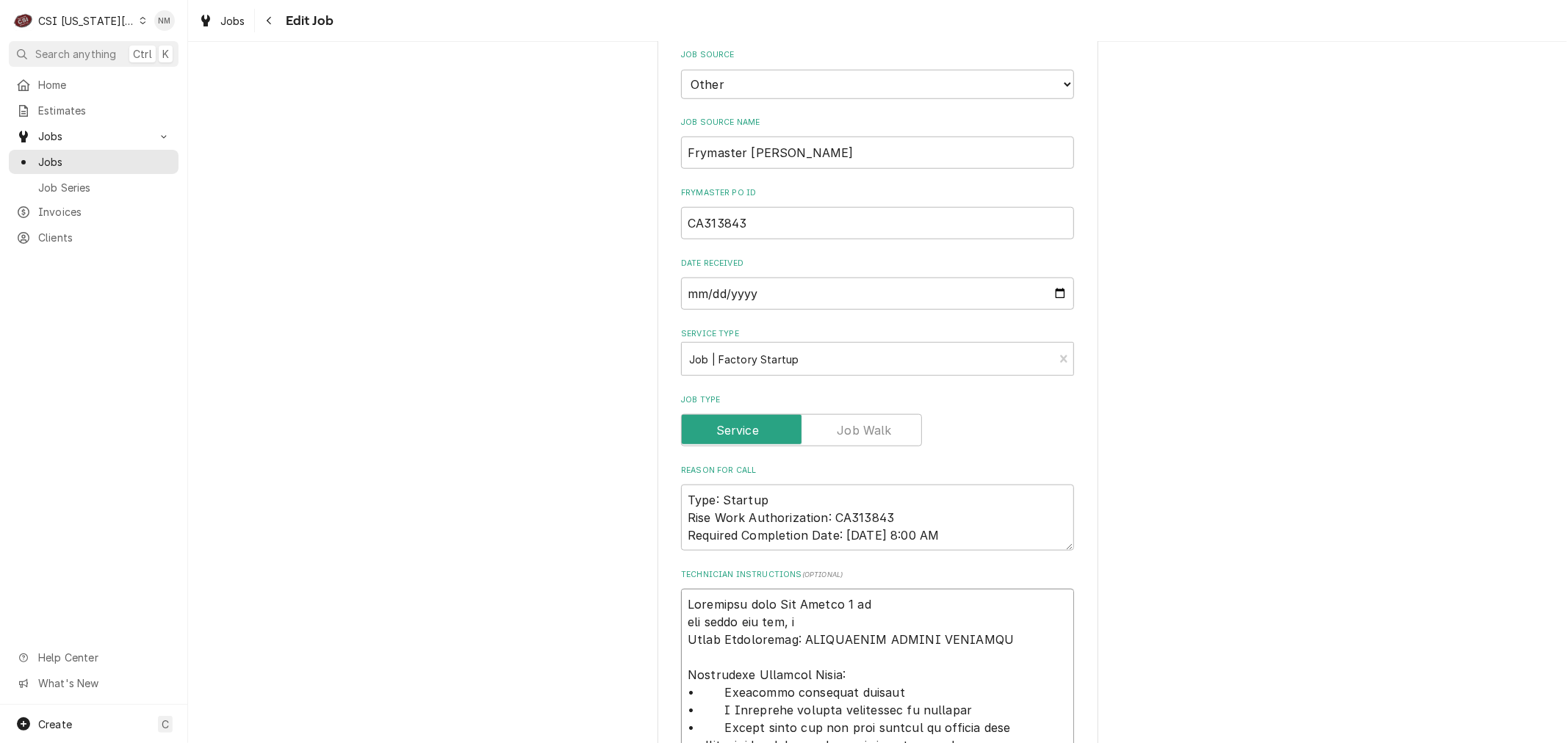
type textarea "x"
type textarea "Scheduled with Tom Monday 8 am new store has oil, pr Fault Description: ADDITIO…"
type textarea "x"
type textarea "Scheduled with Tom Monday 8 am new store has oil, pro Fault Description: ADDITI…"
type textarea "x"
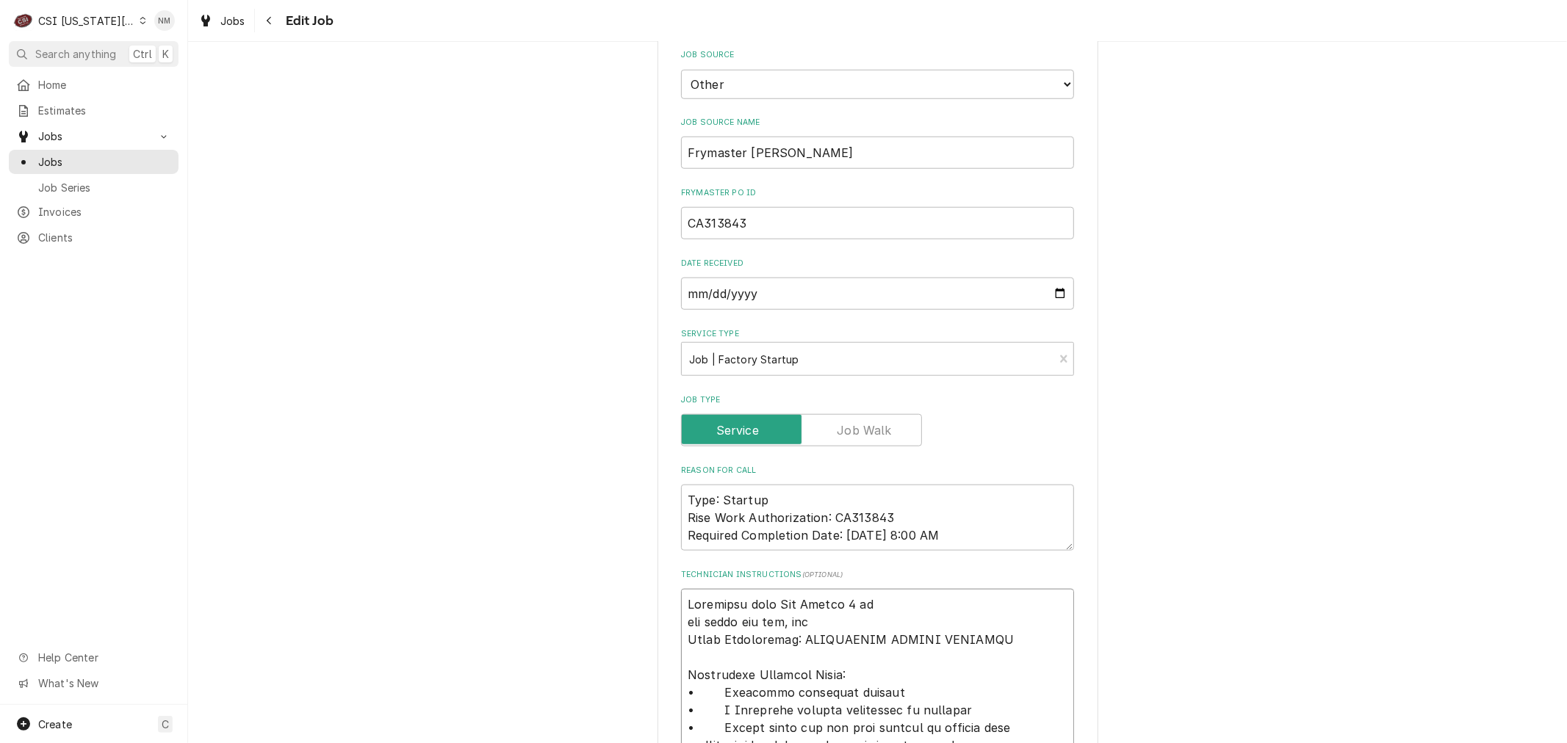
type textarea "Scheduled with Tom Monday 8 am new store has oil, prod Fault Description: ADDIT…"
type textarea "x"
type textarea "Scheduled with Tom Monday 8 am new store has oil, produ Fault Description: ADDI…"
type textarea "x"
type textarea "Scheduled with Tom Monday 8 am new store has oil, produc Fault Description: ADD…"
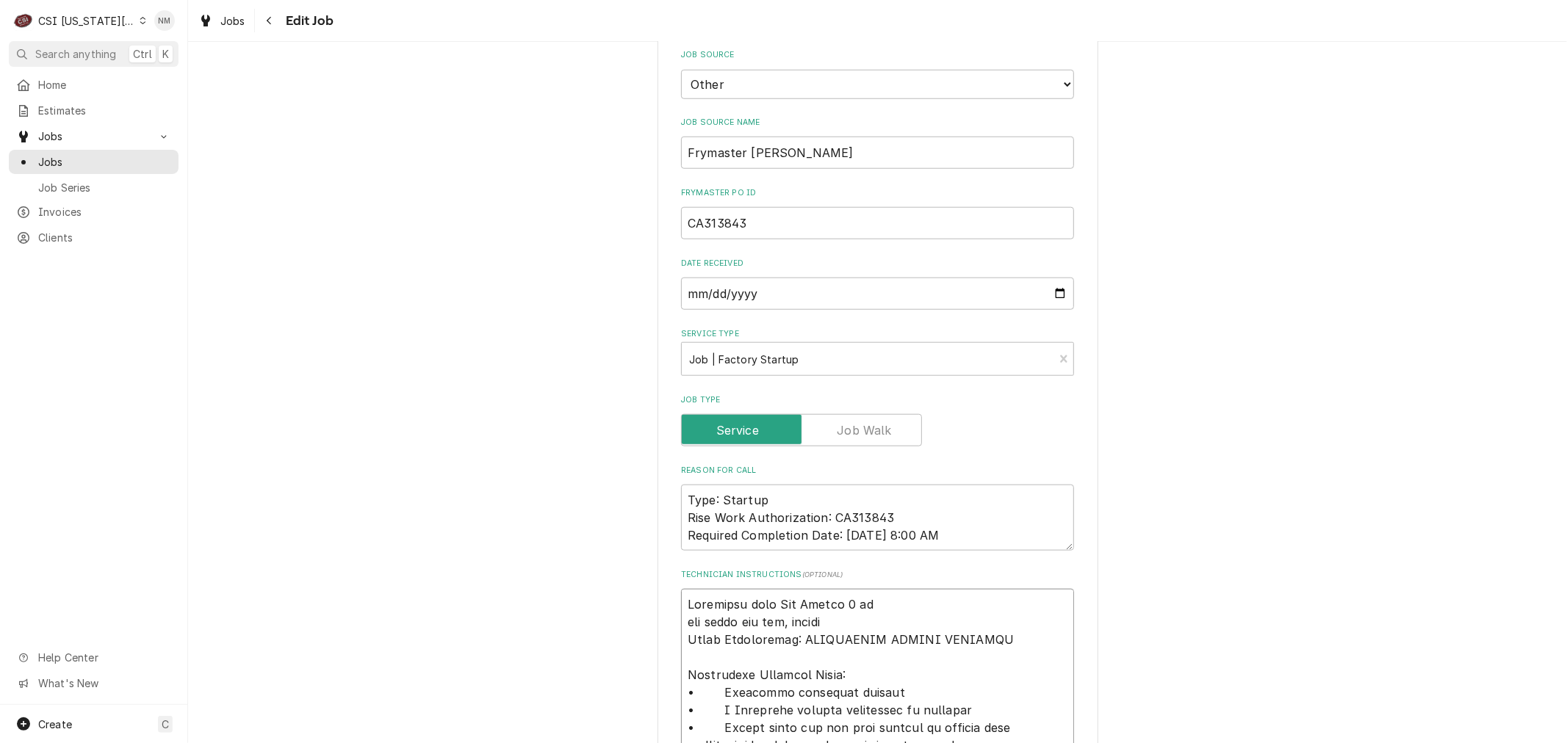
type textarea "x"
type textarea "Scheduled with Tom Monday 8 am new store has oil, product Fault Description: AD…"
type textarea "x"
type textarea "Scheduled with Tom Monday 8 am new store has oil, product Fault Description: AD…"
type textarea "x"
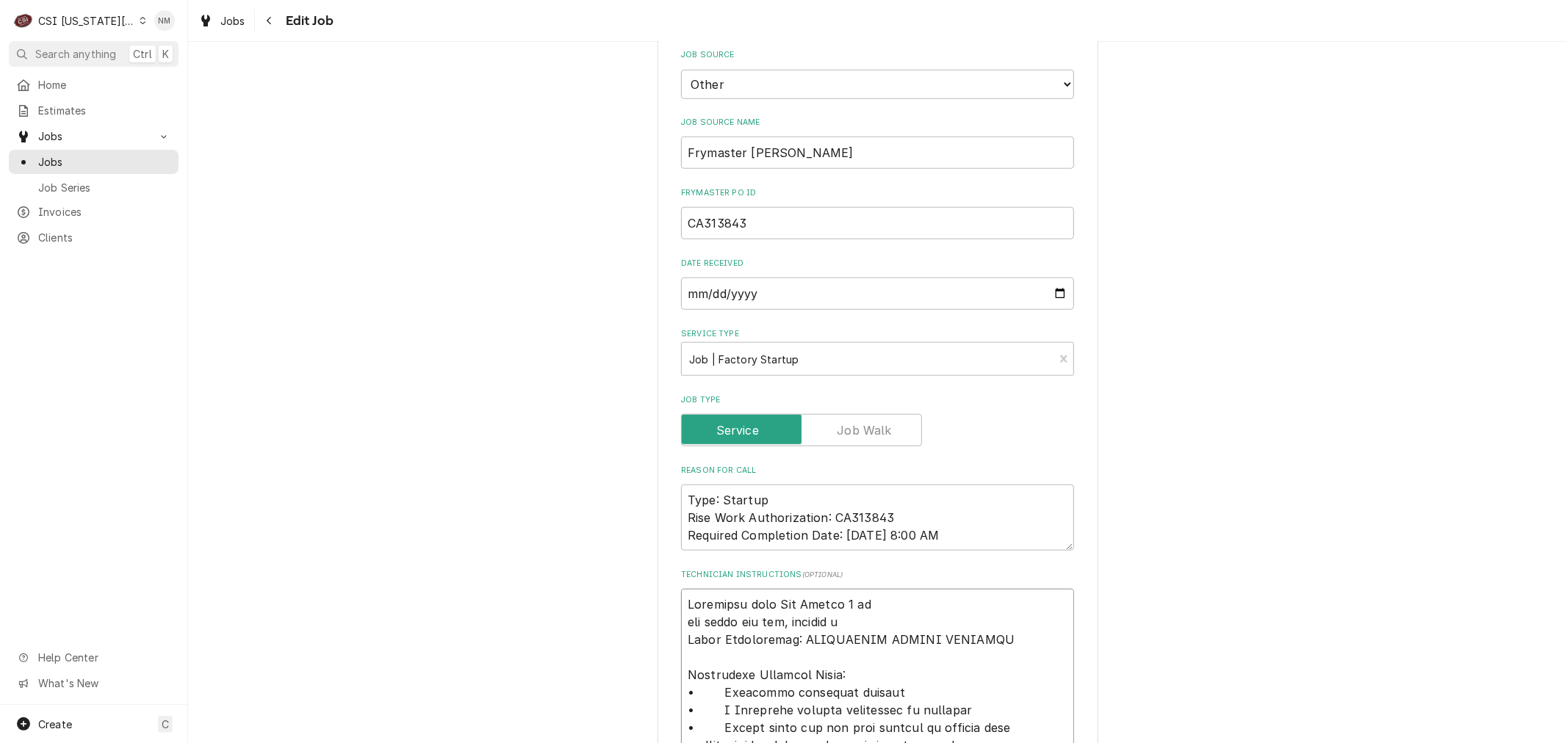
type textarea "Scheduled with Tom Monday 8 am new store has oil, product to Fault Description:…"
type textarea "x"
type textarea "Scheduled with Tom Monday 8 am new store has oil, product to Fault Description:…"
type textarea "x"
type textarea "Scheduled with Tom Monday 8 am new store has oil, product to t Fault Descriptio…"
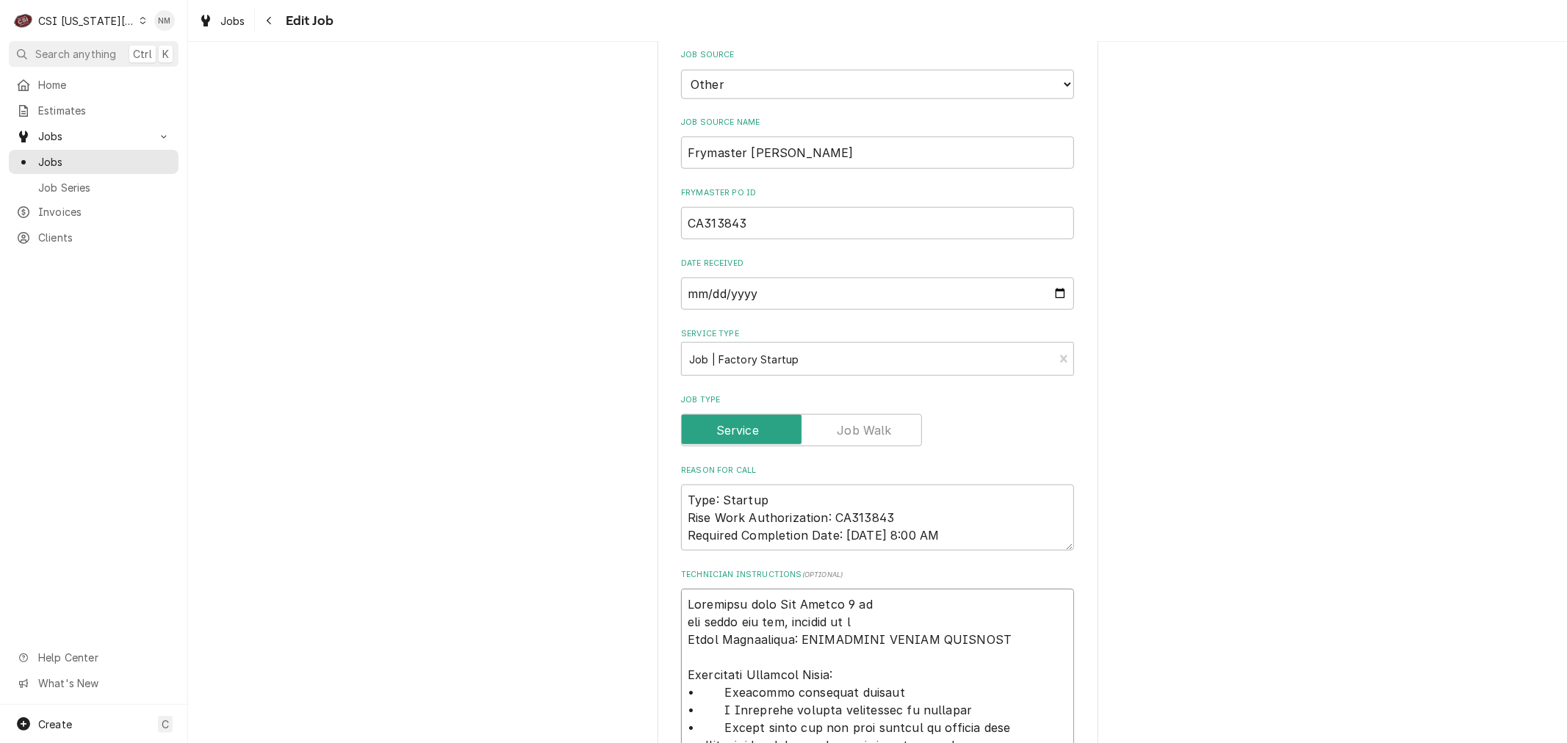
type textarea "x"
type textarea "Scheduled with Tom Monday 8 am new store has oil, product to te Fault Descripti…"
type textarea "x"
type textarea "Scheduled with Tom Monday 8 am new store has oil, product to tes Fault Descript…"
type textarea "x"
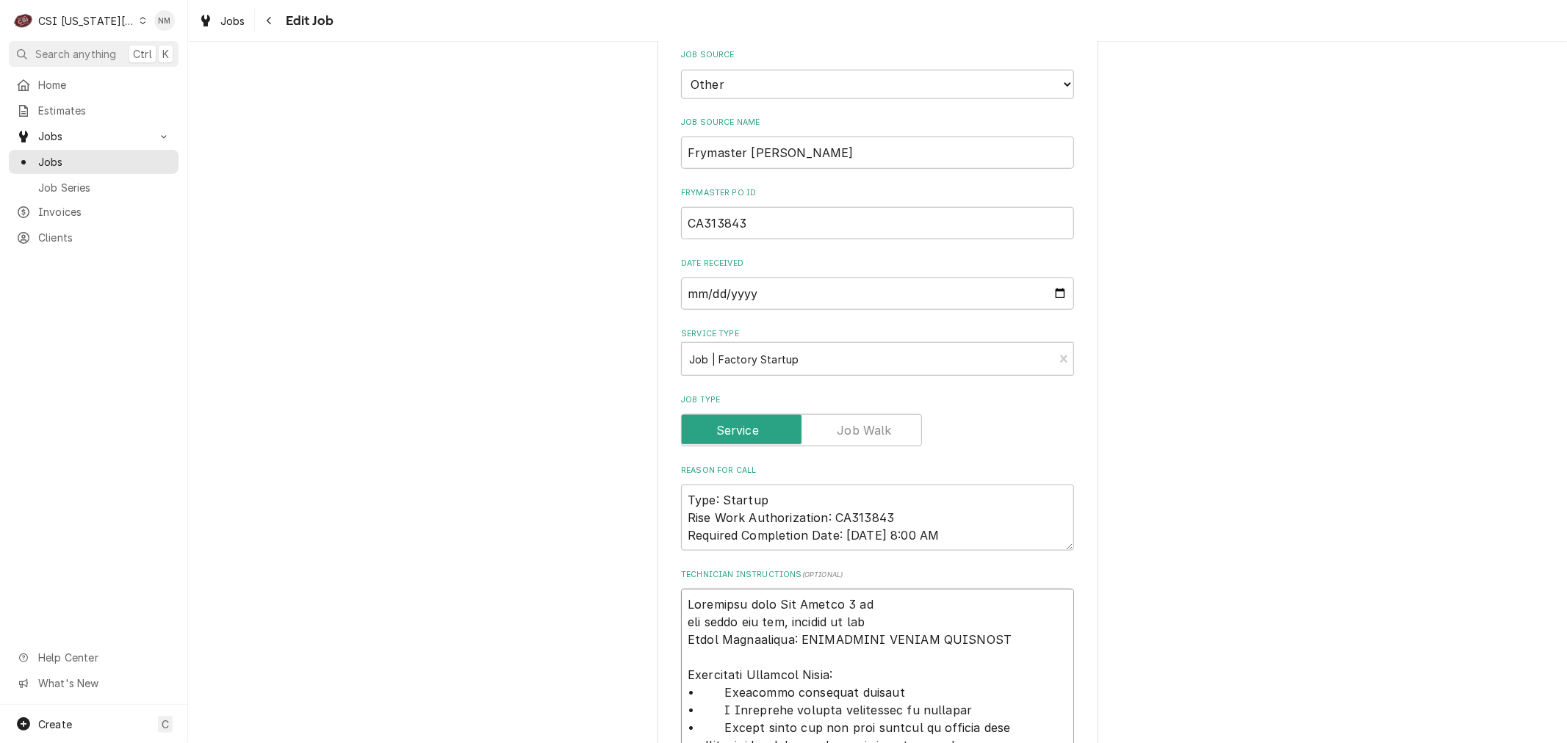
type textarea "Scheduled with Tom Monday 8 am new store has oil, product to test Fault Descrip…"
type textarea "x"
type textarea "Scheduled with Tom Monday 8 am new store has oil, product to test, Fault Descri…"
type textarea "x"
type textarea "Scheduled with Tom Monday 8 am new store has oil, product to test, Fault Descri…"
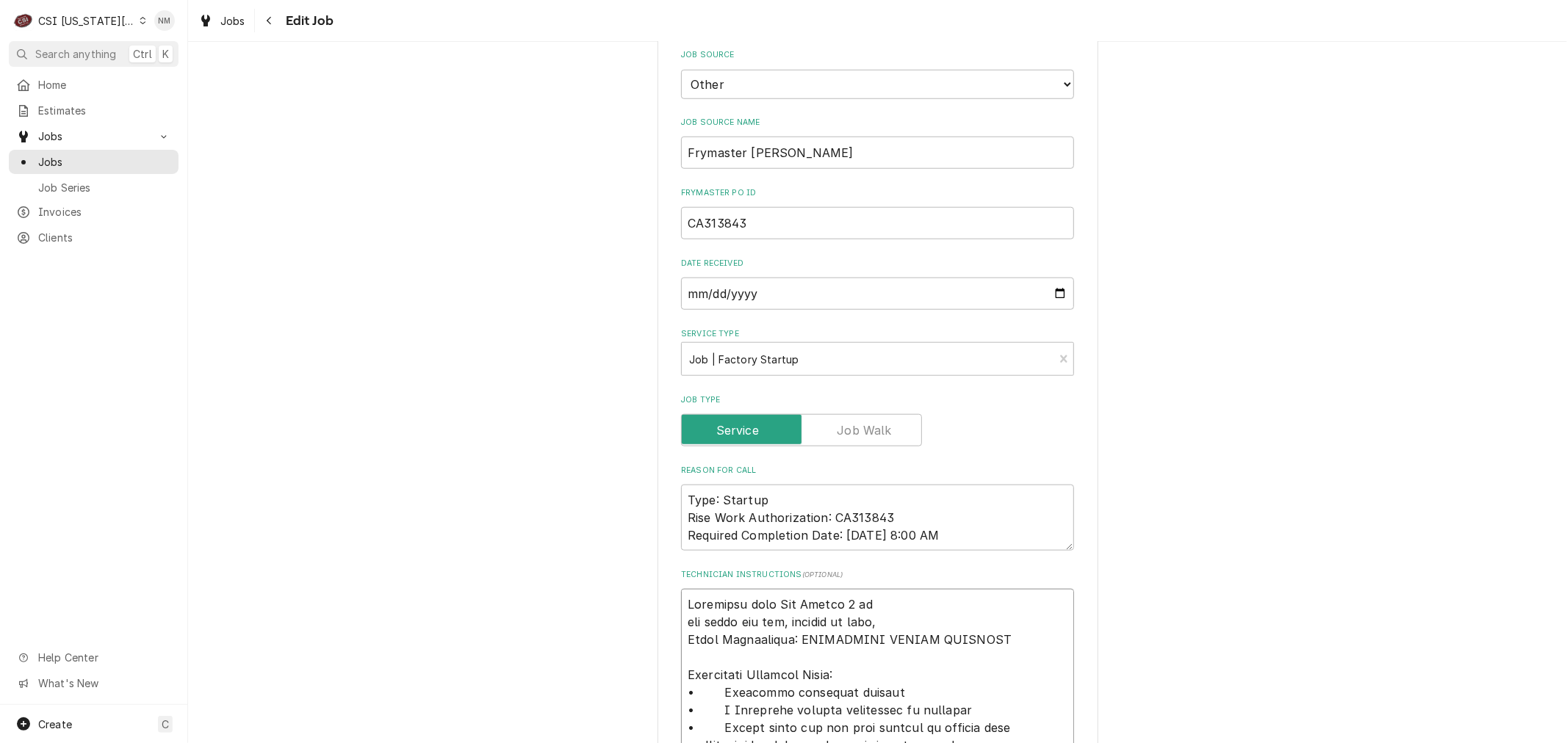
type textarea "x"
type textarea "Scheduled with Tom Monday 8 am new store has oil, product to test, g Fault Desc…"
type textarea "x"
type textarea "Scheduled with Tom Monday 8 am new store has oil, product to test, ga Fault Des…"
type textarea "x"
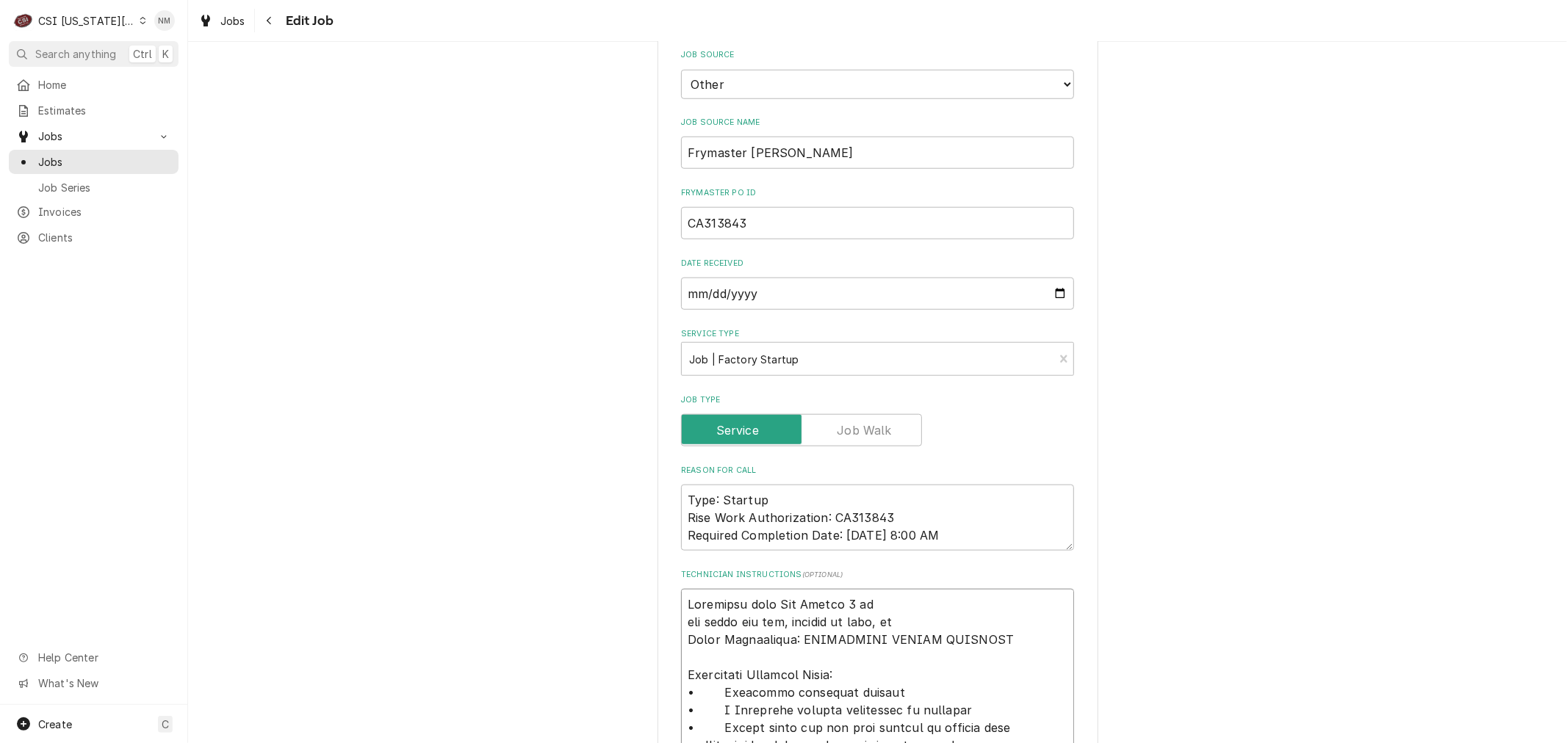
type textarea "Scheduled with Tom Monday 8 am new store has oil, product to test, gas Fault De…"
type textarea "x"
type textarea "Scheduled with Tom Monday 8 am new store has oil, product to test, gas, Fault D…"
type textarea "x"
type textarea "Scheduled with Tom Monday 8 am new store has oil, product to test, gas, Fault D…"
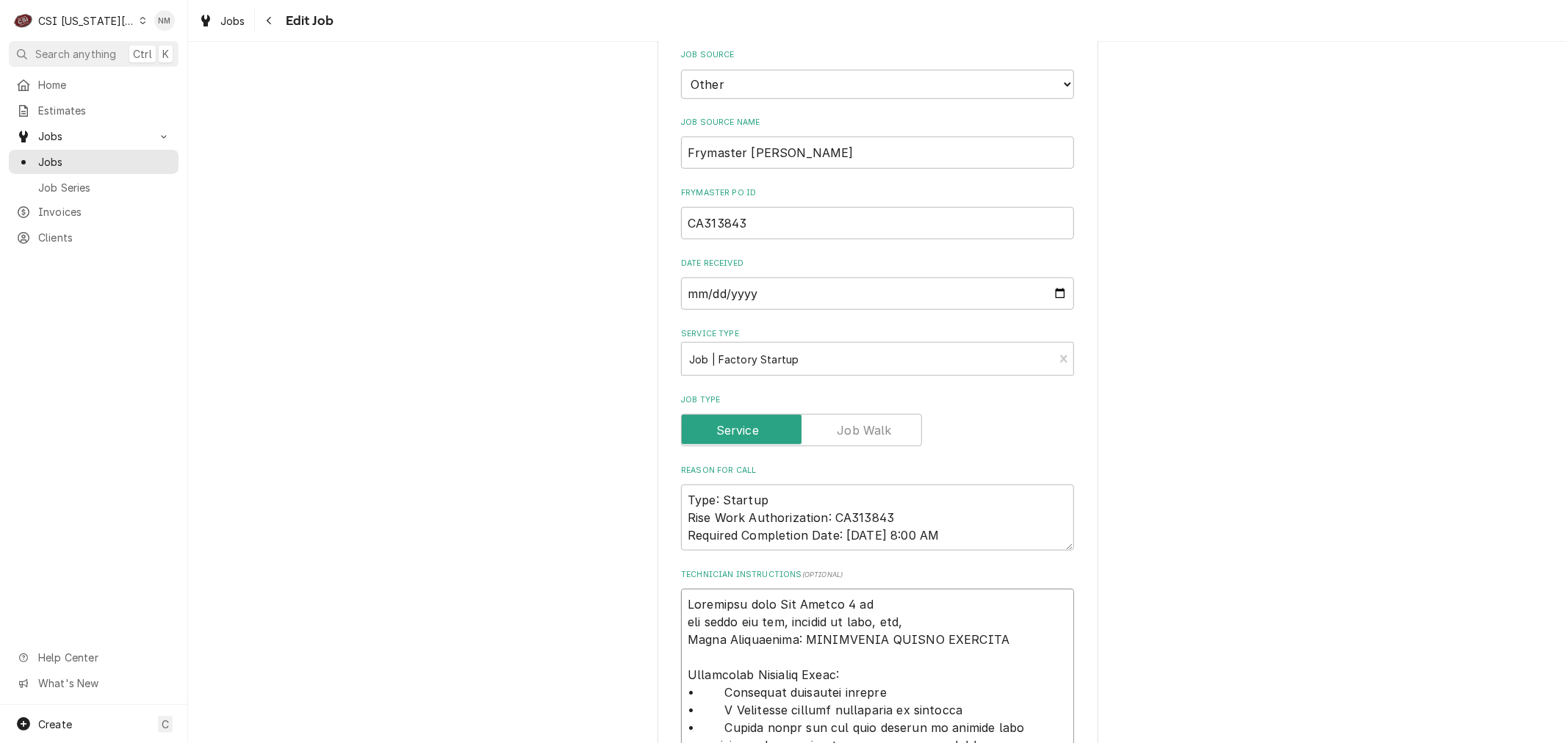
type textarea "x"
type textarea "Scheduled with Tom Monday 8 am new store has oil, product to test, gas, e Fault…"
type textarea "x"
type textarea "Scheduled with Tom Monday 8 am new store has oil, product to test, gas, el Faul…"
type textarea "x"
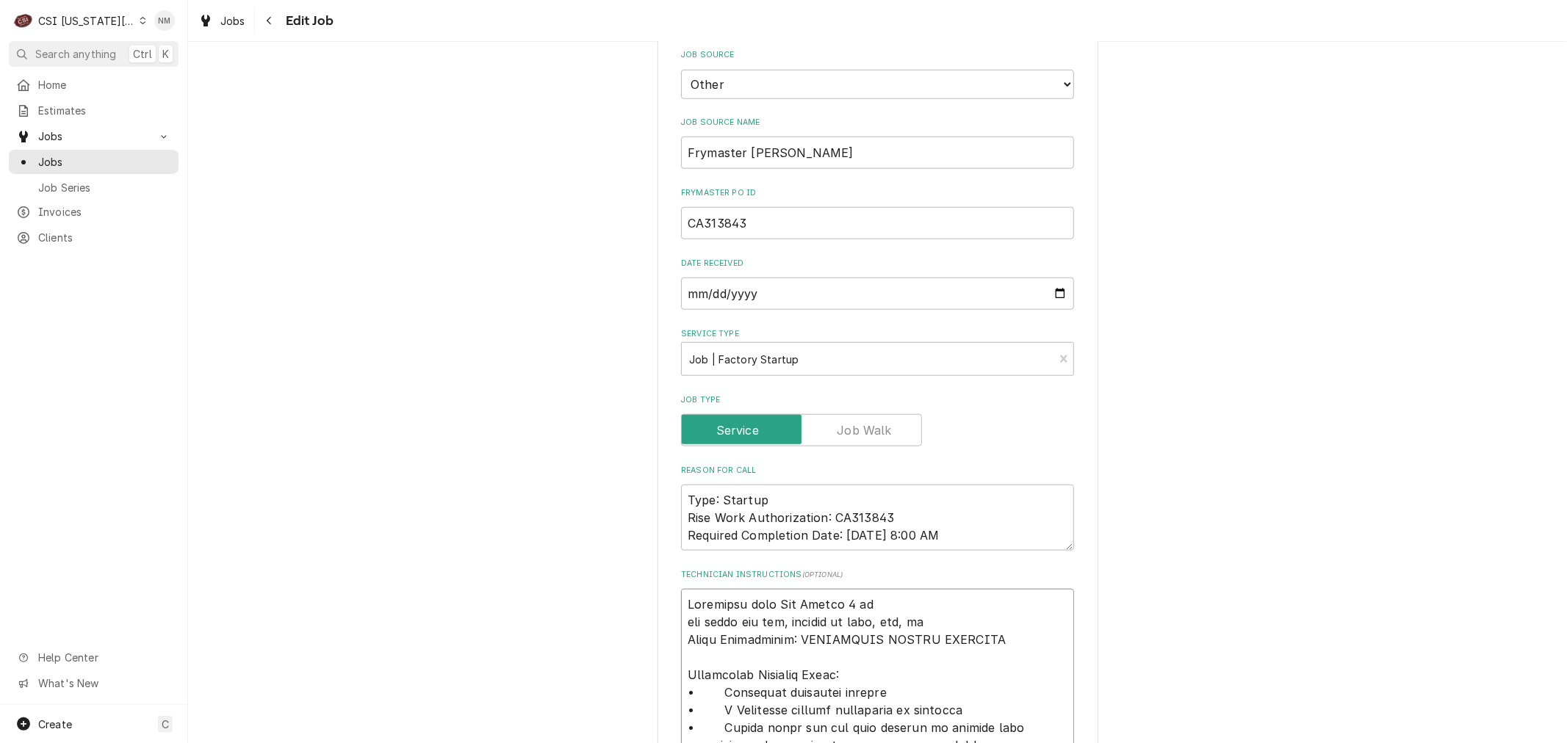
type textarea "Scheduled with Tom Monday 8 am new store has oil, product to test, gas, ele Fau…"
type textarea "x"
type textarea "Scheduled with Tom Monday 8 am new store has oil, product to test, gas, elec Fa…"
type textarea "x"
type textarea "Scheduled with Tom Monday 8 am new store has oil, product to test, gas, elect F…"
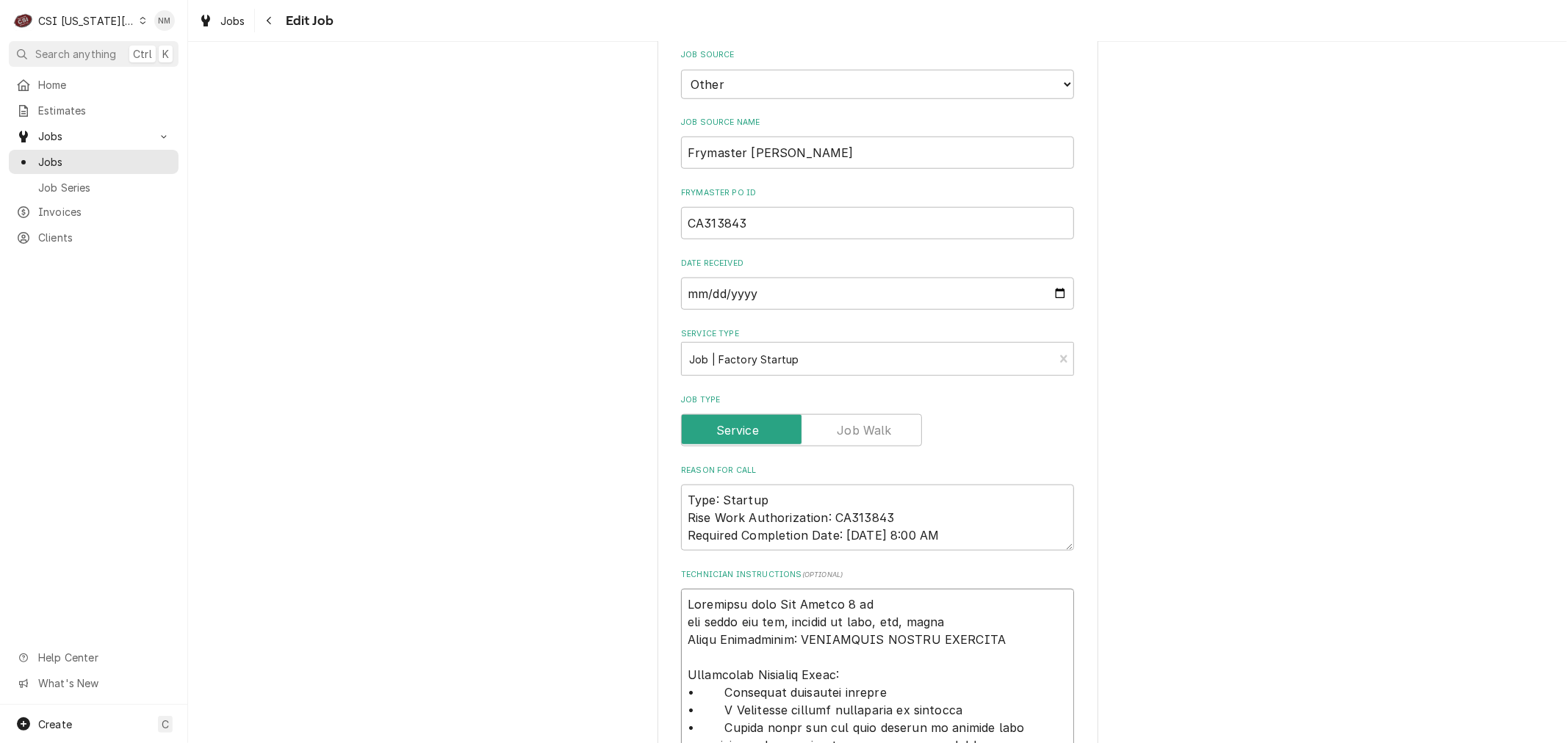
type textarea "x"
type textarea "Scheduled with Tom Monday 8 am new store has oil, product to test, gas, electr …"
type textarea "x"
type textarea "Scheduled with Tom Monday 8 am new store has oil, product to test, gas, electrc…"
type textarea "x"
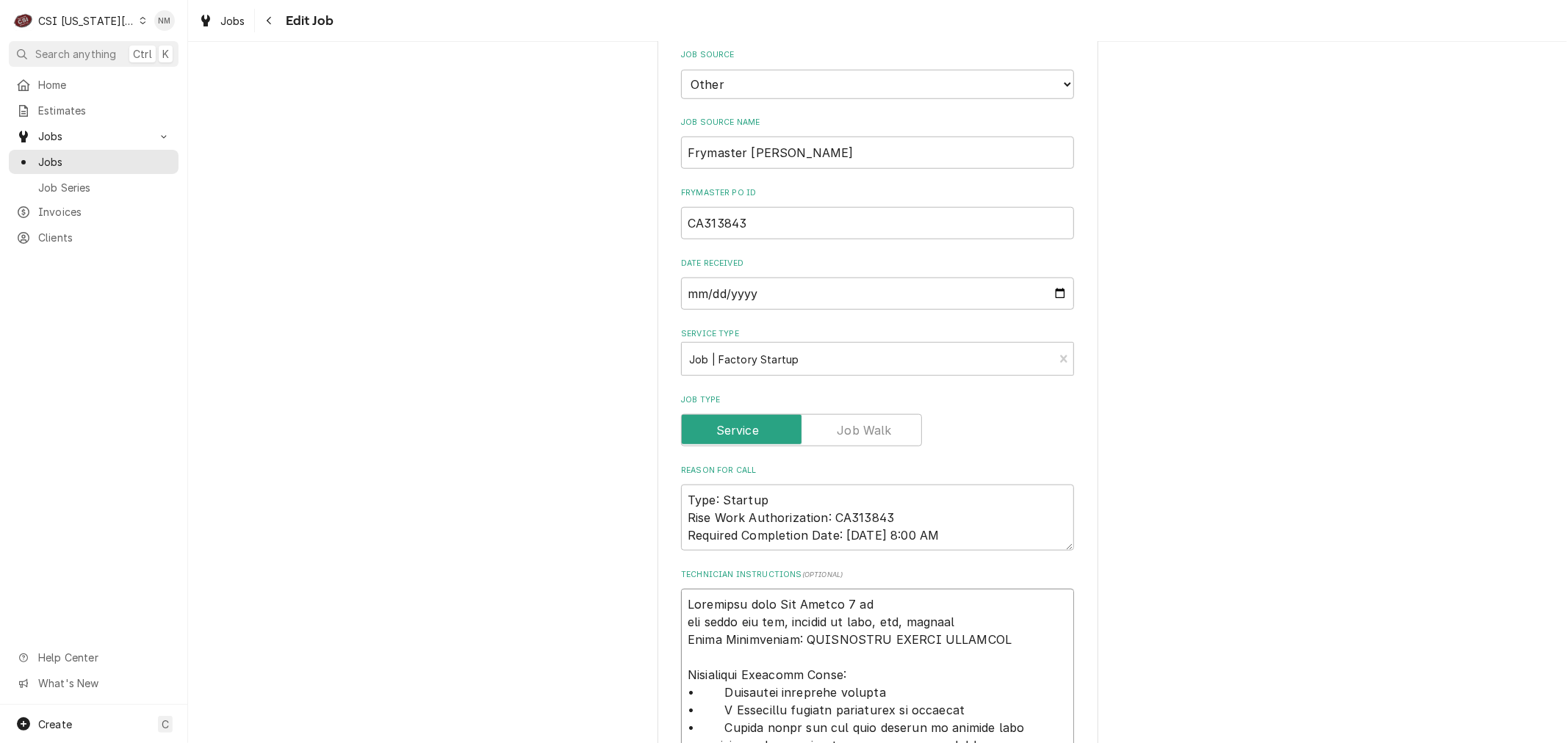
type textarea "Scheduled with Tom Monday 8 am new store has oil, product to test, gas, electrc…"
type textarea "x"
type textarea "Scheduled with Tom Monday 8 am new store has oil, product to test, gas, electrc…"
type textarea "x"
type textarea "Scheduled with Tom Monday 8 am new store has oil, product to test, gas, electr …"
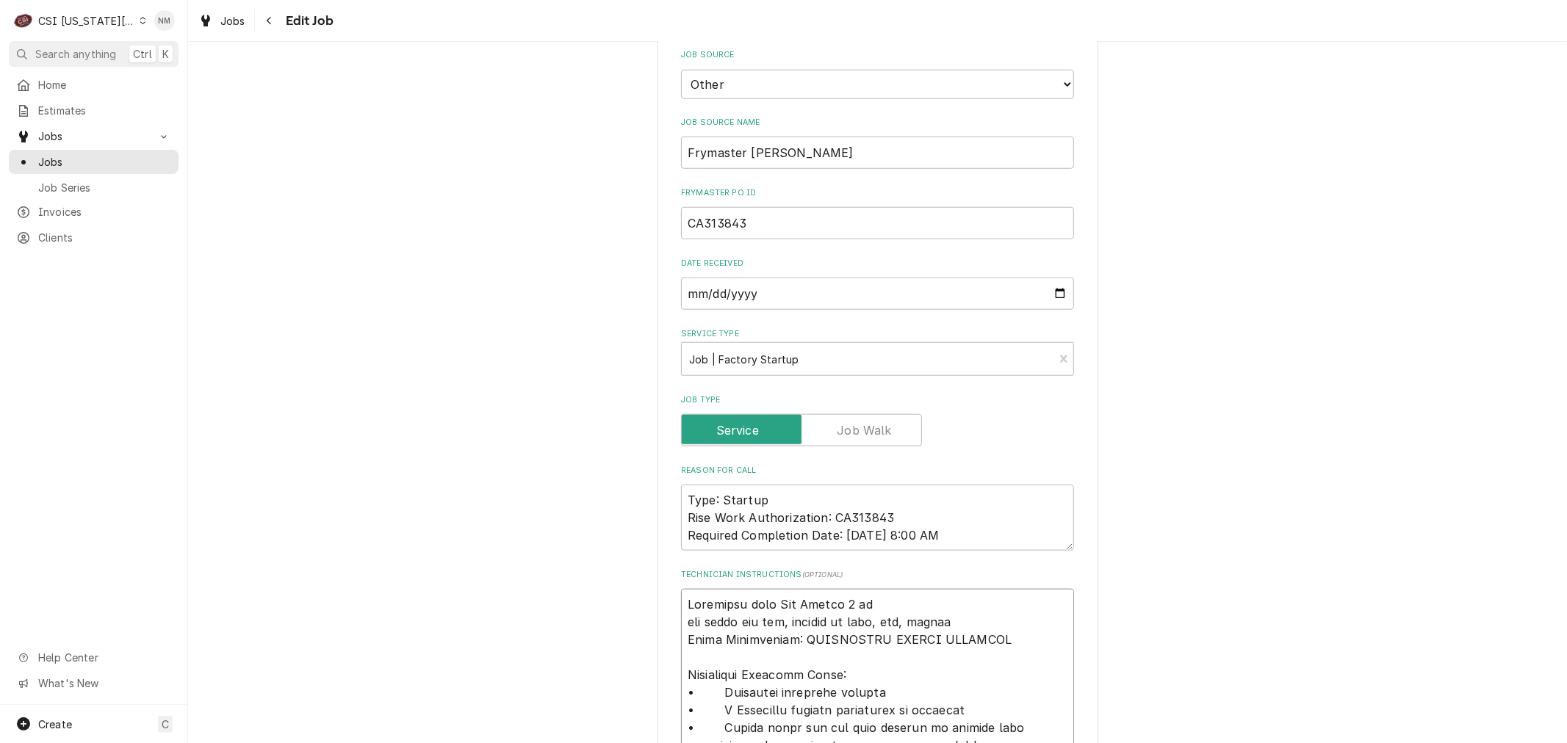
type textarea "x"
type textarea "Scheduled with Tom Monday 8 am new store has oil, product to test, gas, electri…"
type textarea "x"
type textarea "Scheduled with Tom Monday 8 am new store has oil, product to test, gas, electri…"
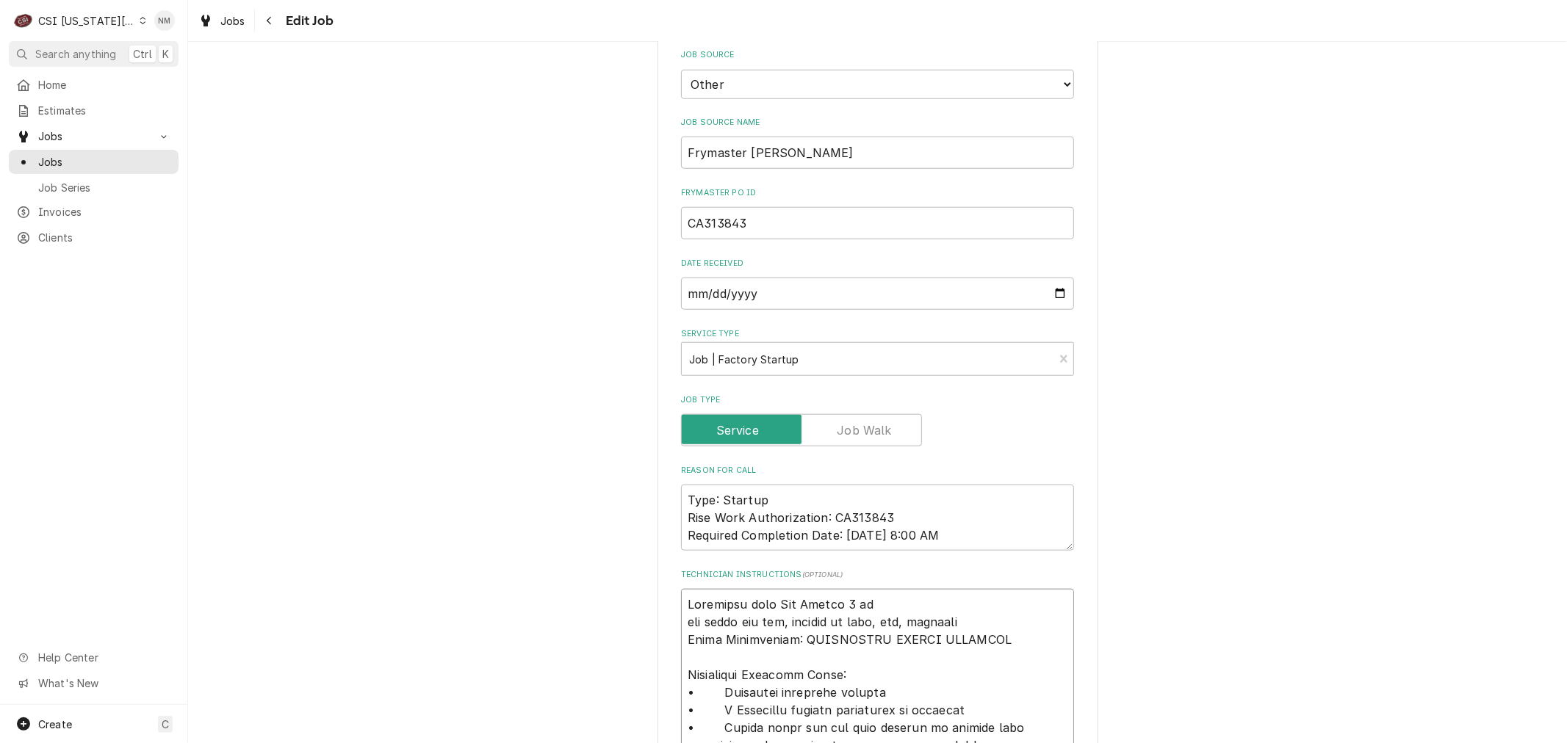
type textarea "x"
type textarea "Scheduled with Tom Monday 8 am new store has oil, product to tes, gas, electric…"
type textarea "x"
type textarea "Scheduled with Tom Monday 8 am new store has oil, product to te, gas, electric …"
type textarea "x"
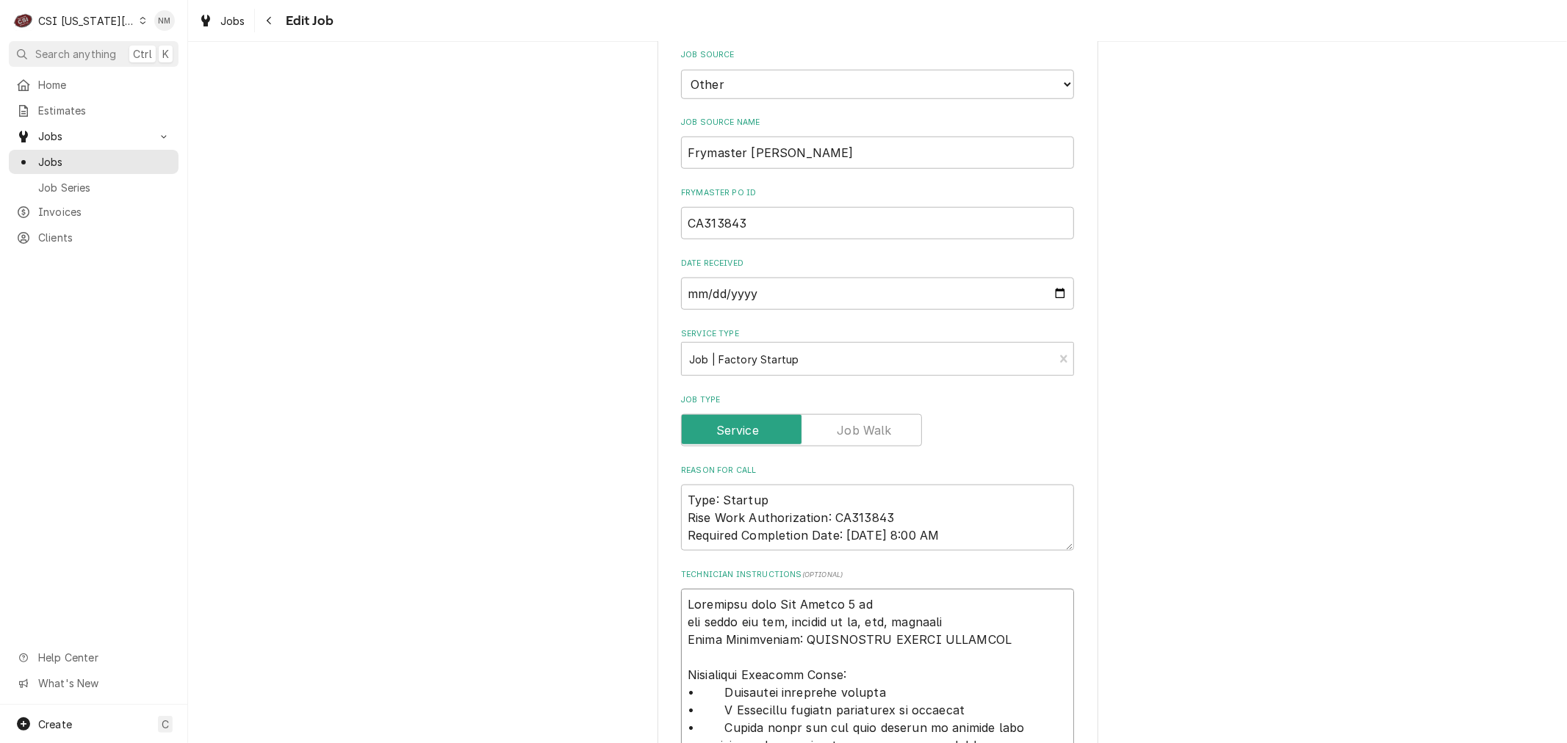
type textarea "Scheduled with Tom Monday 8 am new store has oil, product to t, gas, electric F…"
type textarea "x"
type textarea "Scheduled with Tom Monday 8 am new store has oil, product to , gas, electric Fa…"
type textarea "x"
type textarea "Scheduled with Tom Monday 8 am new store has oil, product to, gas, electric Fau…"
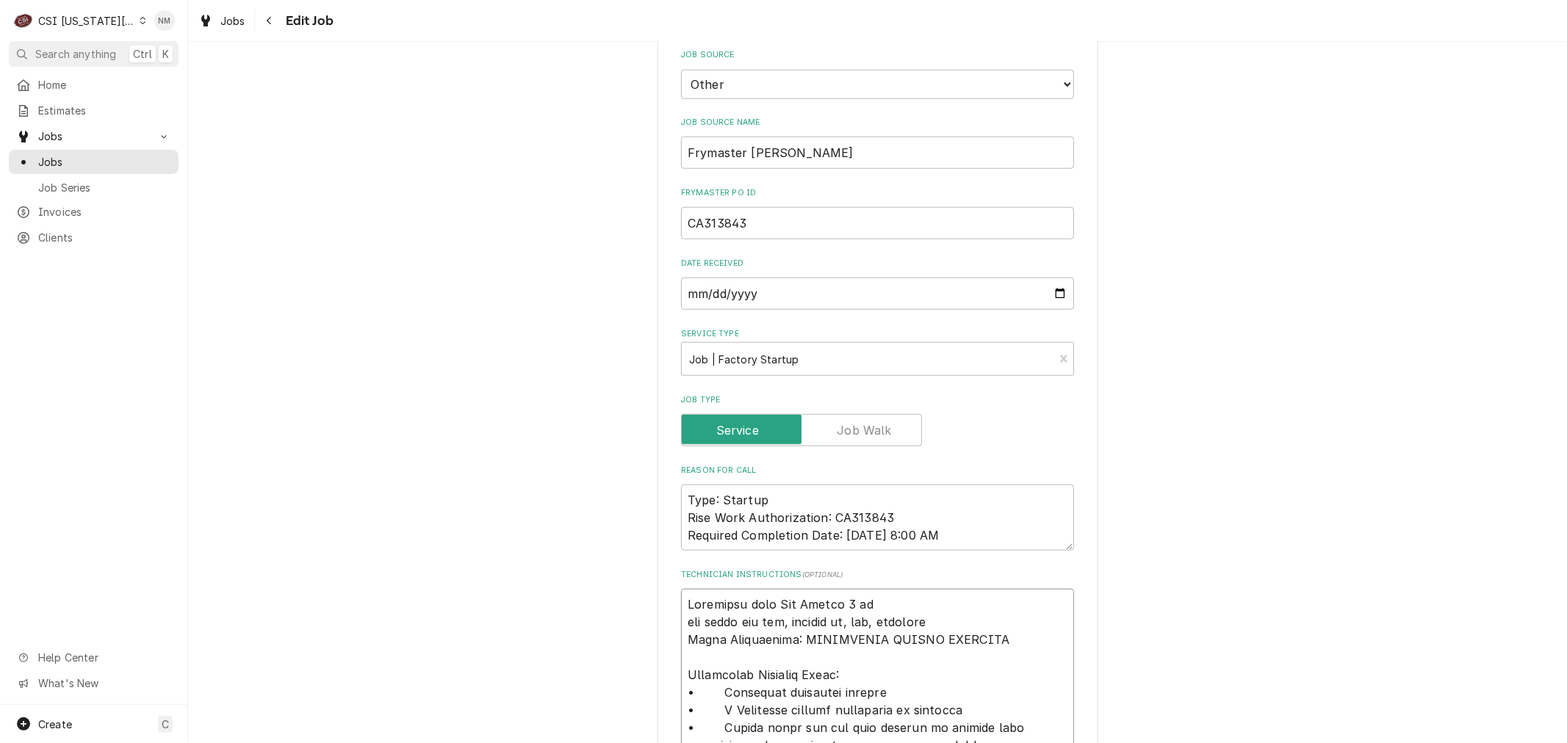
type textarea "x"
type textarea "Scheduled with Tom Monday 8 am new store has oil, product t, gas, electric Faul…"
type textarea "x"
type textarea "Scheduled with Tom Monday 8 am new store has oil, product , gas, electric Fault…"
type textarea "x"
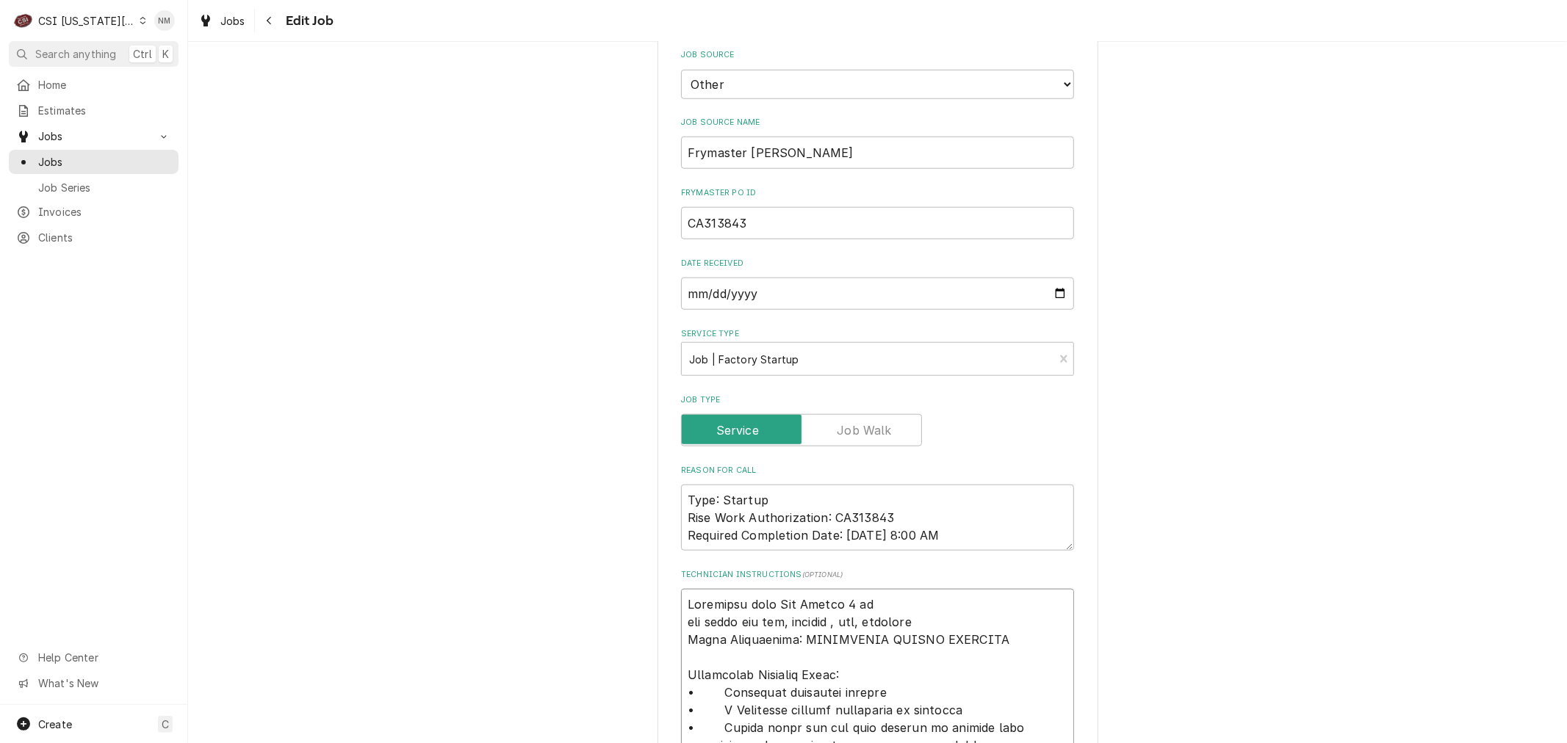
type textarea "Scheduled with Tom Monday 8 am new store has oil, product, gas, electric Fault …"
type textarea "x"
type textarea "Scheduled with Tom Monday 8 am new store has oil, produc, gas, electric Fault D…"
type textarea "x"
type textarea "Scheduled with Tom Monday 8 am new store has oil, produ, gas, electric Fault De…"
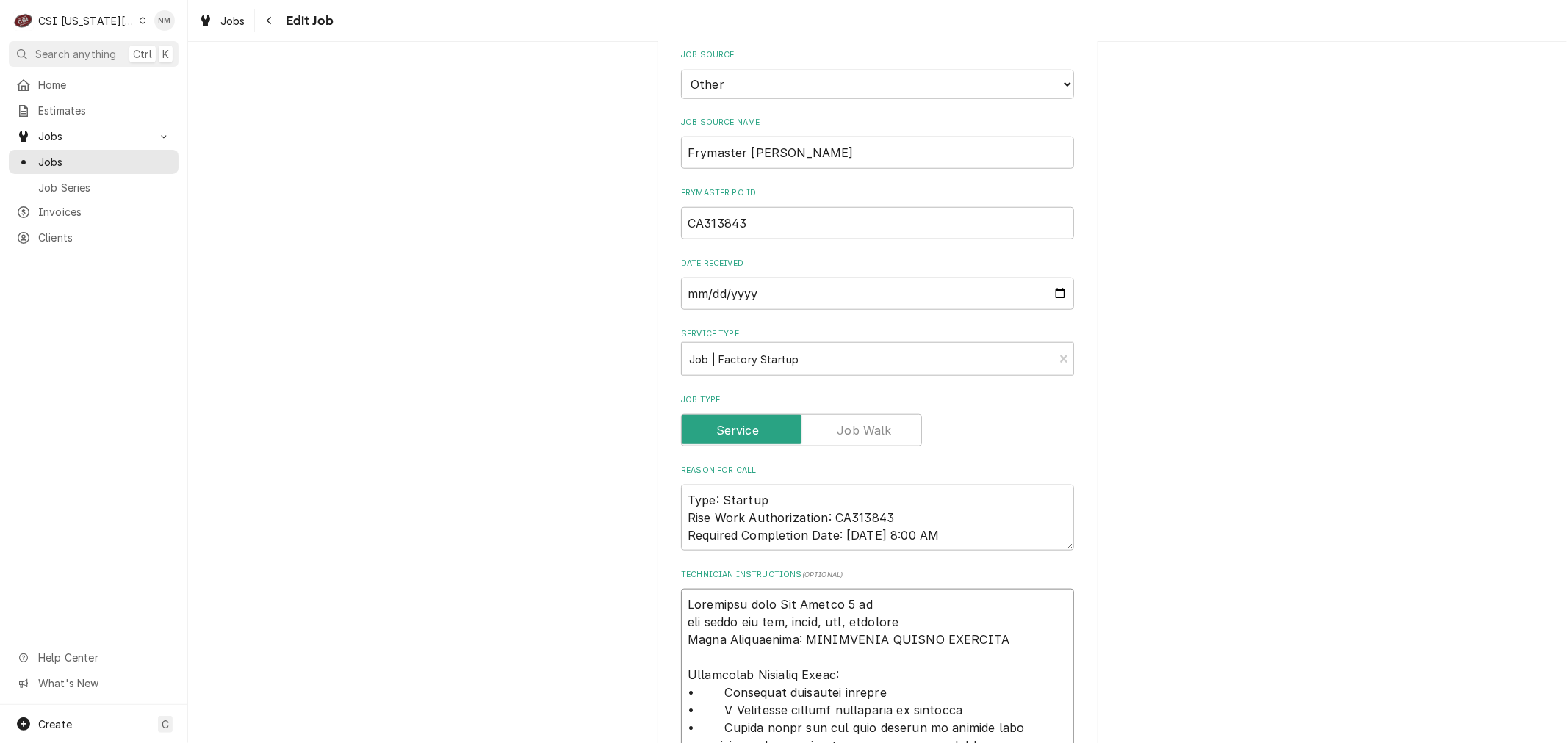
type textarea "x"
type textarea "Scheduled with Tom Monday 8 am new store has oil, prod, gas, electric Fault Des…"
type textarea "x"
type textarea "Scheduled with Tom Monday 8 am new store has oil, pro, gas, electric Fault Desc…"
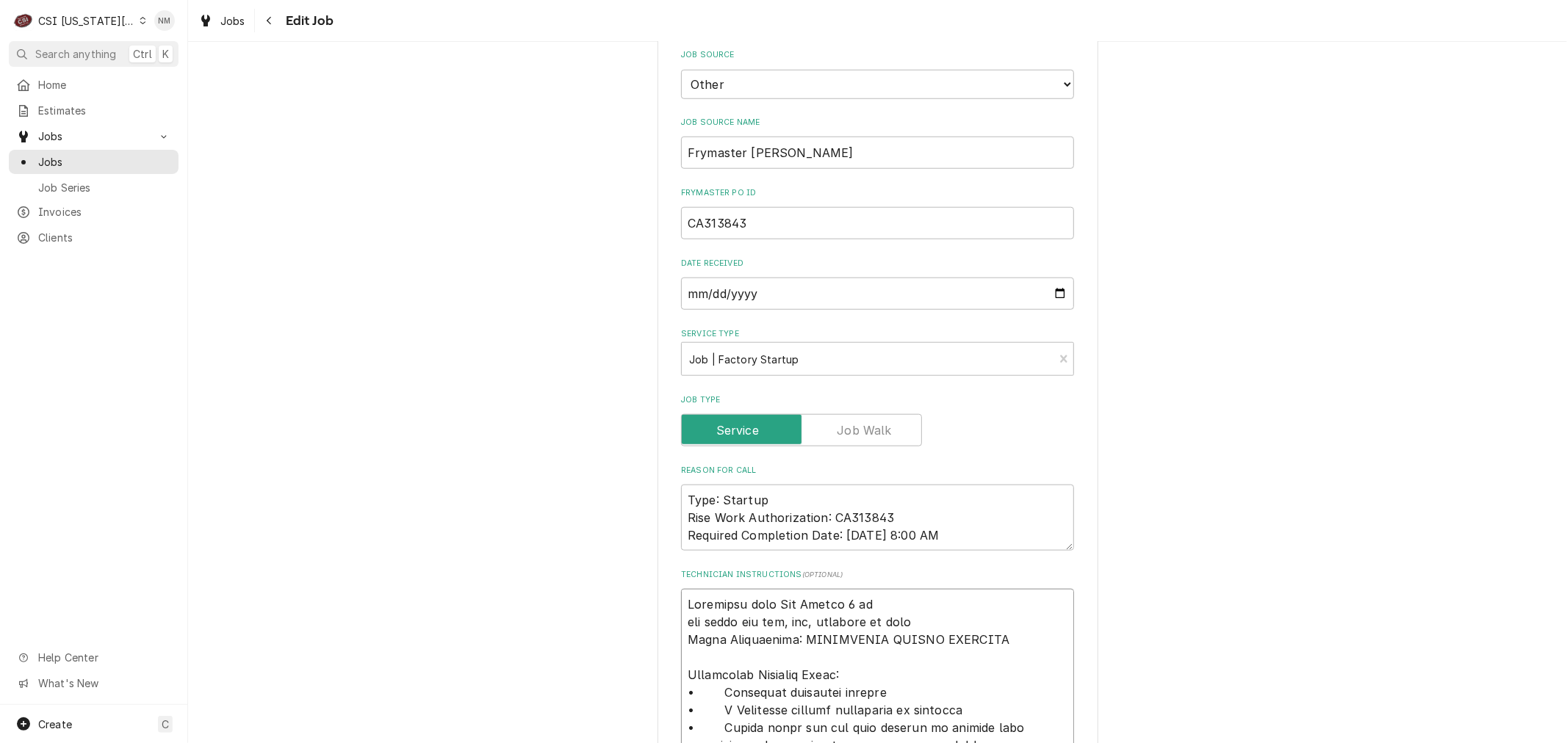
drag, startPoint x: 884, startPoint y: 508, endPoint x: 684, endPoint y: 515, distance: 200.6
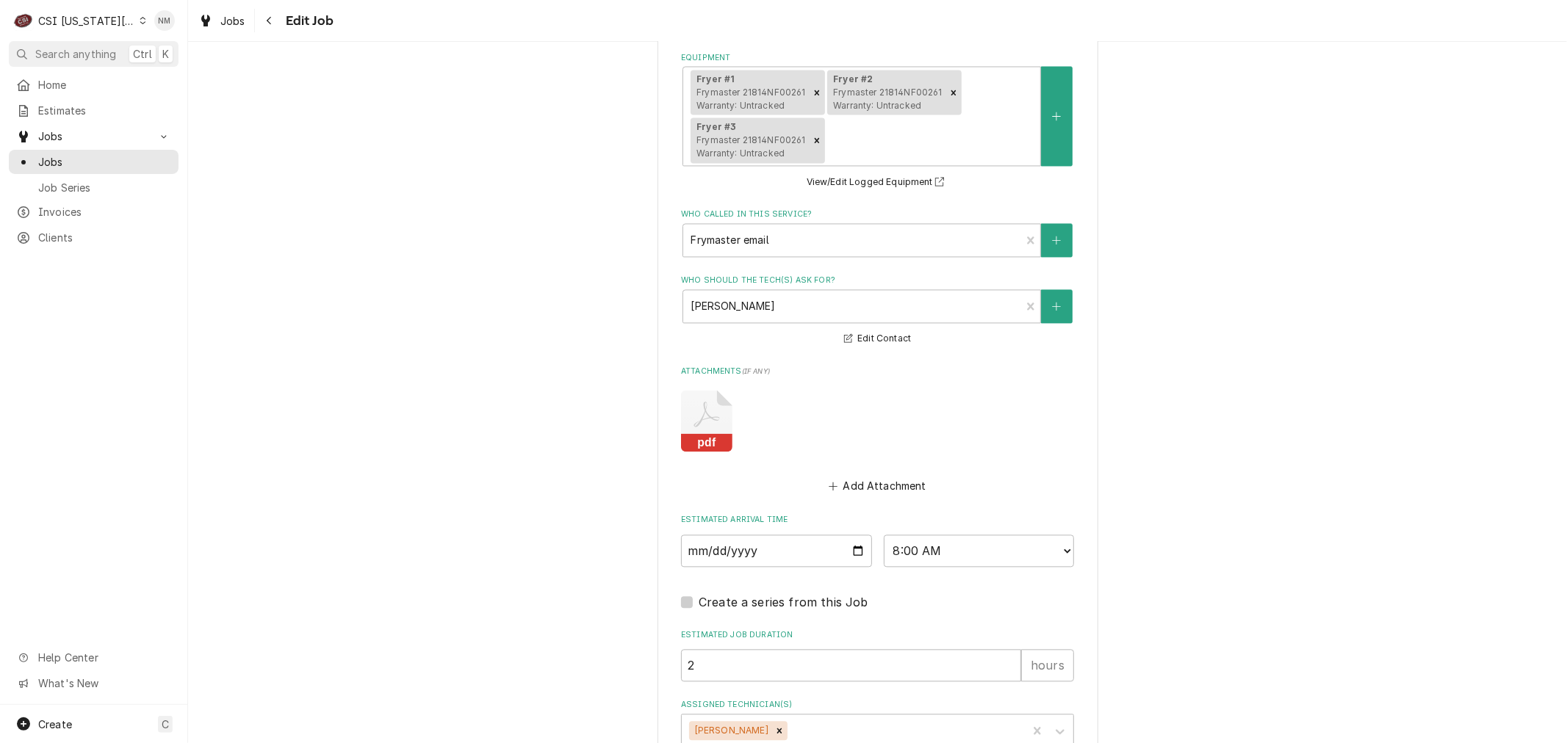
scroll to position [2519, 0]
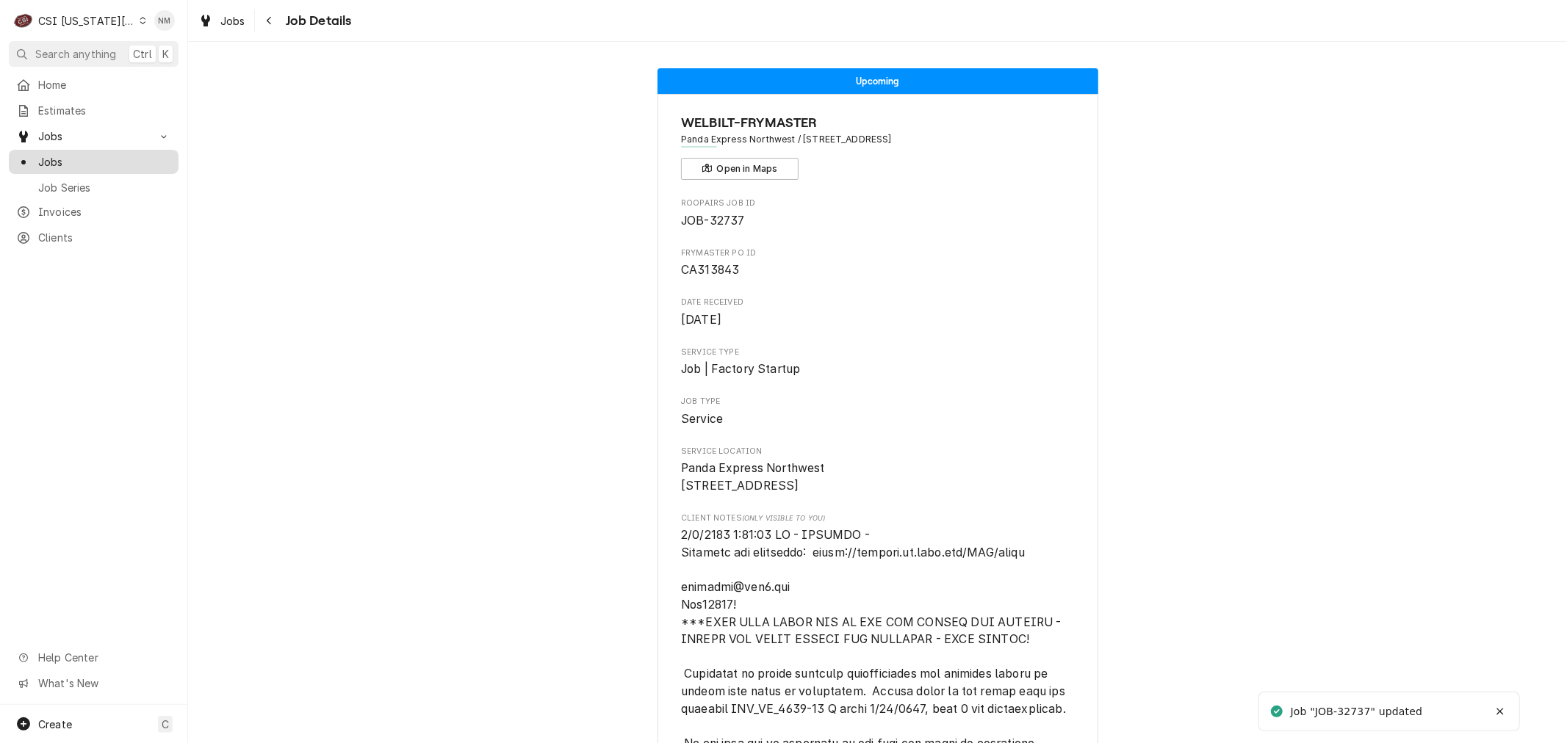
click at [52, 154] on span "Jobs" at bounding box center [104, 161] width 133 height 15
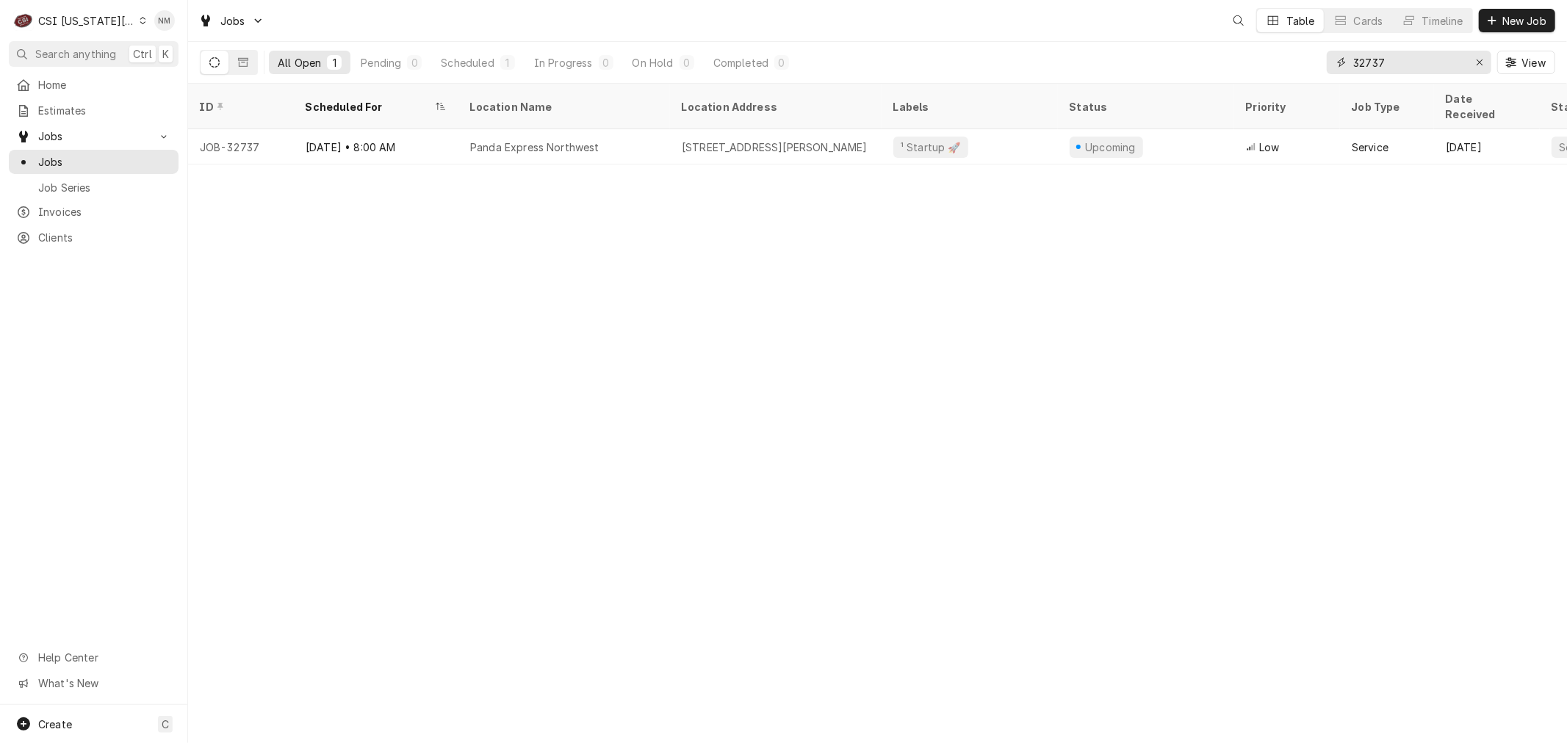
drag, startPoint x: 1401, startPoint y: 64, endPoint x: 1329, endPoint y: 62, distance: 72.0
click at [1329, 62] on div "32737" at bounding box center [1409, 63] width 165 height 24
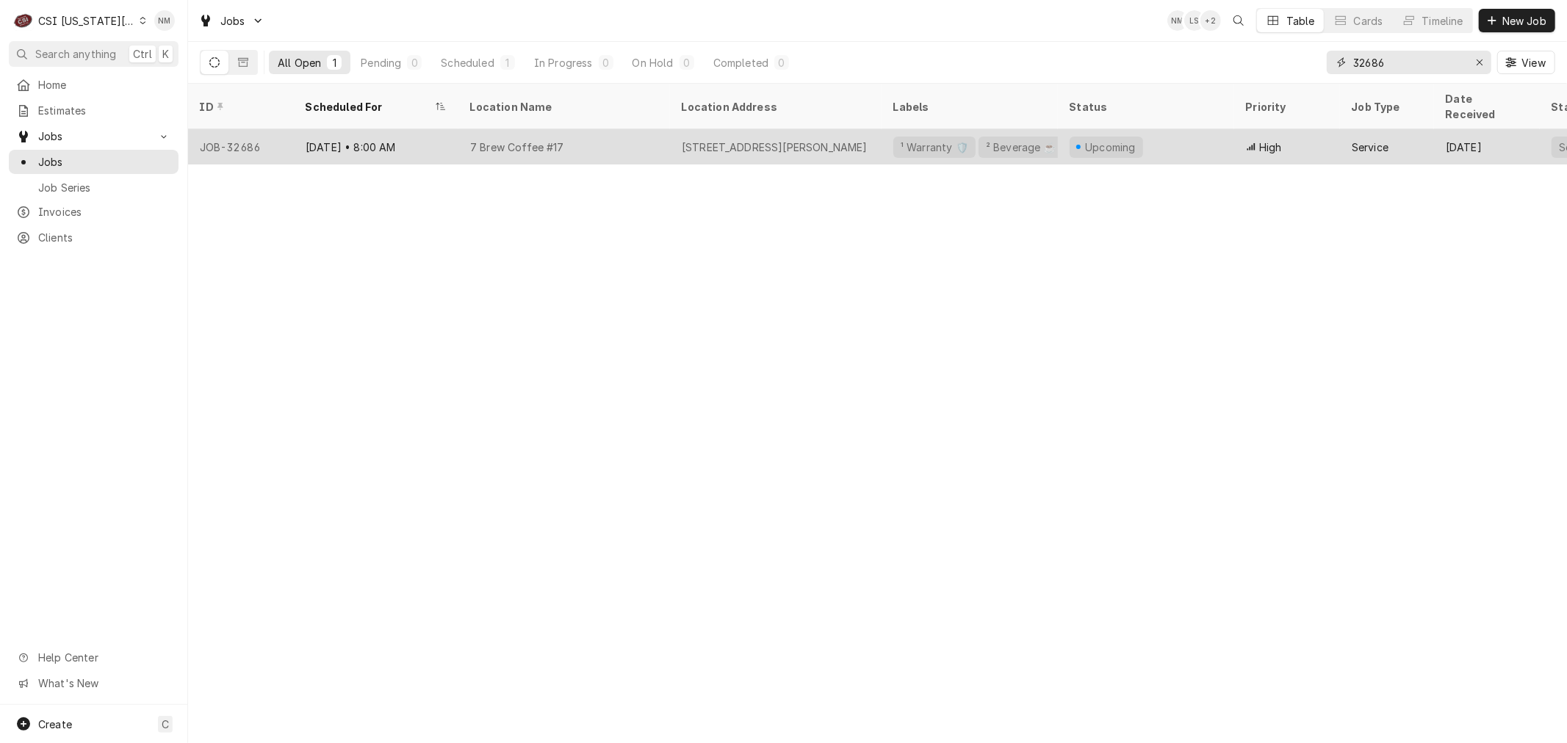
type input "32686"
click at [639, 134] on div "7 Brew Coffee #17" at bounding box center [564, 146] width 212 height 35
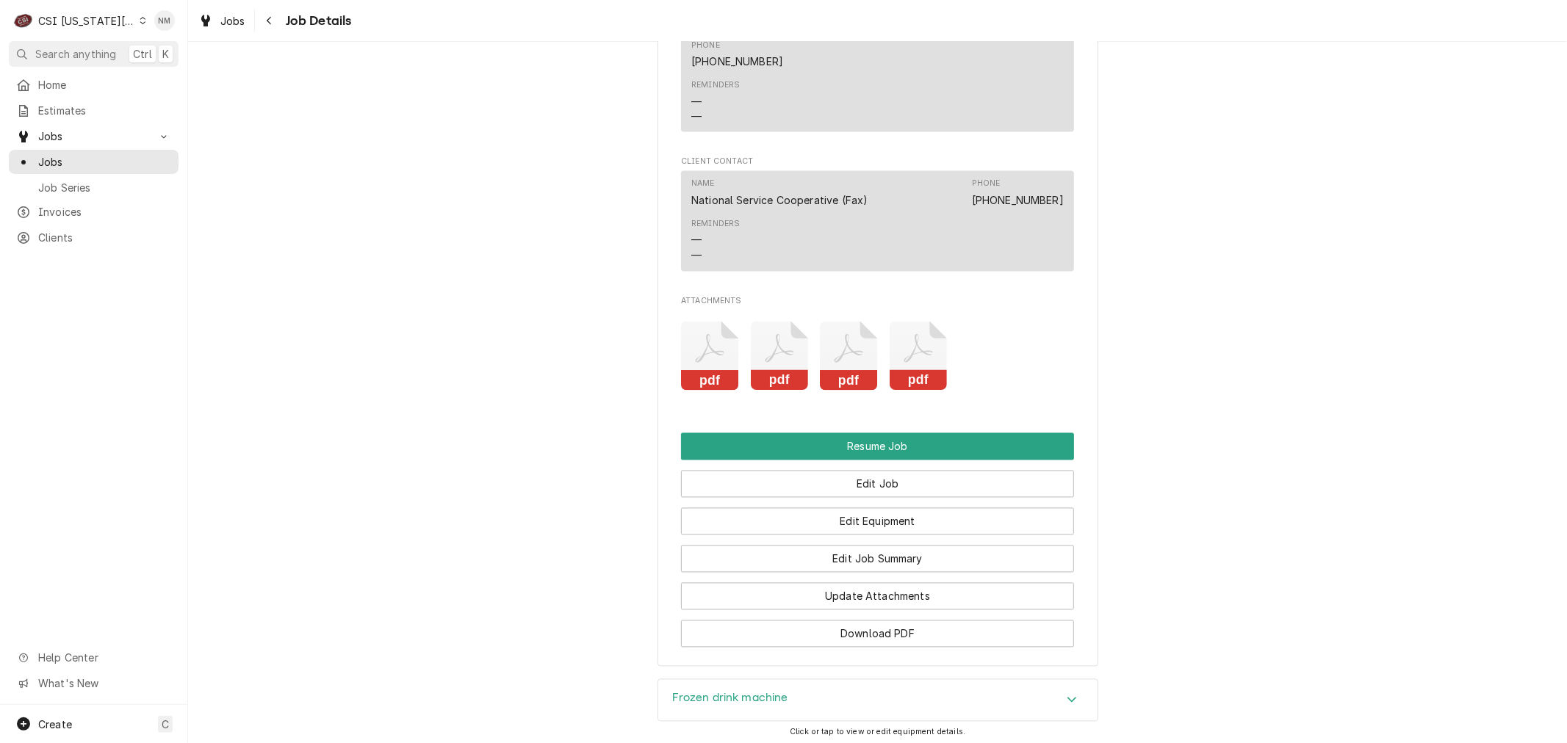
scroll to position [2285, 0]
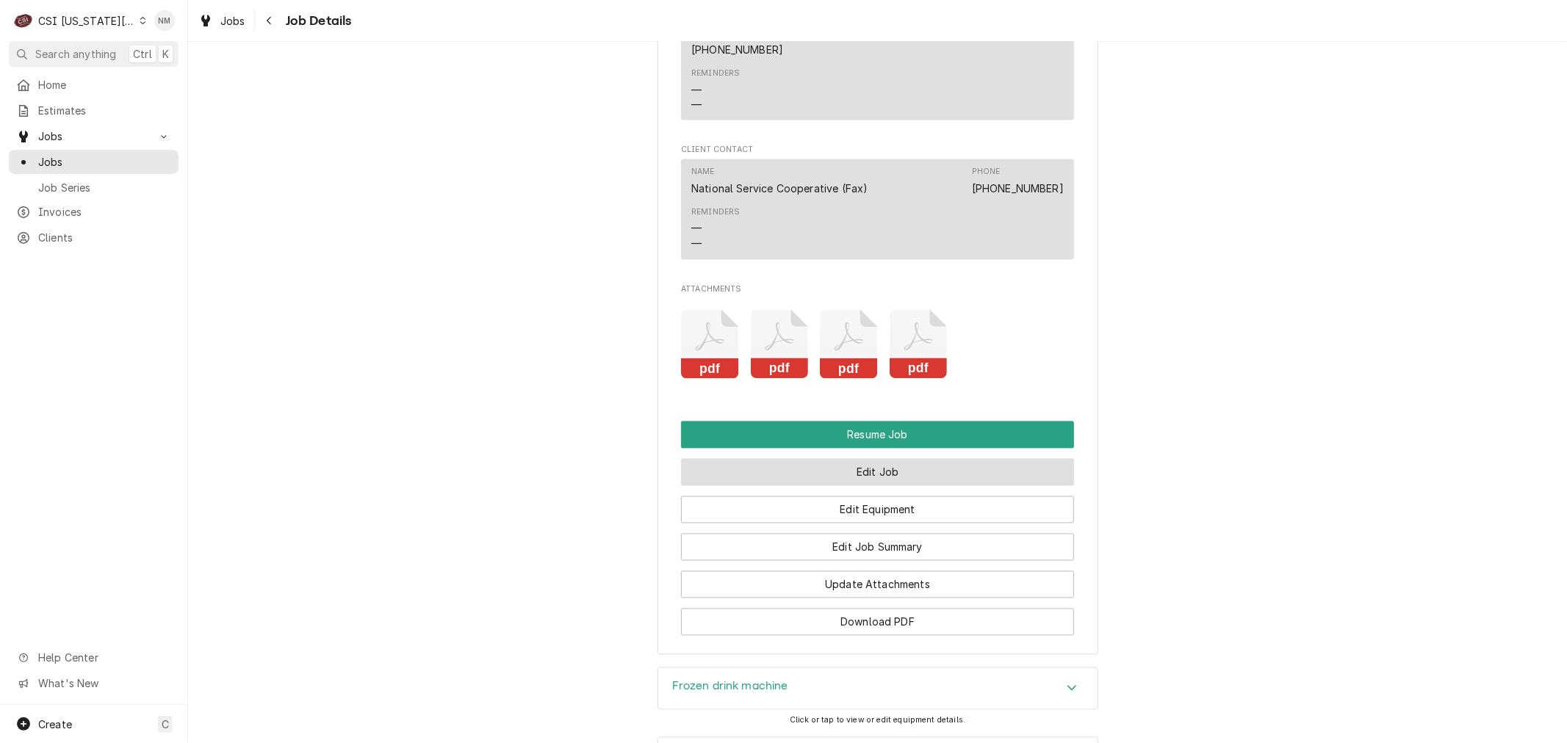
click at [881, 486] on button "Edit Job" at bounding box center [877, 472] width 393 height 27
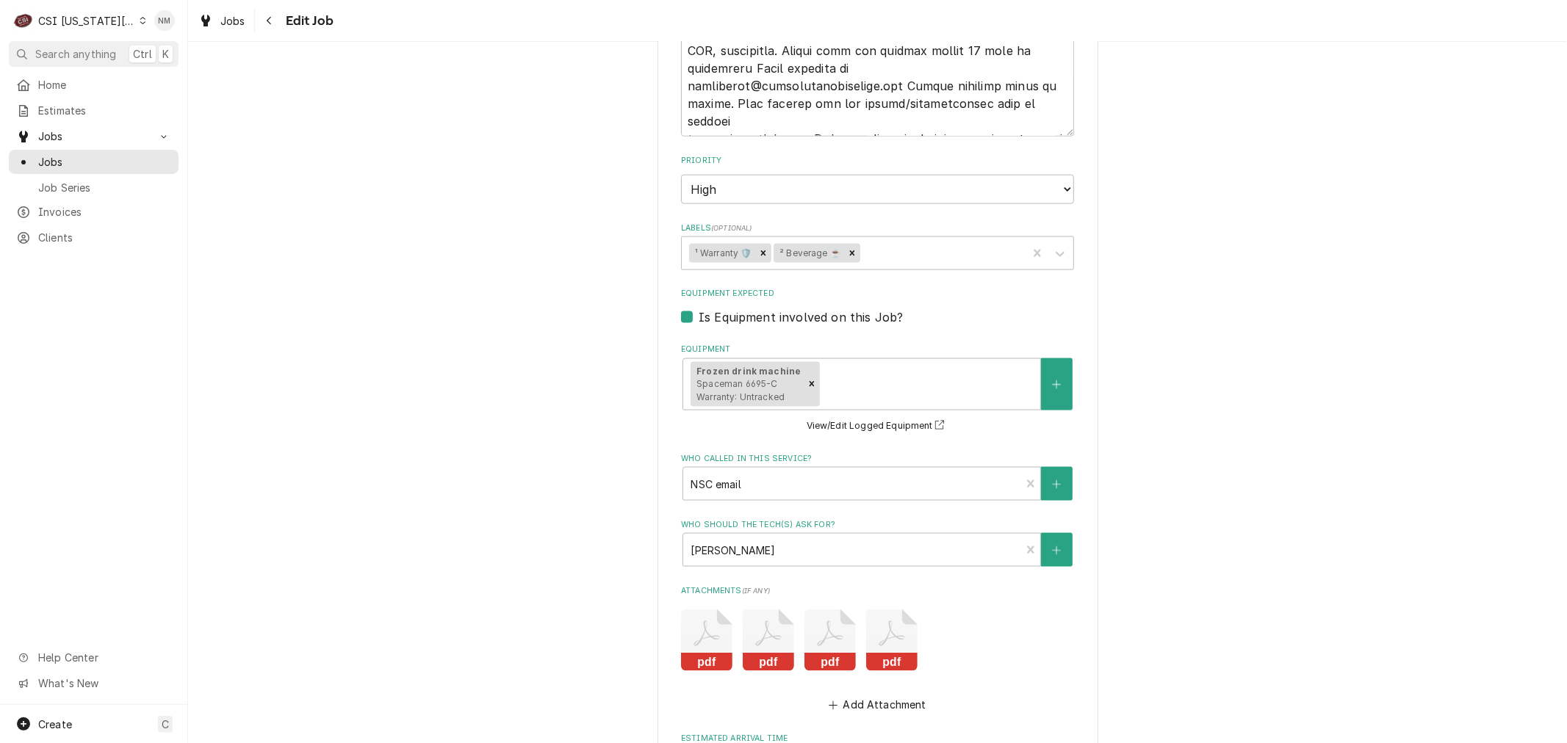
scroll to position [1714, 0]
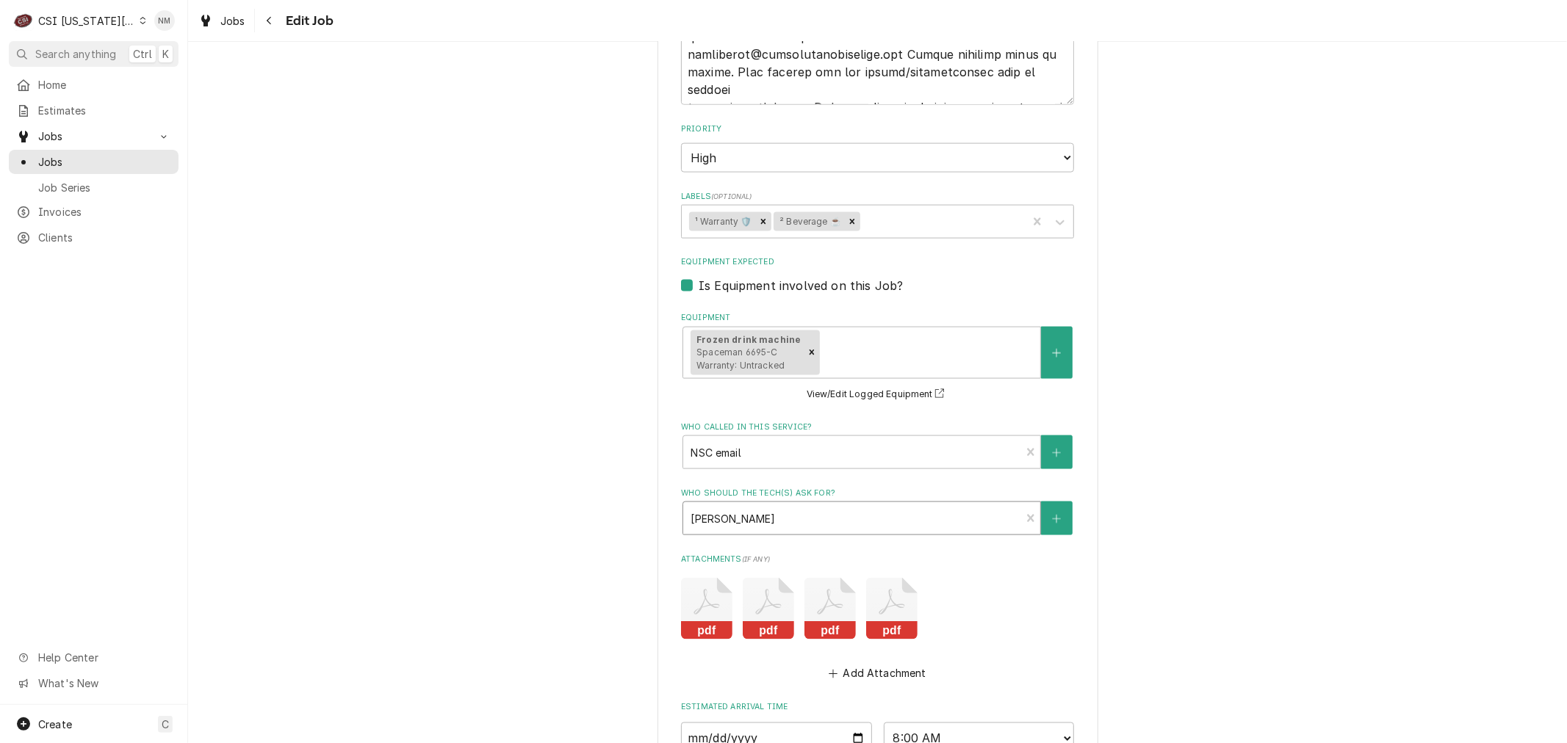
click at [795, 505] on div "Who should the tech(s) ask for?" at bounding box center [851, 518] width 322 height 26
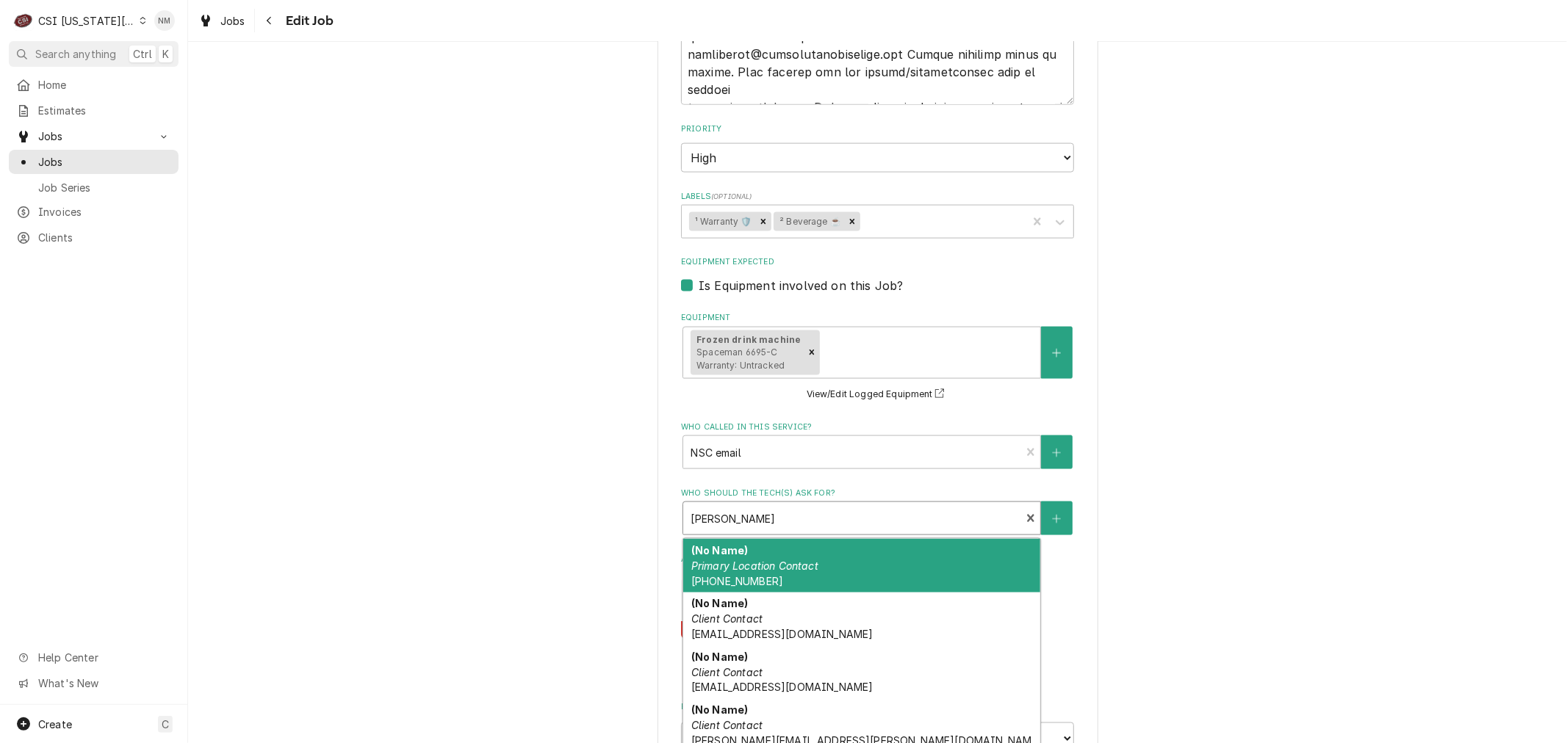
type textarea "x"
type input "b"
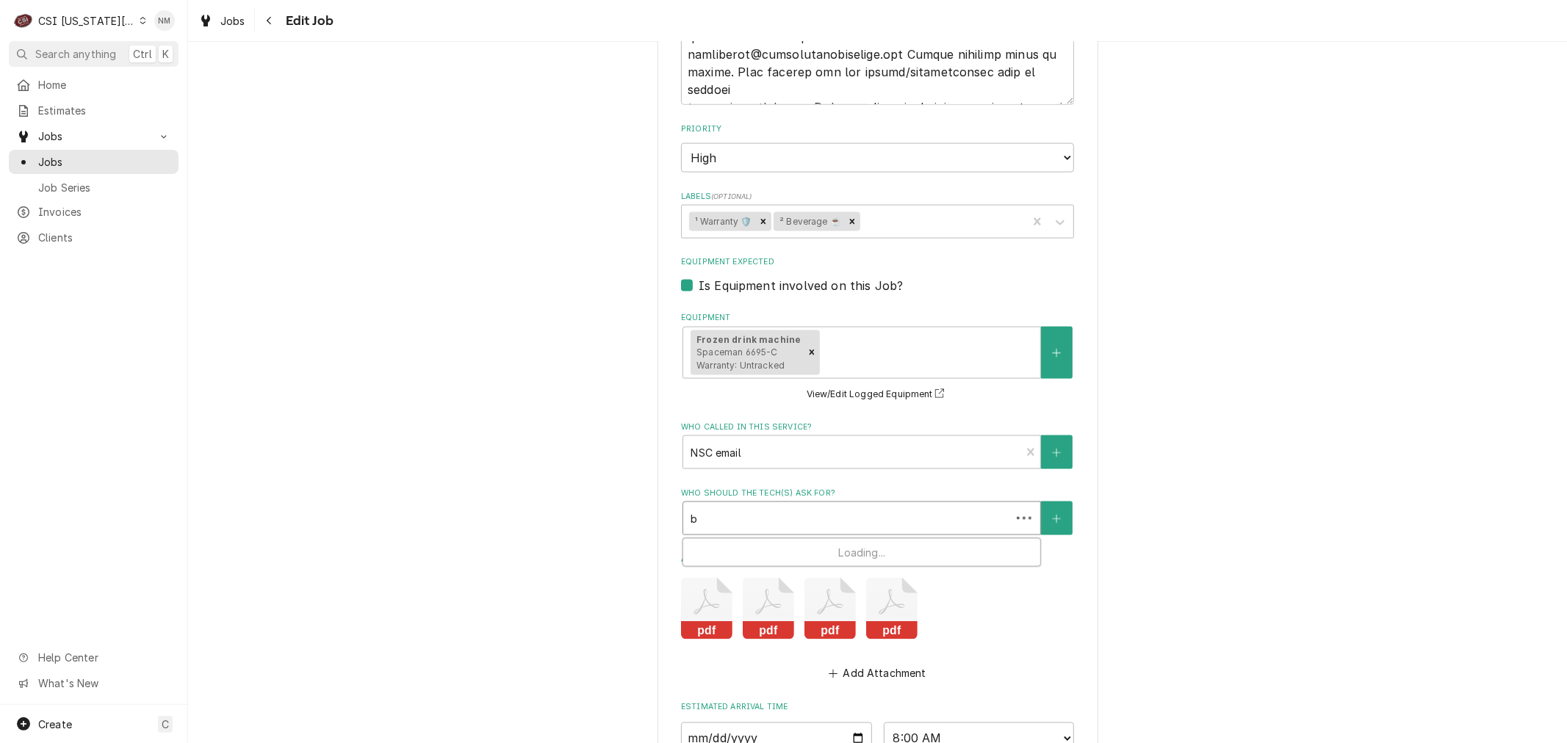
type textarea "x"
type input "br"
type textarea "x"
type input "bre"
type textarea "x"
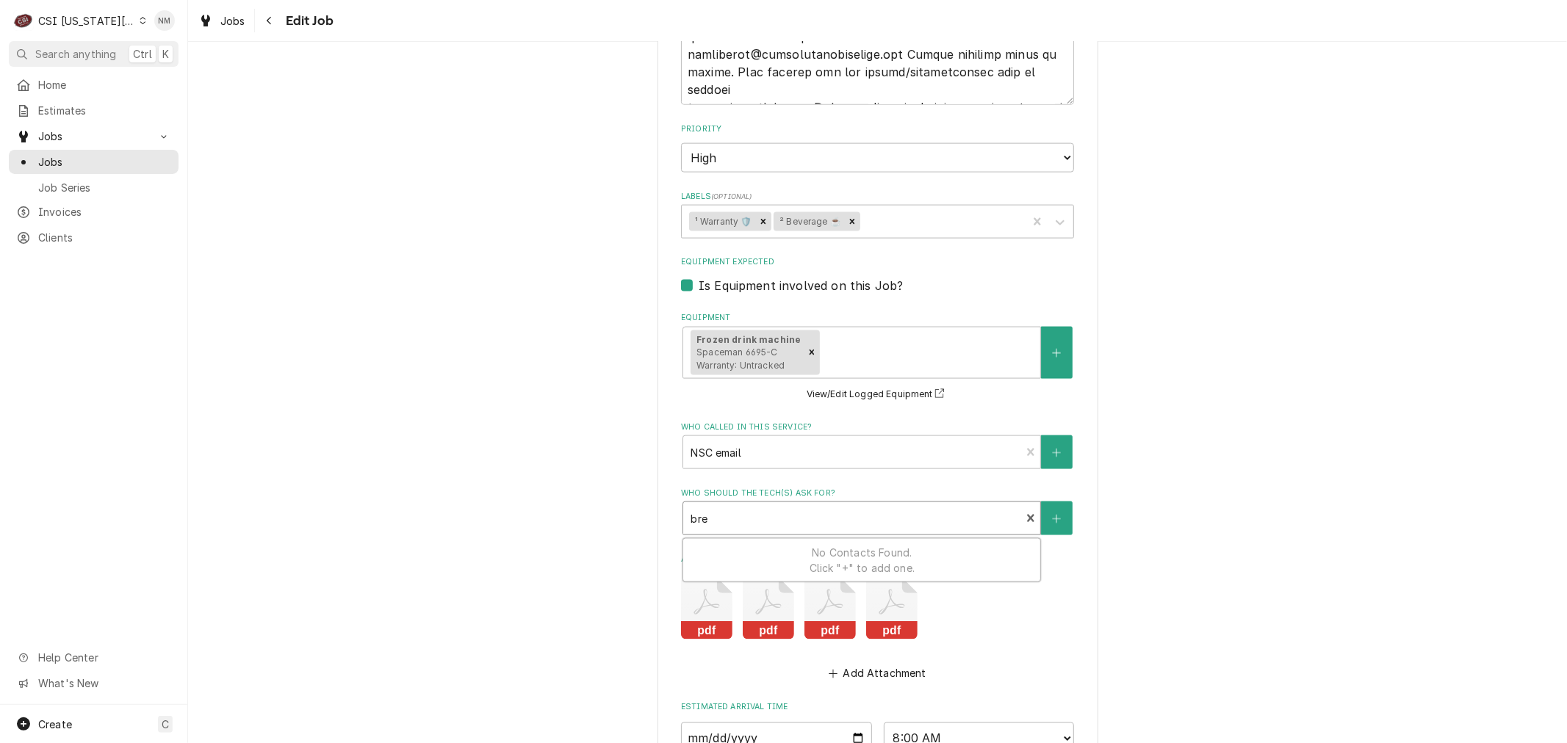
type input "brea"
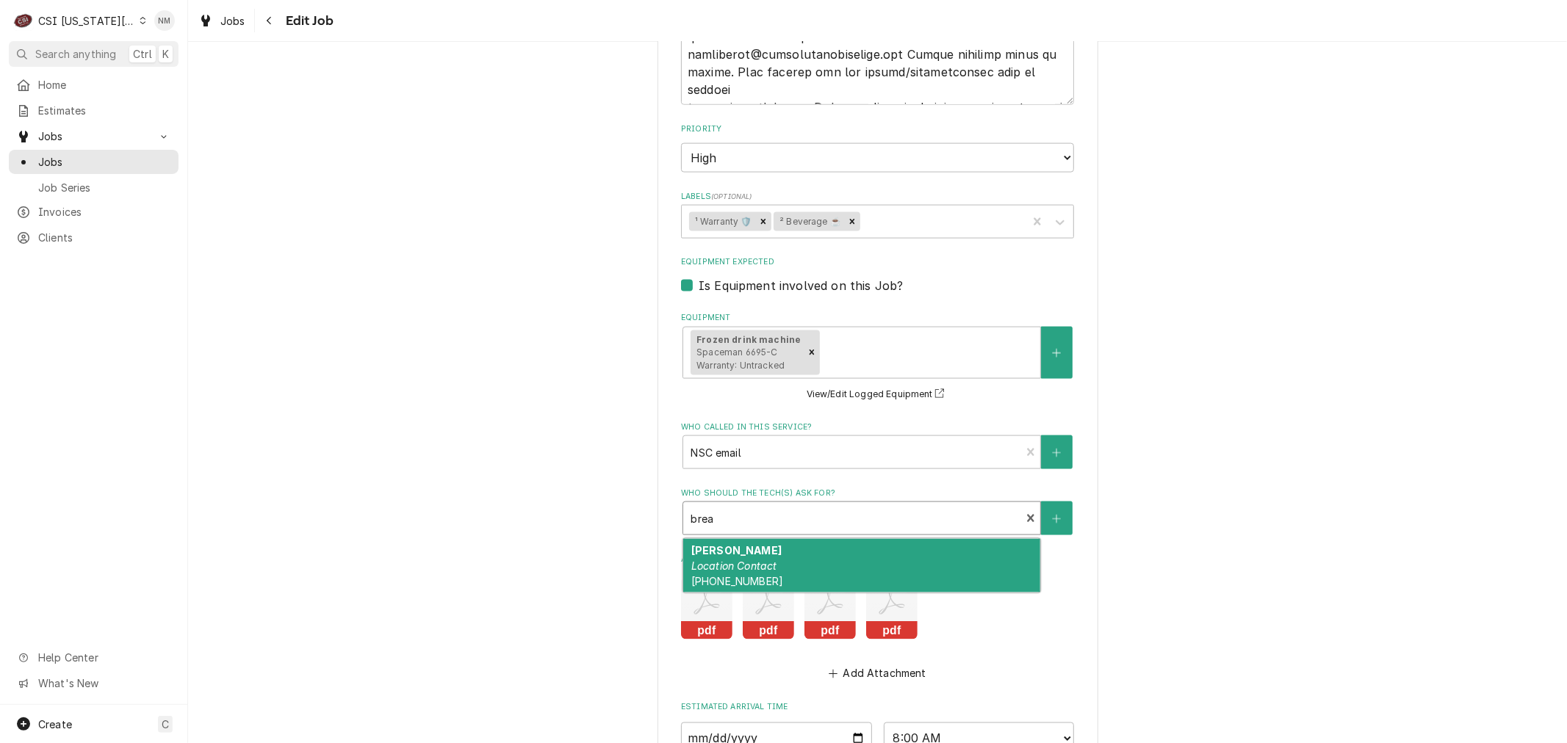
click at [793, 540] on div "[PERSON_NAME] Location Contact [PHONE_NUMBER]" at bounding box center [861, 566] width 357 height 54
type textarea "x"
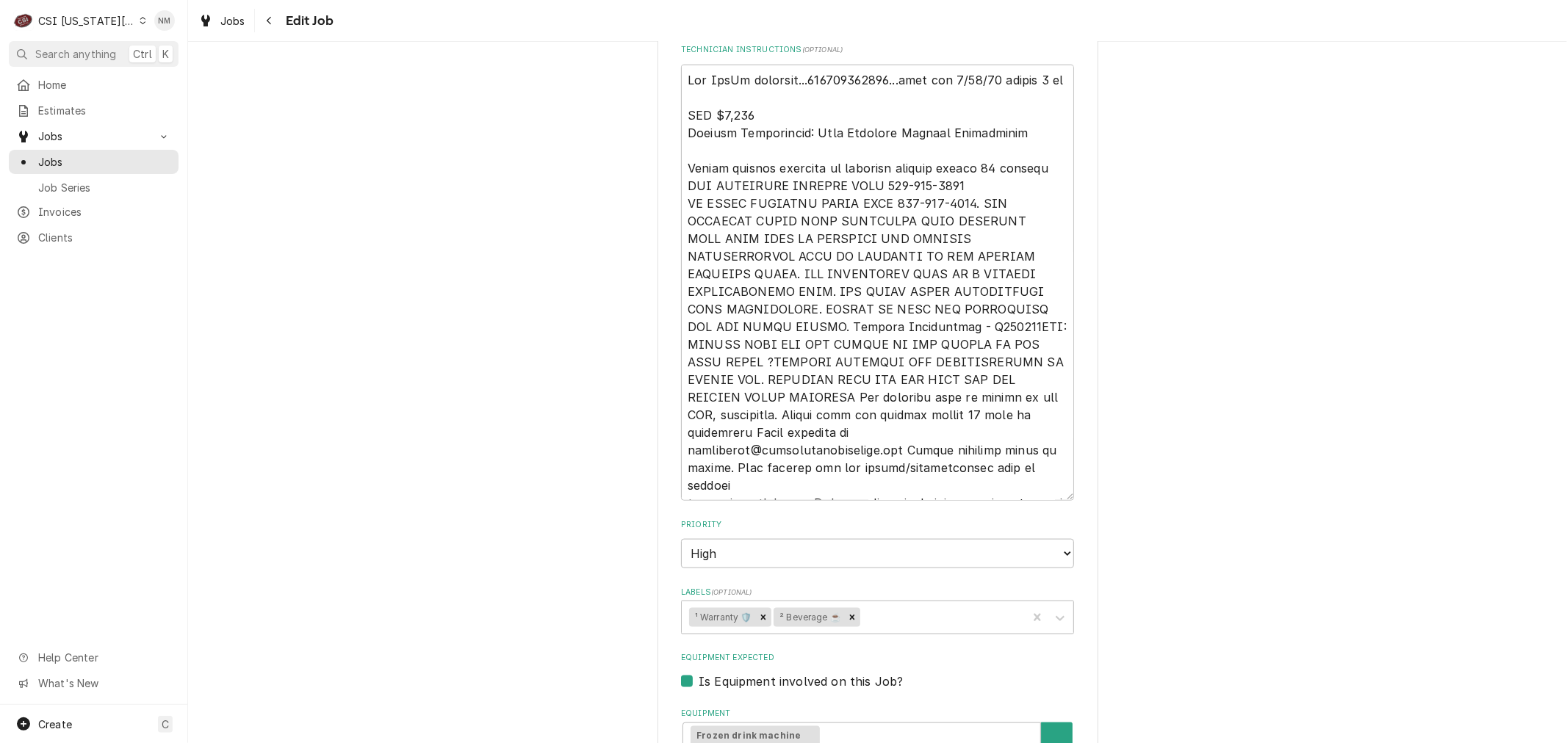
scroll to position [1142, 0]
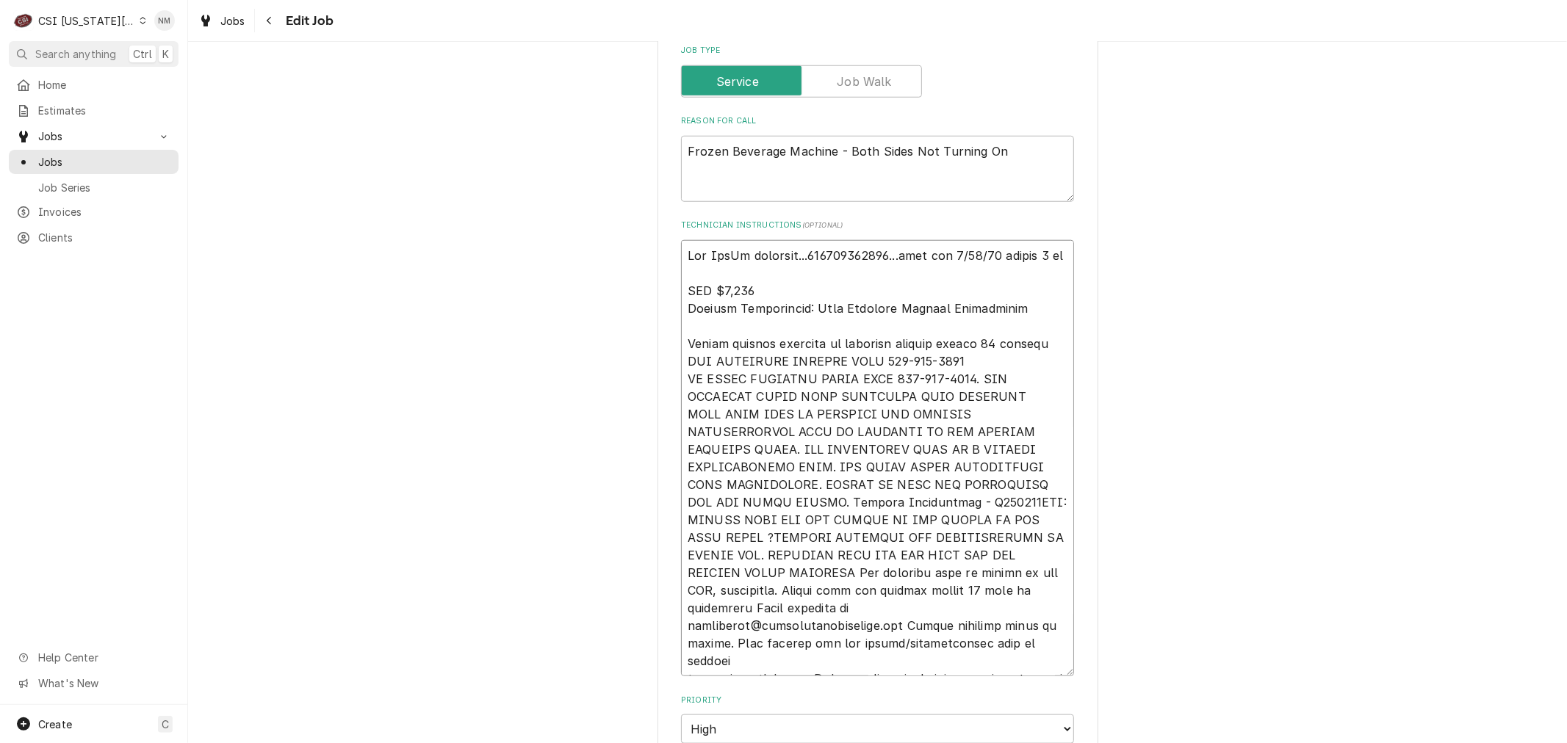
click at [681, 240] on textarea "Technician Instructions ( optional )" at bounding box center [877, 458] width 393 height 436
type textarea "x"
type textarea "Per FedEx tracking...884381743395...part eta [DATE] before 8 pm NTE $1,000 Invo…"
type textarea "x"
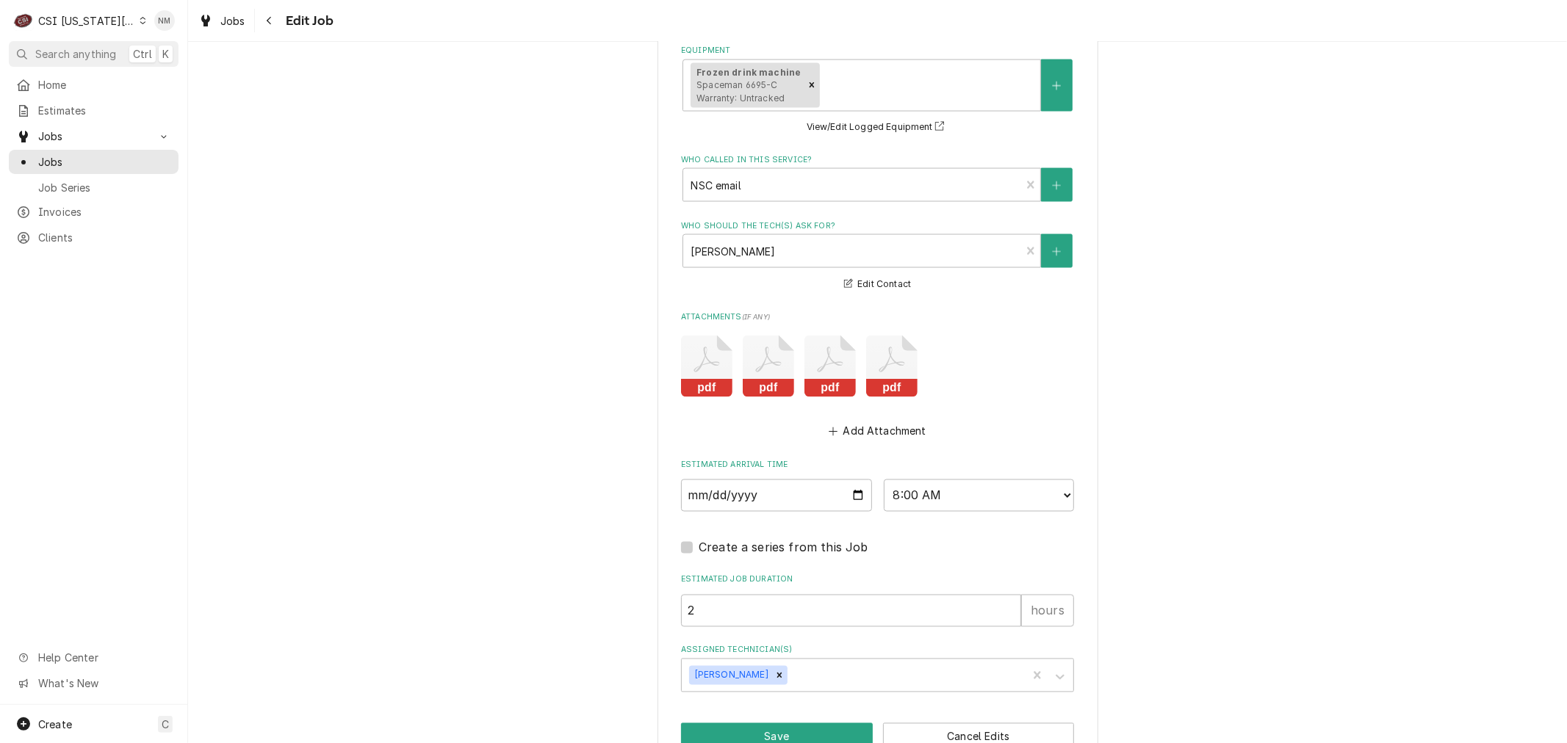
scroll to position [2016, 0]
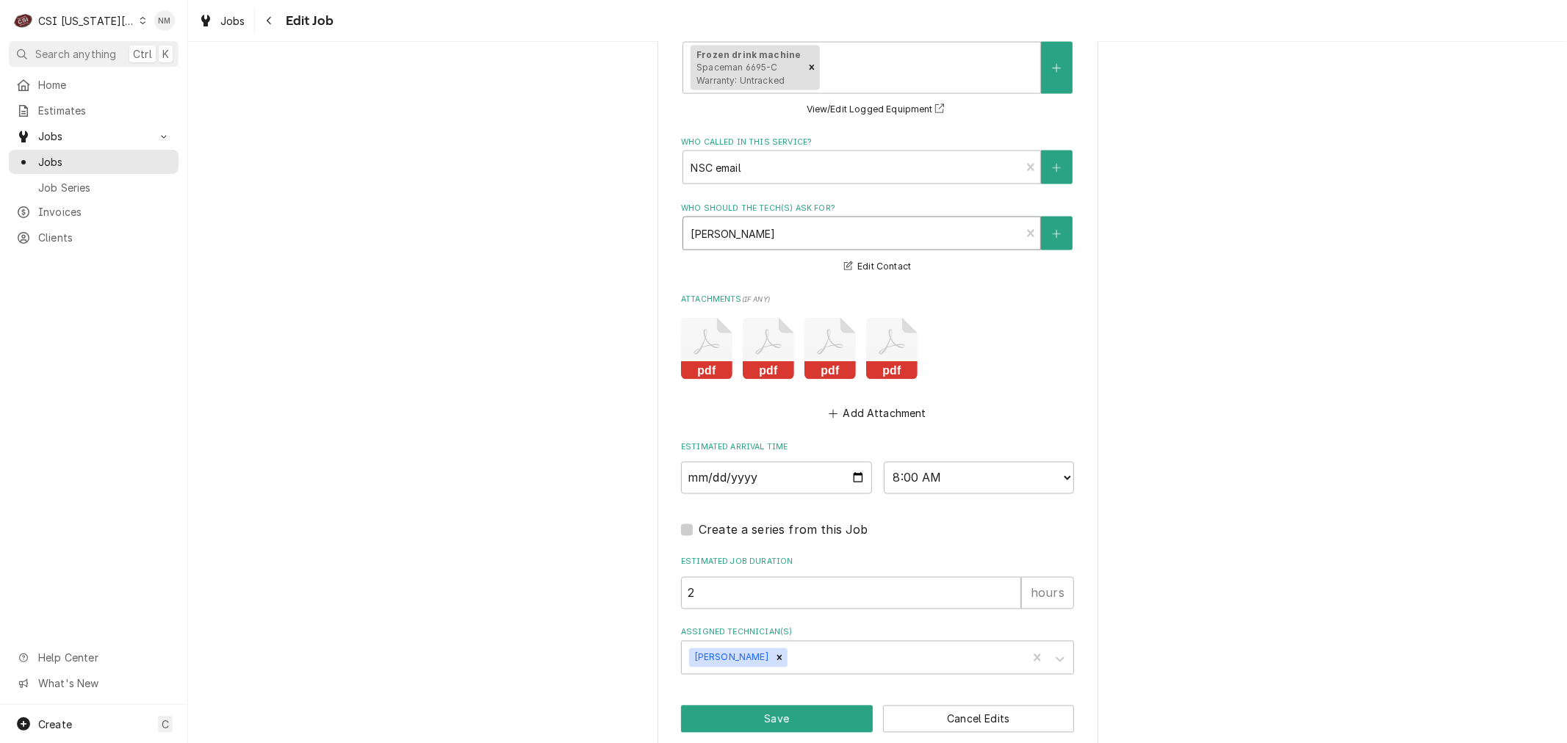
type textarea "Per FedEx tracking...884381743395...part eta [DATE] before 8 pm NTE $1,000 Invo…"
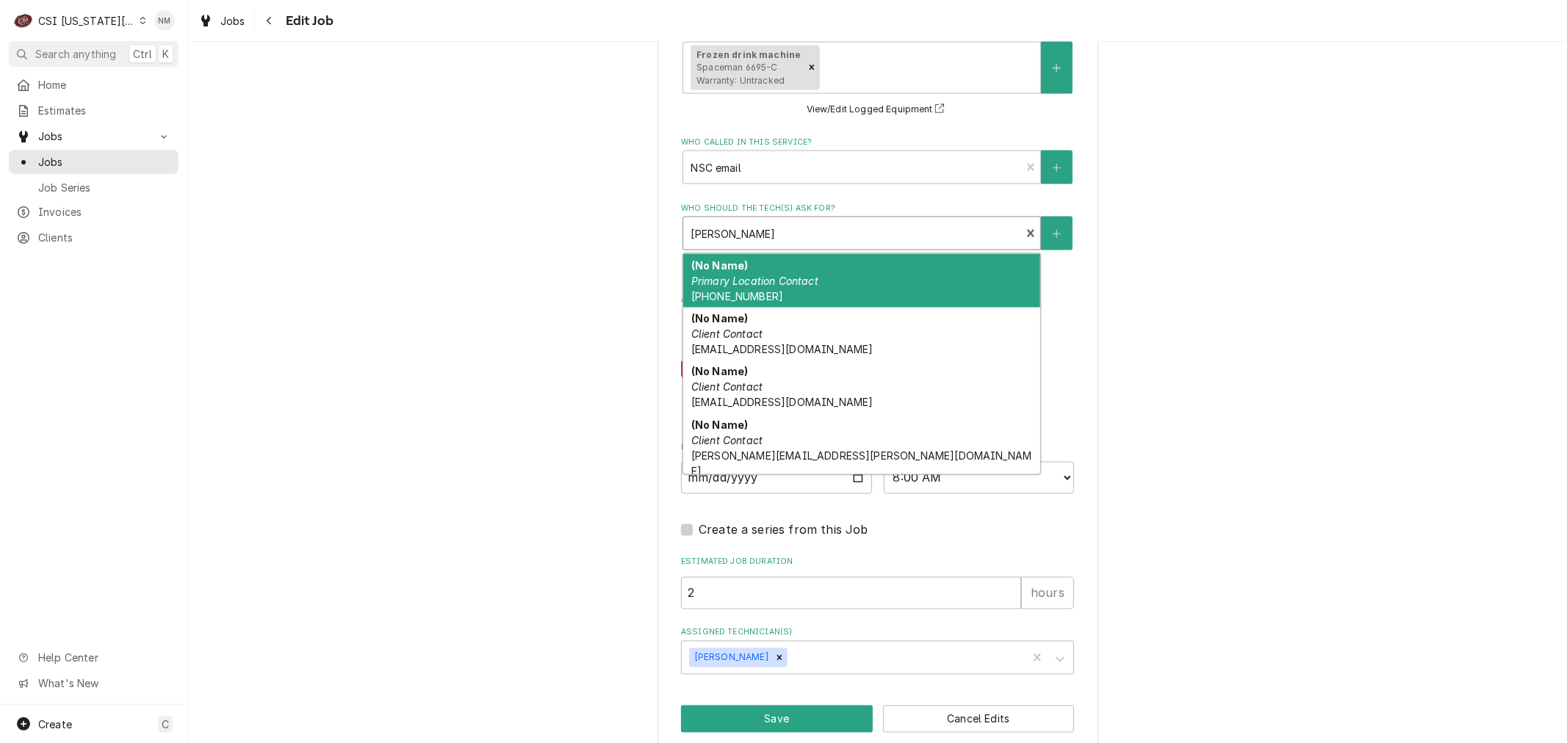
click at [783, 220] on div "Who should the tech(s) ask for?" at bounding box center [851, 233] width 322 height 26
type textarea "x"
type input "b"
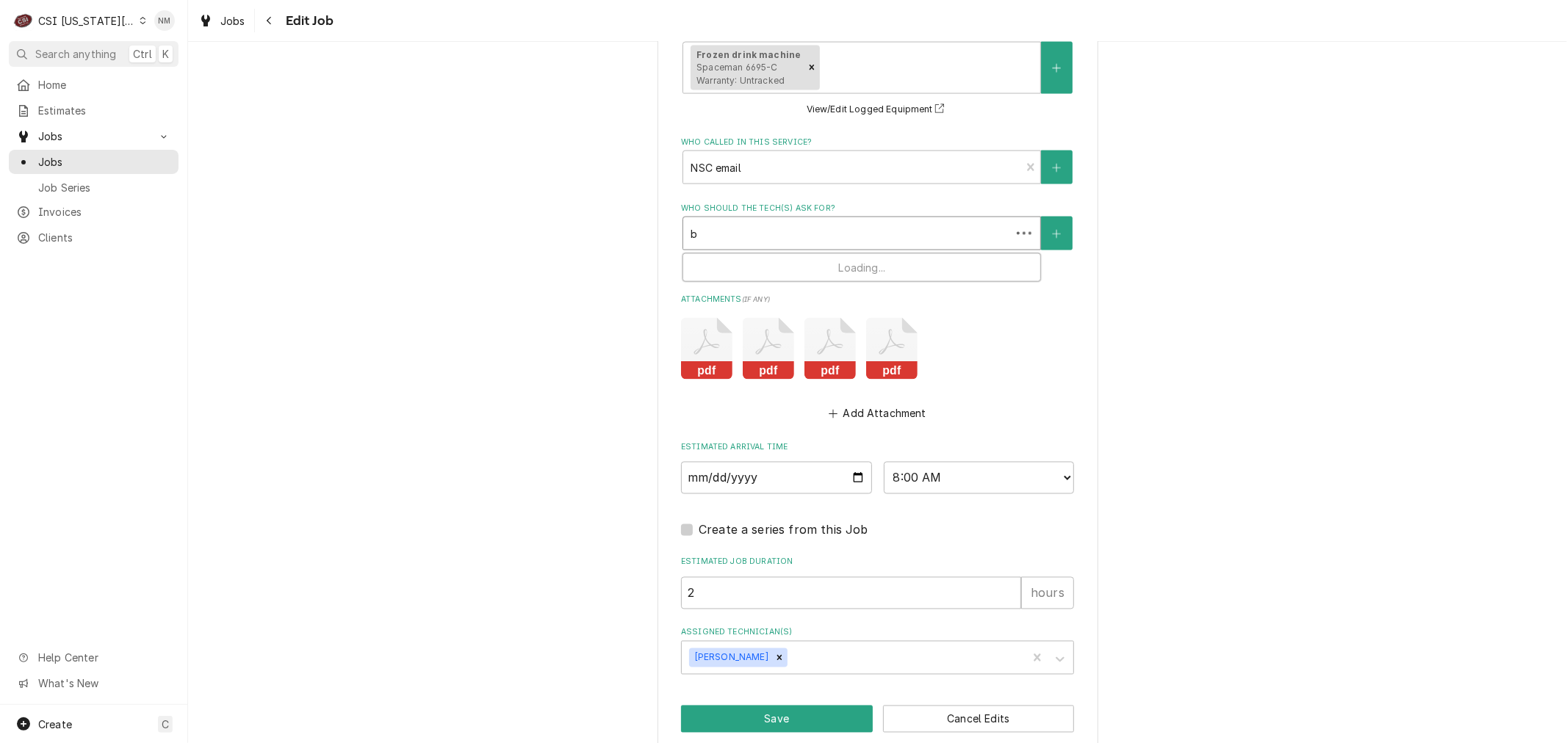
type textarea "x"
type input "br"
type textarea "x"
type input "bre"
type textarea "x"
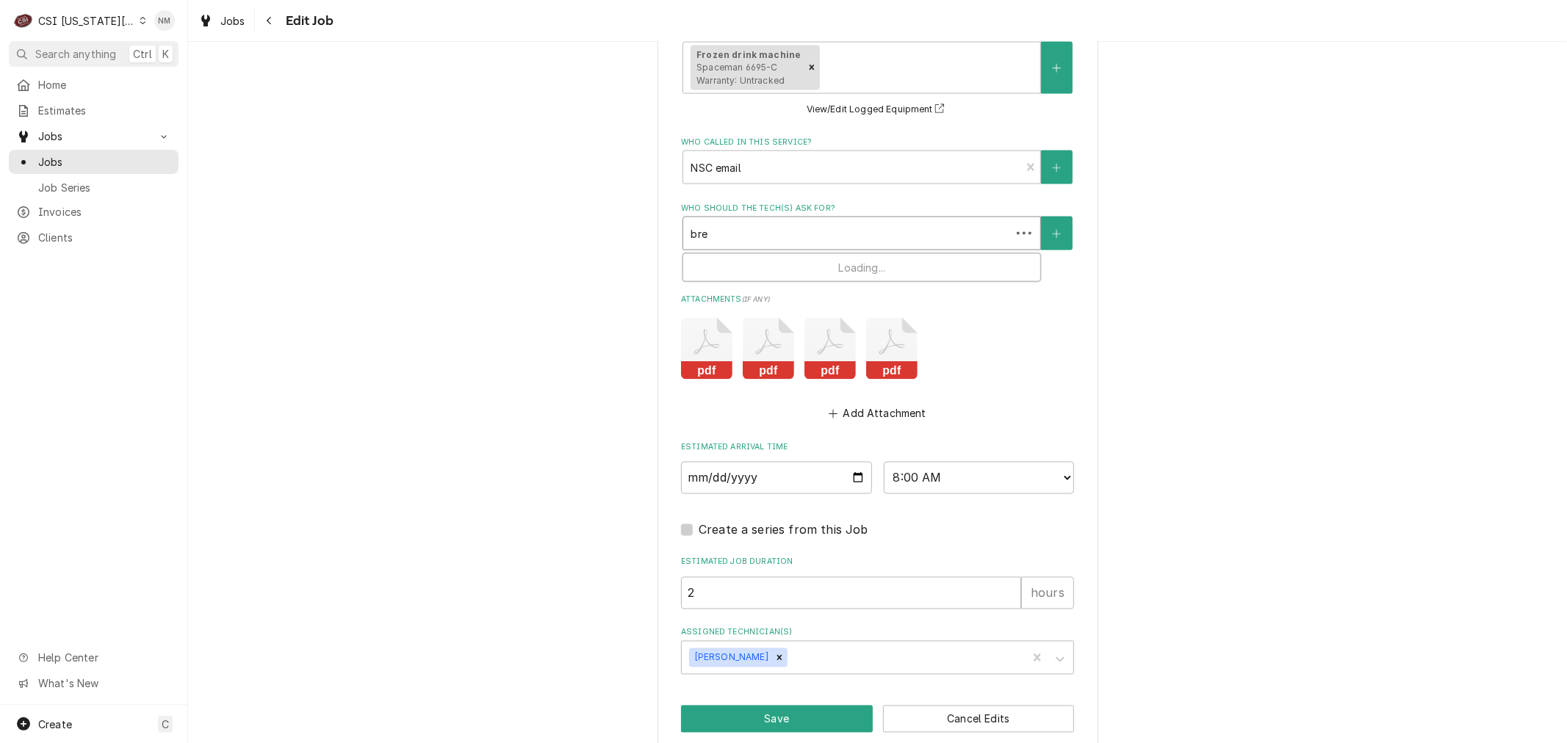
type input "brea"
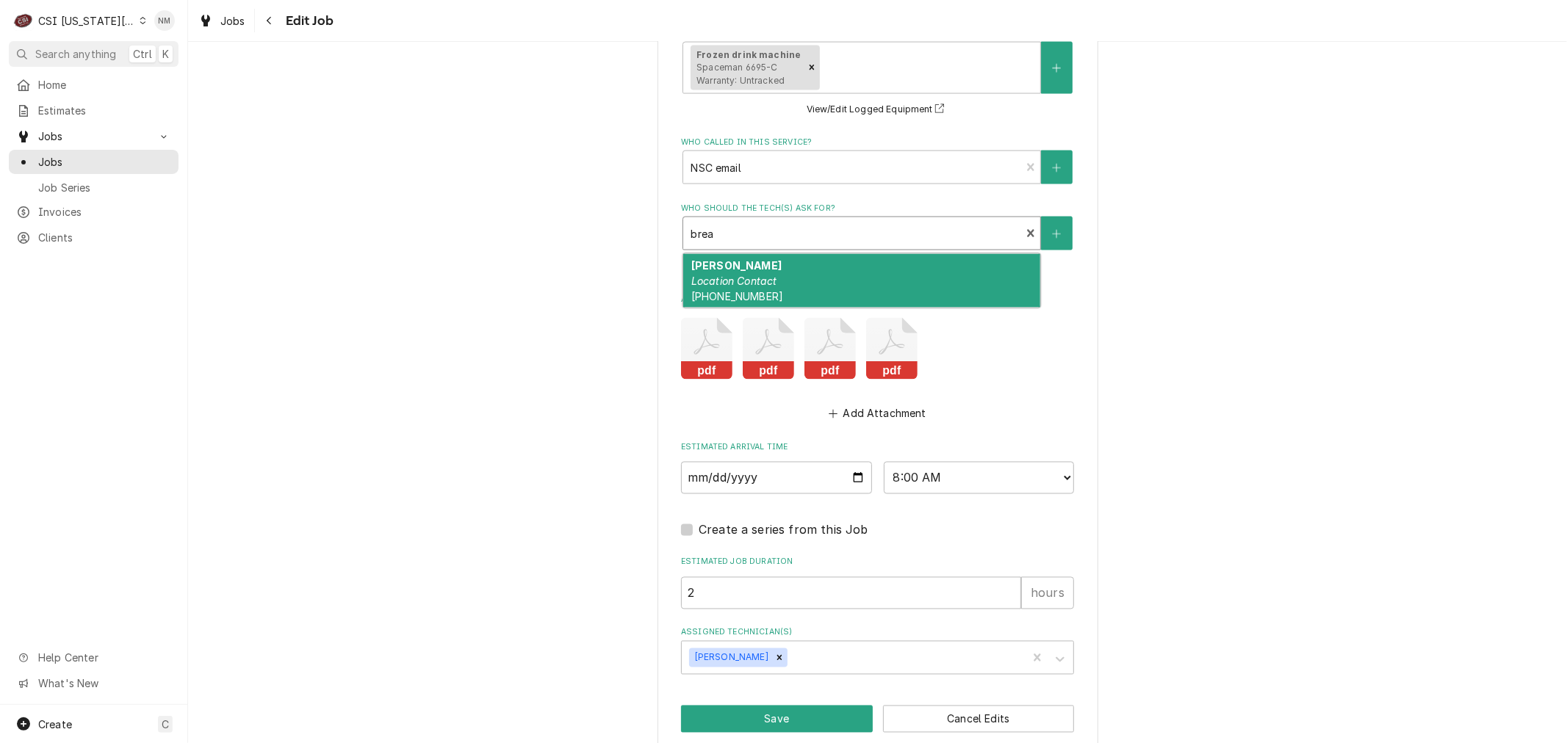
click at [768, 275] on em "Location Contact" at bounding box center [734, 281] width 86 height 12
type textarea "x"
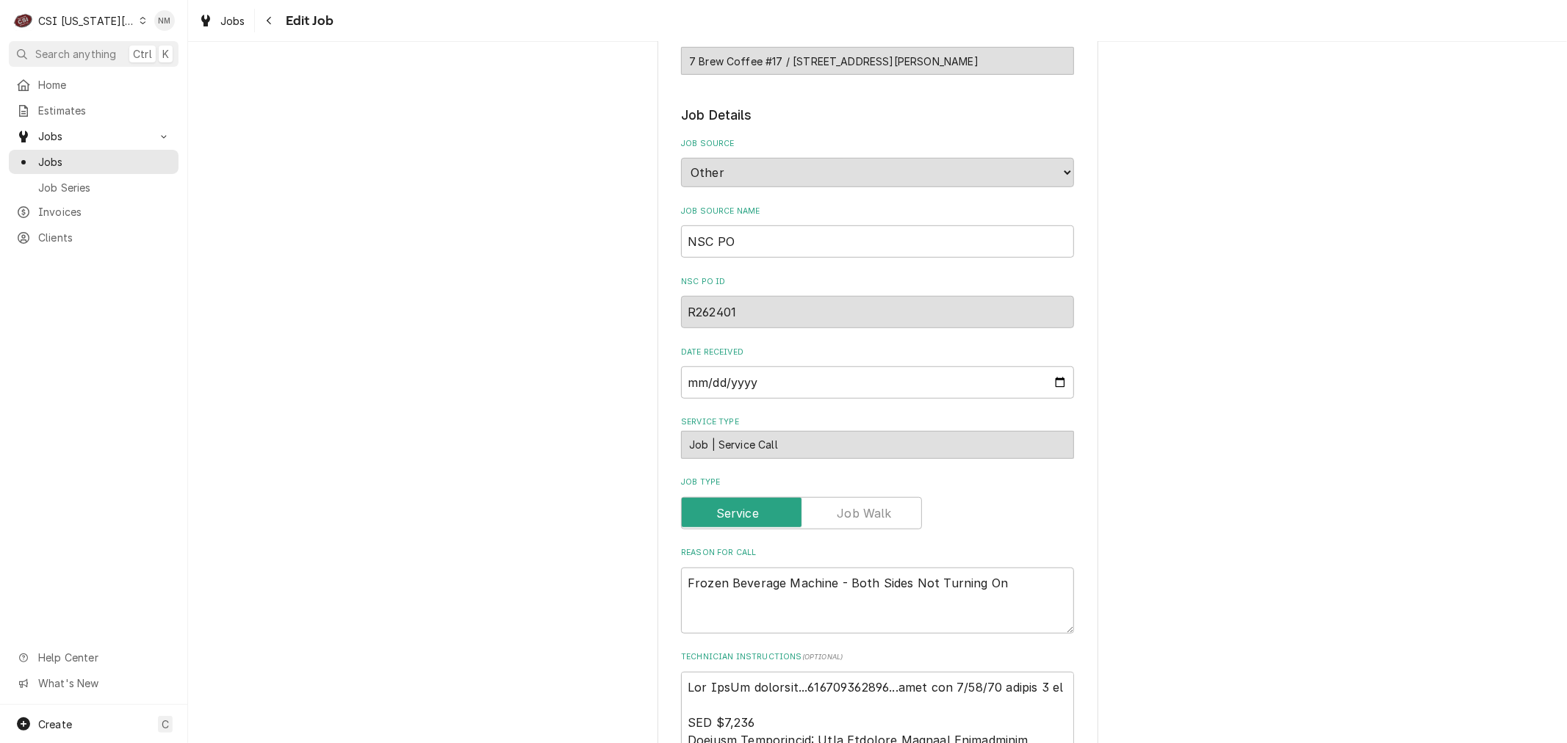
scroll to position [735, 0]
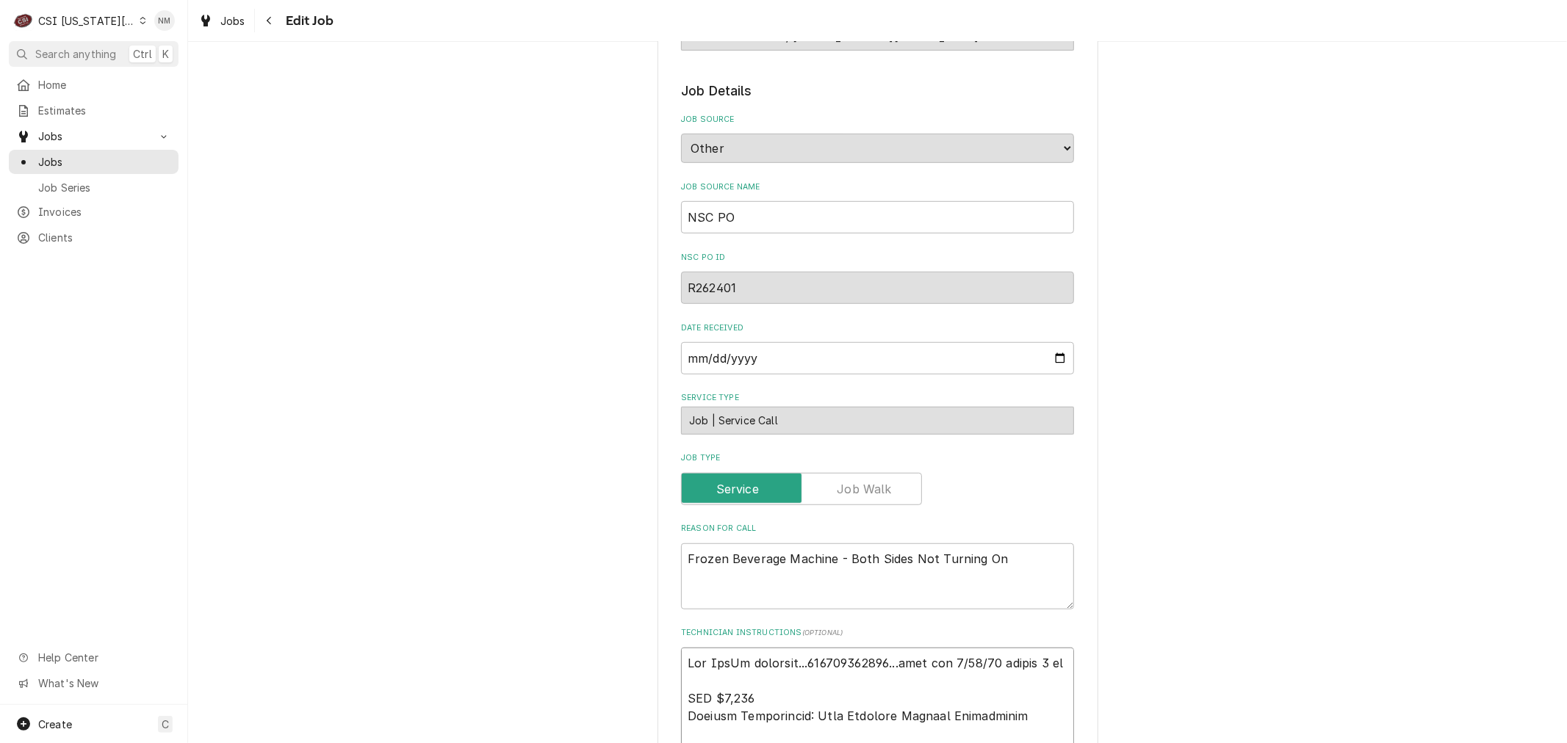
type textarea "x"
type textarea "L Per FedEx tracking...884381743395...part eta [DATE] before 8 pm NTE $1,000 In…"
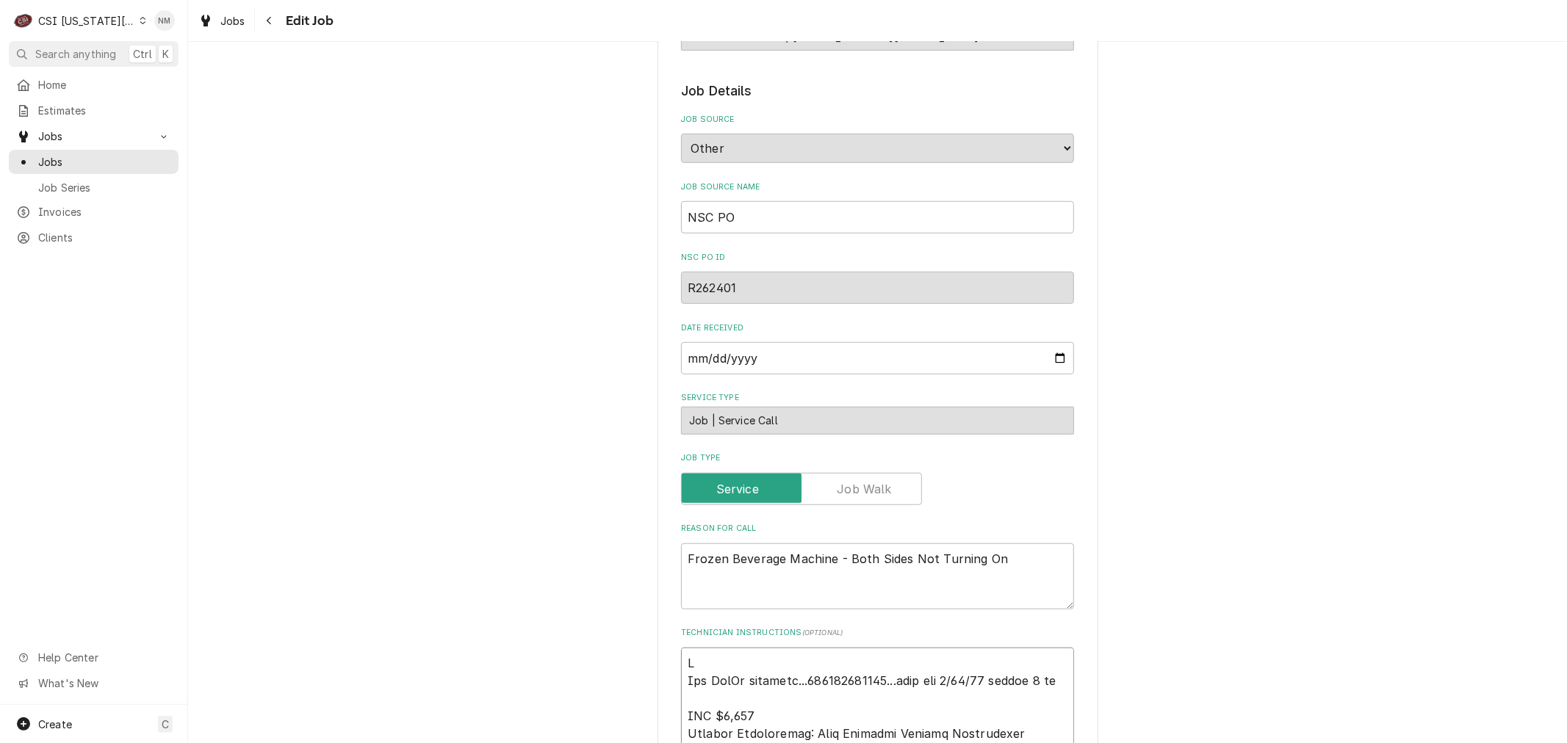
type textarea "x"
type textarea "LV Per FedEx tracking...884381743395...part eta 9/17/25 before 8 pm NTE $1,000 …"
type textarea "x"
type textarea "LVM Per FedEx tracking...884381743395...part eta 9/17/25 before 8 pm NTE $1,000…"
type textarea "x"
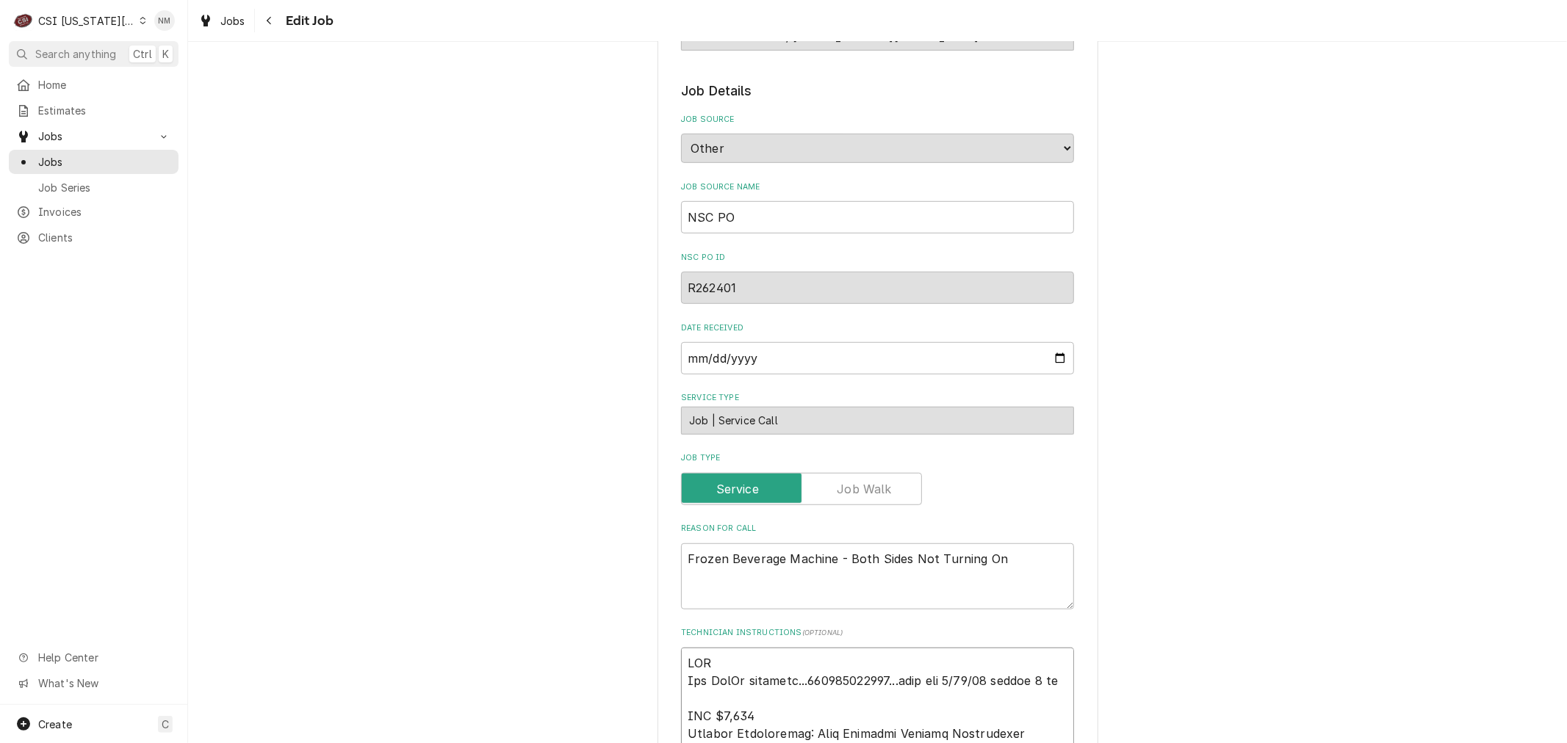
type textarea "LVM Per FedEx tracking...884381743395...part eta 9/17/25 before 8 pm NTE $1,000…"
type textarea "x"
type textarea "LVM B Per FedEx tracking...884381743395...part eta 9/17/25 before 8 pm NTE $1,0…"
type textarea "x"
type textarea "LVM Br Per FedEx tracking...884381743395...part eta 9/17/25 before 8 pm NTE $1,…"
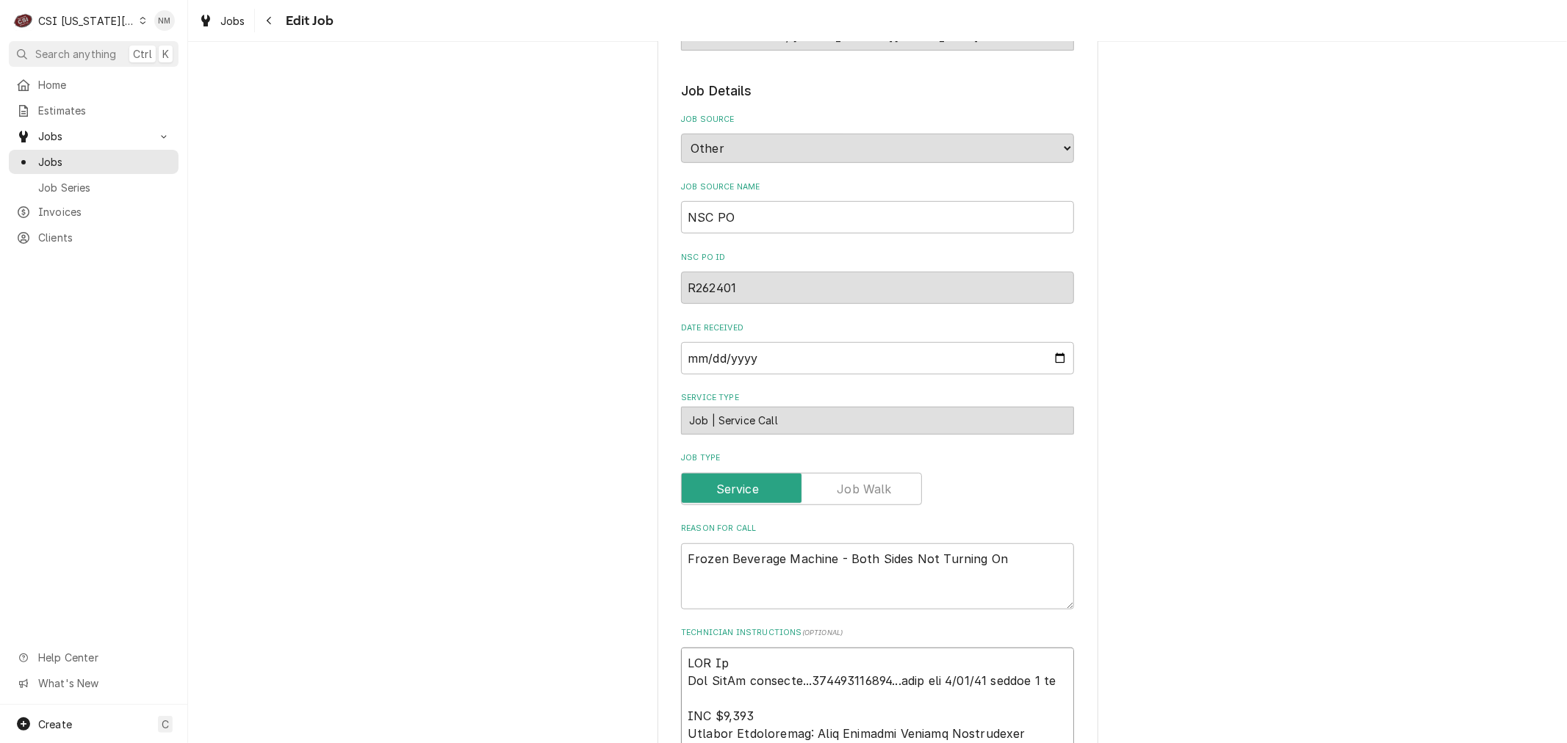
type textarea "x"
type textarea "LVM Bre Per FedEx tracking...884381743395...part eta 9/17/25 before 8 pm NTE $1…"
type textarea "x"
type textarea "LVM Brea Per FedEx tracking...884381743395...part eta 9/17/25 before 8 pm NTE $…"
type textarea "x"
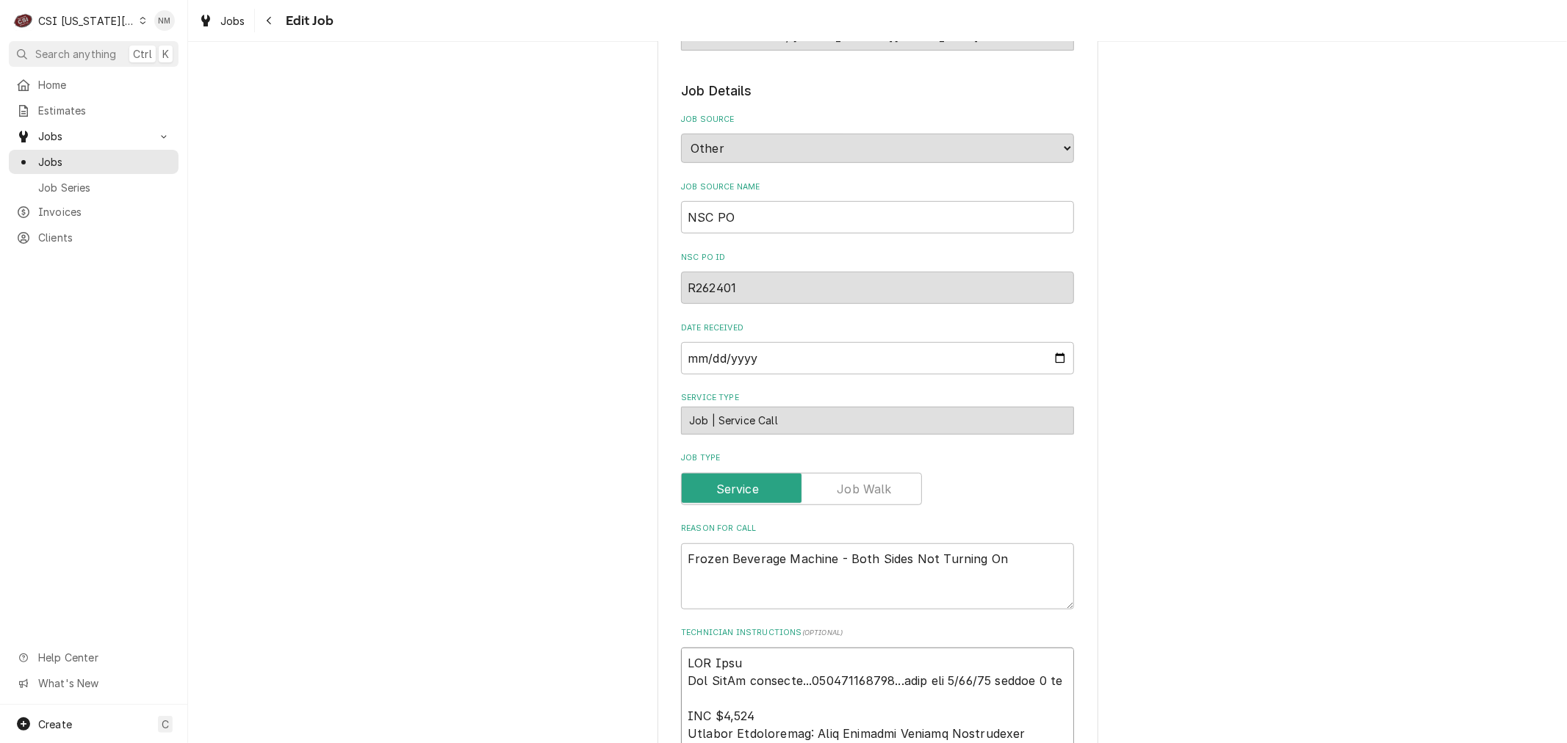
type textarea "LVM Brean Per FedEx tracking...884381743395...part eta 9/17/25 before 8 pm NTE …"
type textarea "x"
type textarea "LVM Breann Per FedEx tracking...884381743395...part eta 9/17/25 before 8 pm NTE…"
type textarea "x"
type textarea "LVM Breann Per FedEx tracking...884381743395...part eta 9/17/25 before 8 pm NTE…"
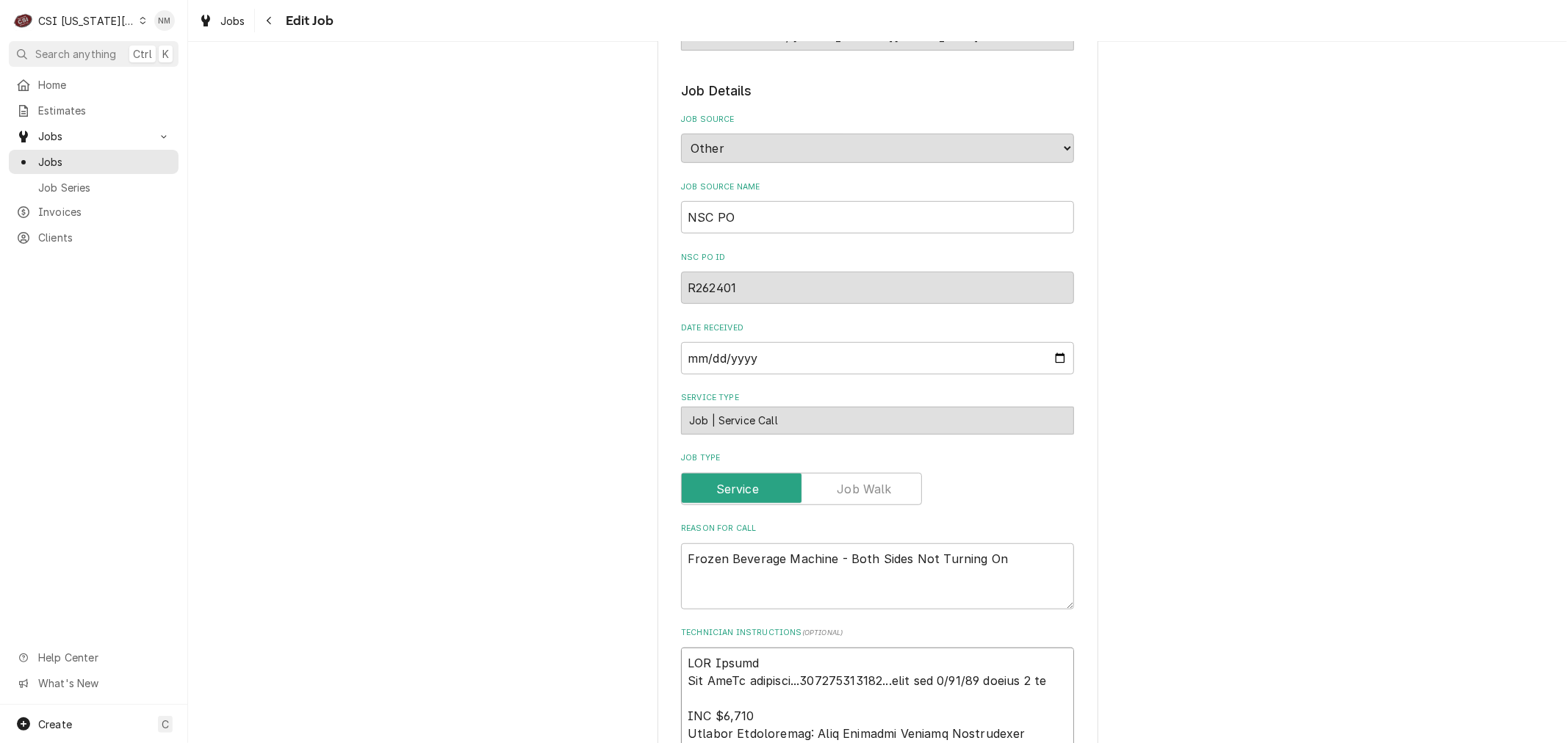
type textarea "x"
type textarea "LVM Breann 8 Per FedEx tracking...884381743395...part eta 9/17/25 before 8 pm N…"
type textarea "x"
type textarea "LVM Breann 8 Per FedEx tracking...884381743395...part eta 9/17/25 before 8 pm N…"
type textarea "x"
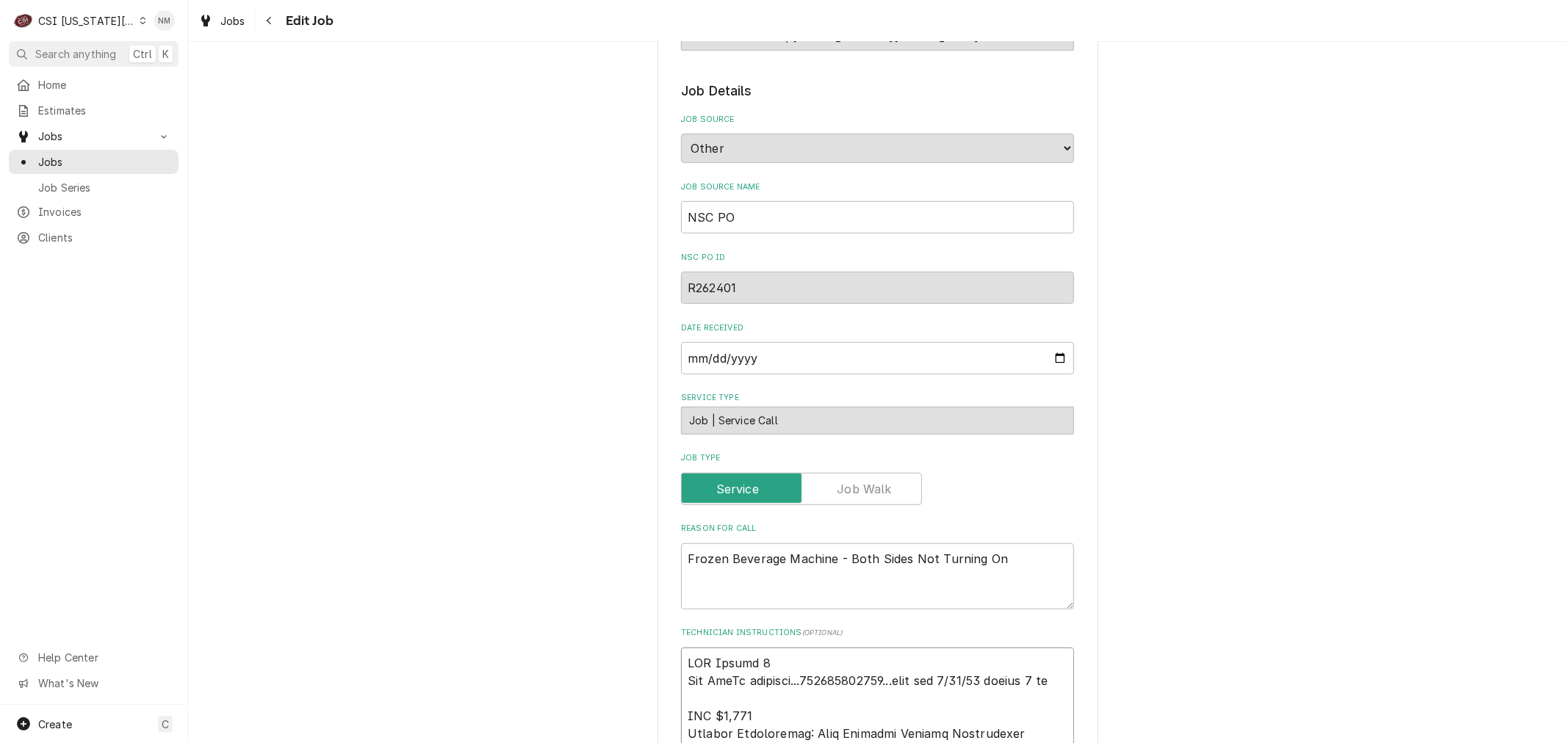
type textarea "LVM Breann 8 a Per FedEx tracking...884381743395...part eta 9/17/25 before 8 pm…"
type textarea "x"
type textarea "LVM Breann 8 am Per FedEx tracking...884381743395...part eta 9/17/25 before 8 p…"
type textarea "x"
type textarea "LVM Breann 8 am Per FedEx tracking...884381743395...part eta 9/17/25 before 8 p…"
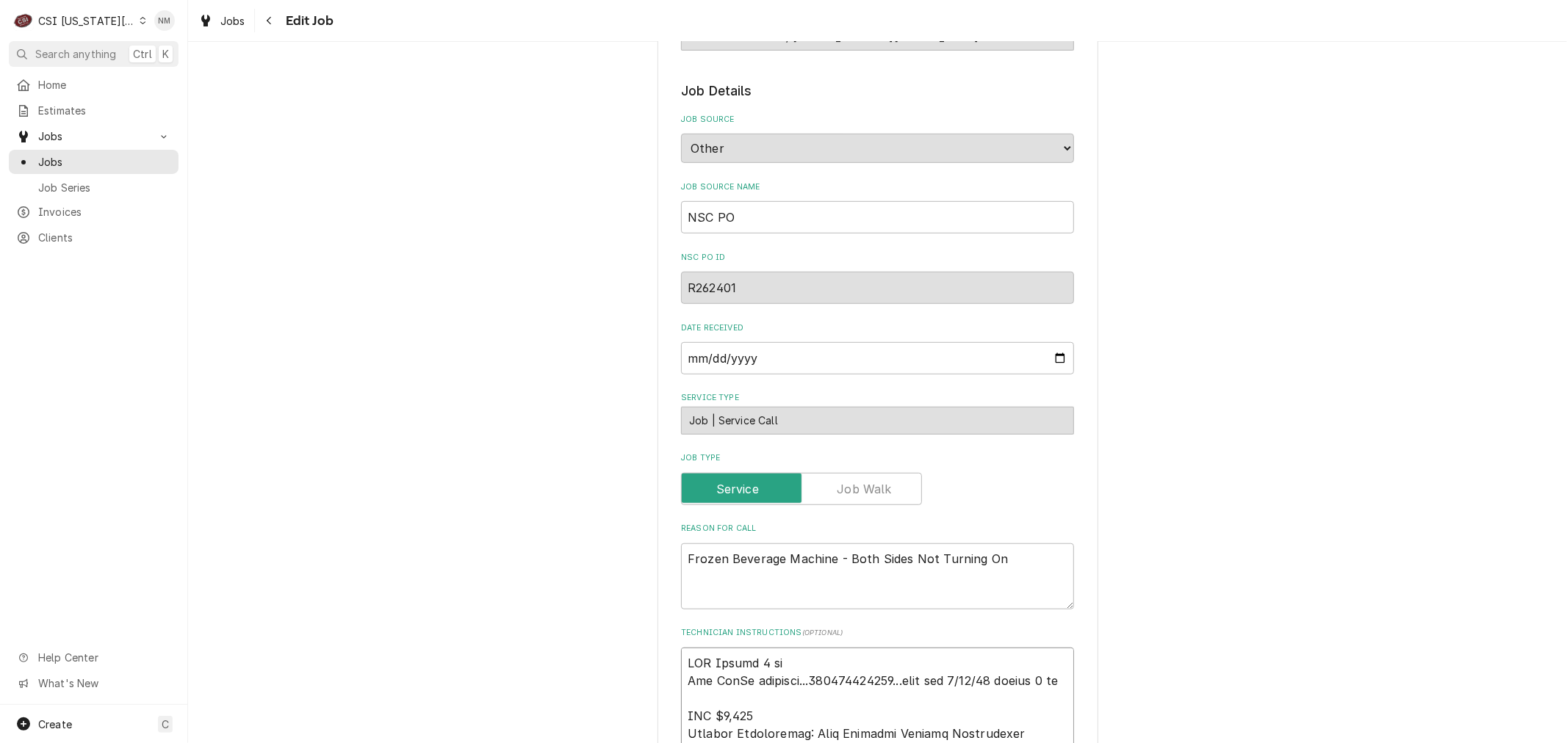
type textarea "x"
type textarea "LVM Breann 8 am M Per FedEx tracking...884381743395...part eta 9/17/25 before 8…"
type textarea "x"
type textarea "LVM Breann 8 am Mo Per FedEx tracking...884381743395...part eta 9/17/25 before …"
type textarea "x"
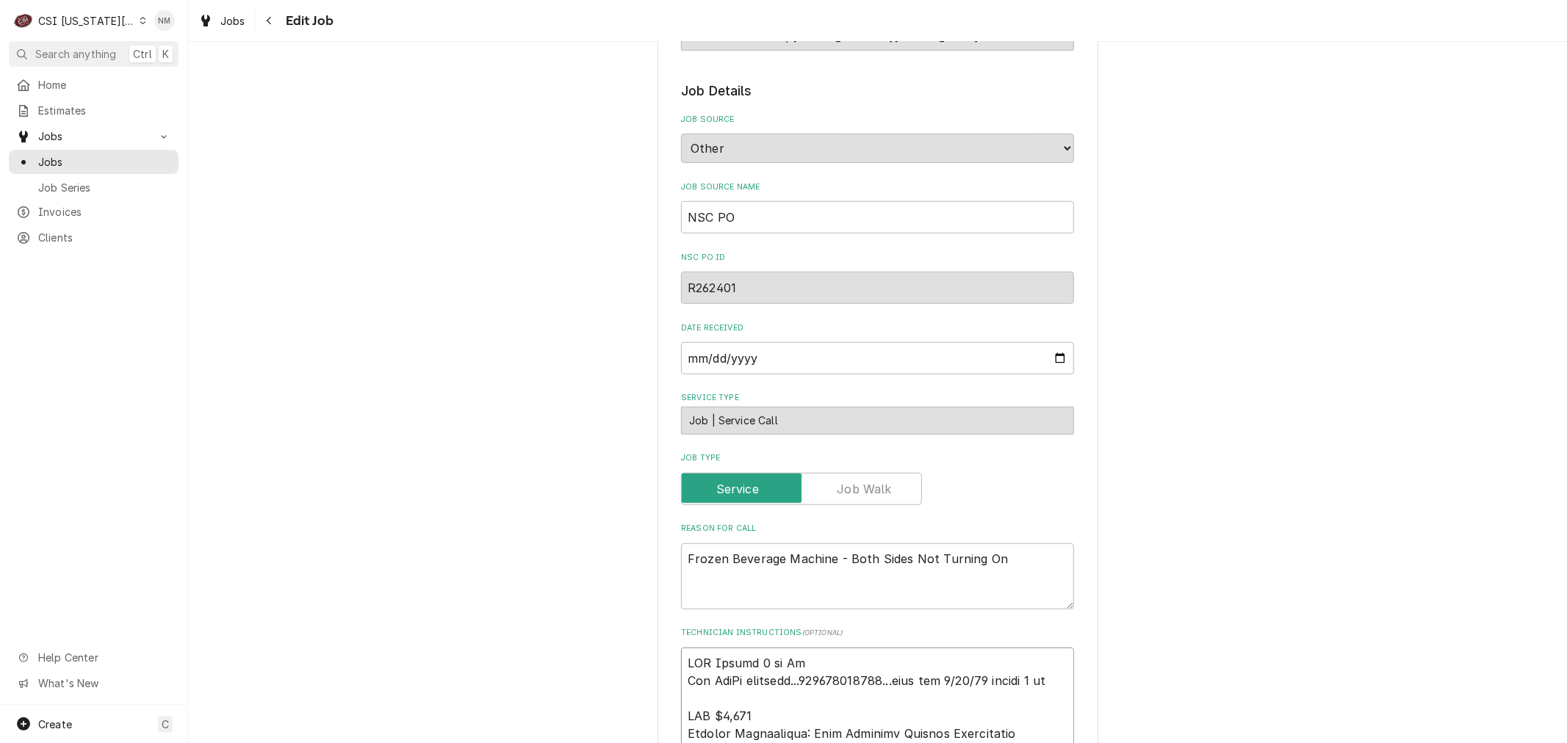
type textarea "LVM Breann 8 am Mon Per FedEx tracking...884381743395...part eta 9/17/25 before…"
type textarea "x"
type textarea "LVM Breann 8 am Mond Per FedEx tracking...884381743395...part eta 9/17/25 befor…"
type textarea "x"
type textarea "LVM Breann 8 am Monda Per FedEx tracking...884381743395...part eta 9/17/25 befo…"
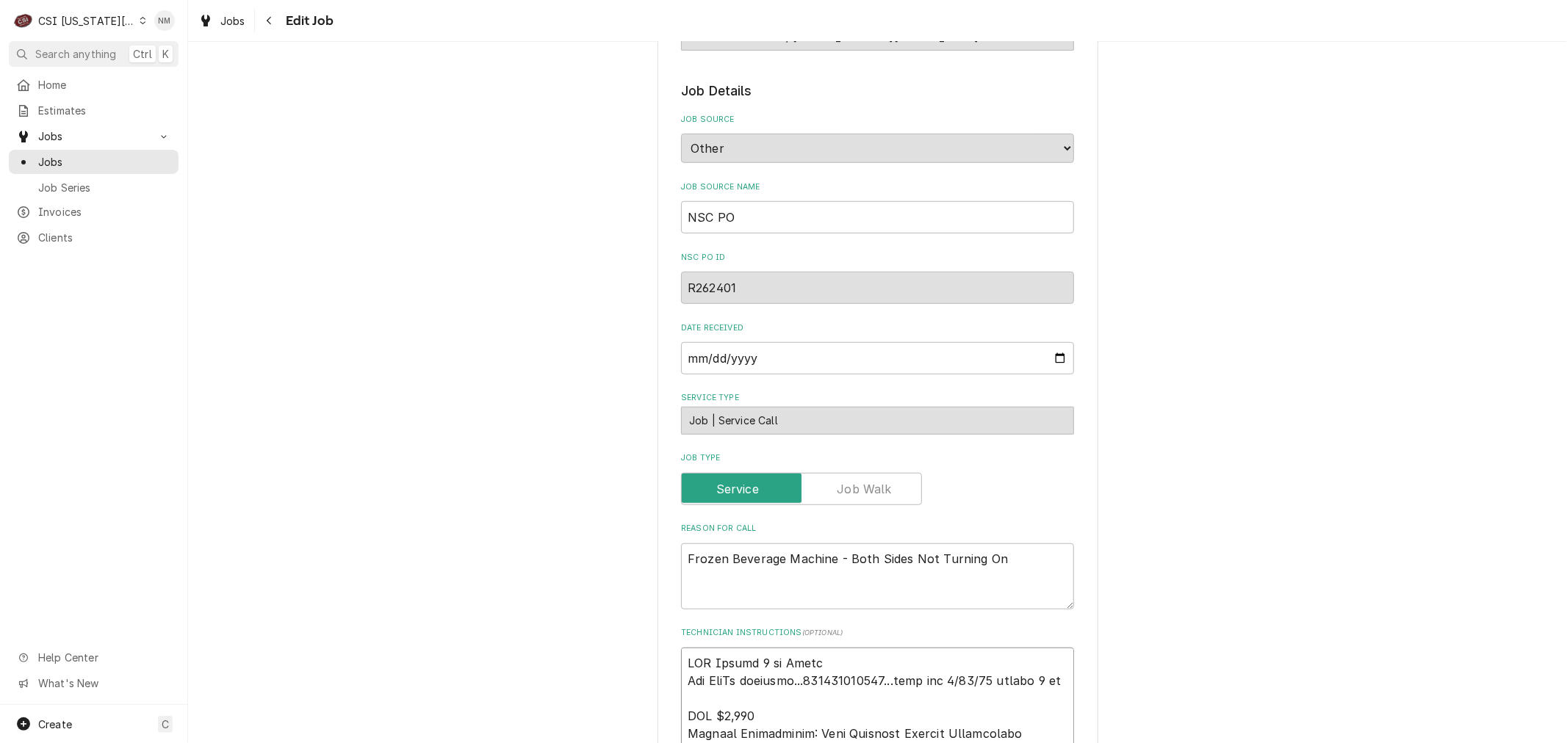
type textarea "x"
type textarea "LVM Breann 8 am Monday Per FedEx tracking...884381743395...part eta 9/17/25 bef…"
type textarea "x"
drag, startPoint x: 846, startPoint y: 642, endPoint x: 671, endPoint y: 632, distance: 175.8
click at [671, 632] on div "**********" at bounding box center [877, 685] width 441 height 2698
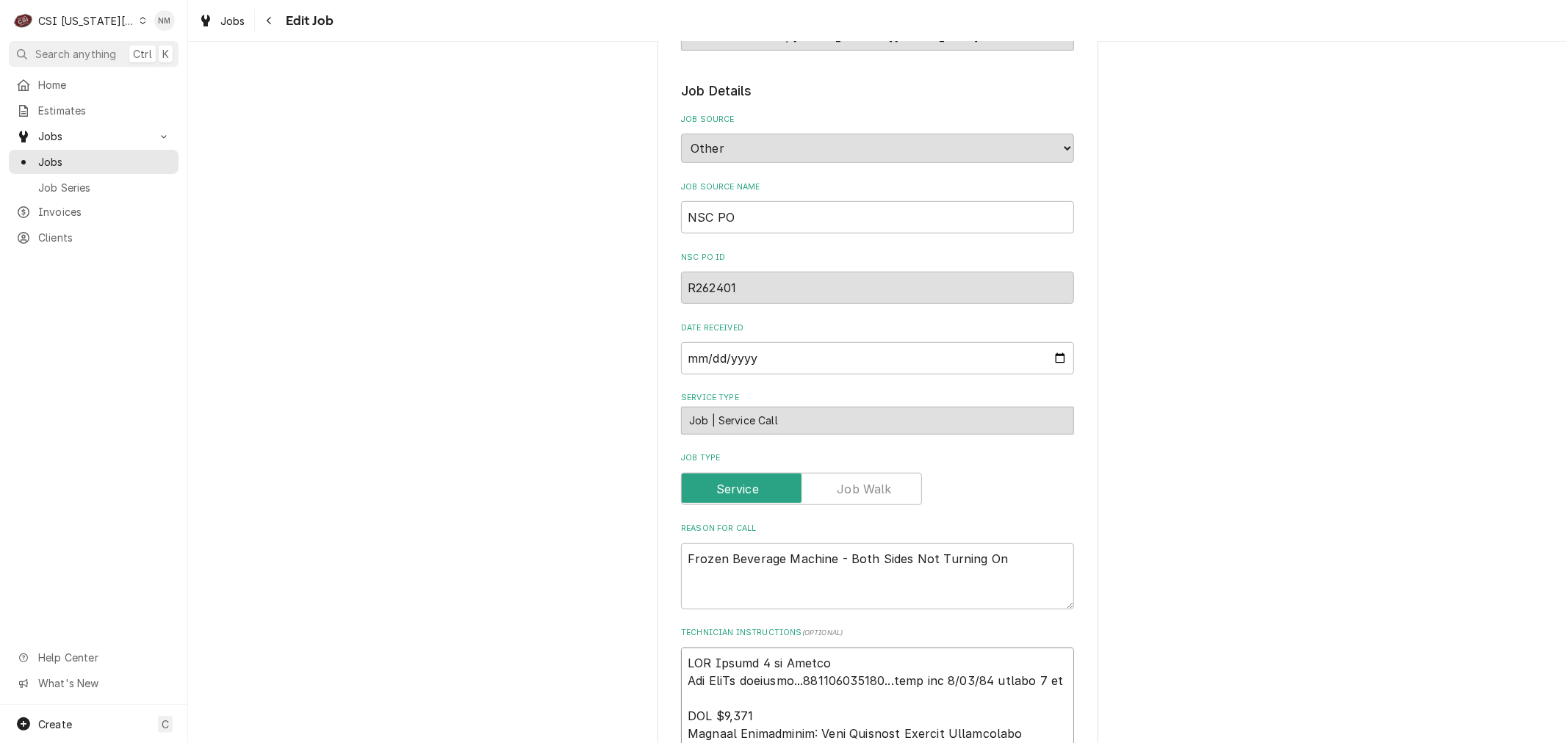
type textarea "LVM Breann 8 am Monday Per FedEx tracking...884381743395...part eta 9/17/25 bef…"
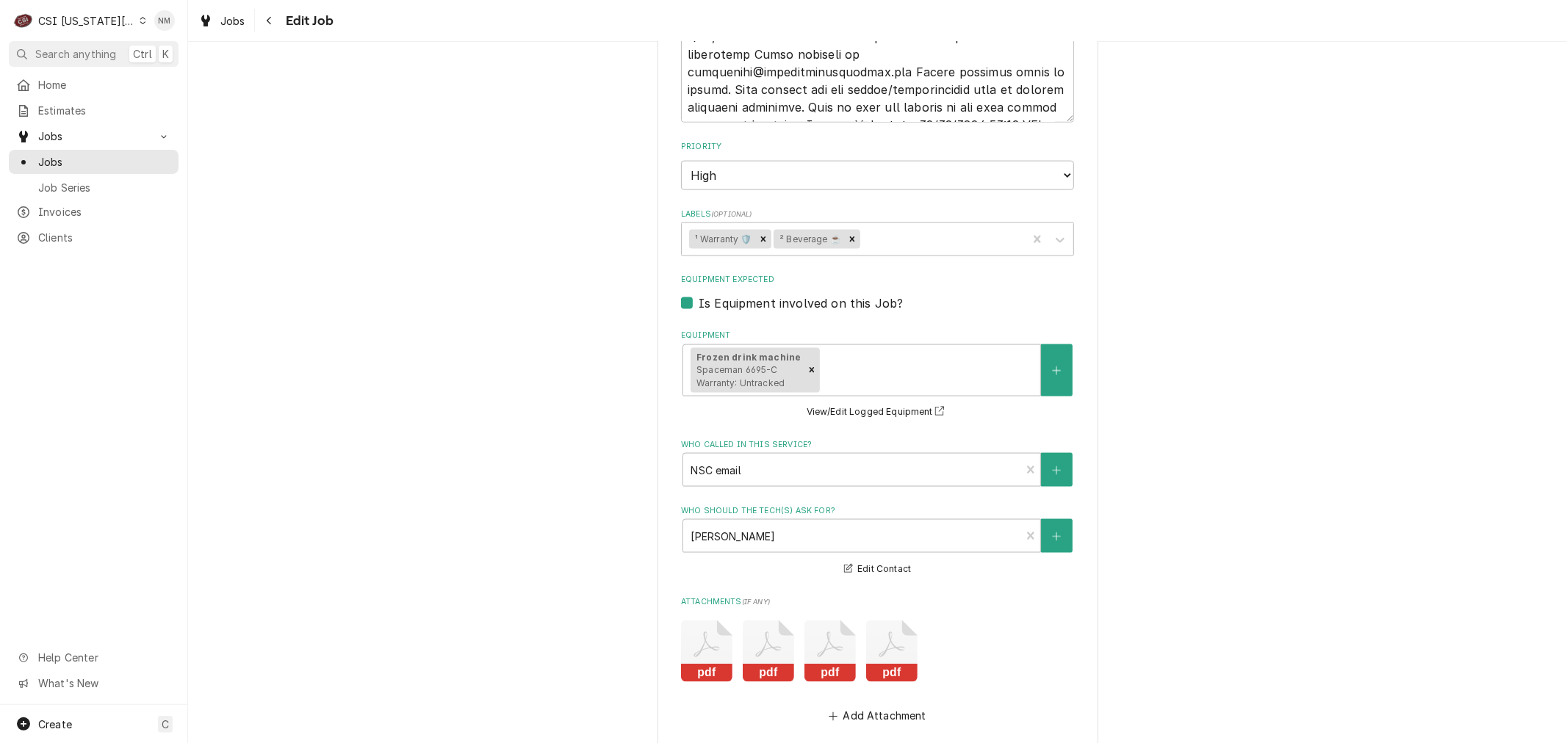
scroll to position [2016, 0]
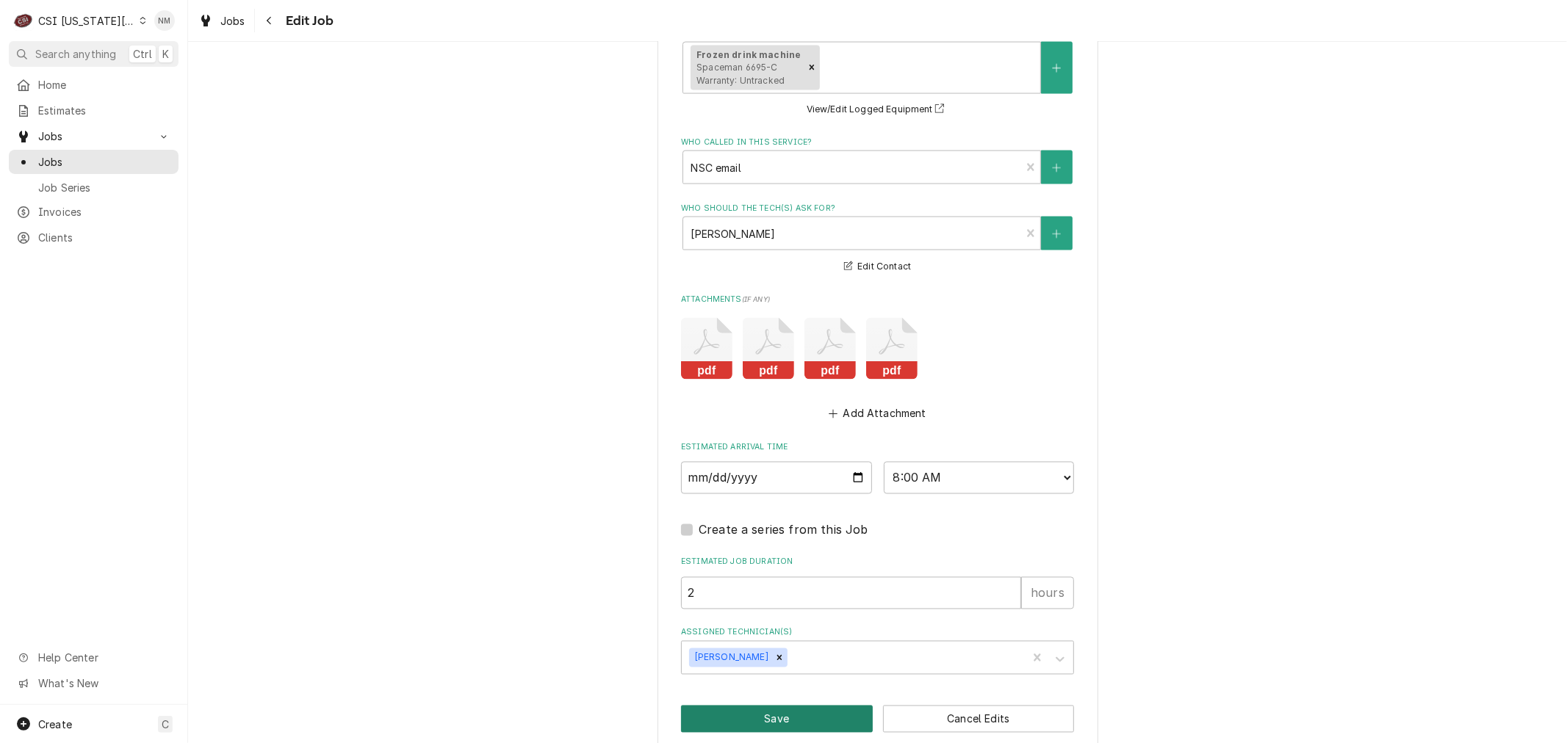
click at [813, 706] on button "Save" at bounding box center [777, 719] width 192 height 27
type textarea "x"
